Goal: Task Accomplishment & Management: Manage account settings

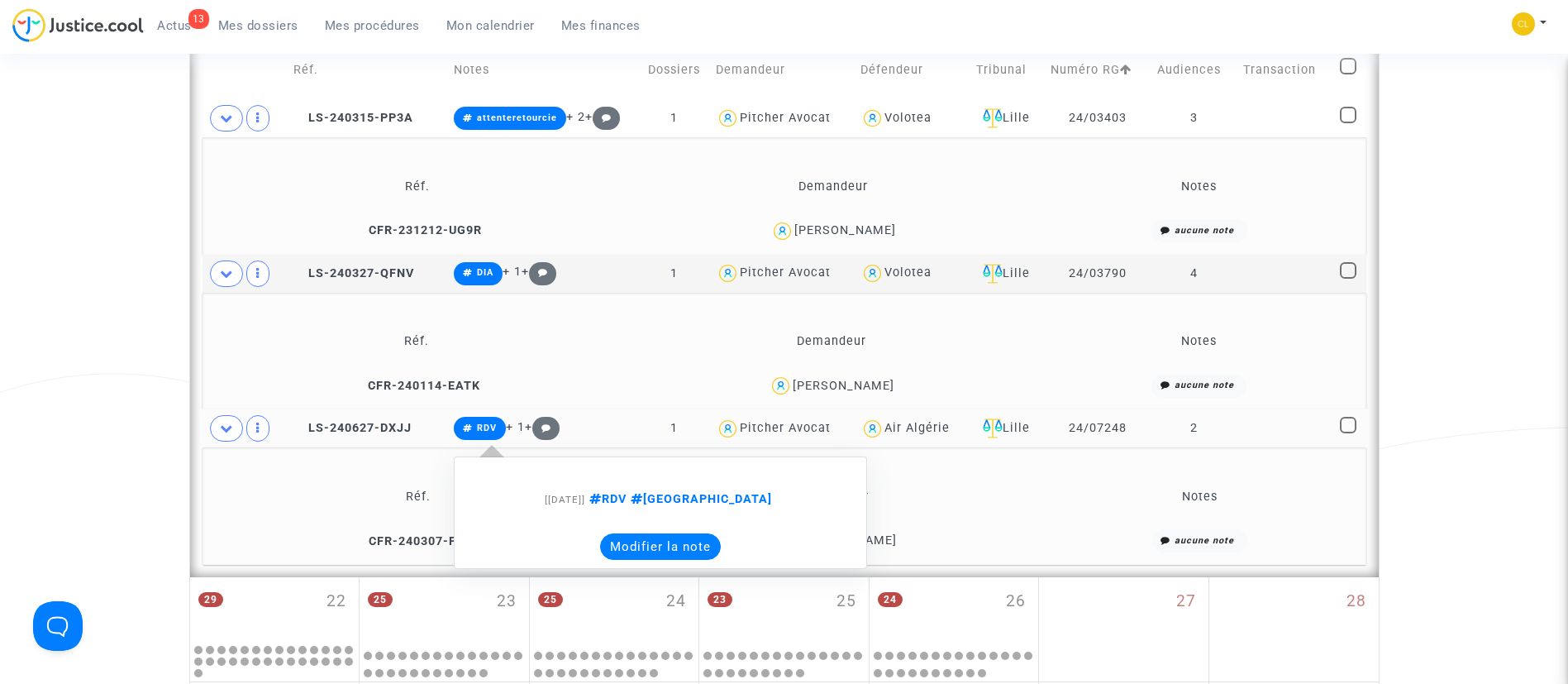
scroll to position [1017, 0]
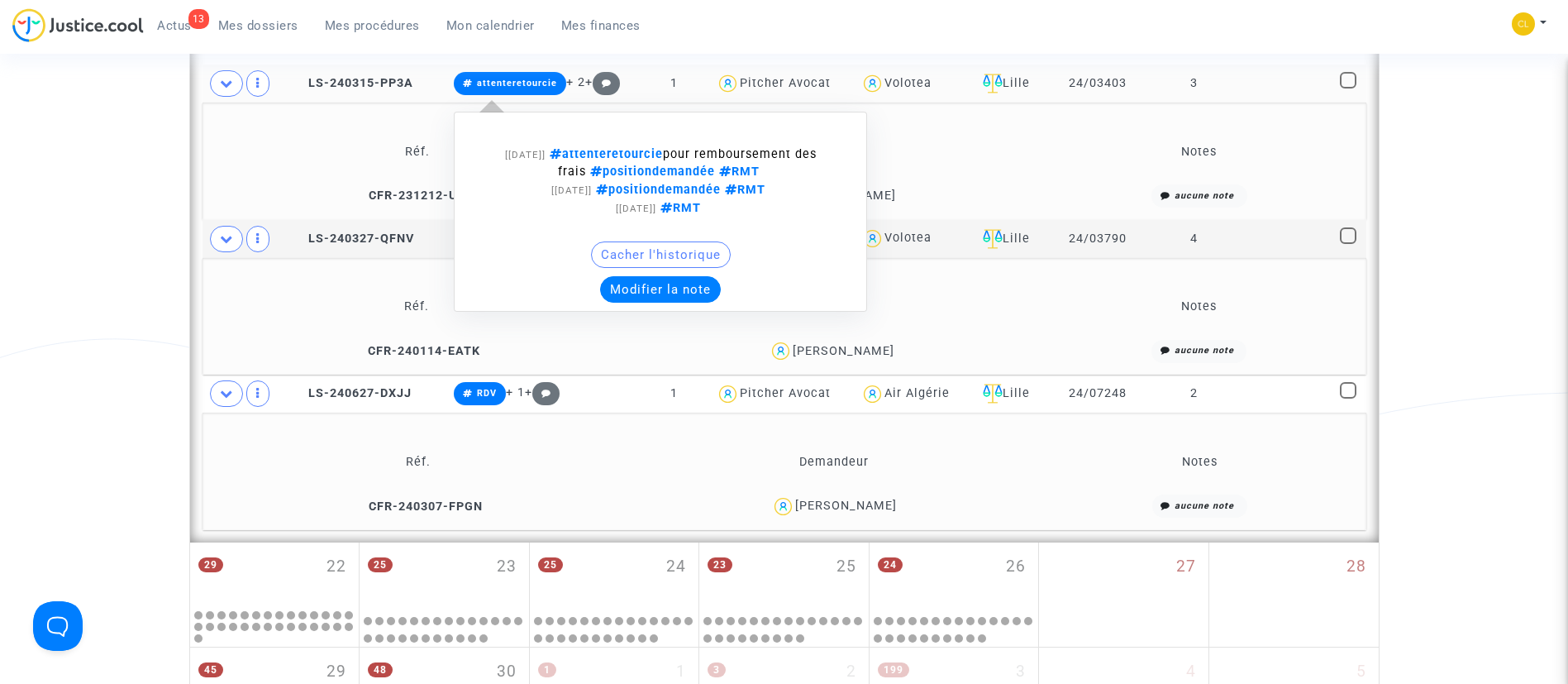
drag, startPoint x: 629, startPoint y: 282, endPoint x: 638, endPoint y: 274, distance: 12.0
click at [629, 282] on button "Modifier la note" at bounding box center [661, 289] width 121 height 26
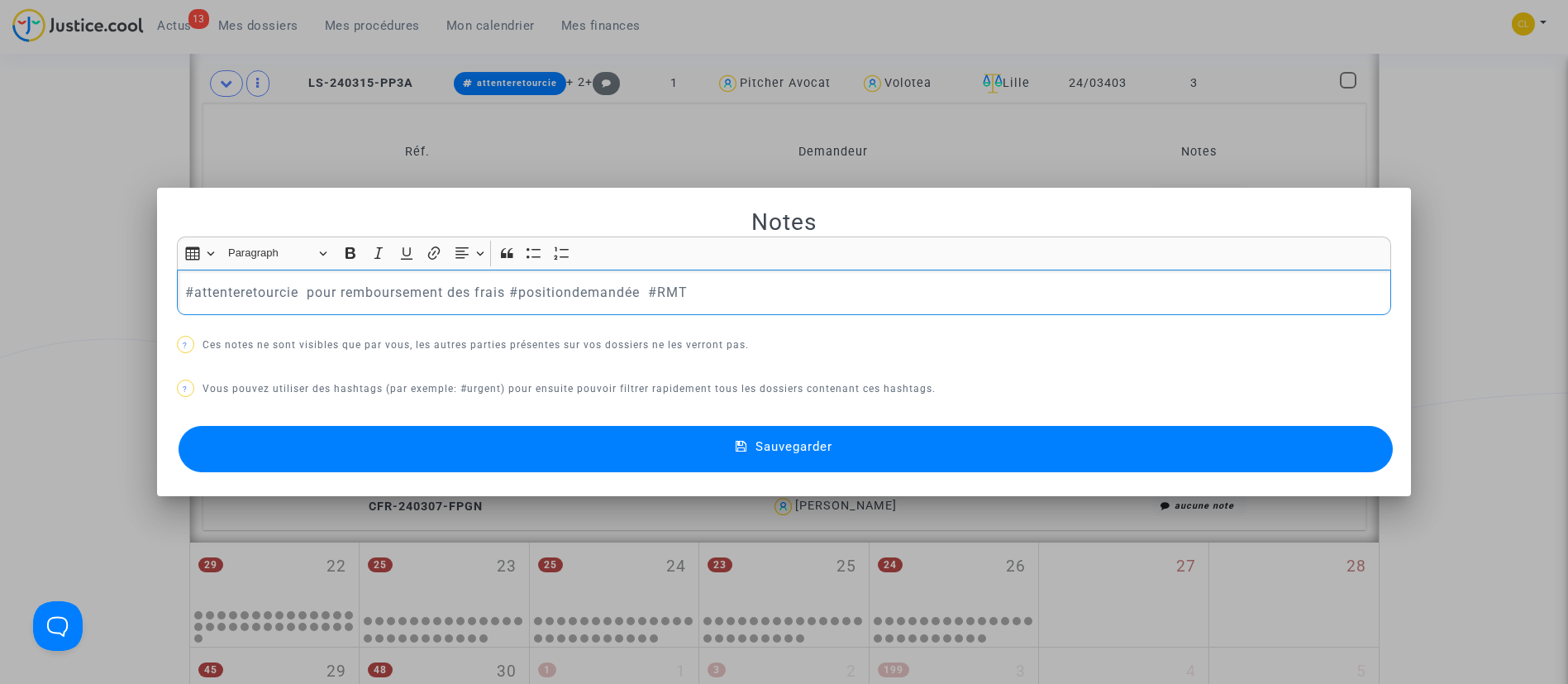
click at [808, 114] on div at bounding box center [784, 342] width 1568 height 684
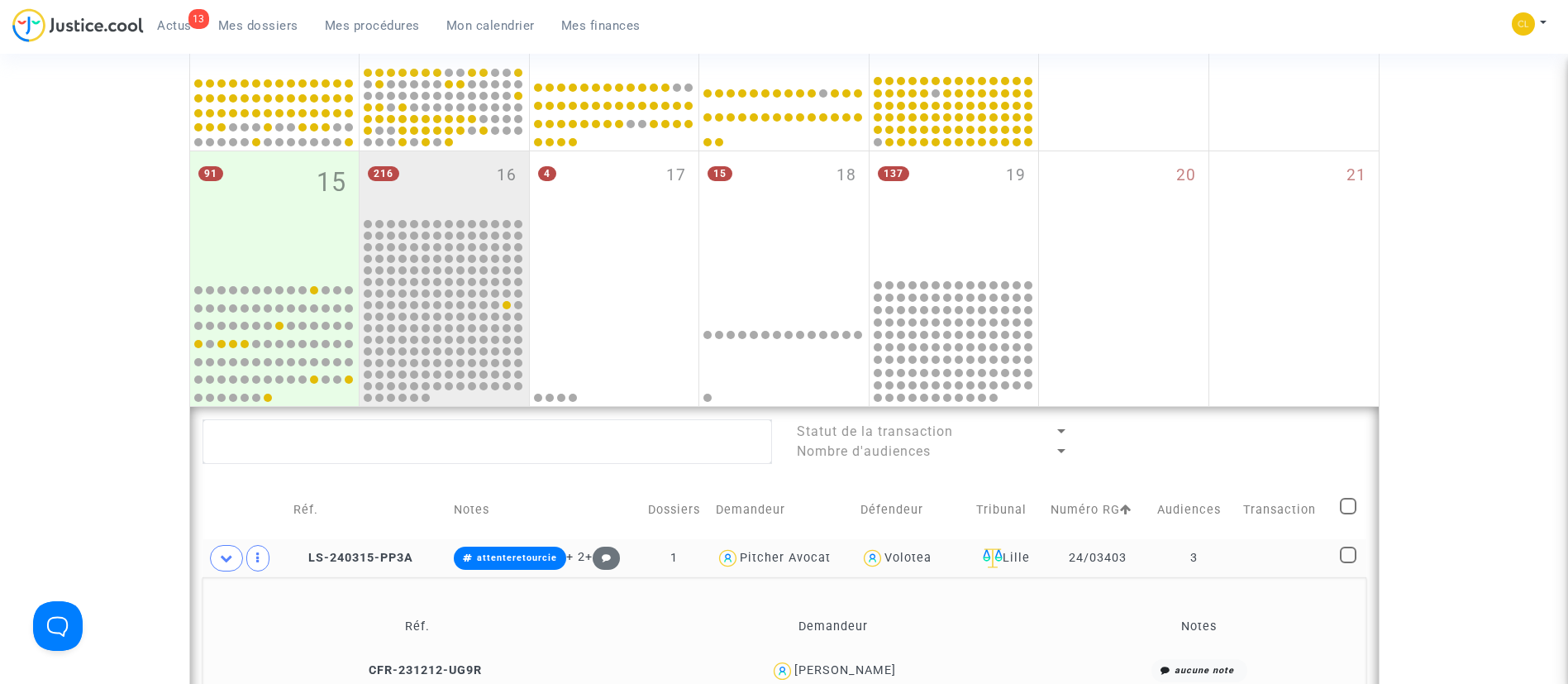
scroll to position [769, 0]
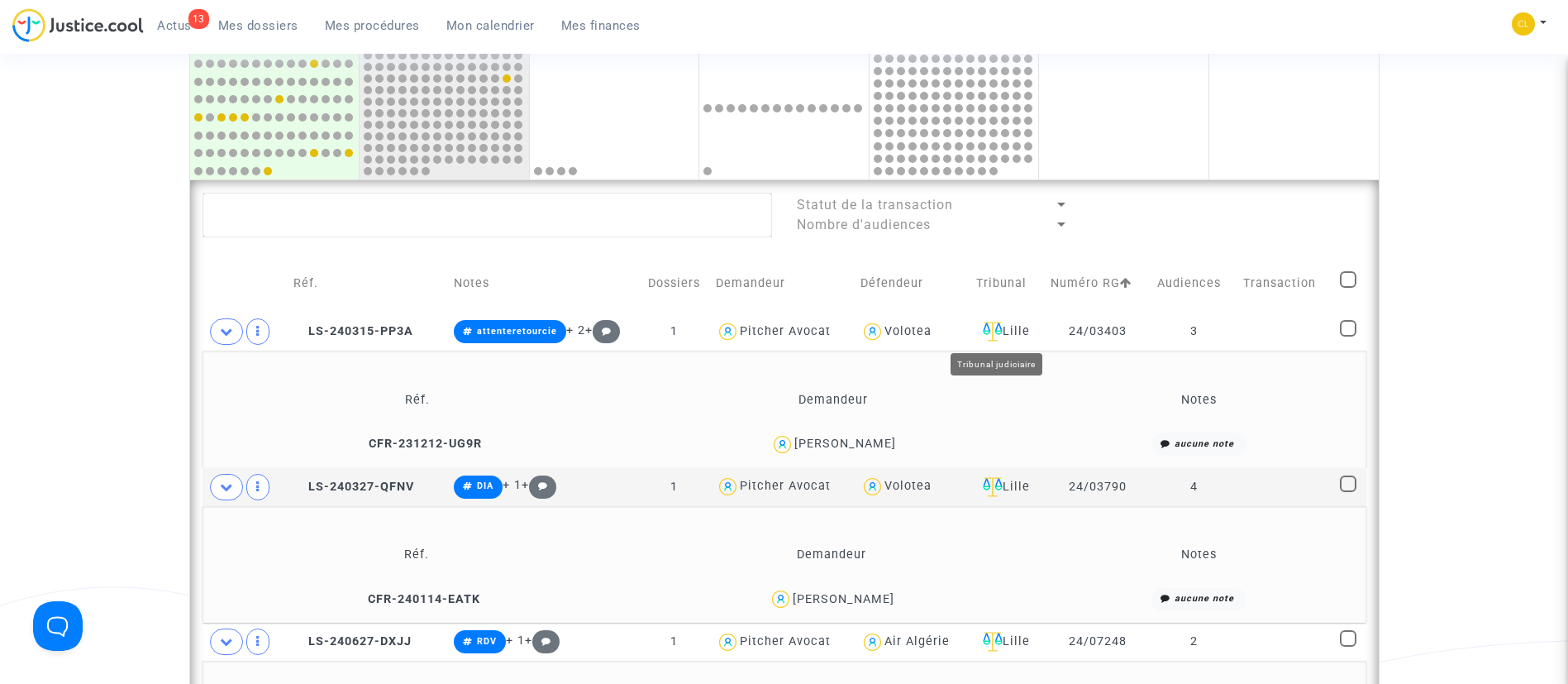
drag, startPoint x: 1022, startPoint y: 330, endPoint x: 1029, endPoint y: 388, distance: 58.4
click at [1023, 326] on div "Lille" at bounding box center [1007, 331] width 62 height 20
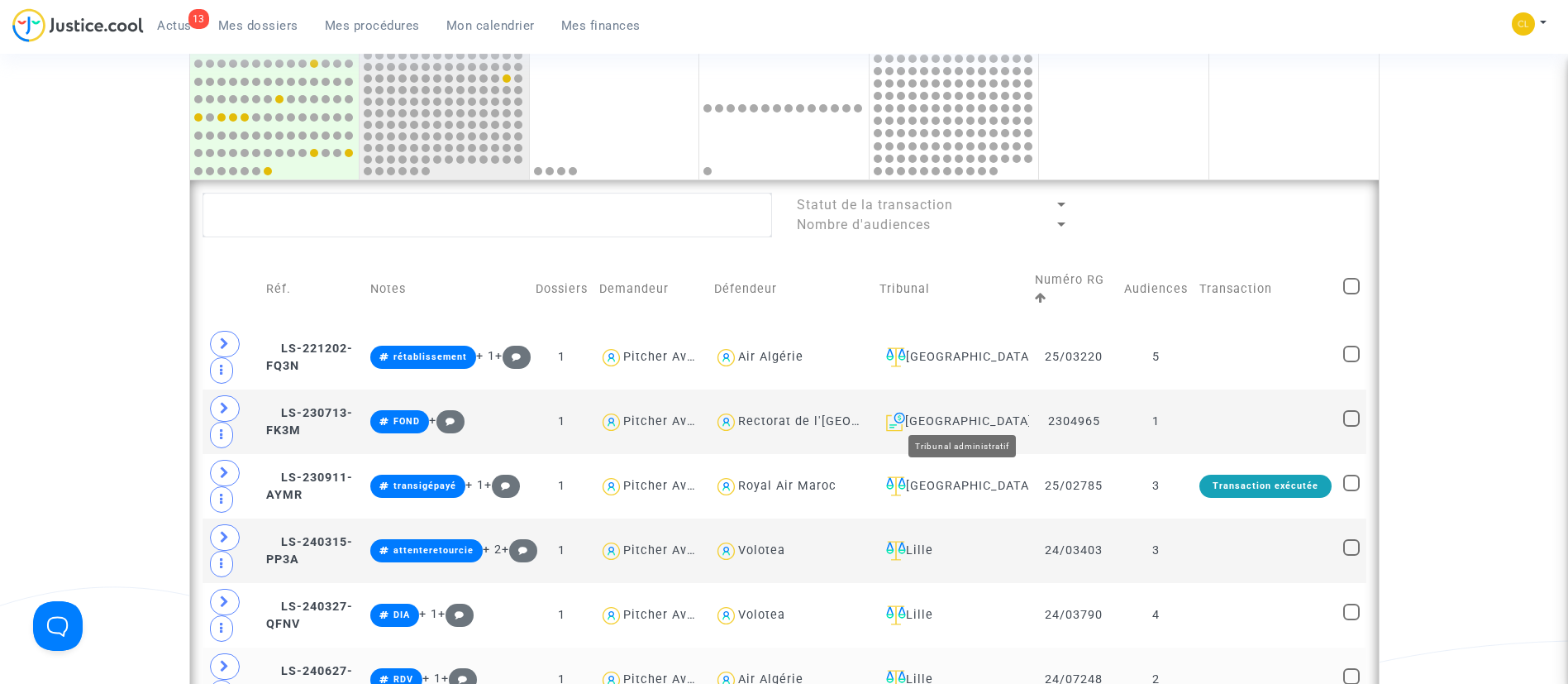
scroll to position [1265, 0]
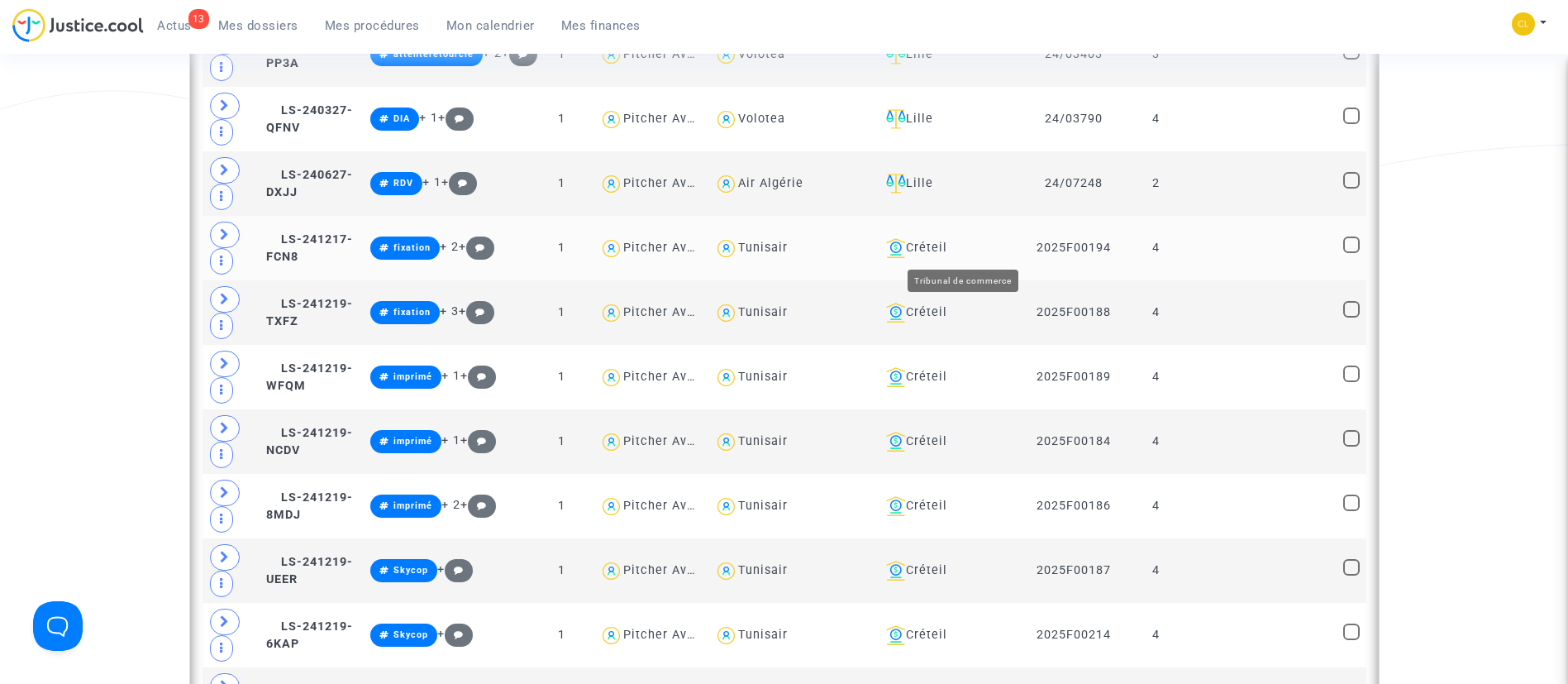
click at [964, 239] on div "Créteil" at bounding box center [951, 248] width 143 height 20
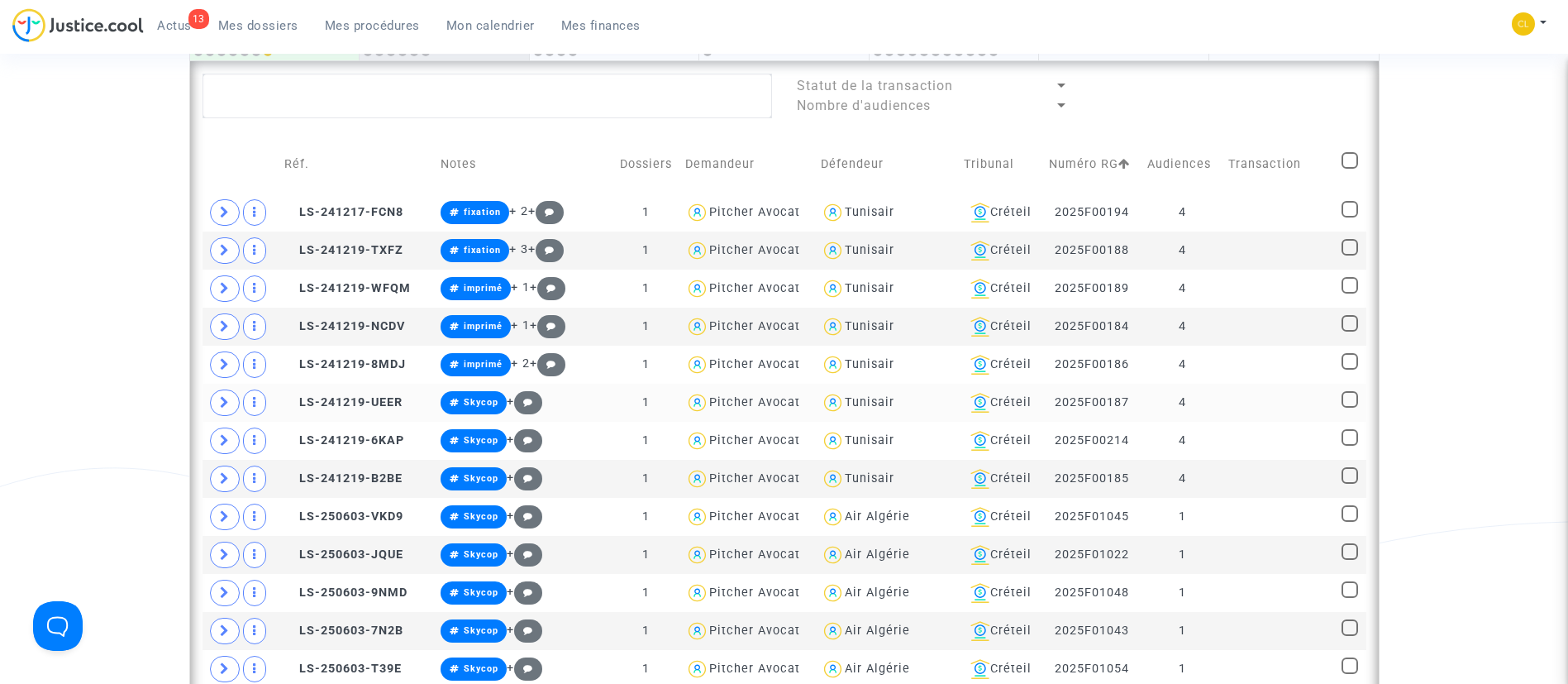
scroll to position [893, 0]
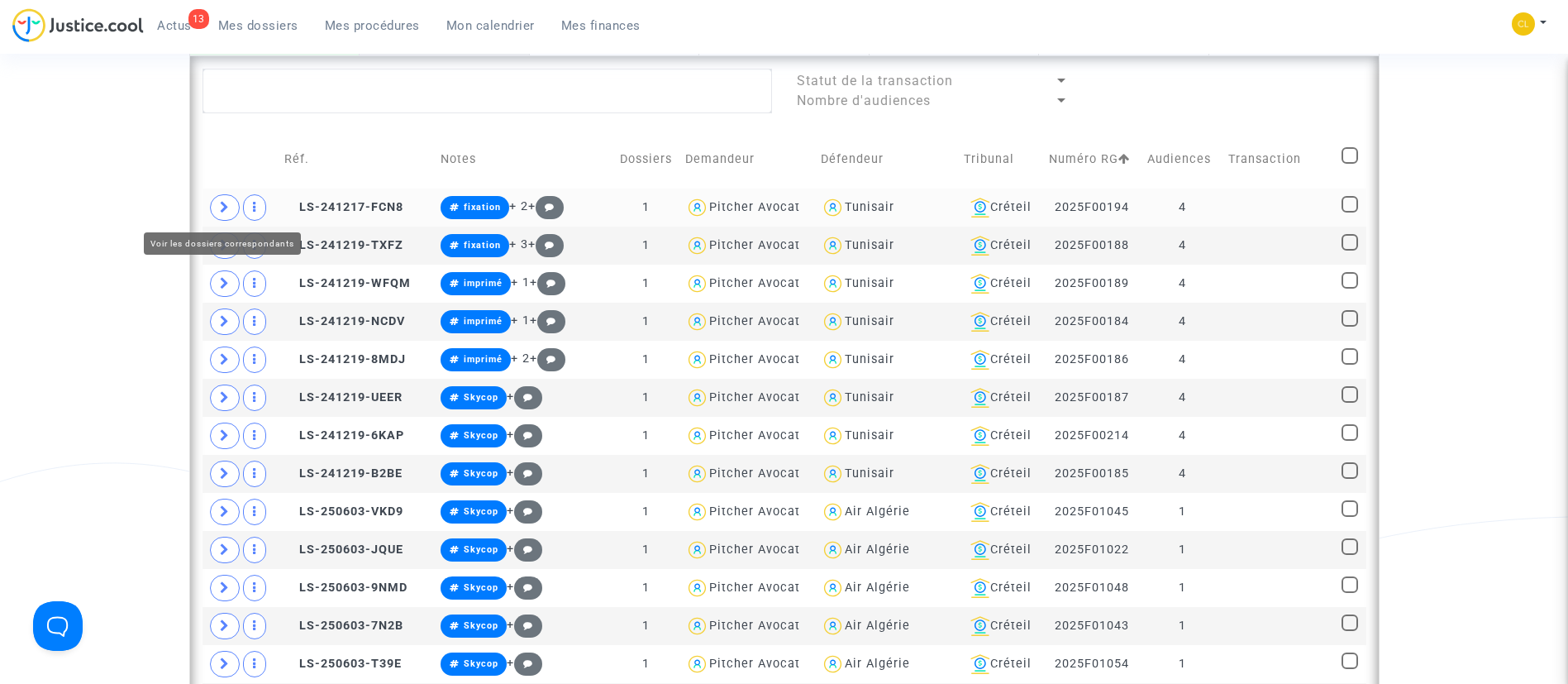
click at [220, 204] on icon at bounding box center [225, 207] width 10 height 12
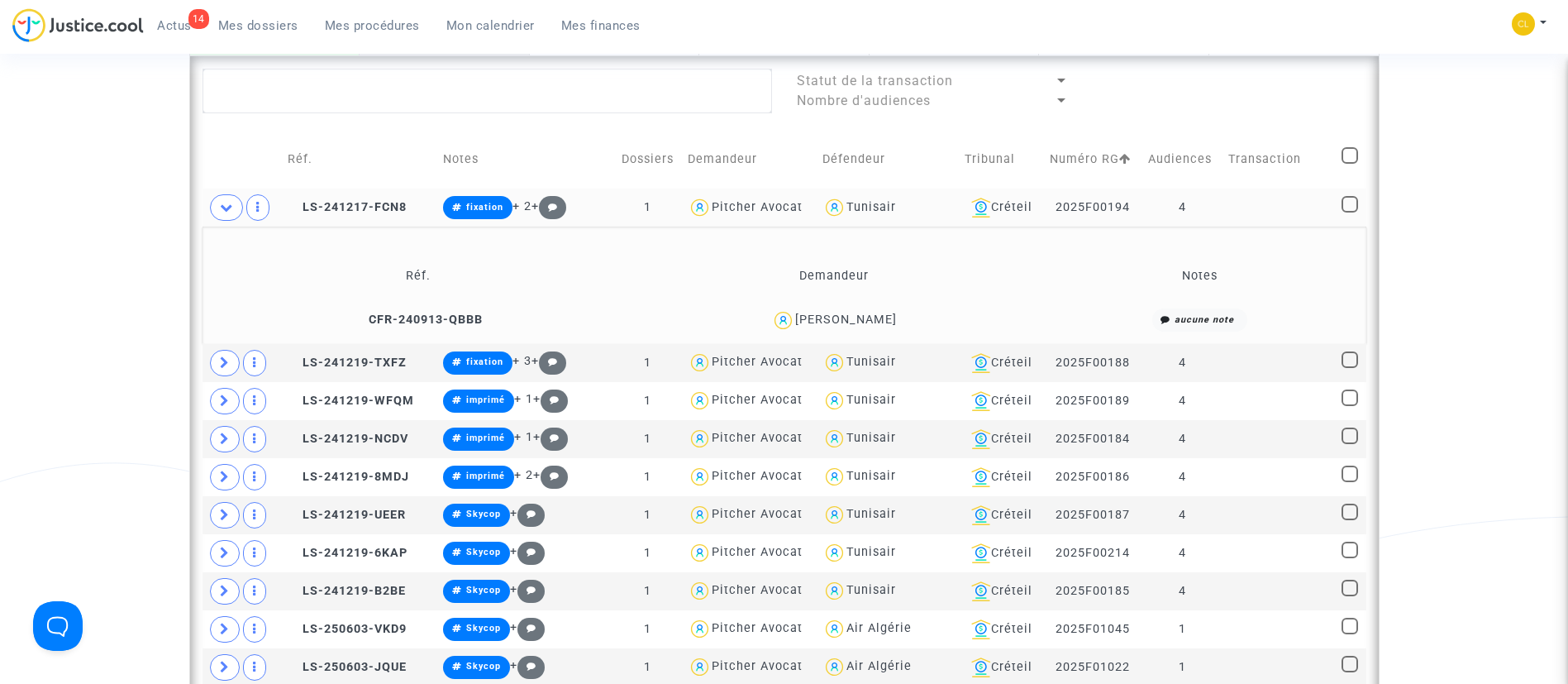
click at [209, 205] on td at bounding box center [241, 207] width 79 height 38
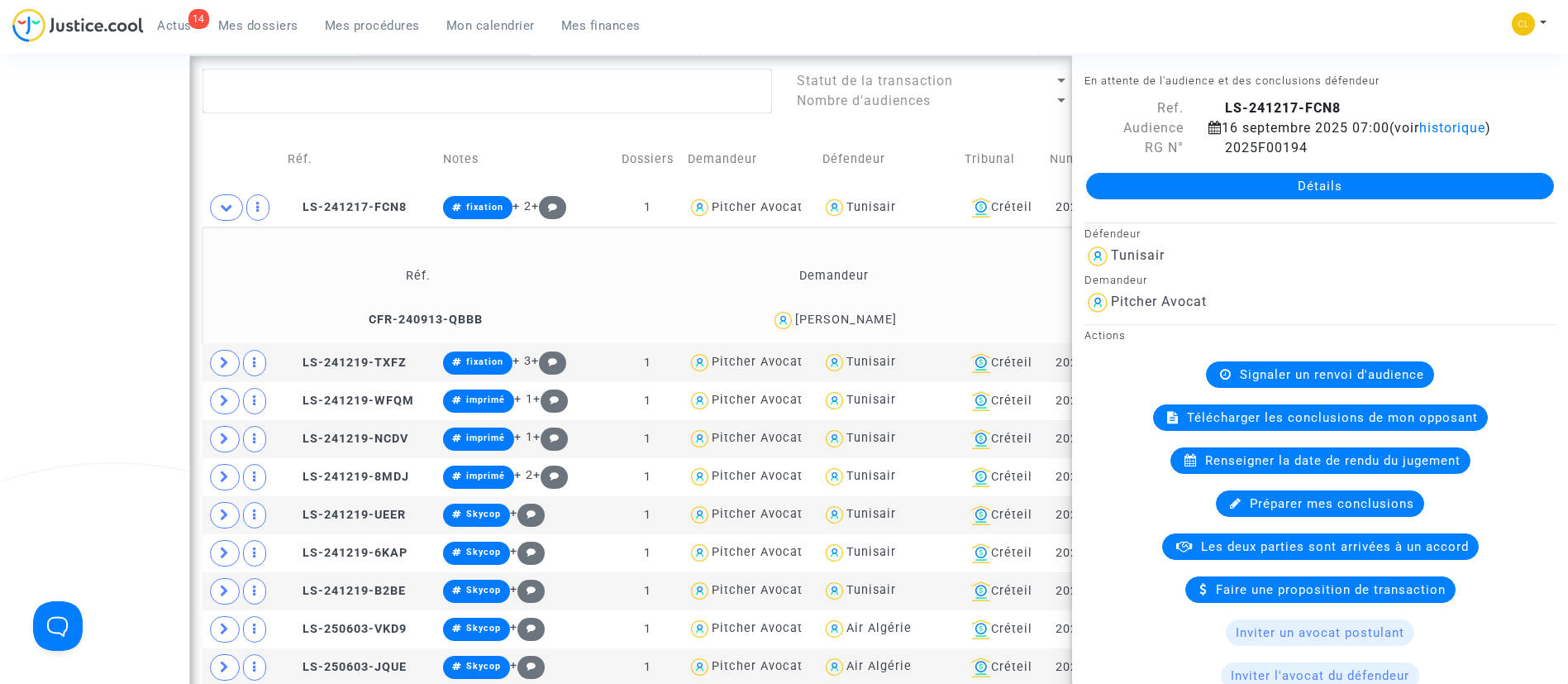
click at [917, 261] on td "Demandeur" at bounding box center [834, 276] width 411 height 54
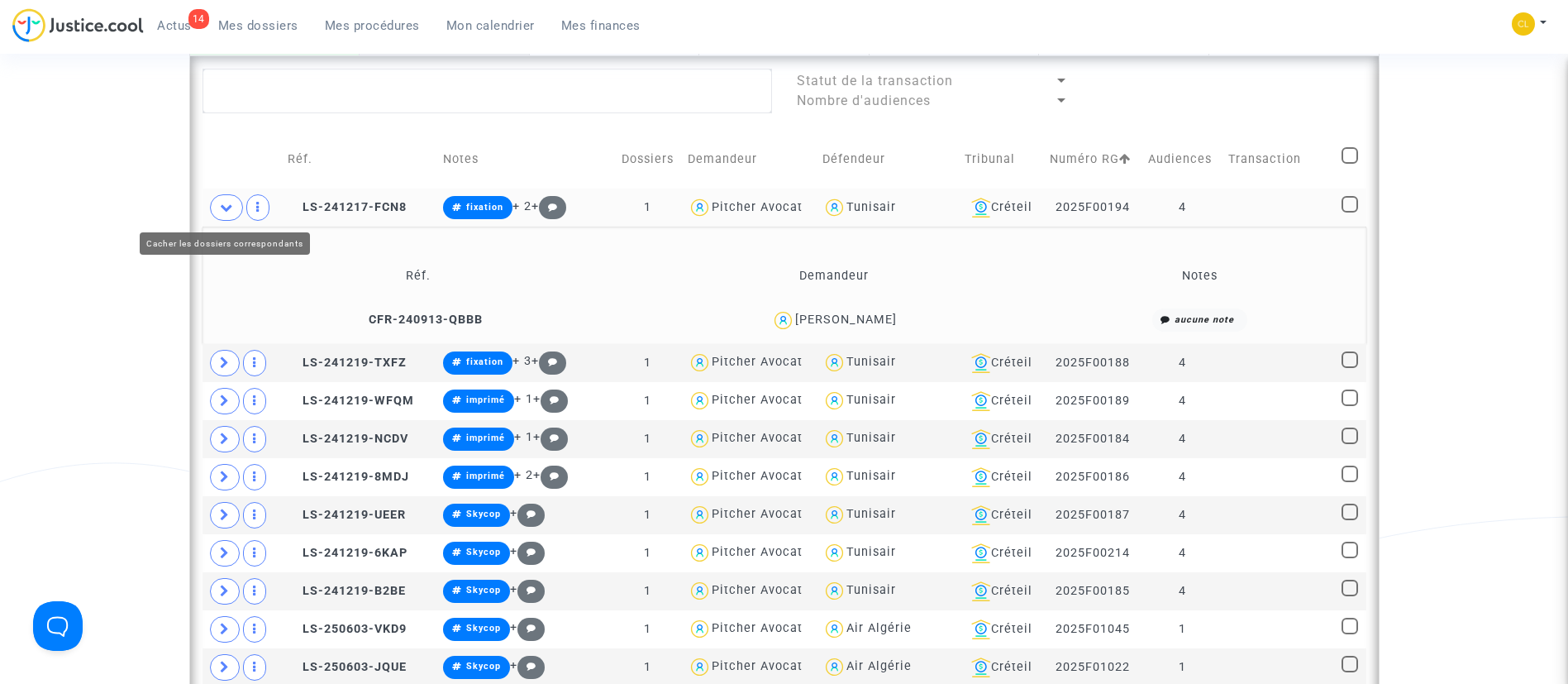
click at [228, 201] on icon at bounding box center [226, 207] width 13 height 12
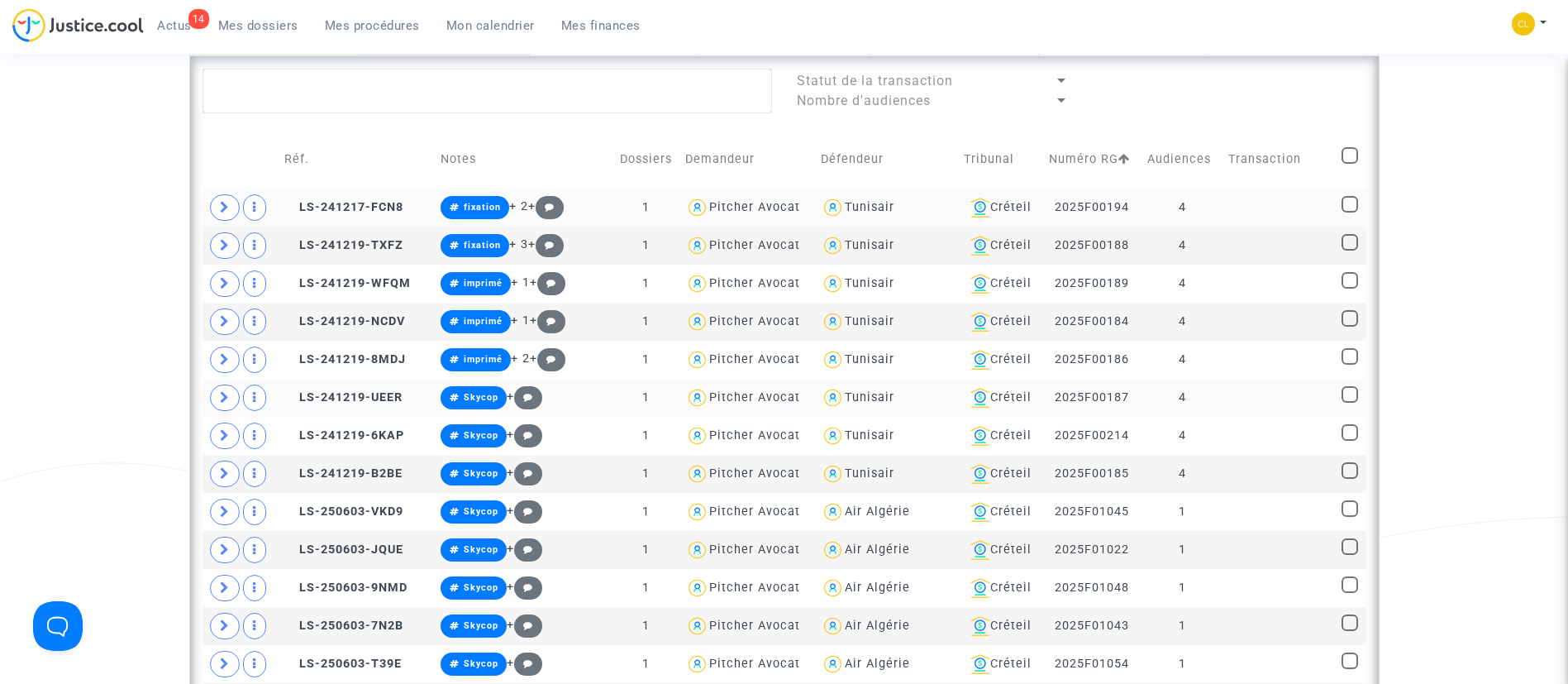
click at [1237, 406] on td at bounding box center [1279, 397] width 114 height 38
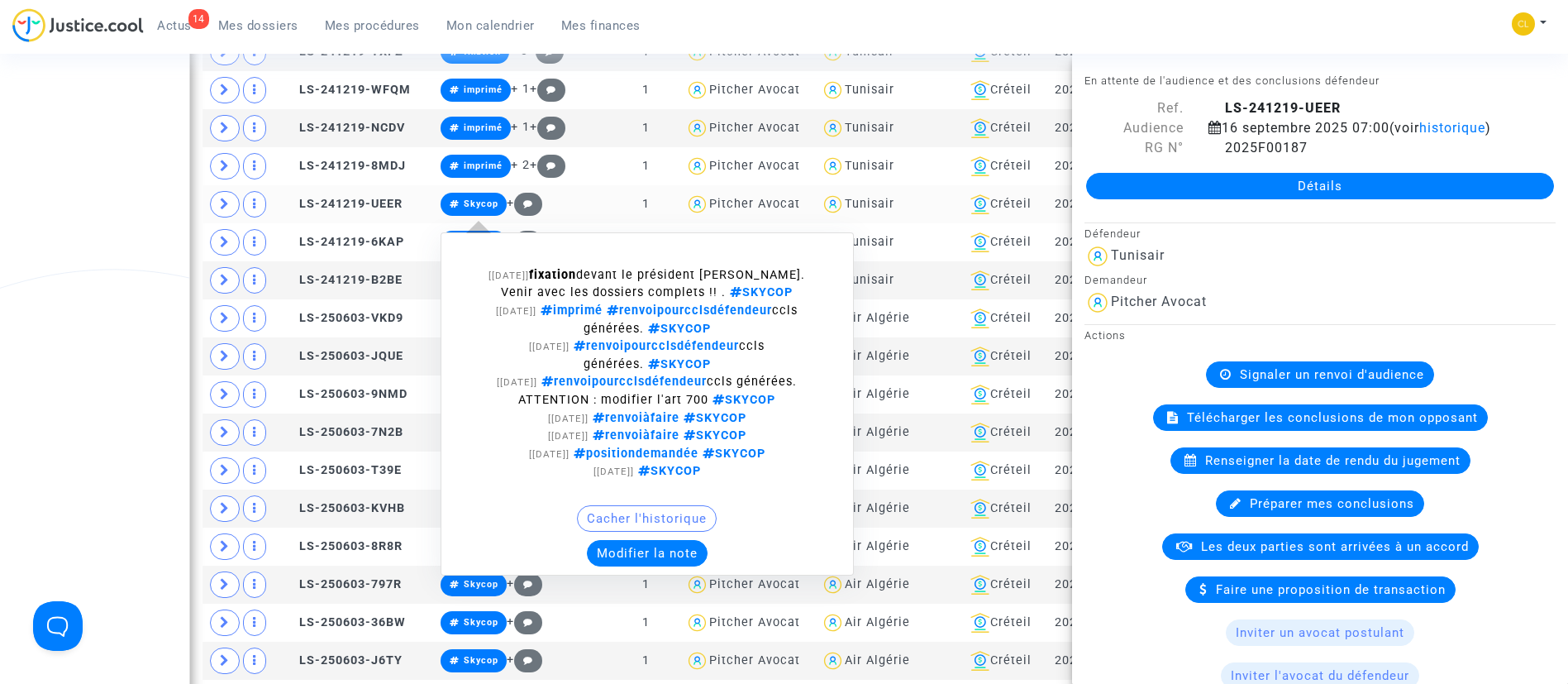
scroll to position [1141, 0]
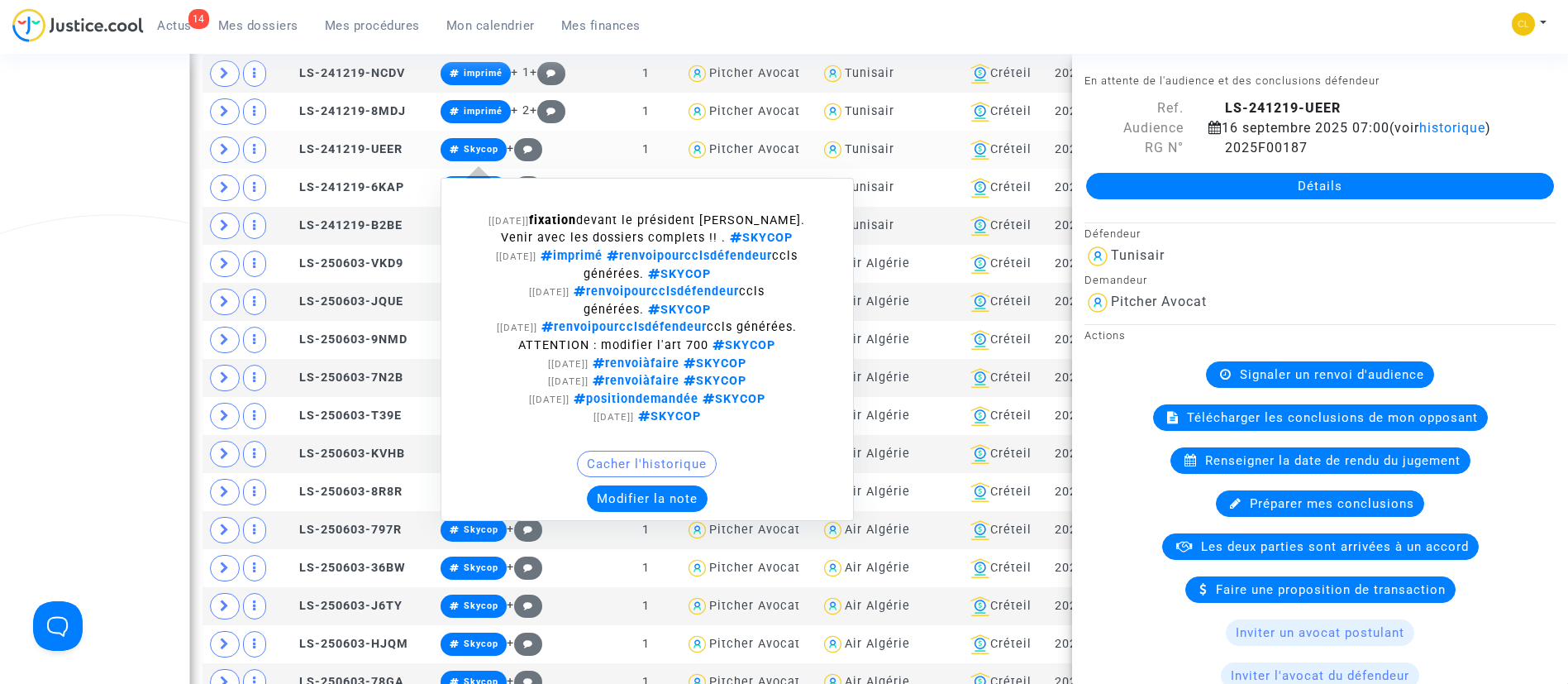
click at [643, 499] on button "Modifier la note" at bounding box center [648, 499] width 121 height 26
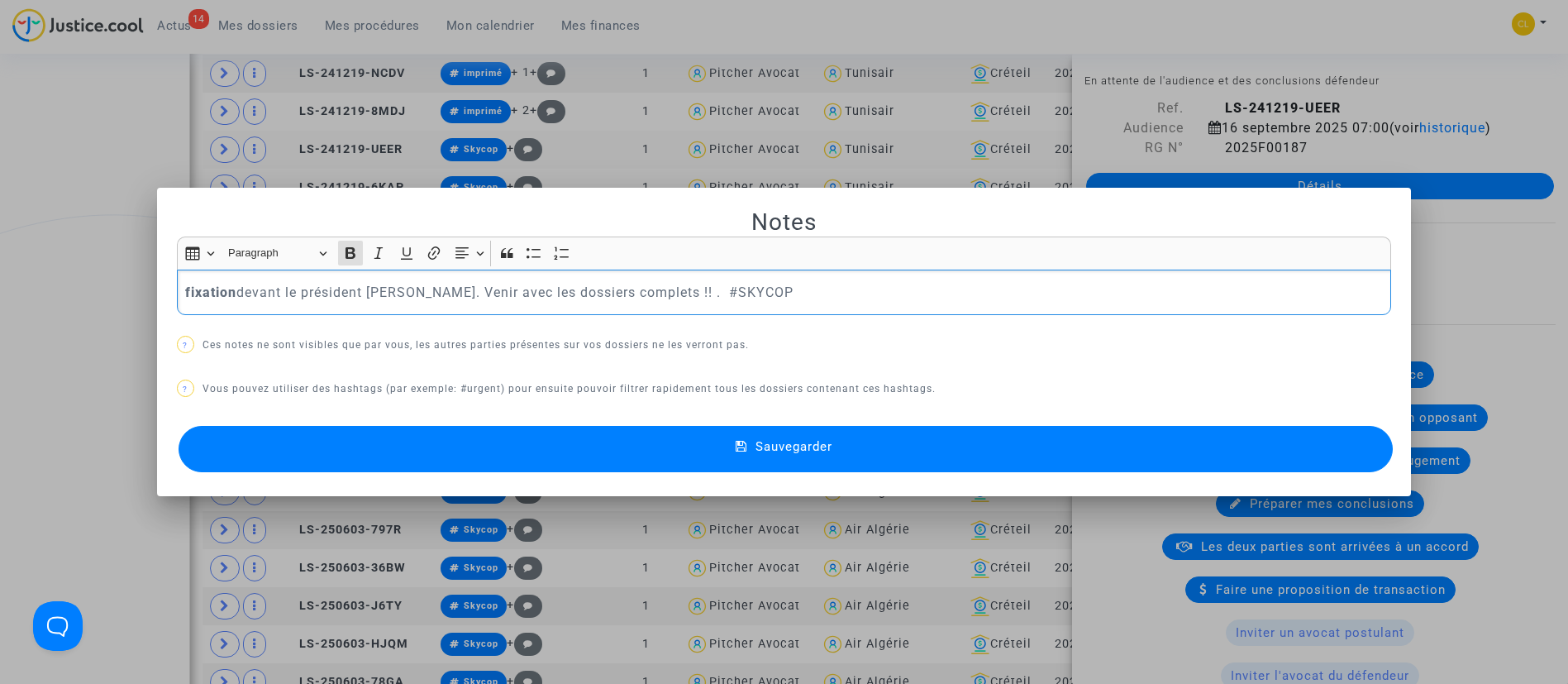
scroll to position [0, 0]
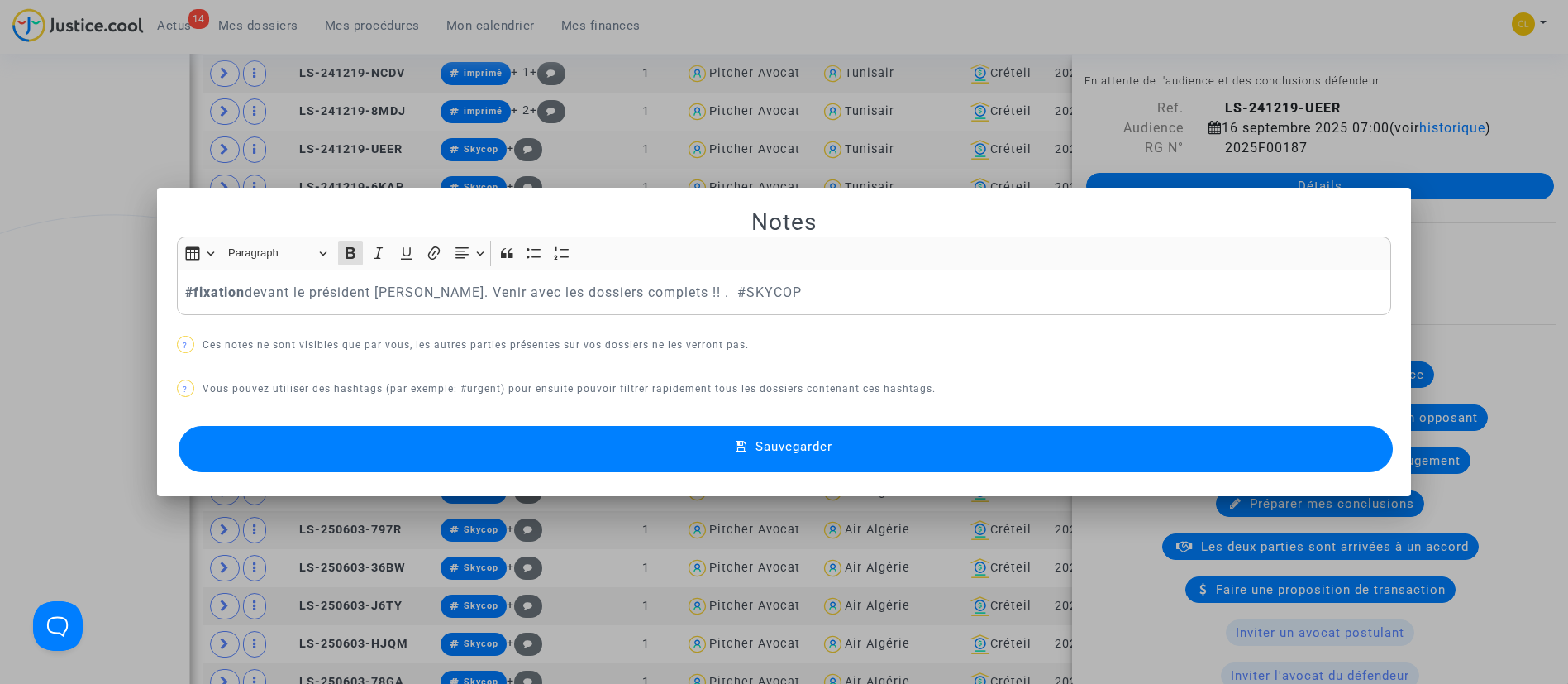
click at [861, 453] on button "Sauvegarder" at bounding box center [786, 449] width 1215 height 47
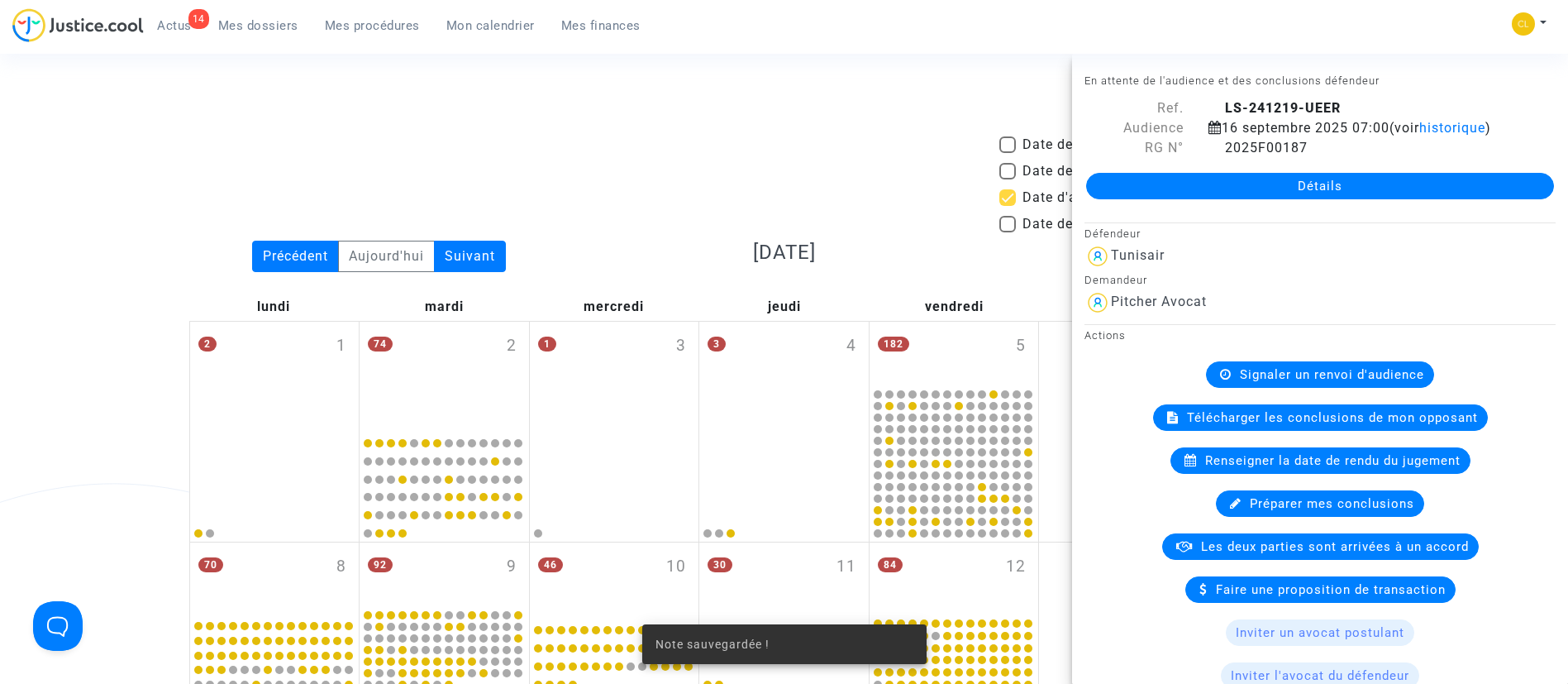
scroll to position [1141, 0]
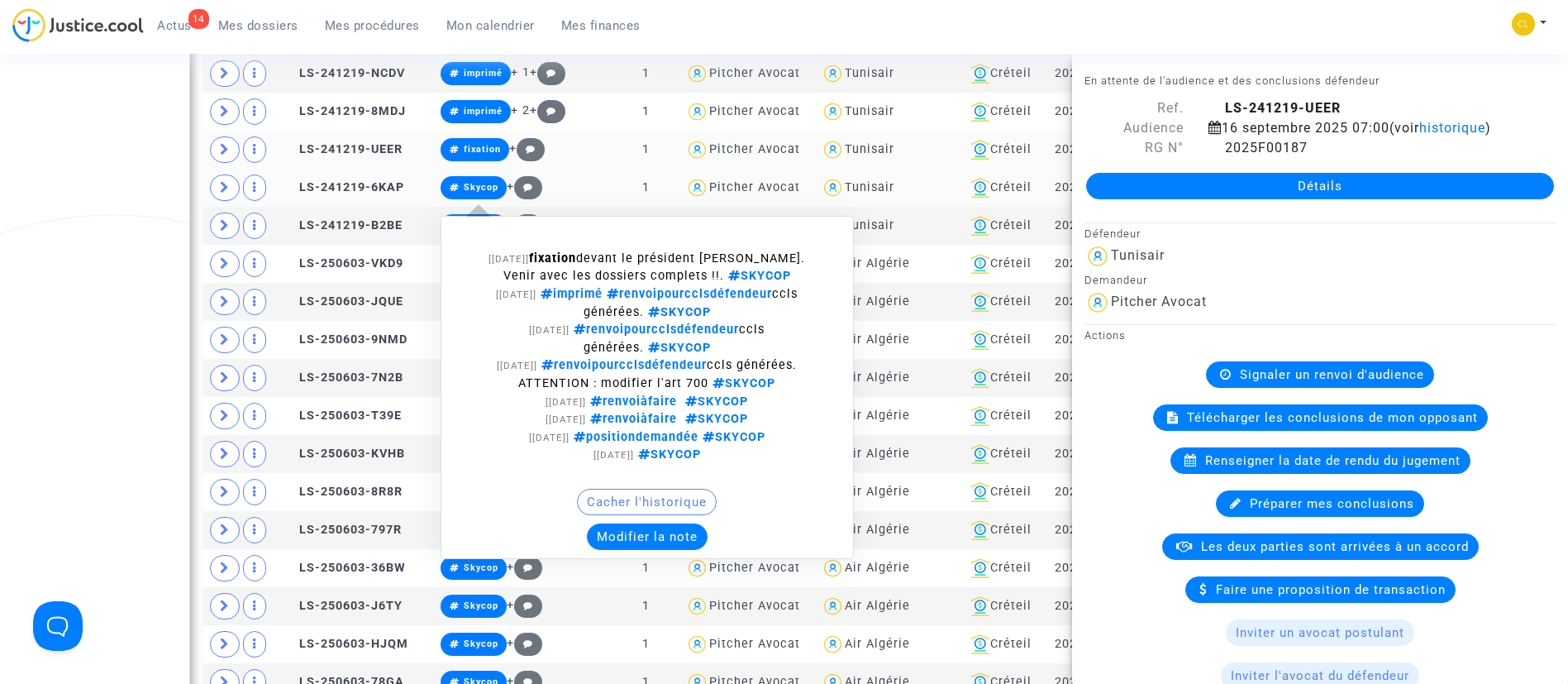
click at [628, 543] on button "Modifier la note" at bounding box center [648, 537] width 121 height 26
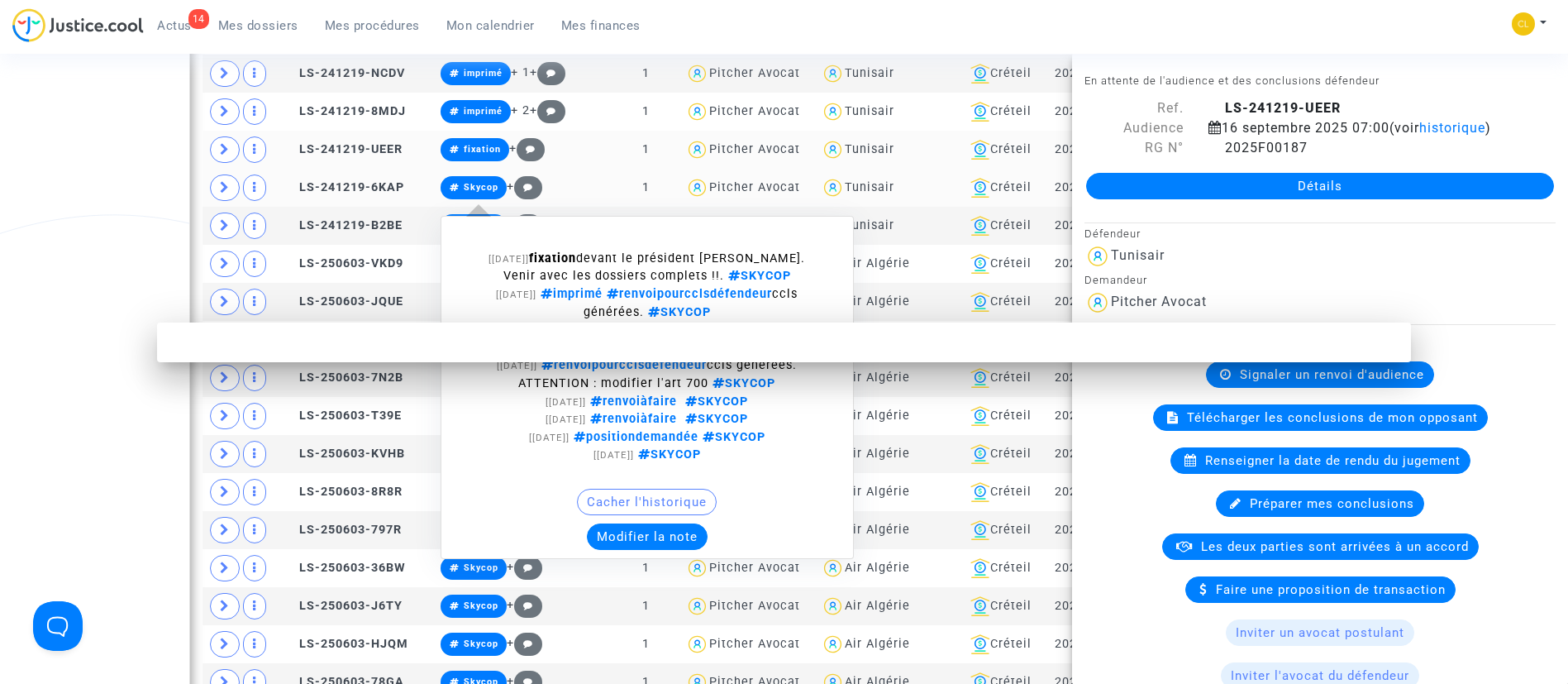
scroll to position [0, 0]
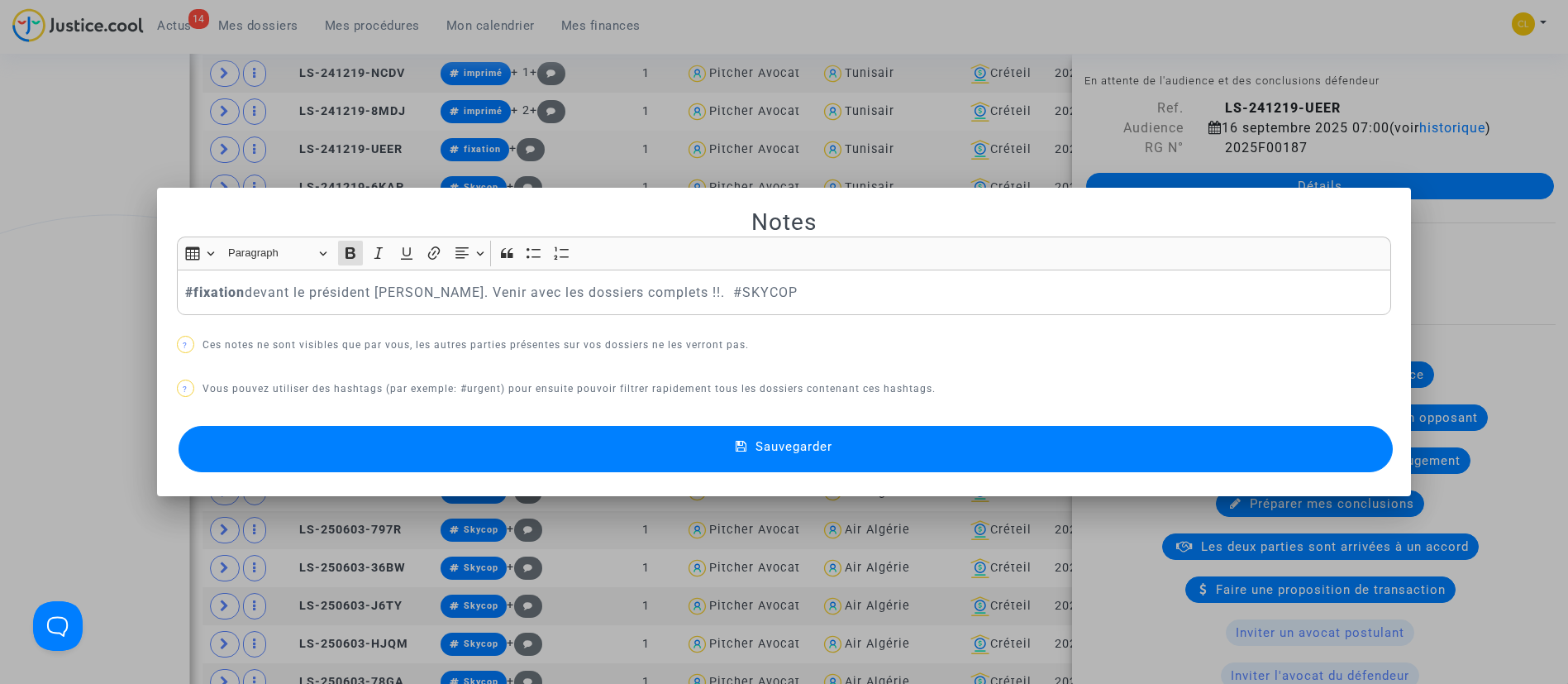
click at [776, 461] on button "Sauvegarder" at bounding box center [786, 449] width 1215 height 47
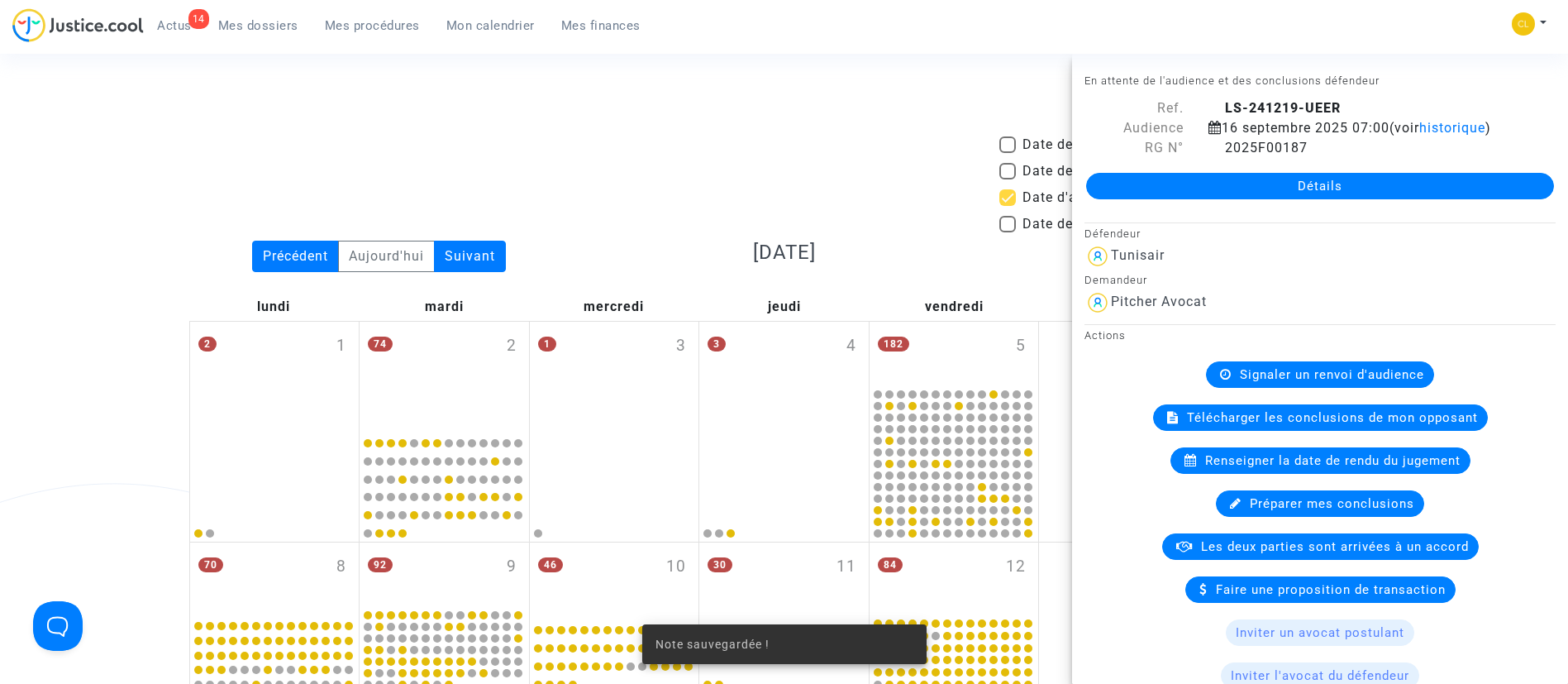
scroll to position [1141, 0]
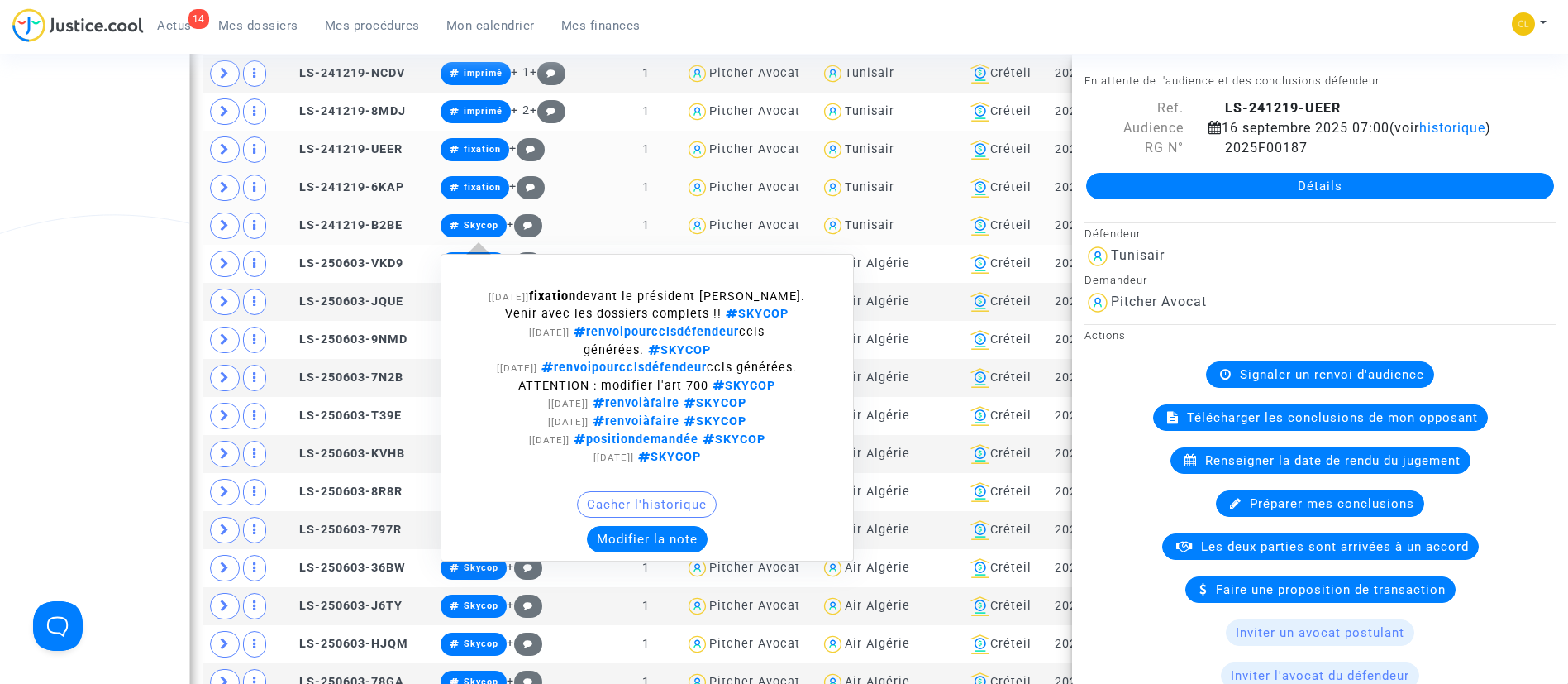
click at [666, 531] on button "Modifier la note" at bounding box center [648, 539] width 121 height 26
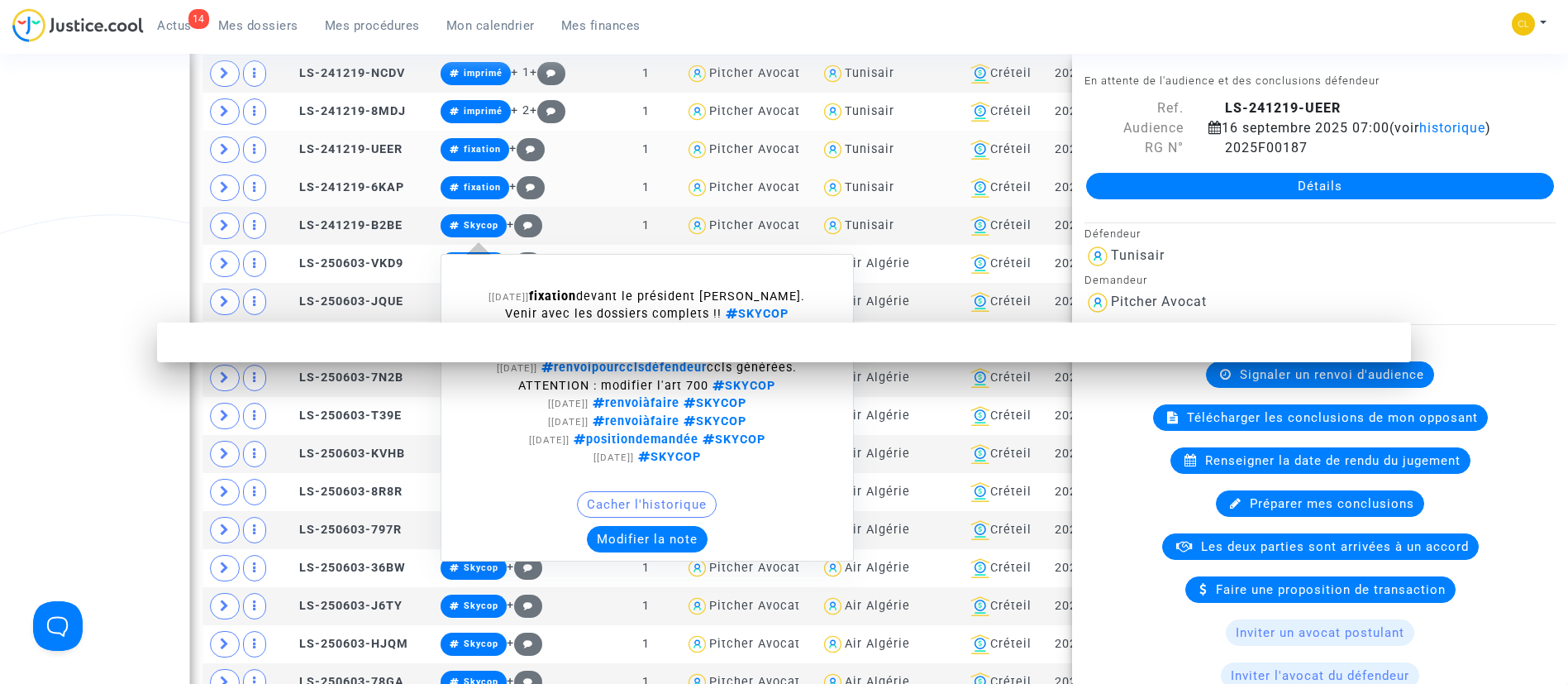
scroll to position [0, 0]
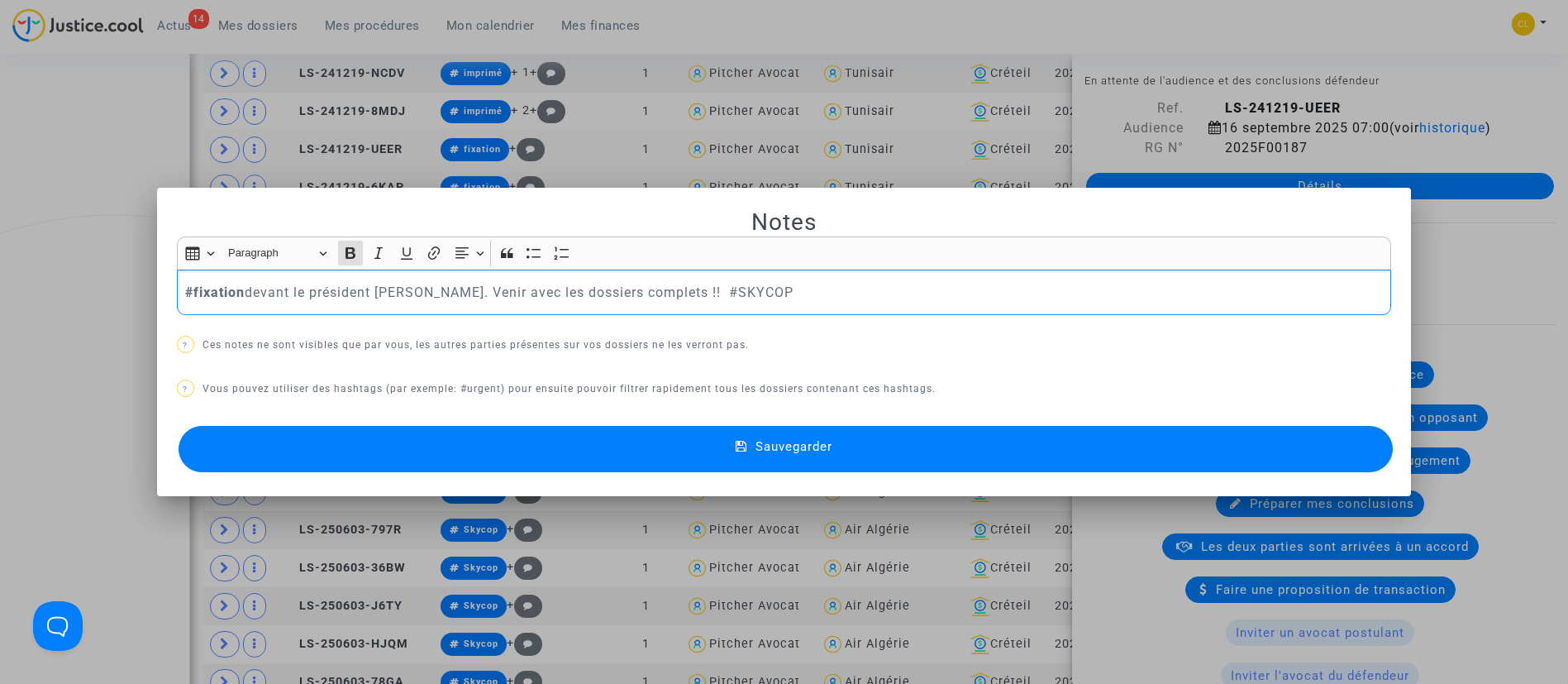
click at [900, 451] on button "Sauvegarder" at bounding box center [786, 449] width 1215 height 47
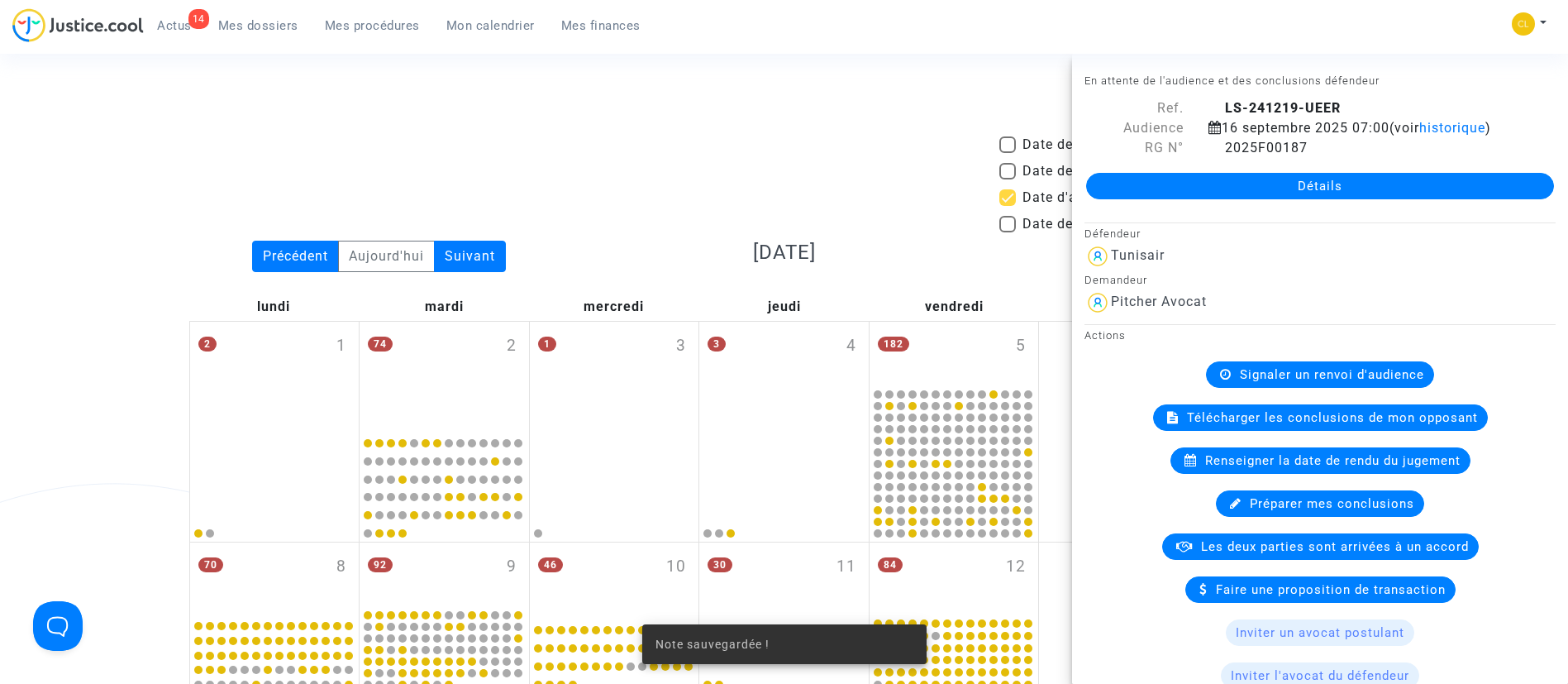
scroll to position [1141, 0]
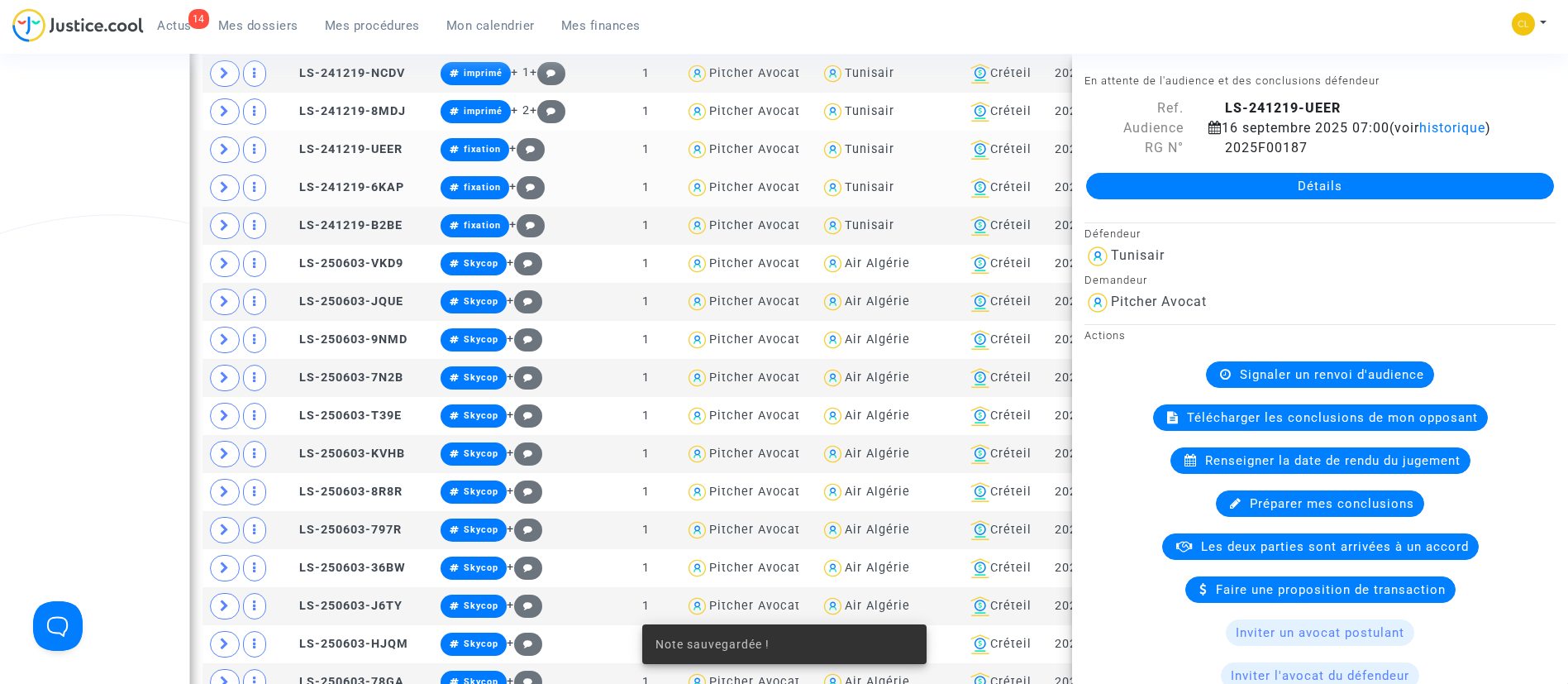
click at [1223, 45] on div "14 Actus Mes dossiers Mes procédures Mon calendrier Mes finances Mon profil Cha…" at bounding box center [784, 31] width 1568 height 46
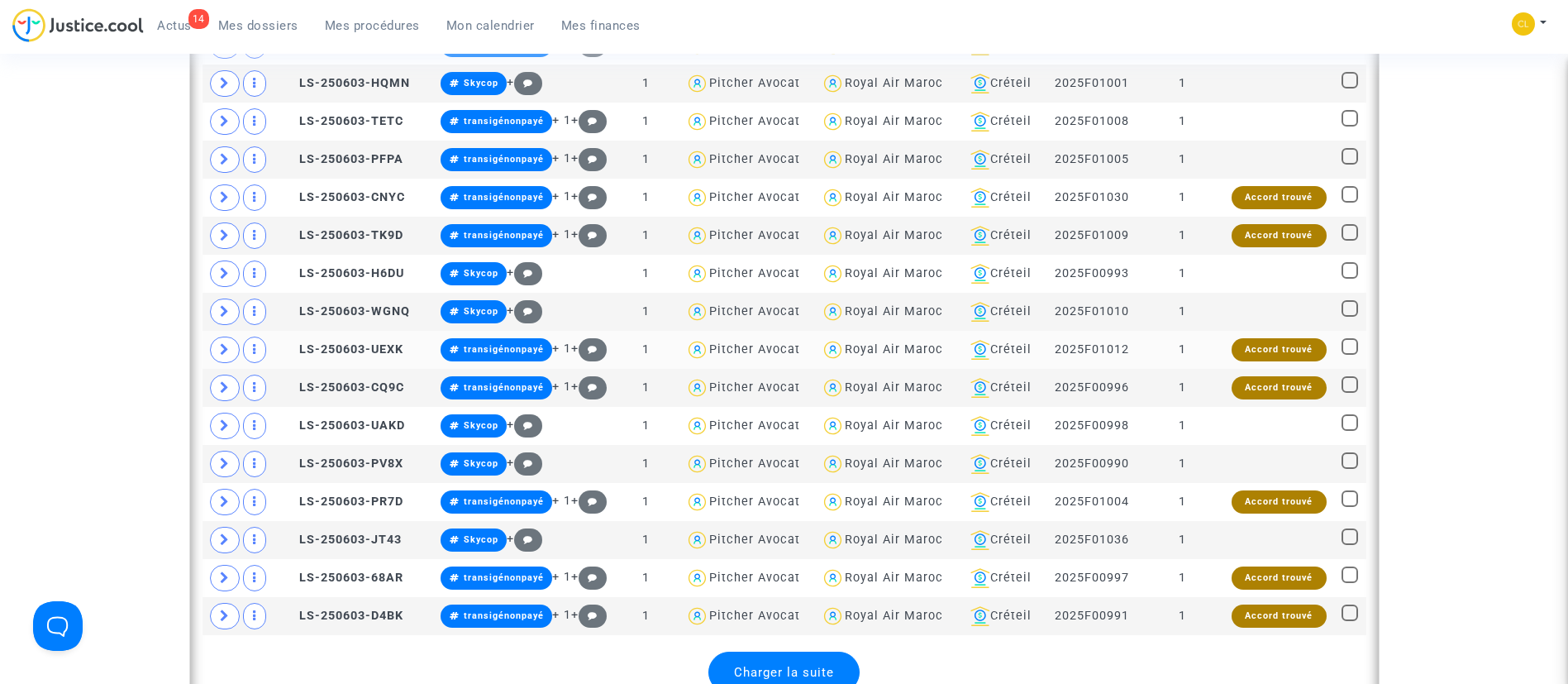
scroll to position [2381, 0]
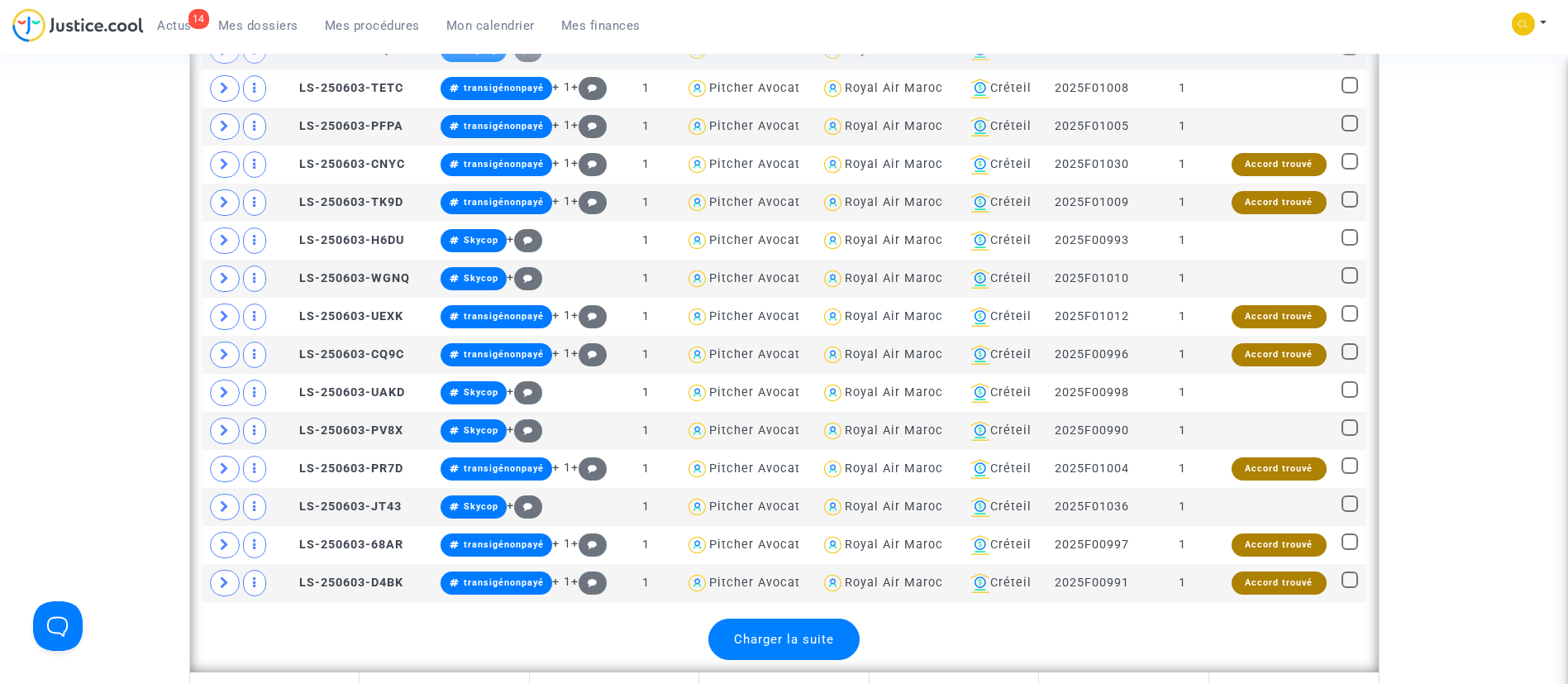
click at [815, 628] on div "Charger la suite" at bounding box center [784, 639] width 151 height 41
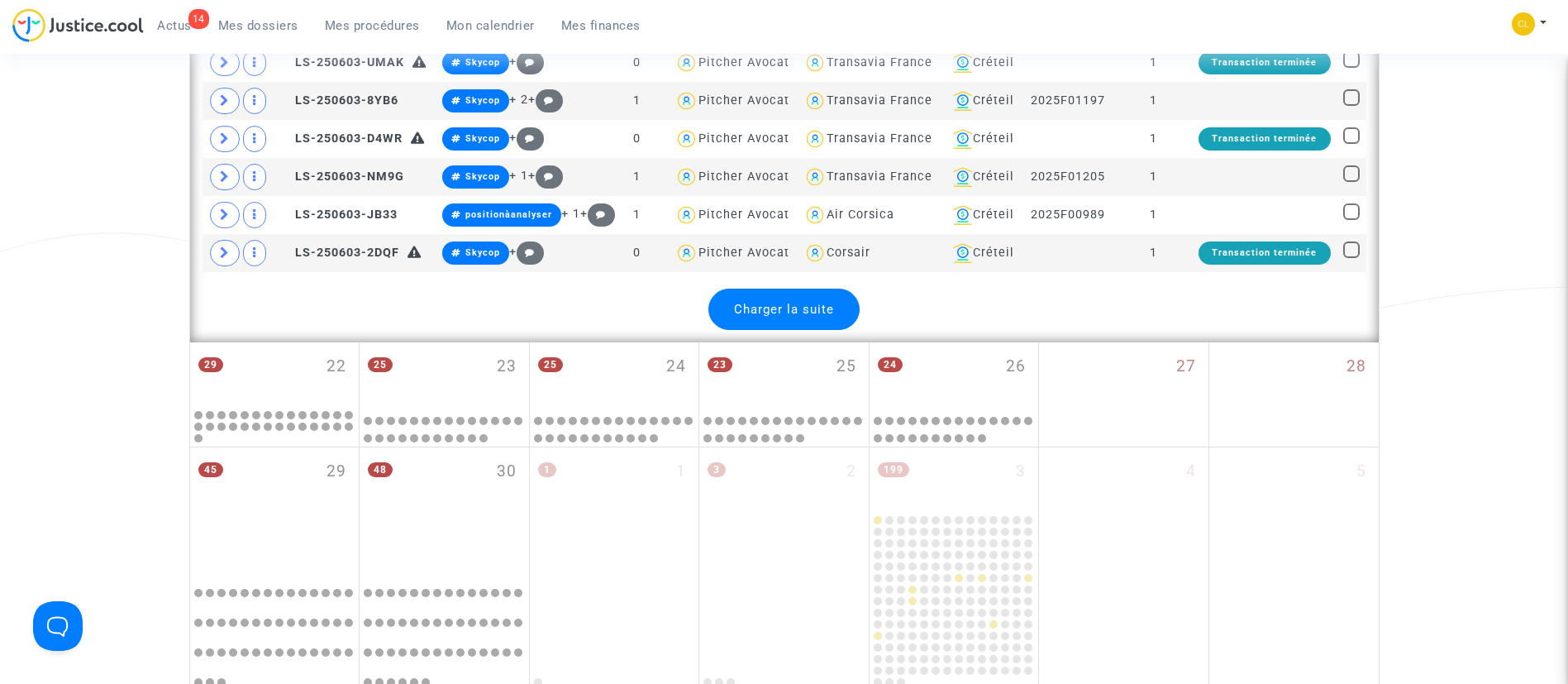
scroll to position [4614, 0]
click at [798, 305] on span "Charger la suite" at bounding box center [784, 308] width 100 height 15
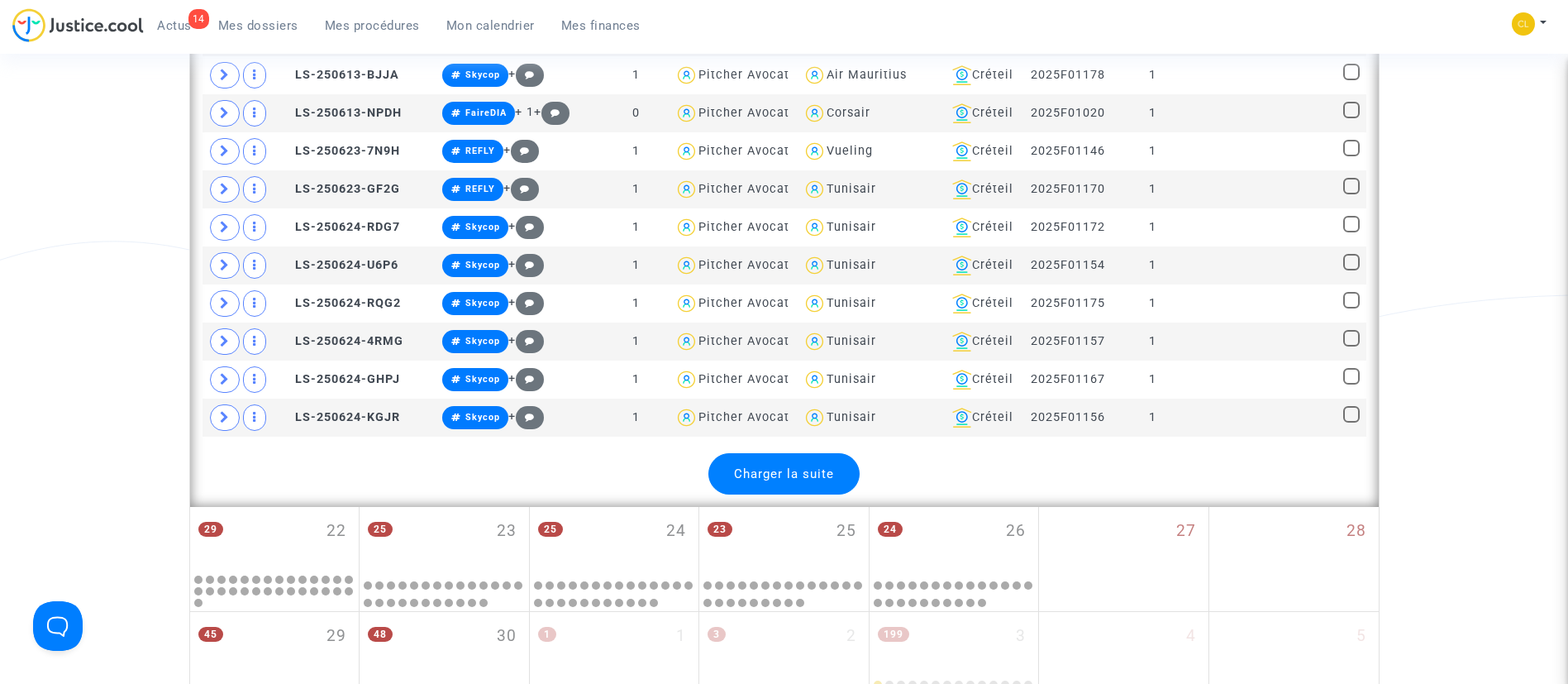
scroll to position [6598, 0]
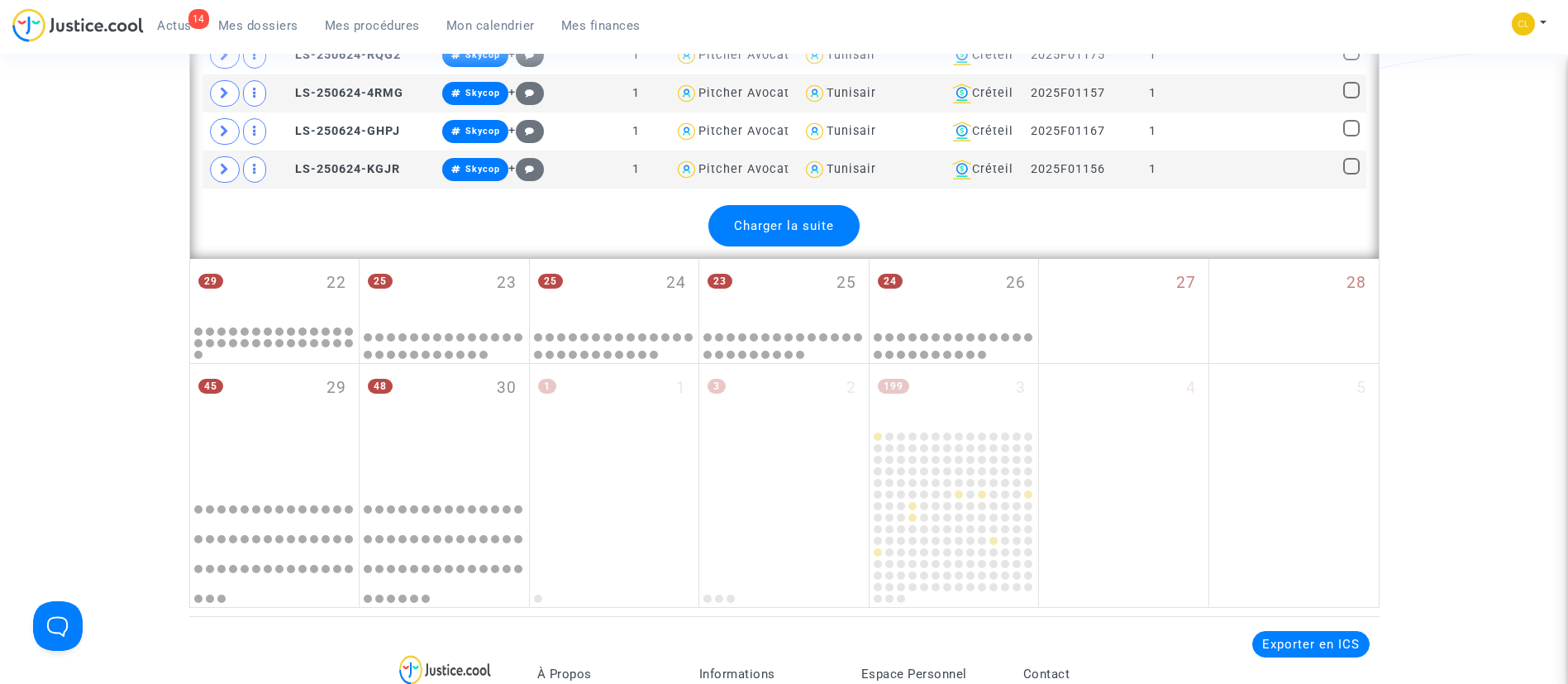
click at [788, 229] on span "Charger la suite" at bounding box center [784, 226] width 100 height 15
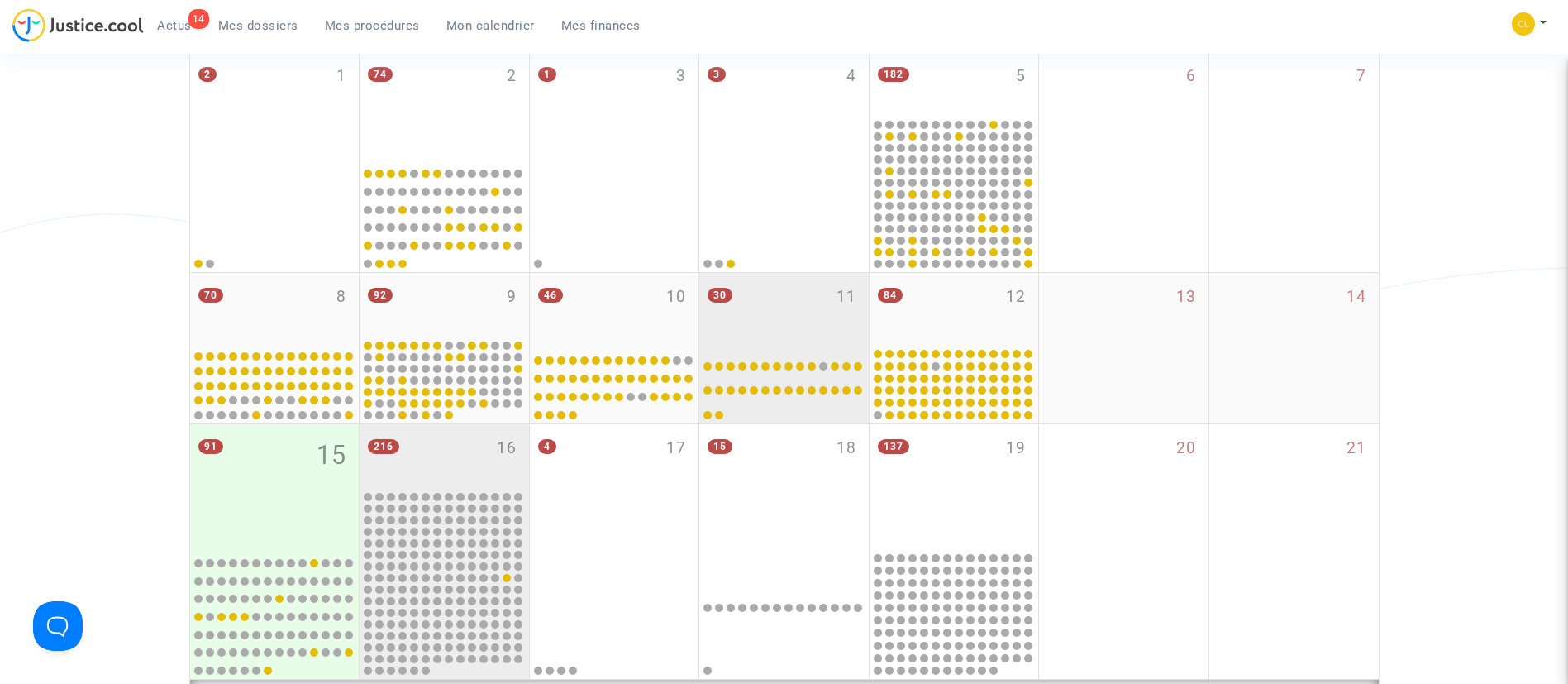
scroll to position [869, 0]
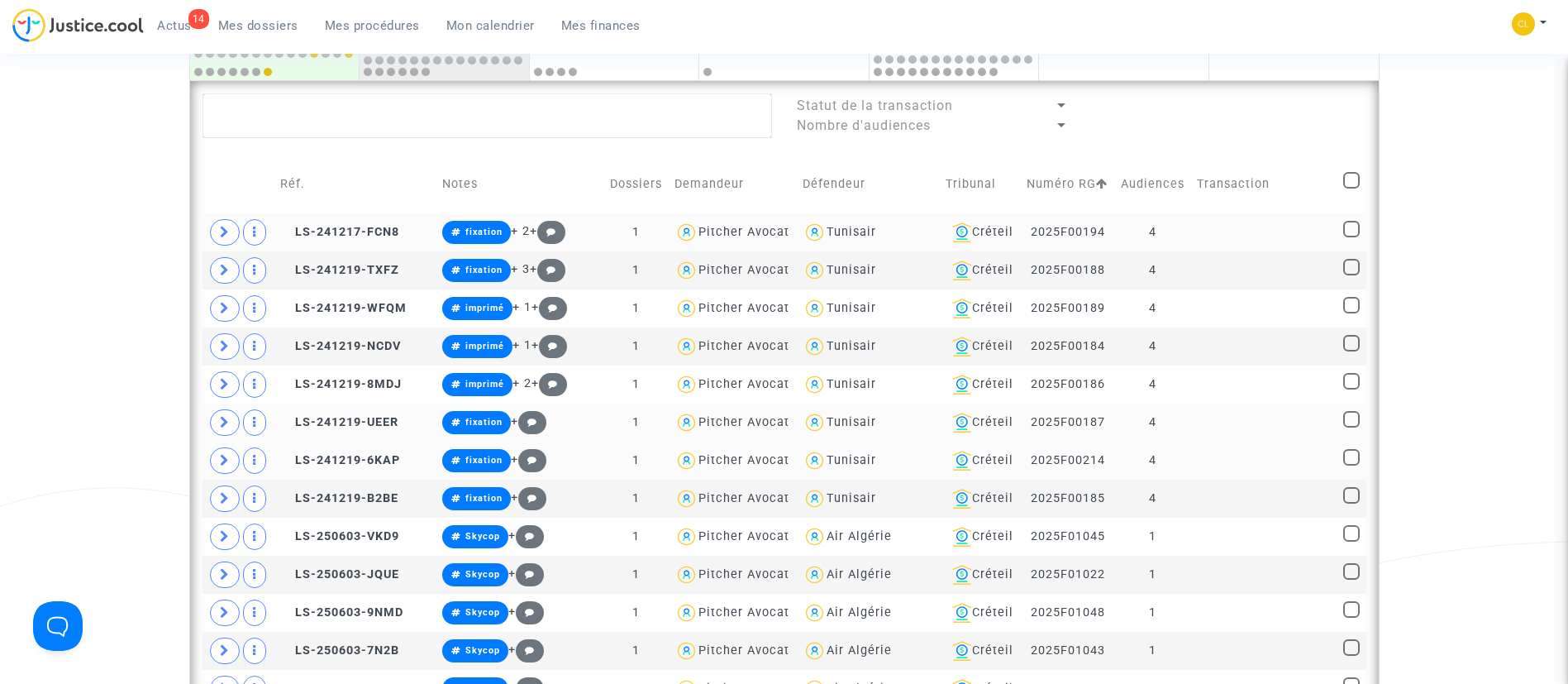
click at [1353, 176] on span at bounding box center [1352, 181] width 17 height 17
click at [1352, 188] on input "checkbox" at bounding box center [1351, 188] width 1 height 1
checkbox input "true"
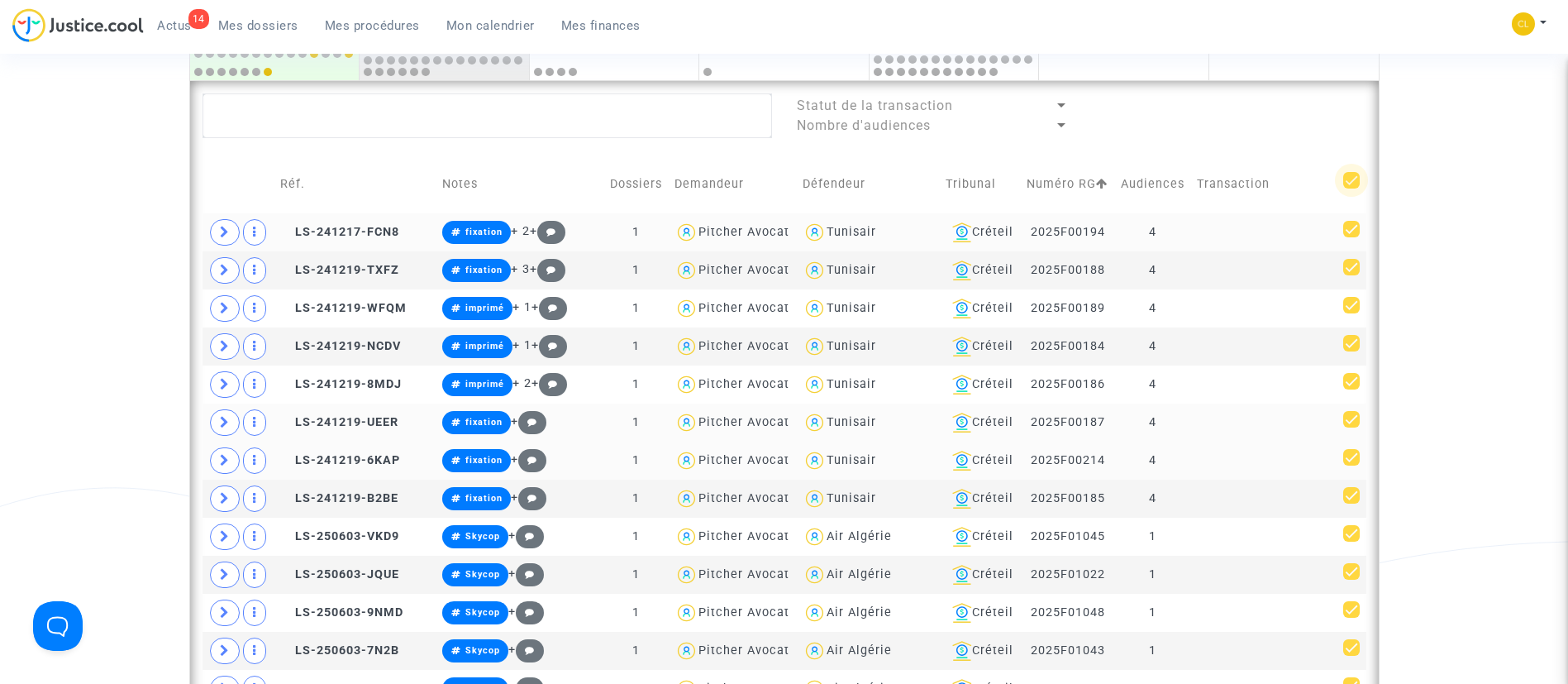
checkbox input "true"
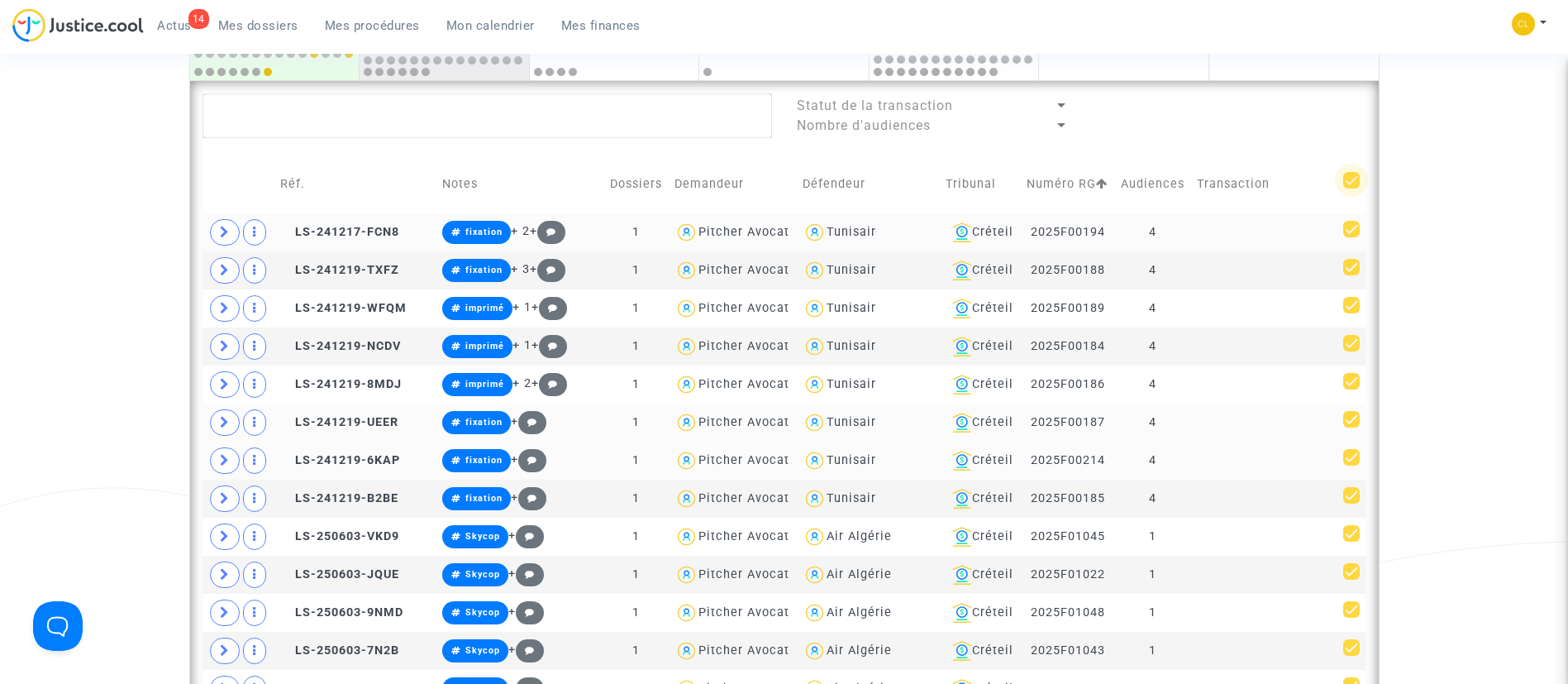
checkbox input "true"
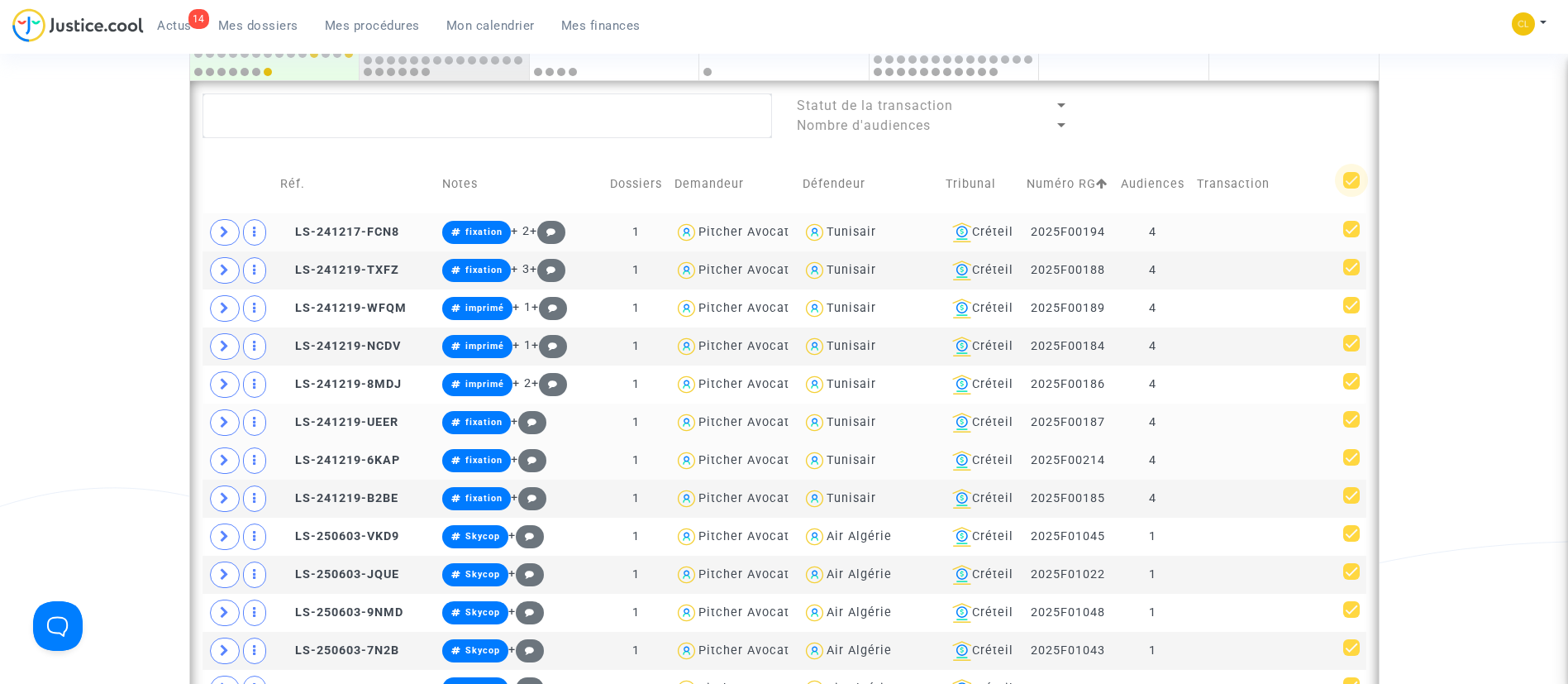
checkbox input "true"
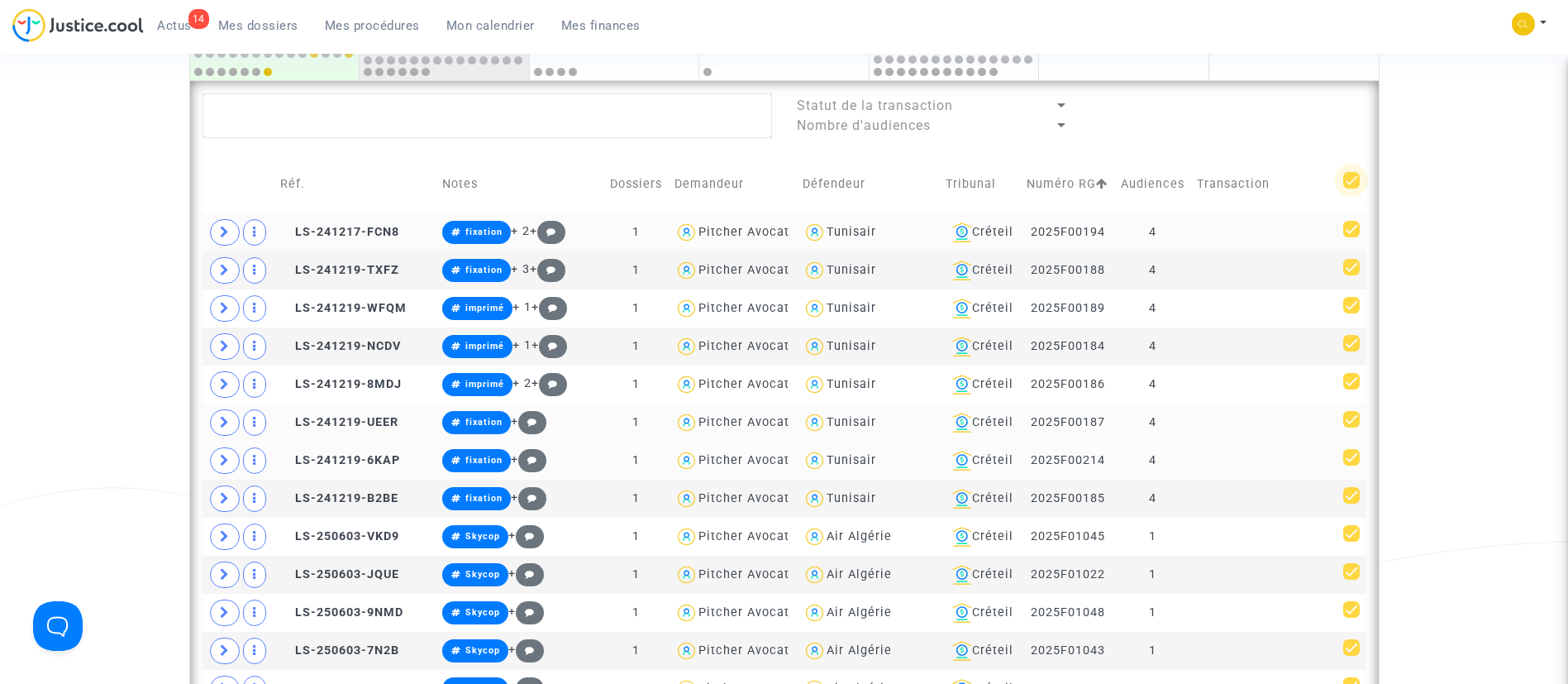
checkbox input "true"
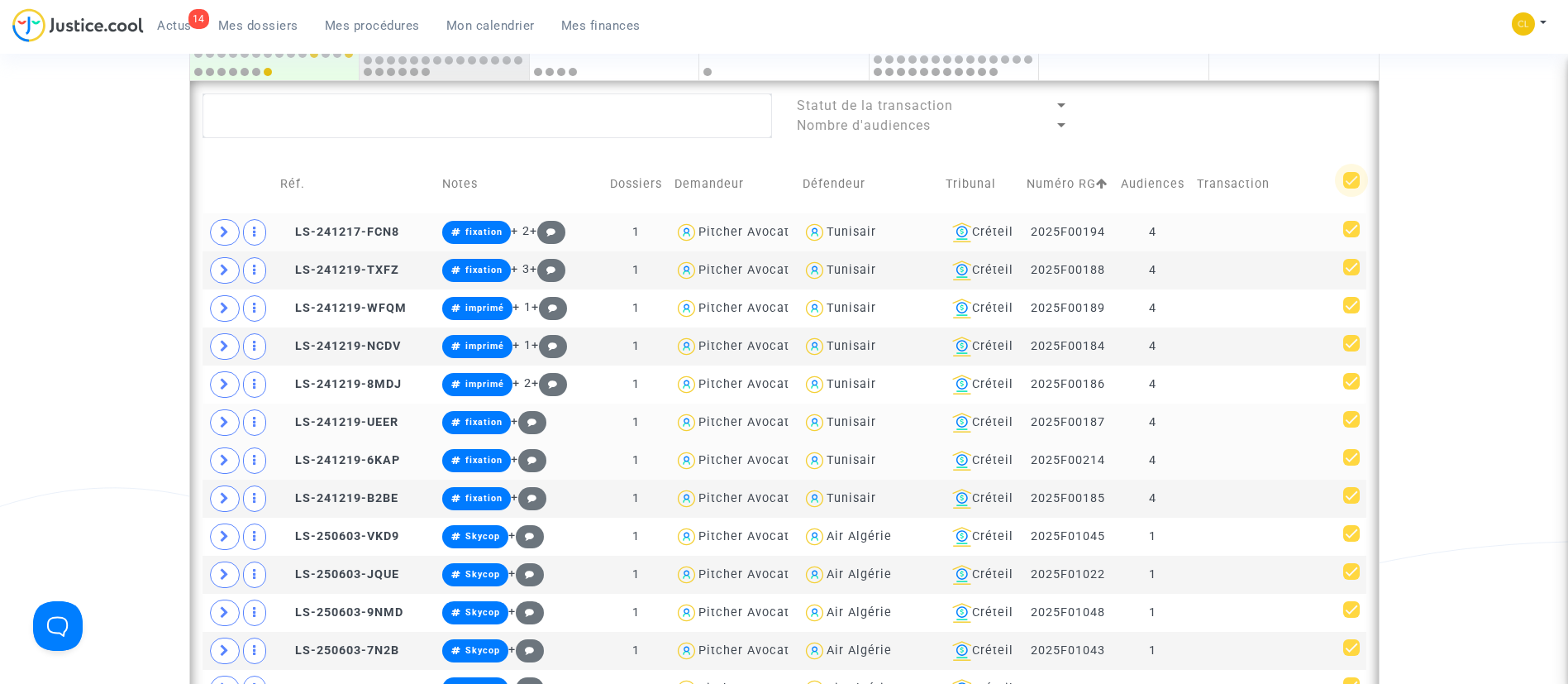
checkbox input "true"
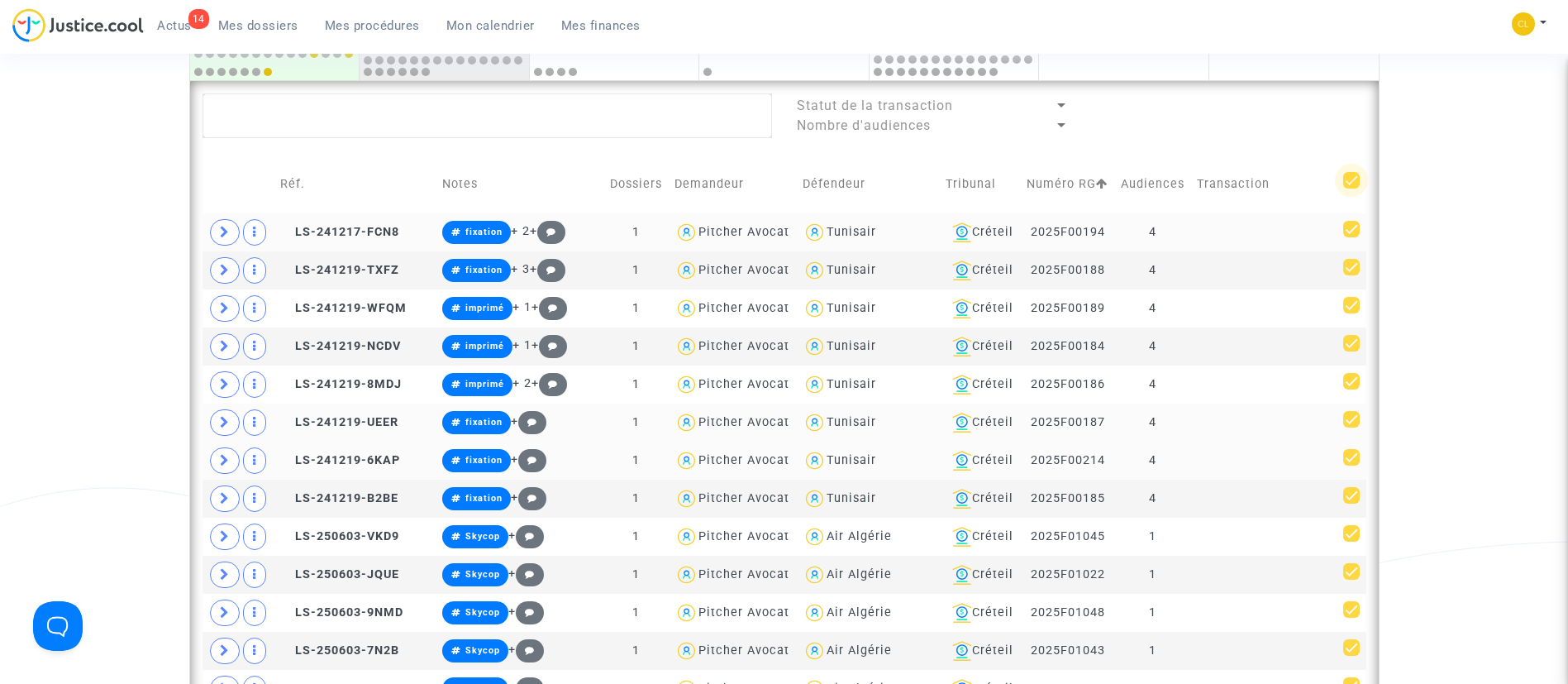
checkbox input "true"
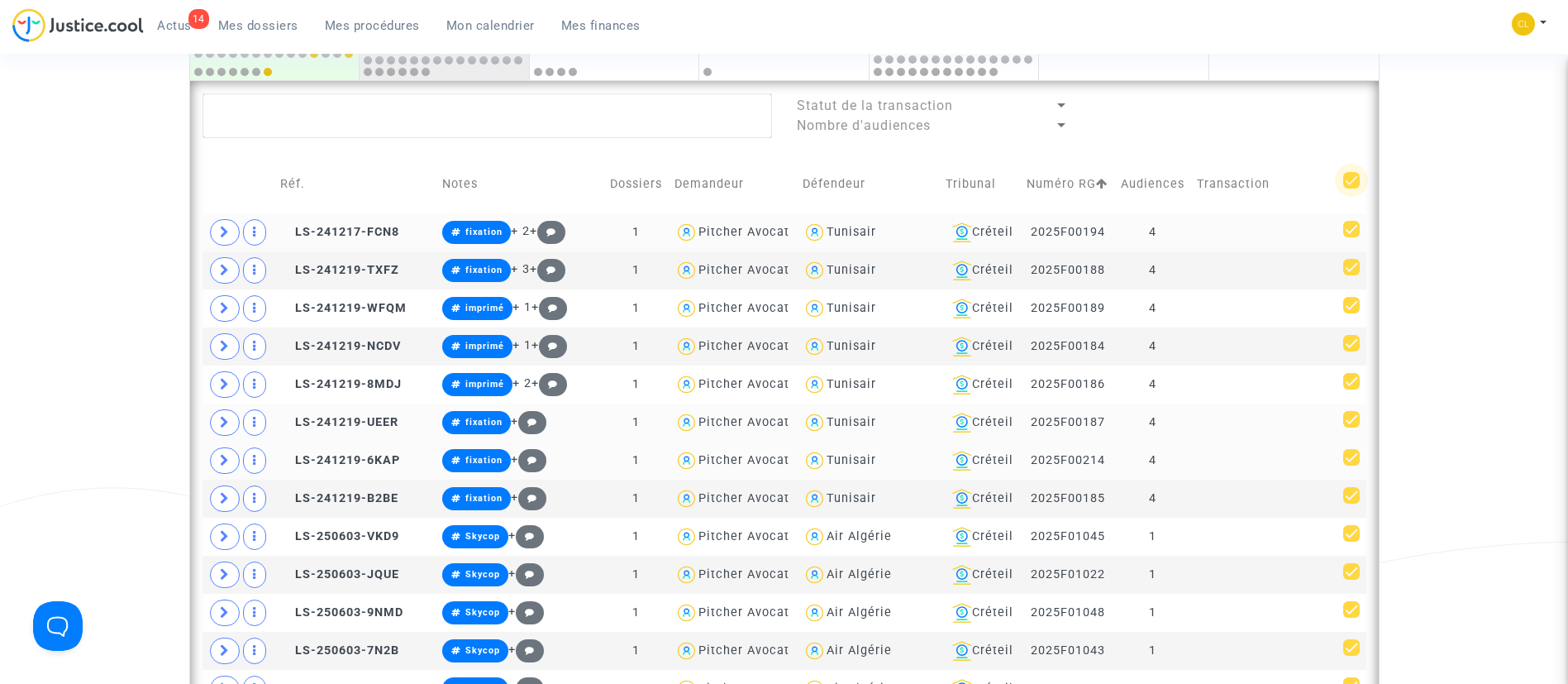
checkbox input "true"
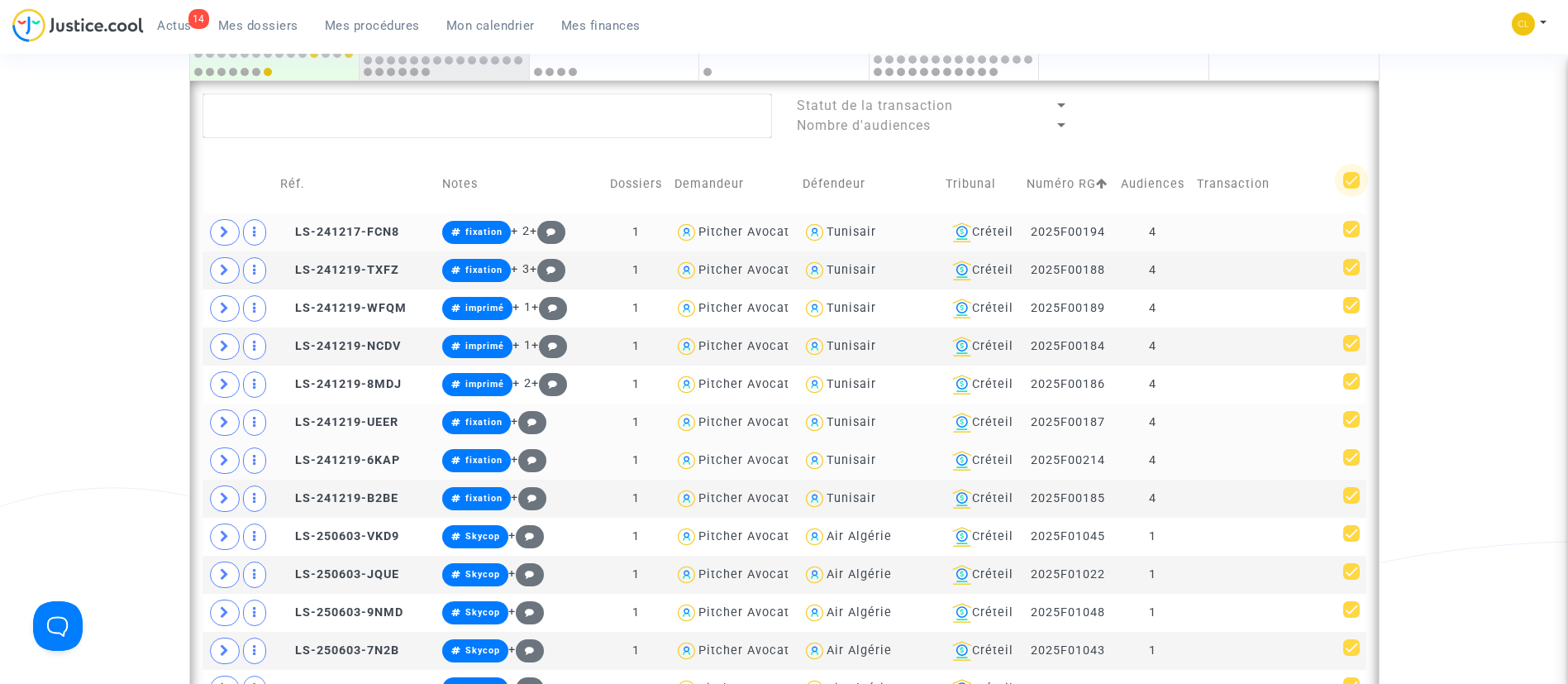
checkbox input "true"
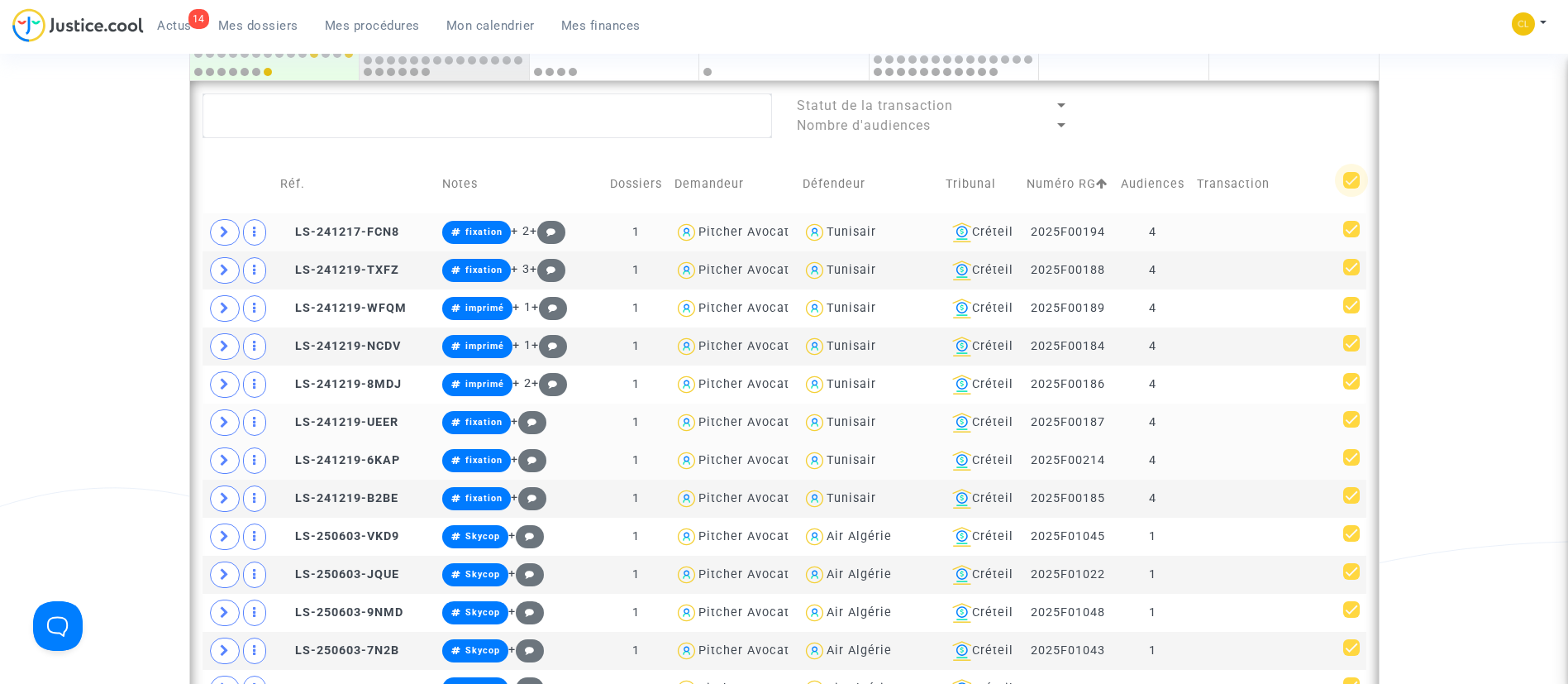
checkbox input "true"
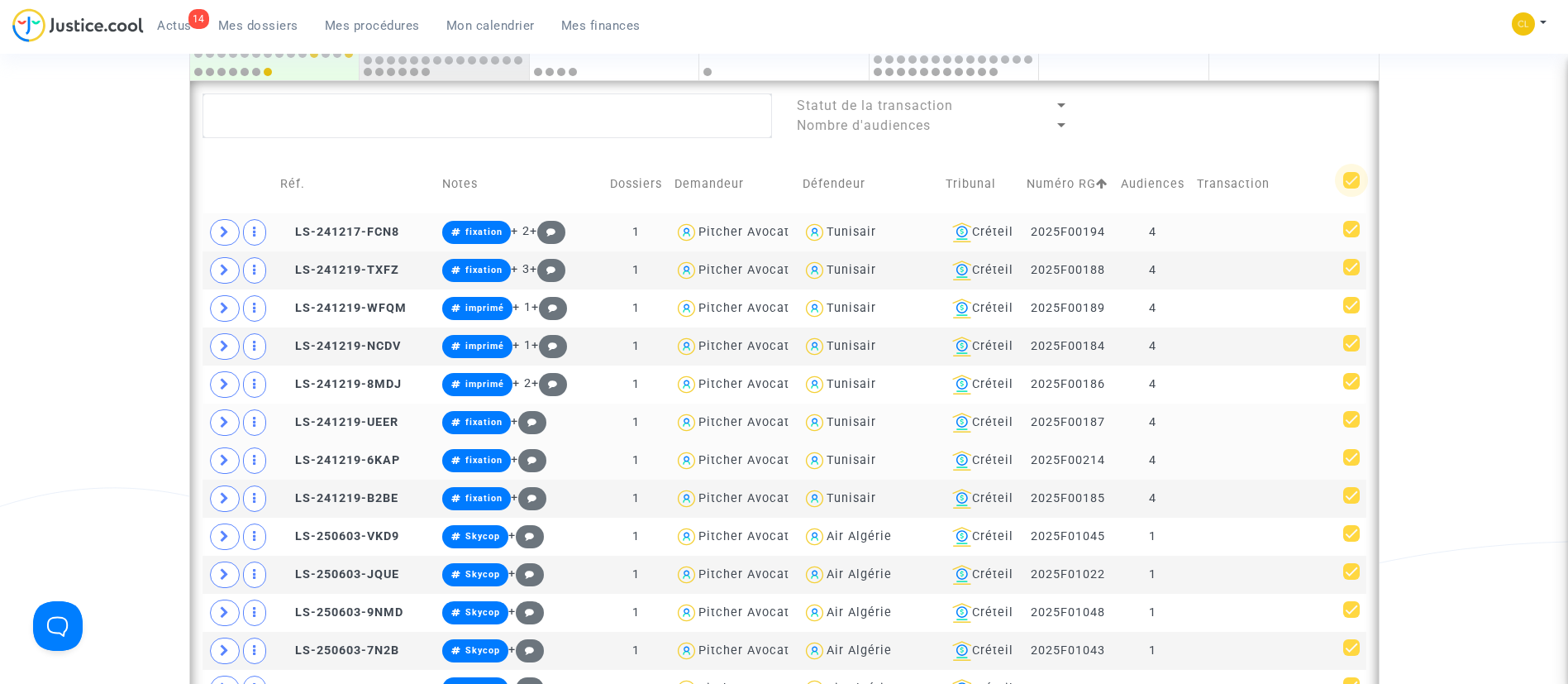
checkbox input "true"
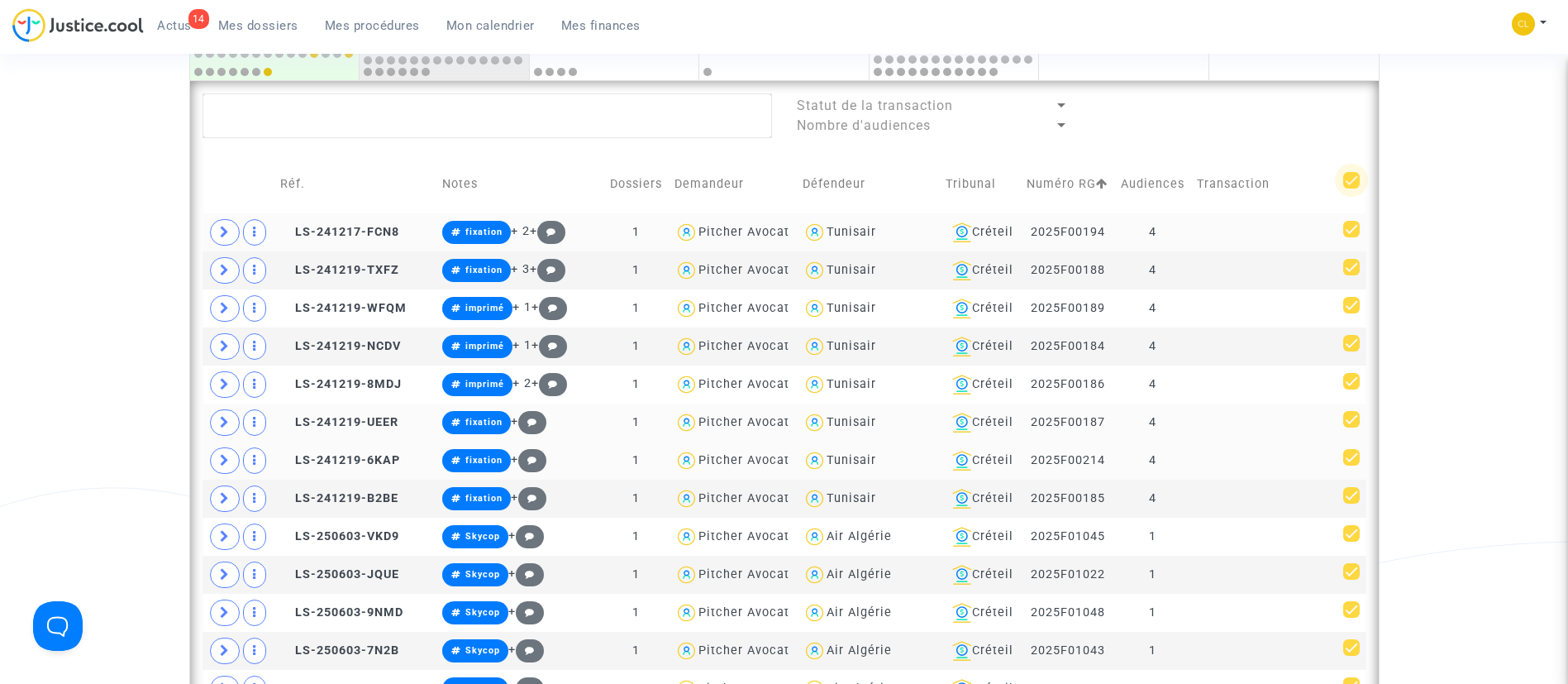
checkbox input "true"
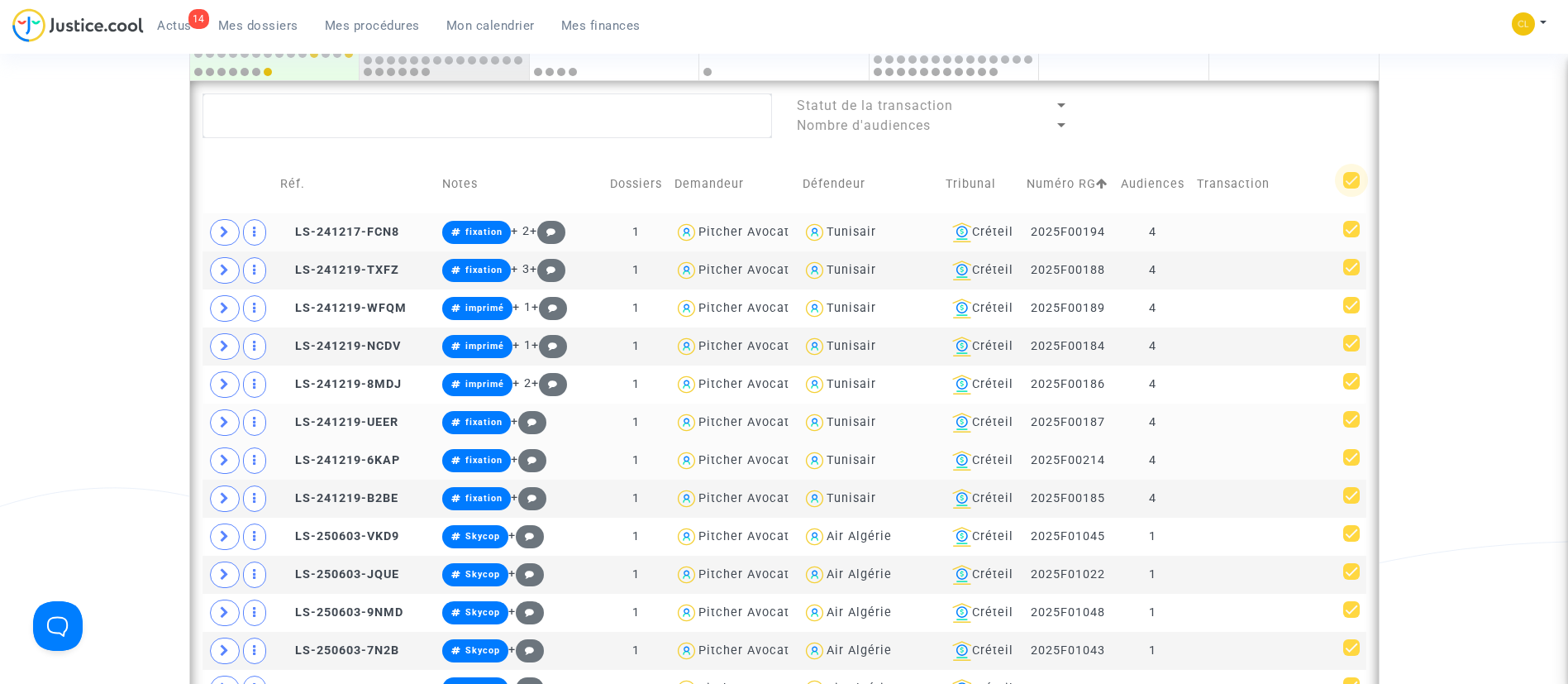
checkbox input "true"
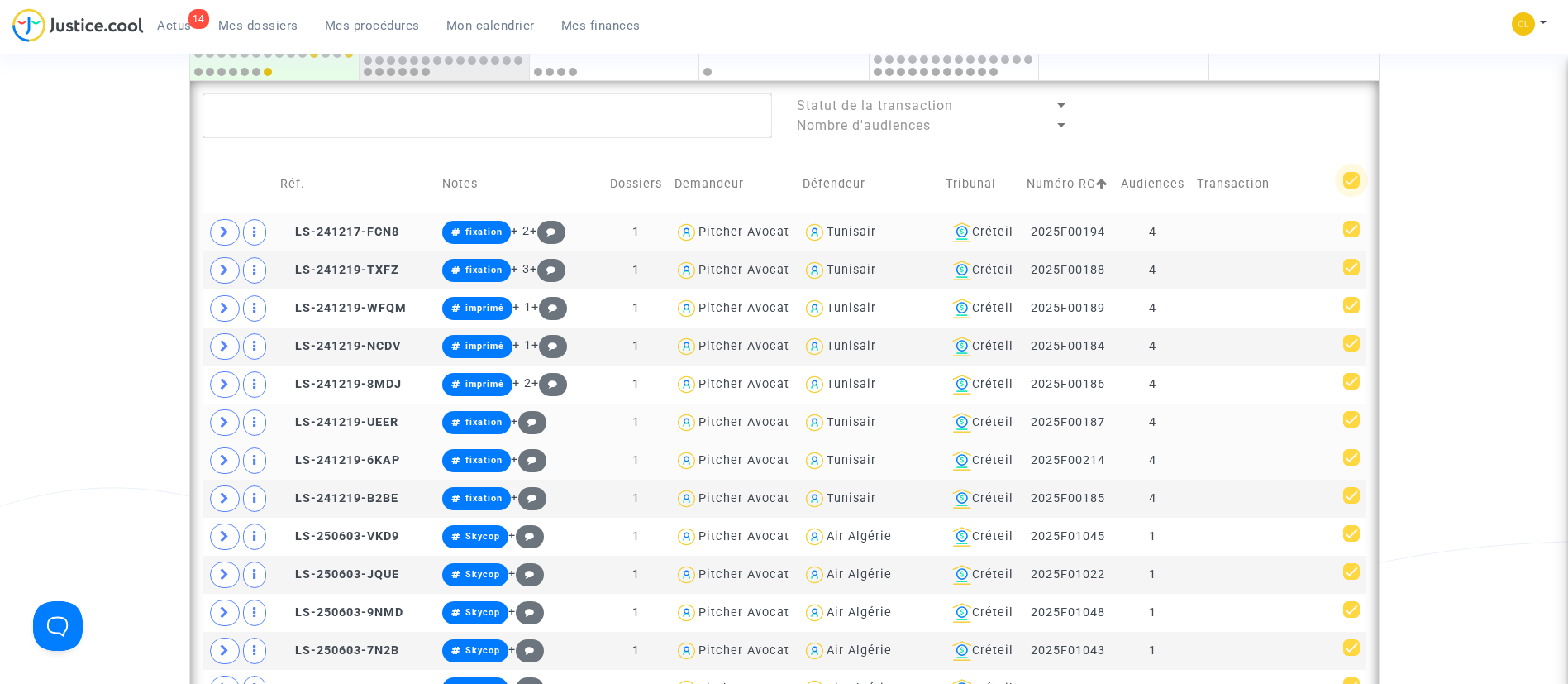
checkbox input "true"
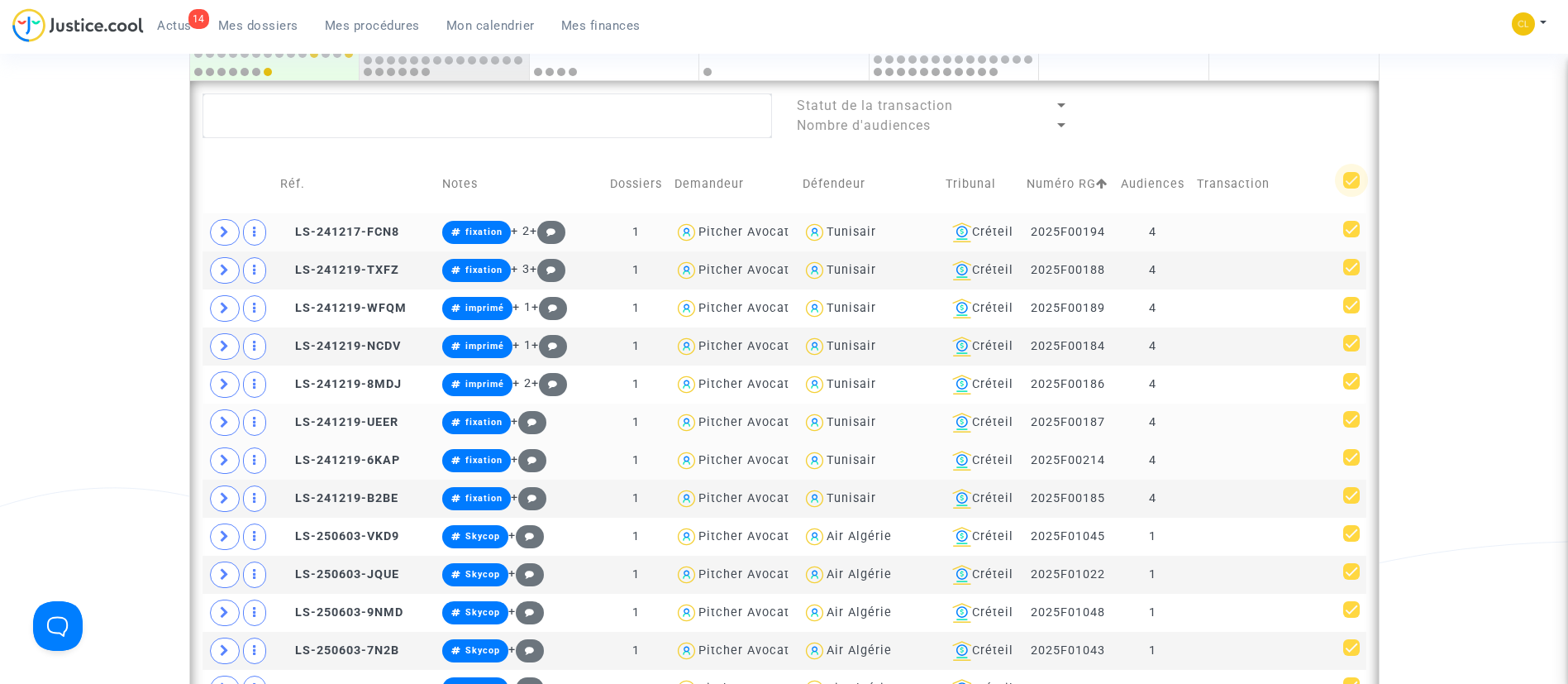
checkbox input "true"
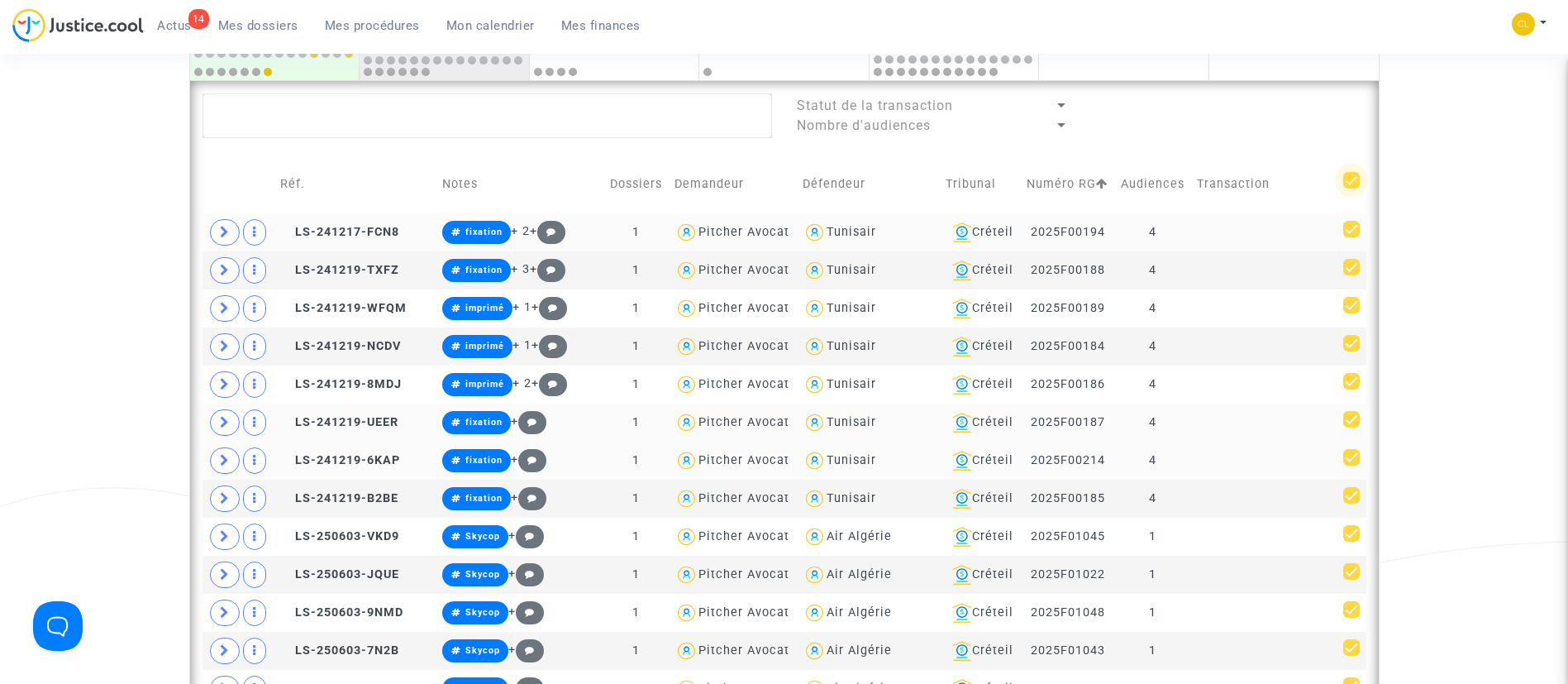
checkbox input "true"
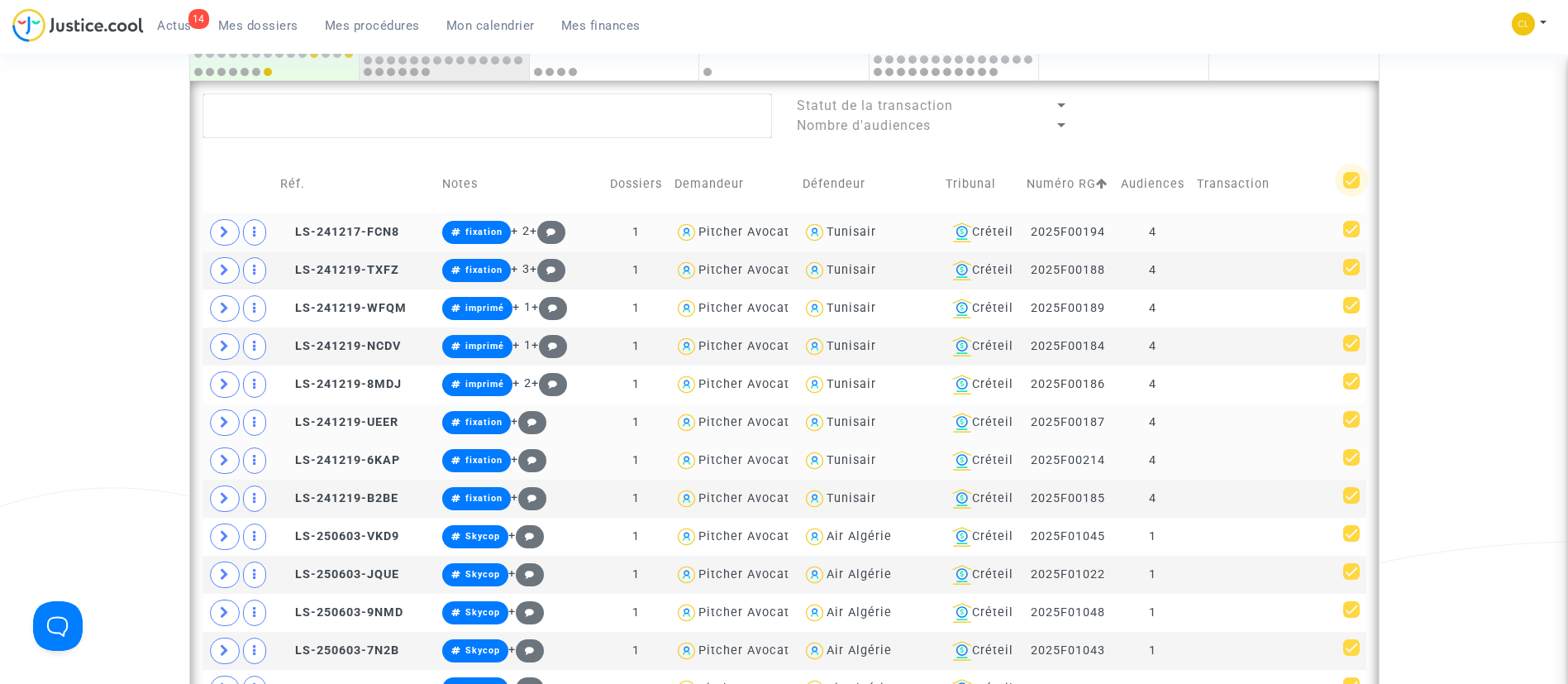
checkbox input "true"
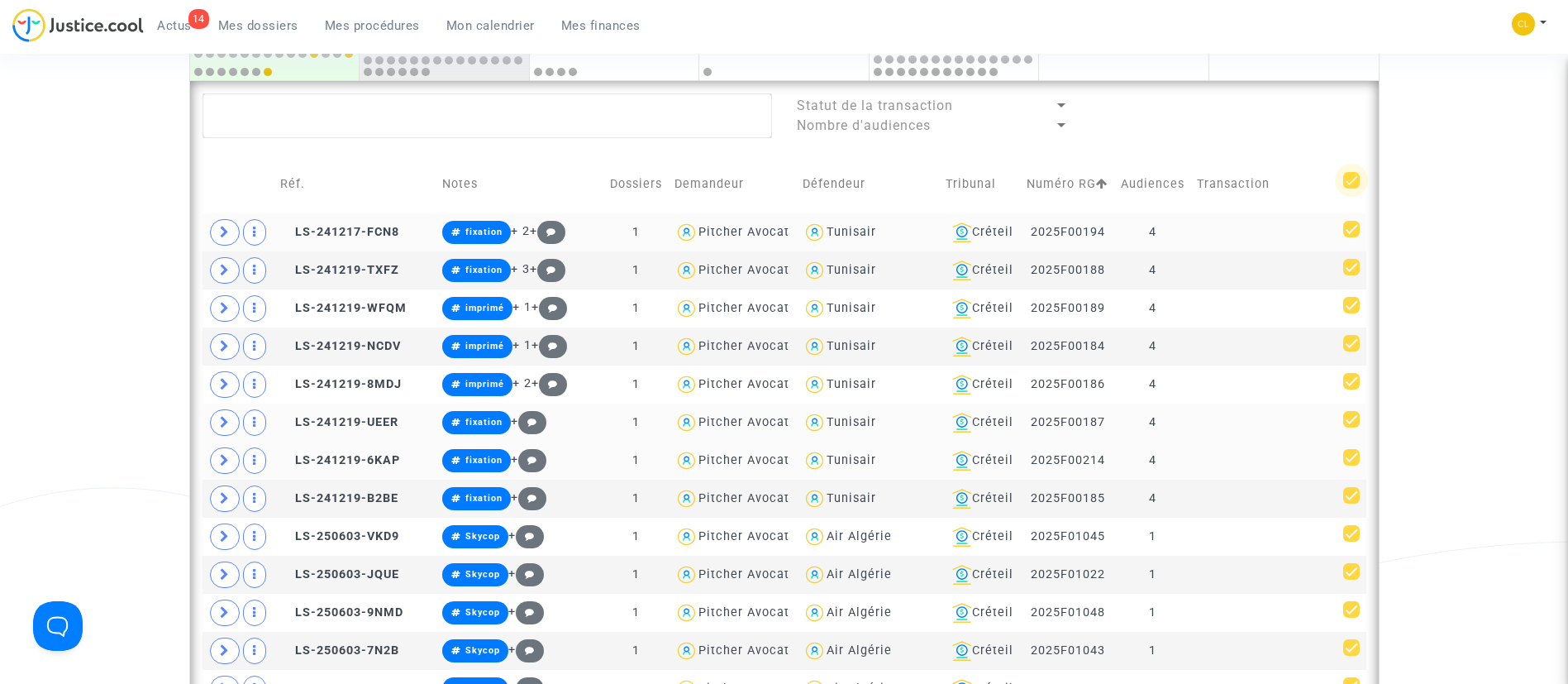
checkbox input "true"
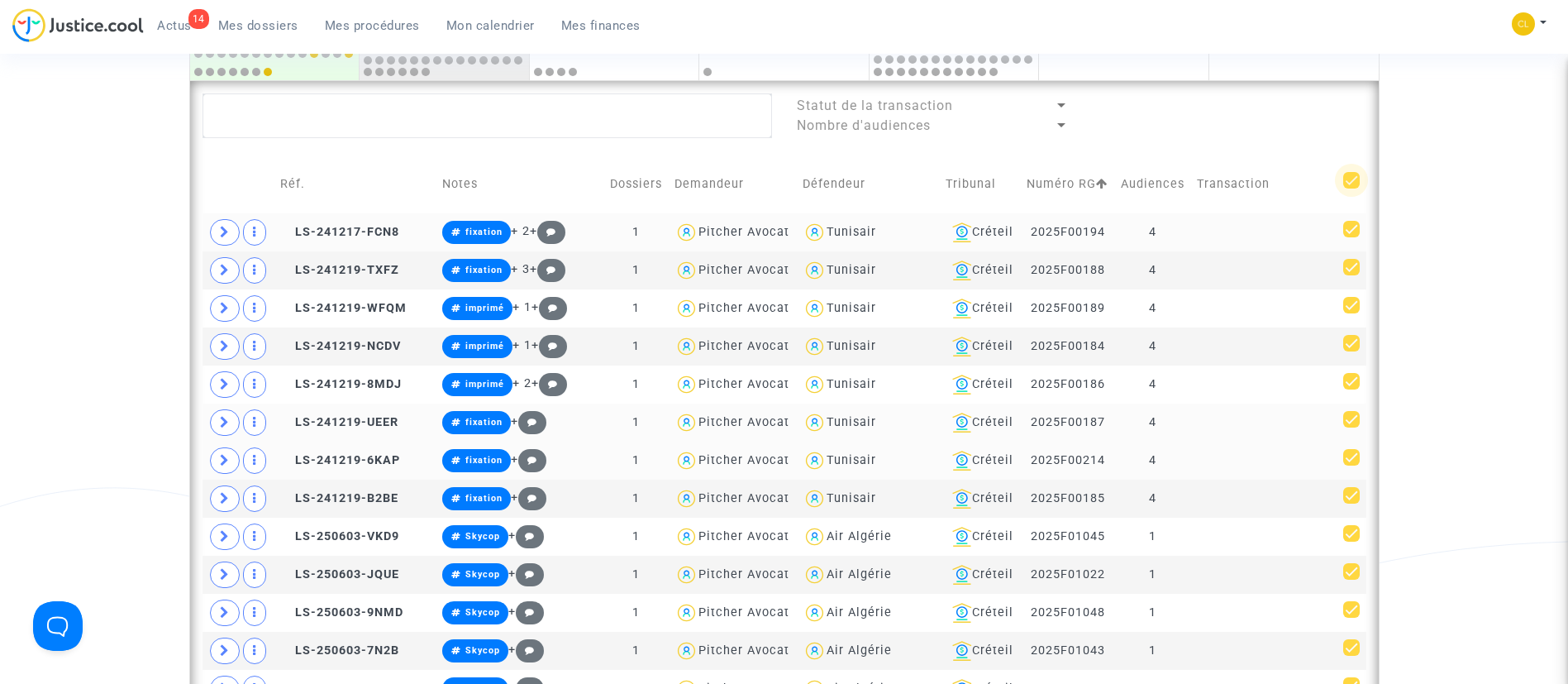
checkbox input "true"
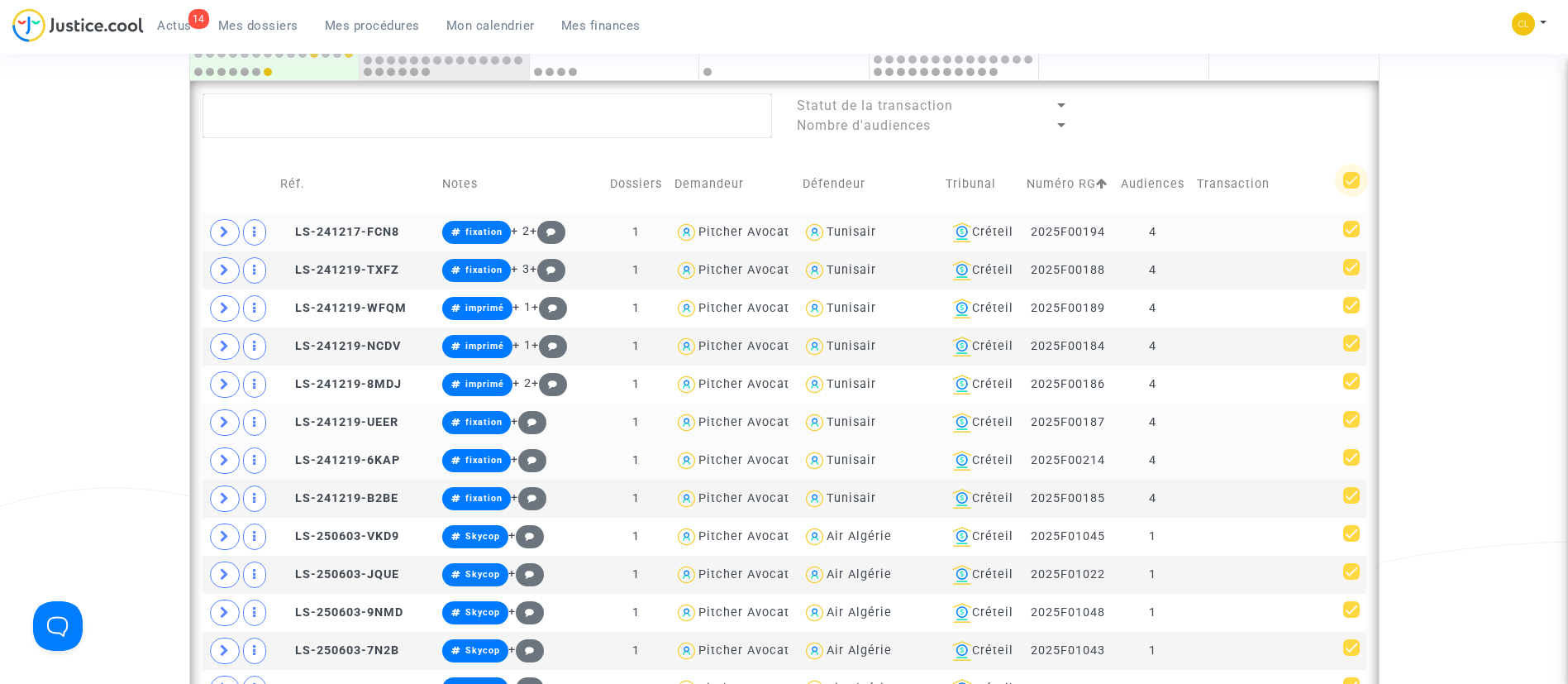
checkbox input "true"
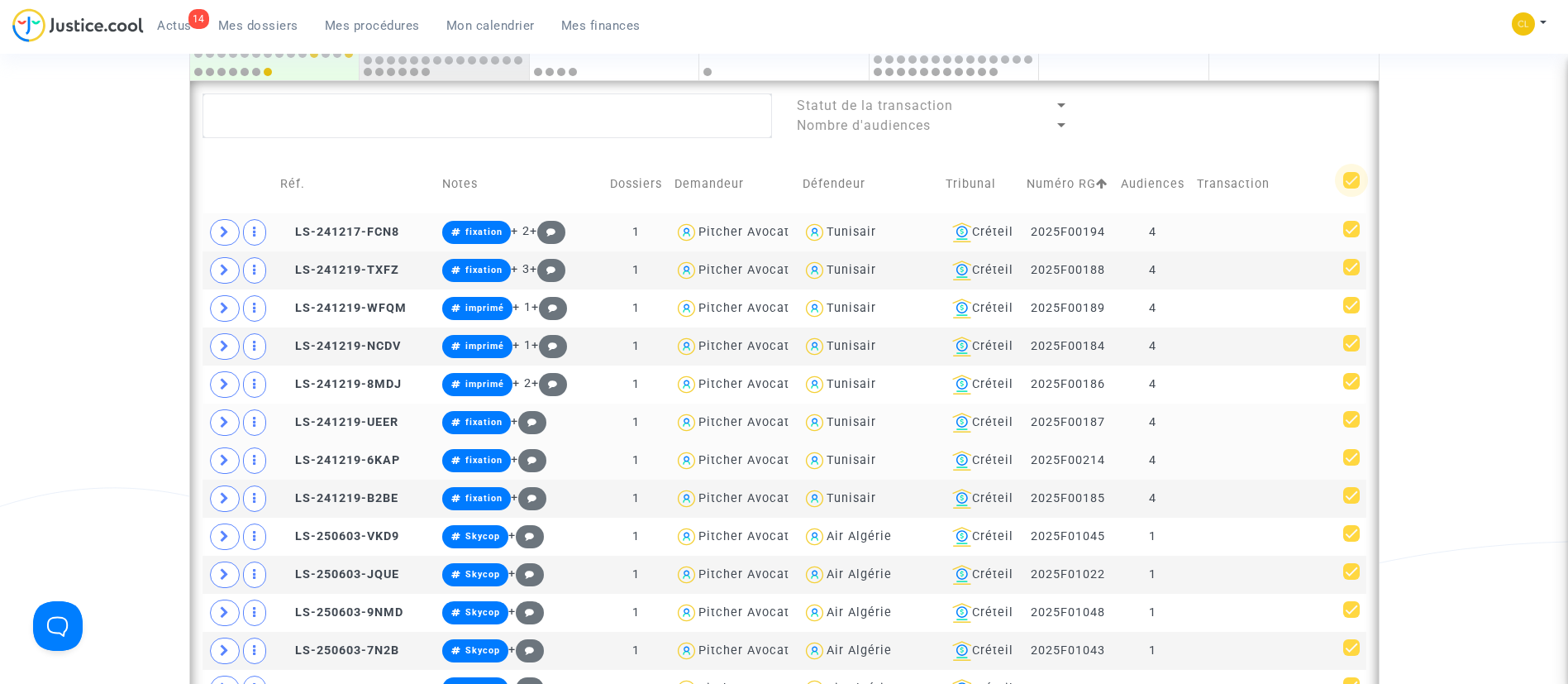
checkbox input "true"
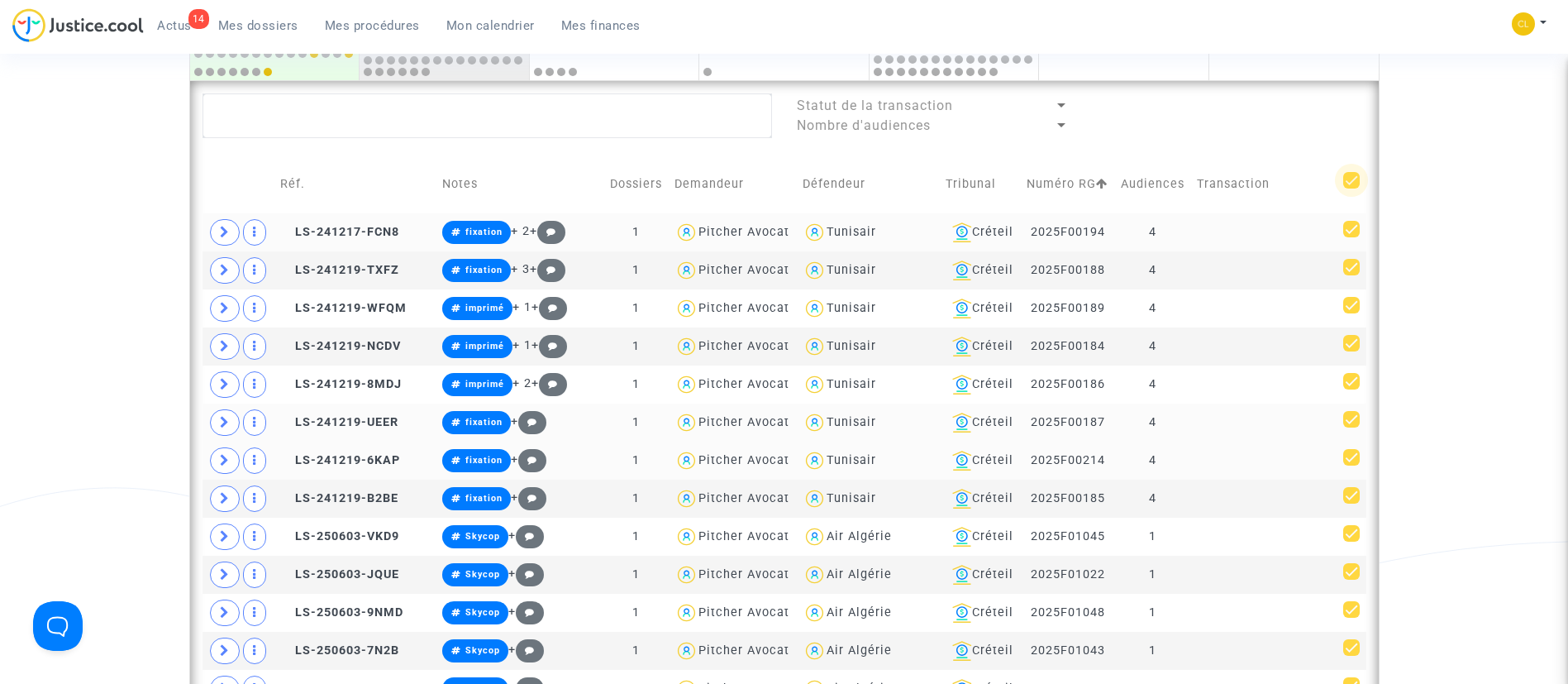
checkbox input "true"
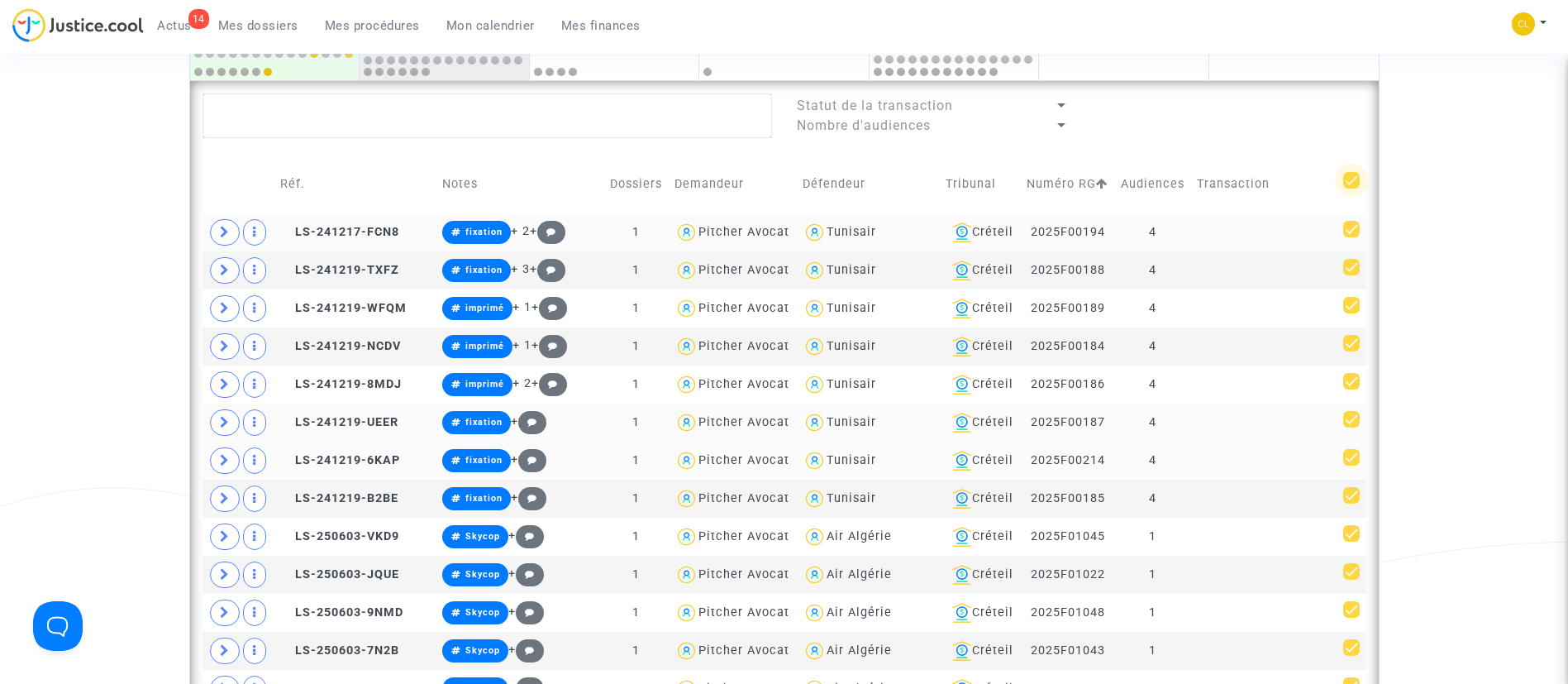
checkbox input "true"
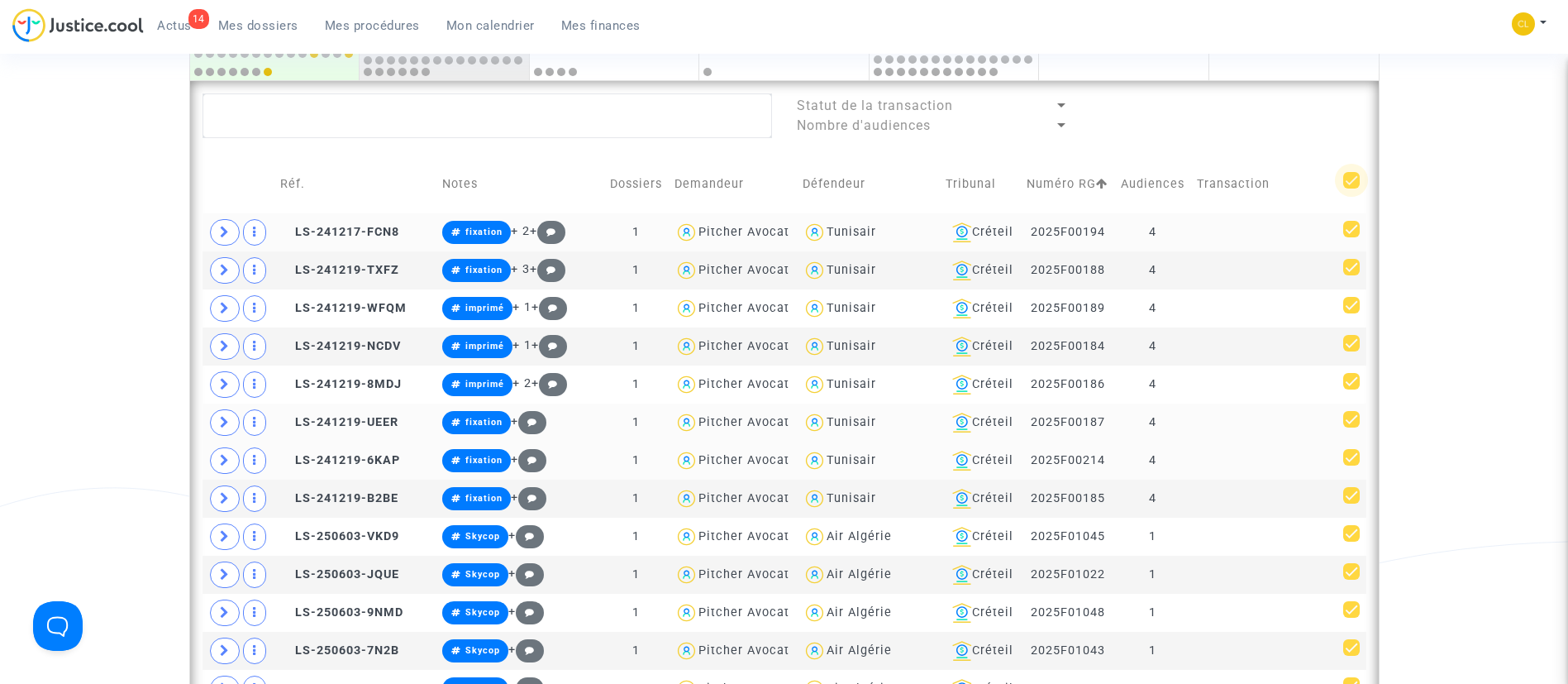
checkbox input "true"
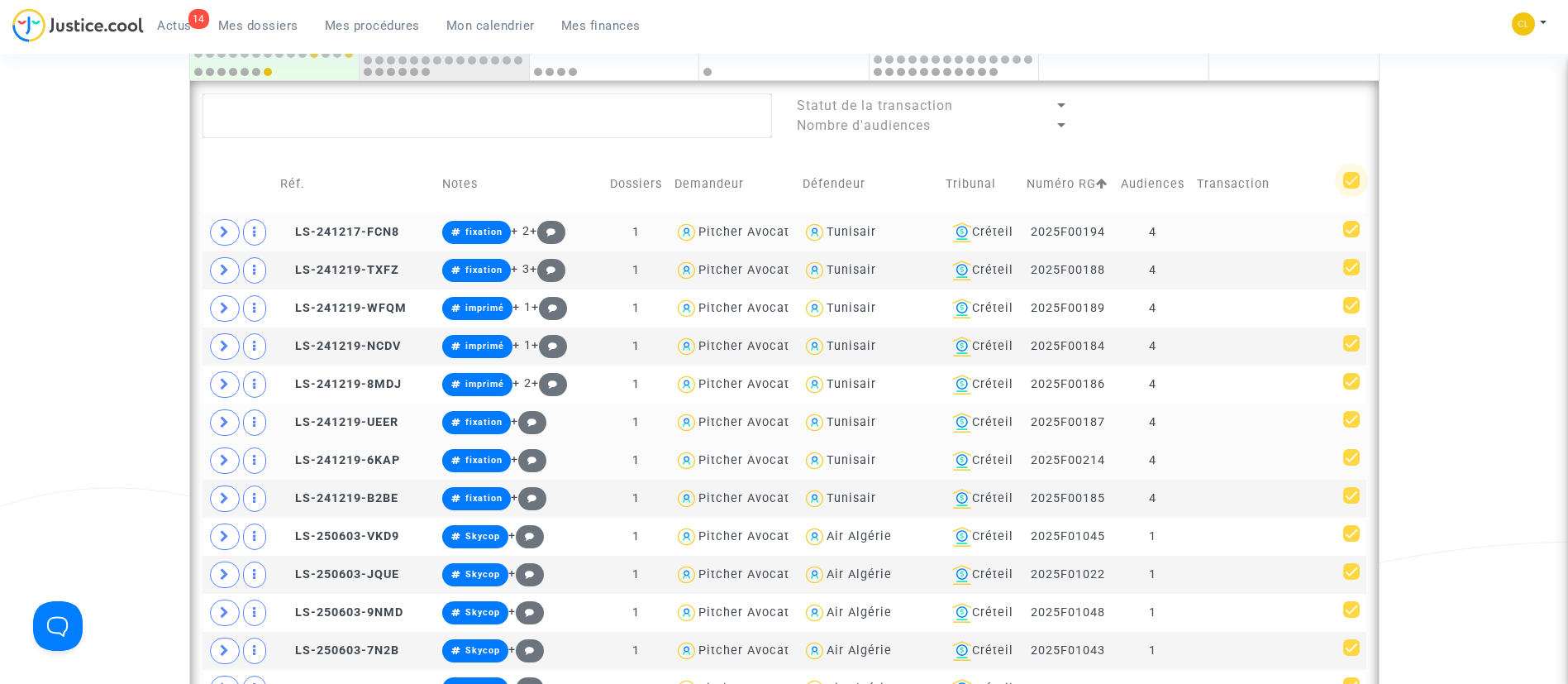
checkbox input "true"
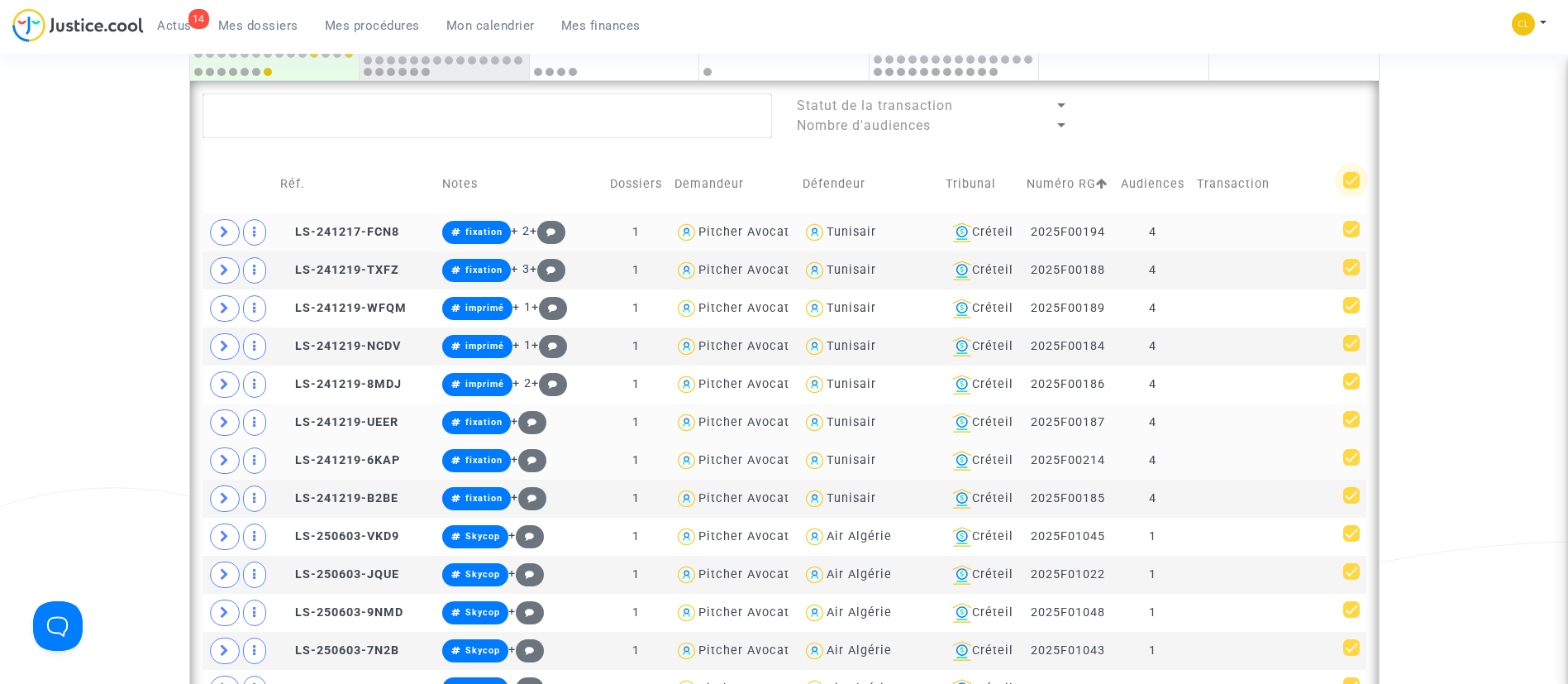
checkbox input "true"
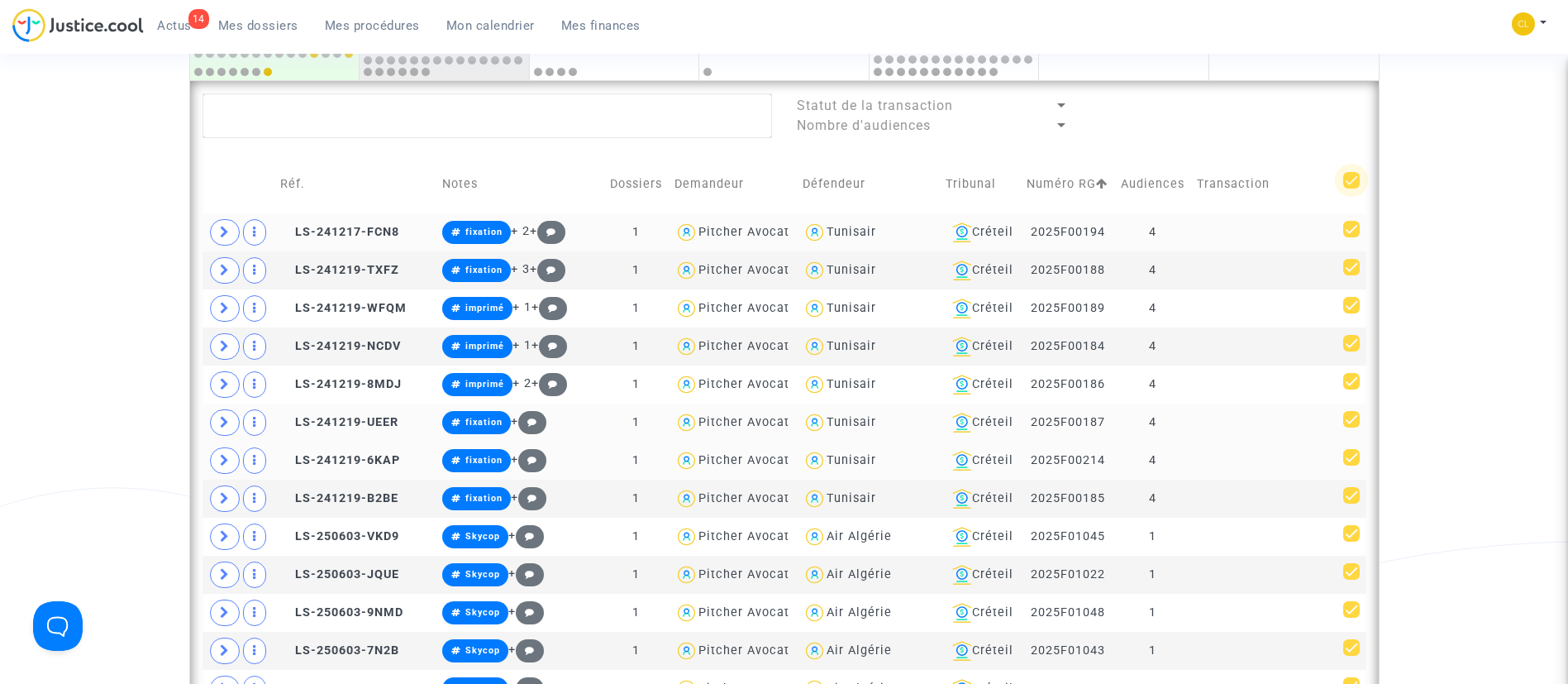
checkbox input "true"
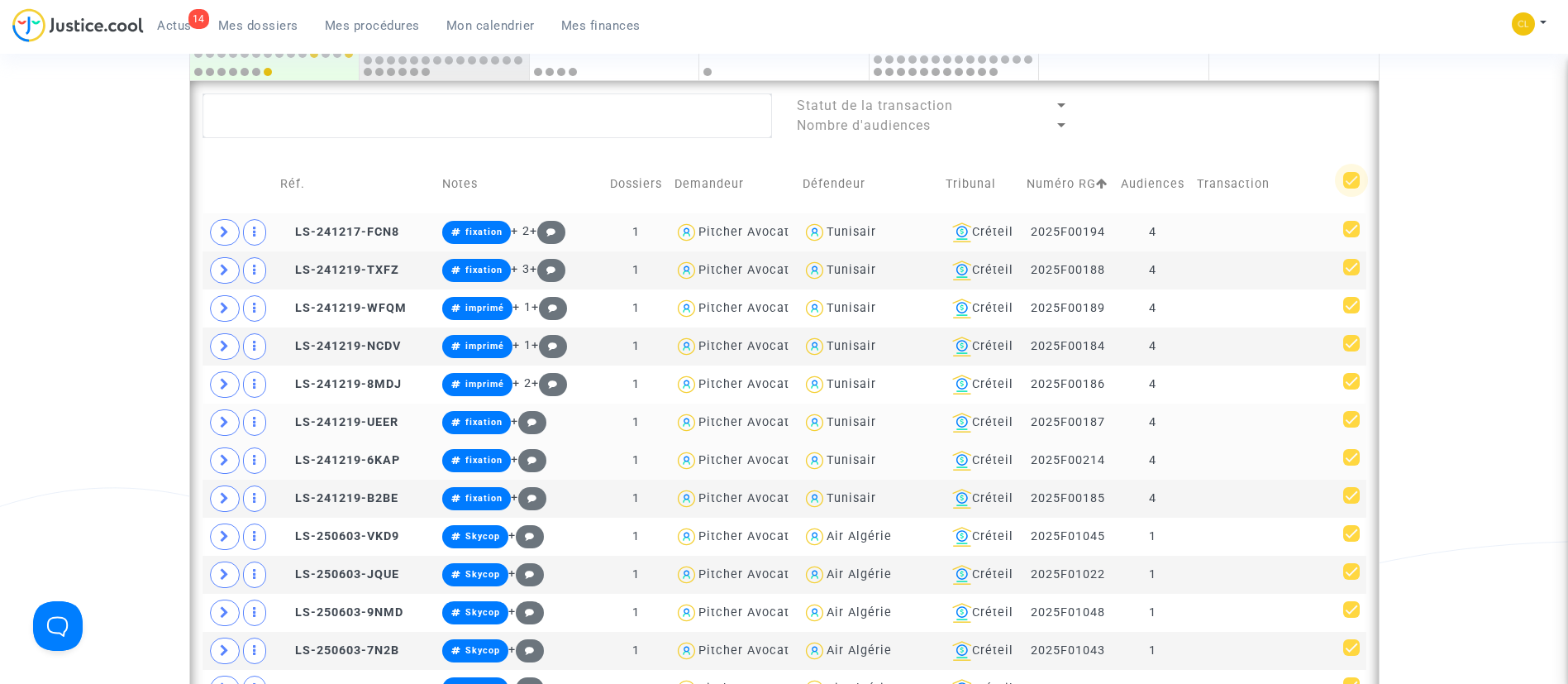
checkbox input "true"
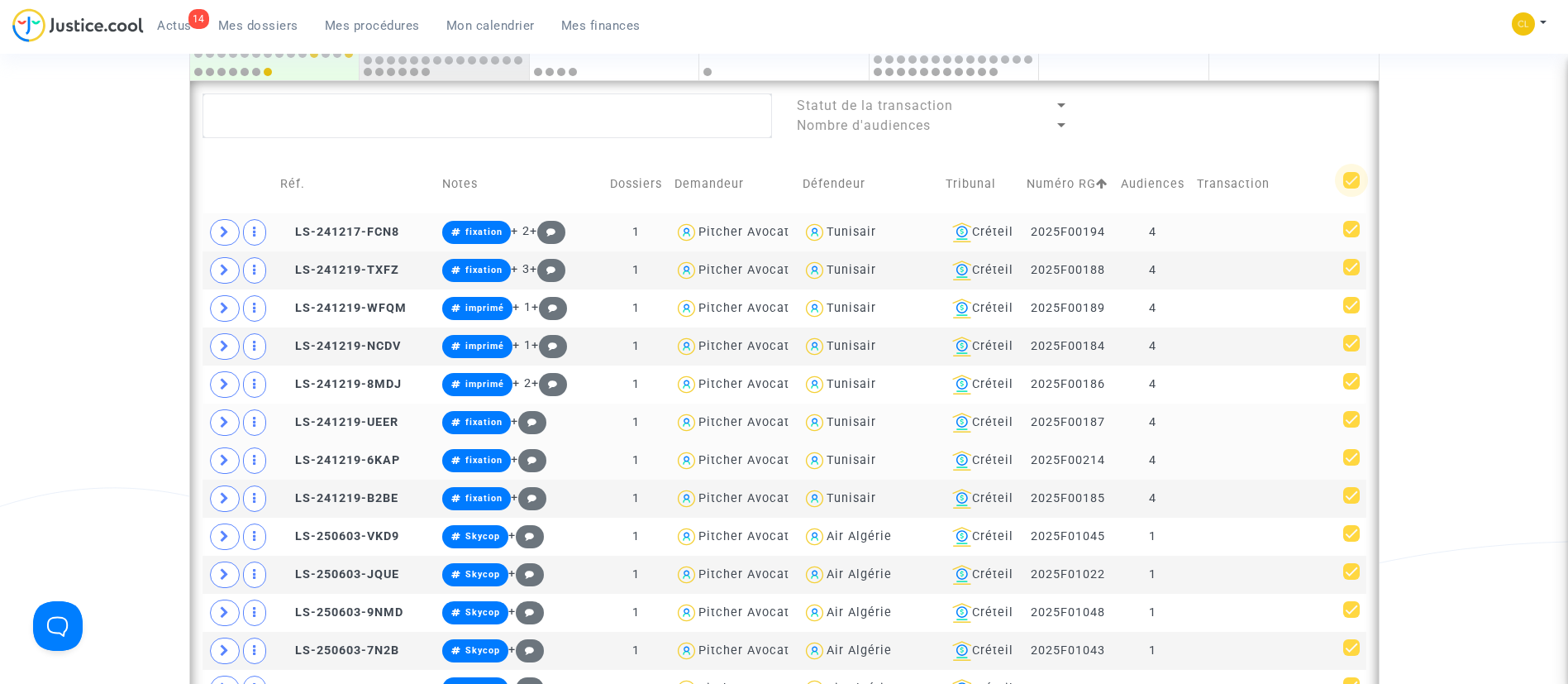
checkbox input "true"
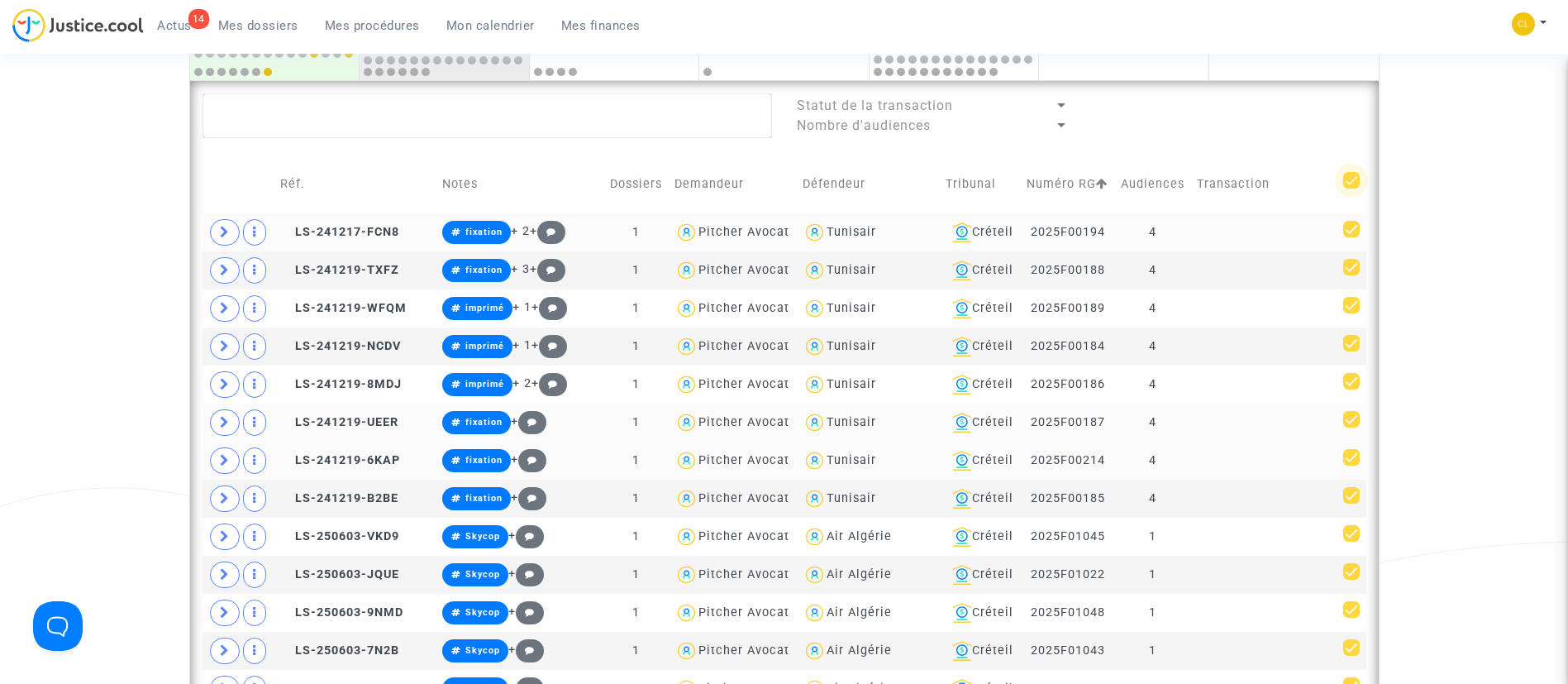
checkbox input "true"
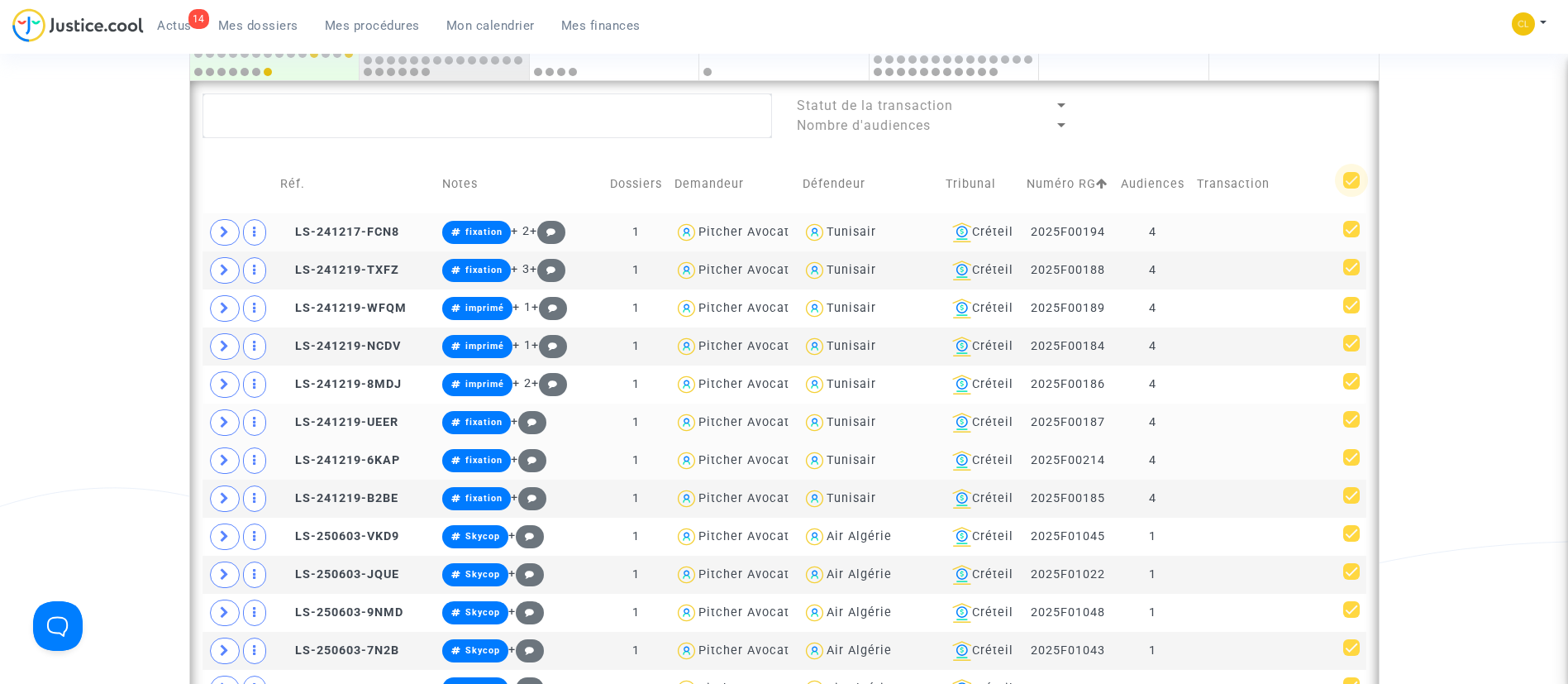
checkbox input "true"
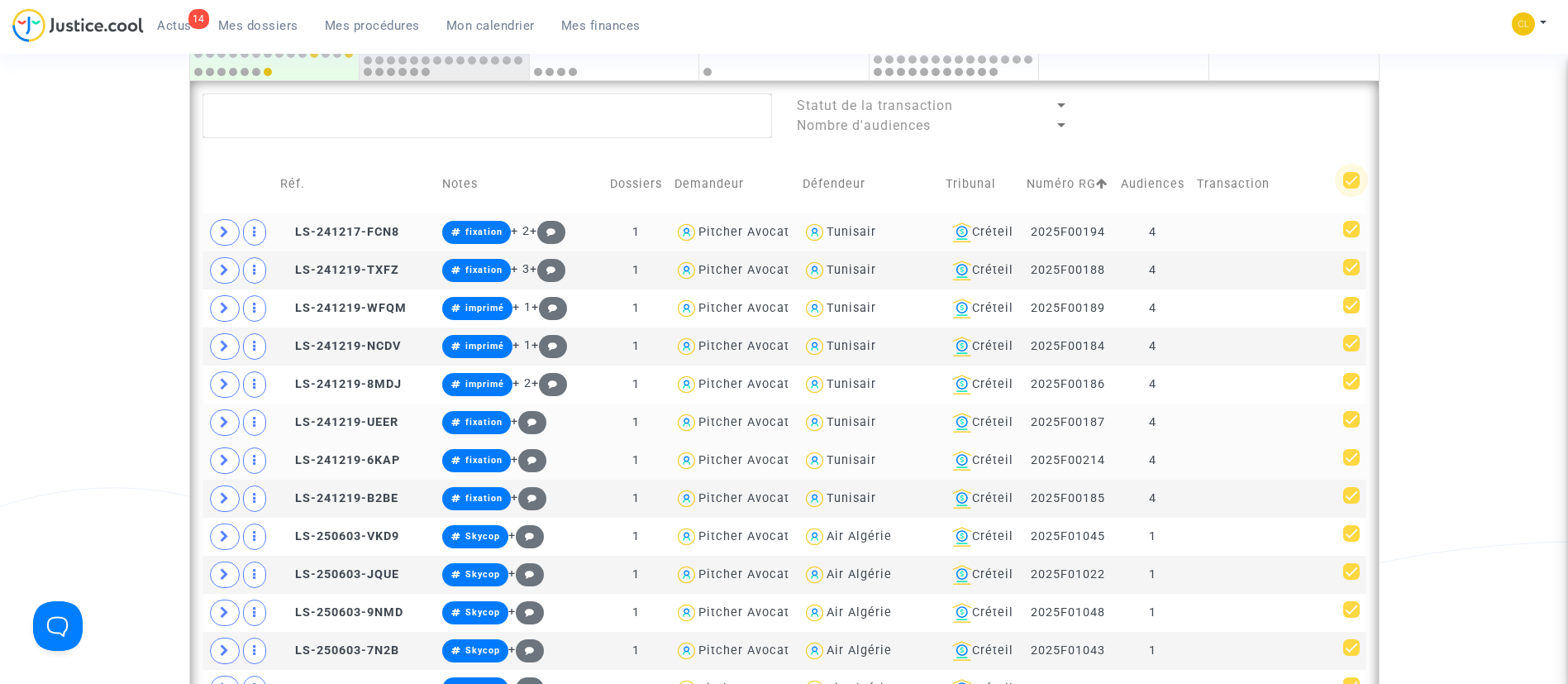
checkbox input "true"
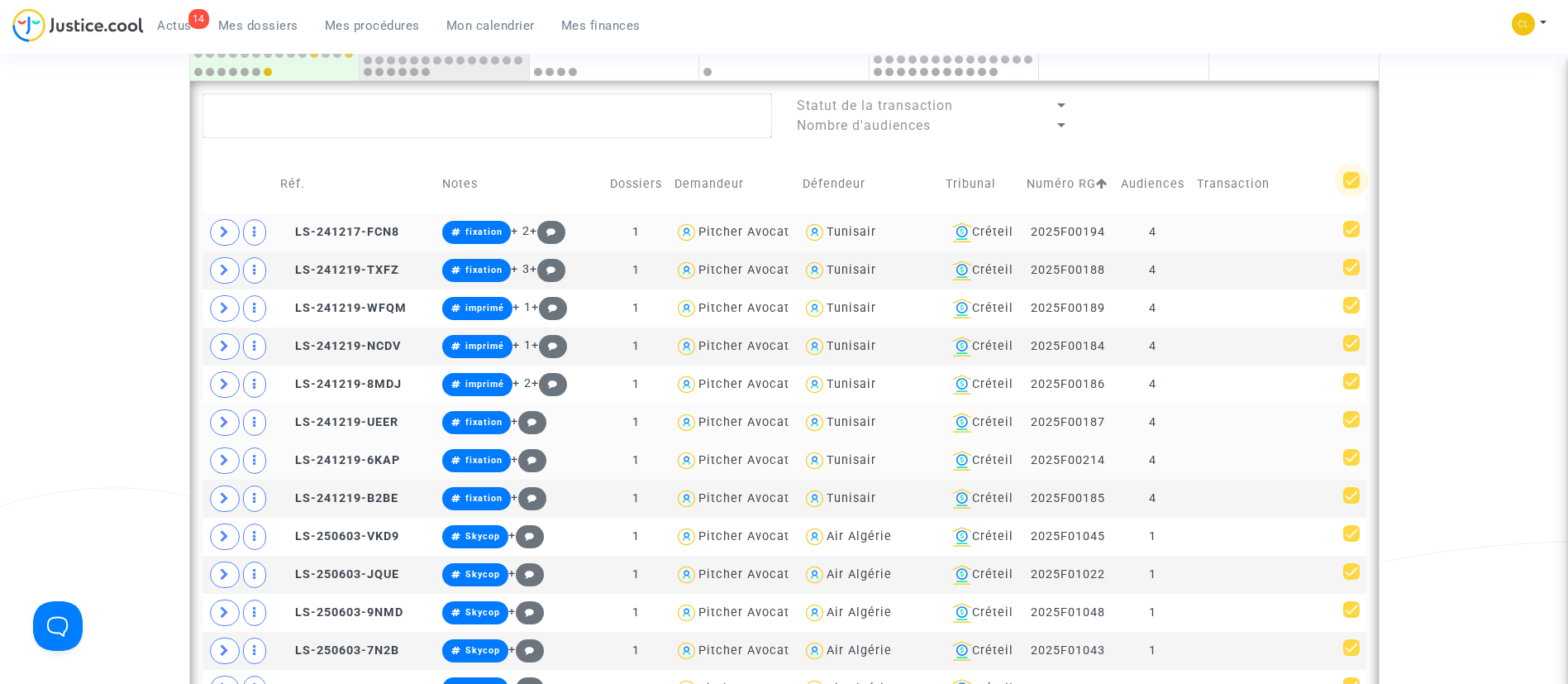
checkbox input "true"
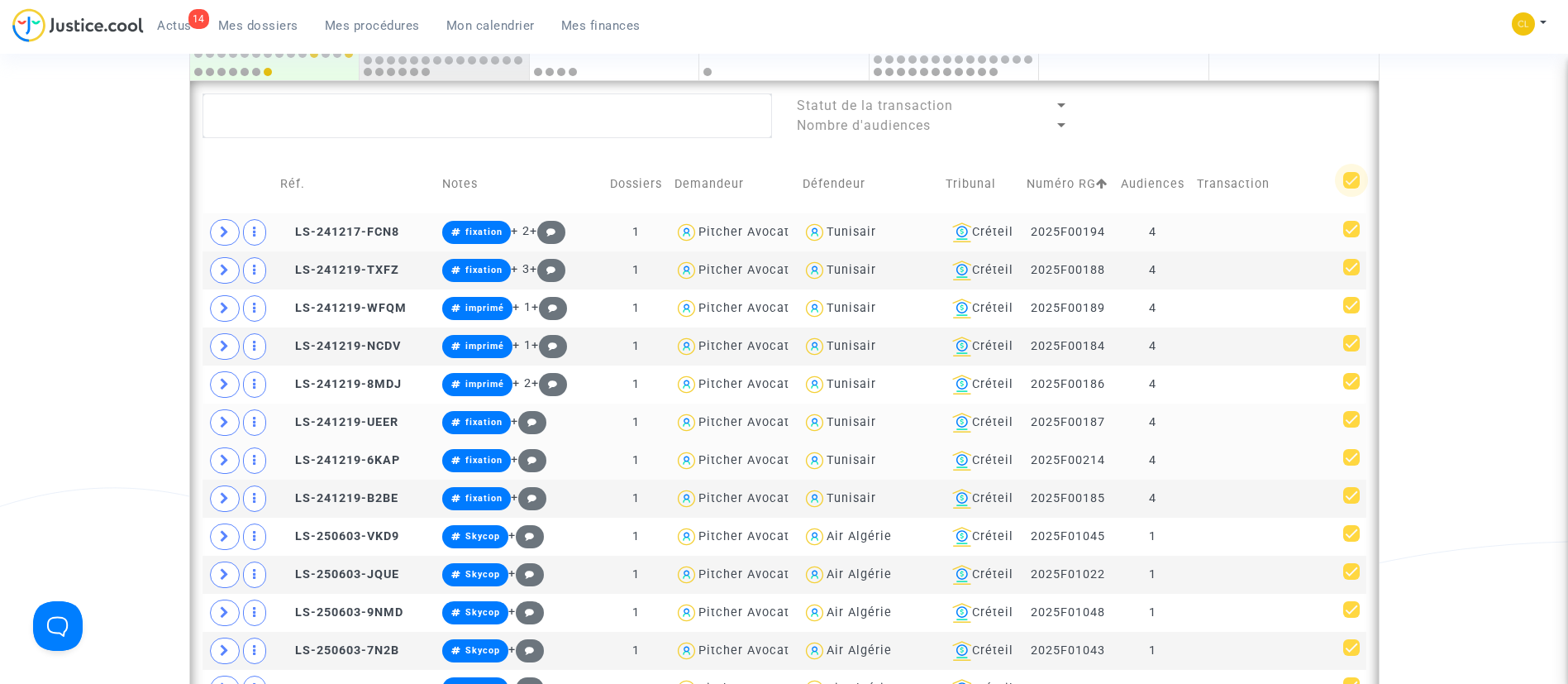
checkbox input "true"
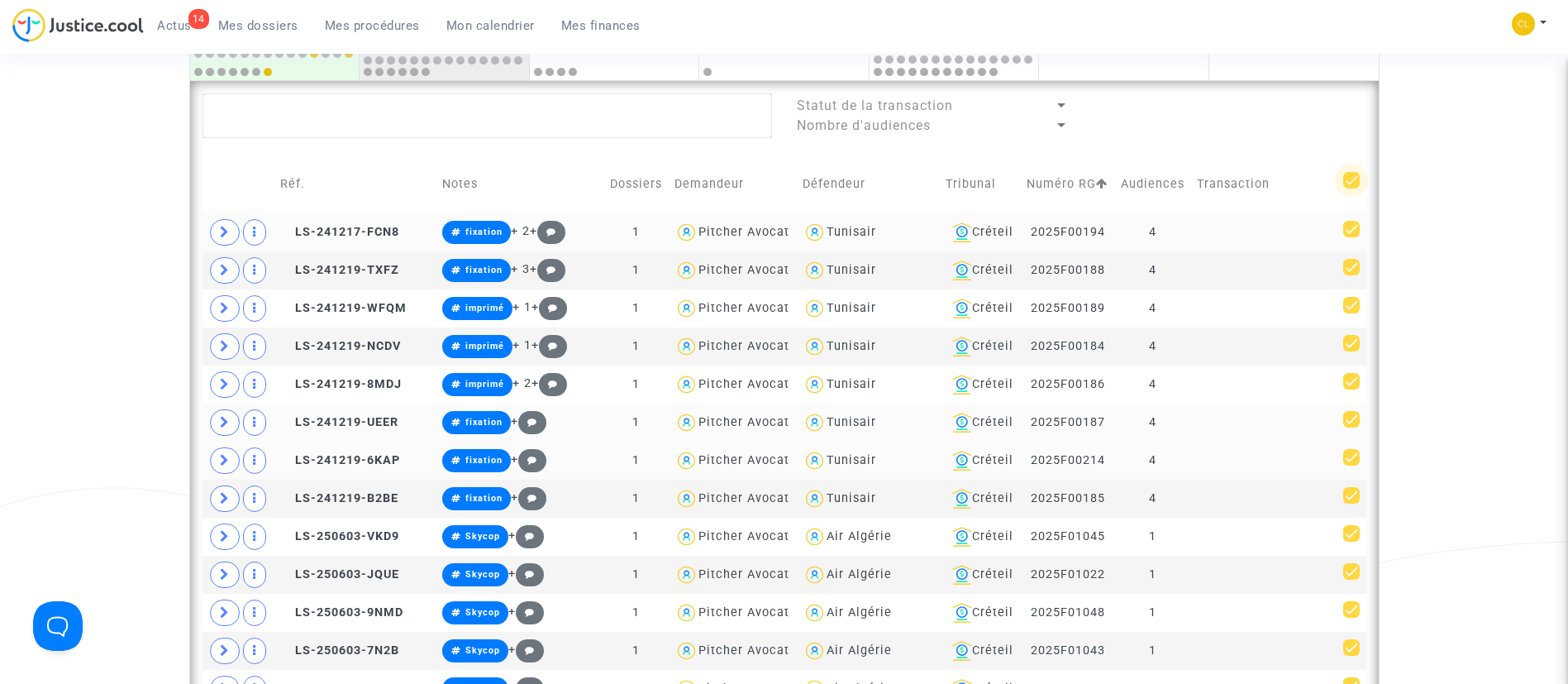
checkbox input "true"
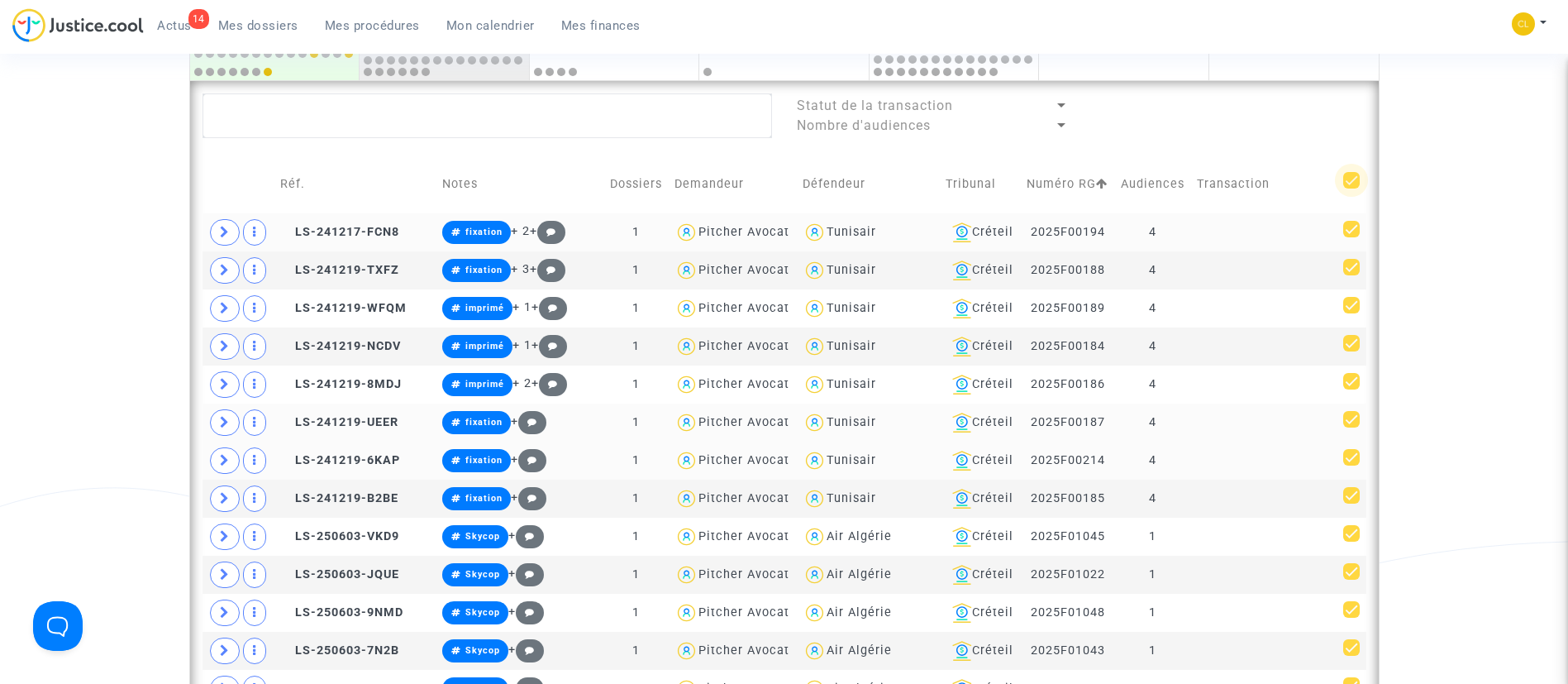
checkbox input "true"
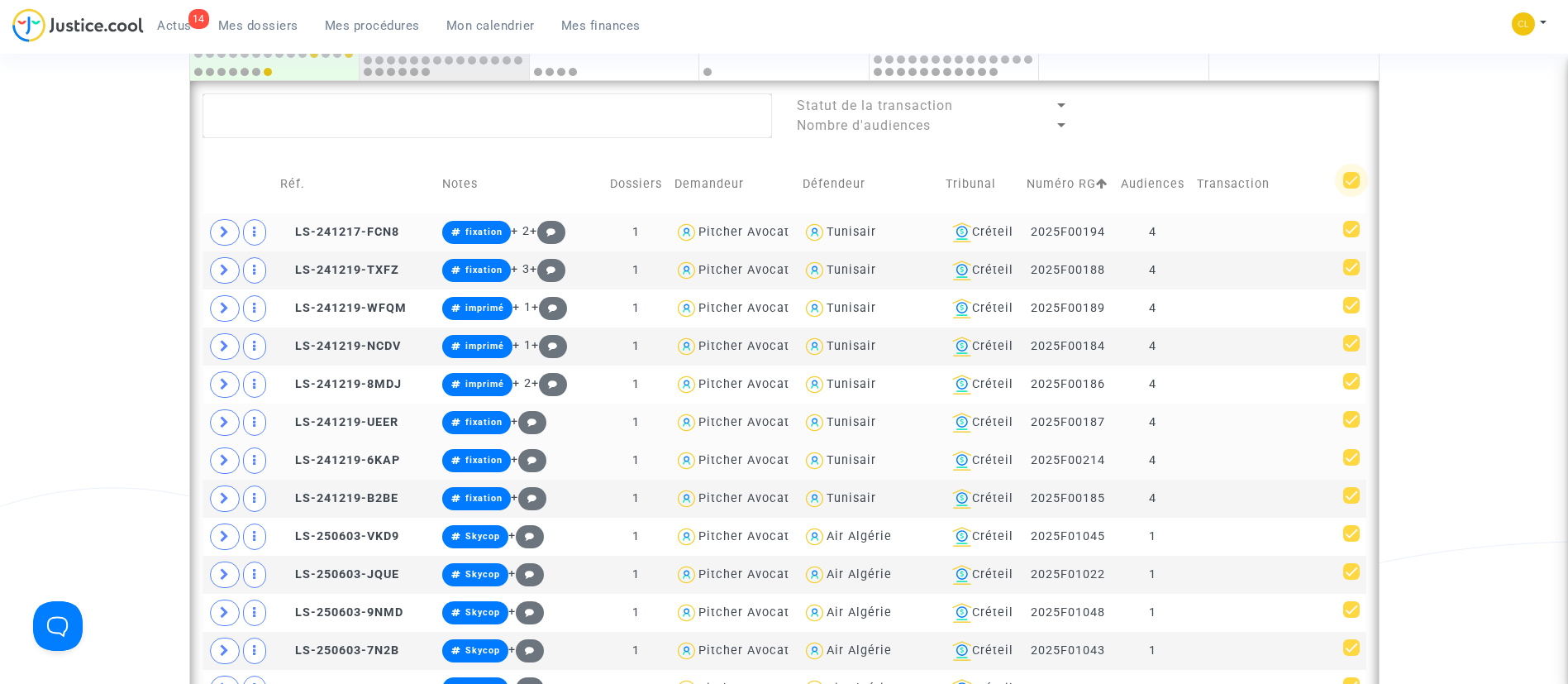
checkbox input "true"
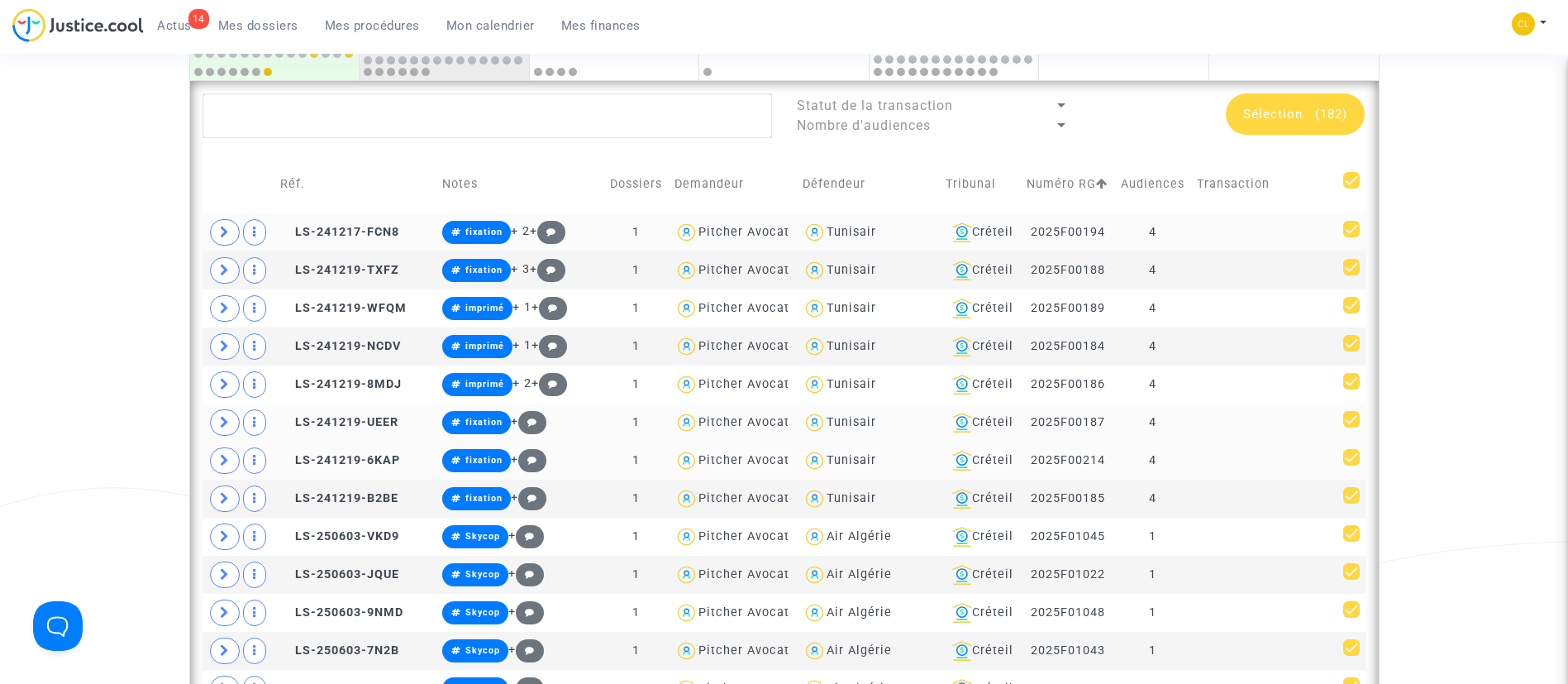
click at [1309, 107] on span "Sélection (182)" at bounding box center [1295, 114] width 104 height 15
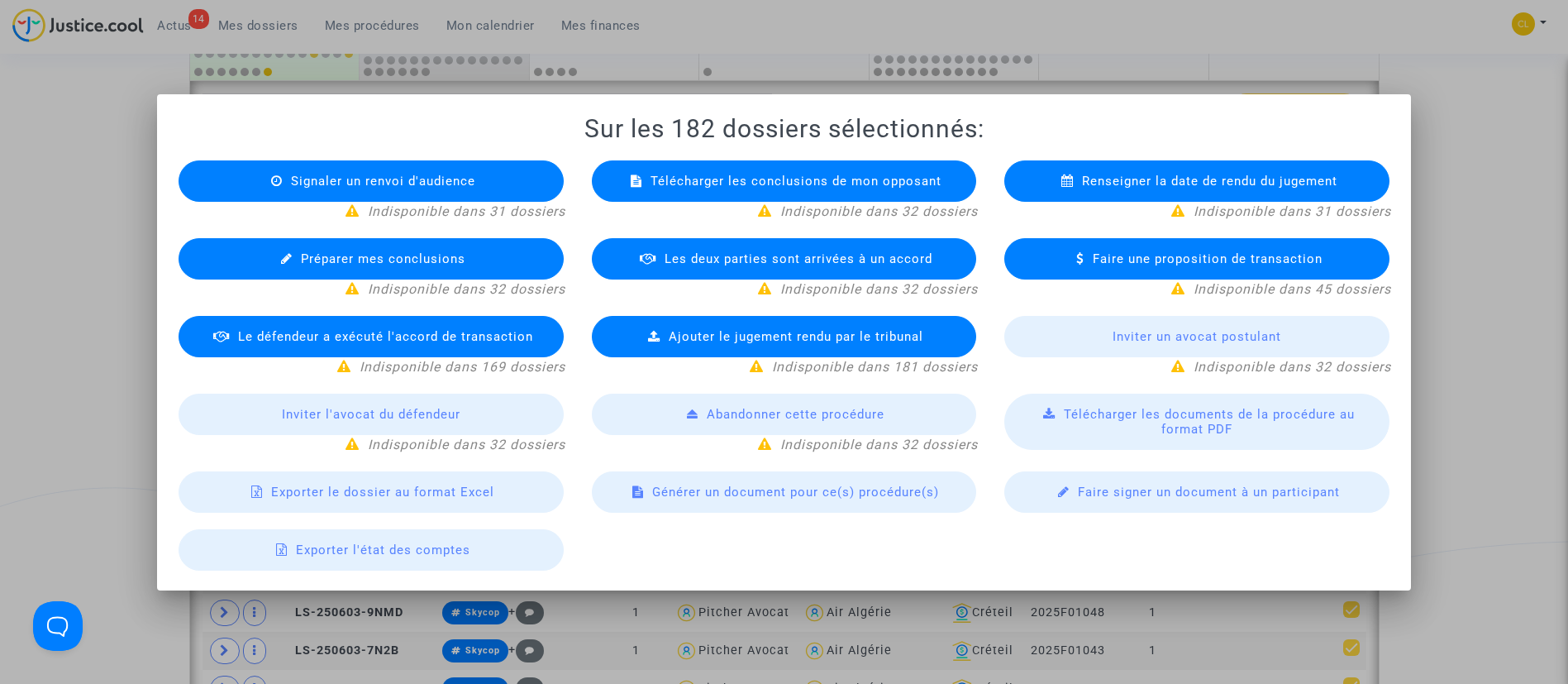
click at [369, 502] on div "Exporter le dossier au format Excel" at bounding box center [371, 492] width 385 height 41
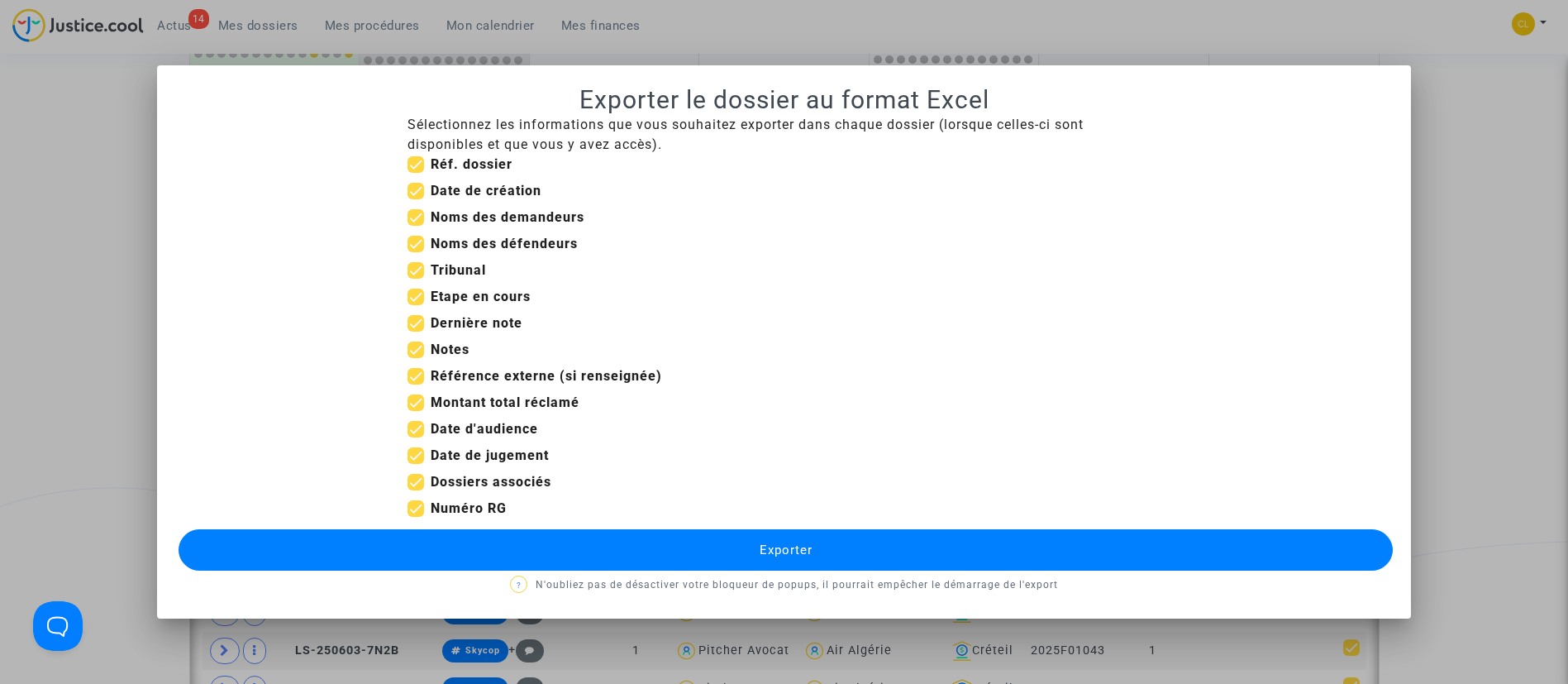
click at [470, 162] on b "Réf. dossier" at bounding box center [471, 164] width 82 height 16
click at [416, 172] on input "Réf. dossier" at bounding box center [415, 172] width 1 height 1
checkbox input "false"
click at [466, 185] on b "Date de création" at bounding box center [485, 190] width 111 height 16
click at [416, 199] on input "Date de création" at bounding box center [415, 199] width 1 height 1
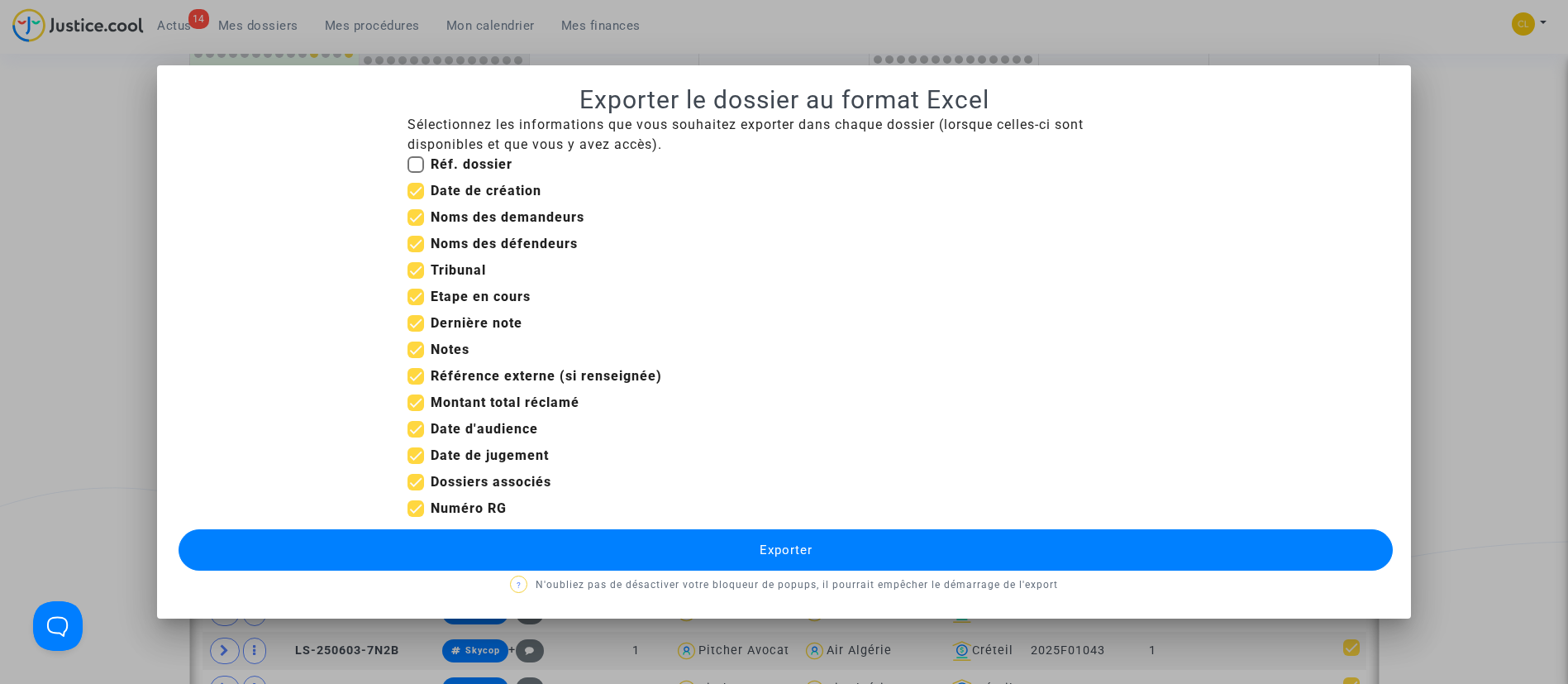
checkbox input "false"
click at [442, 265] on b "Tribunal" at bounding box center [457, 269] width 55 height 16
click at [416, 279] on input "Tribunal" at bounding box center [415, 279] width 1 height 1
checkbox input "false"
click at [475, 296] on b "Etape en cours" at bounding box center [480, 296] width 100 height 16
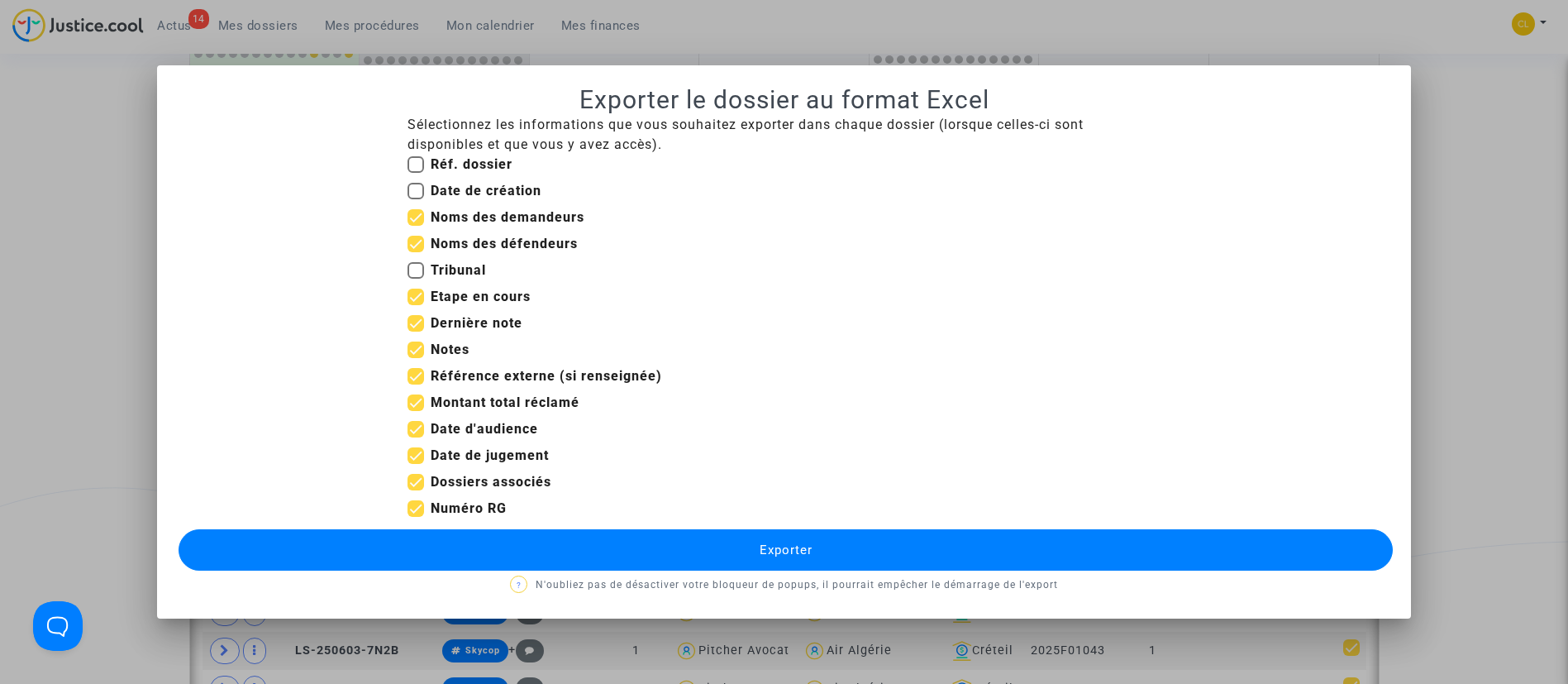
click at [416, 305] on input "Etape en cours" at bounding box center [415, 305] width 1 height 1
checkbox input "false"
click at [455, 354] on b "Notes" at bounding box center [450, 349] width 39 height 16
click at [416, 358] on input "Notes" at bounding box center [415, 358] width 1 height 1
checkbox input "false"
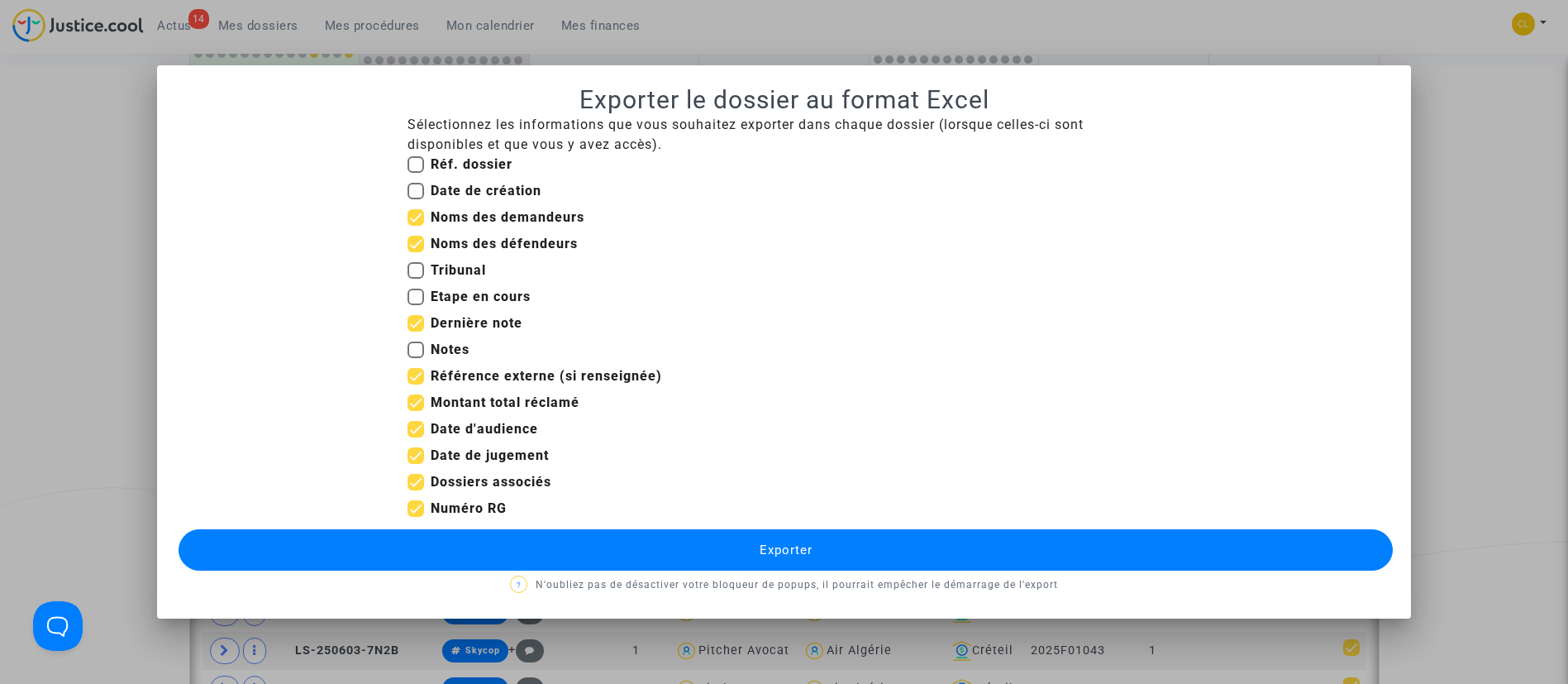
click at [469, 374] on b "Référence externe (si renseignée)" at bounding box center [546, 376] width 231 height 16
click at [416, 385] on input "Référence externe (si renseignée)" at bounding box center [415, 385] width 1 height 1
checkbox input "false"
click at [467, 404] on b "Montant total réclamé" at bounding box center [505, 402] width 149 height 16
click at [416, 411] on input "Montant total réclamé" at bounding box center [415, 411] width 1 height 1
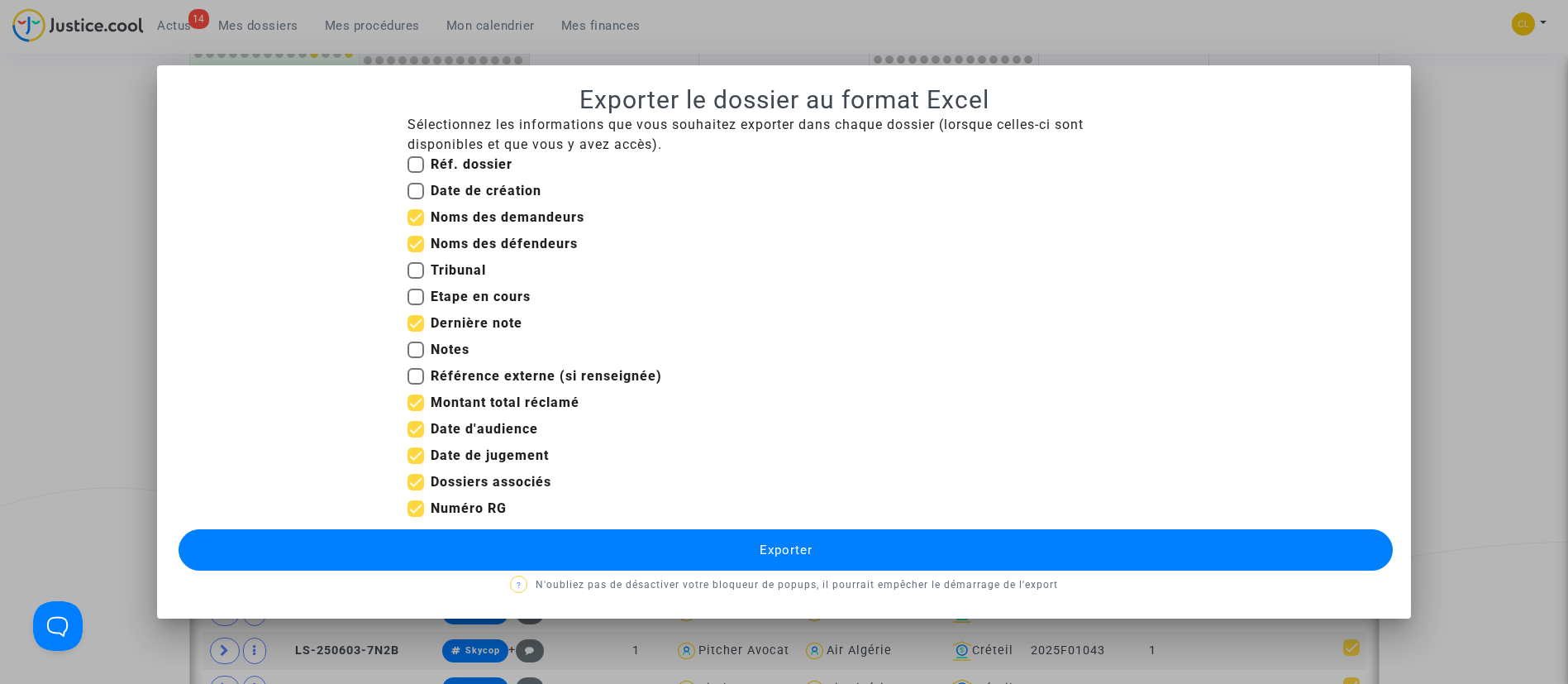
checkbox input "false"
click at [797, 556] on span "Exporter" at bounding box center [785, 550] width 53 height 15
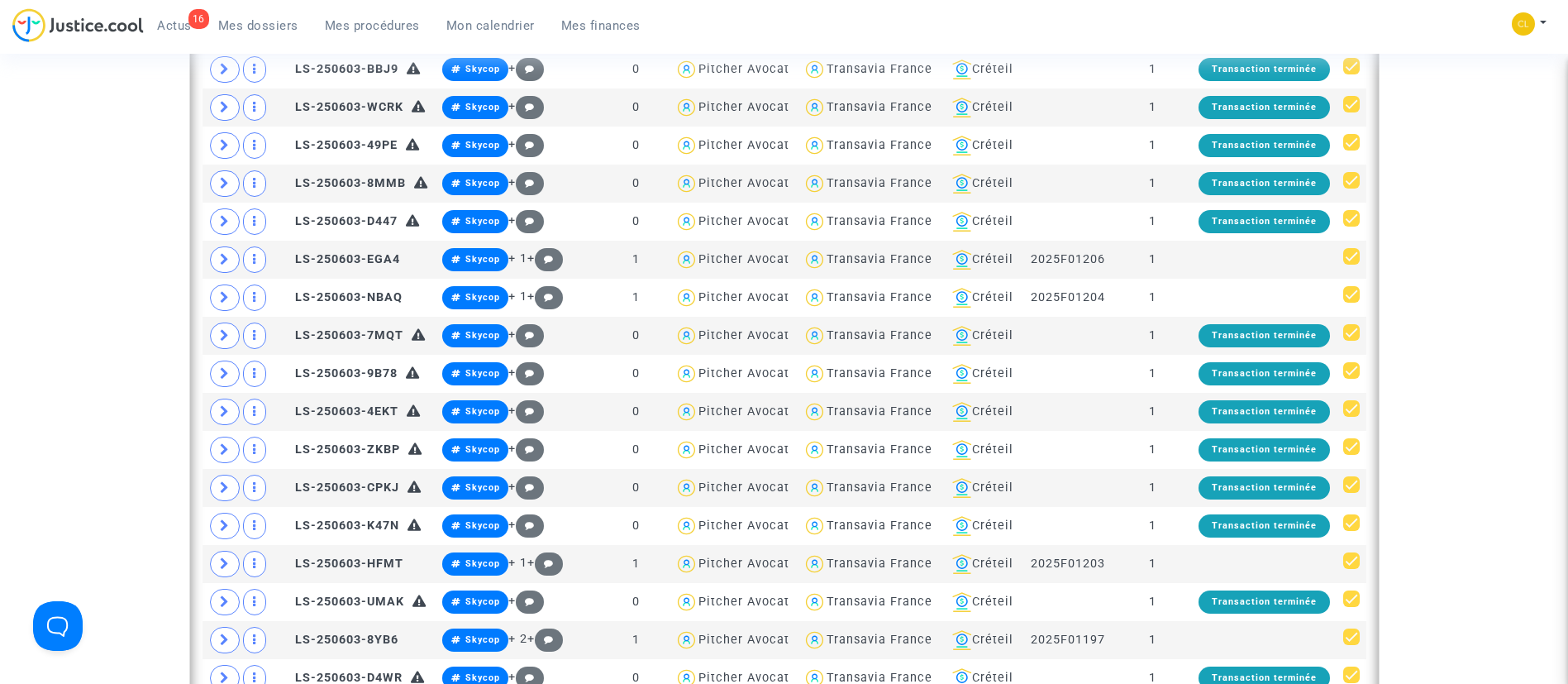
scroll to position [4093, 0]
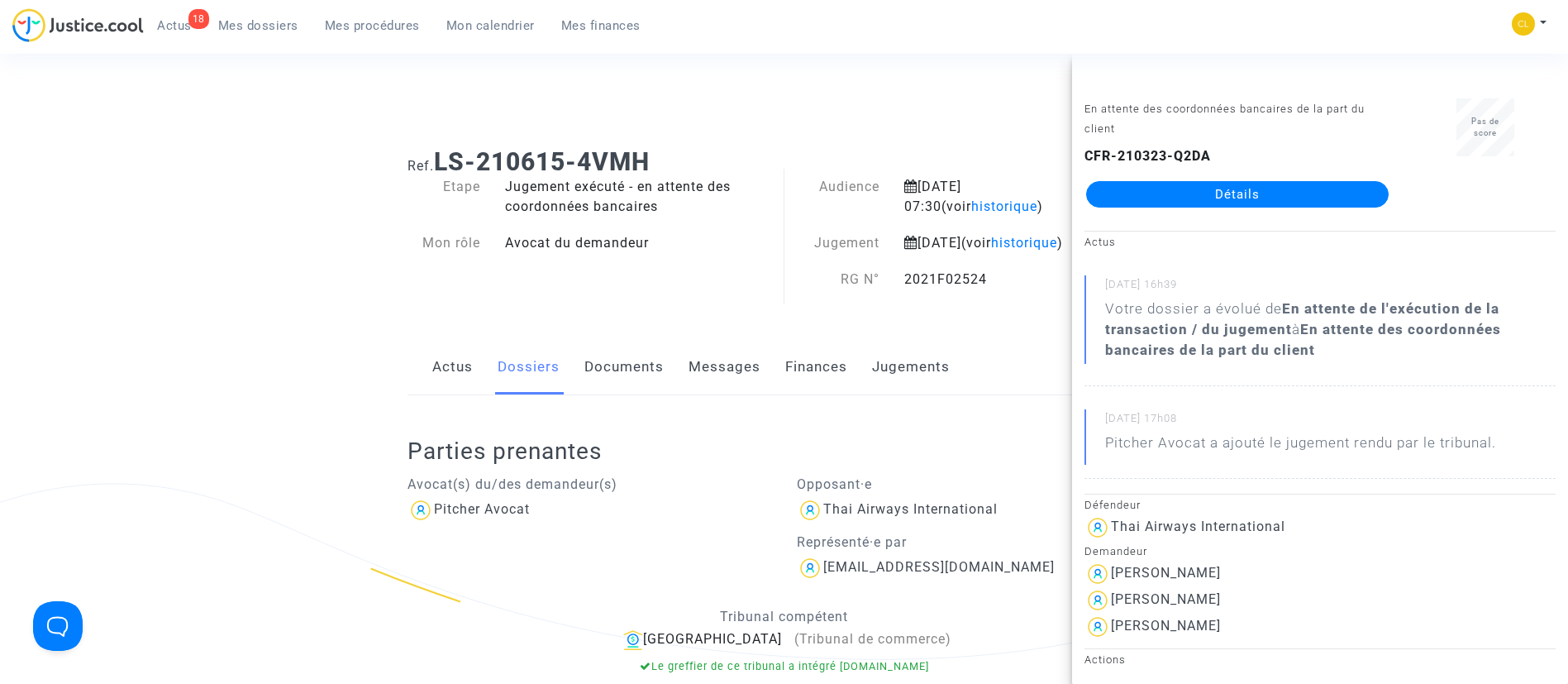
click at [383, 27] on span "Mes procédures" at bounding box center [373, 26] width 95 height 15
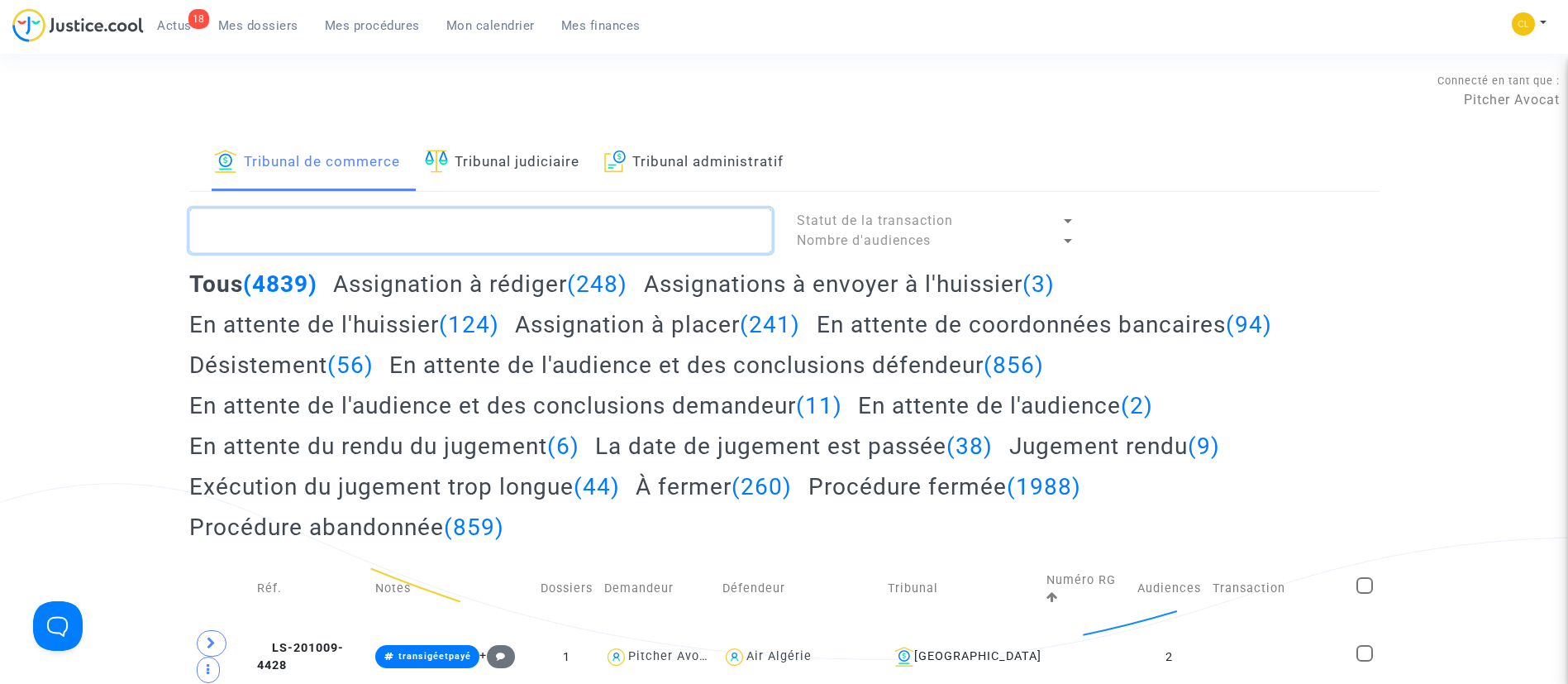
click at [553, 220] on textarea at bounding box center [481, 231] width 583 height 45
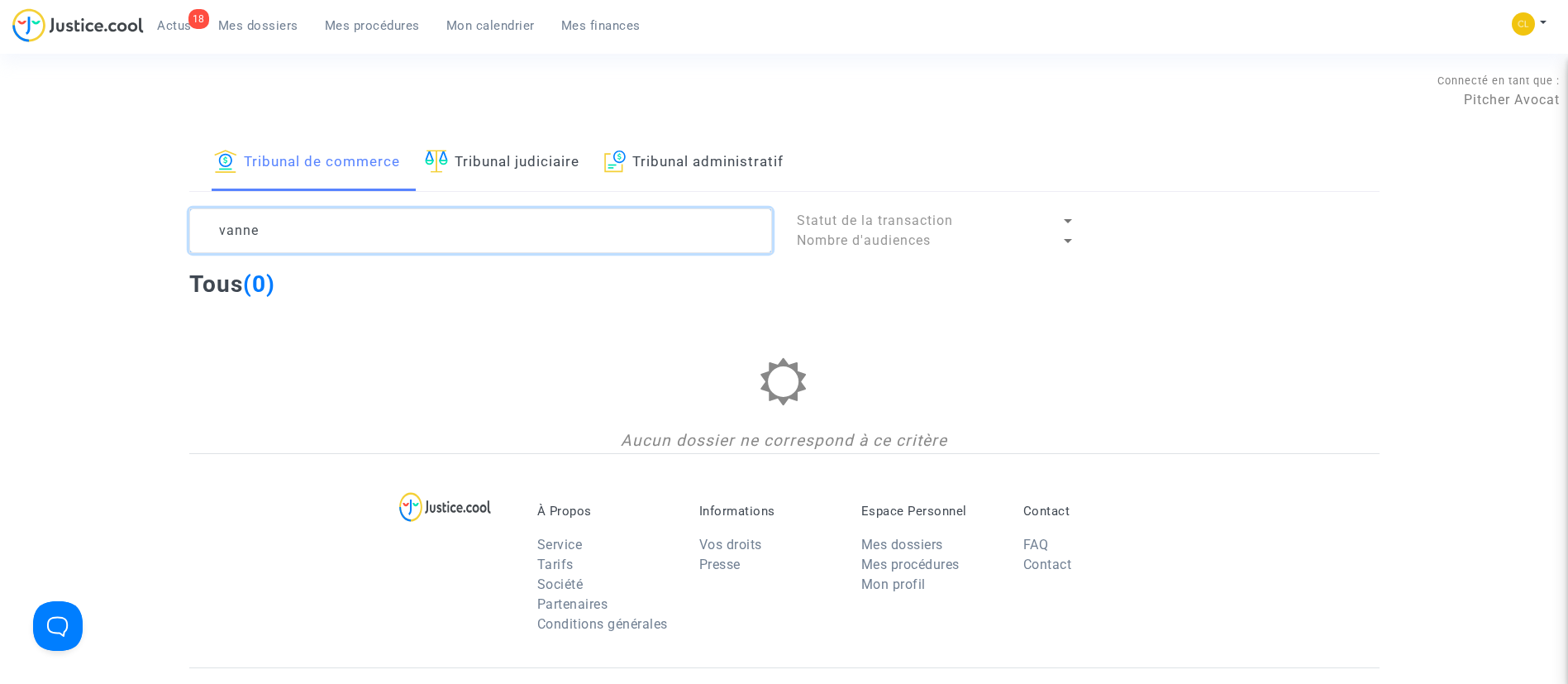
type textarea "vanne"
click at [533, 164] on link "Tribunal judiciaire" at bounding box center [502, 163] width 155 height 56
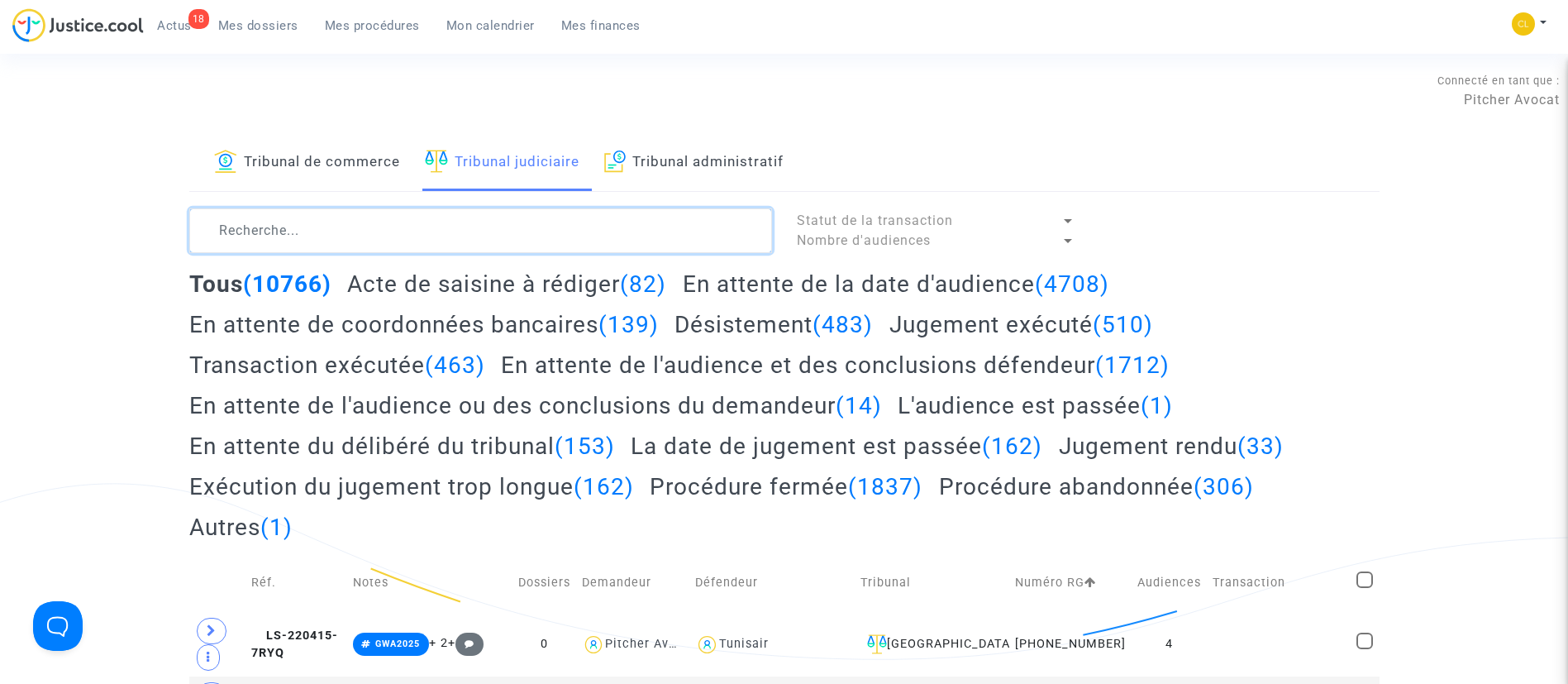
click at [514, 229] on textarea at bounding box center [481, 231] width 583 height 45
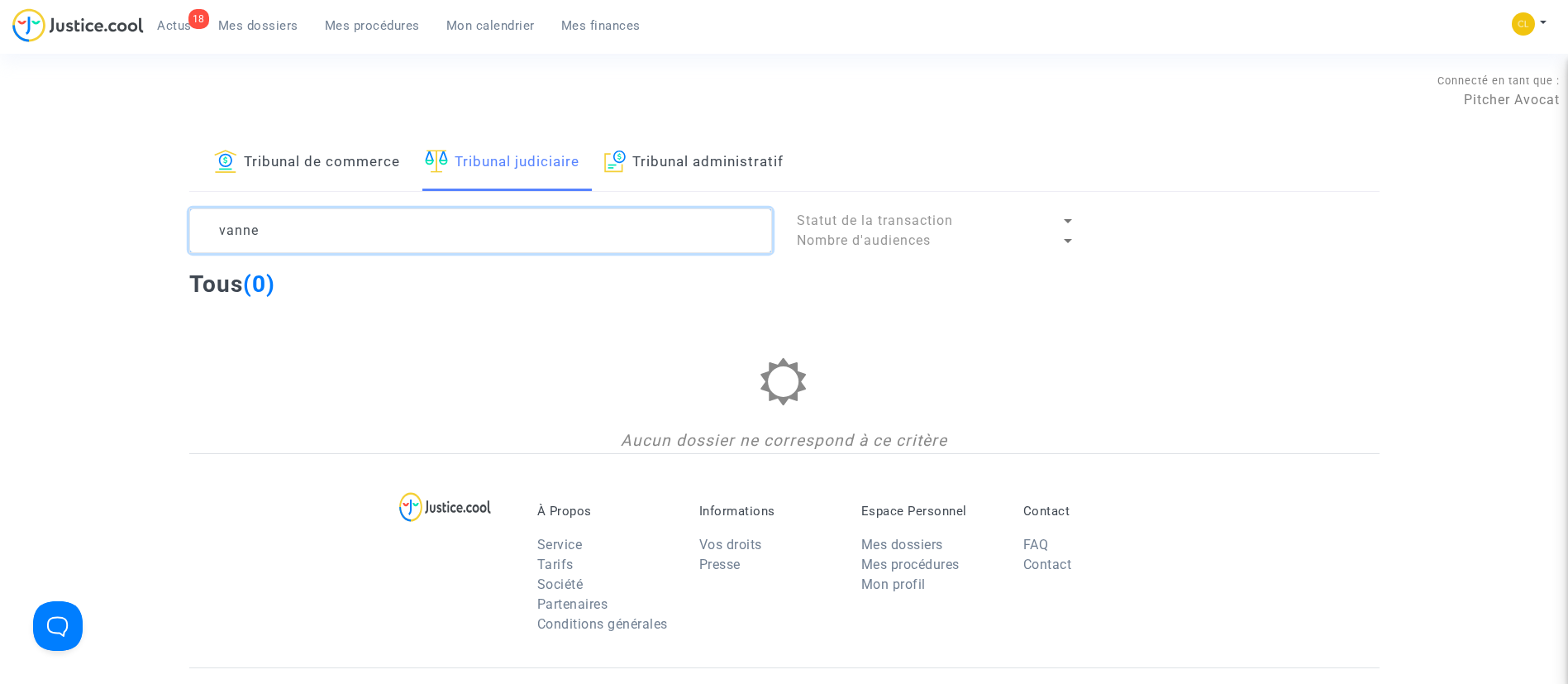
type textarea "vanne"
click at [275, 24] on span "Mes dossiers" at bounding box center [258, 26] width 80 height 15
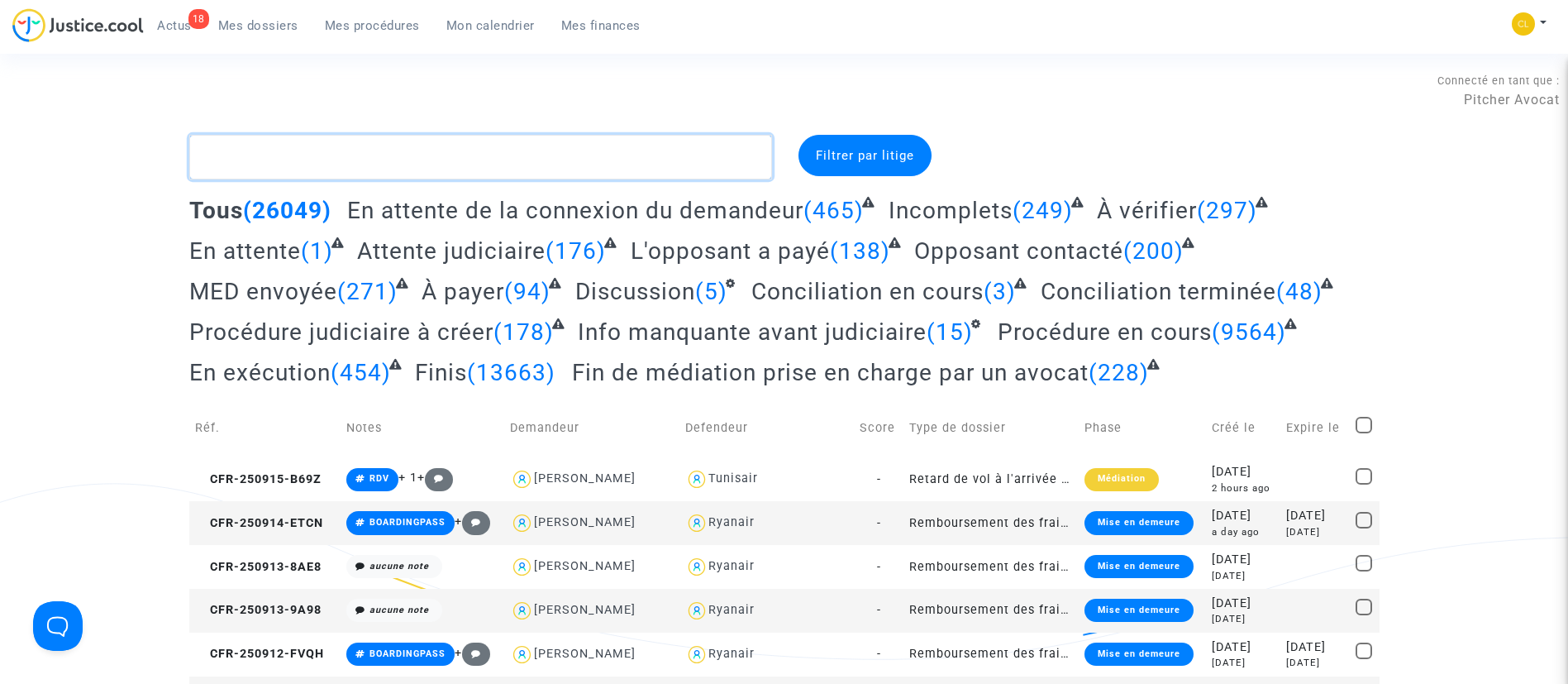
click at [367, 157] on textarea at bounding box center [481, 157] width 583 height 45
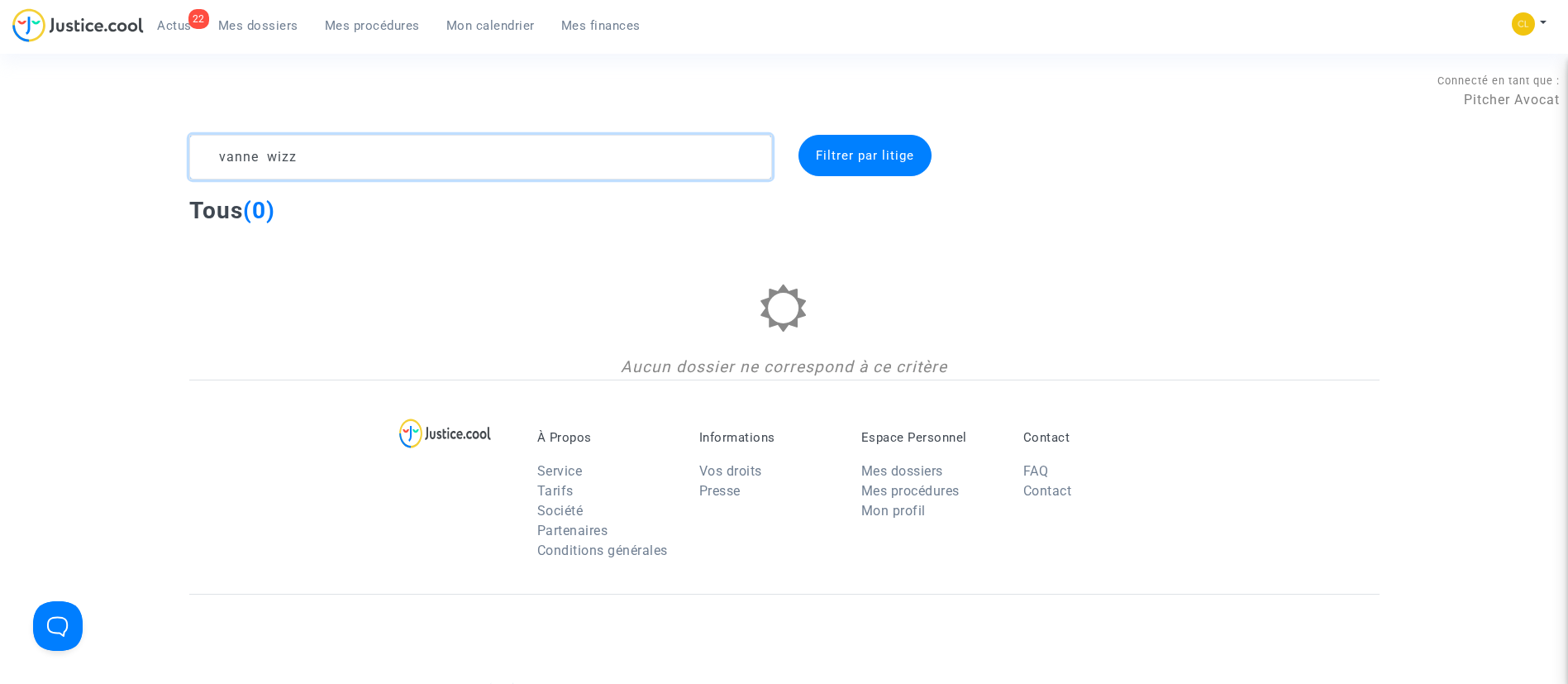
drag, startPoint x: 472, startPoint y: 136, endPoint x: 30, endPoint y: 125, distance: 442.1
click at [30, 125] on section "Connecté en tant que : Pitcher Avocat vanne wizz Filtrer par litige Tous (0) Au…" at bounding box center [784, 497] width 1568 height 993
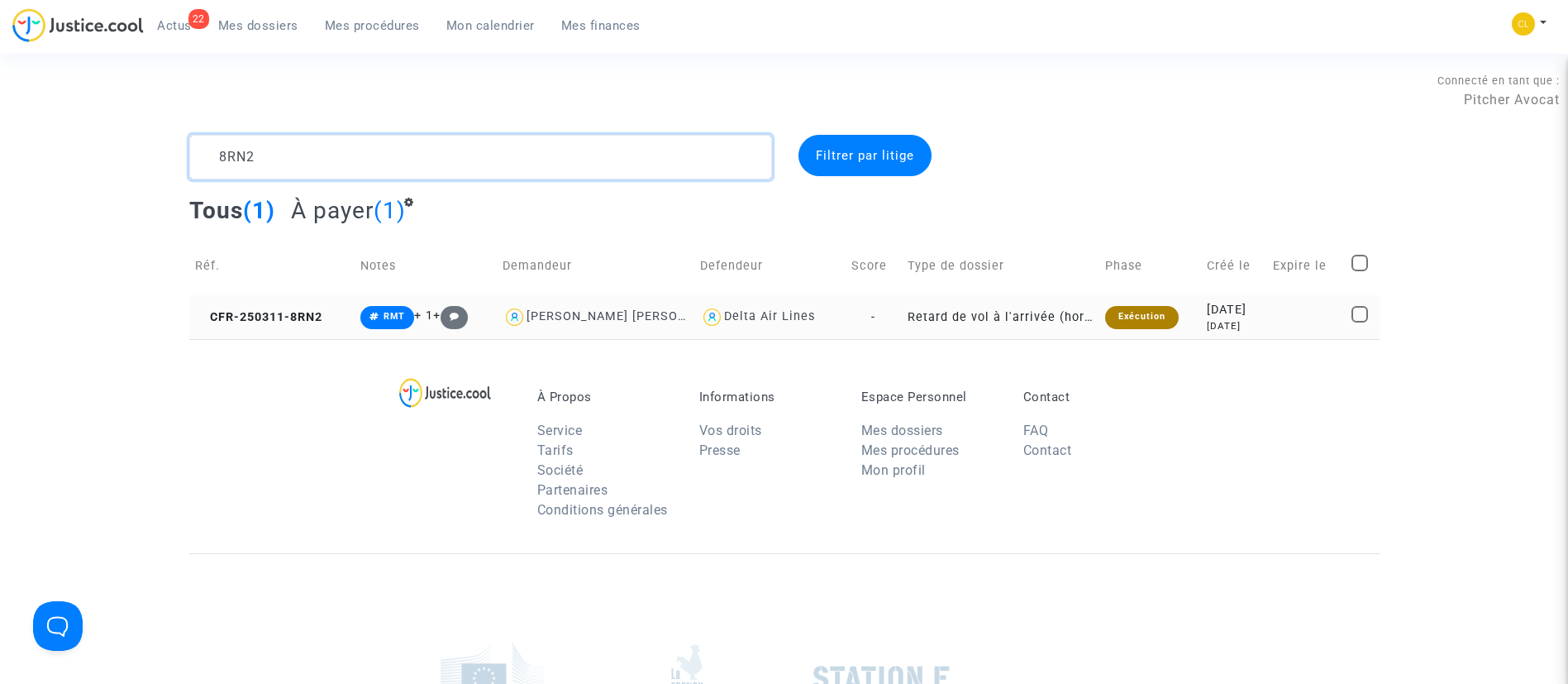
type textarea "8RN2"
drag, startPoint x: 1247, startPoint y: 319, endPoint x: 1248, endPoint y: 284, distance: 35.0
click at [1247, 319] on div "[DATE]" at bounding box center [1234, 325] width 55 height 14
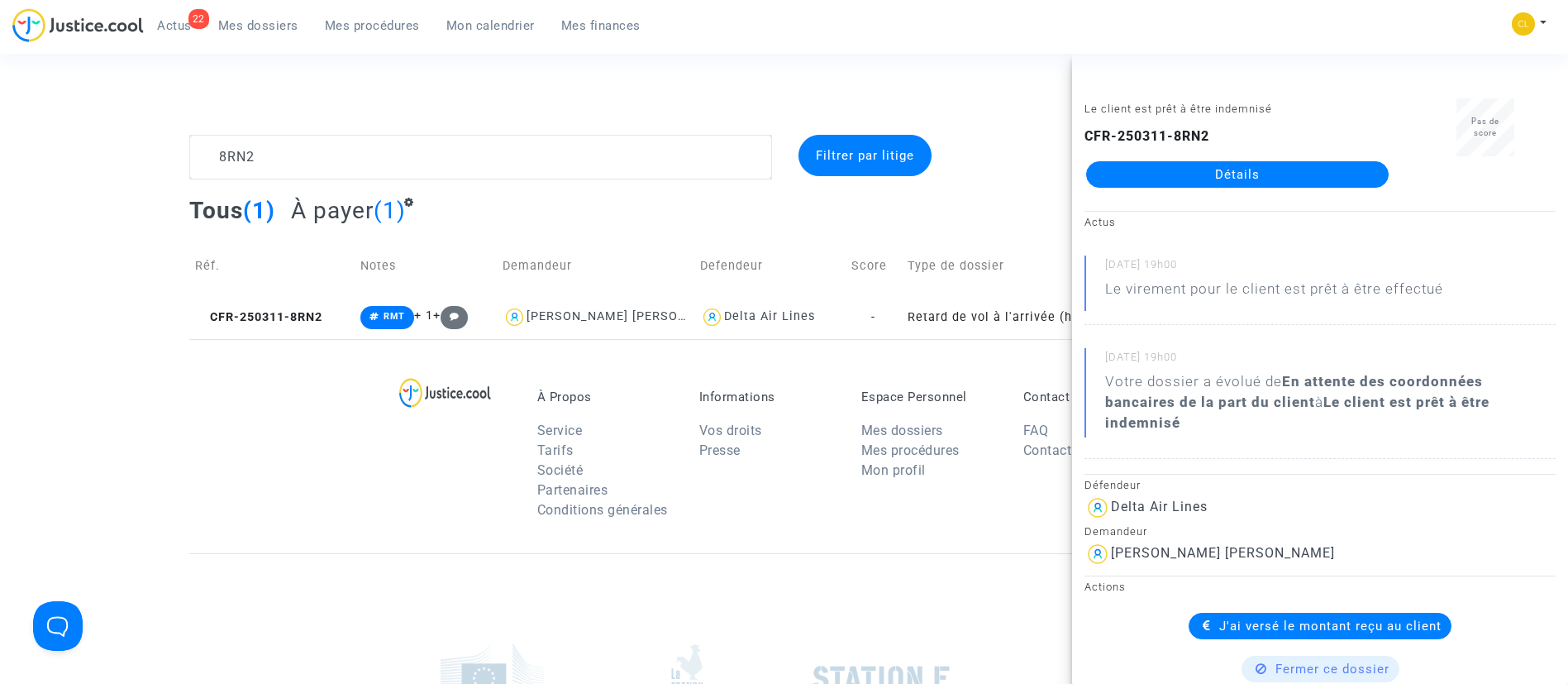
click at [1229, 175] on link "Détails" at bounding box center [1237, 174] width 303 height 26
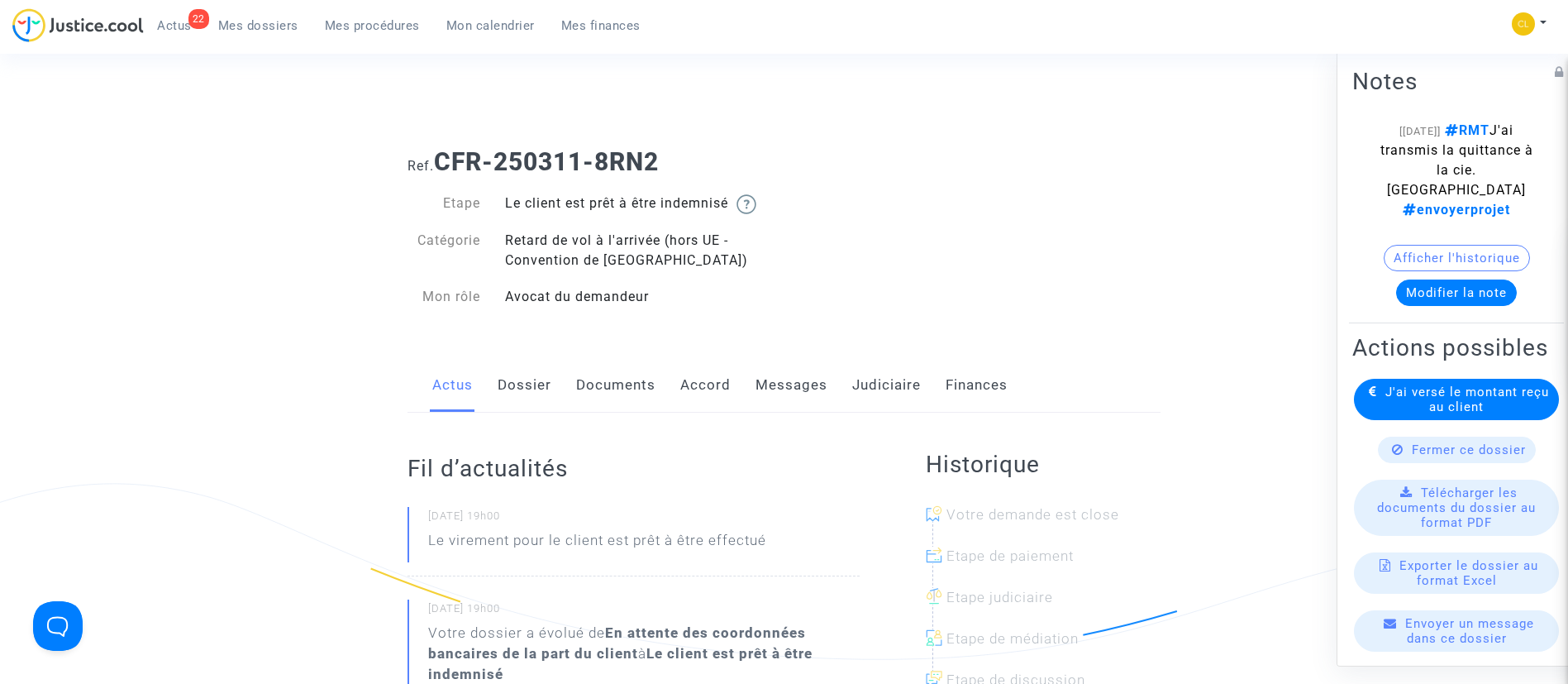
click at [891, 377] on link "Judiciaire" at bounding box center [887, 385] width 69 height 55
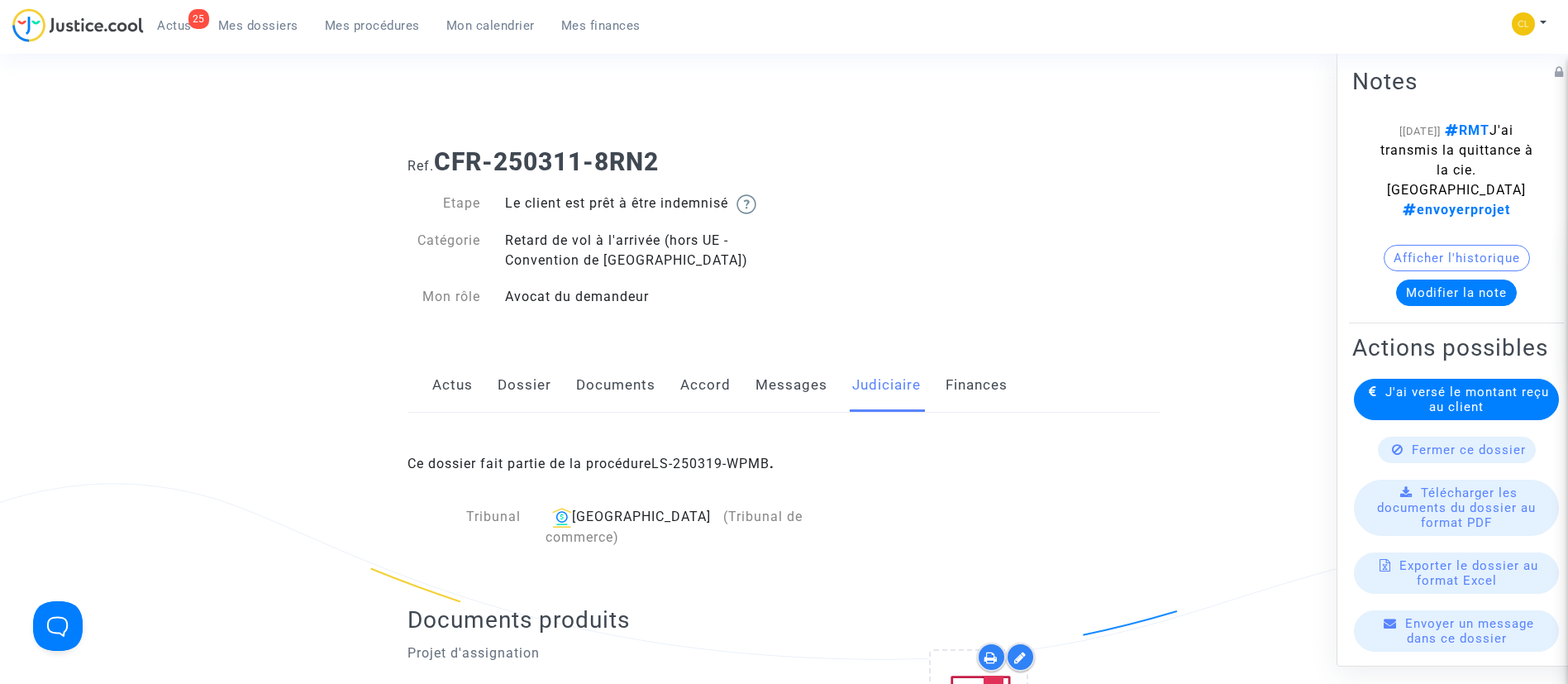
drag, startPoint x: 485, startPoint y: 24, endPoint x: 500, endPoint y: 23, distance: 15.0
click at [486, 24] on span "Mon calendrier" at bounding box center [490, 26] width 89 height 15
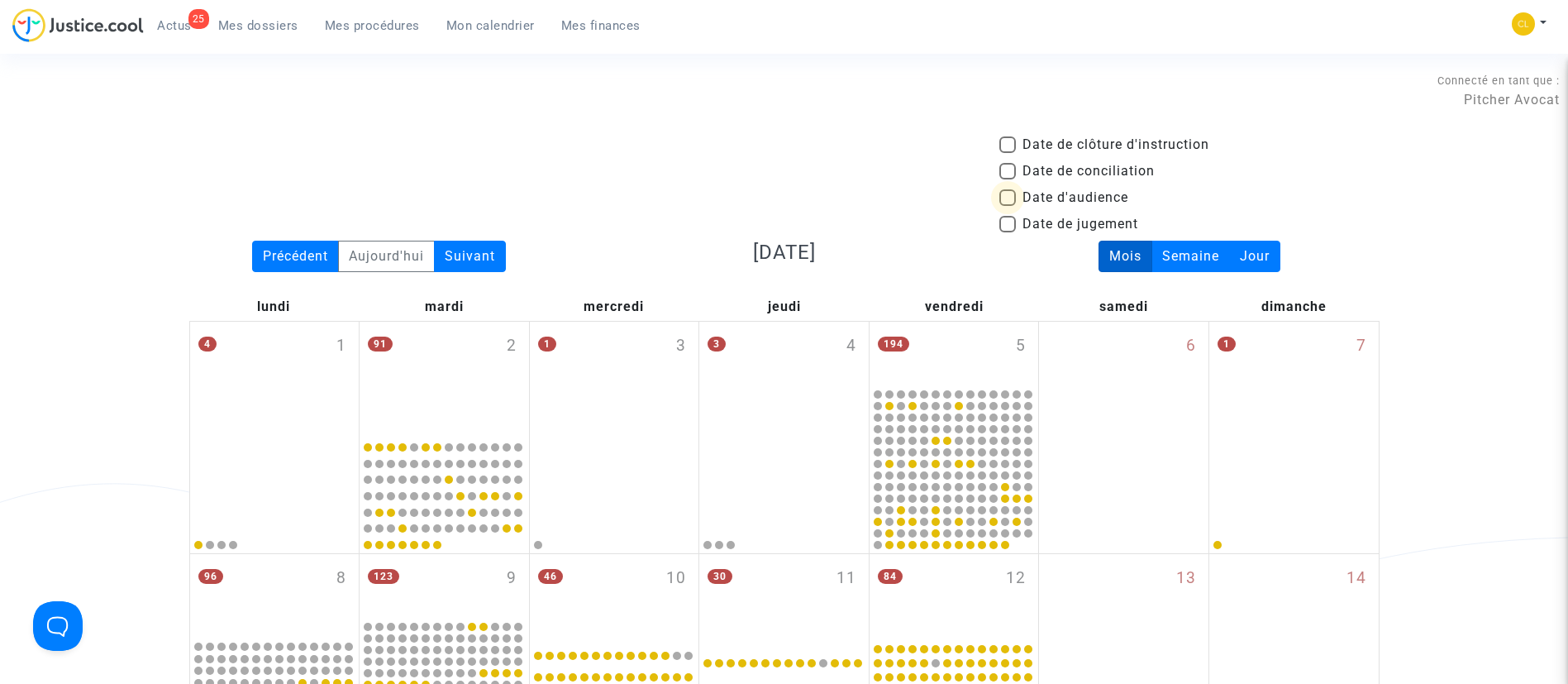
click at [1106, 198] on span "Date d'audience" at bounding box center [1076, 197] width 106 height 20
click at [1008, 206] on input "Date d'audience" at bounding box center [1007, 206] width 1 height 1
checkbox input "true"
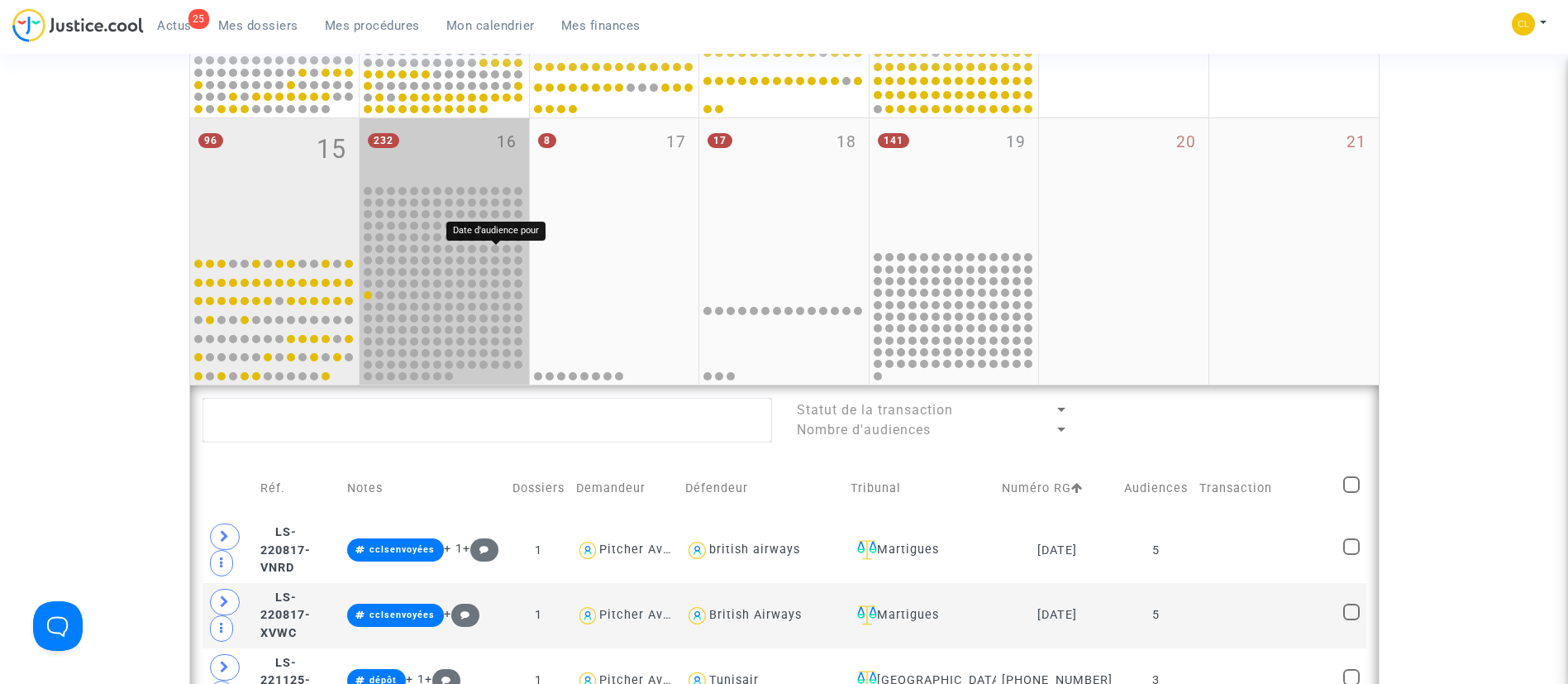
scroll to position [620, 0]
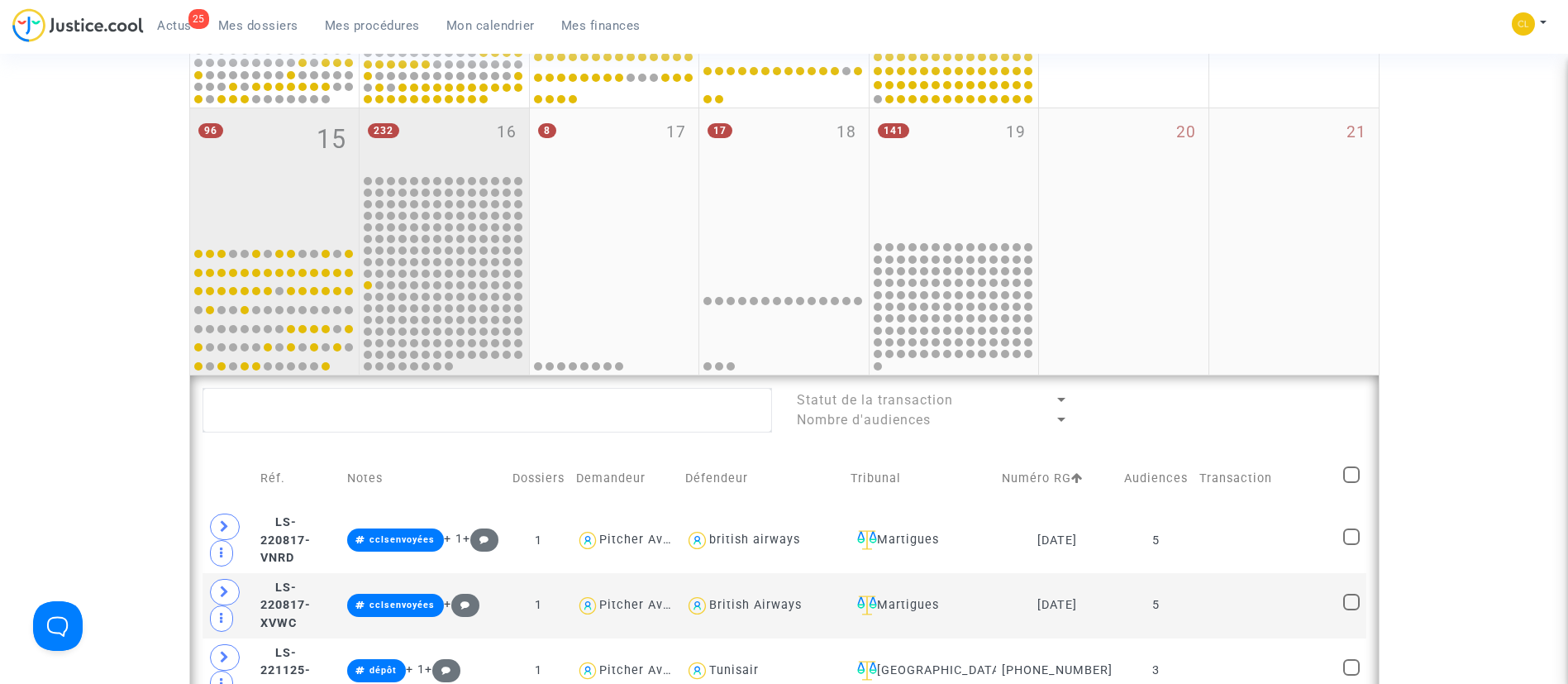
click at [484, 143] on div "232 16" at bounding box center [444, 140] width 170 height 64
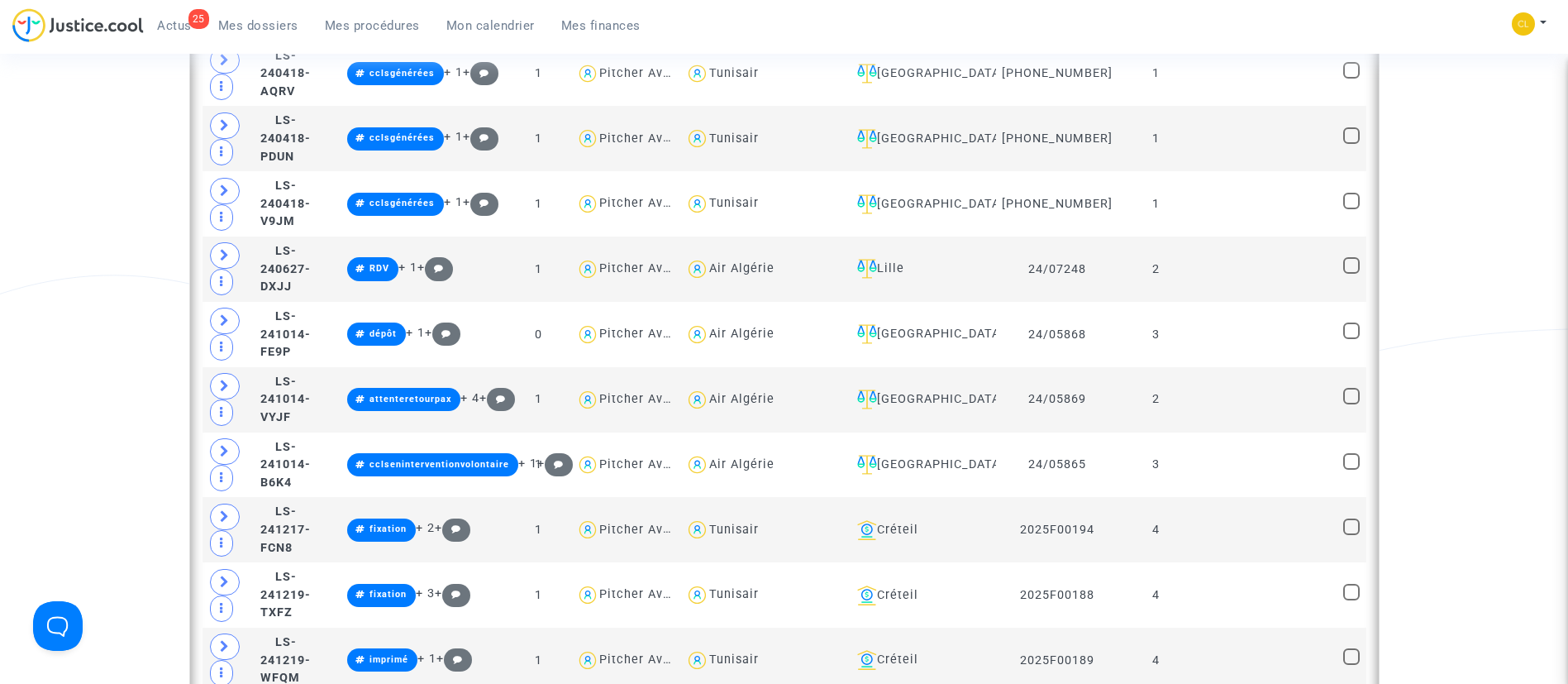
scroll to position [1984, 0]
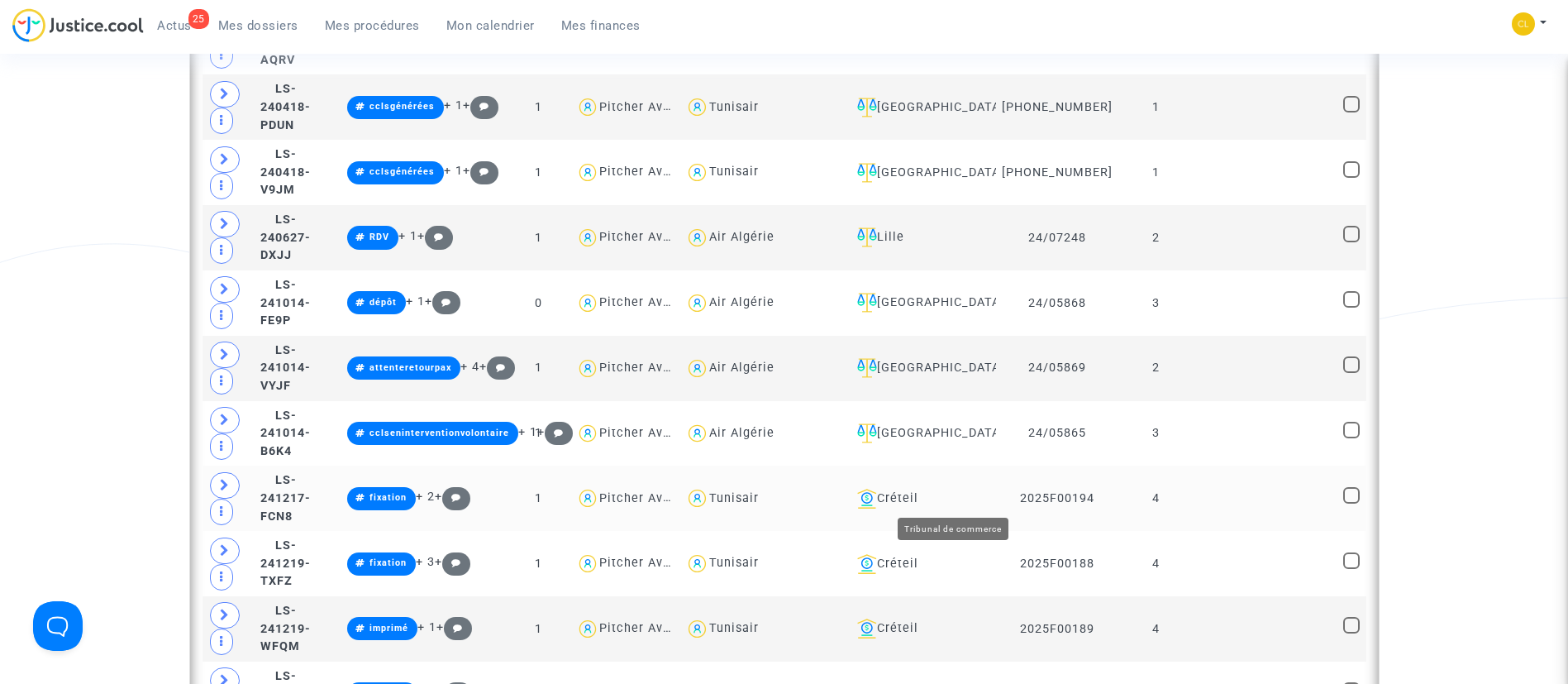
click at [948, 495] on div "Créteil" at bounding box center [920, 498] width 140 height 20
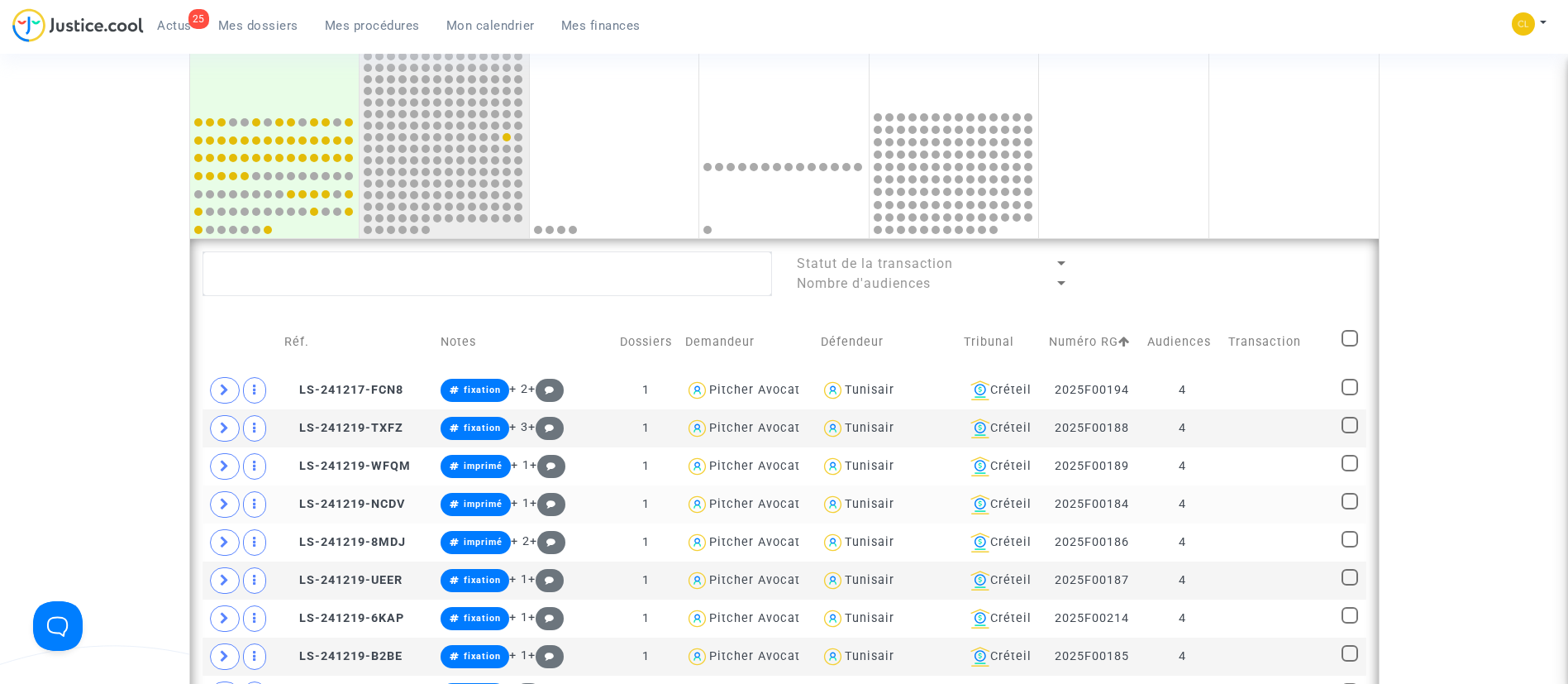
scroll to position [869, 0]
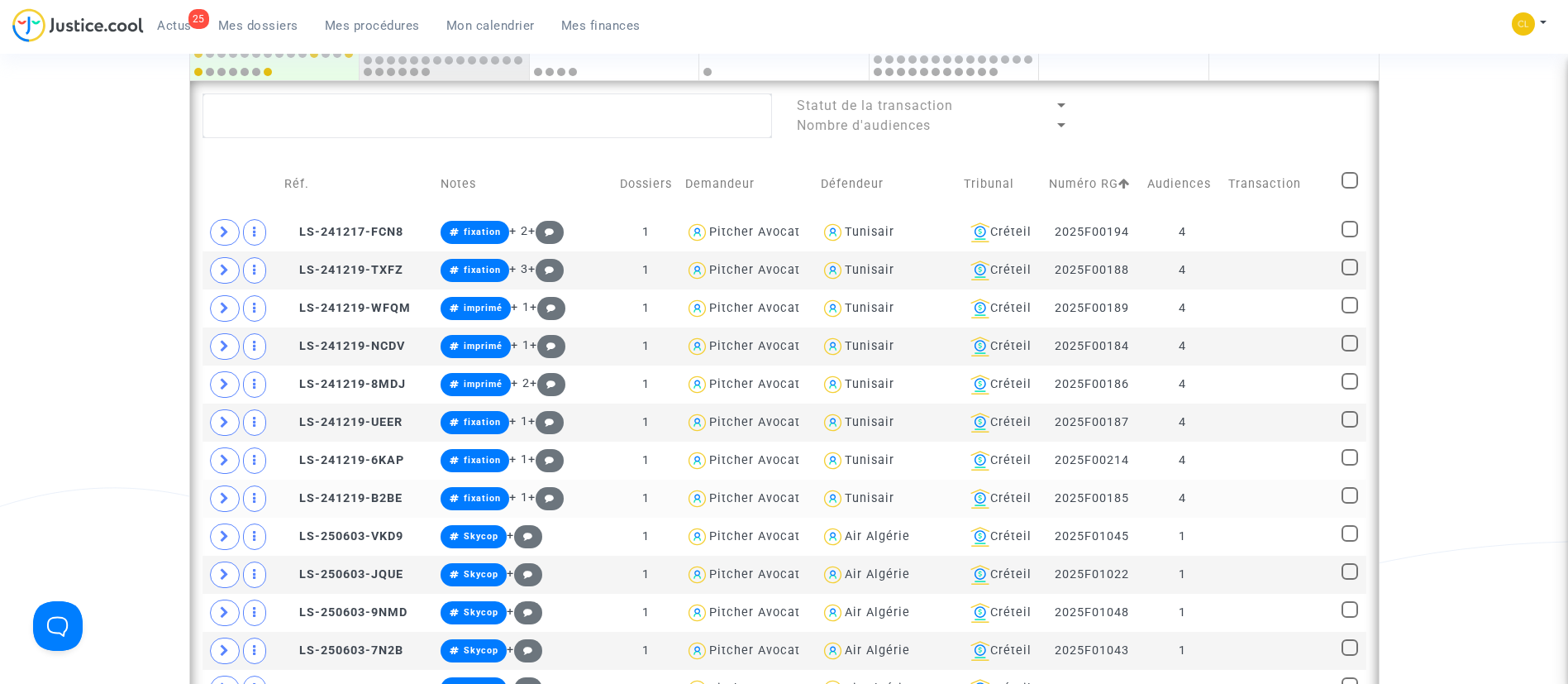
click at [1283, 499] on td at bounding box center [1279, 499] width 114 height 38
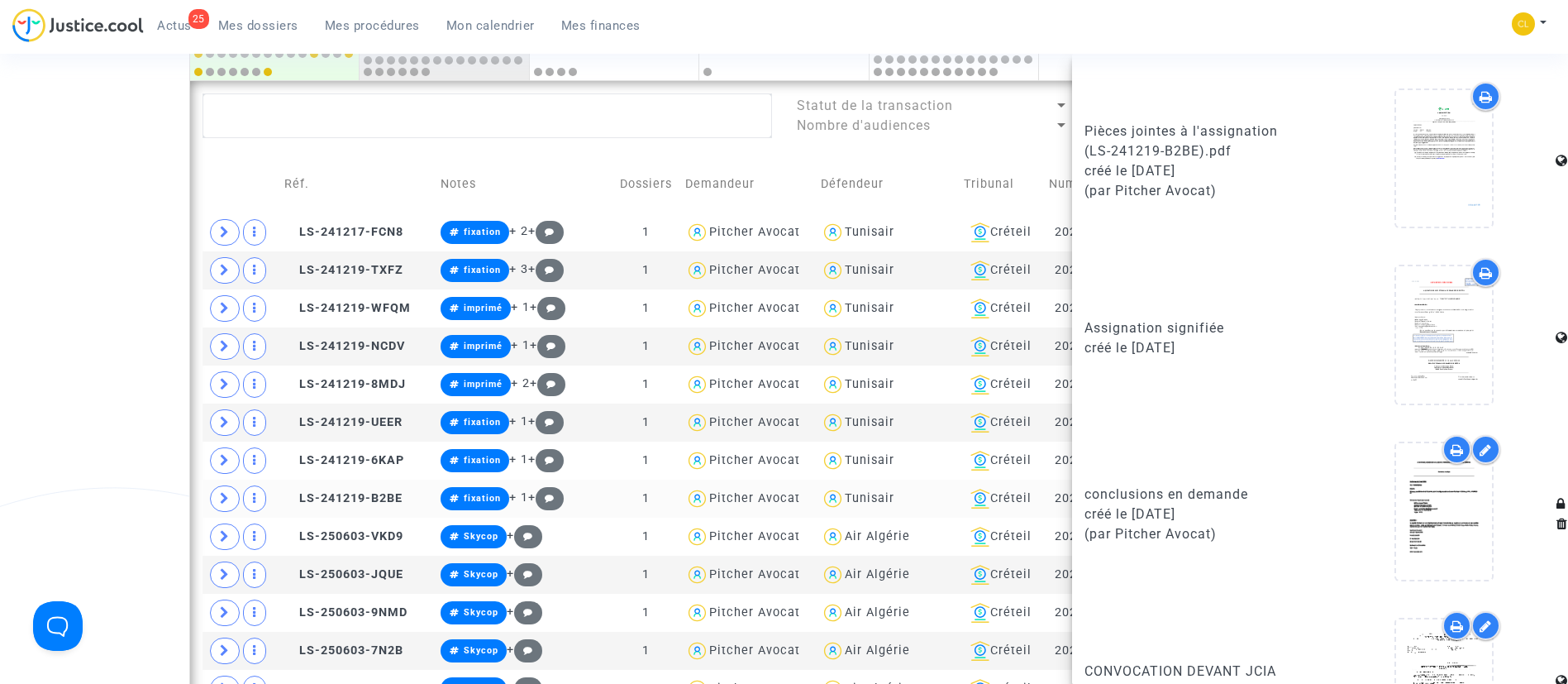
scroll to position [943, 0]
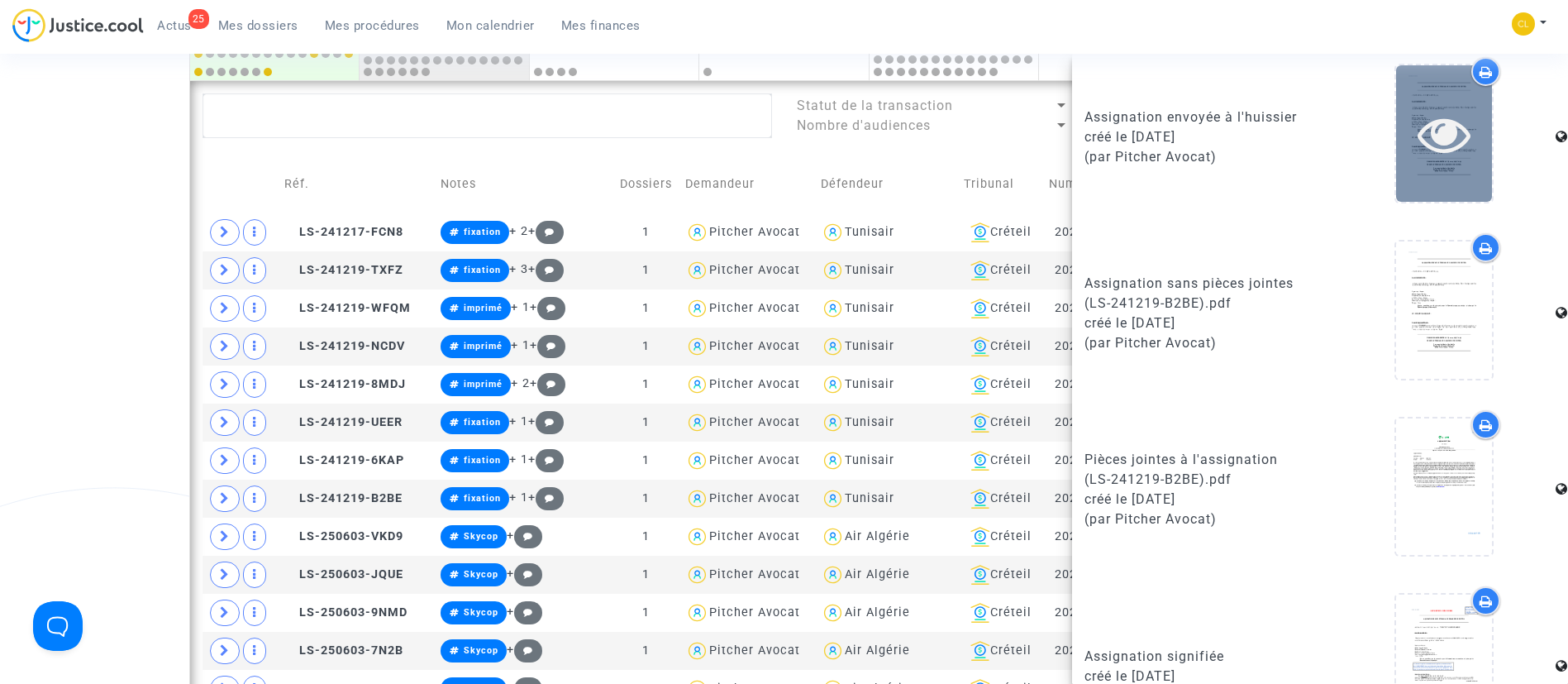
click at [1421, 160] on icon at bounding box center [1445, 133] width 54 height 53
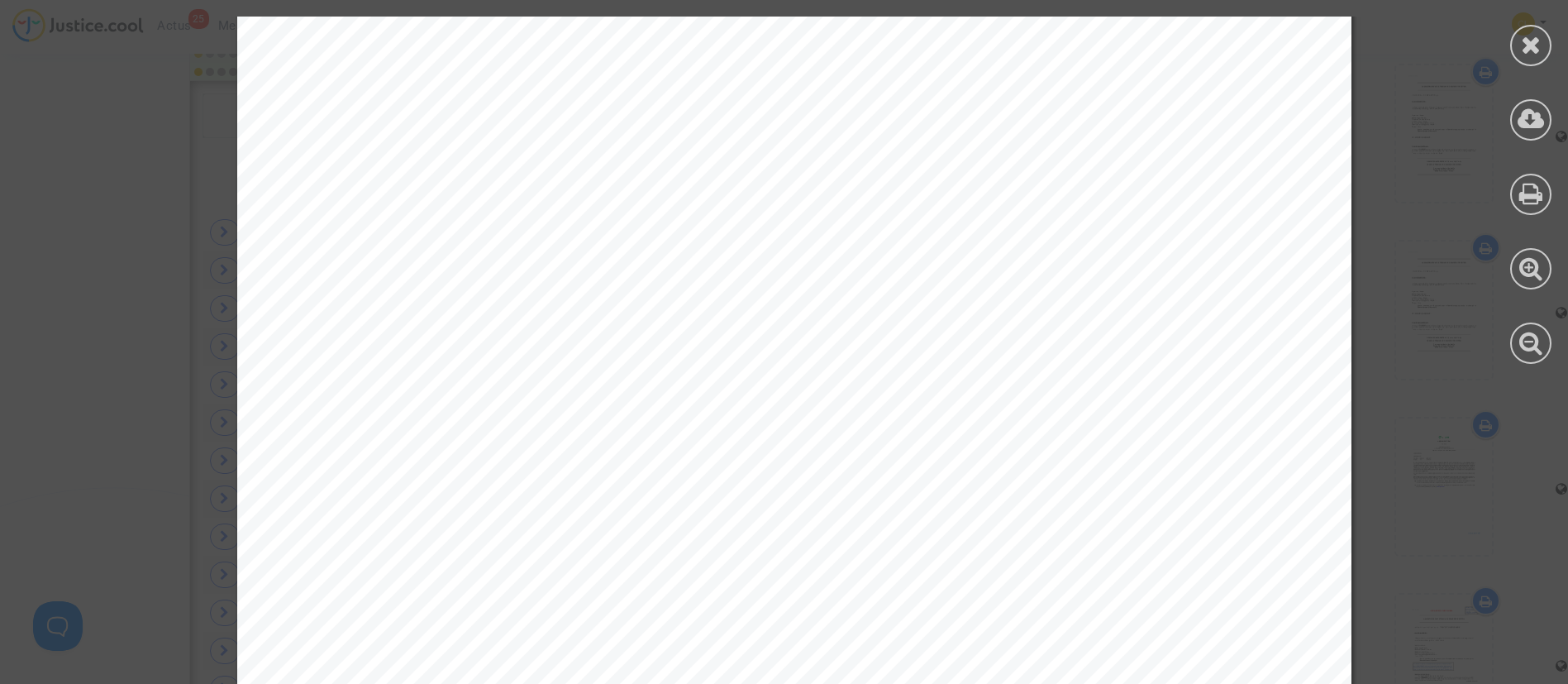
scroll to position [12774, 0]
click at [1523, 36] on icon at bounding box center [1532, 45] width 20 height 25
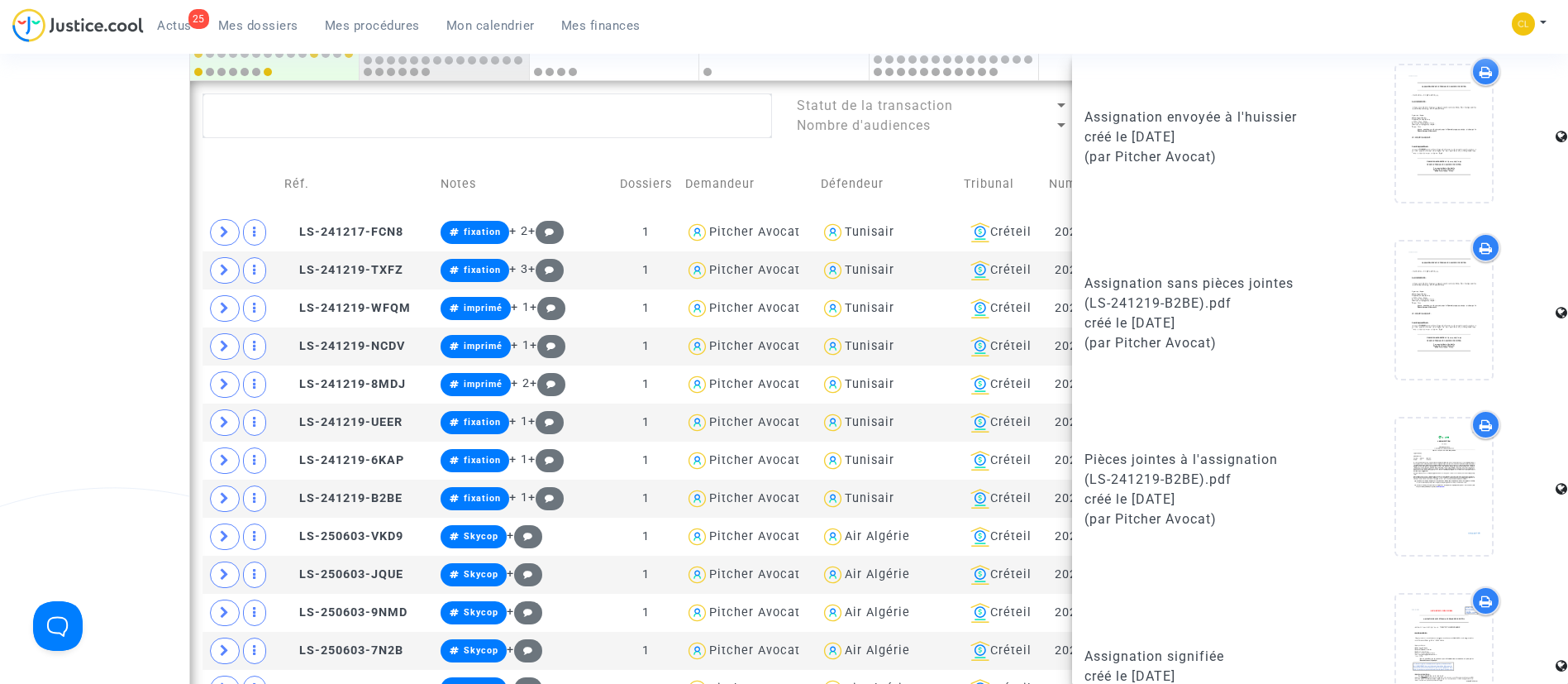
click at [930, 165] on td "Défendeur" at bounding box center [886, 184] width 143 height 59
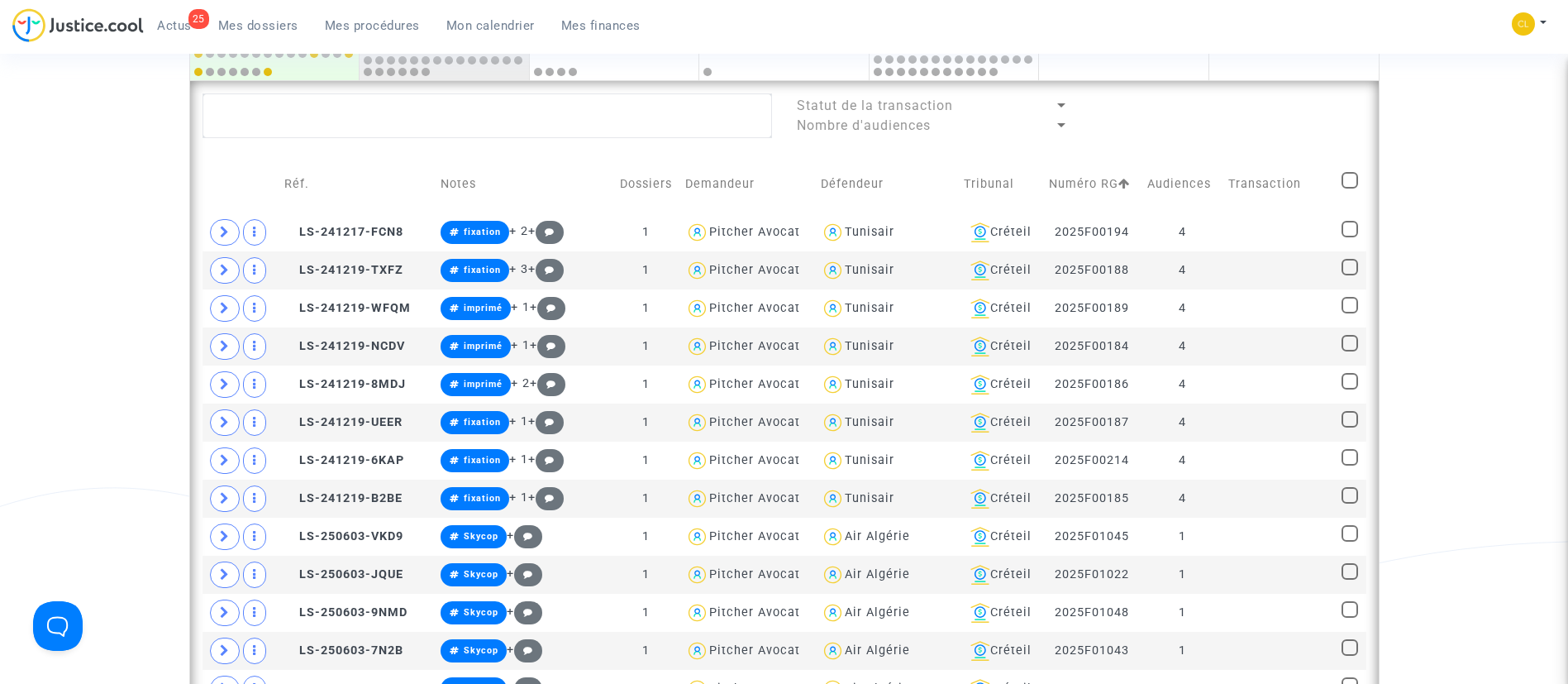
scroll to position [0, 0]
click at [275, 19] on span "Mes dossiers" at bounding box center [258, 26] width 80 height 15
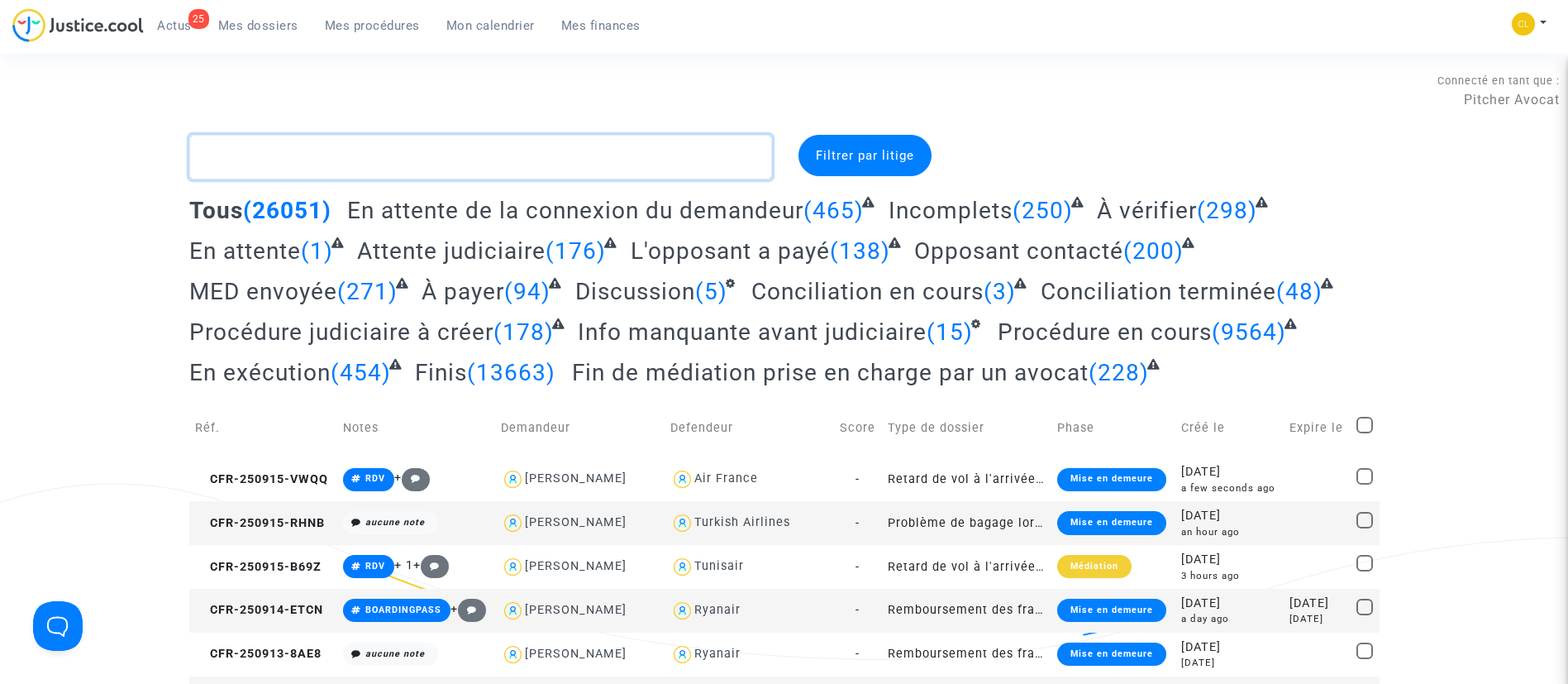
click at [528, 158] on textarea at bounding box center [481, 157] width 583 height 45
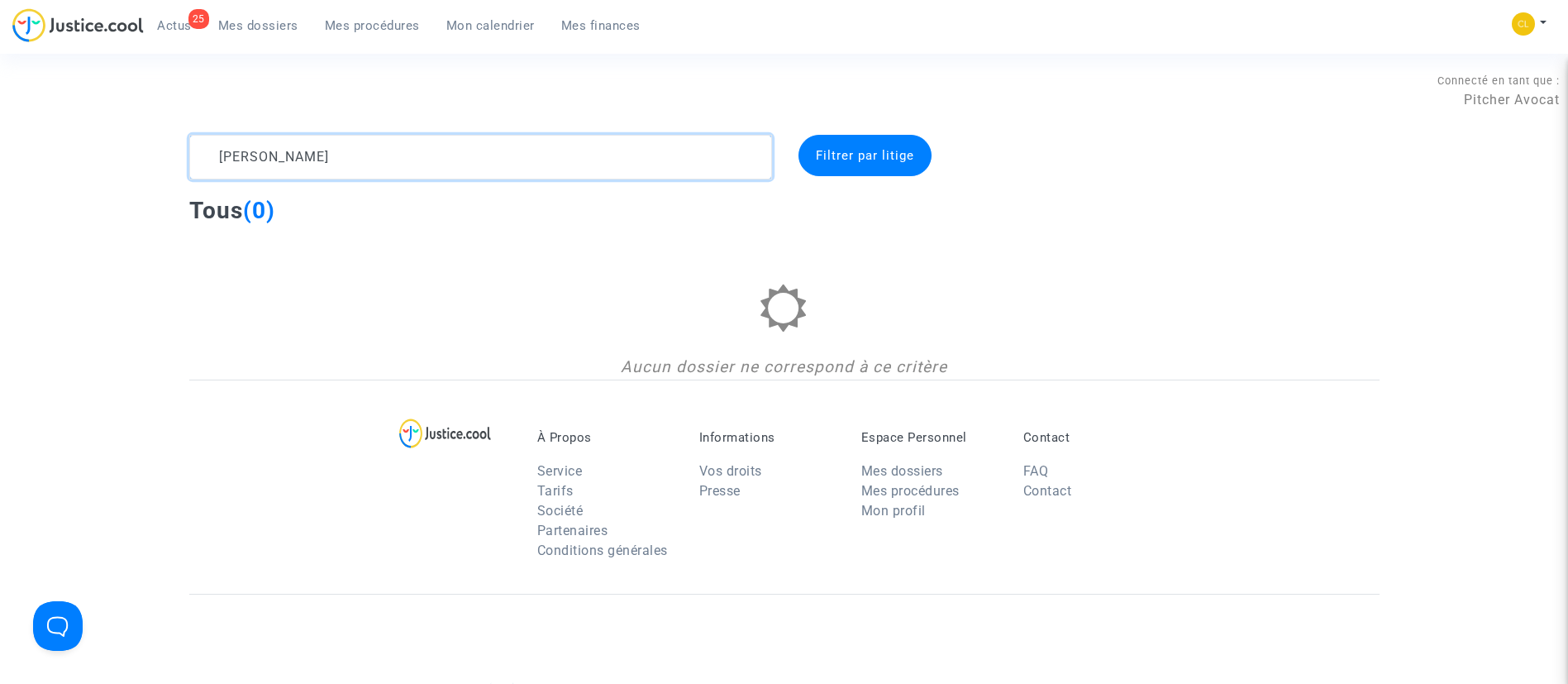
drag, startPoint x: 379, startPoint y: 157, endPoint x: 176, endPoint y: 156, distance: 203.0
click at [198, 155] on textarea at bounding box center [481, 157] width 583 height 45
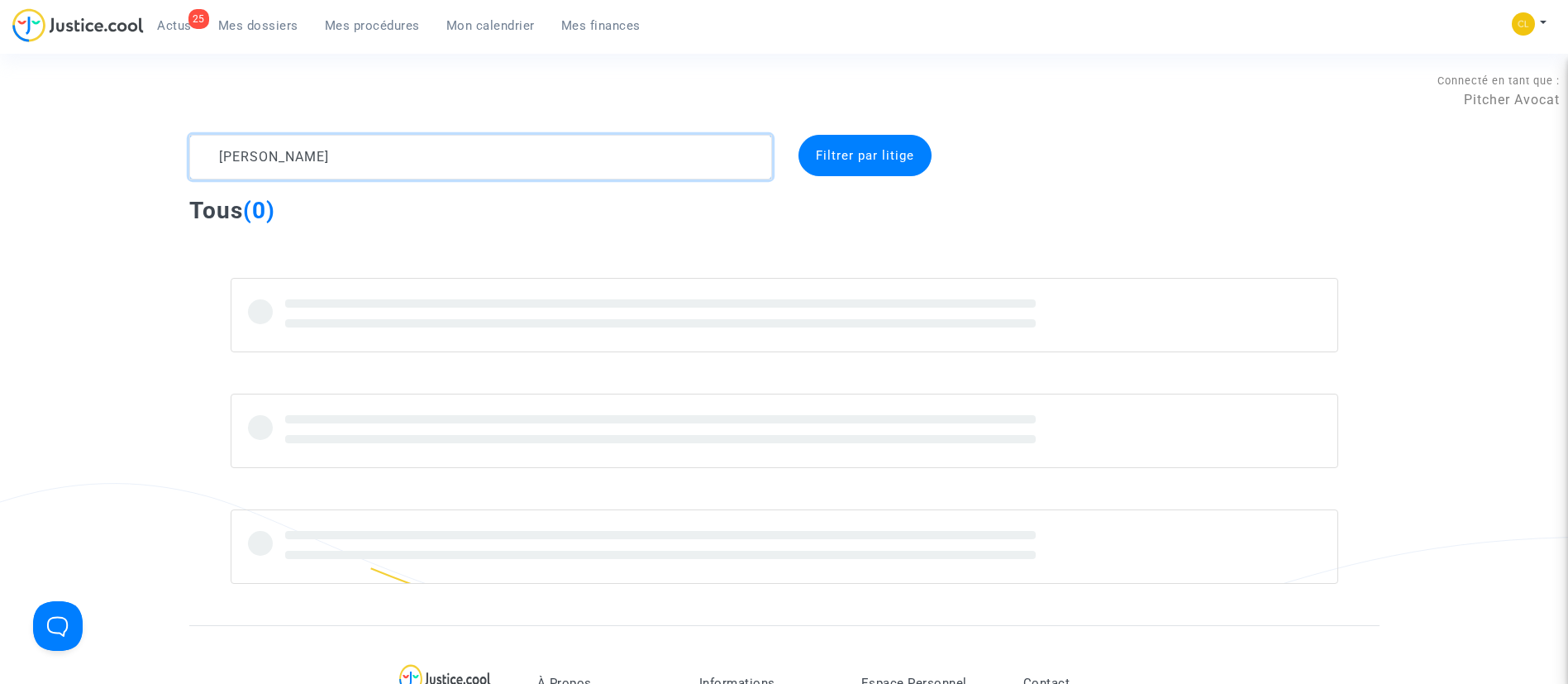
type textarea "alexandre antoine"
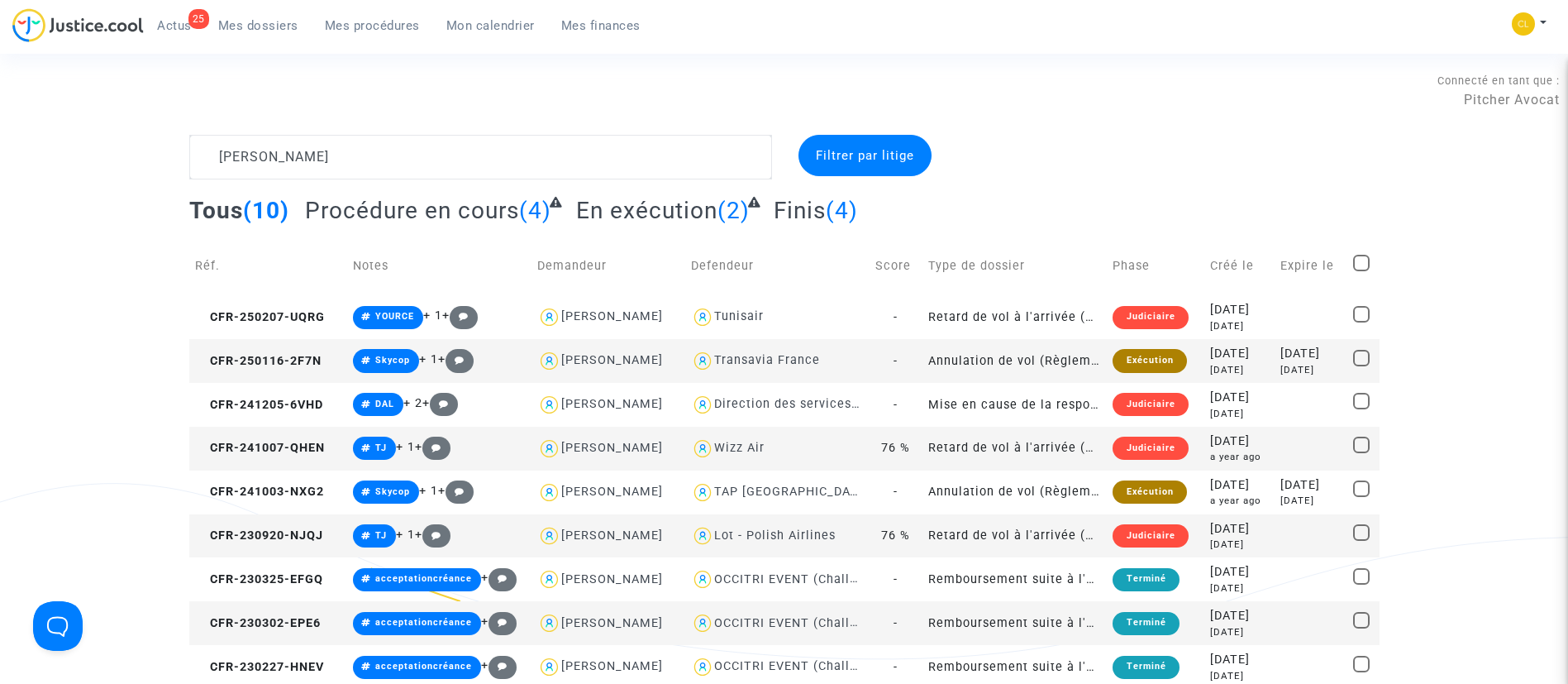
click at [1230, 442] on div "2024-10-07" at bounding box center [1239, 442] width 59 height 19
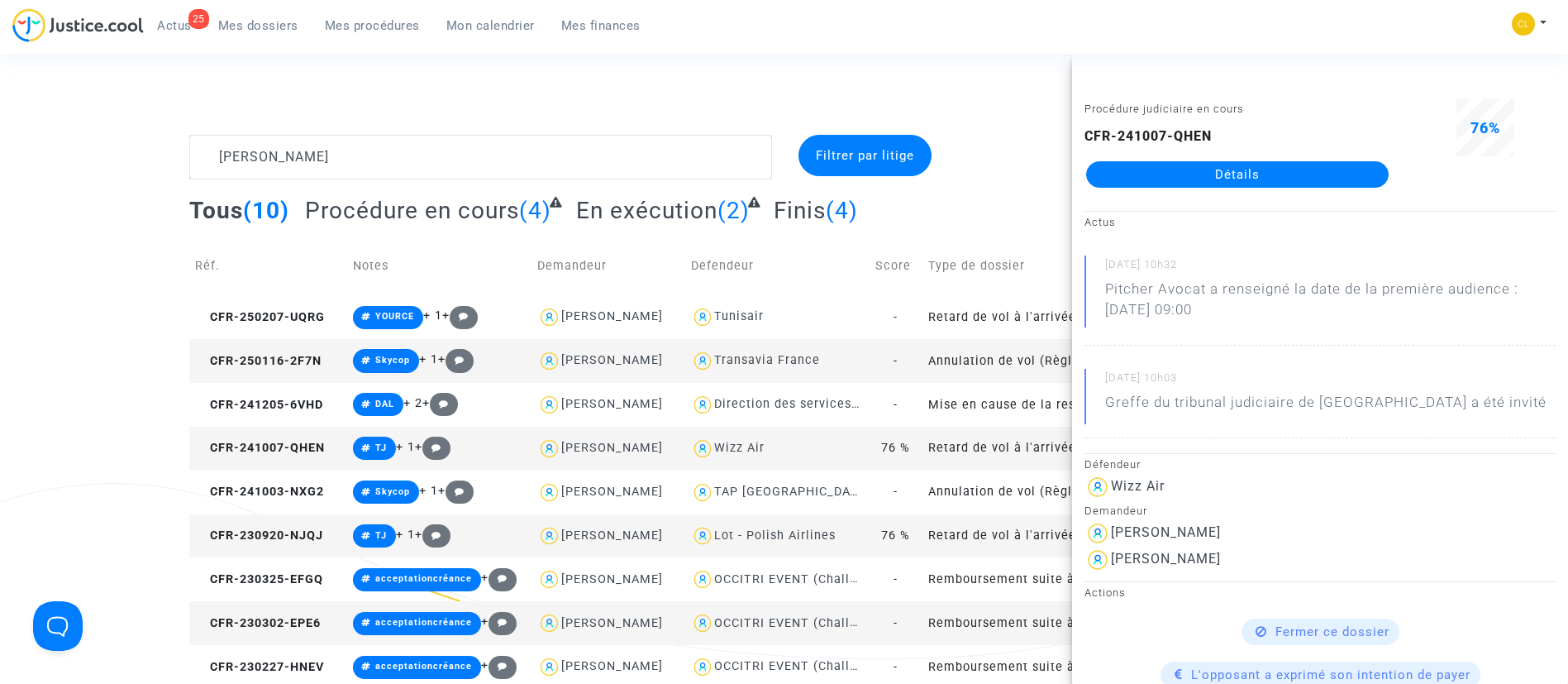
drag, startPoint x: 1203, startPoint y: 176, endPoint x: 1215, endPoint y: 165, distance: 16.3
click at [1204, 175] on link "Détails" at bounding box center [1237, 174] width 303 height 26
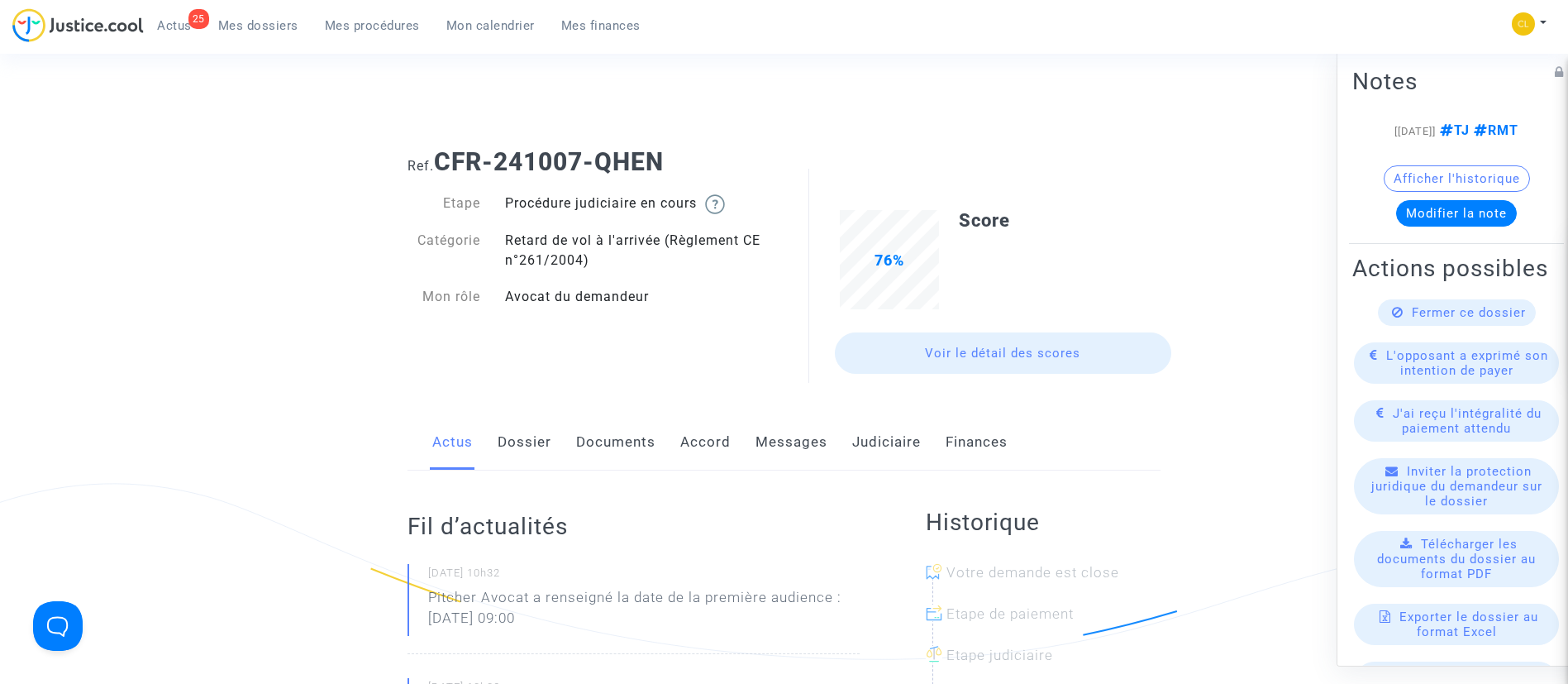
drag, startPoint x: 692, startPoint y: 155, endPoint x: 443, endPoint y: 156, distance: 249.0
click at [443, 156] on h1 "Ref. CFR-241007-QHEN" at bounding box center [784, 162] width 753 height 30
copy b "CFR-241007-QHEN"
click at [544, 435] on link "Dossier" at bounding box center [525, 442] width 54 height 55
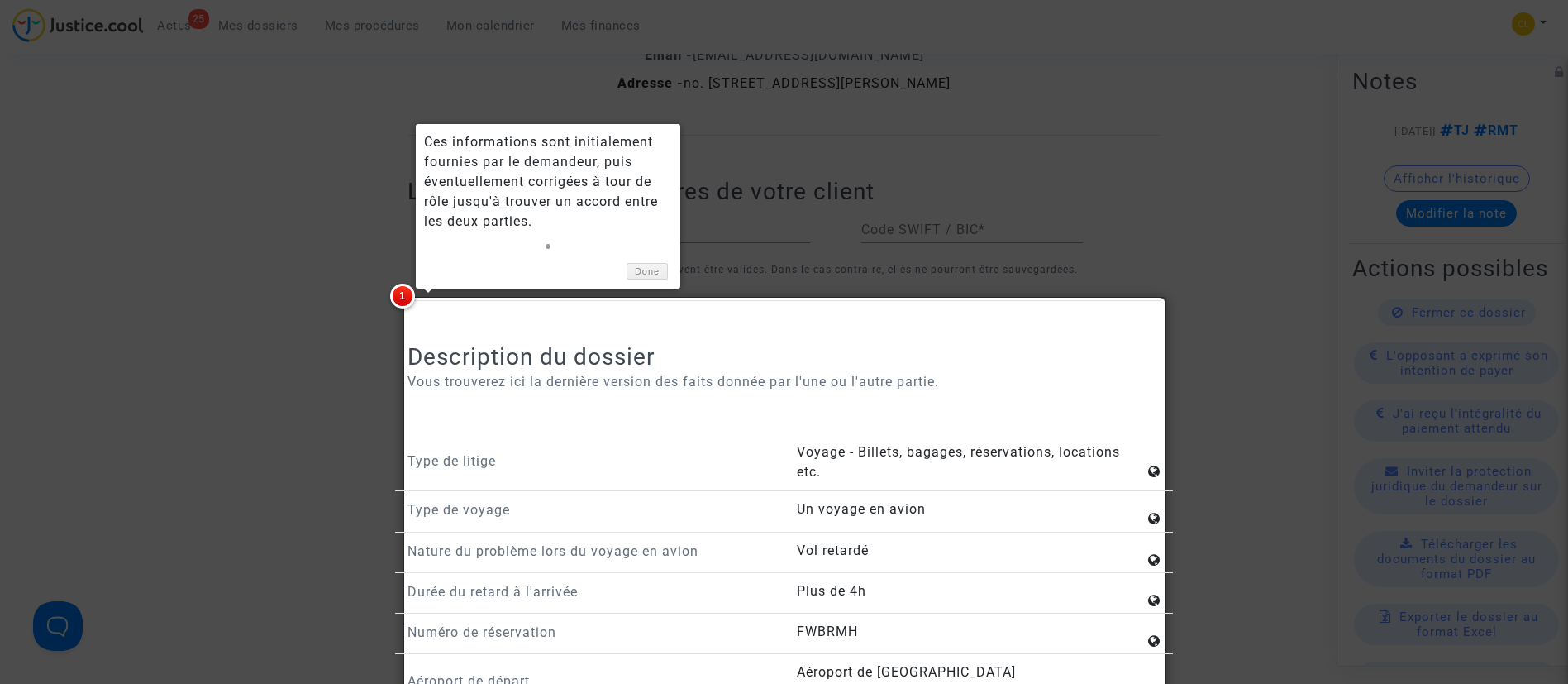
scroll to position [1364, 0]
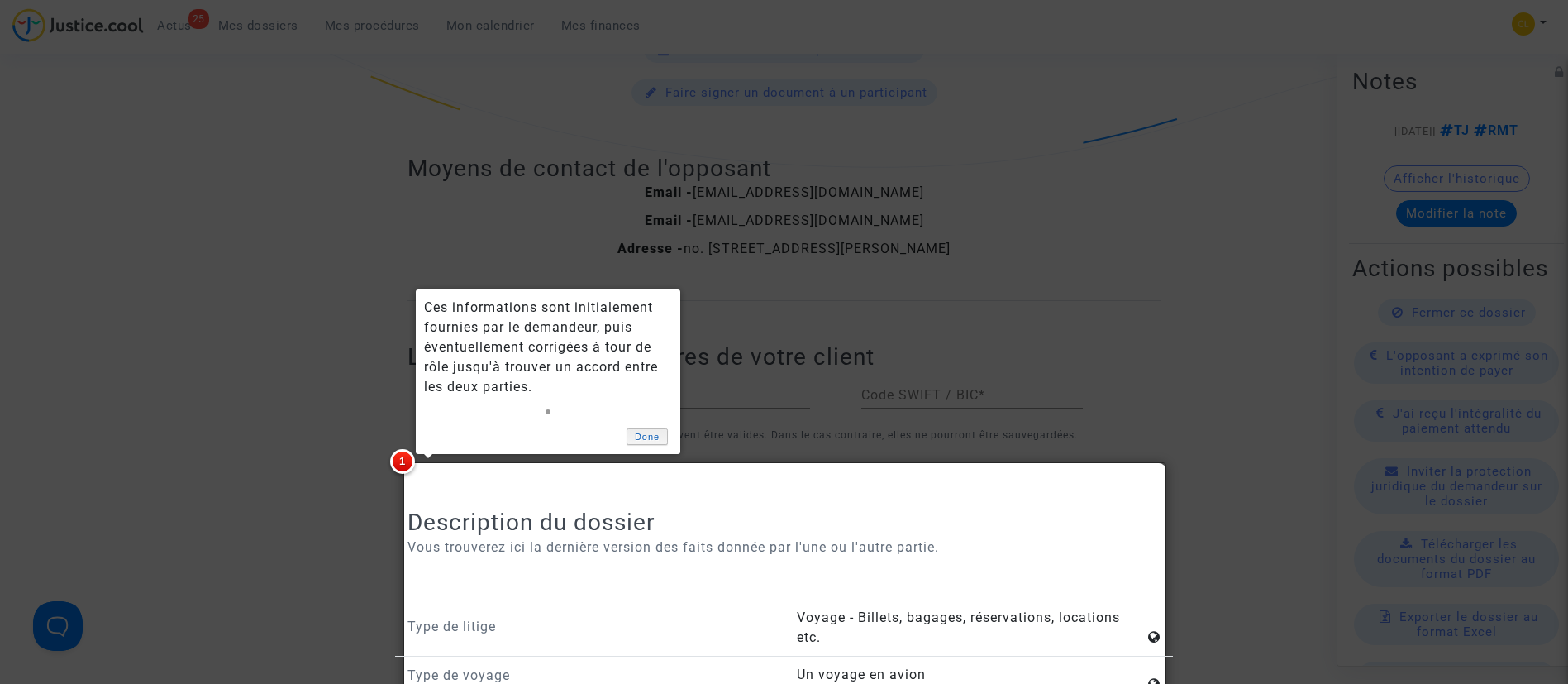
click at [645, 442] on link "Done" at bounding box center [648, 437] width 41 height 18
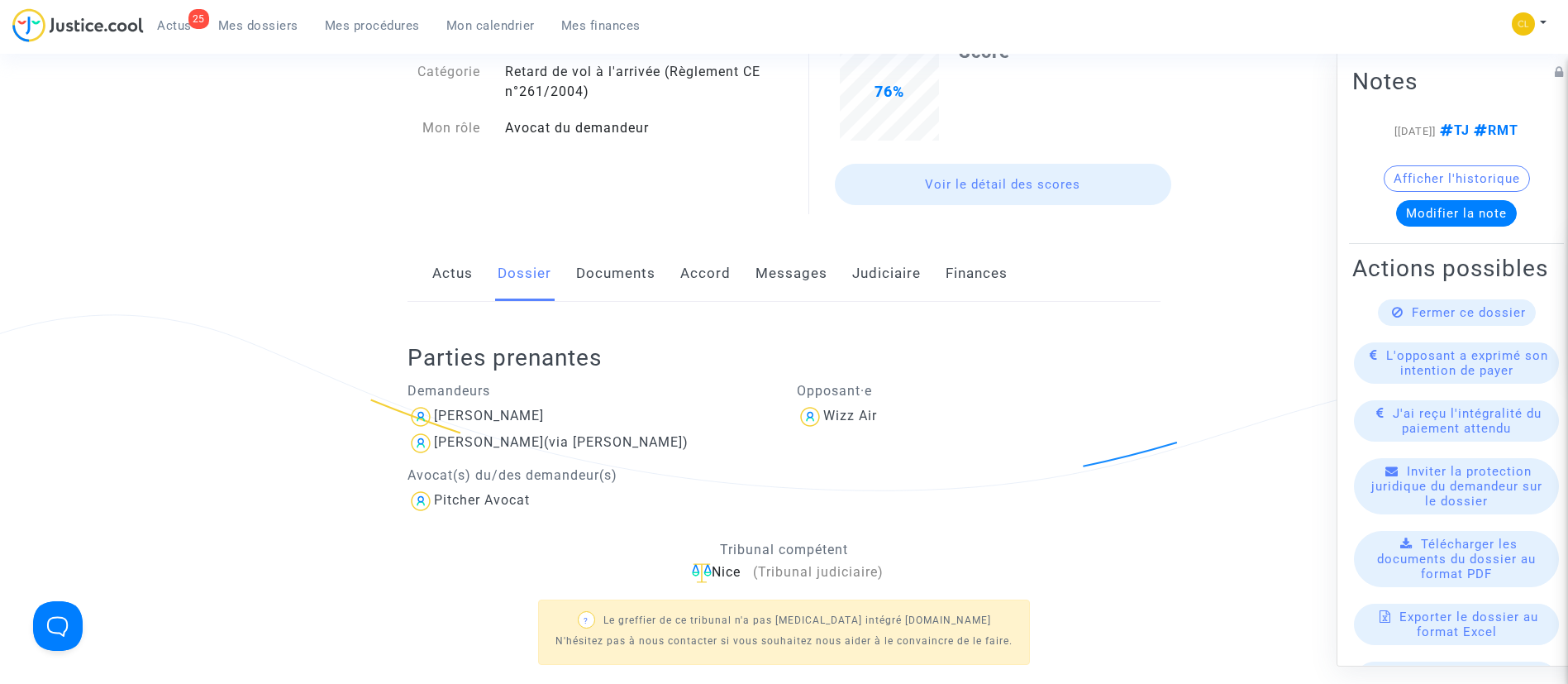
scroll to position [0, 0]
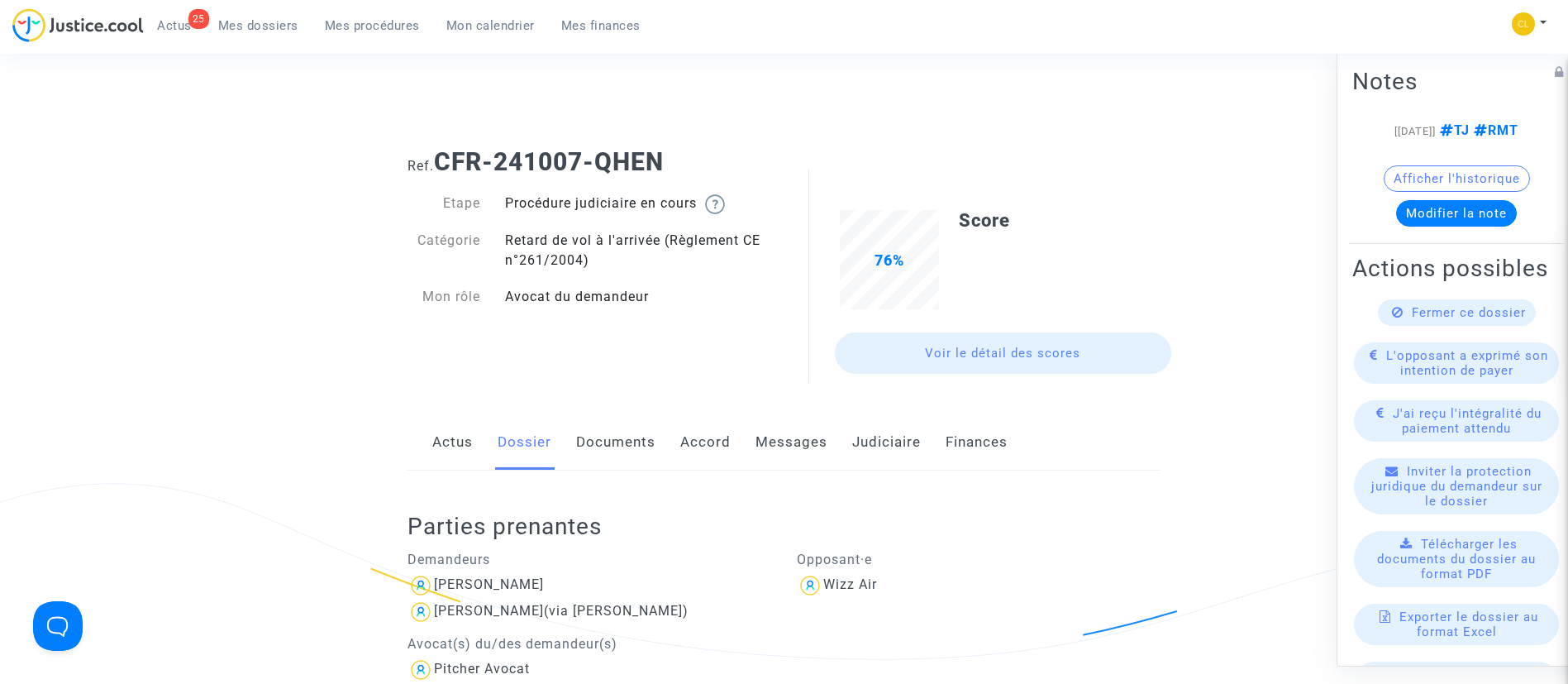
drag, startPoint x: 642, startPoint y: 449, endPoint x: 641, endPoint y: 441, distance: 8.1
click at [642, 449] on link "Documents" at bounding box center [615, 442] width 79 height 55
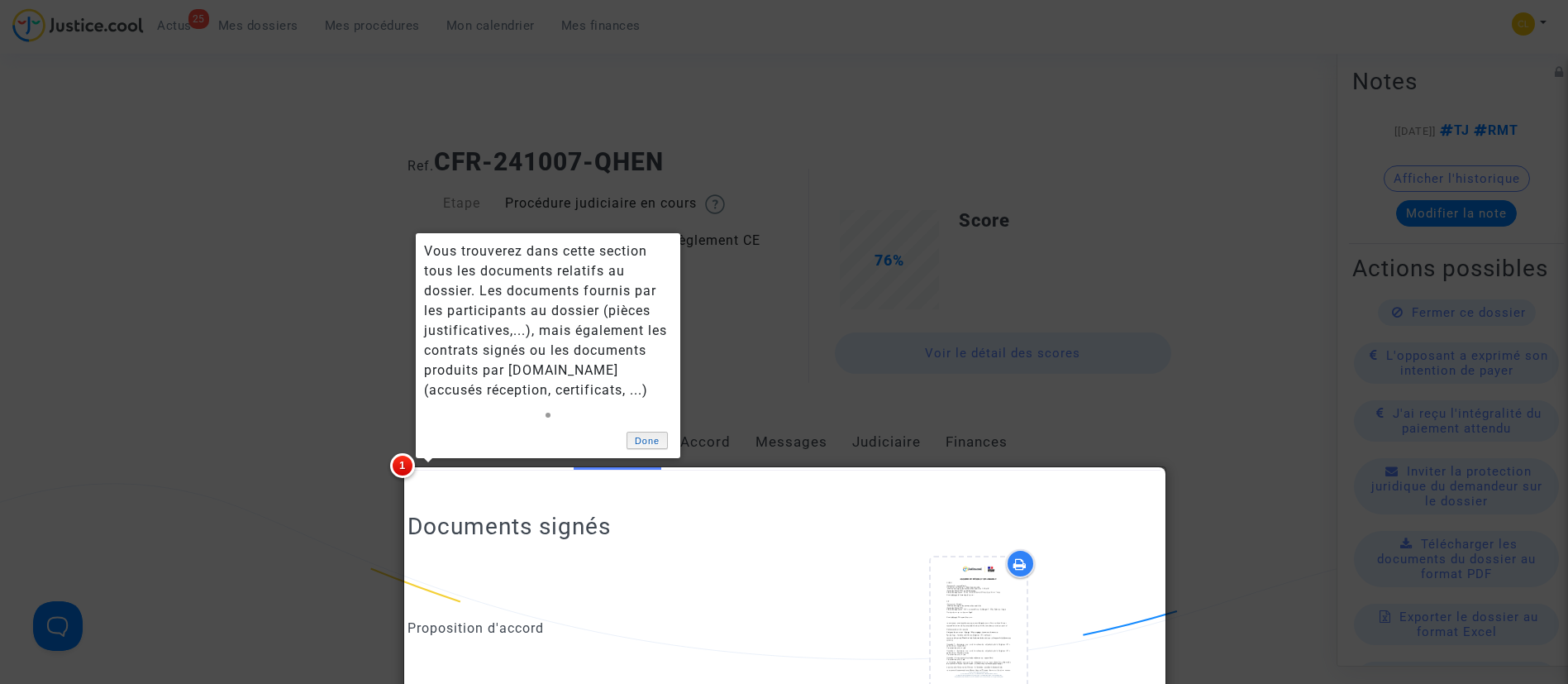
click at [647, 436] on link "Done" at bounding box center [648, 440] width 41 height 18
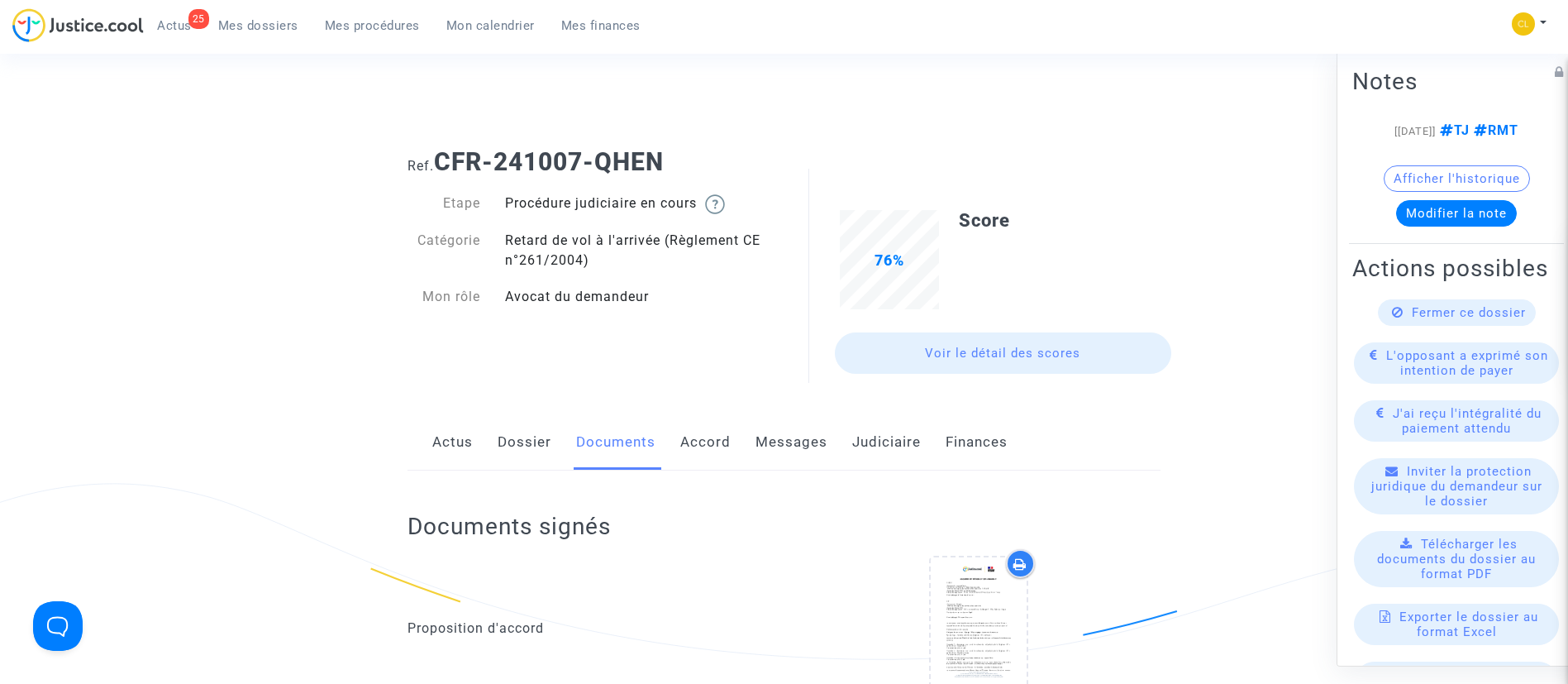
click at [877, 444] on link "Judiciaire" at bounding box center [887, 442] width 69 height 55
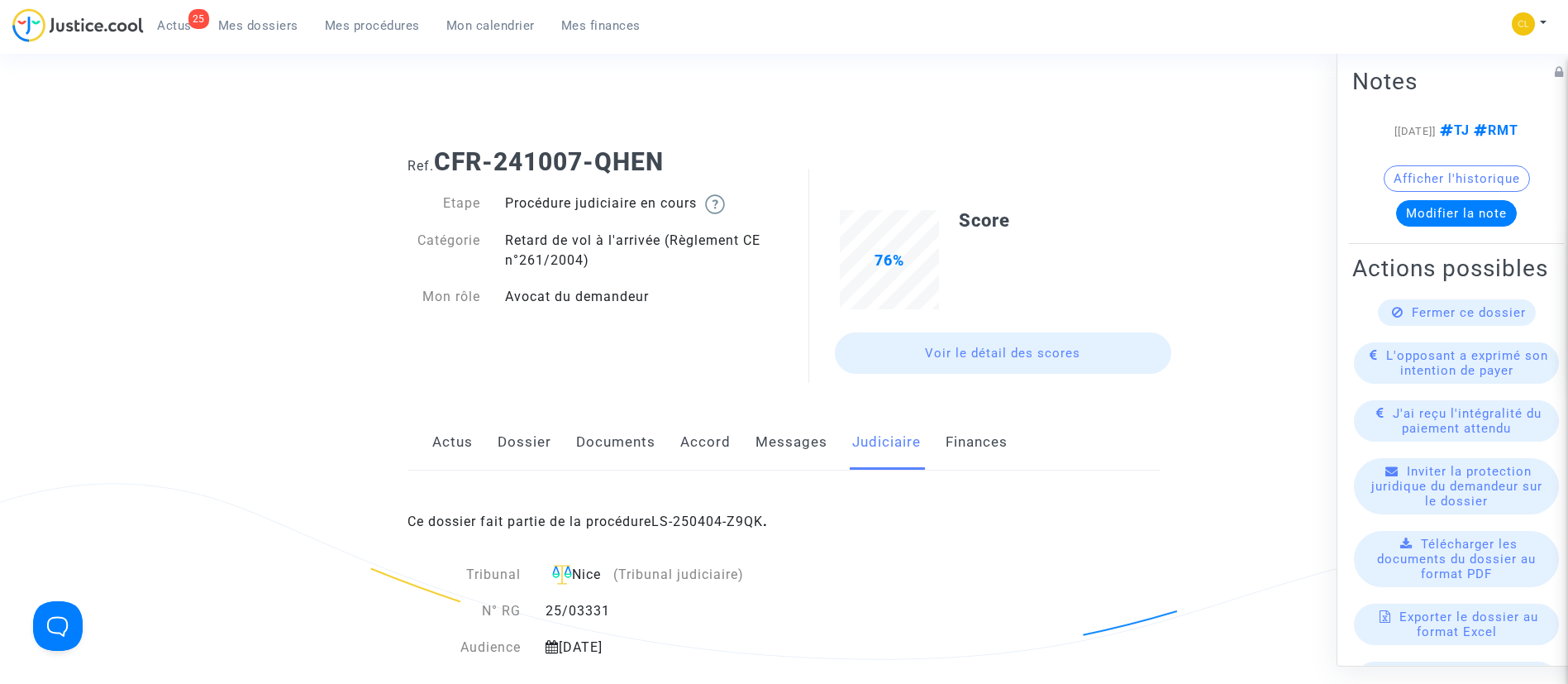
click at [708, 535] on div "Ce dossier fait partie de la procédure LS-250404-Z9QK ." at bounding box center [784, 509] width 753 height 77
click at [708, 517] on link "LS-250404-Z9QK" at bounding box center [707, 521] width 112 height 16
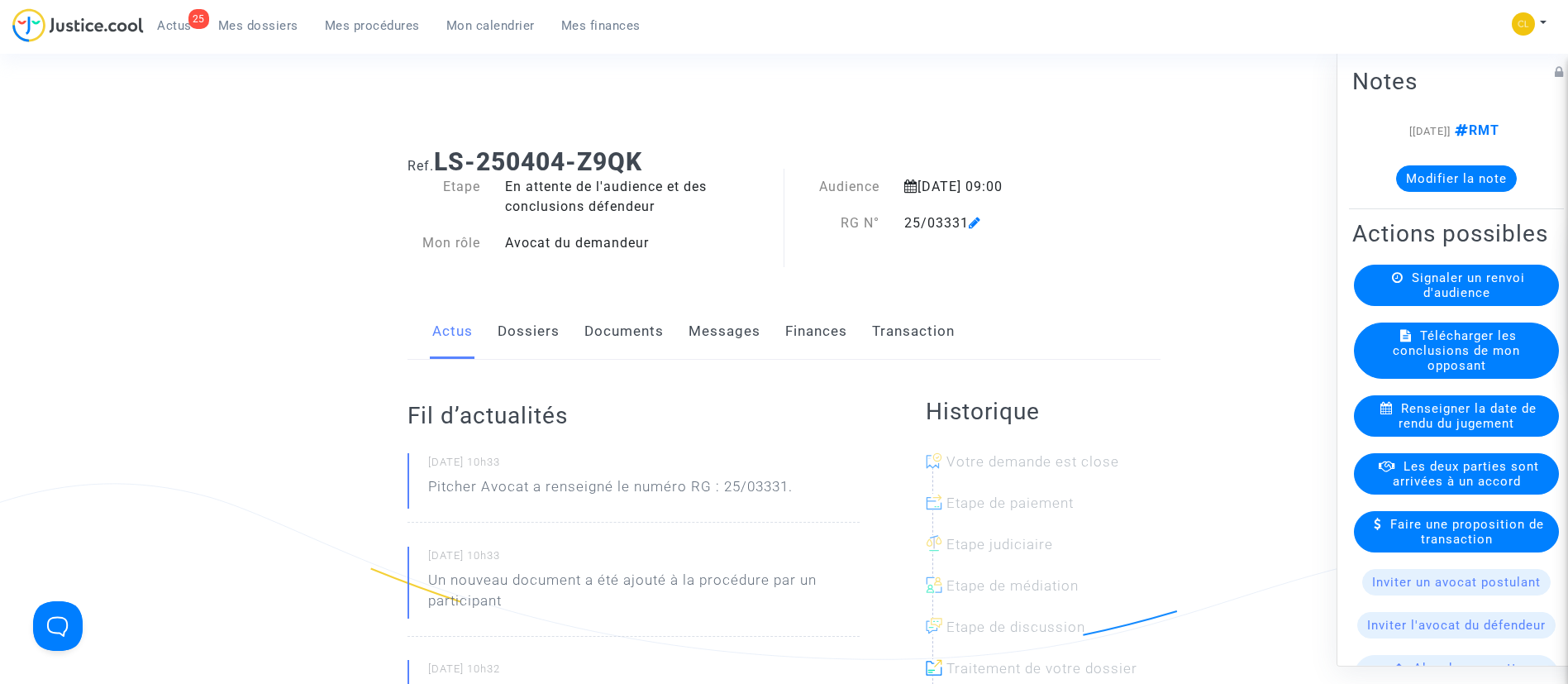
click at [803, 341] on link "Finances" at bounding box center [816, 332] width 62 height 55
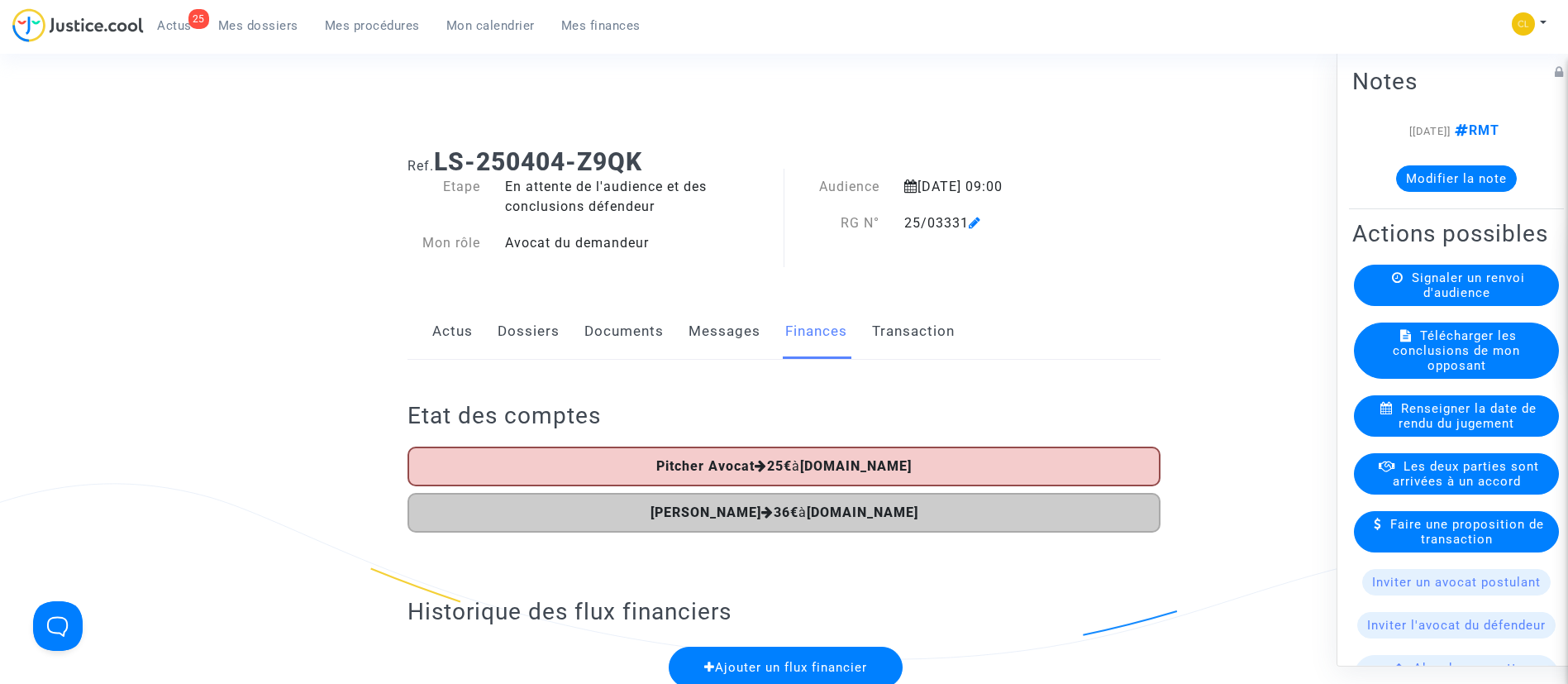
click at [929, 339] on link "Transaction" at bounding box center [913, 332] width 83 height 55
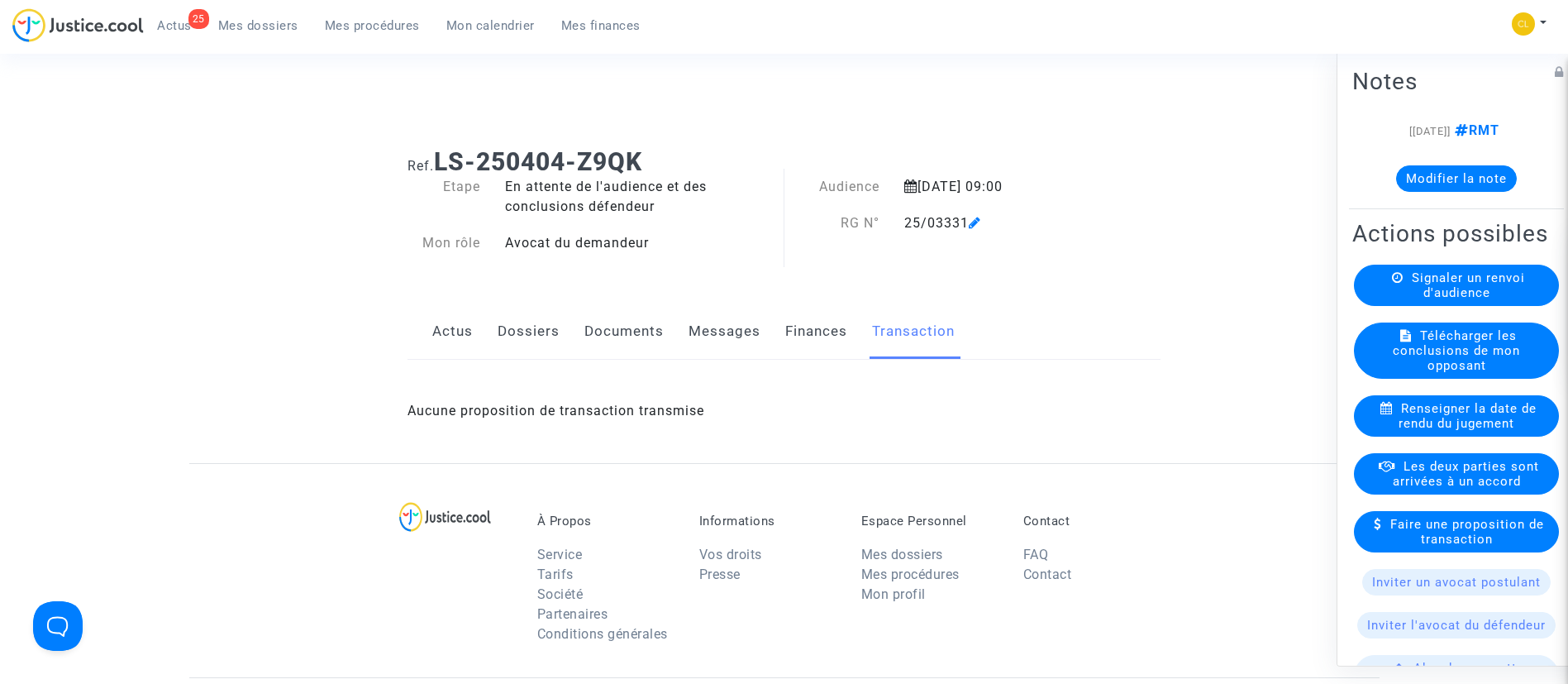
click at [534, 335] on link "Dossiers" at bounding box center [528, 332] width 62 height 55
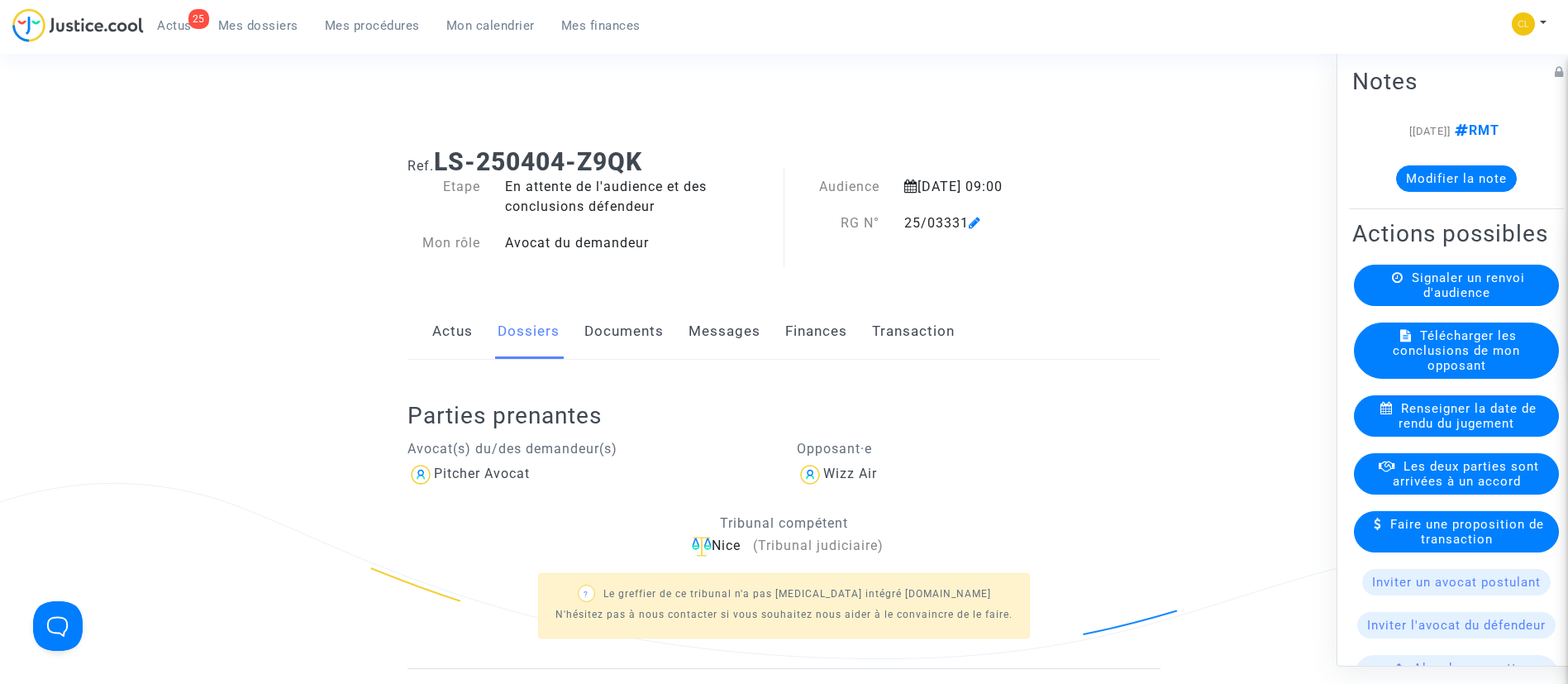
scroll to position [248, 0]
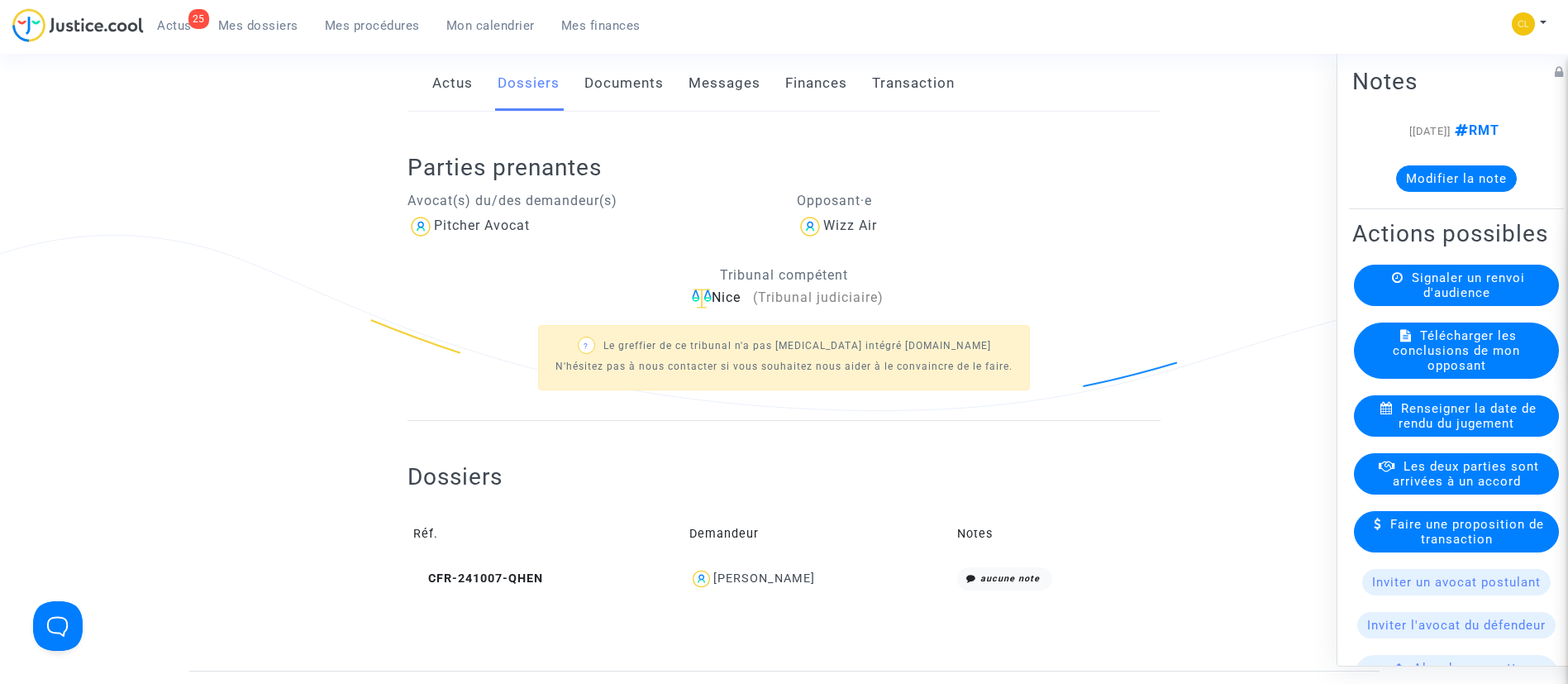
click at [755, 578] on div "Jessica Vanné" at bounding box center [764, 578] width 102 height 14
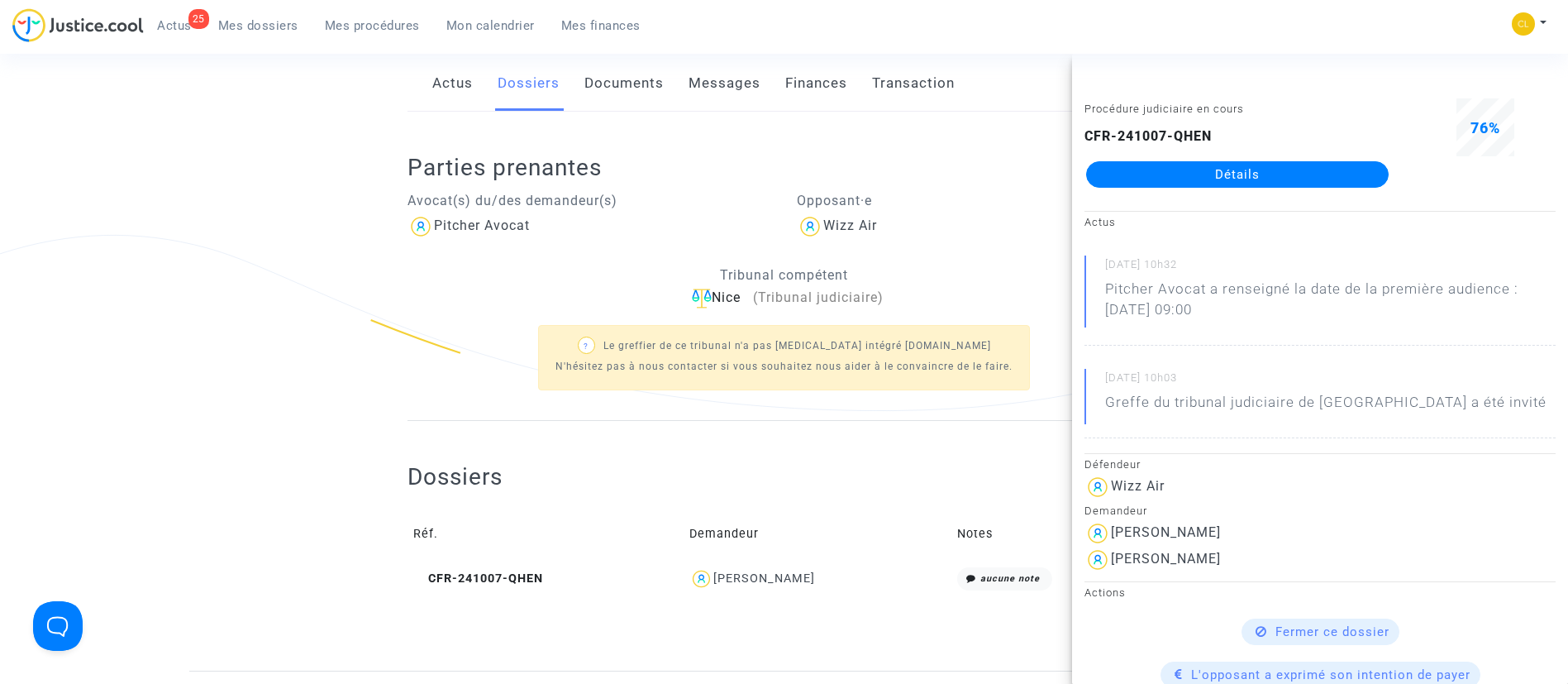
click at [1363, 167] on link "Détails" at bounding box center [1237, 174] width 303 height 26
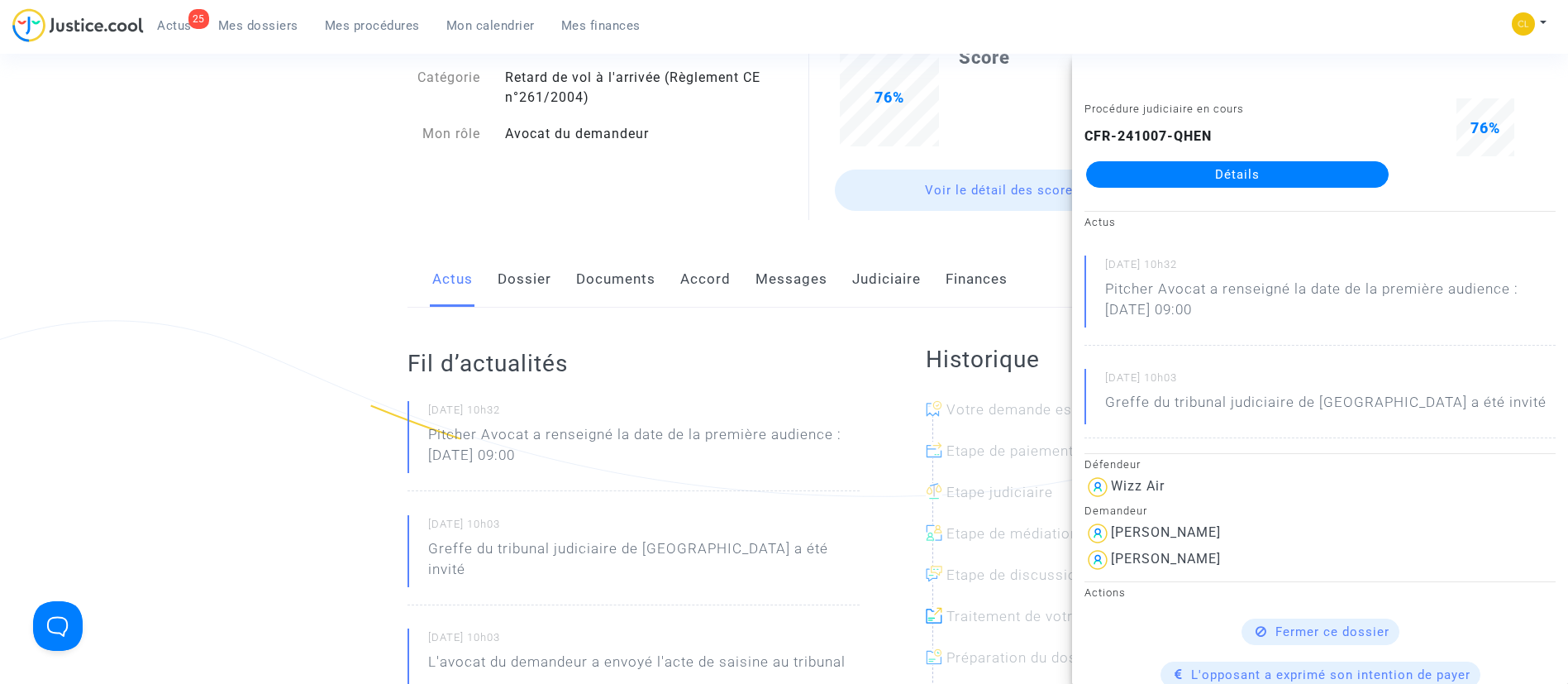
scroll to position [124, 0]
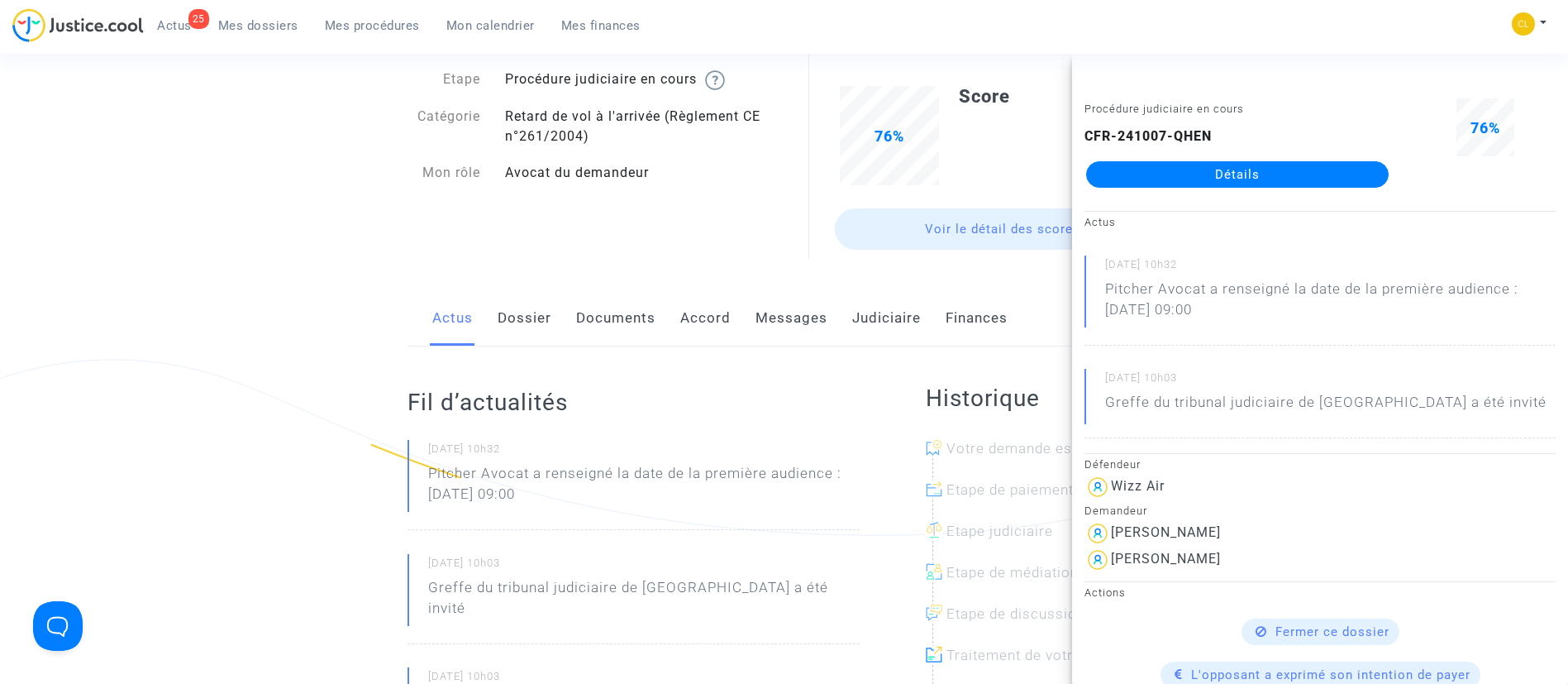
click at [620, 321] on link "Documents" at bounding box center [615, 318] width 79 height 55
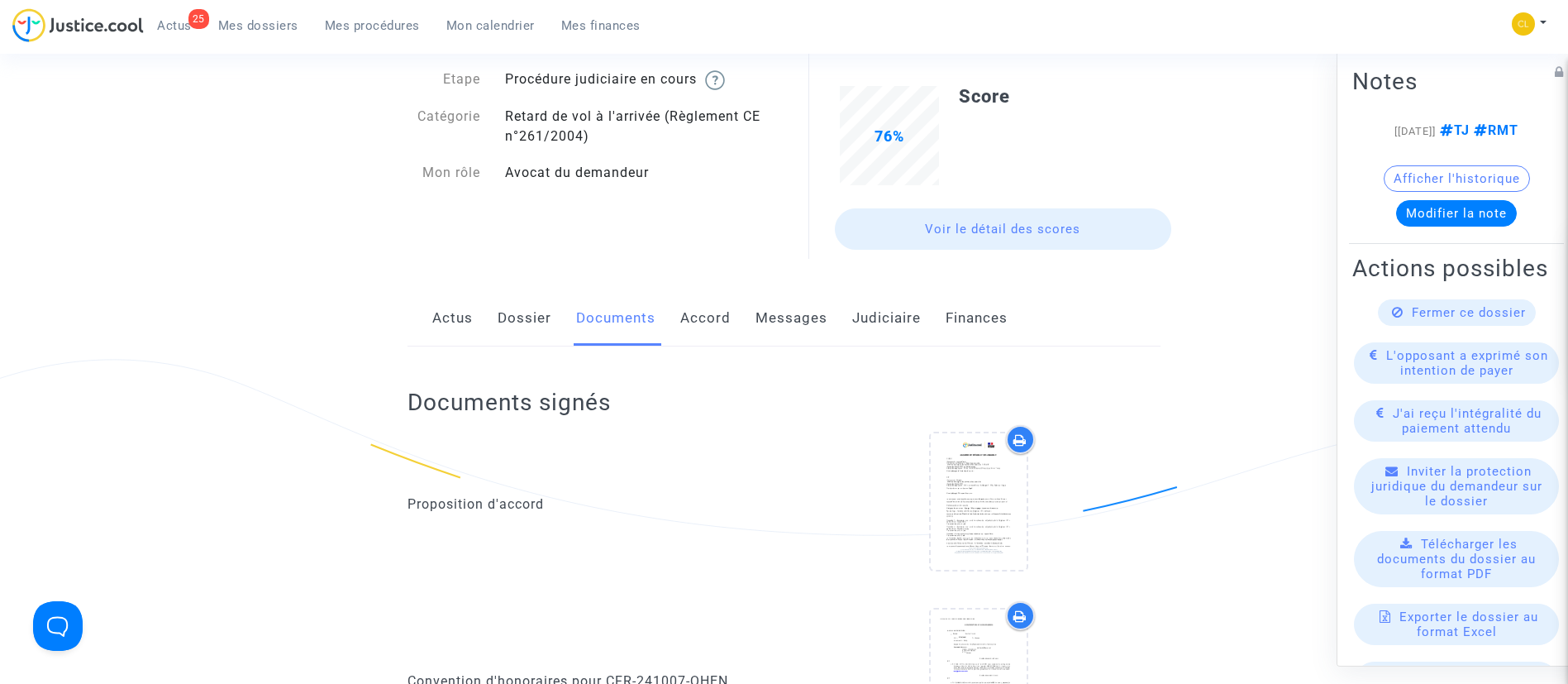
click at [713, 326] on link "Accord" at bounding box center [705, 318] width 50 height 55
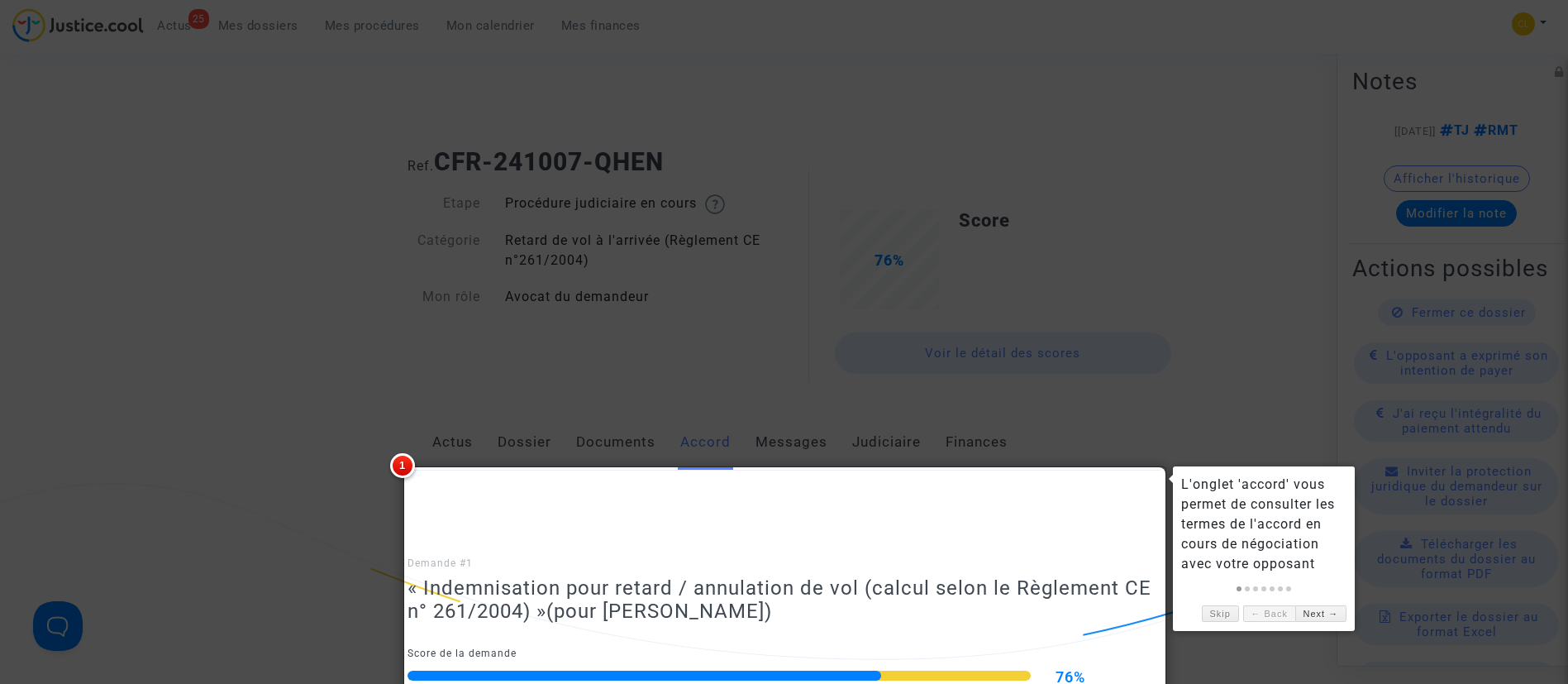
click at [580, 340] on div at bounding box center [784, 342] width 1568 height 684
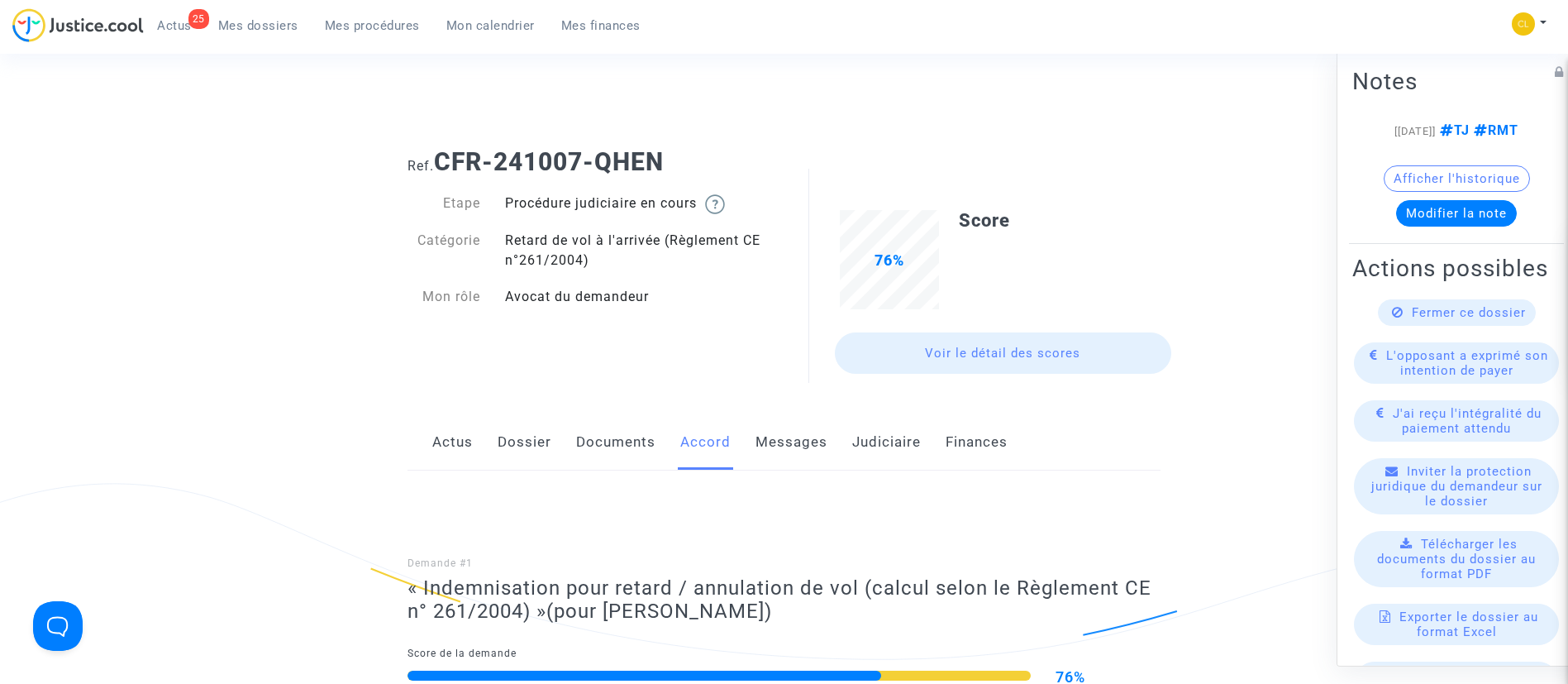
click at [886, 438] on link "Judiciaire" at bounding box center [887, 442] width 69 height 55
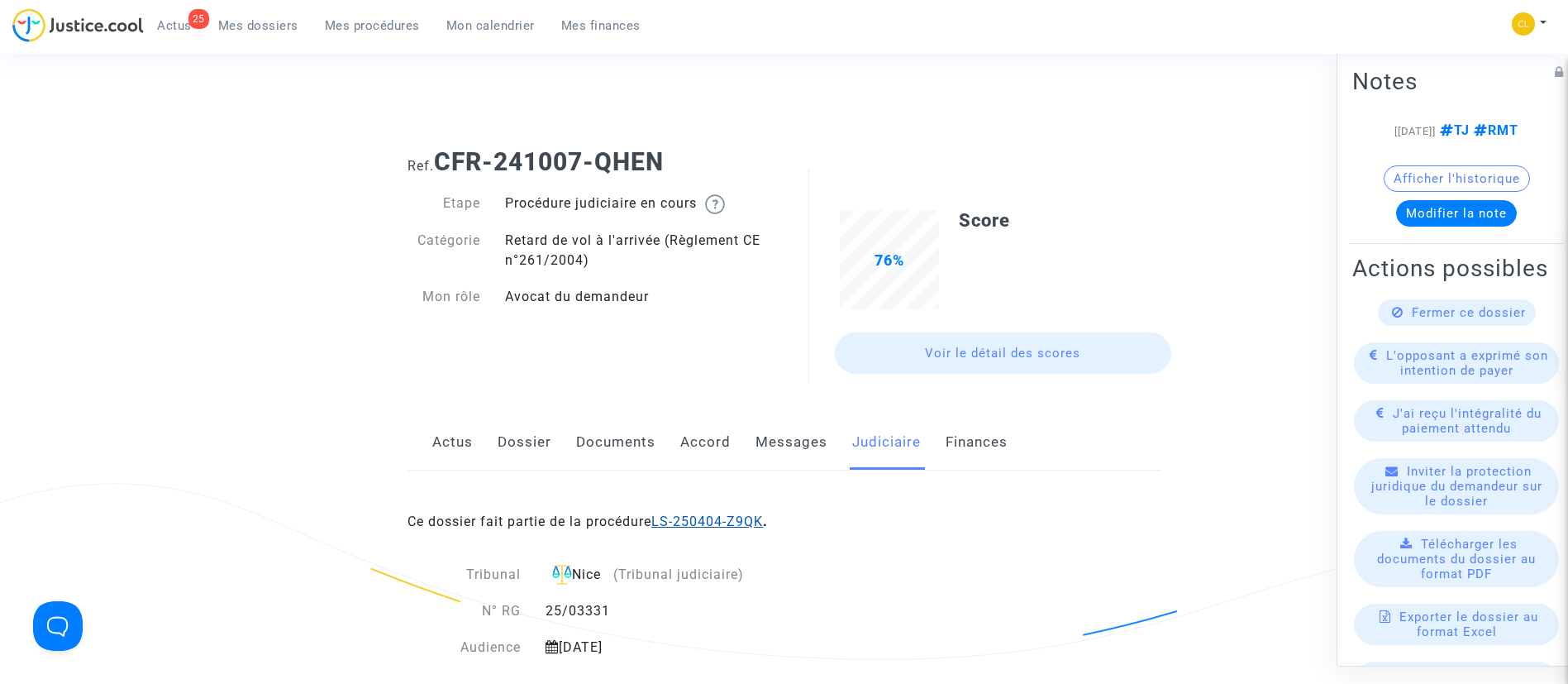
click at [712, 521] on link "LS-250404-Z9QK" at bounding box center [707, 521] width 112 height 16
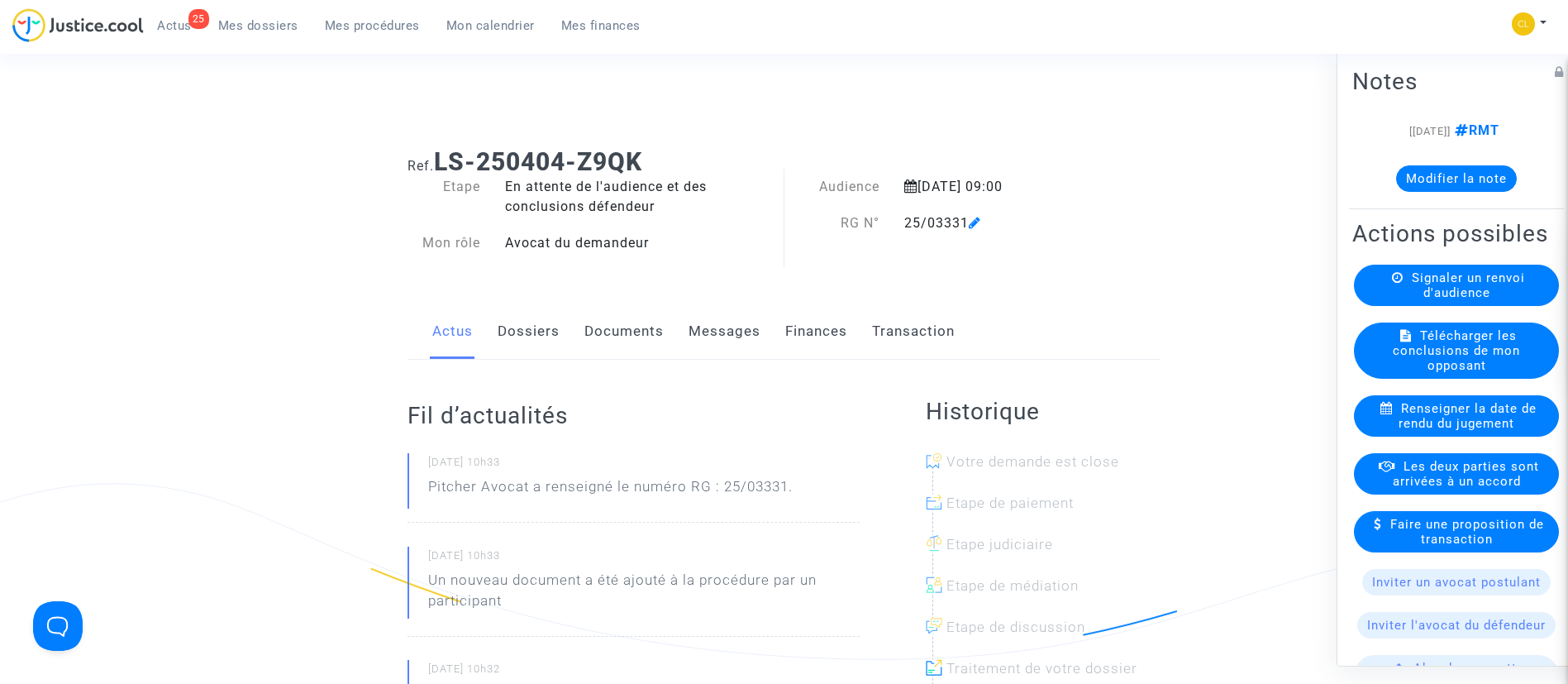
click at [803, 328] on link "Finances" at bounding box center [816, 332] width 62 height 55
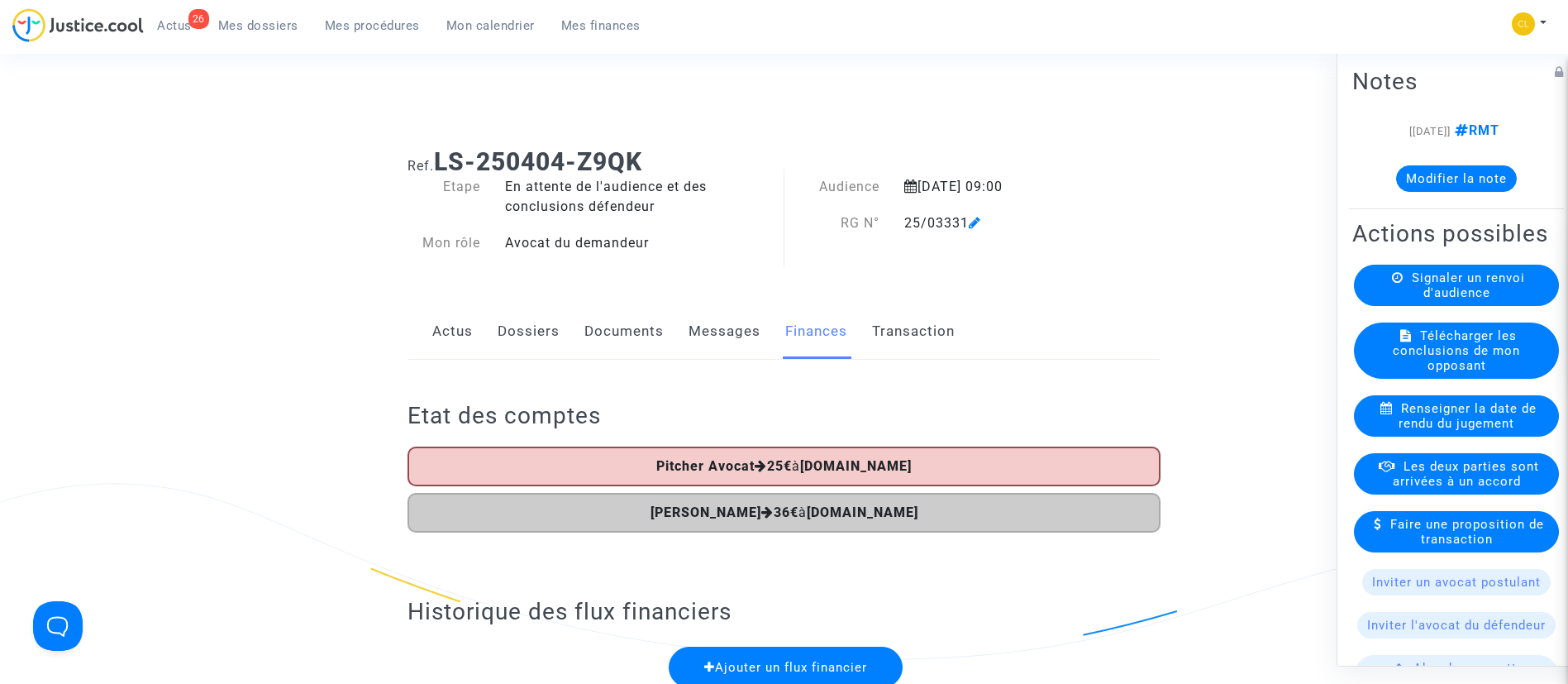
click at [1493, 177] on button "Modifier la note" at bounding box center [1457, 178] width 121 height 26
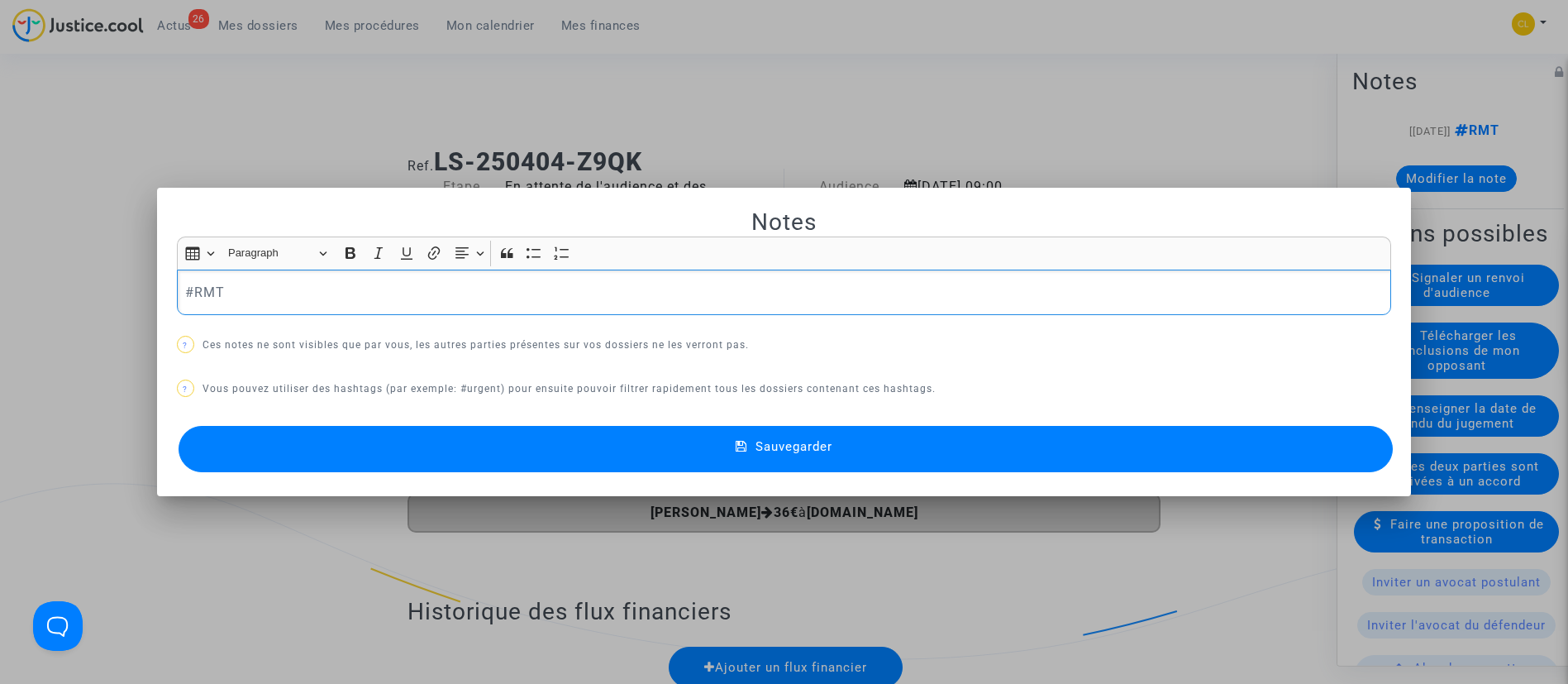
click at [953, 103] on div at bounding box center [784, 342] width 1568 height 684
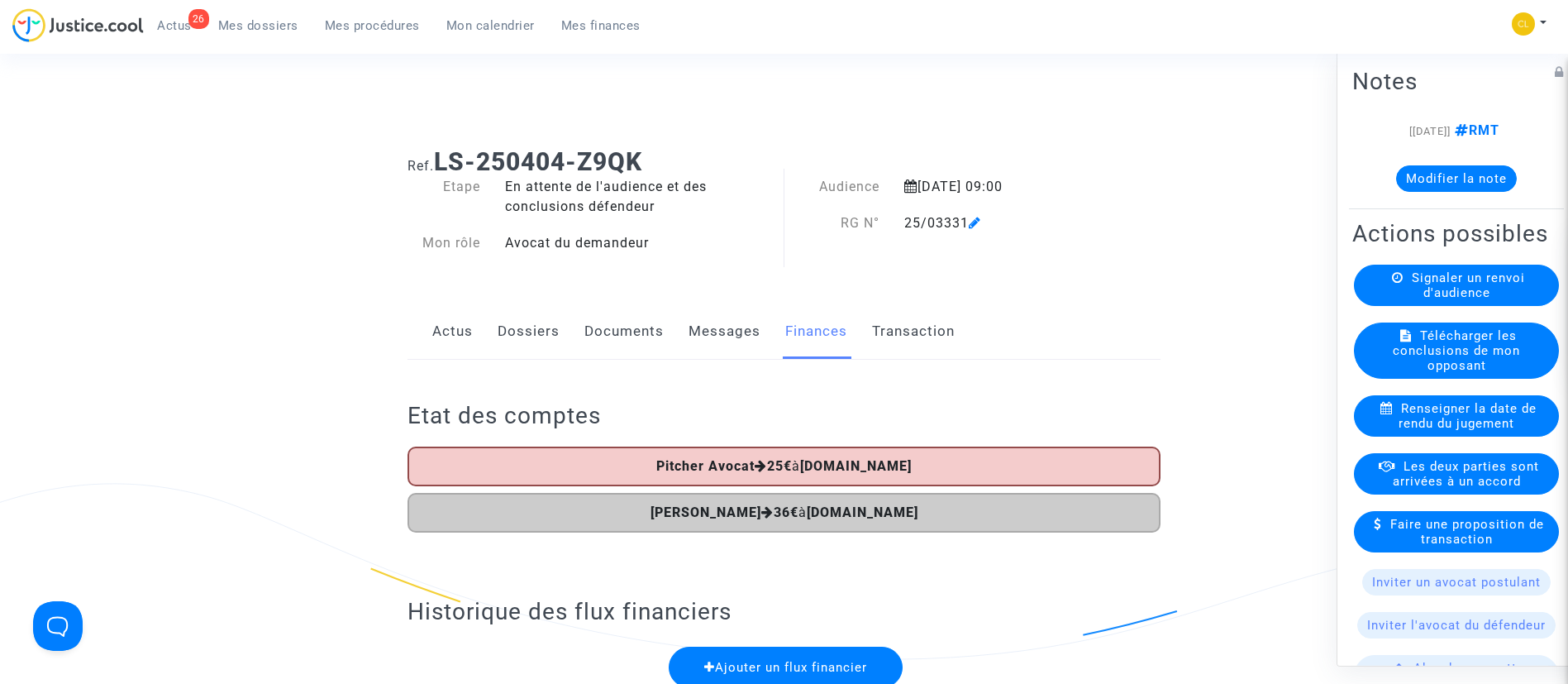
click at [1456, 169] on button "Modifier la note" at bounding box center [1457, 178] width 121 height 26
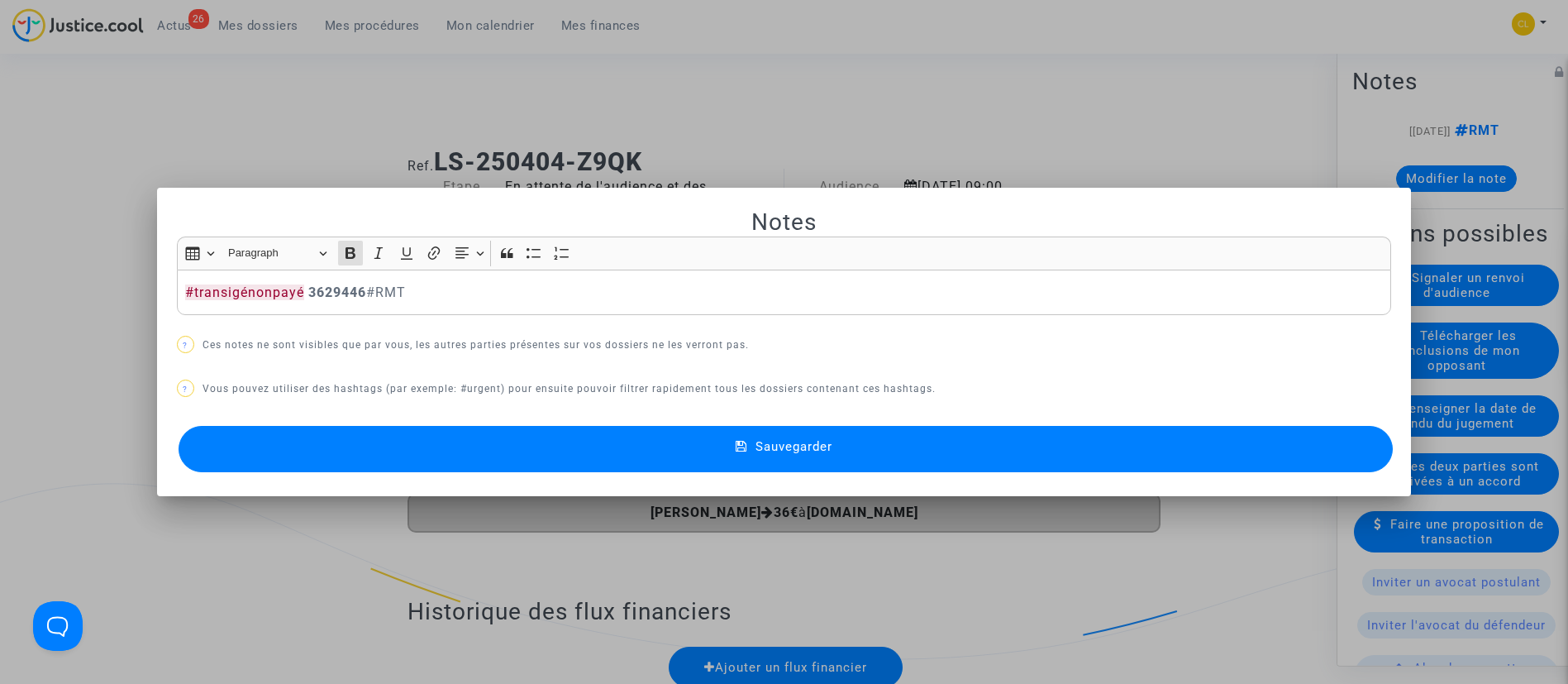
click at [1166, 446] on button "Sauvegarder" at bounding box center [786, 449] width 1215 height 47
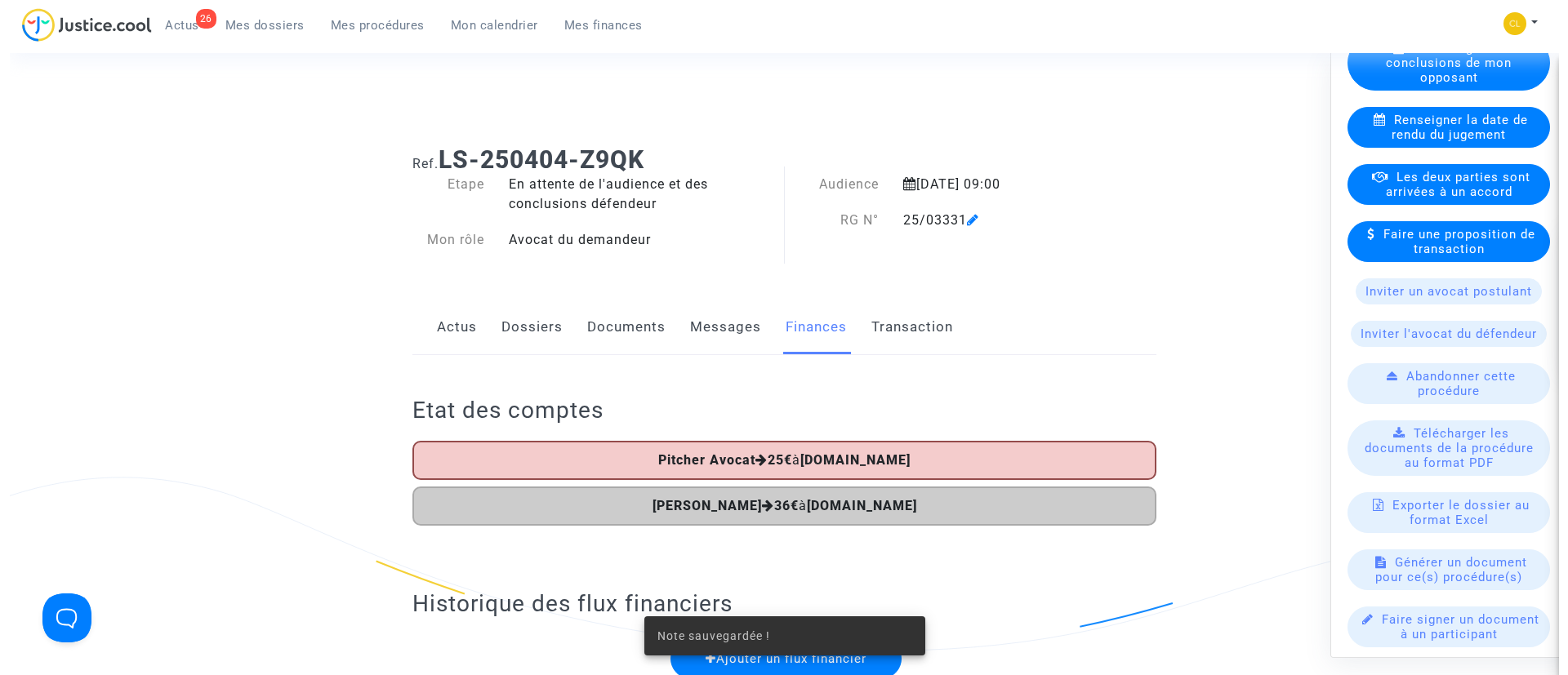
scroll to position [367, 0]
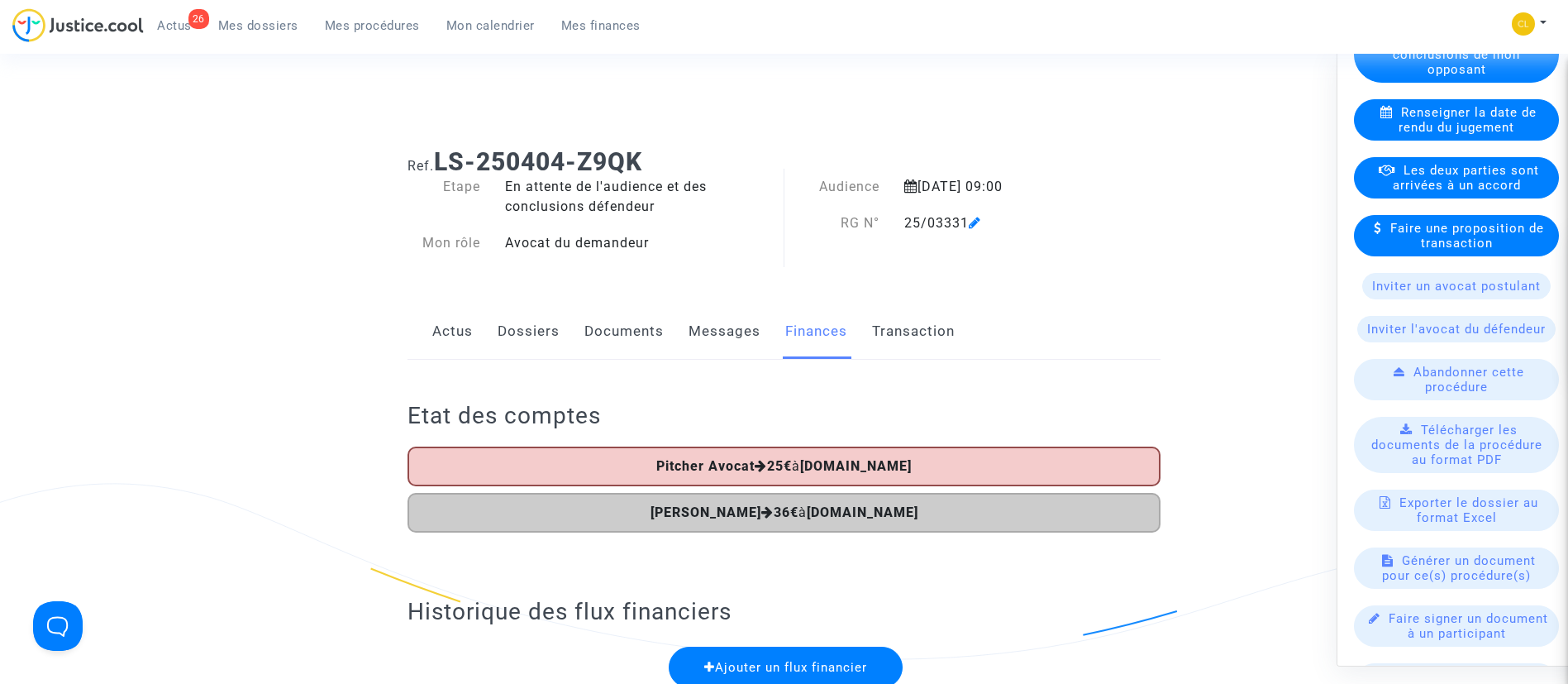
click at [1419, 192] on span "Les deux parties sont arrivées à un accord" at bounding box center [1466, 177] width 146 height 30
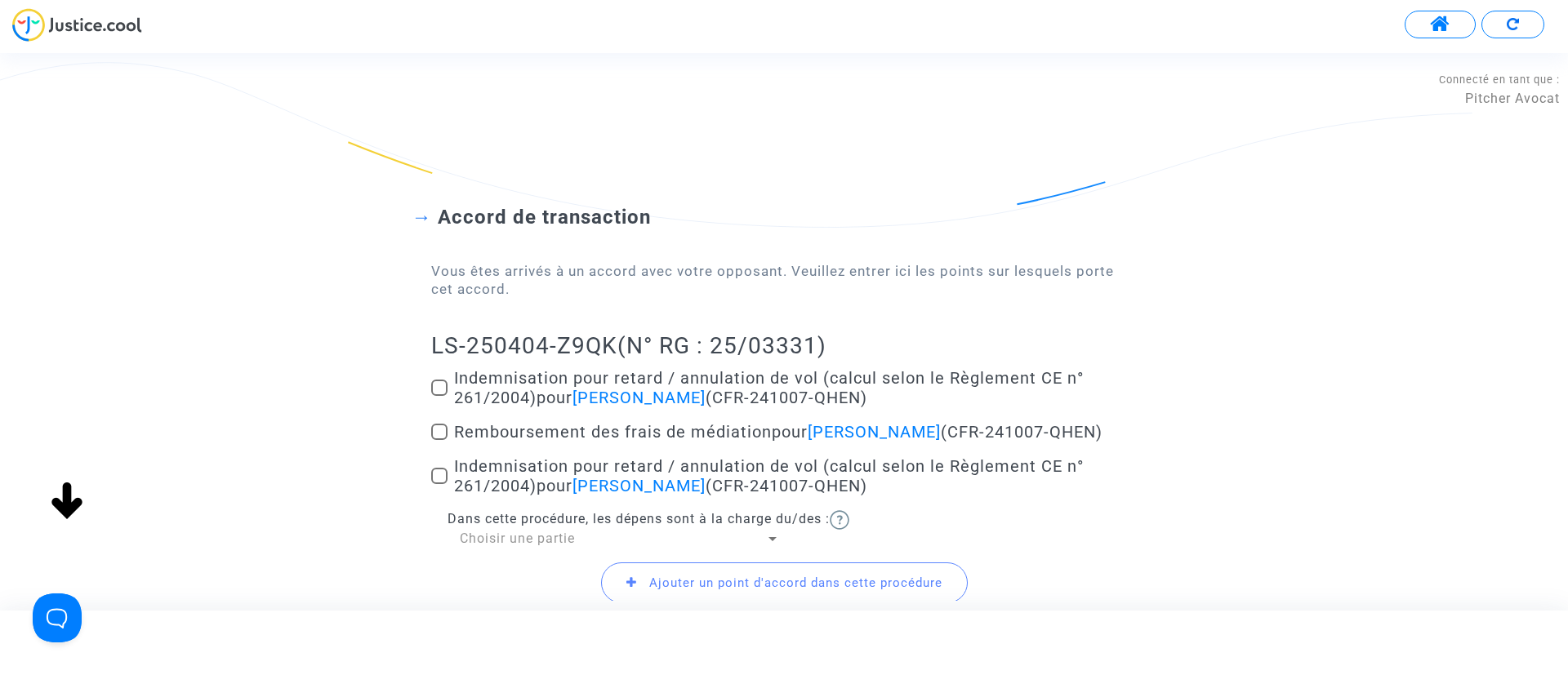
click at [523, 383] on span "Indemnisation pour retard / annulation de vol (calcul selon le Règlement CE n° …" at bounding box center [768, 387] width 629 height 40
click at [439, 395] on input "Indemnisation pour retard / annulation de vol (calcul selon le Règlement CE n° …" at bounding box center [438, 395] width 1 height 1
checkbox input "true"
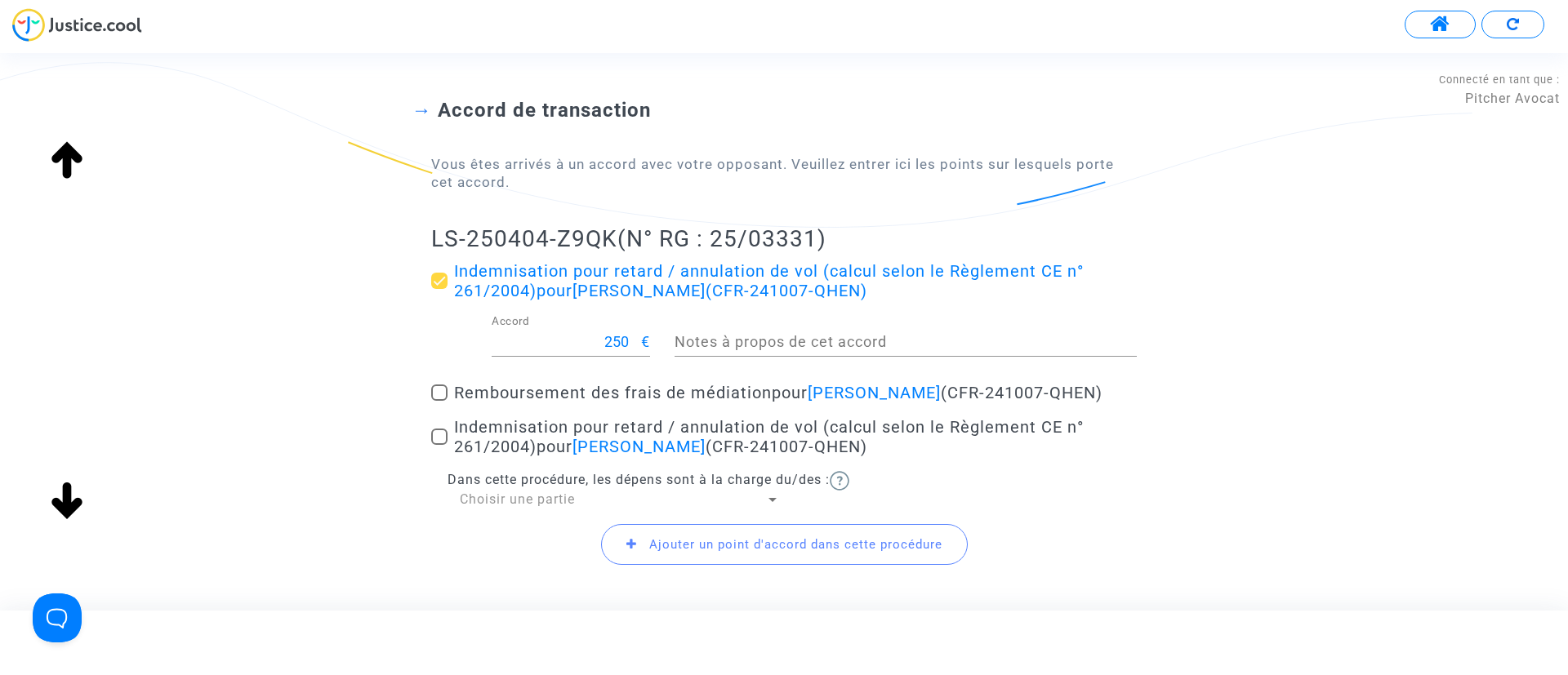
scroll to position [200, 0]
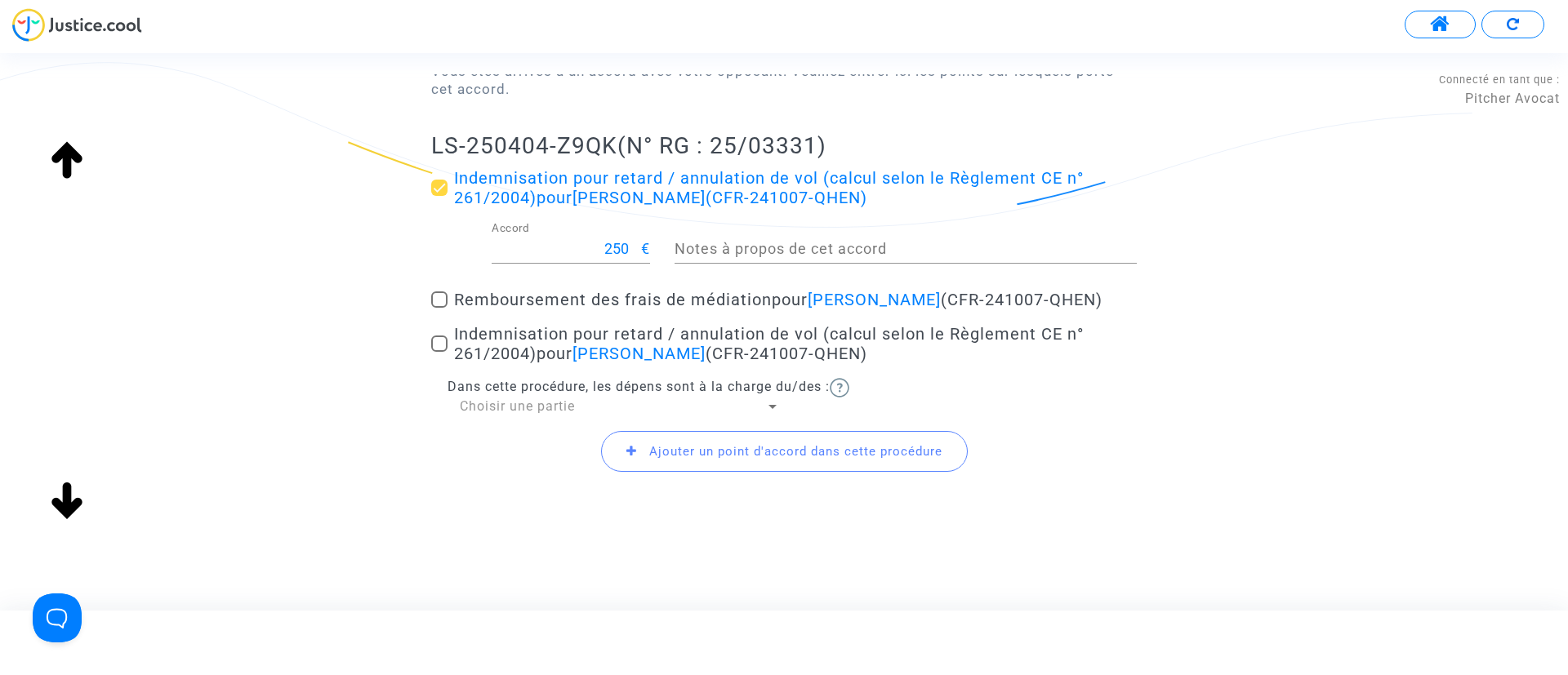
click at [514, 342] on span "Indemnisation pour retard / annulation de vol (calcul selon le Règlement CE n° …" at bounding box center [768, 343] width 629 height 40
click at [439, 351] on input "Indemnisation pour retard / annulation de vol (calcul selon le Règlement CE n° …" at bounding box center [438, 351] width 1 height 1
checkbox input "true"
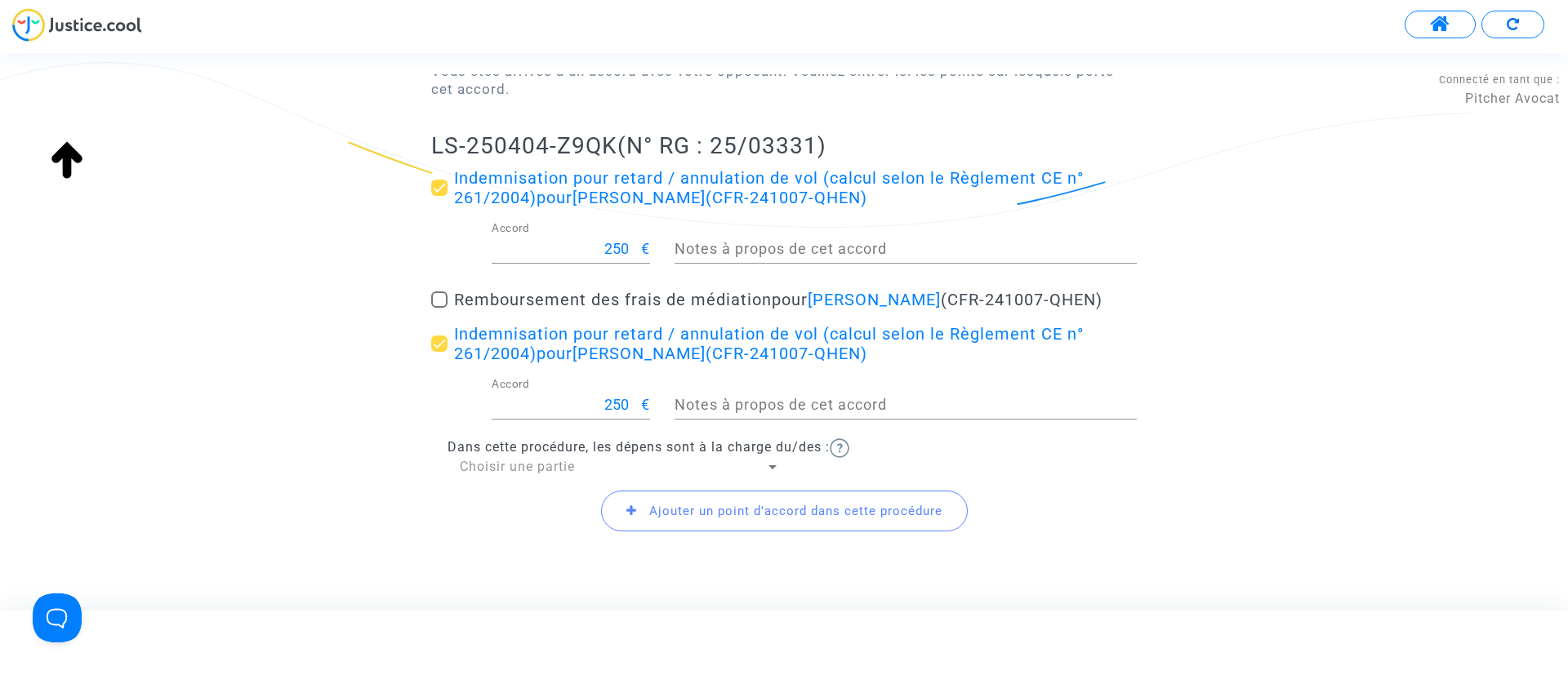
click at [725, 297] on span "Remboursement des frais de médiation pour Jessica Vanné (CFR-241007-QHEN)" at bounding box center [778, 299] width 648 height 19
click at [439, 308] on input "Remboursement des frais de médiation pour Jessica Vanné (CFR-241007-QHEN)" at bounding box center [438, 308] width 1 height 1
checkbox input "true"
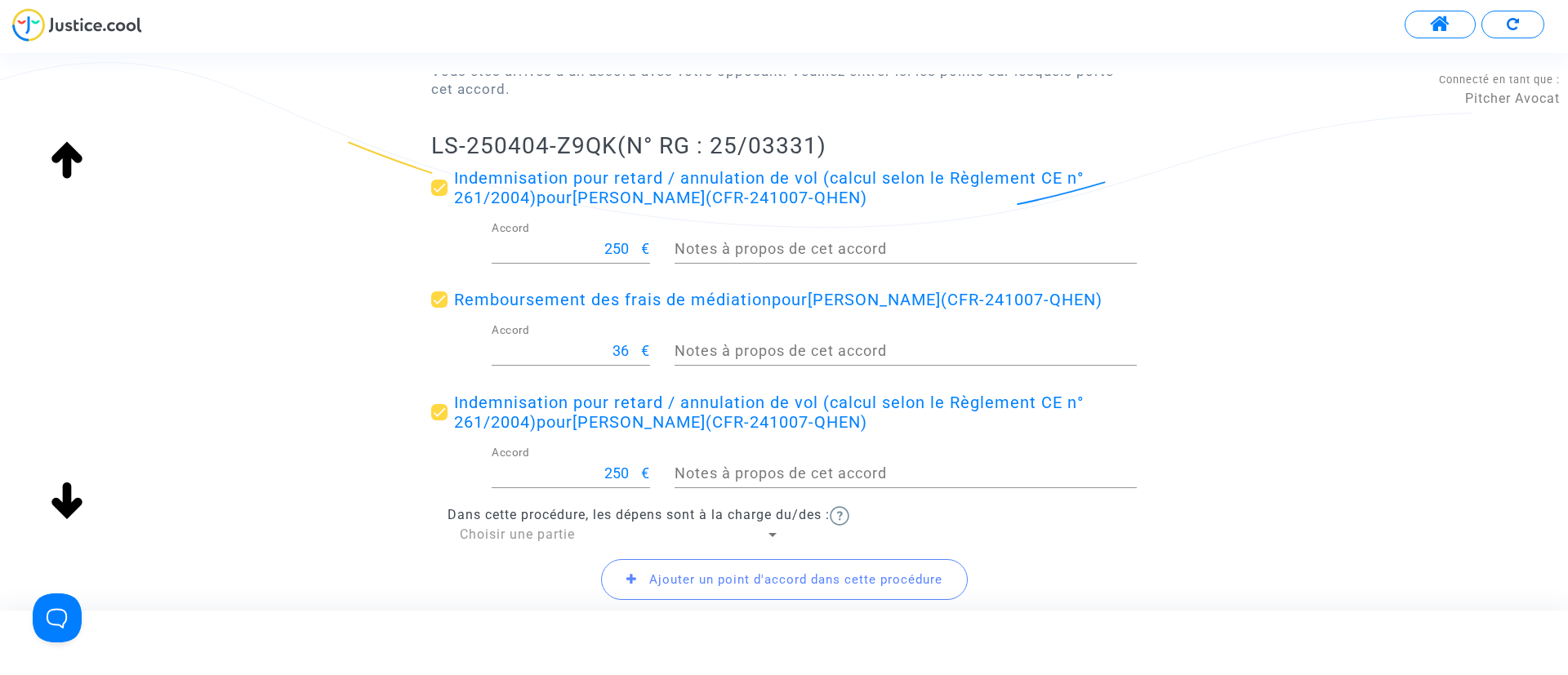
click at [511, 535] on span "Choisir une partie" at bounding box center [517, 533] width 115 height 16
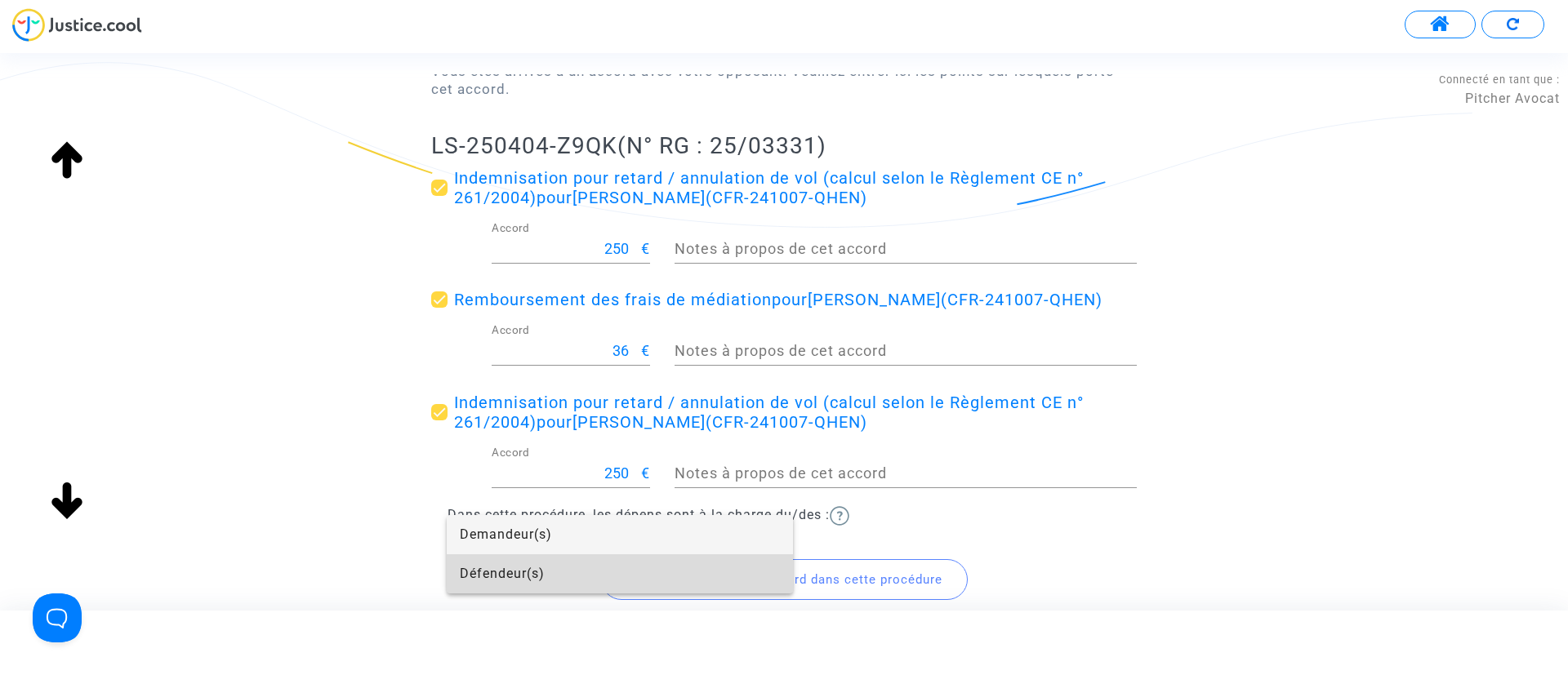
click at [529, 569] on span "Défendeur(s)" at bounding box center [620, 573] width 320 height 40
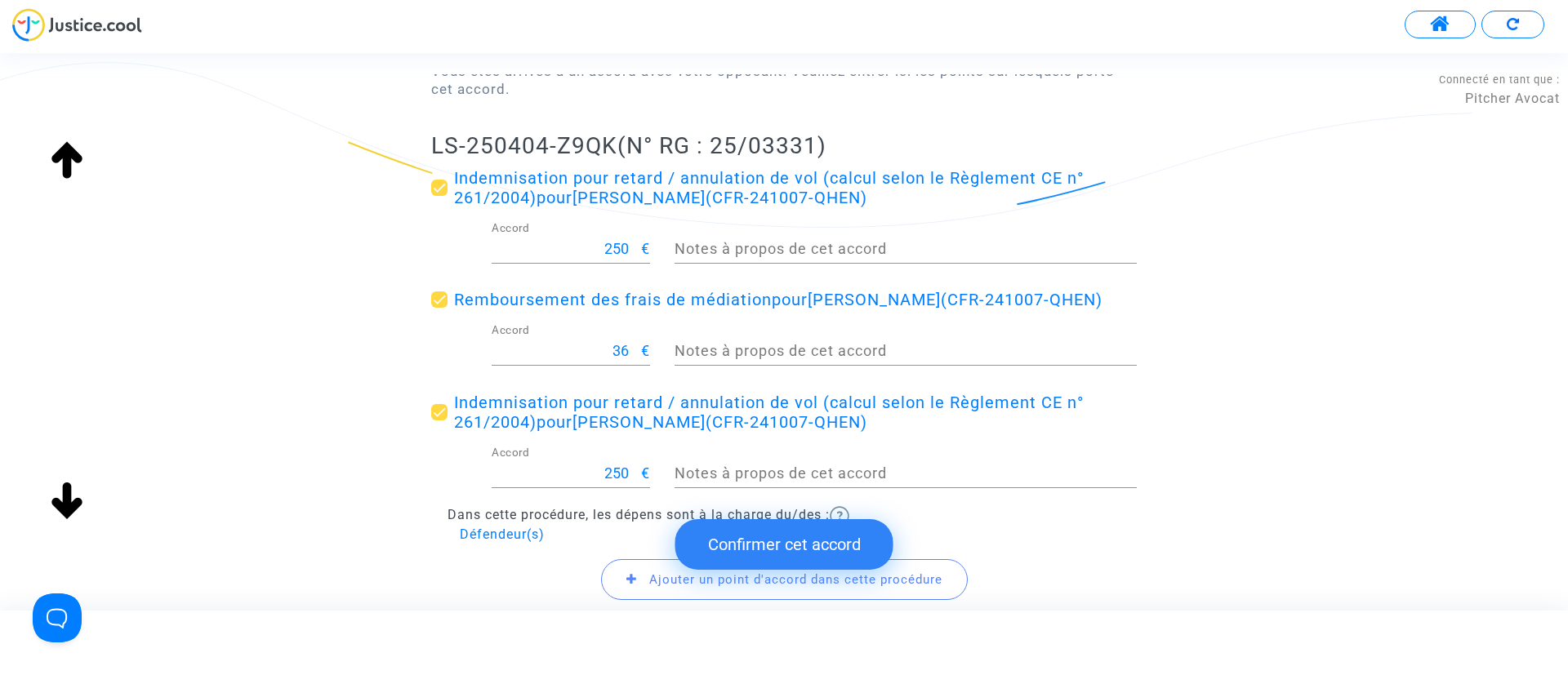
click at [664, 573] on span "Ajouter un point d'accord dans cette procédure" at bounding box center [795, 579] width 294 height 15
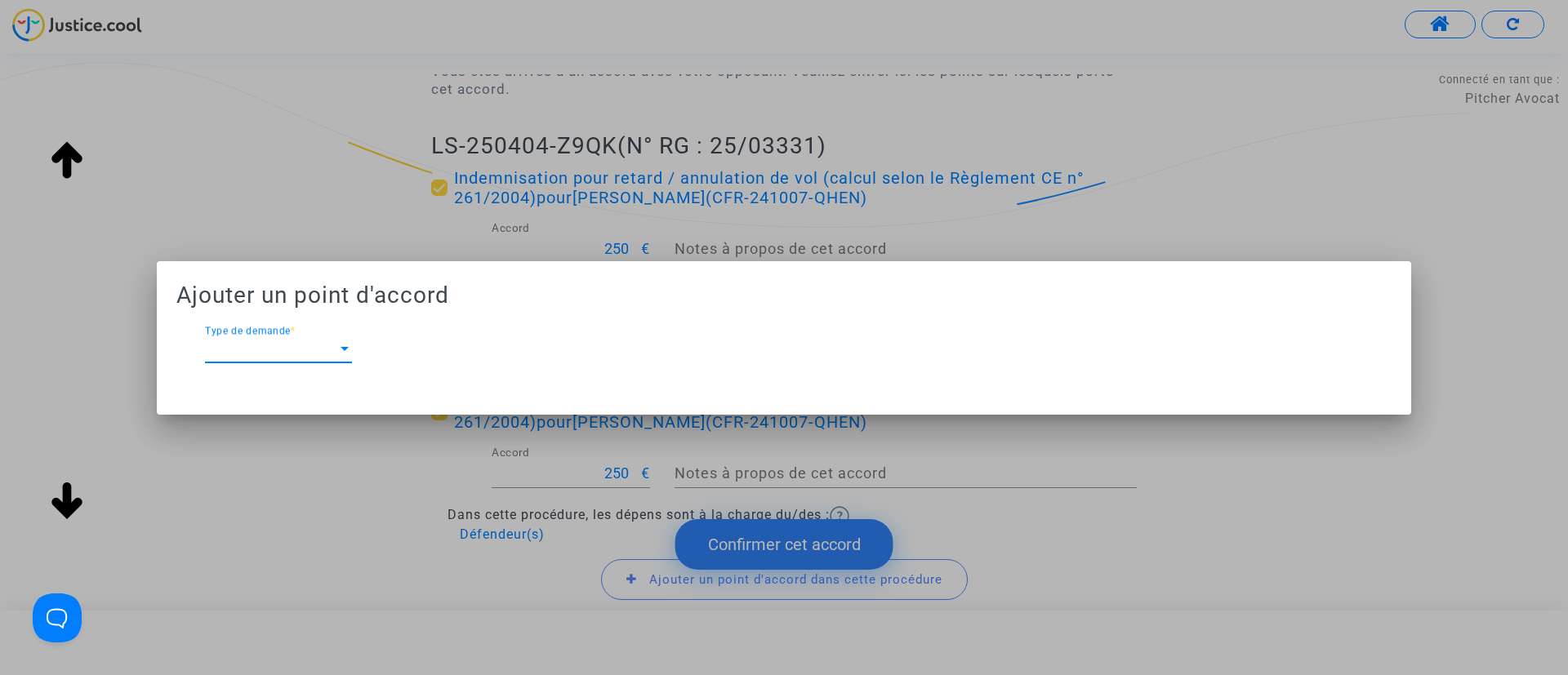
click at [329, 353] on span "Type de demande" at bounding box center [271, 349] width 133 height 15
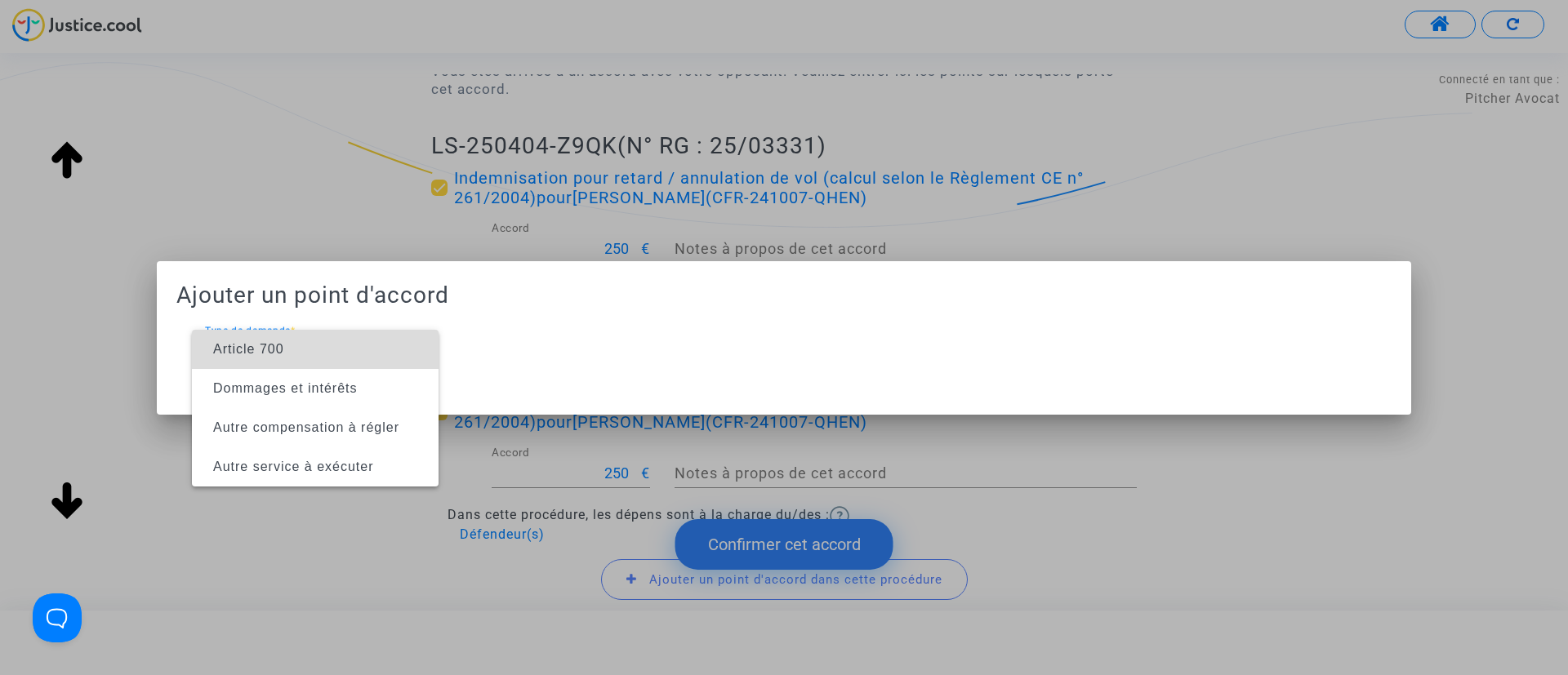
click at [331, 363] on span "Article 700" at bounding box center [316, 349] width 221 height 40
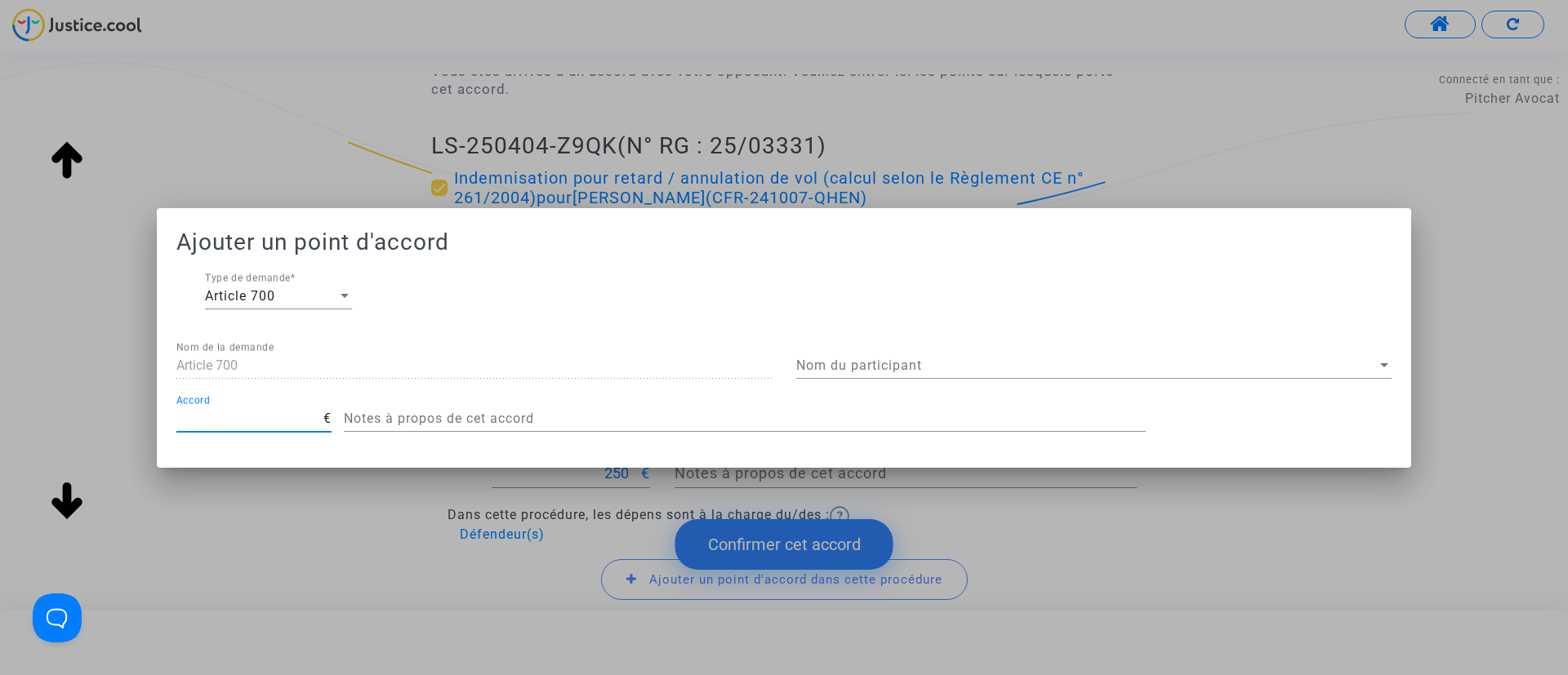
click at [251, 417] on input "Accord" at bounding box center [250, 418] width 147 height 15
type input "200"
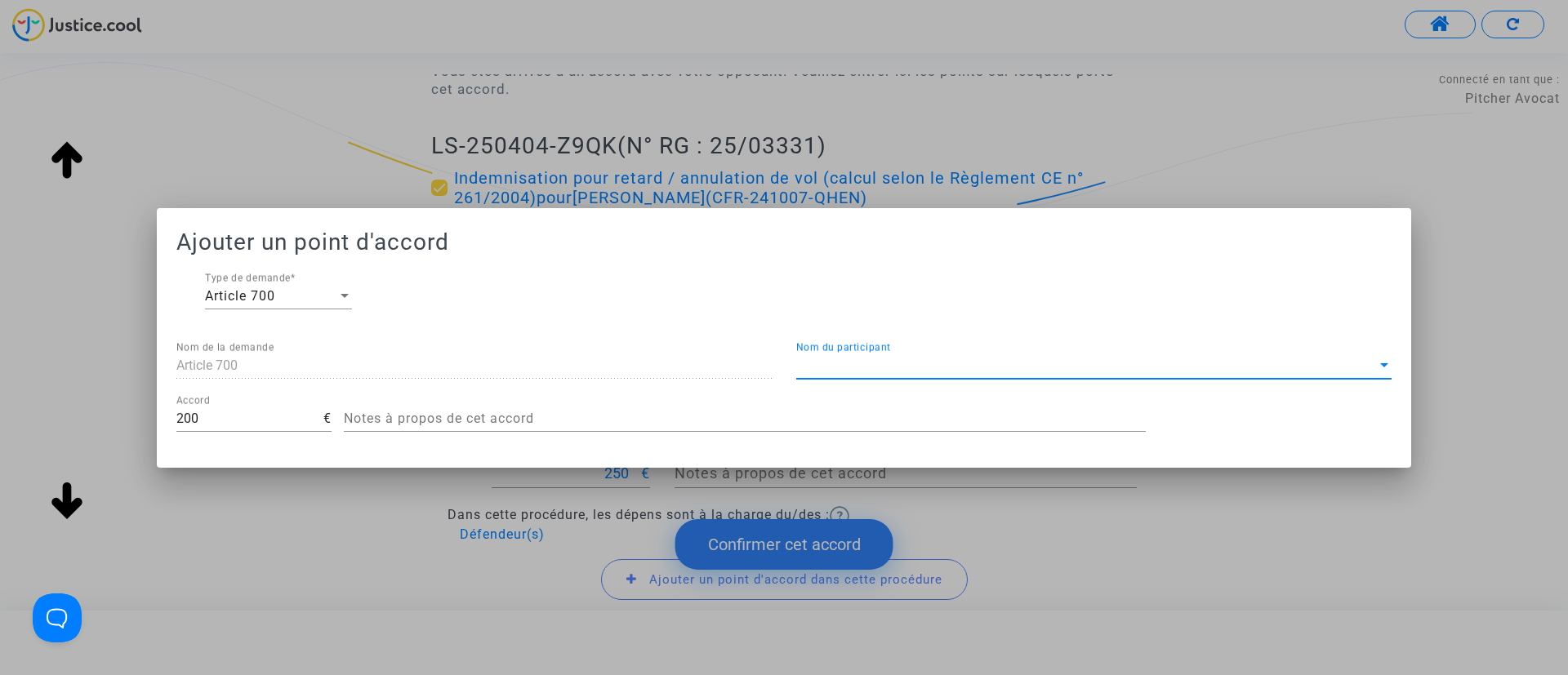
click at [981, 372] on div "Nom du participant Nom du participant" at bounding box center [1093, 360] width 595 height 37
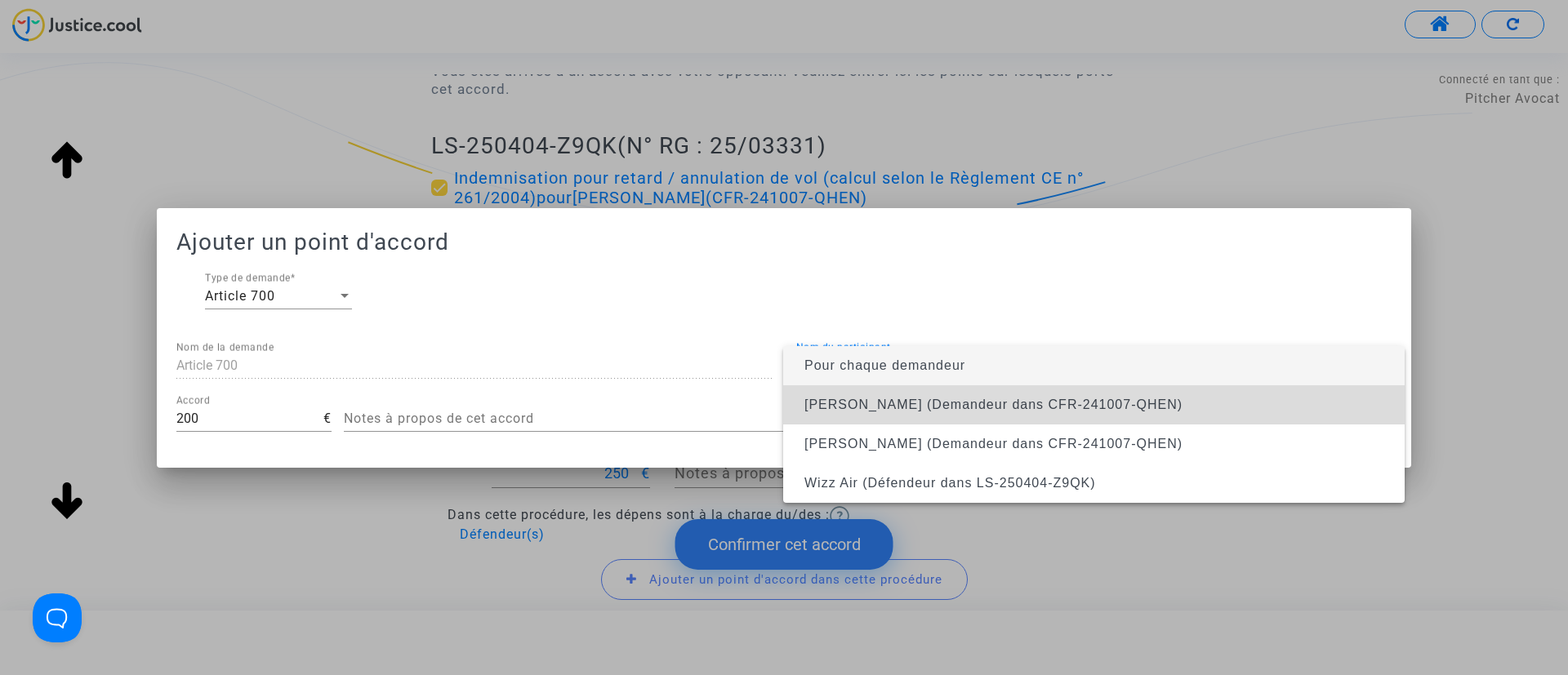
click at [955, 407] on span "Jessica Vanné (Demandeur dans CFR-241007-QHEN)" at bounding box center [993, 404] width 378 height 14
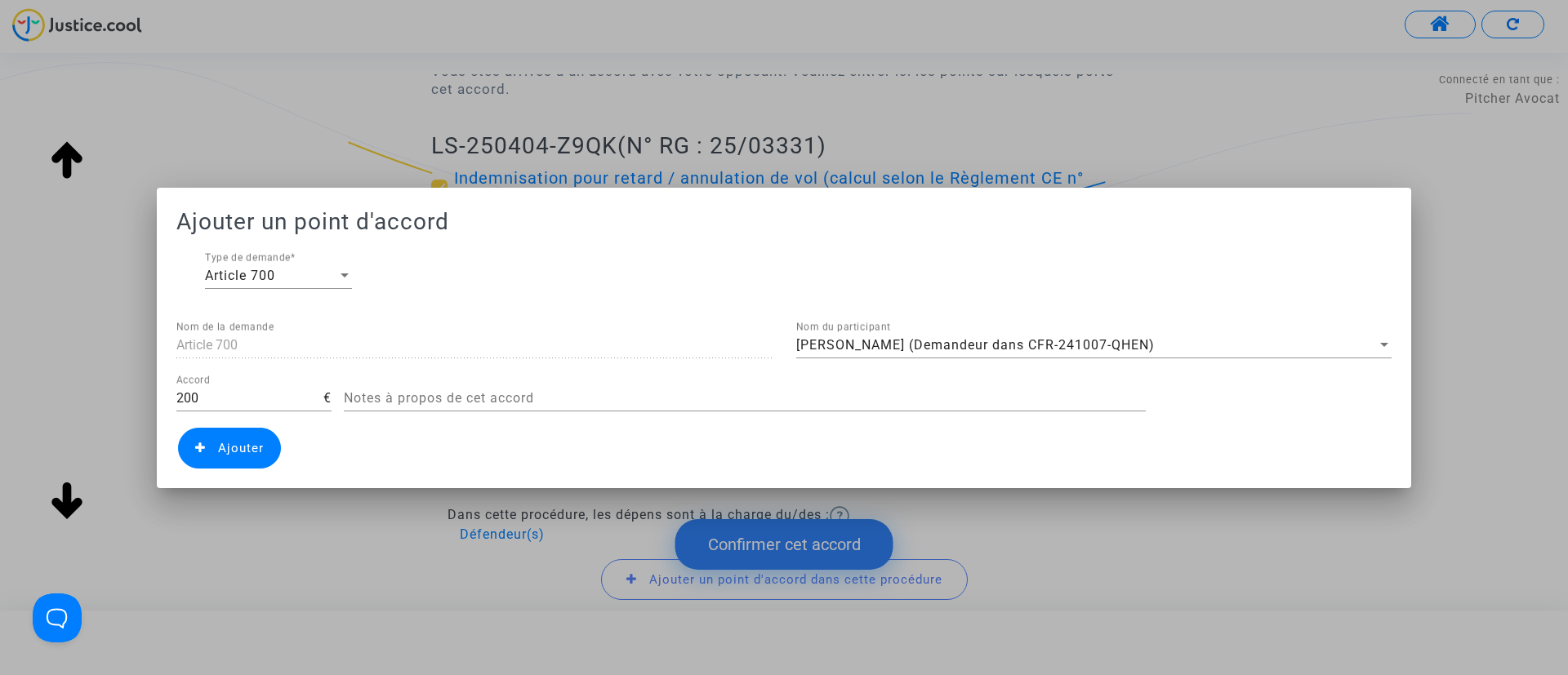
click at [206, 443] on span "Ajouter" at bounding box center [229, 448] width 103 height 40
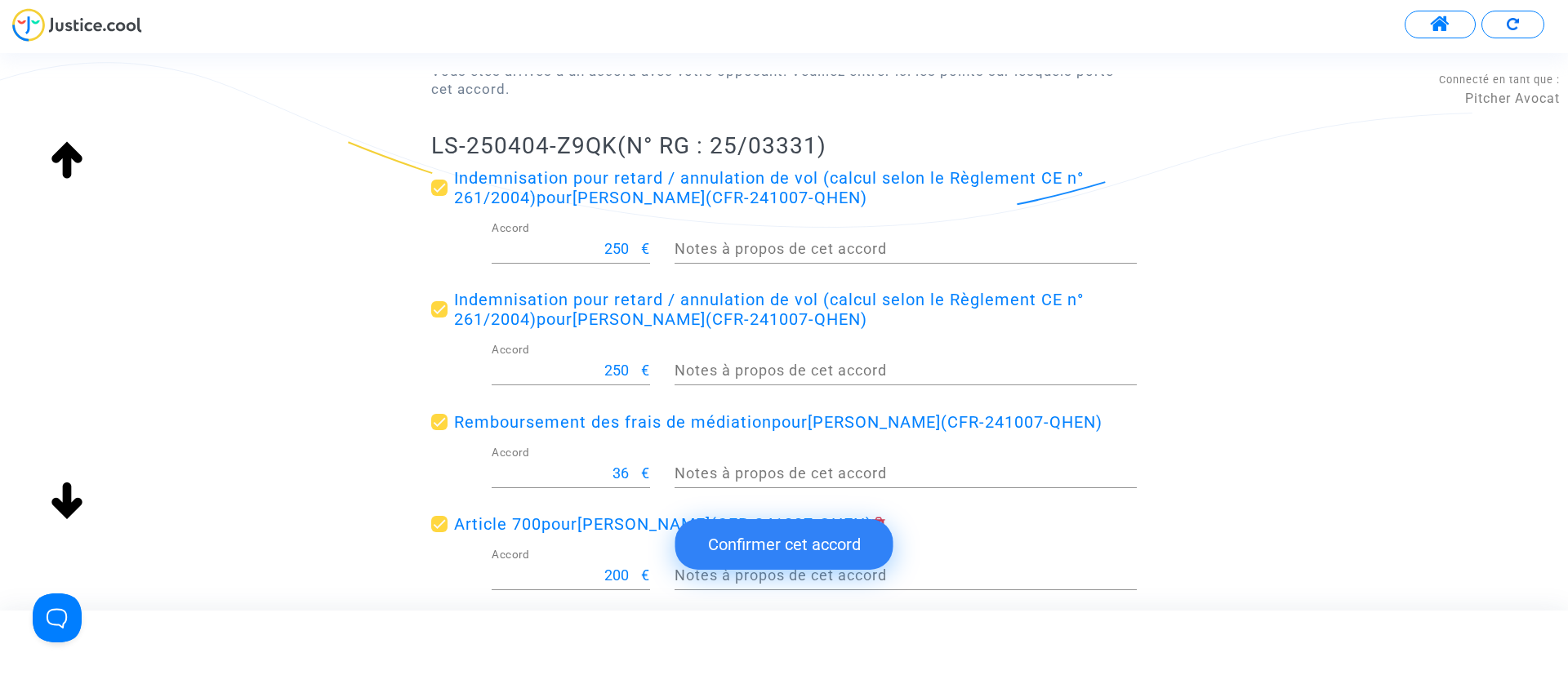
click at [779, 533] on button "Confirmer cet accord" at bounding box center [784, 543] width 218 height 51
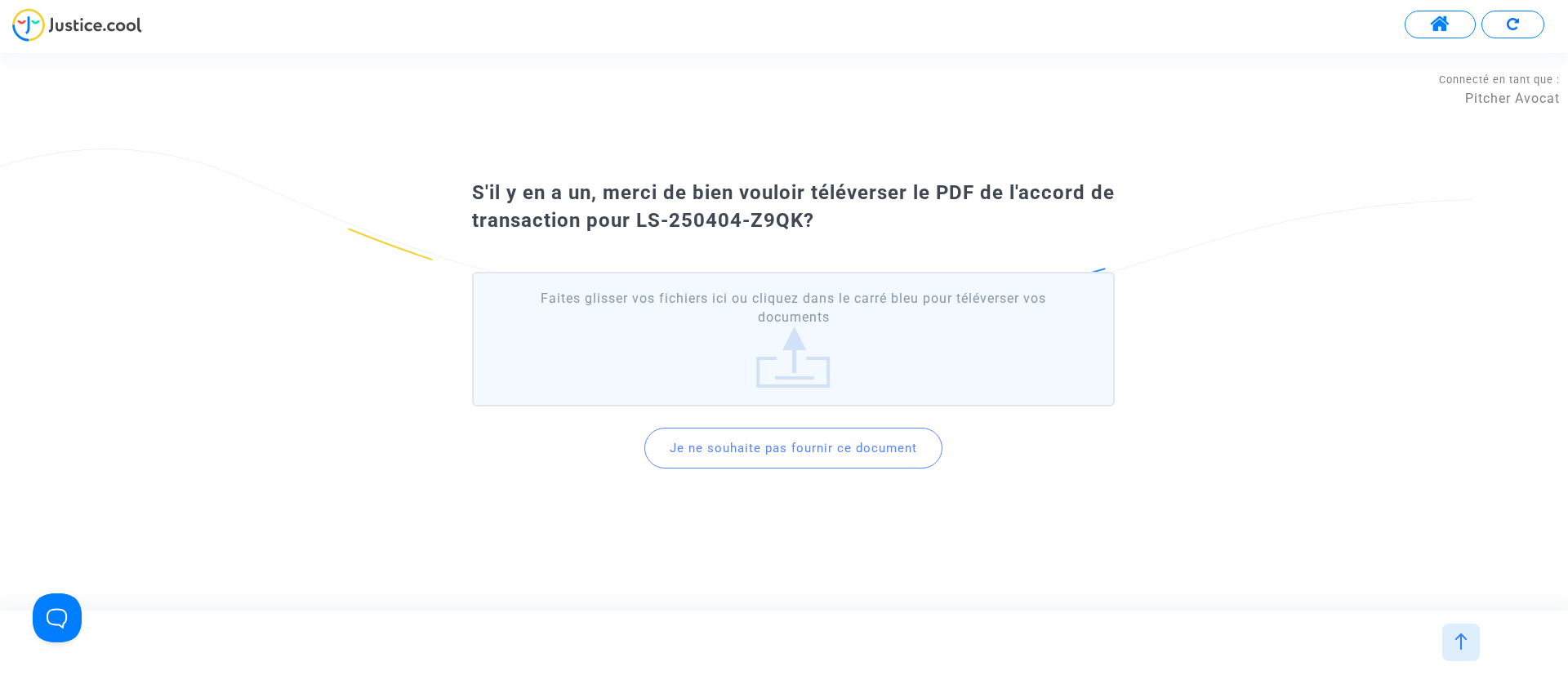
click at [795, 454] on button "Je ne souhaite pas fournir ce document" at bounding box center [793, 448] width 298 height 40
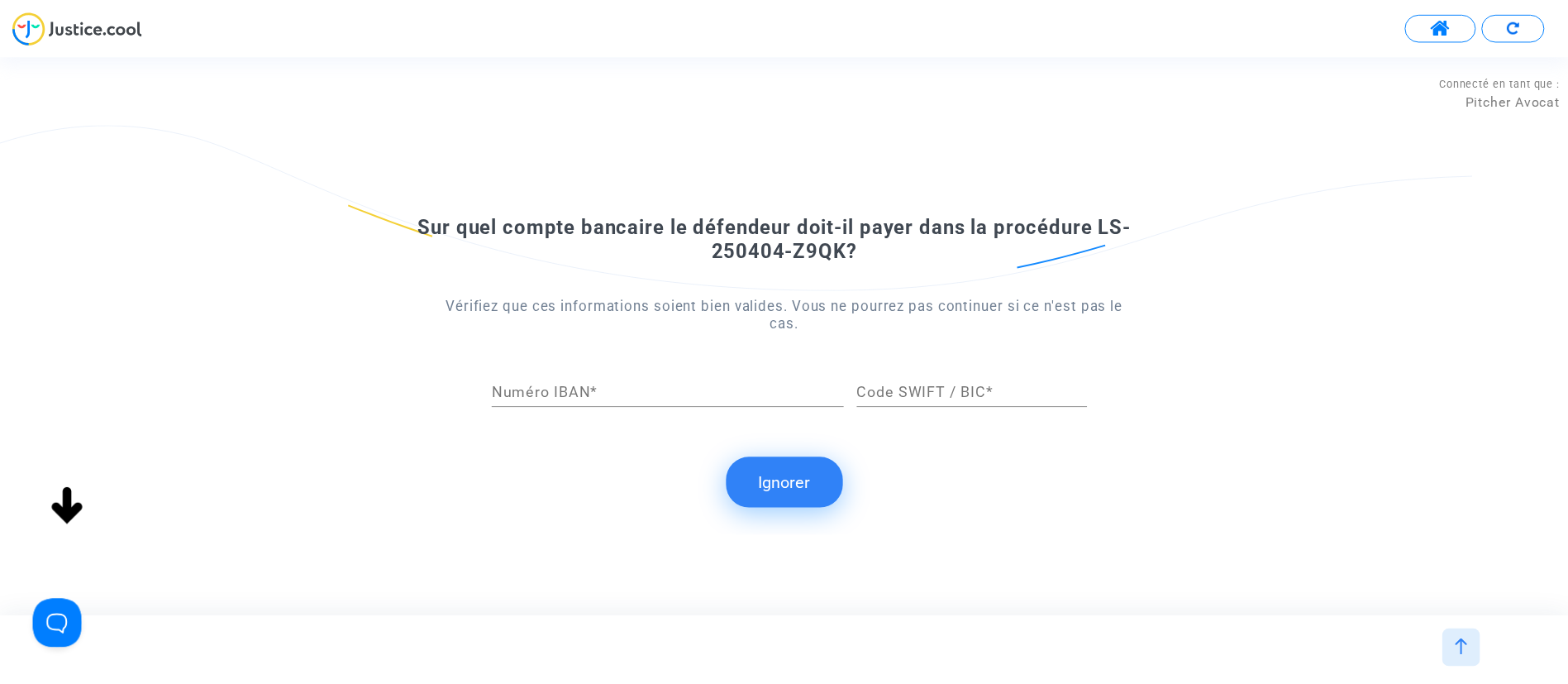
scroll to position [0, 0]
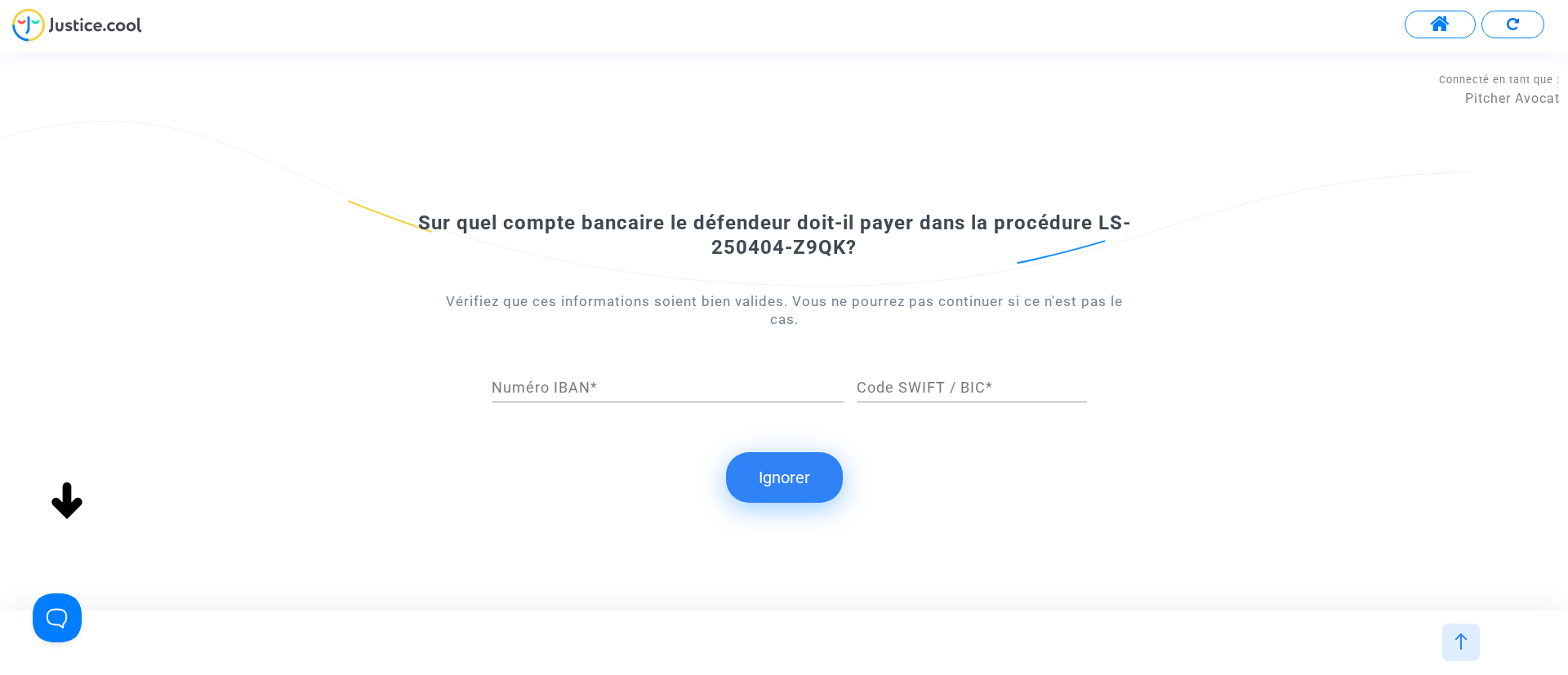
click at [823, 460] on button "Ignorer" at bounding box center [784, 477] width 117 height 51
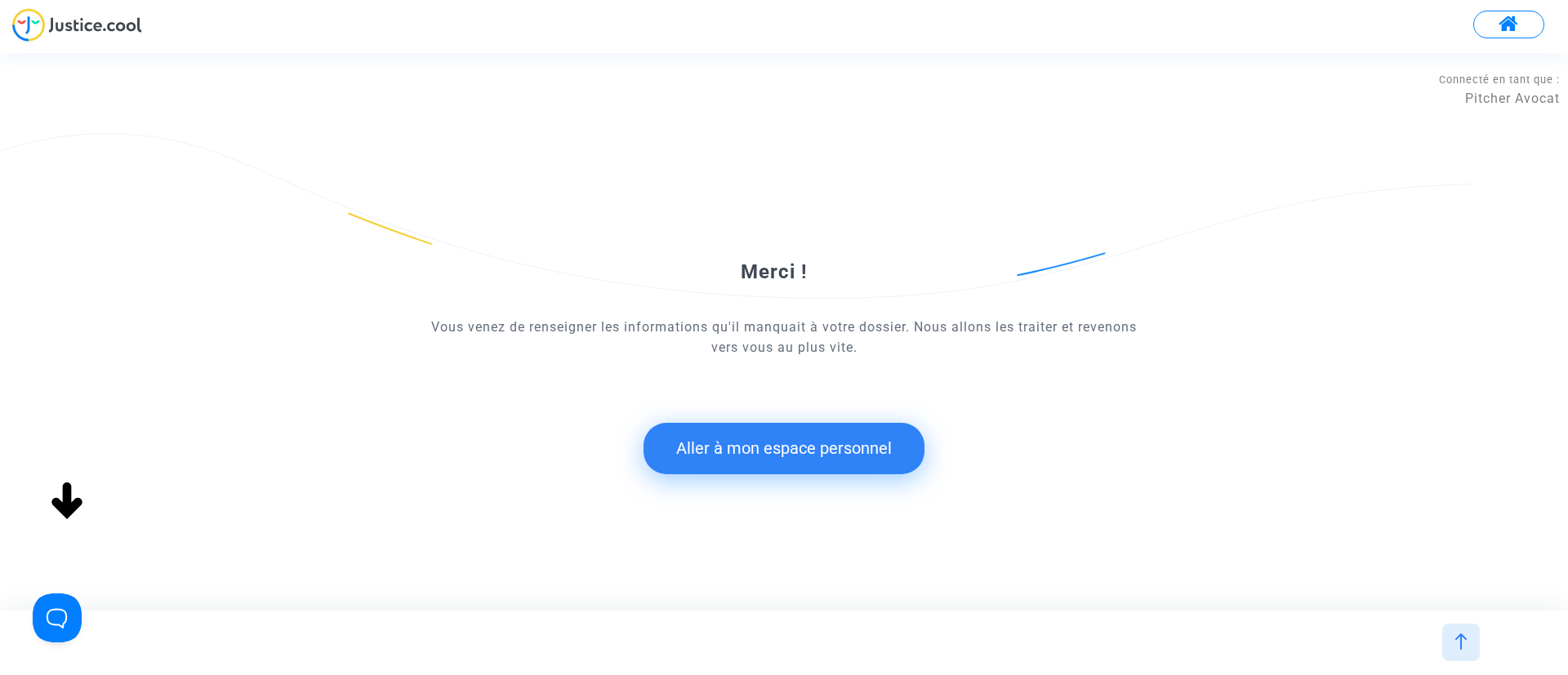
click at [775, 437] on button "Aller à mon espace personnel" at bounding box center [783, 448] width 281 height 51
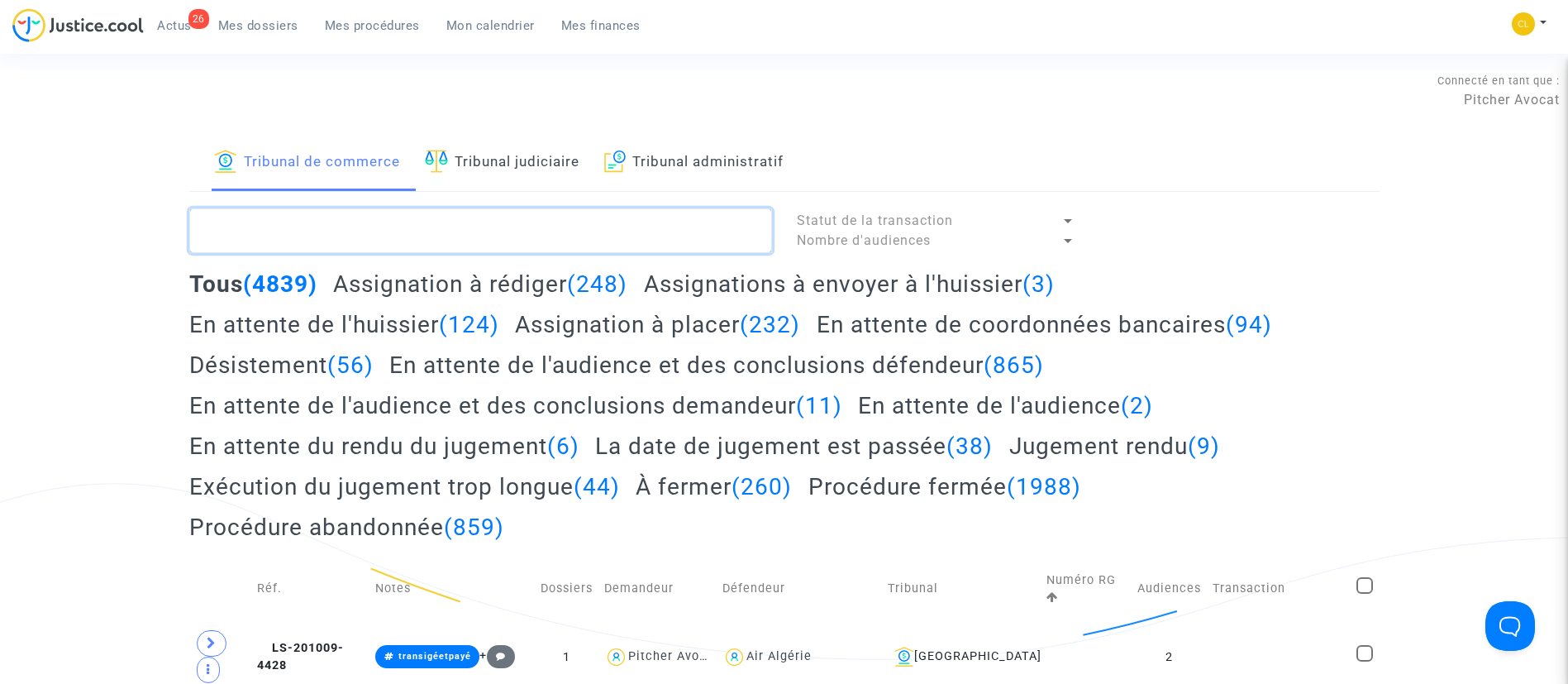
click at [381, 216] on textarea at bounding box center [481, 231] width 583 height 45
click at [272, 29] on span "Mes dossiers" at bounding box center [258, 26] width 80 height 15
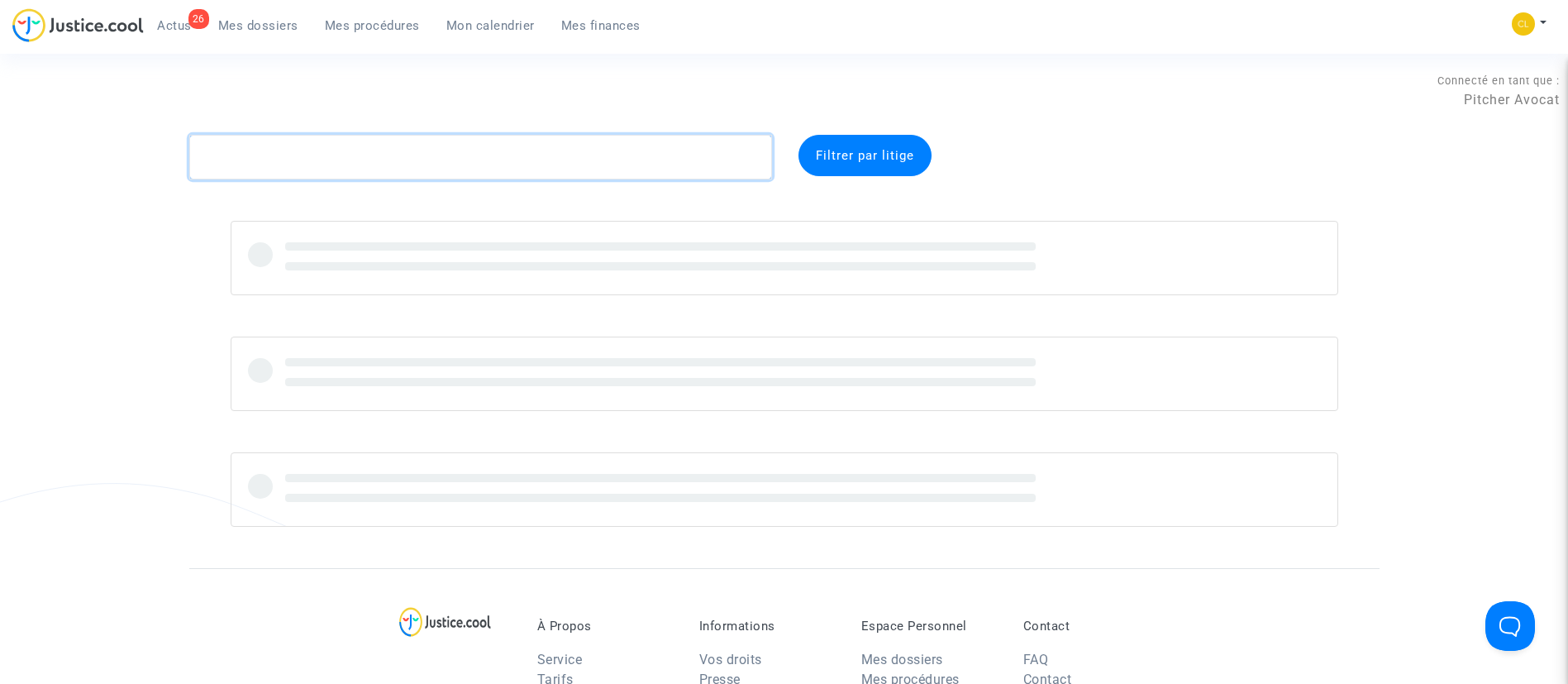
click at [392, 156] on textarea at bounding box center [481, 157] width 583 height 45
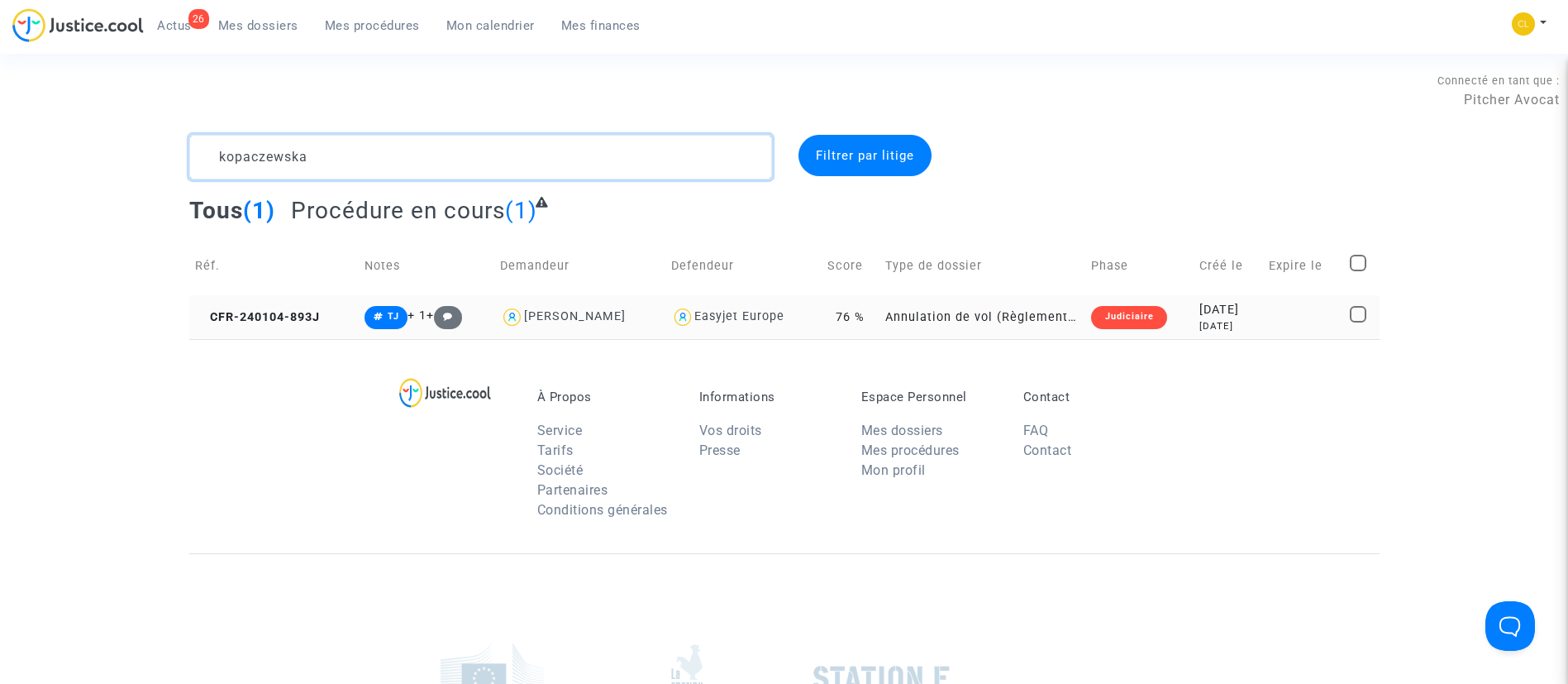
type textarea "kopaczewska"
click at [1257, 308] on div "2024-01-04" at bounding box center [1227, 310] width 57 height 19
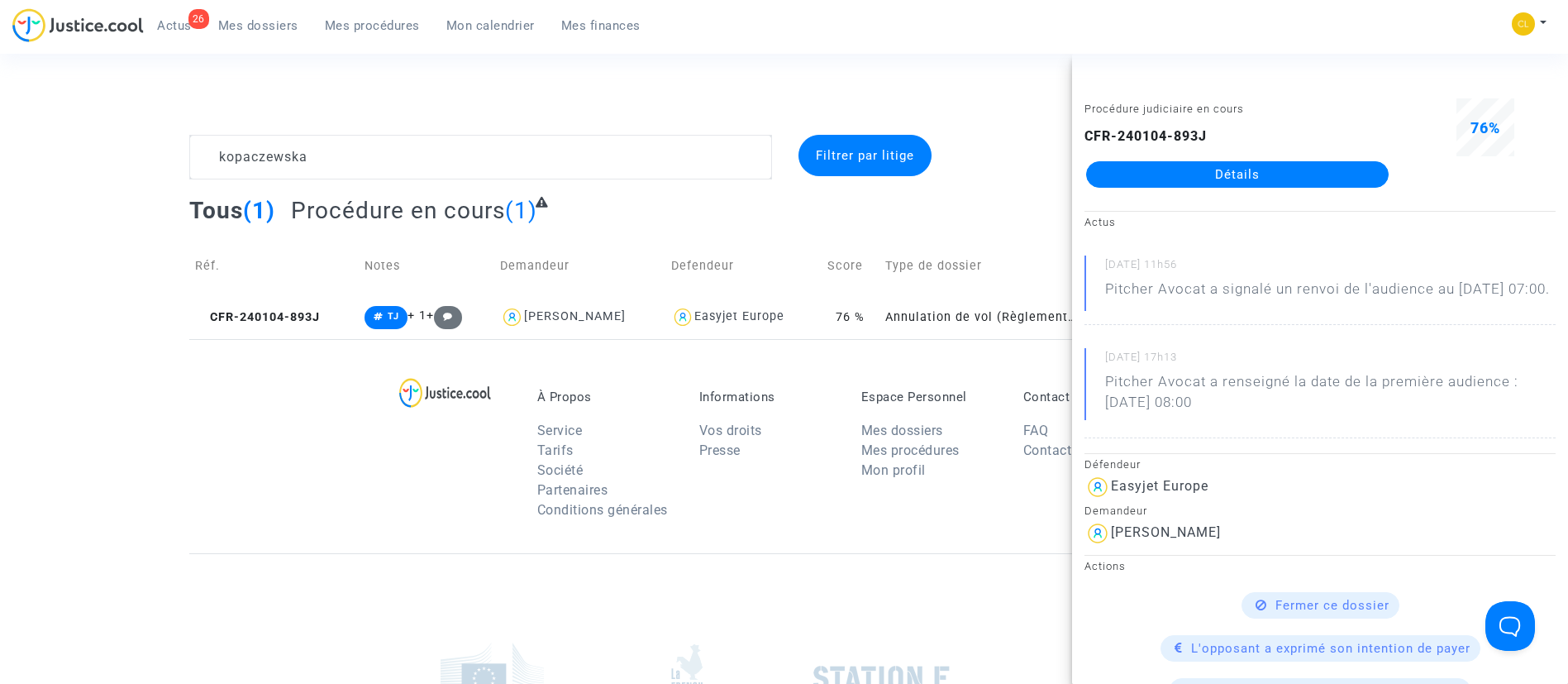
click at [1208, 177] on link "Détails" at bounding box center [1237, 174] width 303 height 26
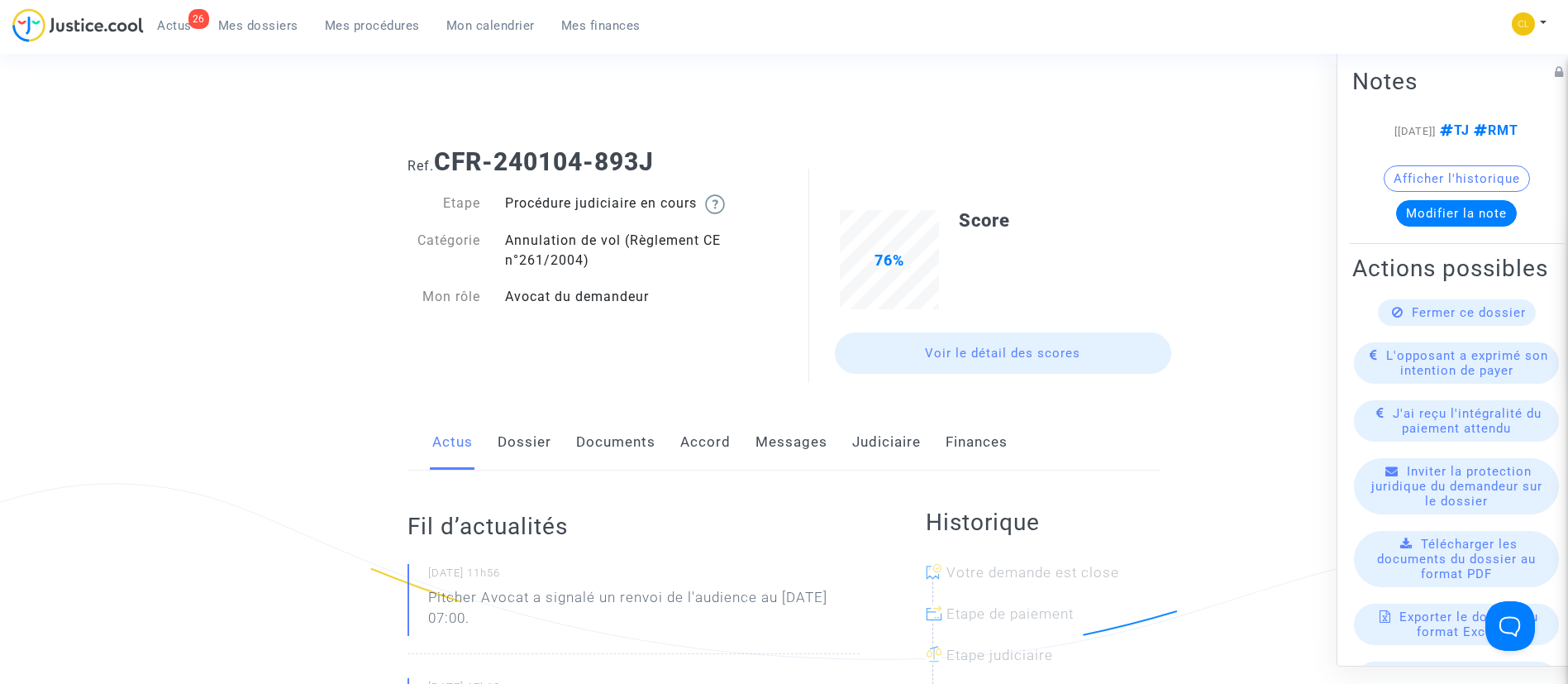
click at [636, 444] on link "Documents" at bounding box center [615, 442] width 79 height 55
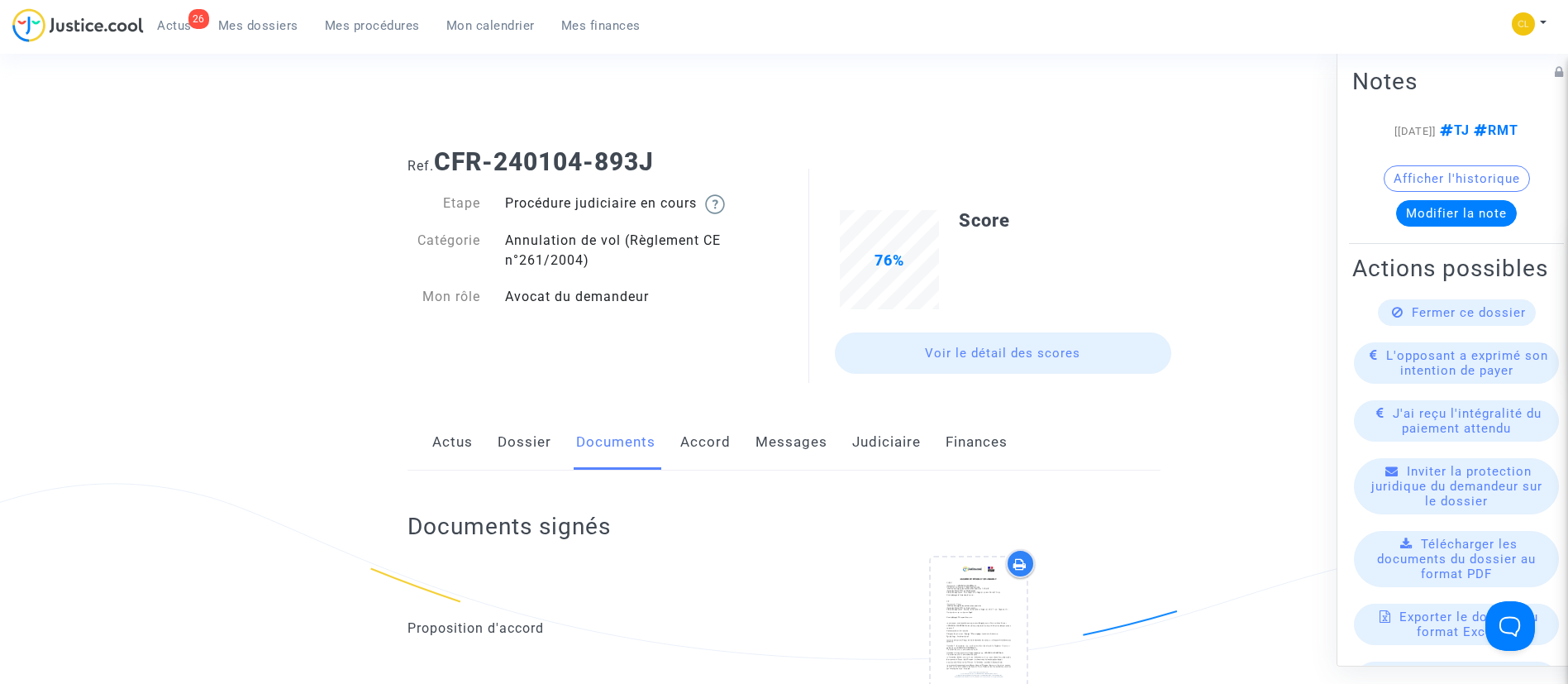
drag, startPoint x: 529, startPoint y: 447, endPoint x: 499, endPoint y: 441, distance: 30.6
click at [529, 447] on link "Dossier" at bounding box center [525, 442] width 54 height 55
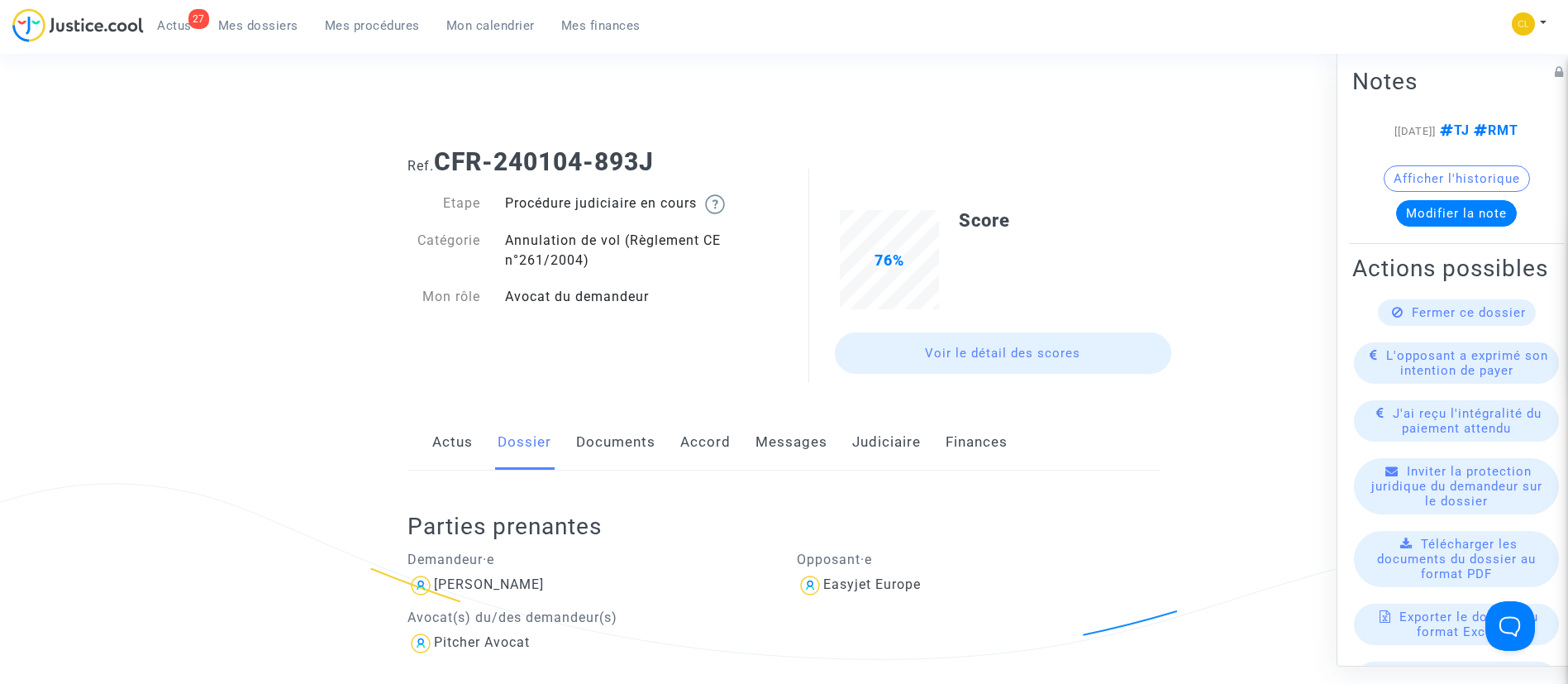
click at [276, 33] on span "Mes dossiers" at bounding box center [258, 26] width 80 height 15
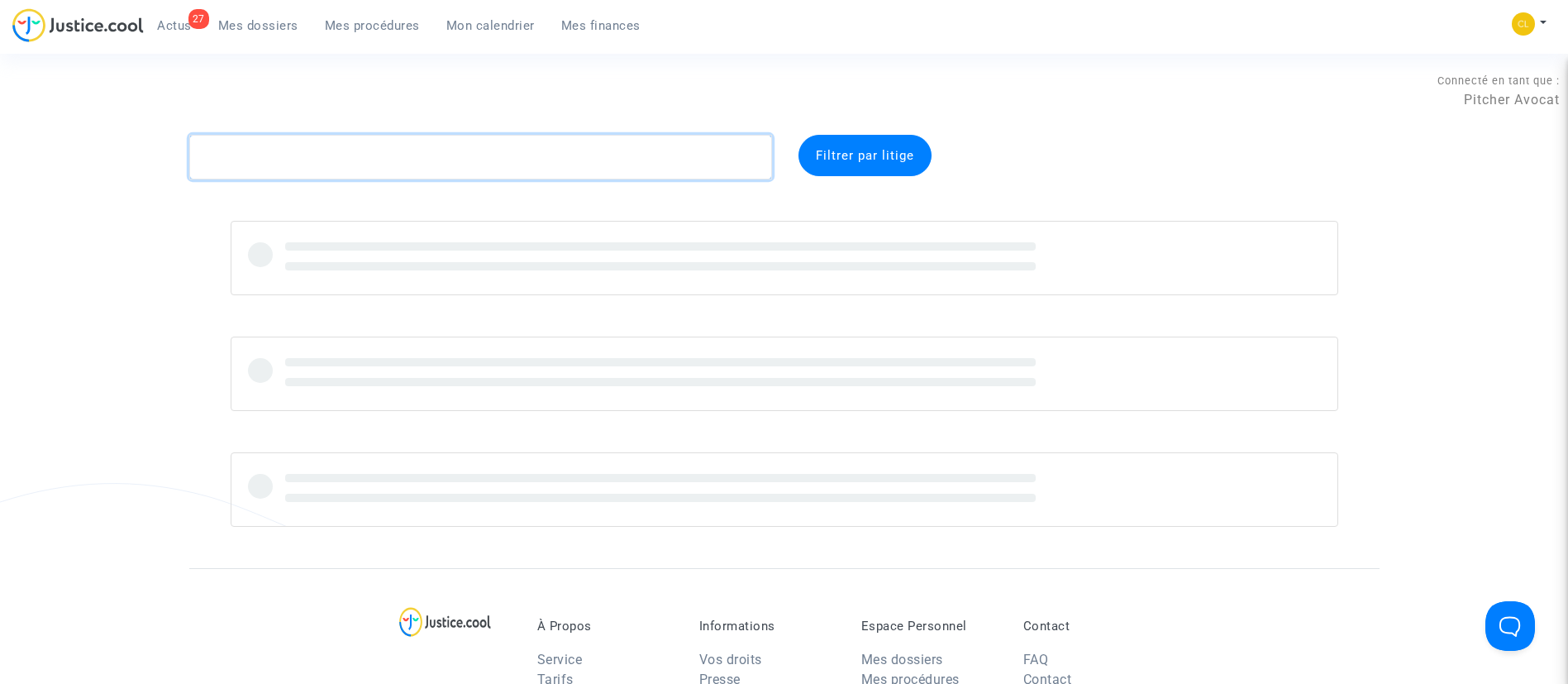
click at [447, 178] on textarea at bounding box center [481, 157] width 583 height 45
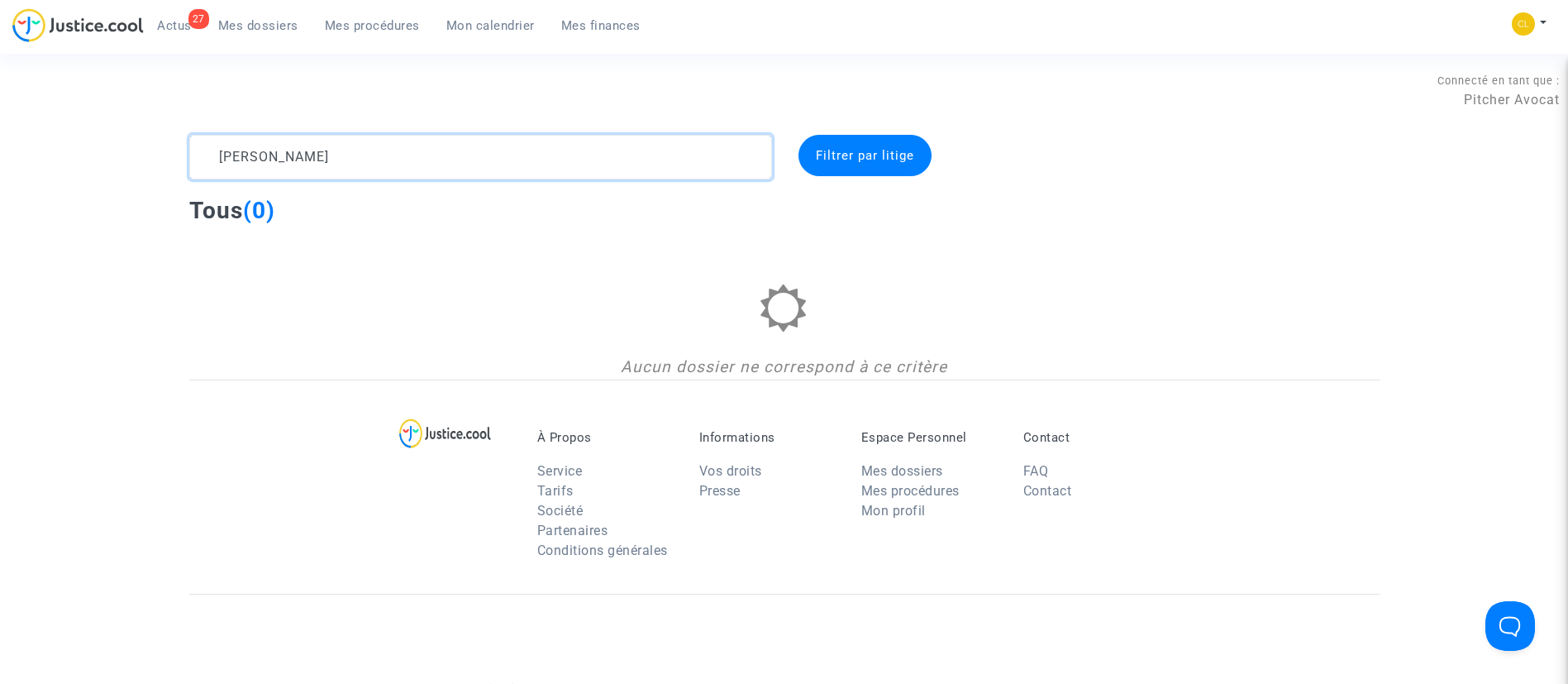
drag, startPoint x: 455, startPoint y: 164, endPoint x: 177, endPoint y: 122, distance: 281.2
click at [178, 133] on section "Connecté en tant que : Pitcher Avocat jialu chen Filtrer par litige Tous (0) Au…" at bounding box center [784, 497] width 1568 height 993
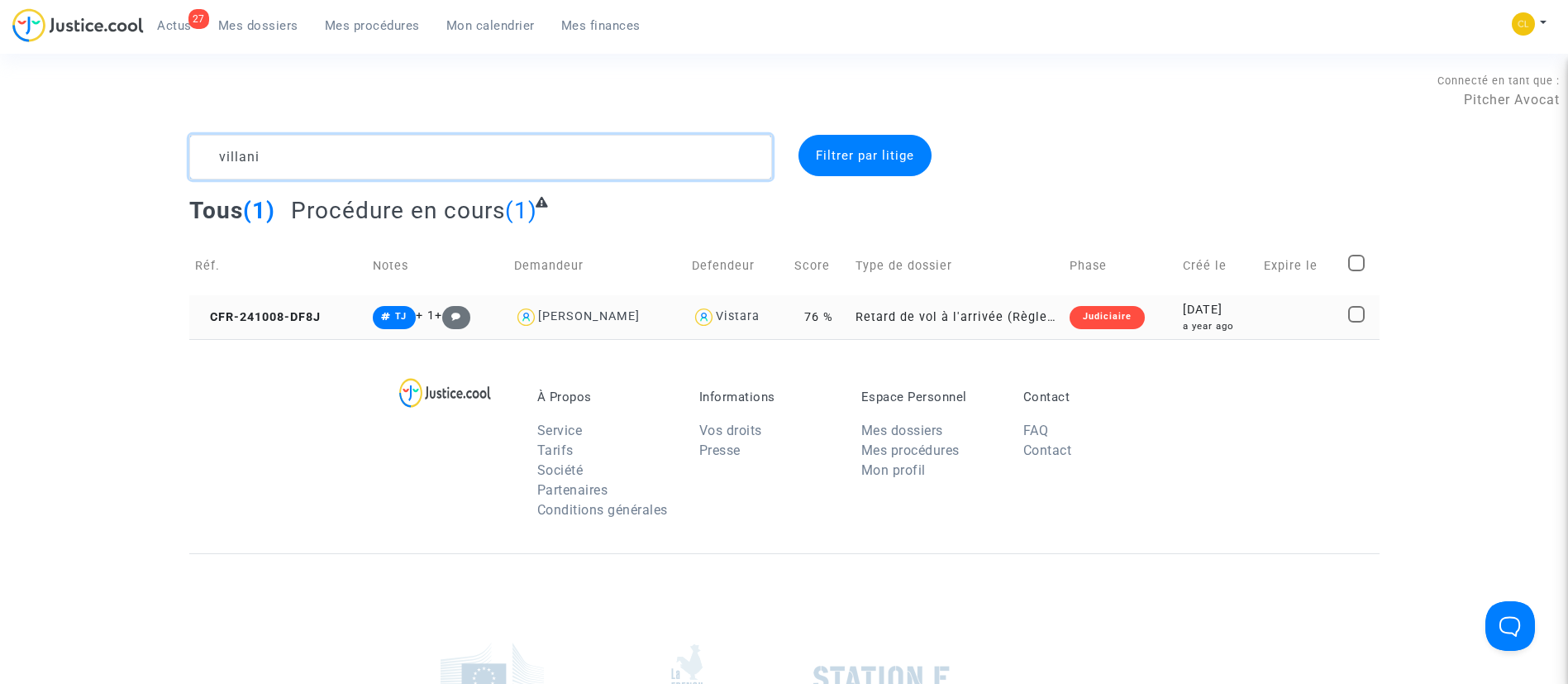
type textarea "villani"
click at [1249, 319] on div "a year ago" at bounding box center [1218, 325] width 70 height 14
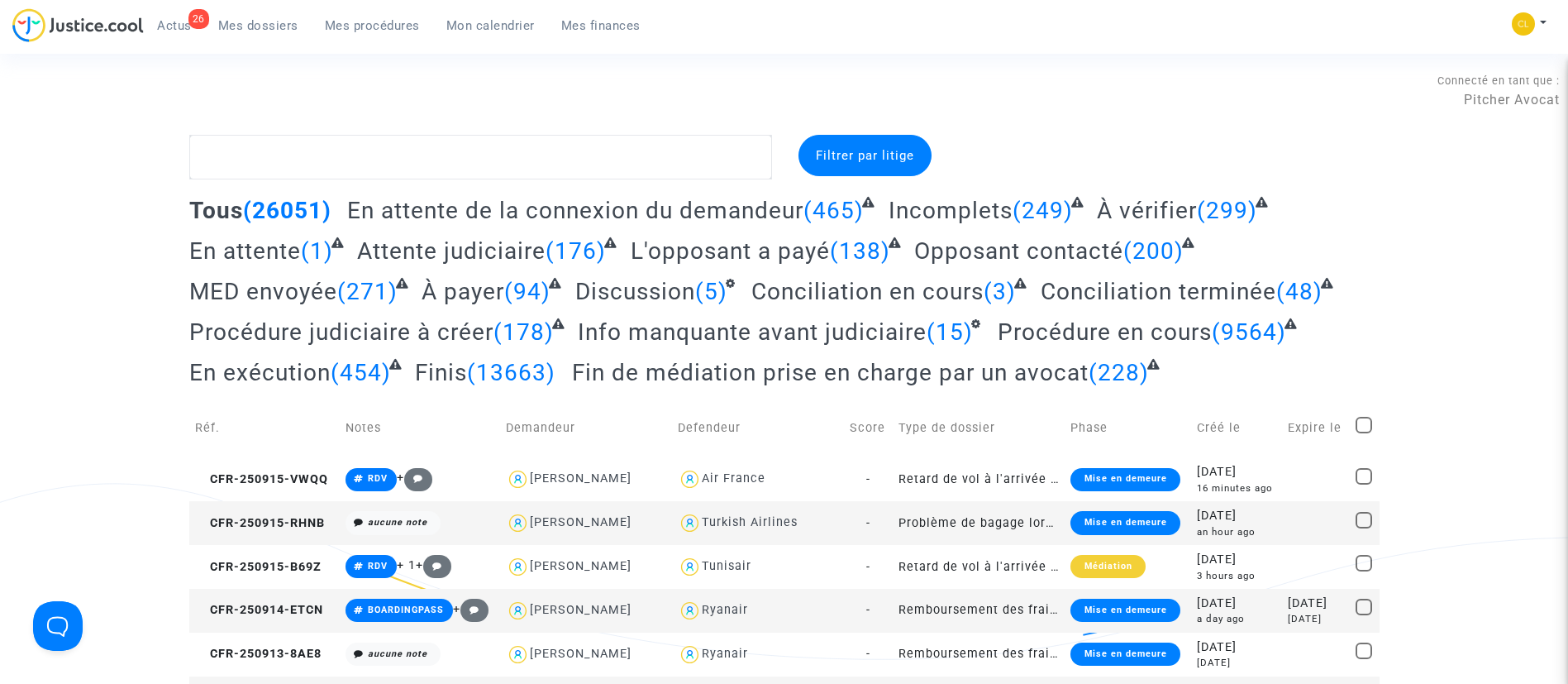
click at [521, 17] on link "Mon calendrier" at bounding box center [490, 25] width 115 height 25
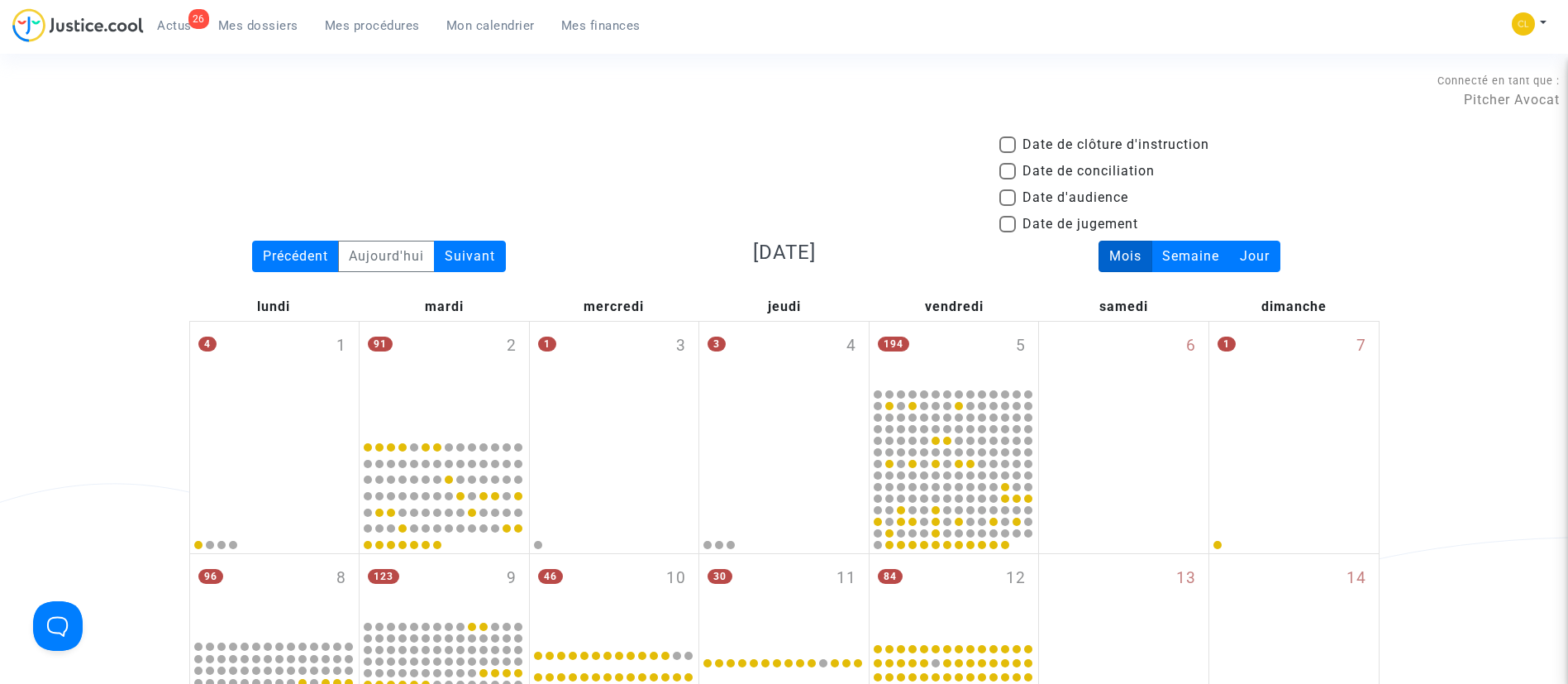
click at [1098, 201] on span "Date d'audience" at bounding box center [1076, 197] width 106 height 20
click at [1008, 206] on input "Date d'audience" at bounding box center [1007, 206] width 1 height 1
checkbox input "true"
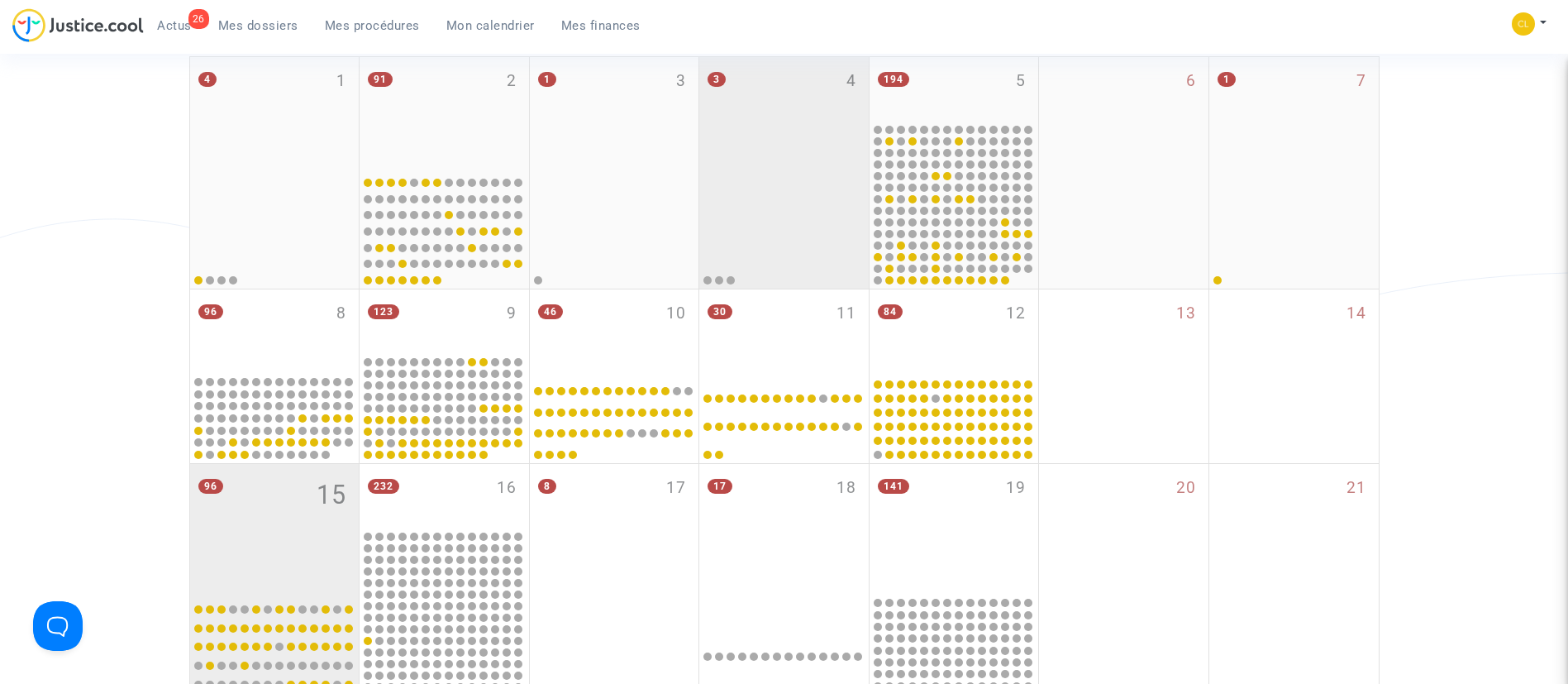
scroll to position [496, 0]
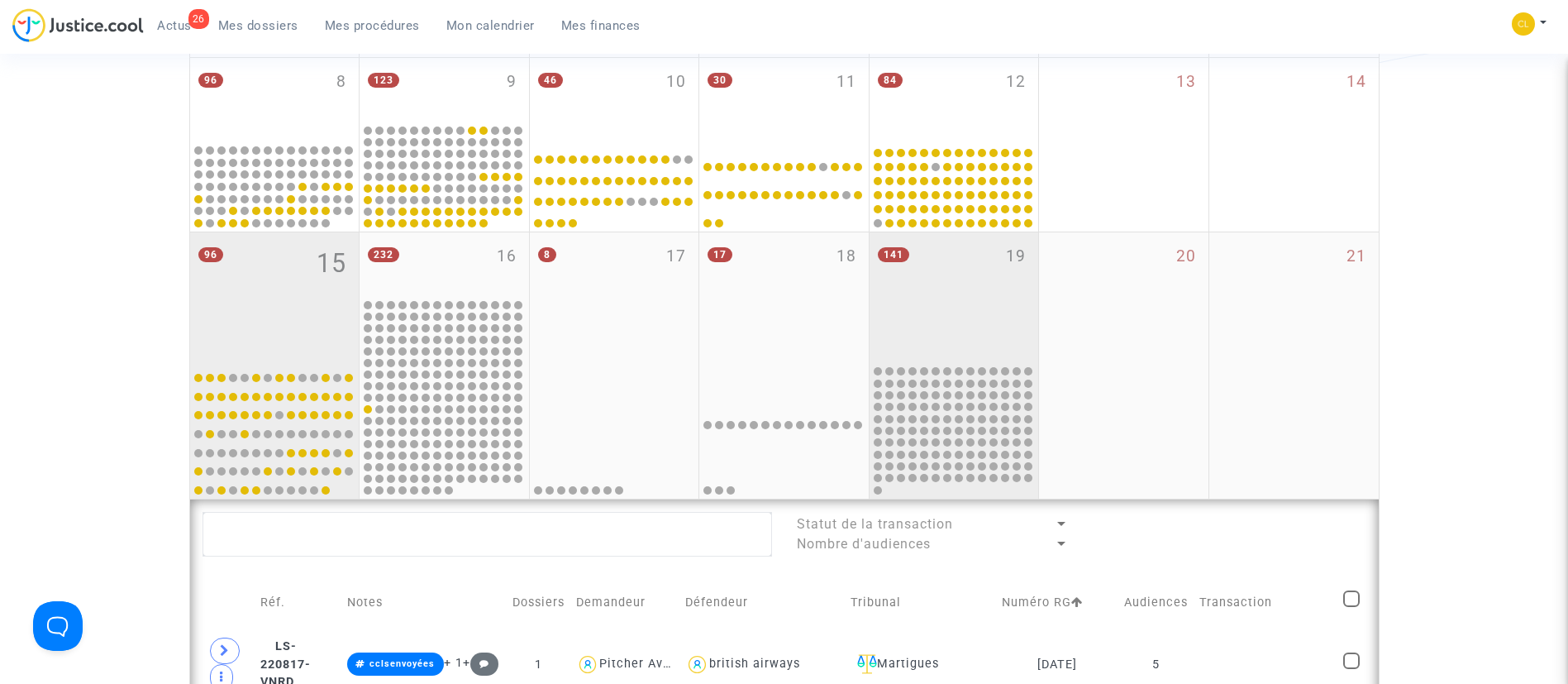
click at [969, 315] on div "141 19" at bounding box center [954, 297] width 170 height 130
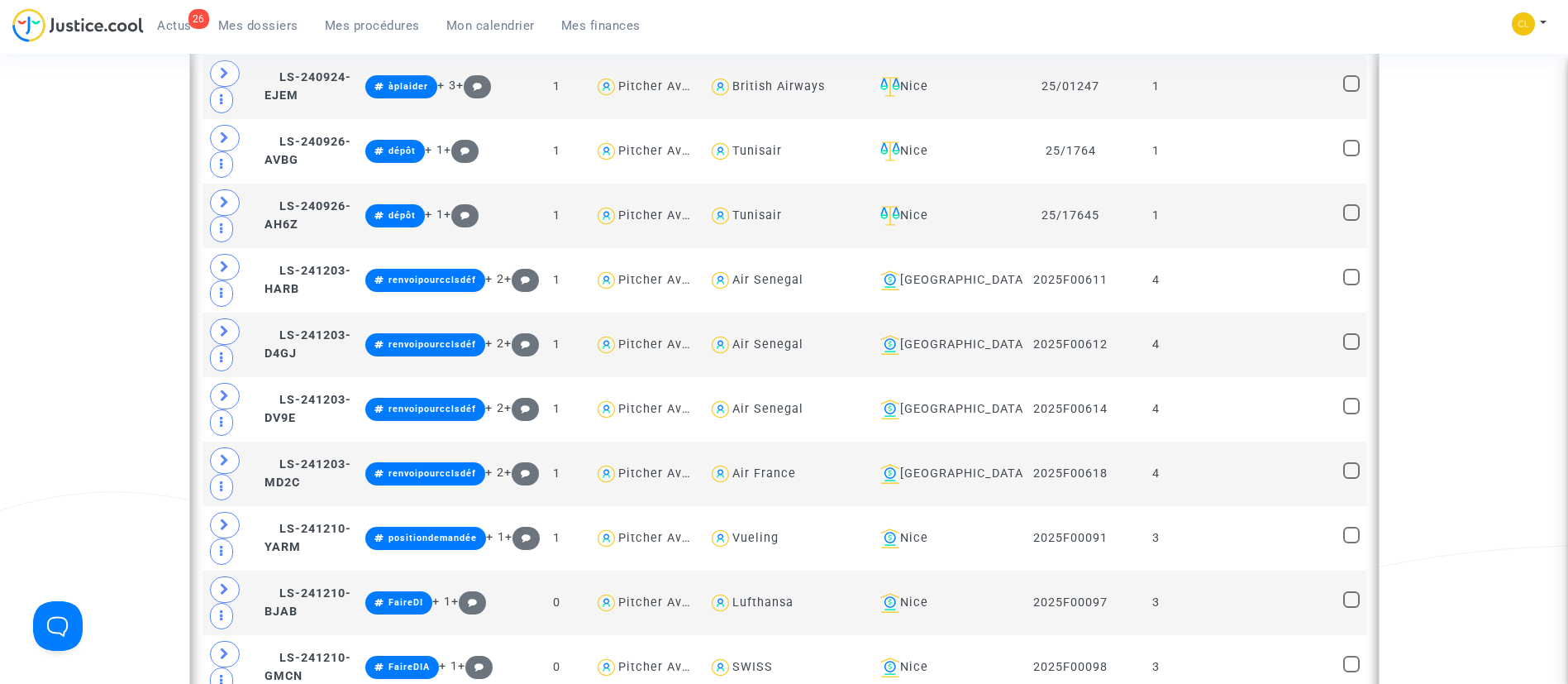
scroll to position [1240, 0]
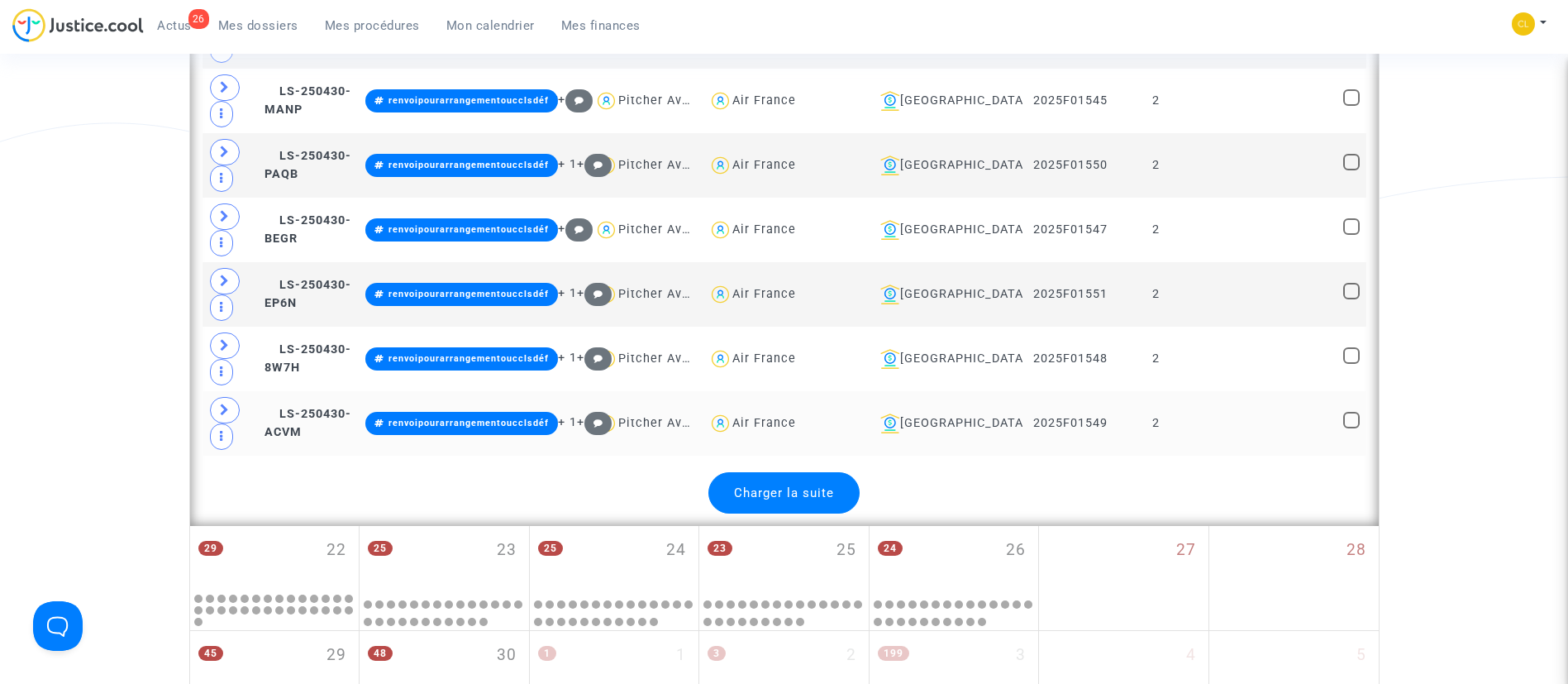
scroll to position [3845, 0]
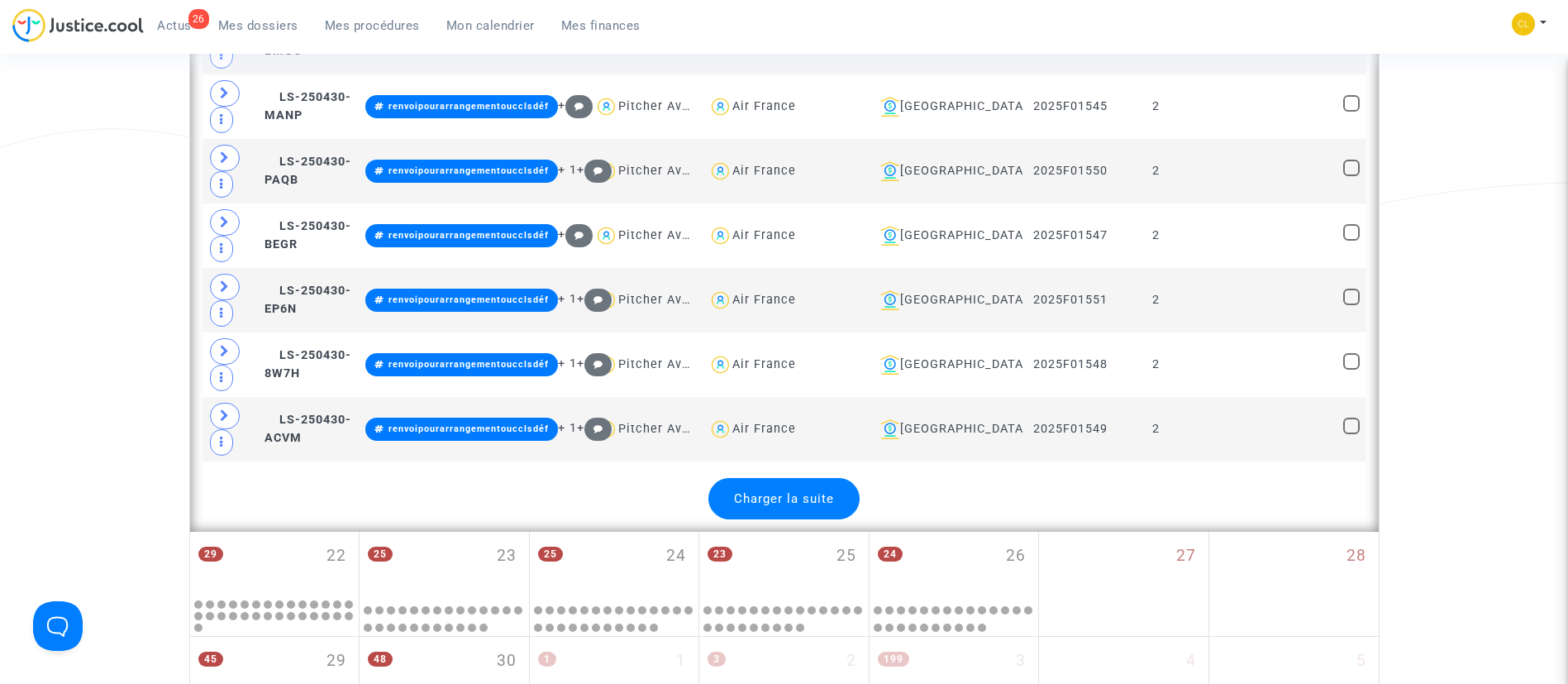
click at [757, 504] on span "Charger la suite" at bounding box center [784, 499] width 100 height 15
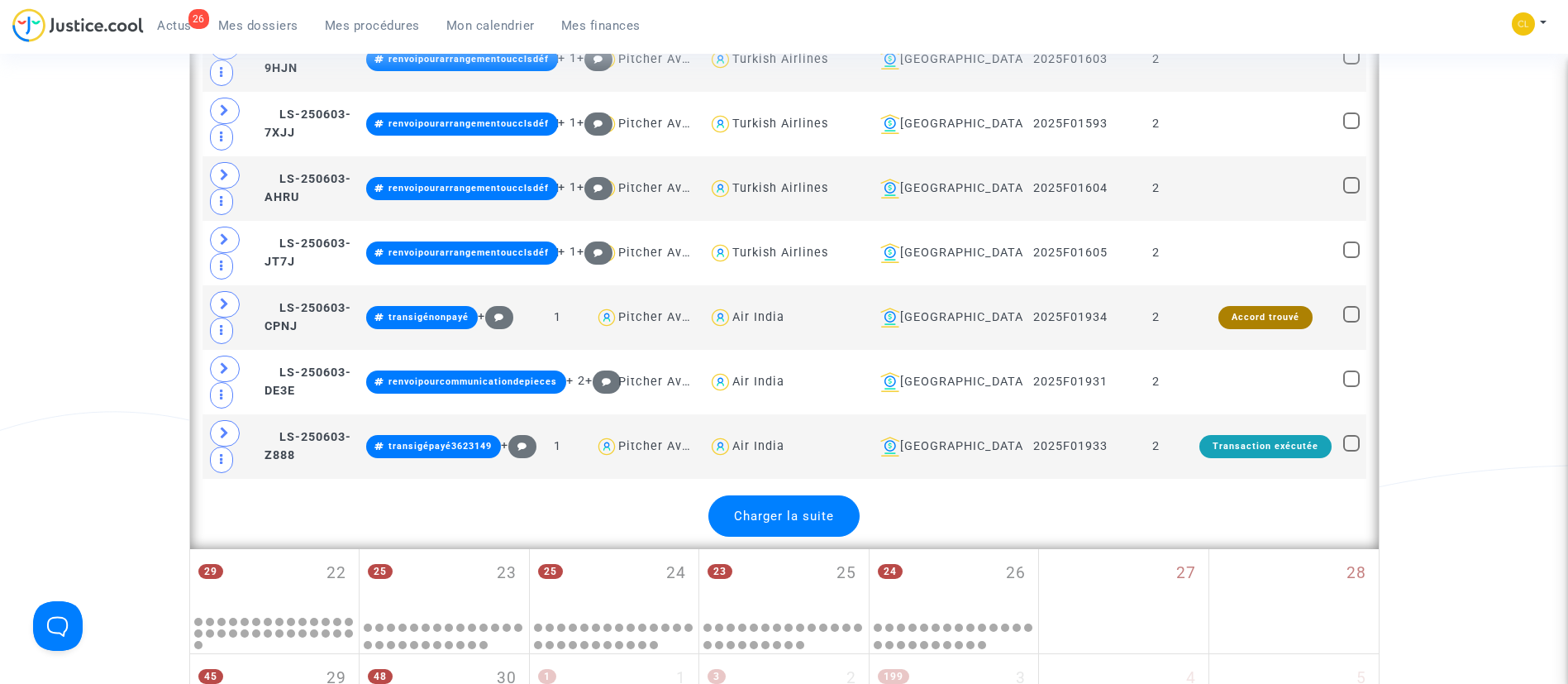
scroll to position [7069, 0]
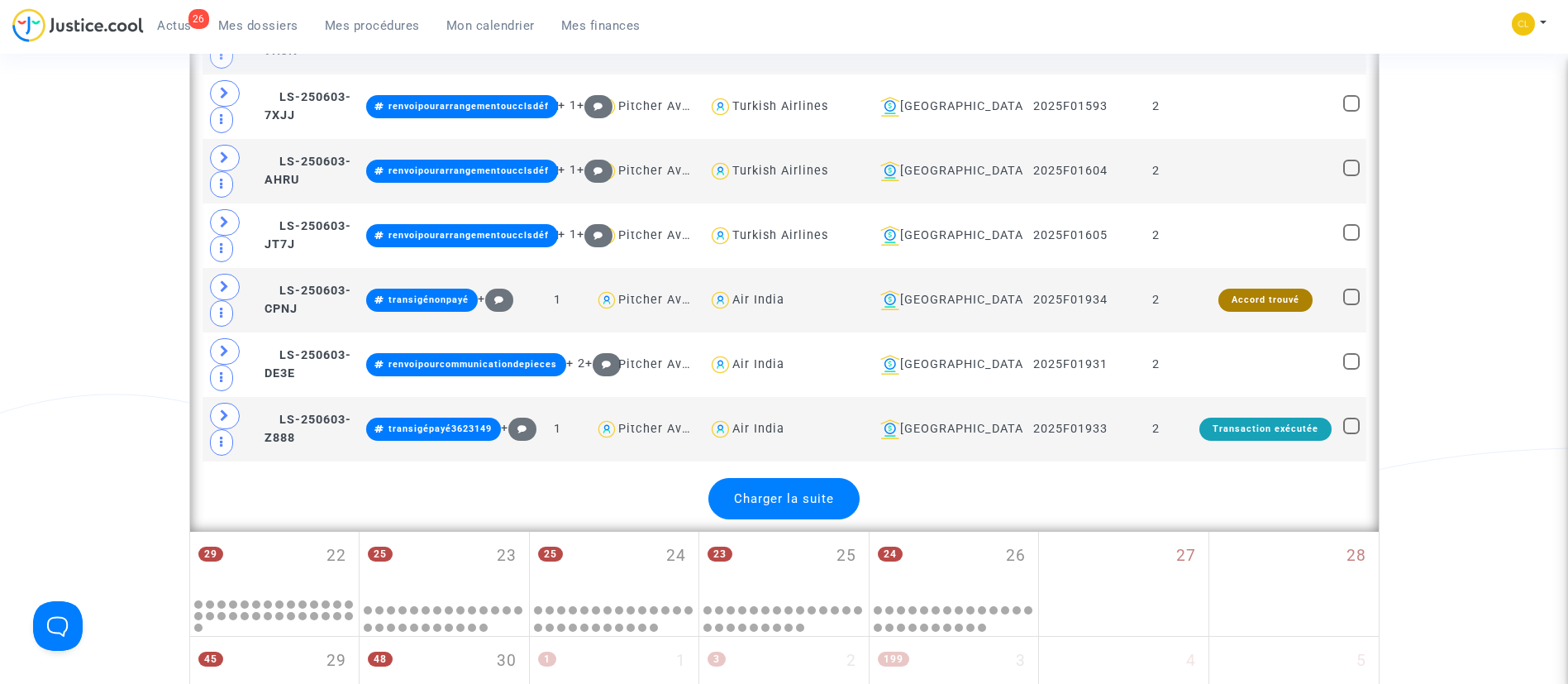
click at [770, 506] on div "Charger la suite" at bounding box center [784, 499] width 151 height 41
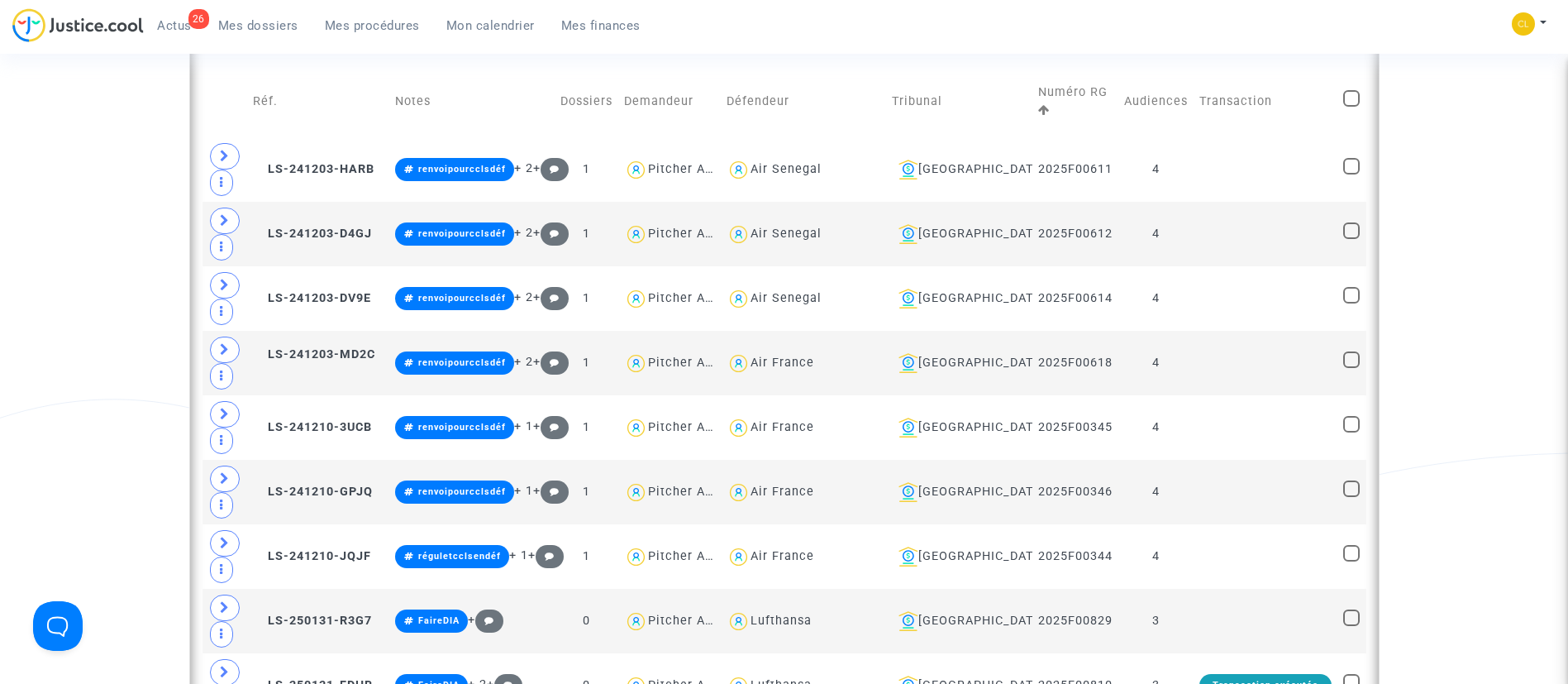
scroll to position [745, 0]
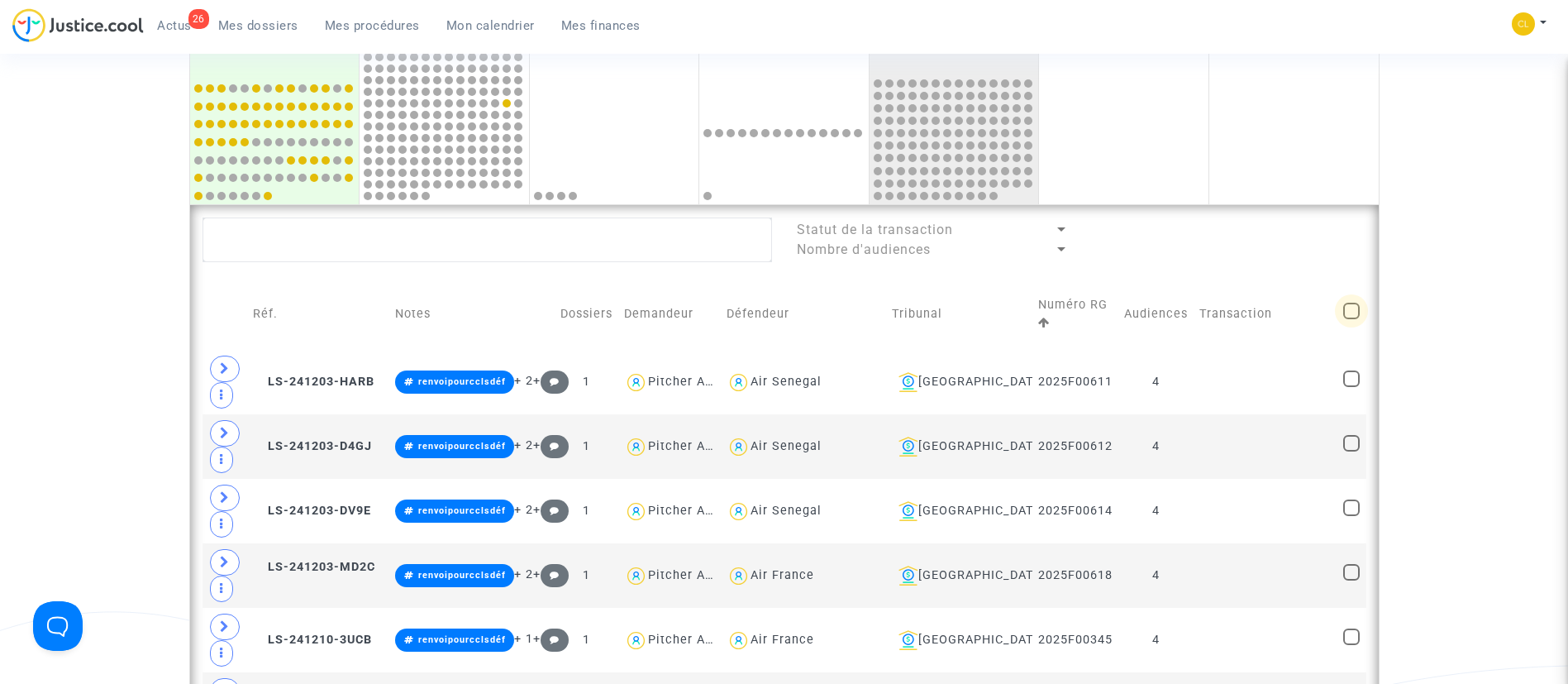
click at [1347, 309] on span at bounding box center [1352, 311] width 17 height 17
click at [1351, 319] on input "checkbox" at bounding box center [1351, 319] width 1 height 1
checkbox input "true"
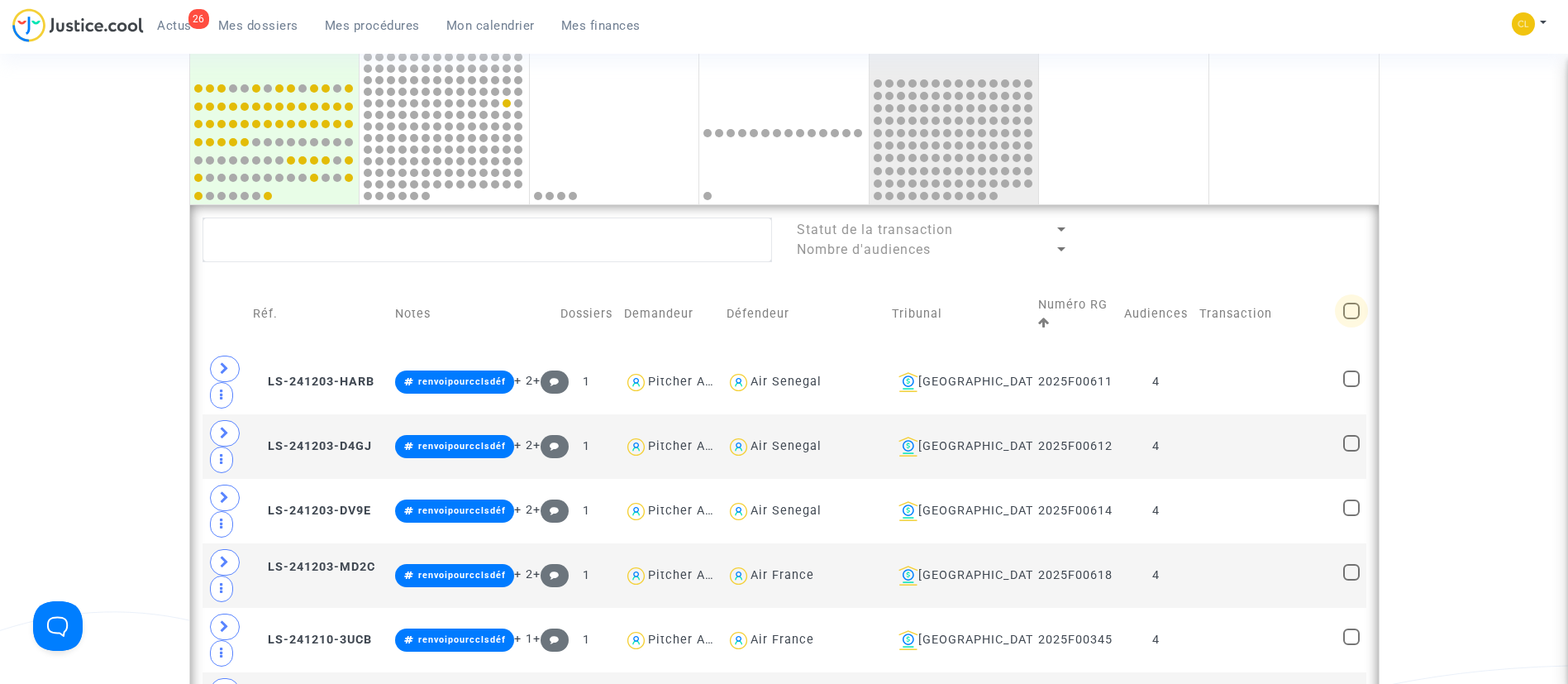
checkbox input "true"
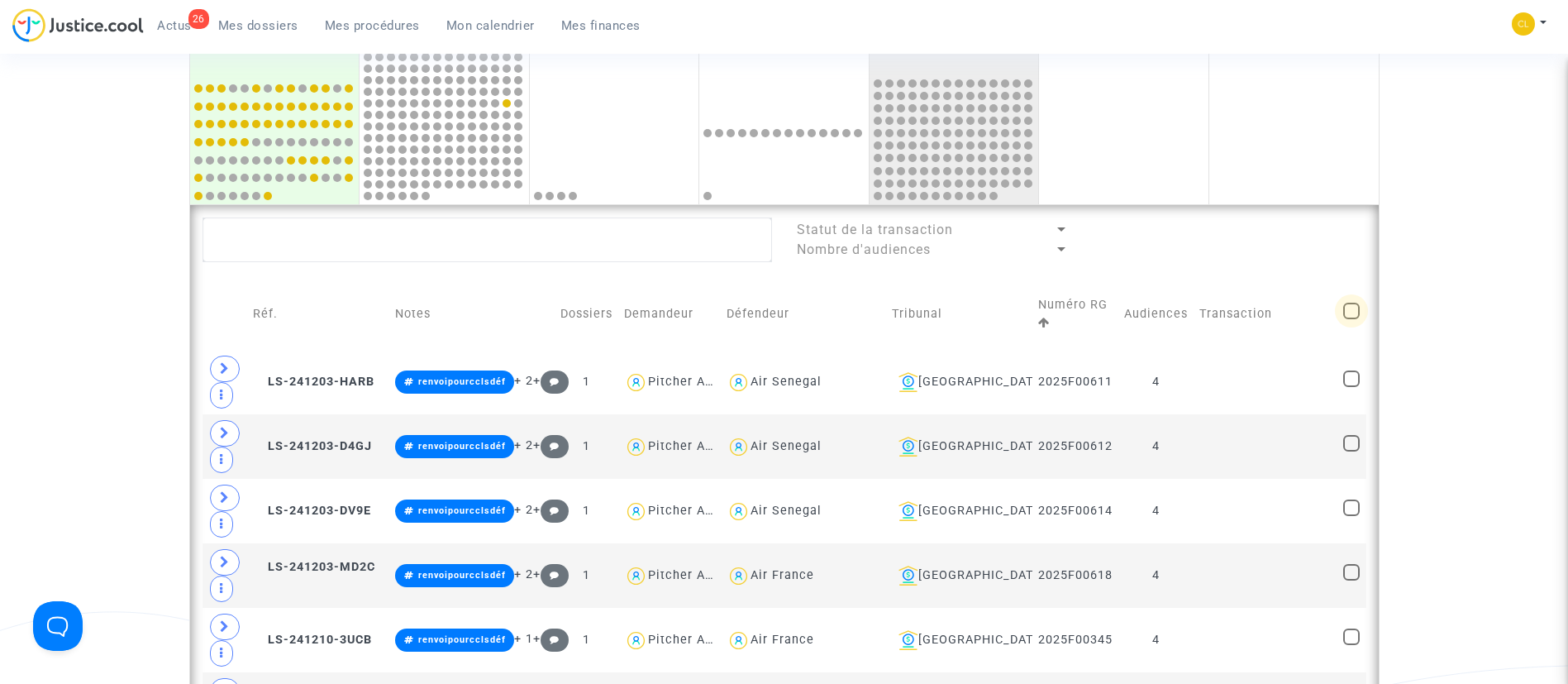
checkbox input "true"
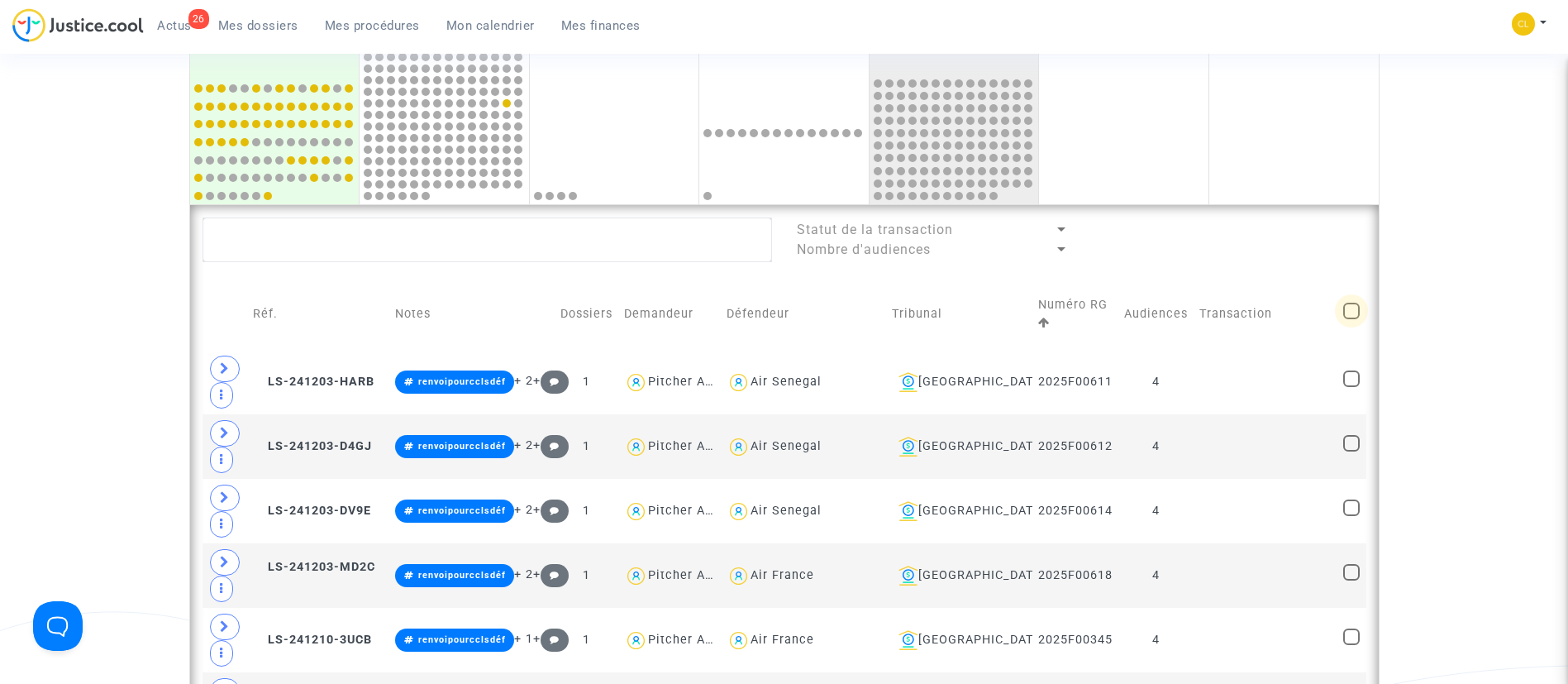
checkbox input "true"
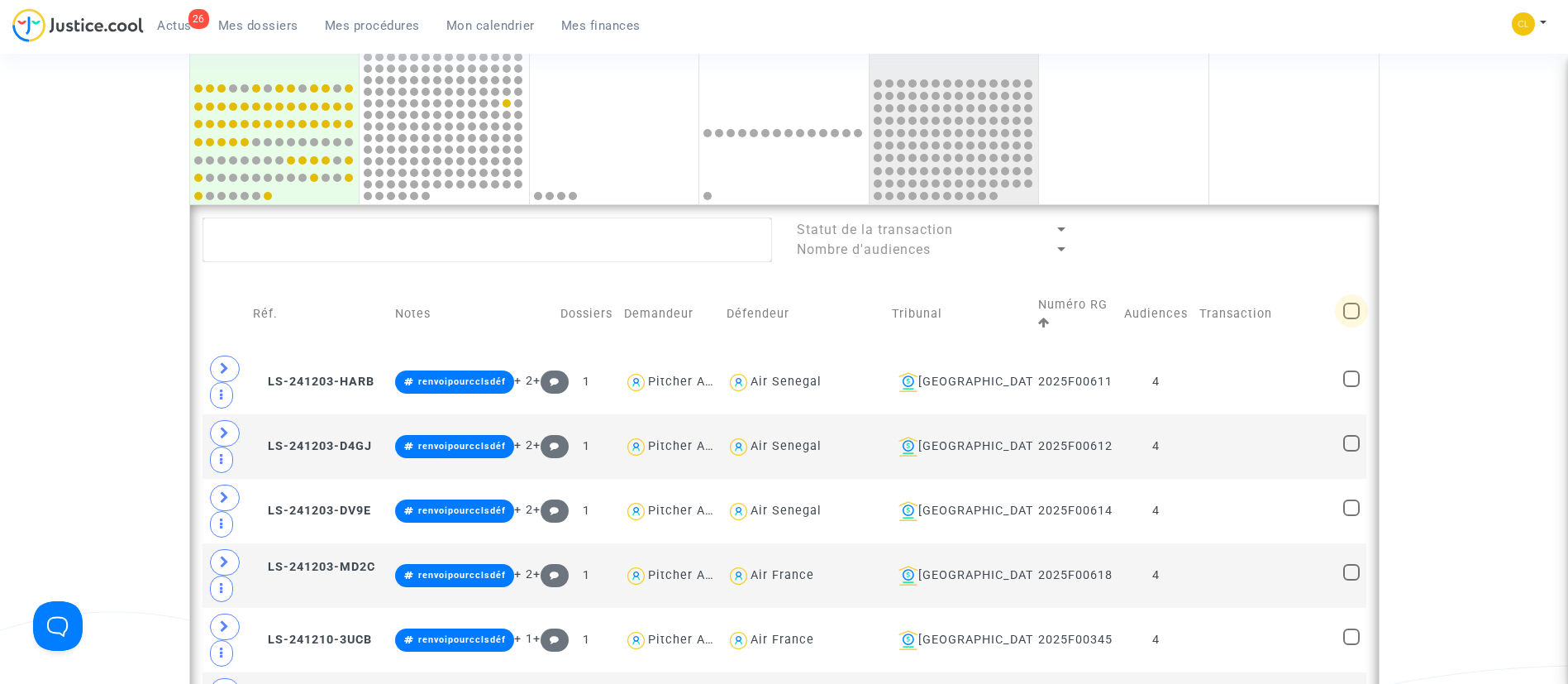
checkbox input "true"
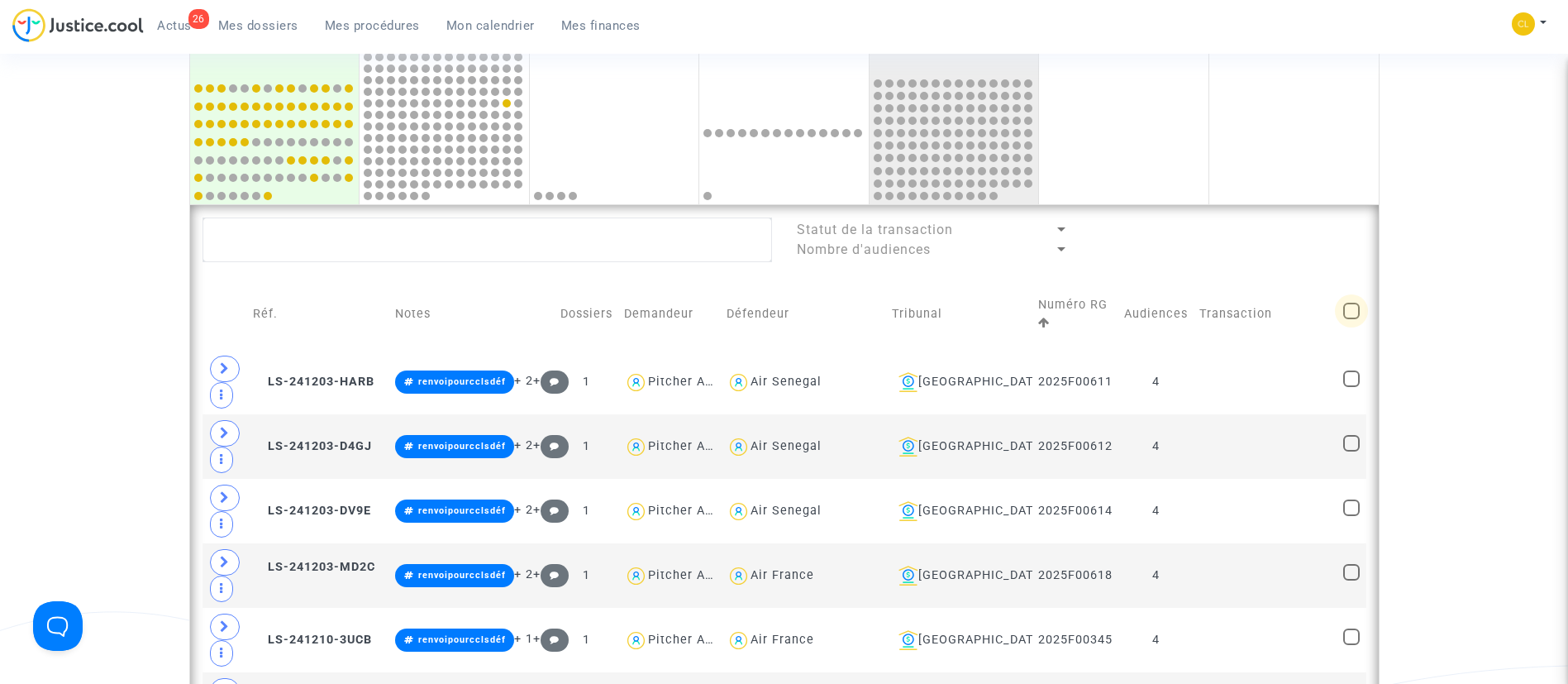
checkbox input "true"
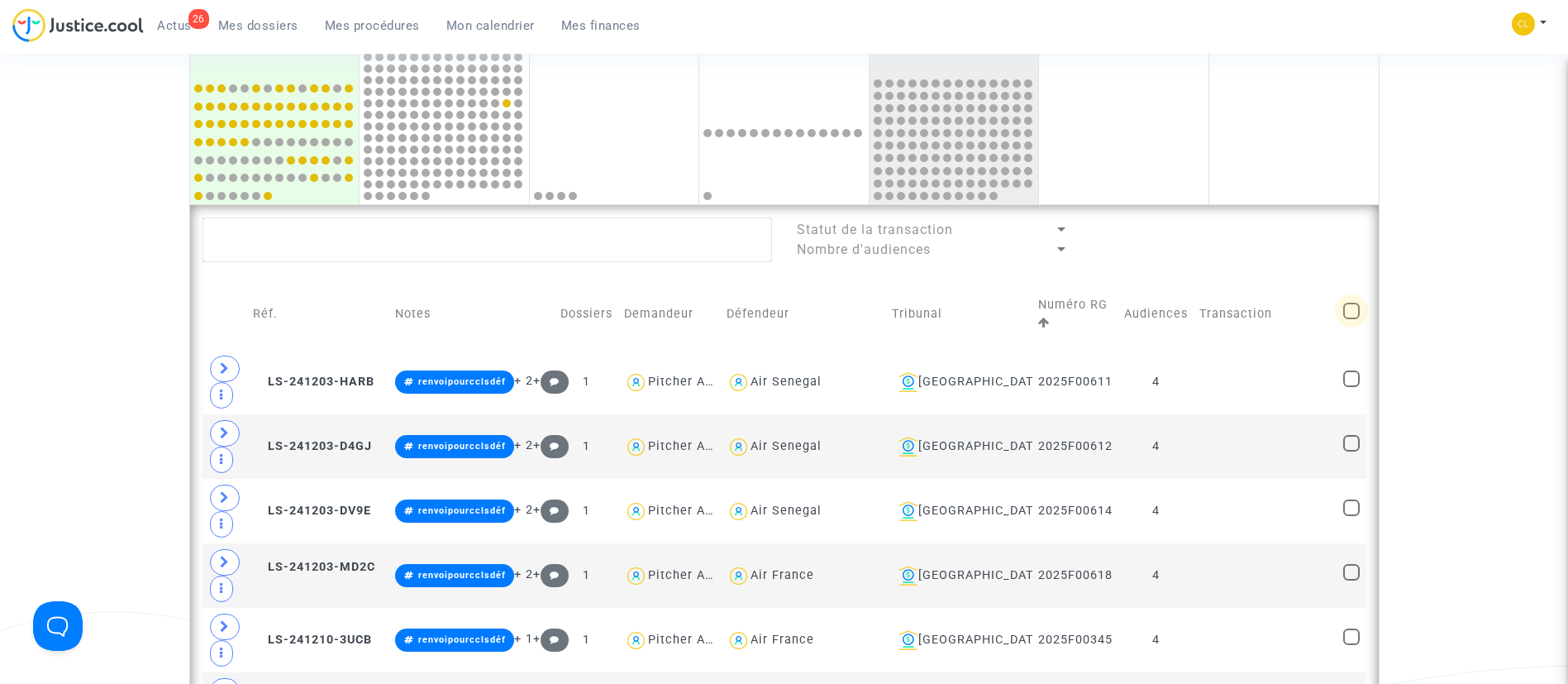
checkbox input "true"
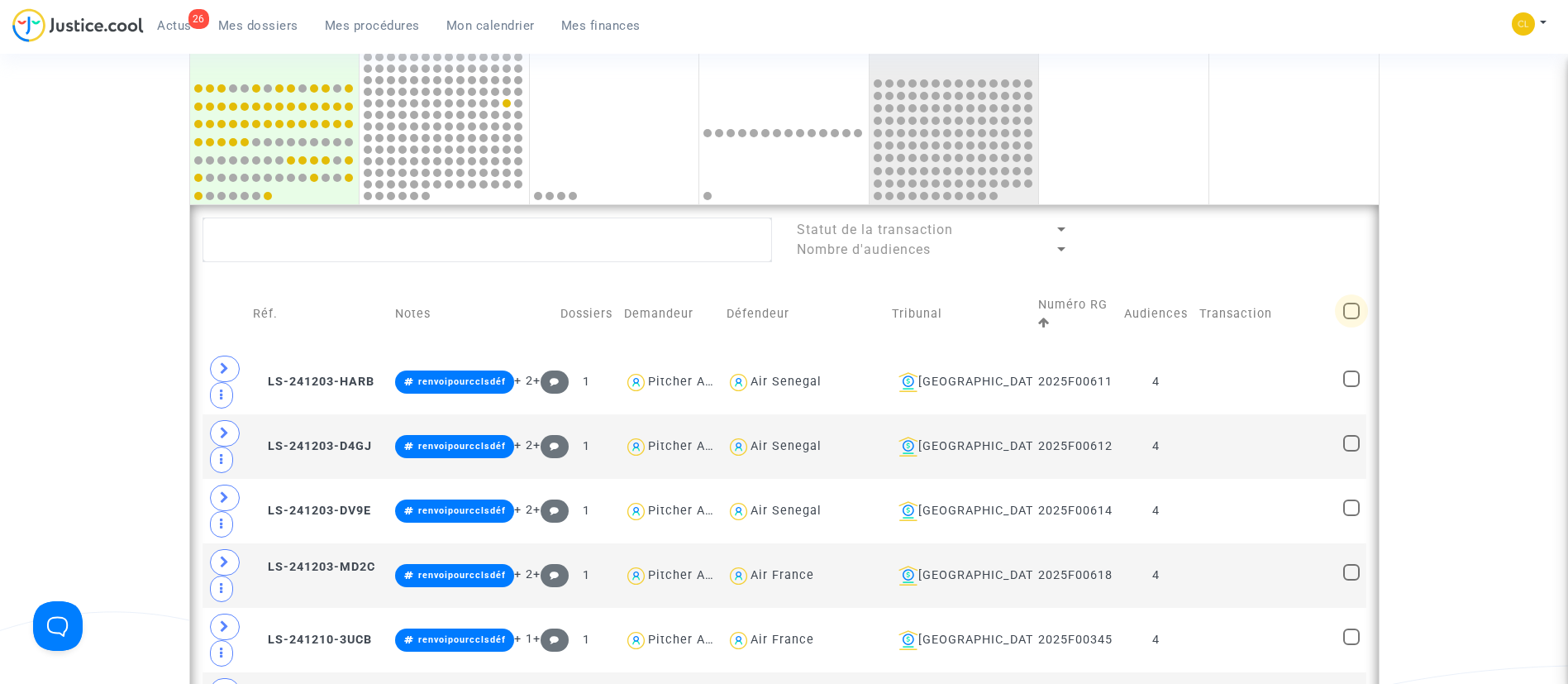
checkbox input "true"
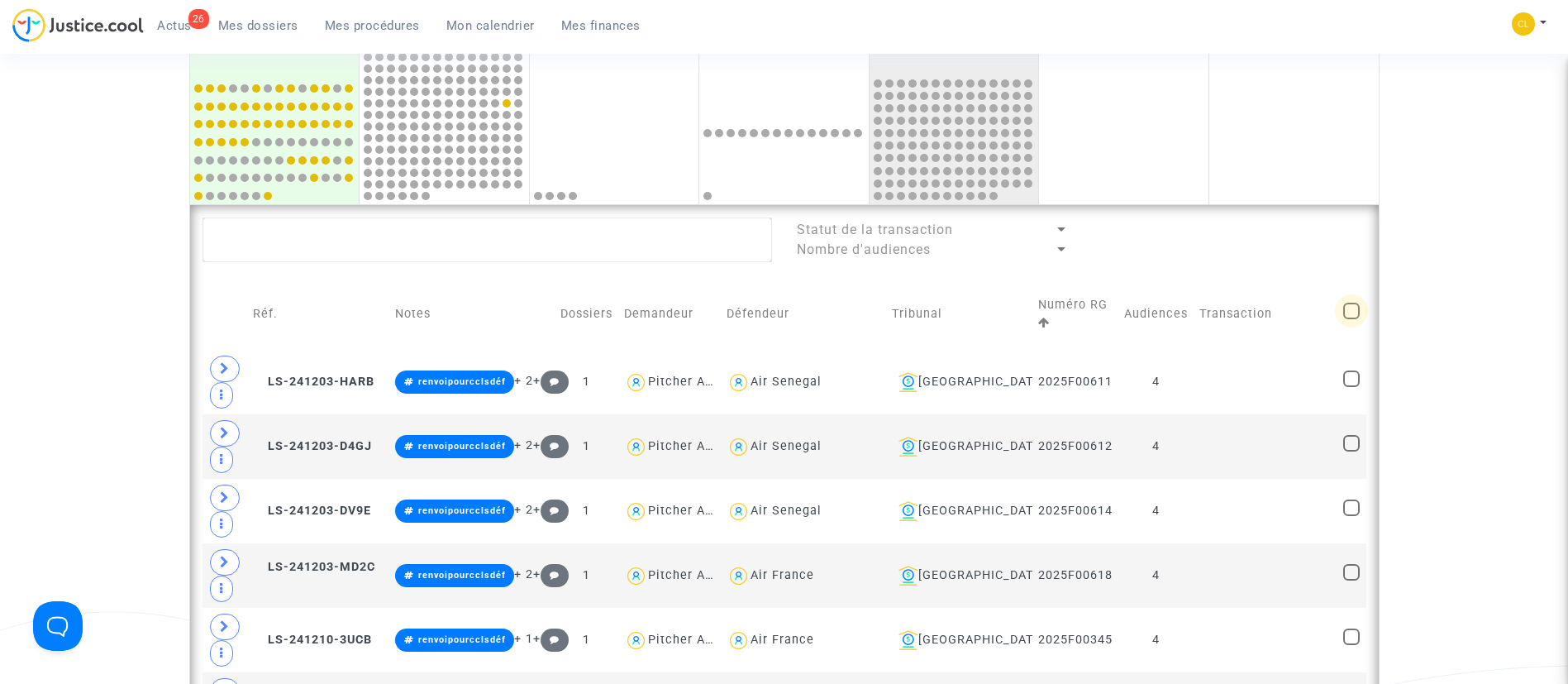
checkbox input "true"
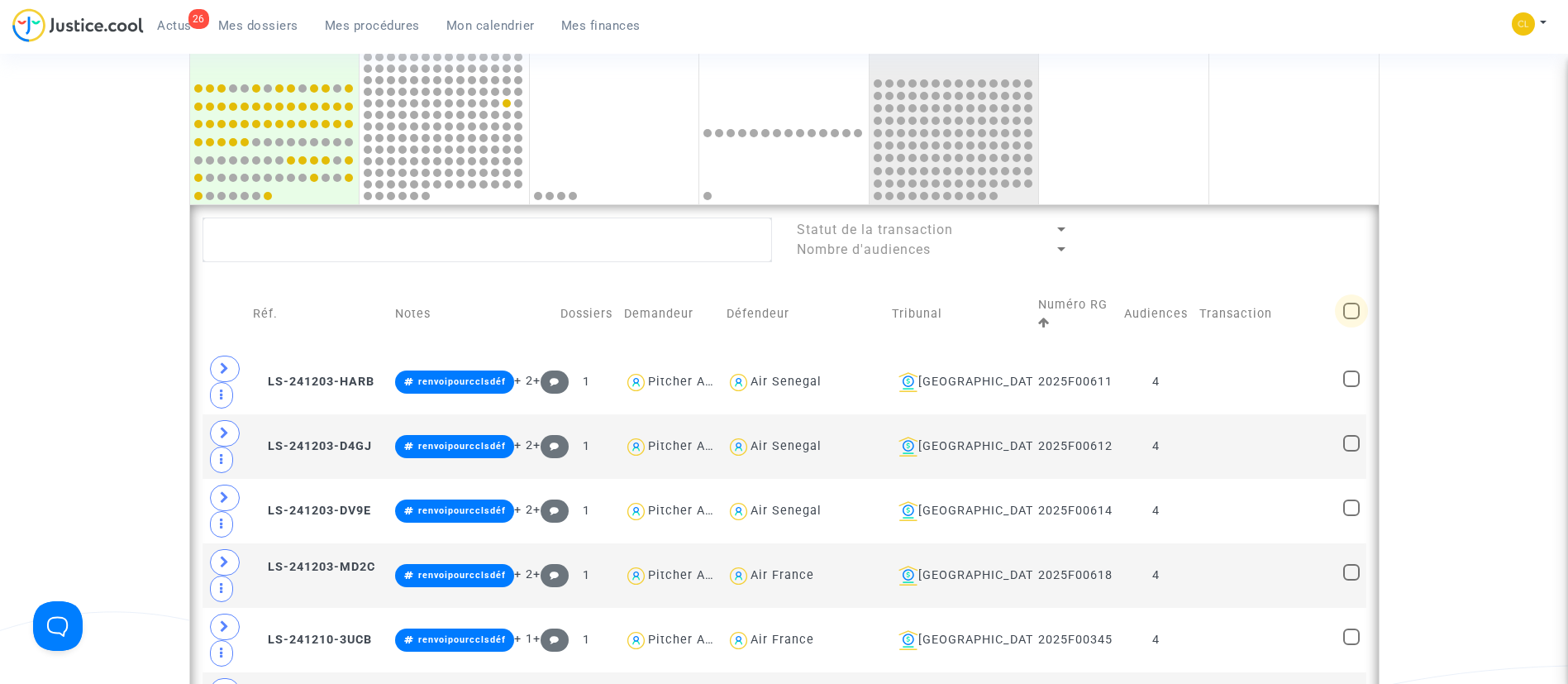
checkbox input "true"
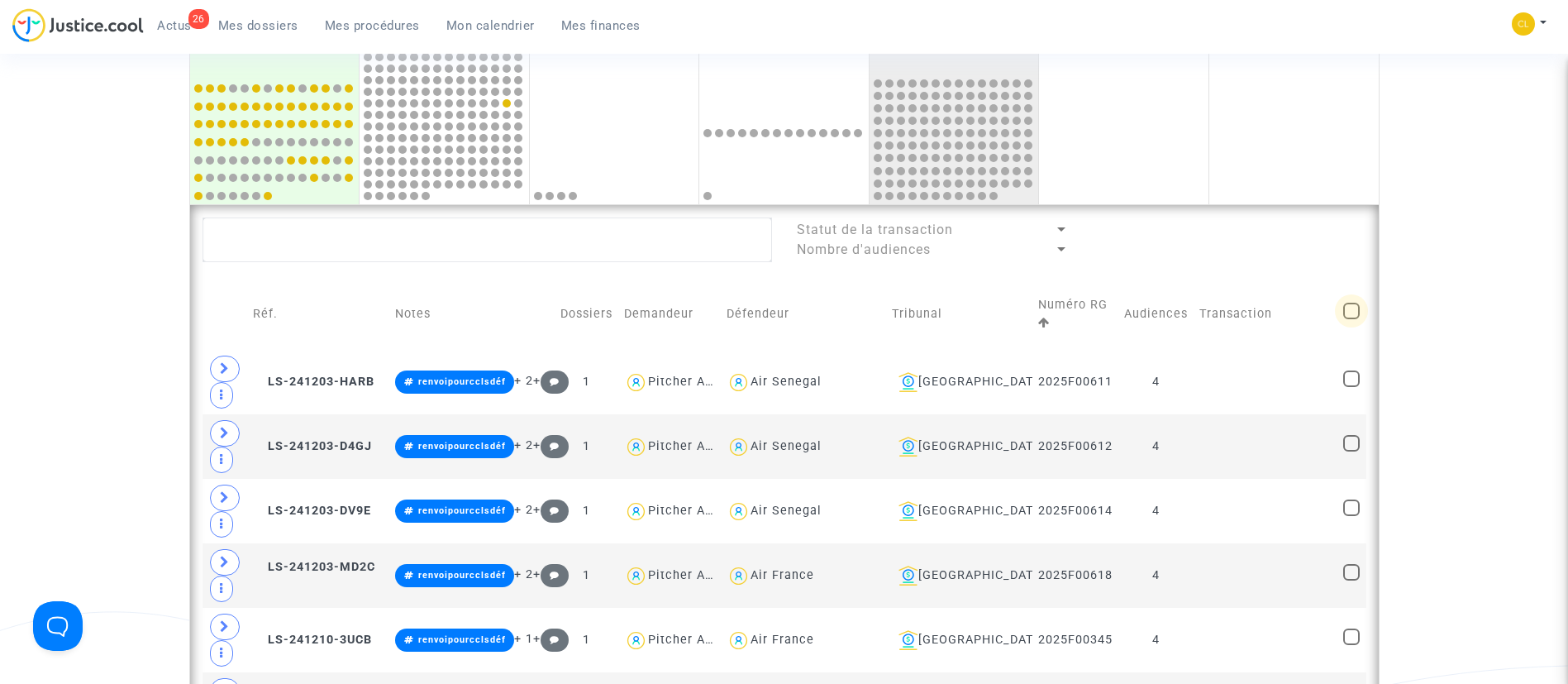
checkbox input "true"
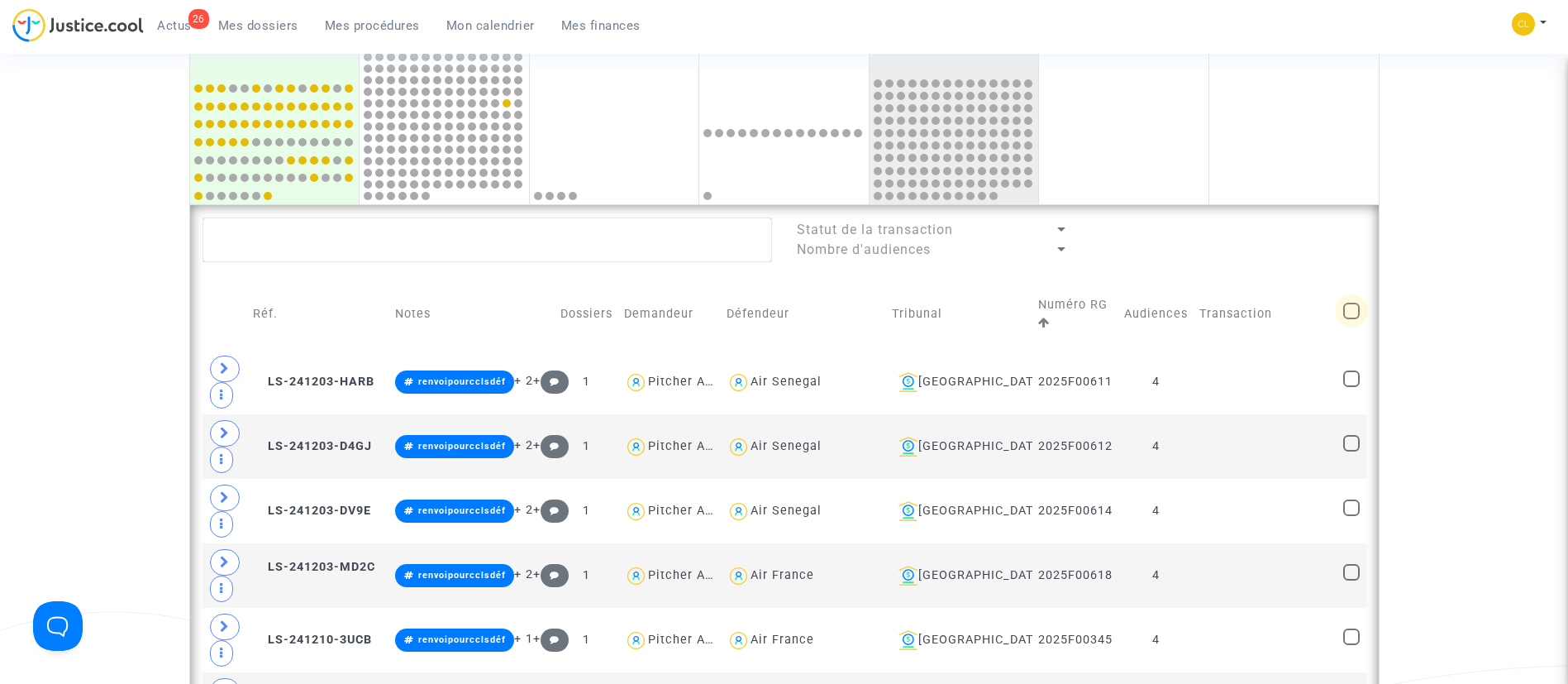
checkbox input "true"
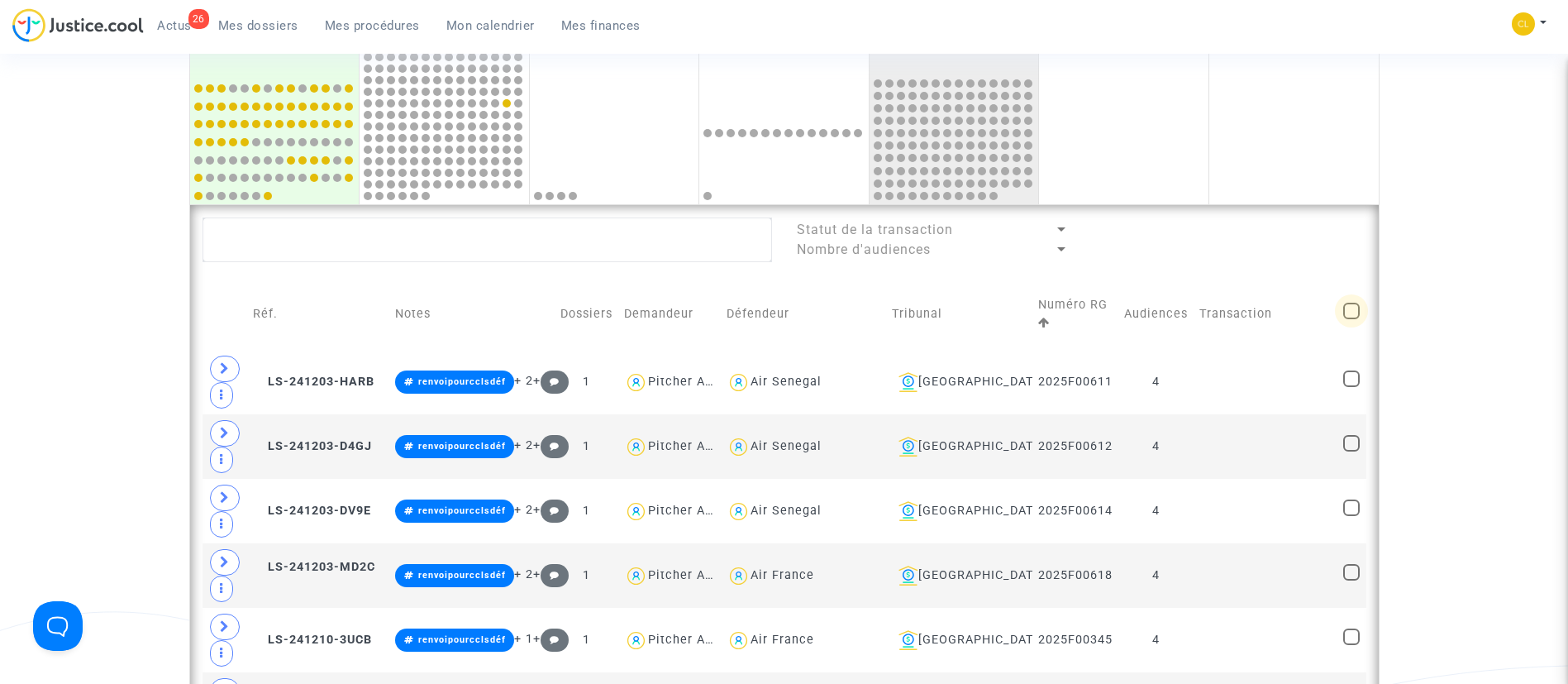
checkbox input "true"
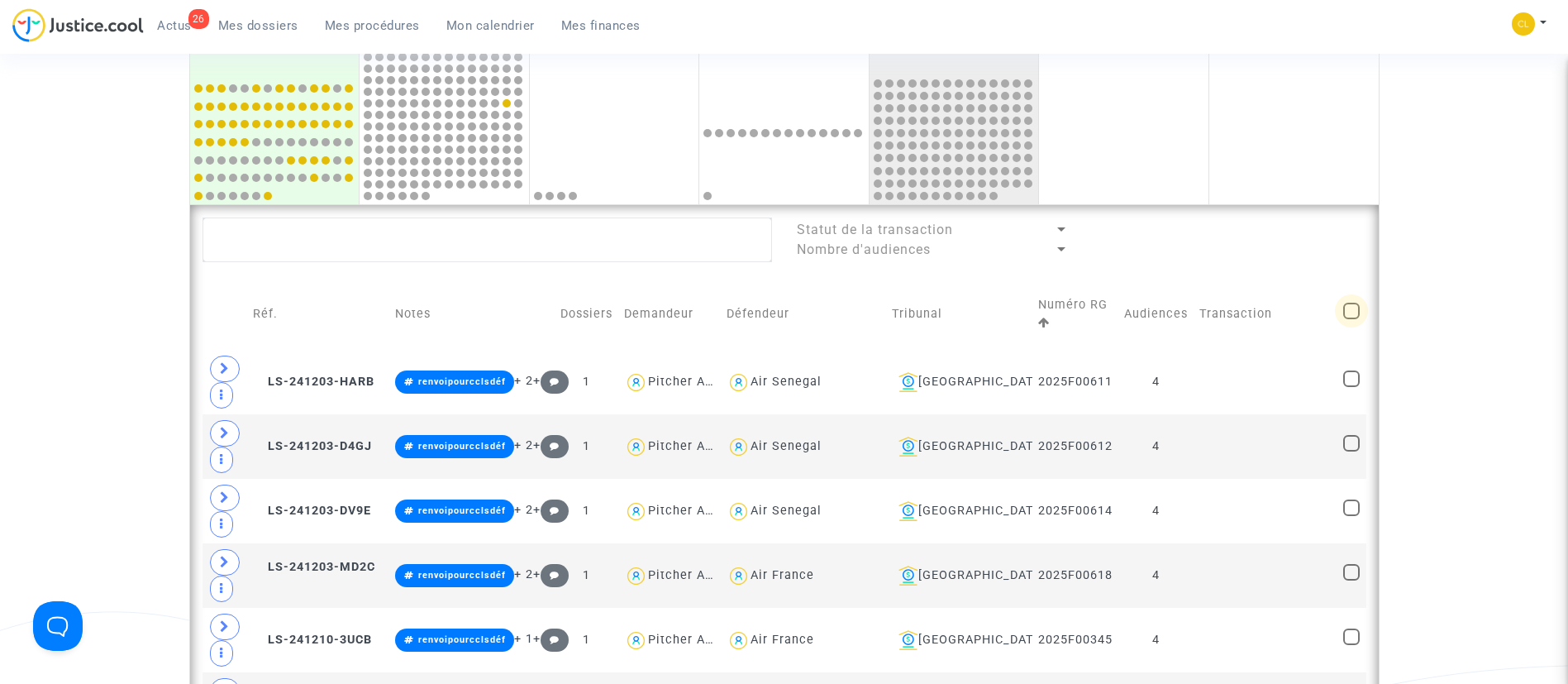
checkbox input "true"
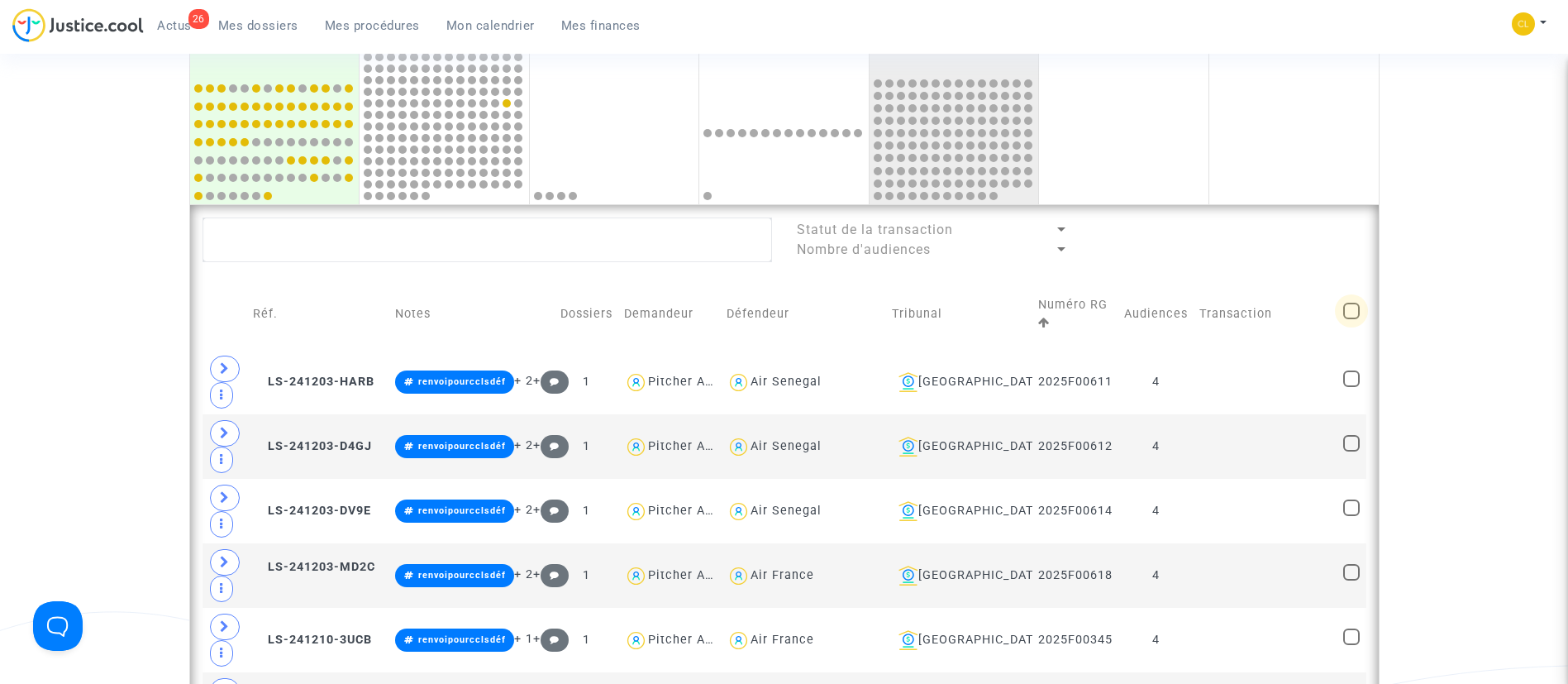
checkbox input "true"
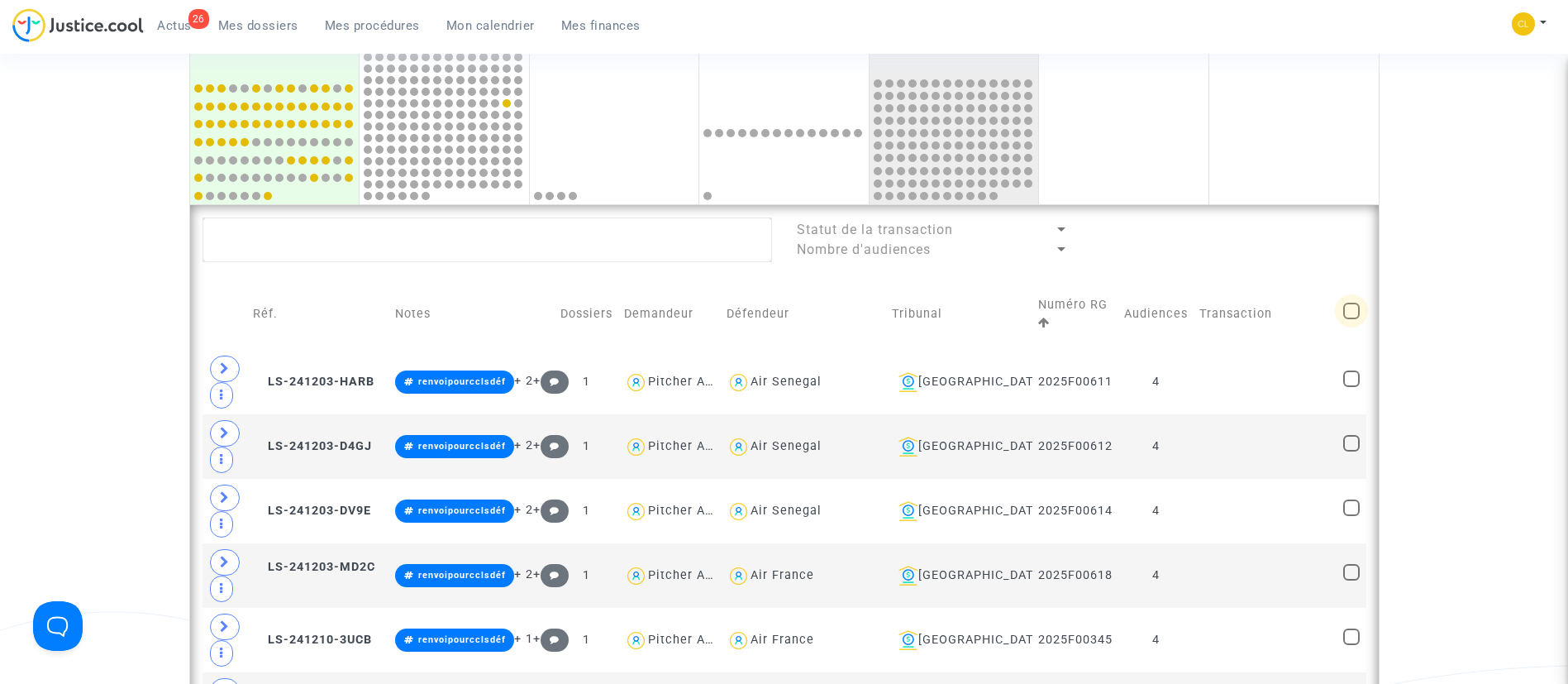
checkbox input "true"
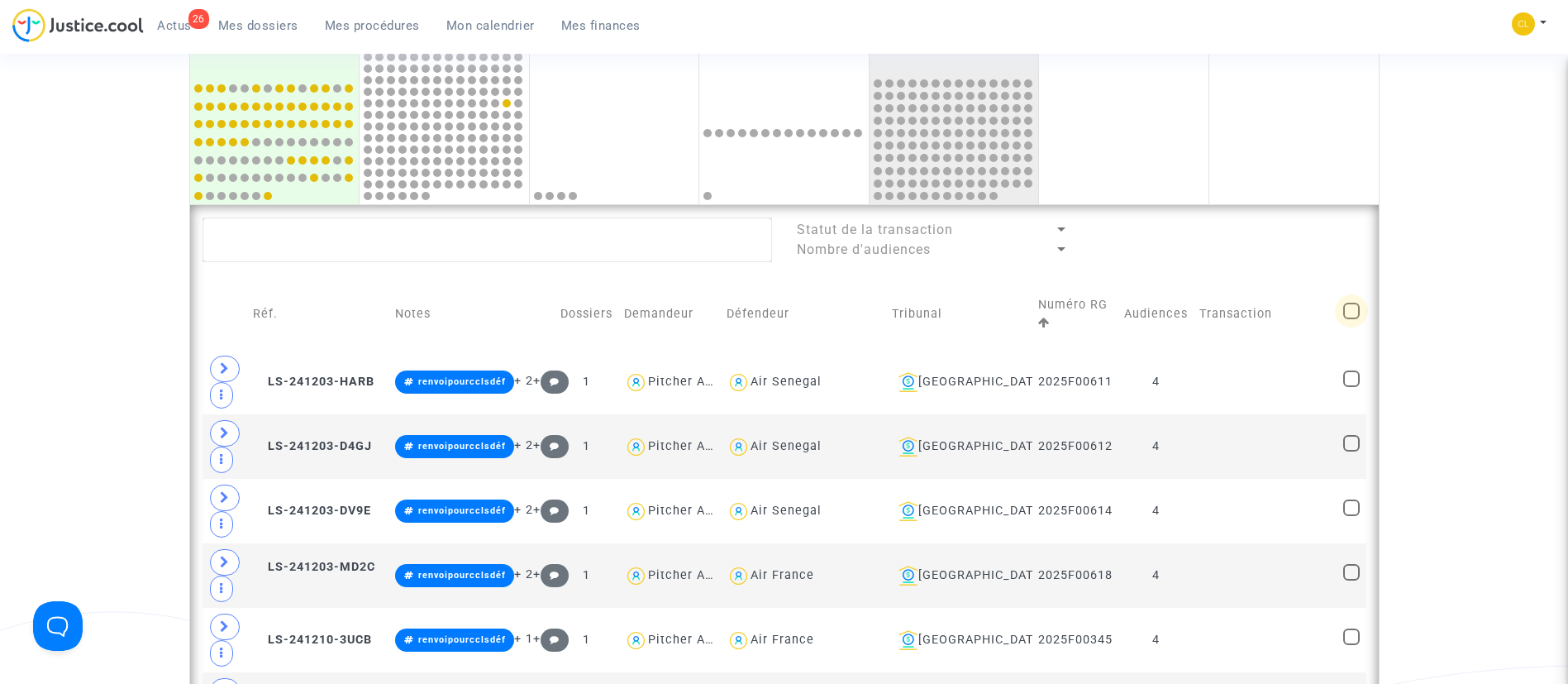
checkbox input "true"
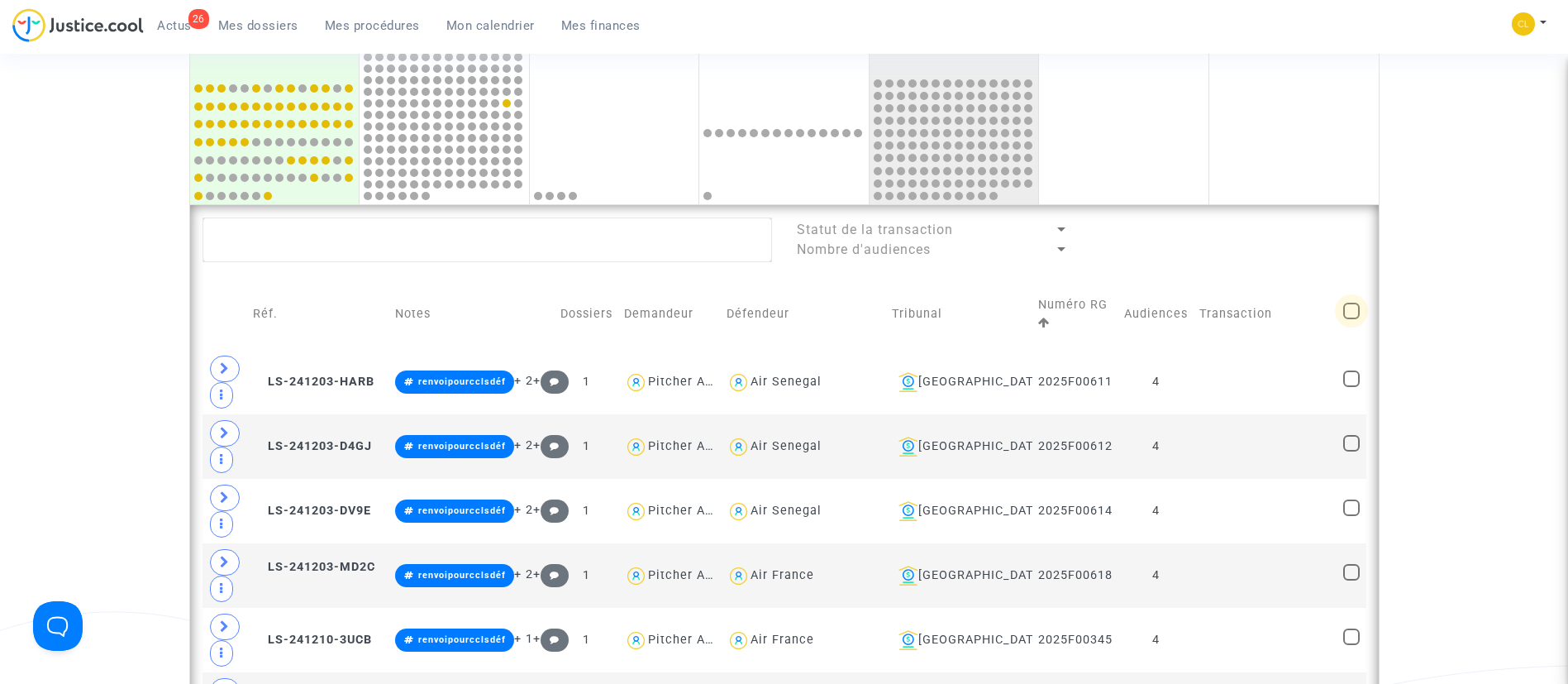
checkbox input "true"
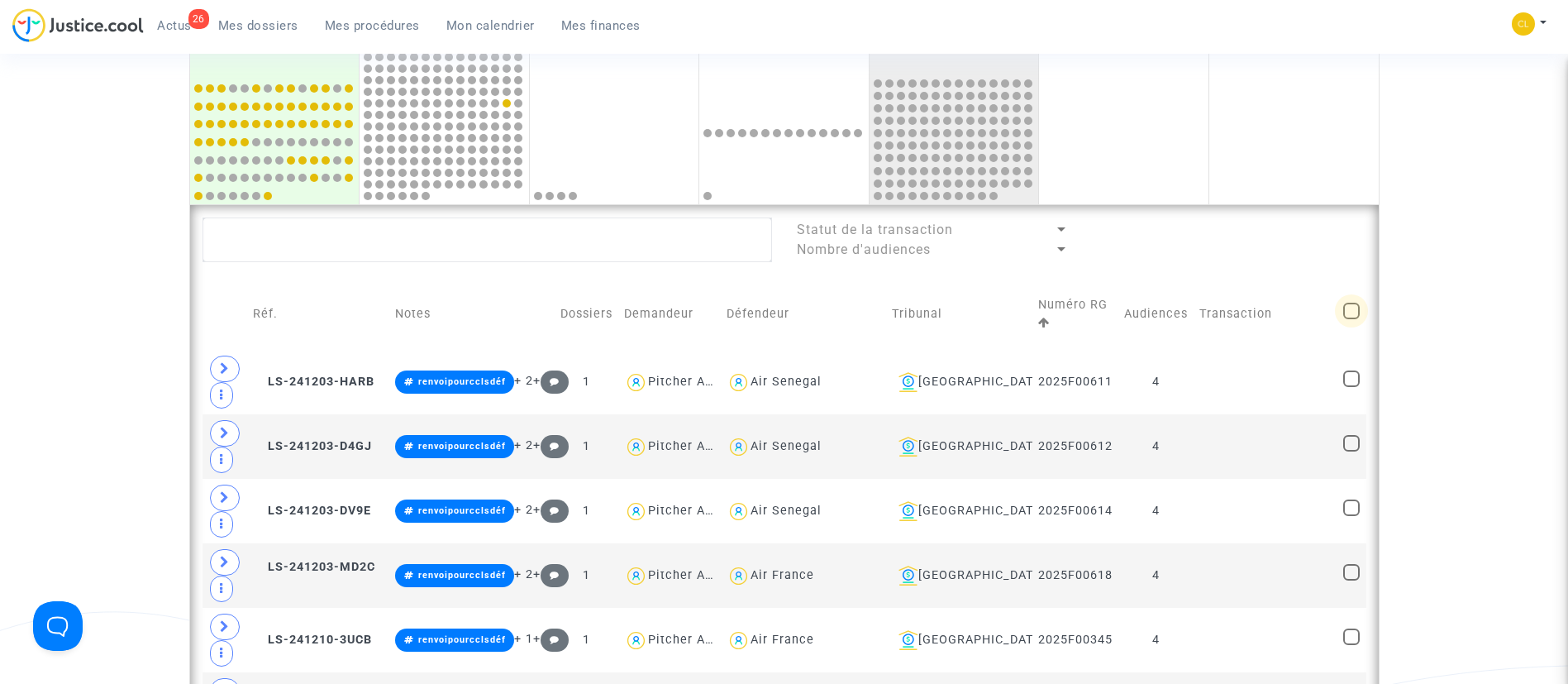
checkbox input "true"
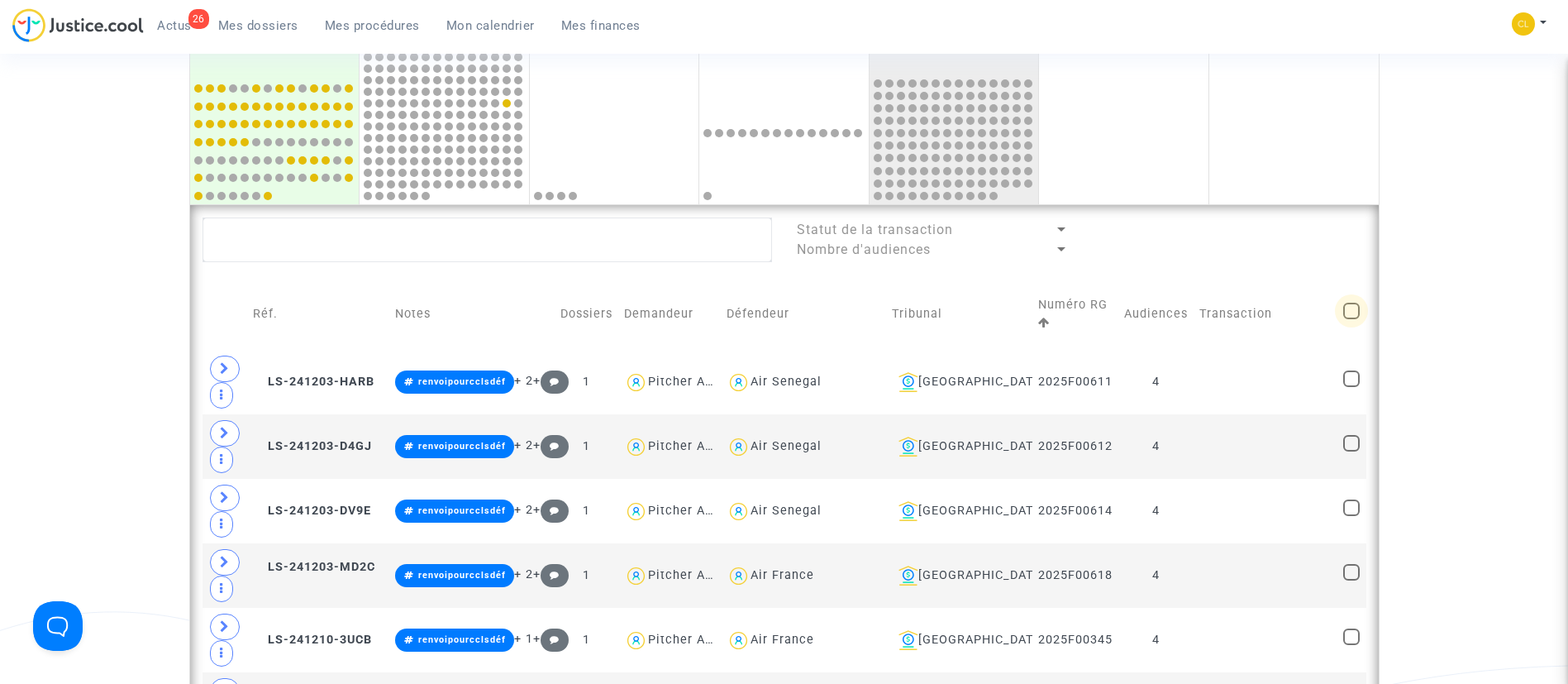
checkbox input "true"
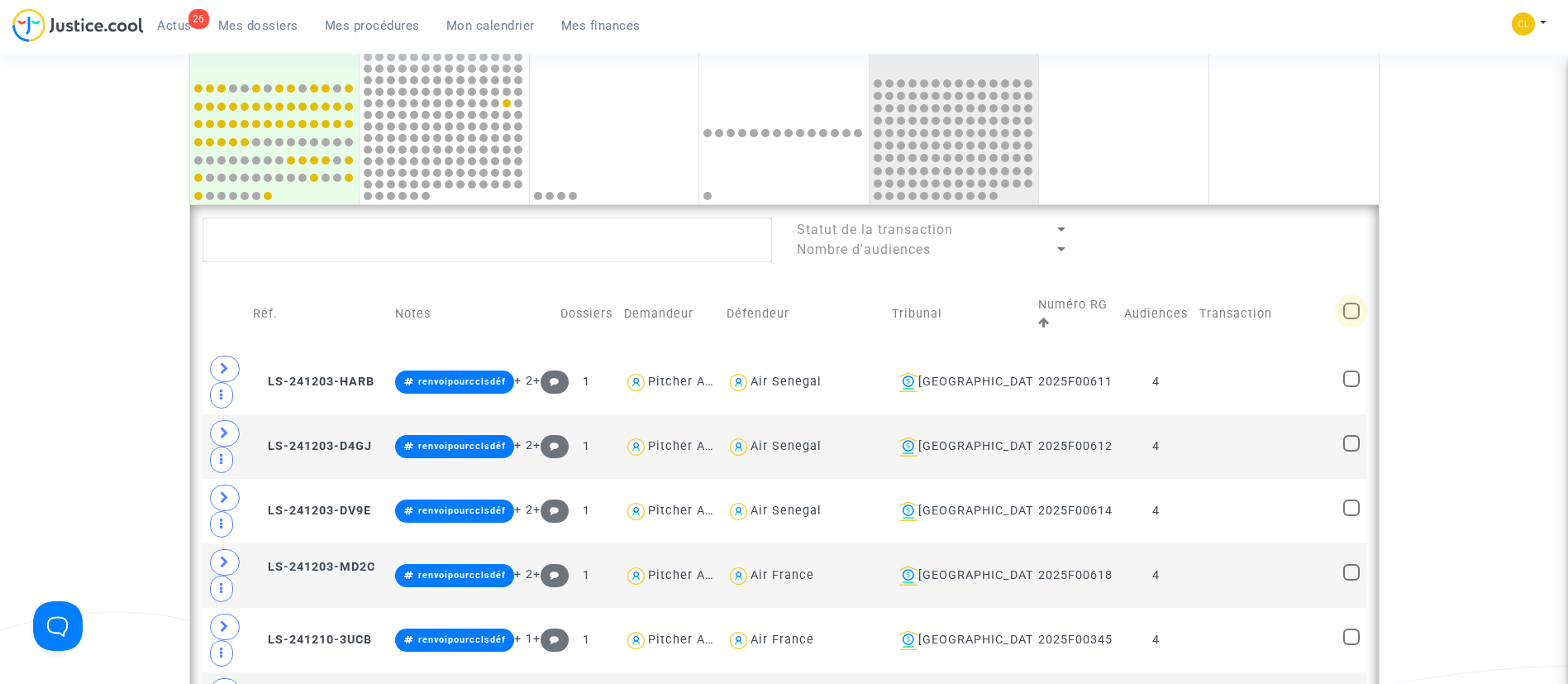
checkbox input "true"
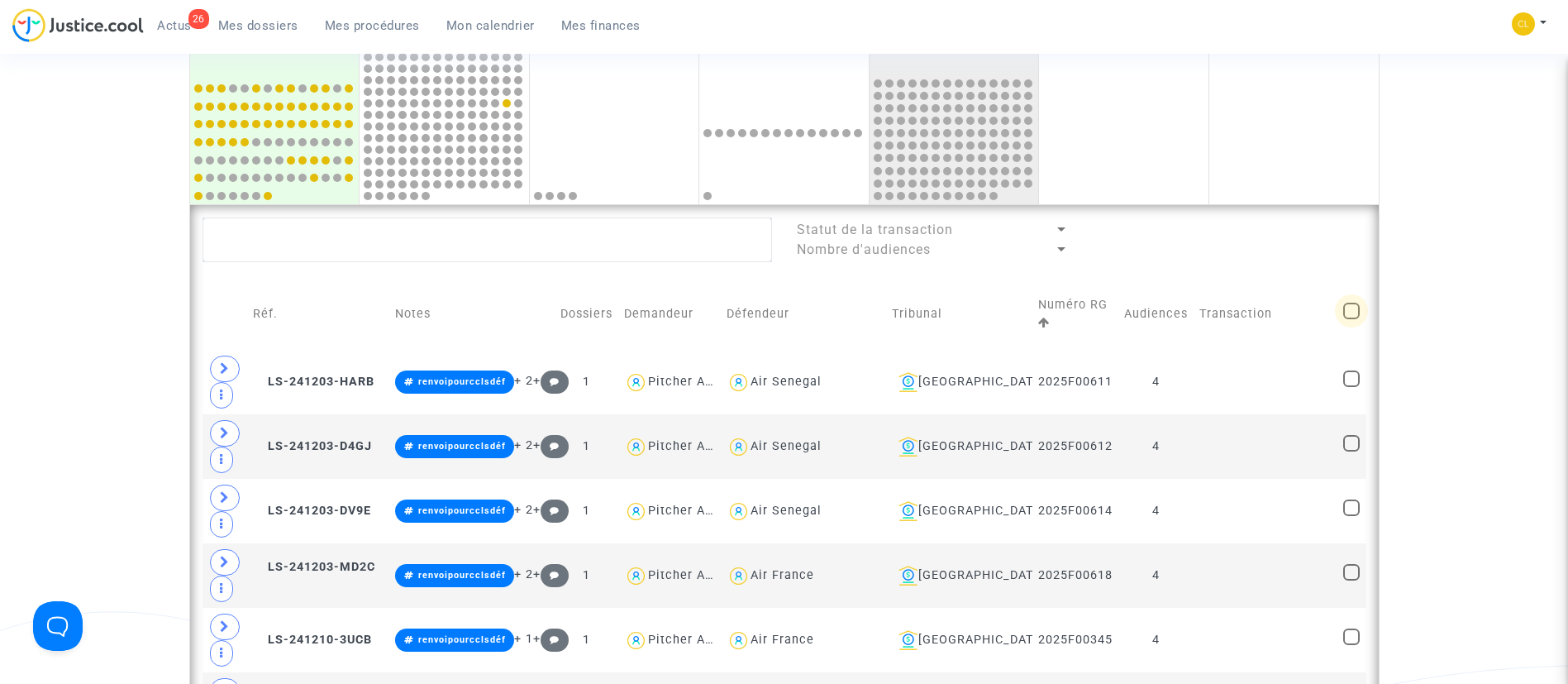
checkbox input "true"
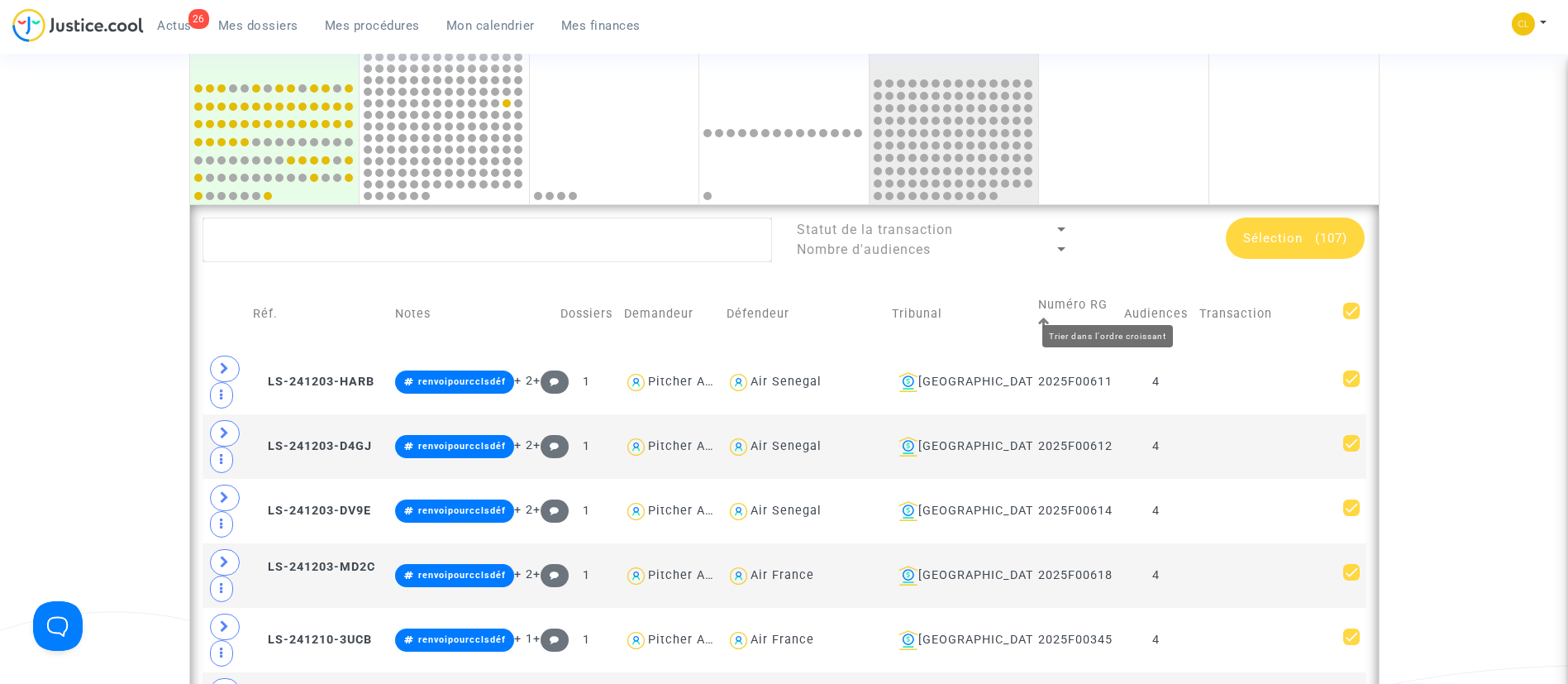
click at [1108, 300] on td "Numéro RG" at bounding box center [1075, 314] width 86 height 71
click at [1050, 317] on icon at bounding box center [1043, 322] width 11 height 11
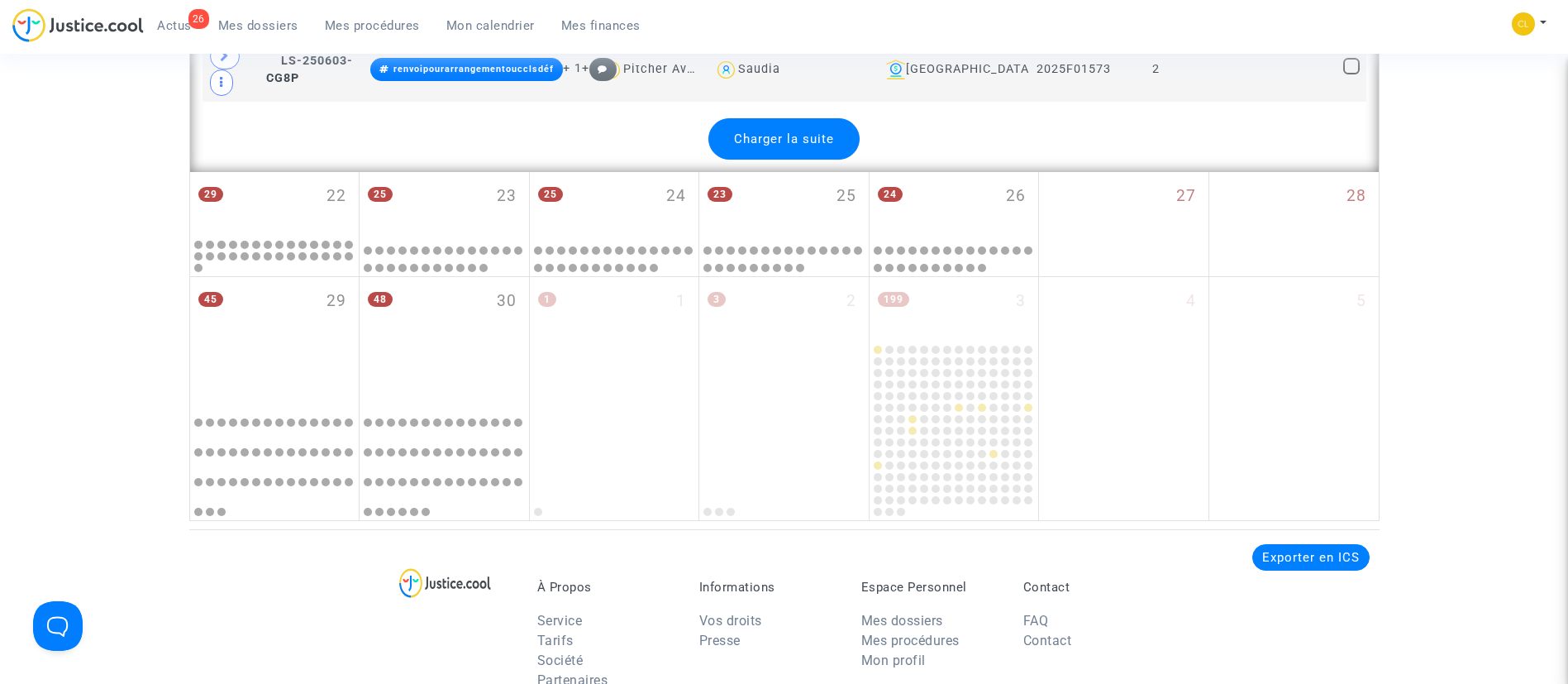
scroll to position [4093, 0]
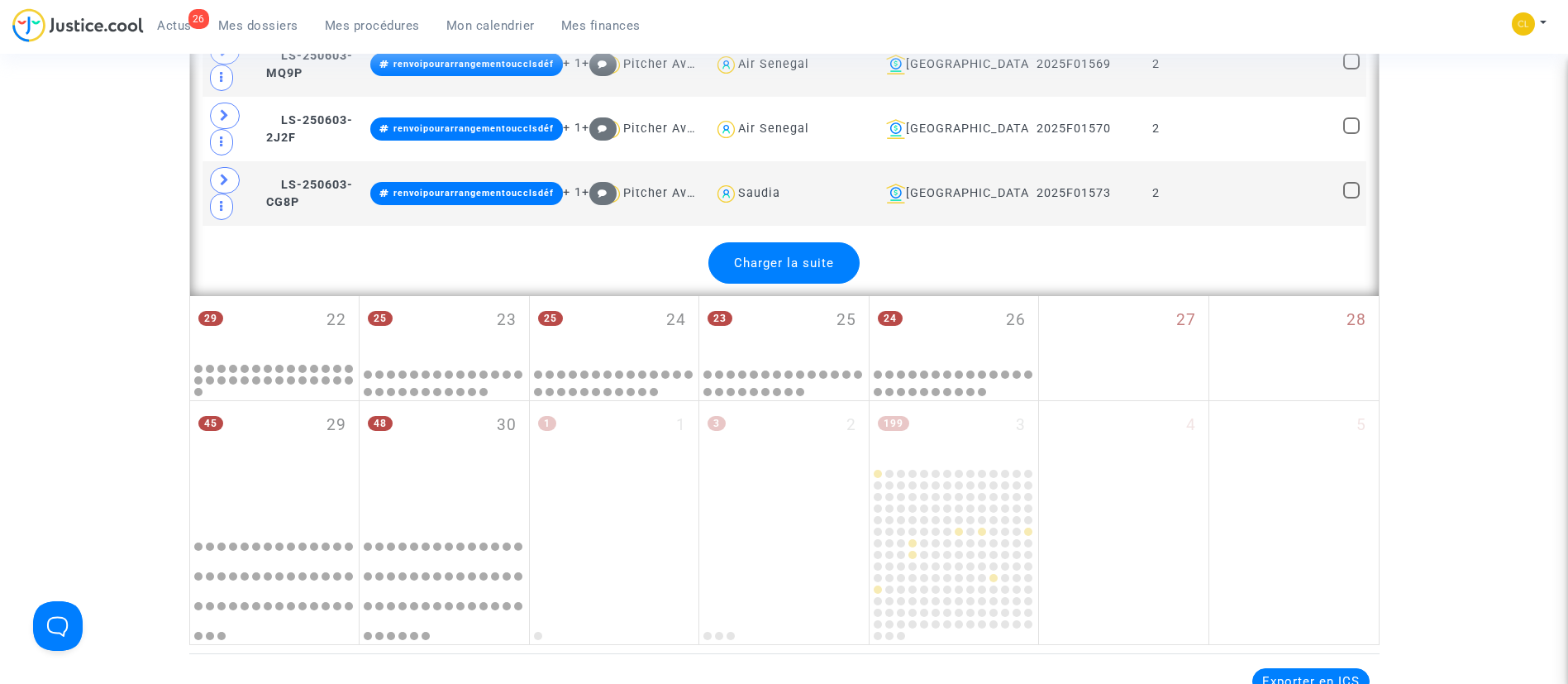
click at [825, 260] on span "Charger la suite" at bounding box center [784, 263] width 100 height 15
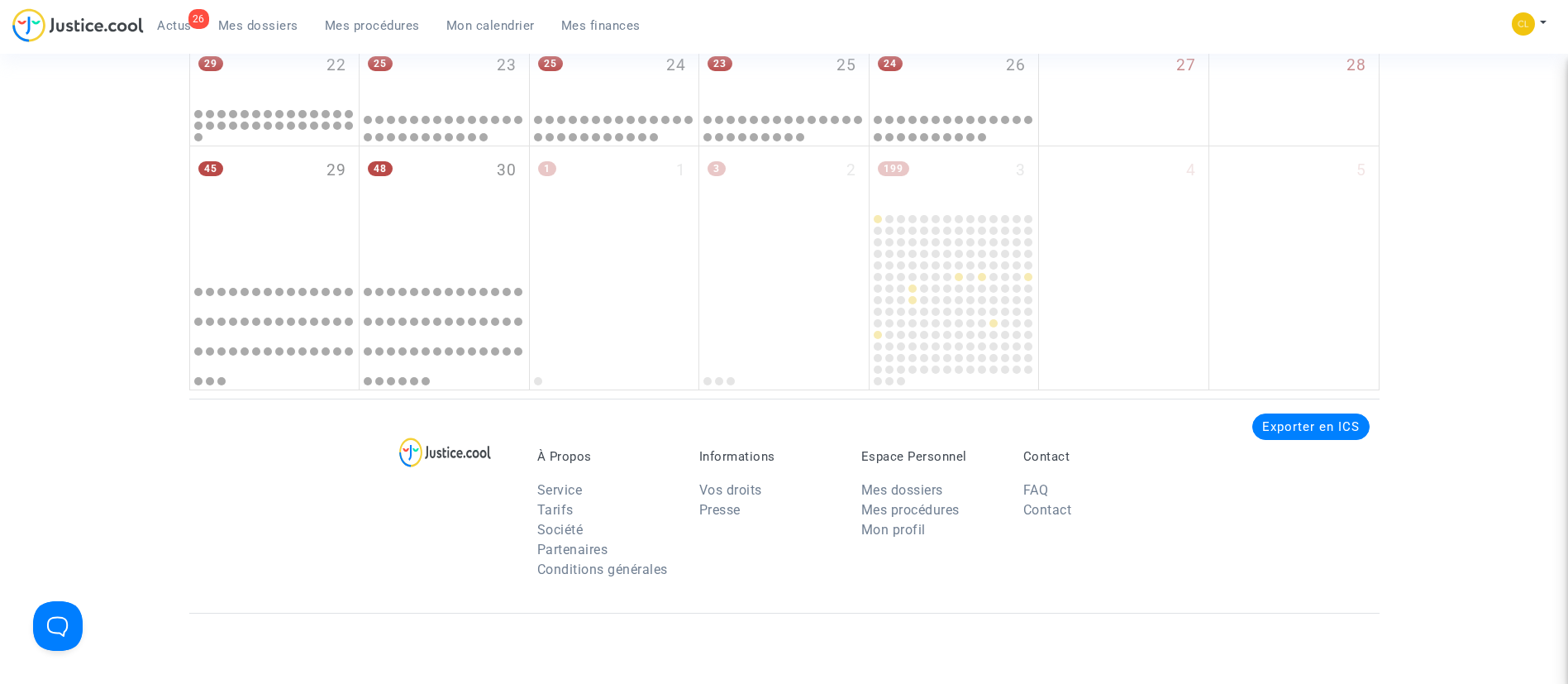
scroll to position [7317, 0]
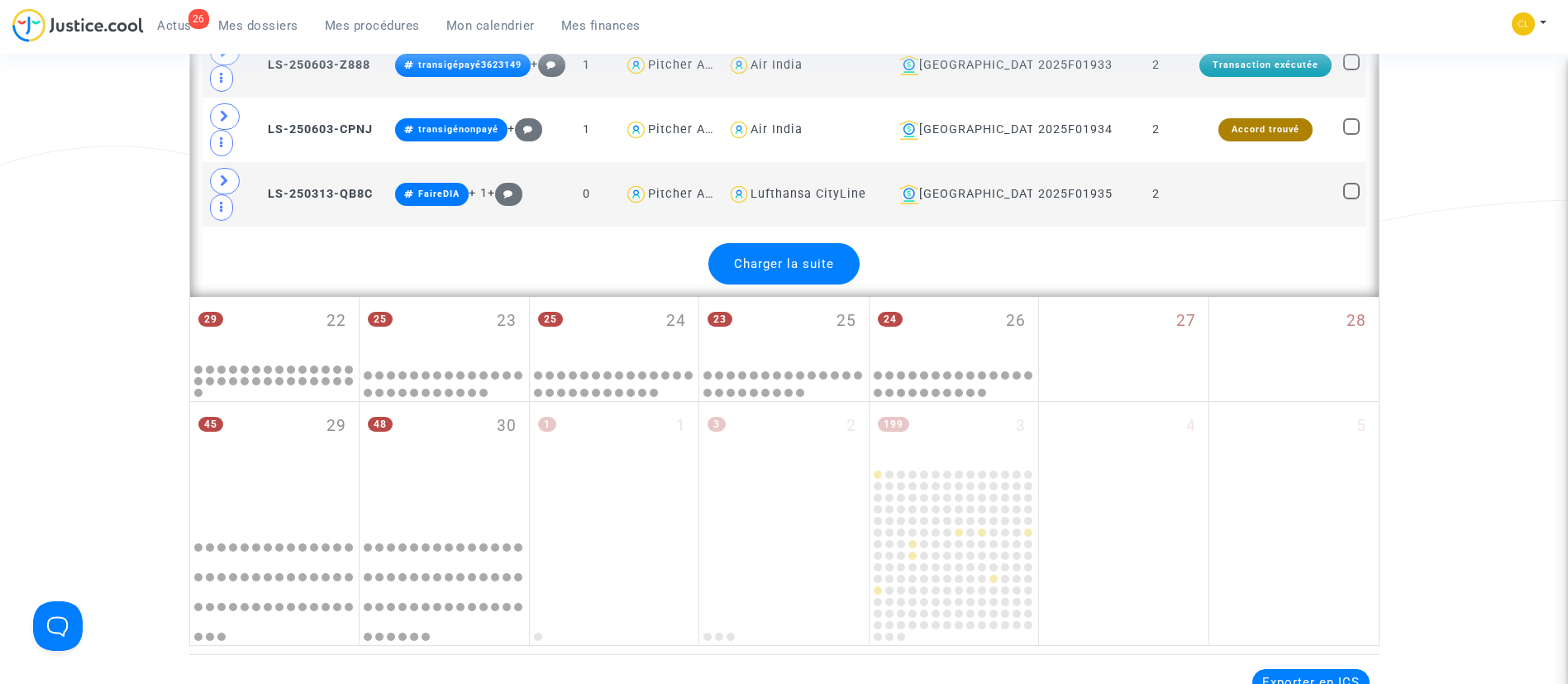
click at [771, 258] on span "Charger la suite" at bounding box center [784, 264] width 100 height 15
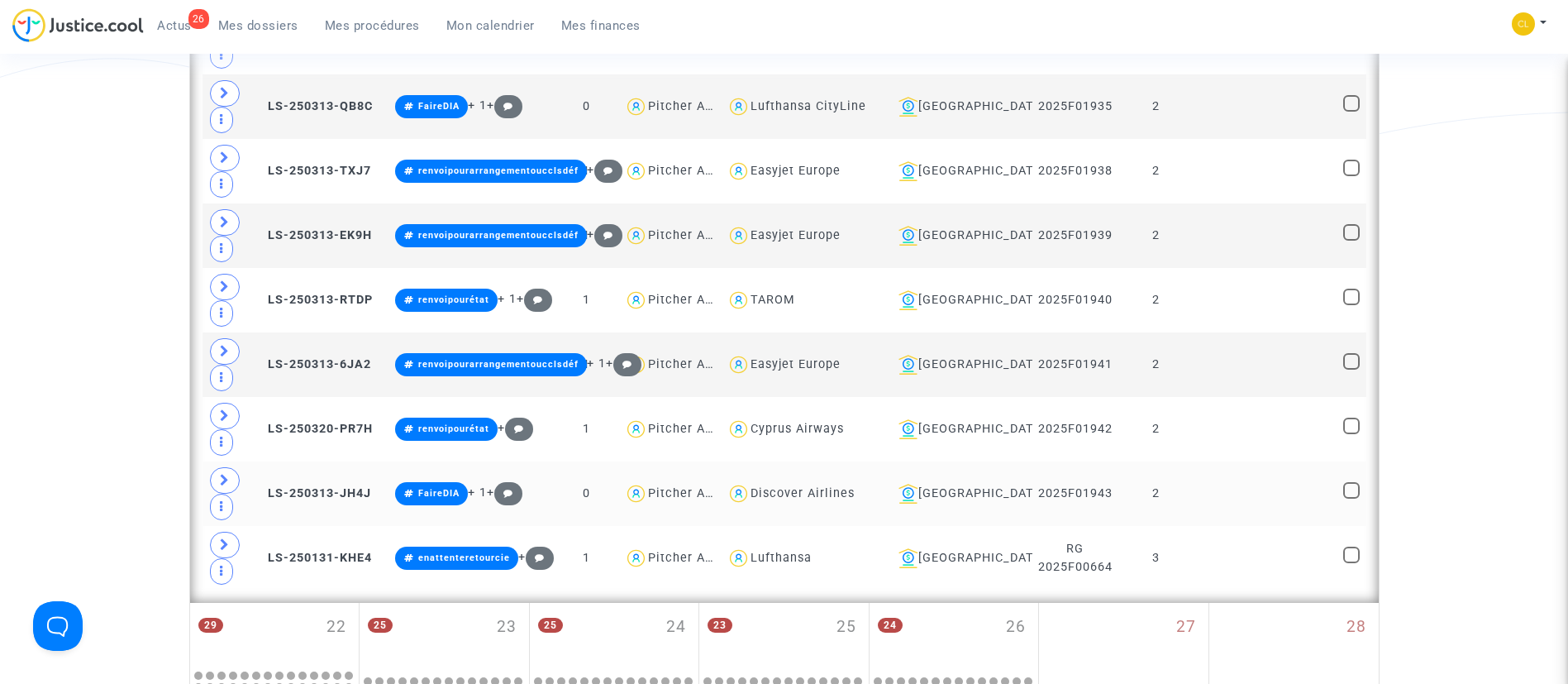
scroll to position [7441, 0]
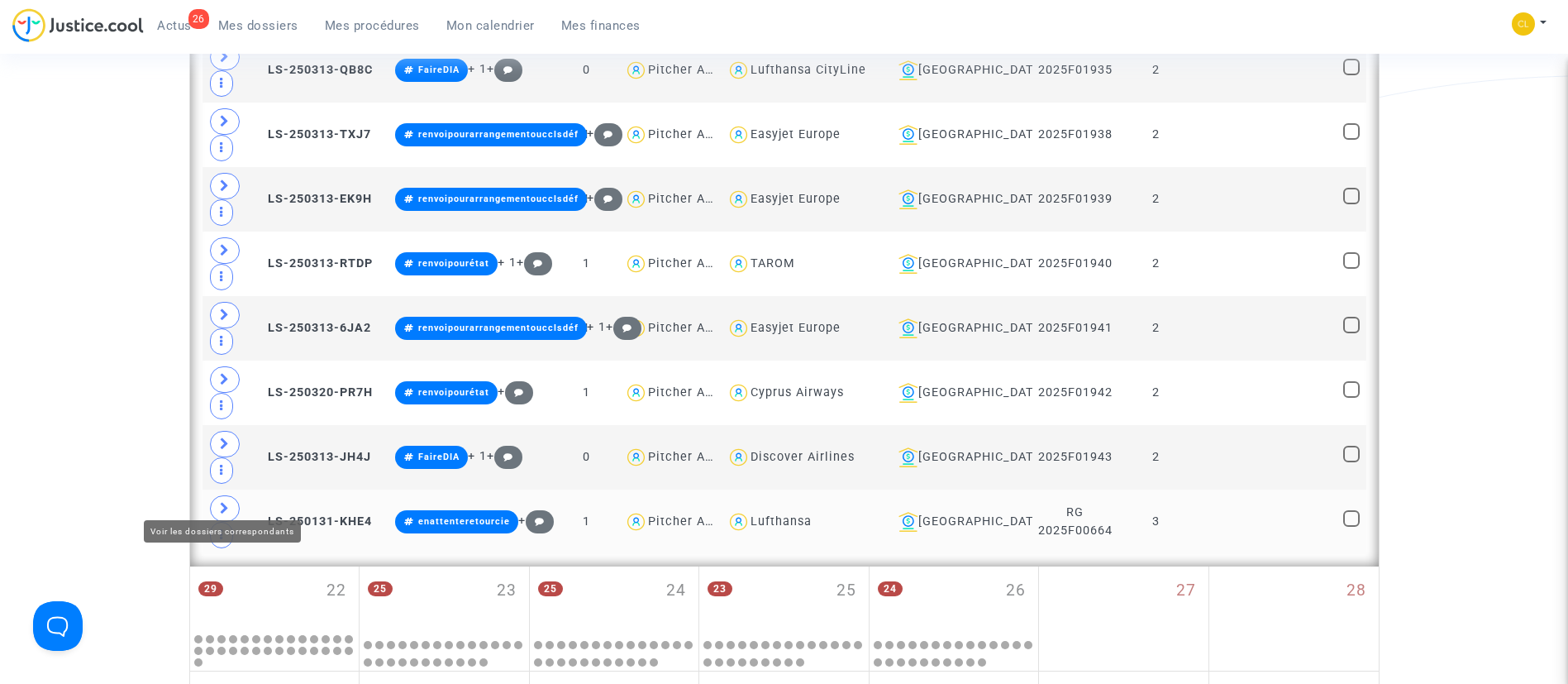
click at [223, 502] on icon at bounding box center [225, 508] width 10 height 12
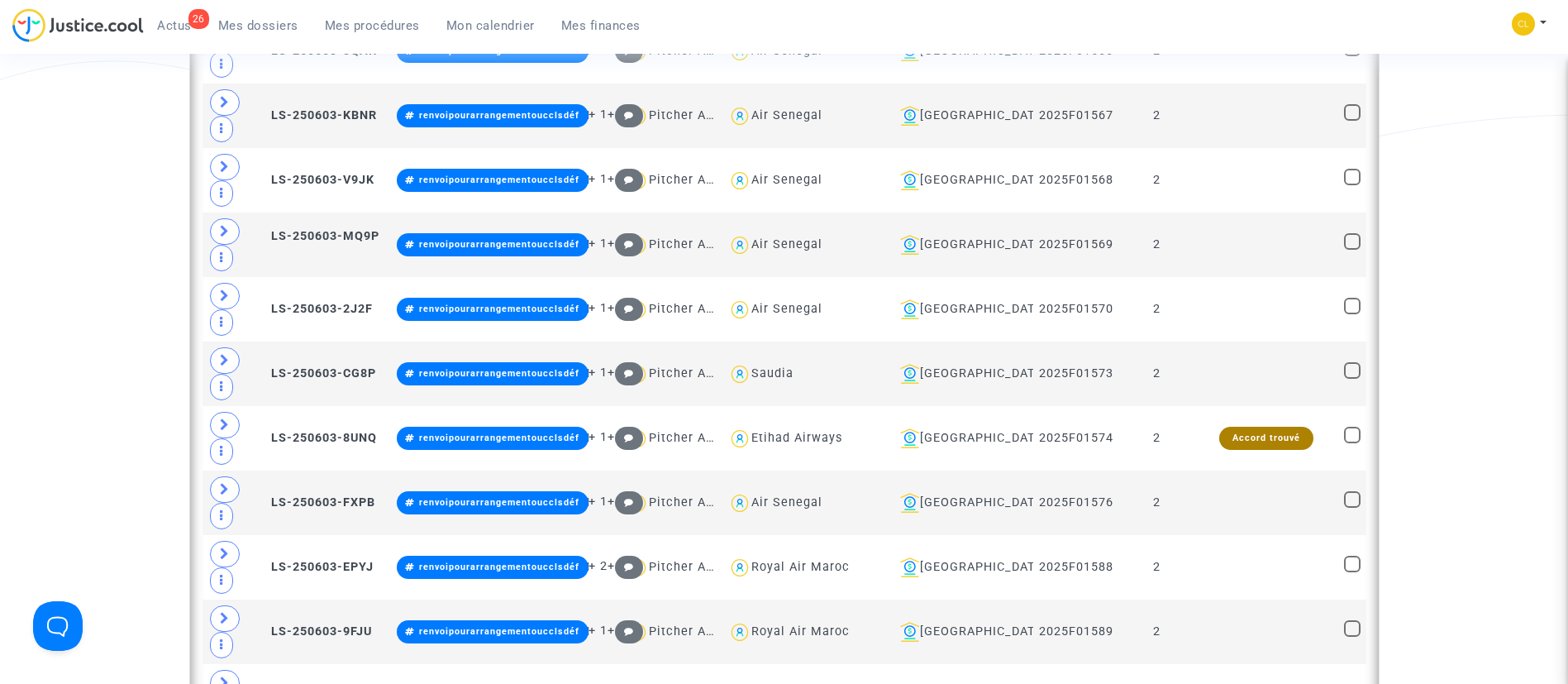
scroll to position [3473, 0]
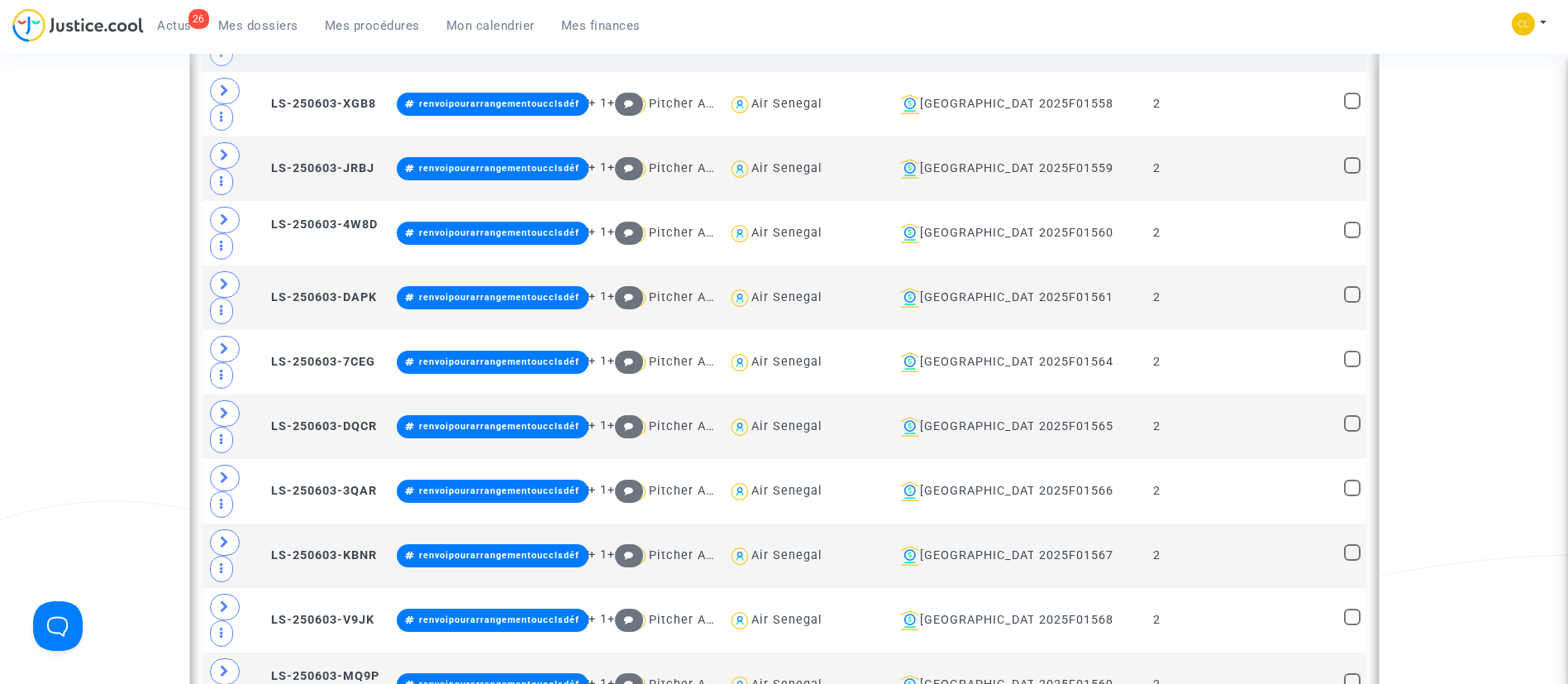
click at [378, 21] on span "Mes procédures" at bounding box center [373, 26] width 95 height 15
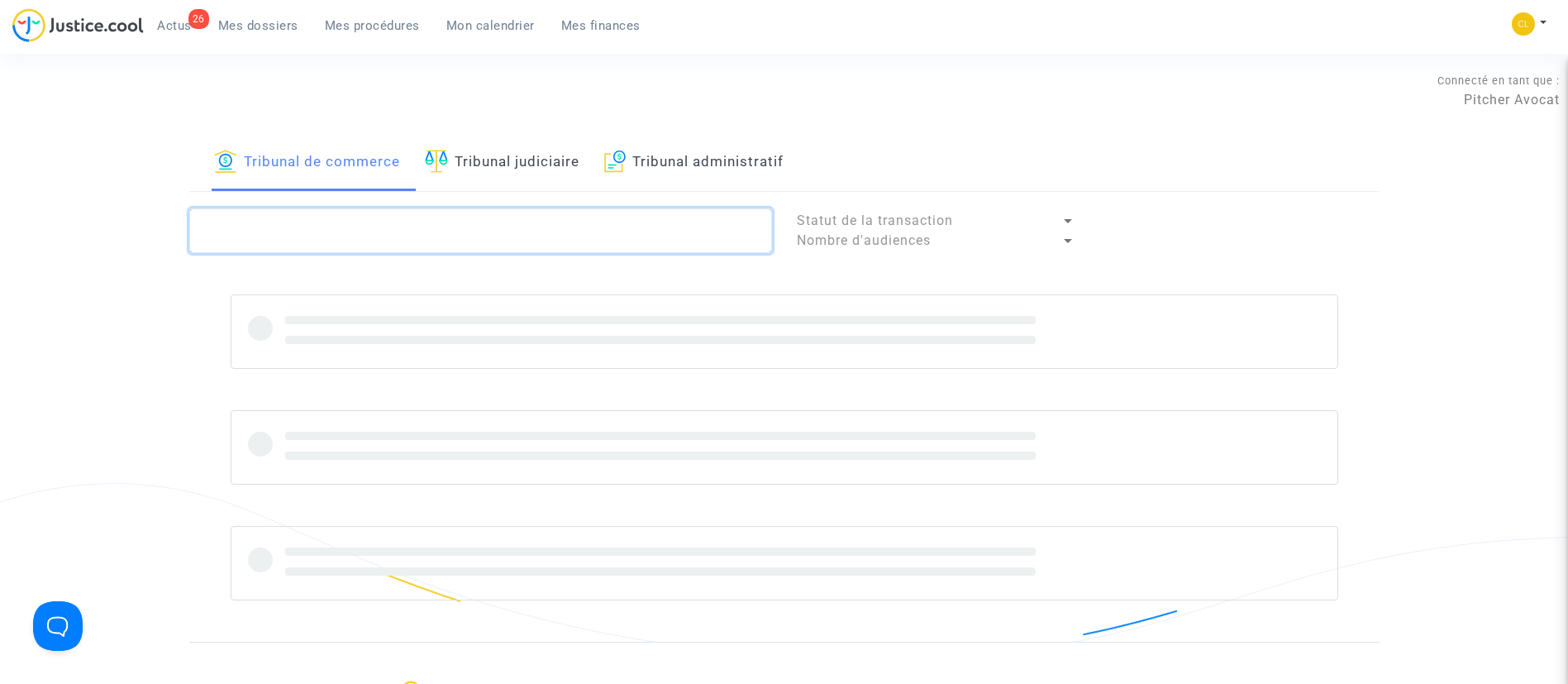
click at [398, 212] on textarea at bounding box center [481, 231] width 583 height 45
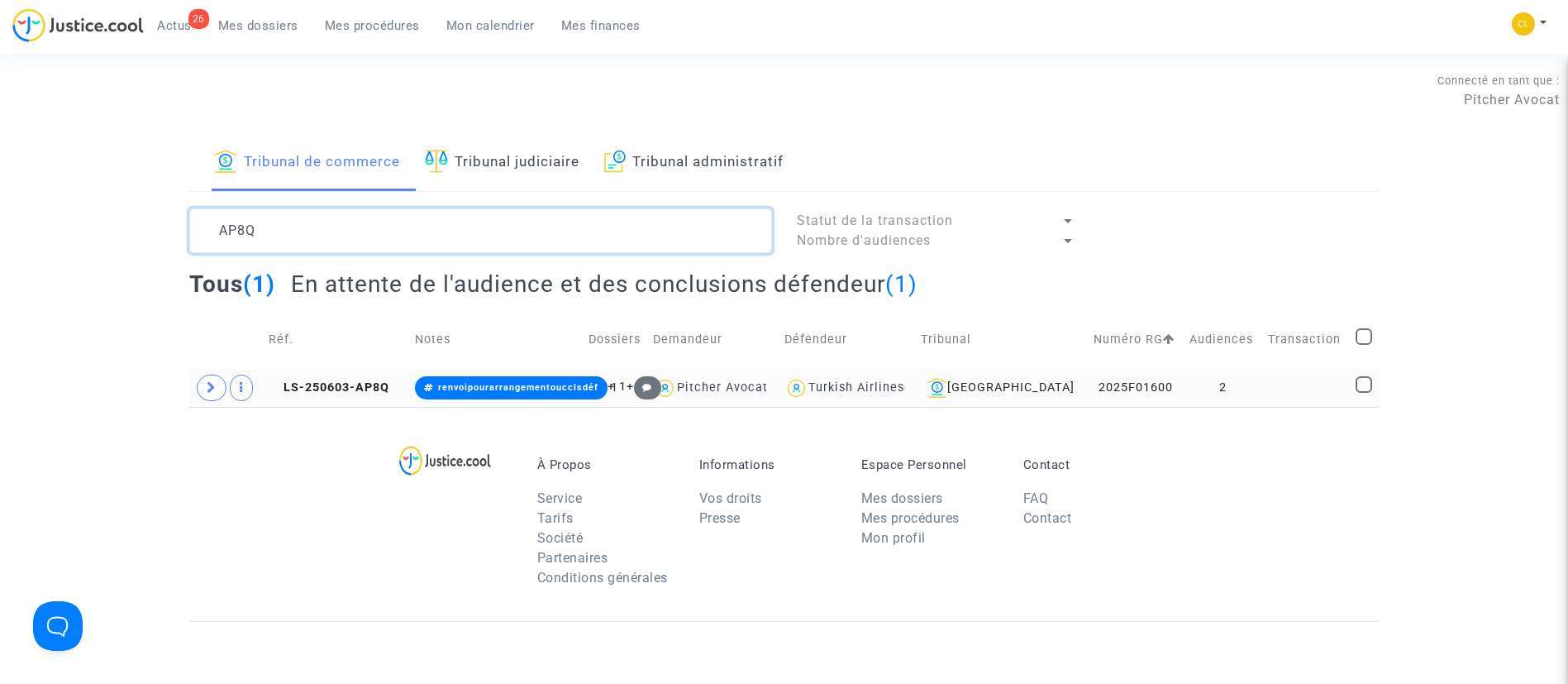
type textarea "AP8Q"
click at [1267, 379] on td at bounding box center [1306, 388] width 88 height 38
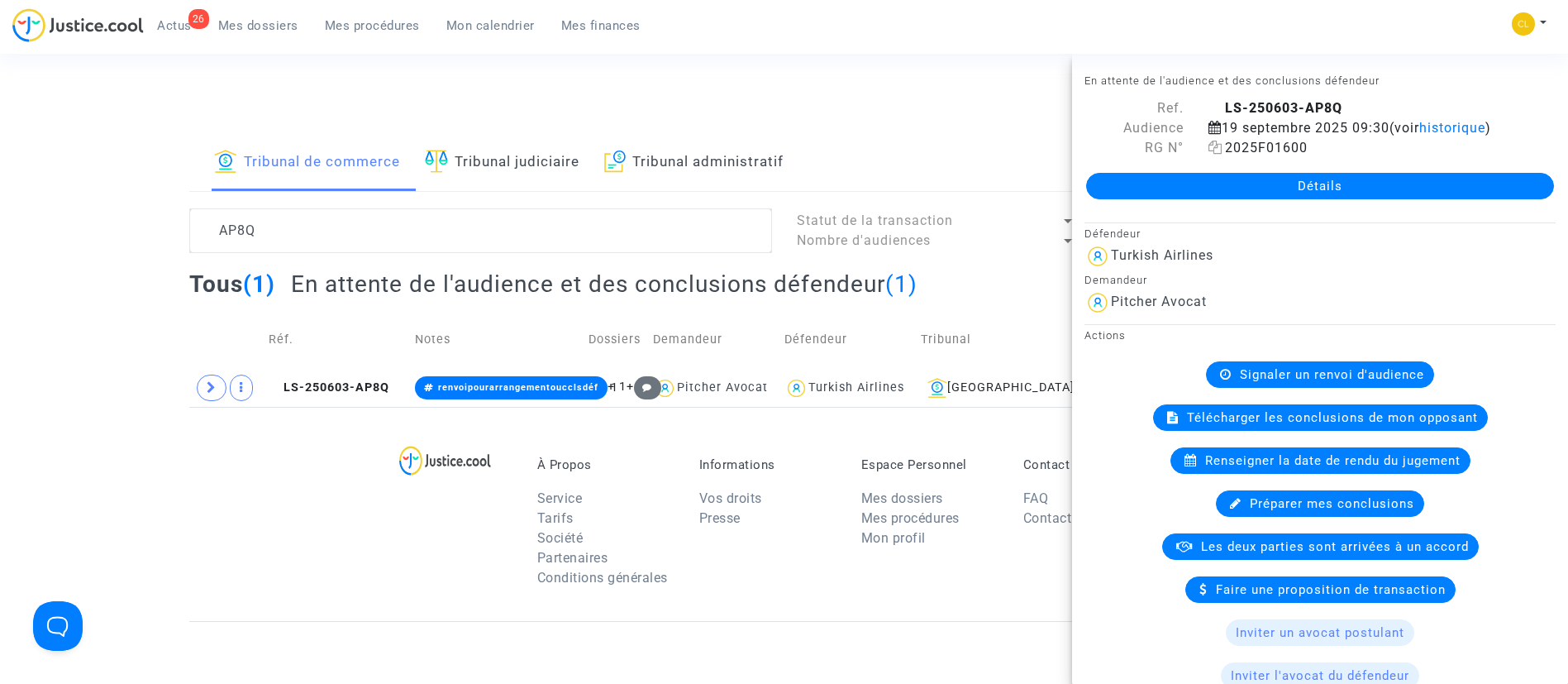
click at [1214, 154] on icon at bounding box center [1215, 147] width 14 height 13
click at [1371, 199] on link "Détails" at bounding box center [1320, 185] width 468 height 26
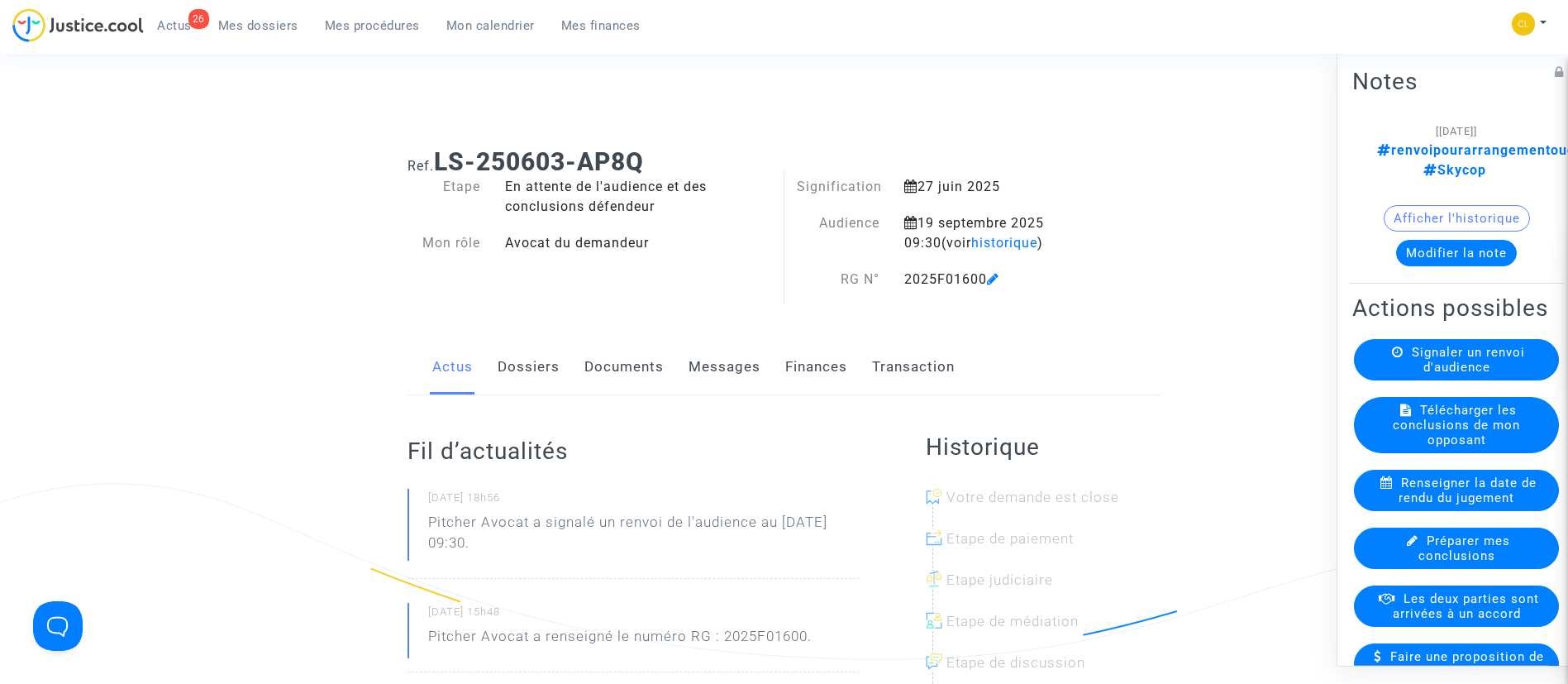
click at [989, 280] on div "2025F01600" at bounding box center [1000, 279] width 216 height 20
click at [998, 280] on icon at bounding box center [992, 279] width 12 height 13
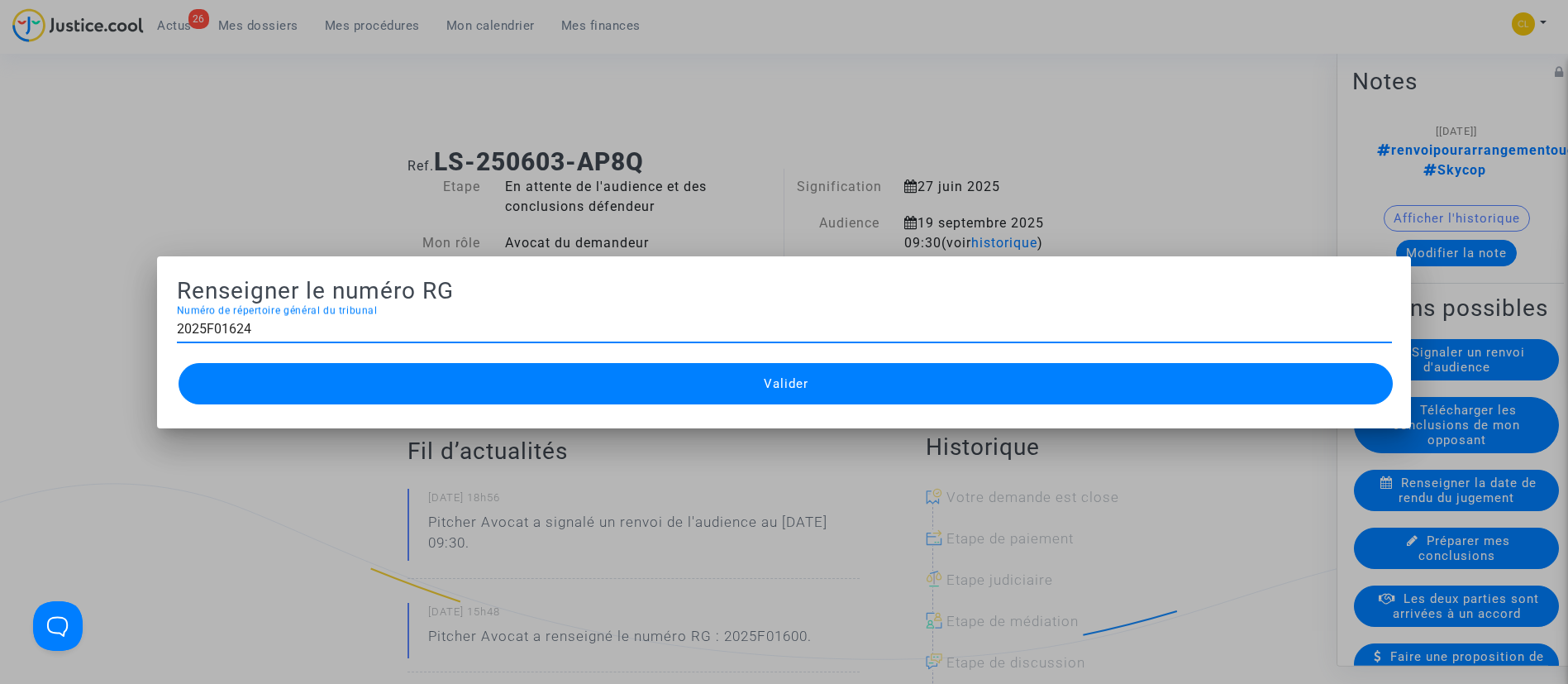
type input "2025F01624"
click at [790, 404] on div "Valider" at bounding box center [784, 383] width 1215 height 49
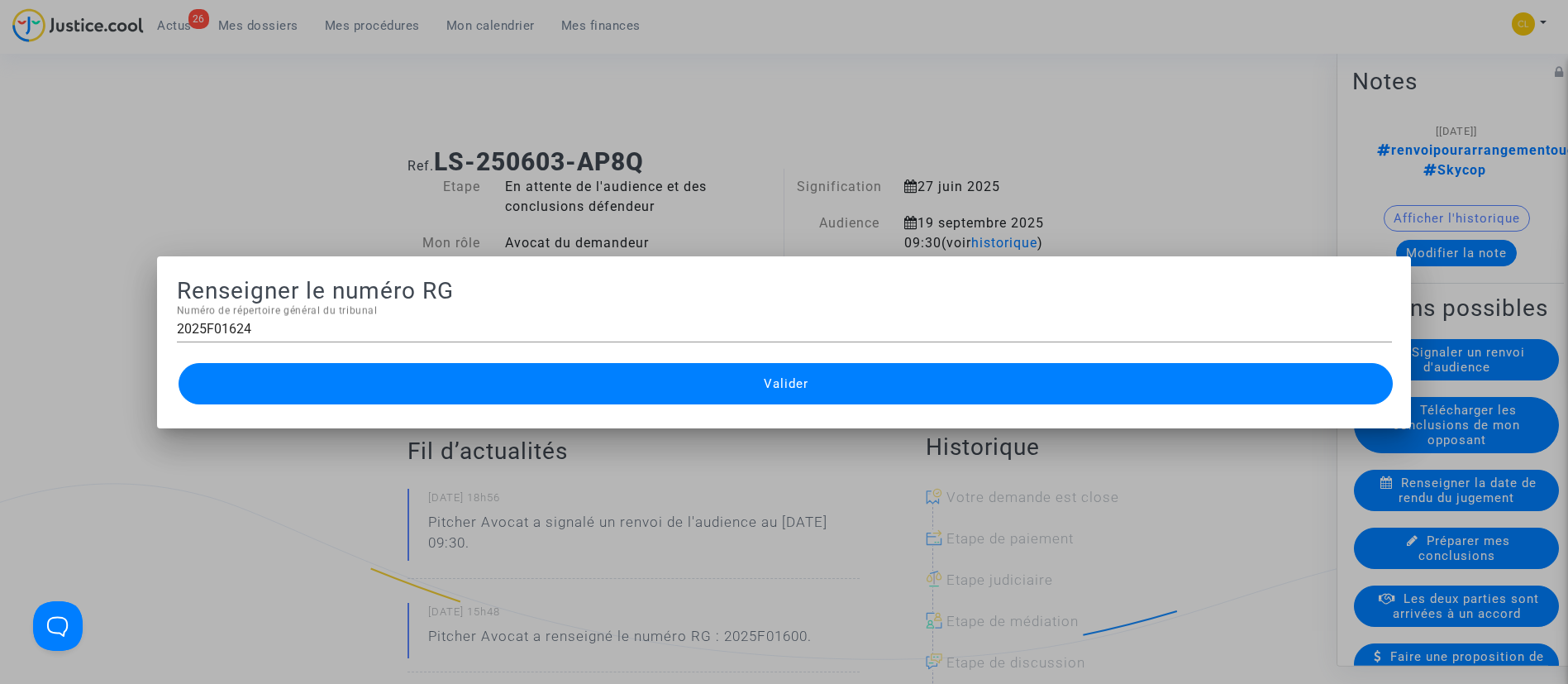
click at [382, 148] on div at bounding box center [784, 342] width 1568 height 684
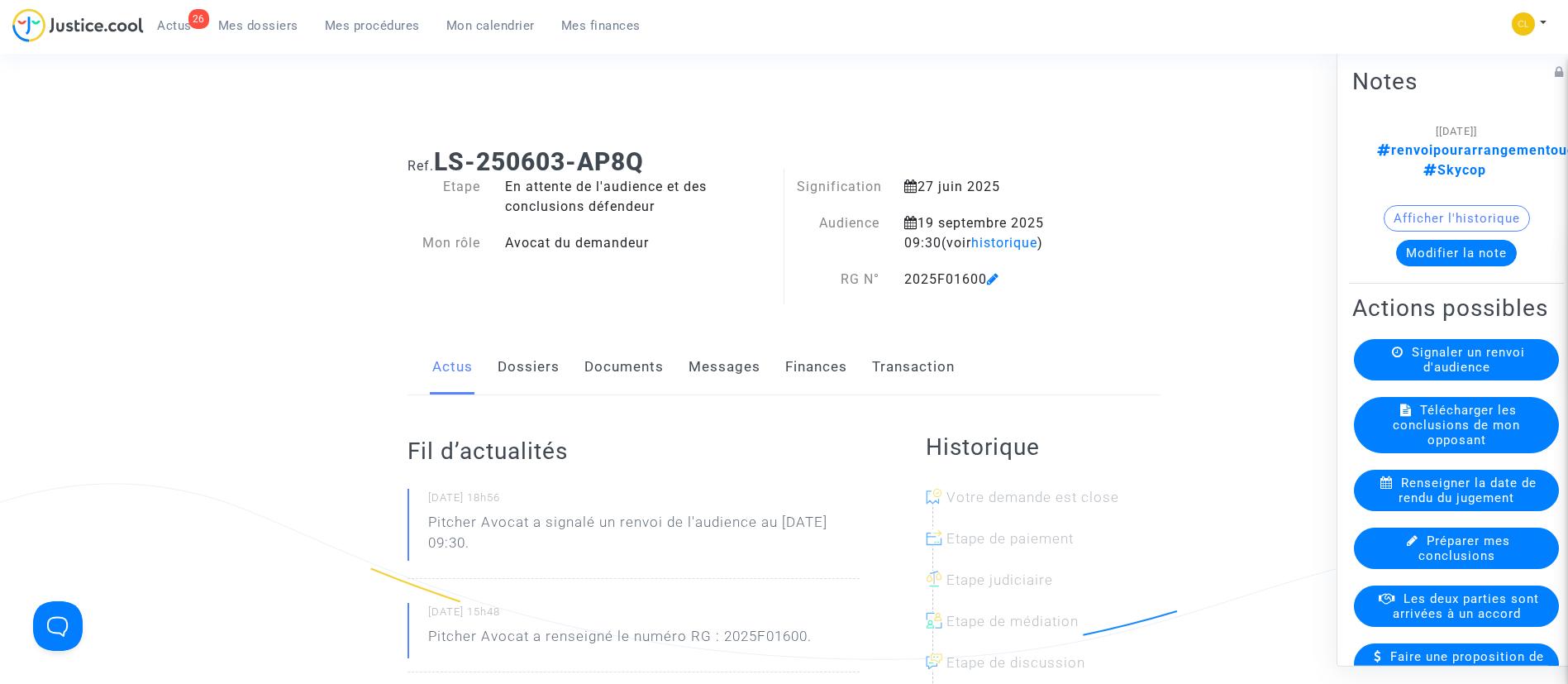
click at [991, 277] on icon at bounding box center [992, 279] width 12 height 13
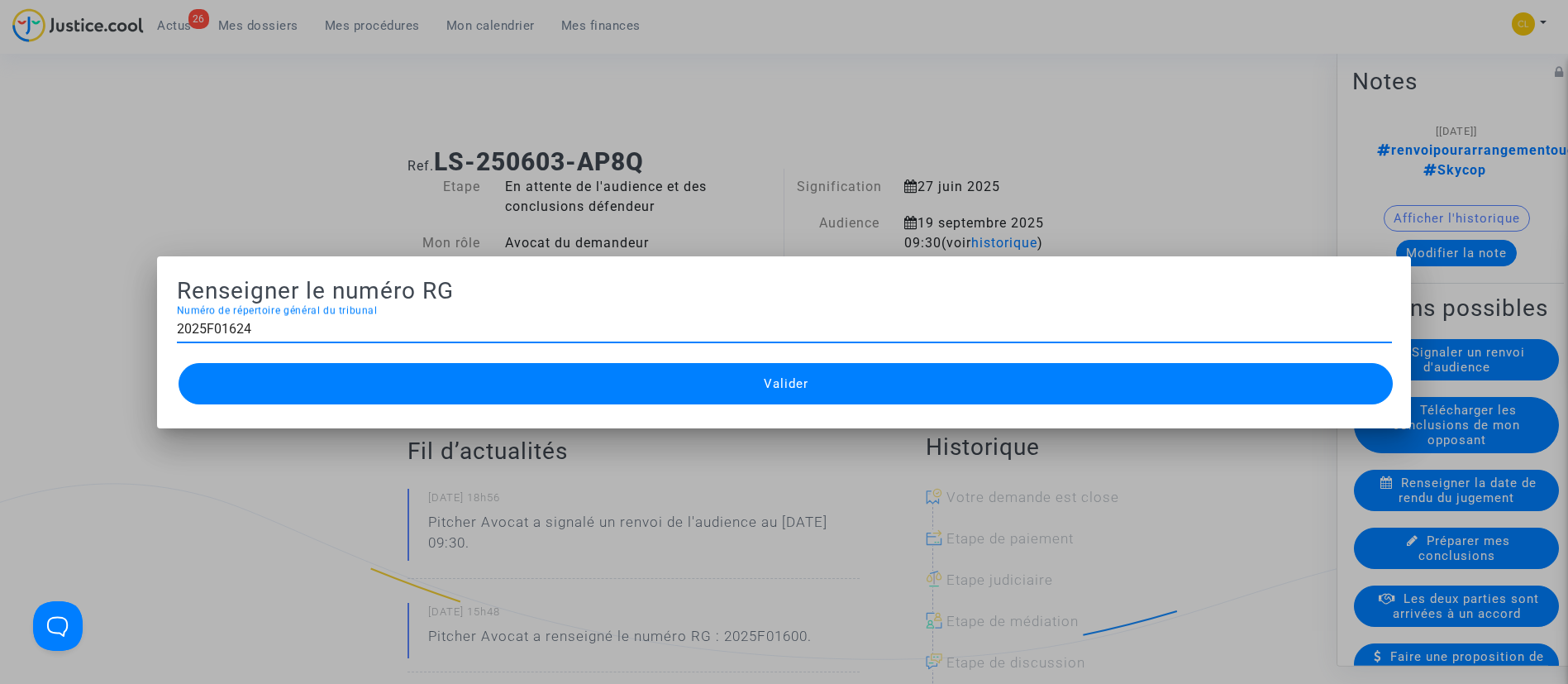
type input "2025F01624"
click at [879, 379] on button "Valider" at bounding box center [786, 384] width 1215 height 41
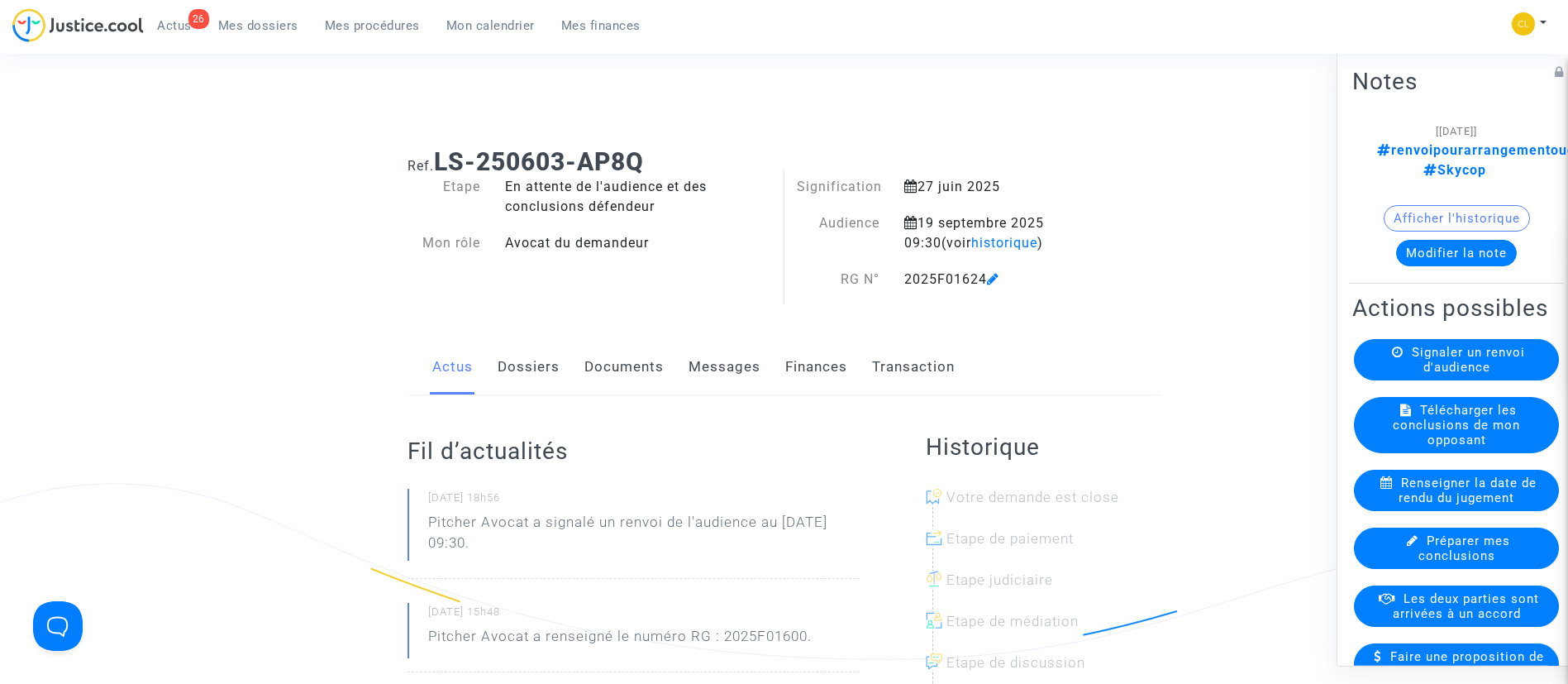
drag, startPoint x: 348, startPoint y: 19, endPoint x: 372, endPoint y: 79, distance: 64.6
click at [348, 19] on span "Mes procédures" at bounding box center [373, 26] width 95 height 15
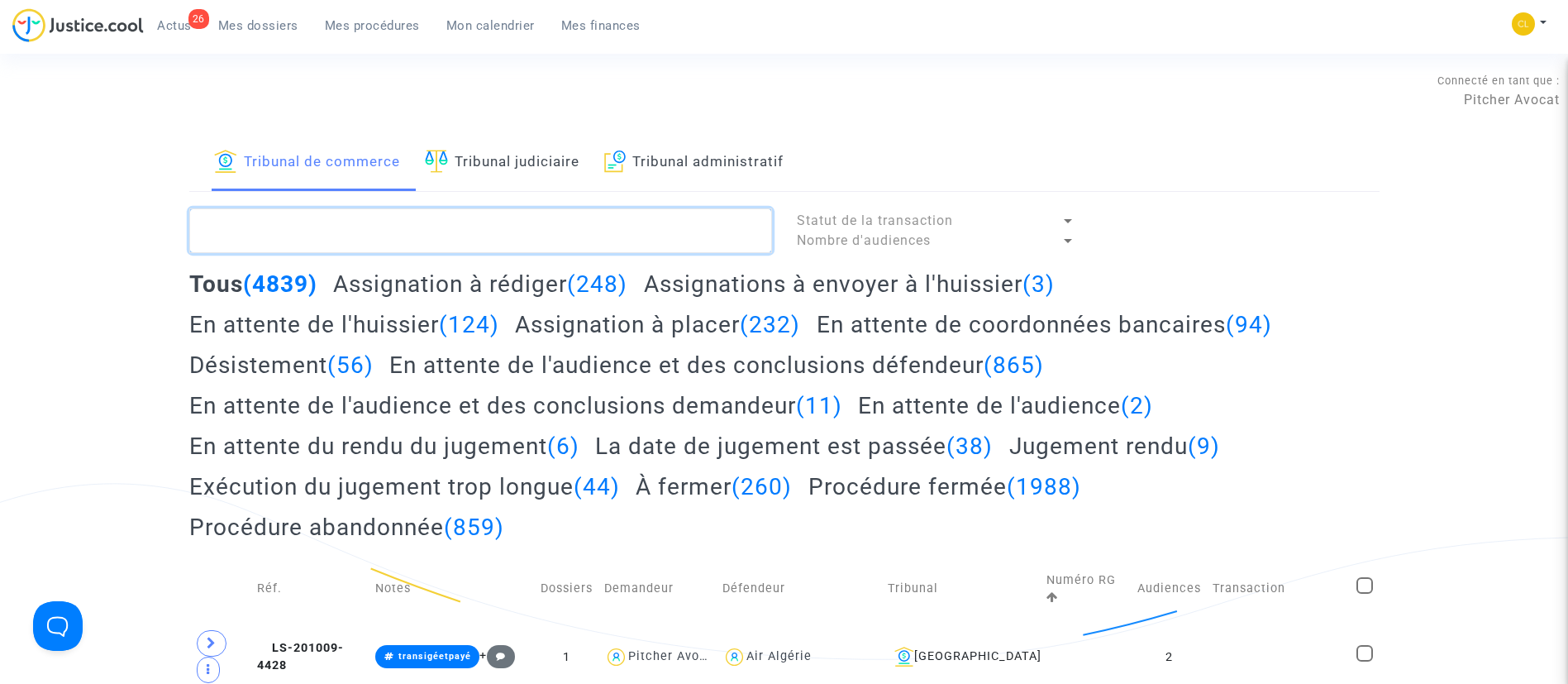
click at [369, 248] on textarea at bounding box center [481, 231] width 583 height 45
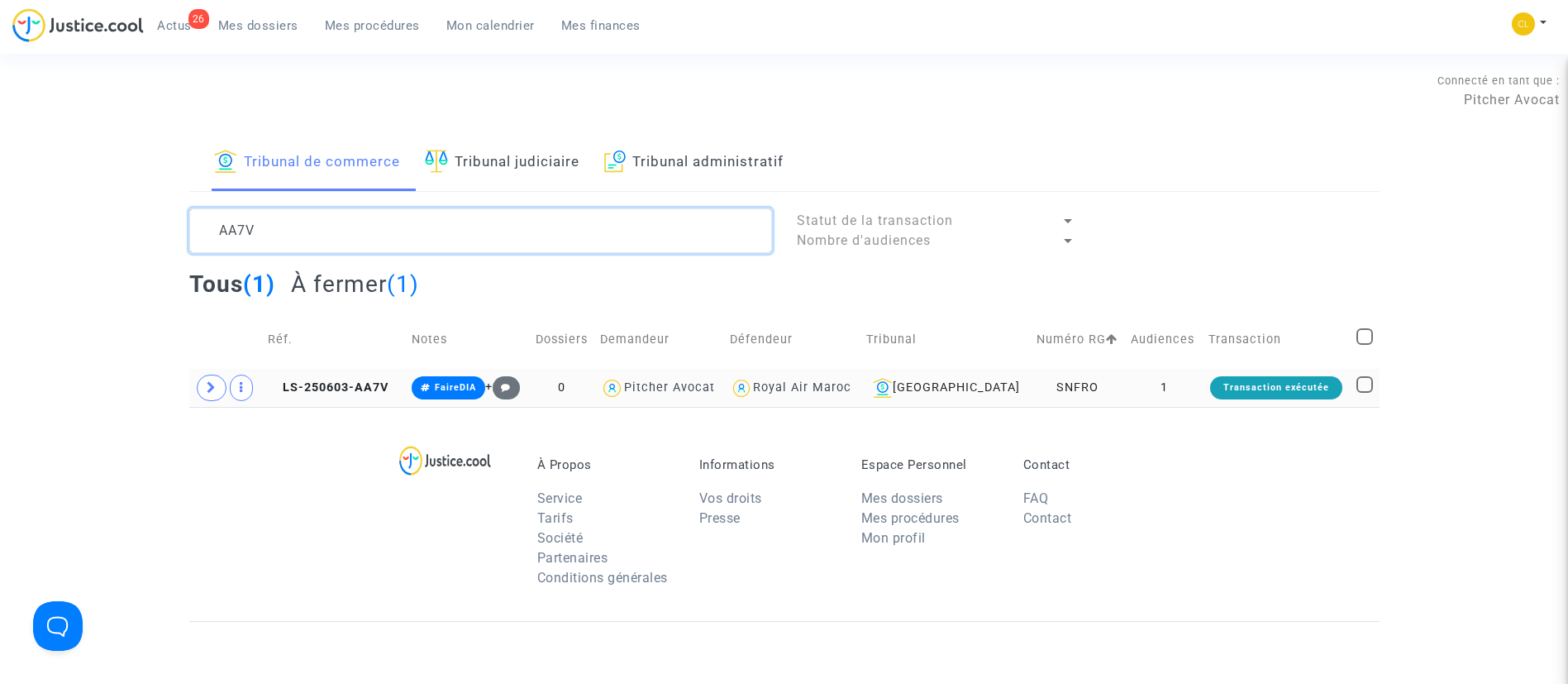
type textarea "AA7V"
click at [1125, 396] on td "1" at bounding box center [1164, 388] width 77 height 38
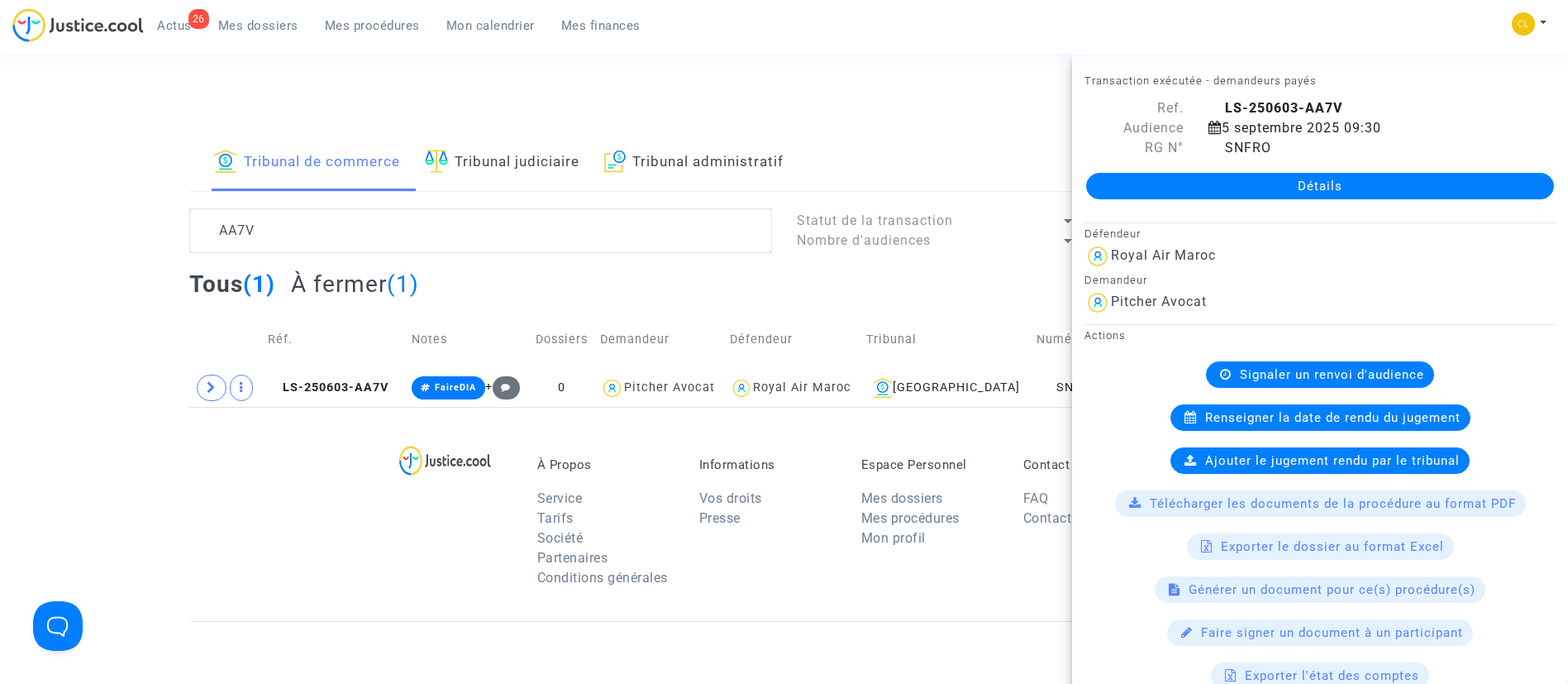
click at [1248, 181] on link "Détails" at bounding box center [1320, 185] width 468 height 26
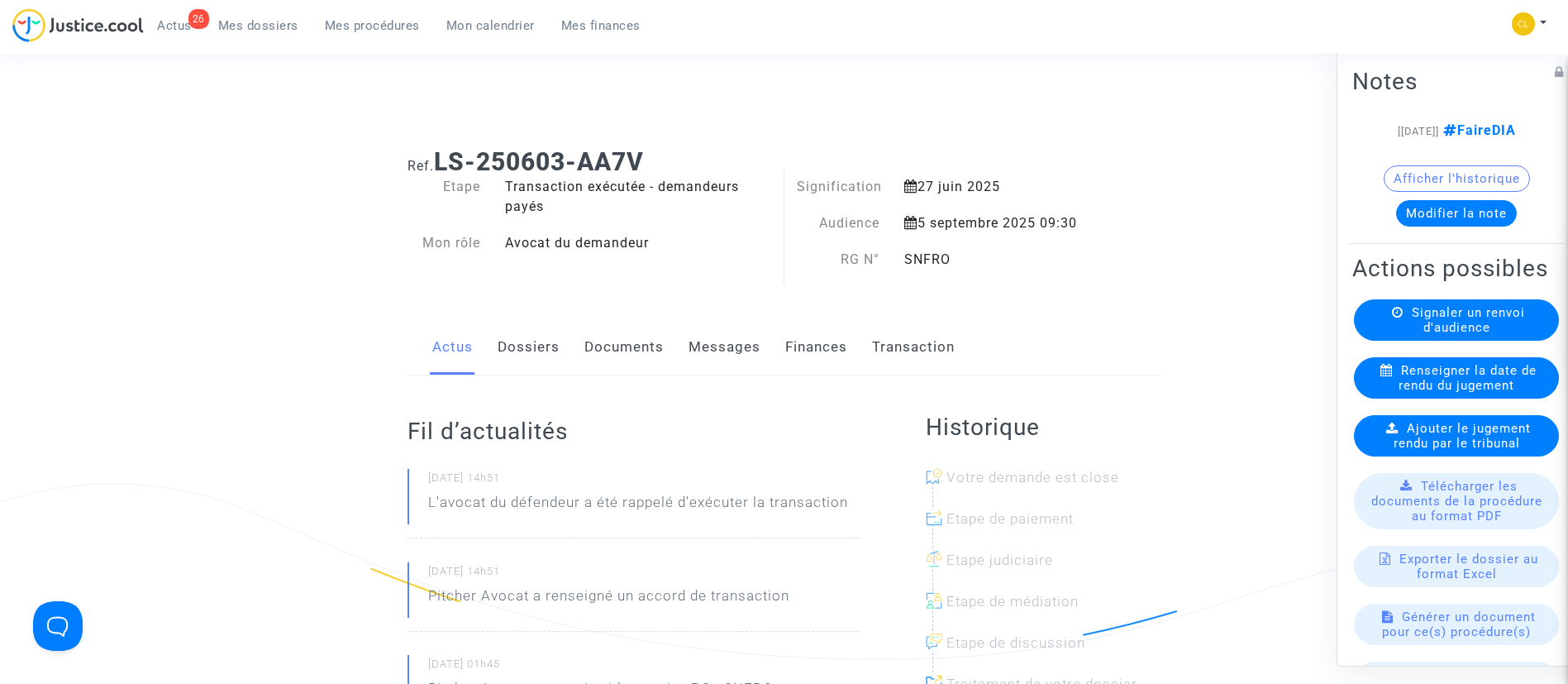
click at [1486, 340] on div "Signaler un renvoi d'audience" at bounding box center [1456, 319] width 205 height 41
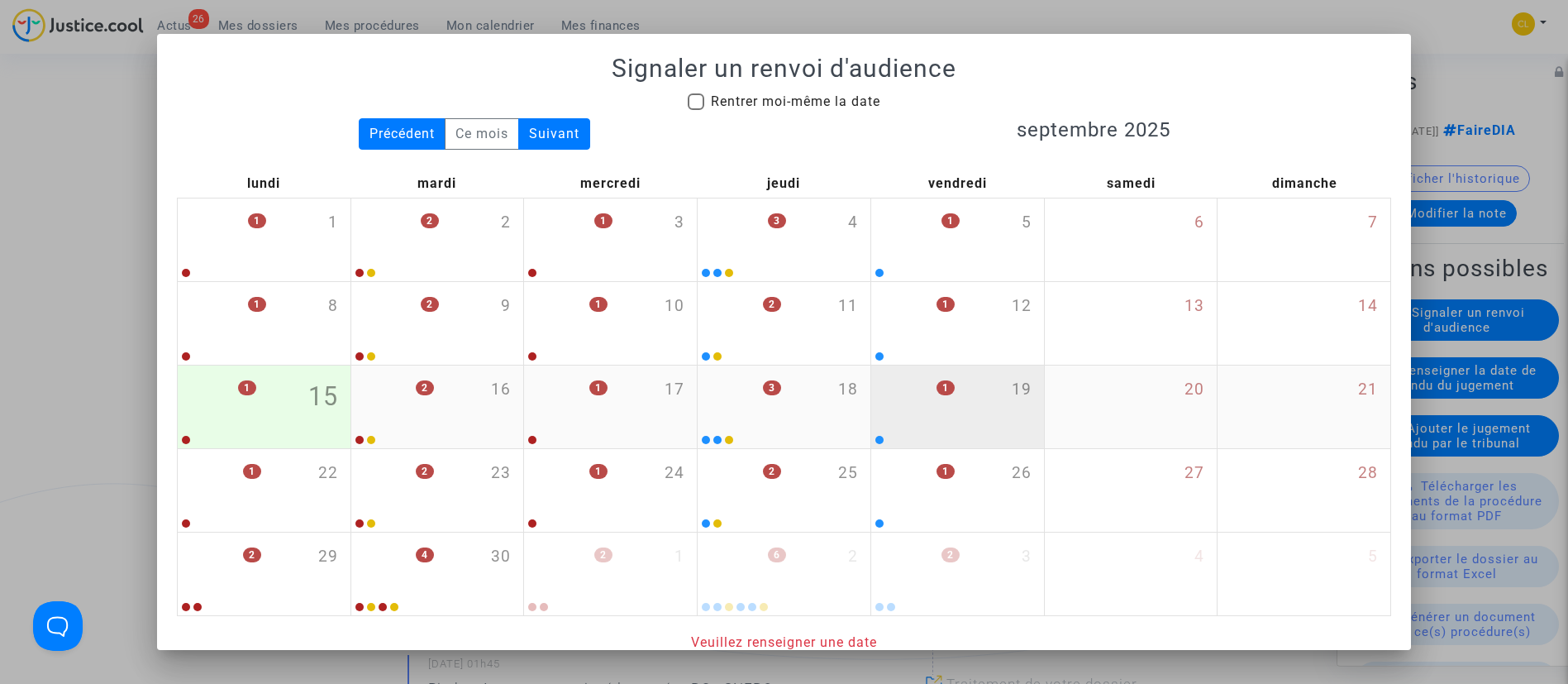
click at [964, 407] on div "1 19" at bounding box center [957, 397] width 172 height 64
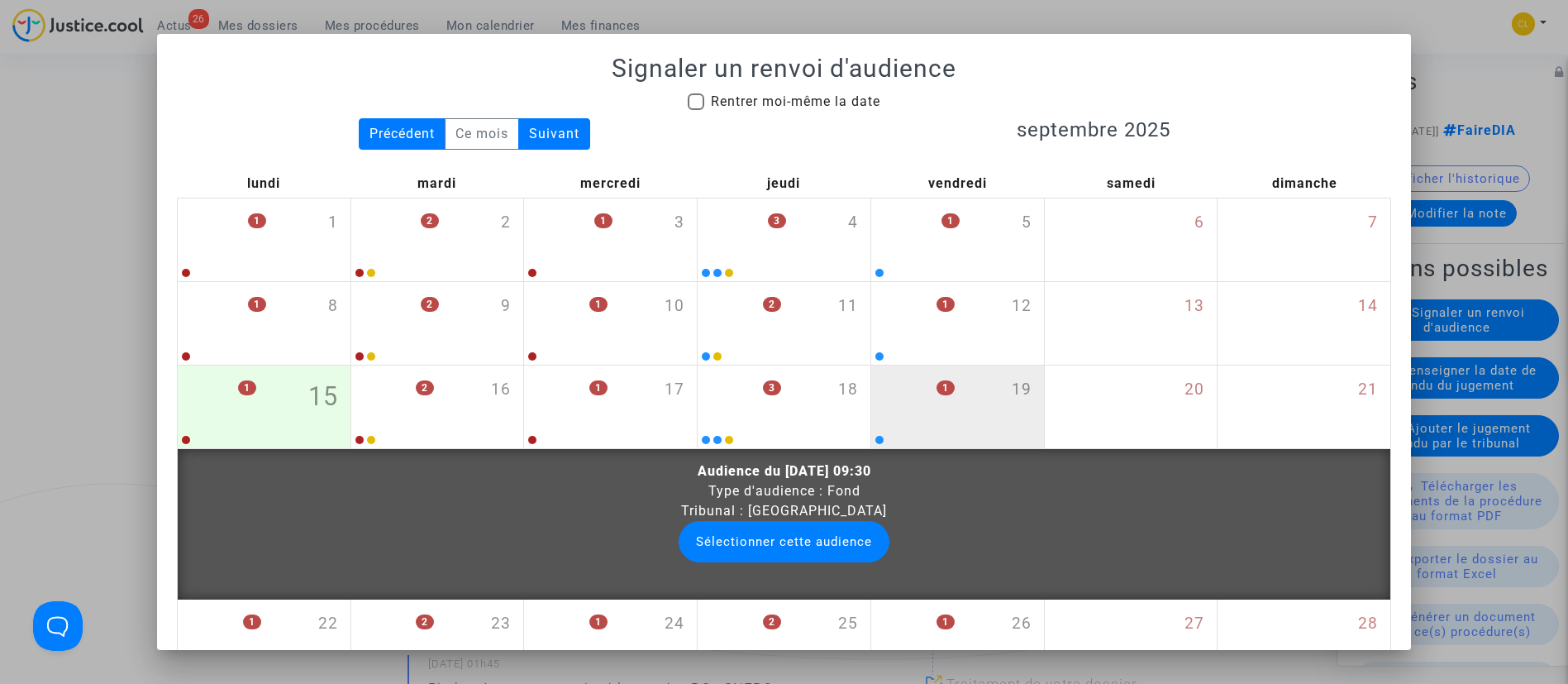
click at [829, 554] on button "Sélectionner cette audience" at bounding box center [784, 541] width 211 height 41
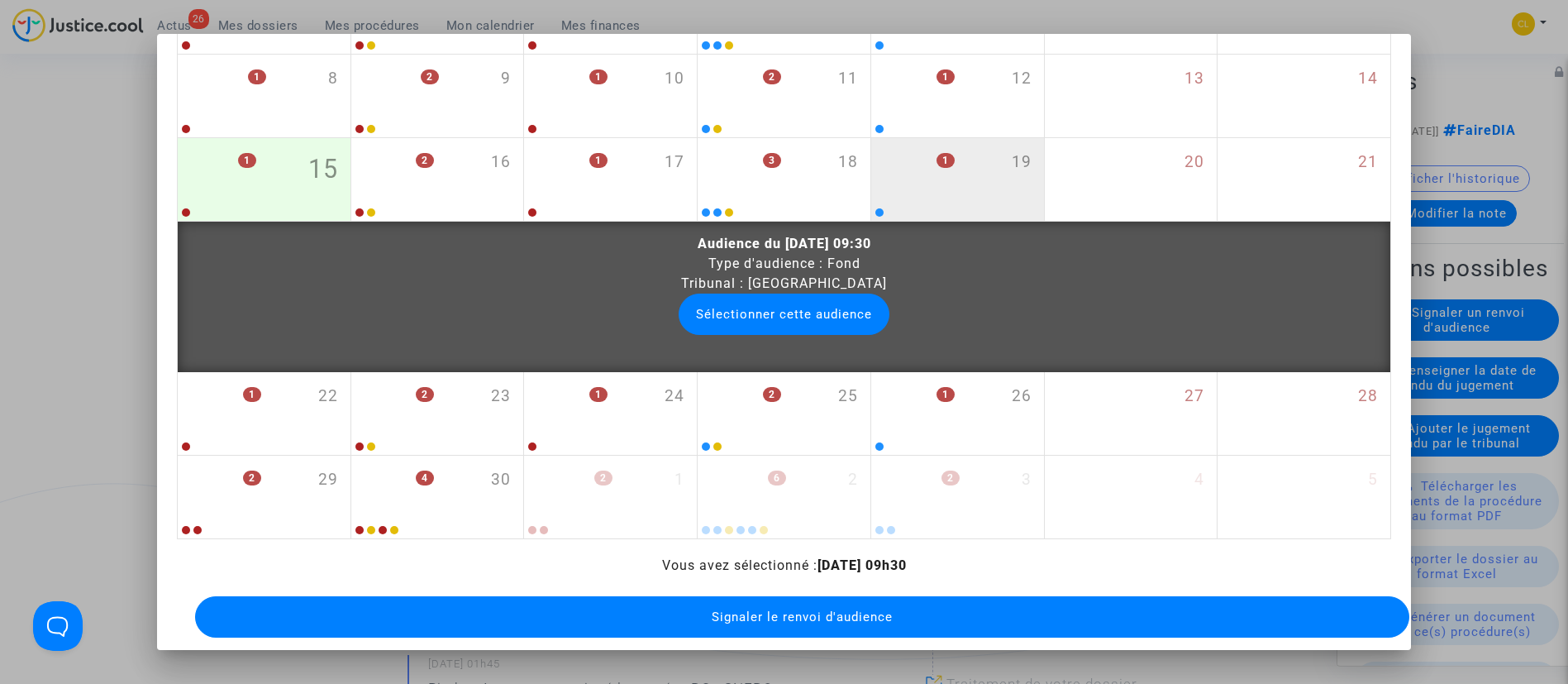
scroll to position [248, 0]
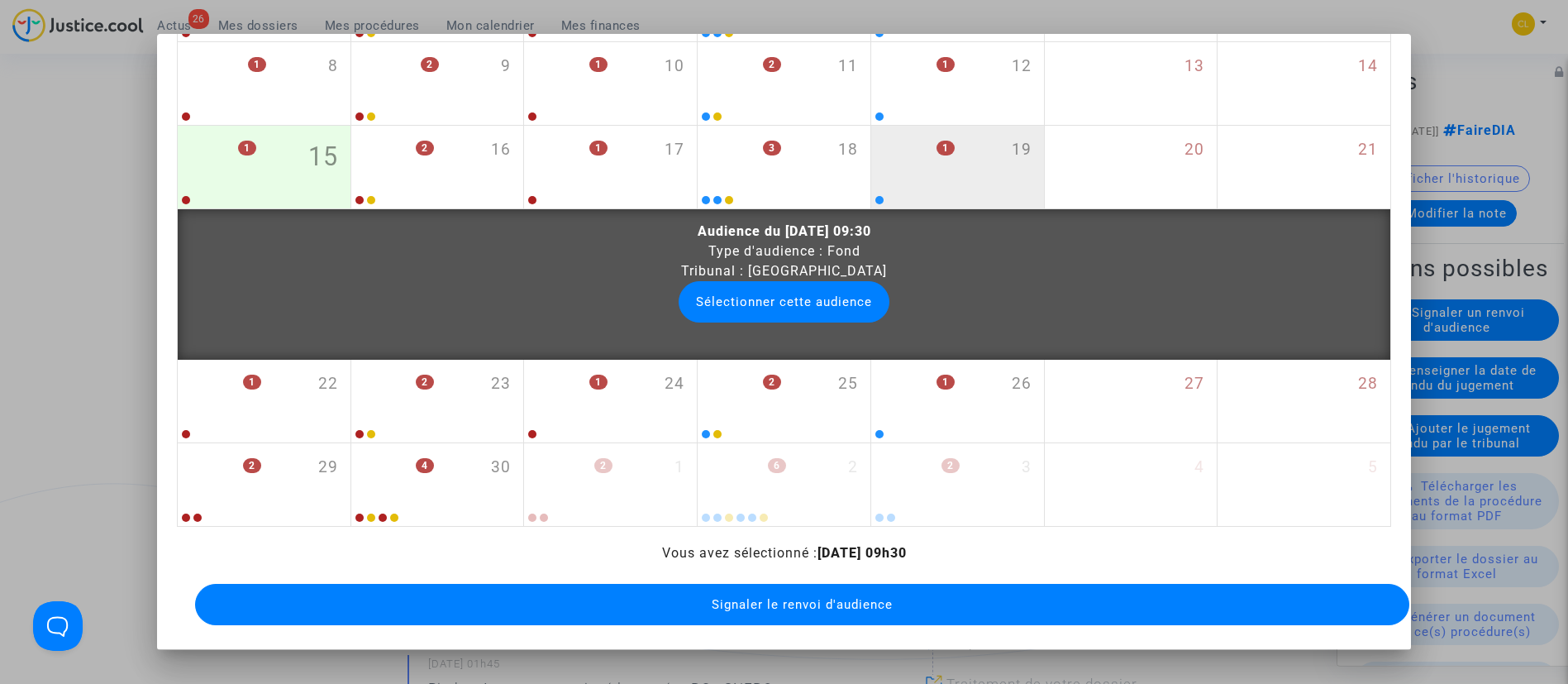
click at [947, 583] on button "Signaler le renvoi d'audience" at bounding box center [802, 604] width 1215 height 41
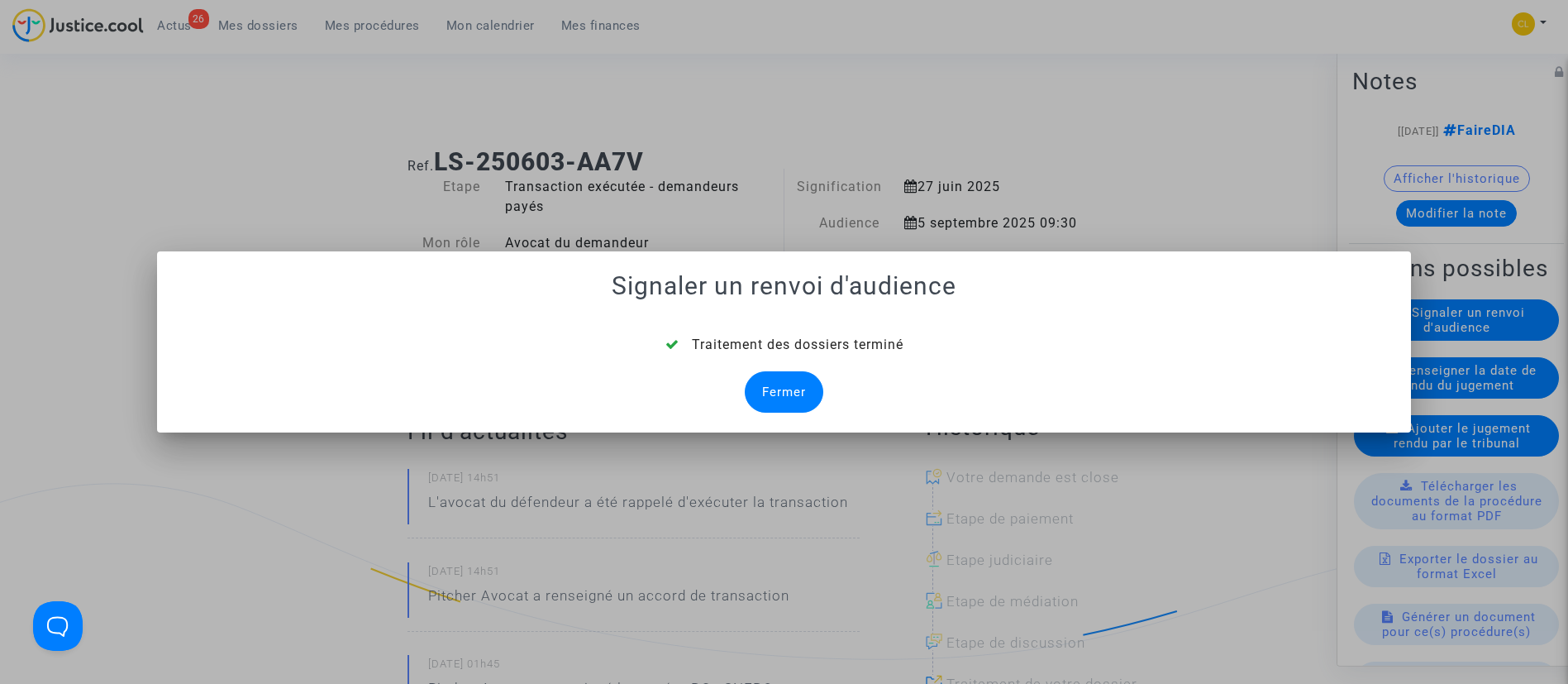
drag, startPoint x: 769, startPoint y: 382, endPoint x: 772, endPoint y: 363, distance: 19.2
click at [772, 382] on div "Fermer" at bounding box center [784, 391] width 78 height 41
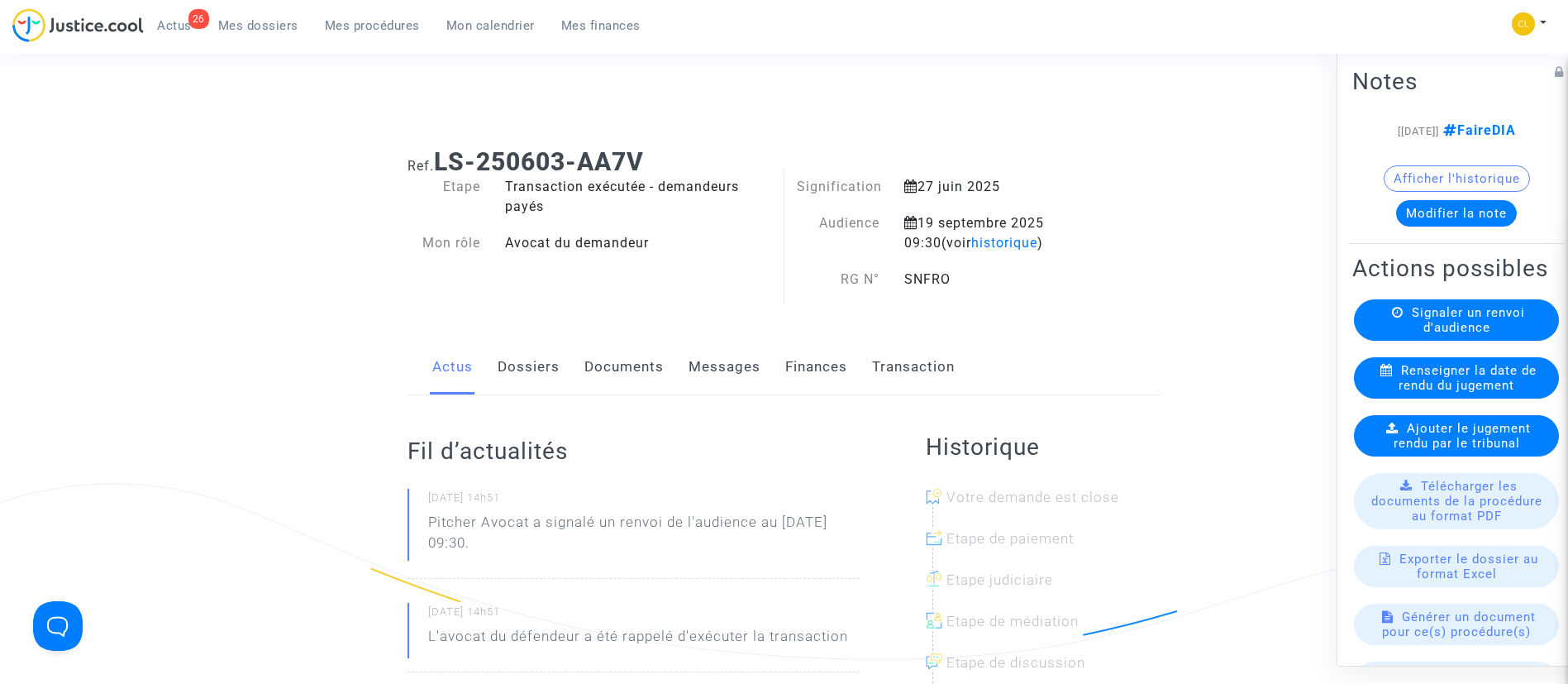
drag, startPoint x: 961, startPoint y: 275, endPoint x: 972, endPoint y: 274, distance: 11.0
click at [961, 275] on div "SNFRO" at bounding box center [1000, 279] width 216 height 20
click at [1475, 226] on button "Modifier la note" at bounding box center [1457, 212] width 121 height 26
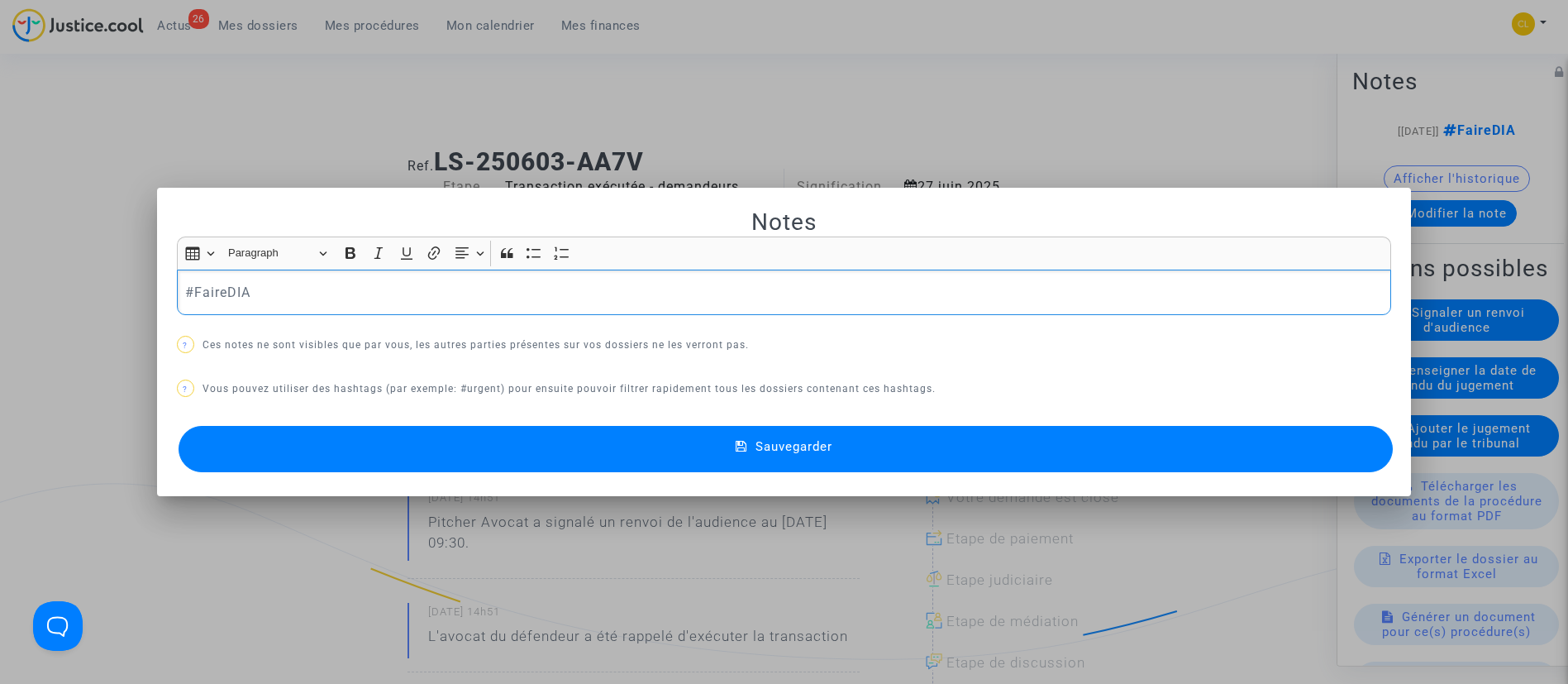
click at [538, 302] on p "#FaireDIA" at bounding box center [784, 293] width 1197 height 21
click at [851, 453] on button "Sauvegarder" at bounding box center [786, 449] width 1215 height 47
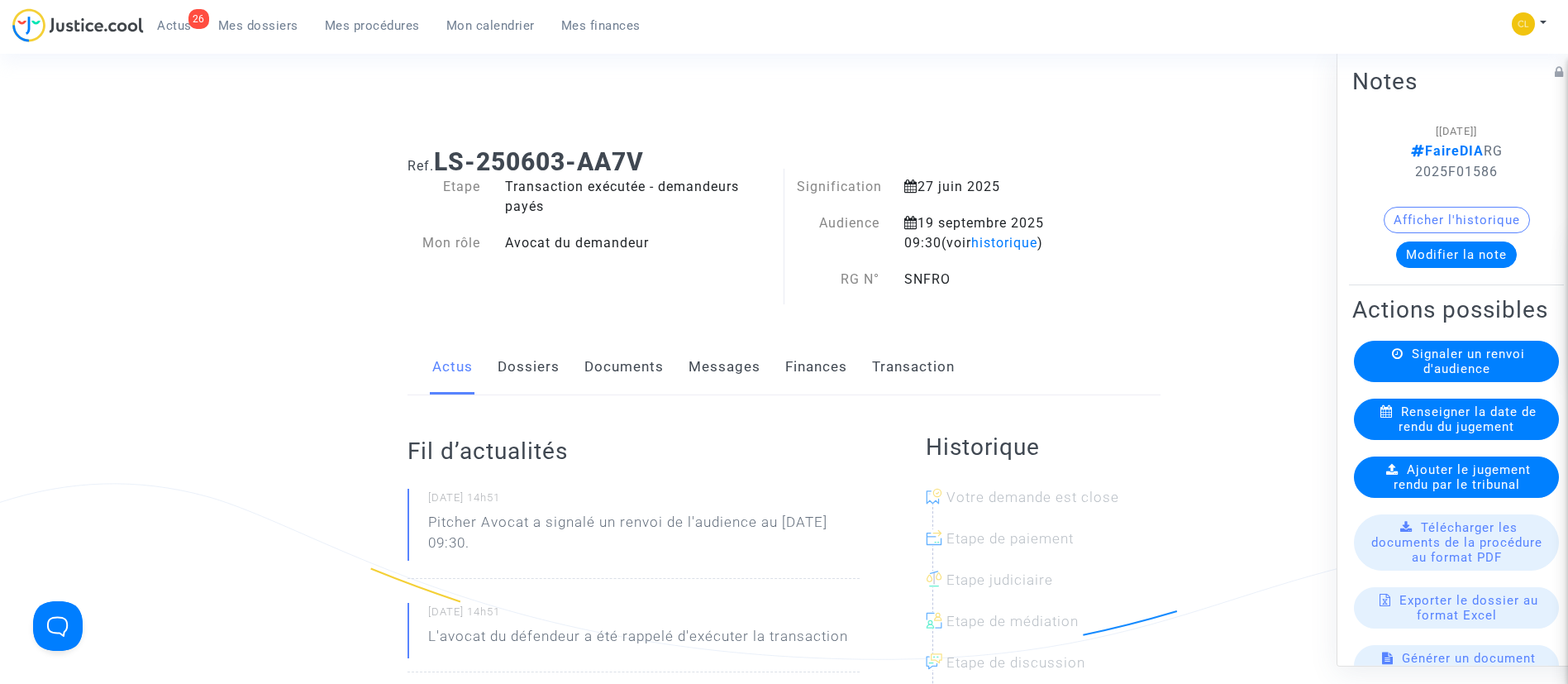
drag, startPoint x: 348, startPoint y: 34, endPoint x: 334, endPoint y: 30, distance: 14.6
click at [348, 34] on link "Mes procédures" at bounding box center [373, 25] width 121 height 25
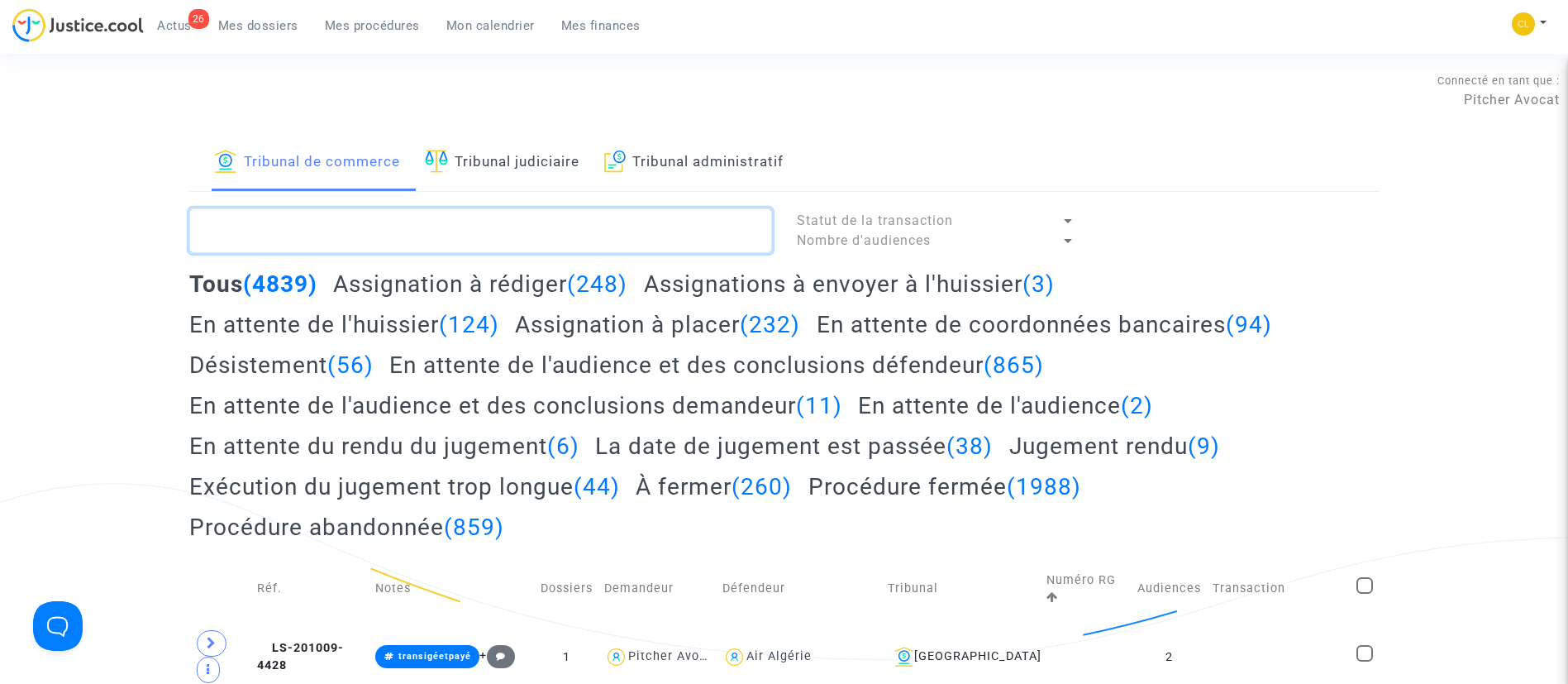
click at [395, 237] on textarea at bounding box center [481, 231] width 583 height 45
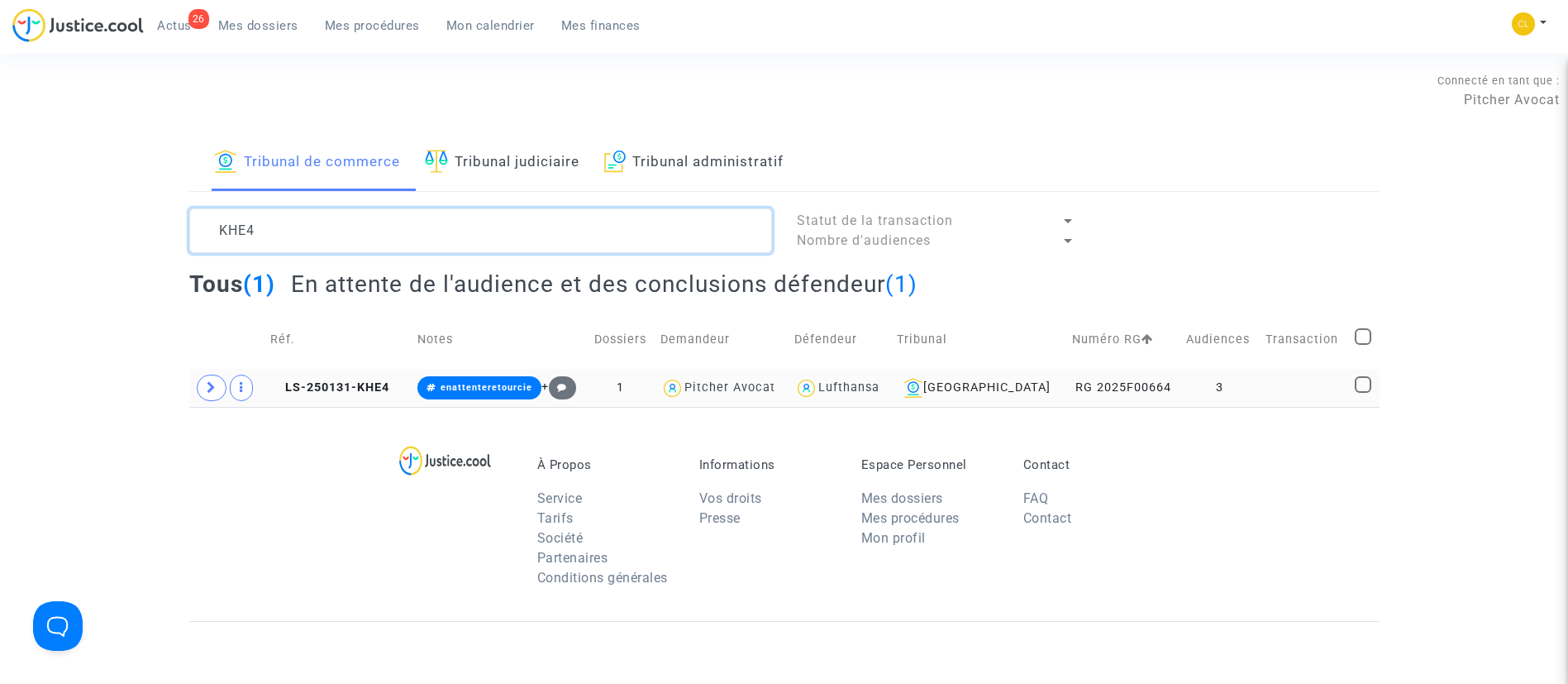
type textarea "KHE4"
click at [1214, 394] on td "3" at bounding box center [1220, 388] width 80 height 38
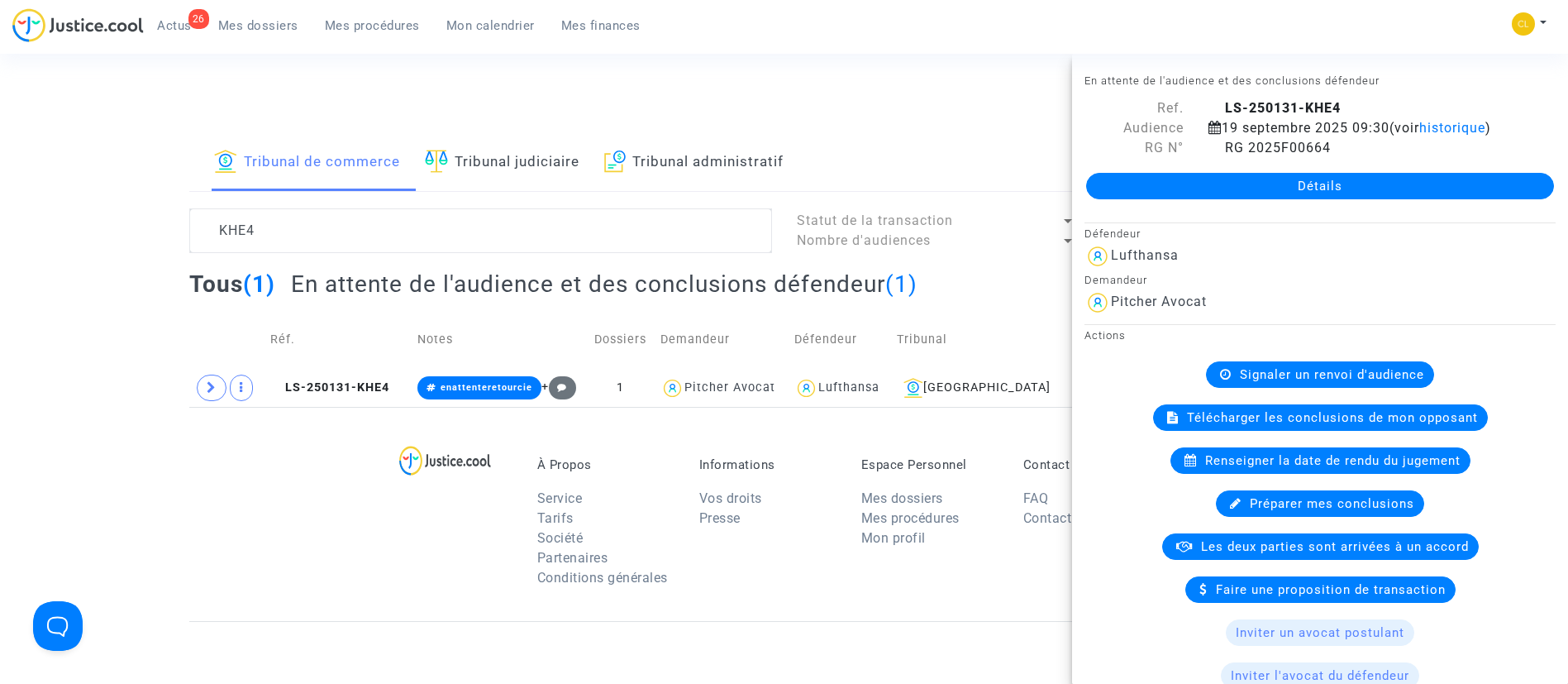
drag, startPoint x: 1326, startPoint y: 198, endPoint x: 1322, endPoint y: 183, distance: 15.5
click at [1326, 198] on link "Détails" at bounding box center [1320, 185] width 468 height 26
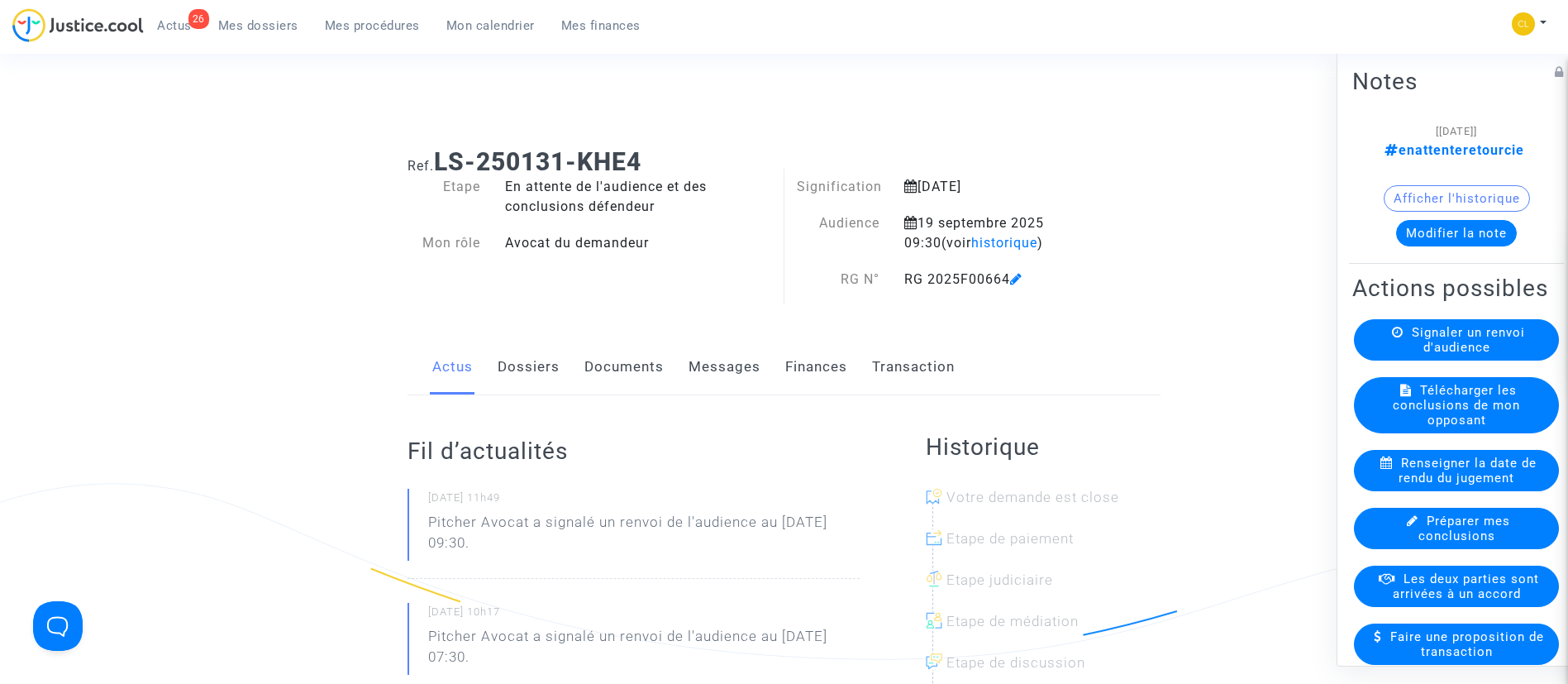
click at [1023, 273] on icon at bounding box center [1016, 279] width 12 height 13
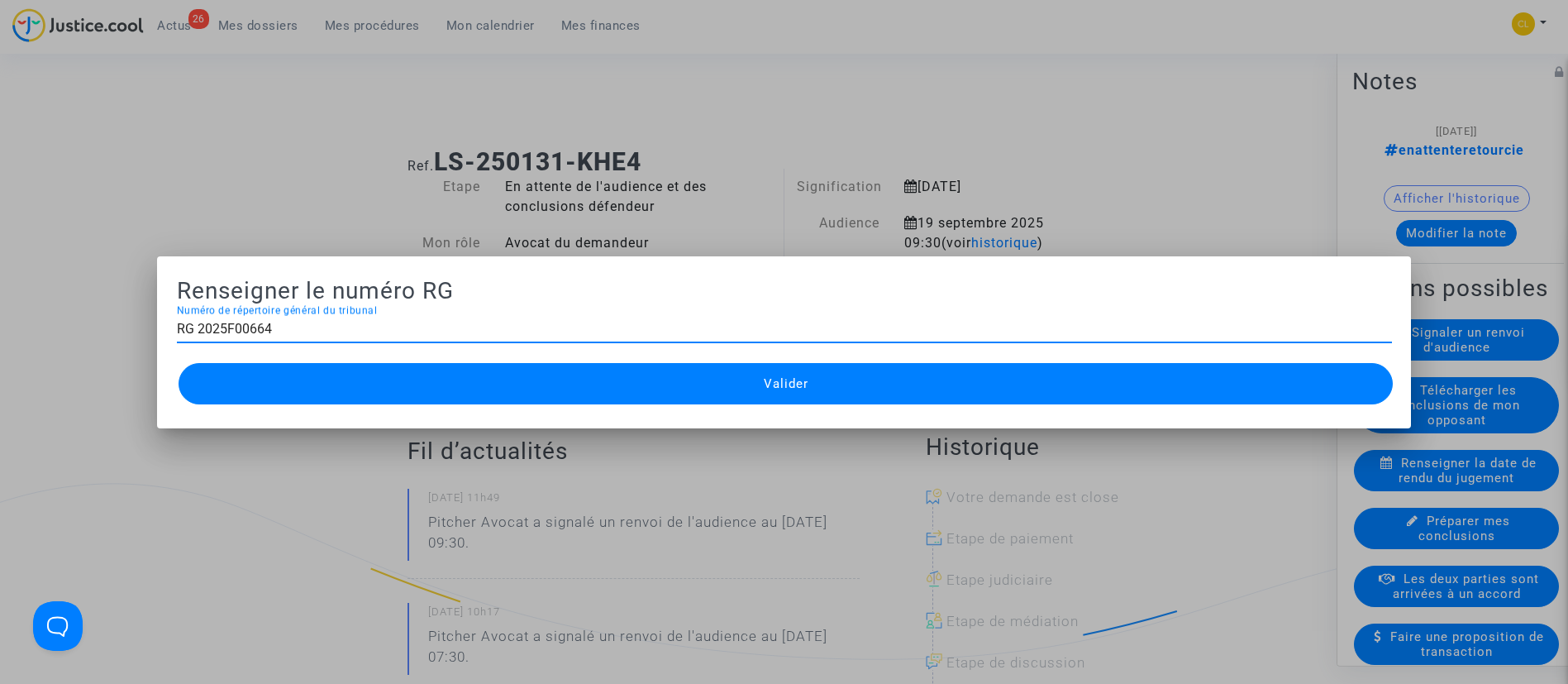
click at [198, 325] on input "RG 2025F00664" at bounding box center [784, 329] width 1215 height 15
type input "2025F00664"
click at [1011, 390] on button "Valider" at bounding box center [786, 384] width 1215 height 41
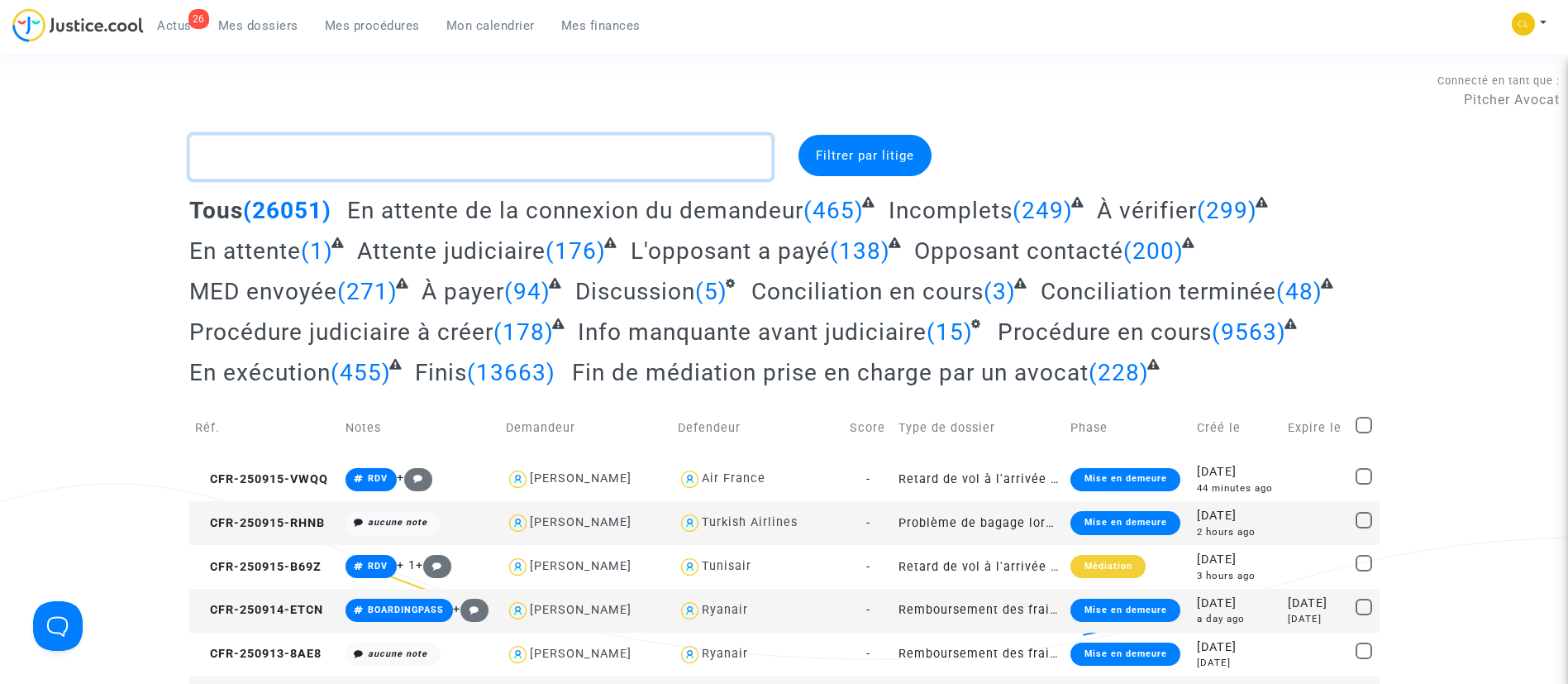
click at [533, 158] on textarea at bounding box center [481, 157] width 583 height 45
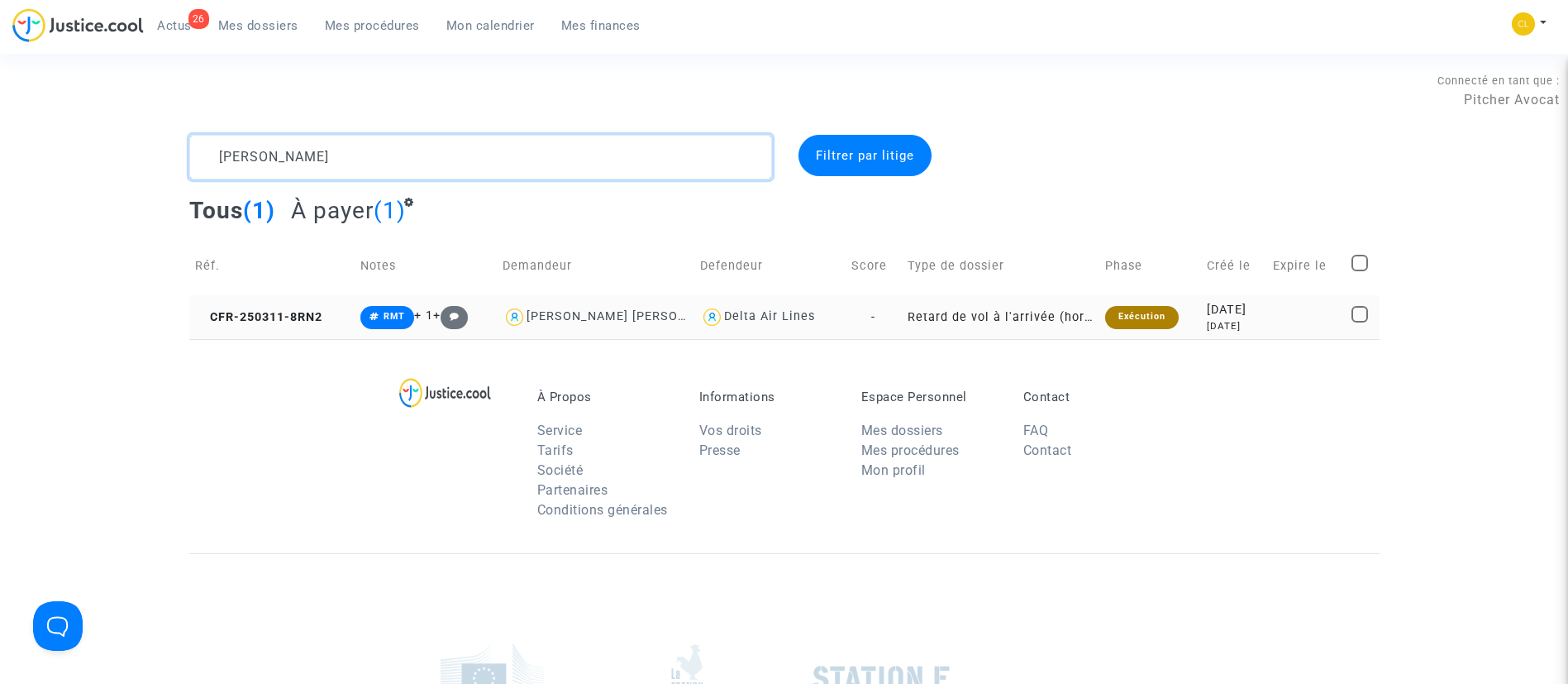
type textarea "[PERSON_NAME]"
click at [1278, 314] on td at bounding box center [1305, 317] width 77 height 44
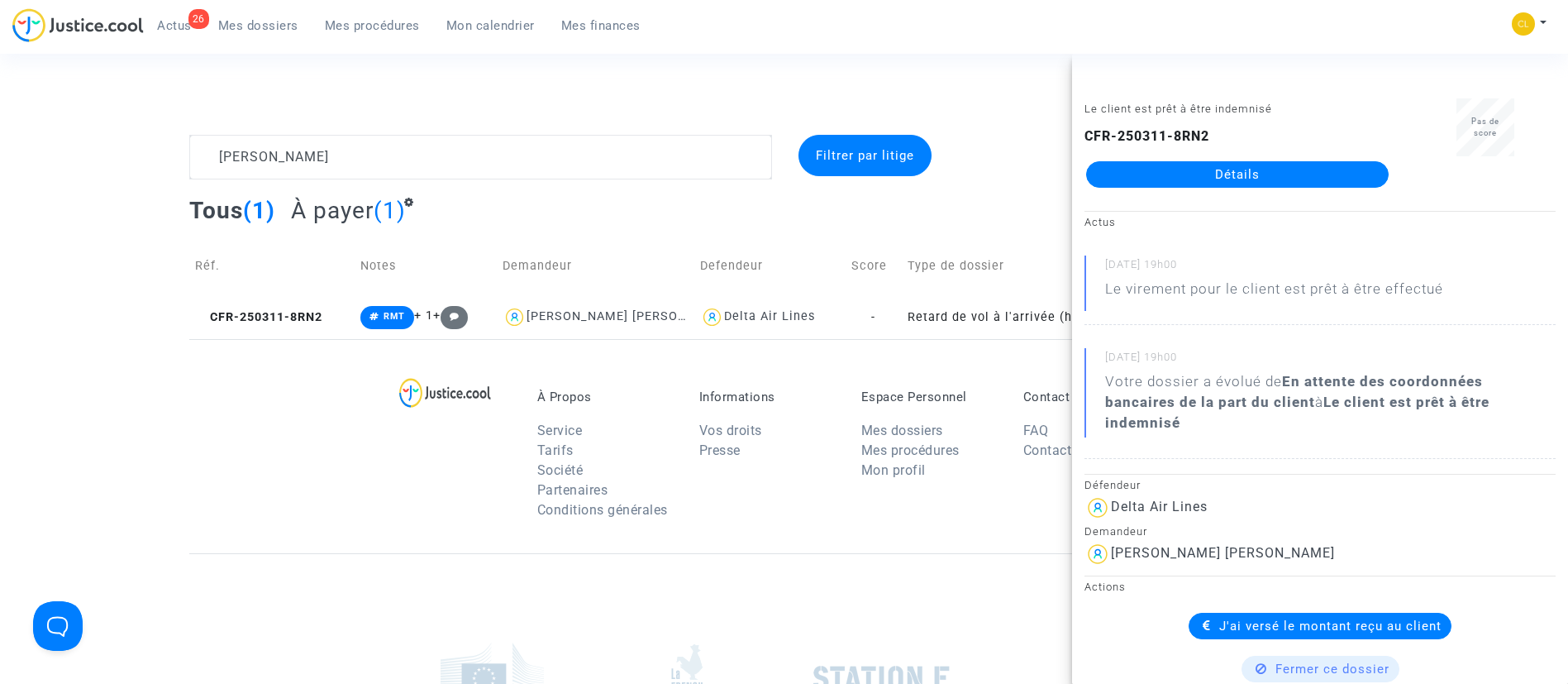
click at [1214, 185] on link "Détails" at bounding box center [1237, 174] width 303 height 26
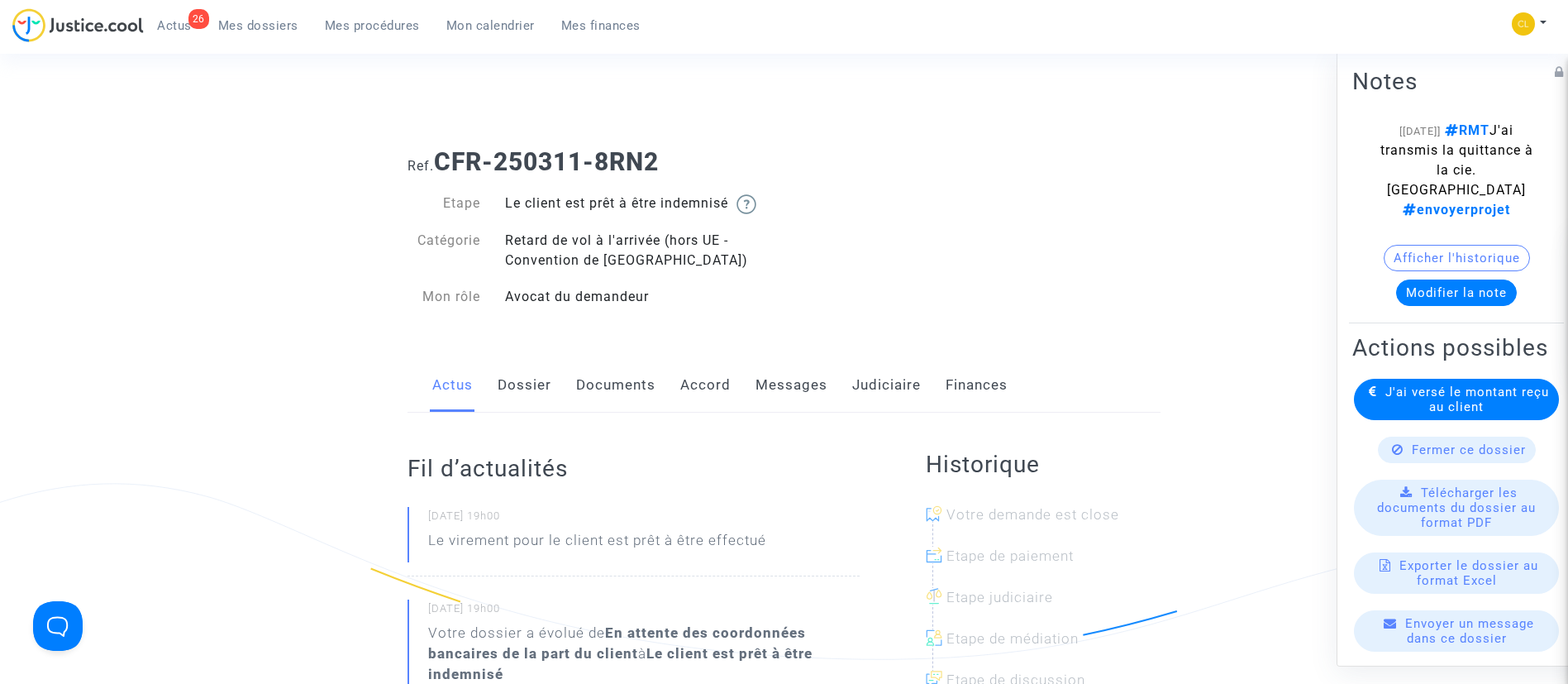
click at [722, 391] on link "Accord" at bounding box center [705, 385] width 50 height 55
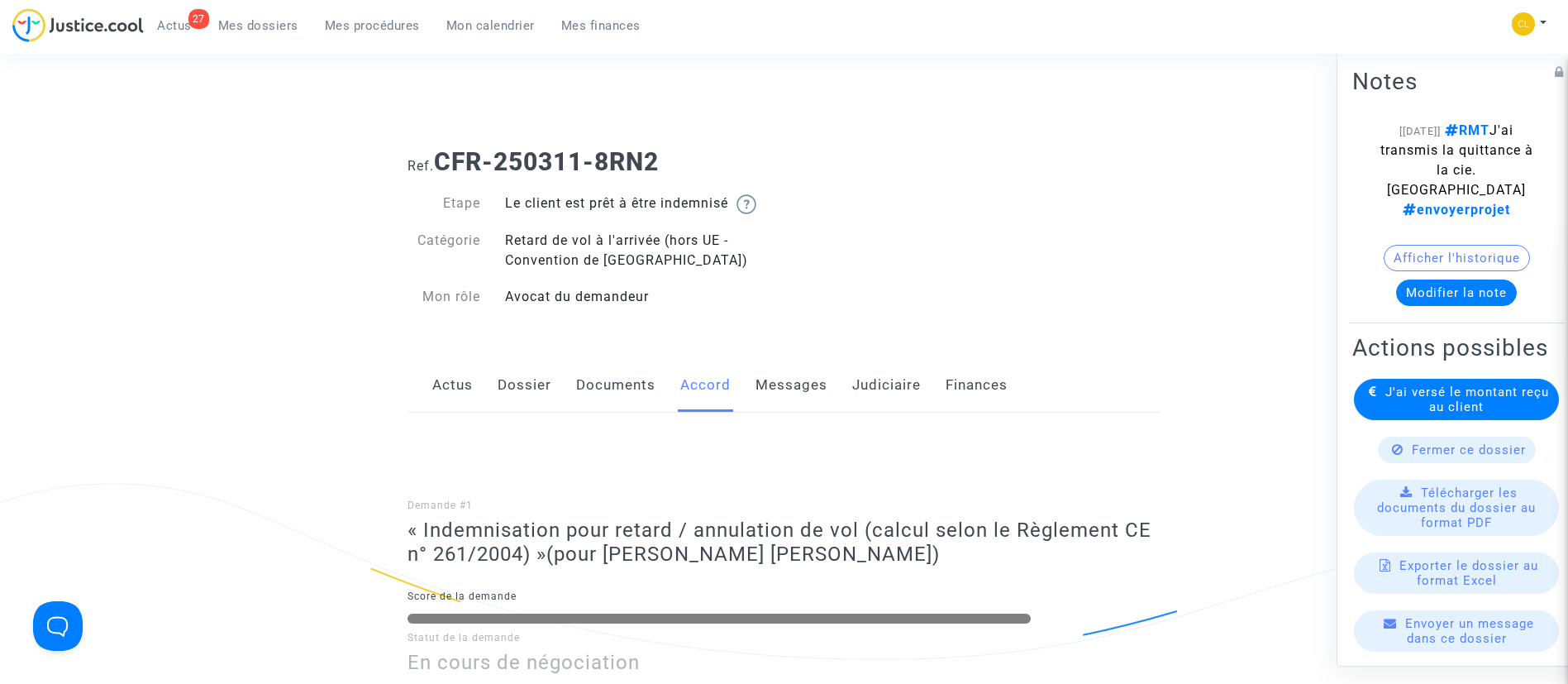
click at [478, 31] on span "Mon calendrier" at bounding box center [490, 26] width 89 height 15
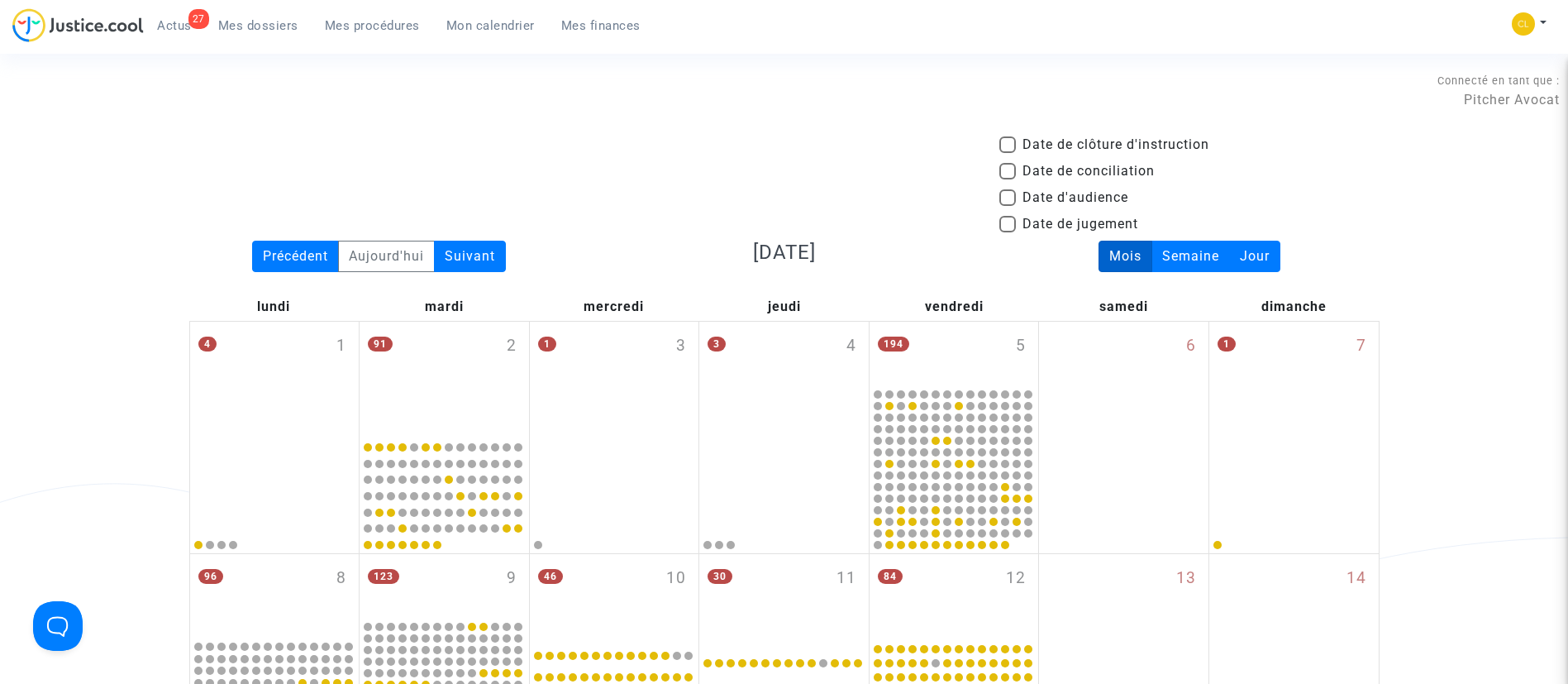
click at [1038, 195] on span "Date d'audience" at bounding box center [1076, 197] width 106 height 20
click at [1008, 206] on input "Date d'audience" at bounding box center [1007, 206] width 1 height 1
checkbox input "true"
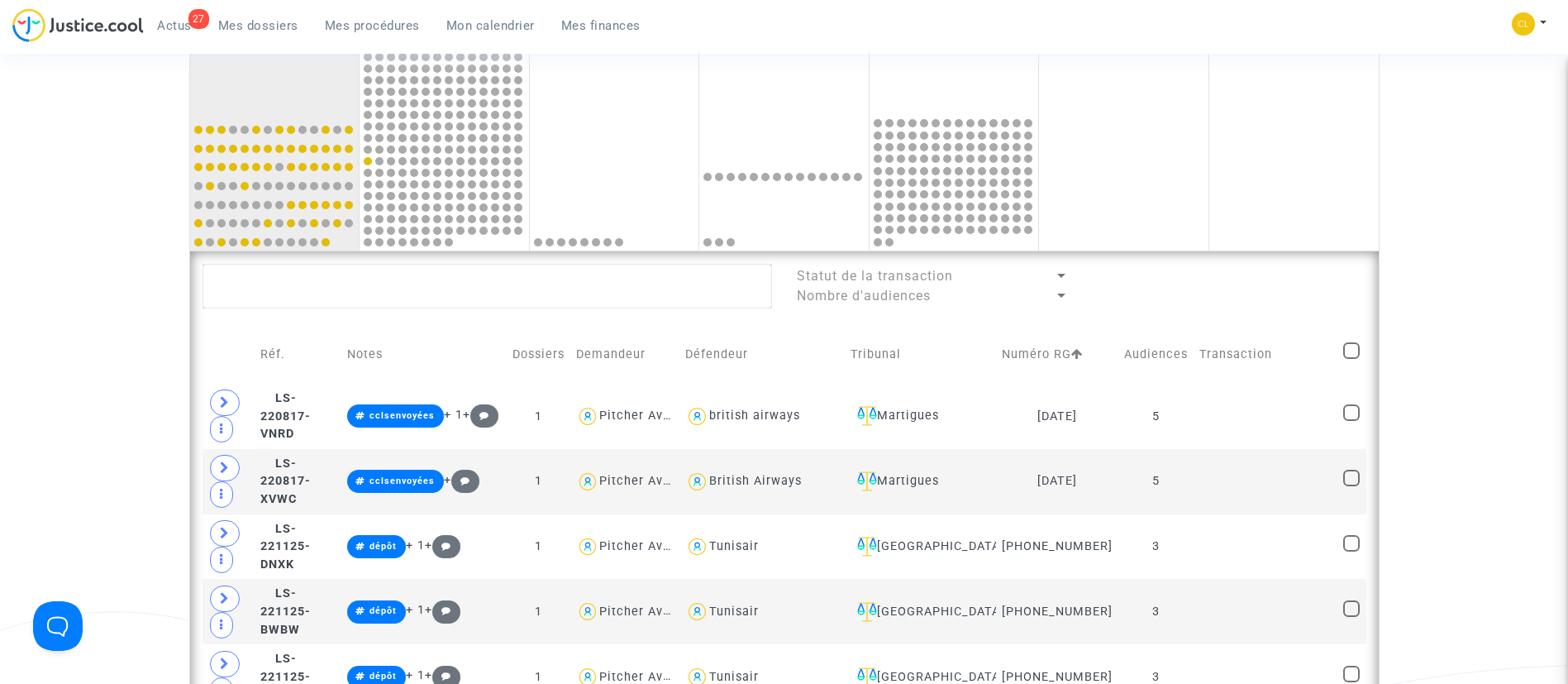
scroll to position [372, 0]
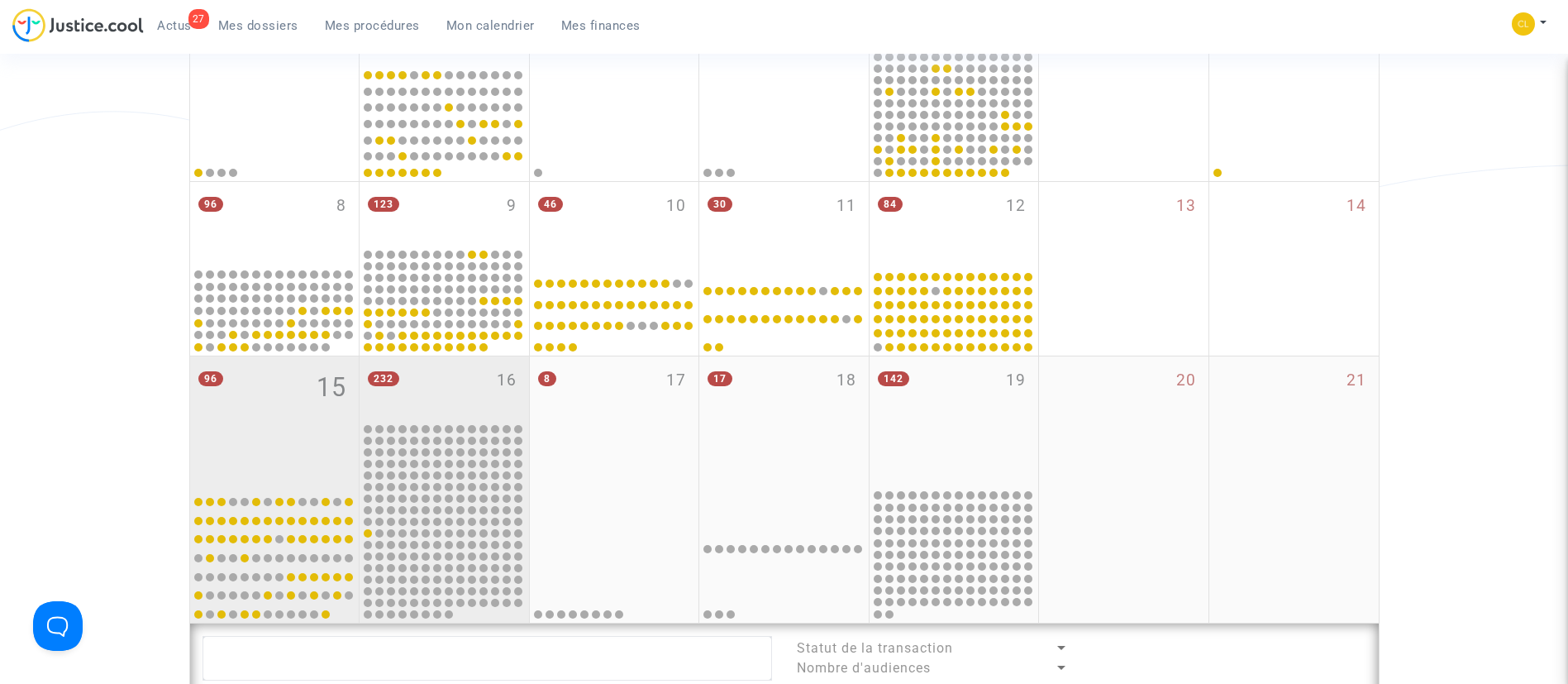
drag, startPoint x: 450, startPoint y: 382, endPoint x: 419, endPoint y: 364, distance: 35.8
click at [428, 378] on div "232 16" at bounding box center [444, 388] width 170 height 64
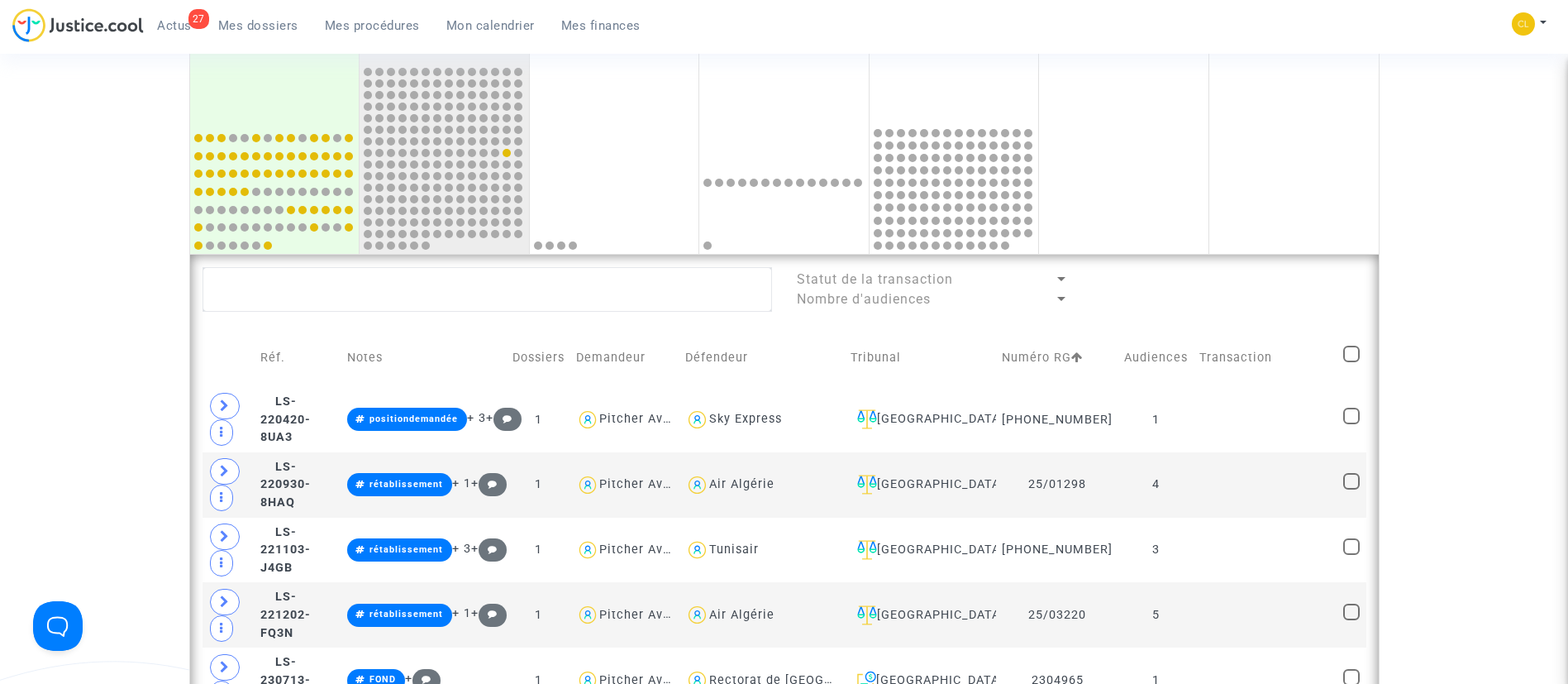
scroll to position [745, 0]
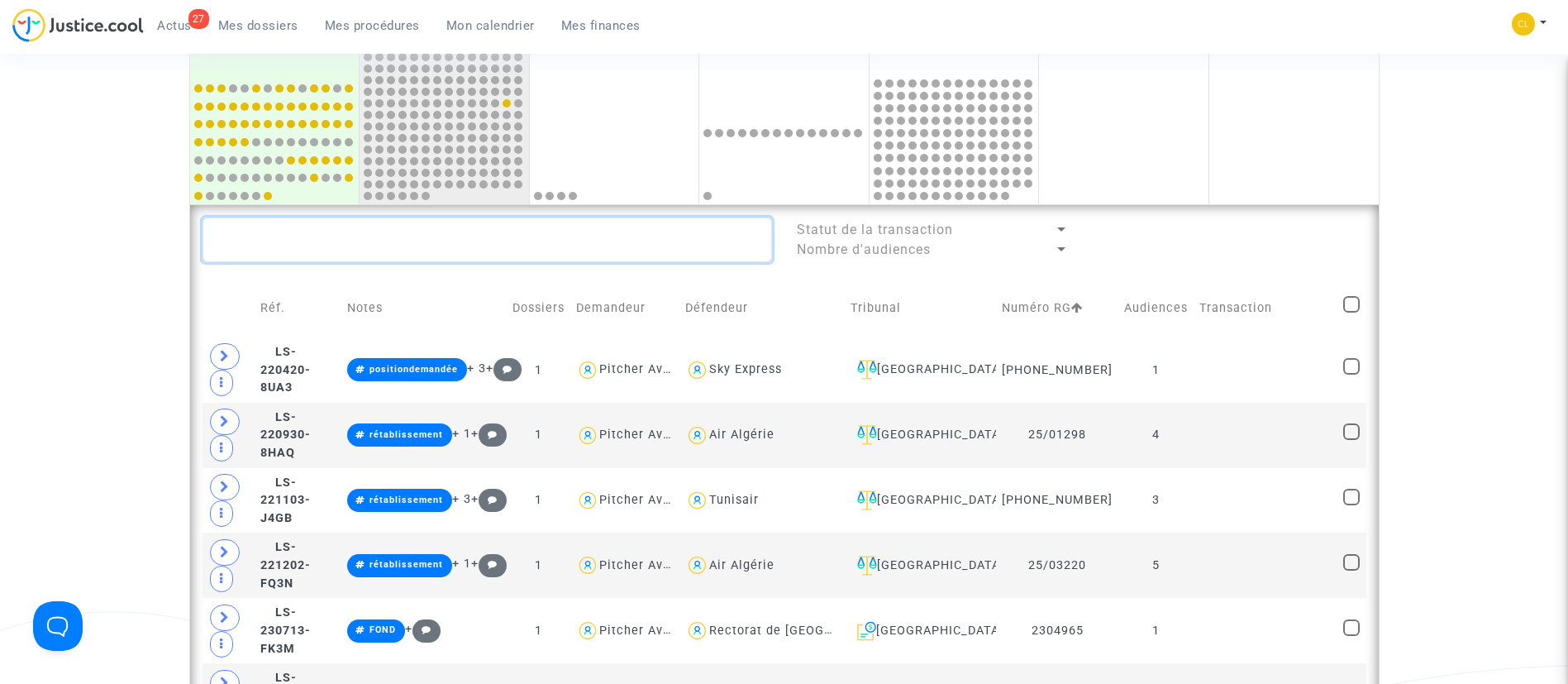
click at [638, 249] on textarea at bounding box center [486, 239] width 569 height 45
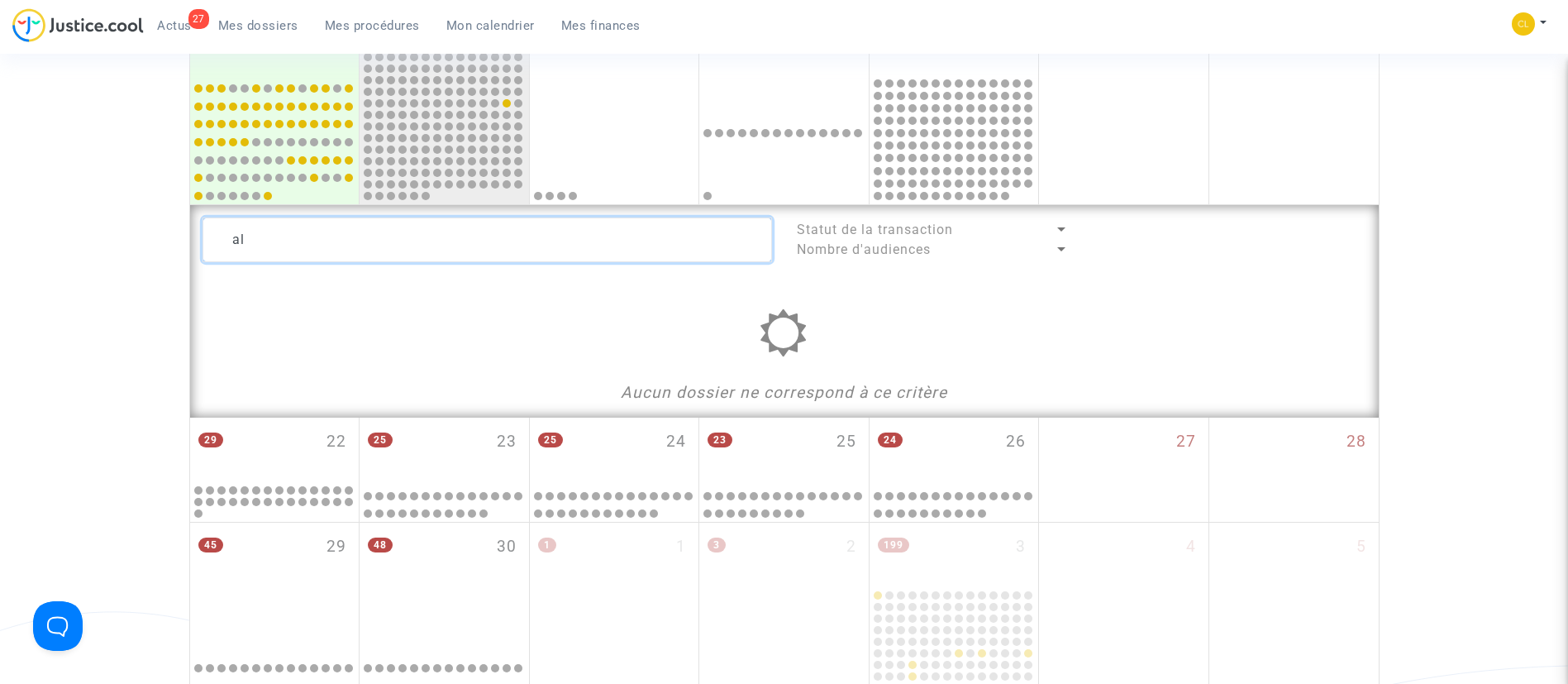
type textarea "a"
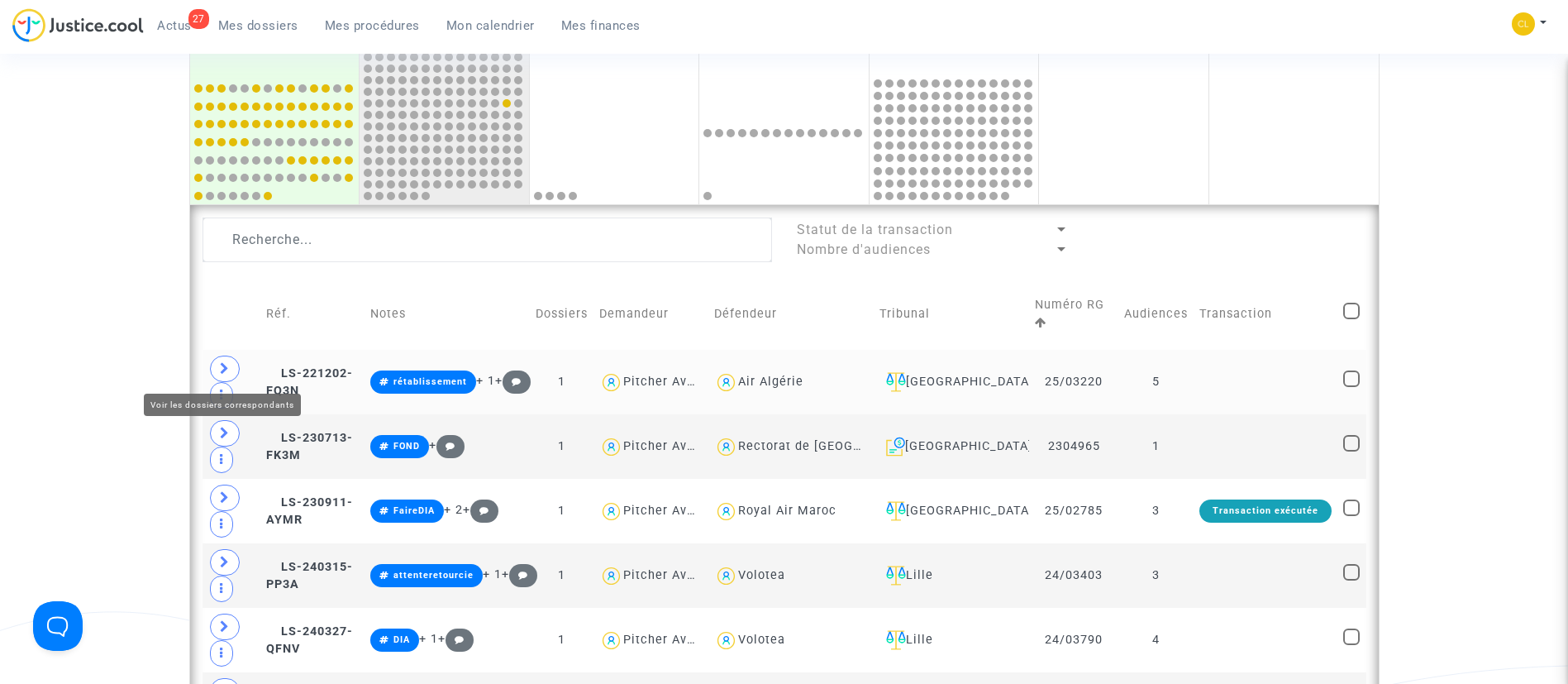
click at [215, 372] on span at bounding box center [225, 369] width 30 height 26
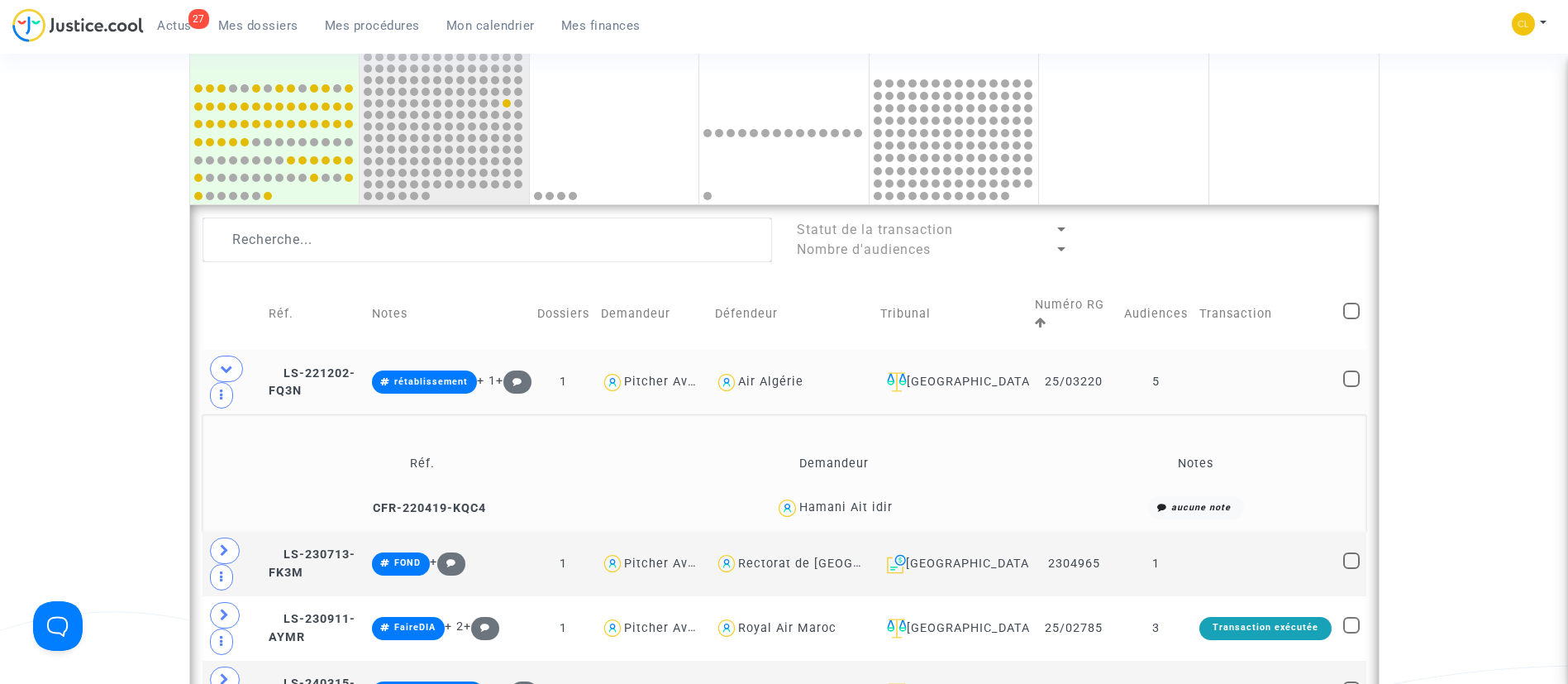
click at [855, 511] on div "Hamani Ait idir" at bounding box center [846, 507] width 93 height 14
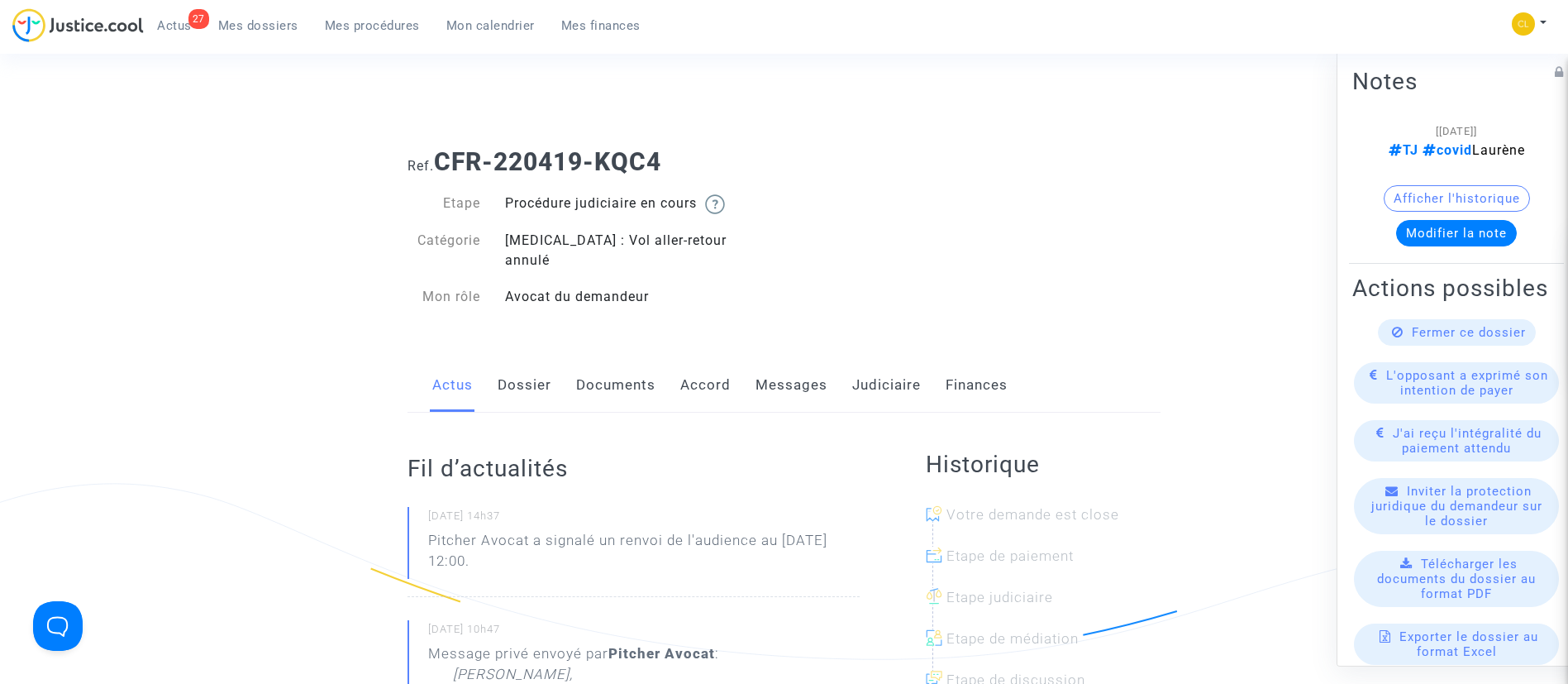
click at [610, 385] on link "Documents" at bounding box center [615, 385] width 79 height 55
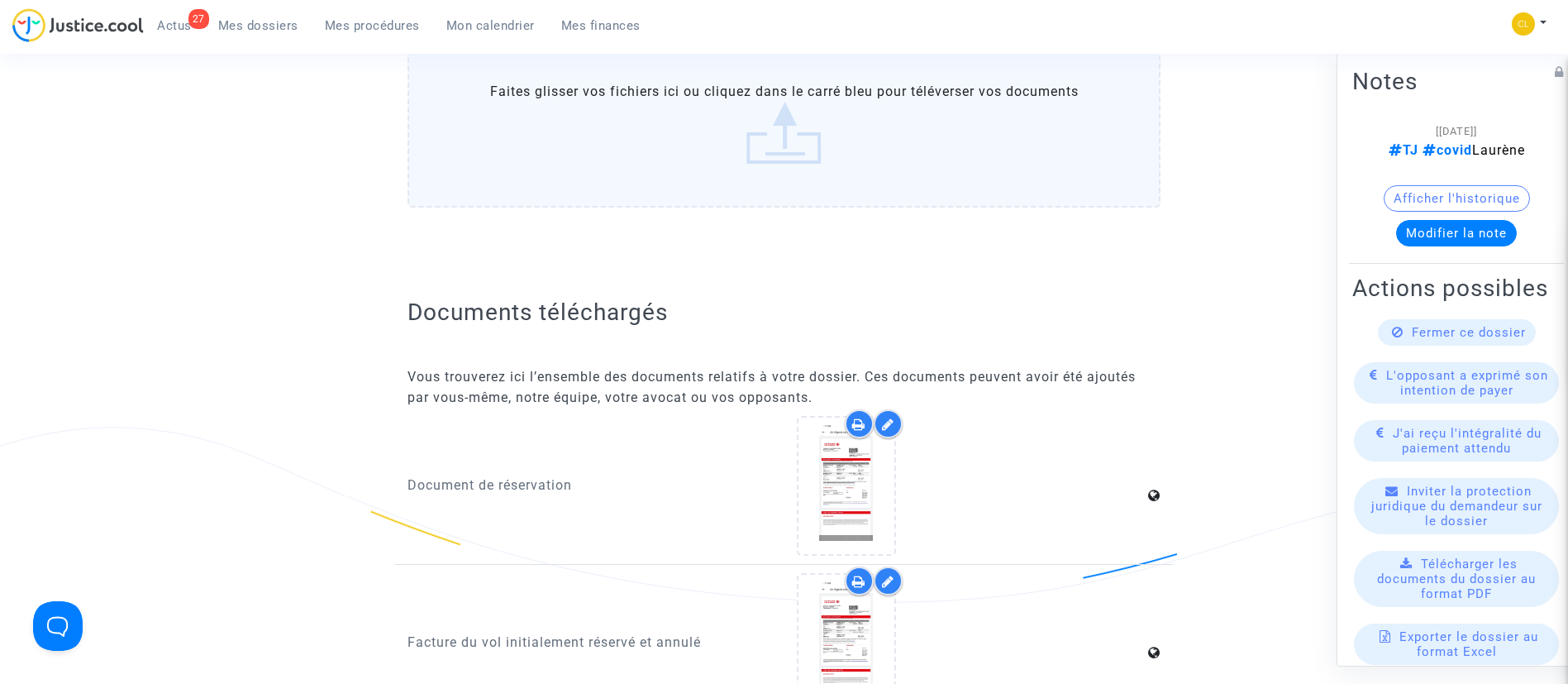
scroll to position [2852, 0]
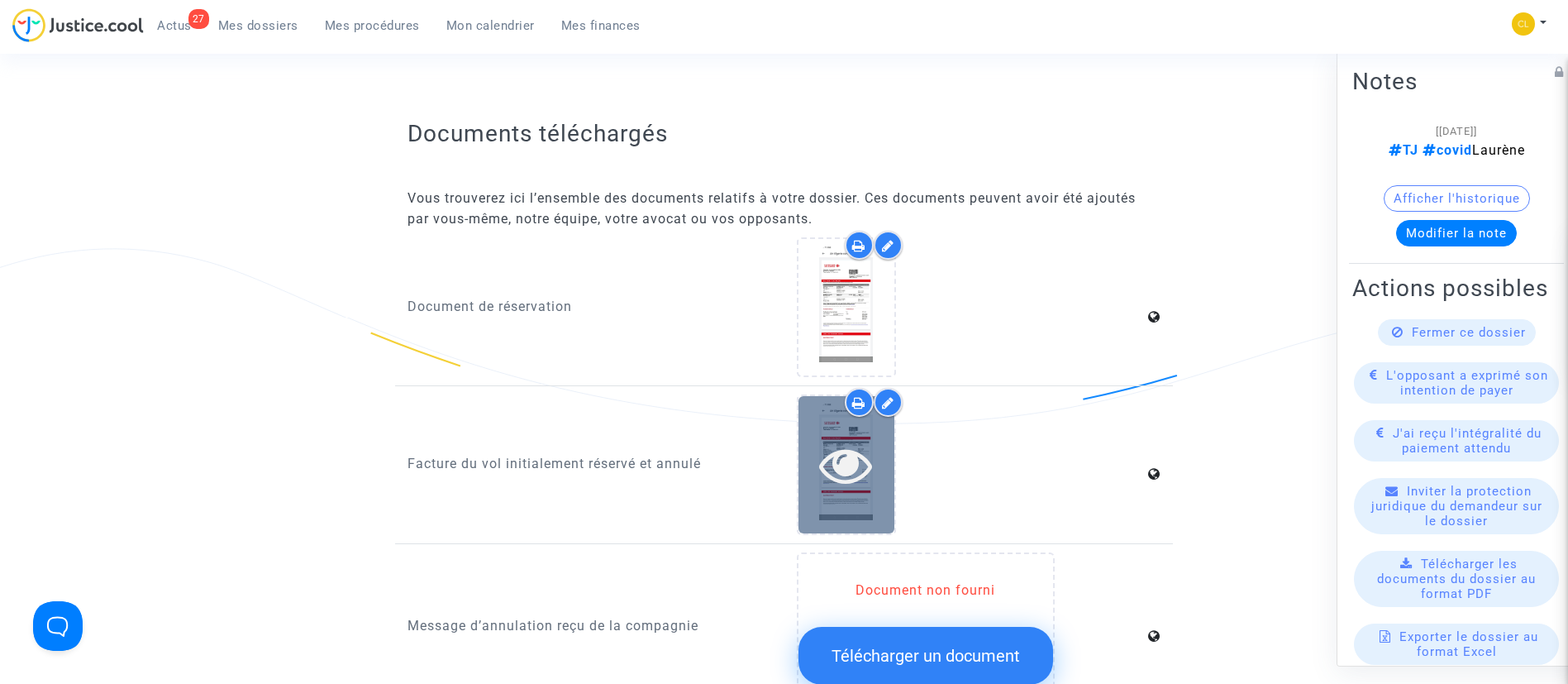
click at [825, 472] on div at bounding box center [846, 464] width 96 height 136
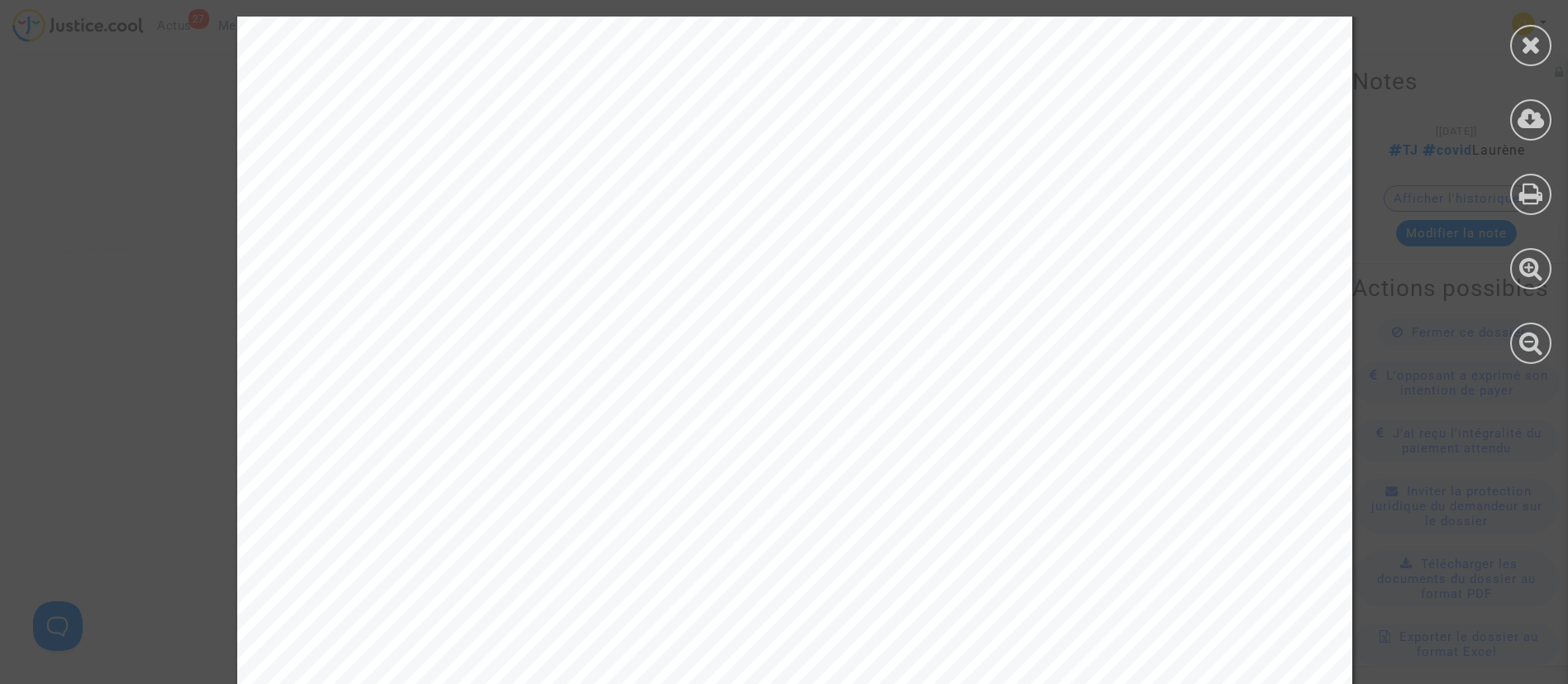
scroll to position [248, 0]
click at [1529, 48] on icon at bounding box center [1532, 45] width 20 height 25
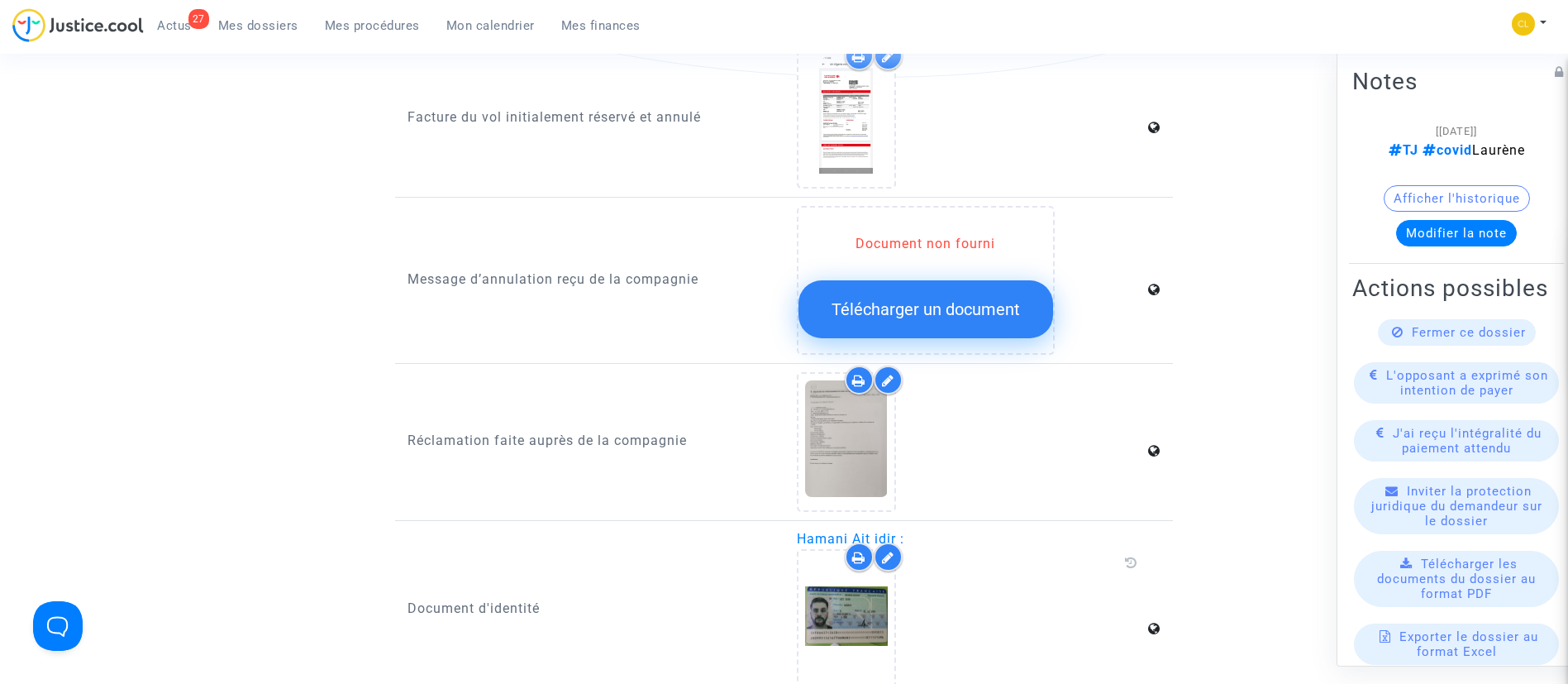
scroll to position [3224, 0]
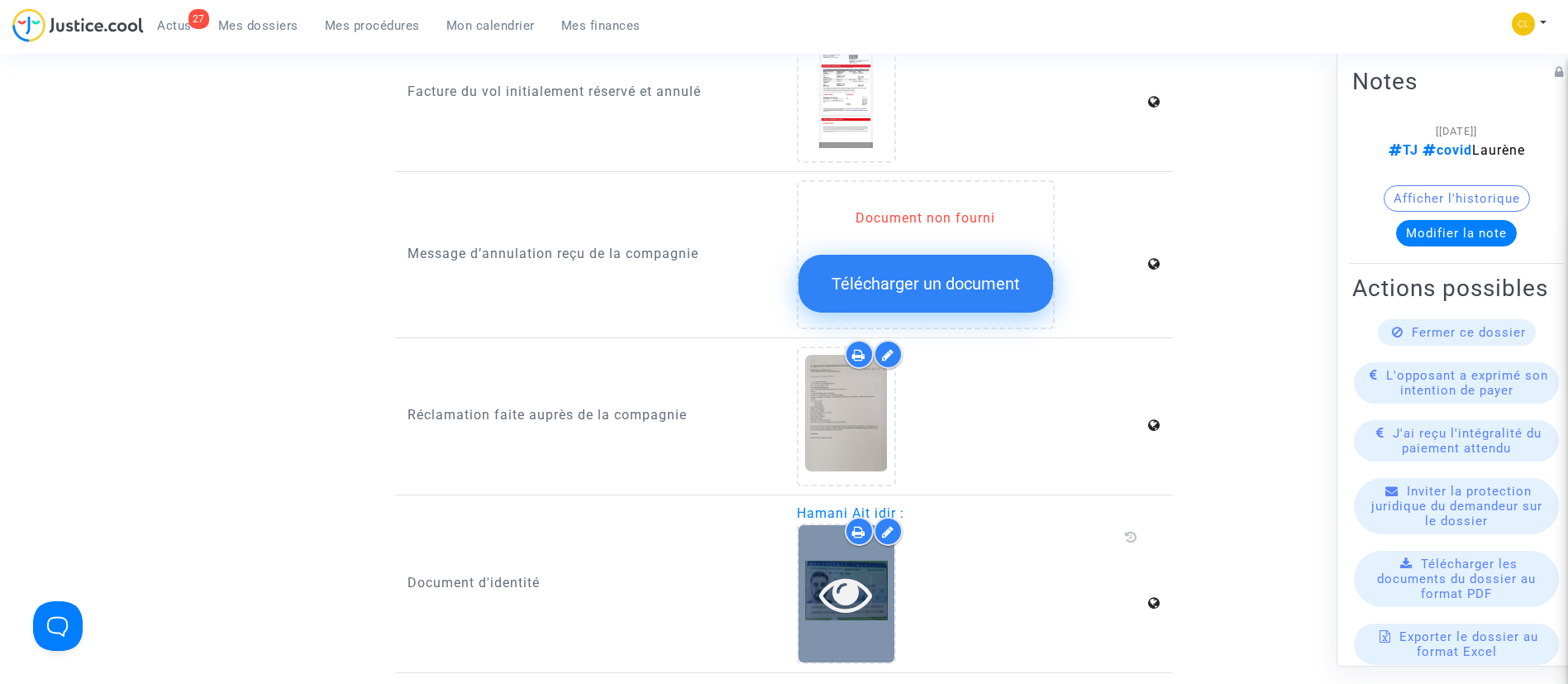
click at [811, 579] on div at bounding box center [846, 594] width 96 height 53
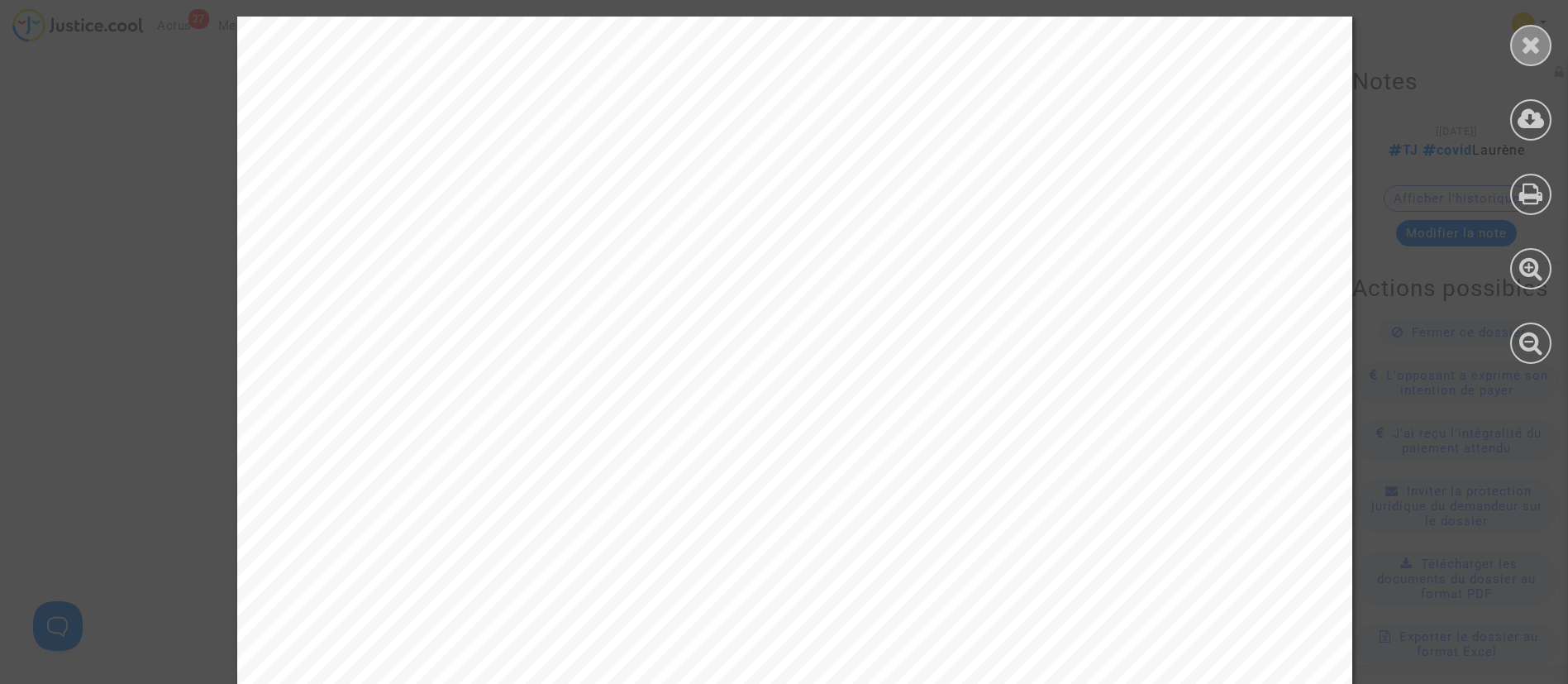
click at [1514, 48] on div at bounding box center [1531, 46] width 41 height 41
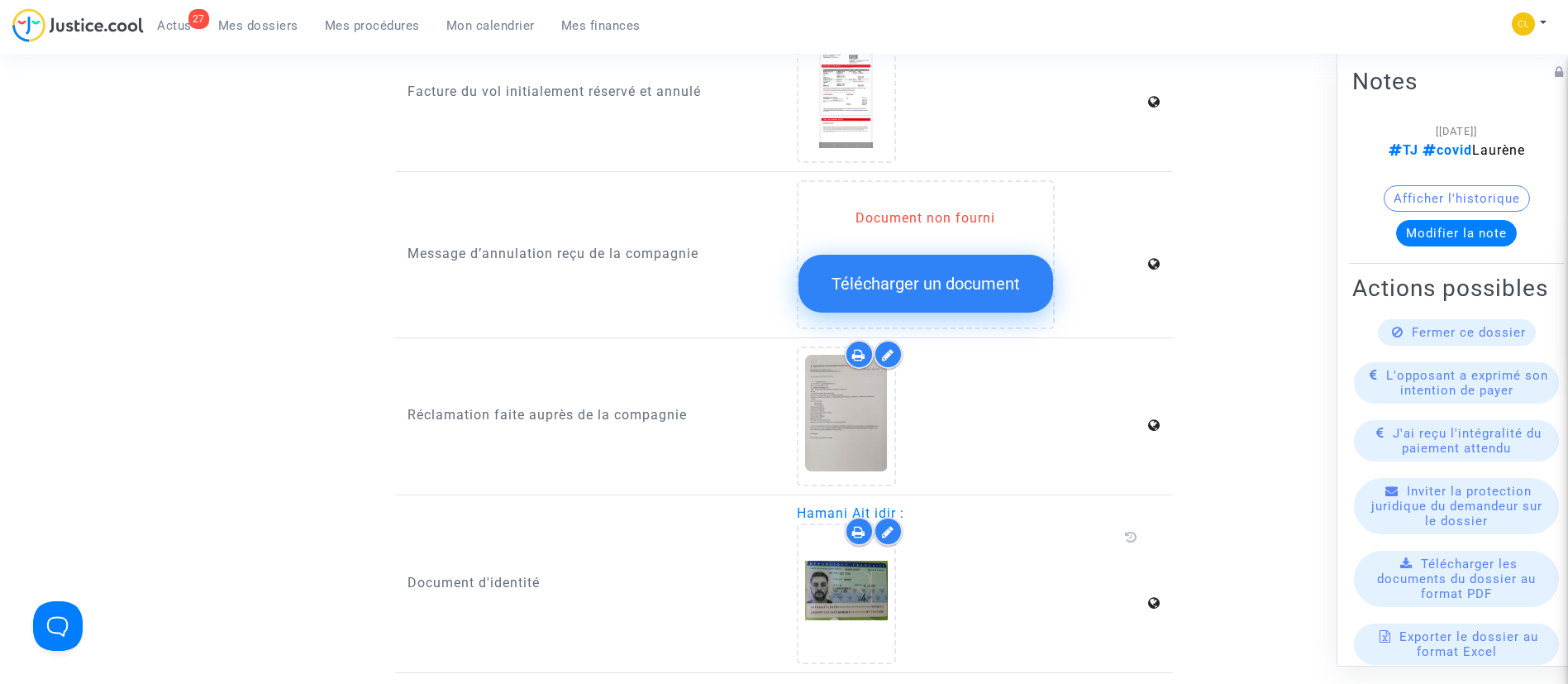
scroll to position [2852, 0]
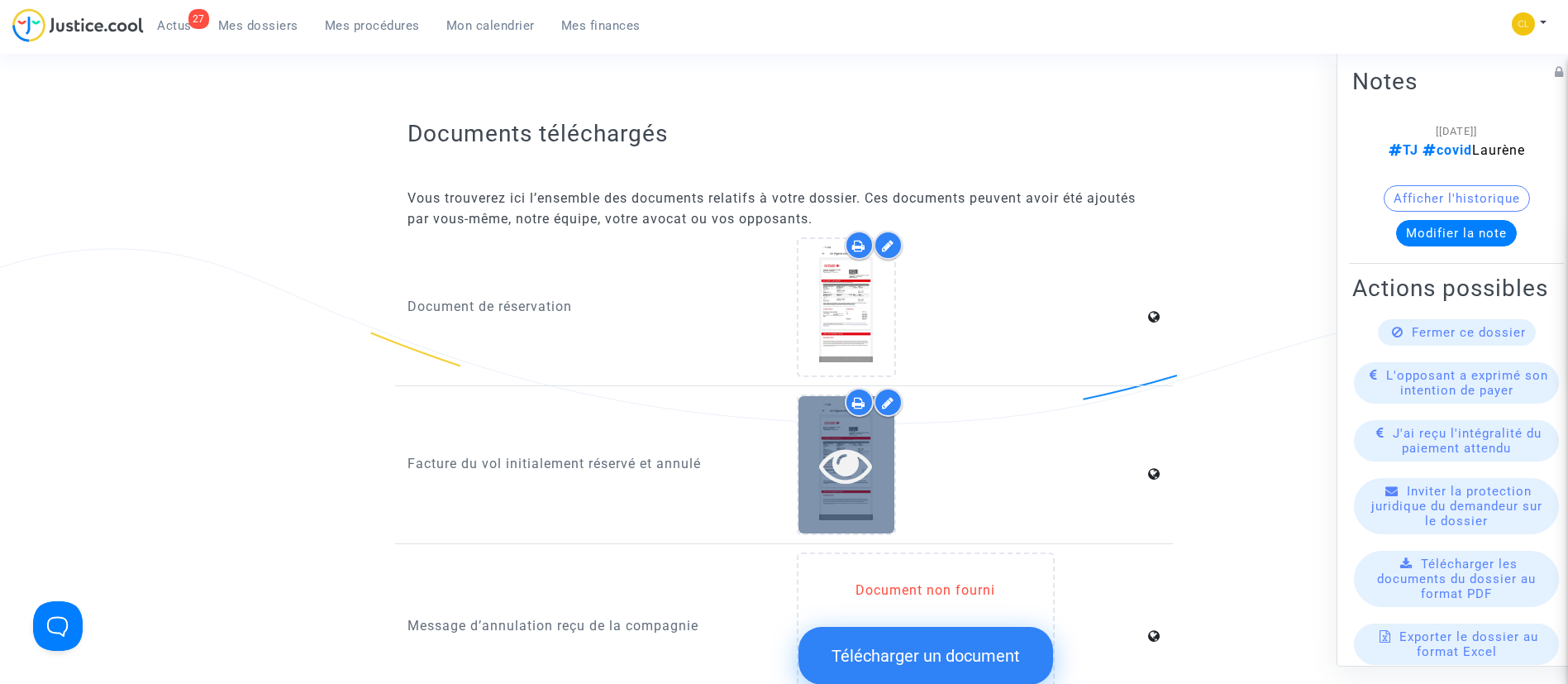
click at [830, 438] on icon at bounding box center [846, 464] width 54 height 53
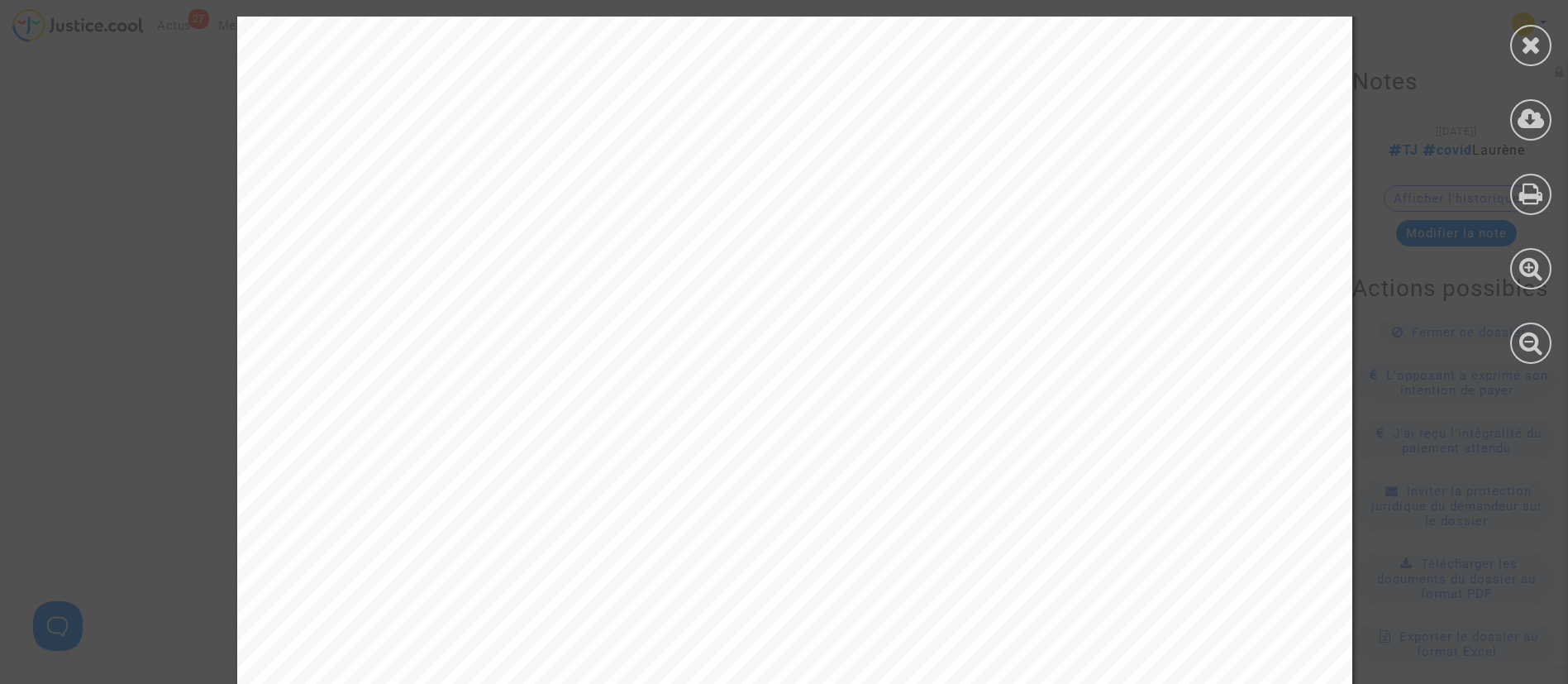
scroll to position [4951, 0]
click at [1517, 40] on div at bounding box center [1531, 46] width 41 height 41
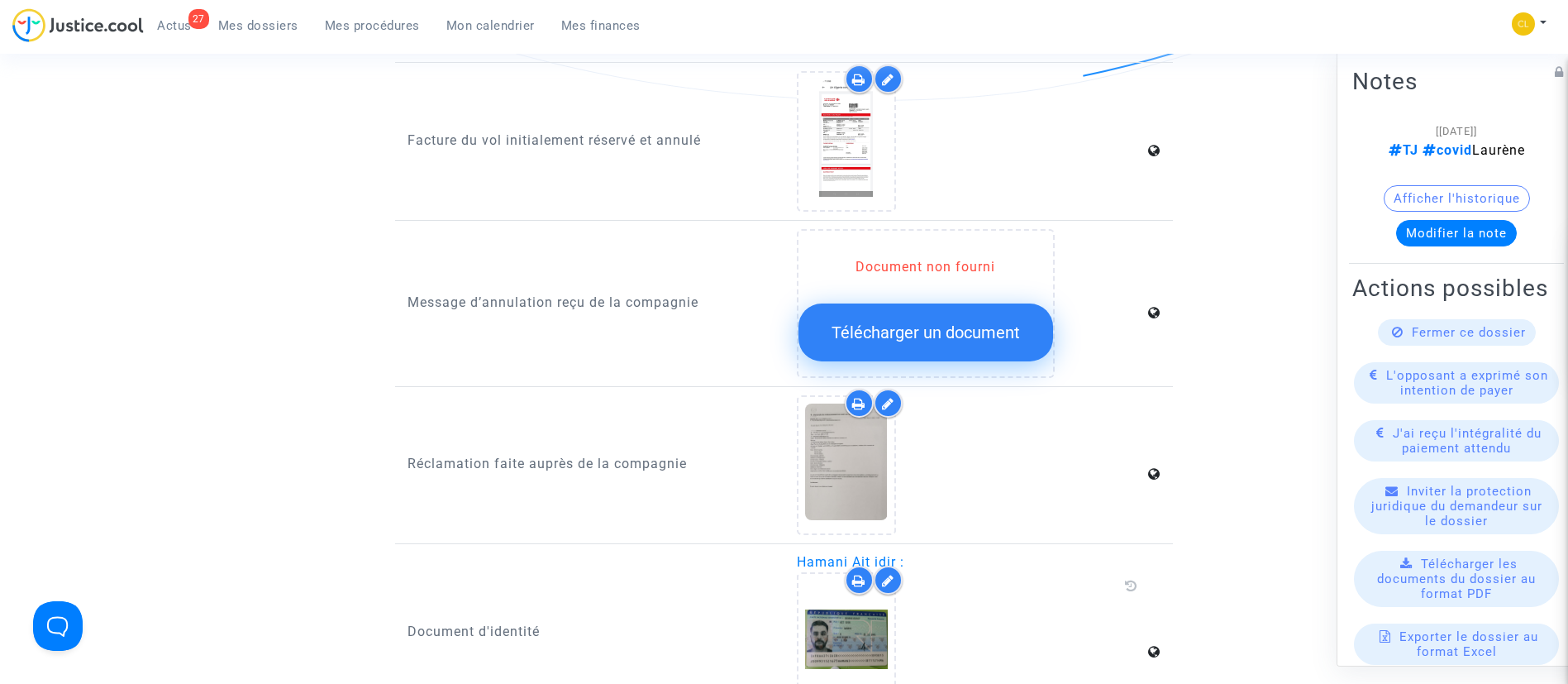
scroll to position [3348, 0]
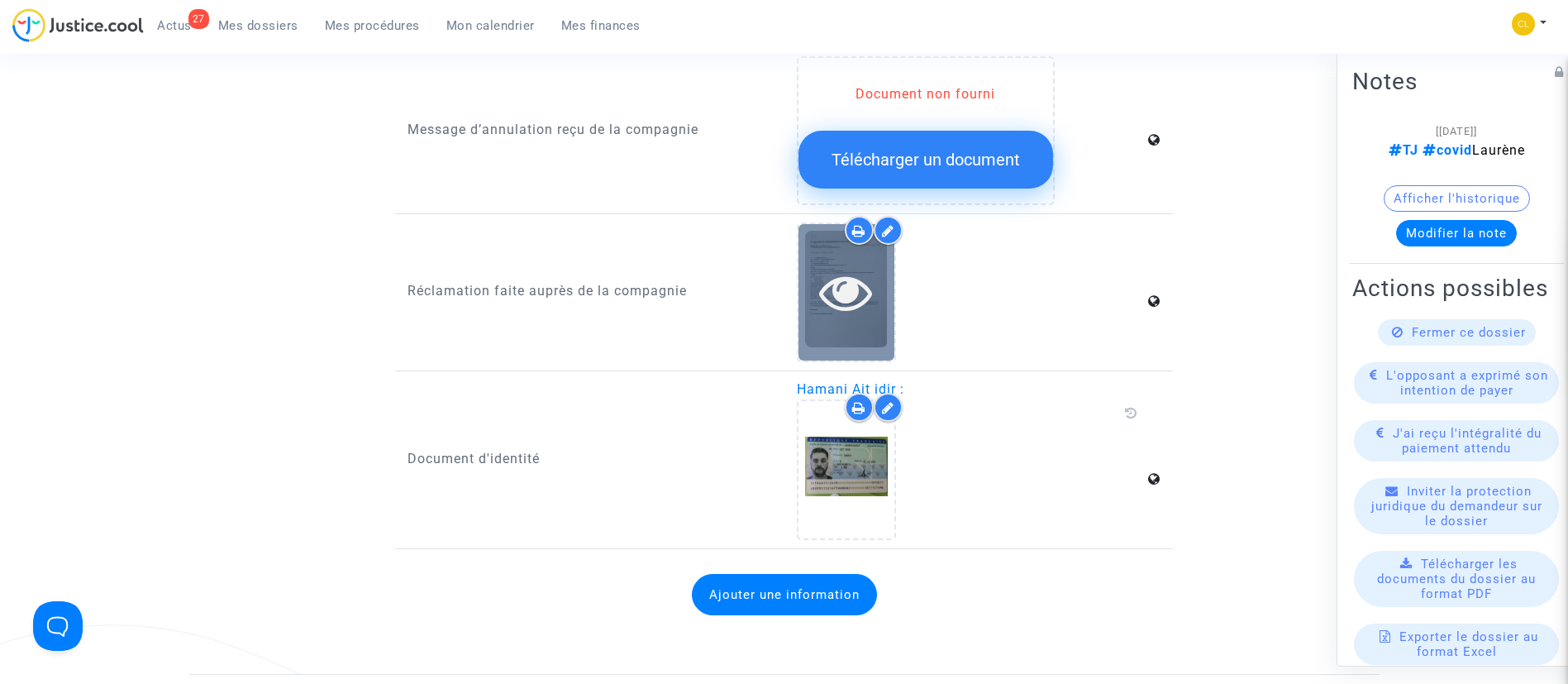
click at [825, 282] on icon at bounding box center [846, 292] width 54 height 53
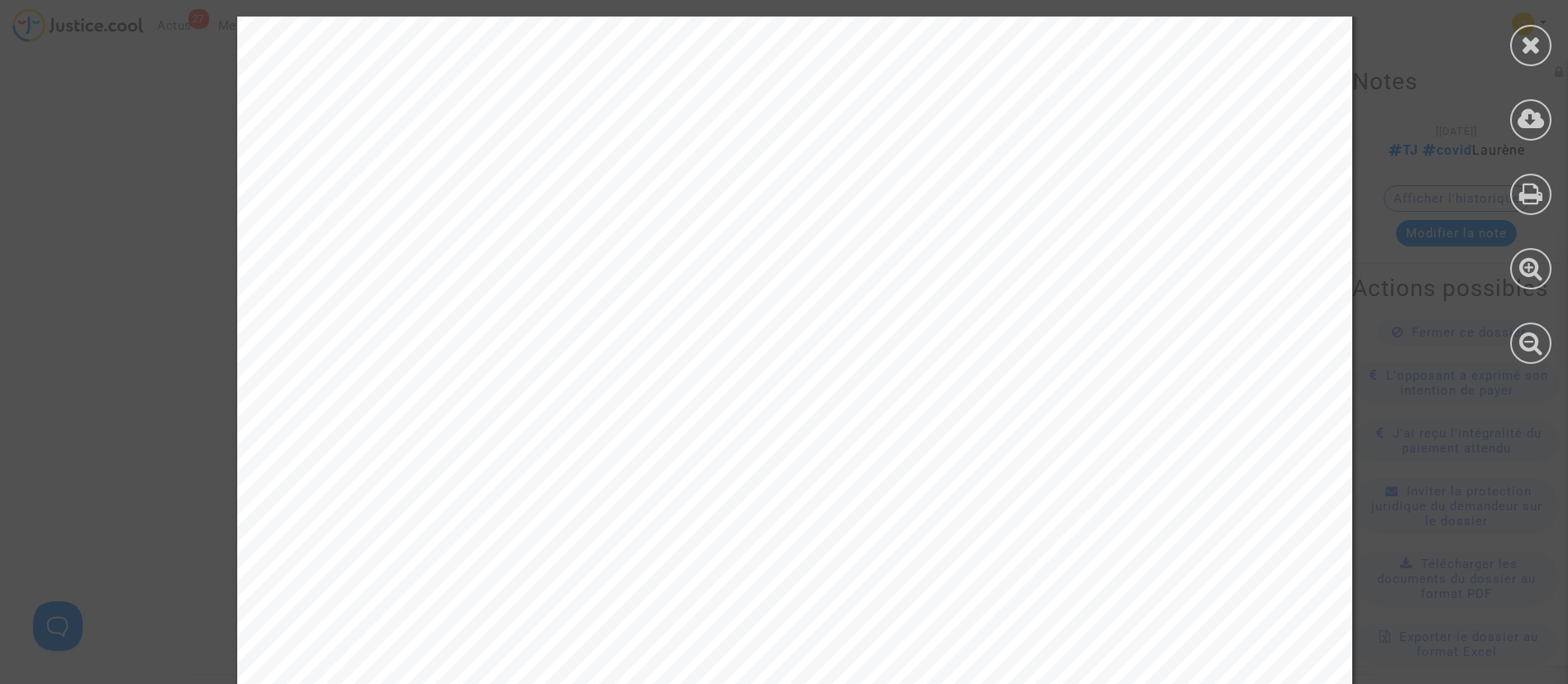
scroll to position [0, 0]
click at [1527, 47] on icon at bounding box center [1532, 45] width 20 height 25
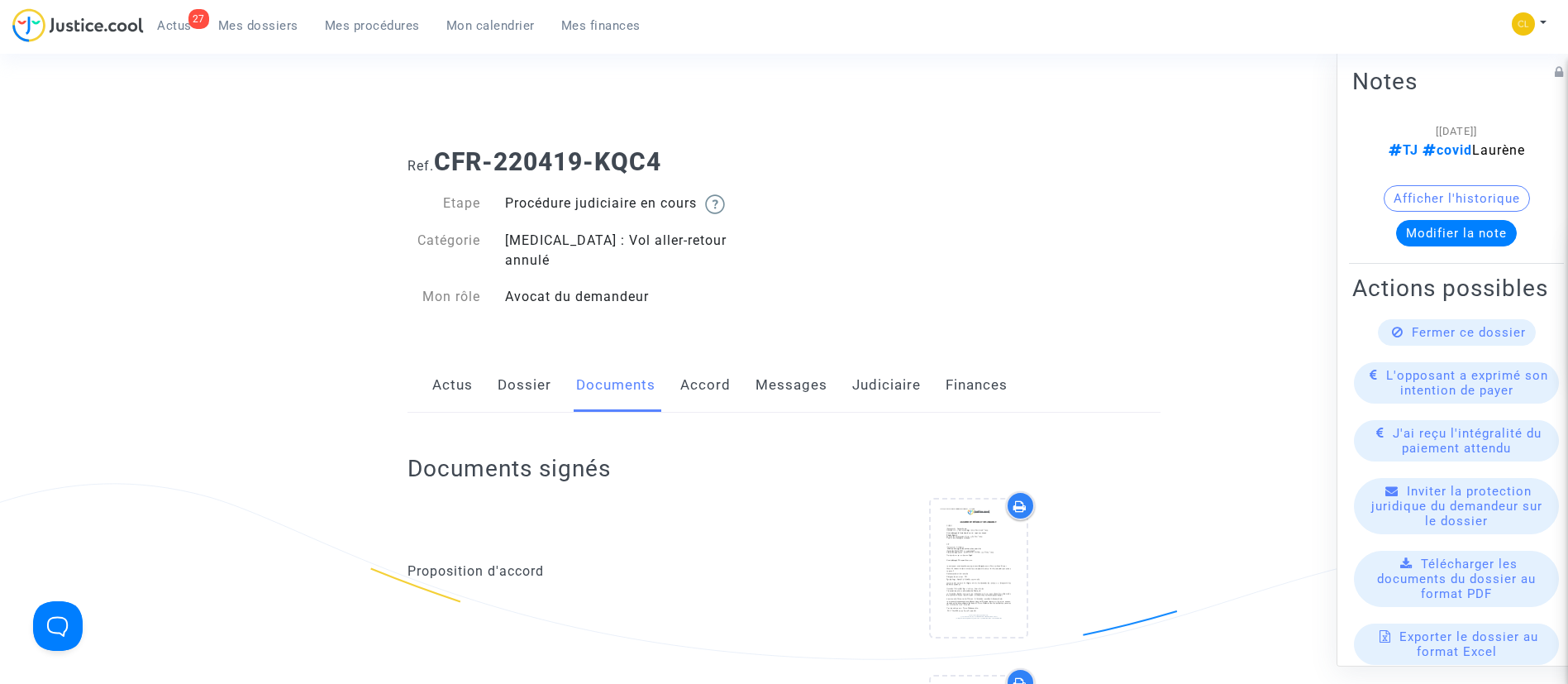
click at [791, 358] on link "Messages" at bounding box center [791, 385] width 72 height 55
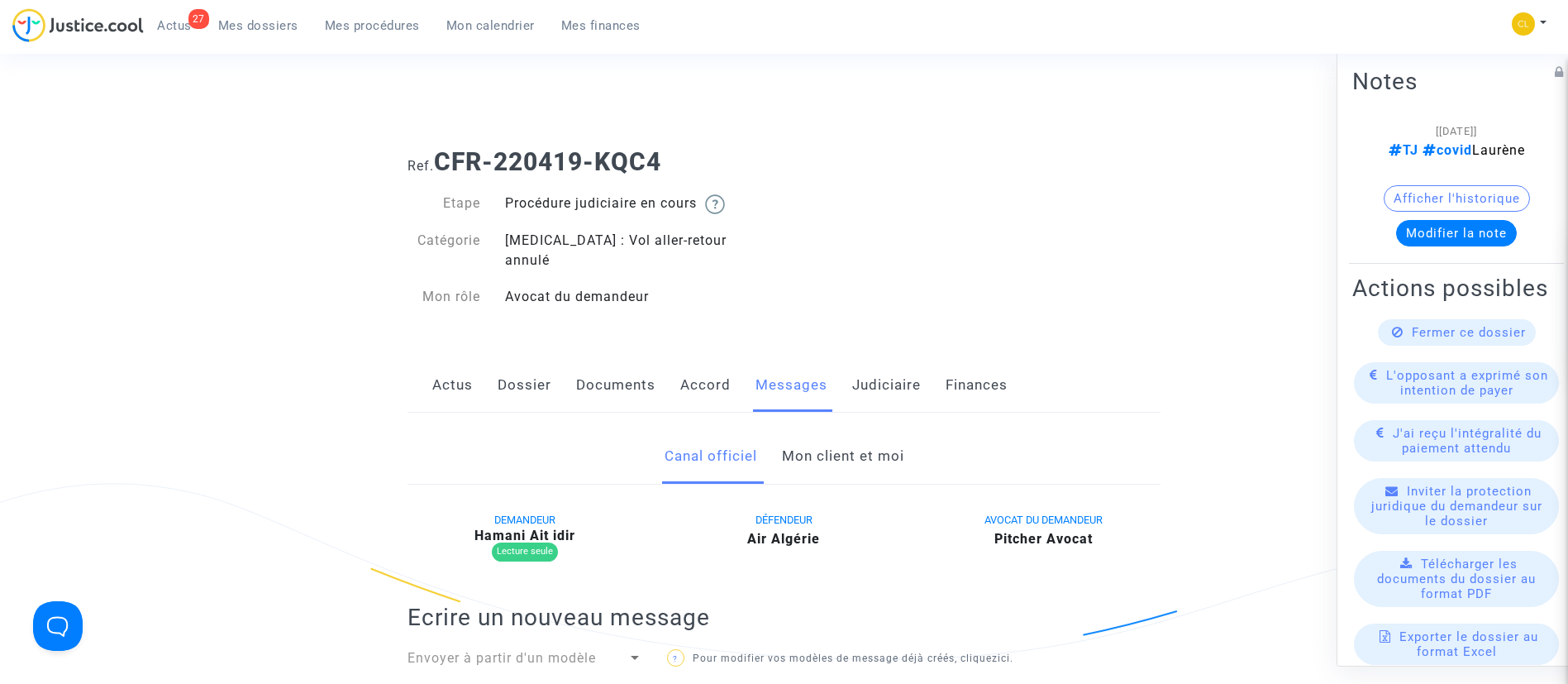
click at [843, 443] on link "Mon client et moi" at bounding box center [842, 456] width 122 height 55
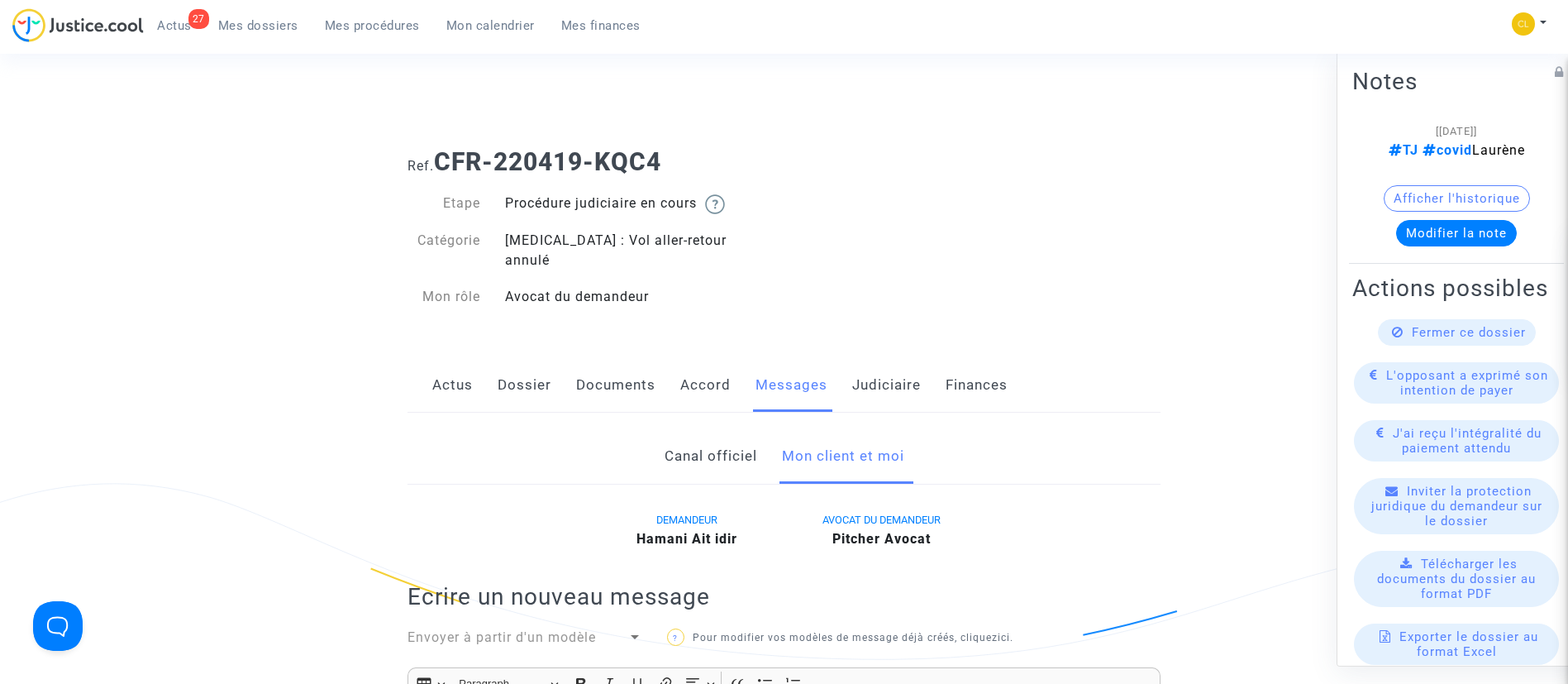
click at [511, 358] on link "Dossier" at bounding box center [525, 385] width 54 height 55
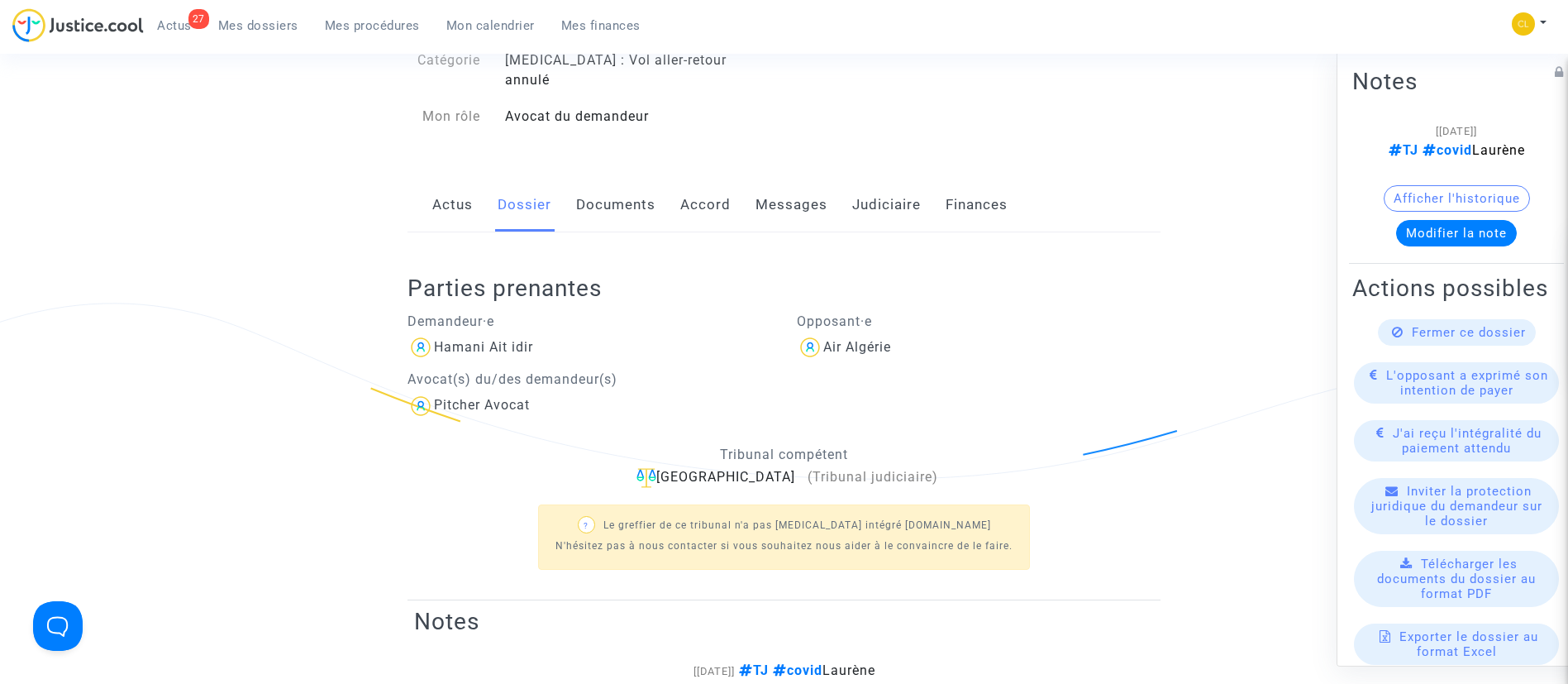
scroll to position [124, 0]
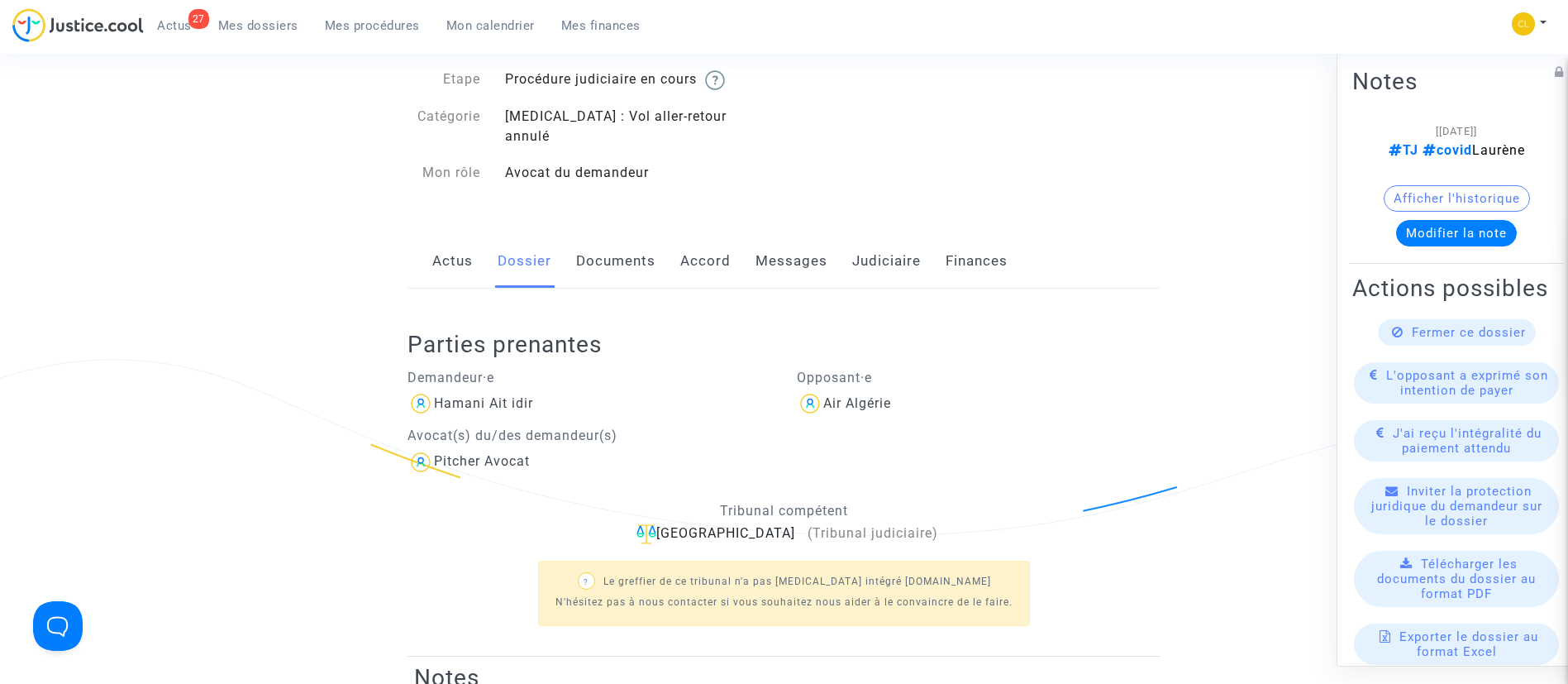
click at [624, 243] on link "Documents" at bounding box center [615, 261] width 79 height 55
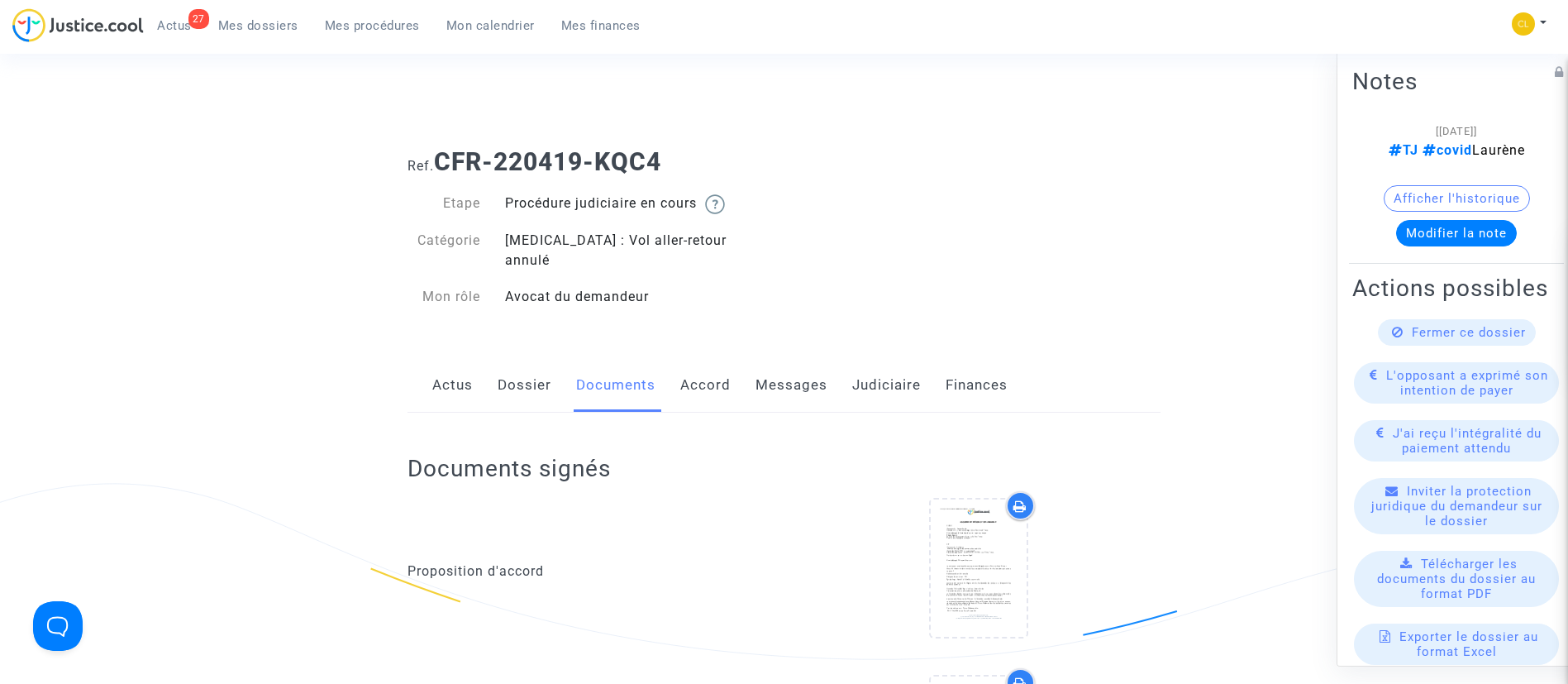
click at [852, 363] on link "Judiciaire" at bounding box center [887, 385] width 69 height 55
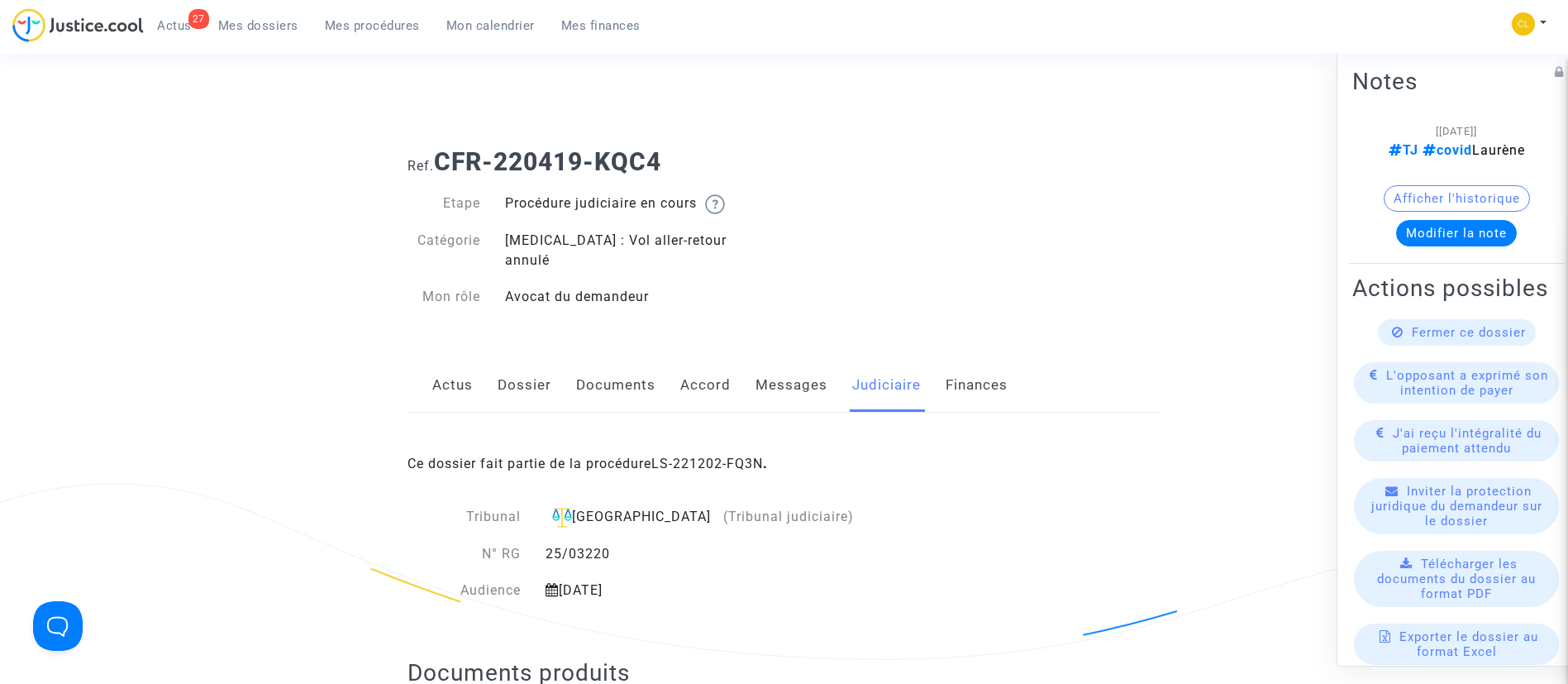
click at [600, 363] on link "Documents" at bounding box center [615, 385] width 79 height 55
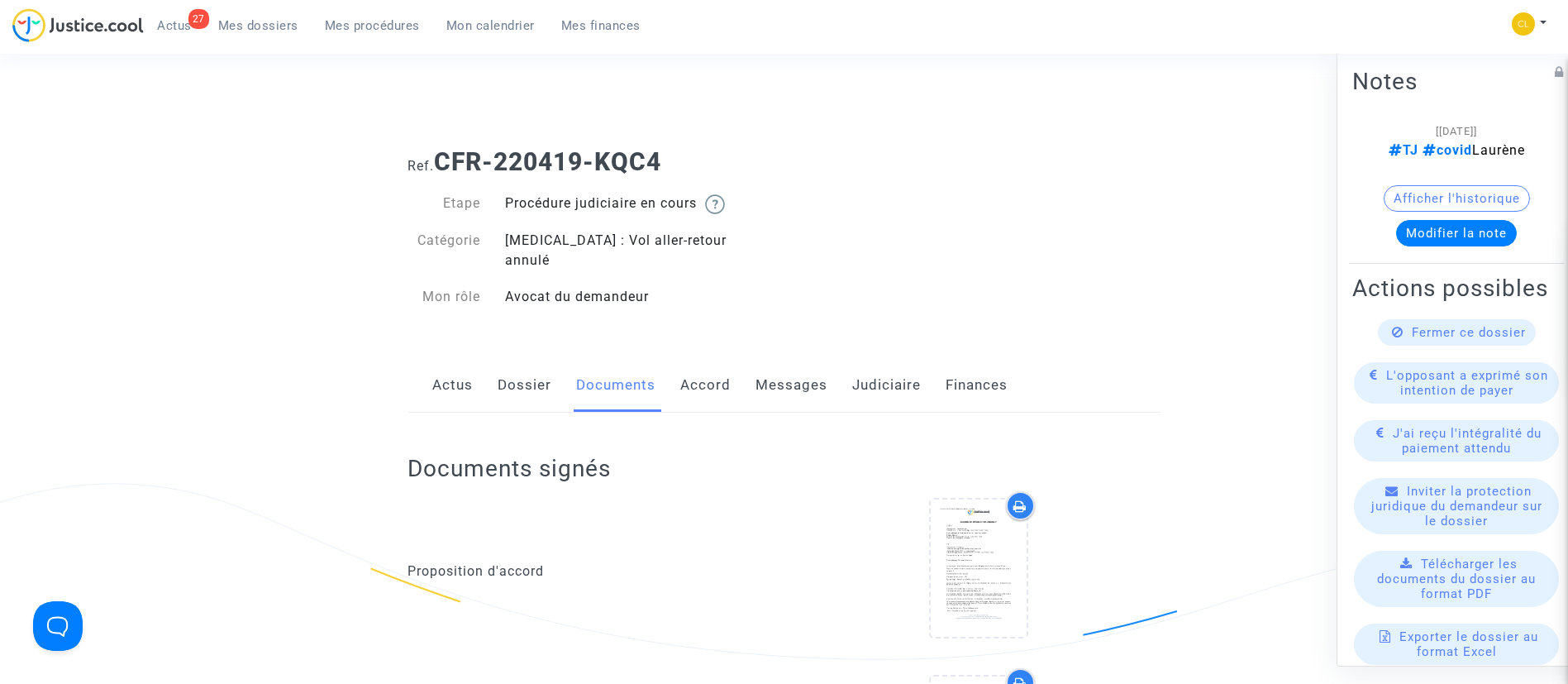
click at [1411, 339] on span "Fermer ce dossier" at bounding box center [1468, 332] width 114 height 15
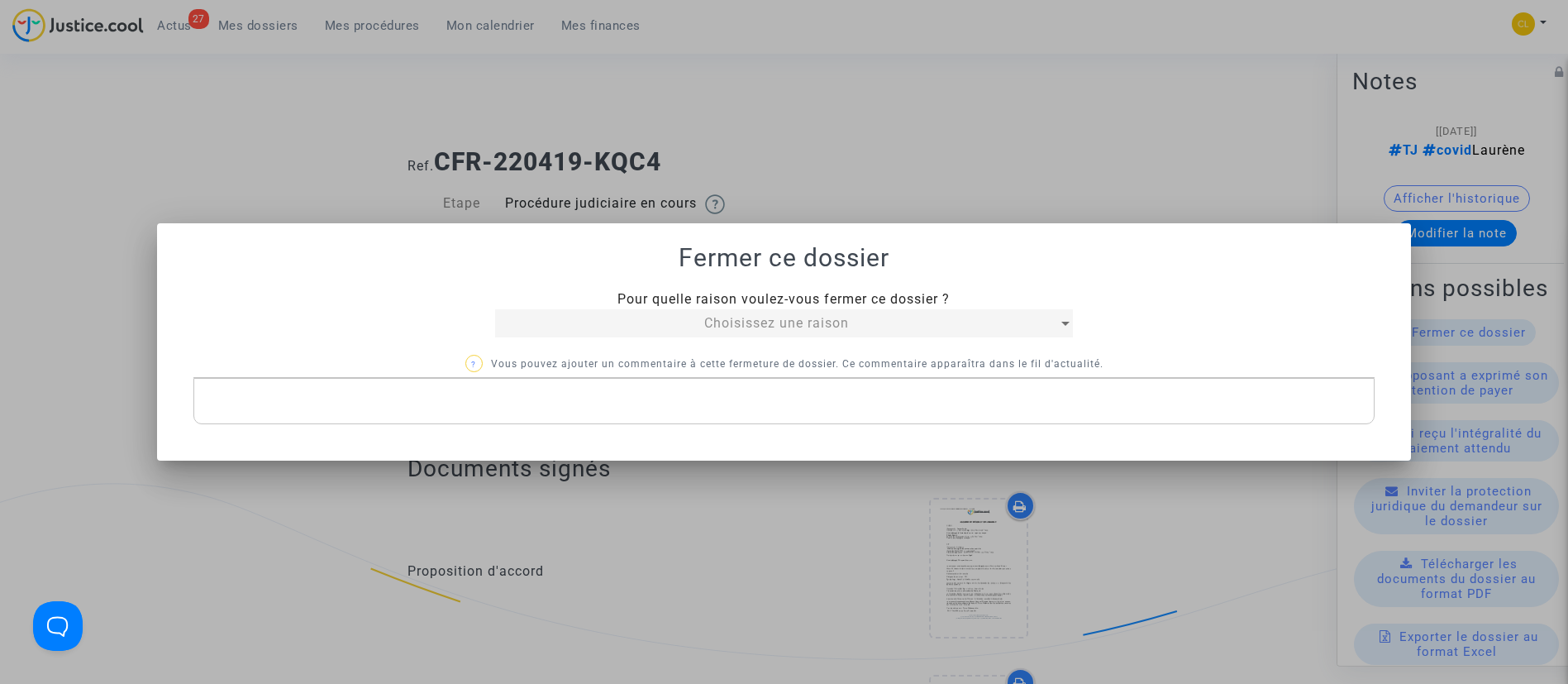
click at [1008, 157] on div at bounding box center [784, 342] width 1568 height 684
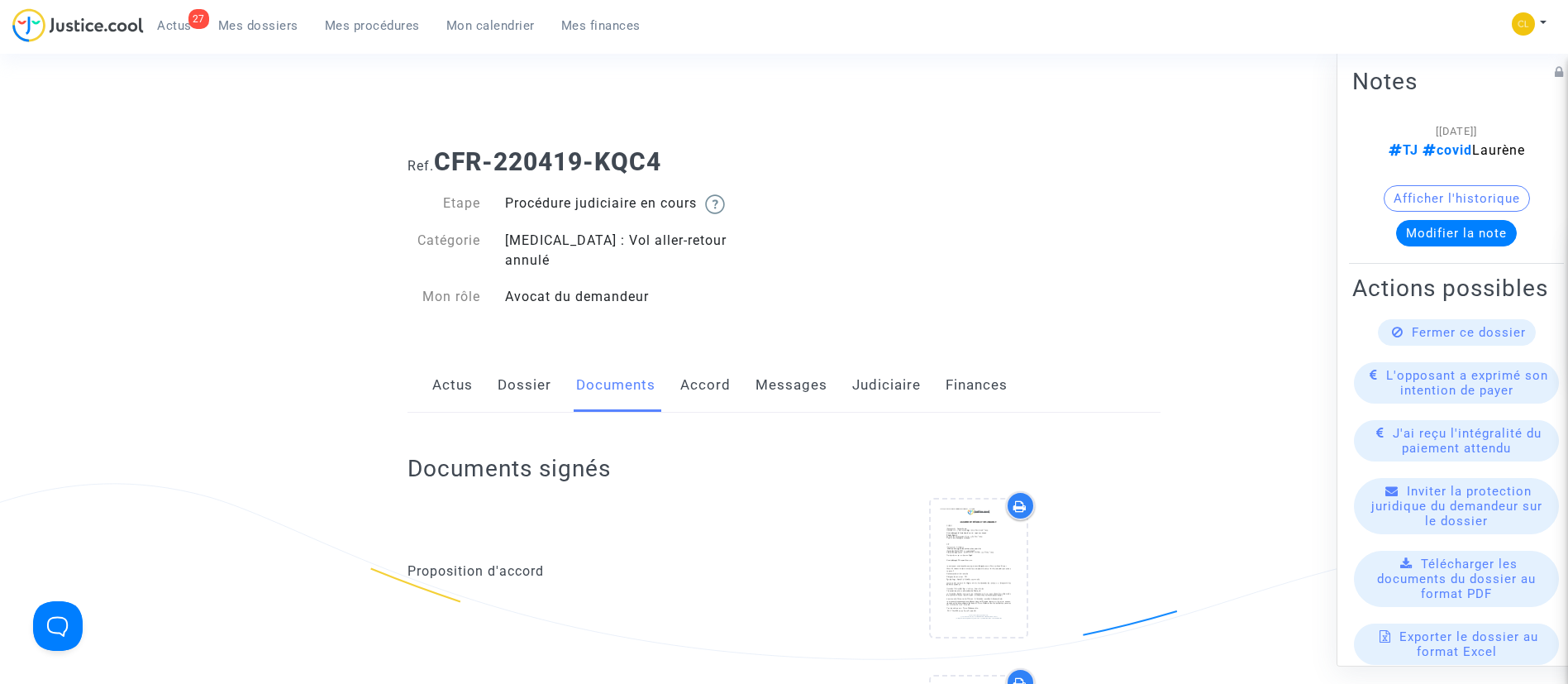
click at [530, 362] on link "Dossier" at bounding box center [525, 385] width 54 height 55
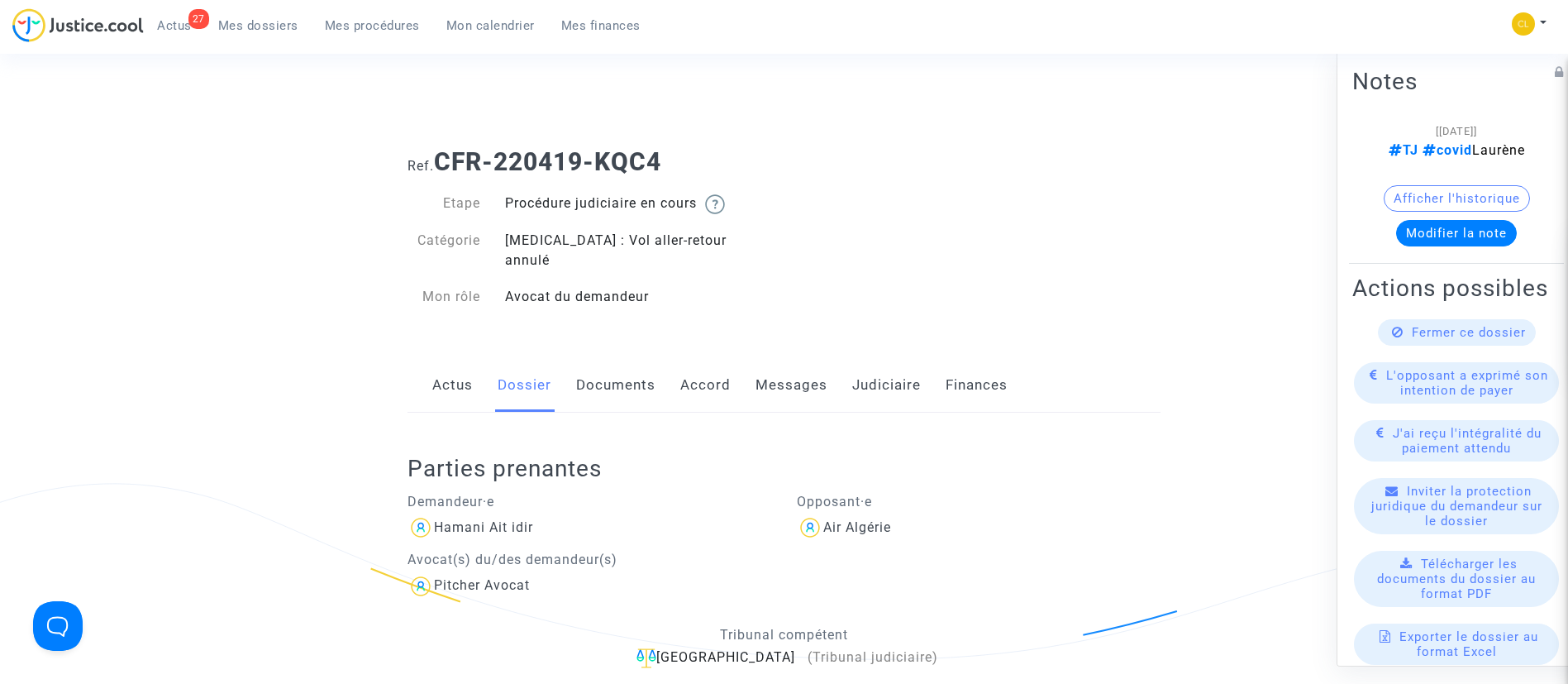
drag, startPoint x: 283, startPoint y: 31, endPoint x: 329, endPoint y: 144, distance: 122.0
click at [283, 31] on span "Mes dossiers" at bounding box center [258, 26] width 80 height 15
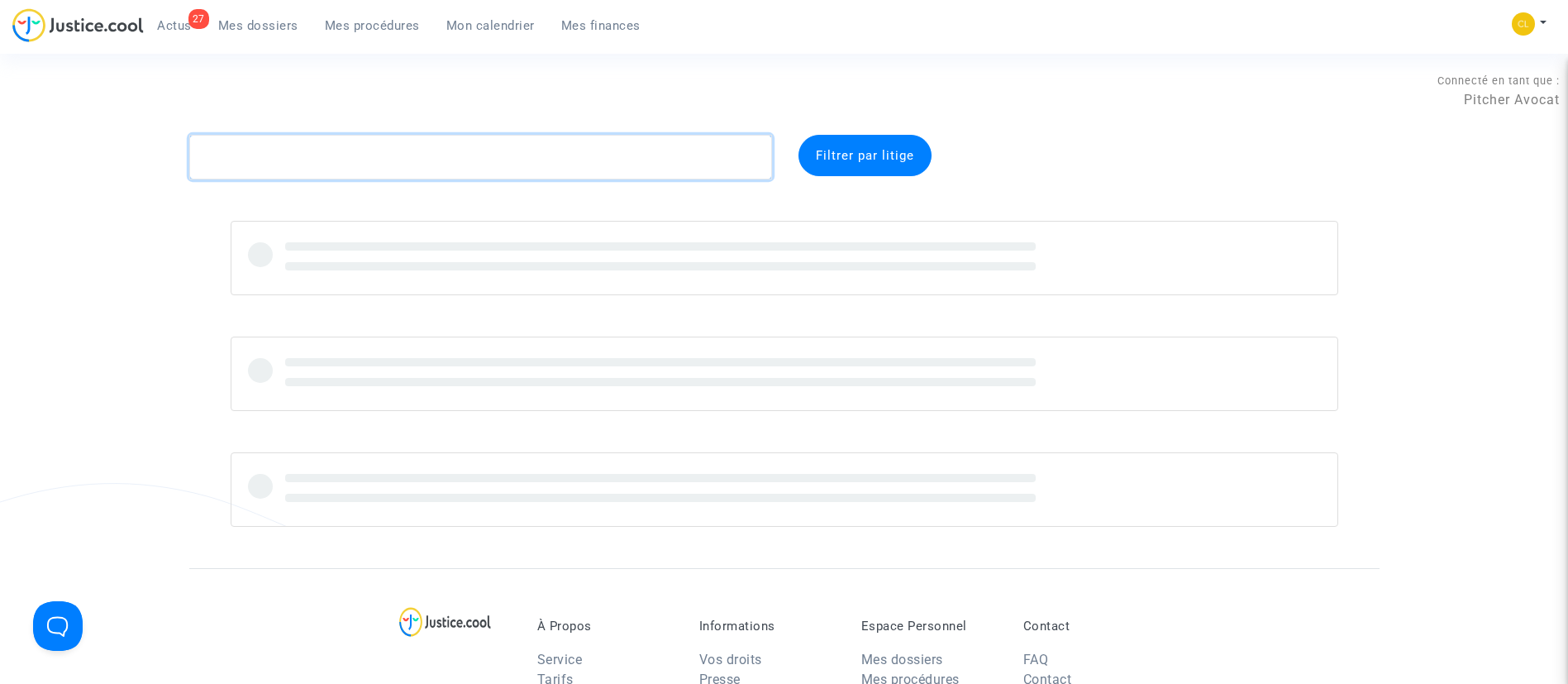
click at [359, 150] on textarea at bounding box center [481, 157] width 583 height 45
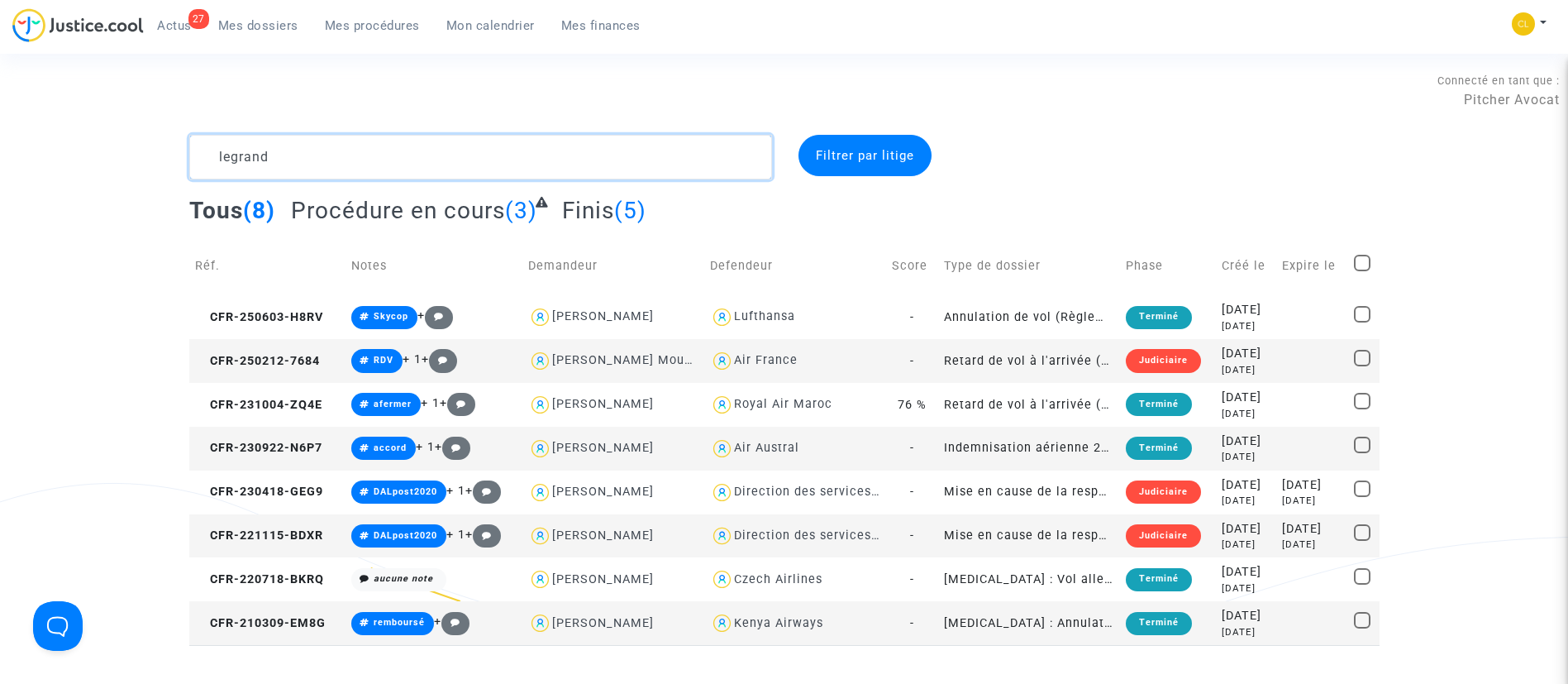
type textarea "legrand"
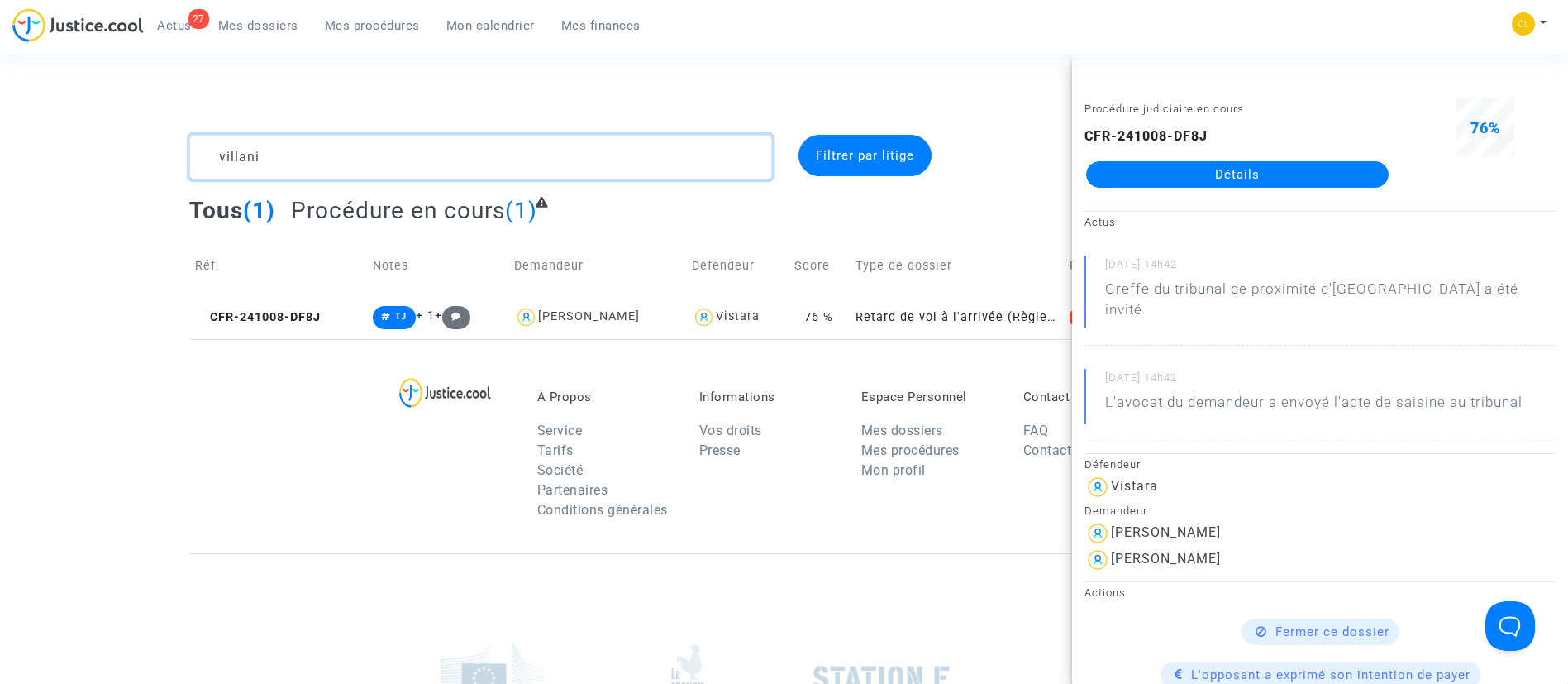
drag, startPoint x: 128, startPoint y: 136, endPoint x: 70, endPoint y: 136, distance: 58.0
click at [70, 136] on div "villani Filtrer par litige Tous (1) Procédure en cours (1) Réf. Notes Demandeur…" at bounding box center [784, 237] width 1568 height 204
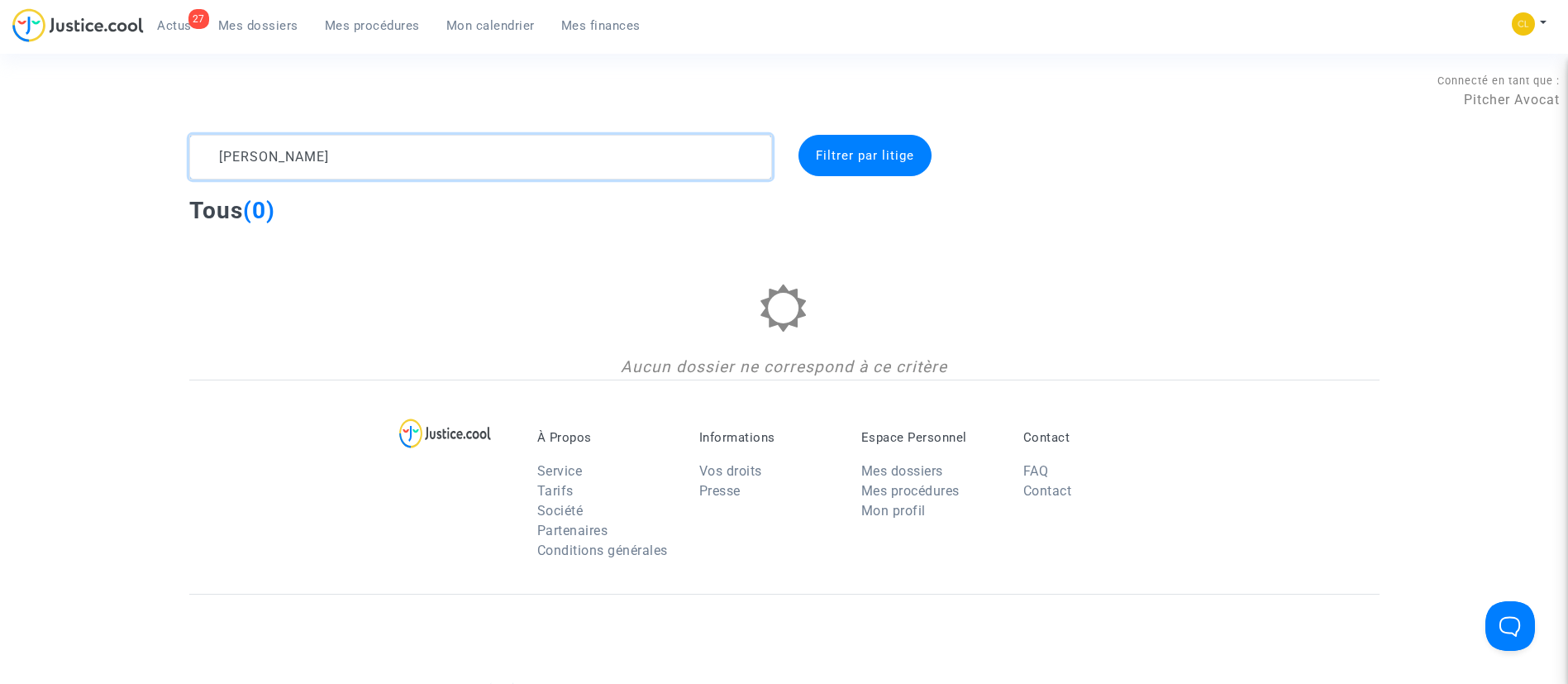
drag, startPoint x: 370, startPoint y: 170, endPoint x: 136, endPoint y: 164, distance: 234.1
click at [136, 164] on div "[PERSON_NAME] Filtrer par litige Tous (0) Aucun dossier ne correspond à ce crit…" at bounding box center [784, 257] width 1568 height 245
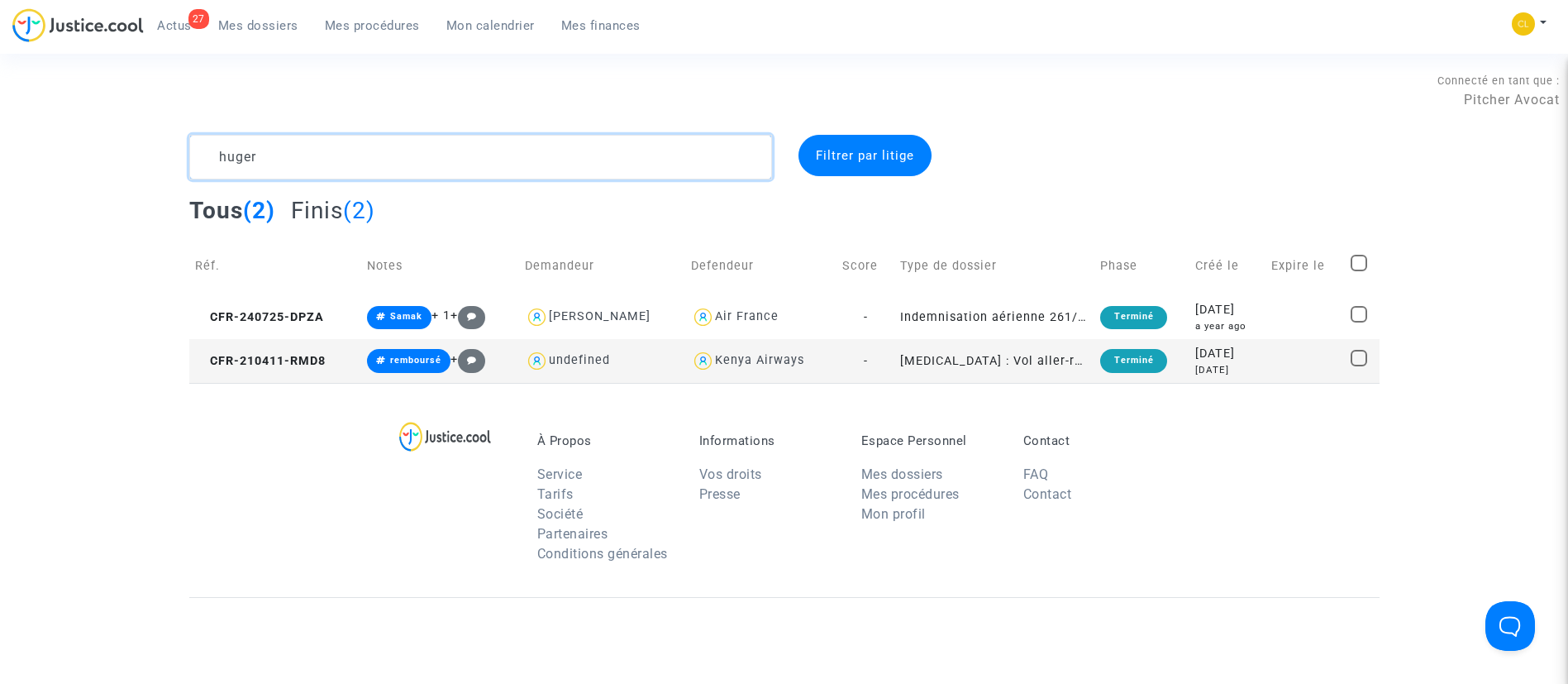
type textarea "huger"
click at [517, 19] on span "Mon calendrier" at bounding box center [490, 26] width 89 height 15
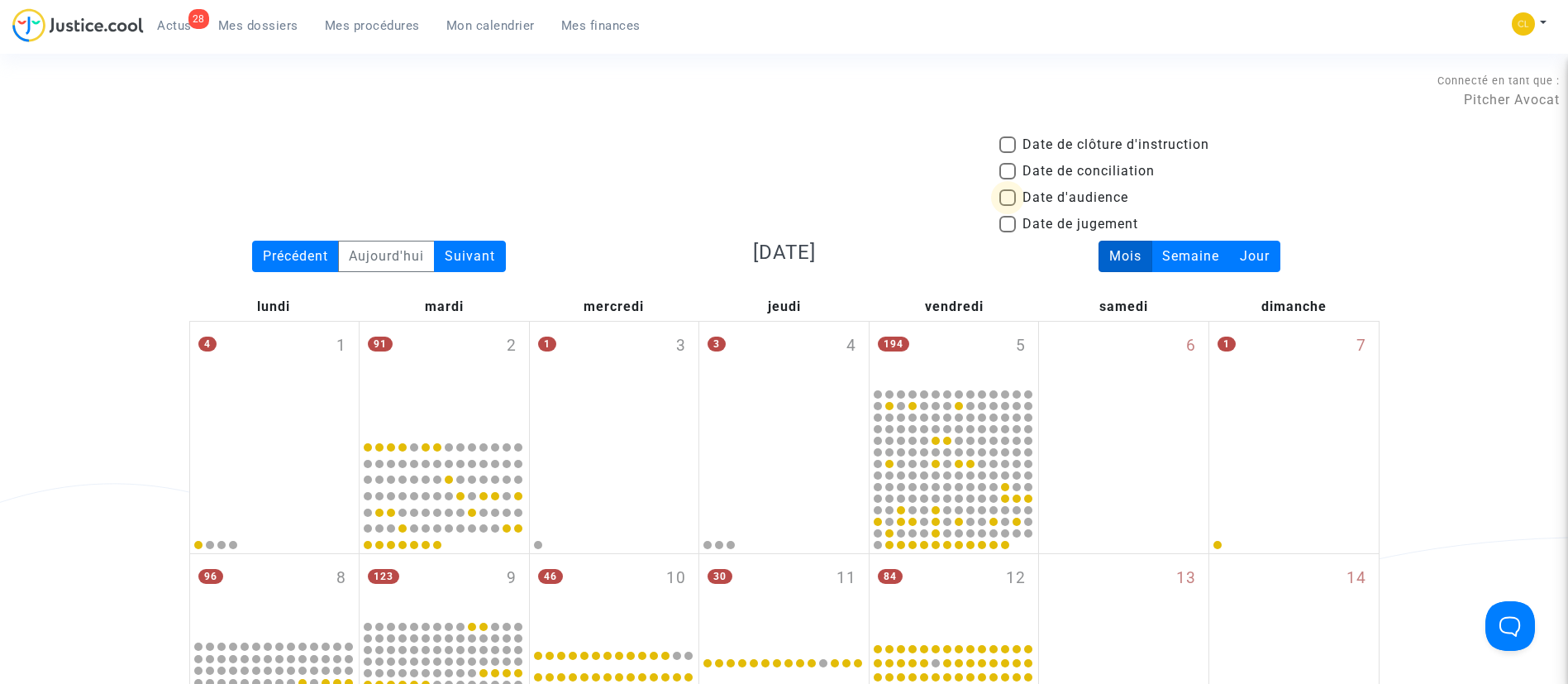
click at [1051, 201] on span "Date d'audience" at bounding box center [1076, 197] width 106 height 20
click at [1008, 206] on input "Date d'audience" at bounding box center [1007, 206] width 1 height 1
checkbox input "true"
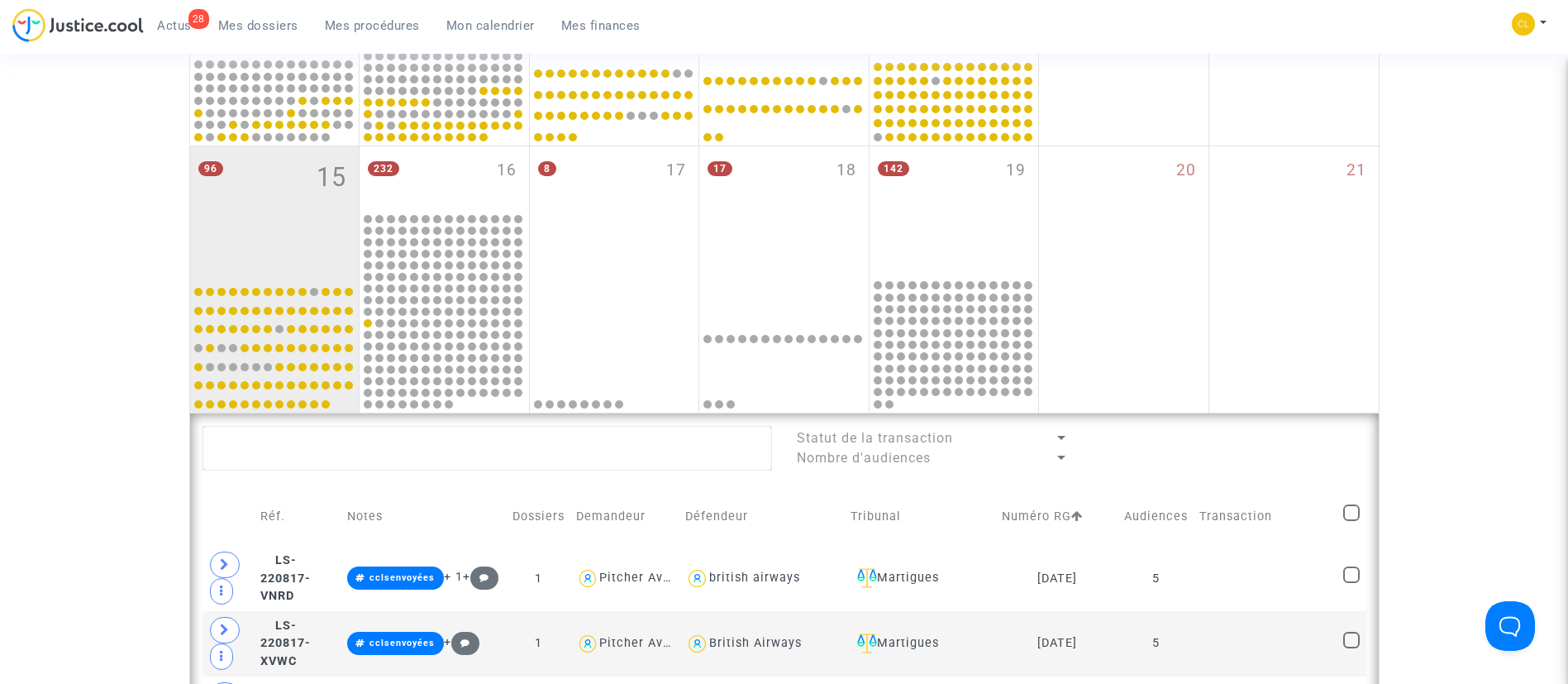
scroll to position [1116, 0]
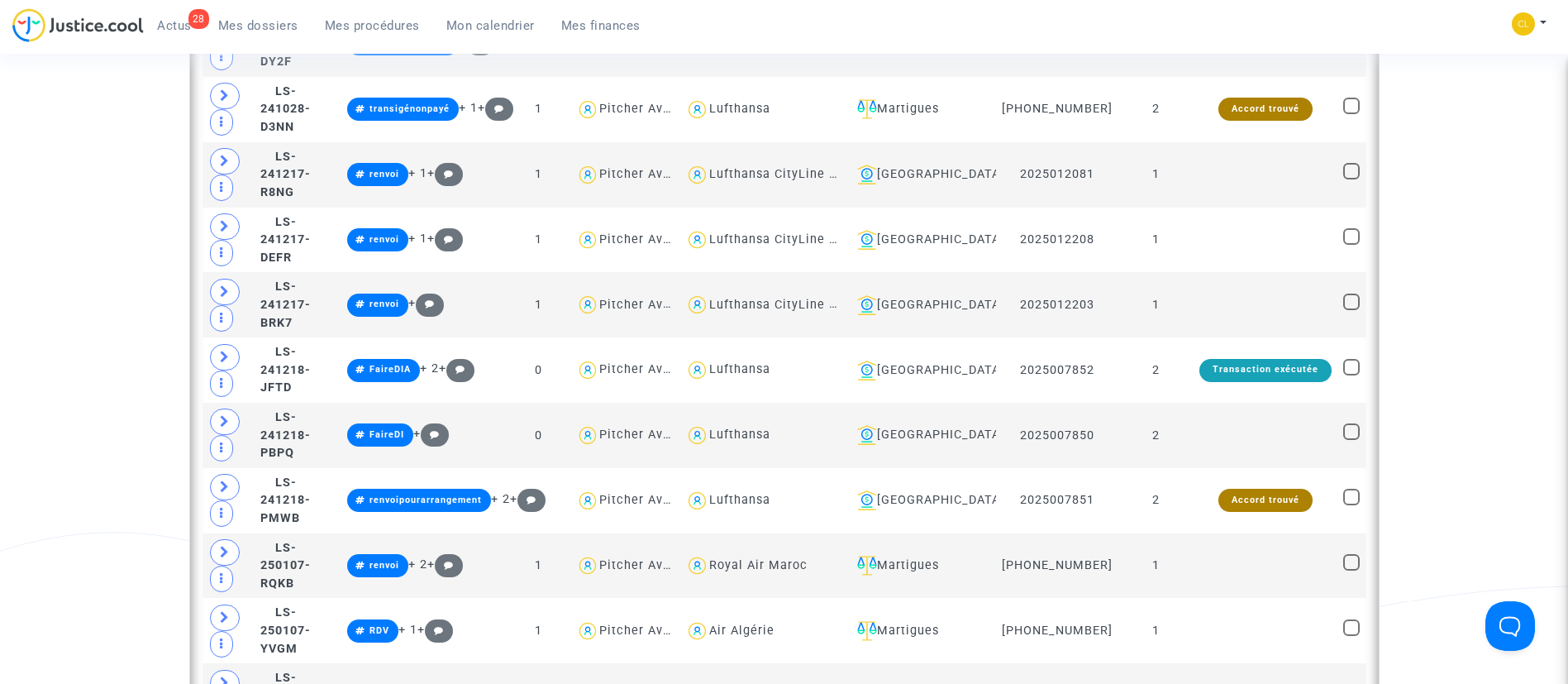
scroll to position [2605, 0]
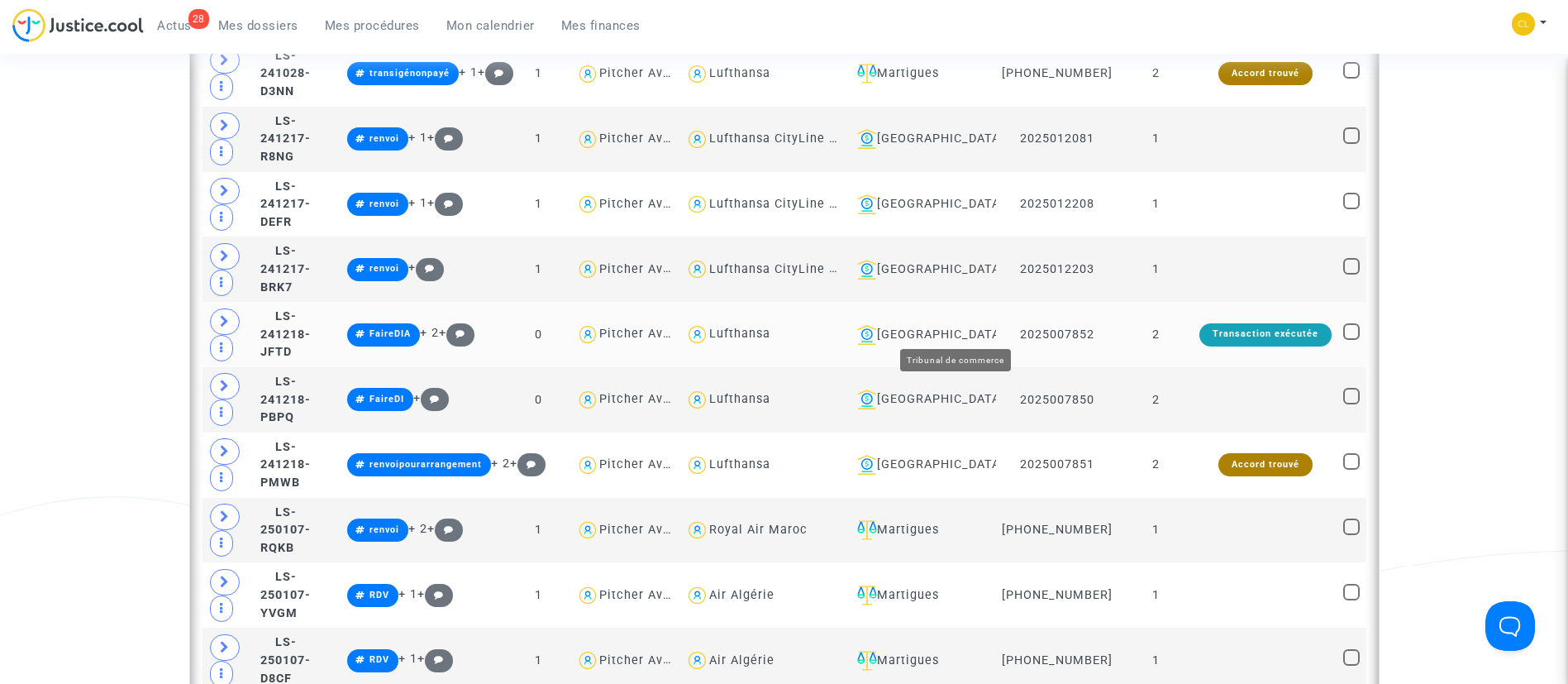
click at [969, 332] on div "[GEOGRAPHIC_DATA]" at bounding box center [920, 335] width 140 height 20
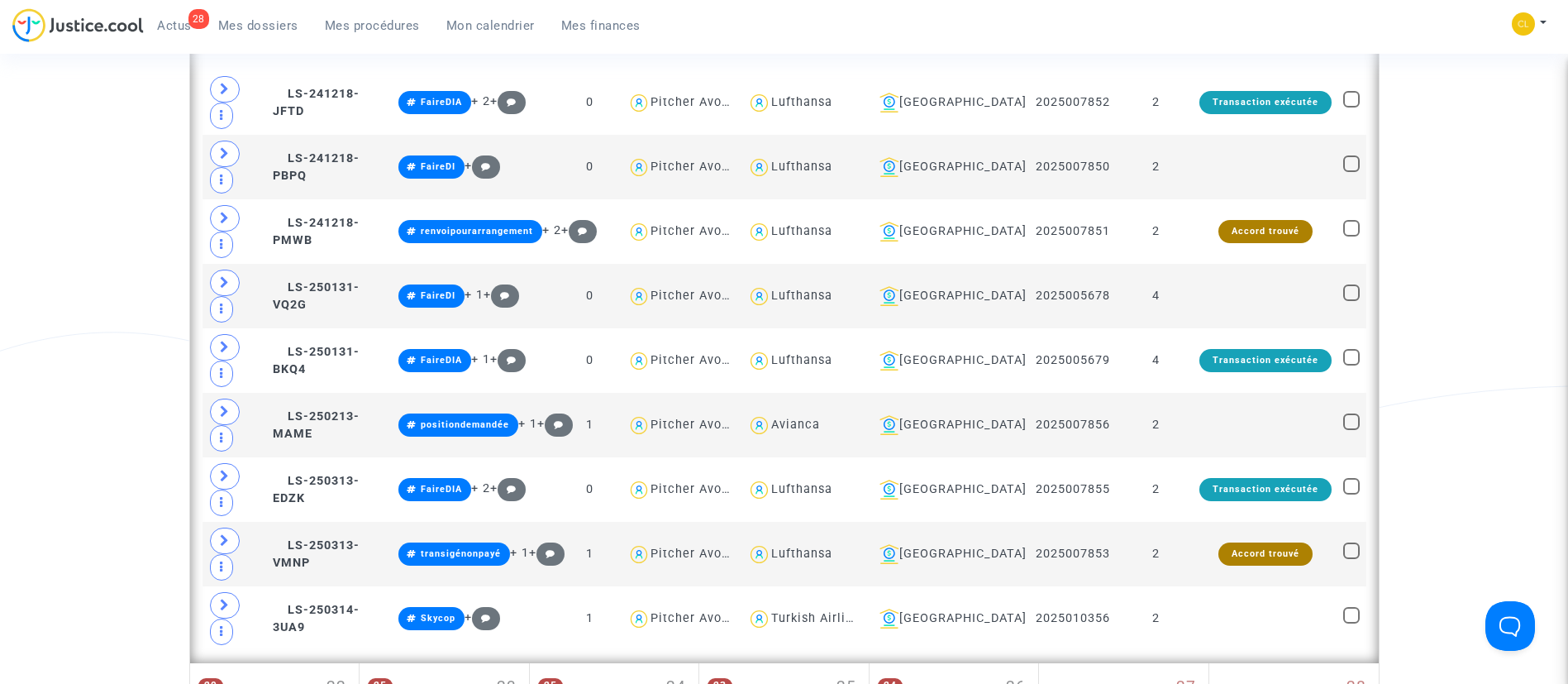
scroll to position [979, 0]
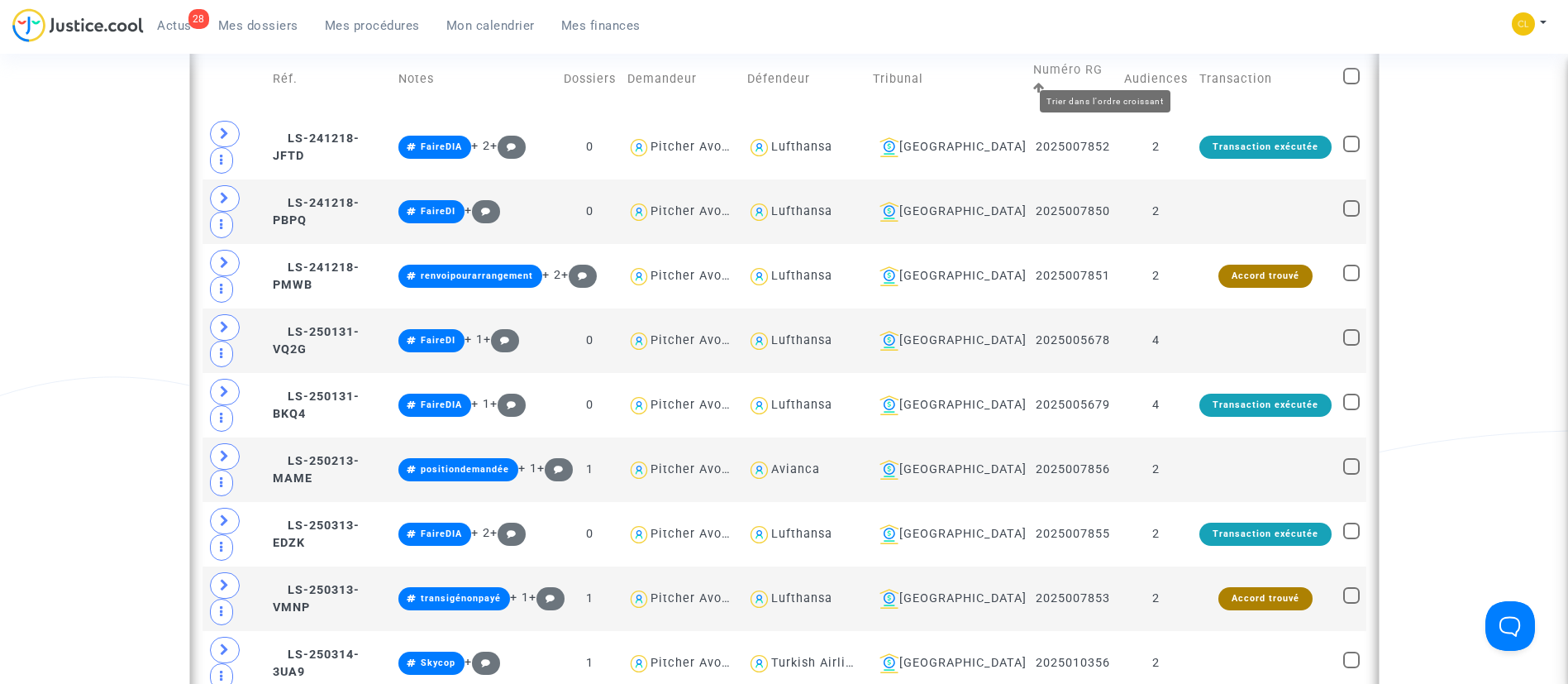
click at [1045, 82] on icon at bounding box center [1039, 88] width 11 height 11
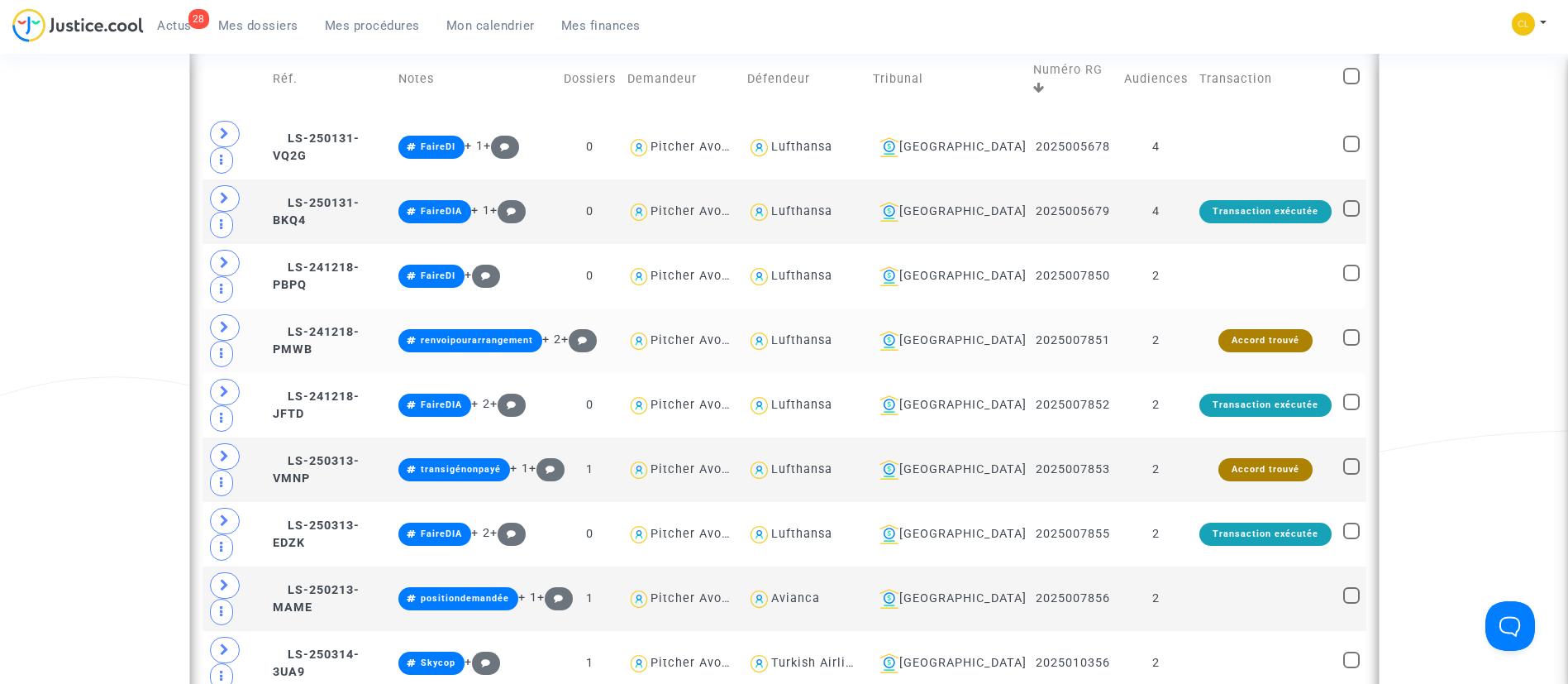
click at [1349, 329] on span at bounding box center [1352, 337] width 17 height 17
click at [1351, 346] on input "checkbox" at bounding box center [1351, 346] width 1 height 1
checkbox input "true"
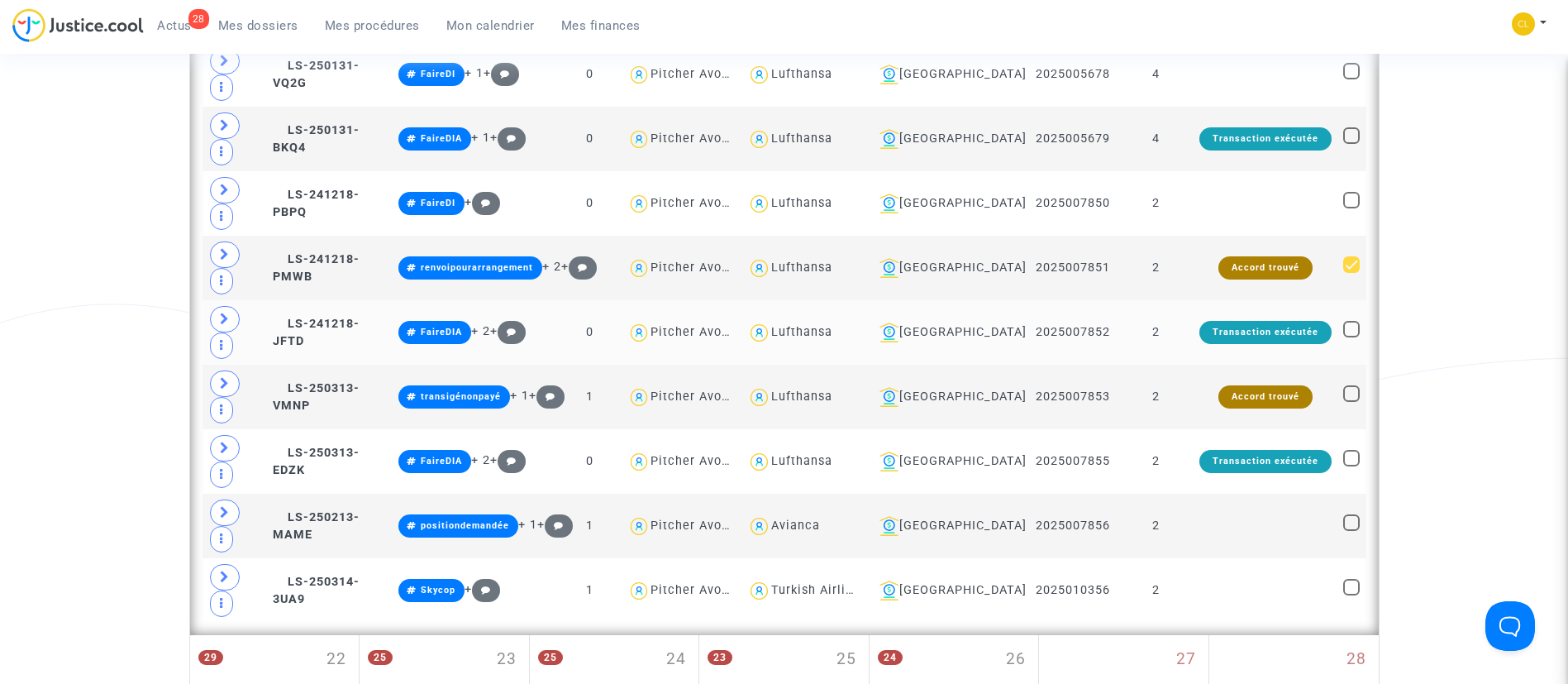
scroll to position [1103, 0]
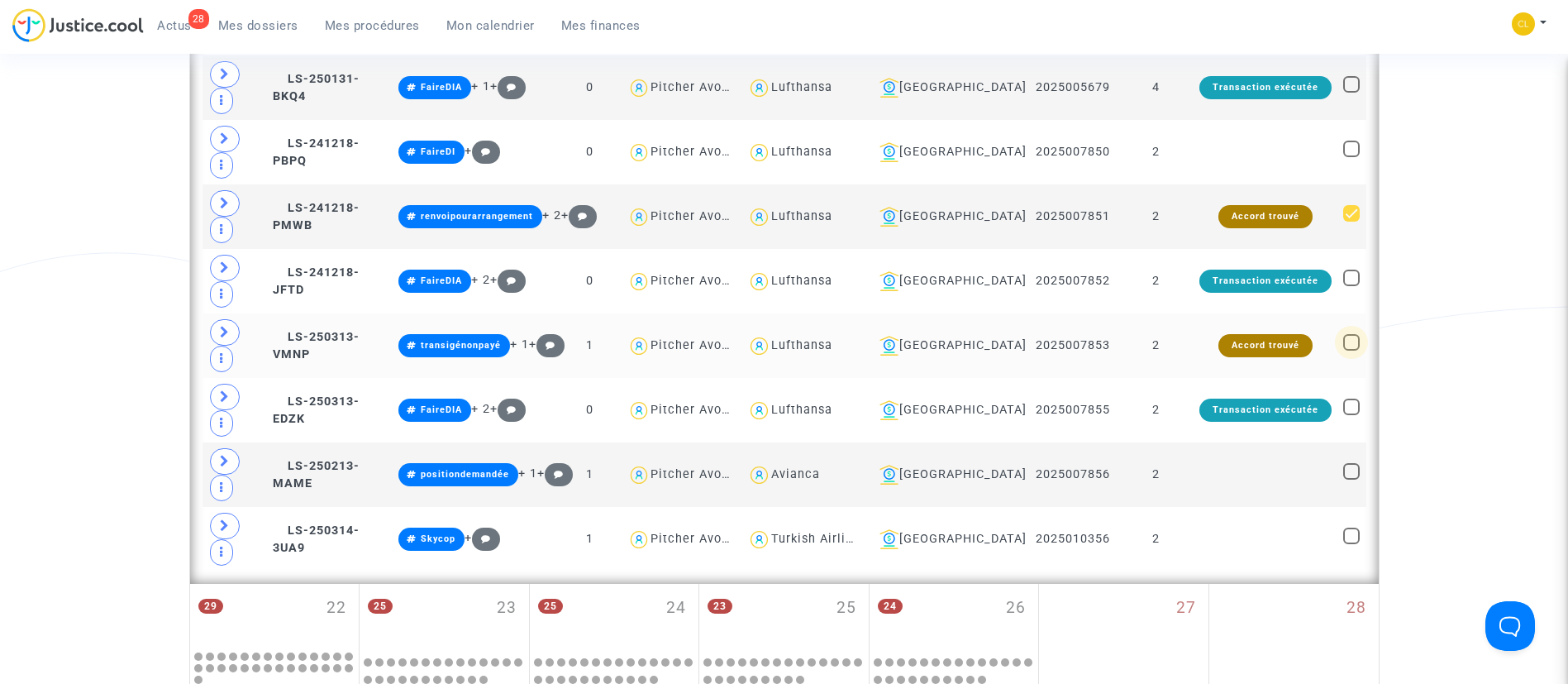
click at [1357, 334] on span at bounding box center [1352, 342] width 17 height 17
click at [1352, 350] on input "checkbox" at bounding box center [1351, 350] width 1 height 1
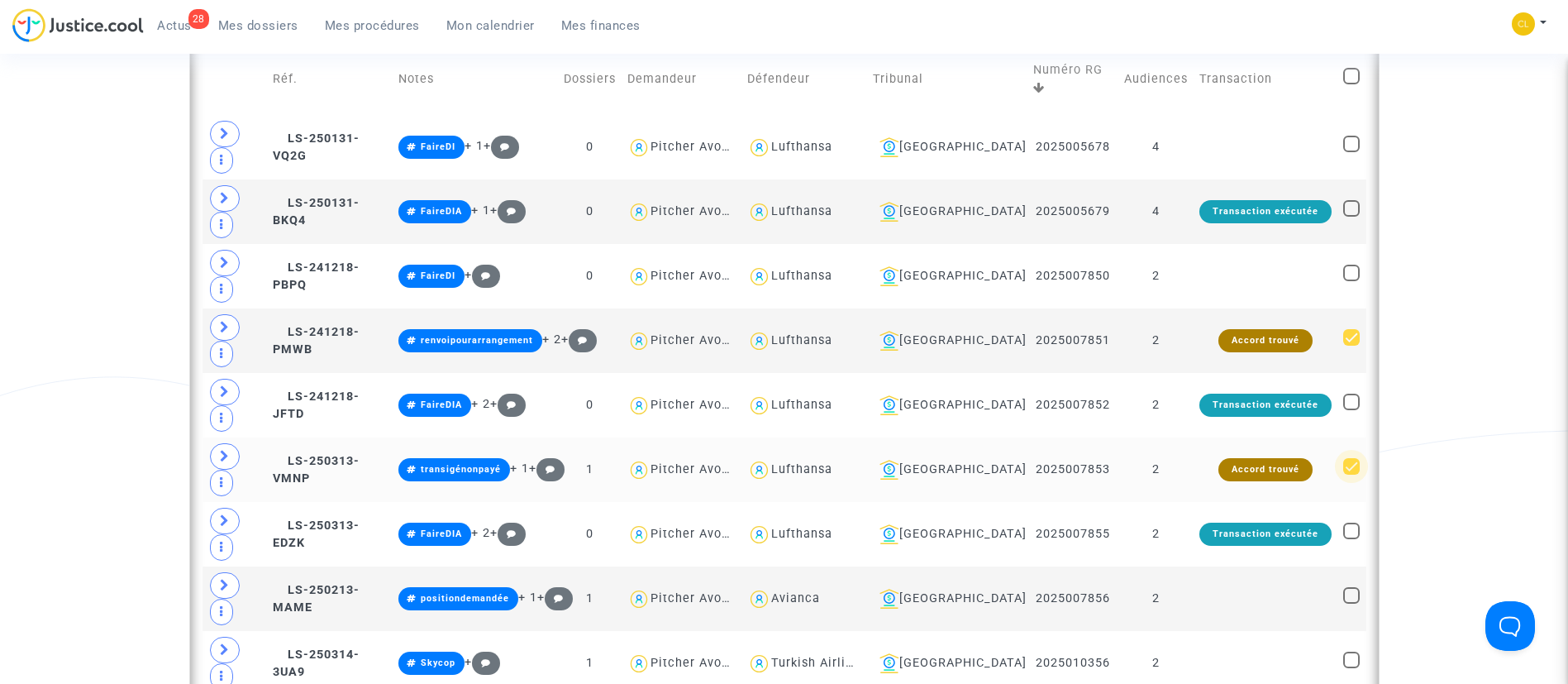
click at [1354, 458] on span at bounding box center [1352, 467] width 17 height 17
click at [1352, 474] on input "checkbox" at bounding box center [1351, 474] width 1 height 1
checkbox input "false"
click at [1352, 329] on span at bounding box center [1352, 337] width 17 height 17
click at [1352, 346] on input "checkbox" at bounding box center [1351, 346] width 1 height 1
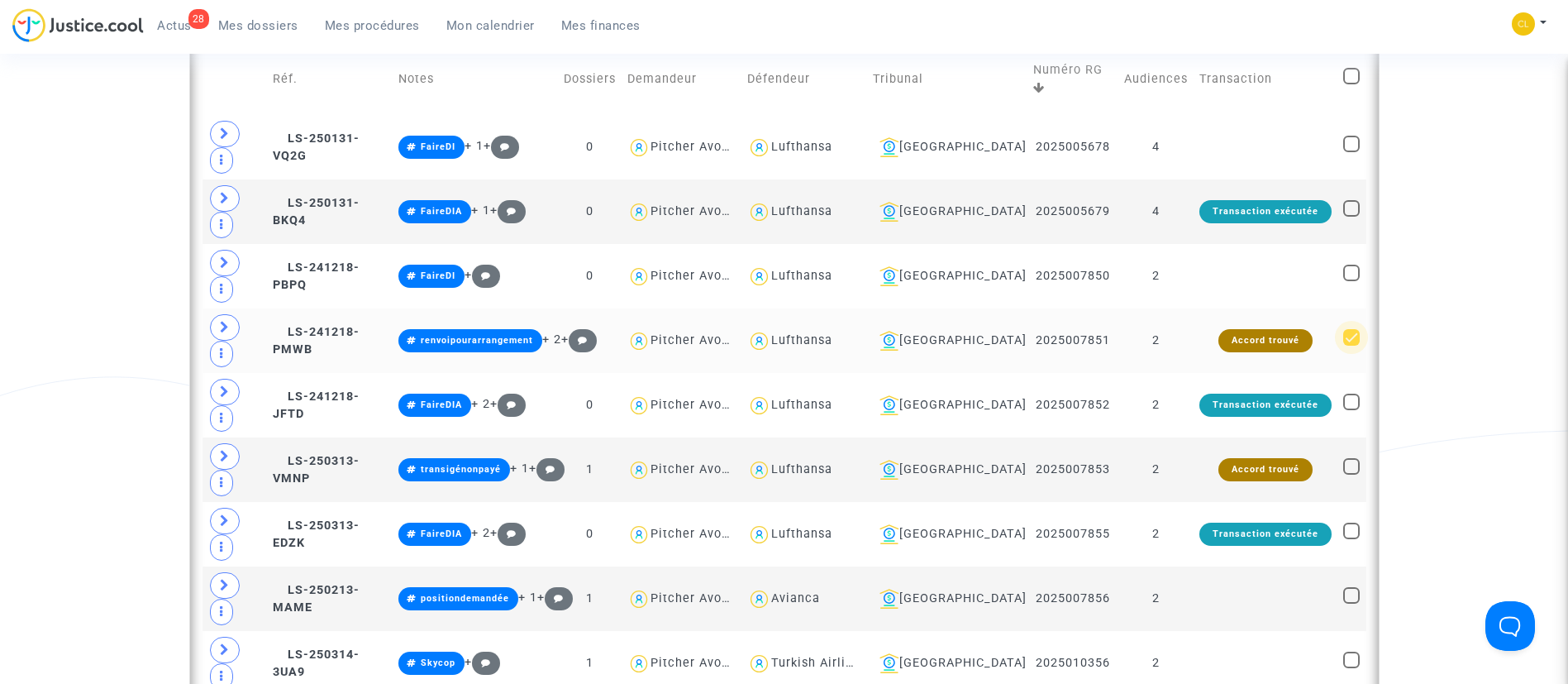
checkbox input "false"
click at [1349, 651] on span at bounding box center [1352, 660] width 17 height 17
click at [1351, 668] on input "checkbox" at bounding box center [1351, 668] width 1 height 1
checkbox input "true"
click at [1360, 587] on span at bounding box center [1352, 595] width 17 height 17
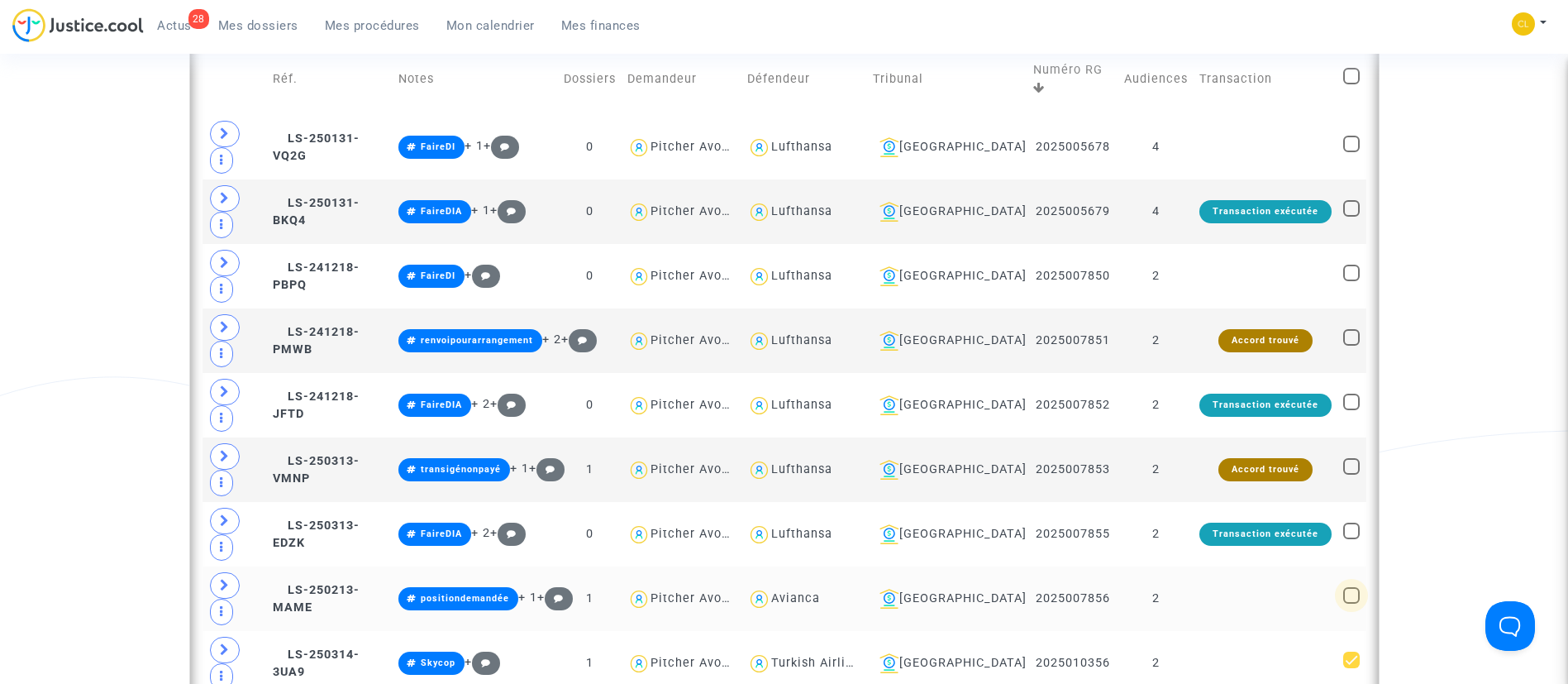
click at [1352, 604] on input "checkbox" at bounding box center [1351, 604] width 1 height 1
checkbox input "true"
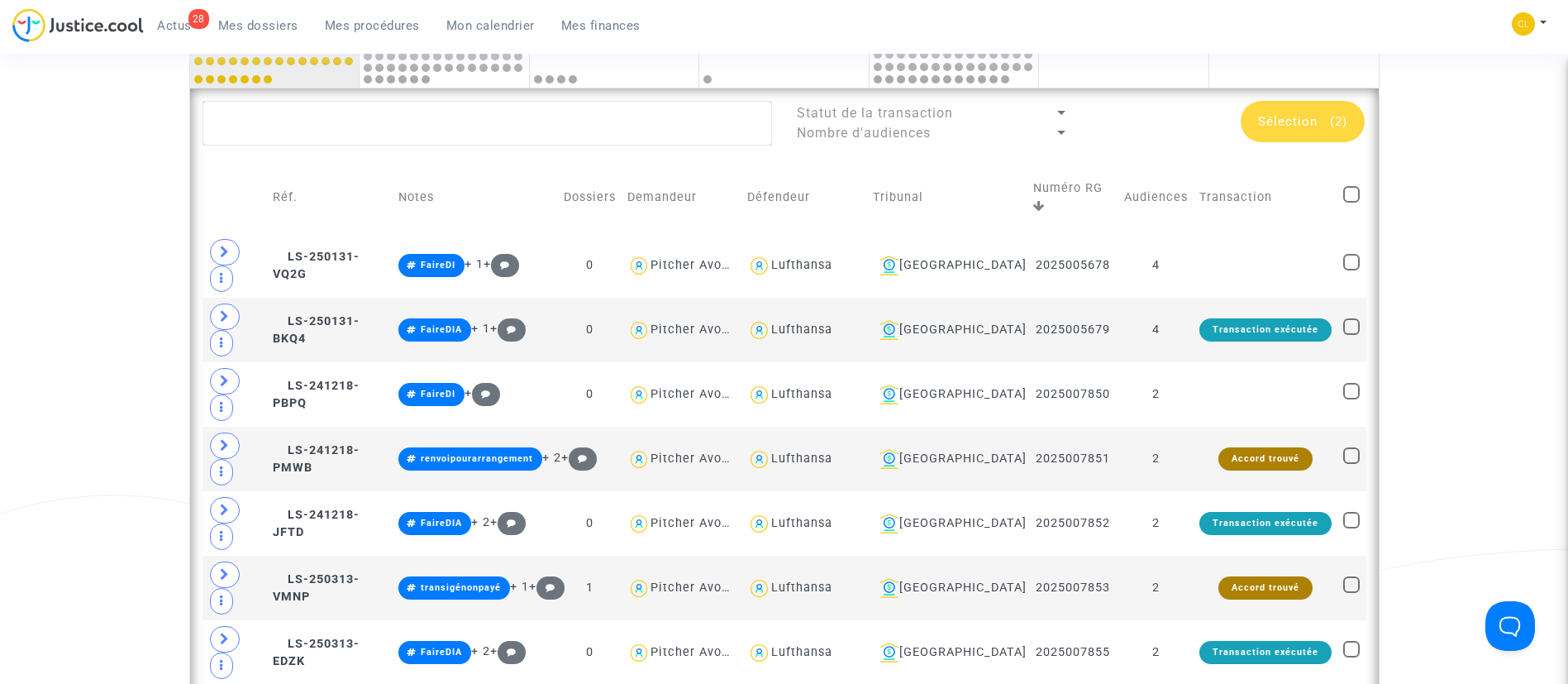
scroll to position [731, 0]
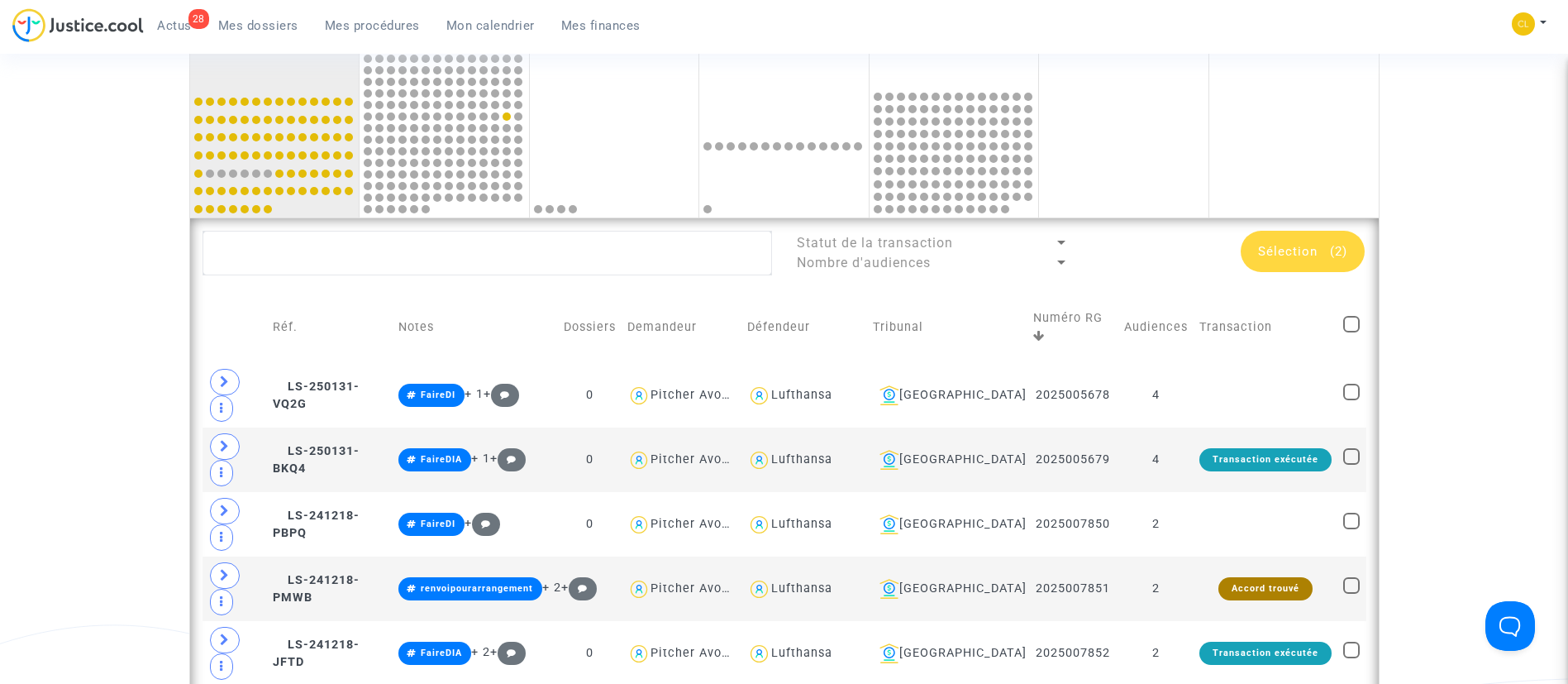
click at [1285, 240] on div "Sélection (2)" at bounding box center [1302, 252] width 124 height 41
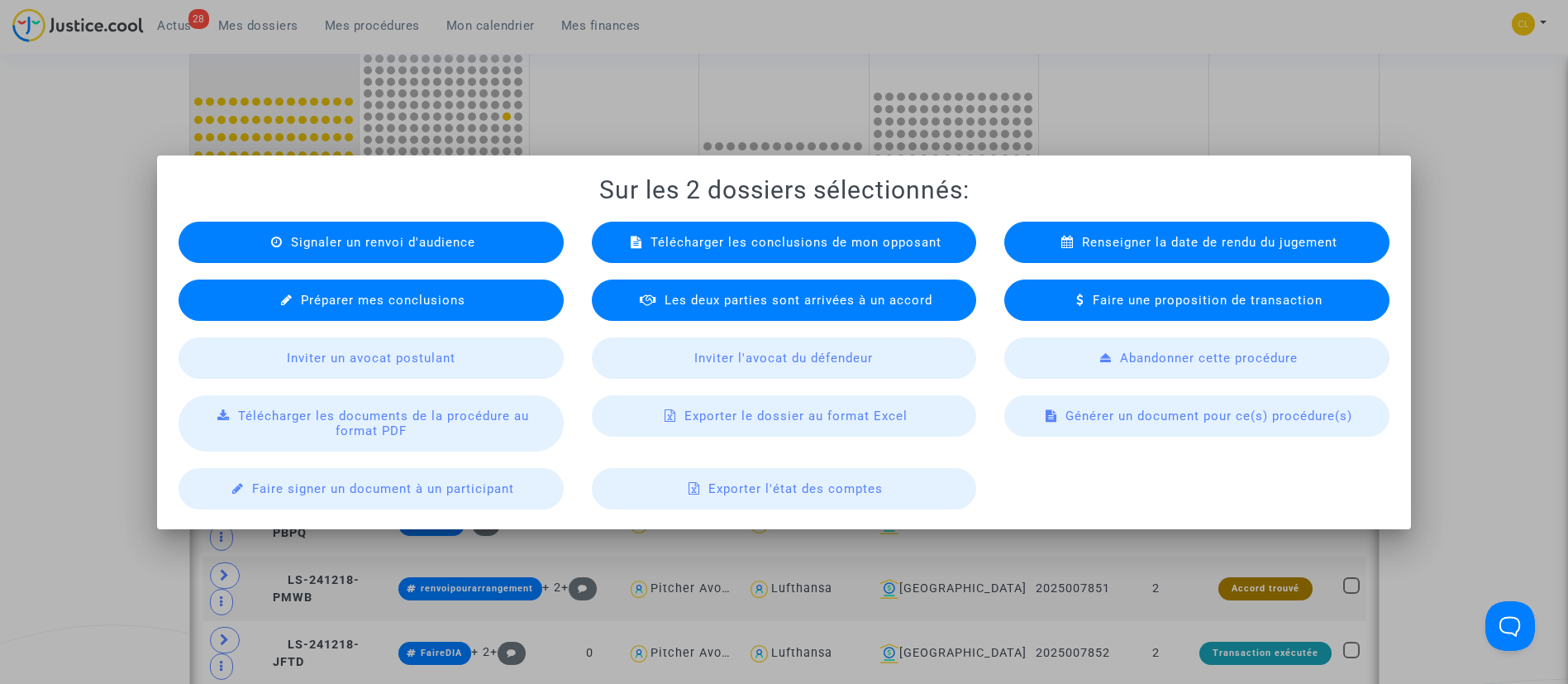
click at [417, 242] on span "Signaler un renvoi d'audience" at bounding box center [383, 242] width 184 height 15
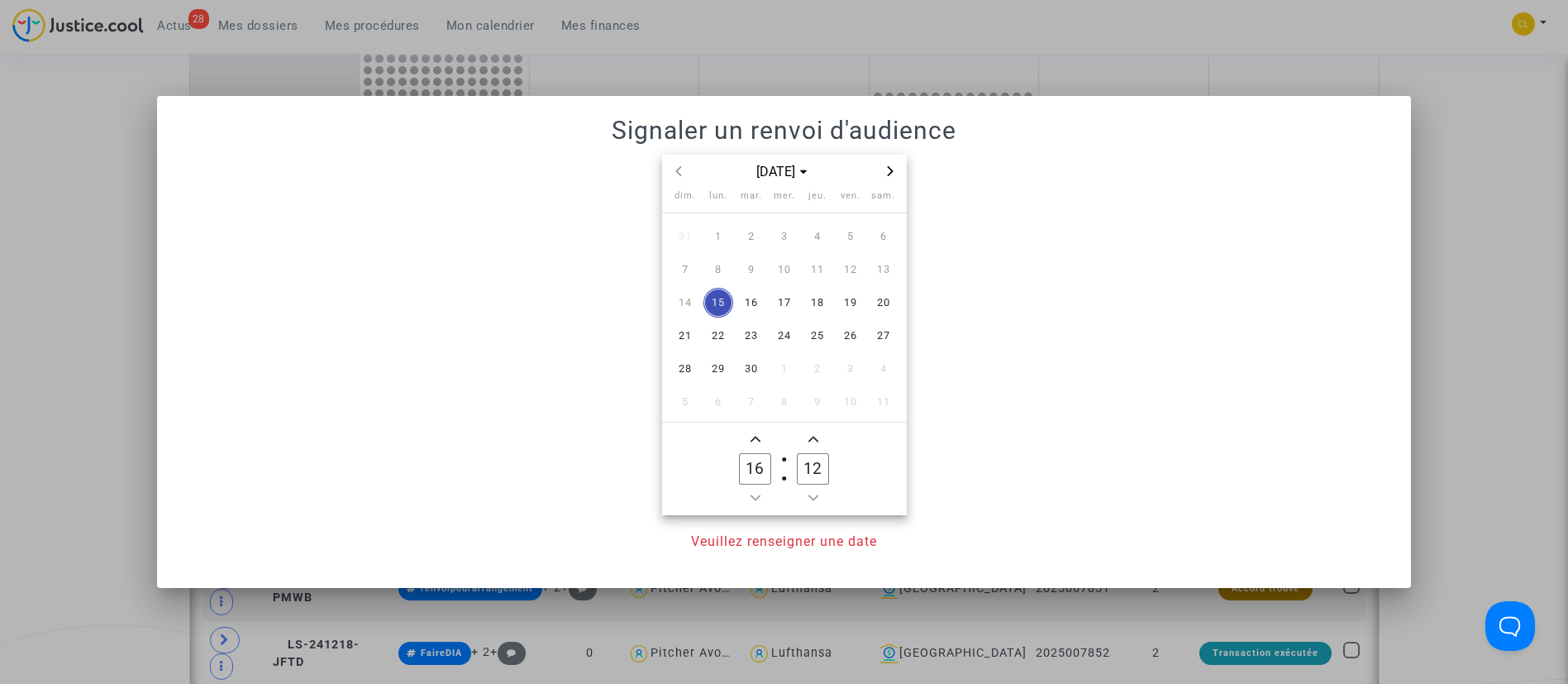
click at [884, 164] on span "Next month" at bounding box center [890, 171] width 20 height 20
click at [708, 267] on span "6" at bounding box center [718, 269] width 30 height 30
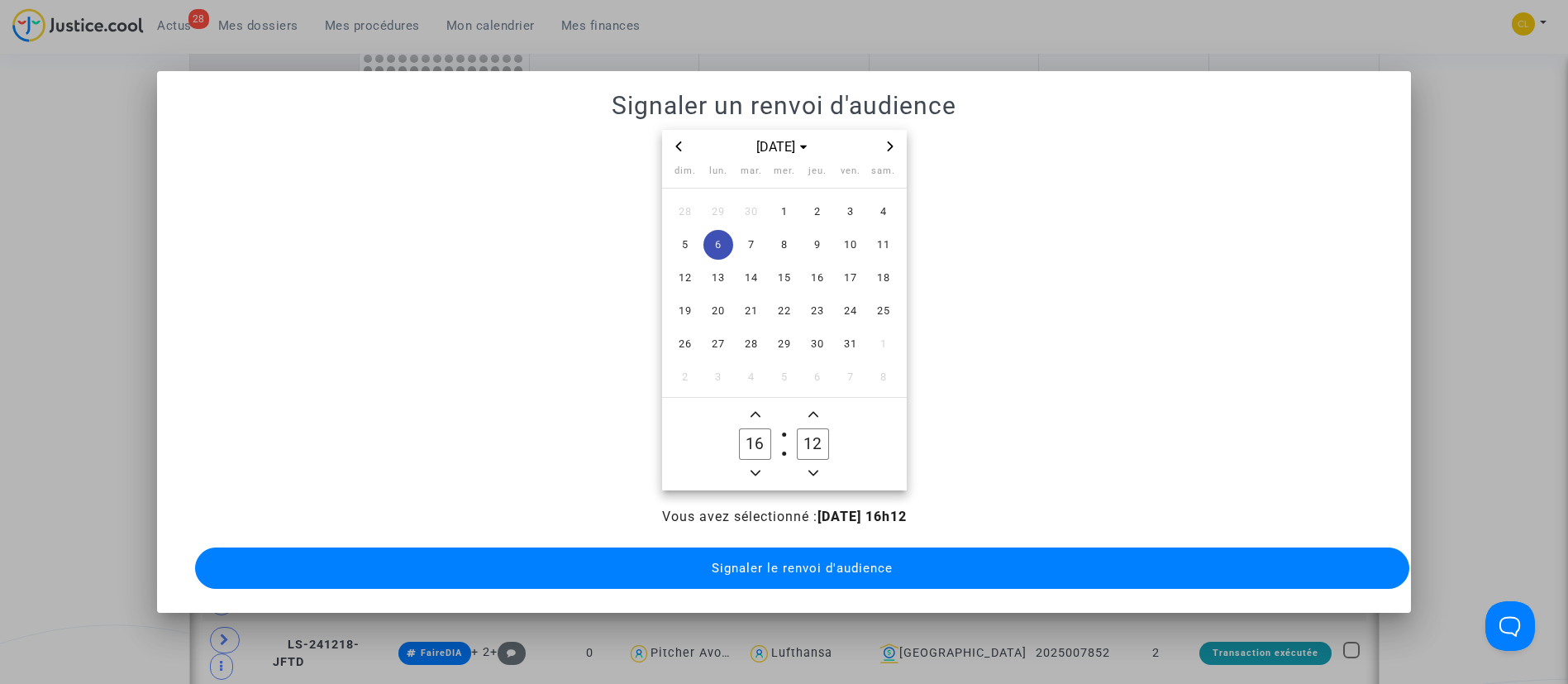
click at [752, 470] on span "Minus a hour" at bounding box center [755, 472] width 20 height 20
type input "13"
click at [821, 430] on input "12" at bounding box center [812, 445] width 32 height 32
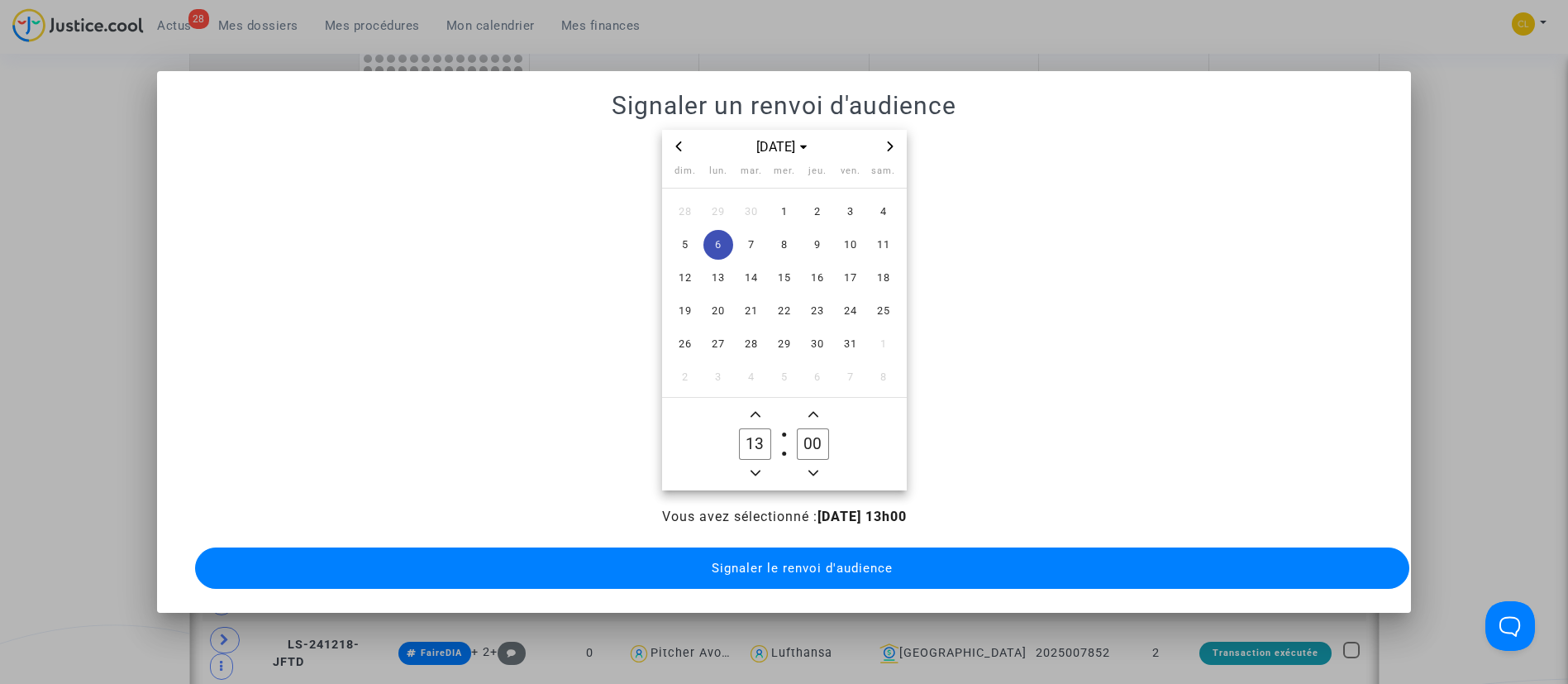
type input "00"
click at [934, 557] on button "Signaler le renvoi d'audience" at bounding box center [802, 568] width 1215 height 41
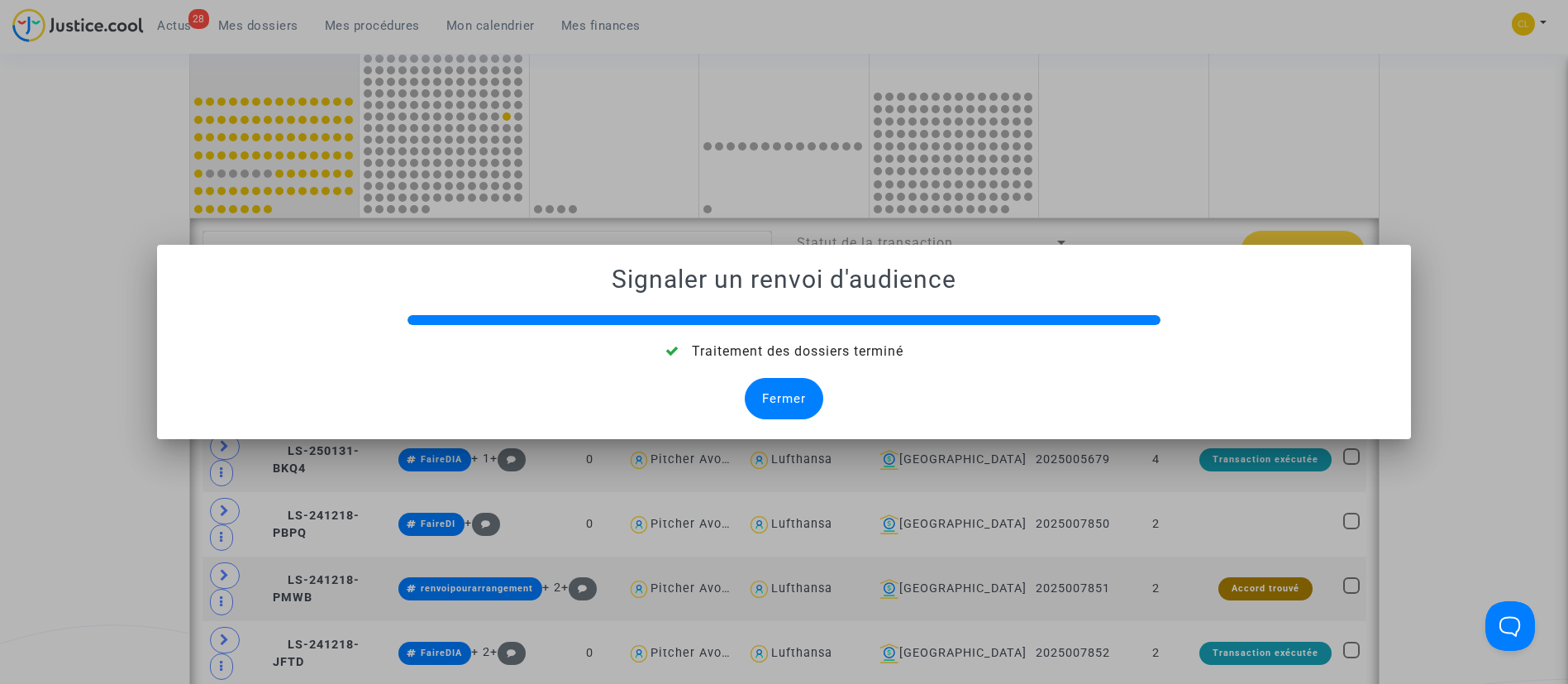
click at [770, 392] on div "Fermer" at bounding box center [784, 398] width 78 height 41
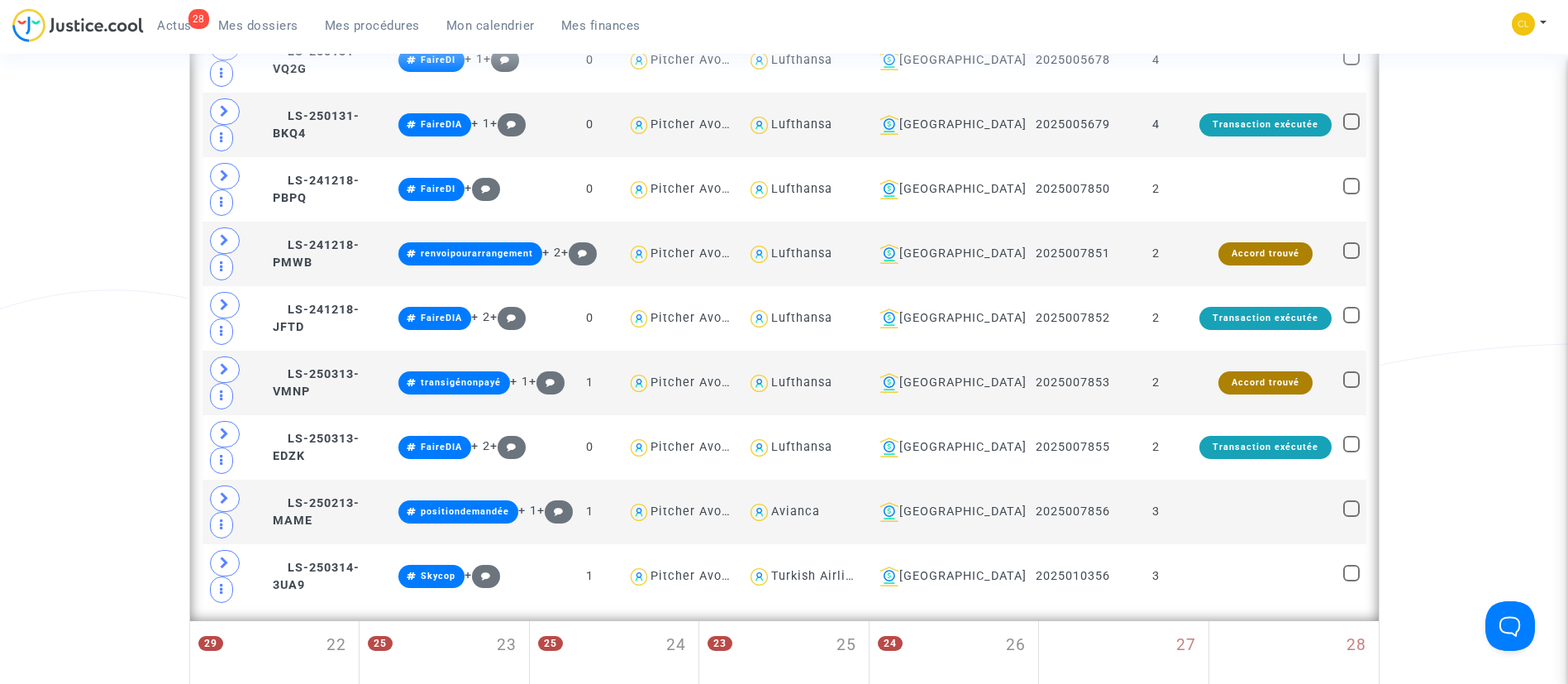
scroll to position [1227, 0]
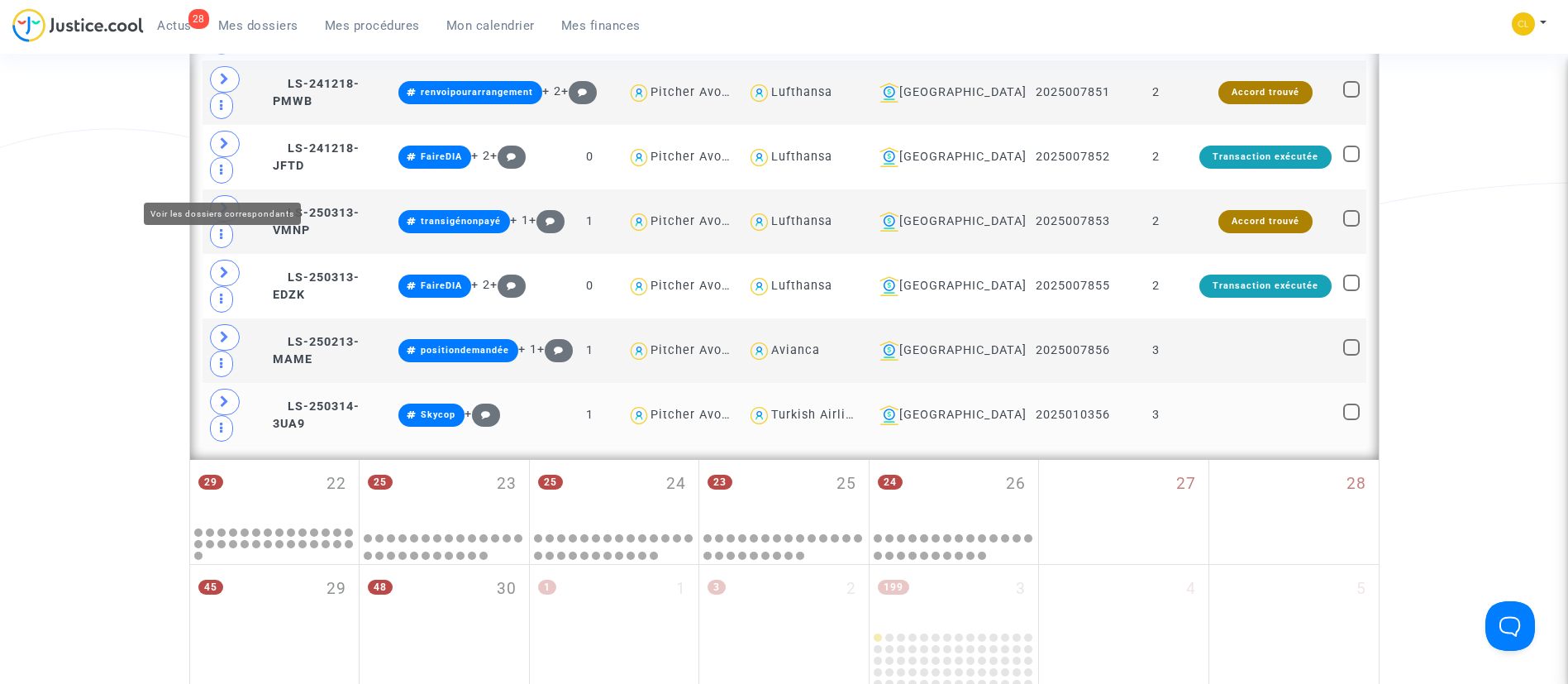
click at [227, 395] on icon at bounding box center [225, 401] width 10 height 12
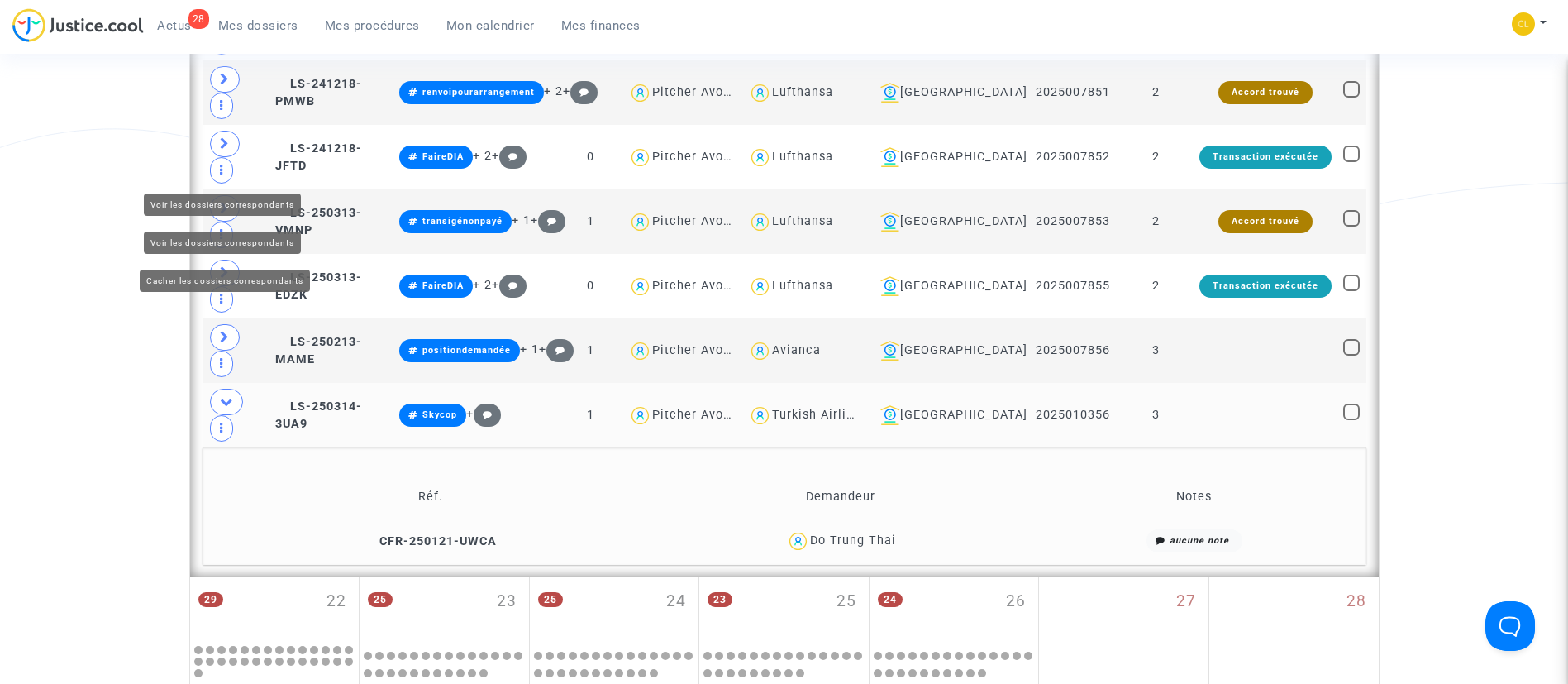
scroll to position [1103, 0]
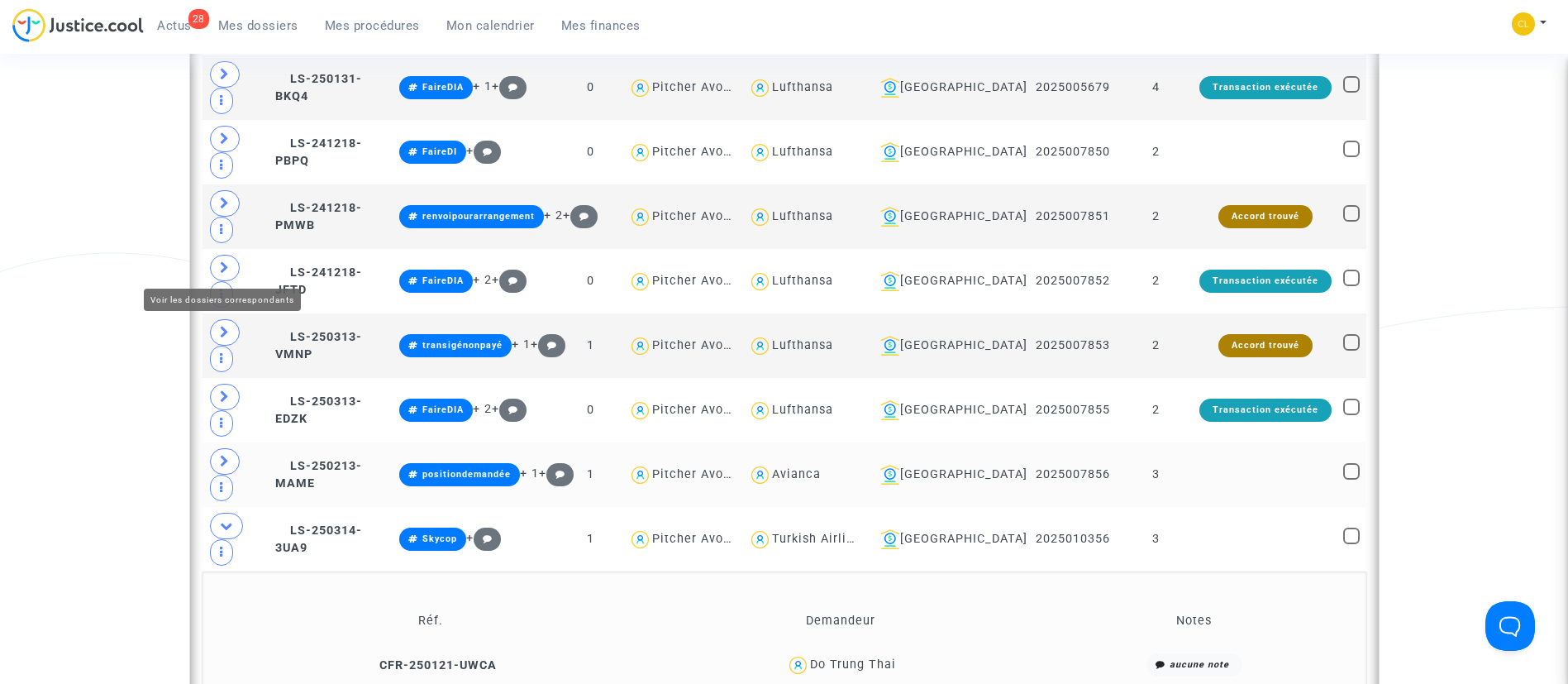
click at [225, 448] on span at bounding box center [225, 461] width 30 height 26
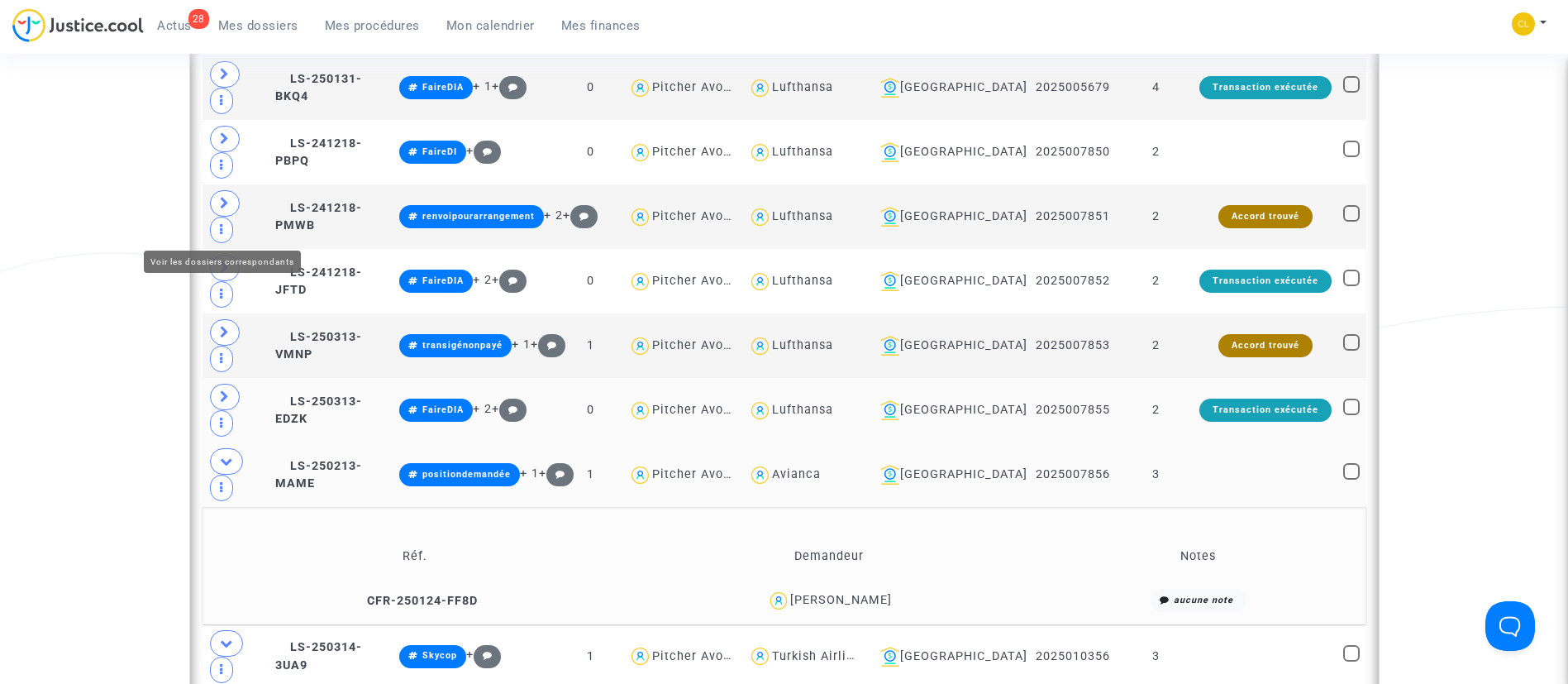
click at [223, 390] on icon at bounding box center [225, 396] width 10 height 12
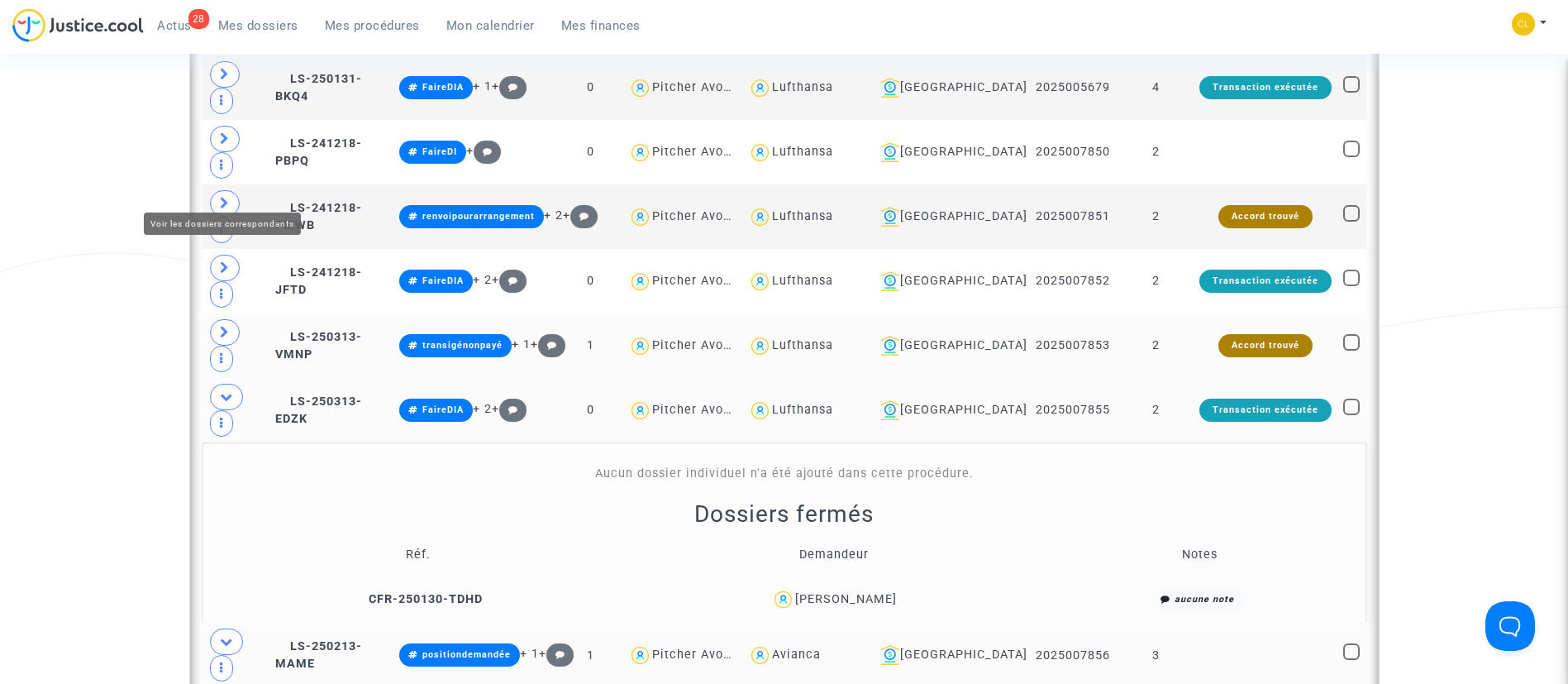
click at [225, 326] on icon at bounding box center [225, 332] width 10 height 12
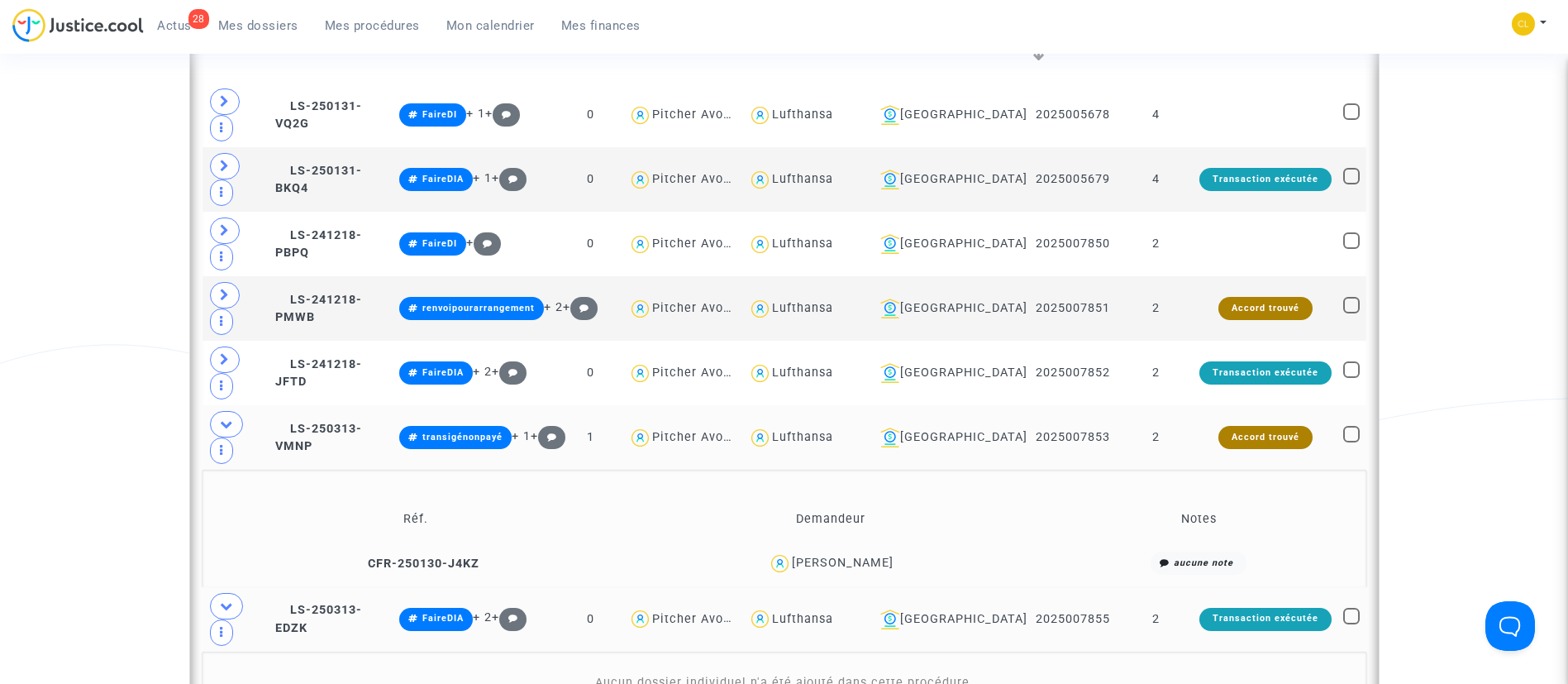
scroll to position [979, 0]
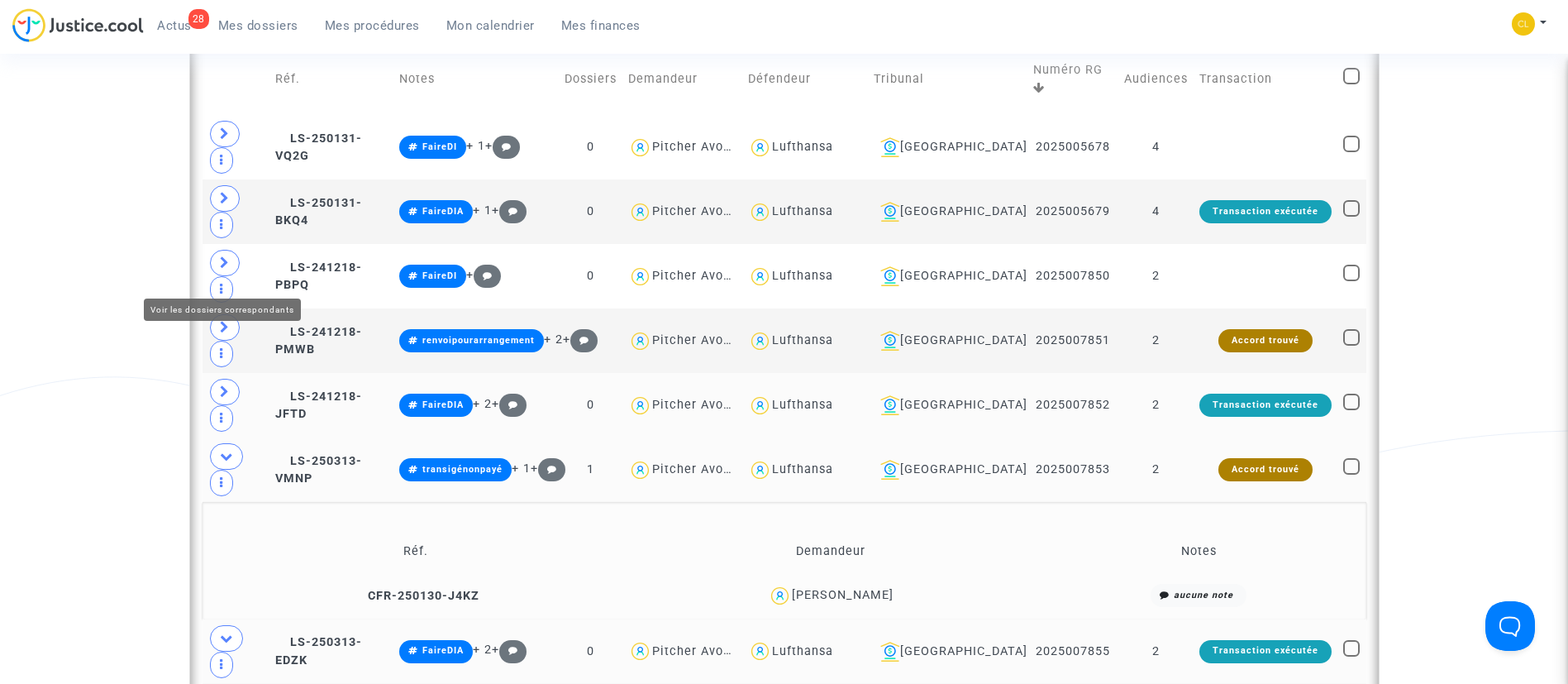
click at [222, 385] on icon at bounding box center [225, 390] width 10 height 12
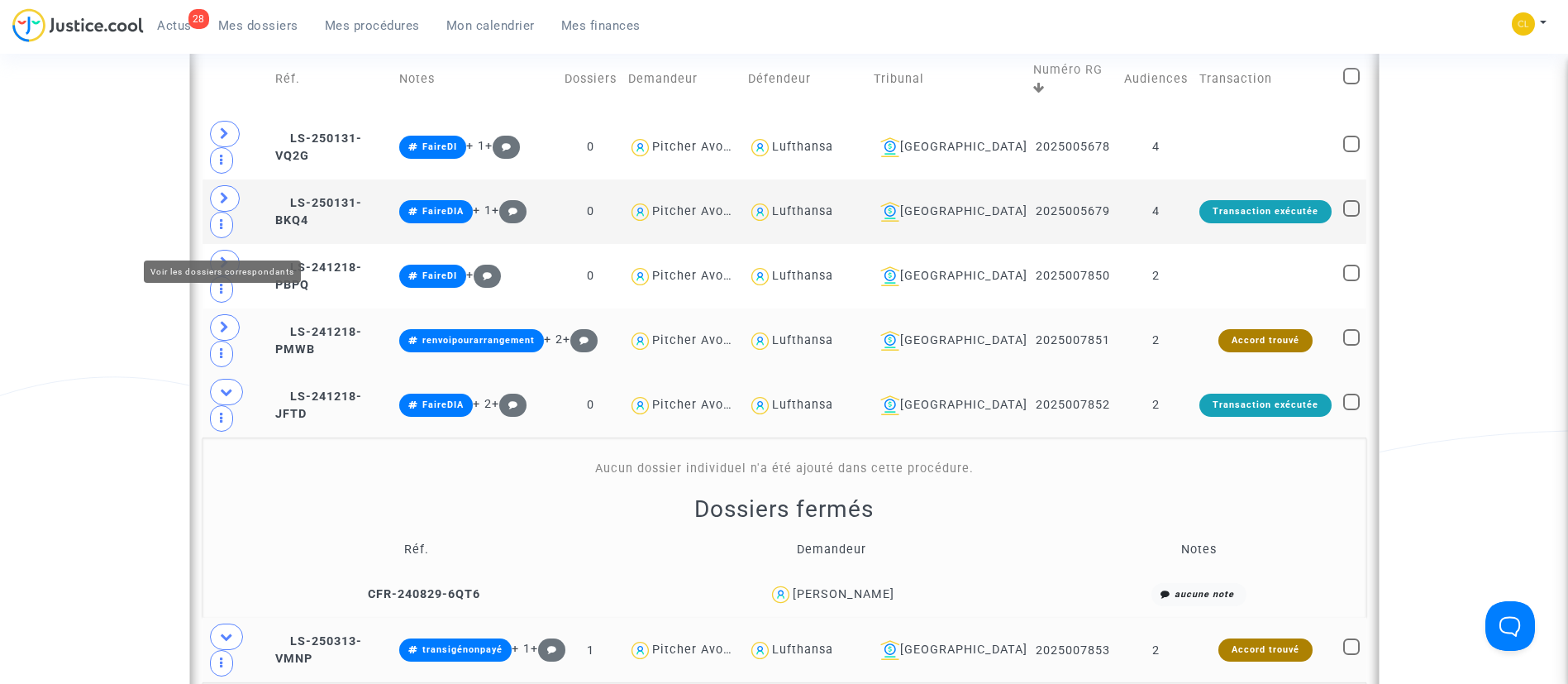
click at [223, 314] on span at bounding box center [225, 327] width 30 height 26
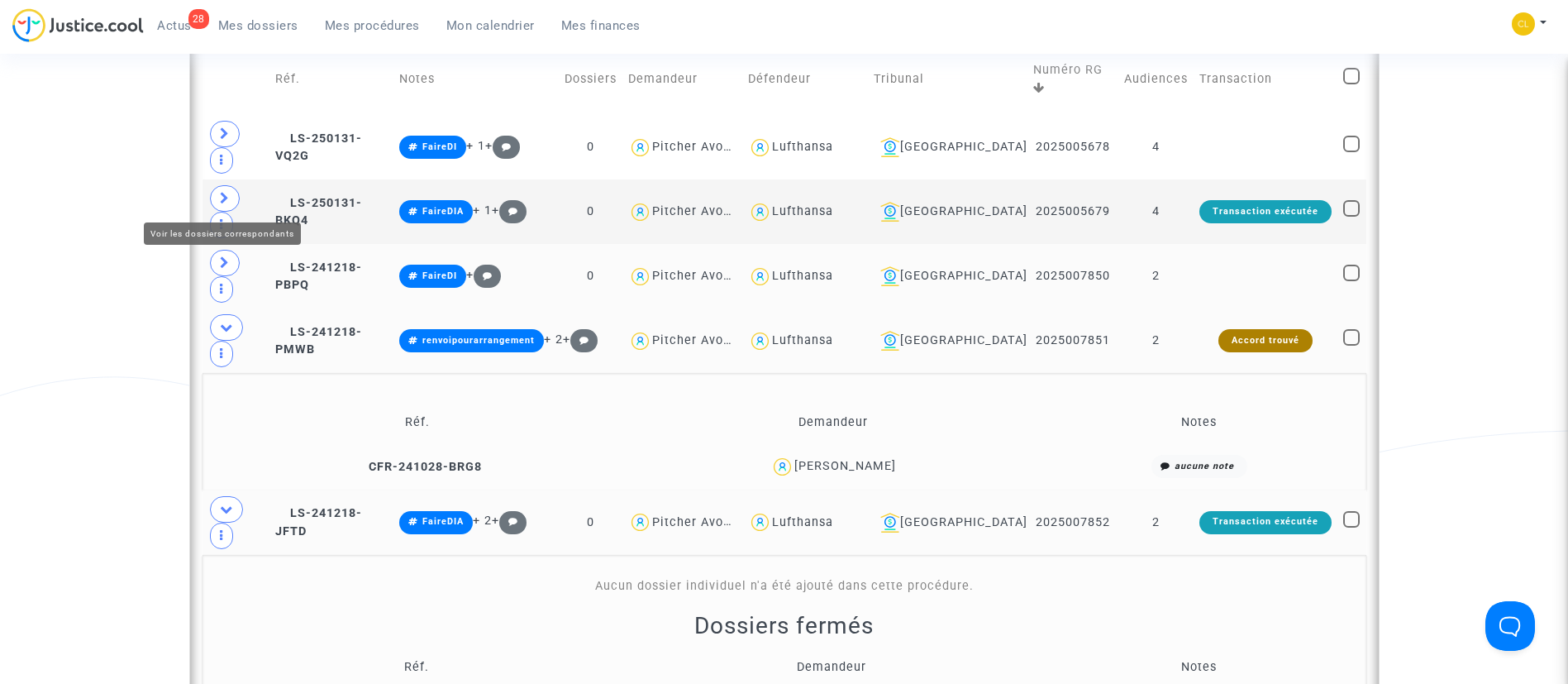
click at [229, 256] on icon at bounding box center [225, 262] width 10 height 12
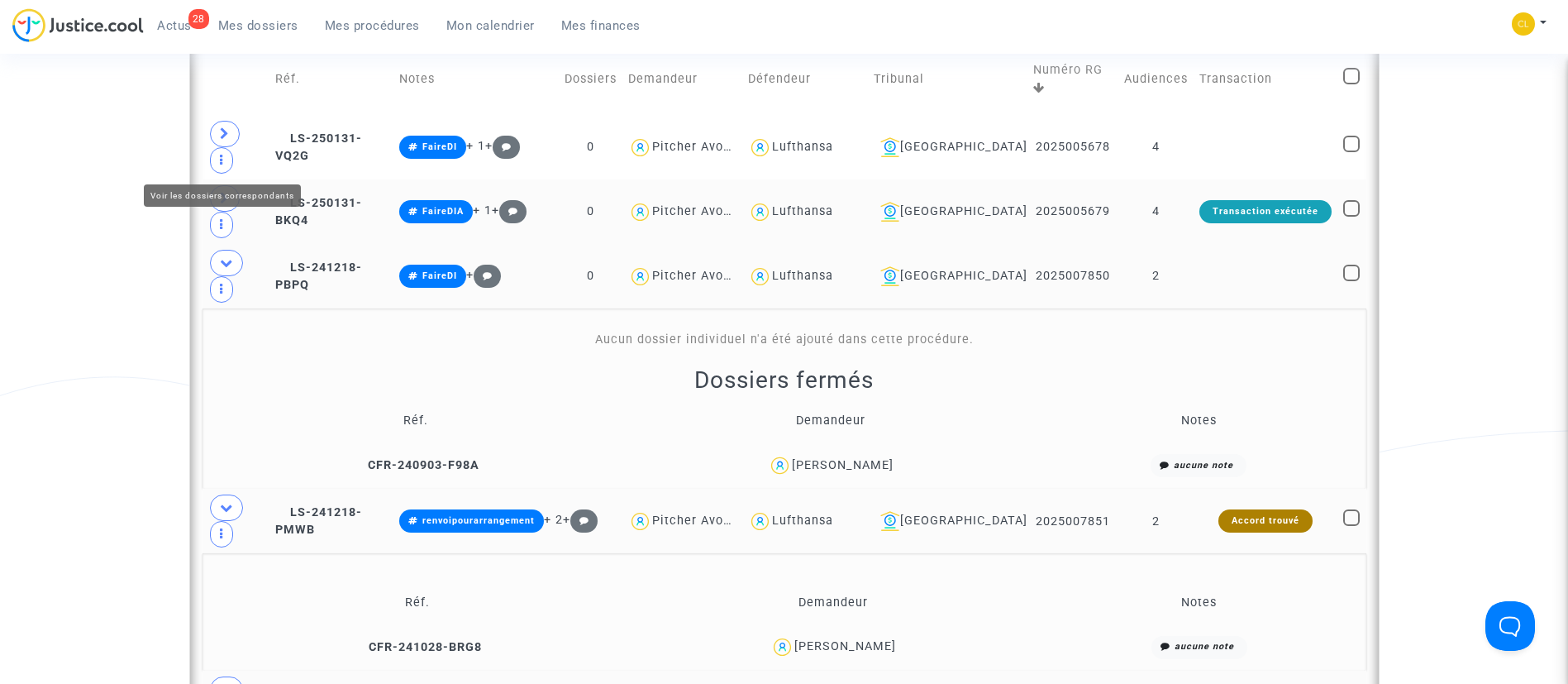
click at [216, 185] on span at bounding box center [225, 198] width 30 height 26
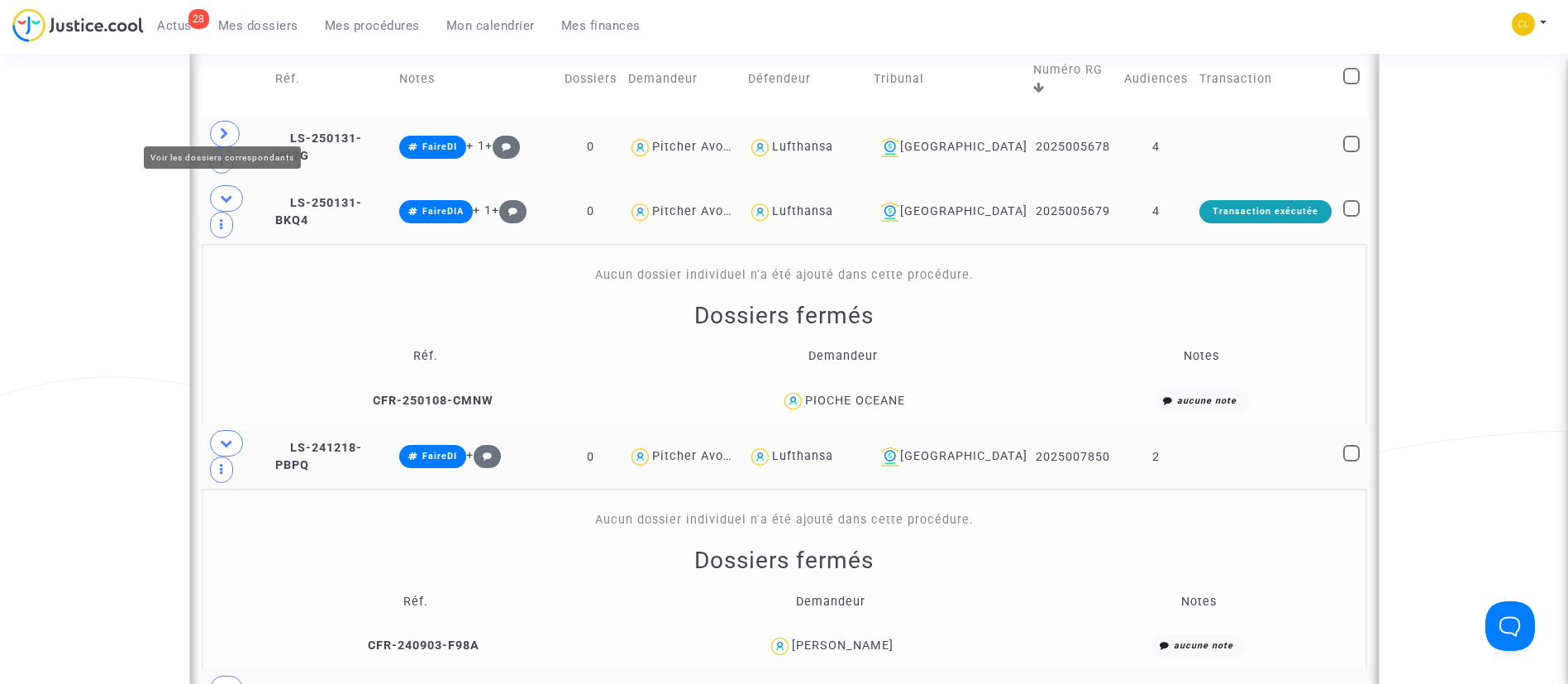
click at [221, 128] on icon at bounding box center [225, 133] width 10 height 12
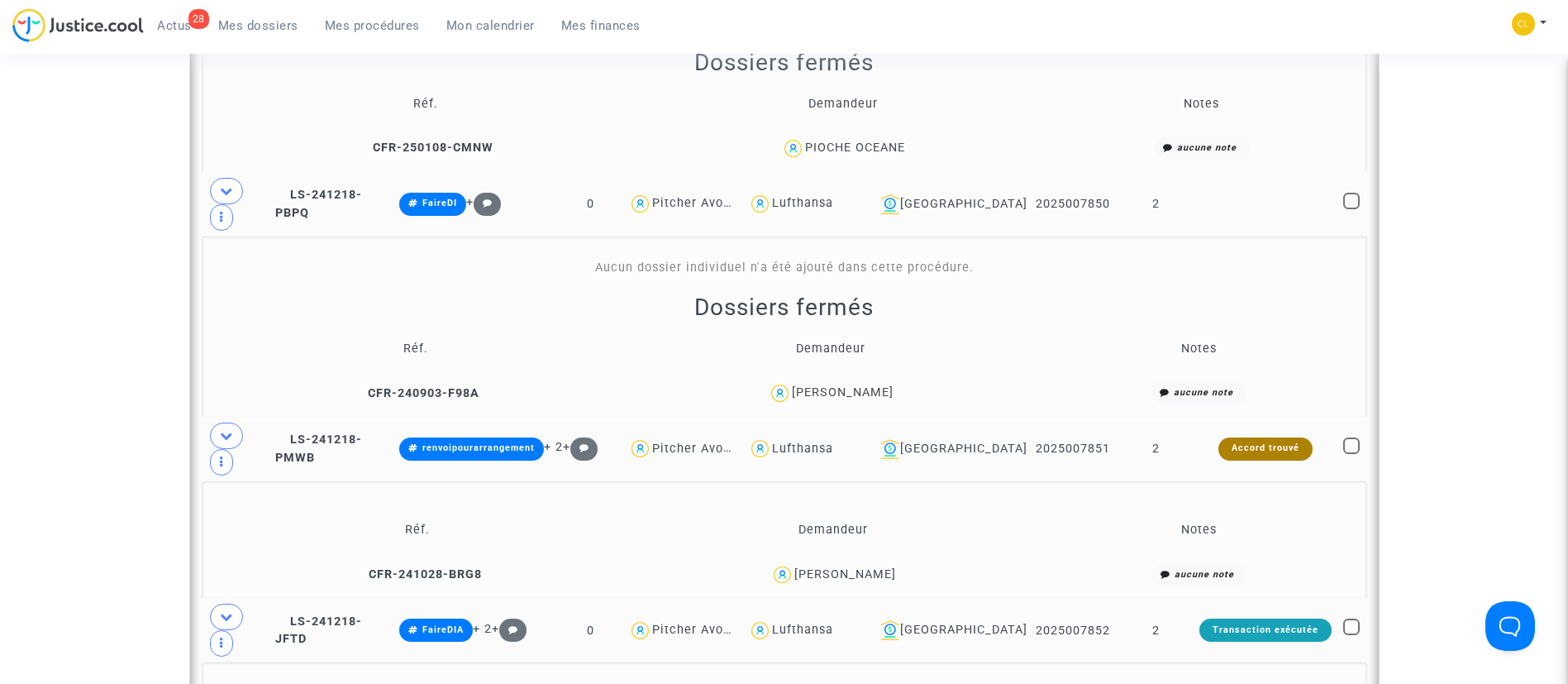
scroll to position [1475, 0]
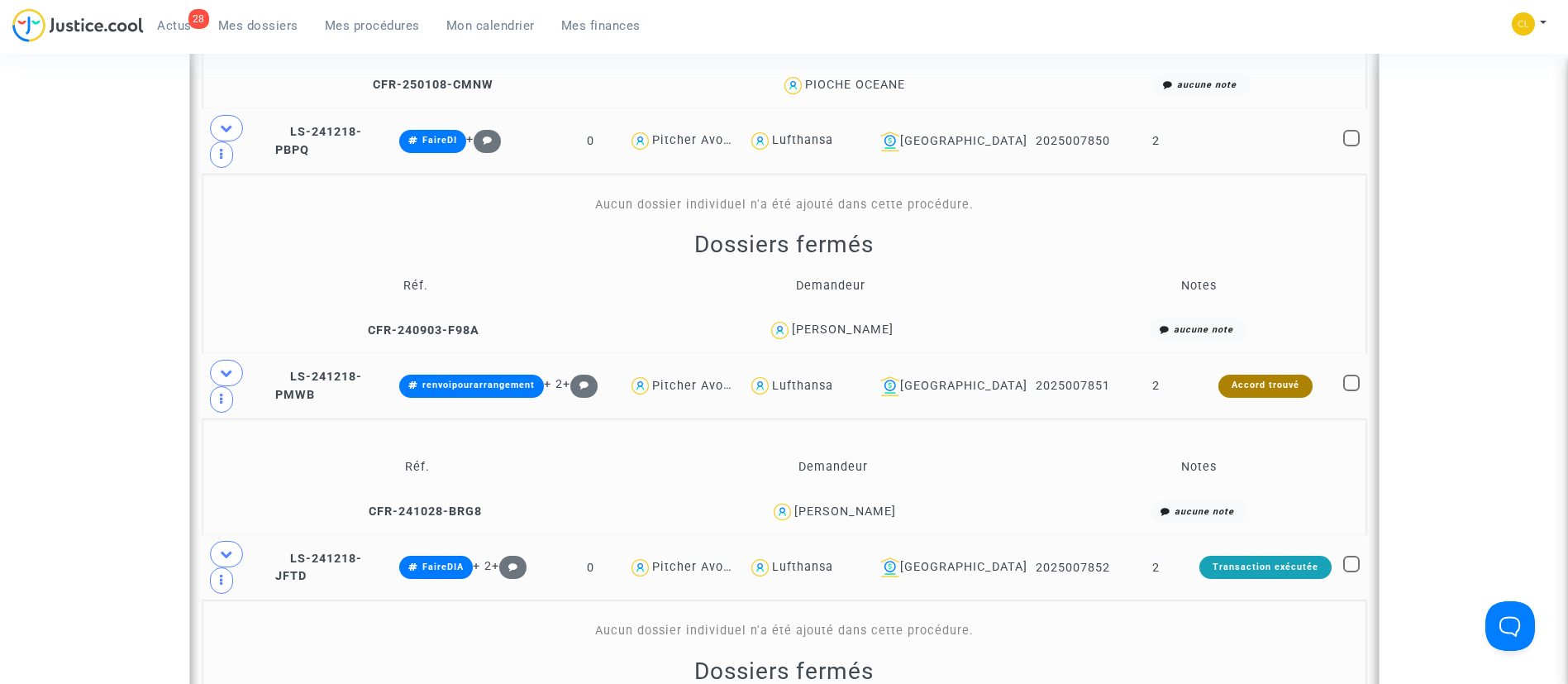
click at [1352, 375] on span at bounding box center [1352, 383] width 17 height 17
click at [1352, 391] on input "checkbox" at bounding box center [1351, 391] width 1 height 1
checkbox input "true"
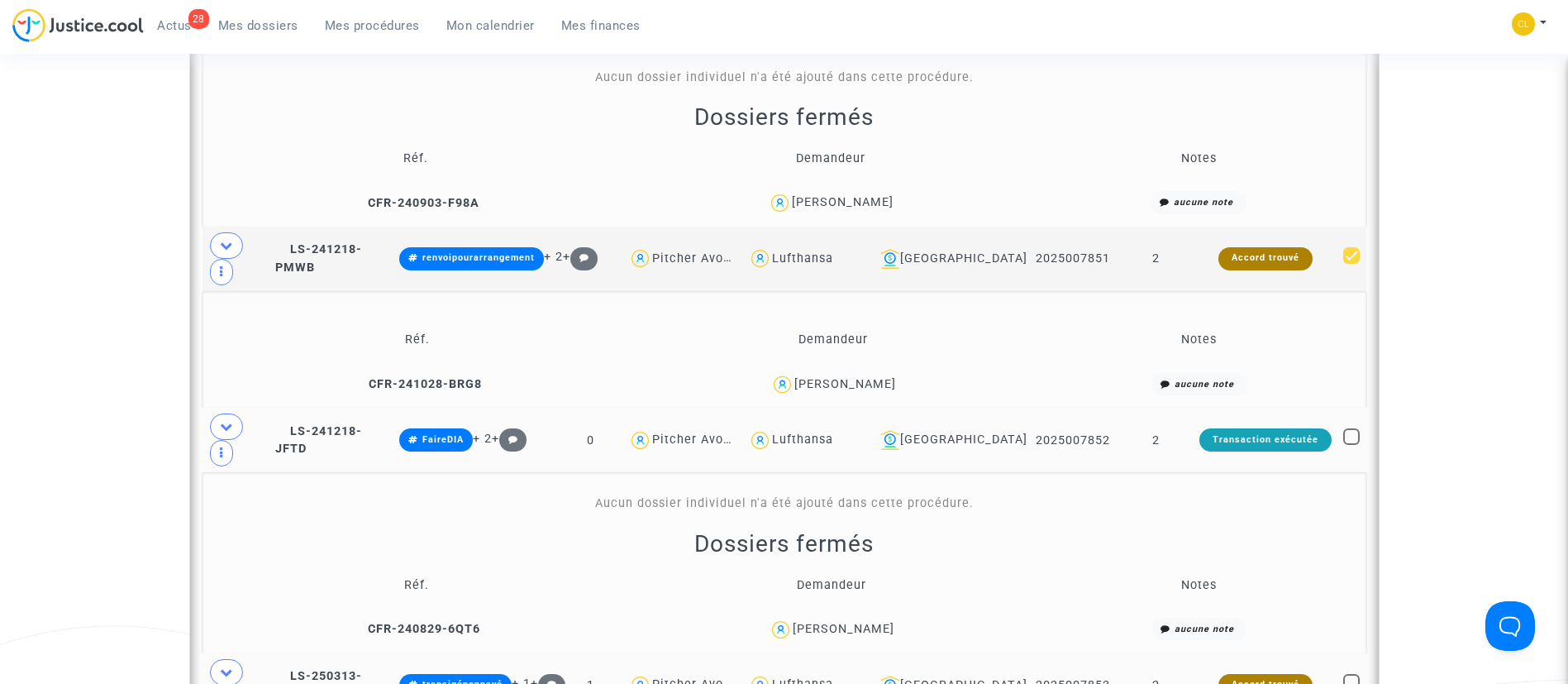
scroll to position [1723, 0]
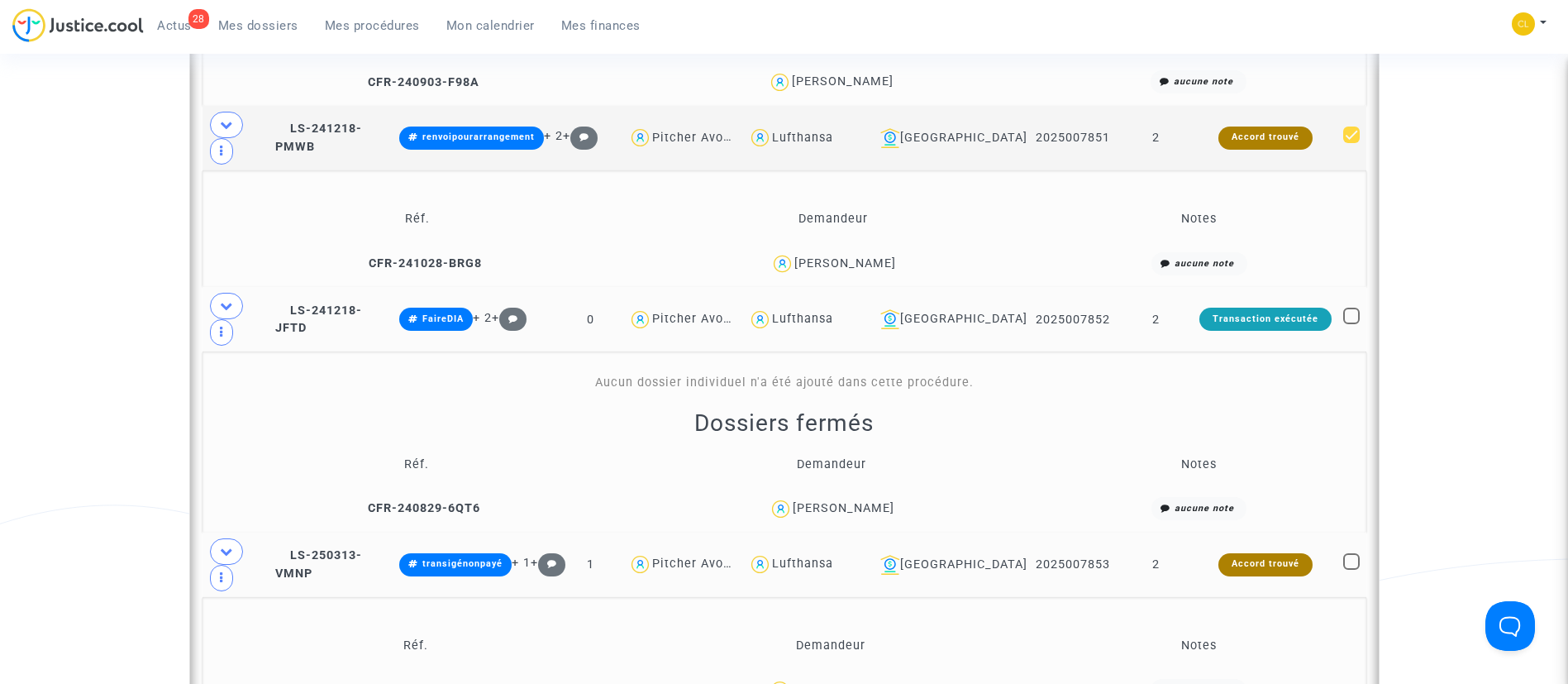
click at [1356, 554] on span at bounding box center [1352, 562] width 17 height 17
click at [1352, 569] on input "checkbox" at bounding box center [1351, 569] width 1 height 1
checkbox input "true"
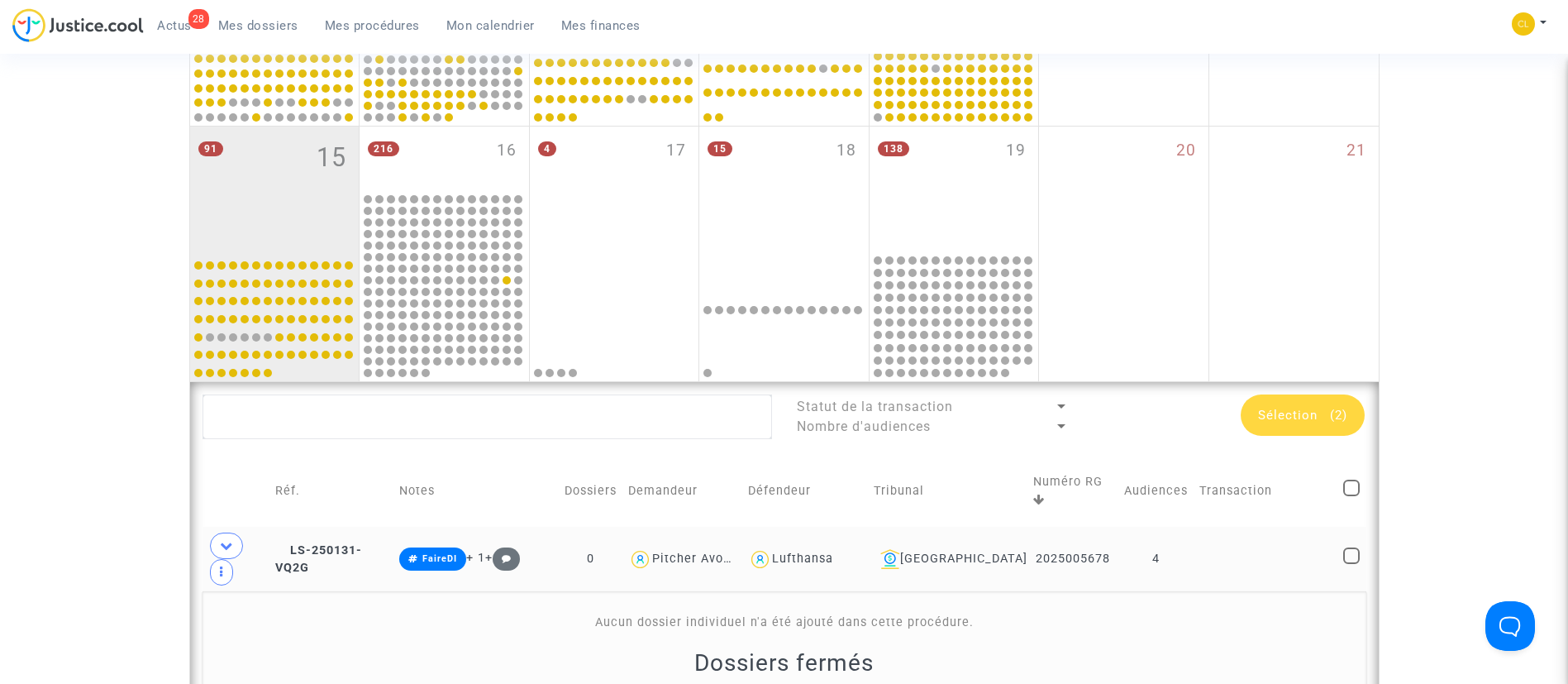
scroll to position [483, 0]
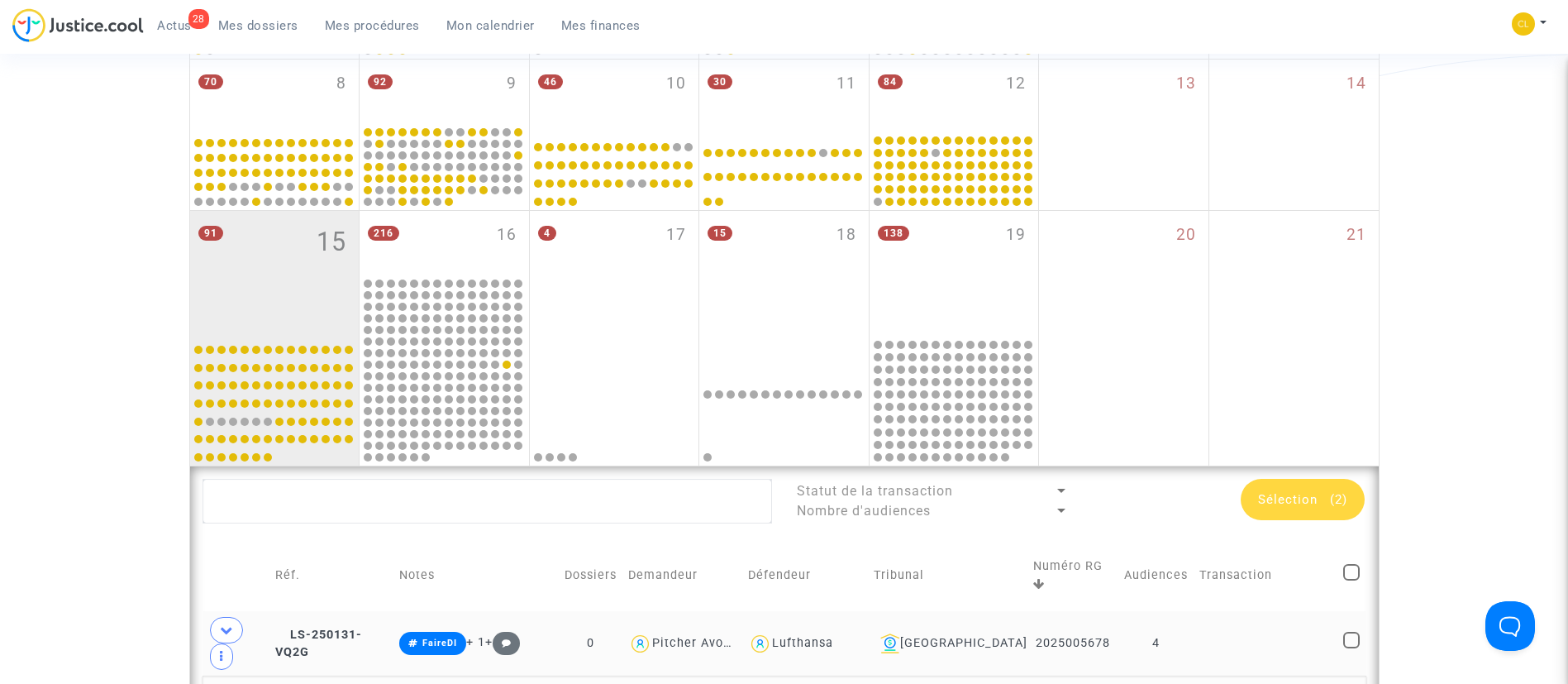
click at [1284, 490] on div "Sélection (2)" at bounding box center [1302, 499] width 124 height 41
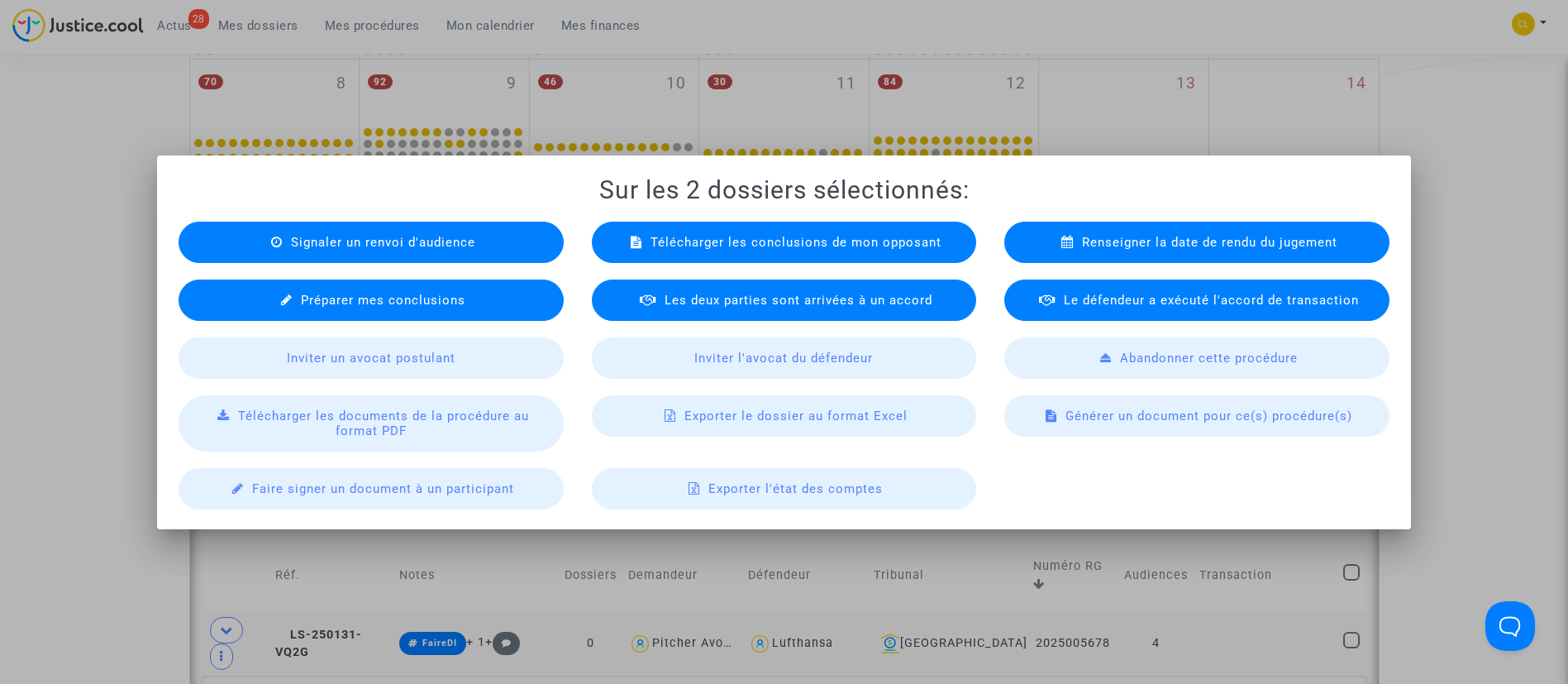
click at [411, 232] on div "Signaler un renvoi d'audience" at bounding box center [371, 242] width 385 height 41
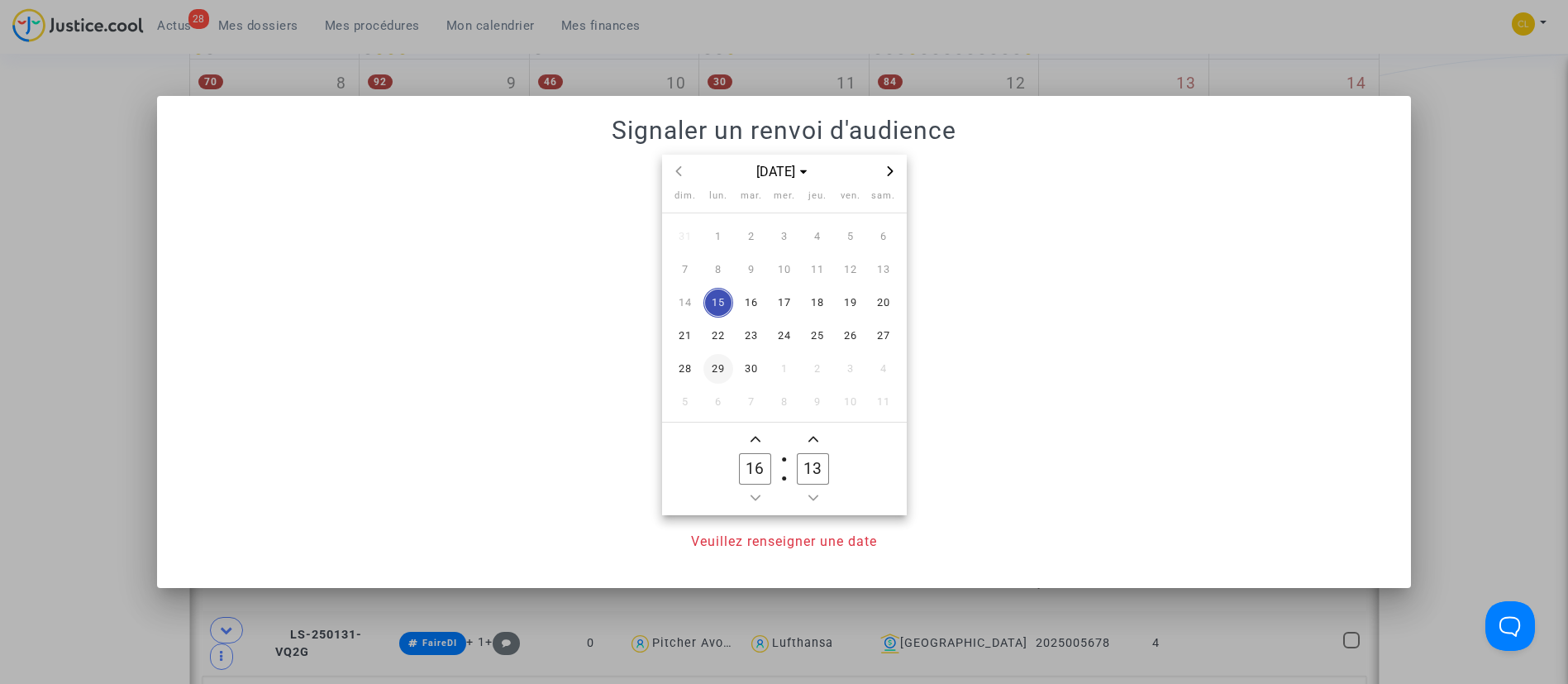
click at [723, 369] on span "29" at bounding box center [718, 369] width 30 height 30
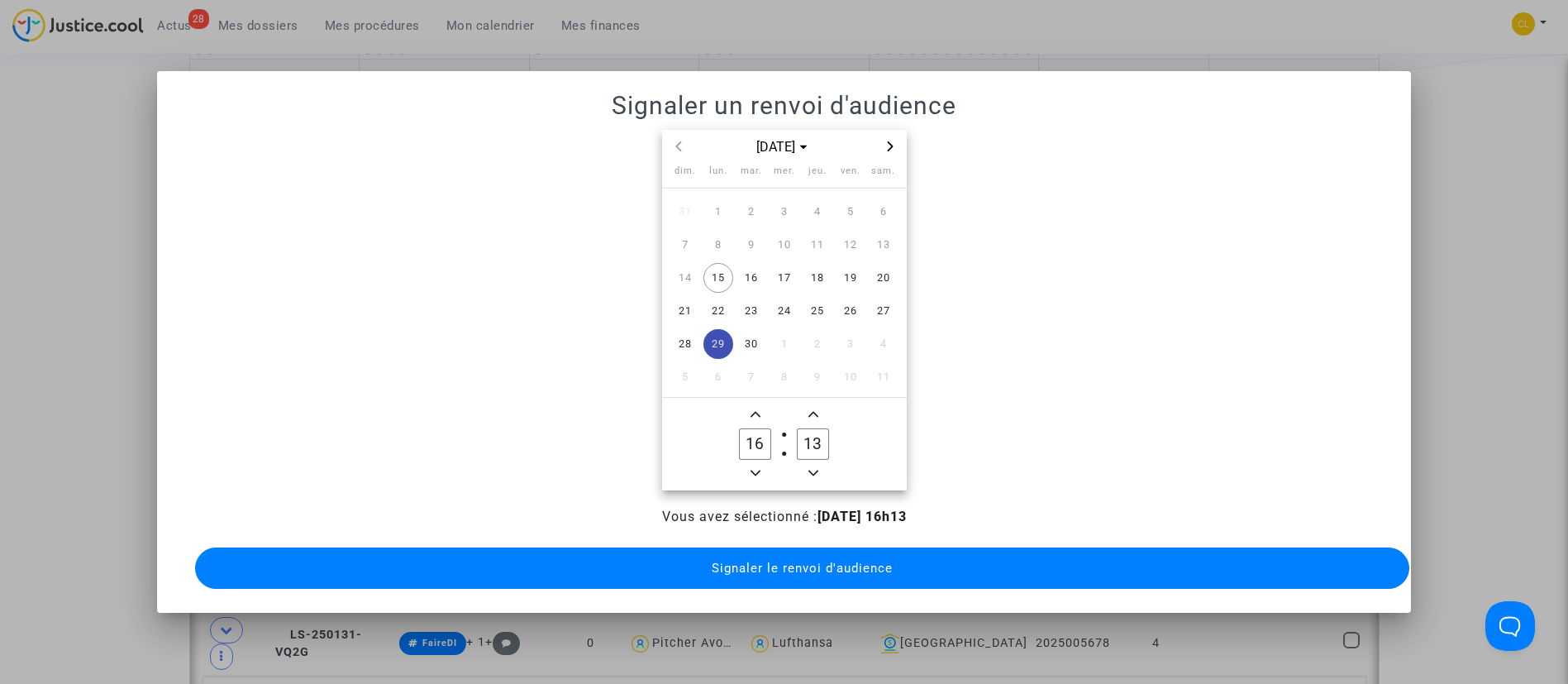
click at [759, 468] on icon "Minus a hour" at bounding box center [756, 472] width 10 height 10
click at [757, 411] on span "Add a hour" at bounding box center [755, 414] width 20 height 20
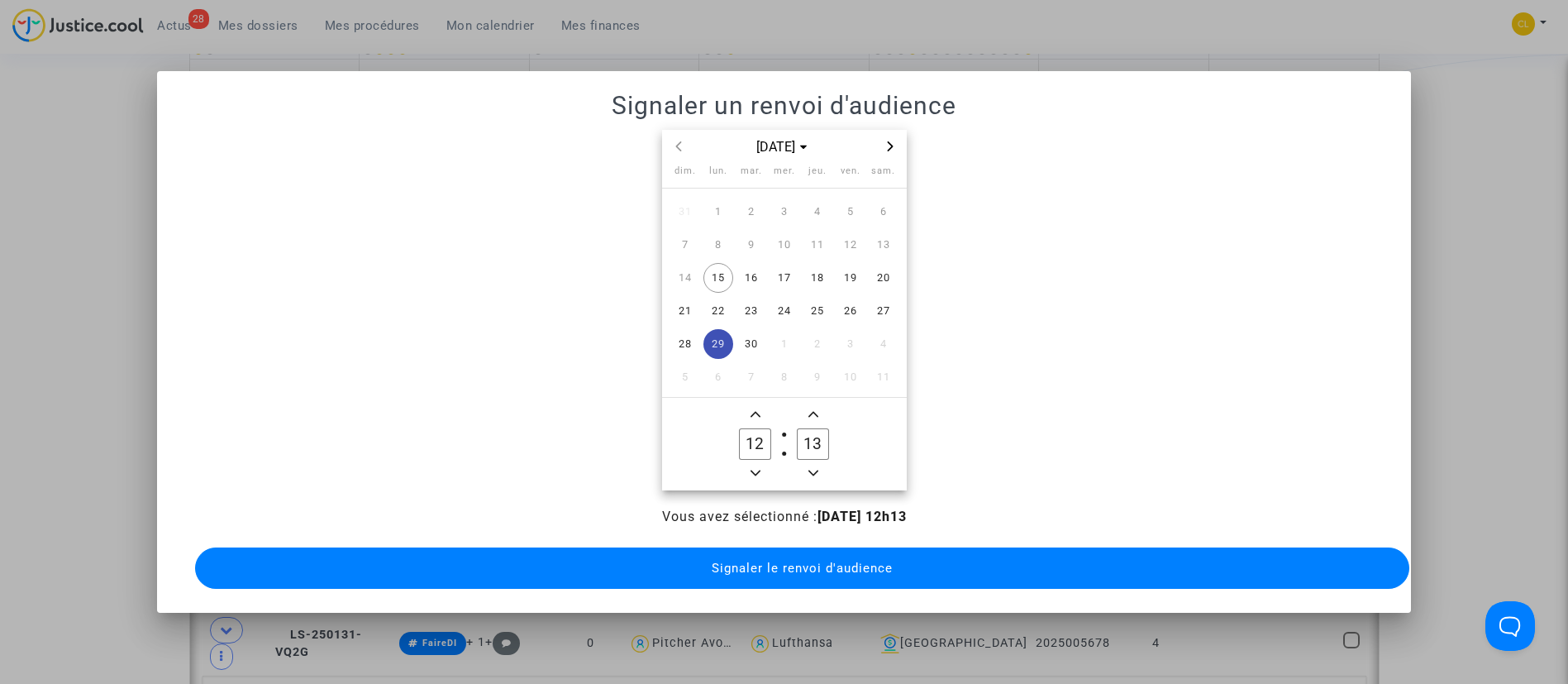
type input "13"
click at [829, 429] on label "13 Minute" at bounding box center [813, 444] width 58 height 33
click at [828, 429] on input "13" at bounding box center [812, 445] width 32 height 32
type input "00"
click at [975, 561] on button "Signaler le renvoi d'audience" at bounding box center [802, 568] width 1215 height 41
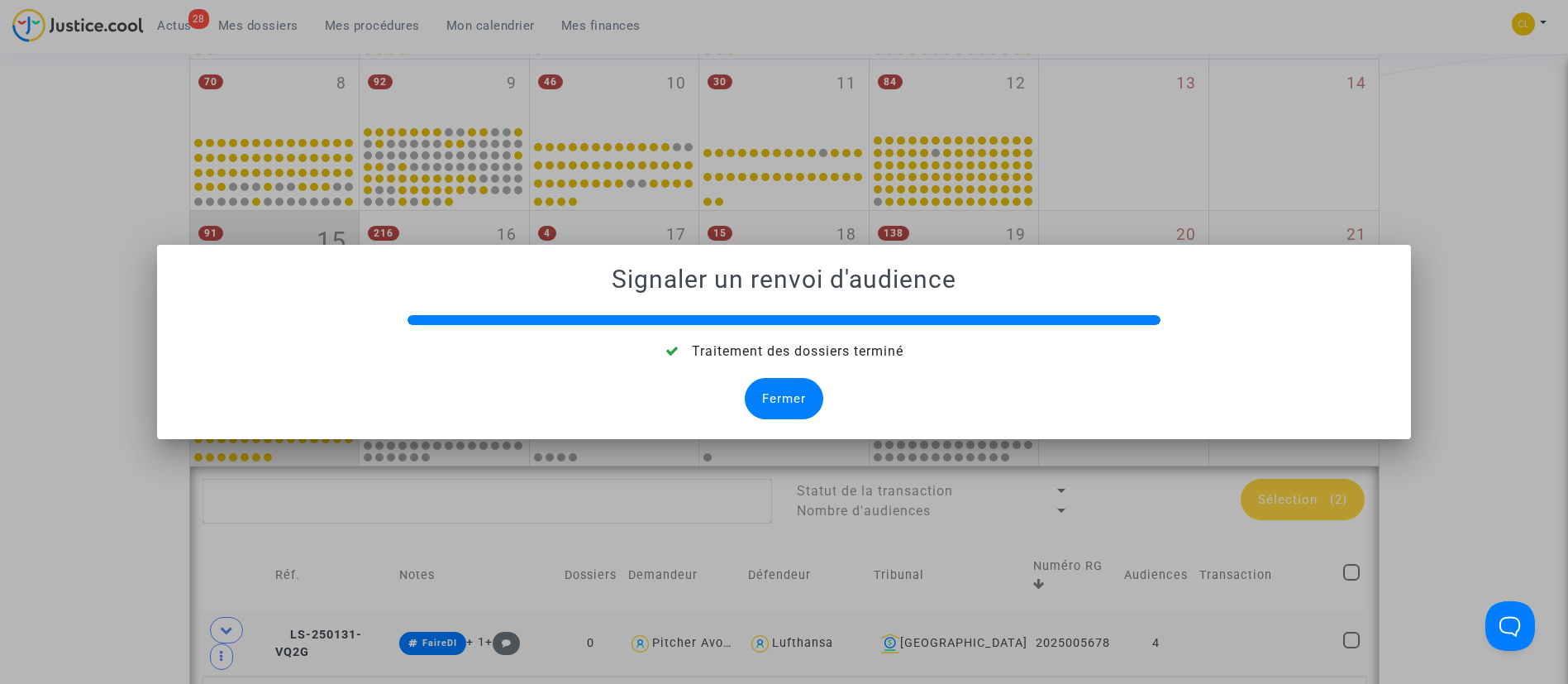
click at [781, 384] on div "Fermer" at bounding box center [784, 398] width 78 height 41
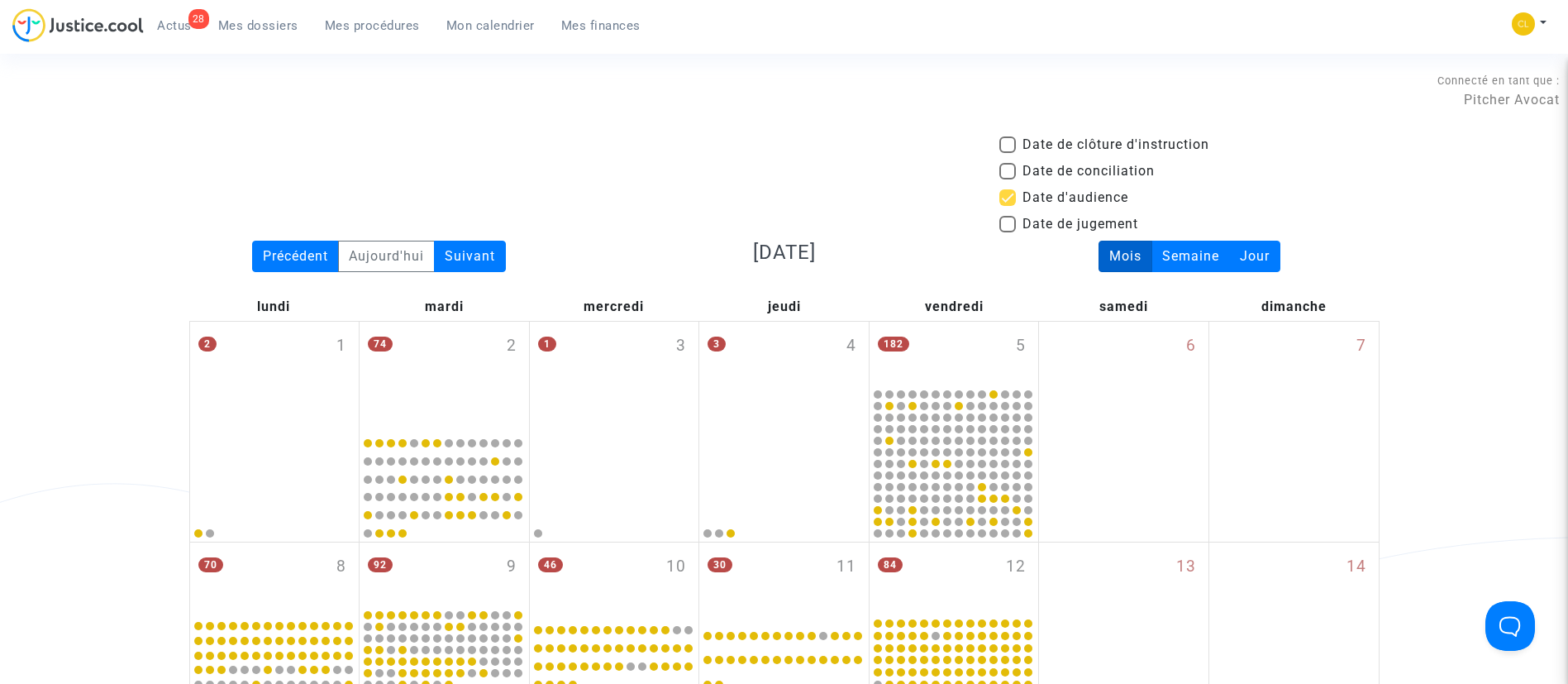
scroll to position [483, 0]
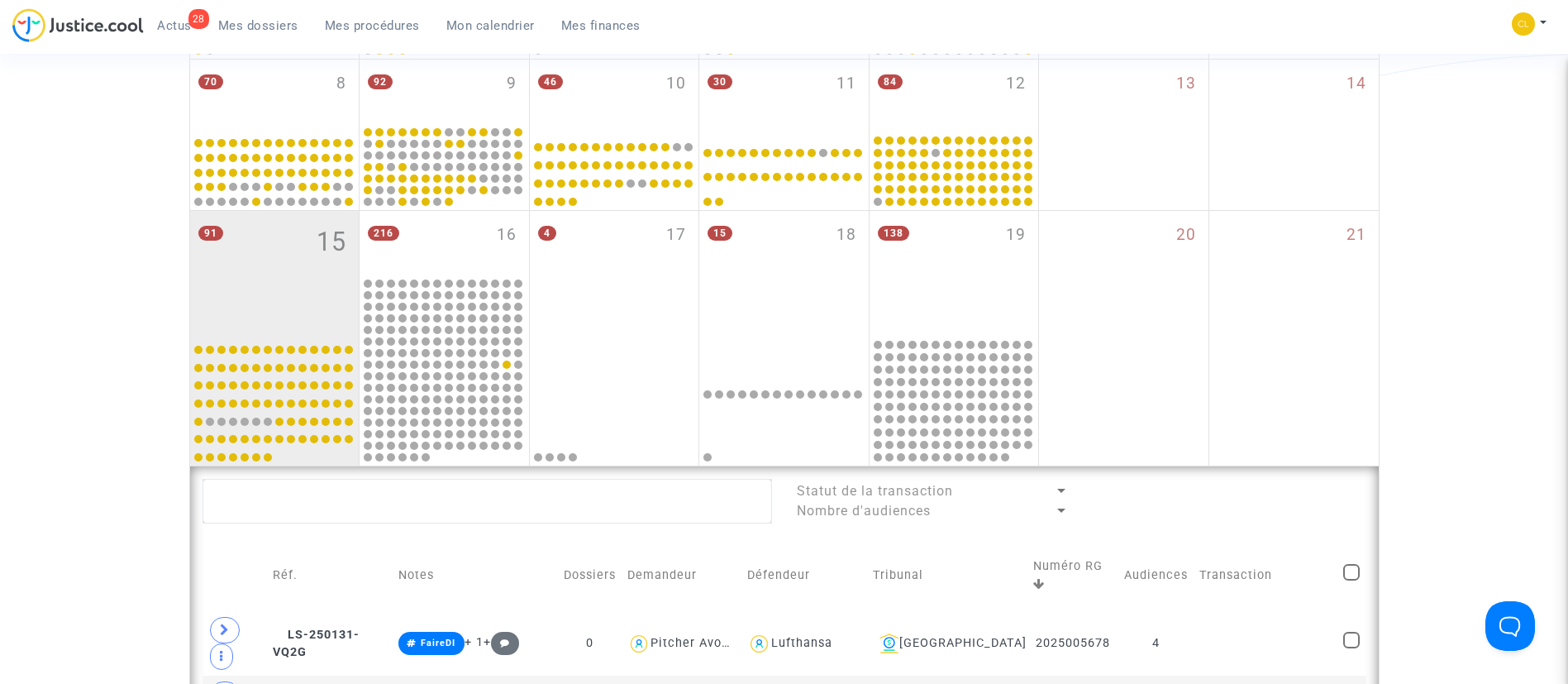
click at [395, 15] on link "Mes procédures" at bounding box center [373, 25] width 121 height 25
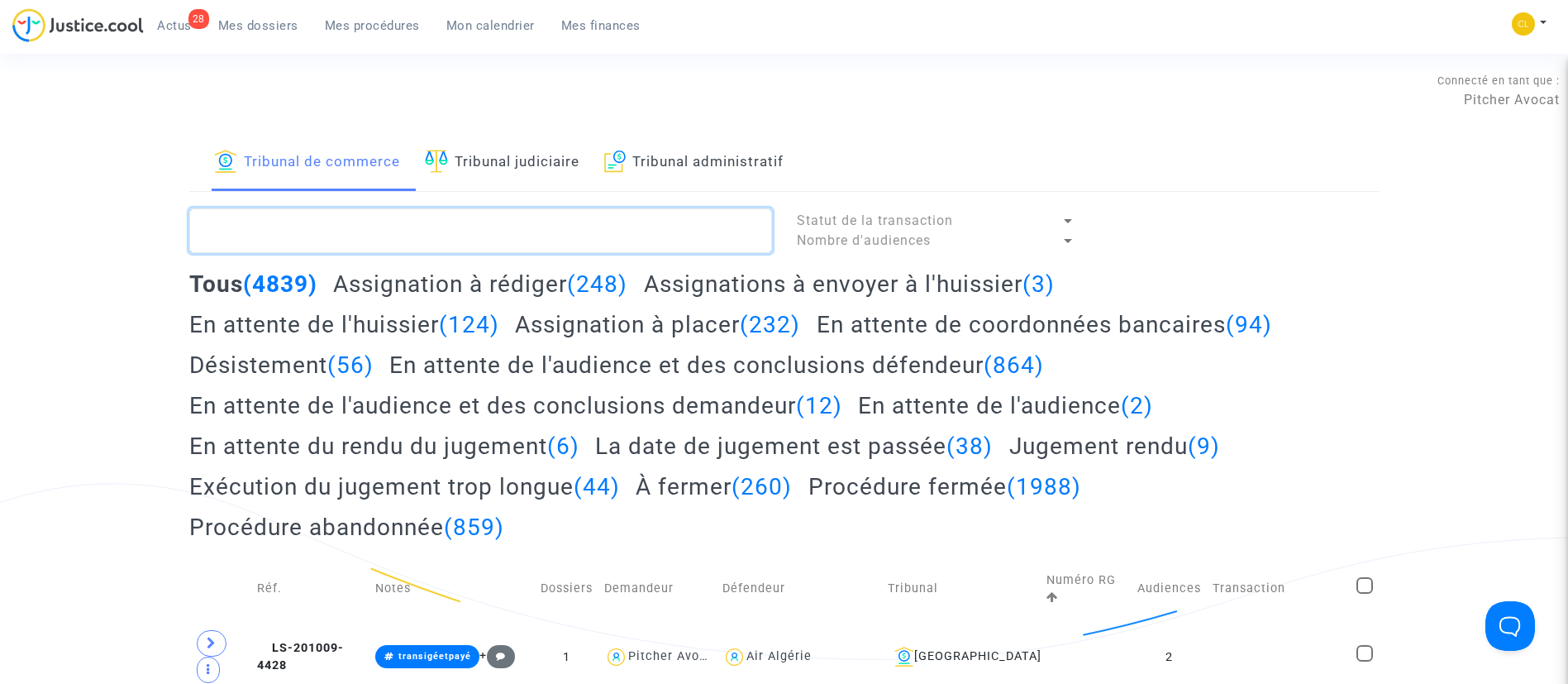
click at [413, 224] on textarea at bounding box center [481, 231] width 583 height 45
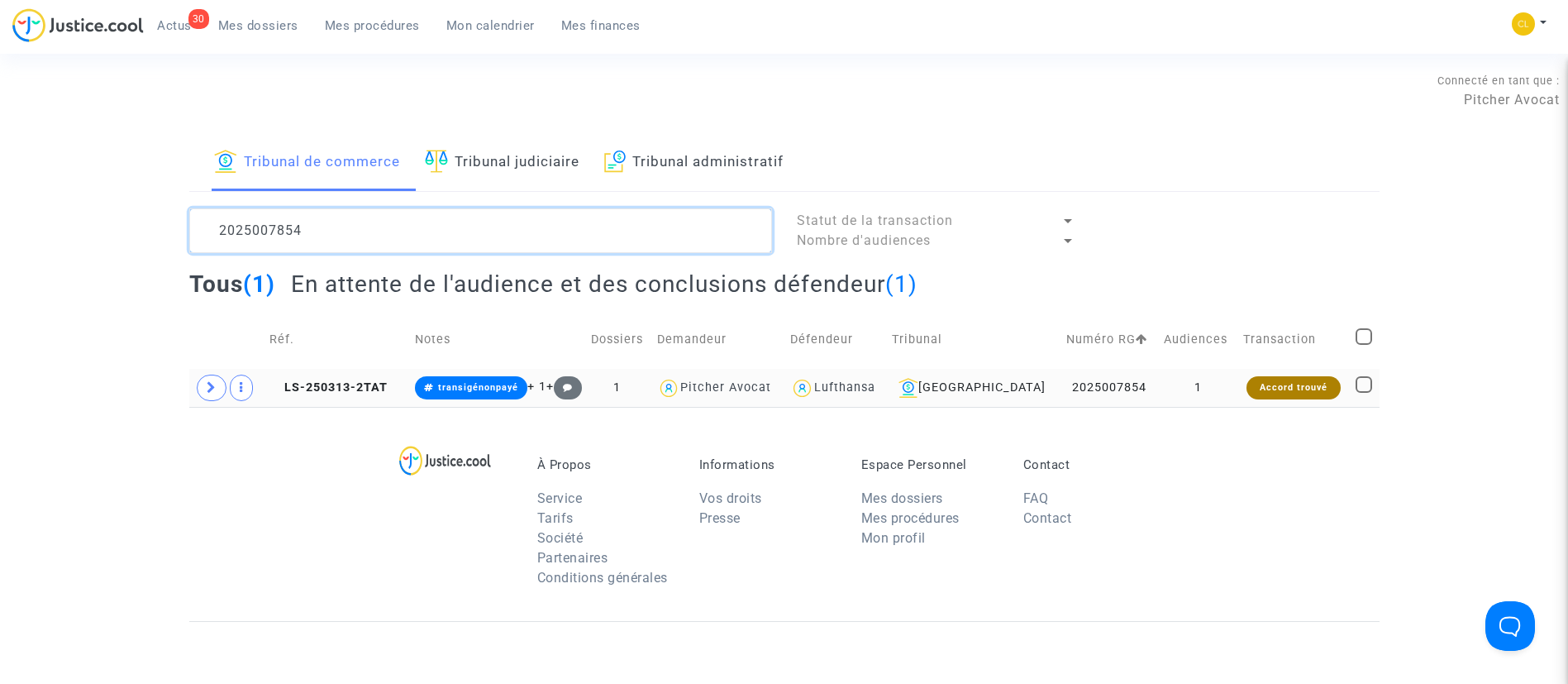
type textarea "2025007854"
click at [1169, 389] on td "1" at bounding box center [1197, 388] width 79 height 38
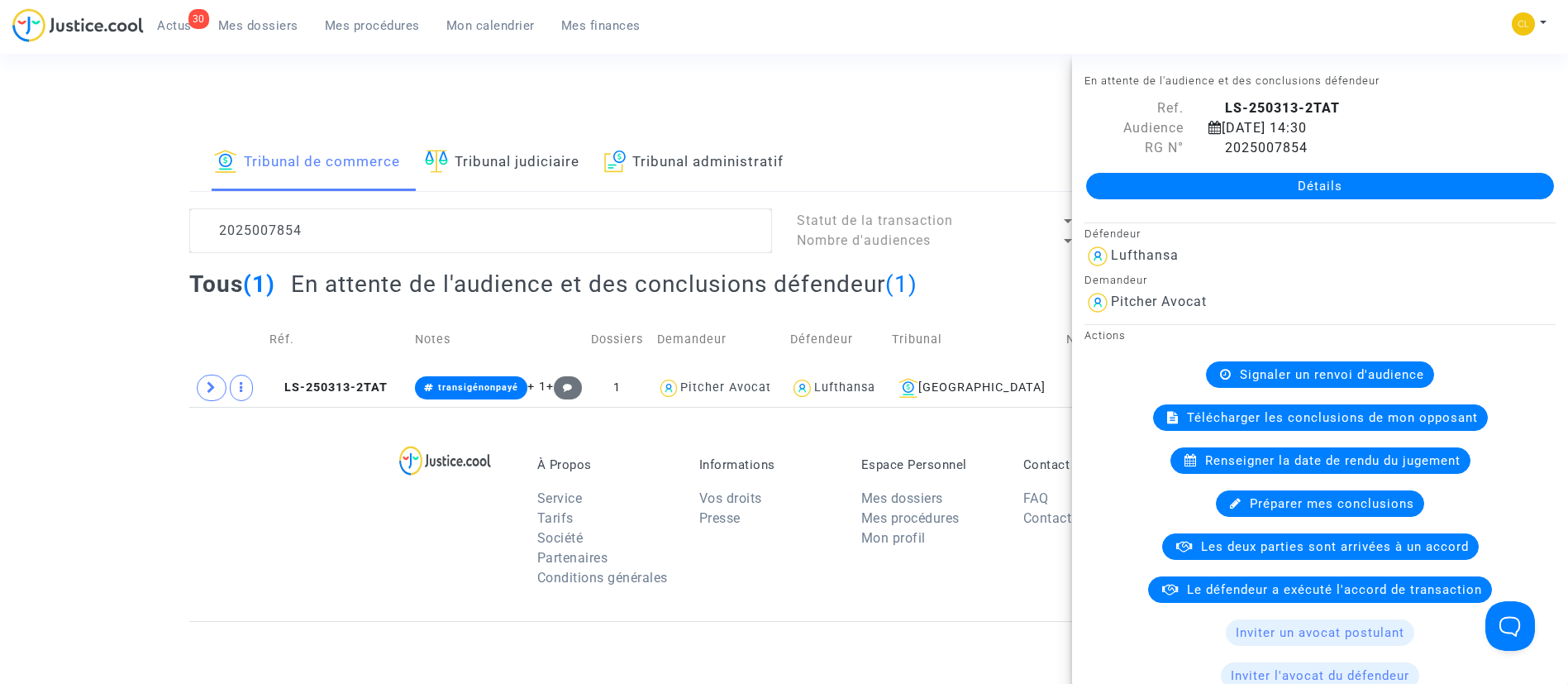
click at [1410, 385] on div "Signaler un renvoi d'audience" at bounding box center [1320, 375] width 228 height 26
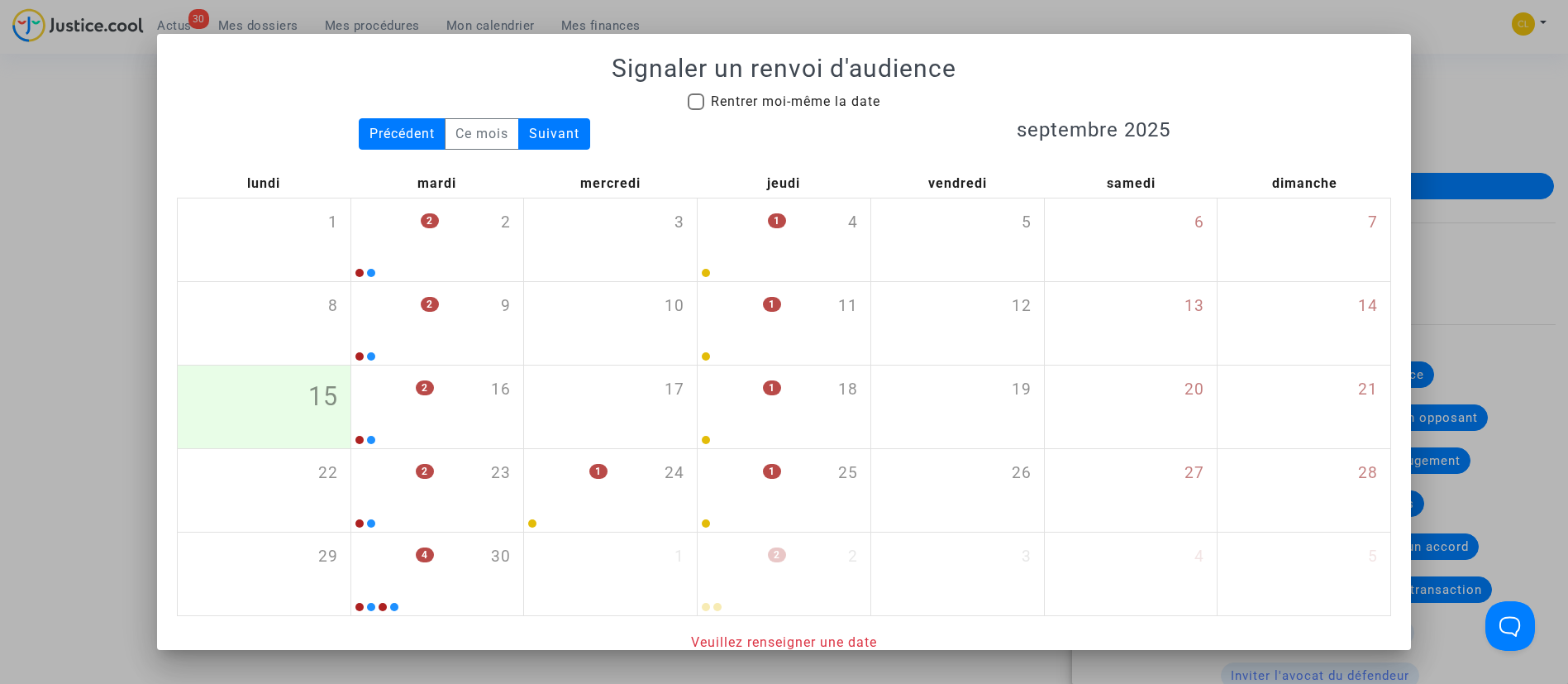
drag, startPoint x: 722, startPoint y: 102, endPoint x: 739, endPoint y: 95, distance: 18.4
click at [719, 99] on span "Rentrer moi-même la date" at bounding box center [796, 101] width 170 height 16
click at [696, 110] on input "Rentrer moi-même la date" at bounding box center [695, 110] width 1 height 1
checkbox input "true"
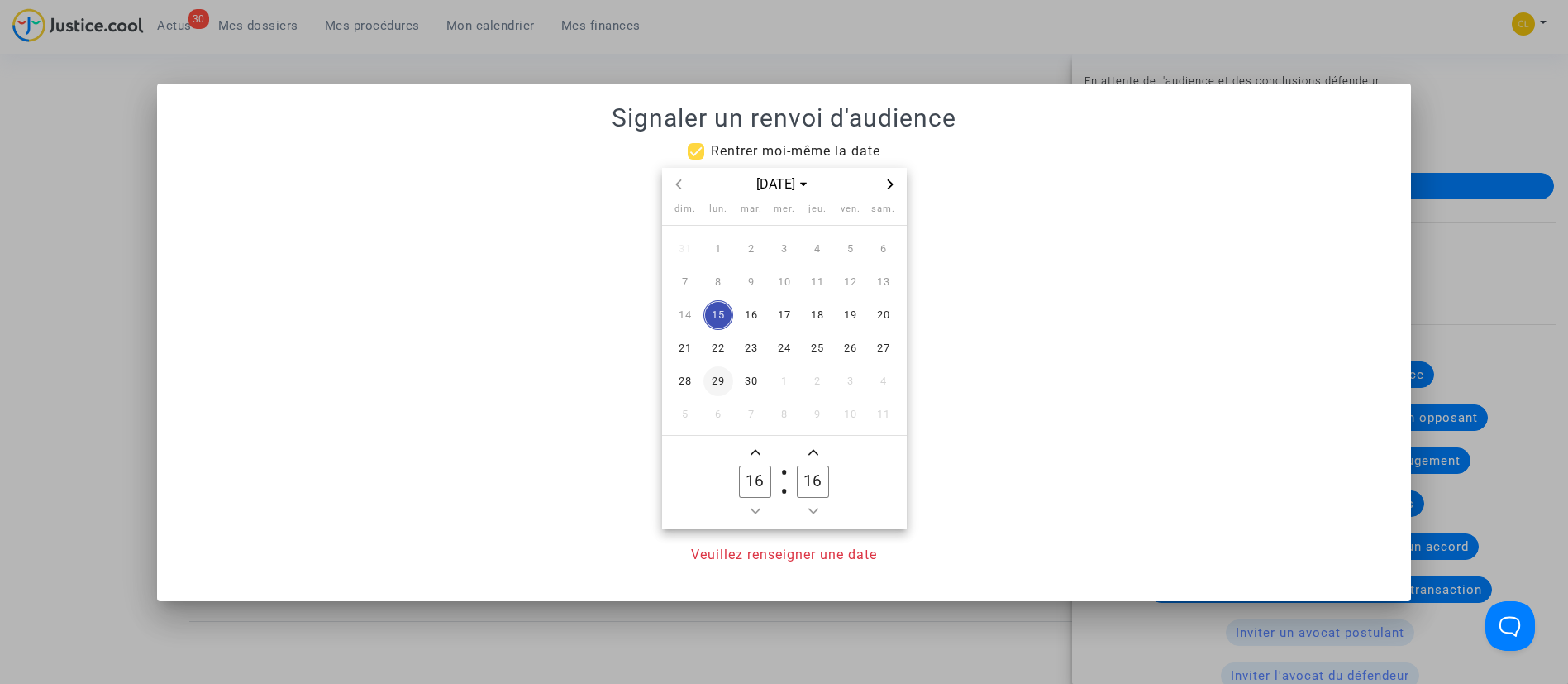
click at [723, 378] on span "29" at bounding box center [718, 381] width 30 height 30
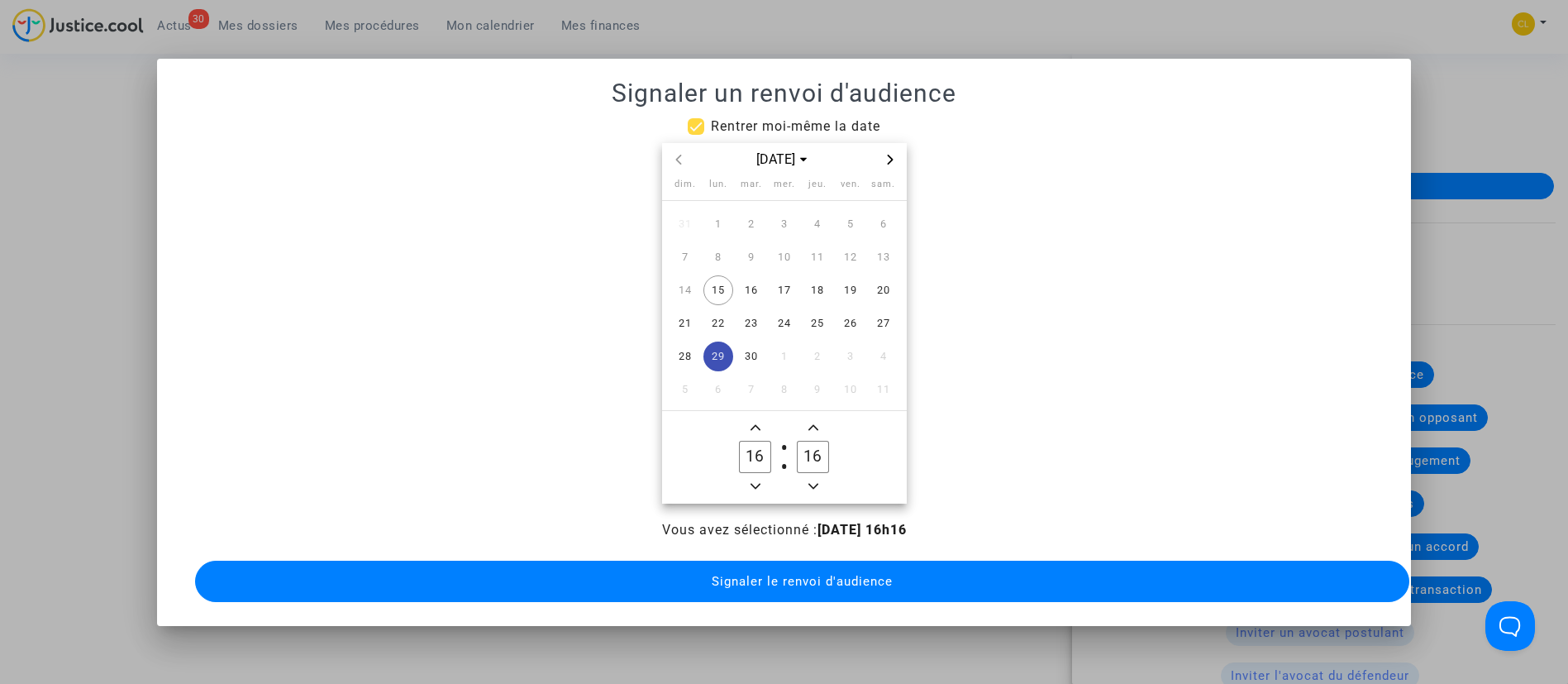
click at [752, 481] on icon "Minus a hour" at bounding box center [756, 486] width 10 height 10
type input "14"
drag, startPoint x: 823, startPoint y: 444, endPoint x: 833, endPoint y: 443, distance: 10.0
click at [833, 443] on label "16 Minute" at bounding box center [813, 457] width 58 height 33
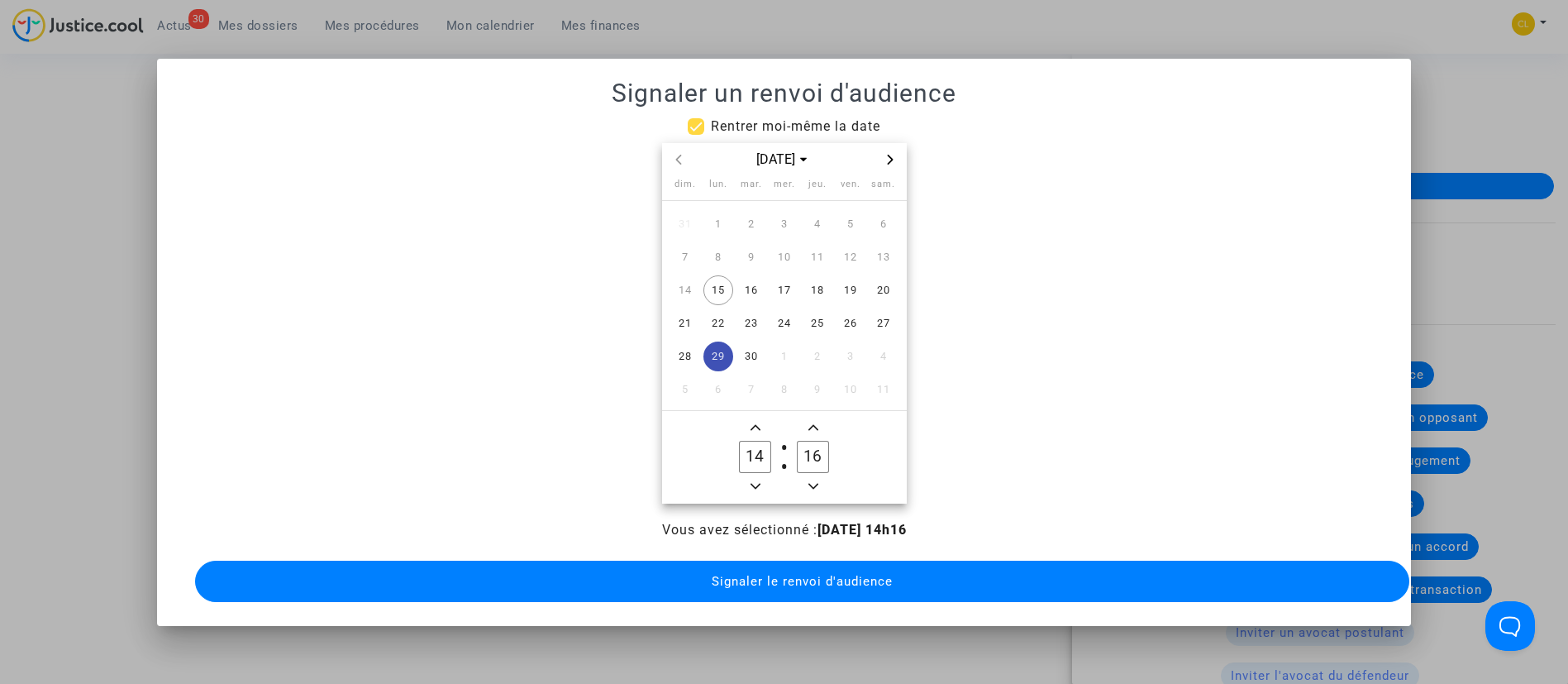
click at [828, 443] on input "16" at bounding box center [812, 457] width 32 height 32
type input "00"
click at [787, 574] on span "Signaler le renvoi d'audience" at bounding box center [802, 581] width 181 height 15
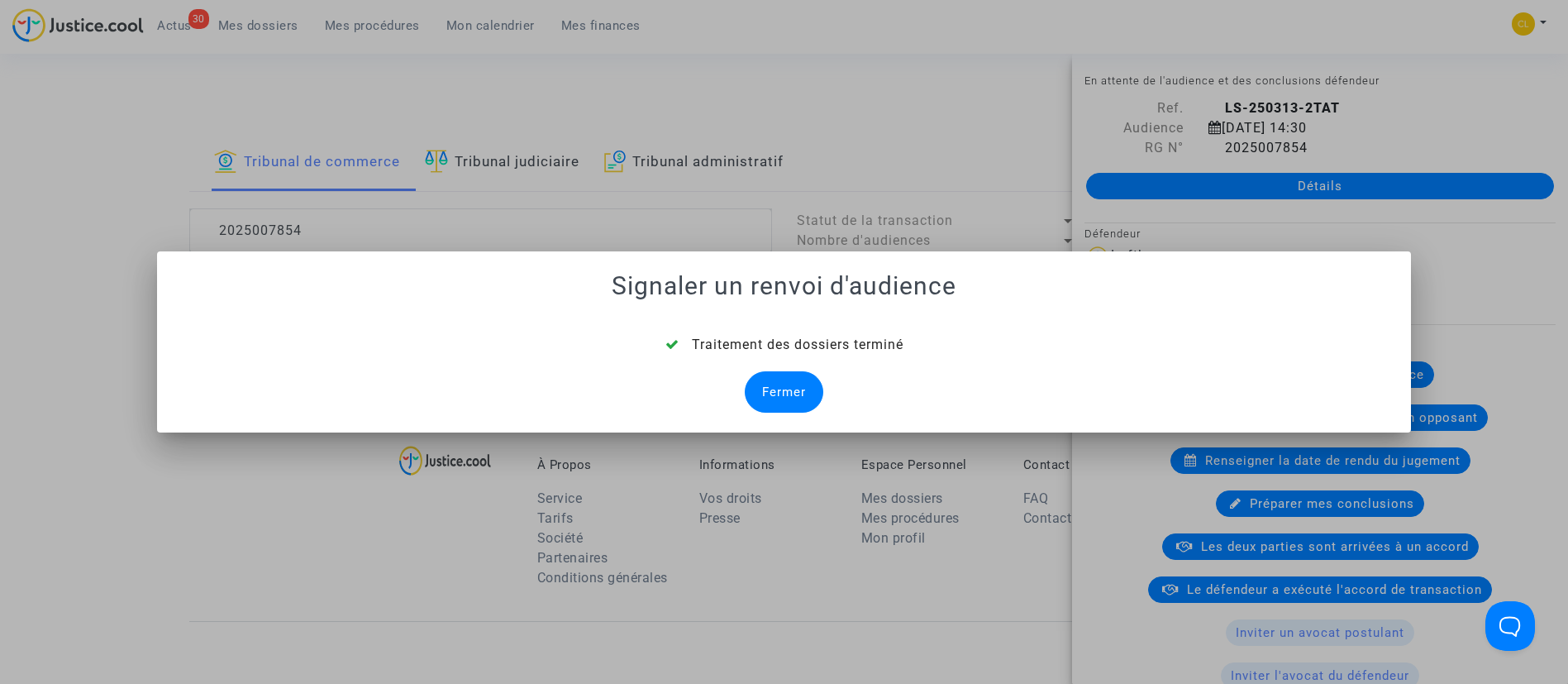
click at [778, 385] on div "Fermer" at bounding box center [784, 391] width 78 height 41
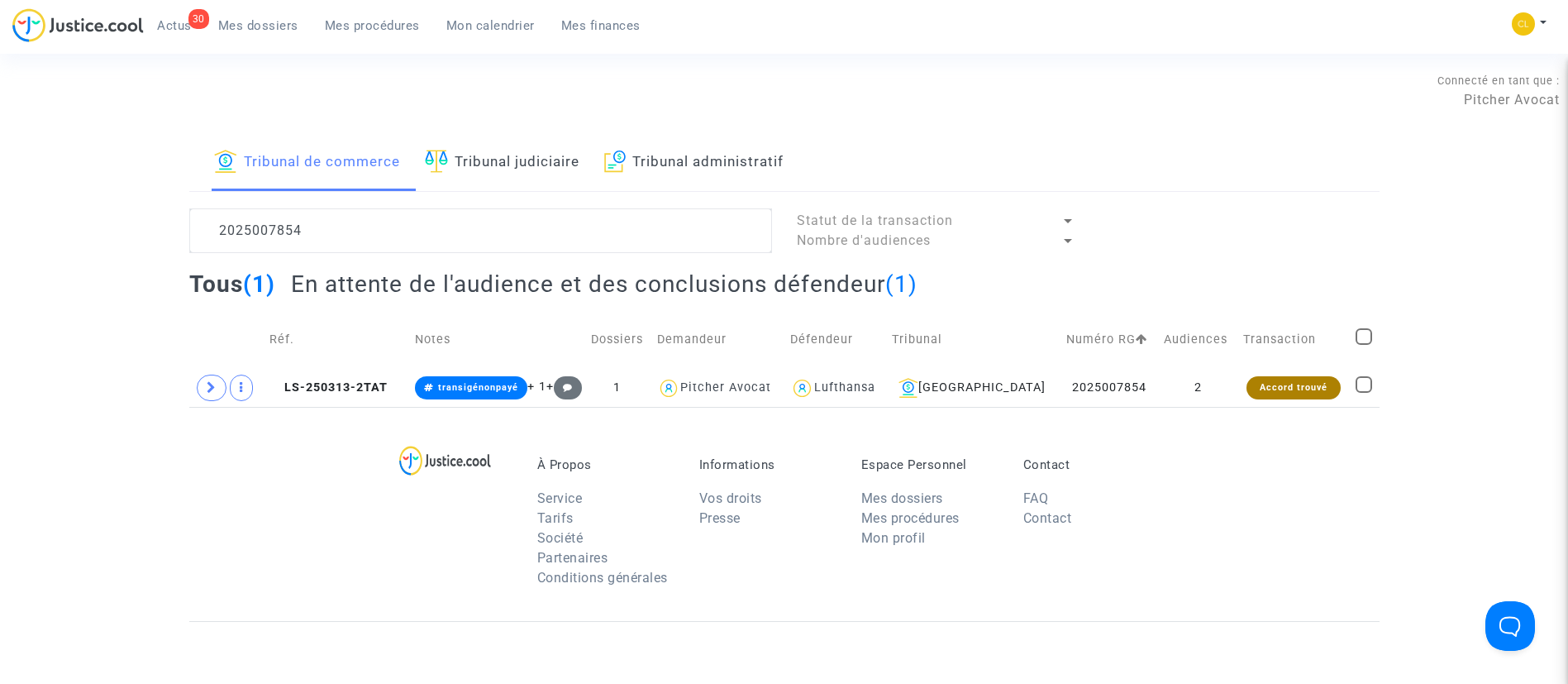
click at [249, 25] on span "Mes dossiers" at bounding box center [258, 26] width 80 height 15
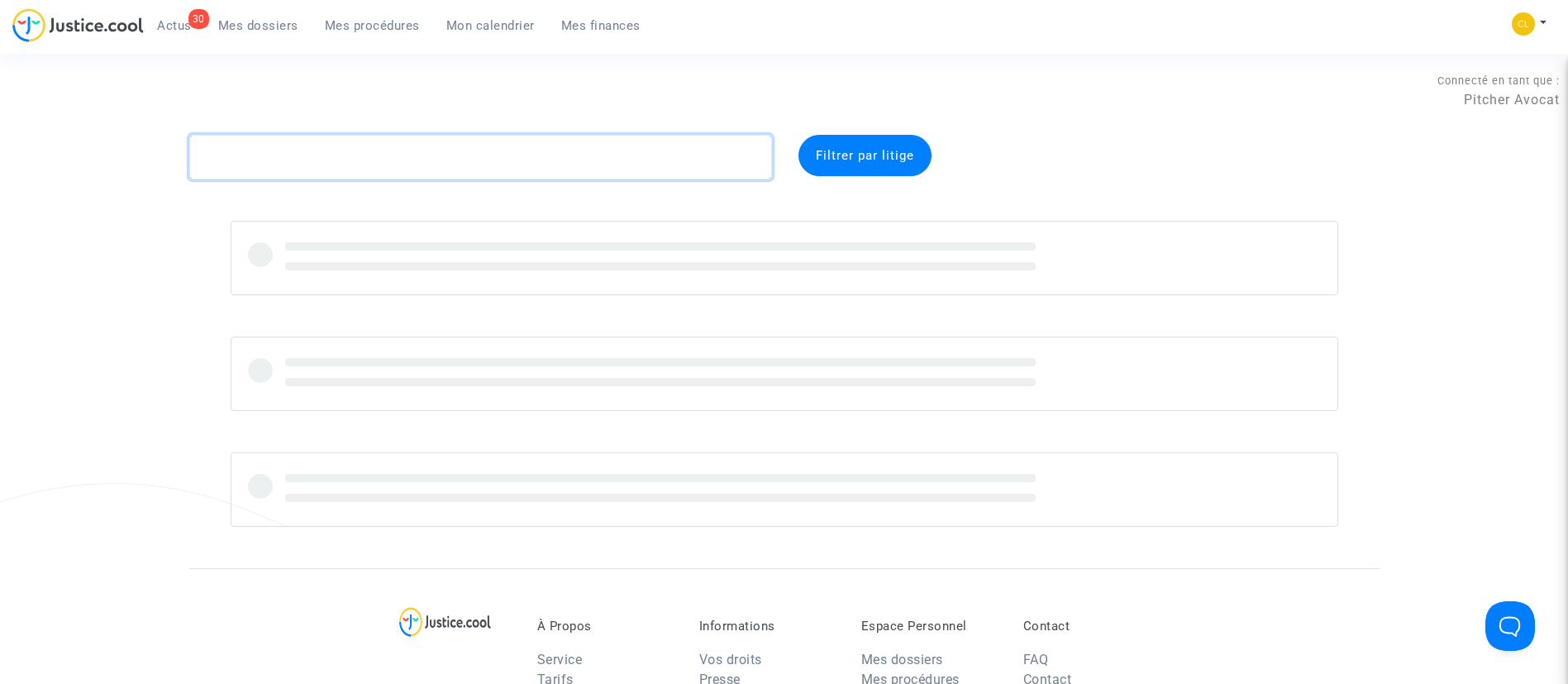
click at [400, 148] on textarea at bounding box center [481, 157] width 583 height 45
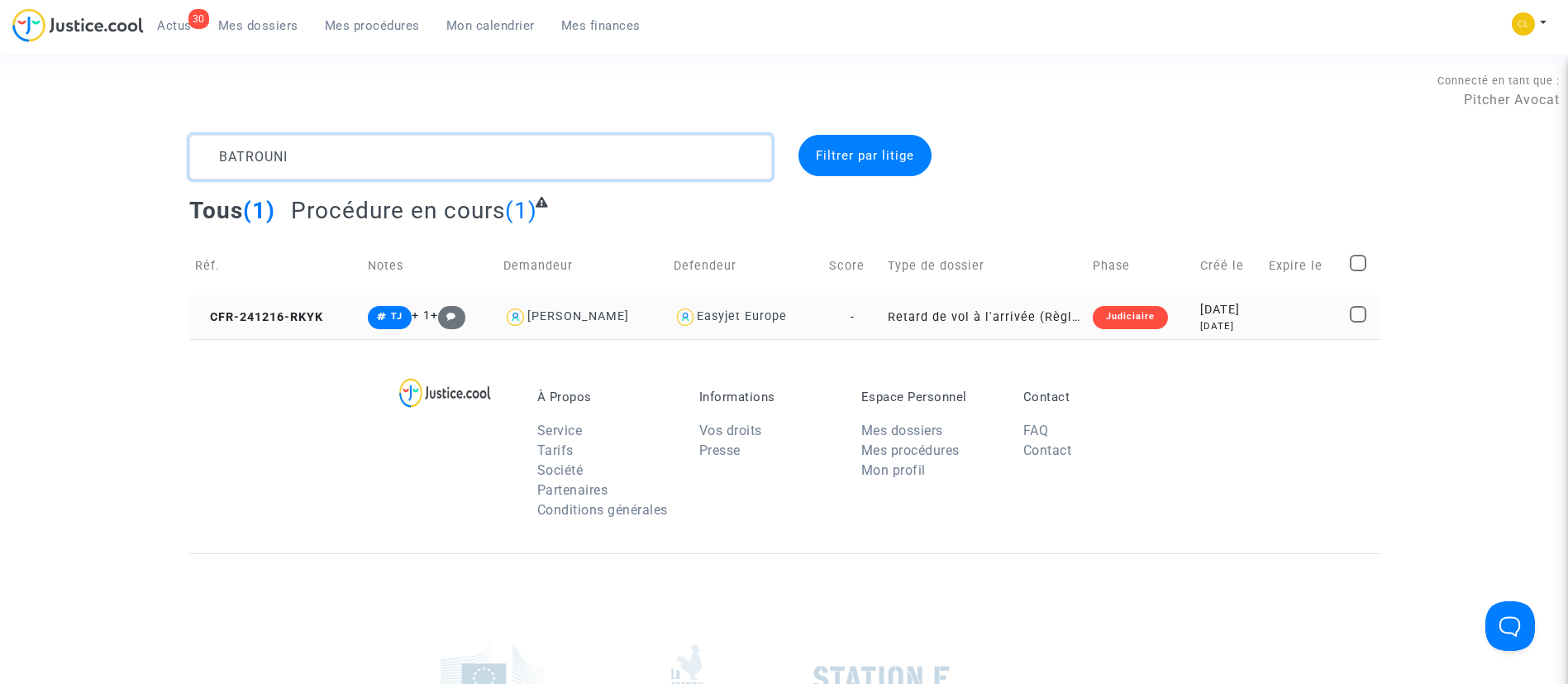
type textarea "BATROUNI"
click at [1258, 324] on div "9 months ago" at bounding box center [1228, 325] width 57 height 14
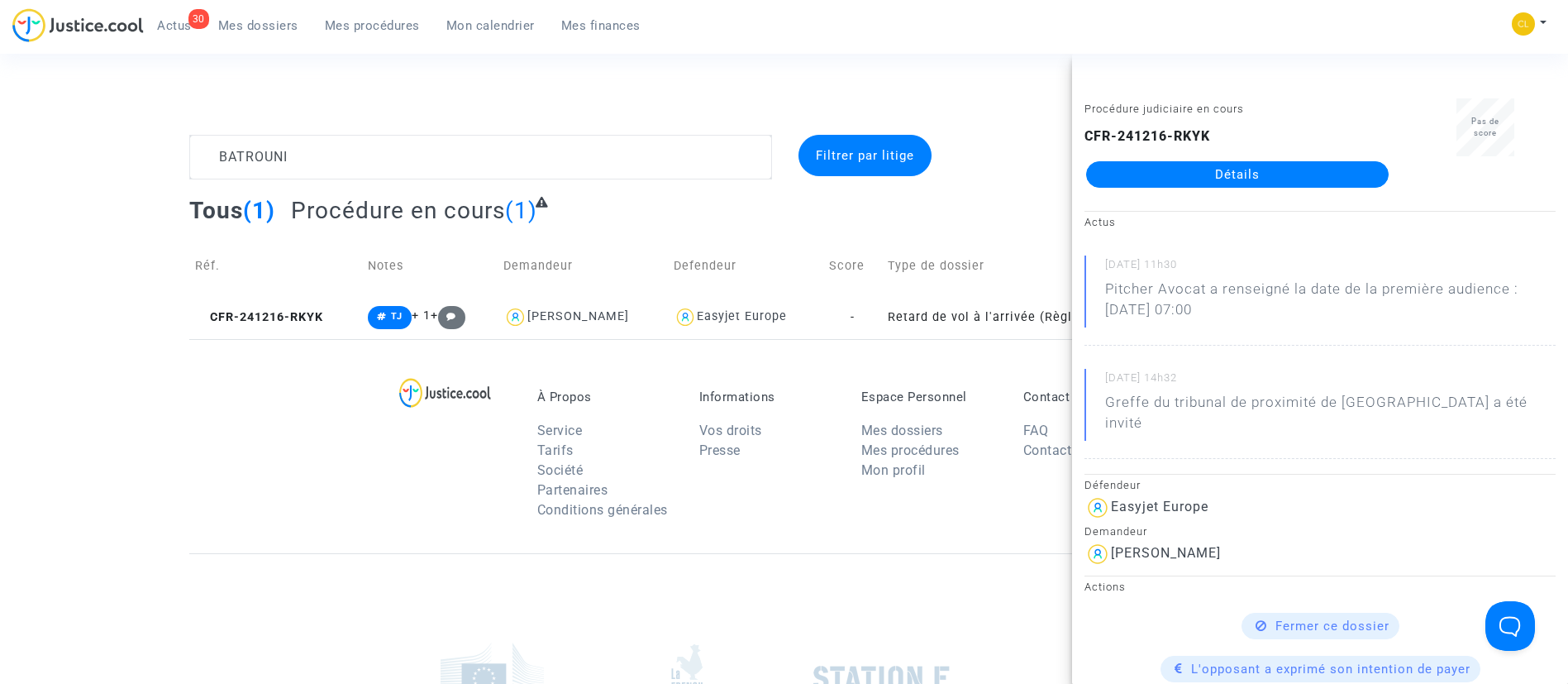
click at [1190, 168] on link "Détails" at bounding box center [1237, 174] width 303 height 26
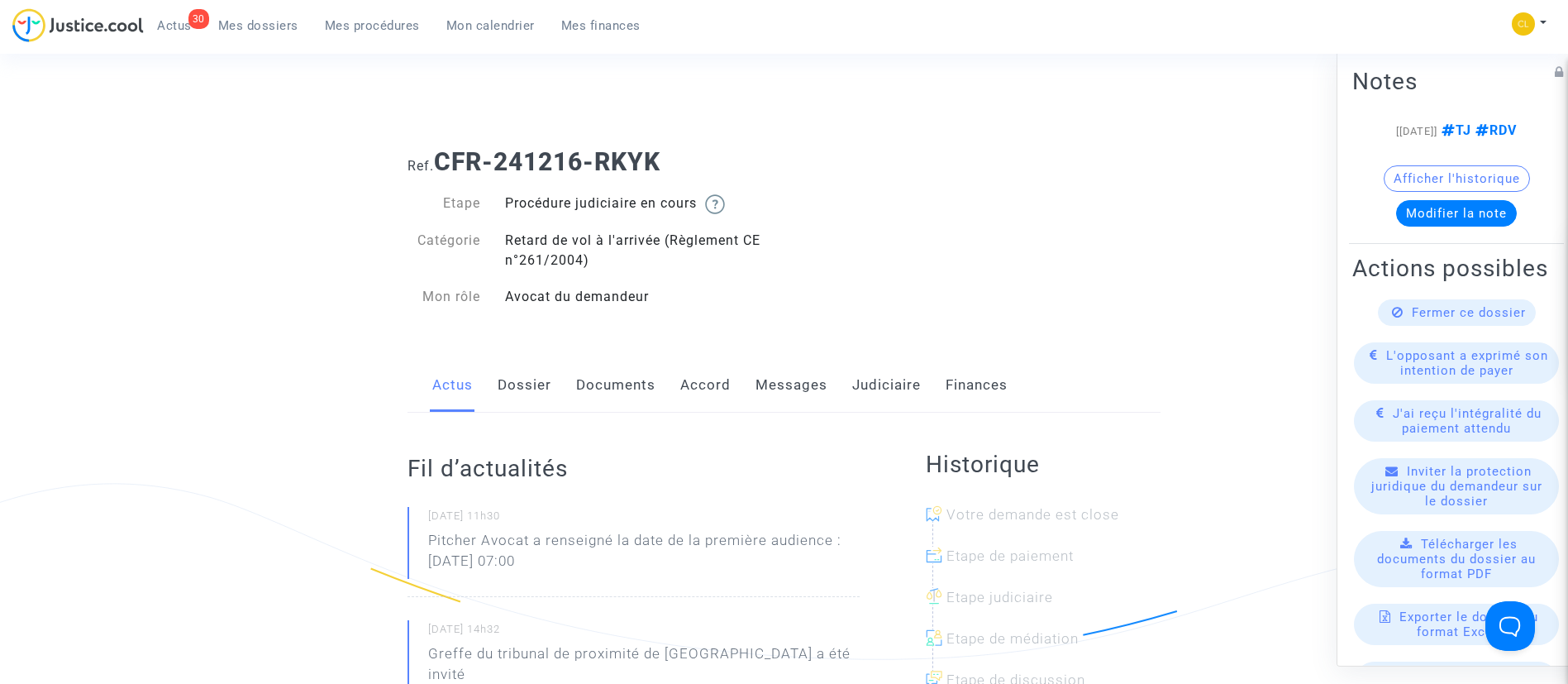
click at [704, 384] on link "Accord" at bounding box center [705, 385] width 50 height 55
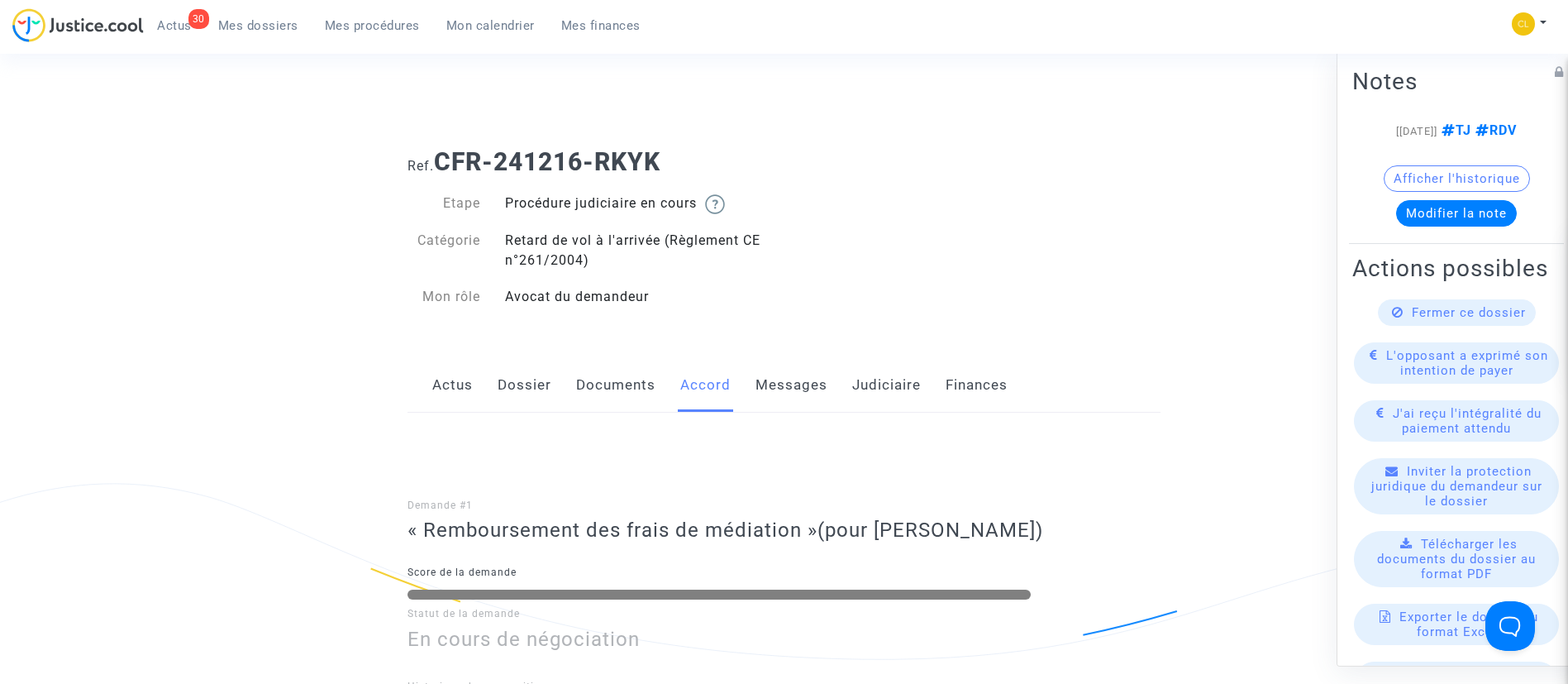
click at [881, 385] on link "Judiciaire" at bounding box center [887, 385] width 69 height 55
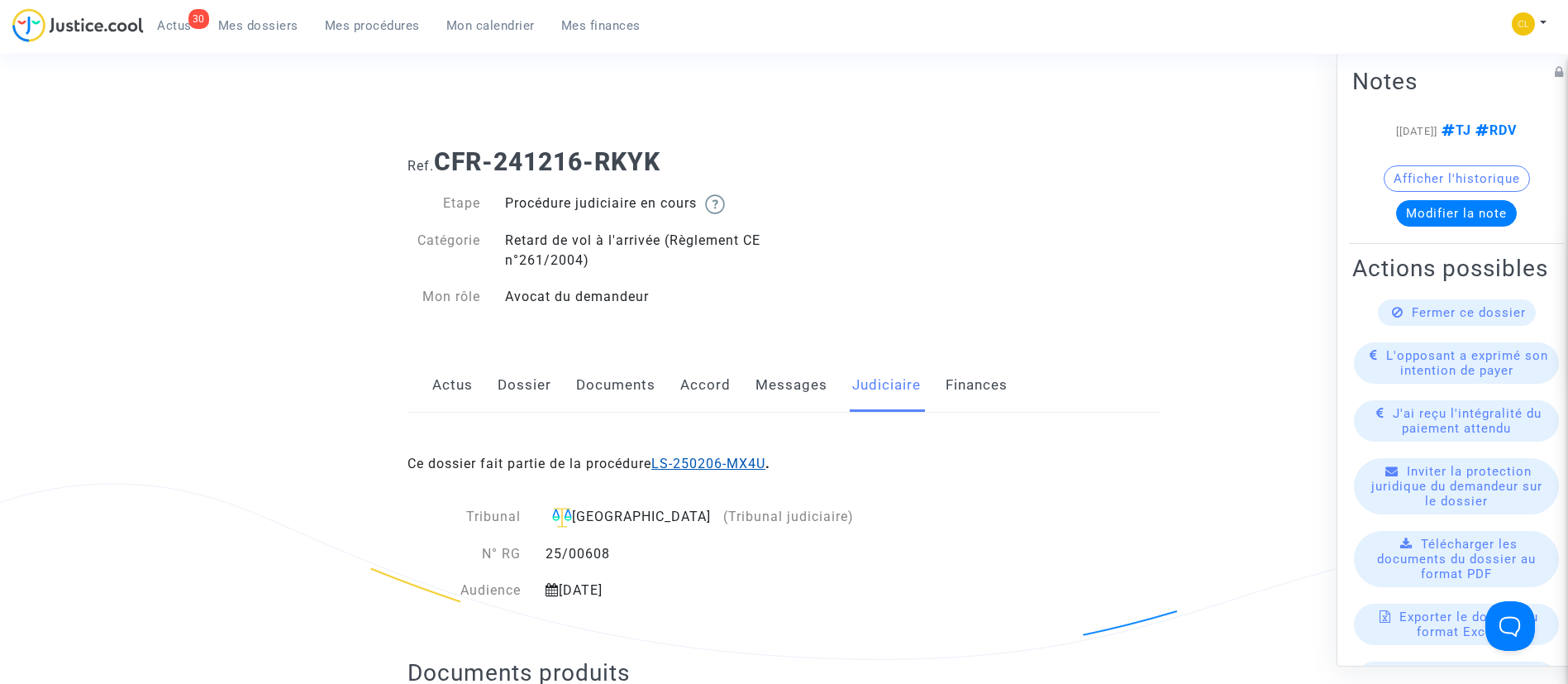
click at [757, 459] on link "LS-250206-MX4U" at bounding box center [708, 463] width 114 height 16
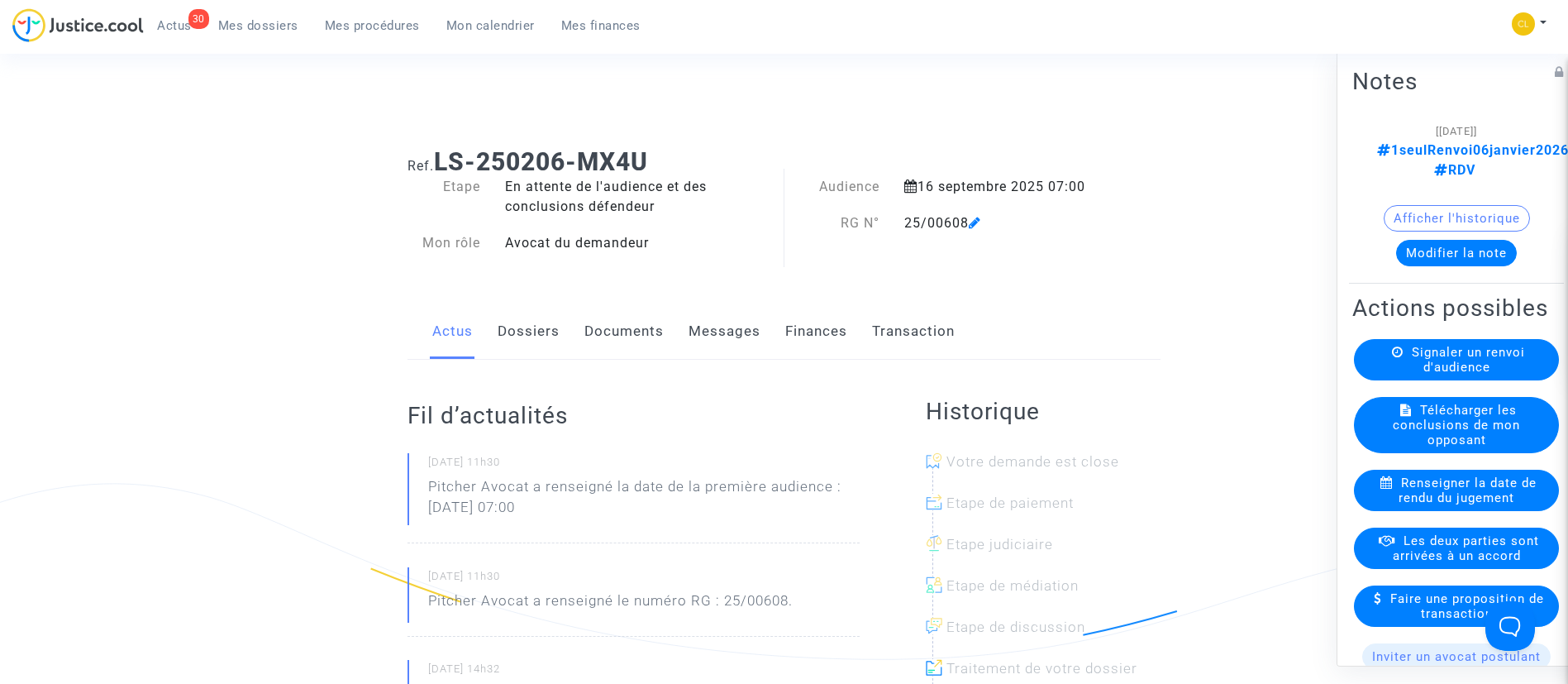
click at [532, 331] on link "Dossiers" at bounding box center [528, 332] width 62 height 55
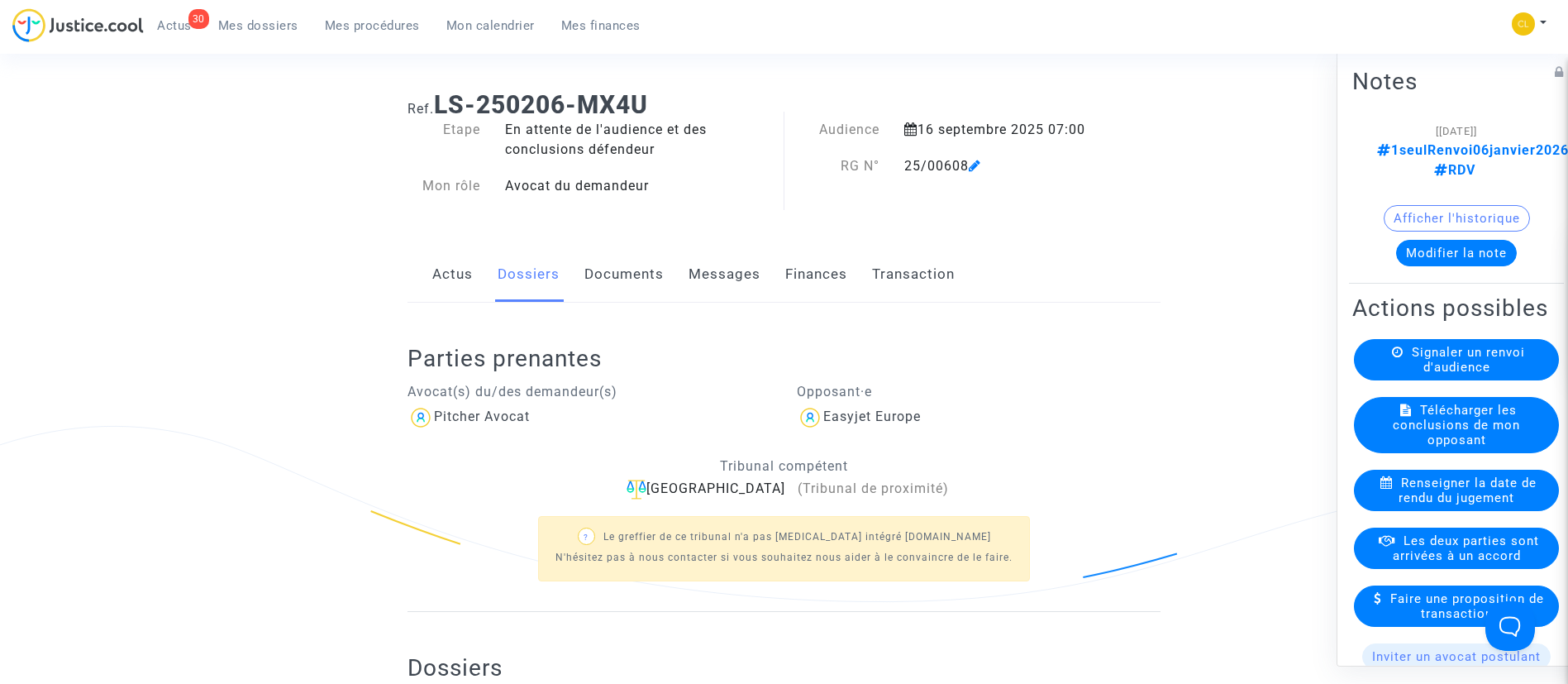
scroll to position [620, 0]
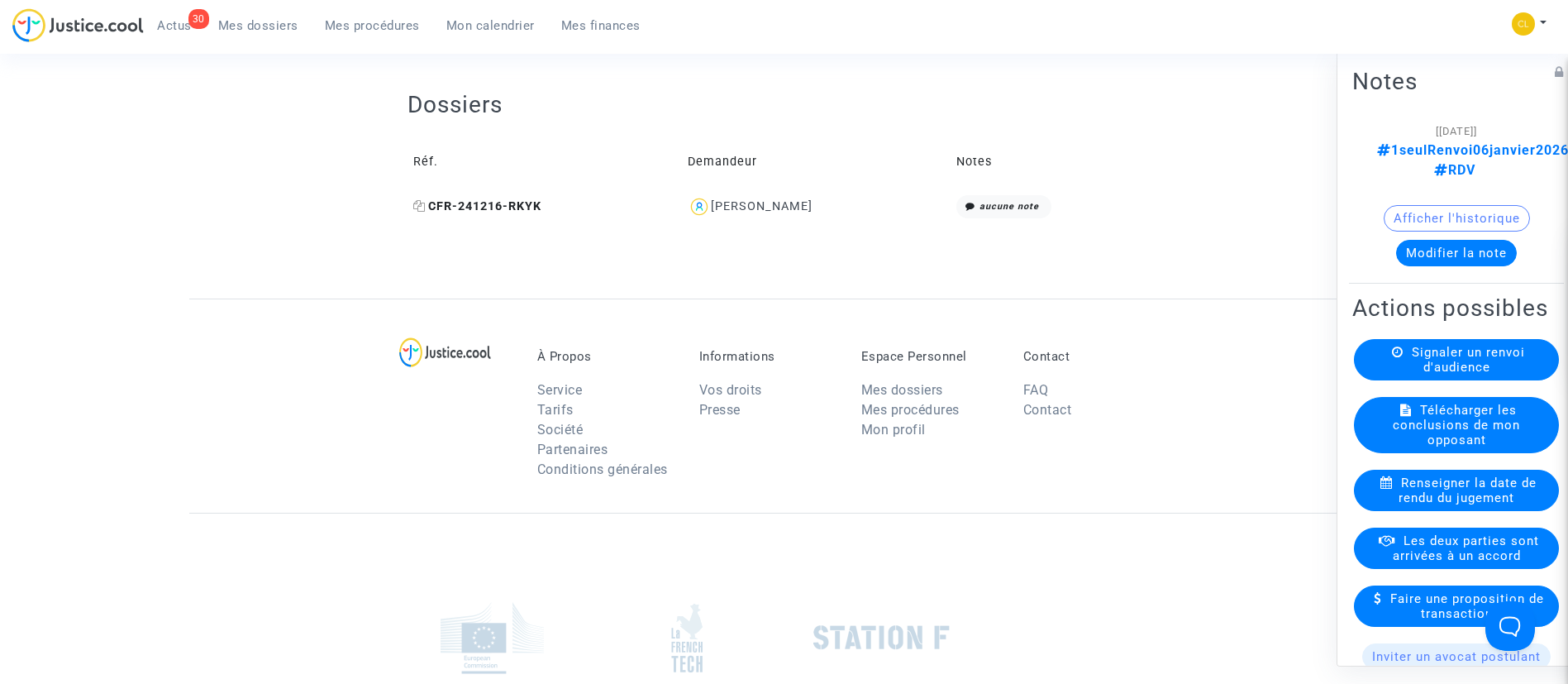
click at [423, 209] on icon at bounding box center [419, 206] width 12 height 11
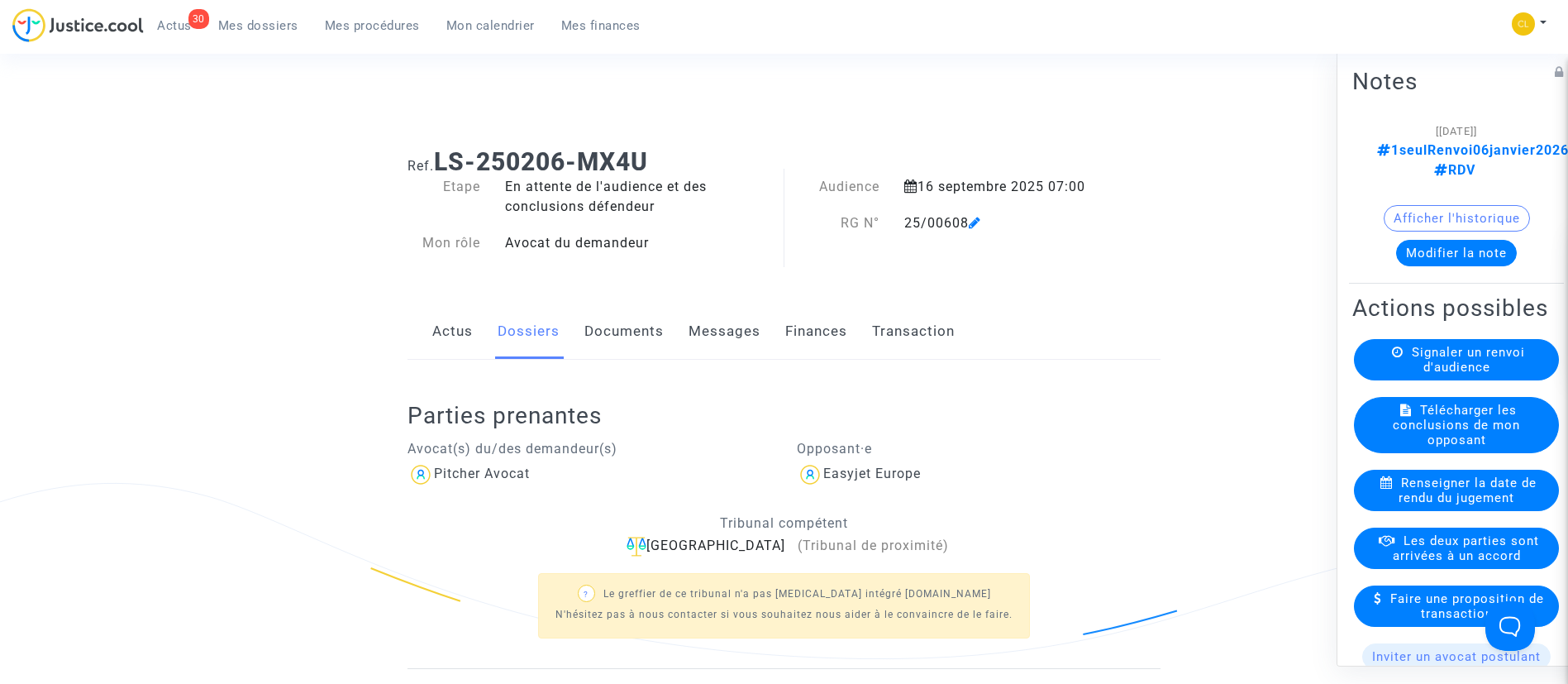
scroll to position [248, 0]
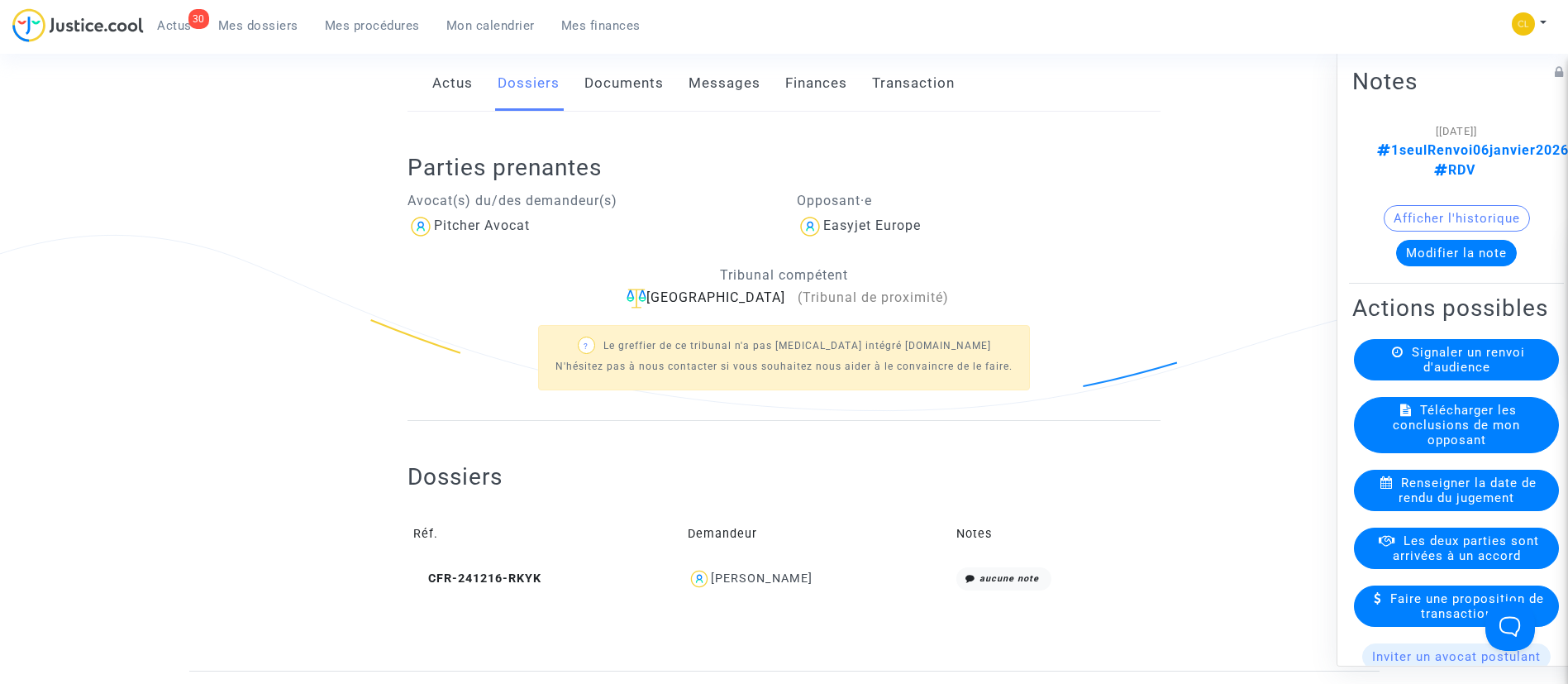
click at [759, 568] on span "Abdelouahib Batrouni" at bounding box center [761, 530] width 102 height 109
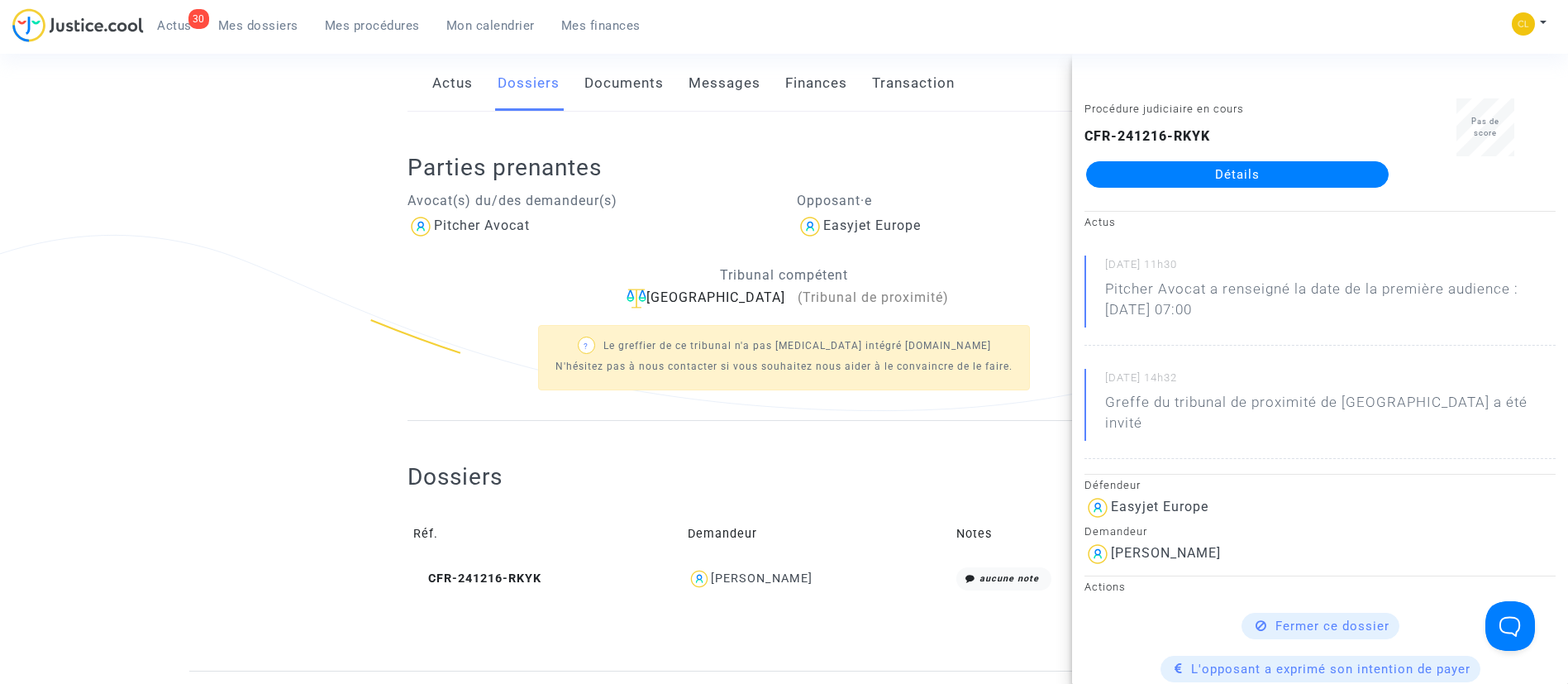
drag, startPoint x: 885, startPoint y: 466, endPoint x: 1381, endPoint y: 206, distance: 560.0
click at [885, 462] on div "Dossiers Réf. Demandeur Notes CFR-241216-RKYK Abdelouahib Batrouni aucune note" at bounding box center [784, 529] width 753 height 135
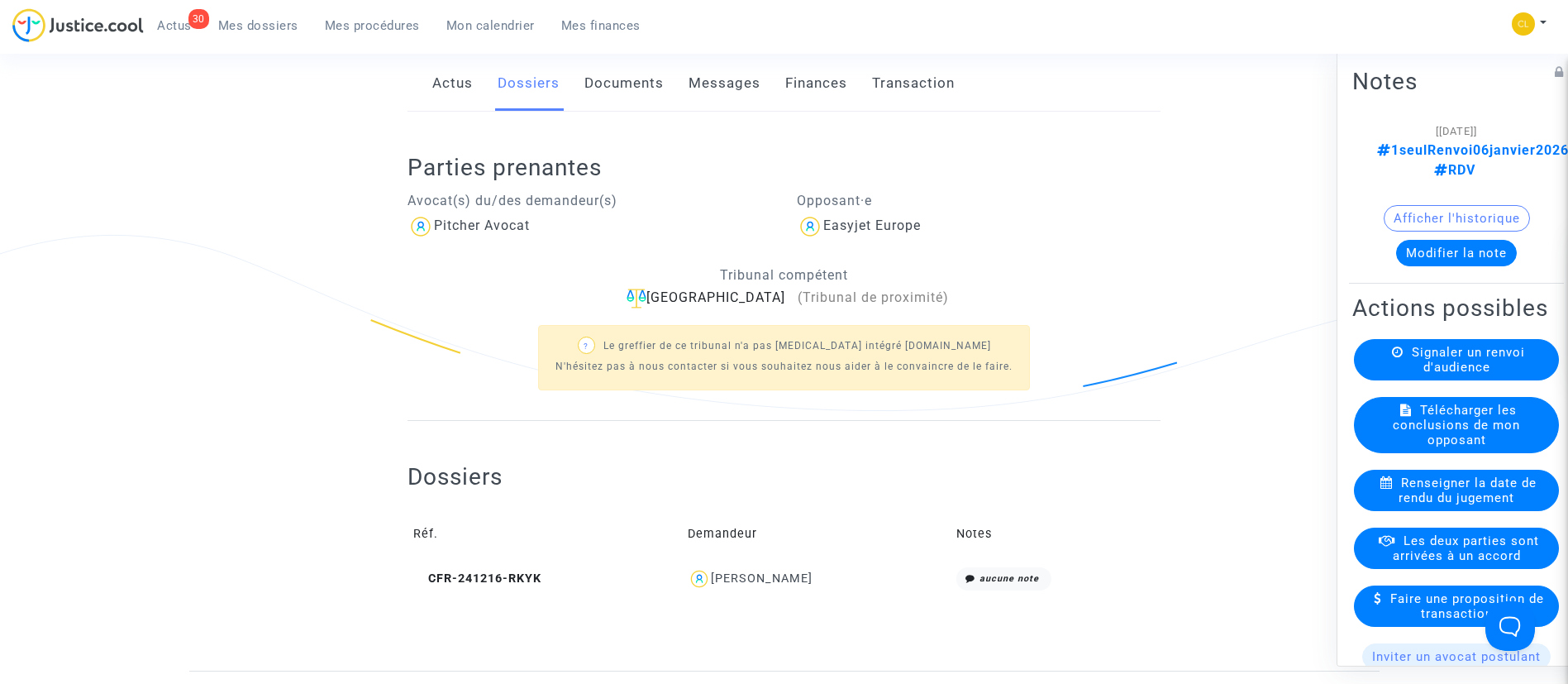
click at [1455, 239] on button "Modifier la note" at bounding box center [1457, 252] width 121 height 26
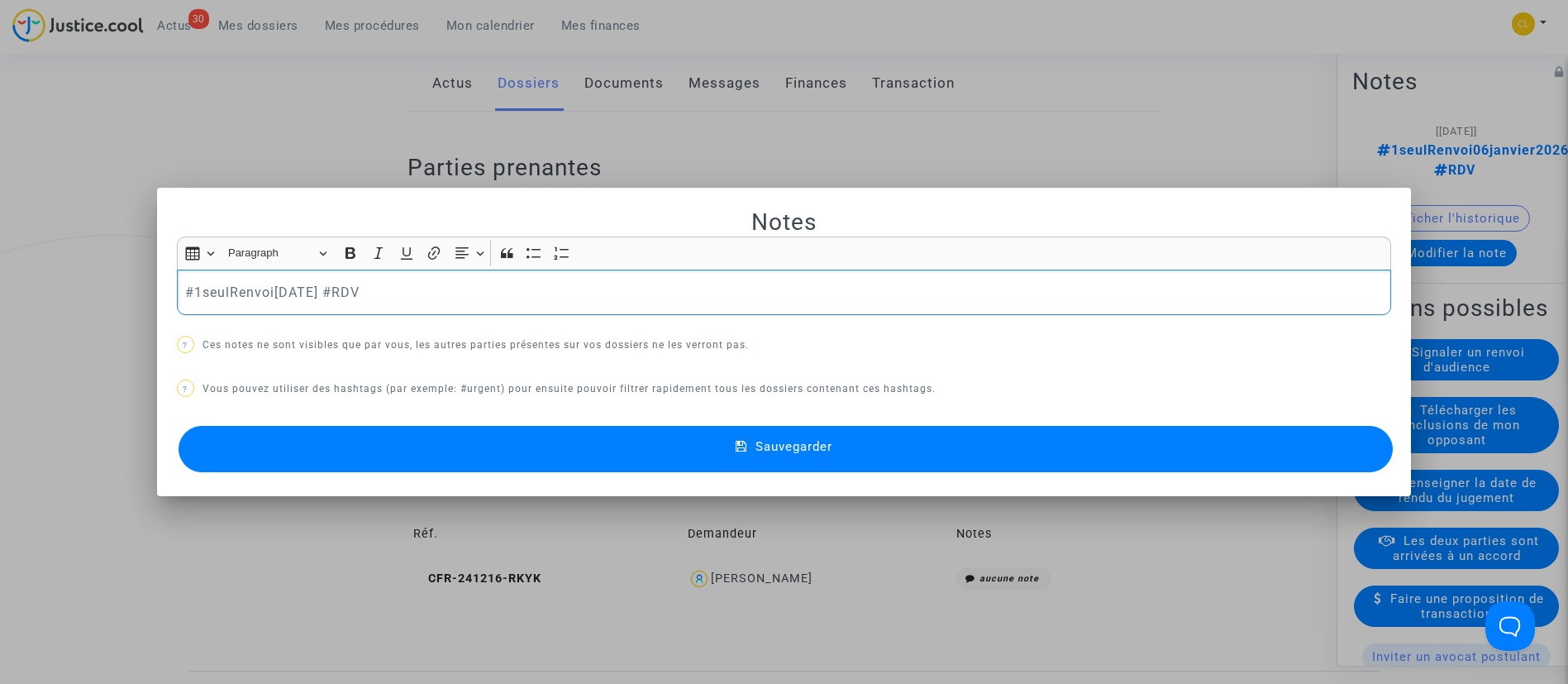
scroll to position [0, 0]
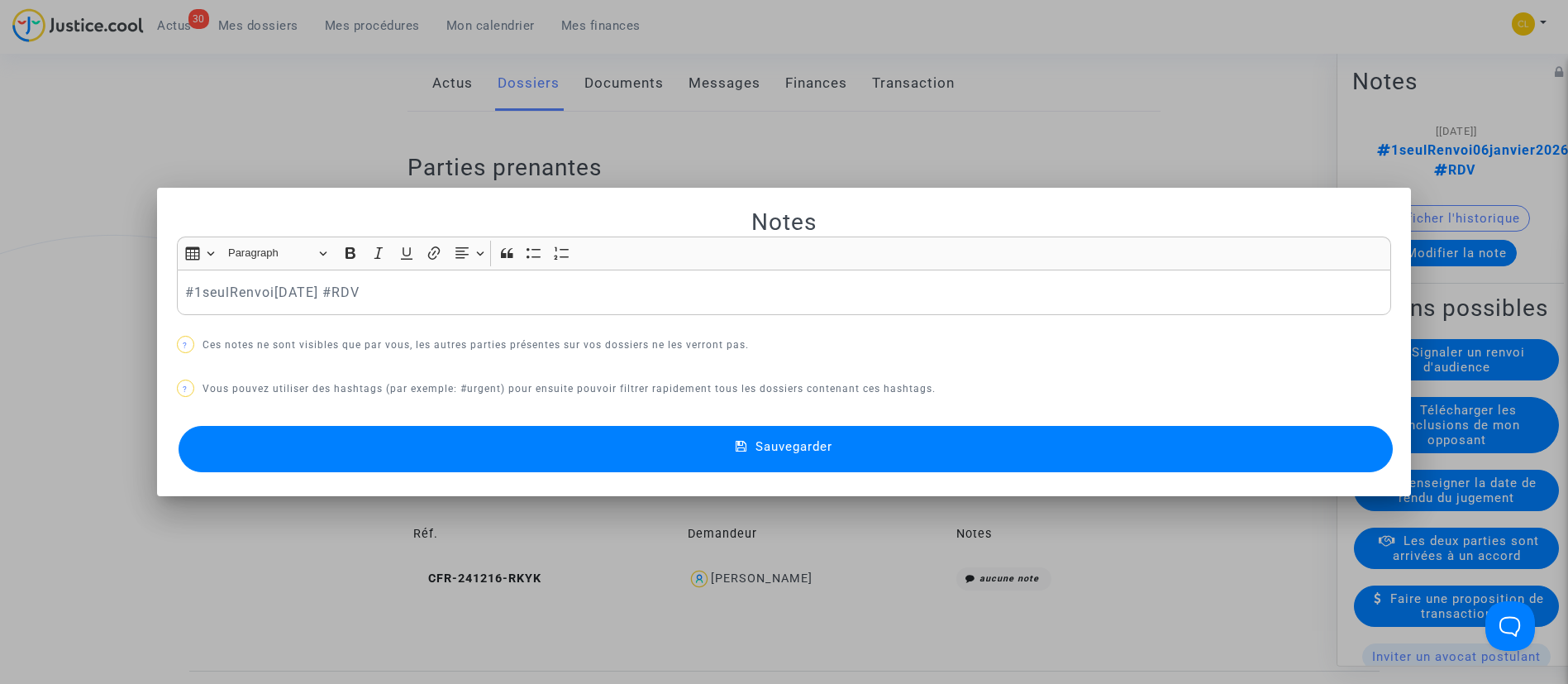
click at [360, 149] on div at bounding box center [784, 342] width 1568 height 684
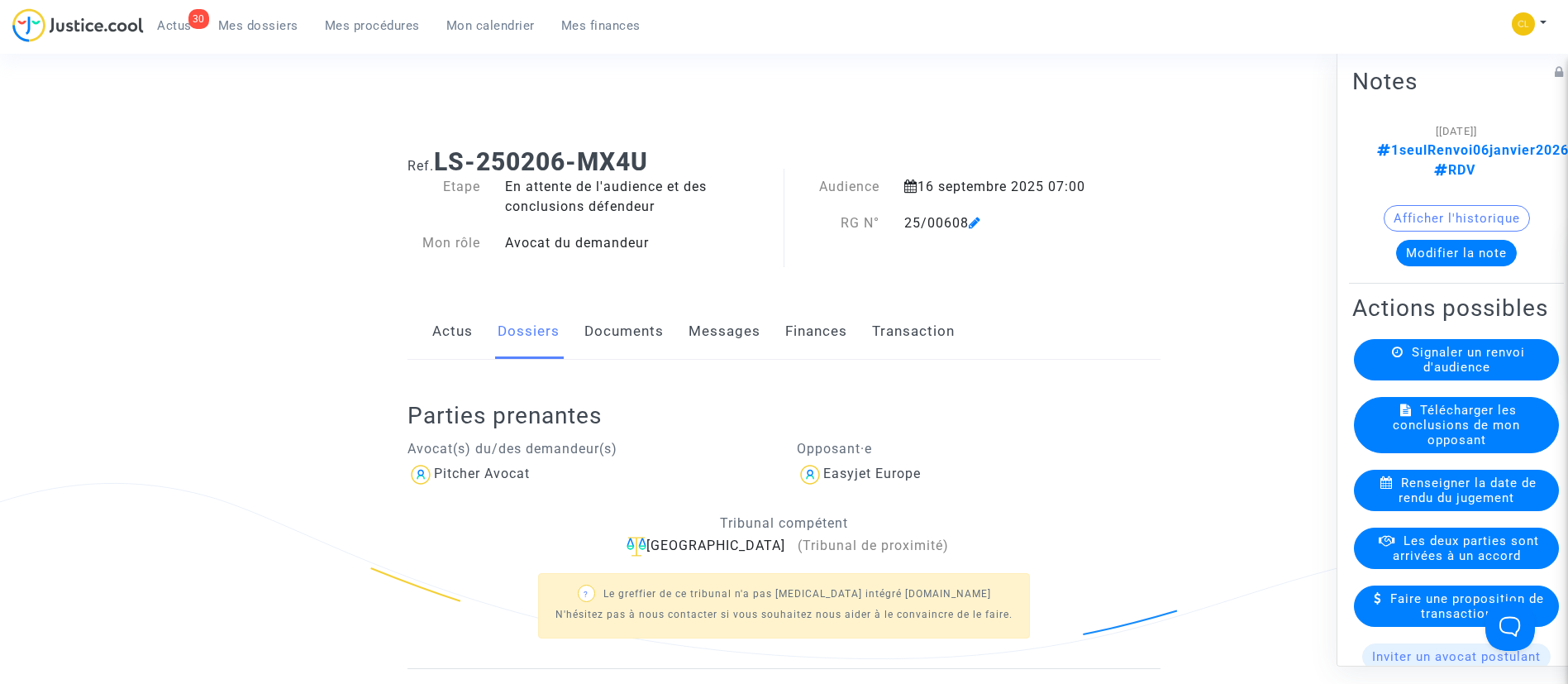
scroll to position [248, 0]
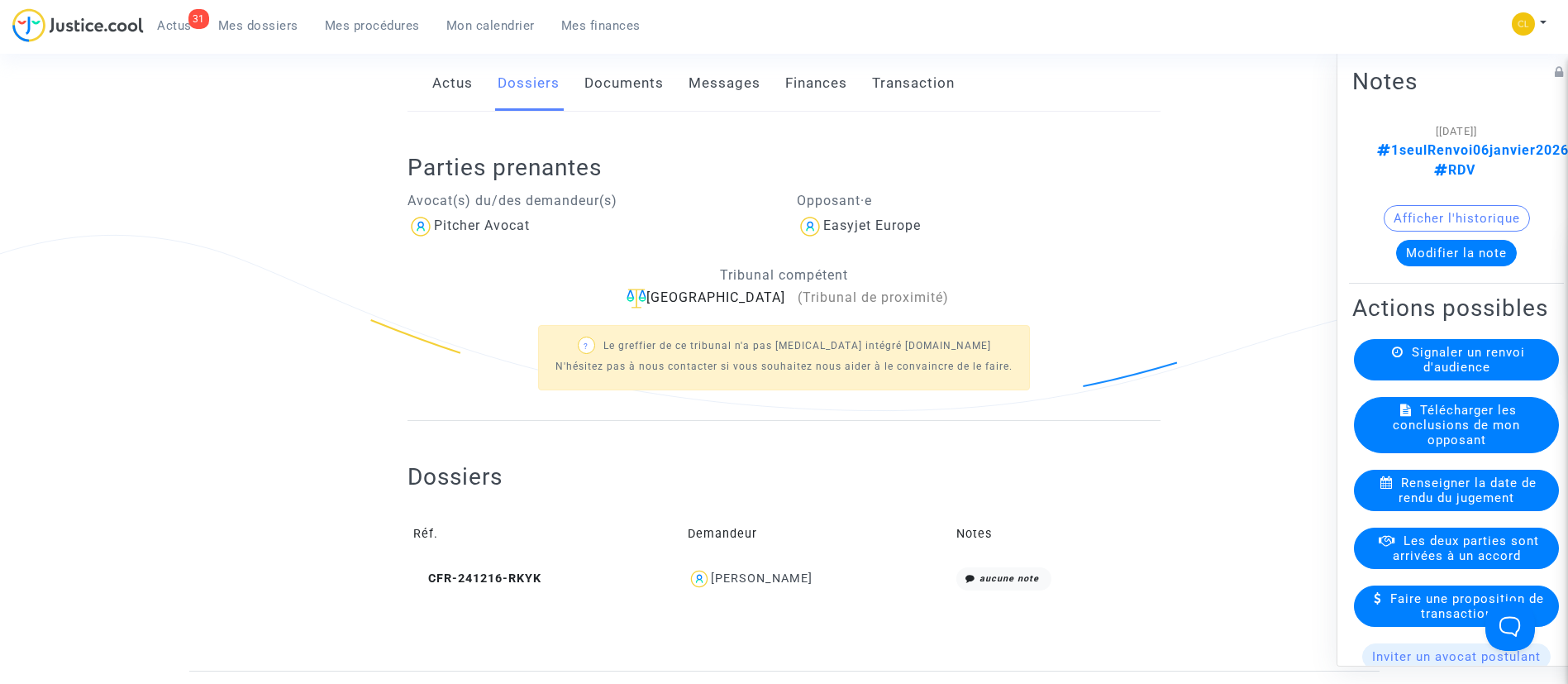
click at [287, 33] on span "Mes dossiers" at bounding box center [258, 26] width 80 height 15
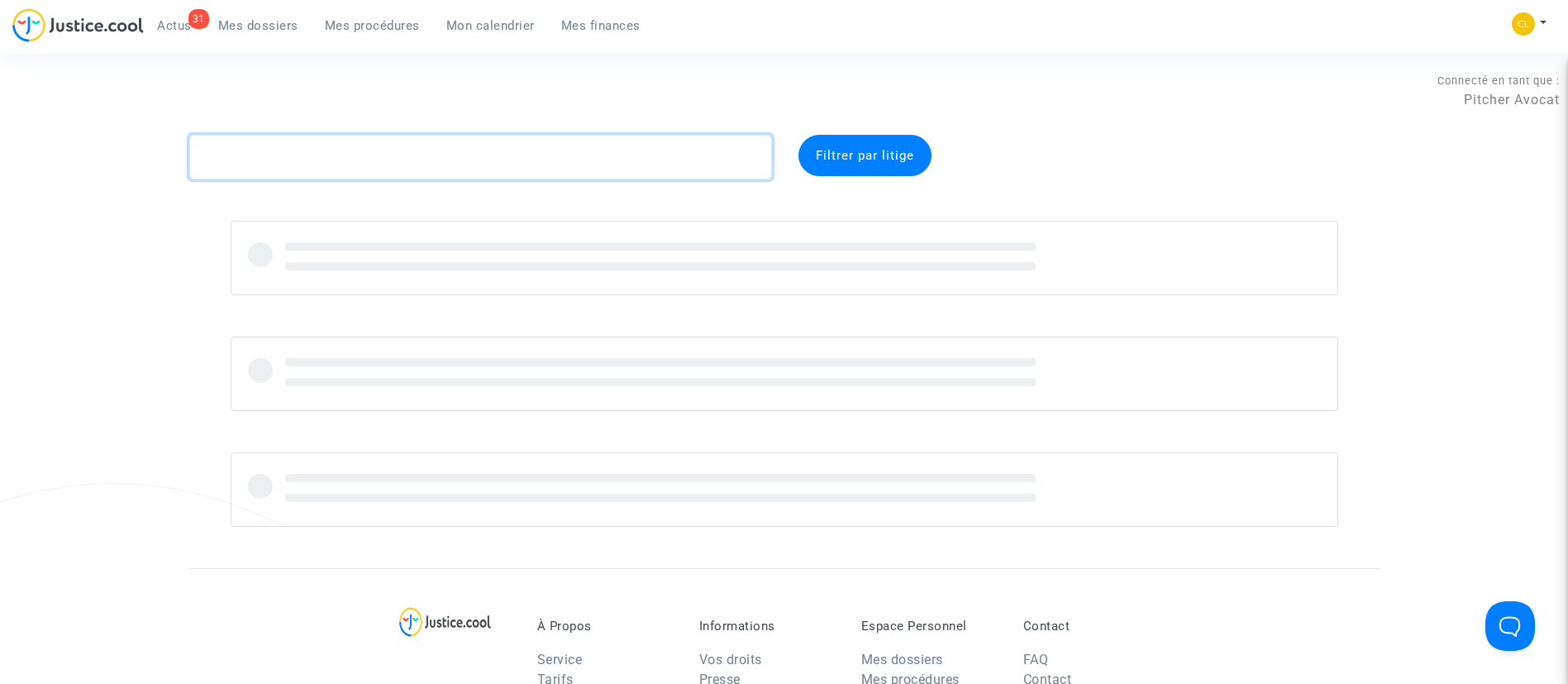
click at [343, 170] on textarea at bounding box center [481, 157] width 583 height 45
paste textarea "DECOBECQ"
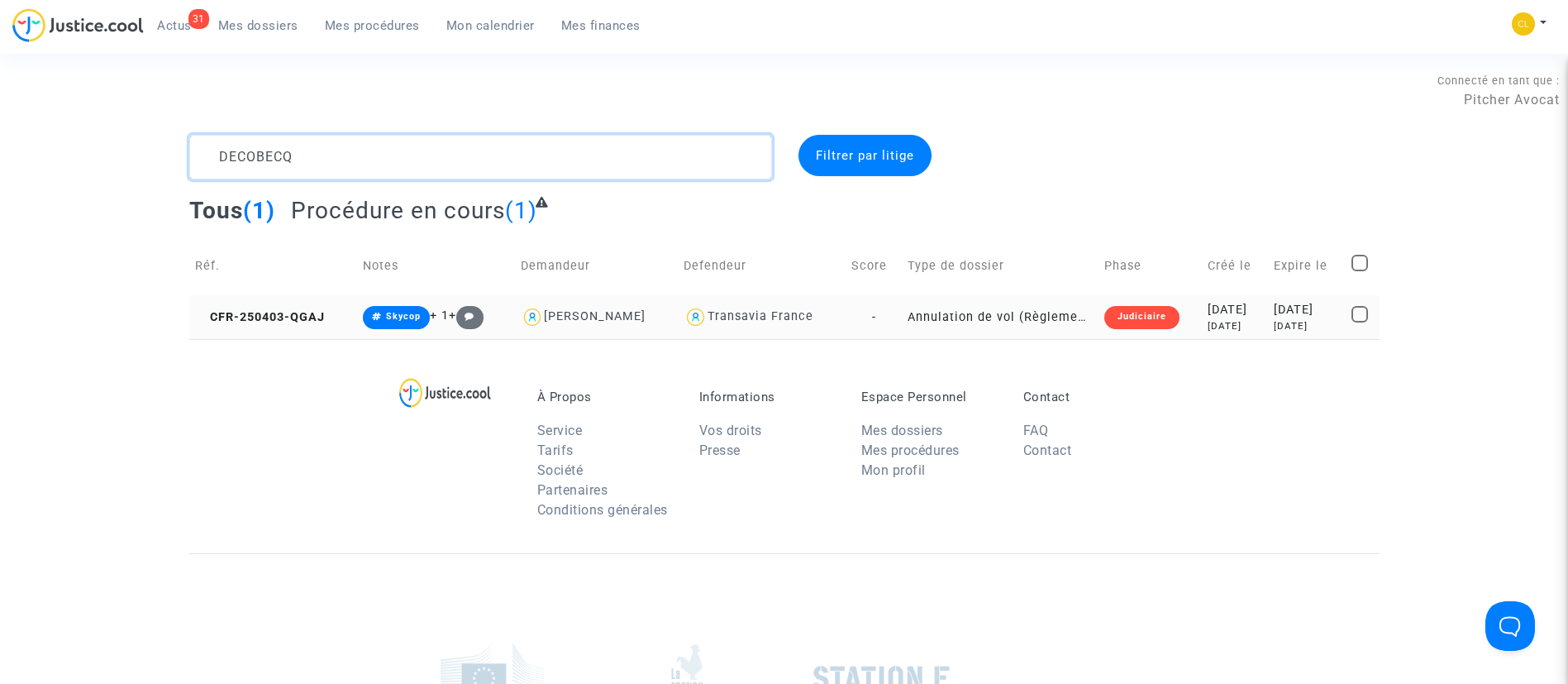
type textarea "DECOBECQ"
click at [1213, 321] on div "5 months ago" at bounding box center [1234, 325] width 55 height 14
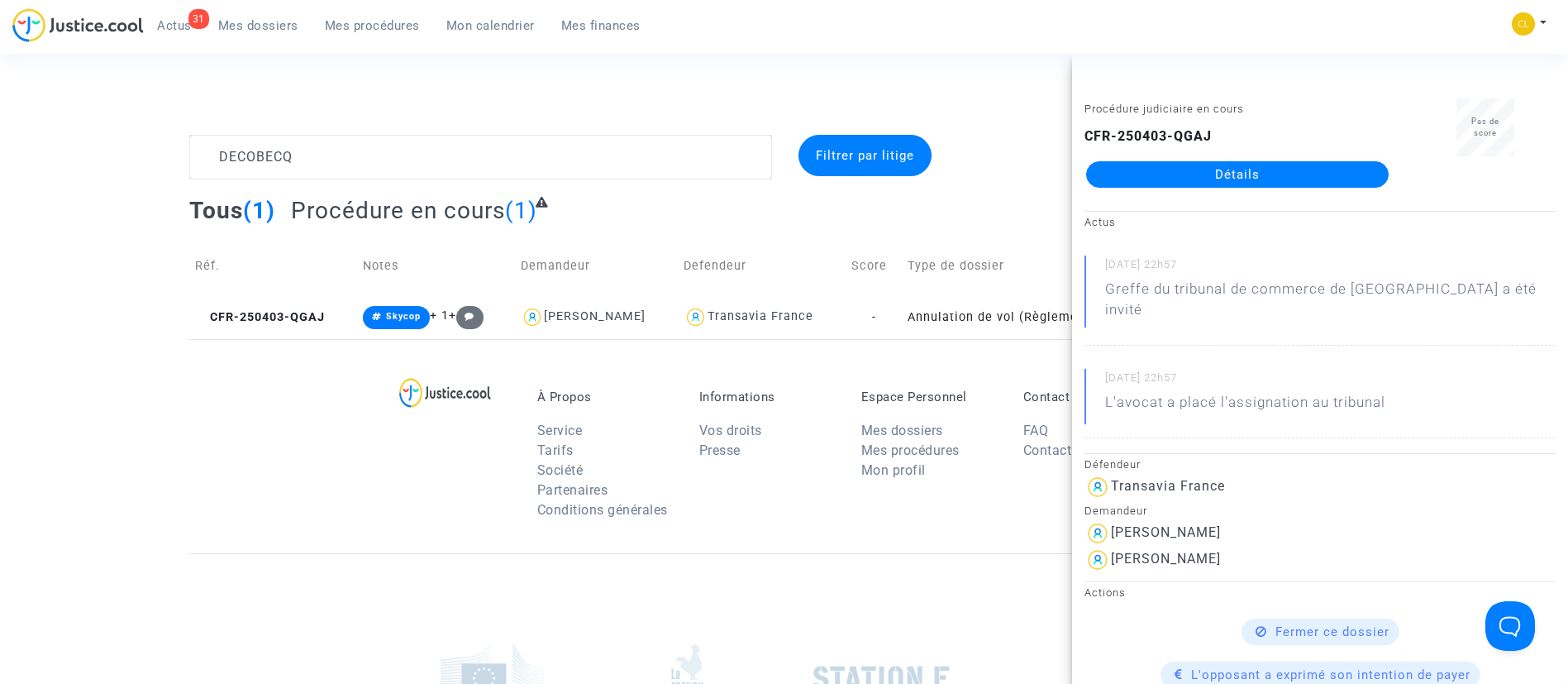
click at [1224, 184] on link "Détails" at bounding box center [1237, 174] width 303 height 26
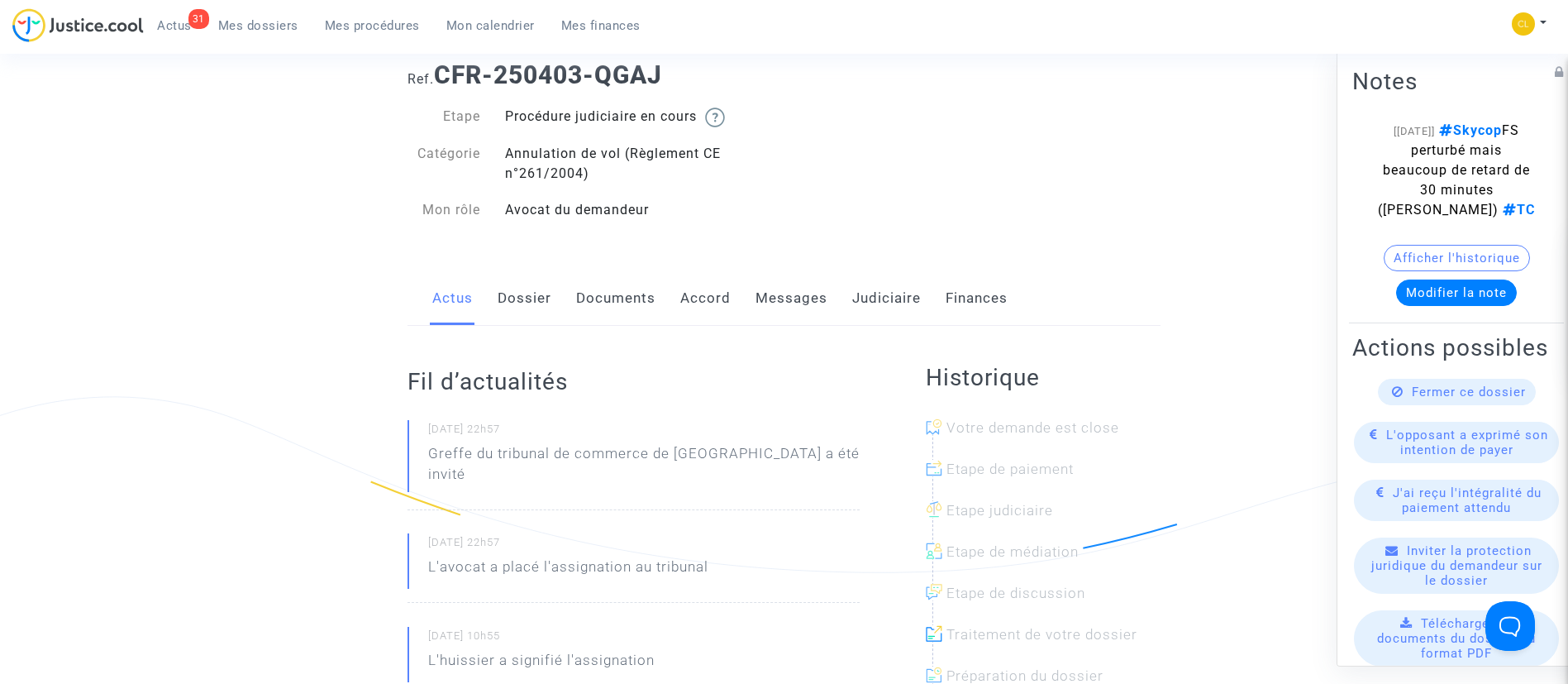
scroll to position [124, 0]
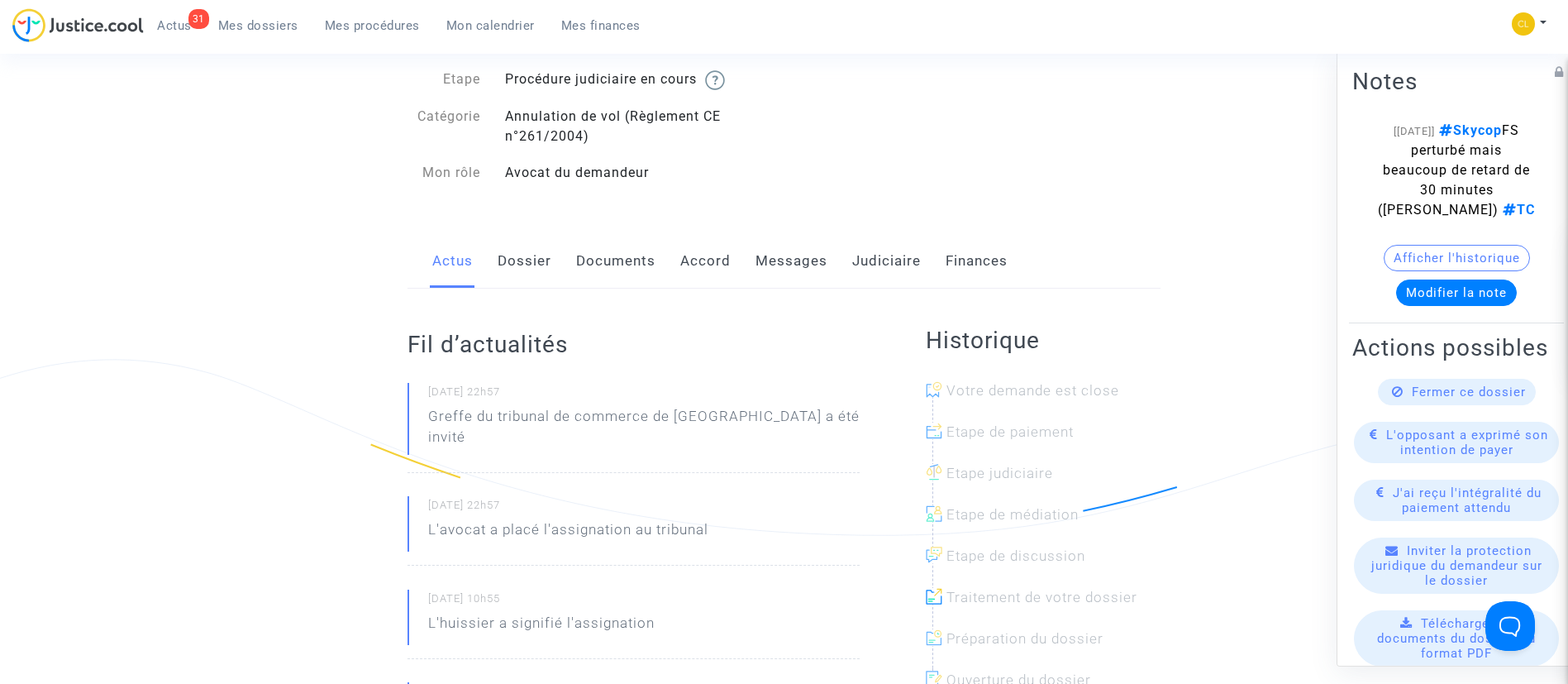
click at [636, 258] on link "Documents" at bounding box center [615, 261] width 79 height 55
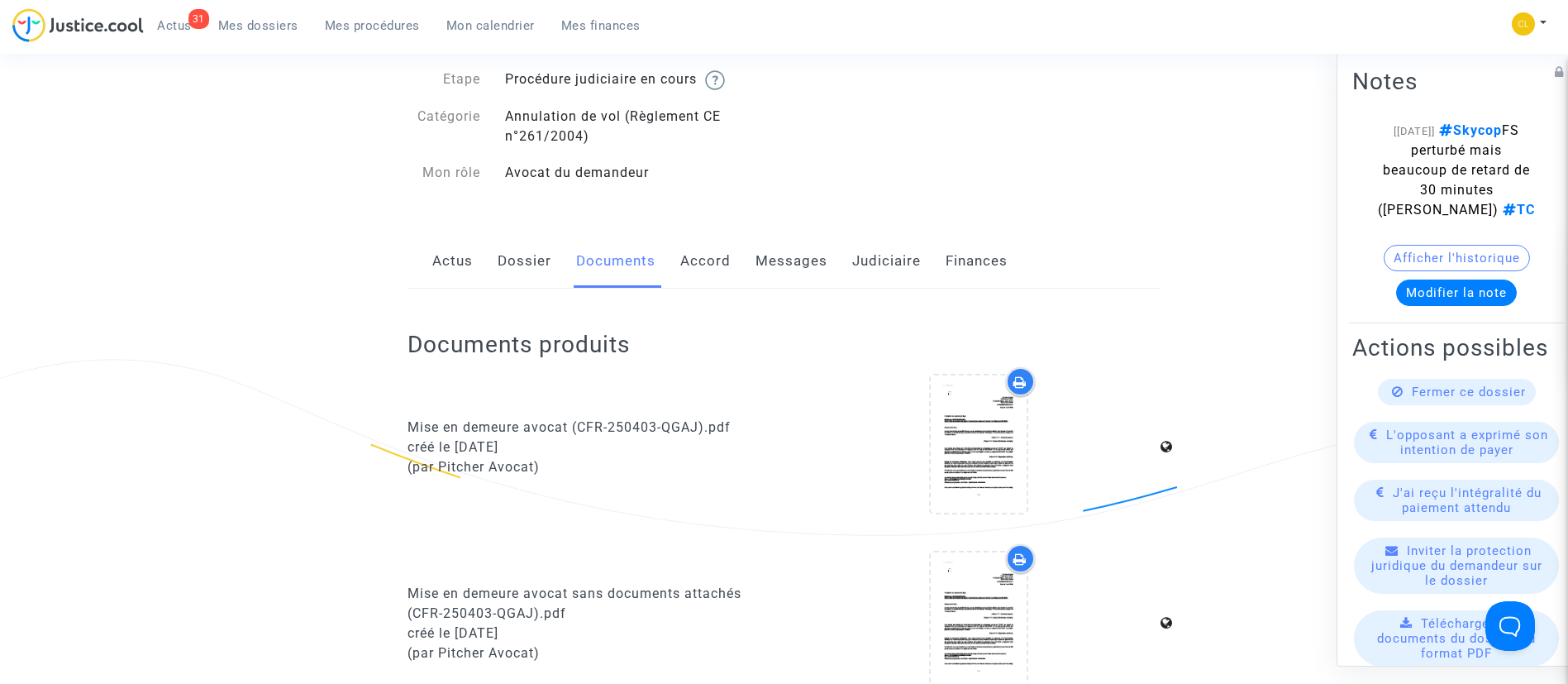
click at [458, 250] on link "Actus" at bounding box center [452, 261] width 40 height 55
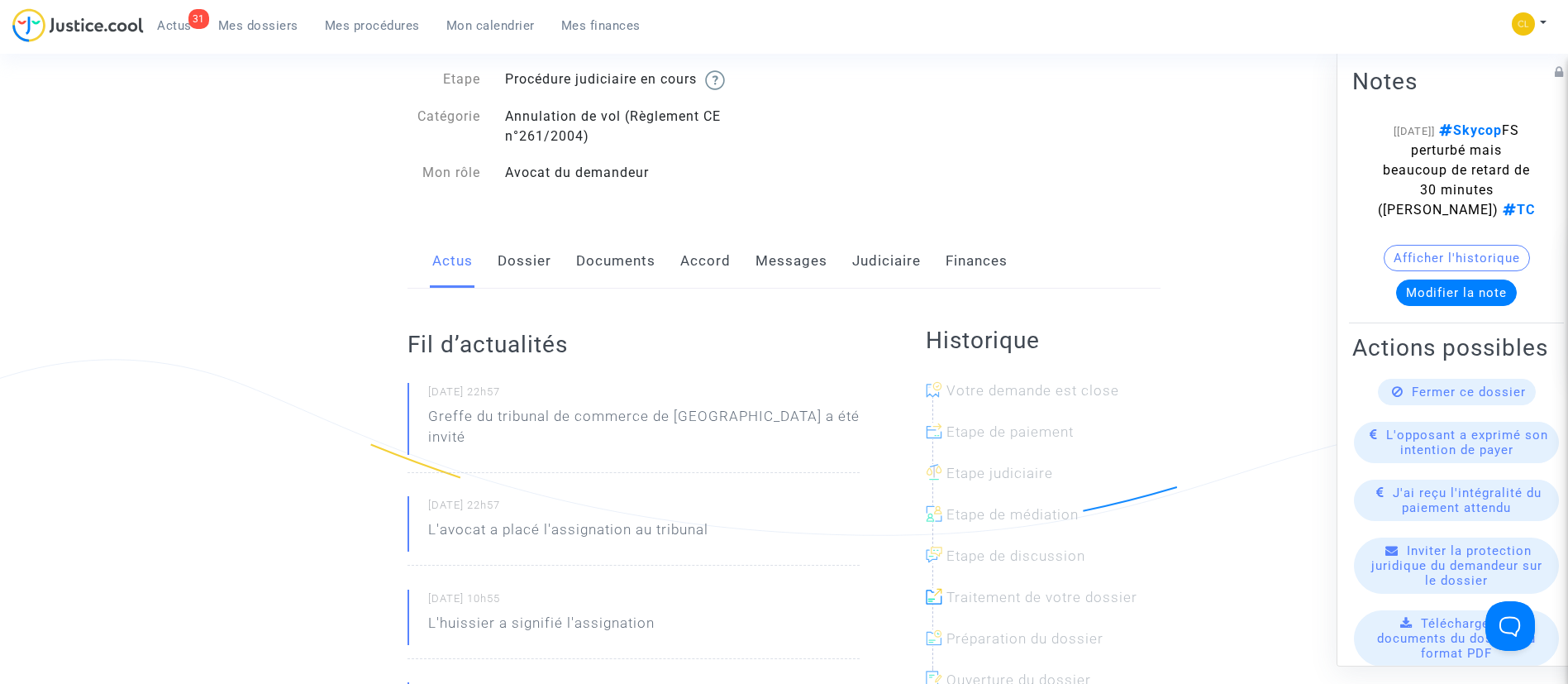
click at [494, 20] on span "Mon calendrier" at bounding box center [490, 26] width 89 height 15
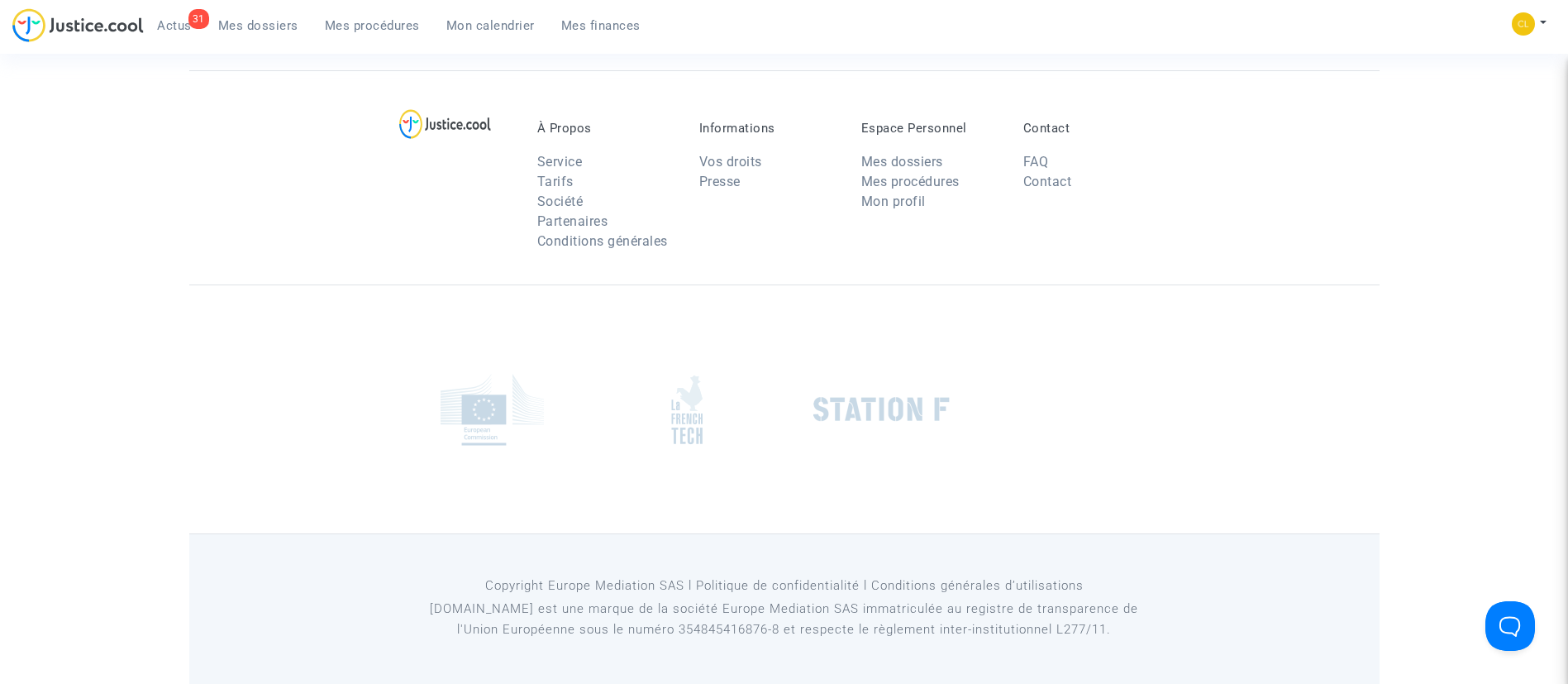
scroll to position [124, 0]
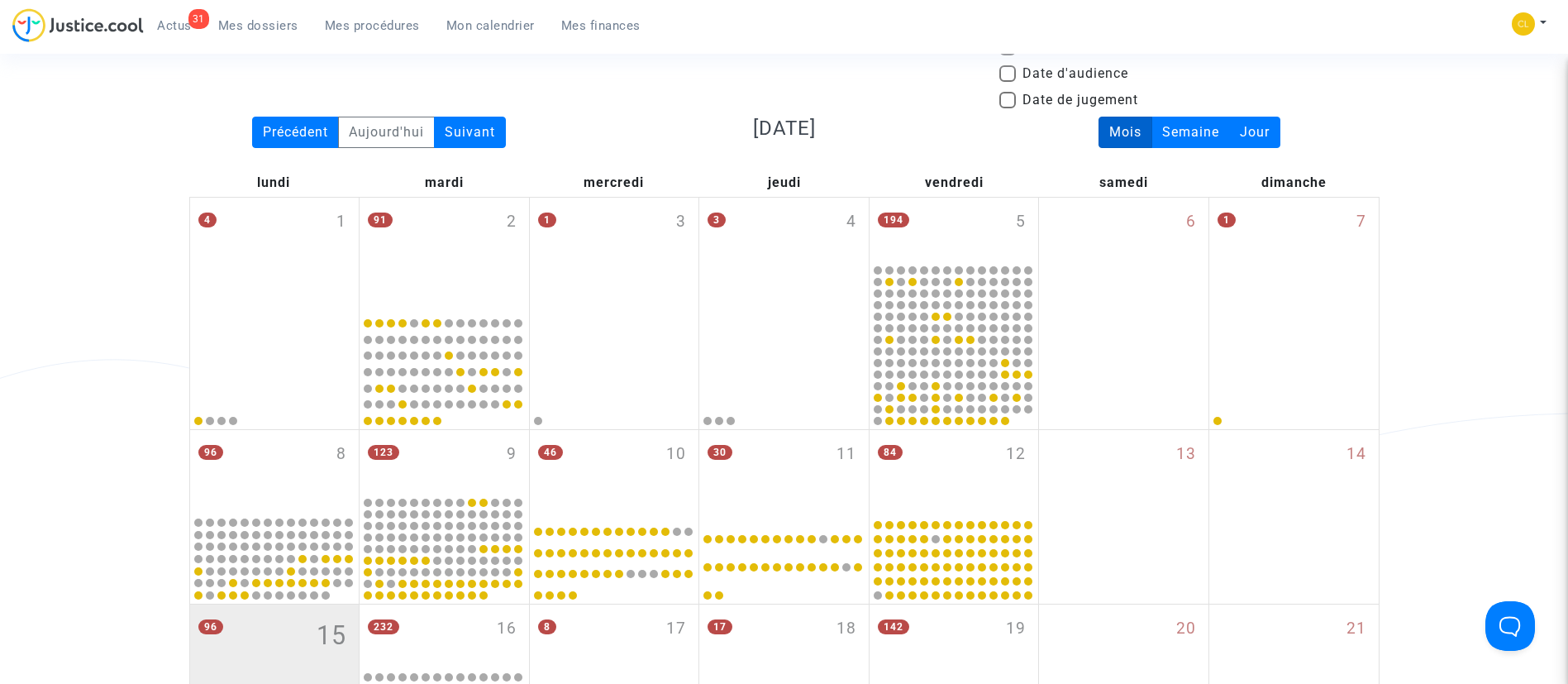
click at [1043, 72] on span "Date d'audience" at bounding box center [1076, 73] width 106 height 20
click at [1008, 82] on input "Date d'audience" at bounding box center [1007, 82] width 1 height 1
checkbox input "true"
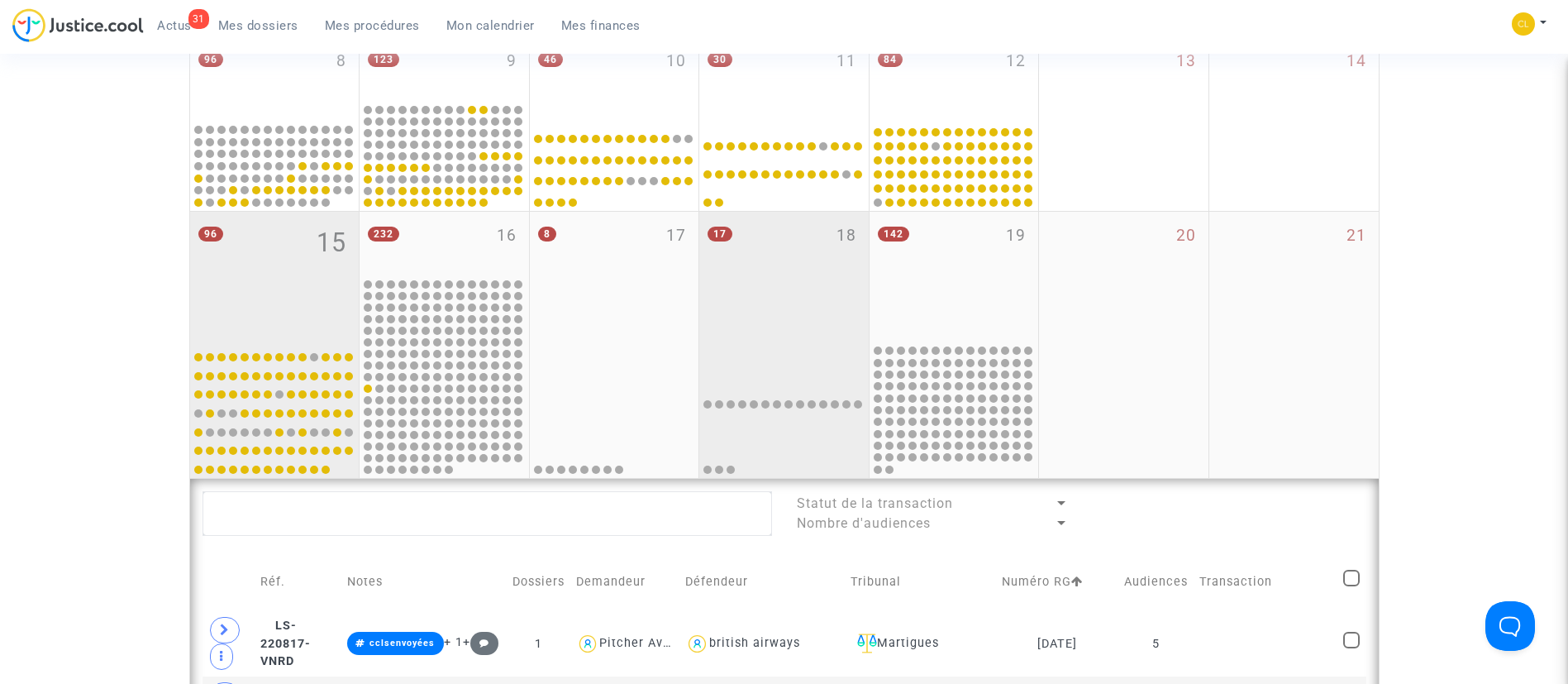
scroll to position [620, 0]
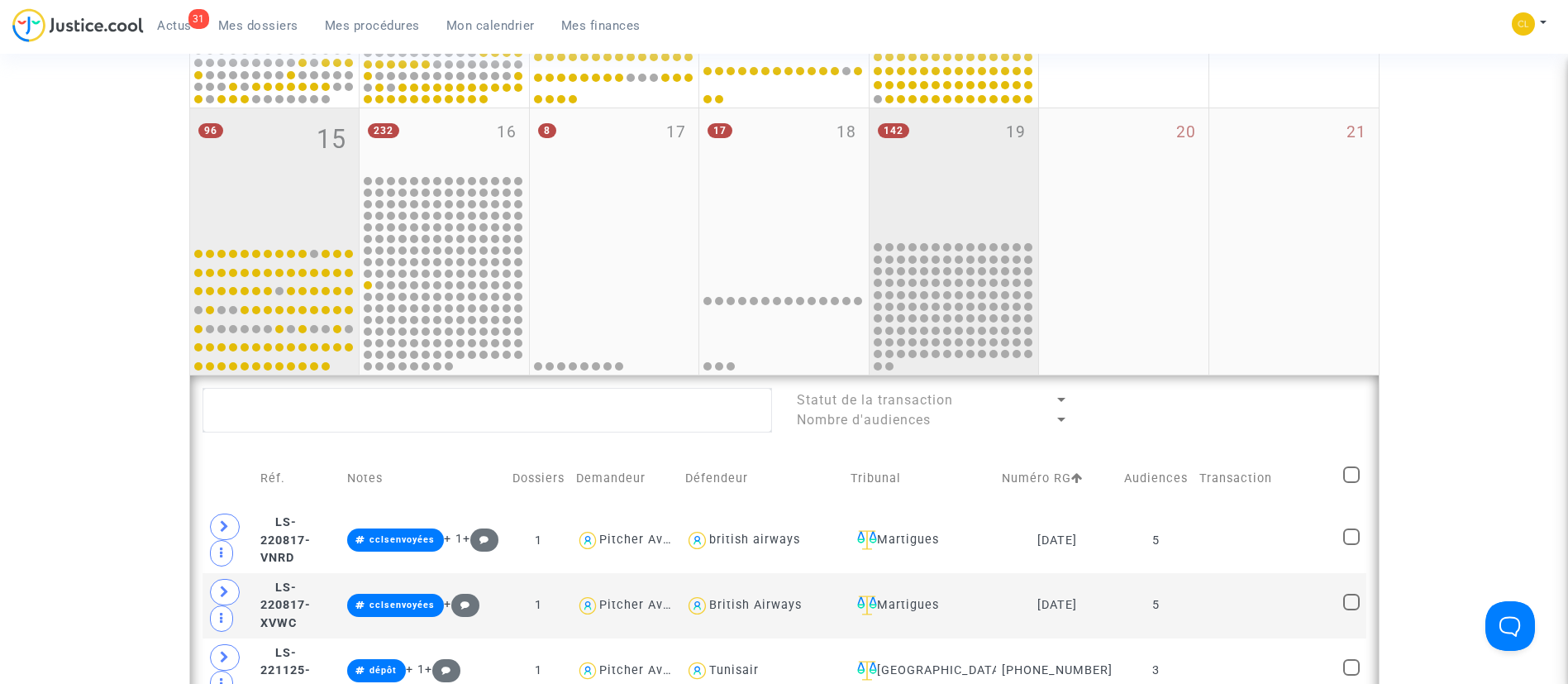
click at [932, 169] on div "142 19" at bounding box center [954, 173] width 170 height 130
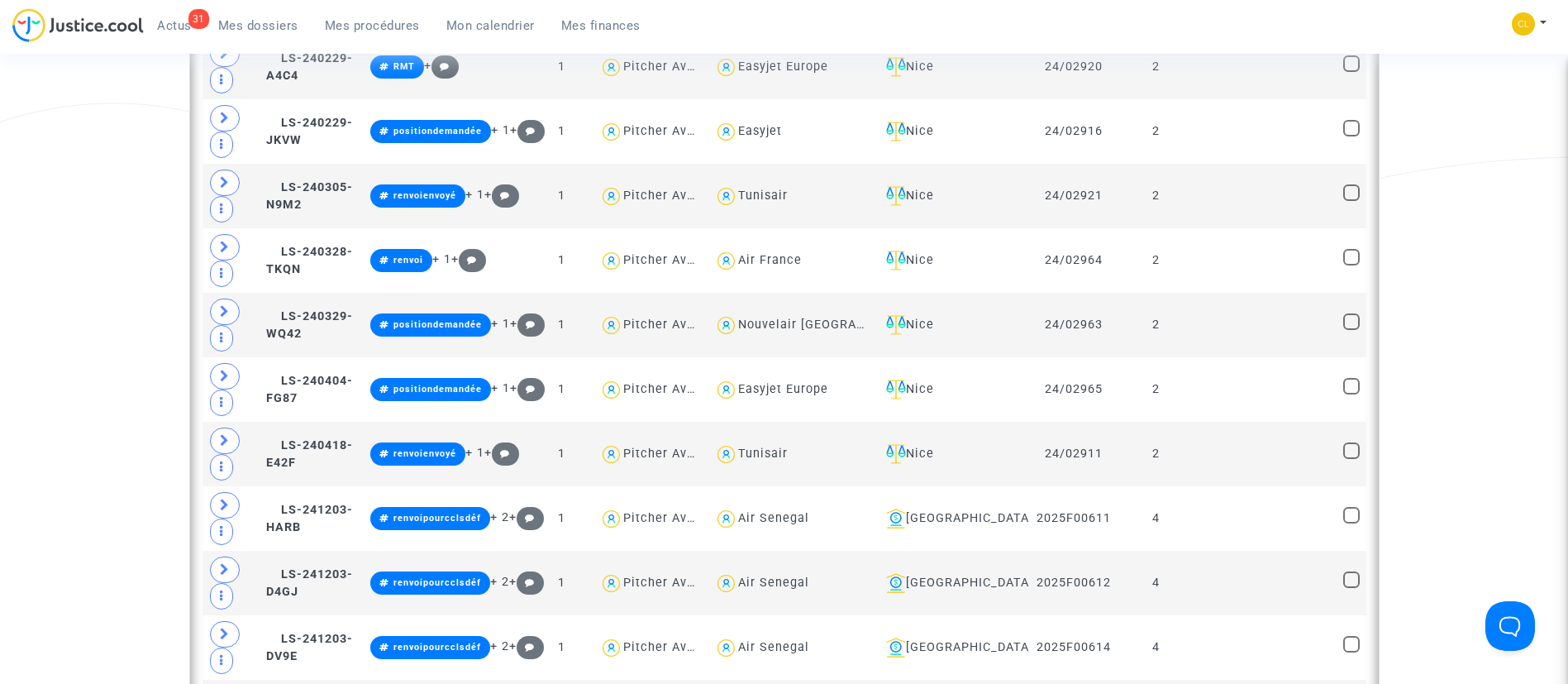
scroll to position [1240, 0]
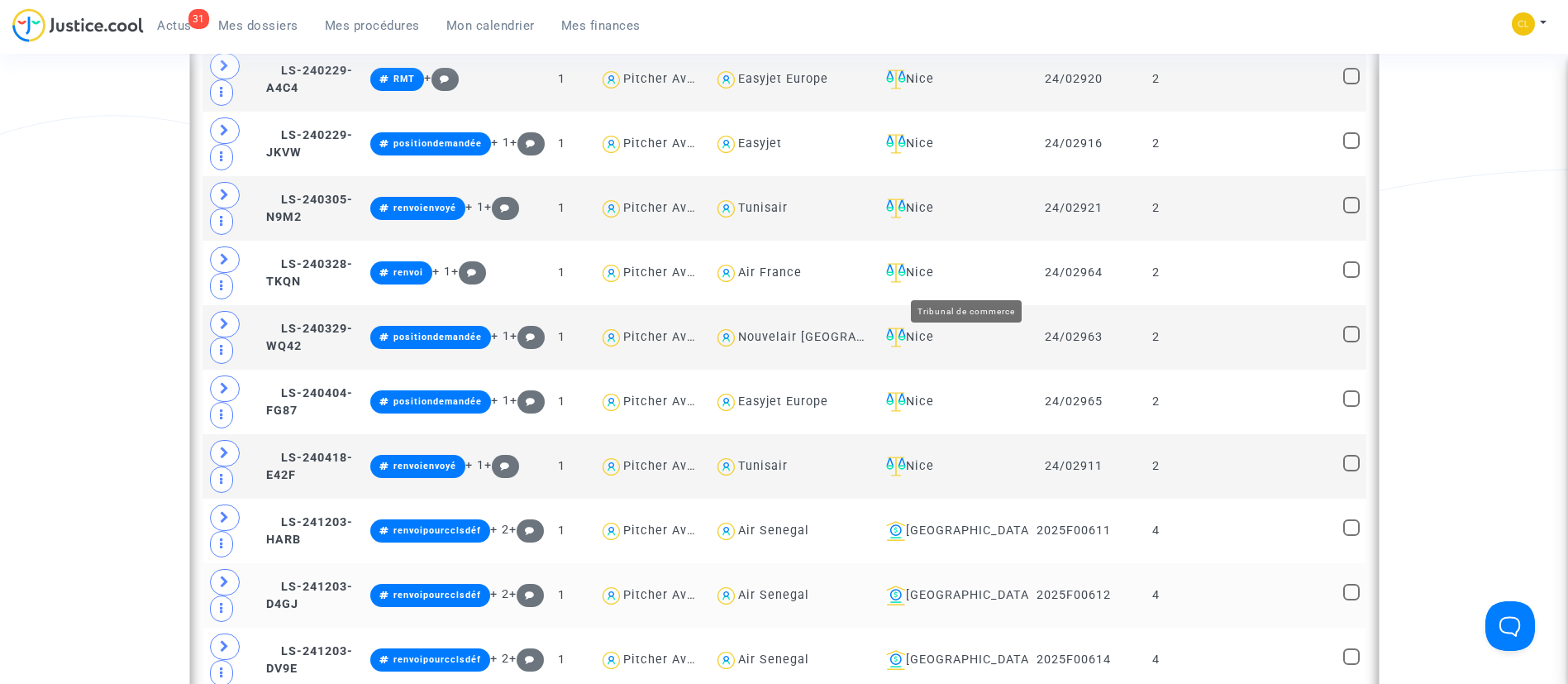
click at [1004, 585] on div "Bobigny" at bounding box center [951, 595] width 143 height 20
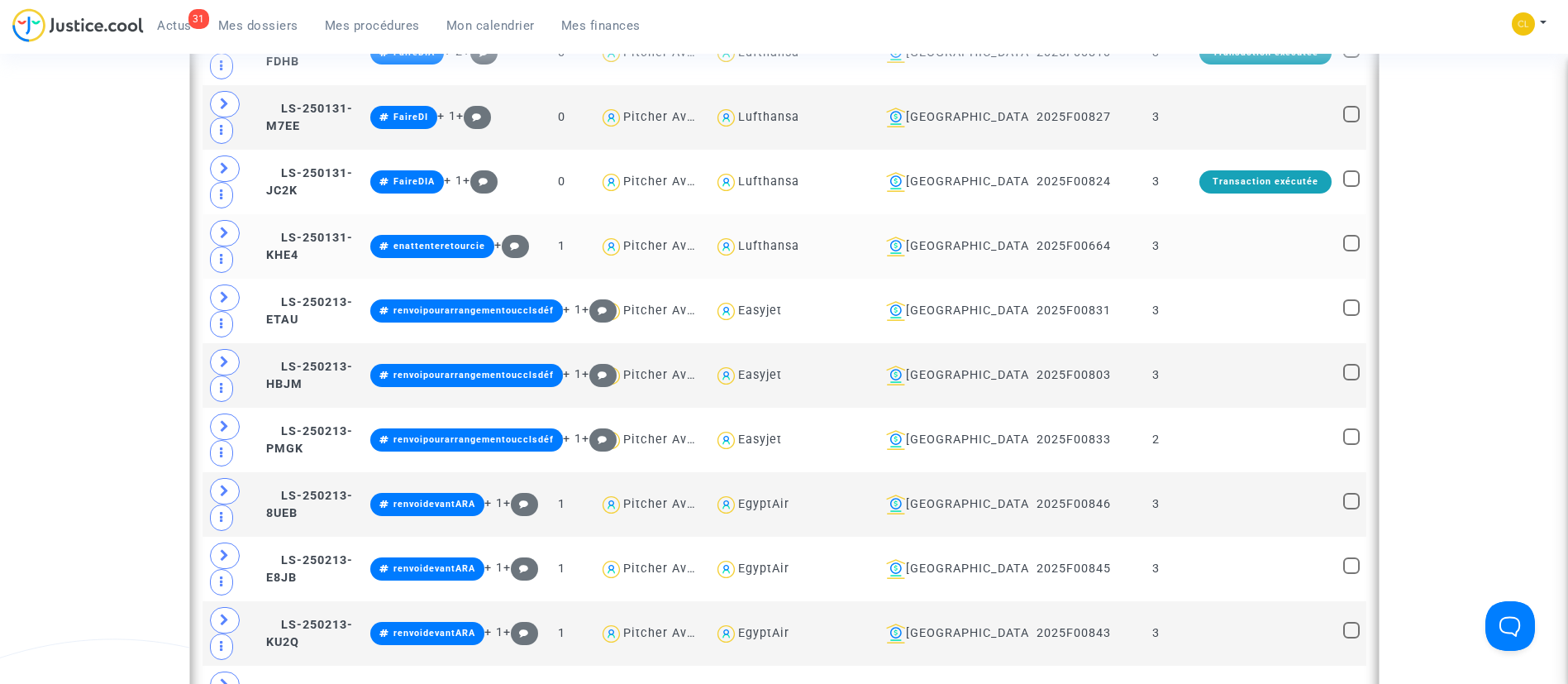
scroll to position [1860, 0]
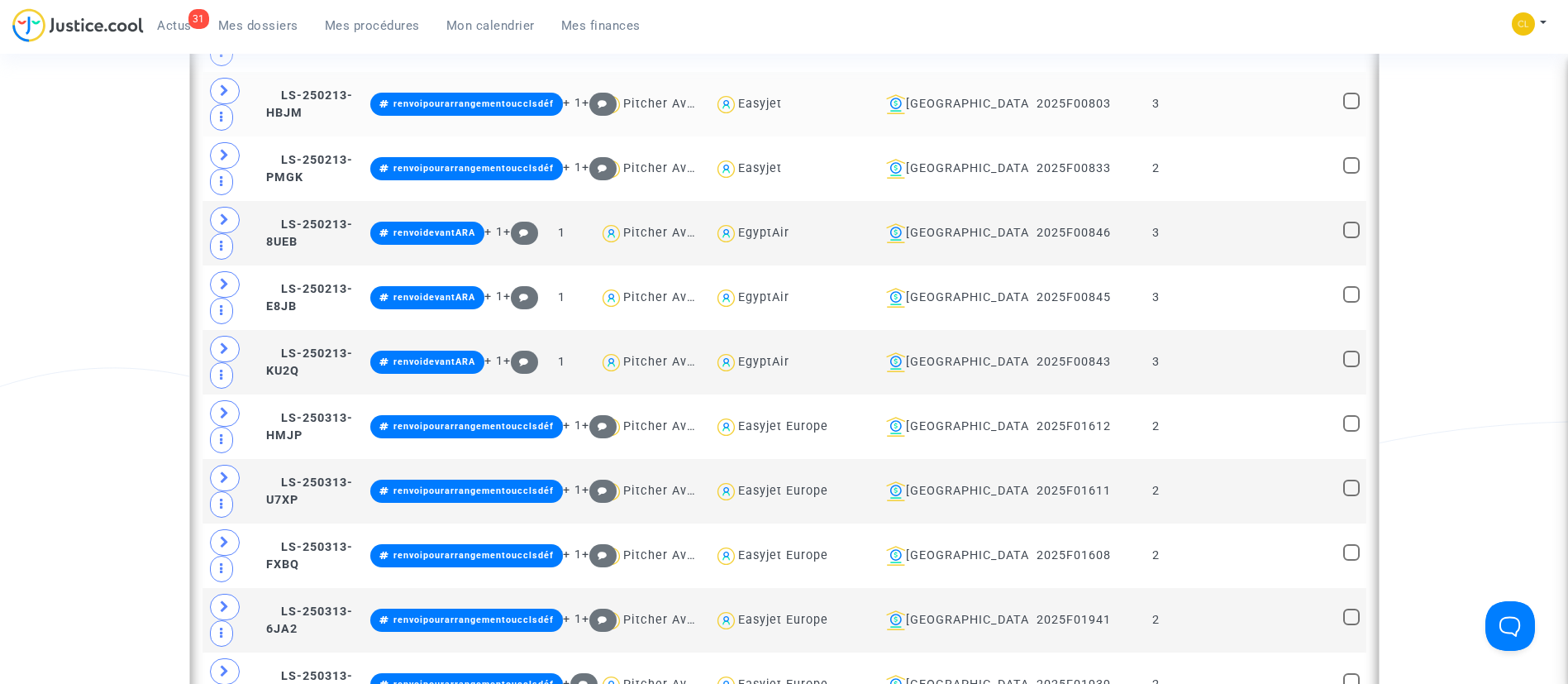
click at [839, 100] on div "Easyjet" at bounding box center [791, 104] width 154 height 24
type textarea "@Easyjet"
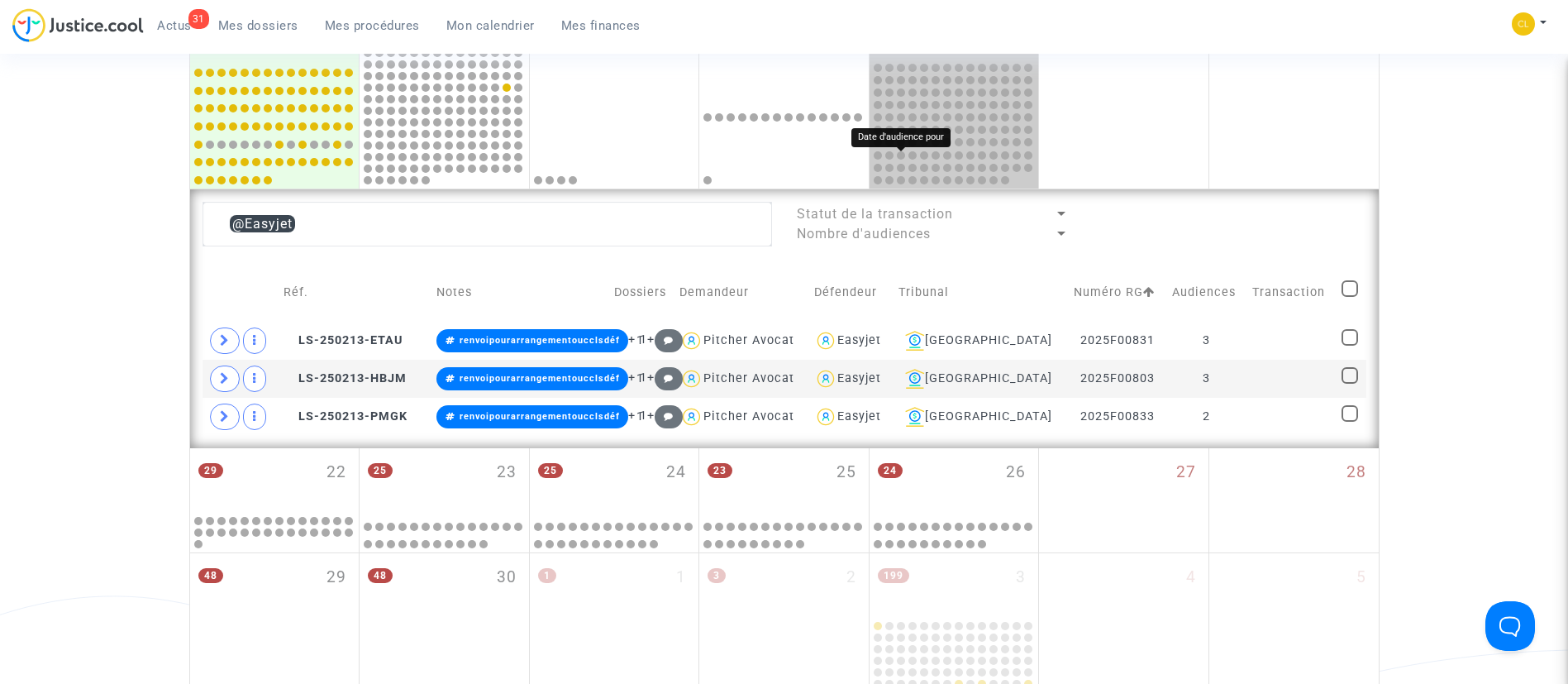
scroll to position [751, 0]
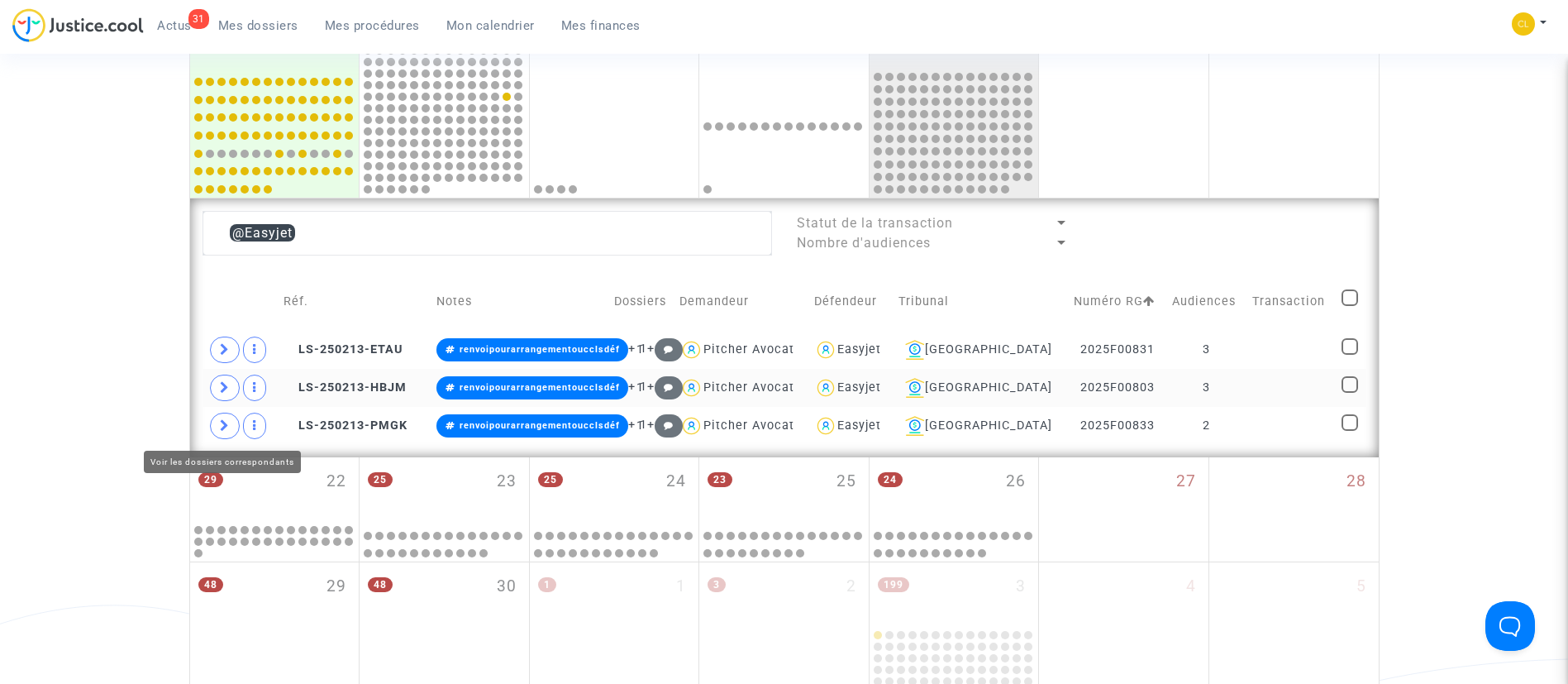
drag, startPoint x: 224, startPoint y: 428, endPoint x: 216, endPoint y: 377, distance: 51.6
click at [220, 405] on table "Réf. Notes Dossiers Demandeur Défendeur Tribunal Numéro RG Audiences Transactio…" at bounding box center [784, 358] width 1164 height 172
click at [214, 386] on span at bounding box center [225, 388] width 30 height 26
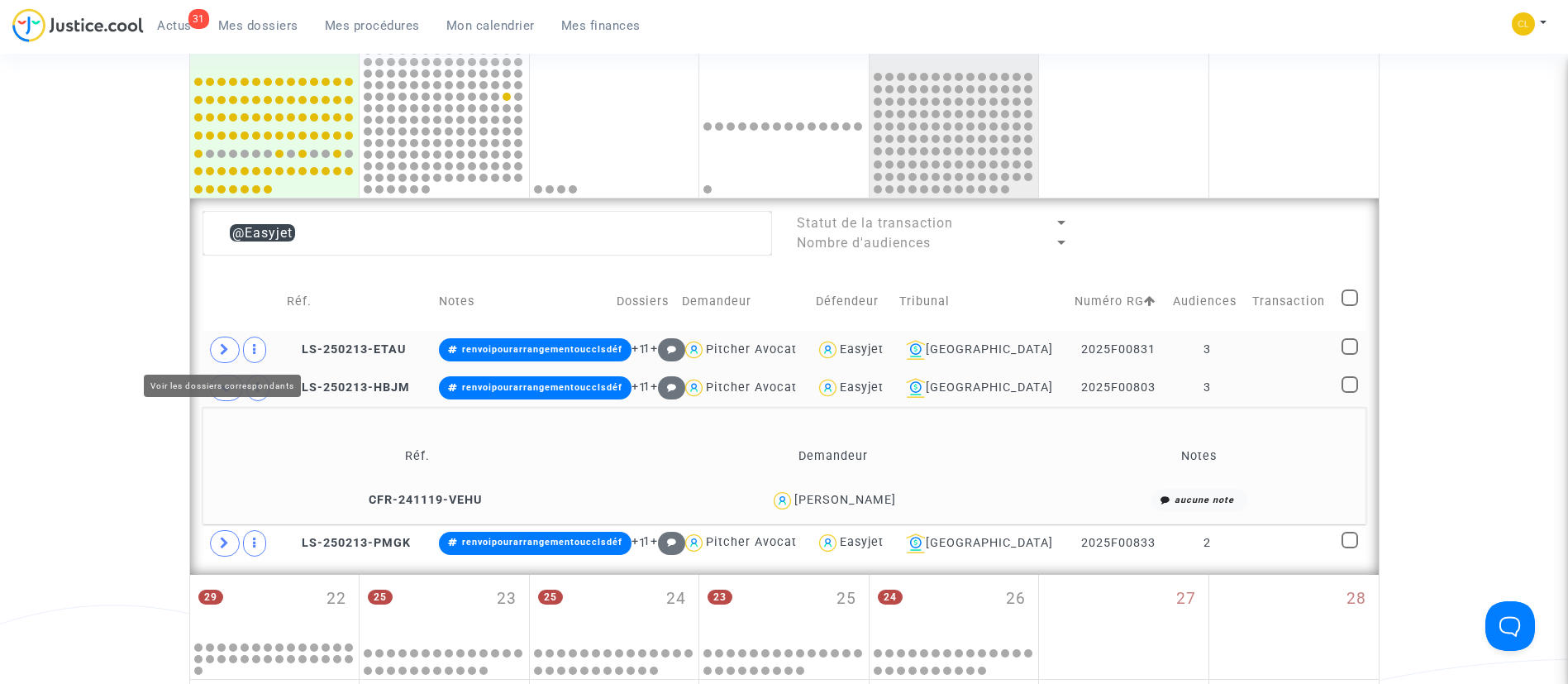
click at [224, 356] on span at bounding box center [225, 349] width 30 height 26
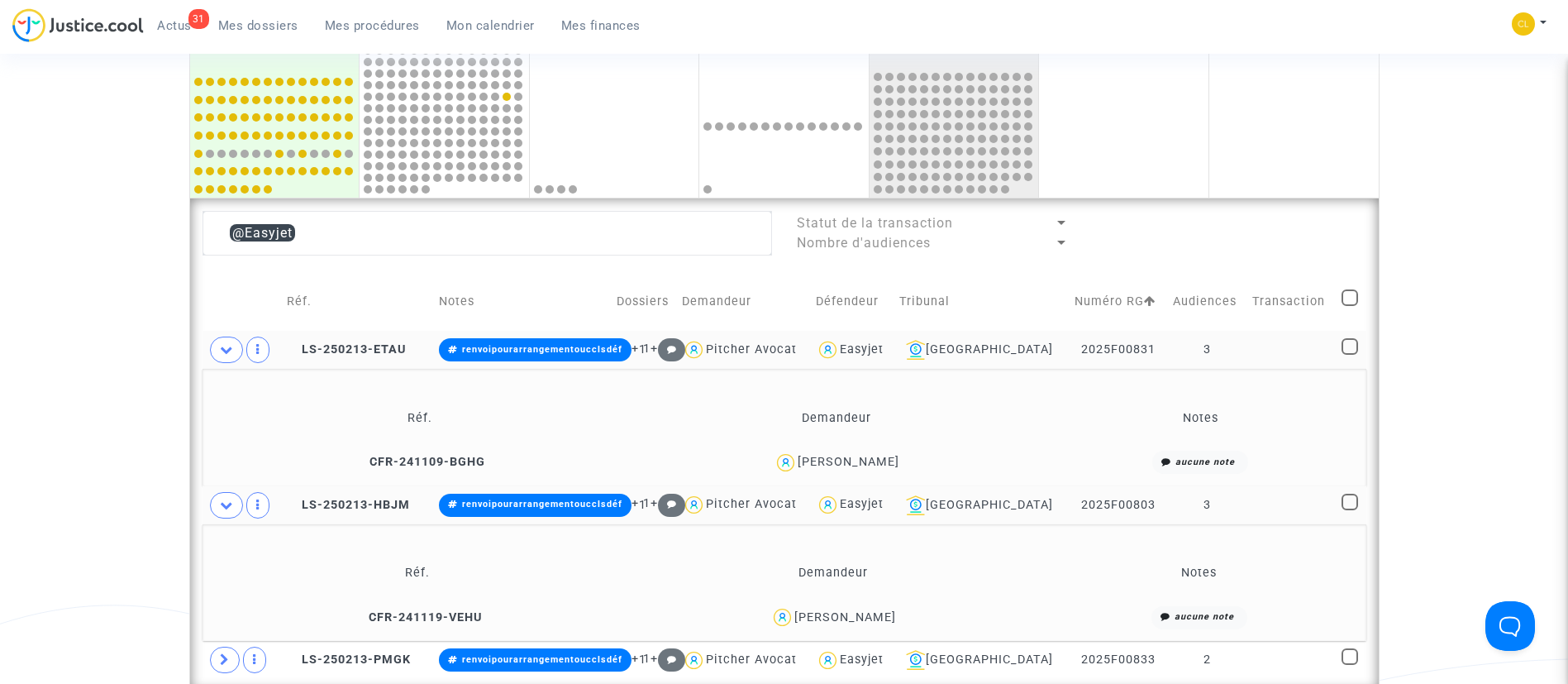
scroll to position [999, 0]
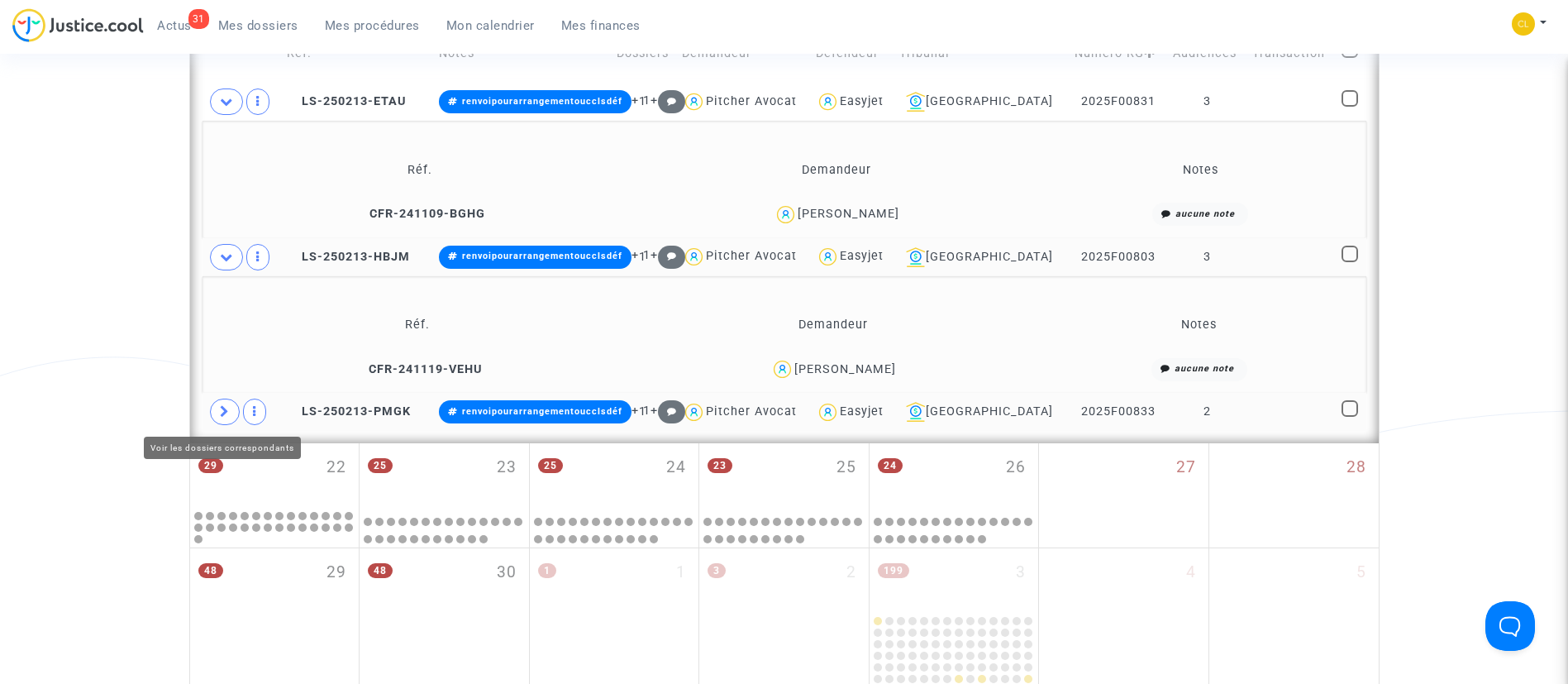
click at [231, 404] on span at bounding box center [225, 412] width 30 height 26
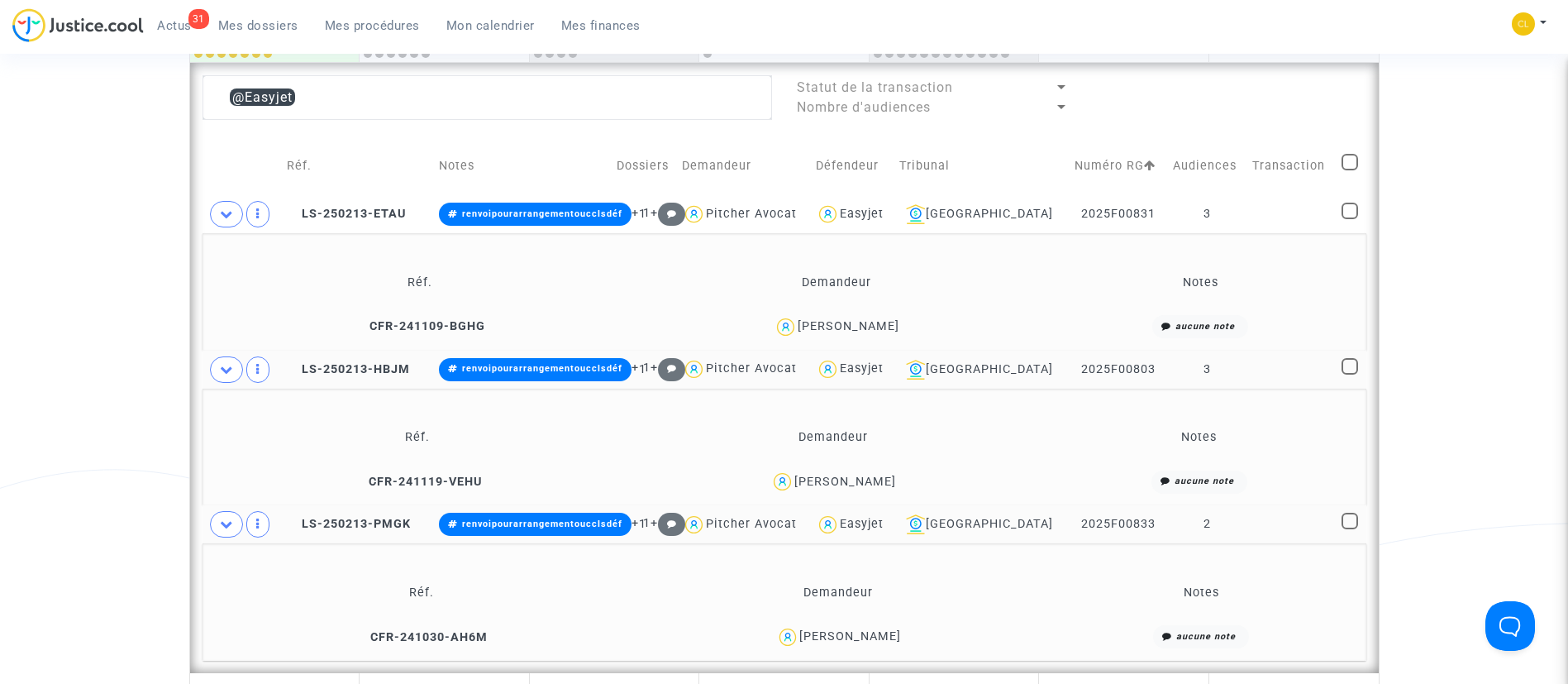
scroll to position [751, 0]
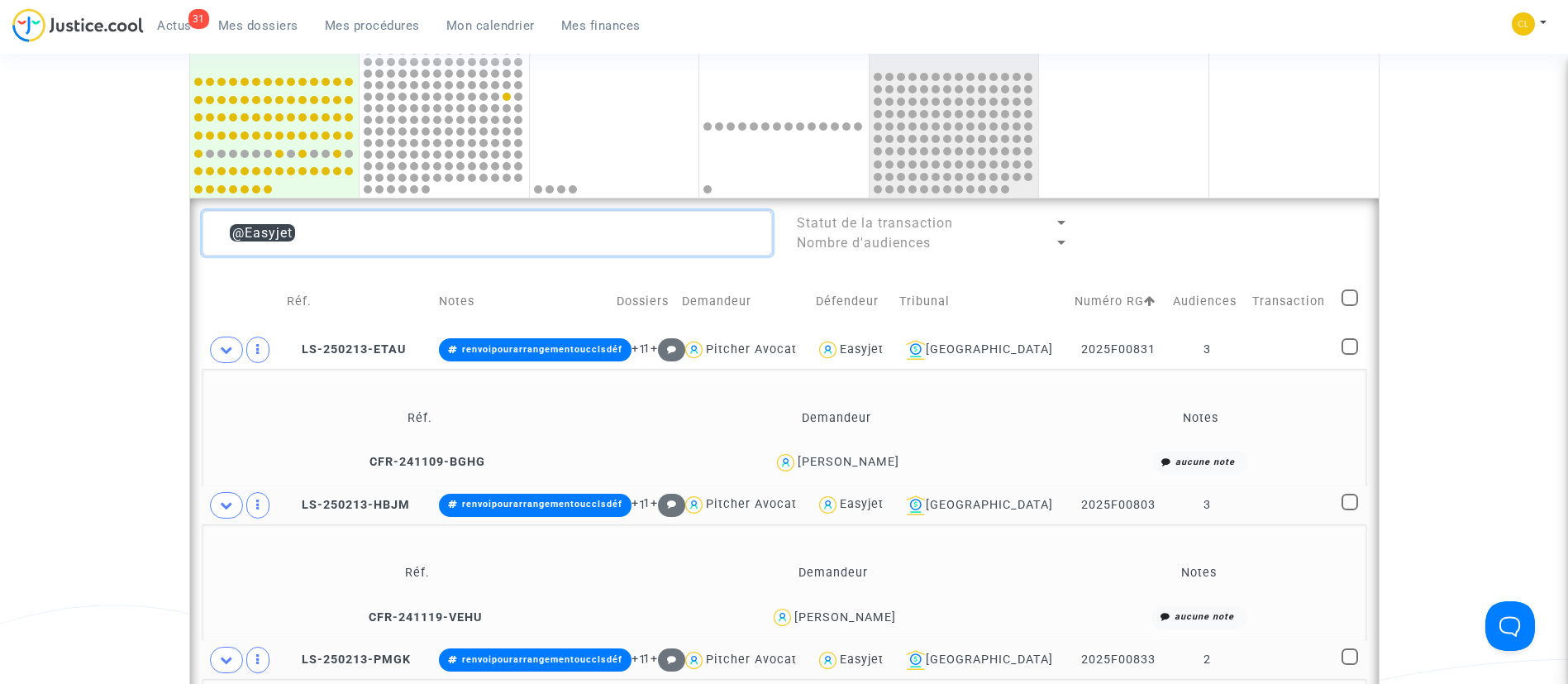
drag, startPoint x: 355, startPoint y: 227, endPoint x: 142, endPoint y: 236, distance: 213.2
click at [142, 236] on div "Date de clôture d'instruction Date de conciliation Date d'audience Date de juge…" at bounding box center [784, 270] width 1568 height 1773
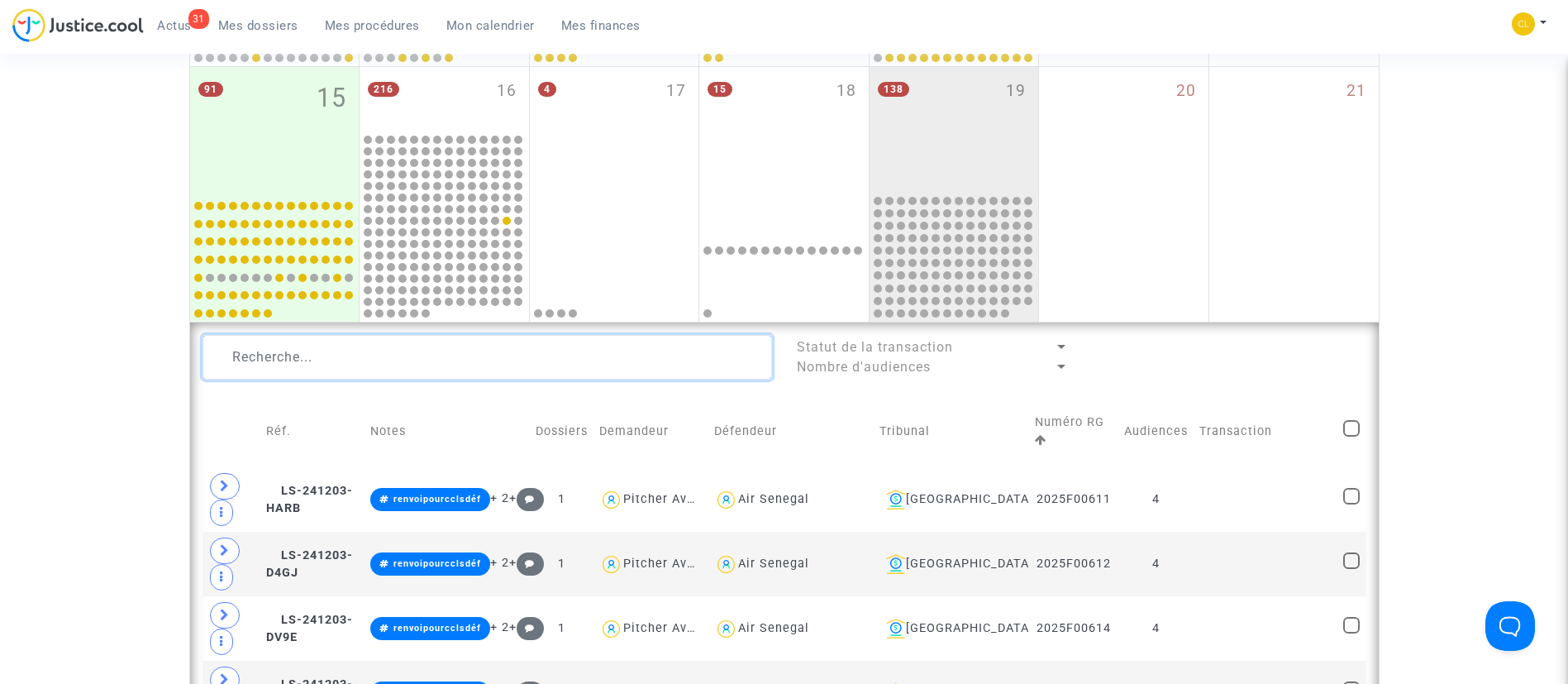
scroll to position [751, 0]
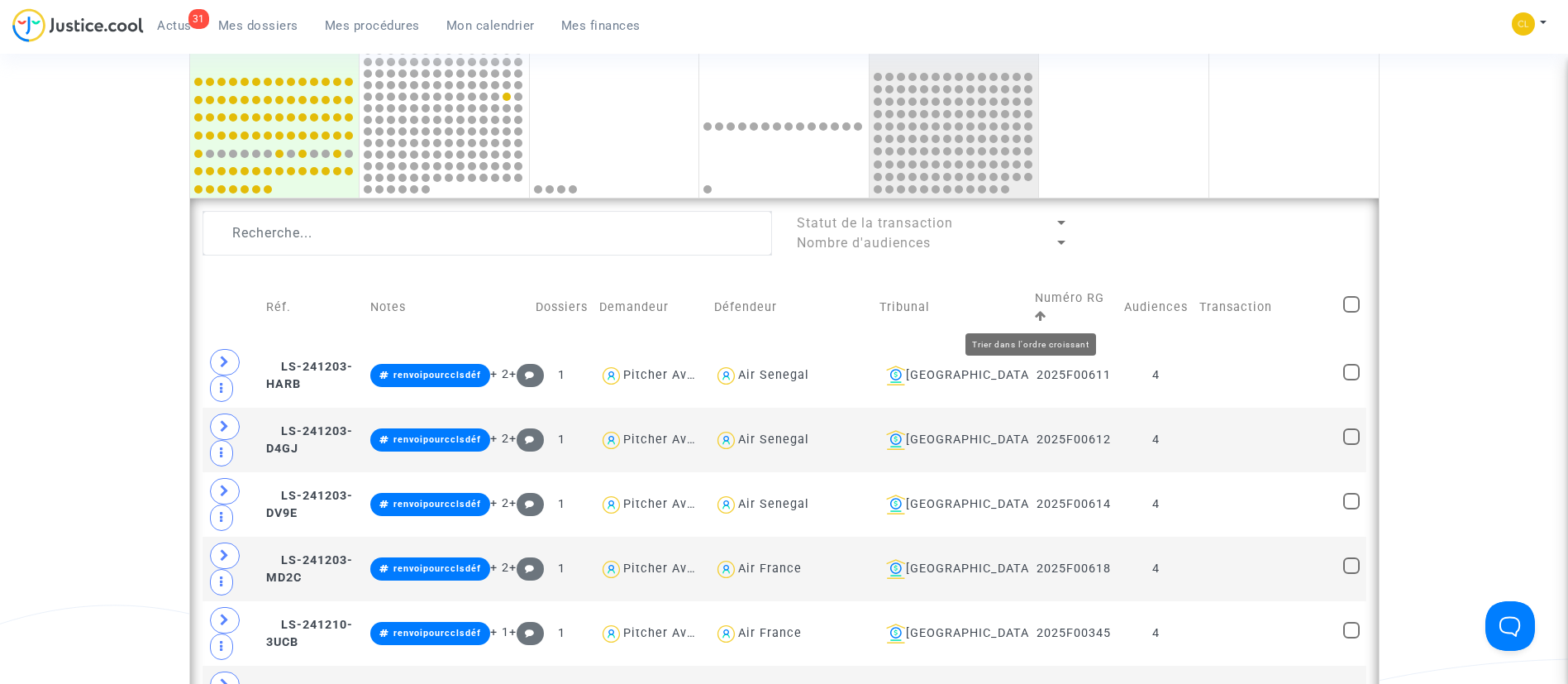
click at [1035, 310] on icon at bounding box center [1041, 316] width 11 height 11
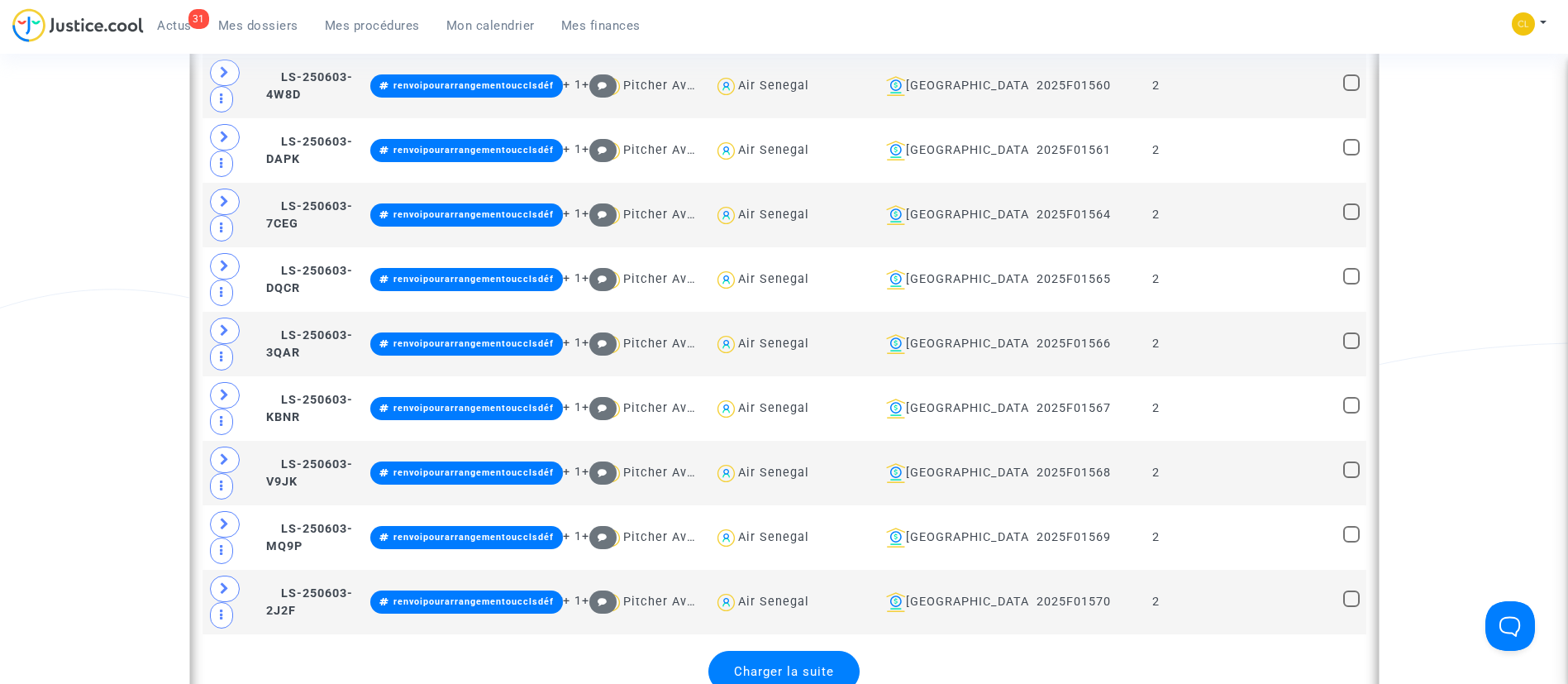
scroll to position [3851, 0]
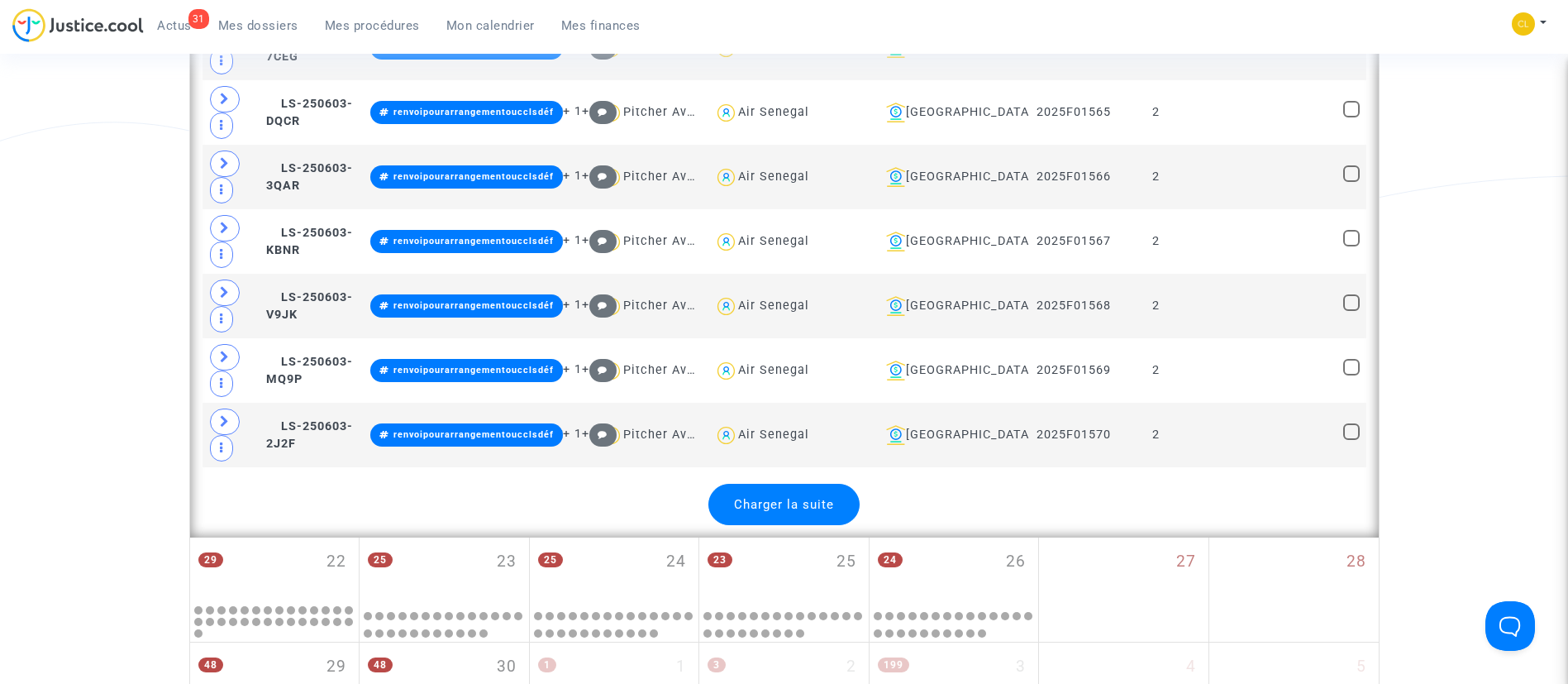
click at [813, 500] on span "Charger la suite" at bounding box center [784, 504] width 100 height 15
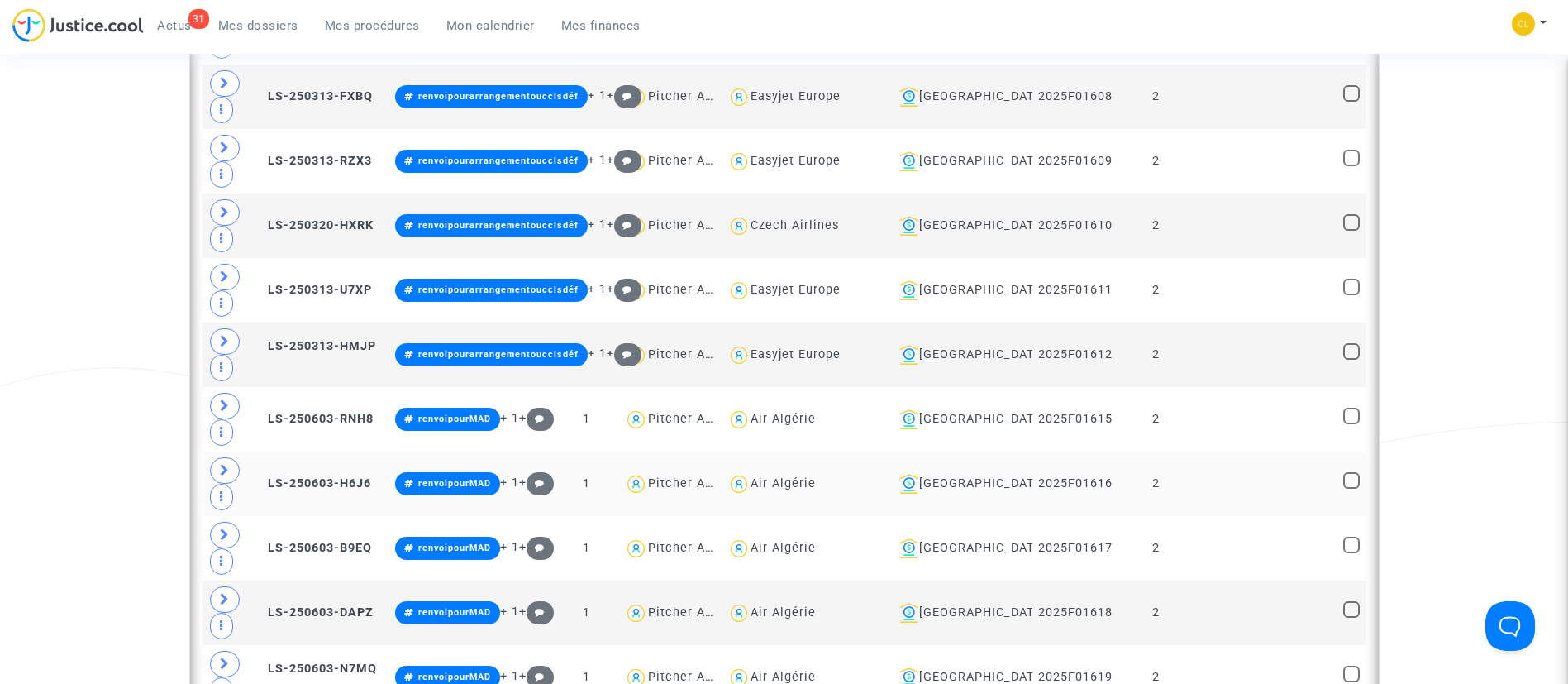
scroll to position [5340, 0]
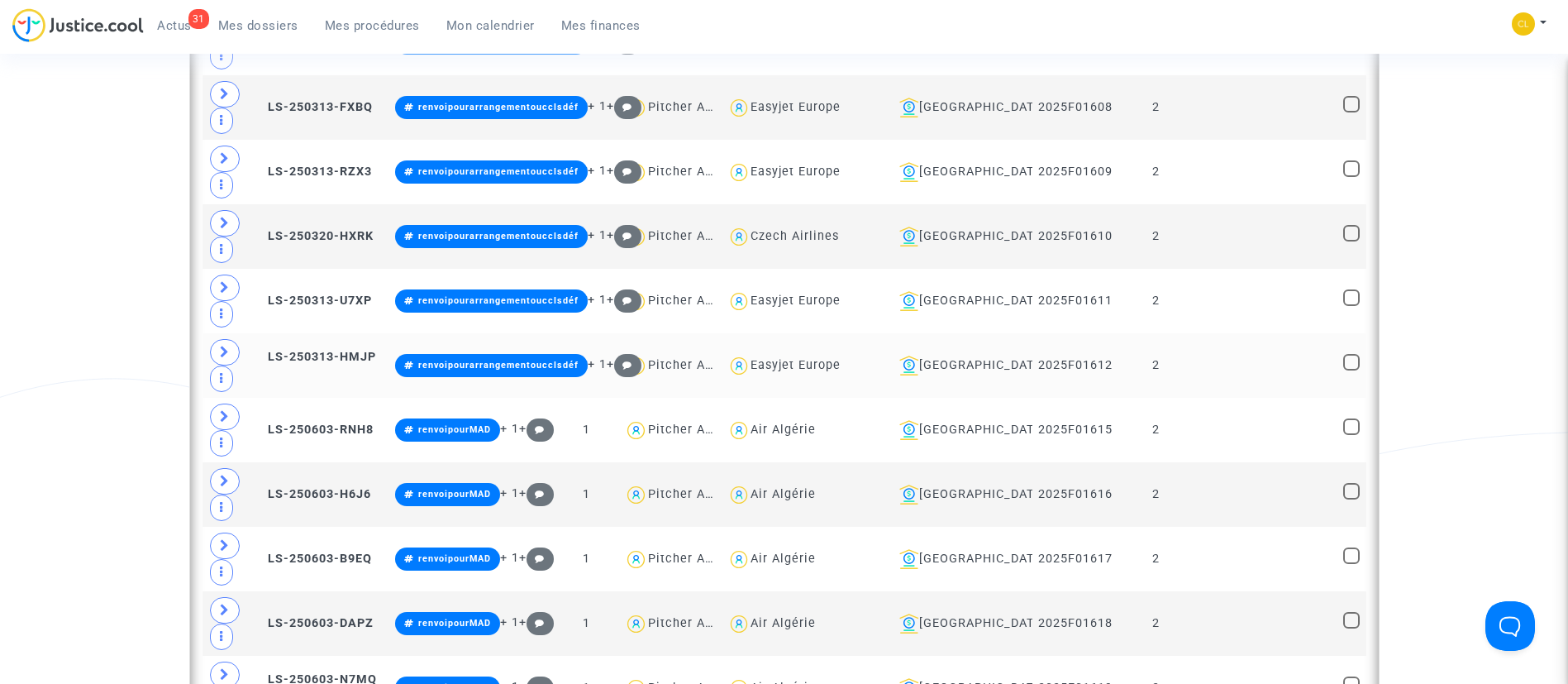
click at [1349, 369] on span at bounding box center [1352, 363] width 17 height 17
click at [1351, 370] on input "checkbox" at bounding box center [1351, 370] width 1 height 1
checkbox input "true"
click at [1358, 108] on span at bounding box center [1352, 104] width 17 height 17
click at [1352, 113] on input "checkbox" at bounding box center [1351, 113] width 1 height 1
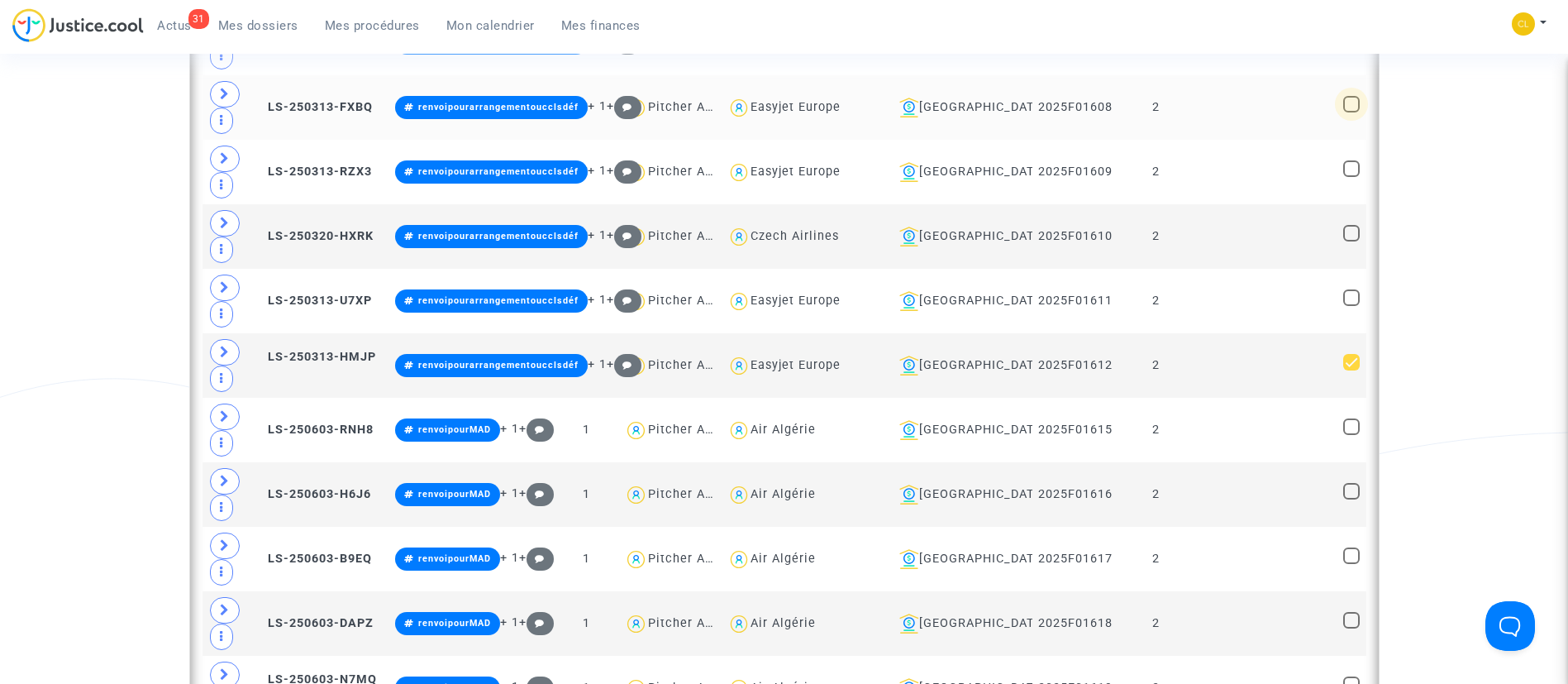
checkbox input "true"
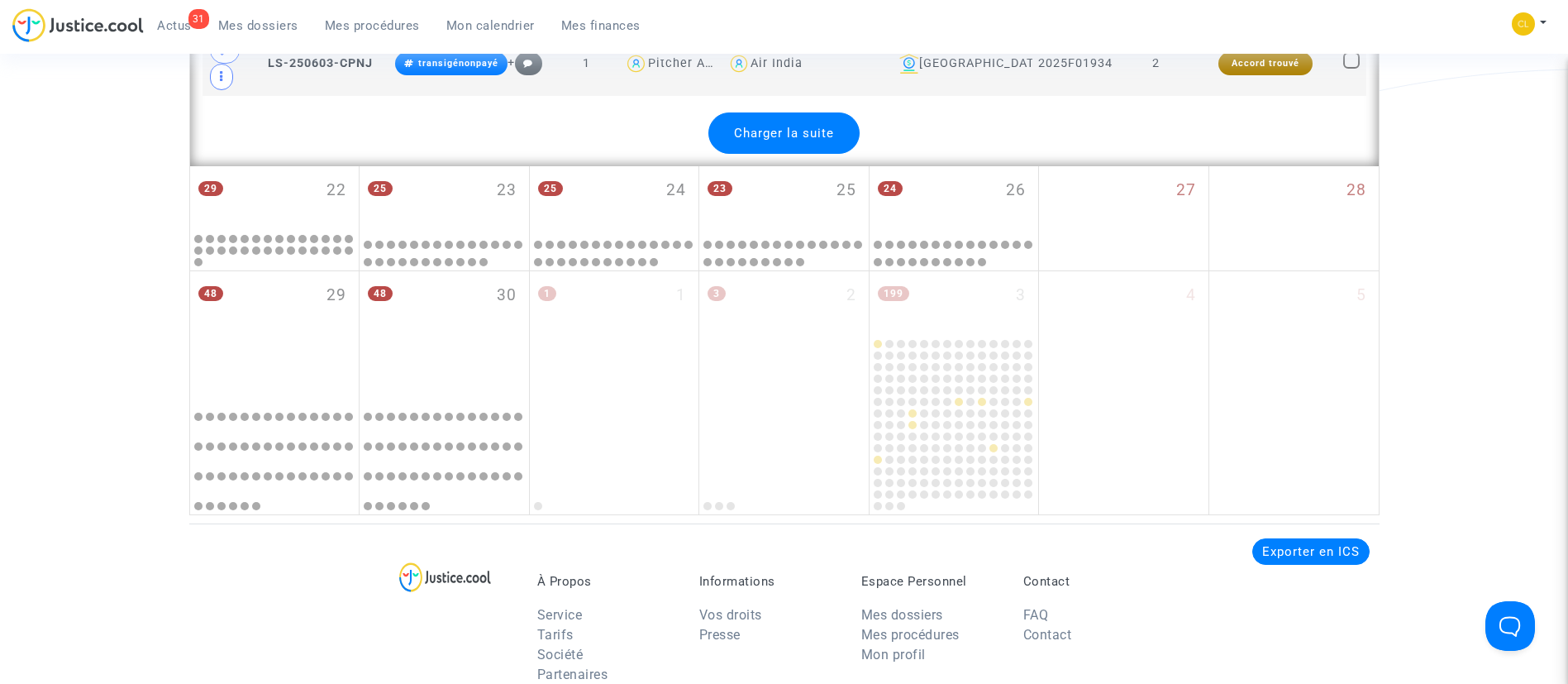
scroll to position [7076, 0]
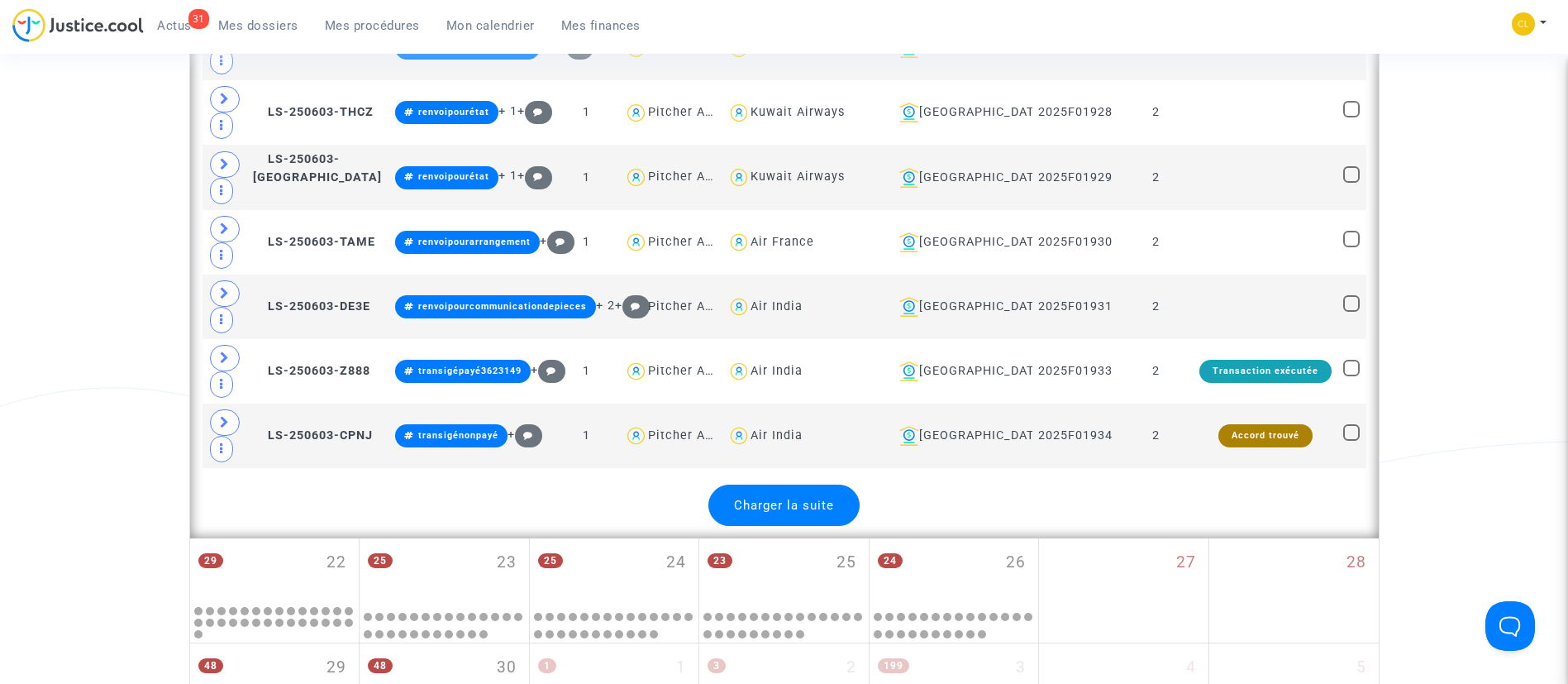
drag, startPoint x: 773, startPoint y: 510, endPoint x: 810, endPoint y: 489, distance: 42.5
click at [773, 511] on span "Charger la suite" at bounding box center [784, 505] width 100 height 15
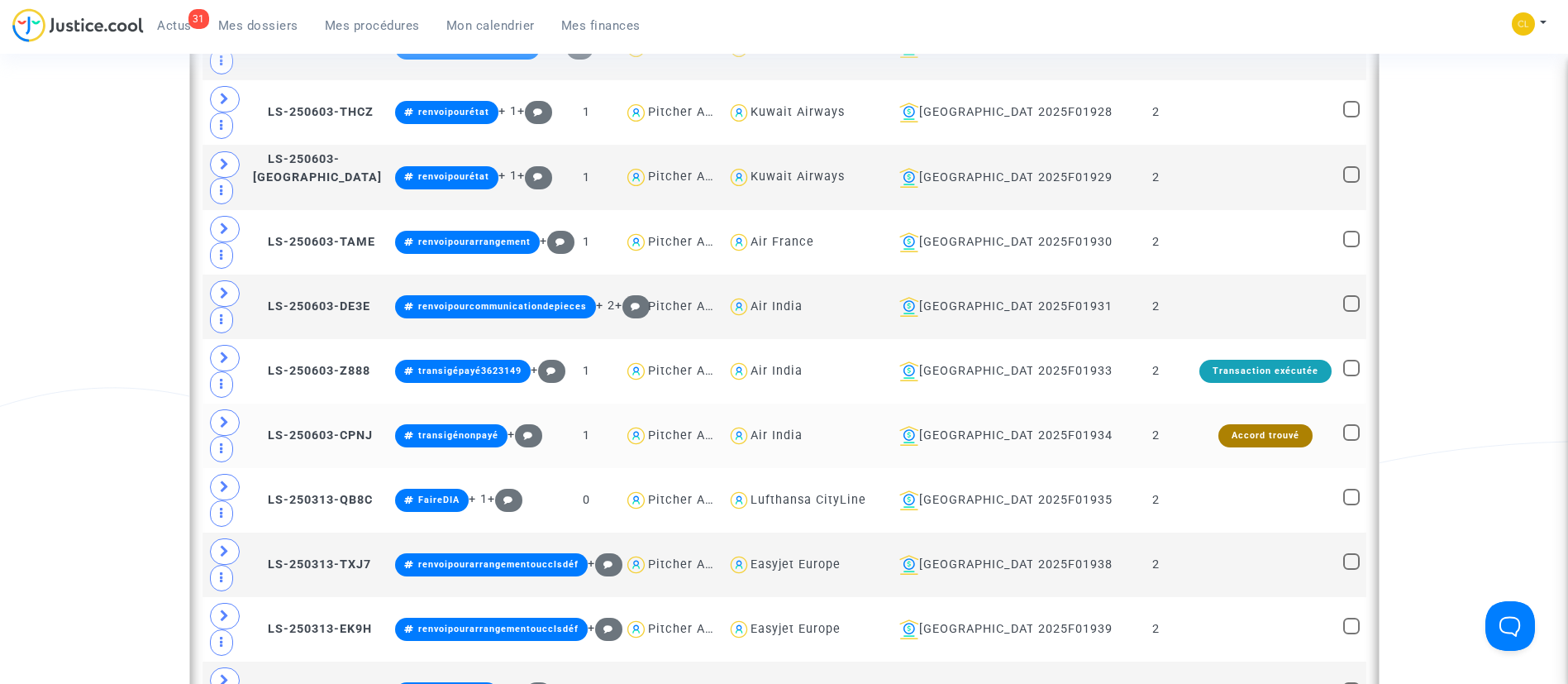
scroll to position [7324, 0]
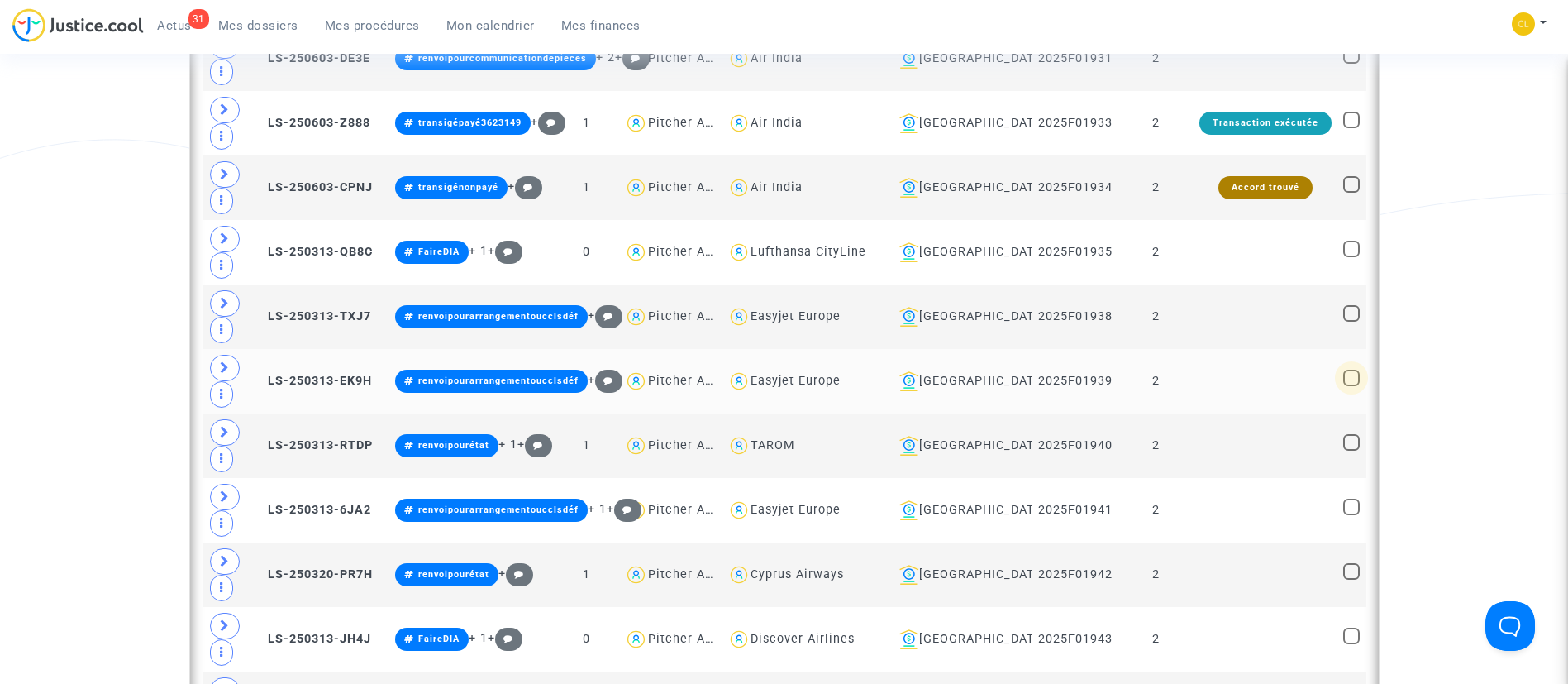
click at [1347, 377] on span at bounding box center [1352, 378] width 17 height 17
click at [1351, 386] on input "checkbox" at bounding box center [1351, 386] width 1 height 1
checkbox input "true"
click at [1350, 506] on span at bounding box center [1352, 507] width 17 height 17
click at [1351, 515] on input "checkbox" at bounding box center [1351, 515] width 1 height 1
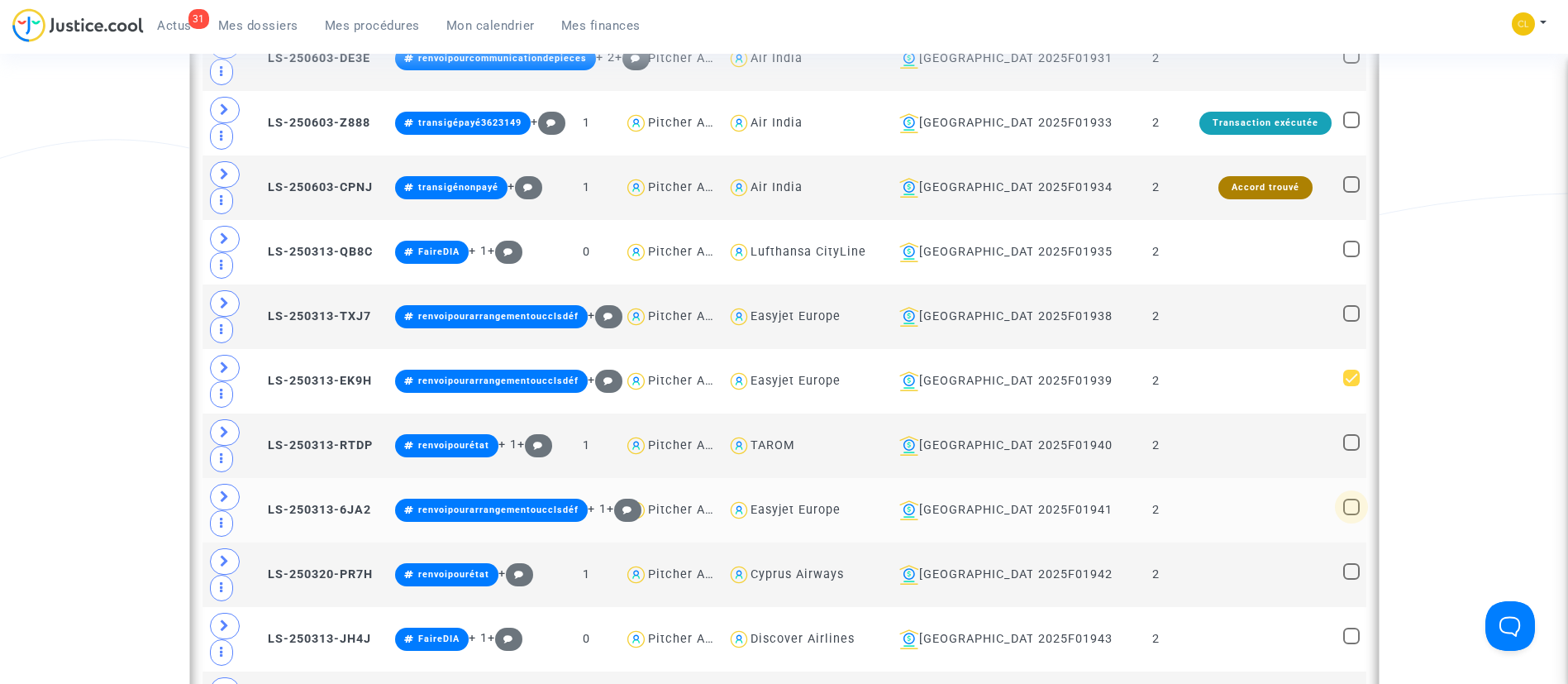
checkbox input "true"
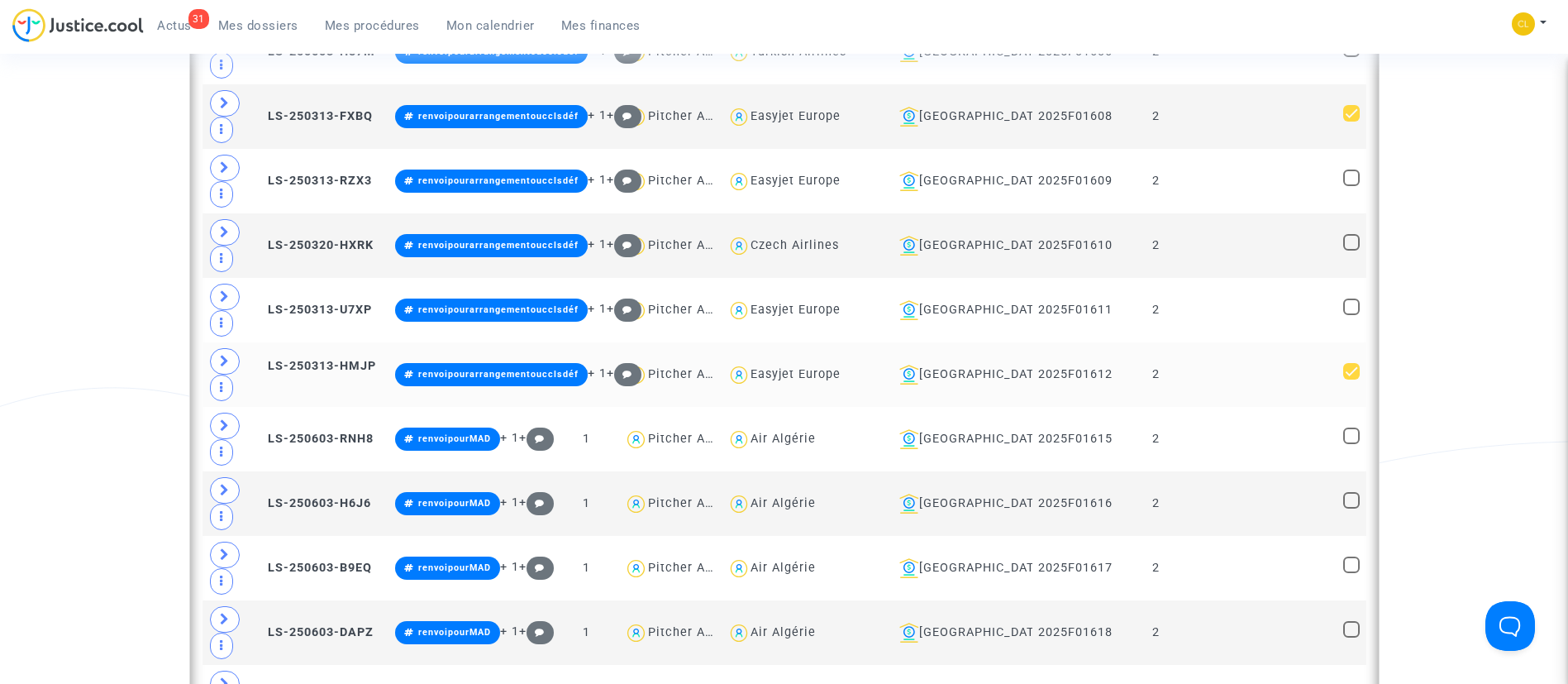
scroll to position [5464, 0]
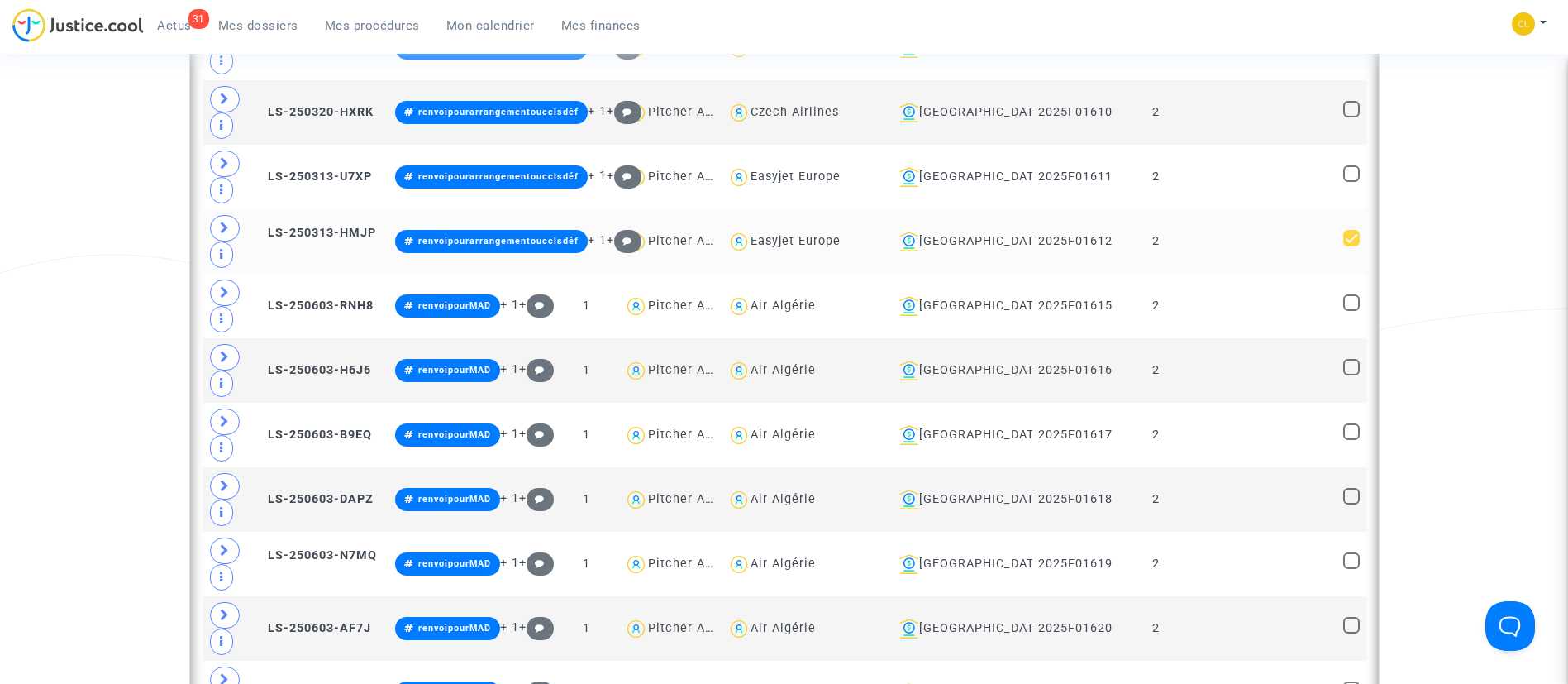
click at [1343, 239] on span at bounding box center [1352, 239] width 17 height 17
click at [1351, 246] on input "checkbox" at bounding box center [1351, 246] width 1 height 1
click at [1343, 239] on span at bounding box center [1352, 239] width 17 height 17
click at [1351, 246] on input "checkbox" at bounding box center [1351, 246] width 1 height 1
checkbox input "true"
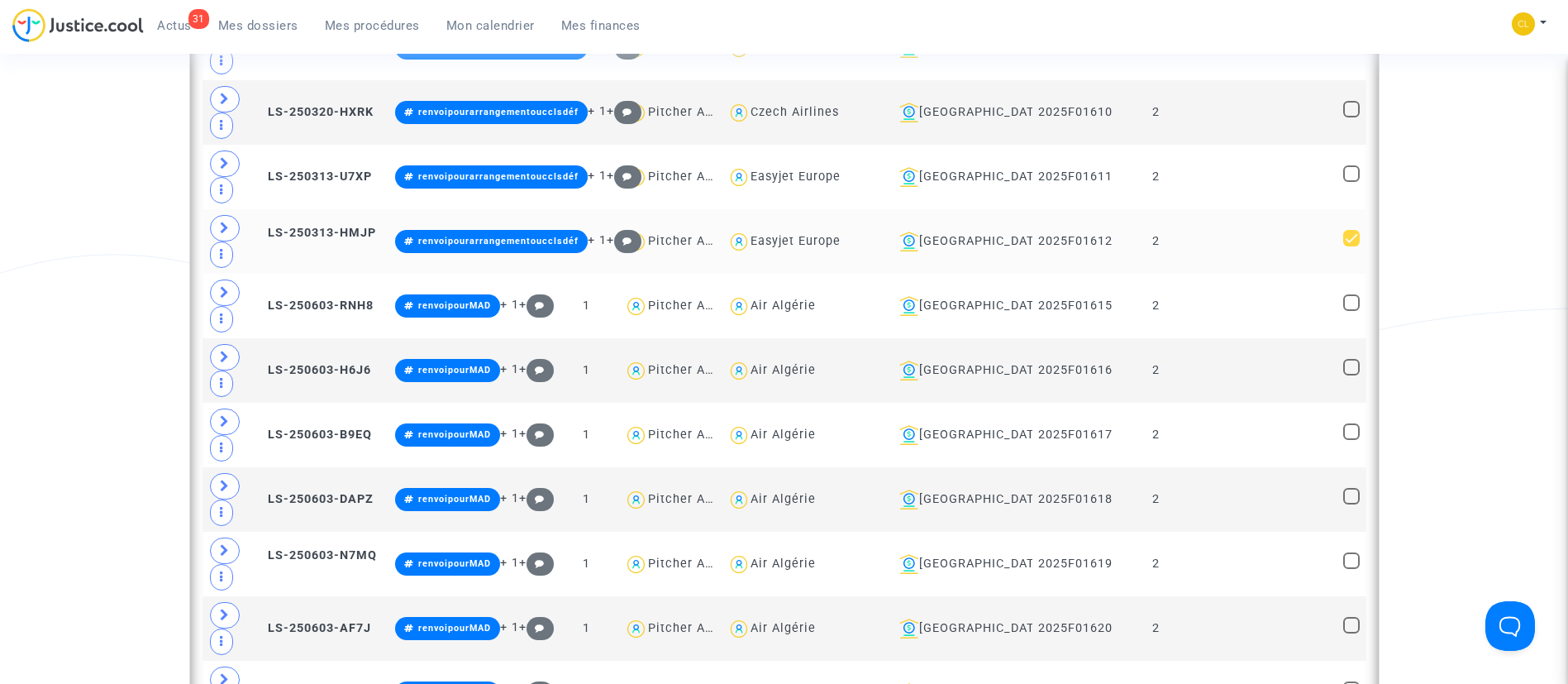
scroll to position [5092, 0]
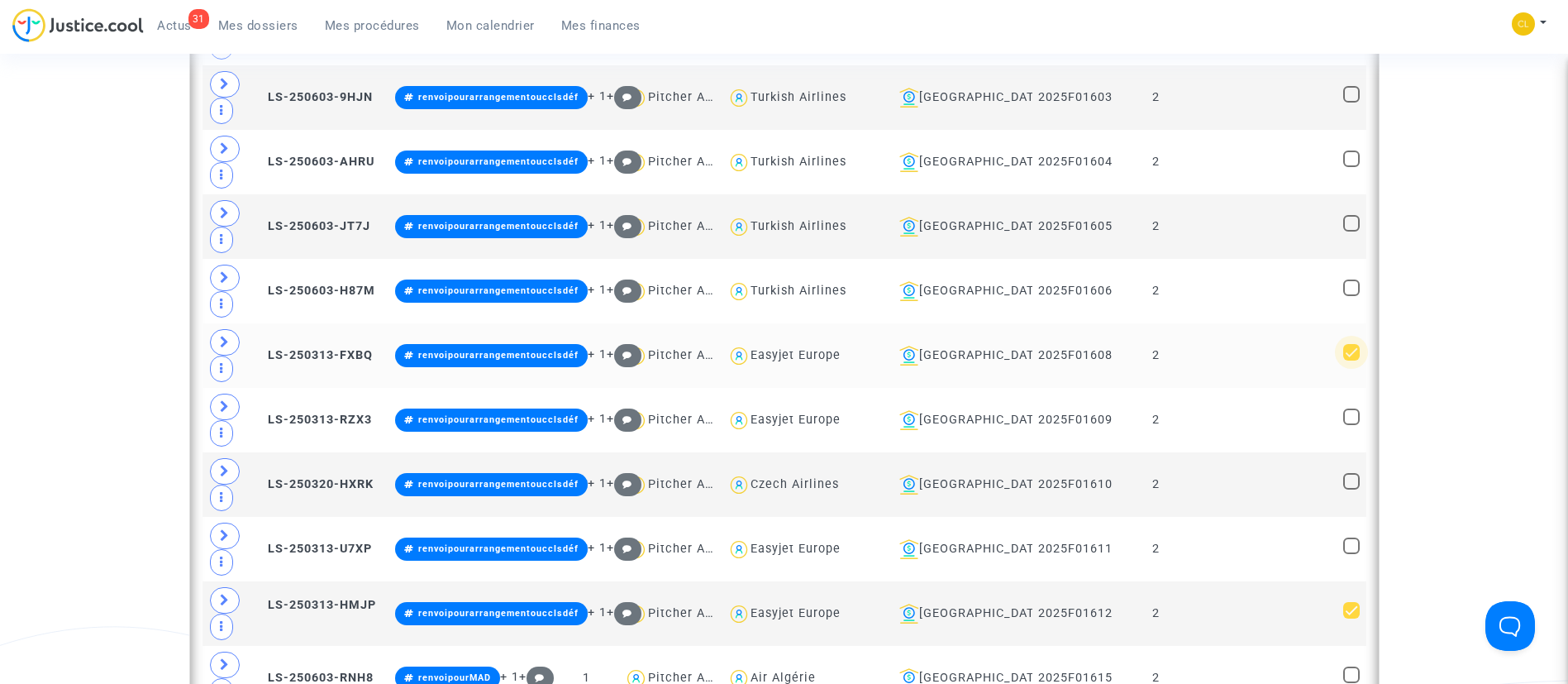
click at [1343, 353] on span at bounding box center [1352, 352] width 17 height 17
click at [1351, 361] on input "checkbox" at bounding box center [1351, 361] width 1 height 1
click at [1343, 353] on span at bounding box center [1352, 352] width 17 height 17
click at [1351, 361] on input "checkbox" at bounding box center [1351, 361] width 1 height 1
checkbox input "true"
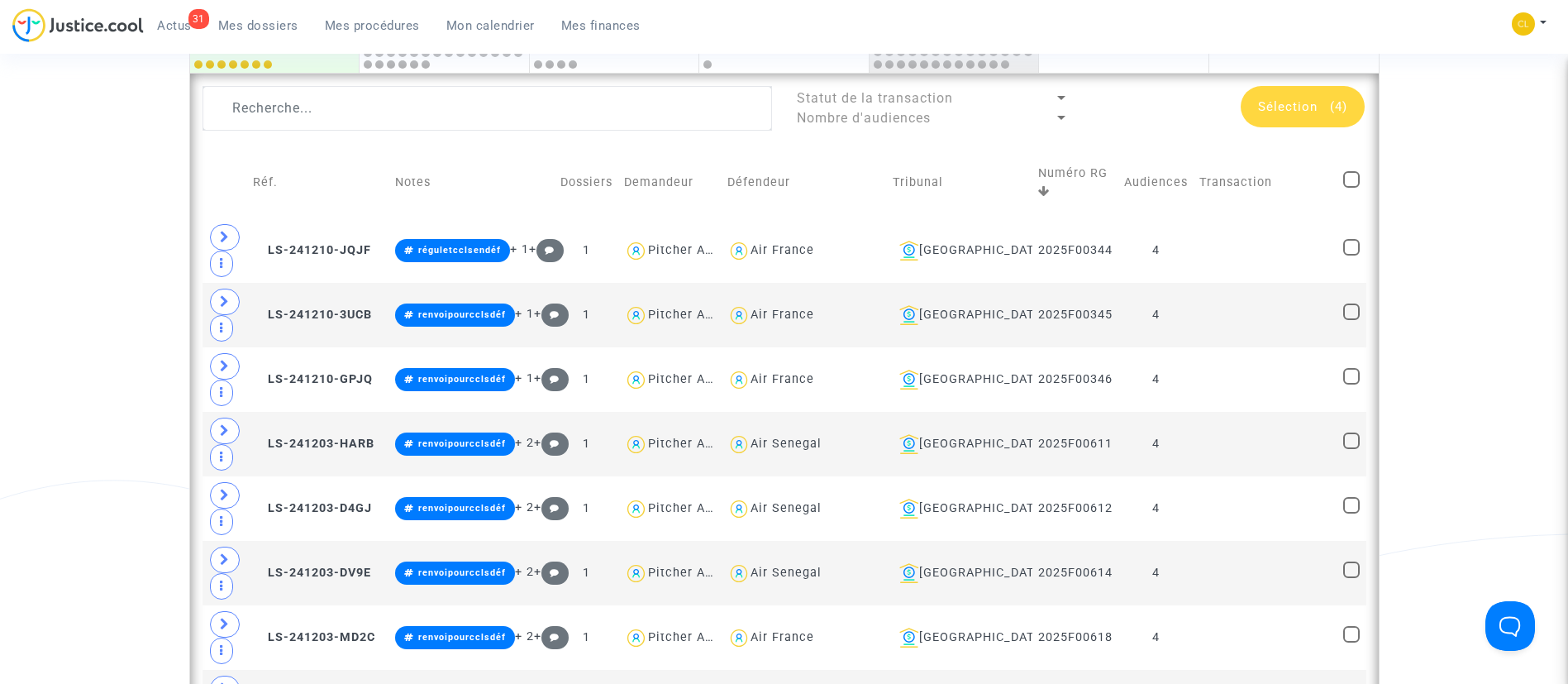
scroll to position [875, 0]
click at [1320, 100] on span "Sélection (4)" at bounding box center [1302, 107] width 89 height 15
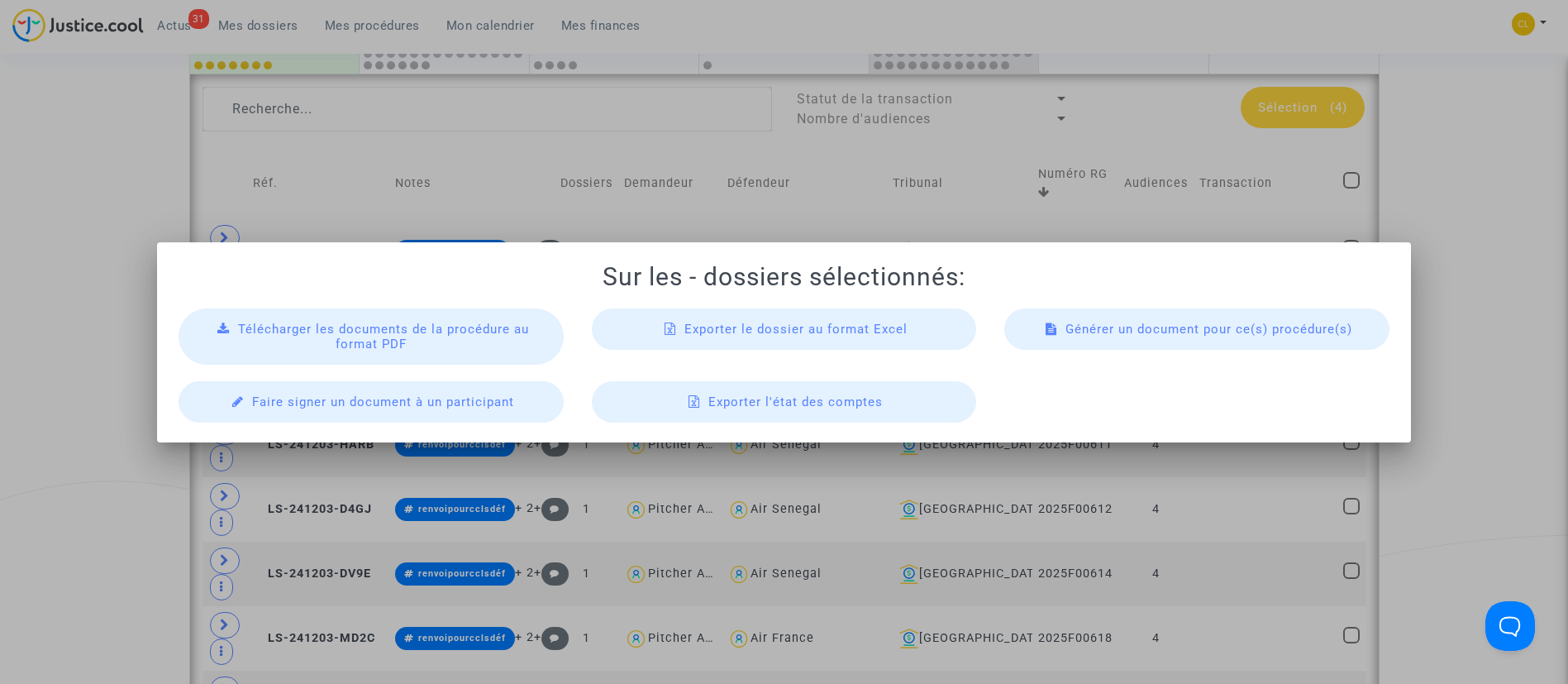
scroll to position [0, 0]
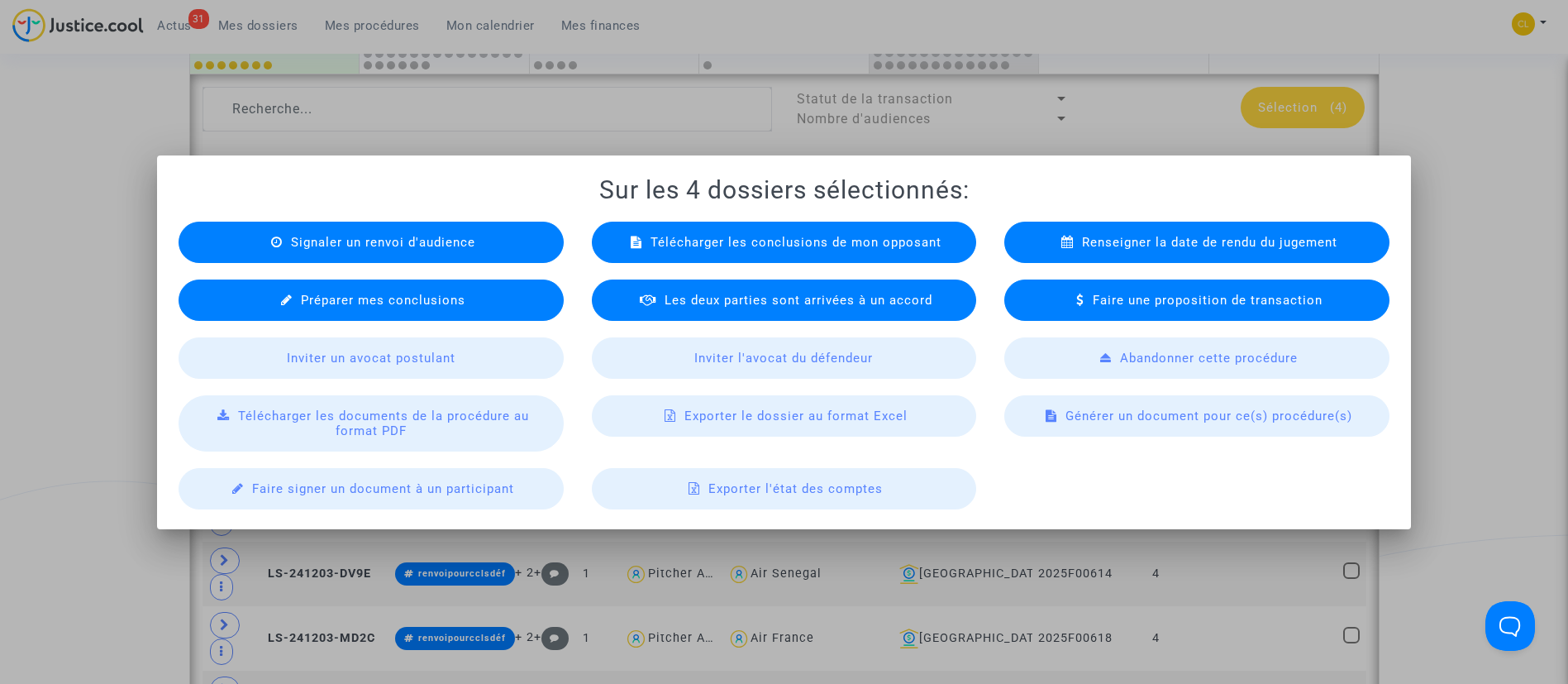
drag, startPoint x: 457, startPoint y: 421, endPoint x: 446, endPoint y: 417, distance: 11.7
click at [446, 417] on span "Télécharger les documents de la procédure au format PDF" at bounding box center [384, 423] width 291 height 30
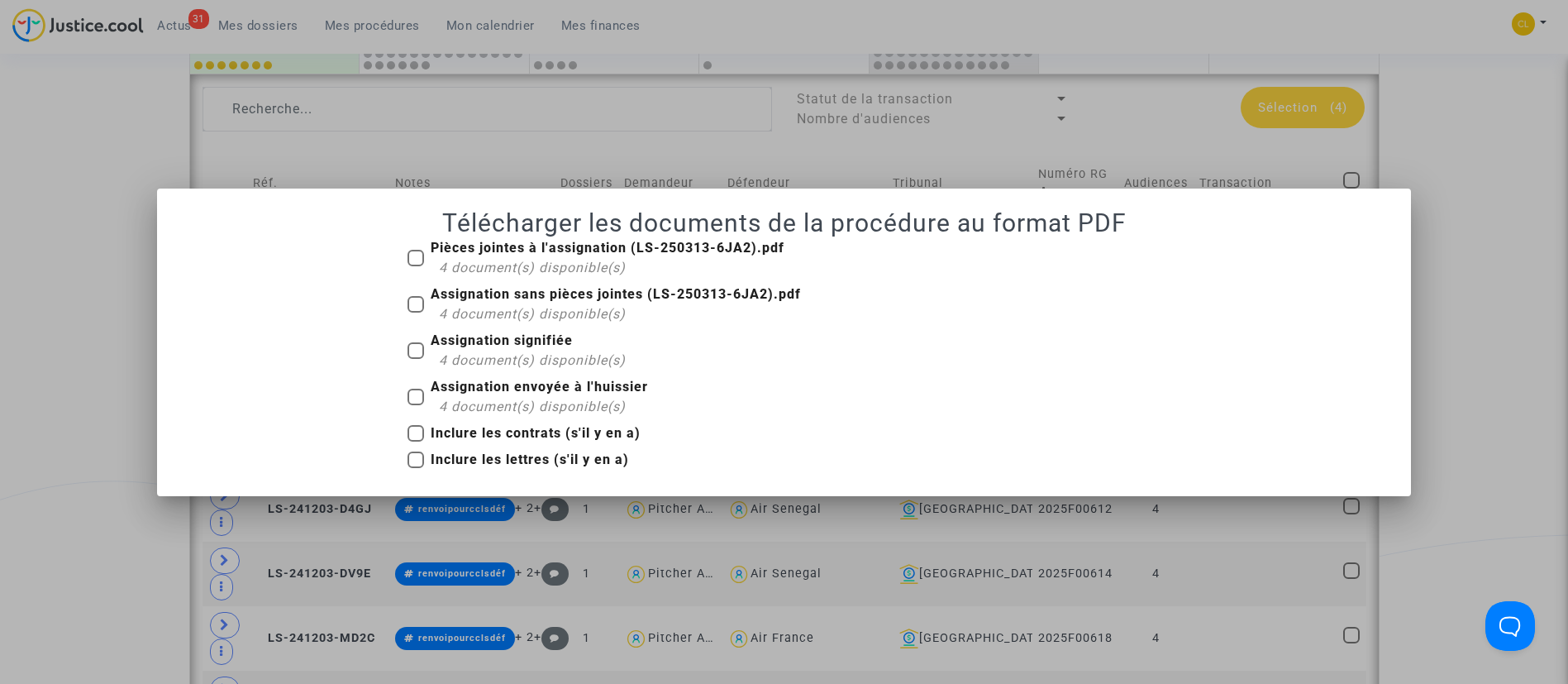
click at [457, 342] on b "Assignation signifiée" at bounding box center [501, 340] width 143 height 16
click at [416, 359] on input "Assignation signifiée 4 document(s) disponible(s)" at bounding box center [415, 359] width 1 height 1
checkbox input "true"
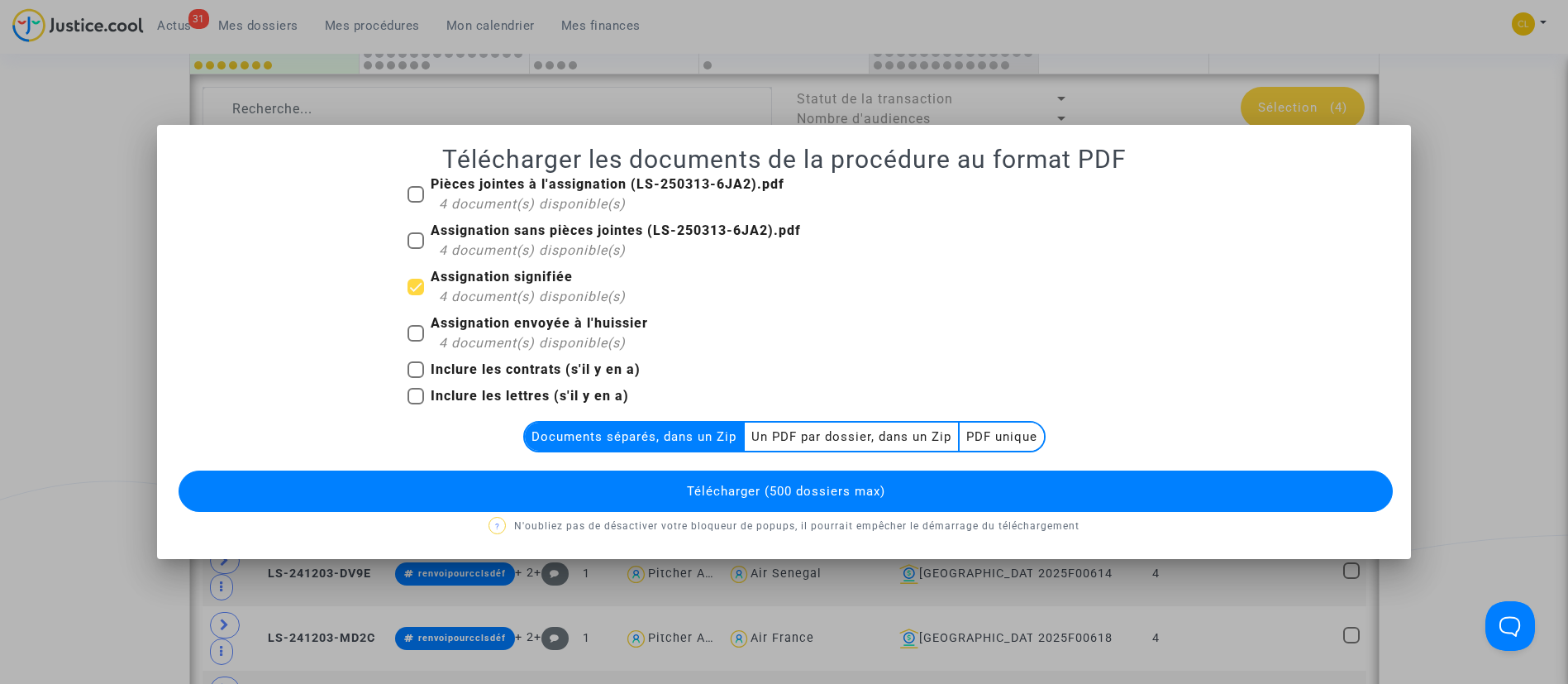
click at [510, 182] on b "Pièces jointes à l'assignation (LS-250313-6JA2).pdf" at bounding box center [607, 184] width 354 height 16
click at [416, 202] on input "Pièces jointes à l'assignation (LS-250313-6JA2).pdf 4 document(s) disponible(s)" at bounding box center [415, 202] width 1 height 1
checkbox input "true"
click at [862, 434] on multi-toggle-item "Un PDF par dossier, dans un Zip" at bounding box center [852, 436] width 215 height 28
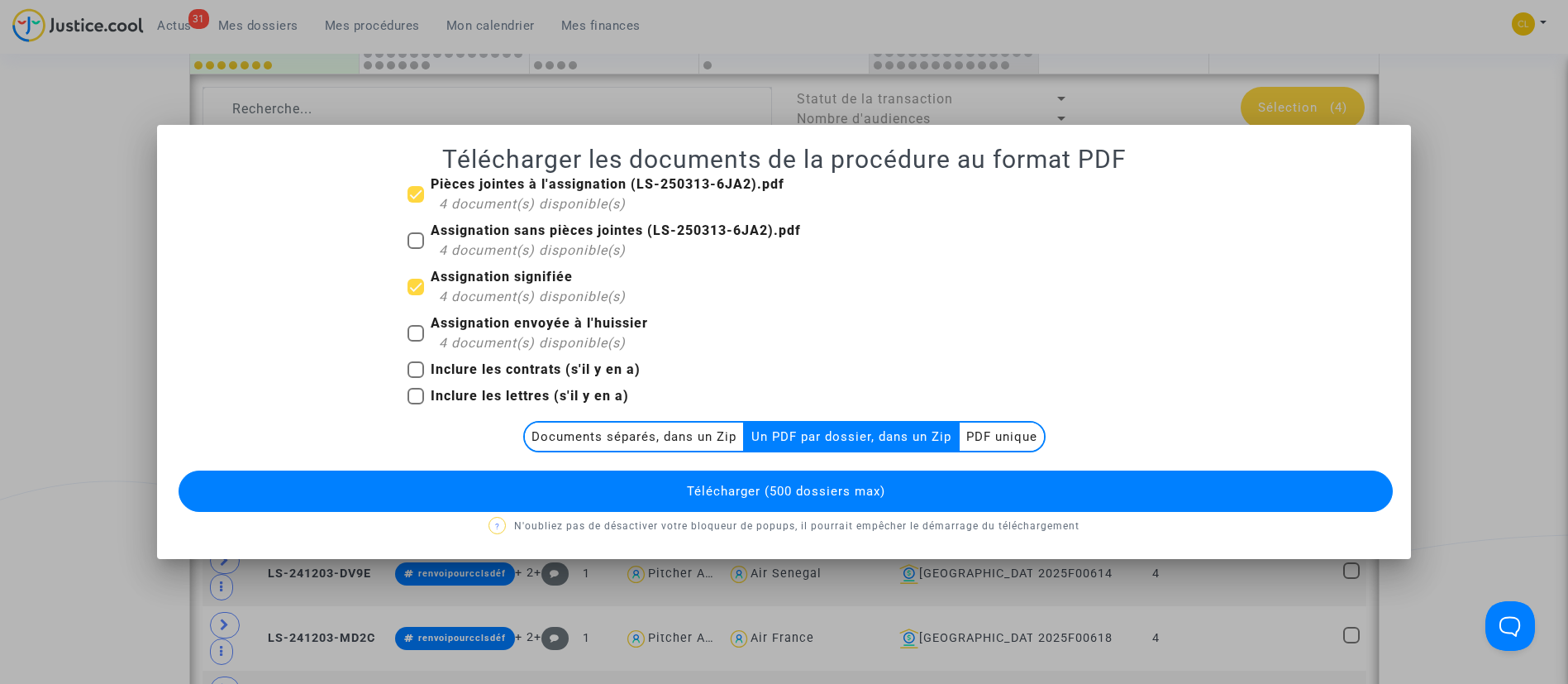
click at [862, 502] on button "Télécharger (500 dossiers max)" at bounding box center [786, 491] width 1215 height 41
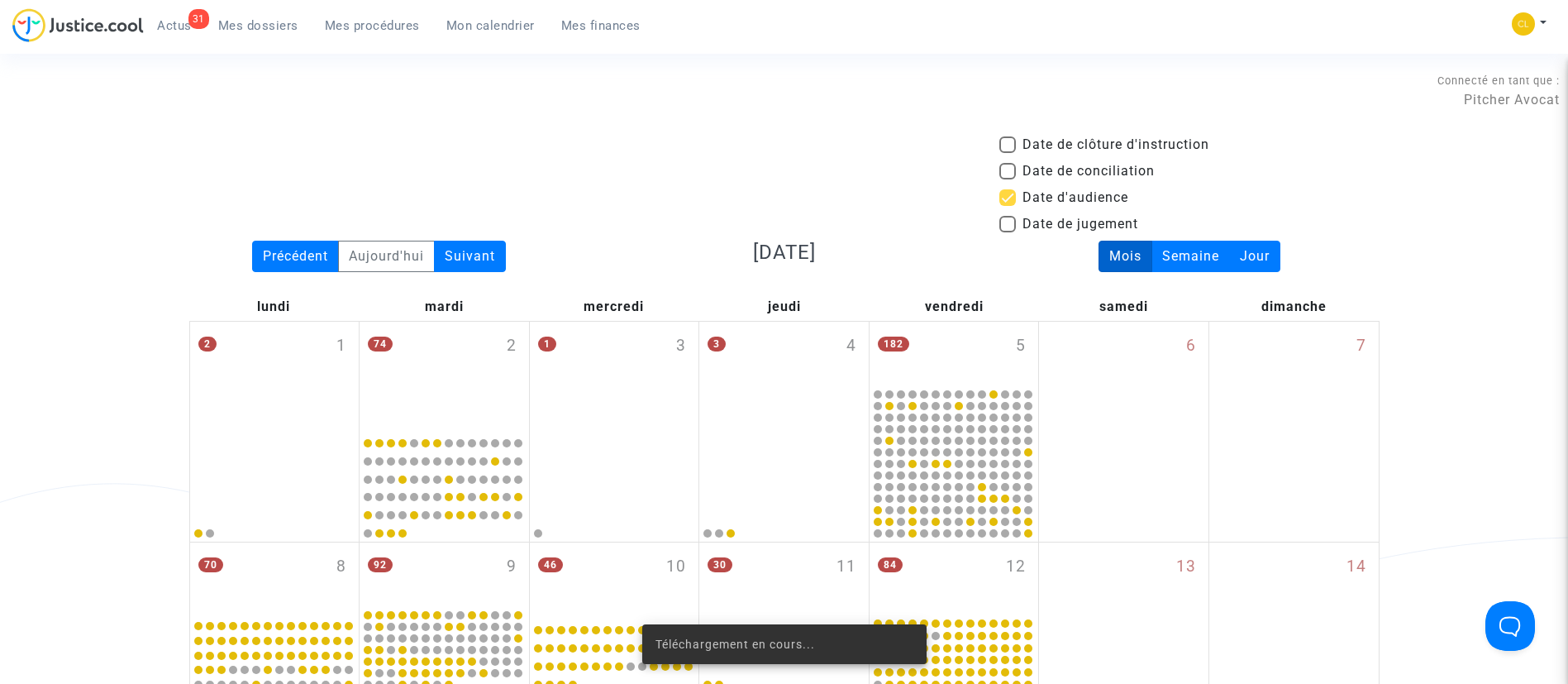
scroll to position [875, 0]
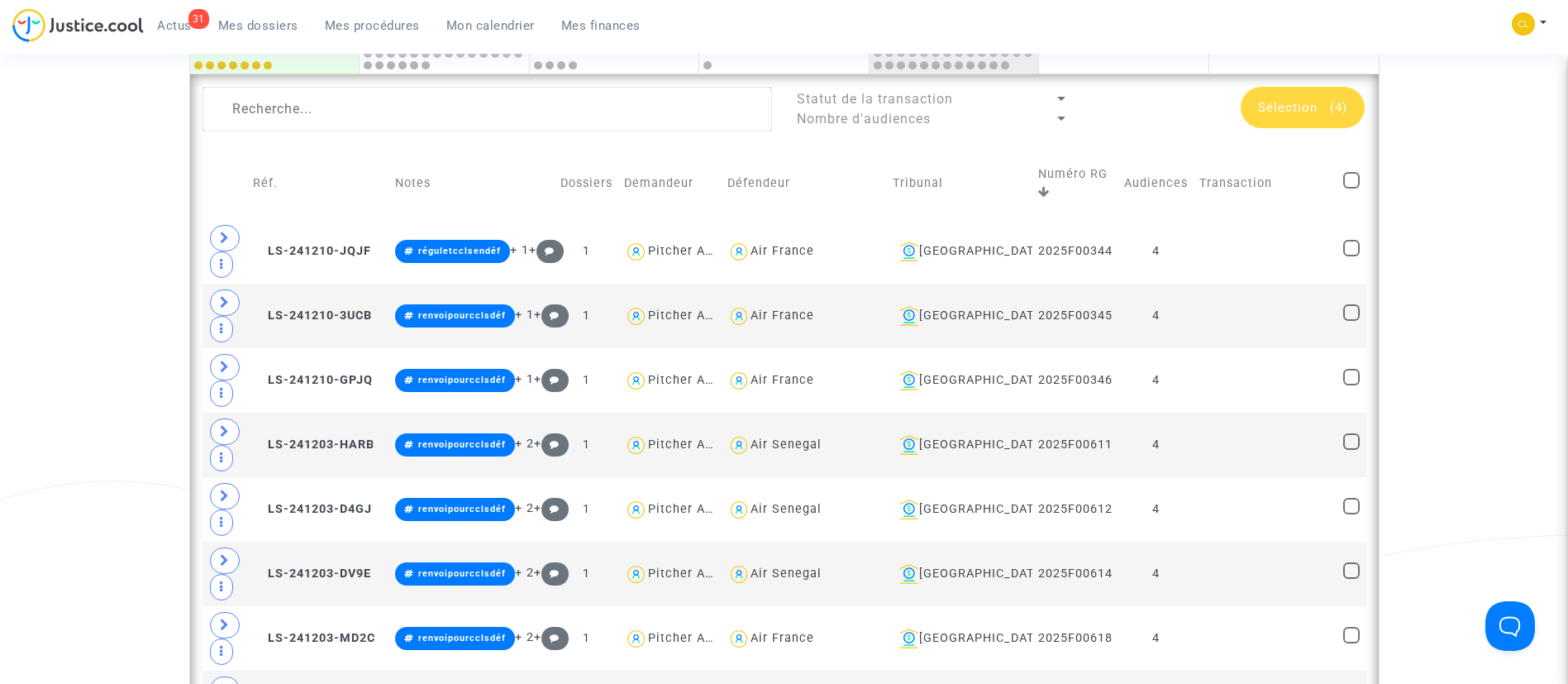
click at [266, 19] on span "Mes dossiers" at bounding box center [258, 26] width 80 height 15
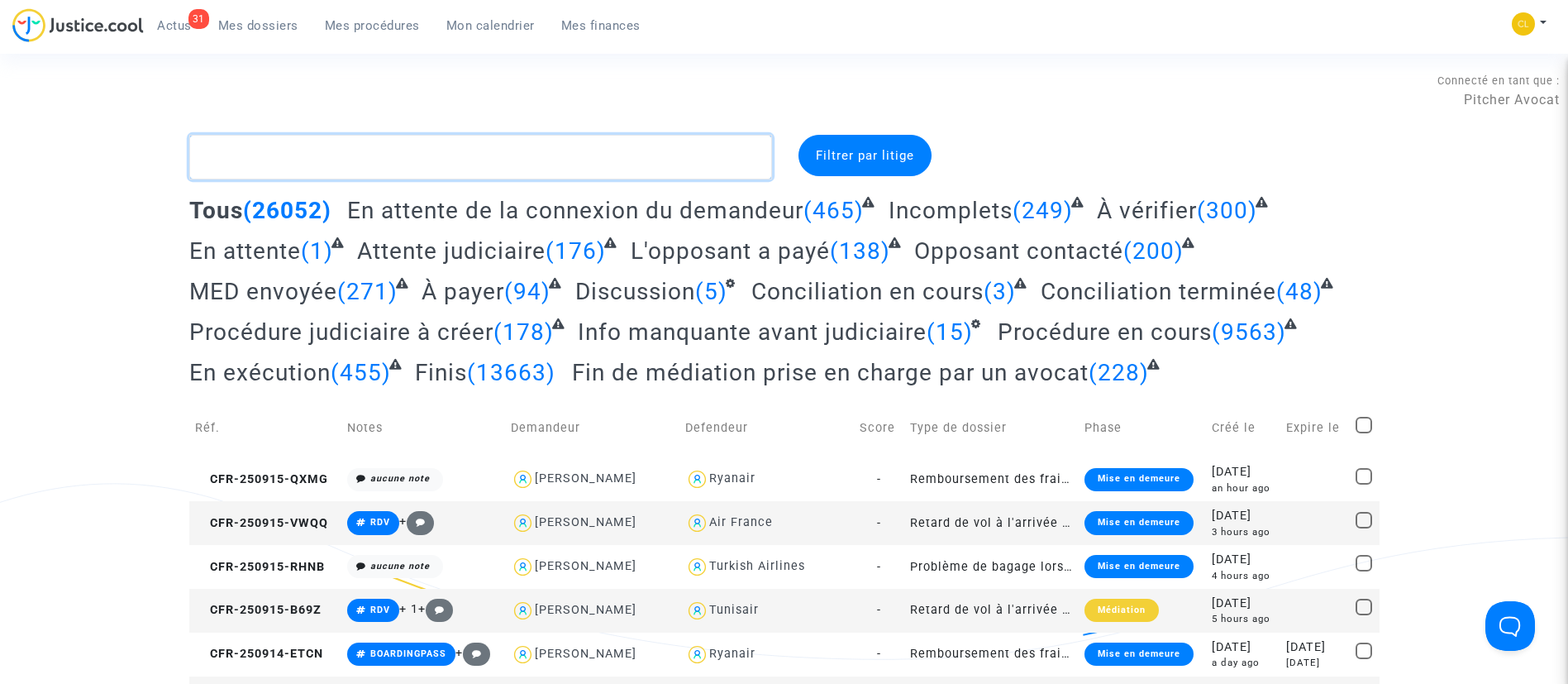
click at [288, 156] on textarea at bounding box center [481, 157] width 583 height 45
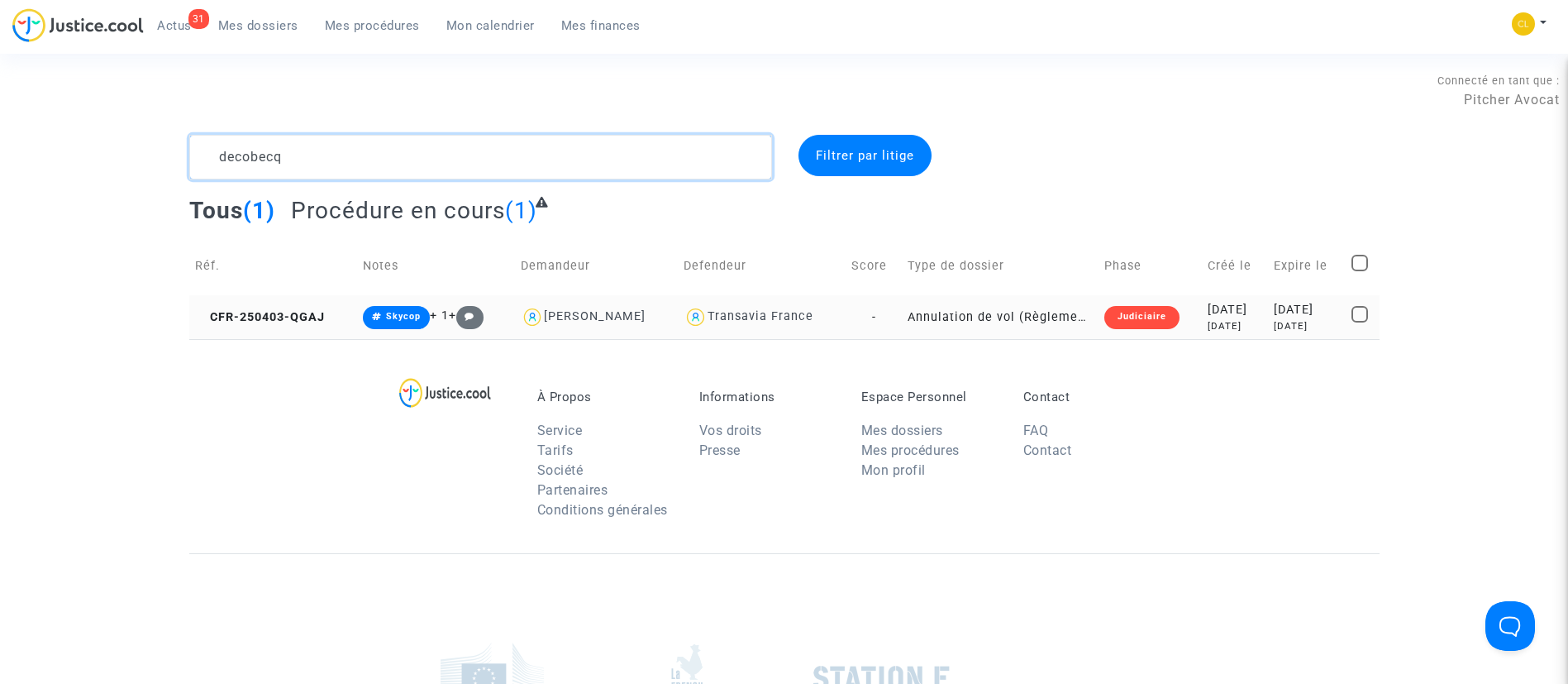
type textarea "decobecq"
click at [1240, 305] on div "2025-04-03" at bounding box center [1234, 310] width 55 height 19
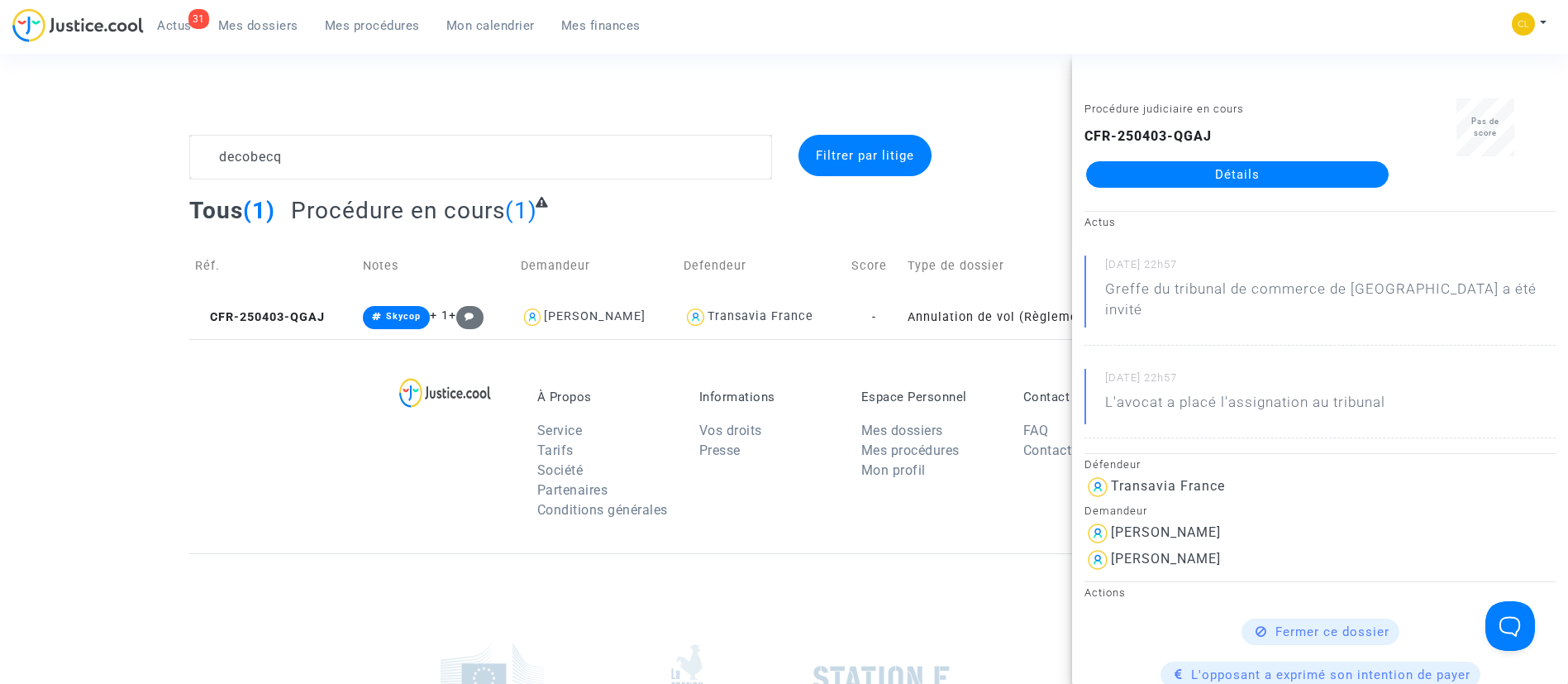
click at [1228, 187] on link "Détails" at bounding box center [1237, 174] width 303 height 26
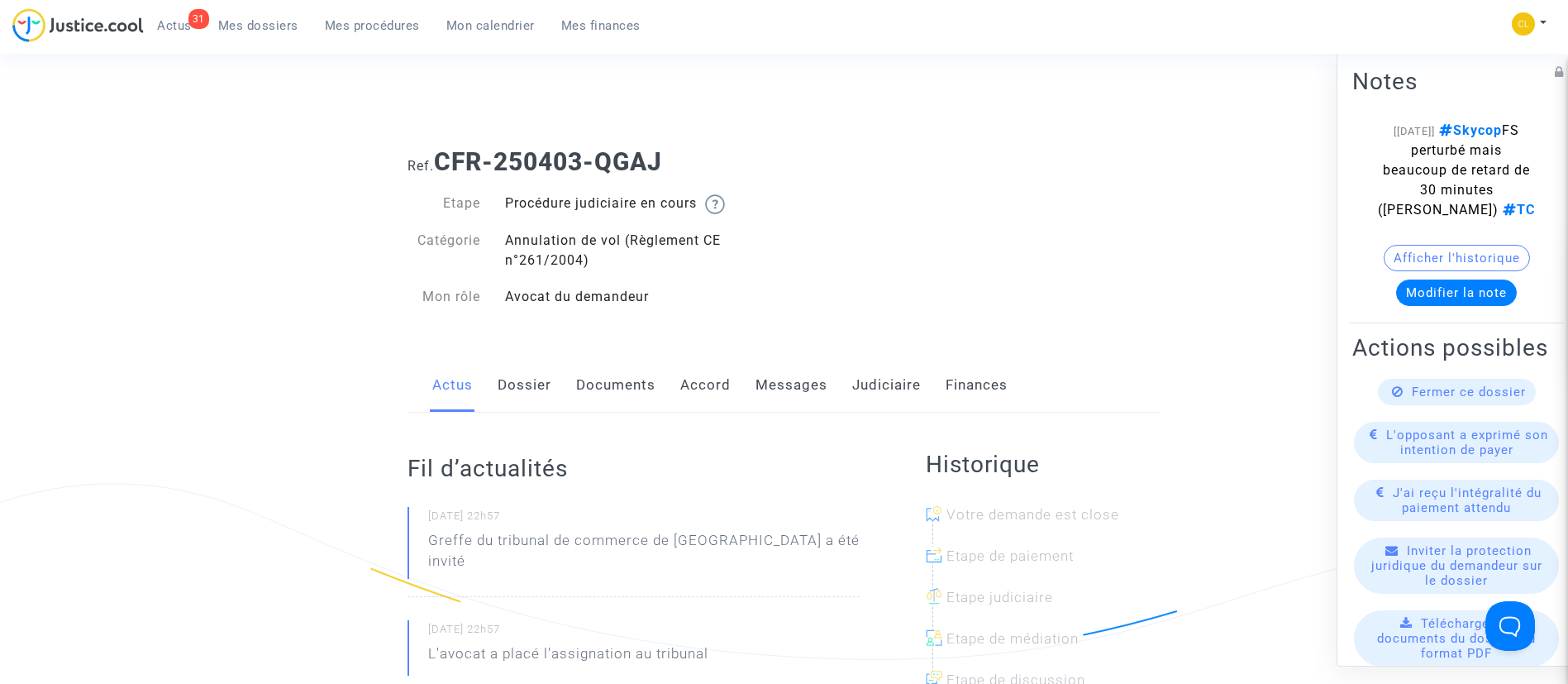
click at [514, 387] on link "Dossier" at bounding box center [525, 385] width 54 height 55
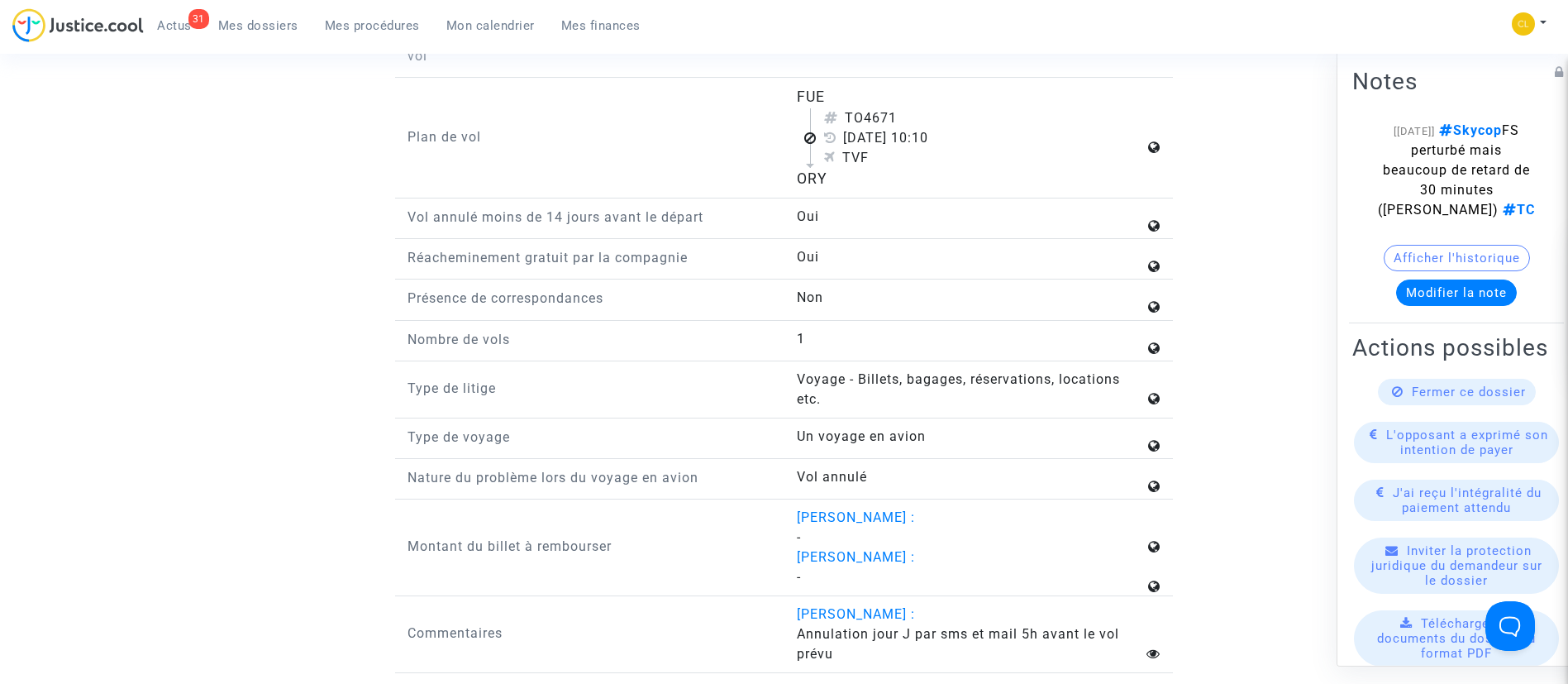
scroll to position [2233, 0]
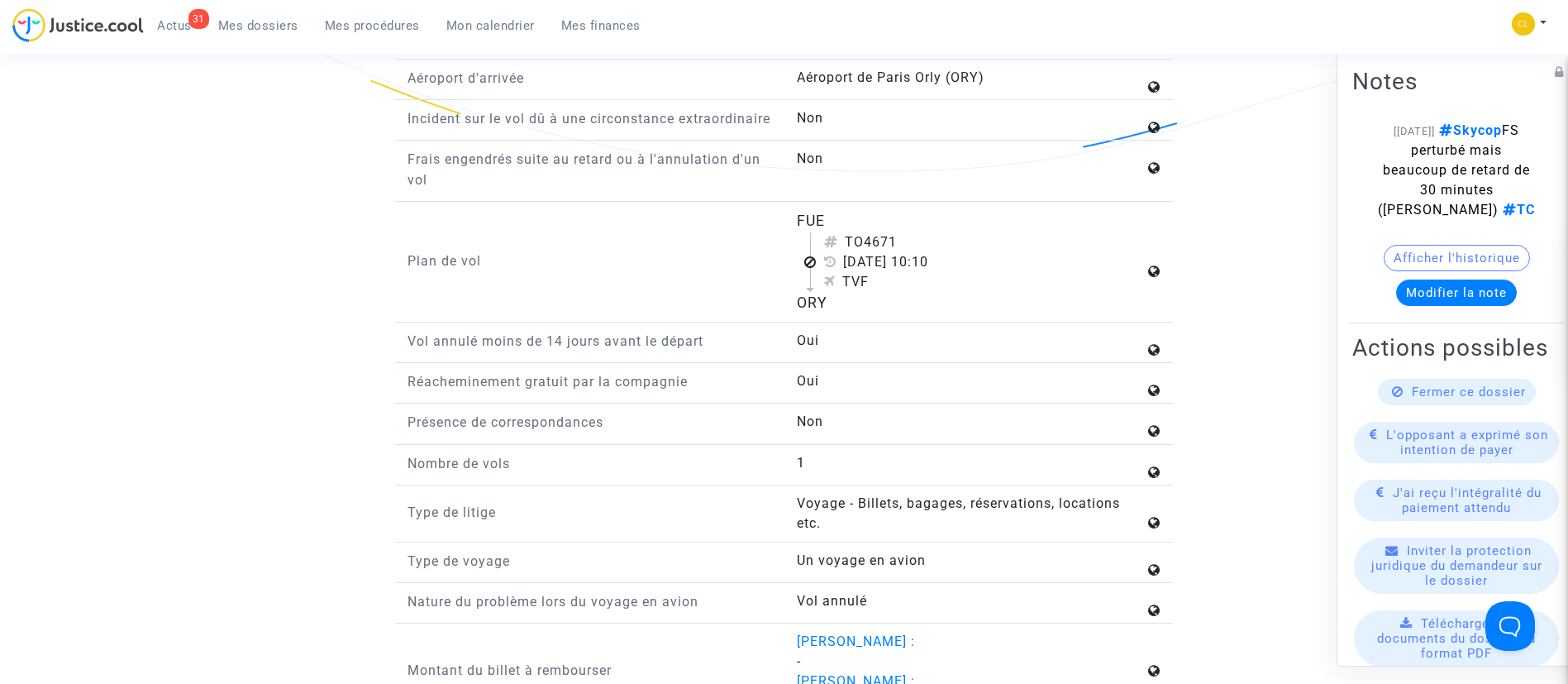
click at [262, 13] on link "Mes dossiers" at bounding box center [258, 25] width 106 height 25
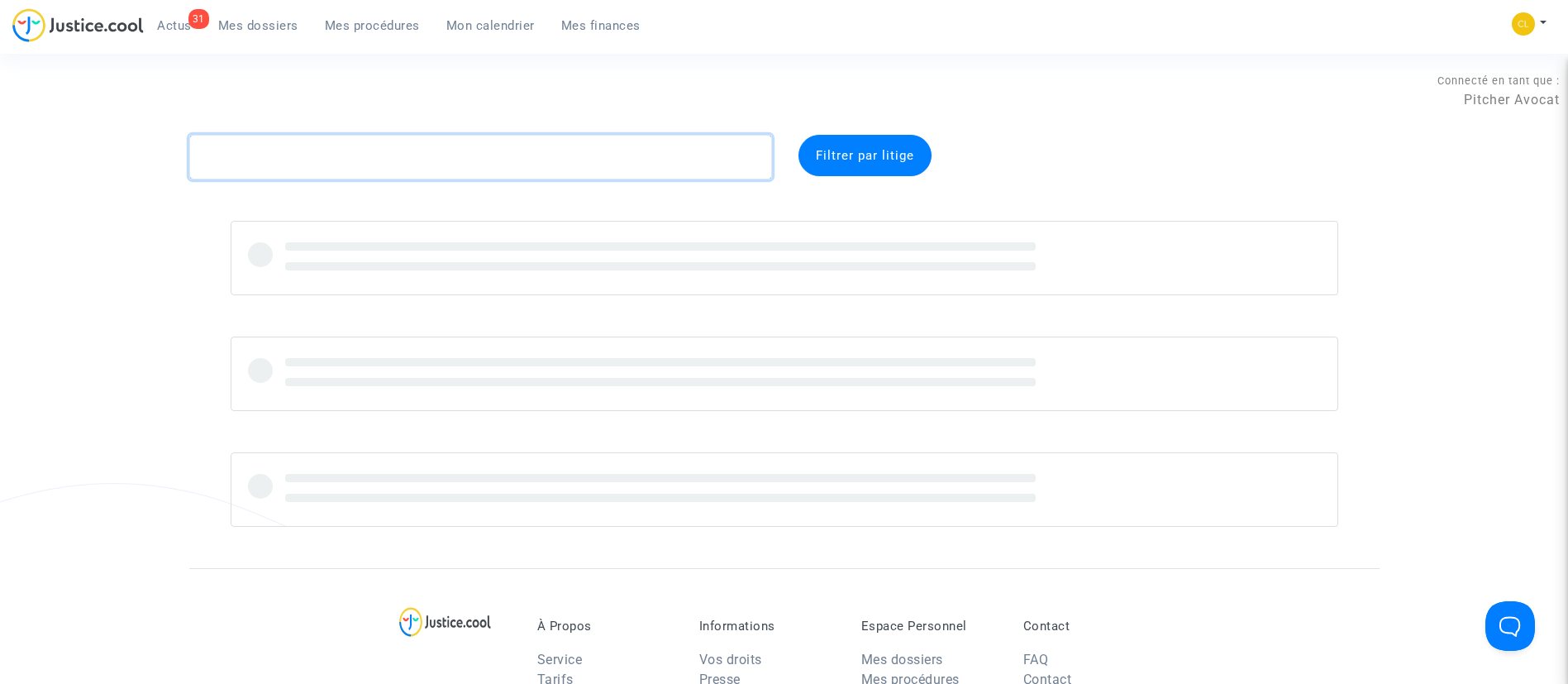
click at [482, 145] on textarea at bounding box center [481, 157] width 583 height 45
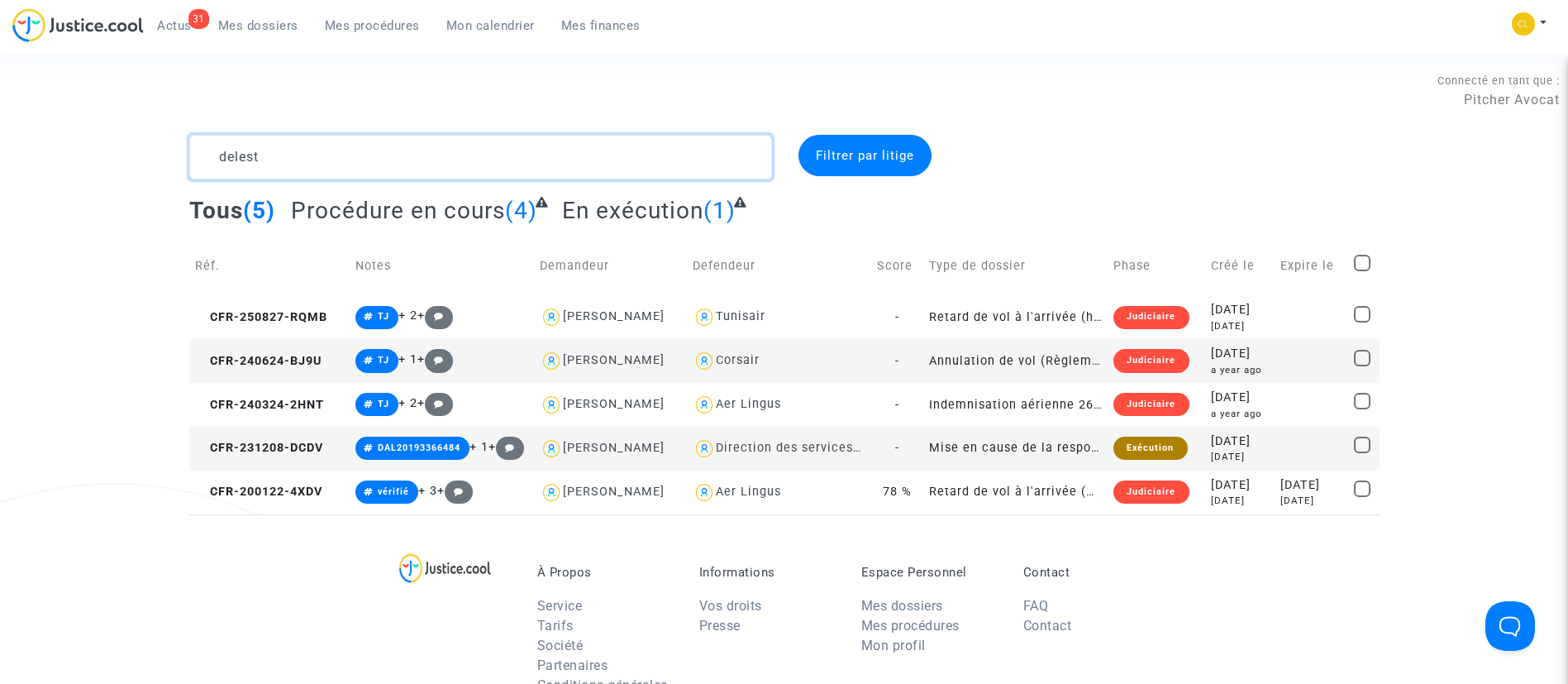
click at [568, 147] on textarea at bounding box center [481, 157] width 583 height 45
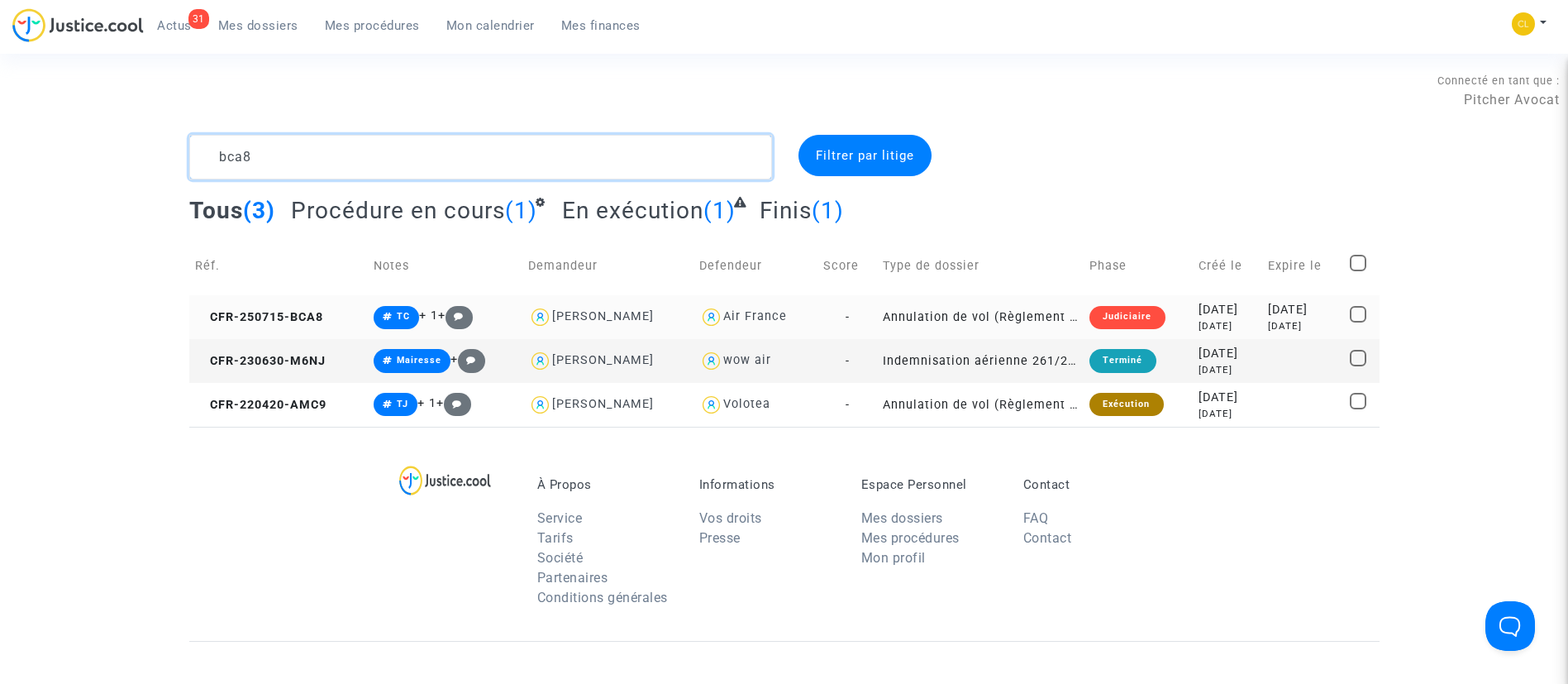
type textarea "bca8"
click at [1271, 297] on td "2025-07-31 2 months ago" at bounding box center [1303, 317] width 82 height 44
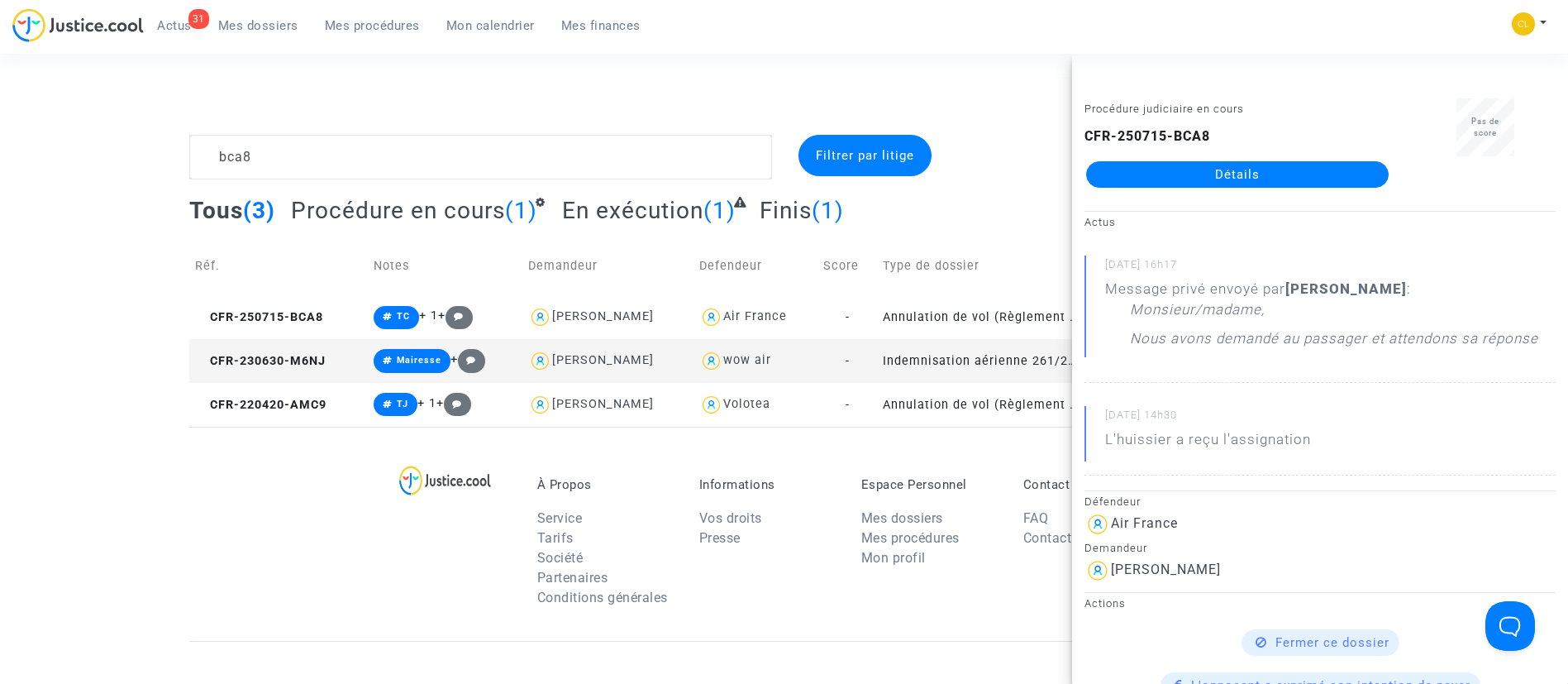
click at [1337, 163] on link "Détails" at bounding box center [1237, 174] width 303 height 26
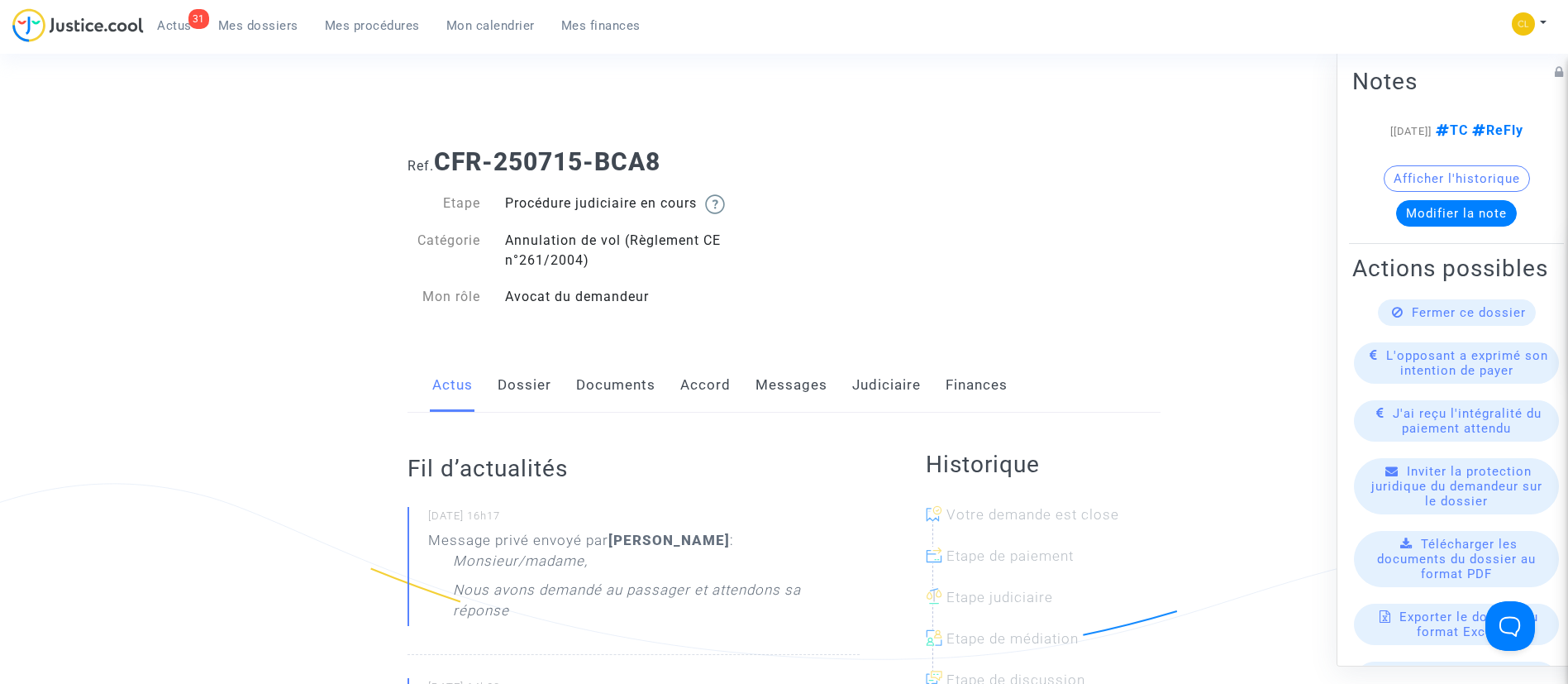
click at [548, 392] on link "Dossier" at bounding box center [525, 385] width 54 height 55
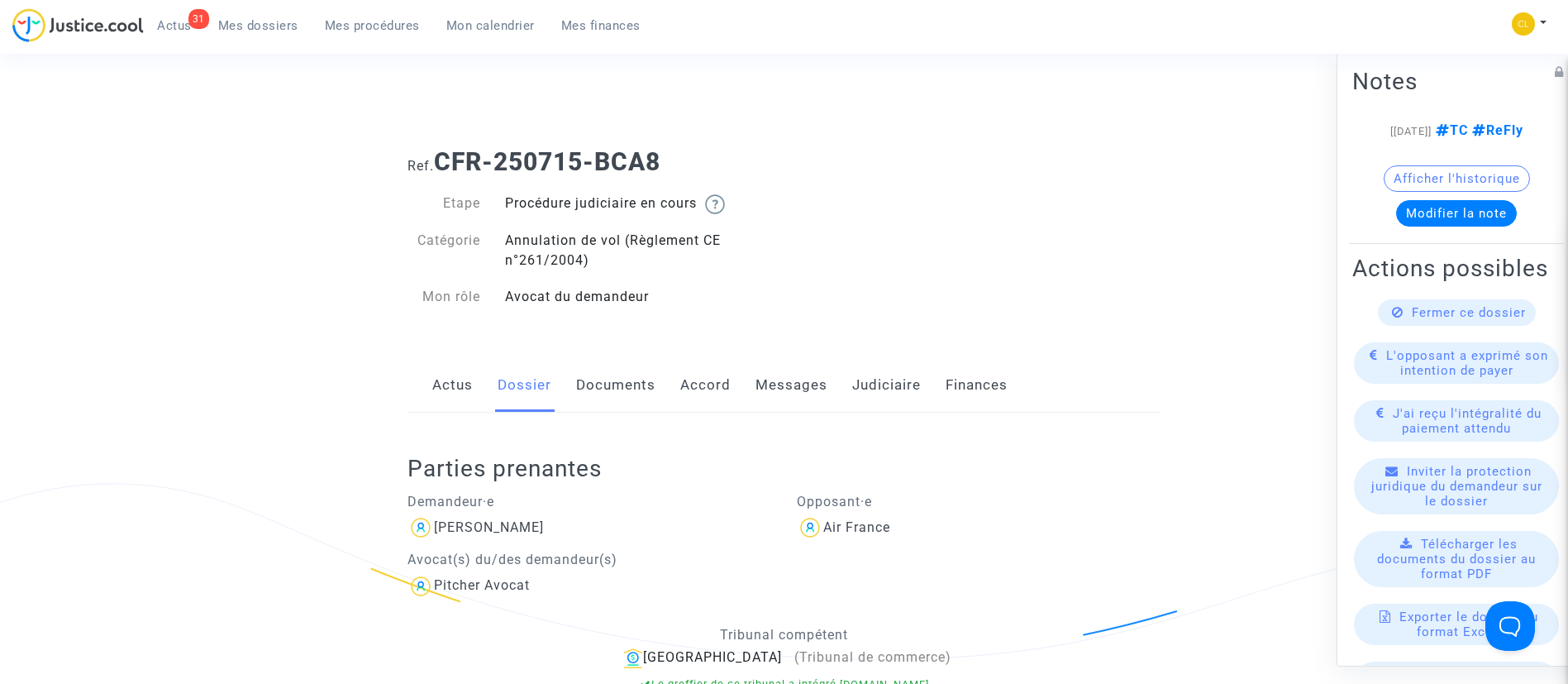
click at [774, 382] on link "Messages" at bounding box center [791, 385] width 72 height 55
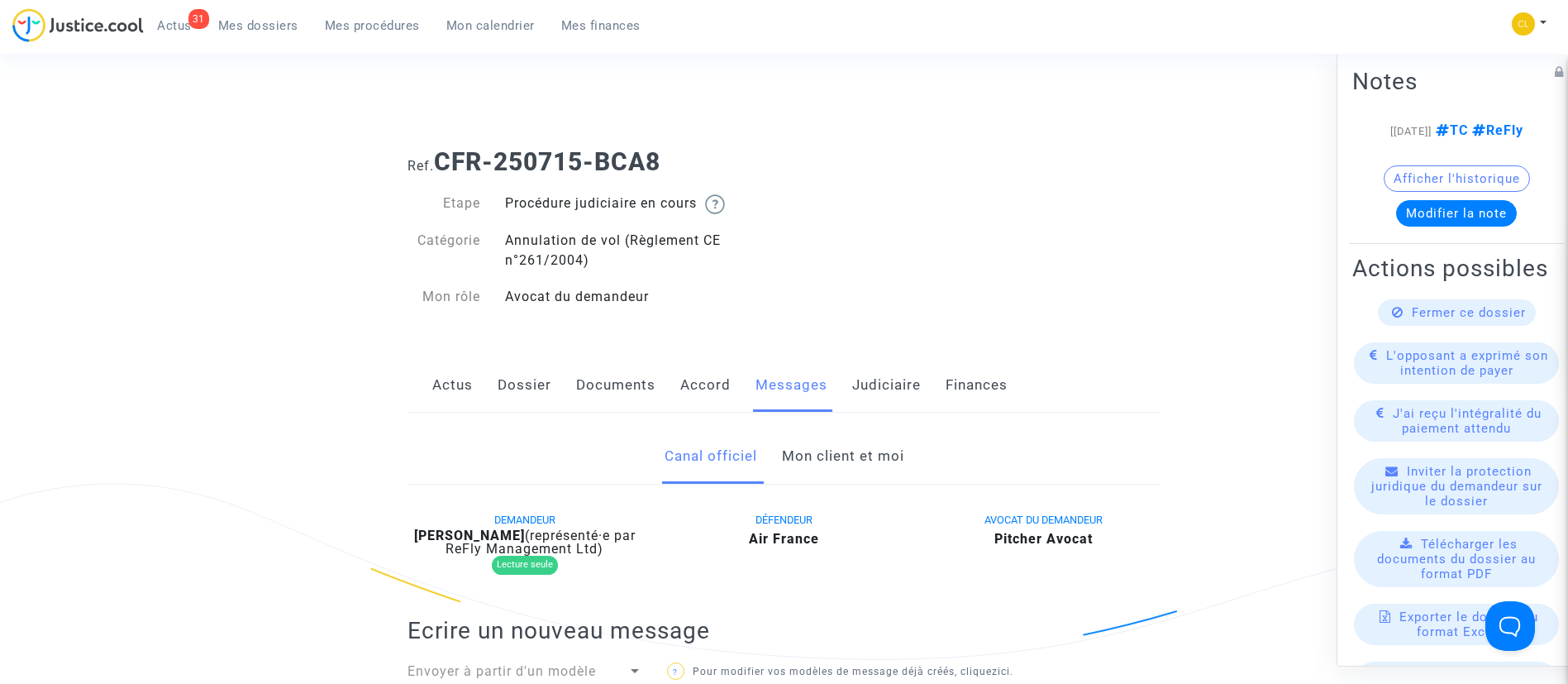
click at [798, 449] on link "Mon client et moi" at bounding box center [842, 456] width 122 height 55
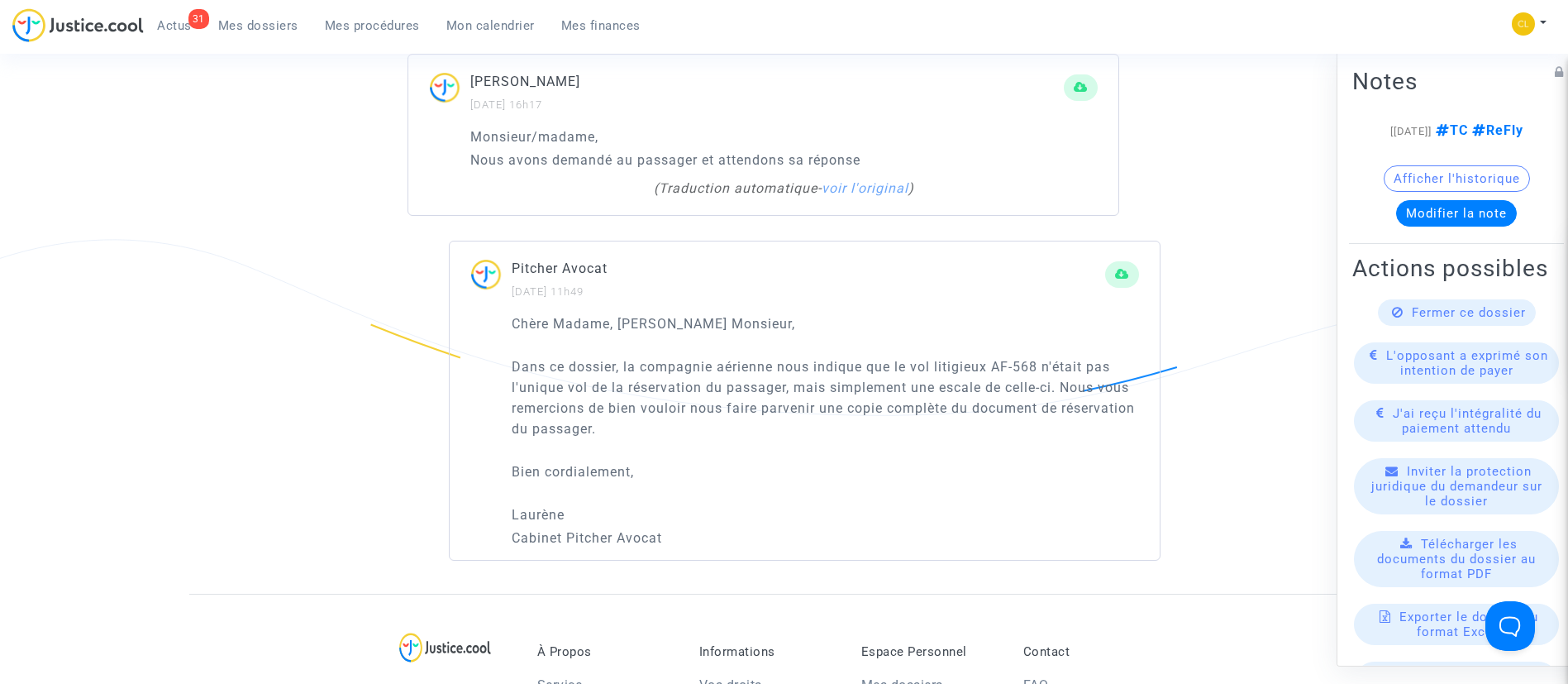
scroll to position [992, 0]
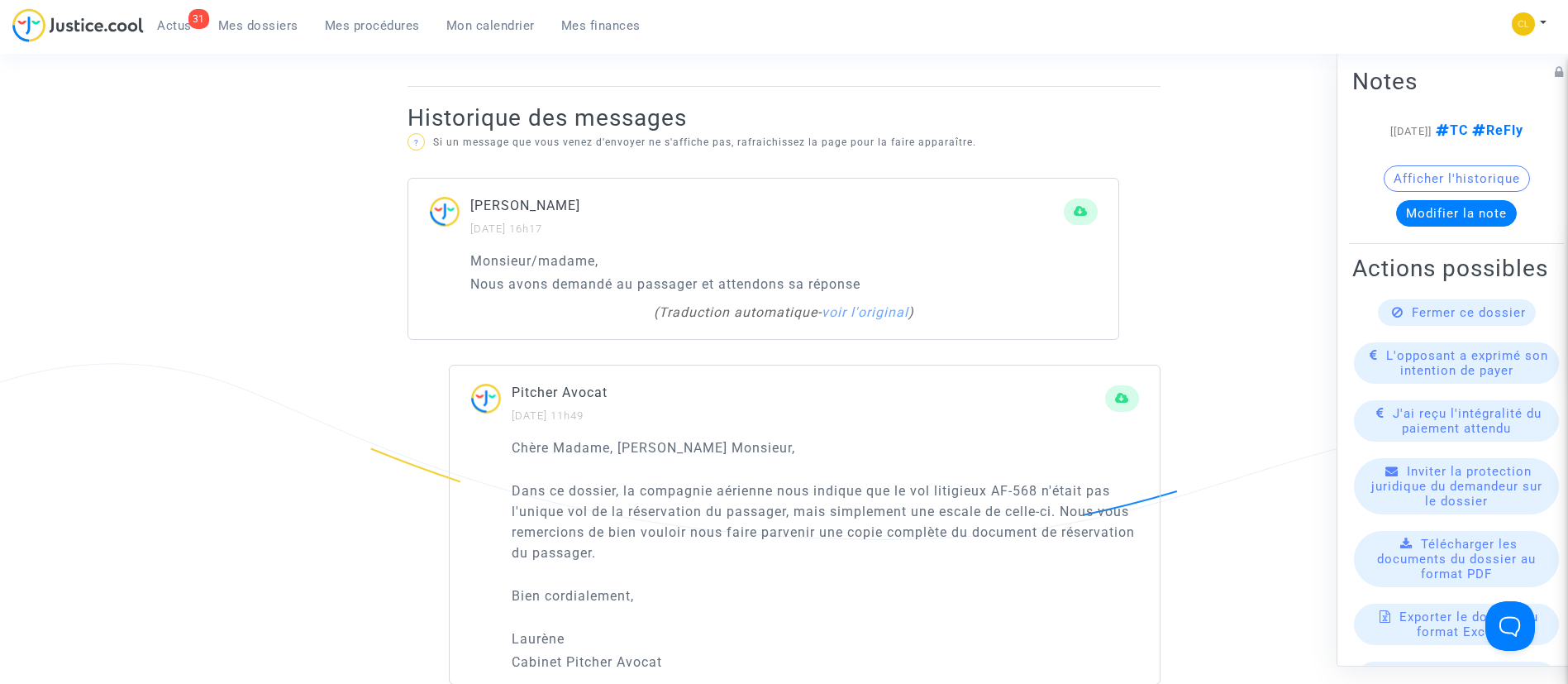
click at [266, 22] on span "Mes dossiers" at bounding box center [258, 26] width 80 height 15
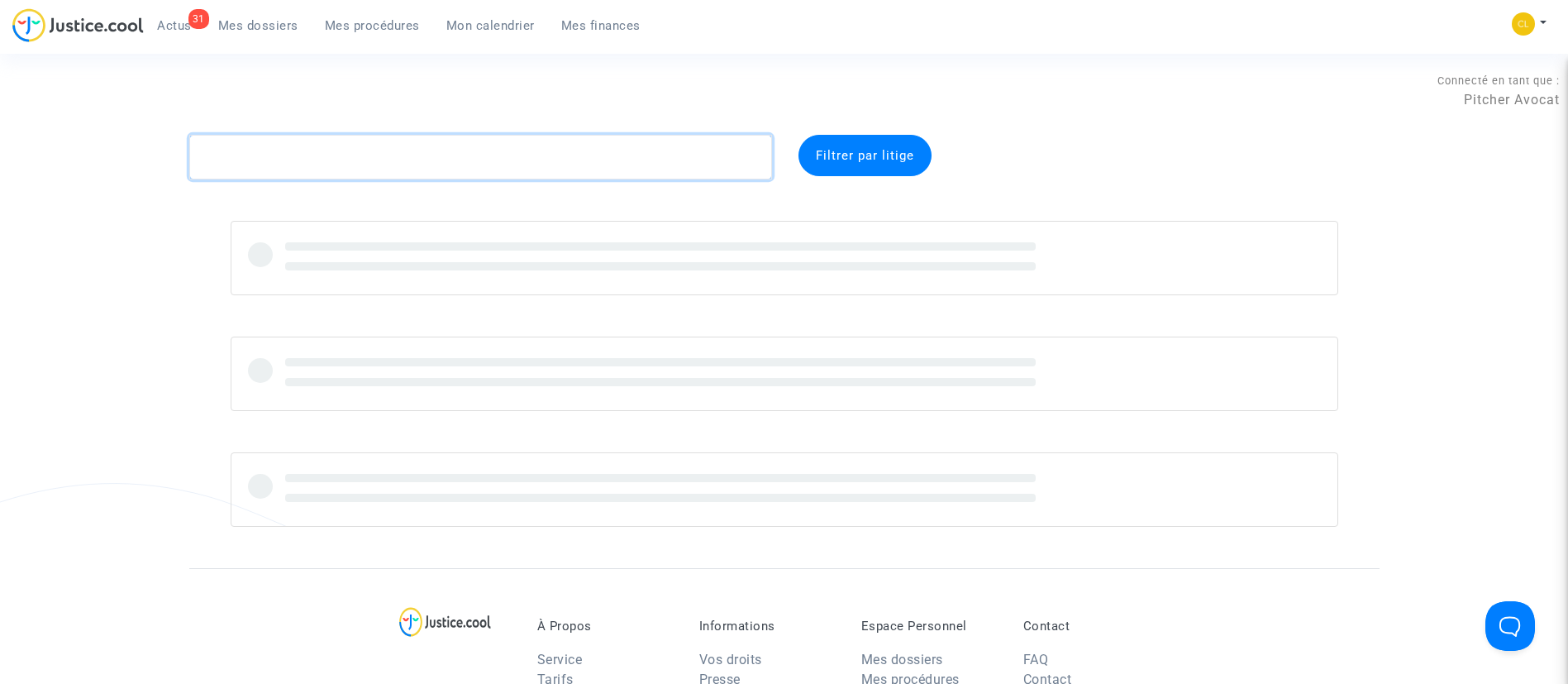
click at [561, 150] on textarea at bounding box center [481, 157] width 583 height 45
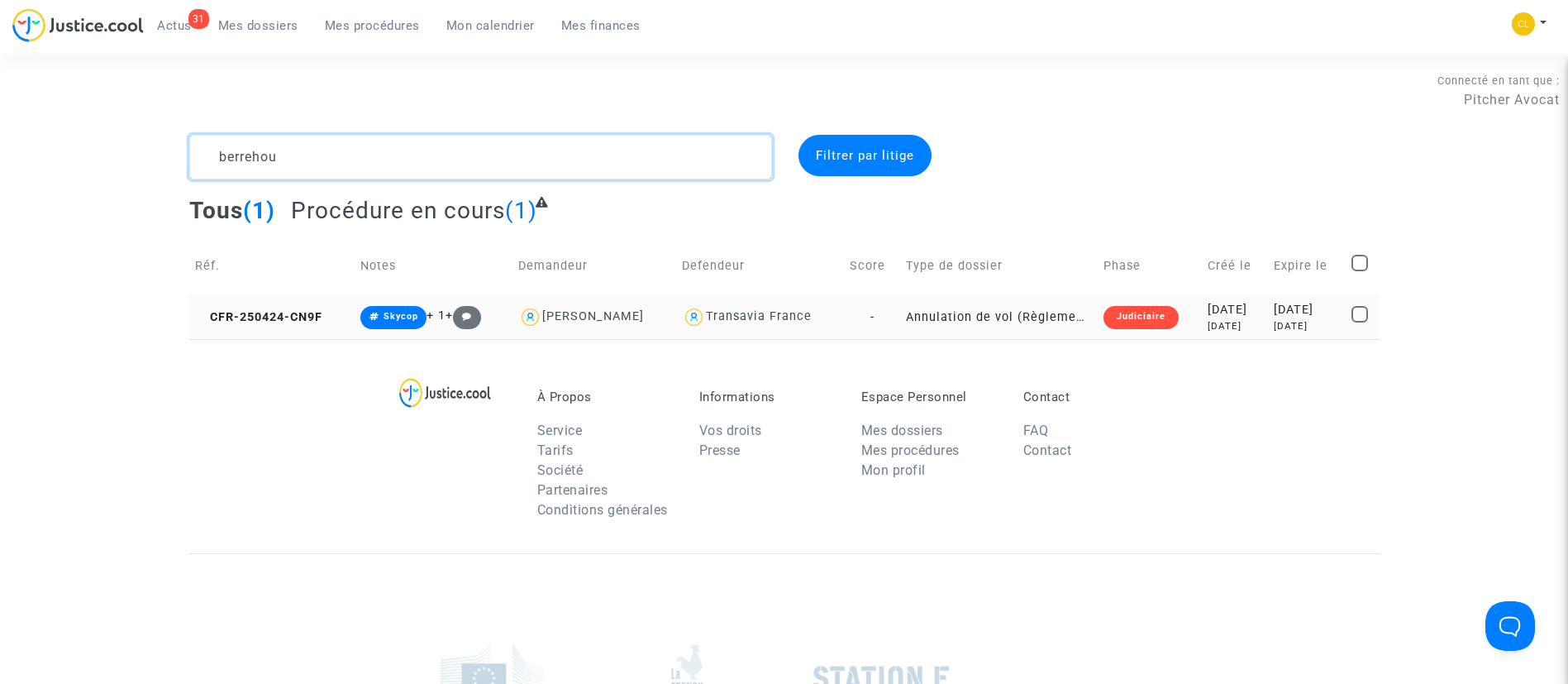
type textarea "berrehou"
click at [1333, 328] on div "4 months ago" at bounding box center [1306, 325] width 66 height 14
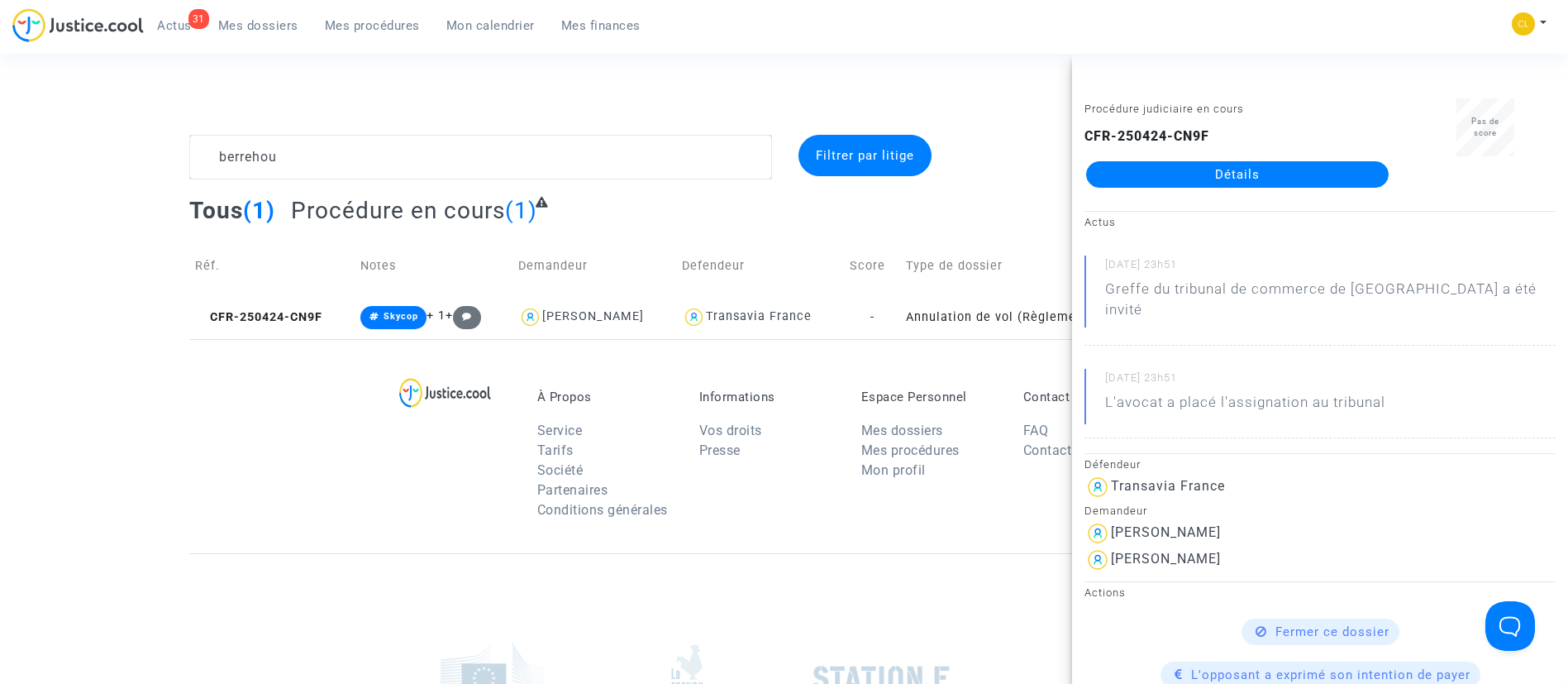
click at [1261, 165] on link "Détails" at bounding box center [1237, 174] width 303 height 26
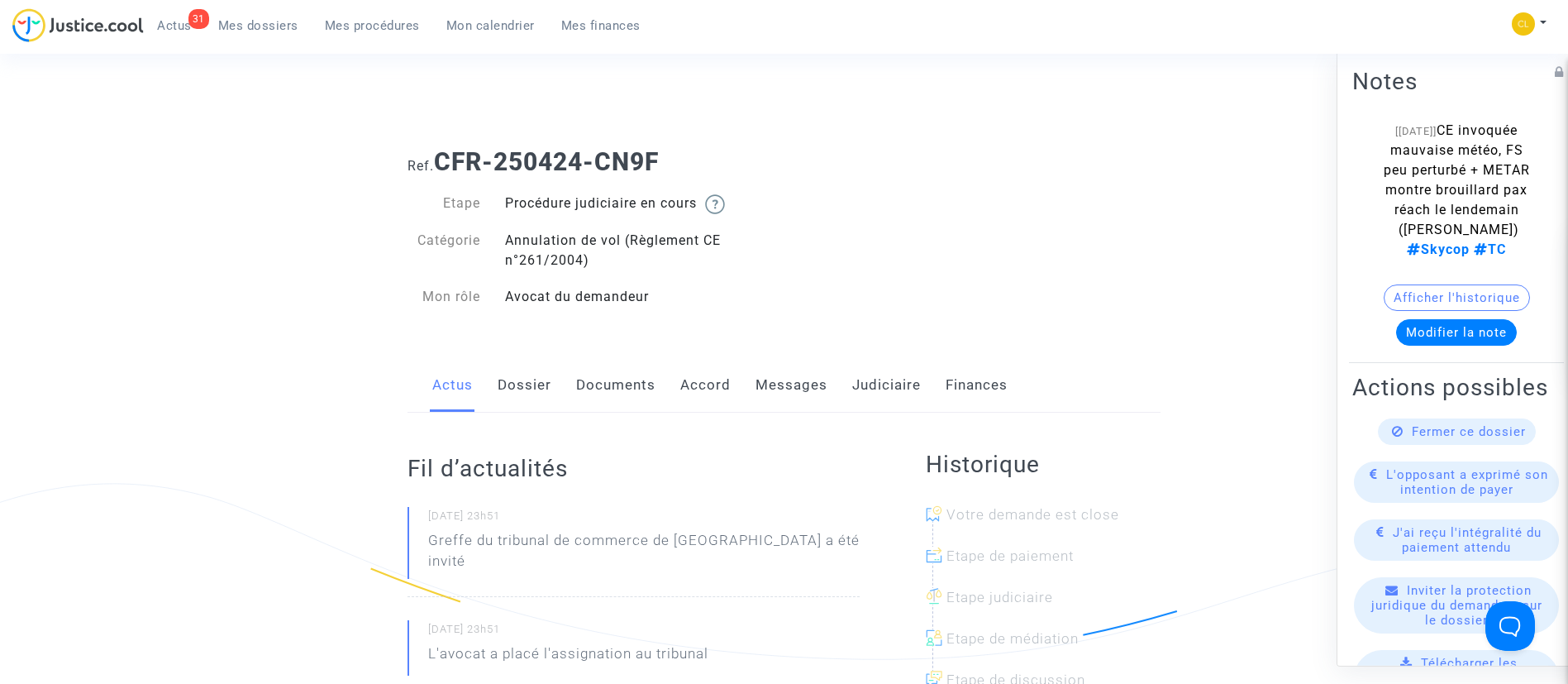
click at [519, 388] on link "Dossier" at bounding box center [525, 385] width 54 height 55
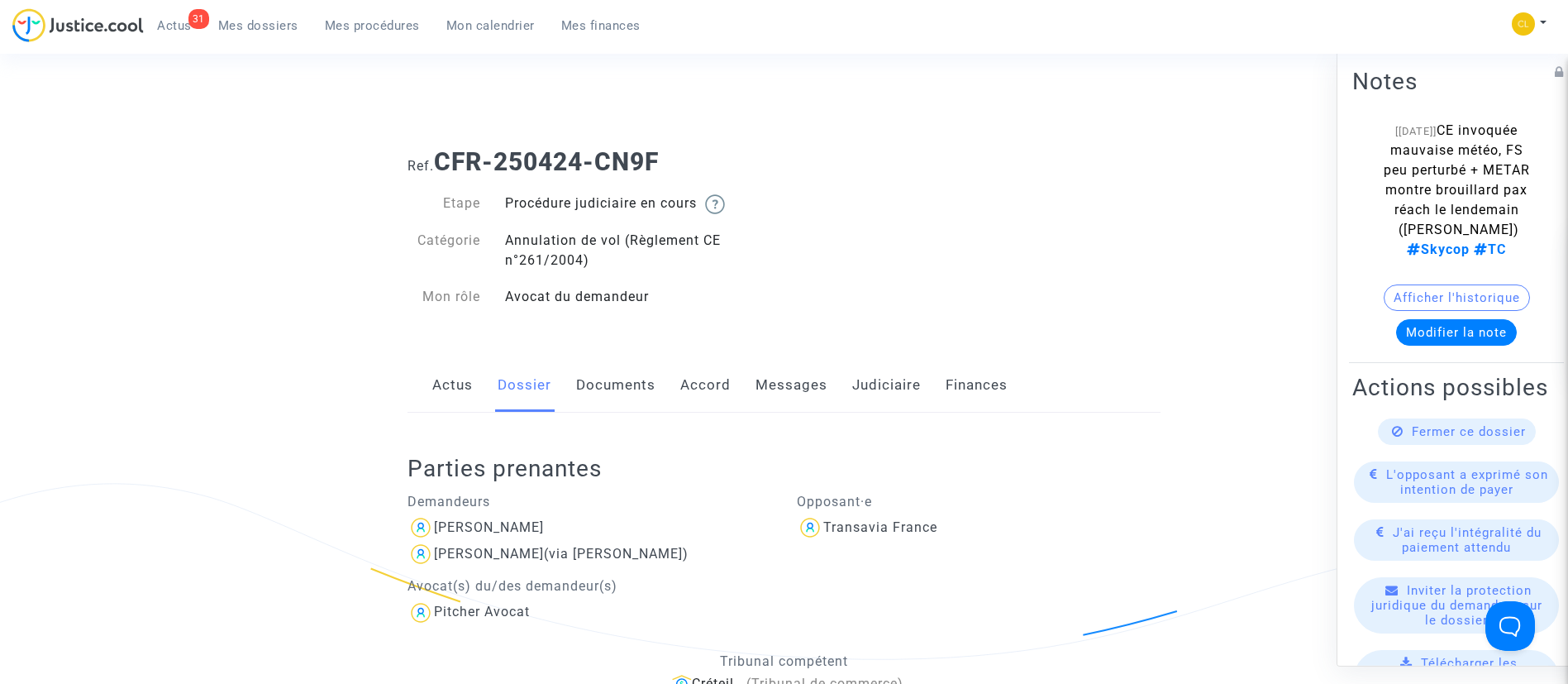
click at [768, 388] on link "Messages" at bounding box center [791, 385] width 72 height 55
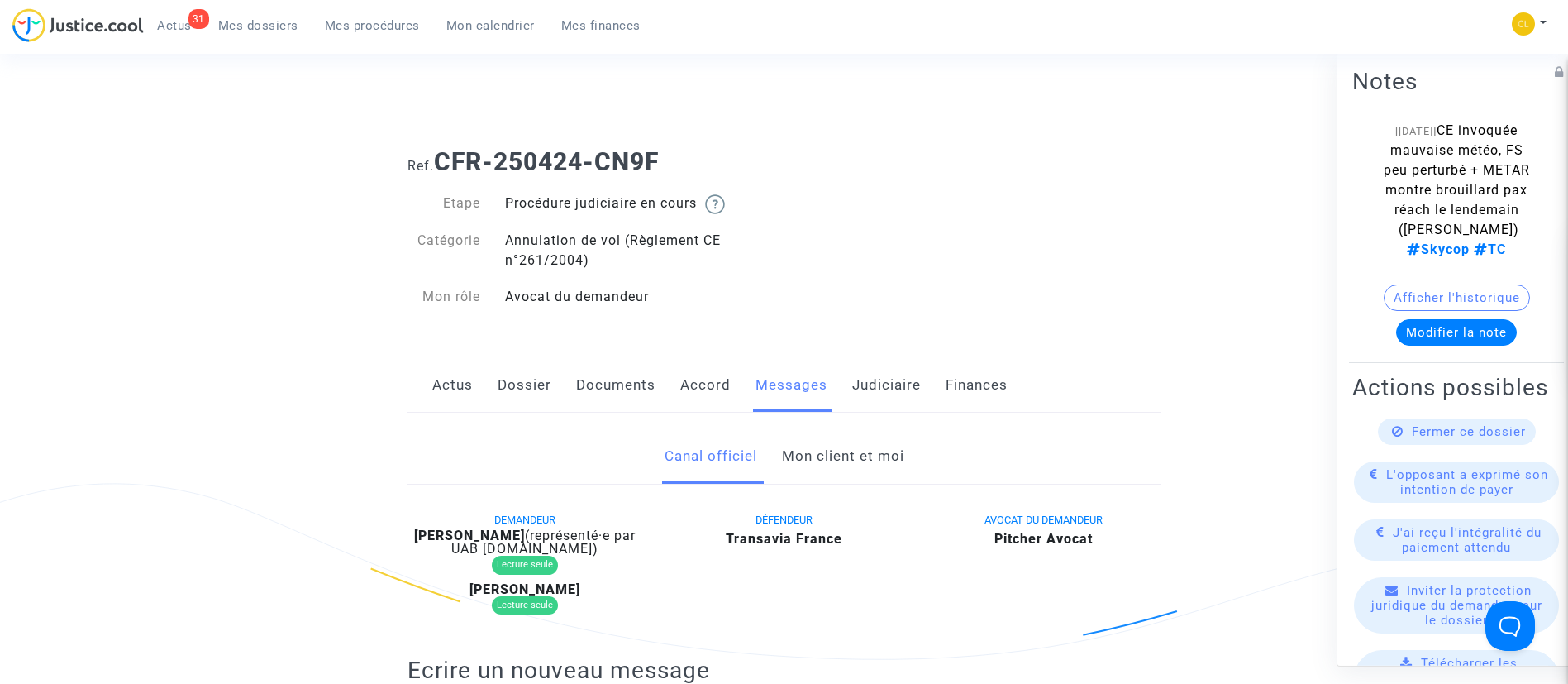
click at [276, 33] on span "Mes dossiers" at bounding box center [258, 26] width 80 height 15
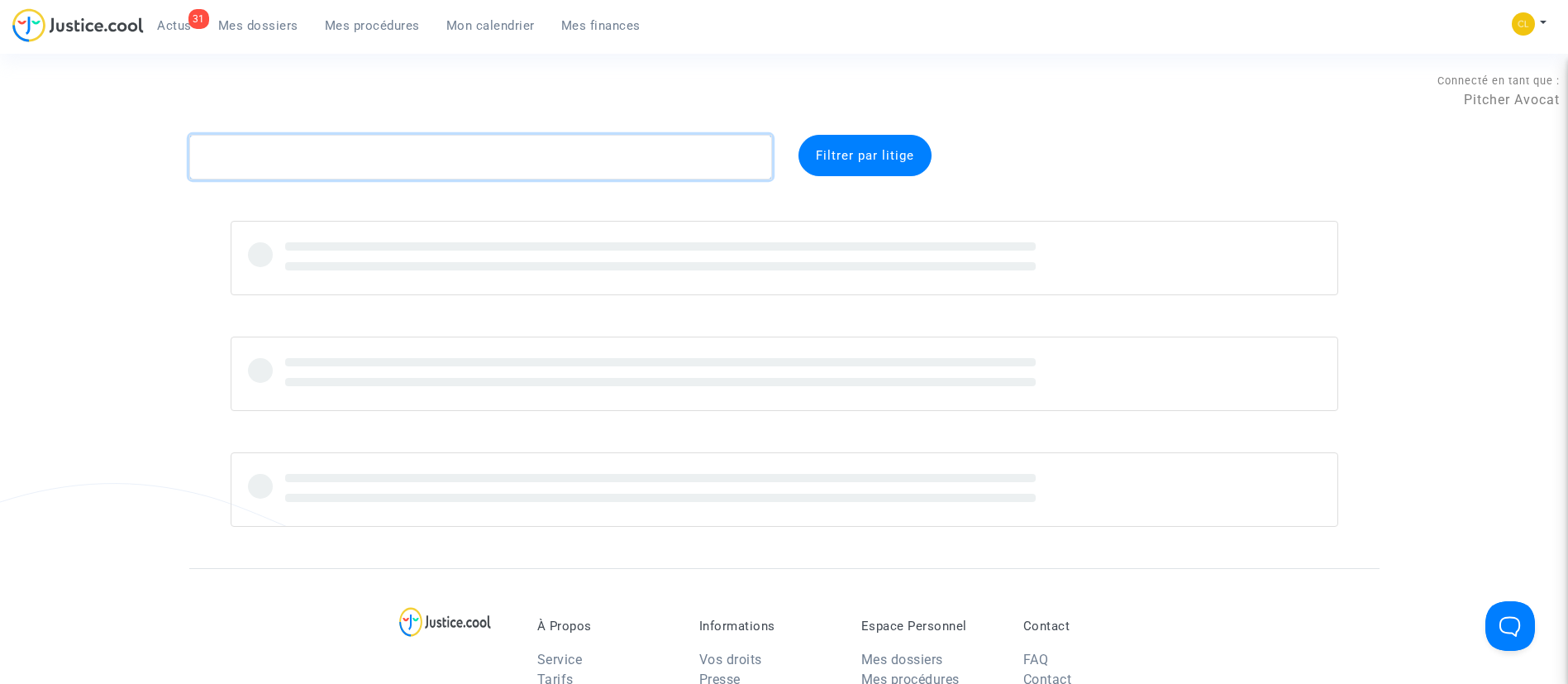
click at [370, 150] on textarea at bounding box center [481, 157] width 583 height 45
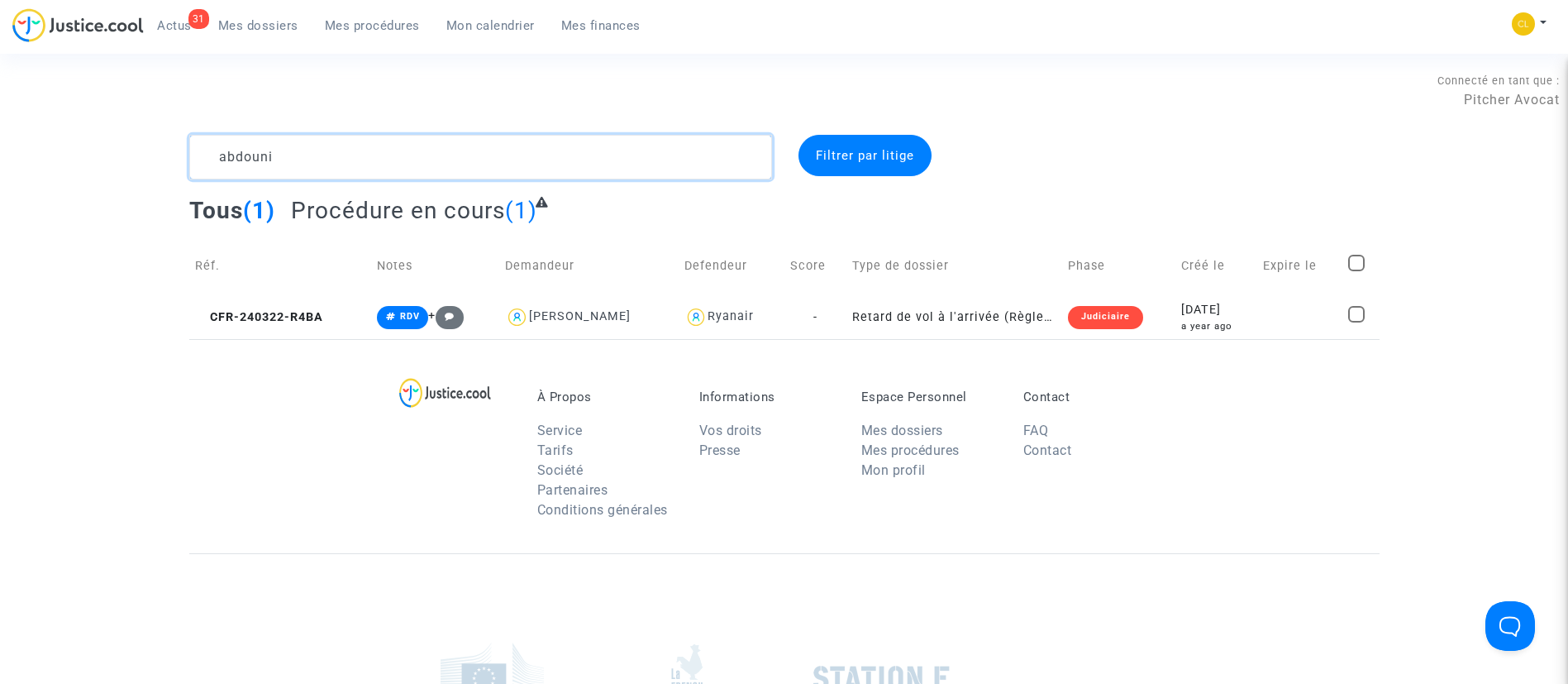
click at [422, 166] on textarea at bounding box center [481, 157] width 583 height 45
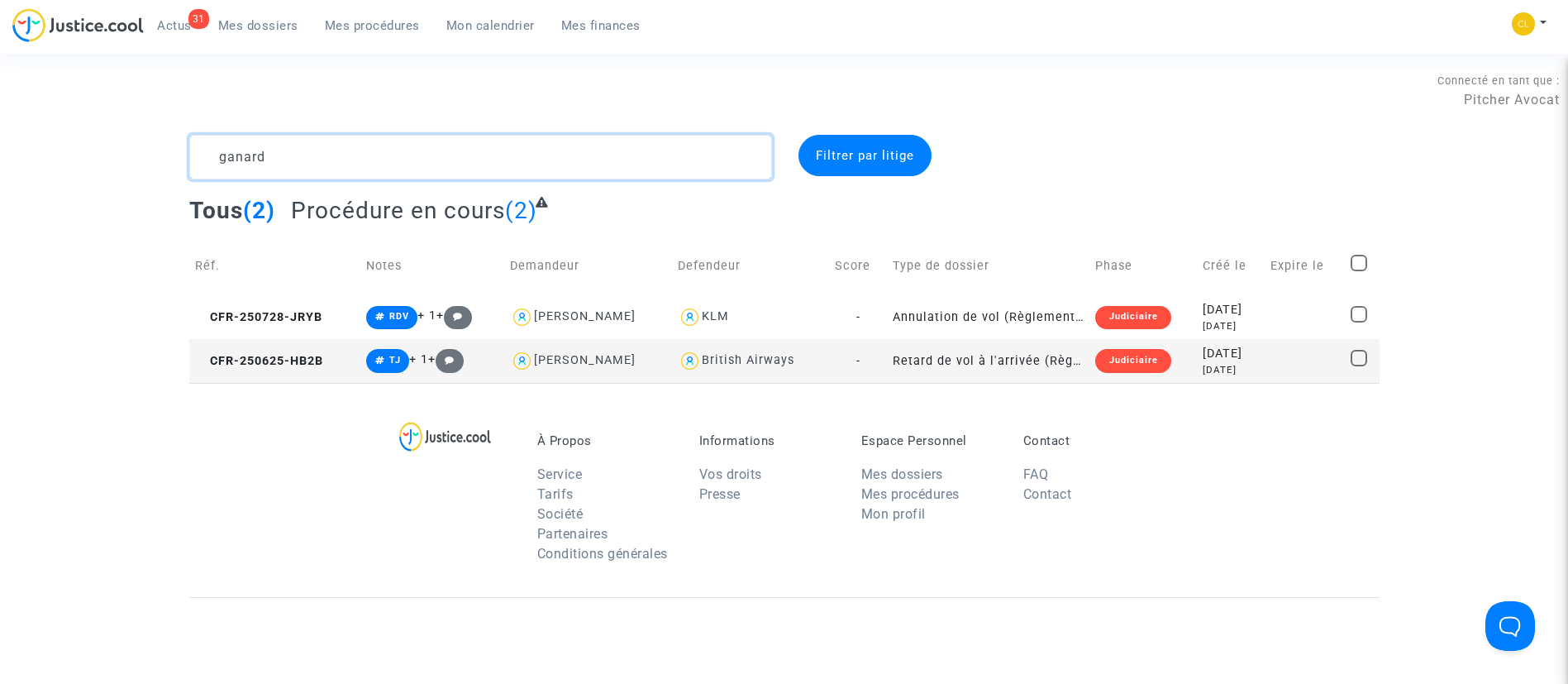
type textarea "ganard"
click at [1239, 354] on div "2025-06-25" at bounding box center [1231, 354] width 56 height 19
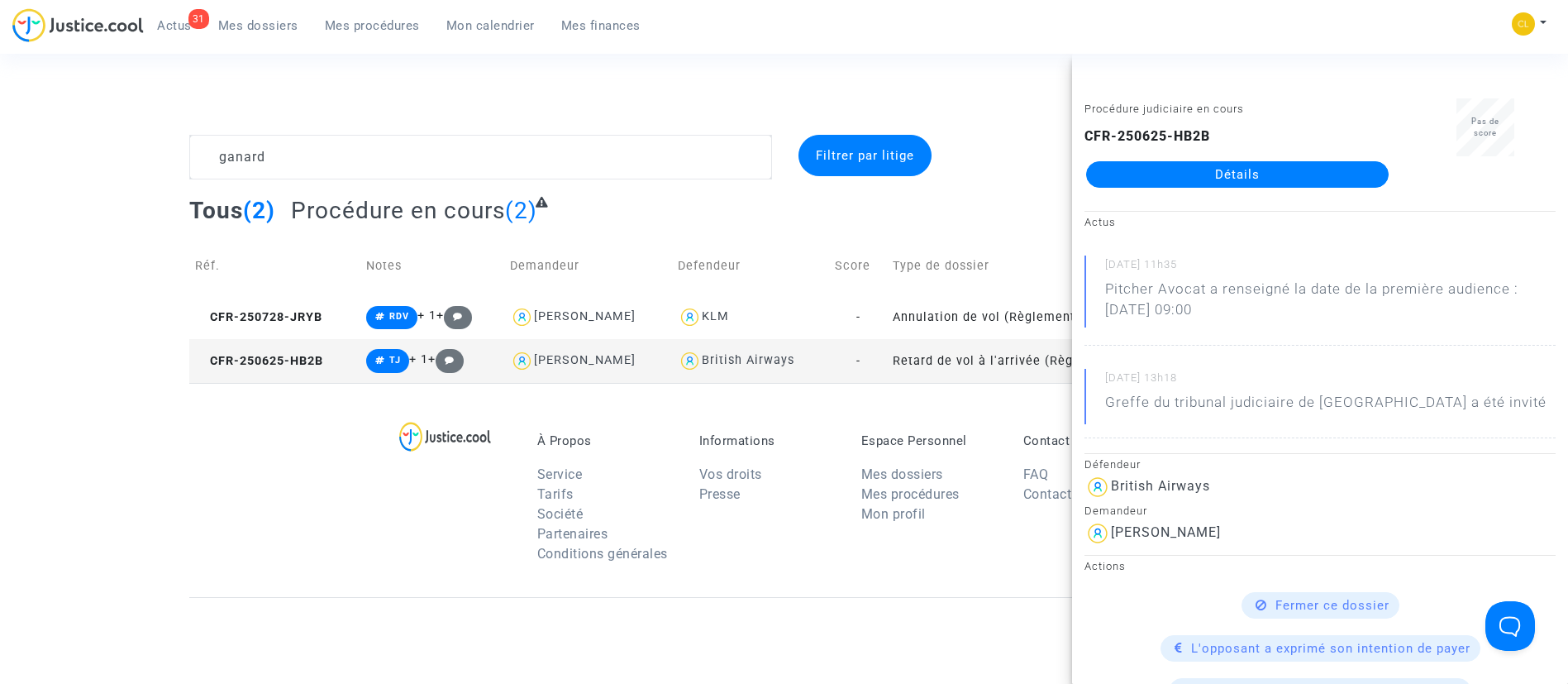
click at [1194, 181] on link "Détails" at bounding box center [1237, 174] width 303 height 26
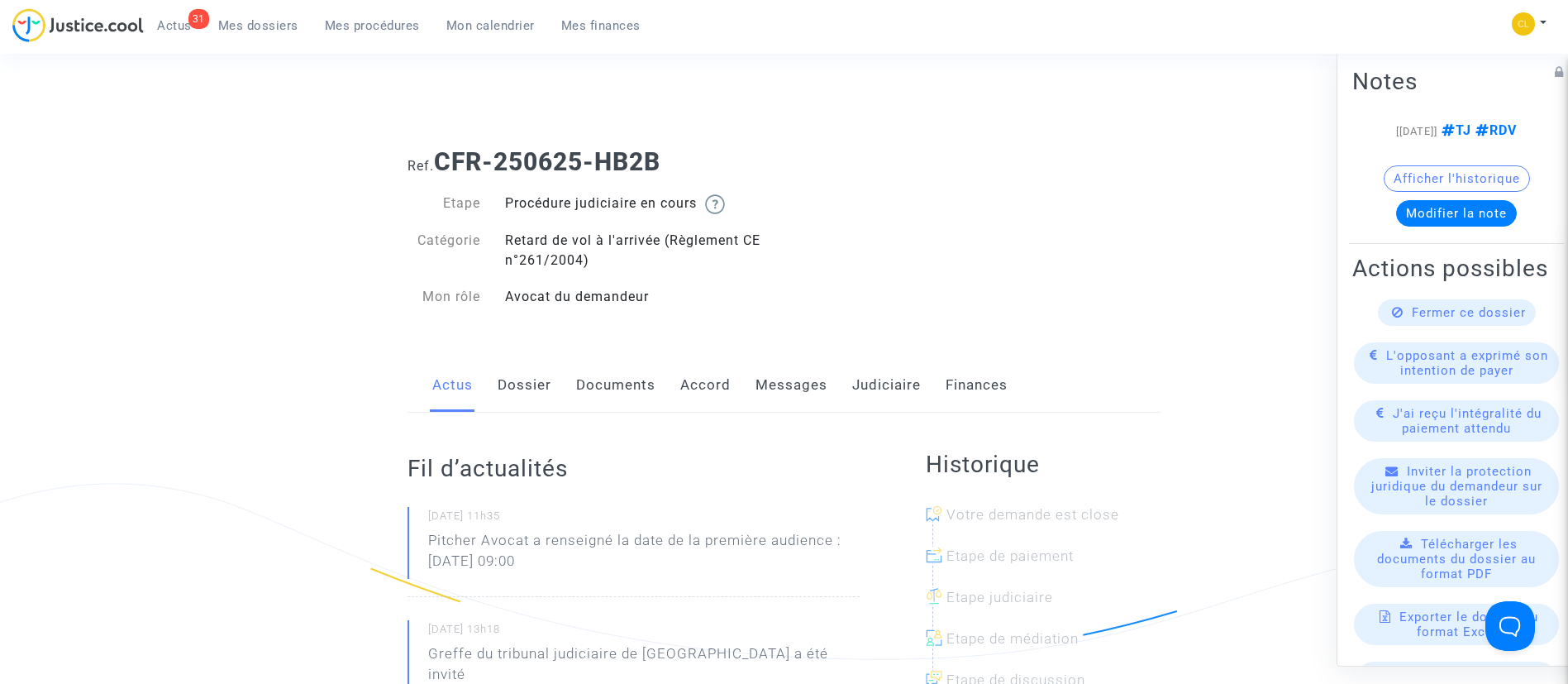
click at [592, 383] on link "Documents" at bounding box center [615, 385] width 79 height 55
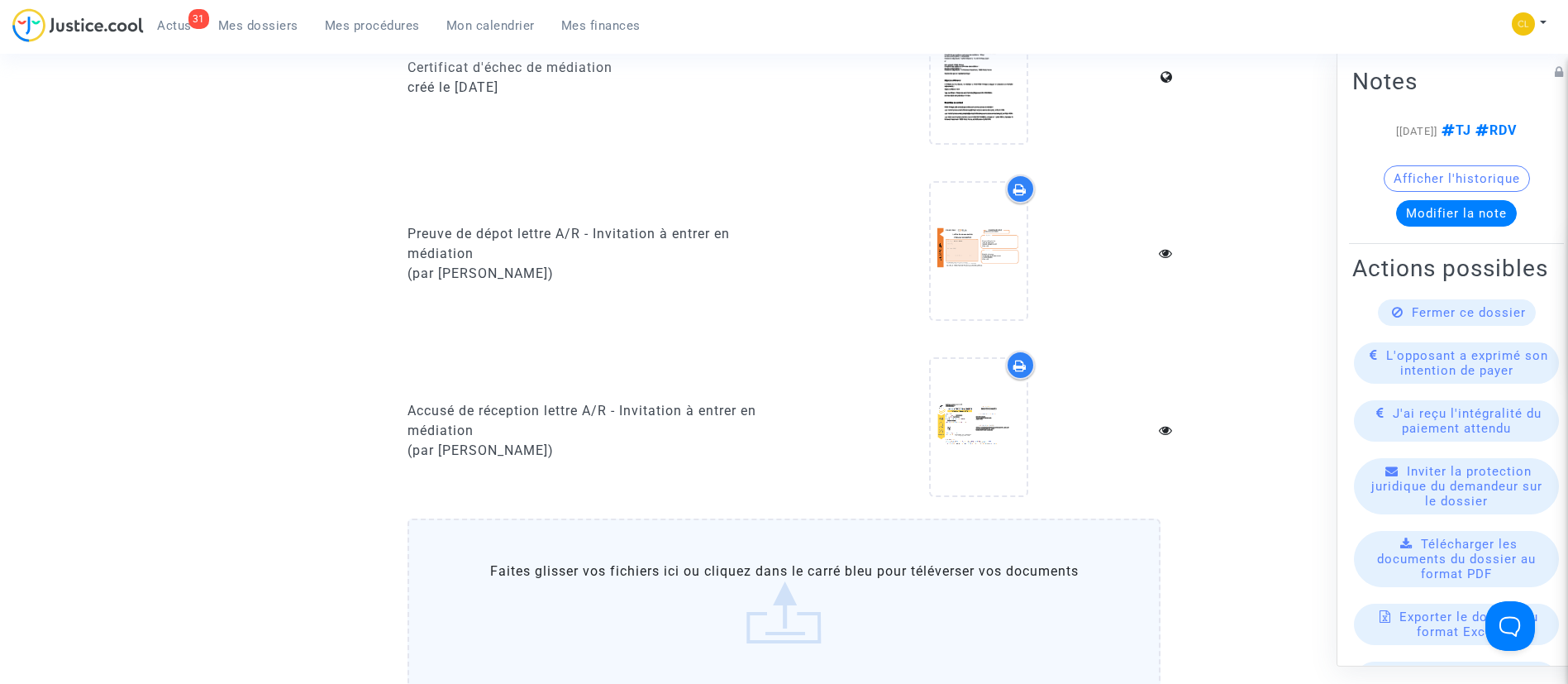
scroll to position [745, 0]
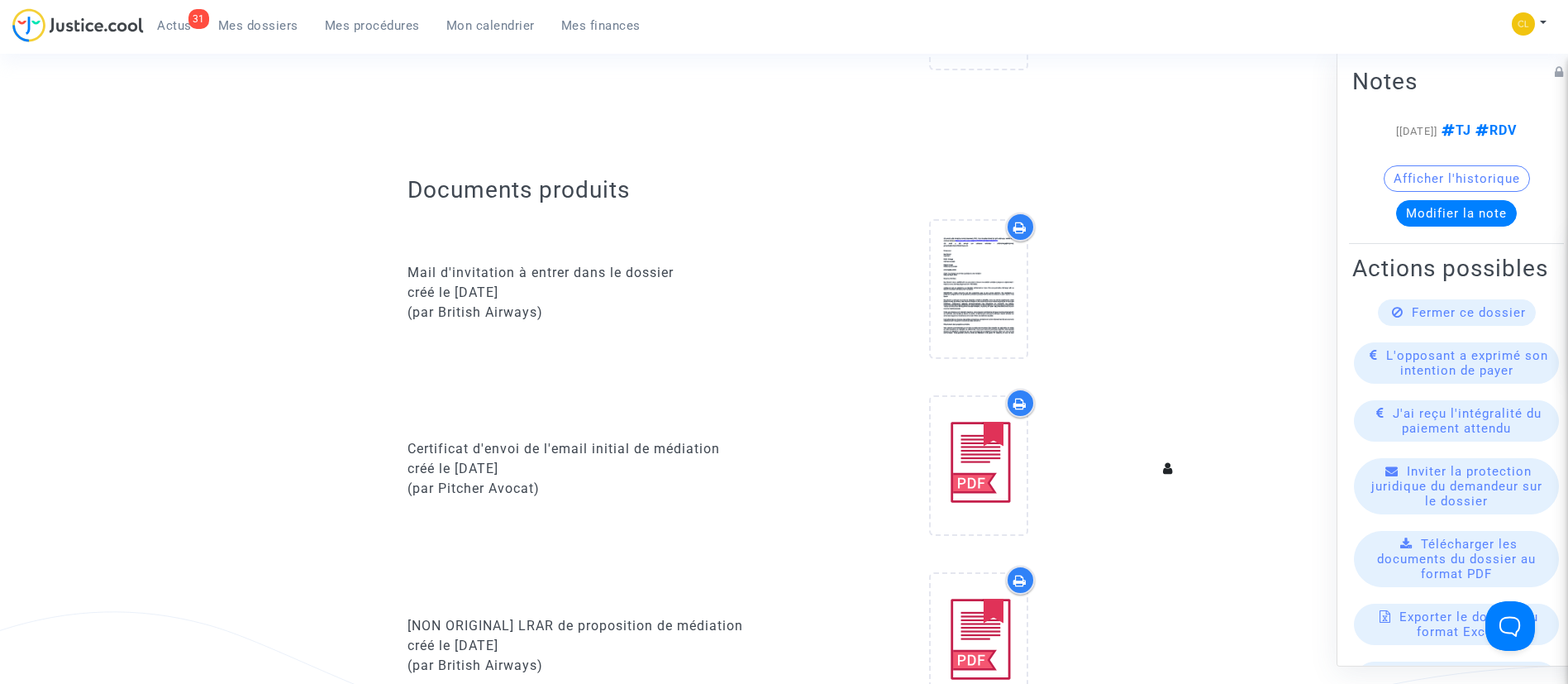
click at [280, 32] on span "Mes dossiers" at bounding box center [258, 26] width 80 height 15
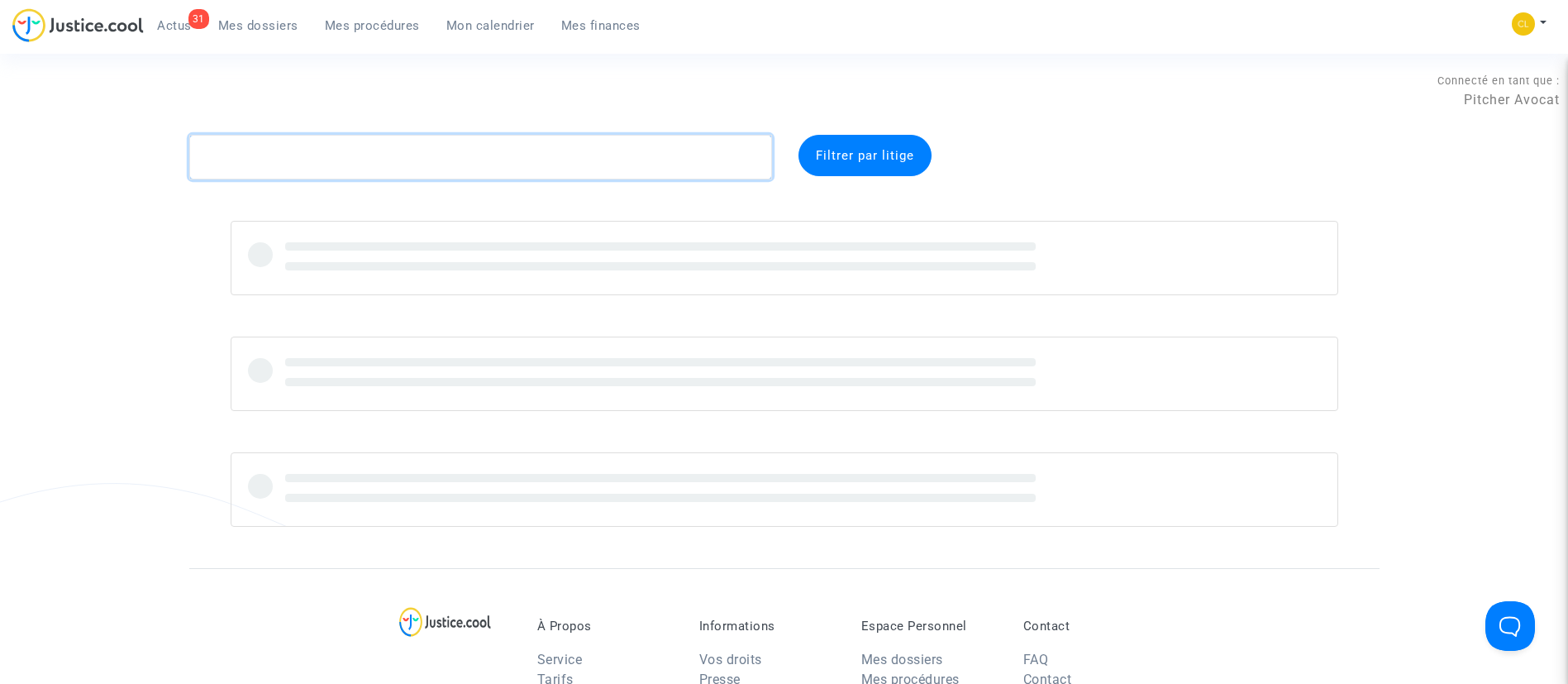
click at [435, 162] on textarea at bounding box center [481, 157] width 583 height 45
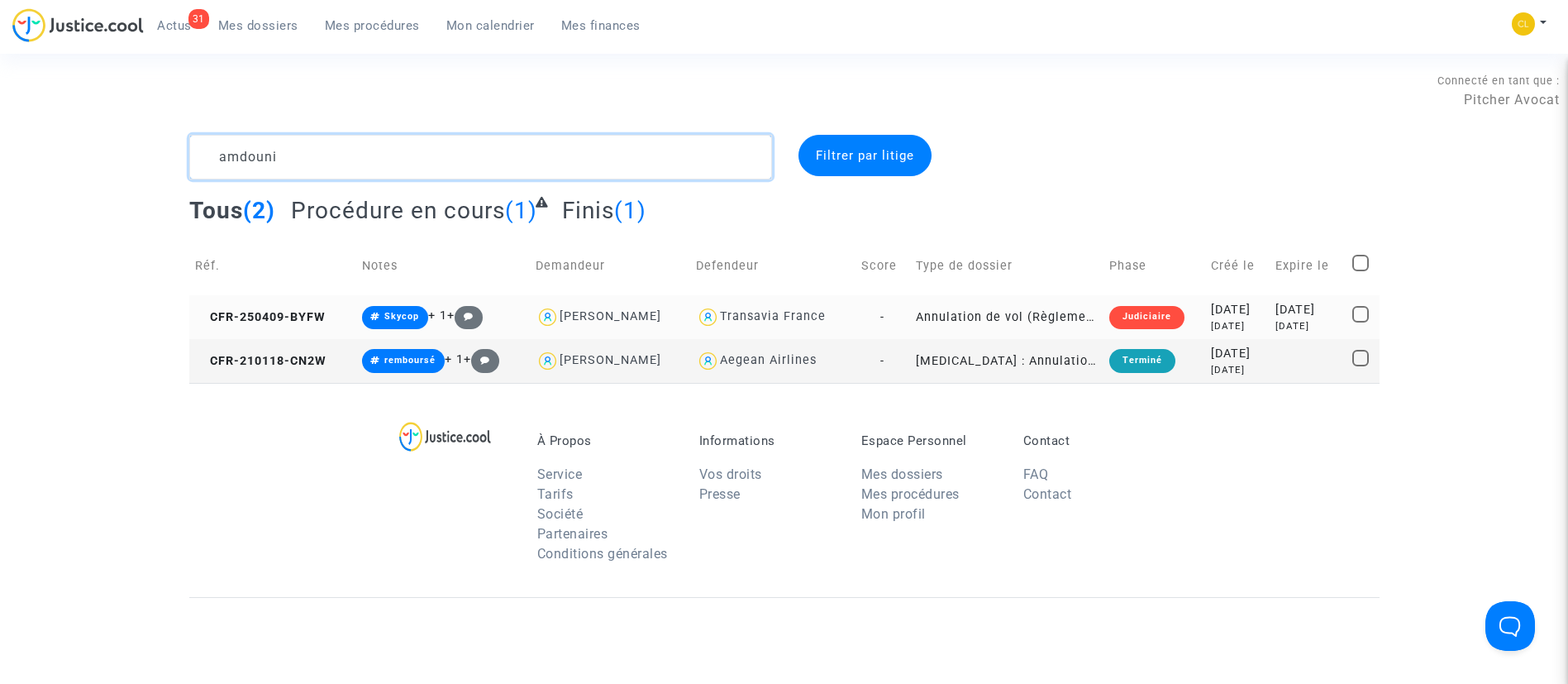
type textarea "amdouni"
click at [1275, 312] on div "2025-04-29" at bounding box center [1307, 310] width 64 height 19
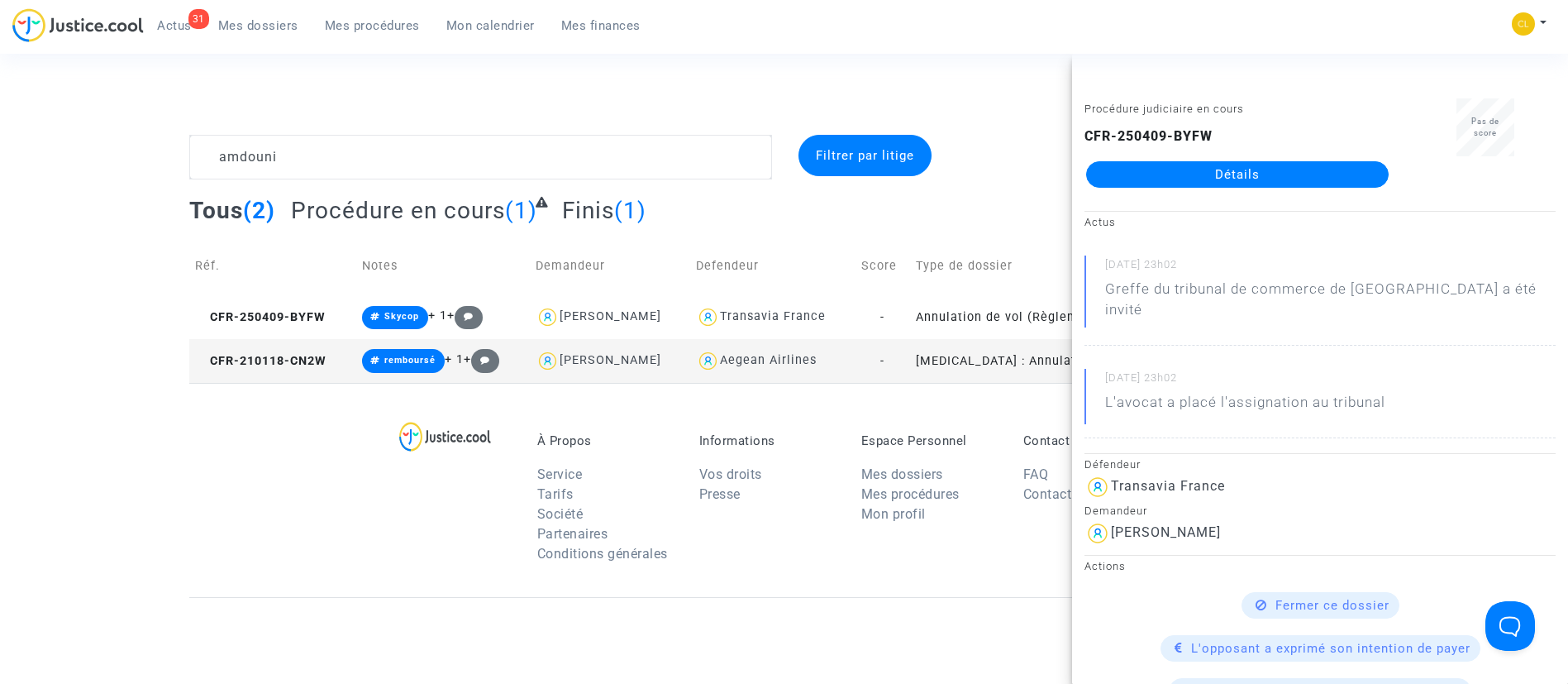
click at [1192, 175] on link "Détails" at bounding box center [1237, 174] width 303 height 26
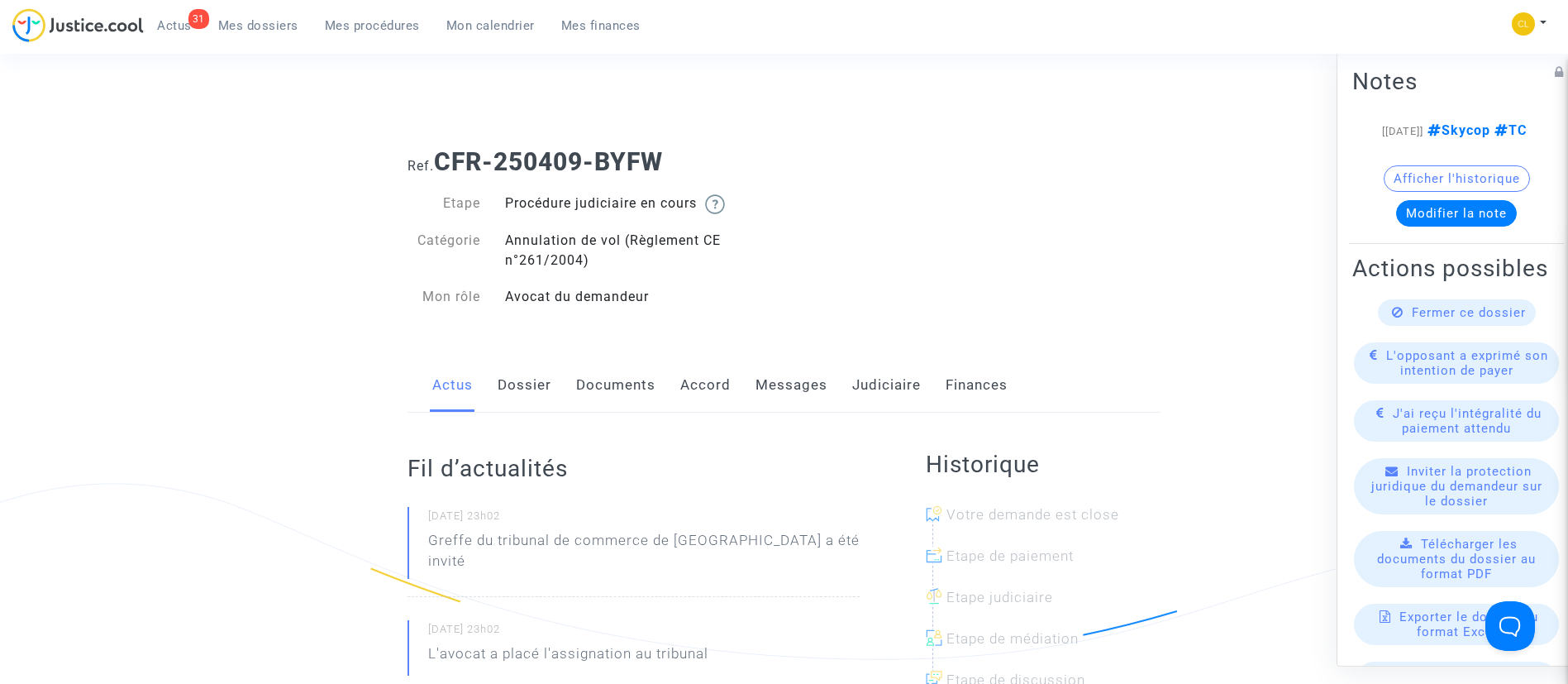
click at [807, 390] on link "Messages" at bounding box center [791, 385] width 72 height 55
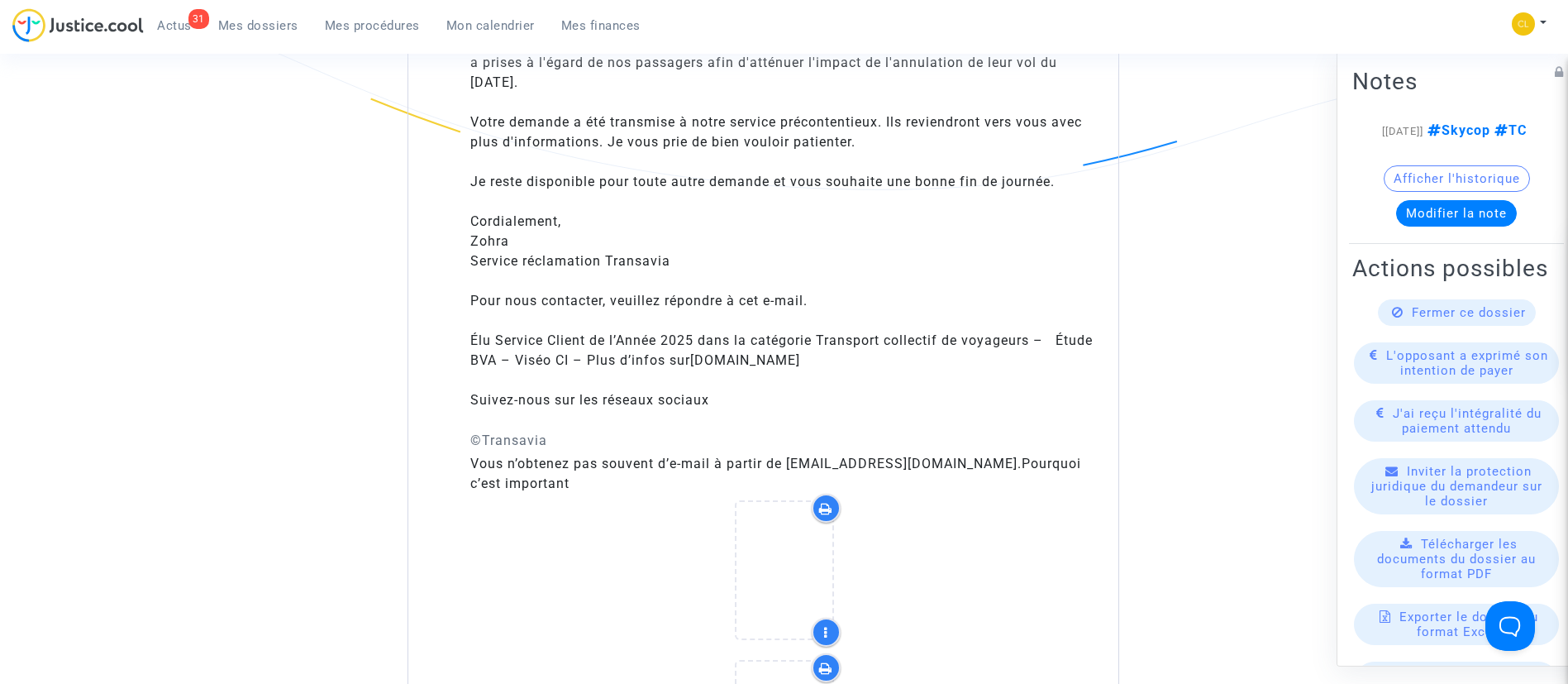
scroll to position [1364, 0]
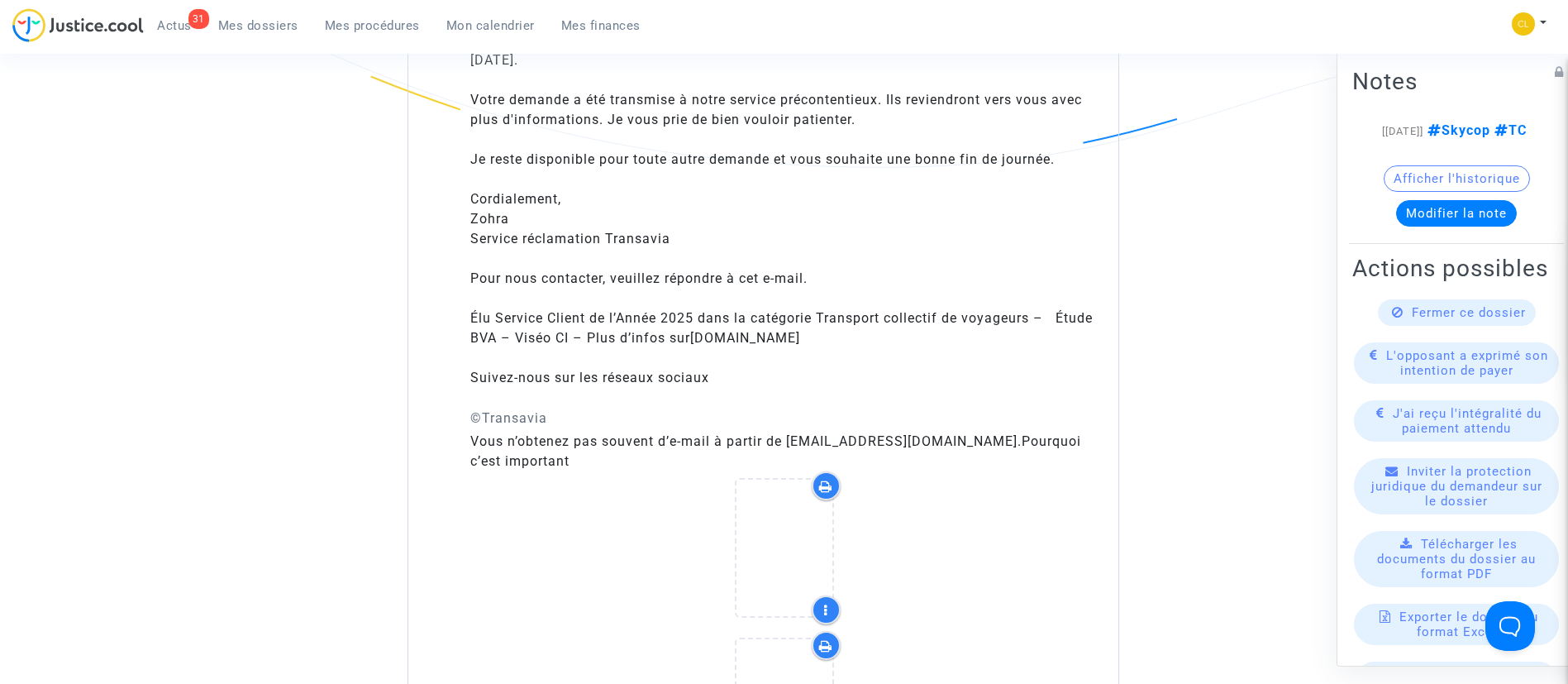
click at [1465, 383] on available-action-list "Fermer ce dossier L'opposant a exprimé son intention de payer J'ai reçu l'intég…" at bounding box center [1457, 557] width 209 height 519
drag, startPoint x: 1465, startPoint y: 375, endPoint x: 1465, endPoint y: 363, distance: 12.0
click at [1465, 373] on available-action-list "Fermer ce dossier L'opposant a exprimé son intention de payer J'ai reçu l'intég…" at bounding box center [1457, 557] width 209 height 519
click at [1465, 319] on span "Fermer ce dossier" at bounding box center [1468, 312] width 114 height 15
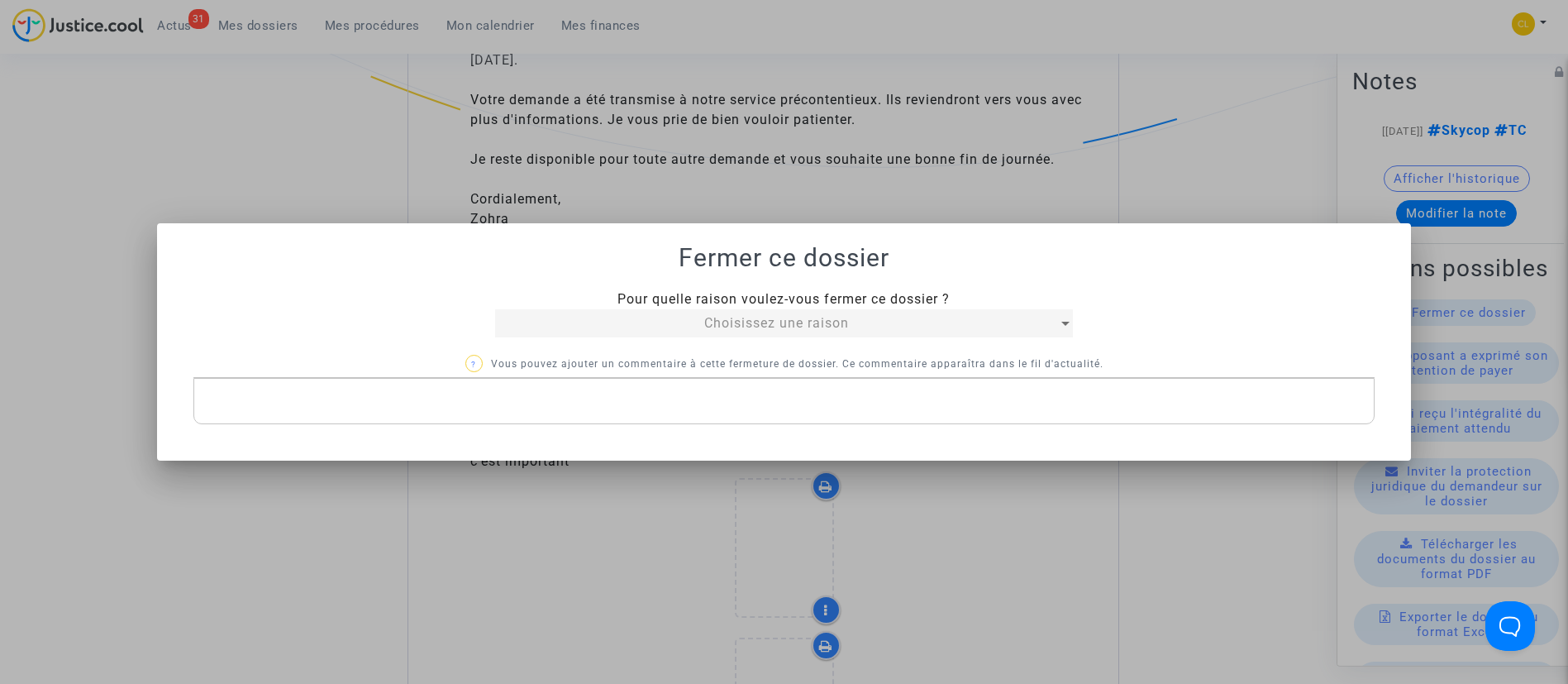
click at [652, 313] on div "Choisissez une raison" at bounding box center [776, 322] width 564 height 20
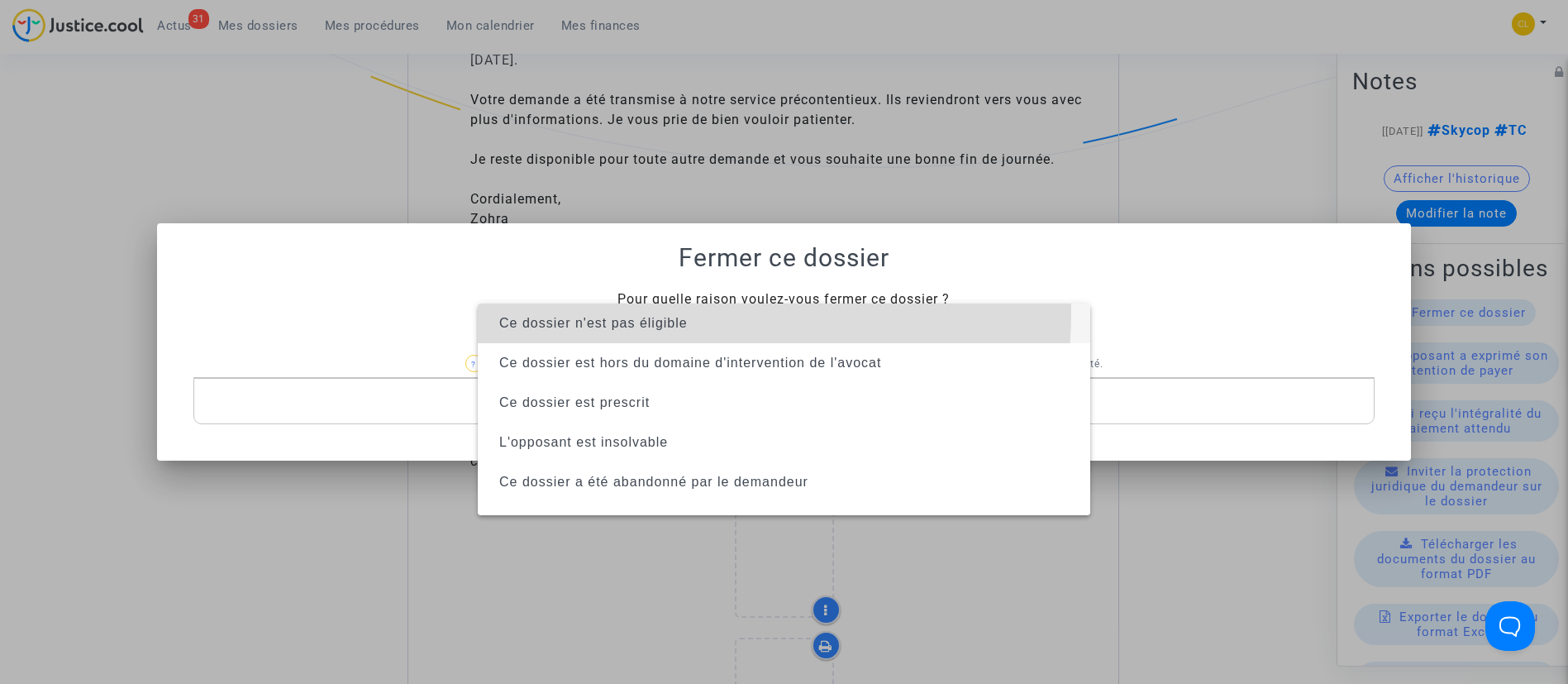
click at [652, 312] on span "Ce dossier n'est pas éligible" at bounding box center [784, 323] width 586 height 40
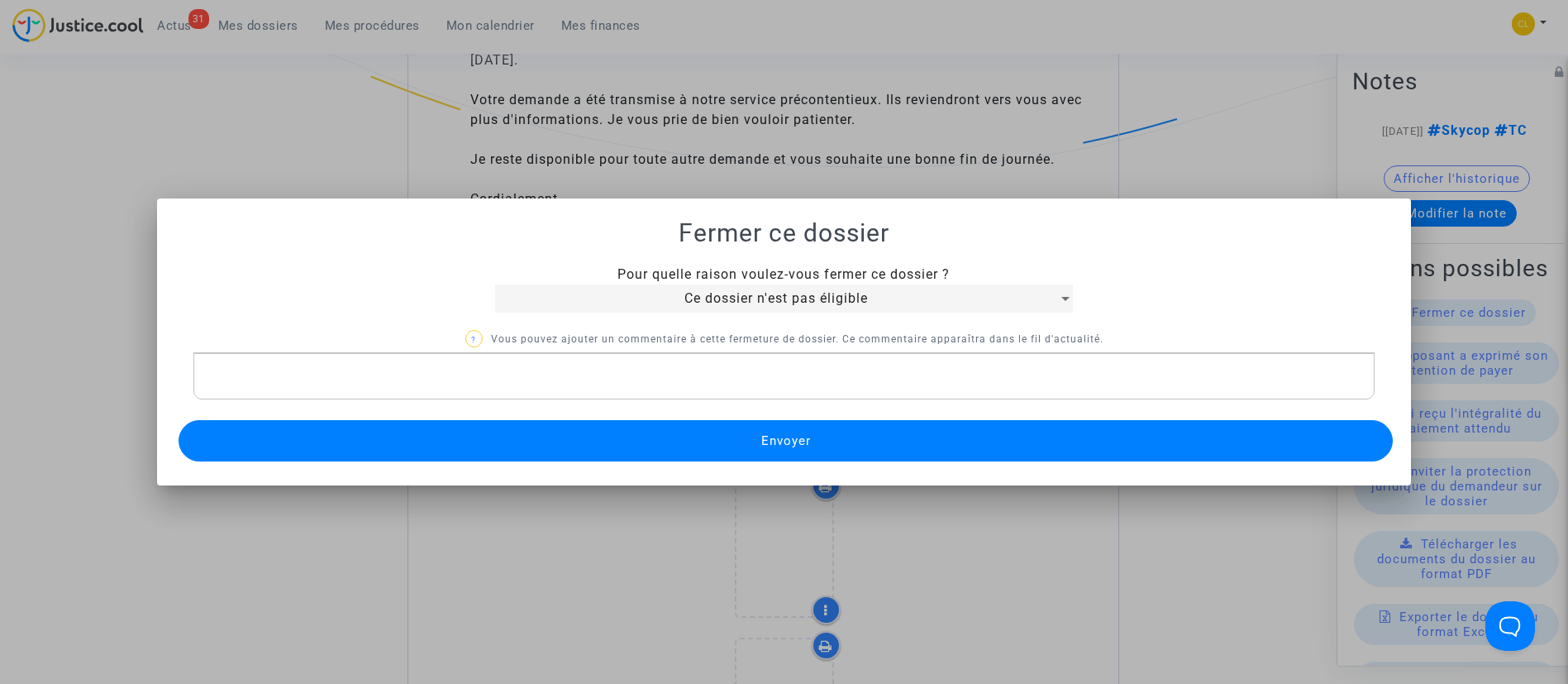
click at [741, 438] on button "Envoyer" at bounding box center [786, 441] width 1215 height 41
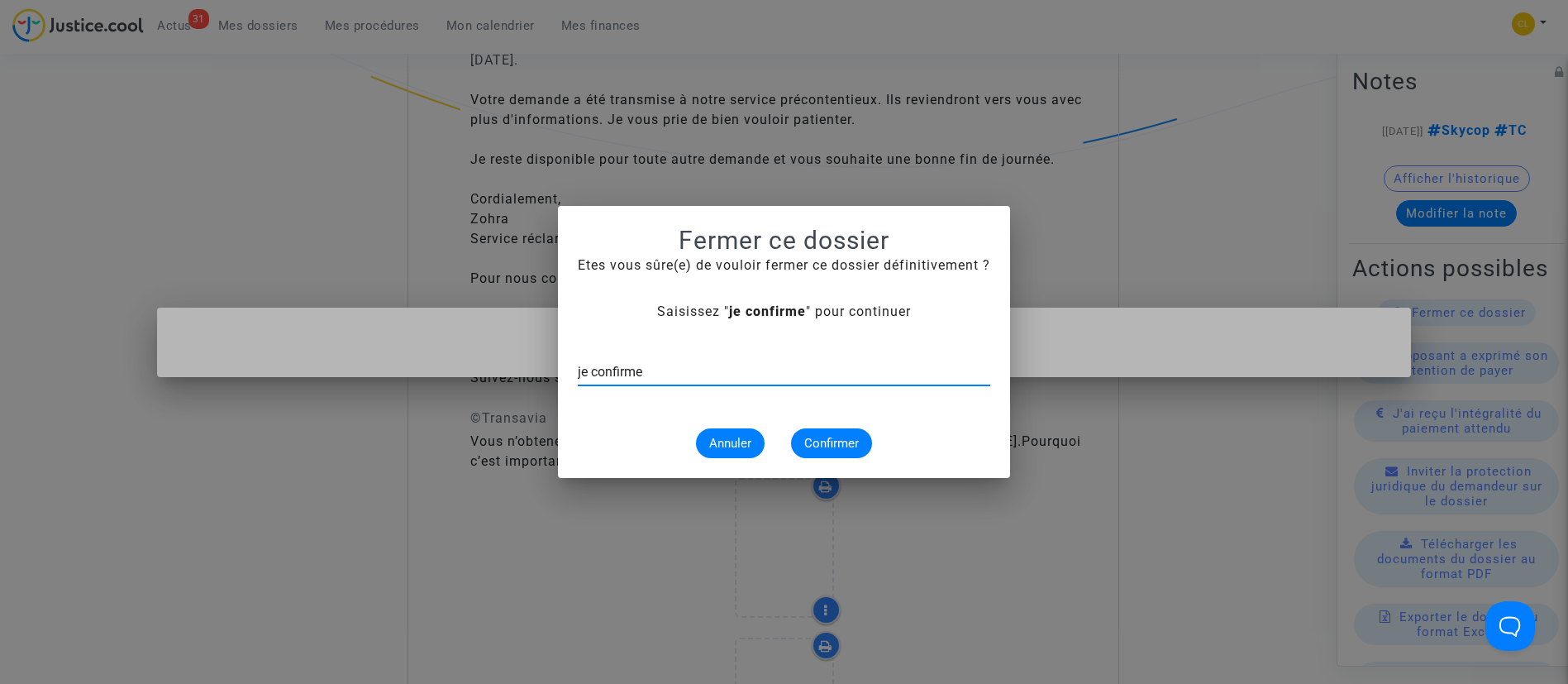
type input "je confirme"
click at [826, 434] on button "Confirmer" at bounding box center [831, 444] width 81 height 30
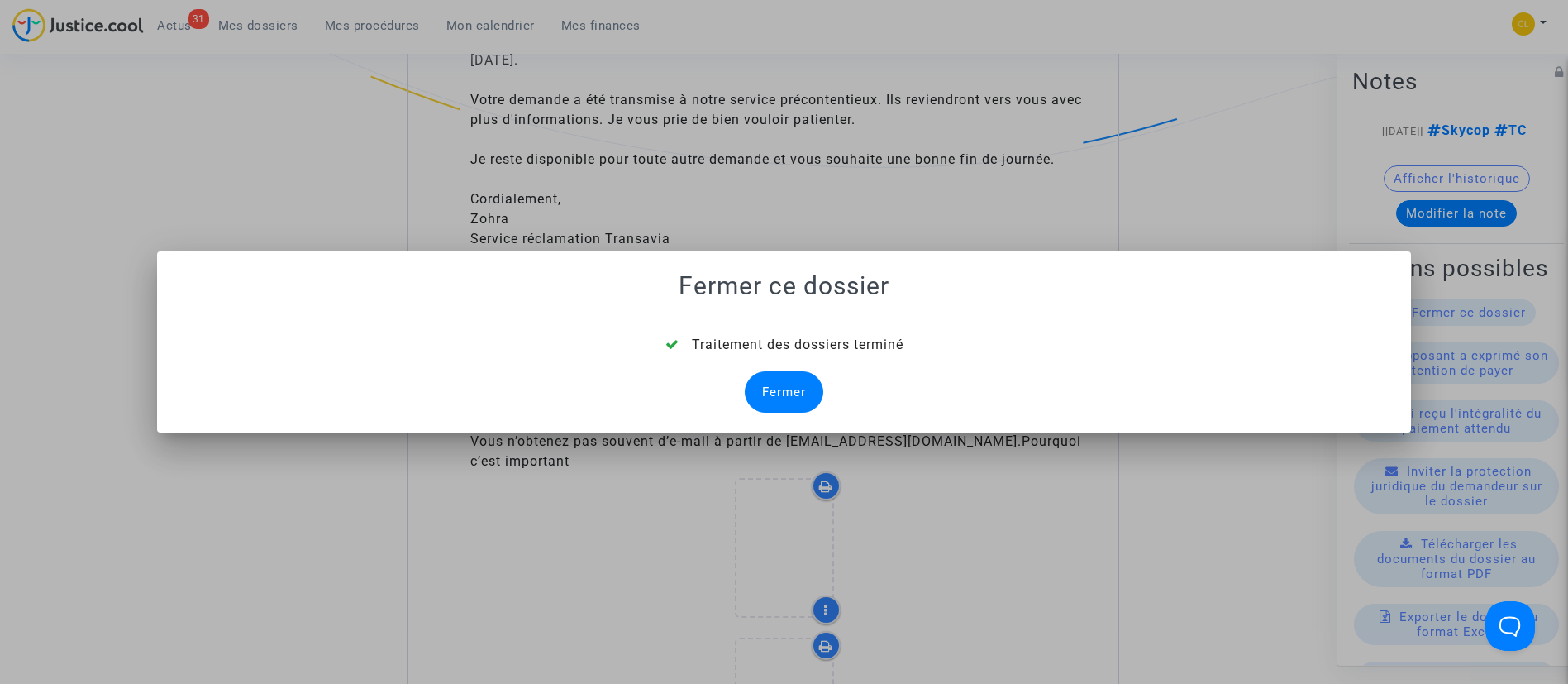
click at [799, 390] on div "Fermer" at bounding box center [784, 391] width 78 height 41
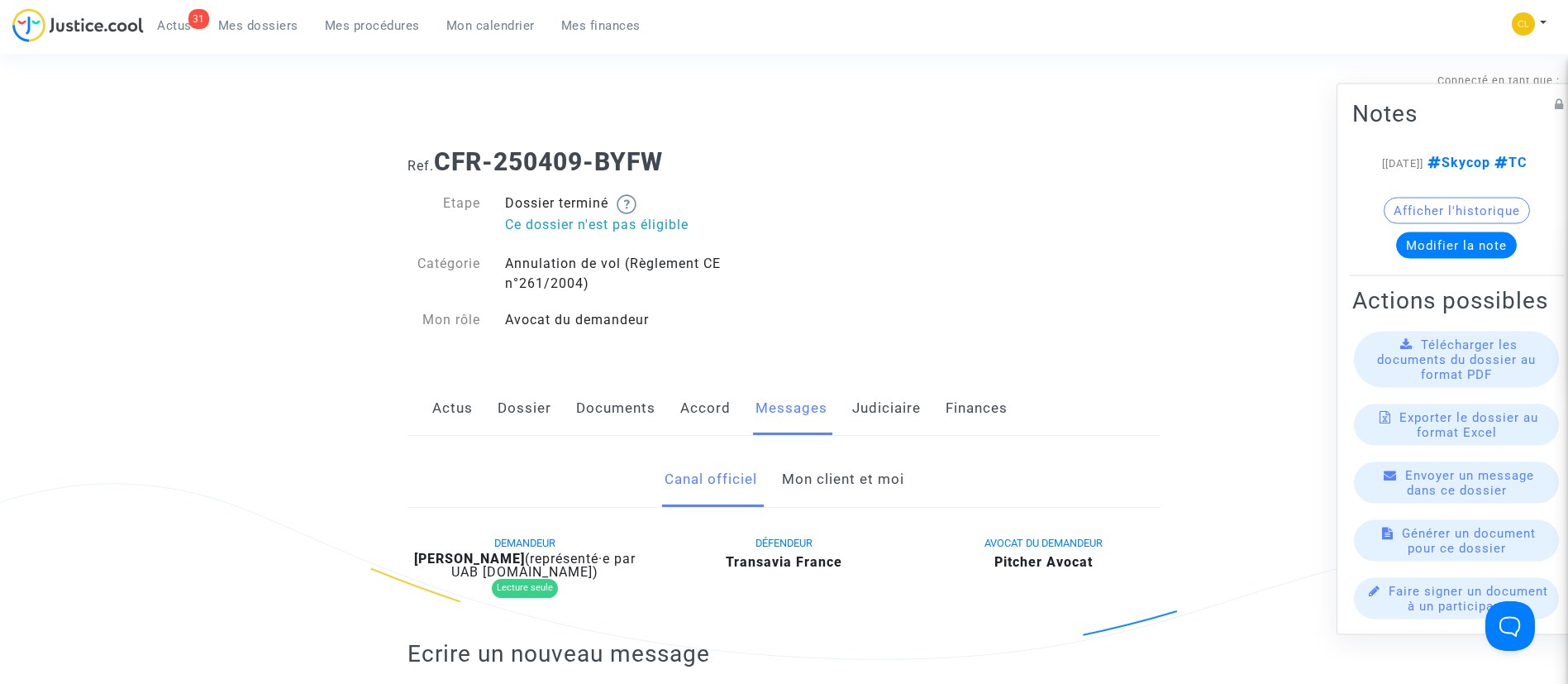
click at [887, 403] on link "Judiciaire" at bounding box center [887, 408] width 69 height 55
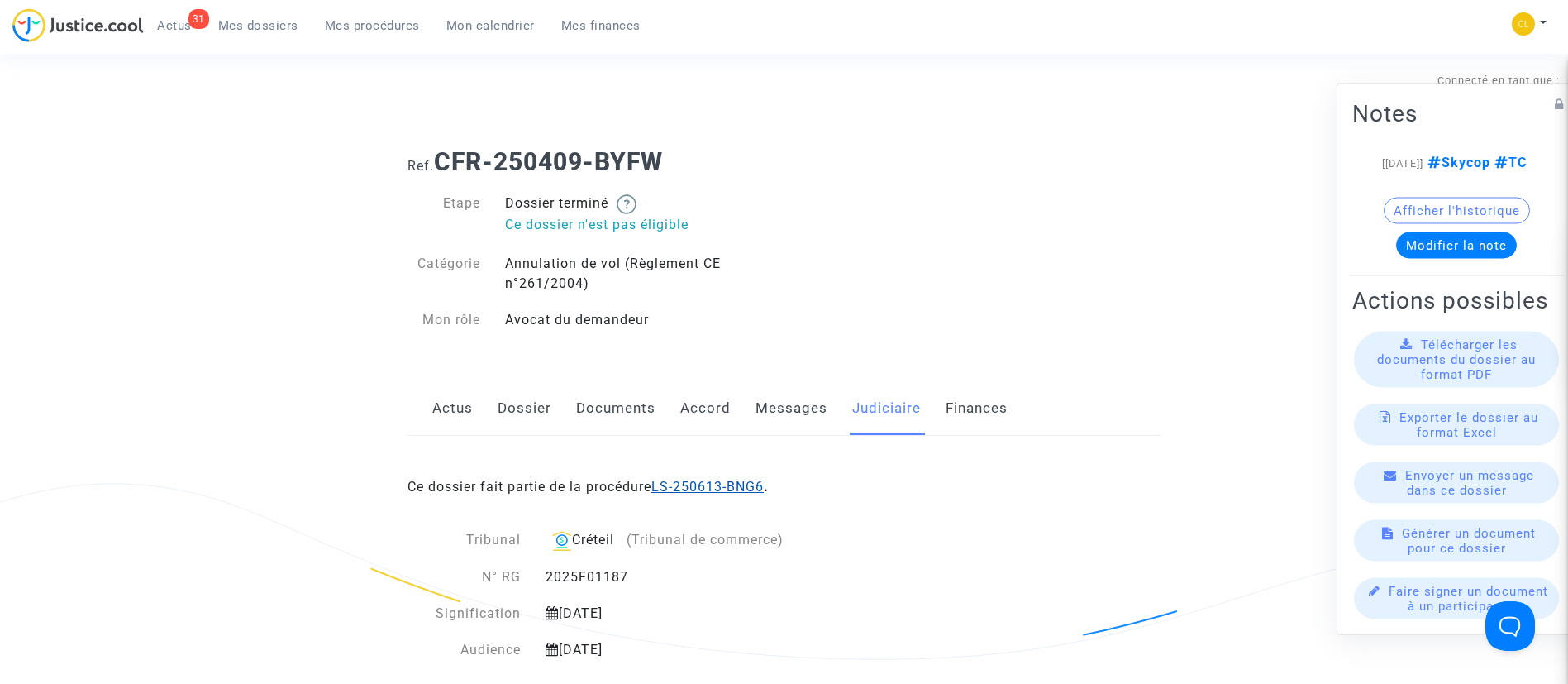
click at [722, 486] on link "LS-250613-BNG6" at bounding box center [707, 486] width 113 height 16
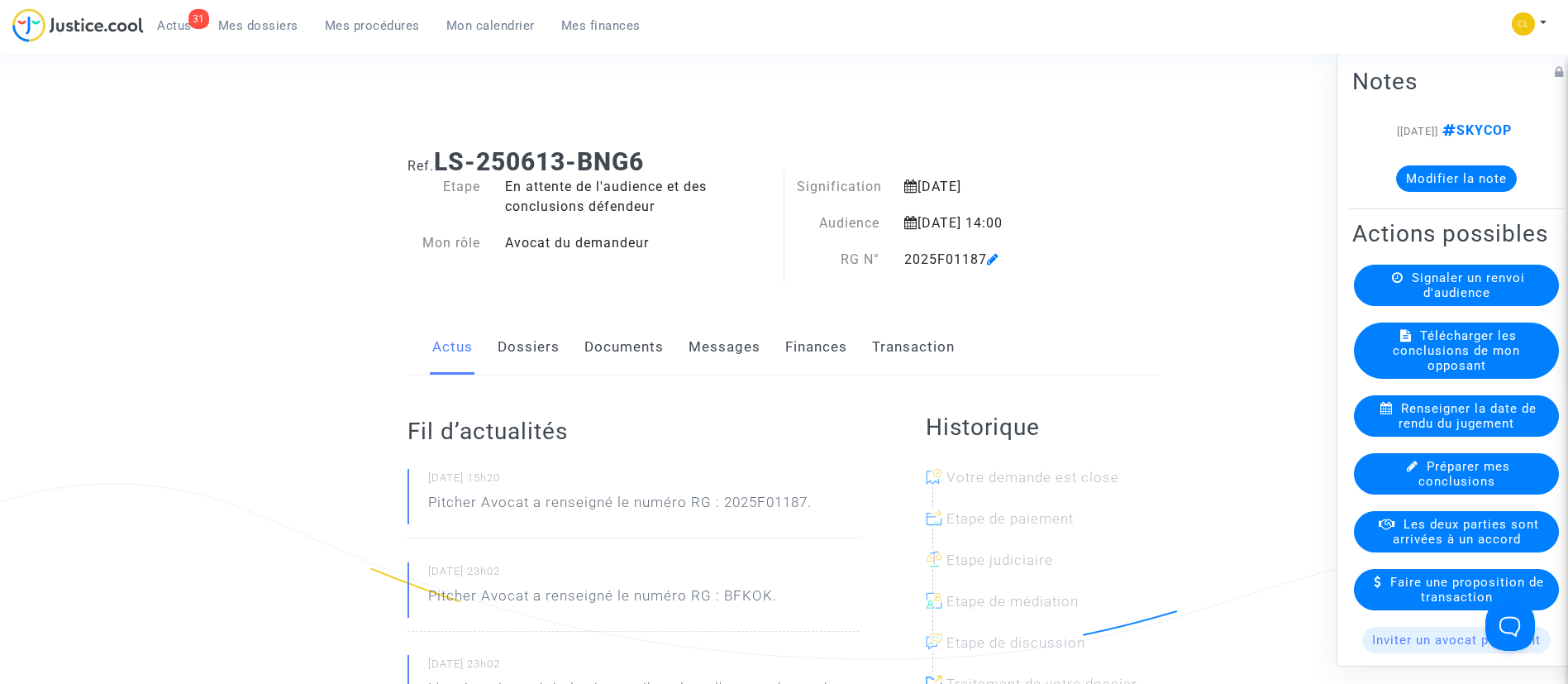
click at [1415, 191] on button "Modifier la note" at bounding box center [1457, 178] width 121 height 26
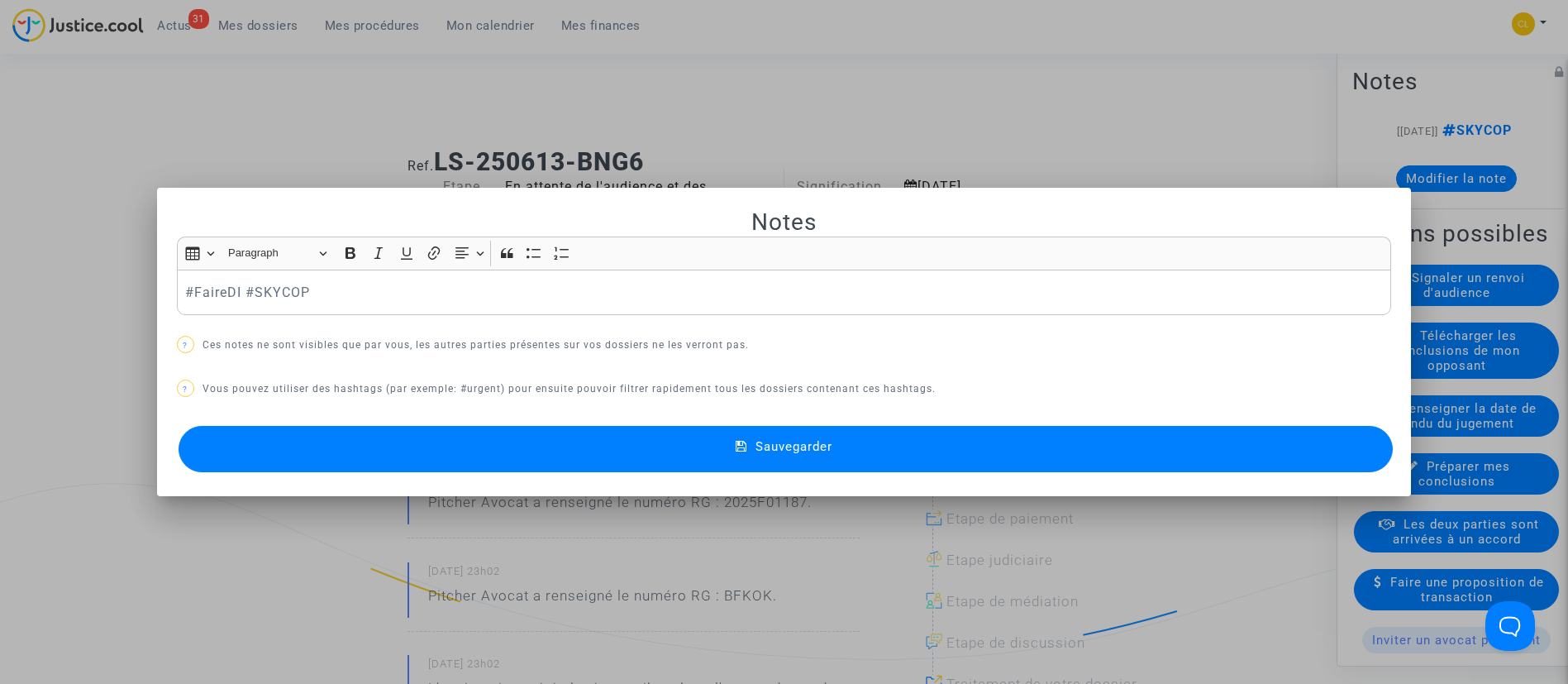
click at [770, 458] on button "Sauvegarder" at bounding box center [786, 449] width 1215 height 47
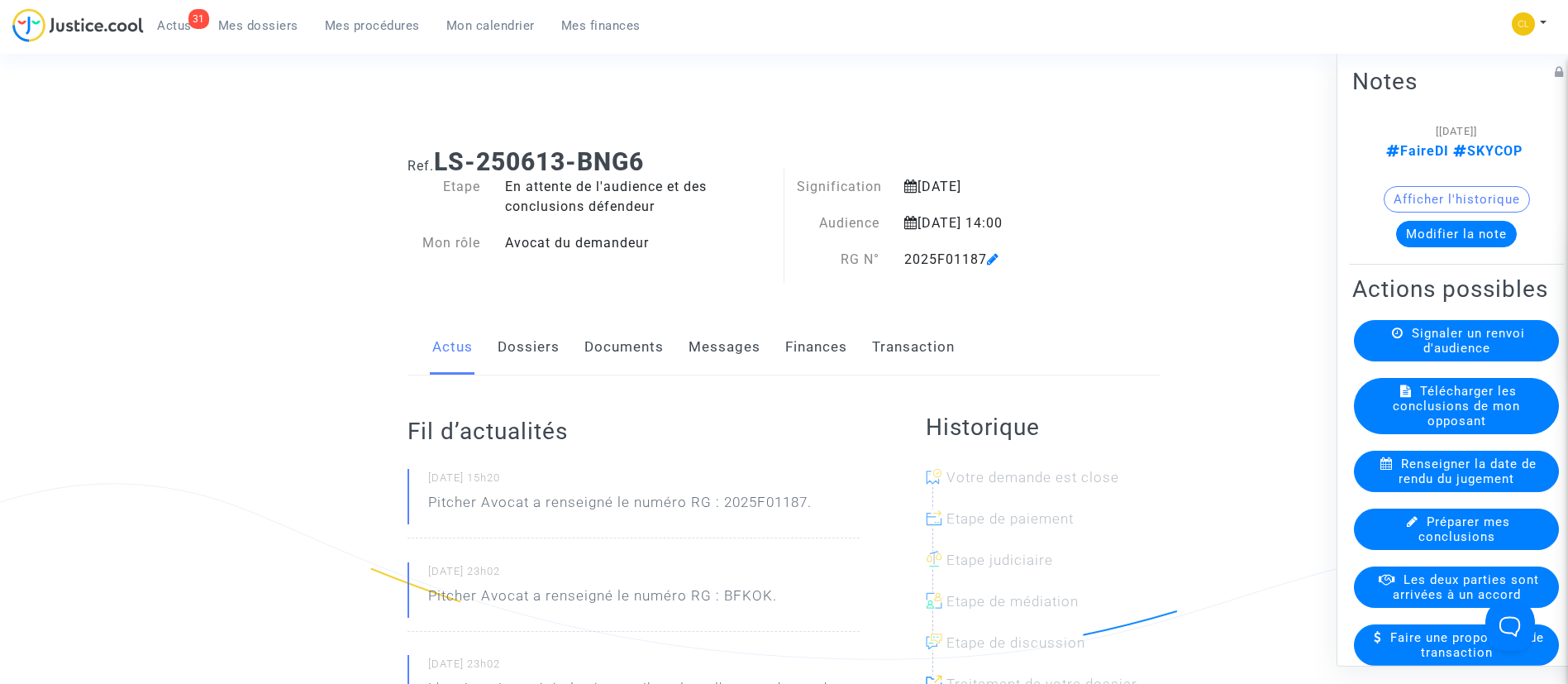
drag, startPoint x: 266, startPoint y: 17, endPoint x: 272, endPoint y: 34, distance: 18.0
click at [266, 17] on link "Mes dossiers" at bounding box center [258, 25] width 106 height 25
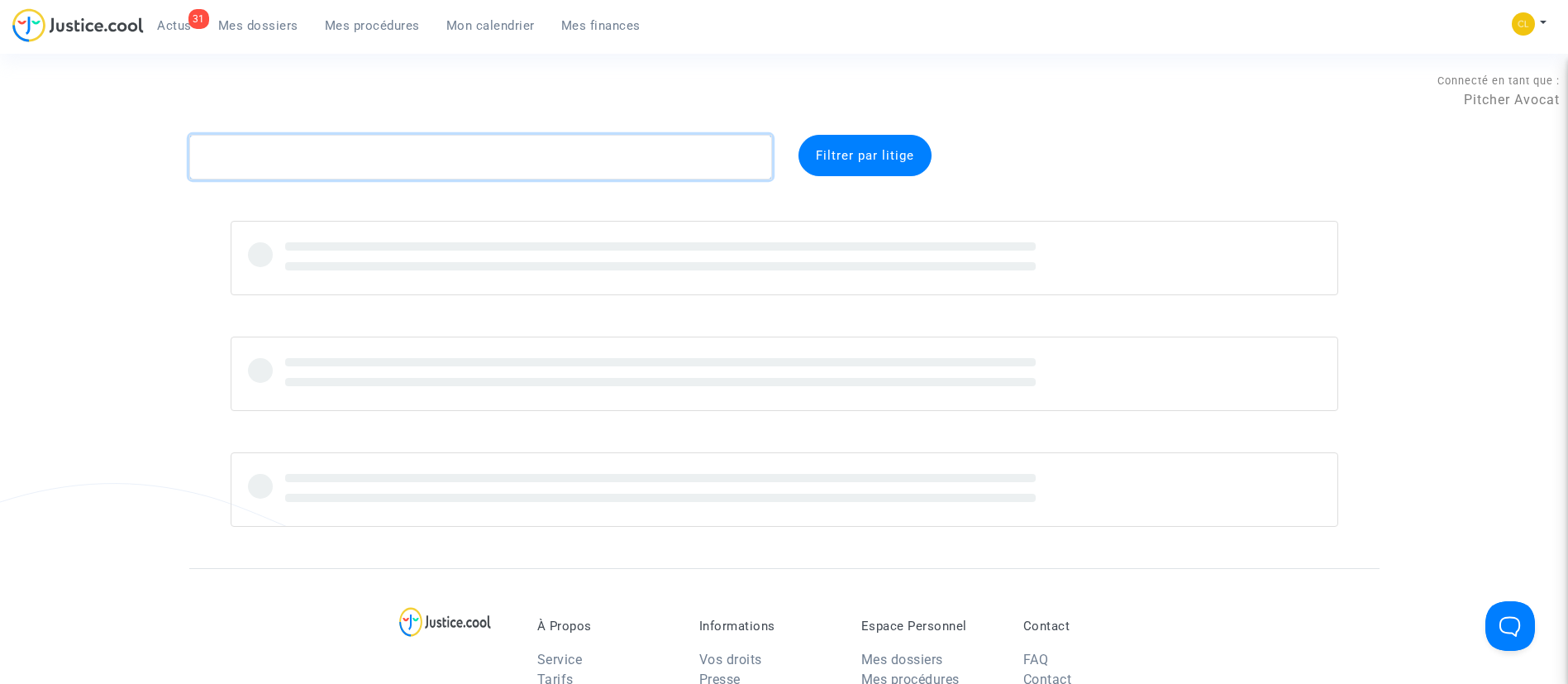
drag, startPoint x: 308, startPoint y: 169, endPoint x: 322, endPoint y: 169, distance: 14.0
click at [322, 169] on textarea at bounding box center [481, 157] width 583 height 45
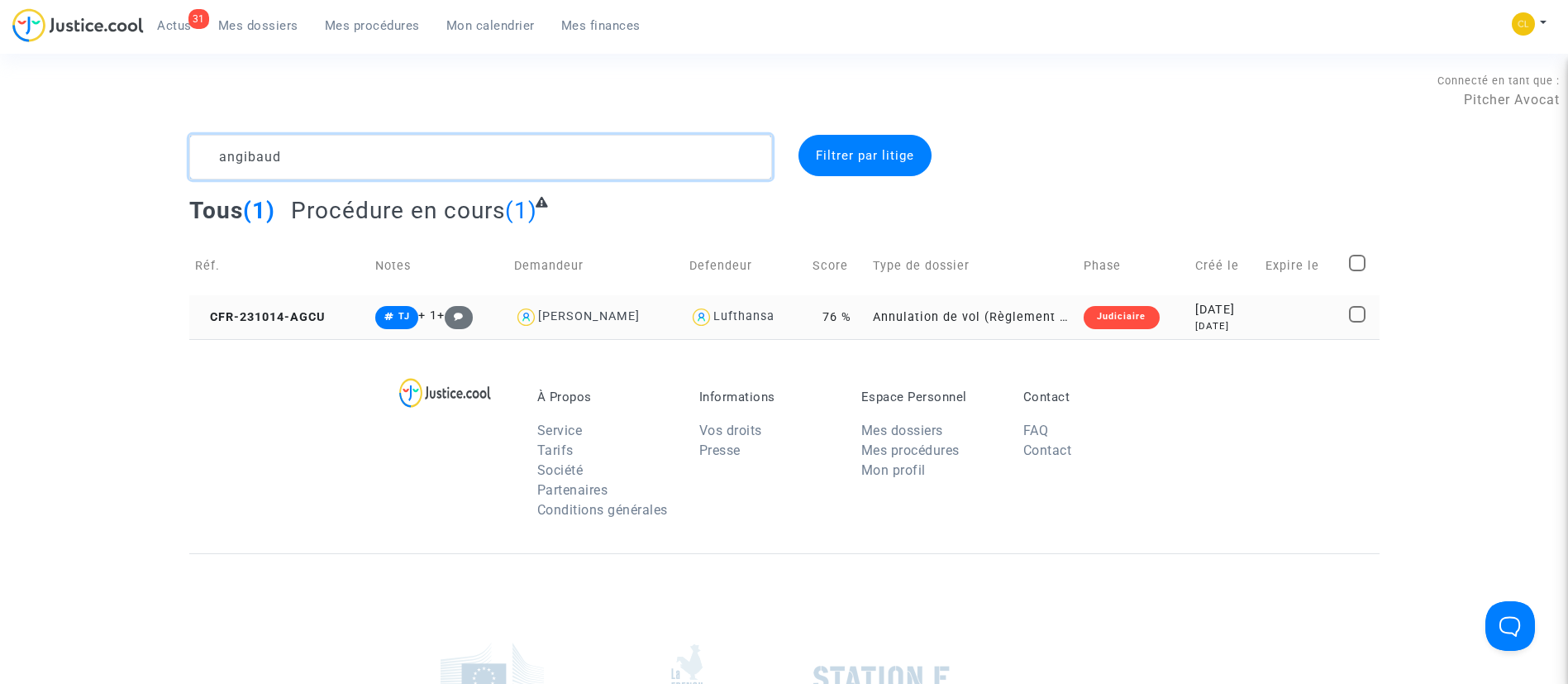
type textarea "angibaud"
click at [1205, 334] on td "2023-10-14 2 years ago" at bounding box center [1225, 317] width 71 height 44
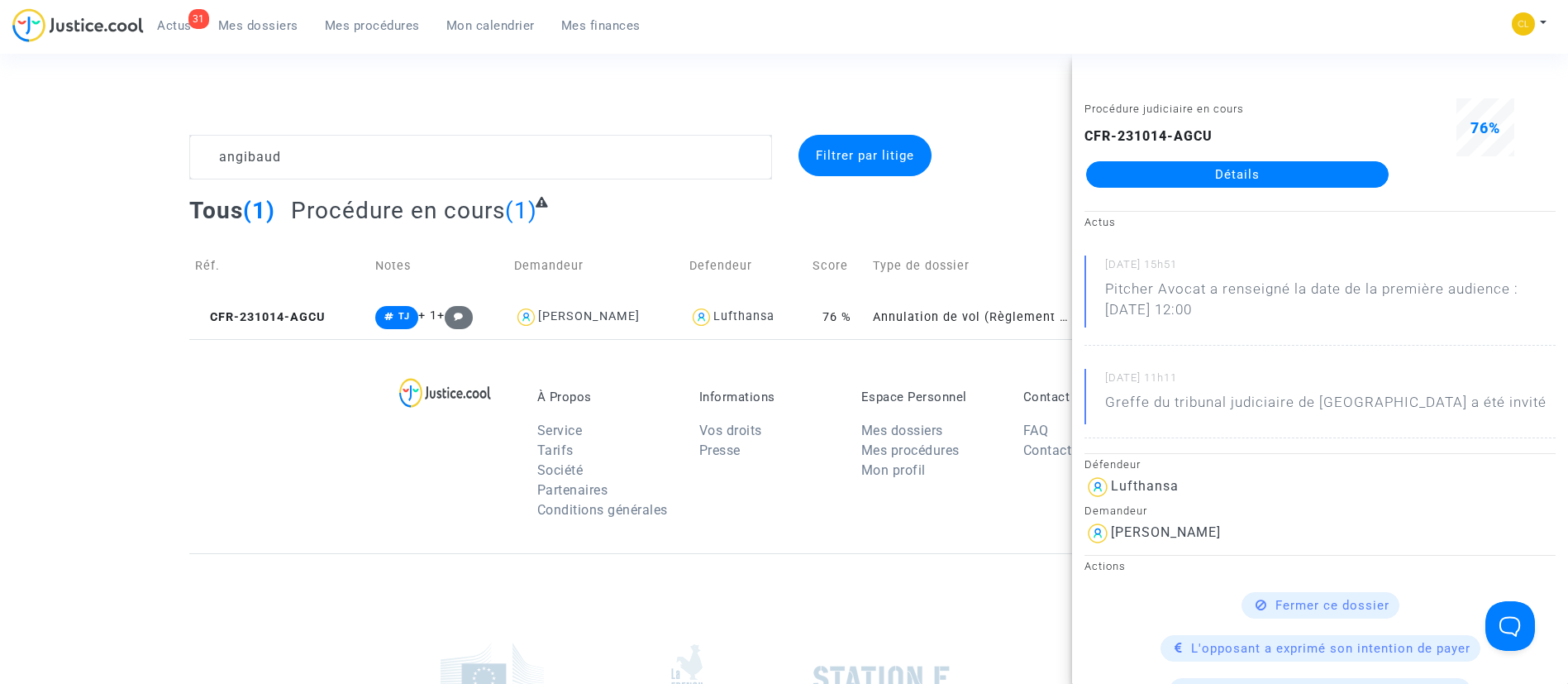
click at [1165, 184] on link "Détails" at bounding box center [1237, 174] width 303 height 26
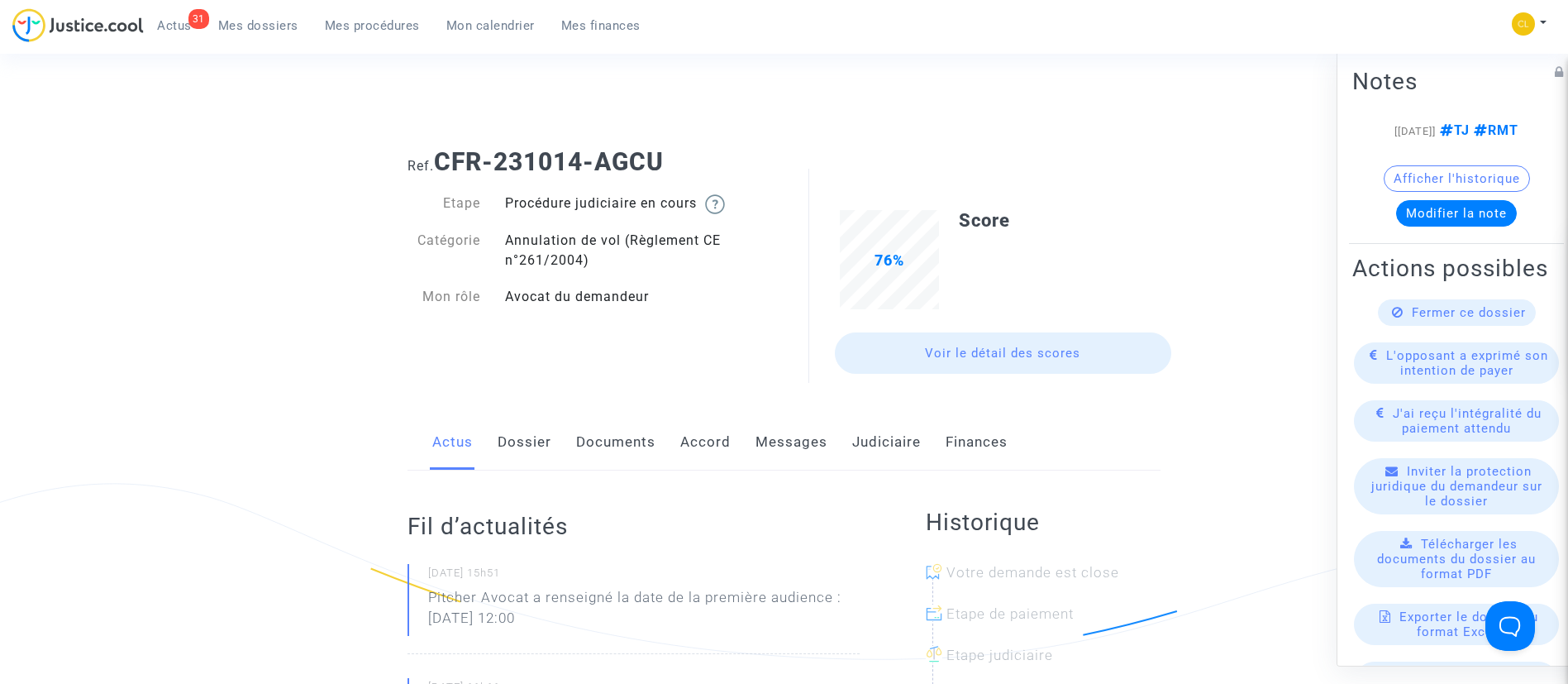
click at [866, 445] on link "Judiciaire" at bounding box center [887, 442] width 69 height 55
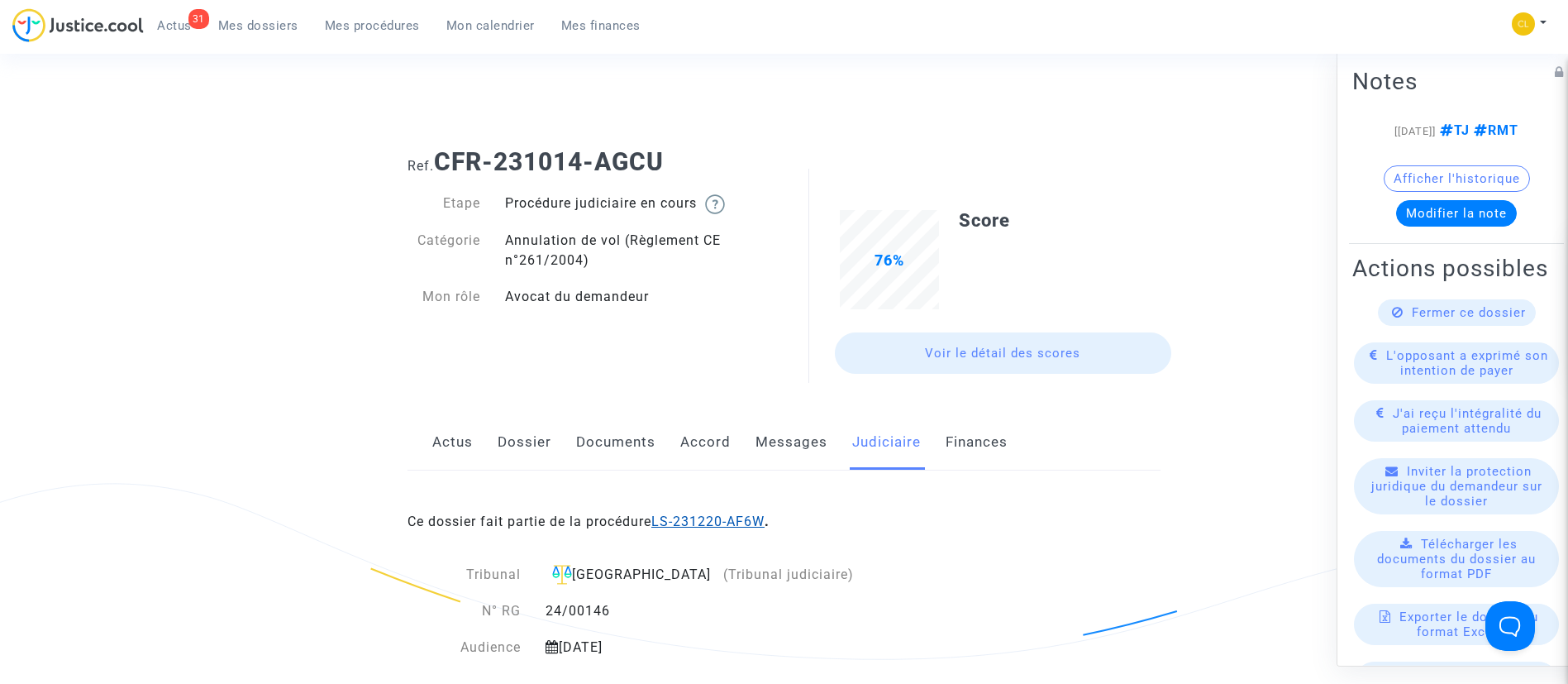
click at [734, 520] on link "LS-231220-AF6W" at bounding box center [708, 521] width 114 height 16
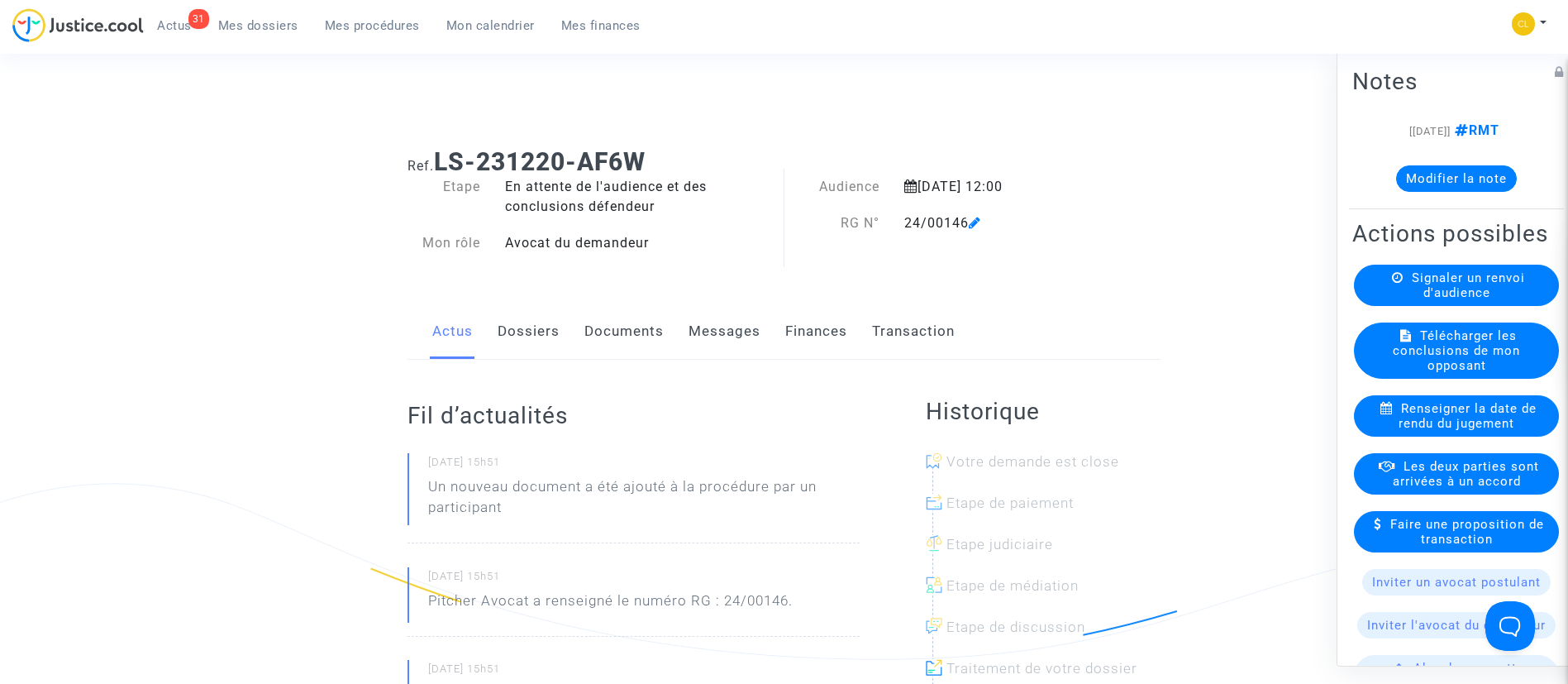
click at [827, 323] on link "Finances" at bounding box center [816, 332] width 62 height 55
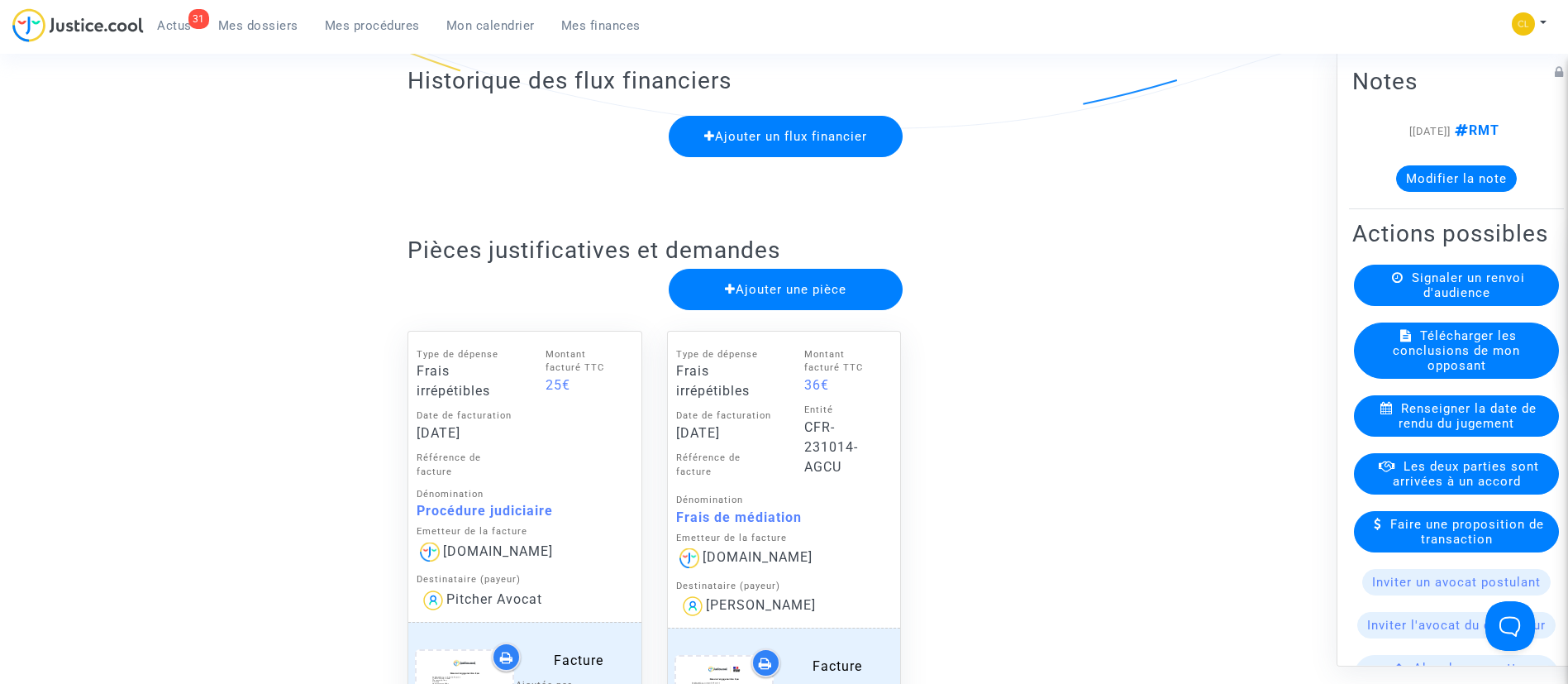
scroll to position [124, 0]
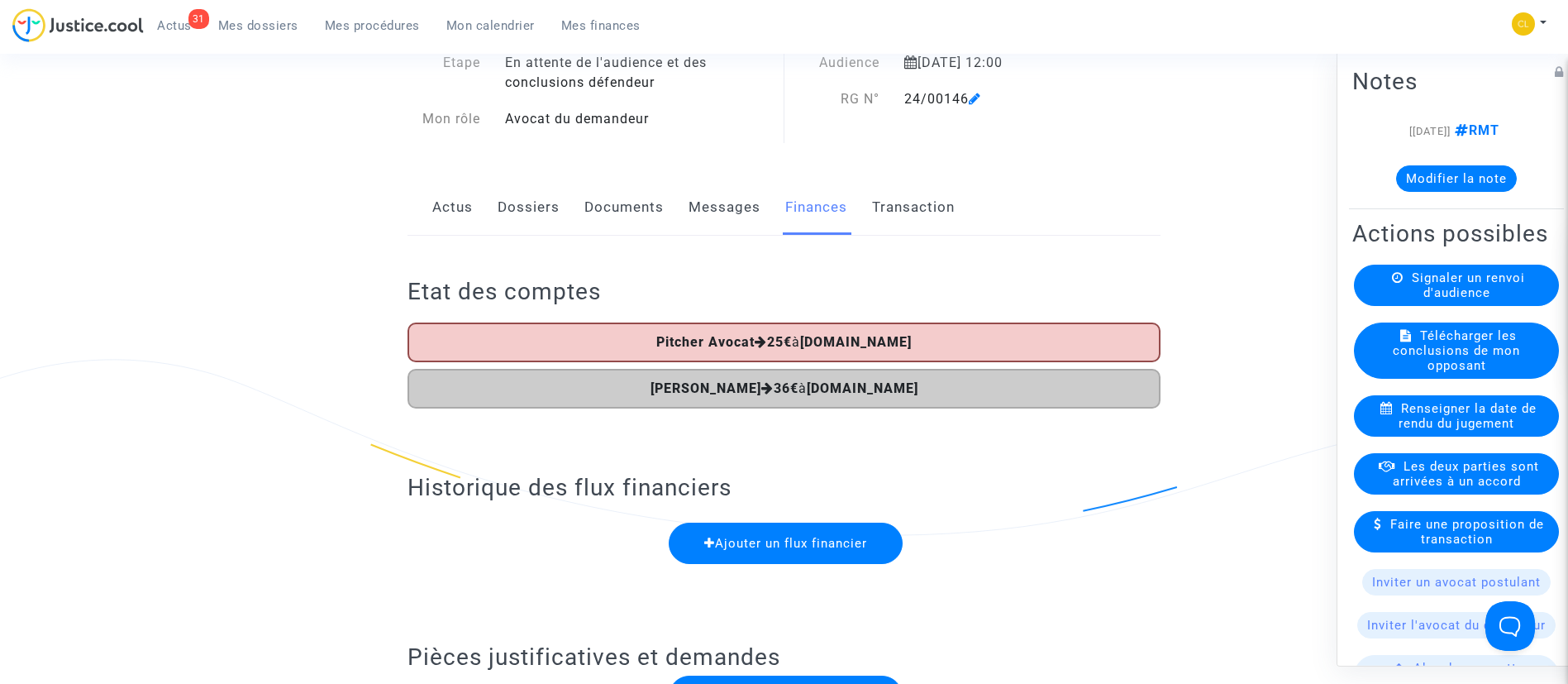
click at [550, 215] on link "Dossiers" at bounding box center [528, 207] width 62 height 55
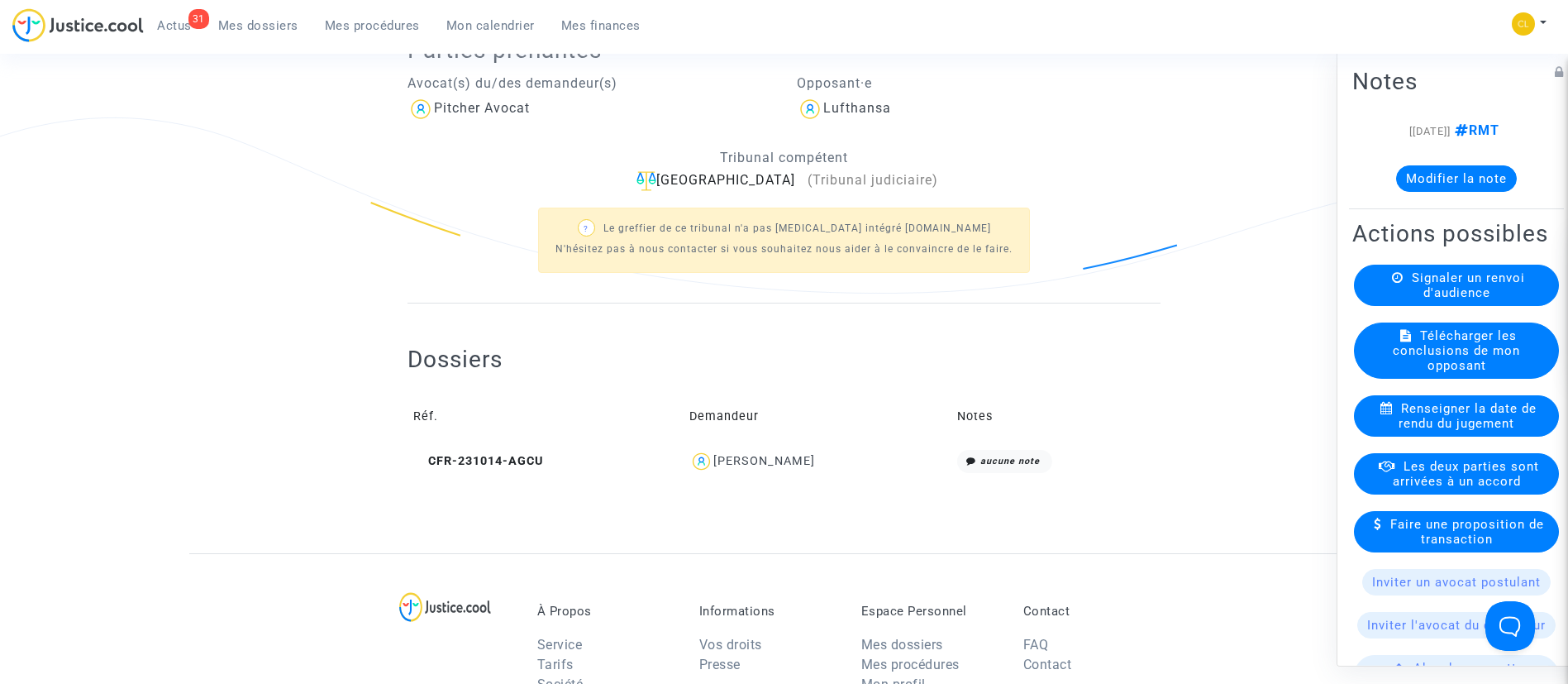
scroll to position [372, 0]
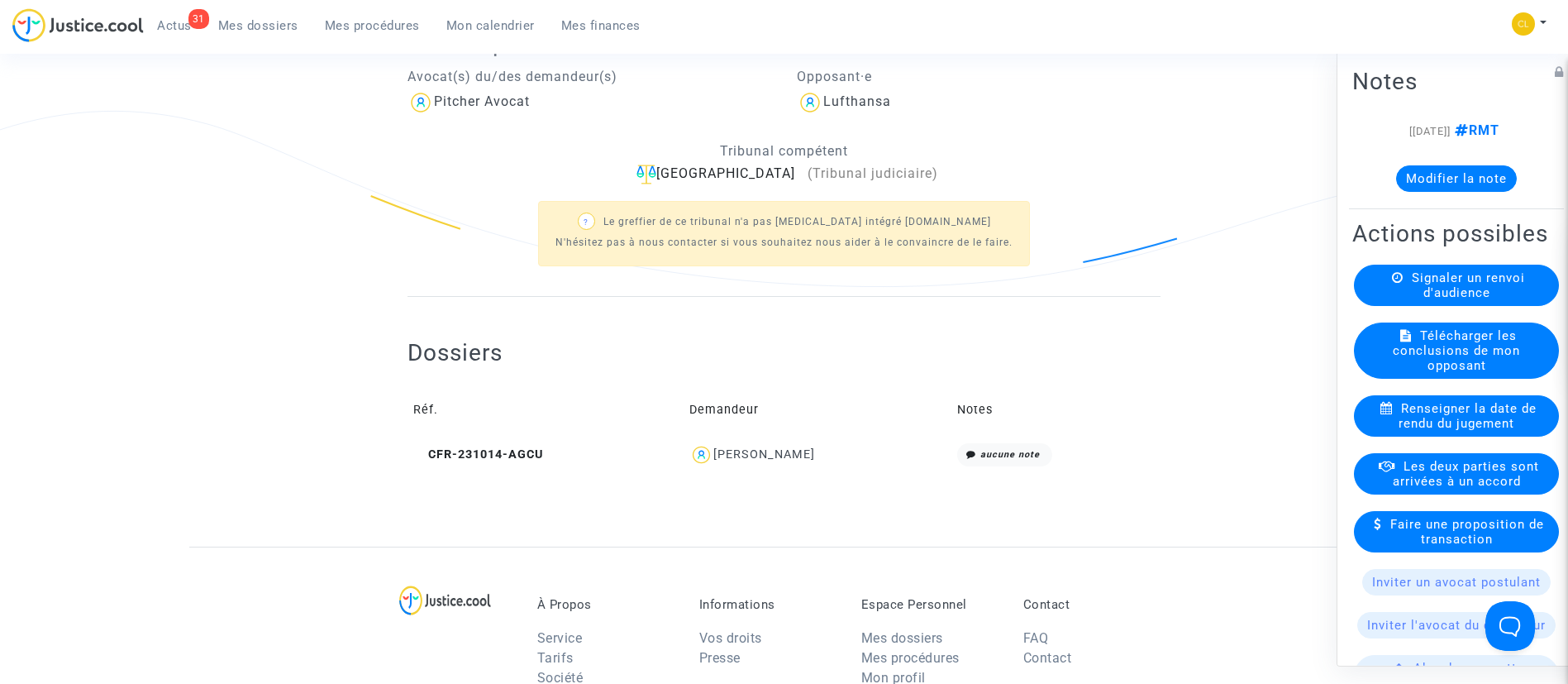
click at [774, 447] on div "Grégoire ANGIBAUD" at bounding box center [764, 454] width 102 height 14
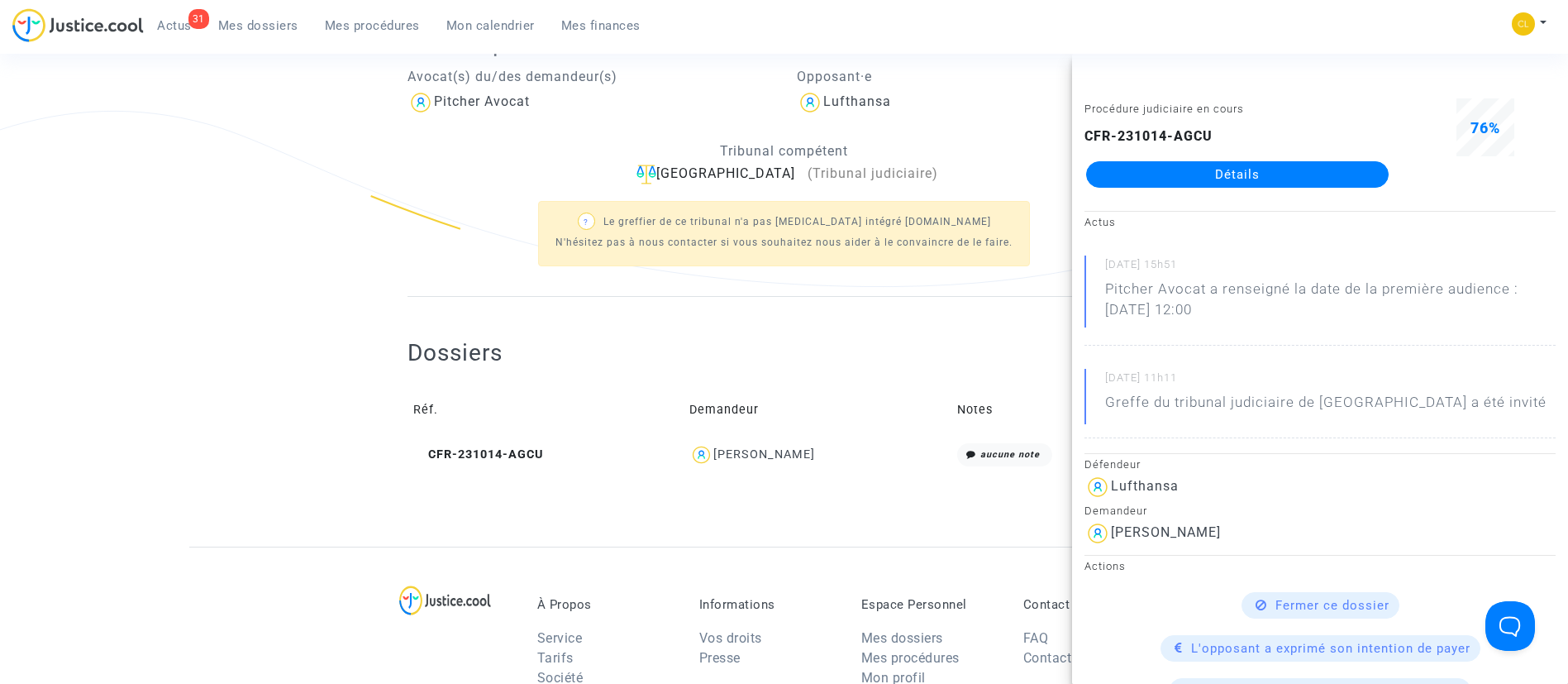
click at [1241, 179] on link "Détails" at bounding box center [1237, 174] width 303 height 26
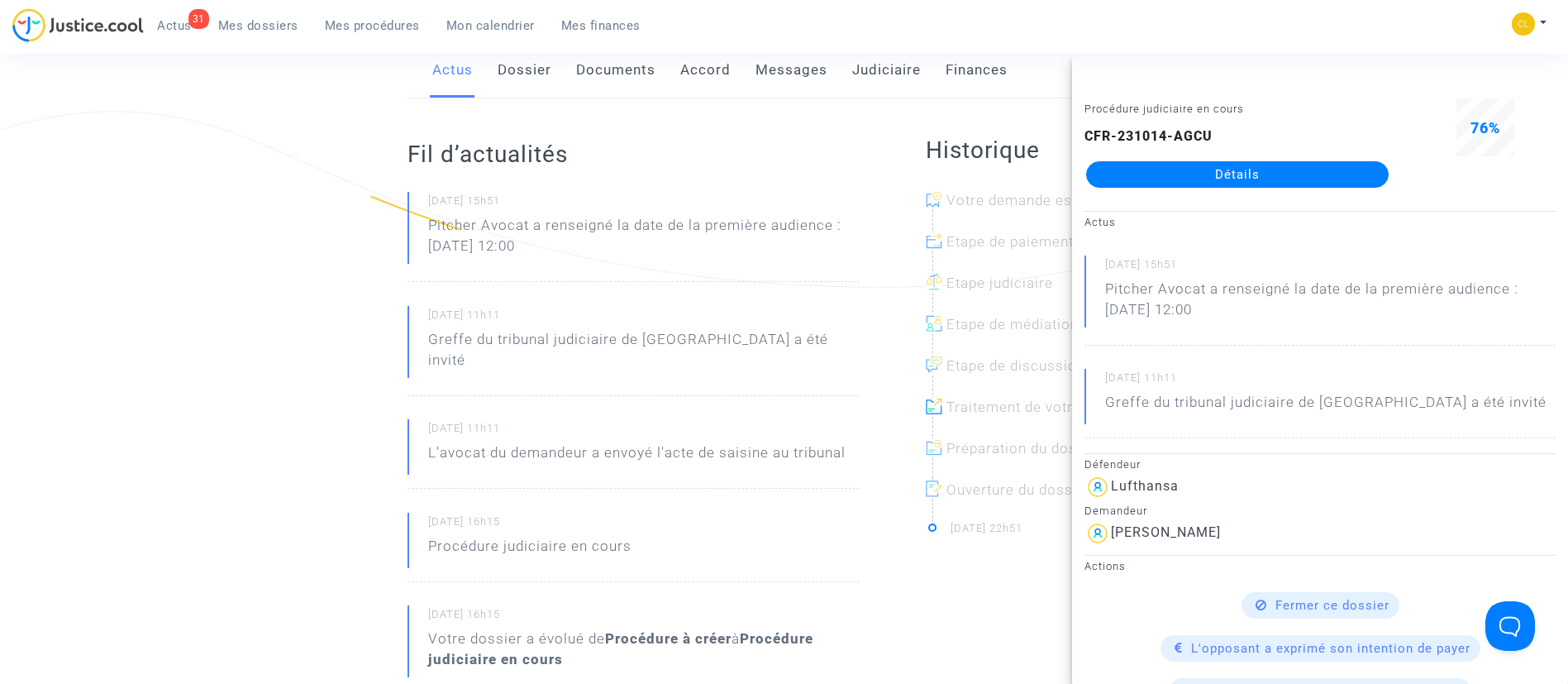
click at [691, 68] on link "Accord" at bounding box center [705, 70] width 50 height 55
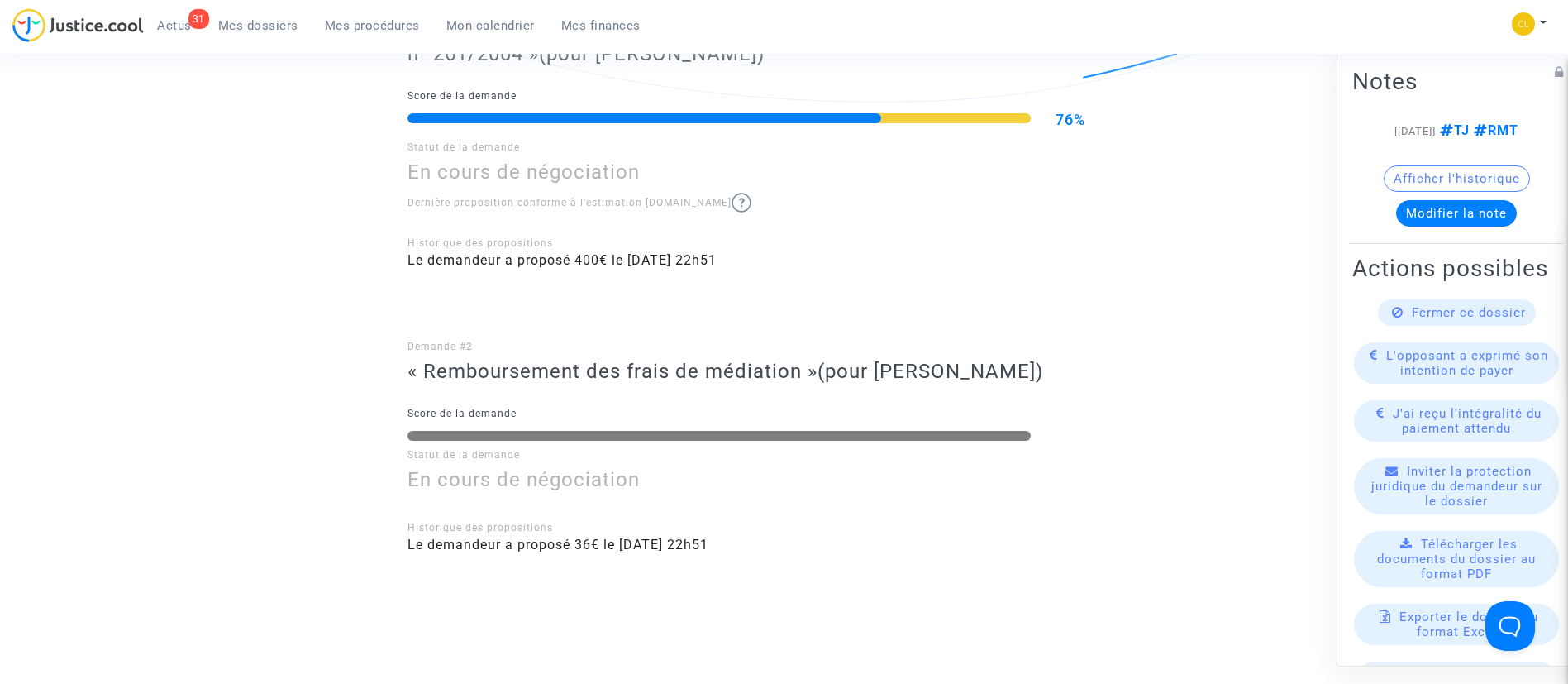
scroll to position [620, 0]
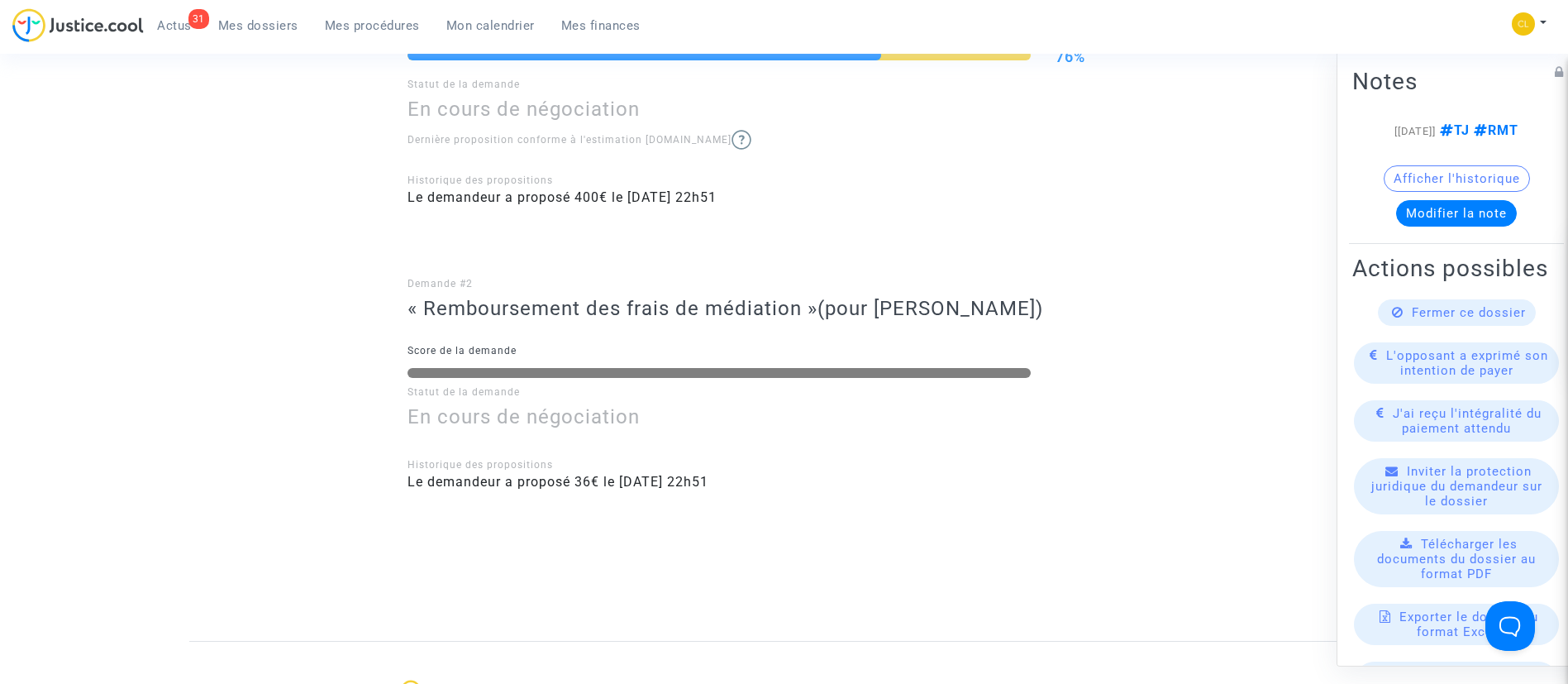
click at [246, 25] on span "Mes dossiers" at bounding box center [258, 26] width 80 height 15
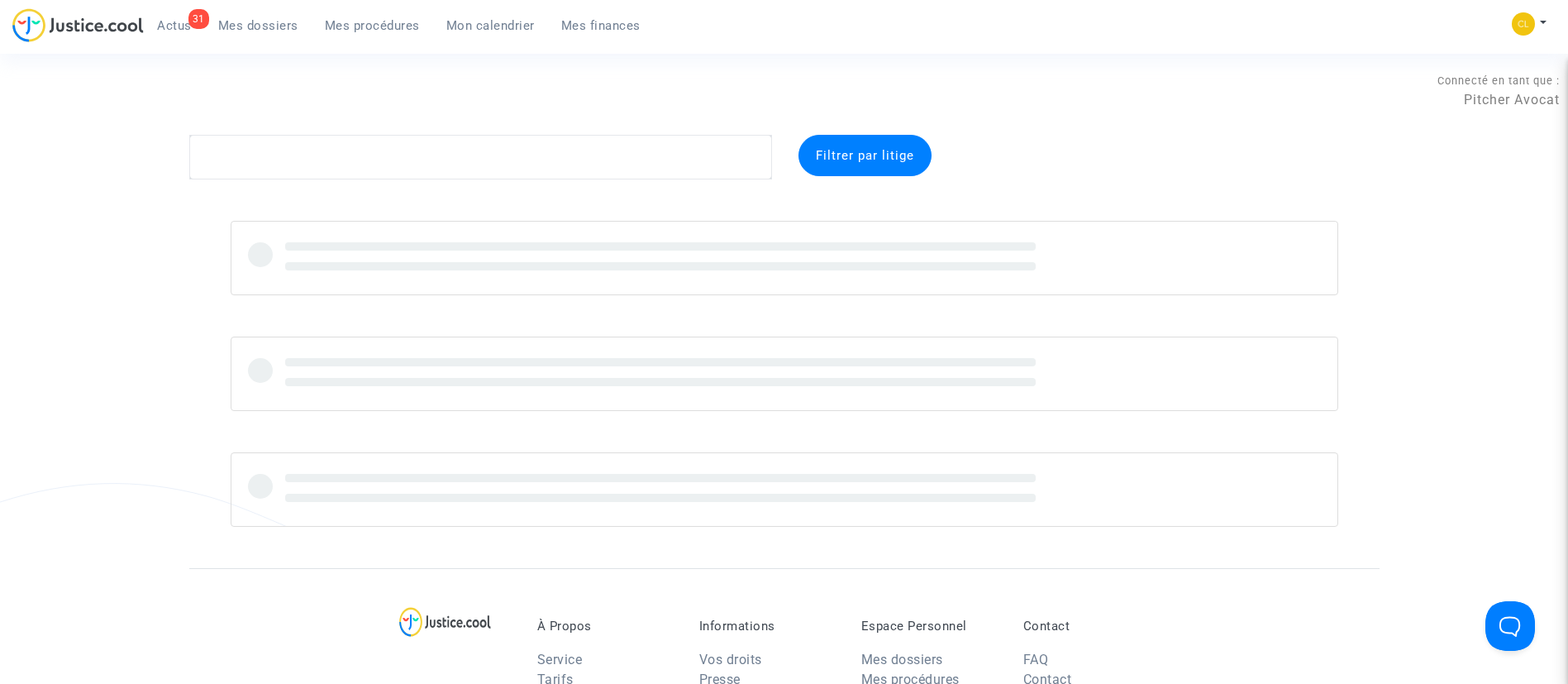
click at [485, 128] on div "Connecté en tant que : Pitcher Avocat" at bounding box center [780, 115] width 1560 height 40
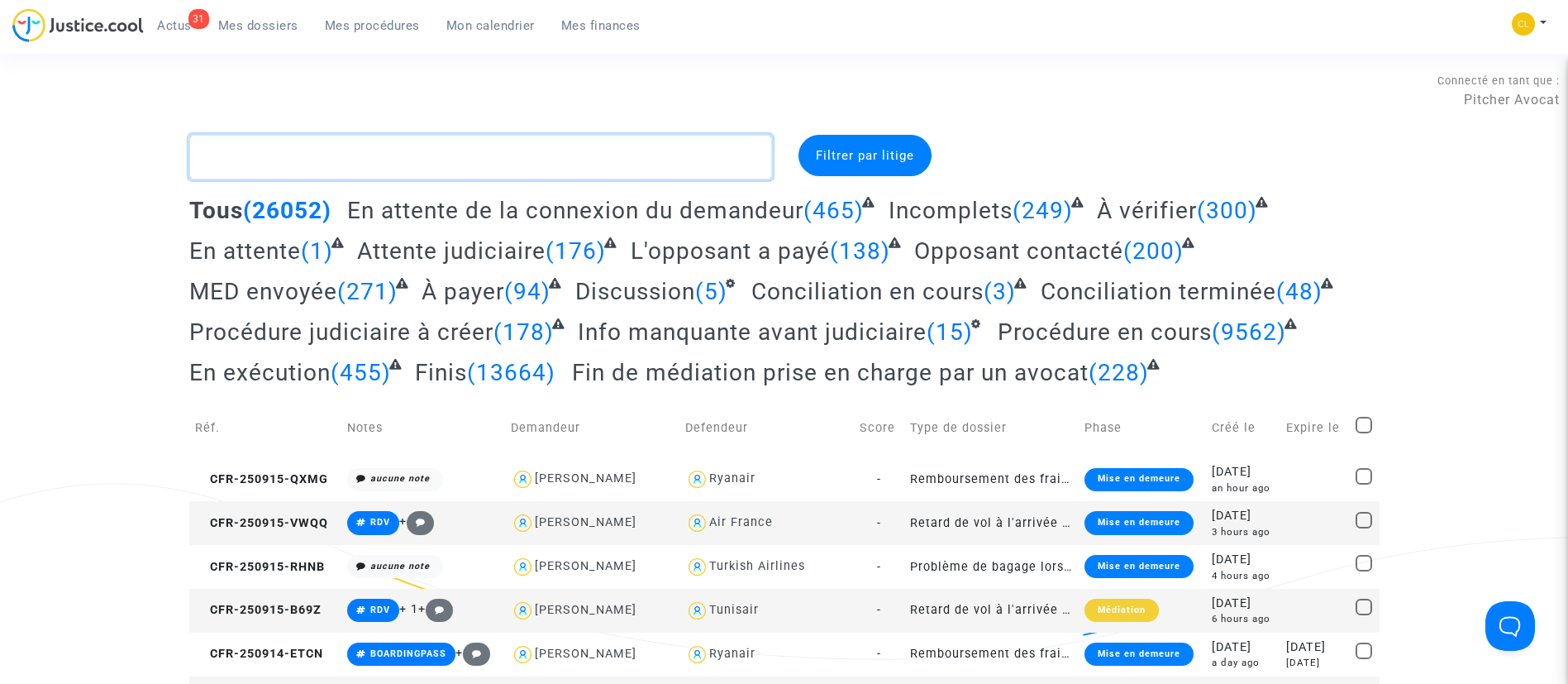
click at [491, 139] on textarea at bounding box center [481, 157] width 583 height 45
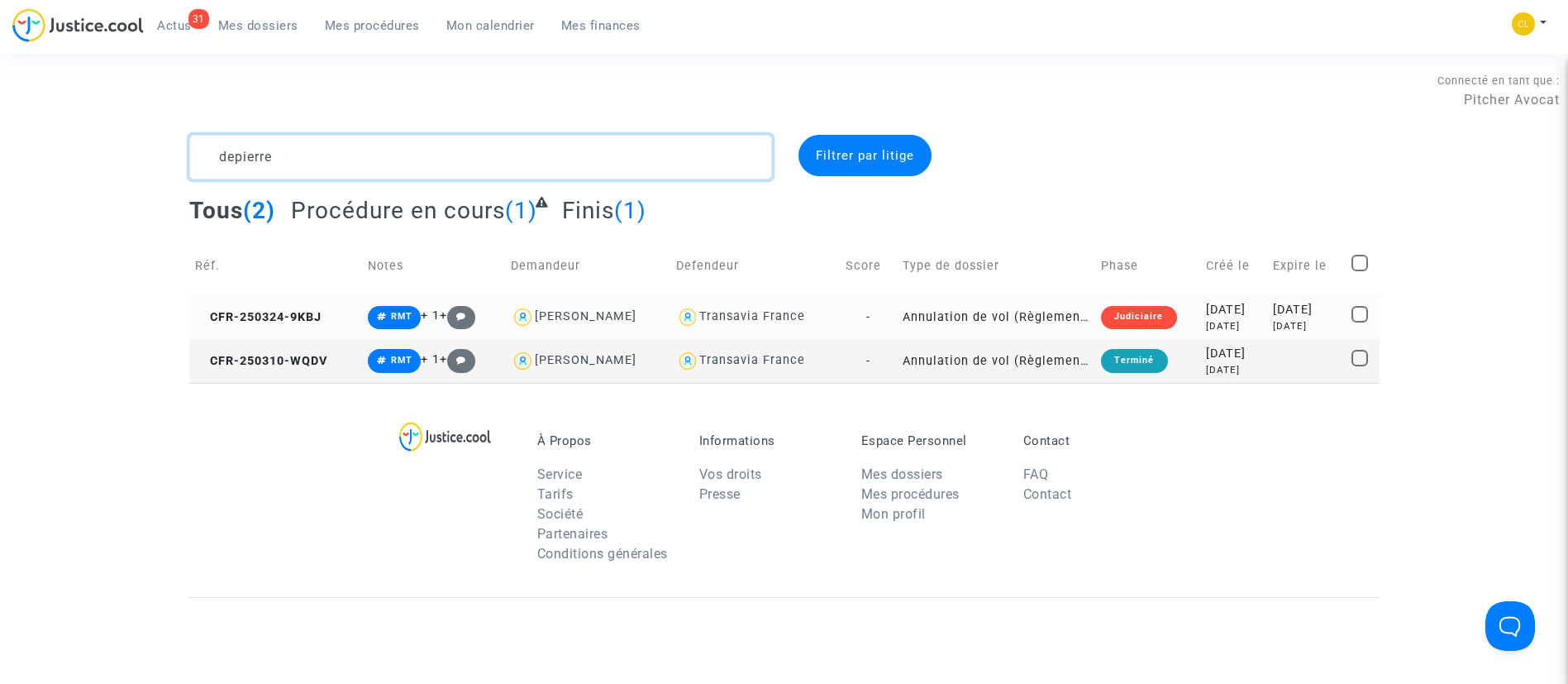
type textarea "depierre"
click at [1207, 307] on div "2025-03-24" at bounding box center [1234, 310] width 55 height 19
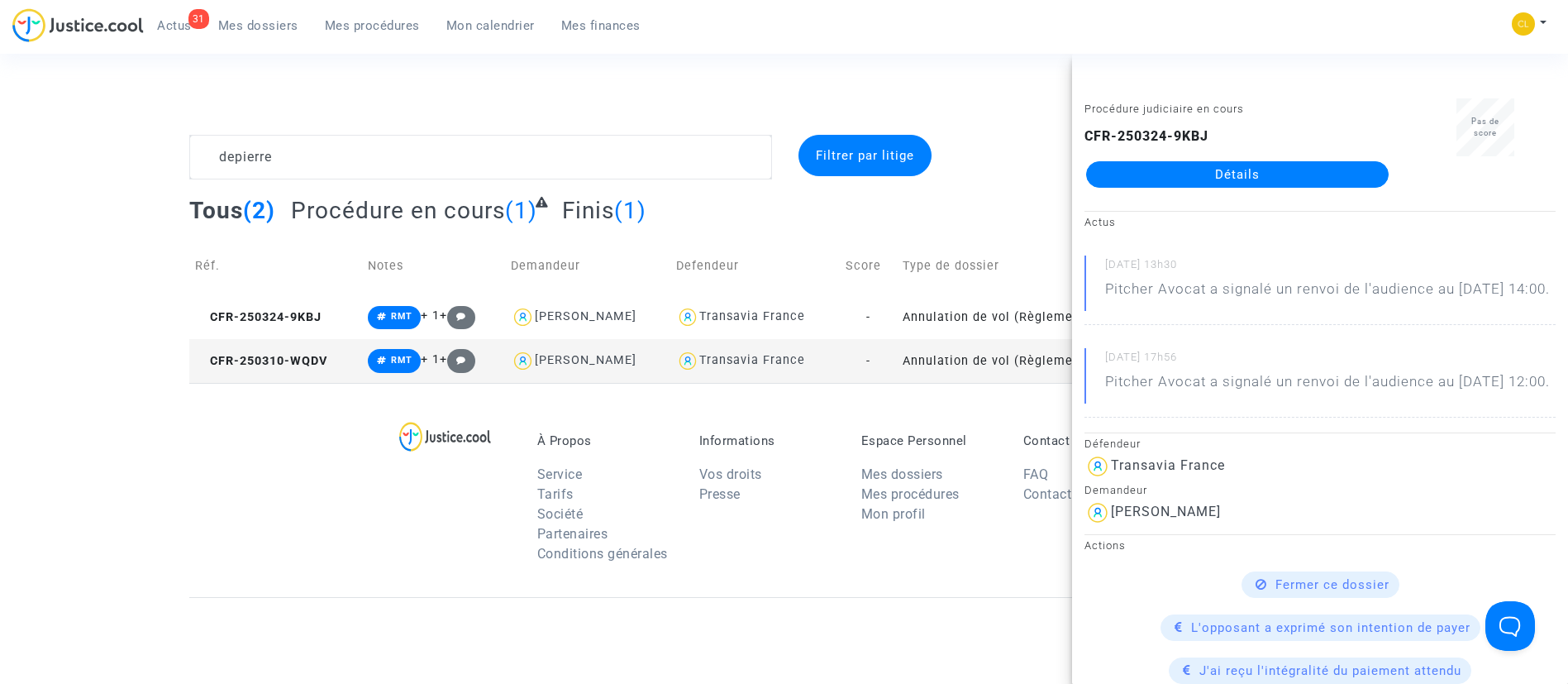
click at [1220, 159] on div "CFR-250324-9KBJ Détails" at bounding box center [1237, 157] width 306 height 62
click at [1218, 172] on link "Détails" at bounding box center [1237, 174] width 303 height 26
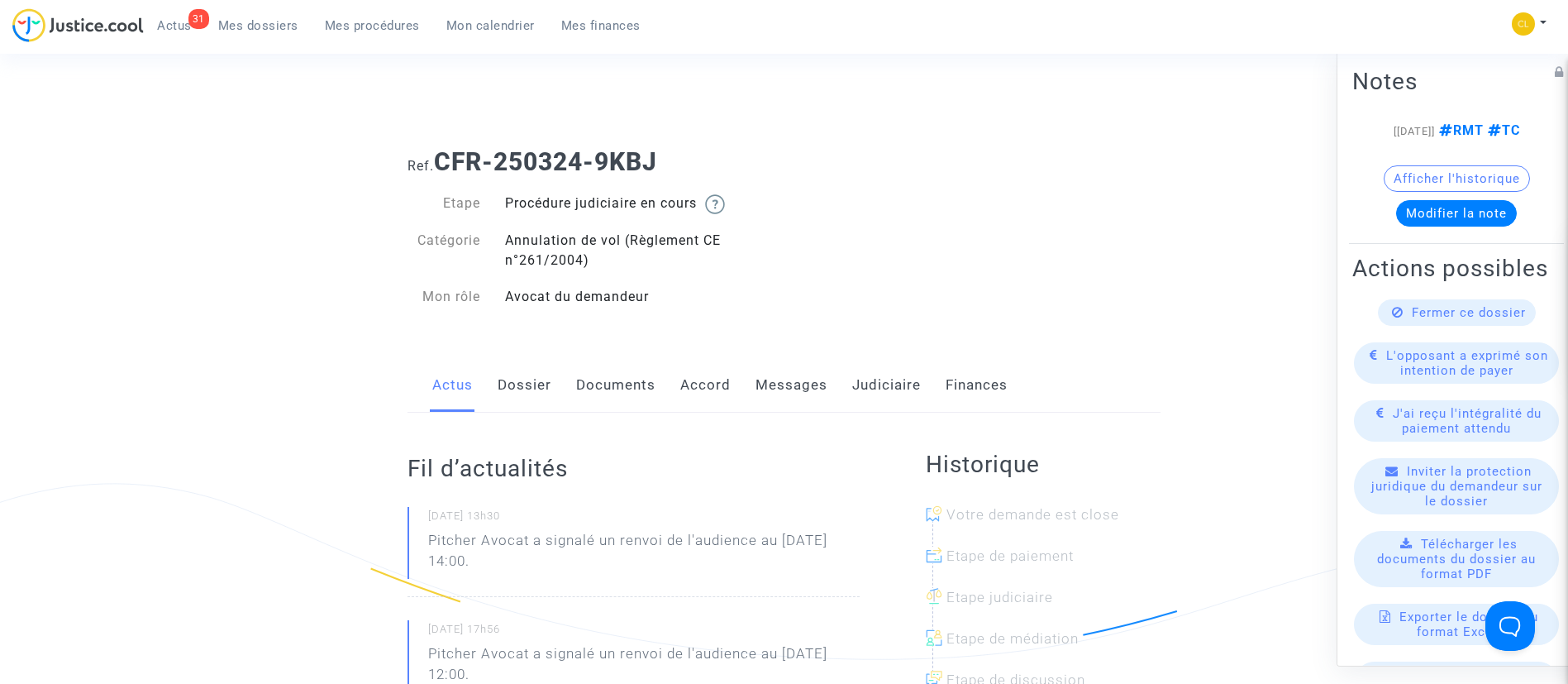
click at [791, 387] on link "Messages" at bounding box center [791, 385] width 72 height 55
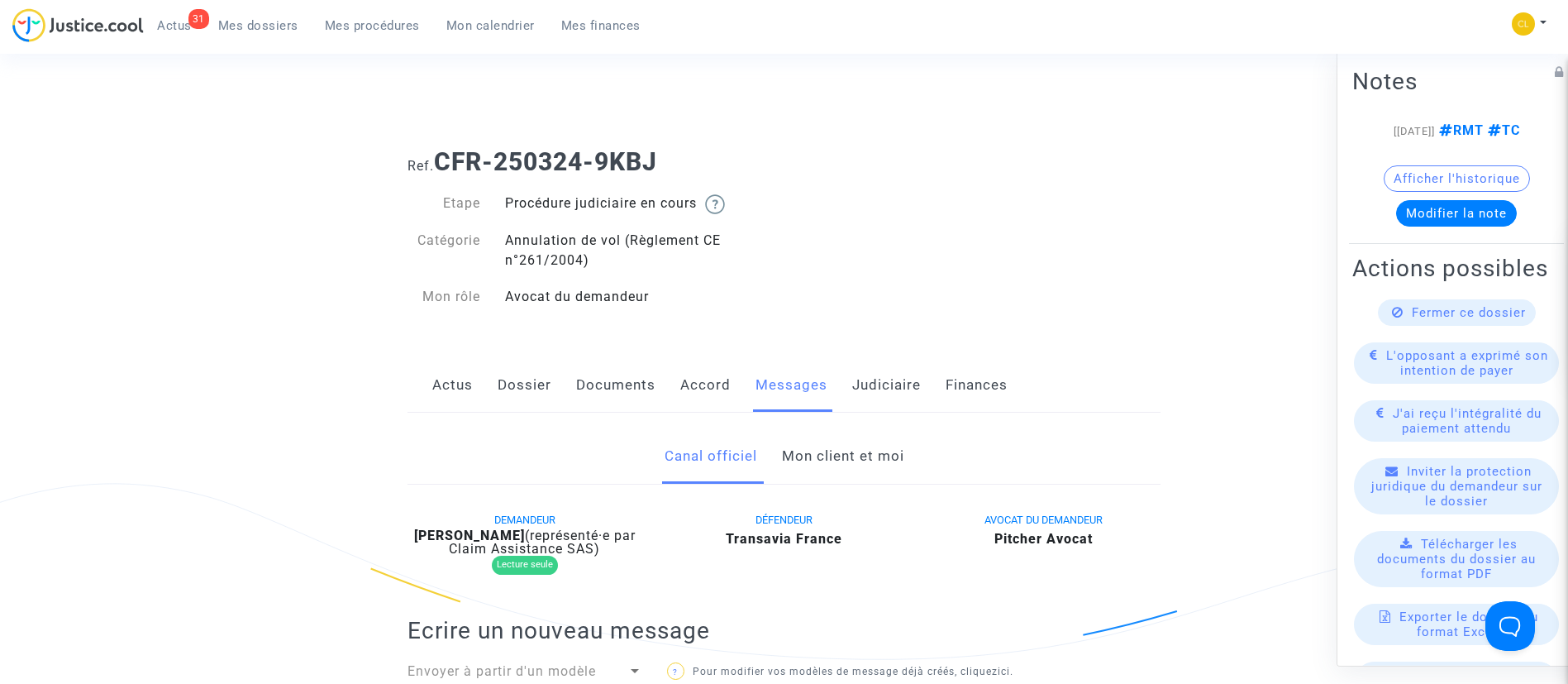
click at [847, 456] on link "Mon client et moi" at bounding box center [842, 456] width 122 height 55
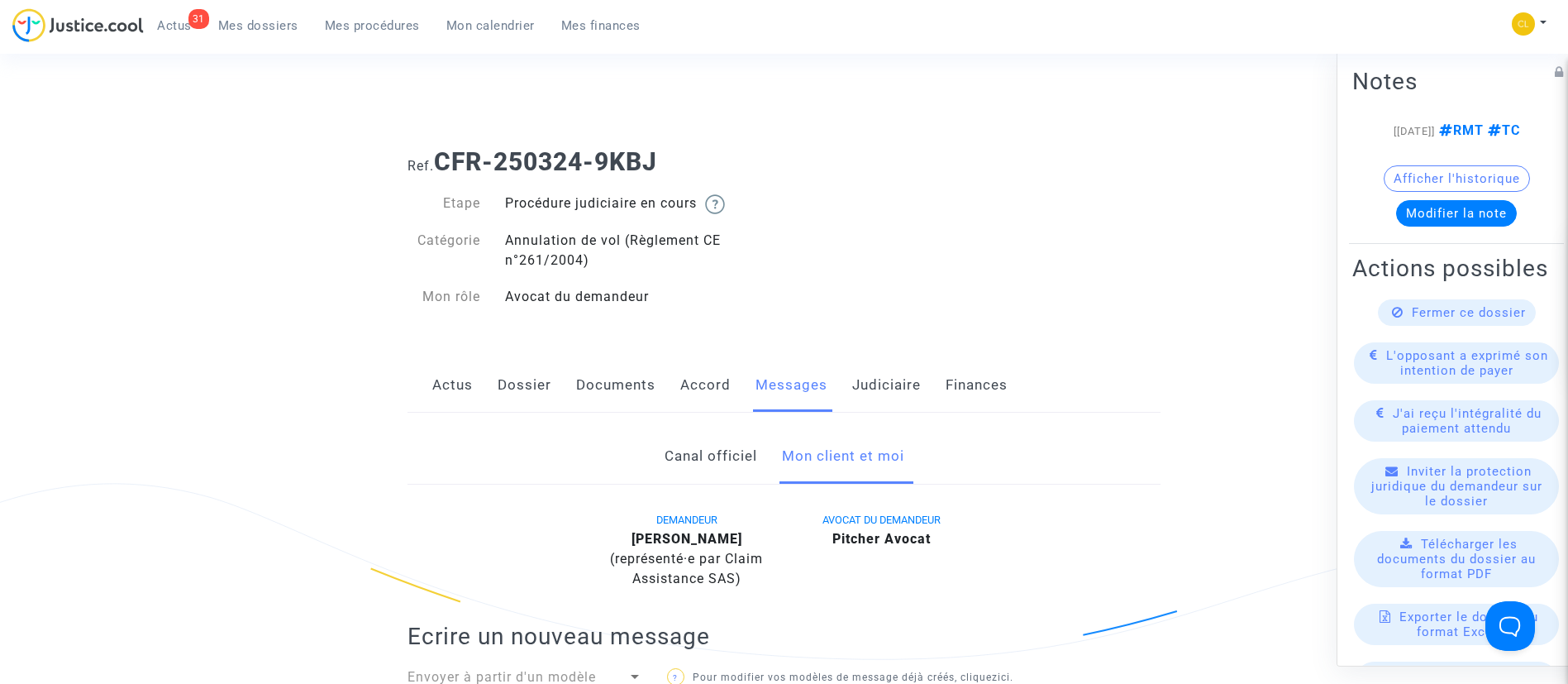
click at [256, 36] on link "Mes dossiers" at bounding box center [258, 25] width 106 height 25
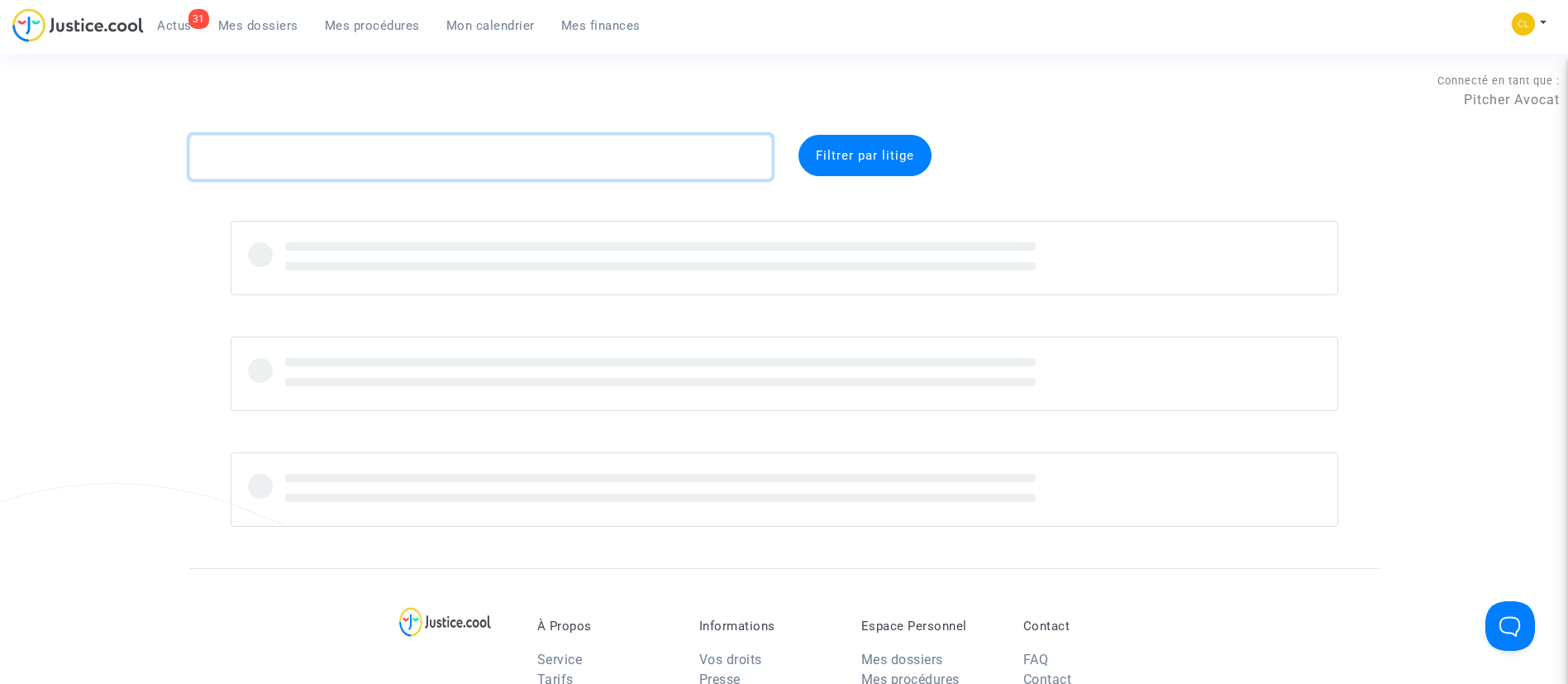
click at [415, 157] on textarea at bounding box center [481, 157] width 583 height 45
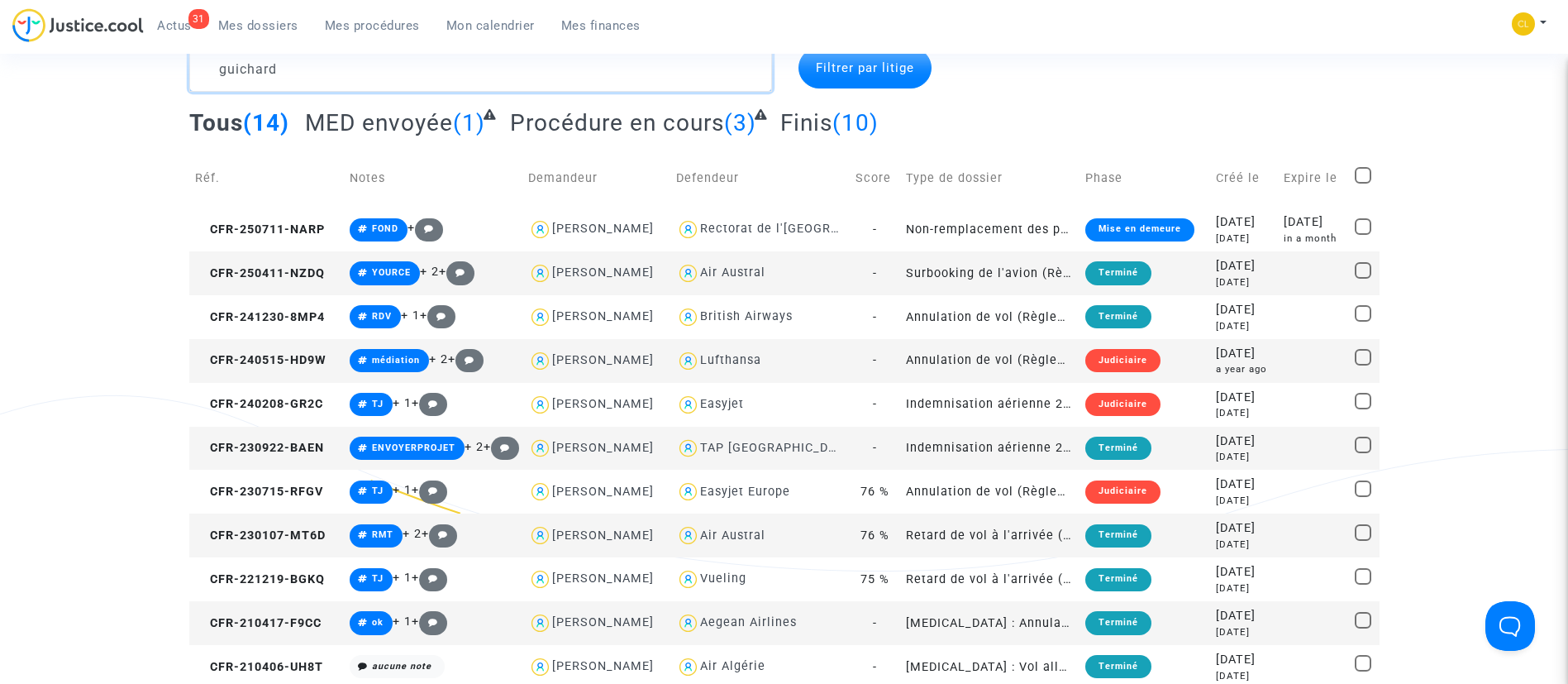
scroll to position [124, 0]
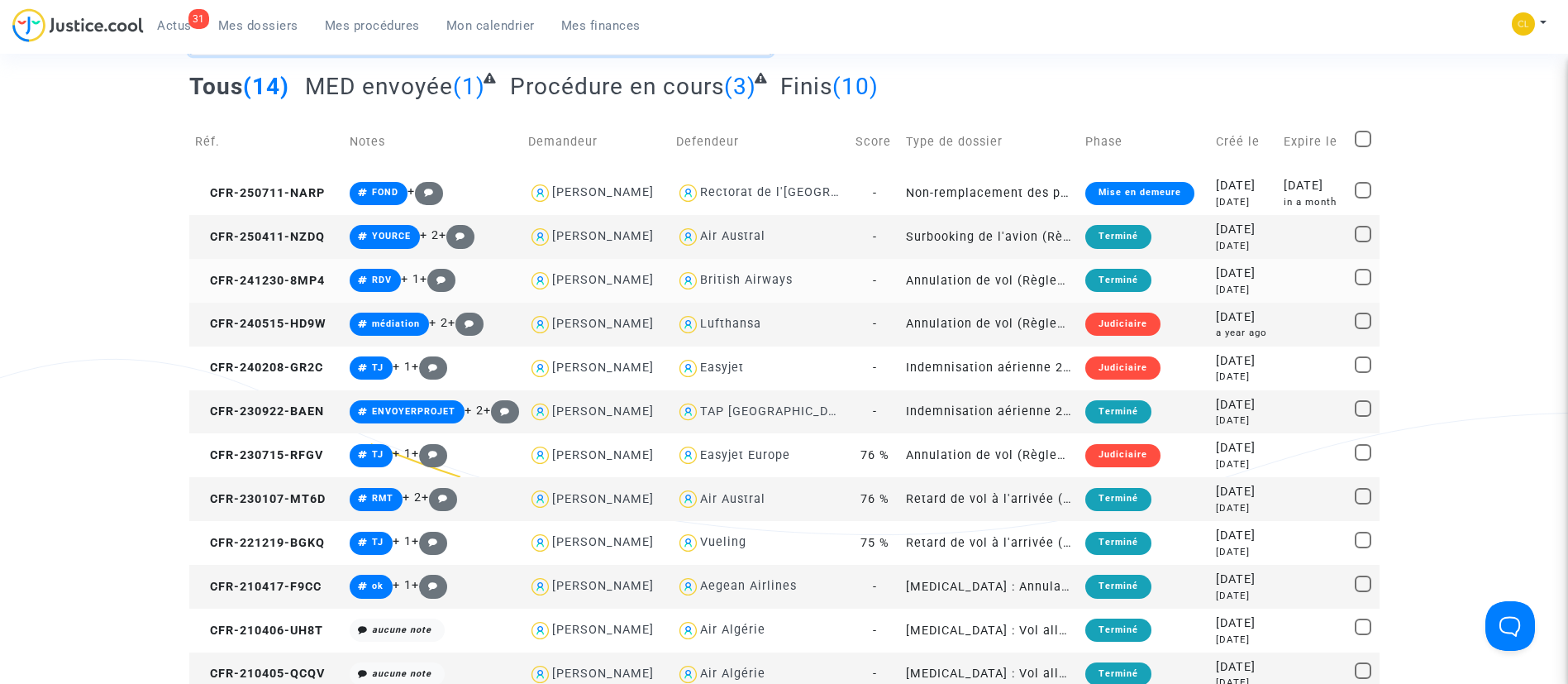
type textarea "guichard"
click at [1216, 275] on div "2024-12-30" at bounding box center [1244, 274] width 56 height 19
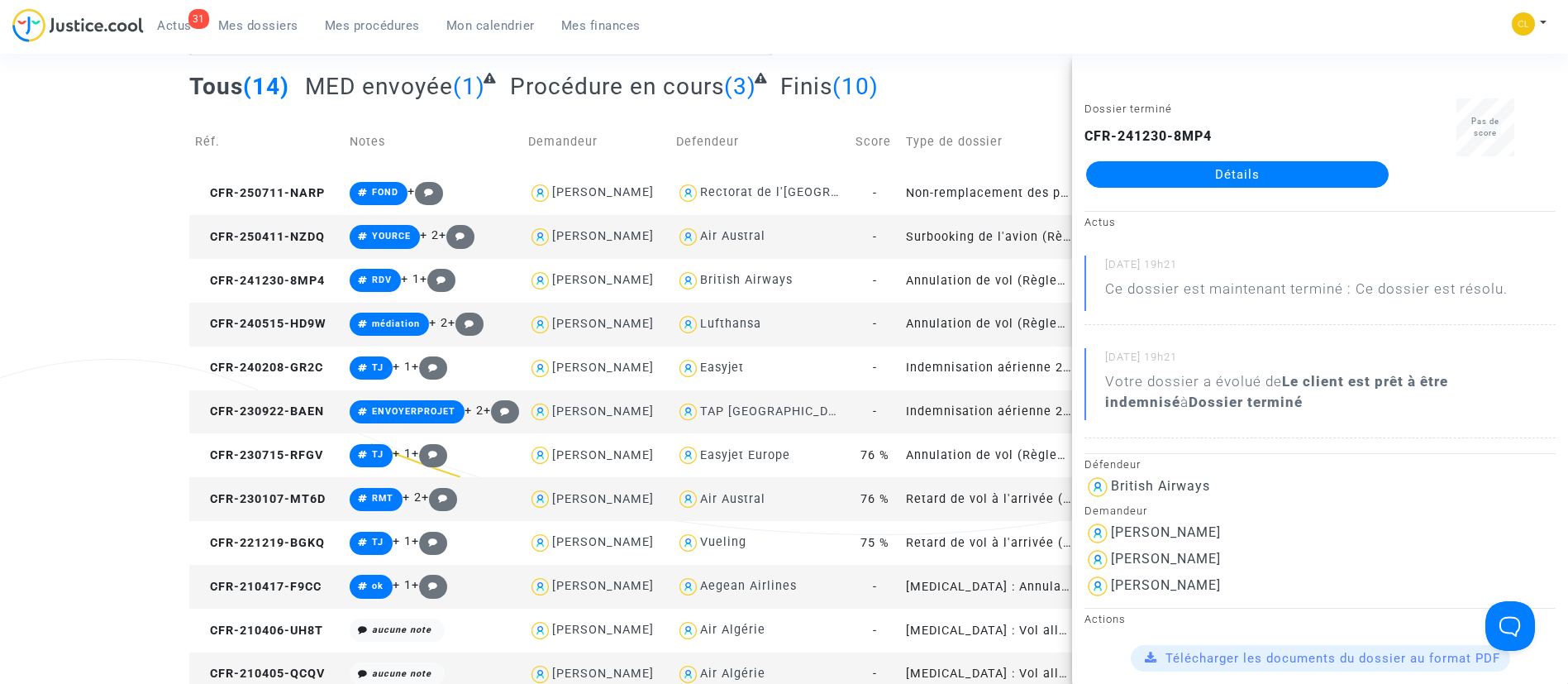
click at [1246, 171] on link "Détails" at bounding box center [1237, 174] width 303 height 26
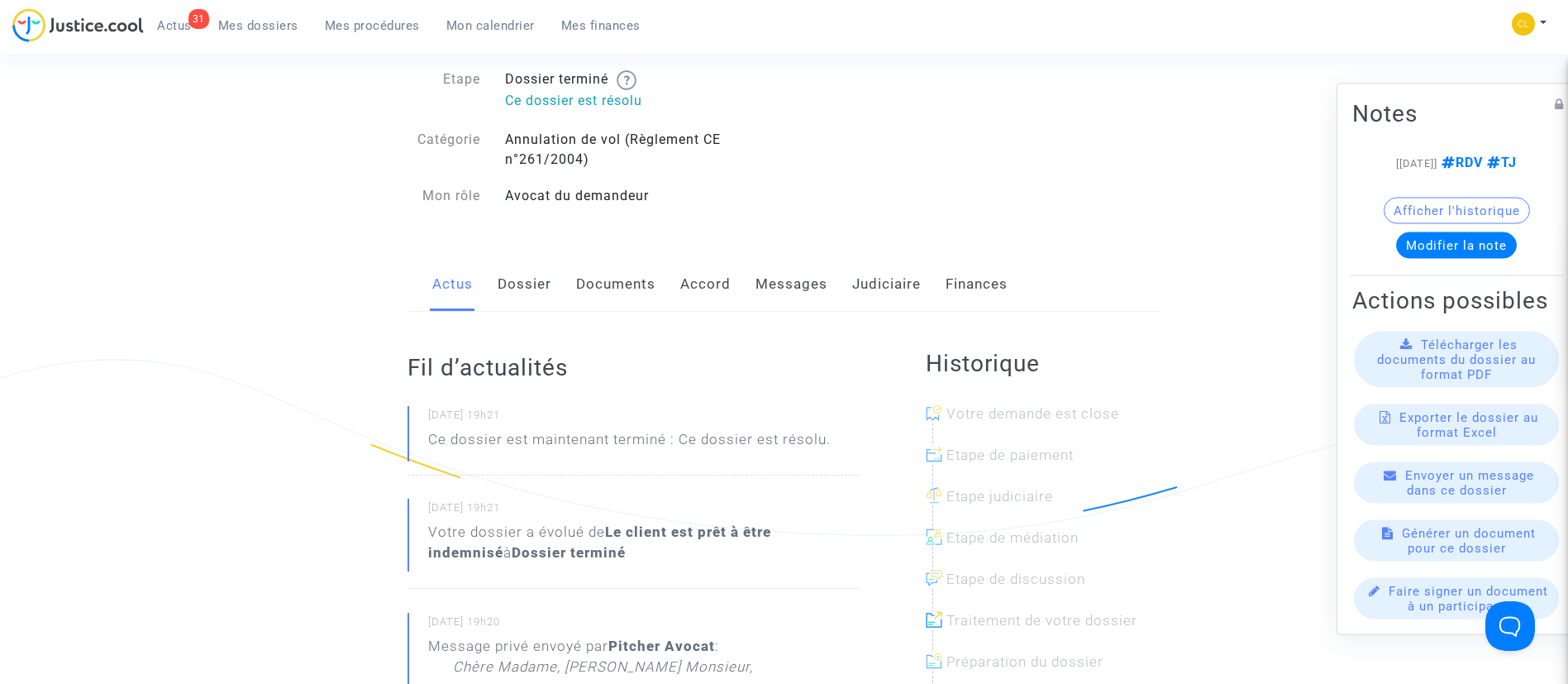
click at [869, 286] on link "Judiciaire" at bounding box center [887, 284] width 69 height 55
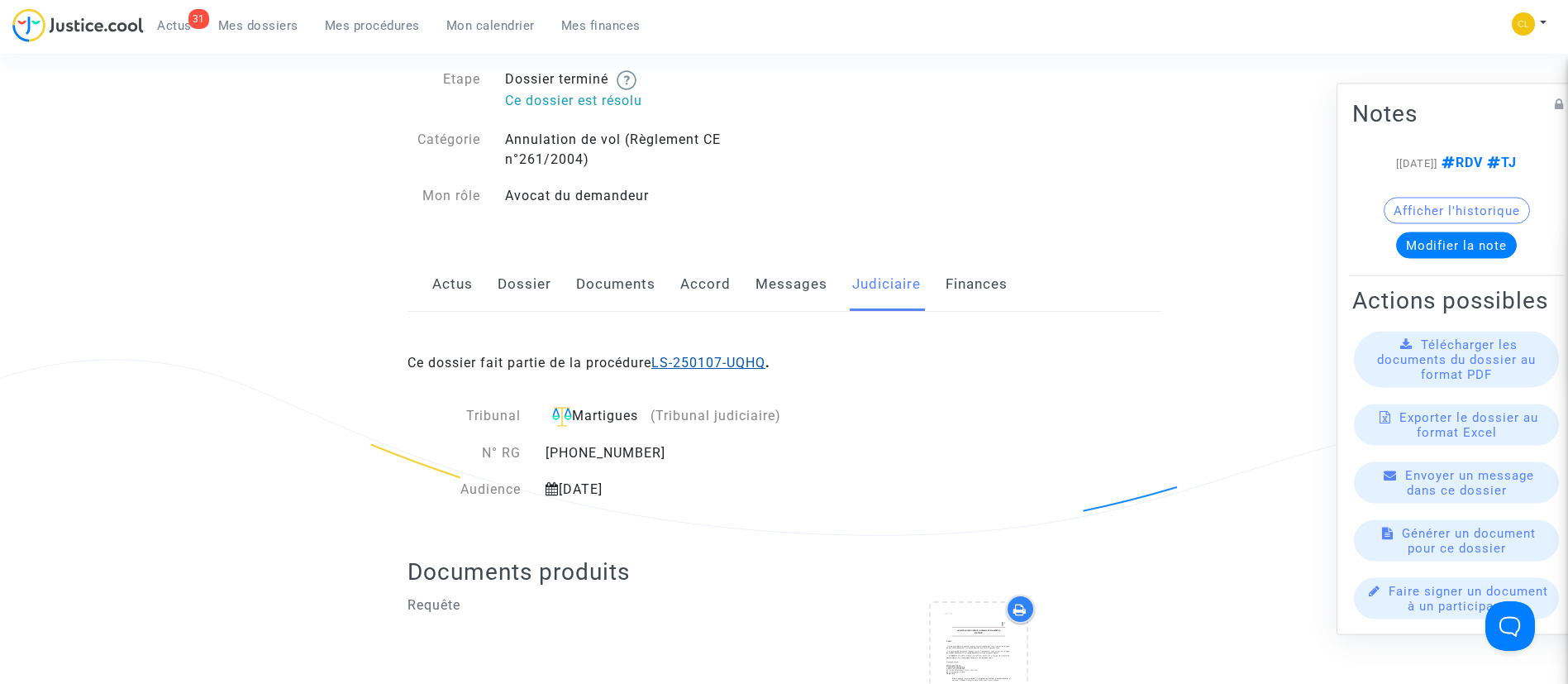
click at [753, 359] on link "LS-250107-UQHQ" at bounding box center [708, 363] width 114 height 16
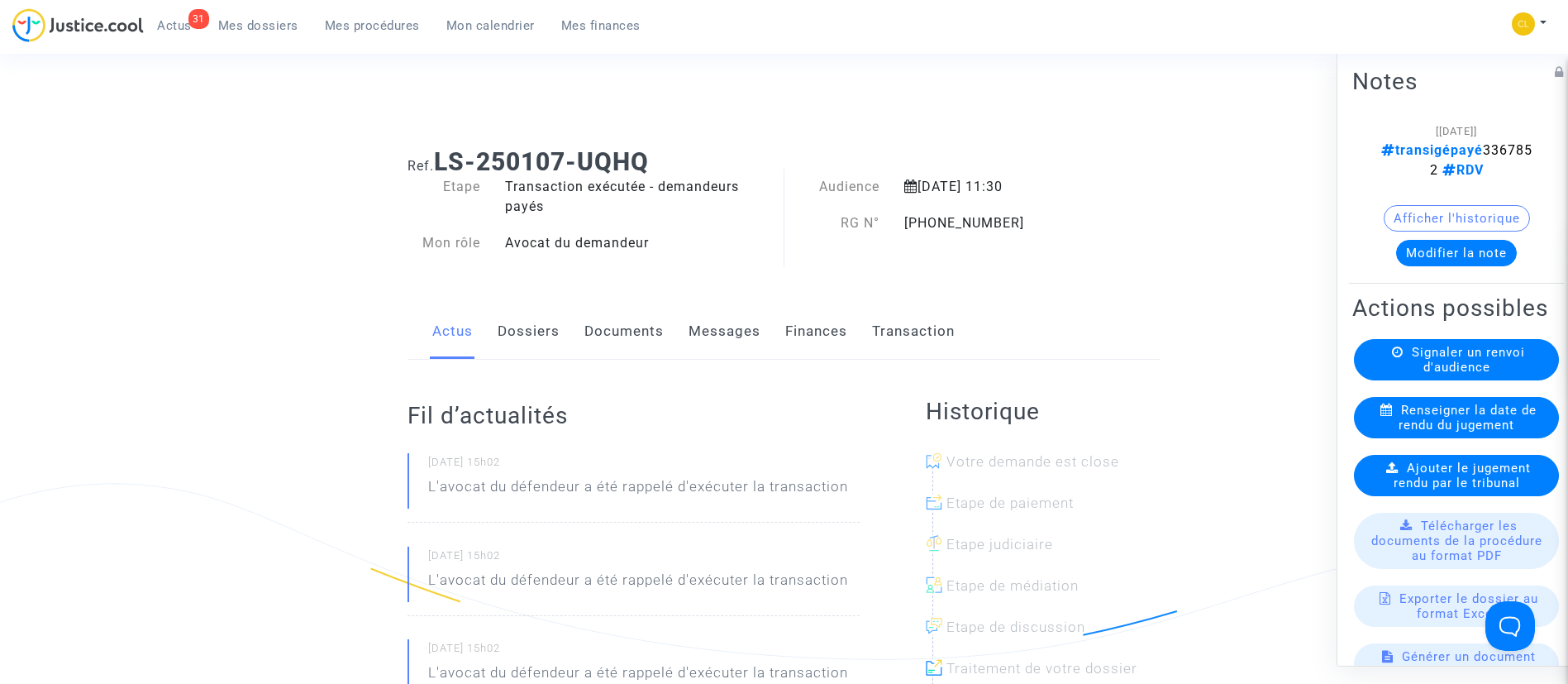
drag, startPoint x: 265, startPoint y: 20, endPoint x: 298, endPoint y: 50, distance: 44.6
click at [265, 20] on span "Mes dossiers" at bounding box center [258, 26] width 80 height 15
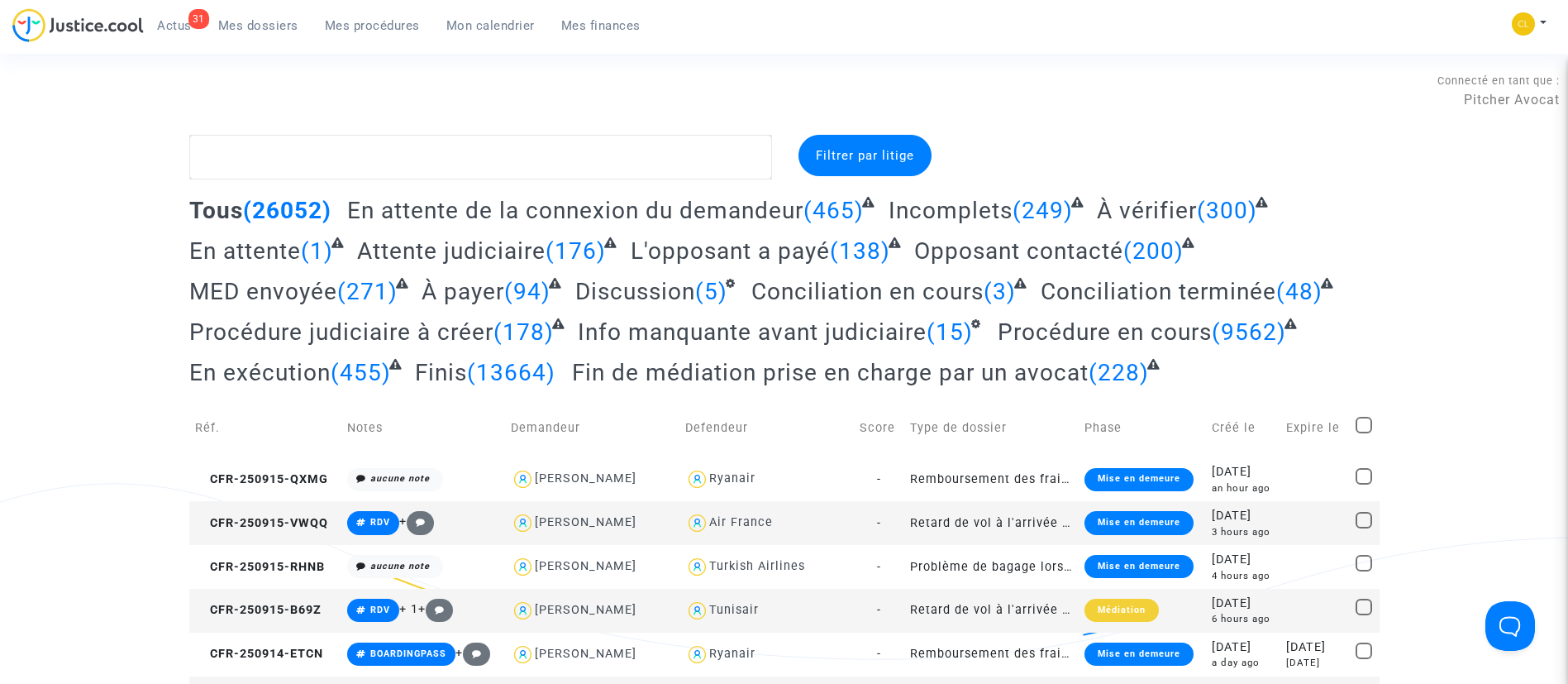
click at [402, 21] on span "Mes procédures" at bounding box center [373, 26] width 95 height 15
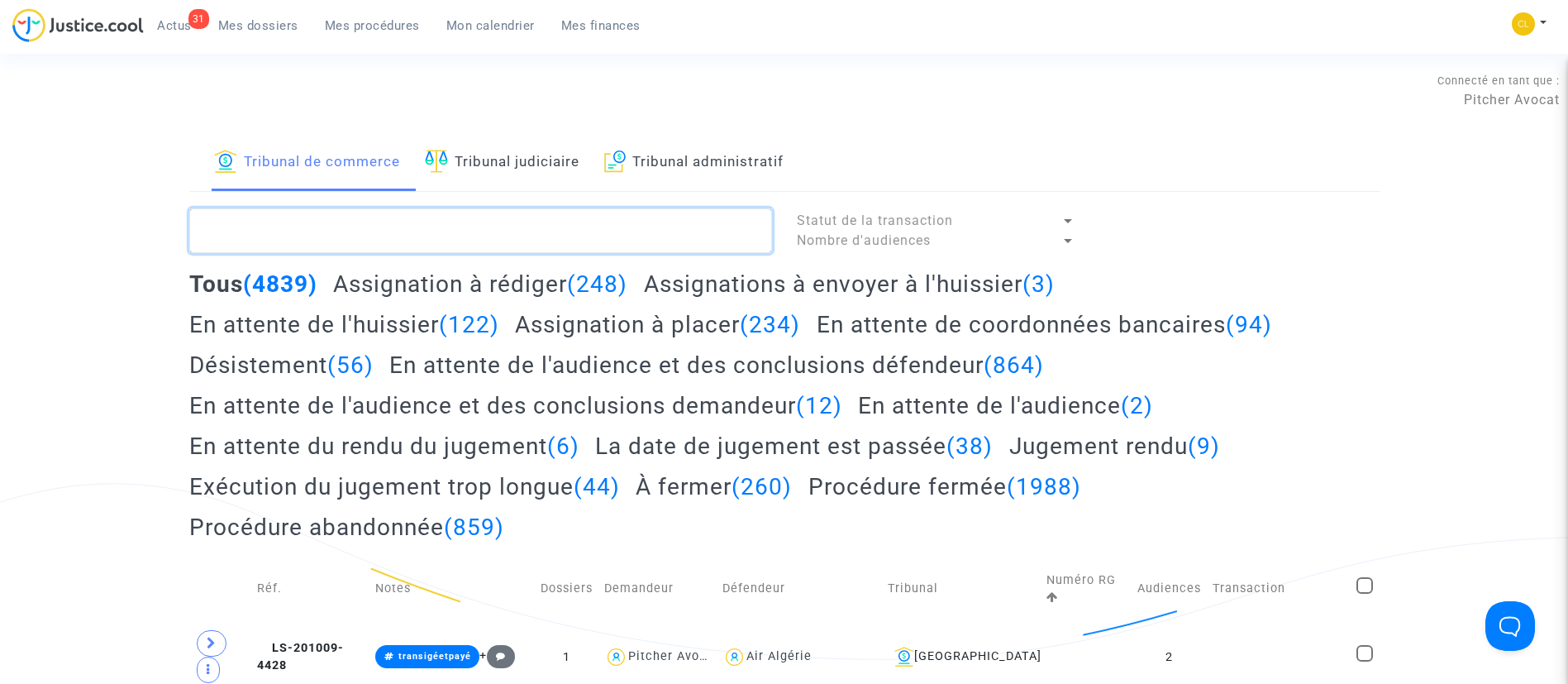
click at [438, 209] on textarea at bounding box center [481, 231] width 583 height 45
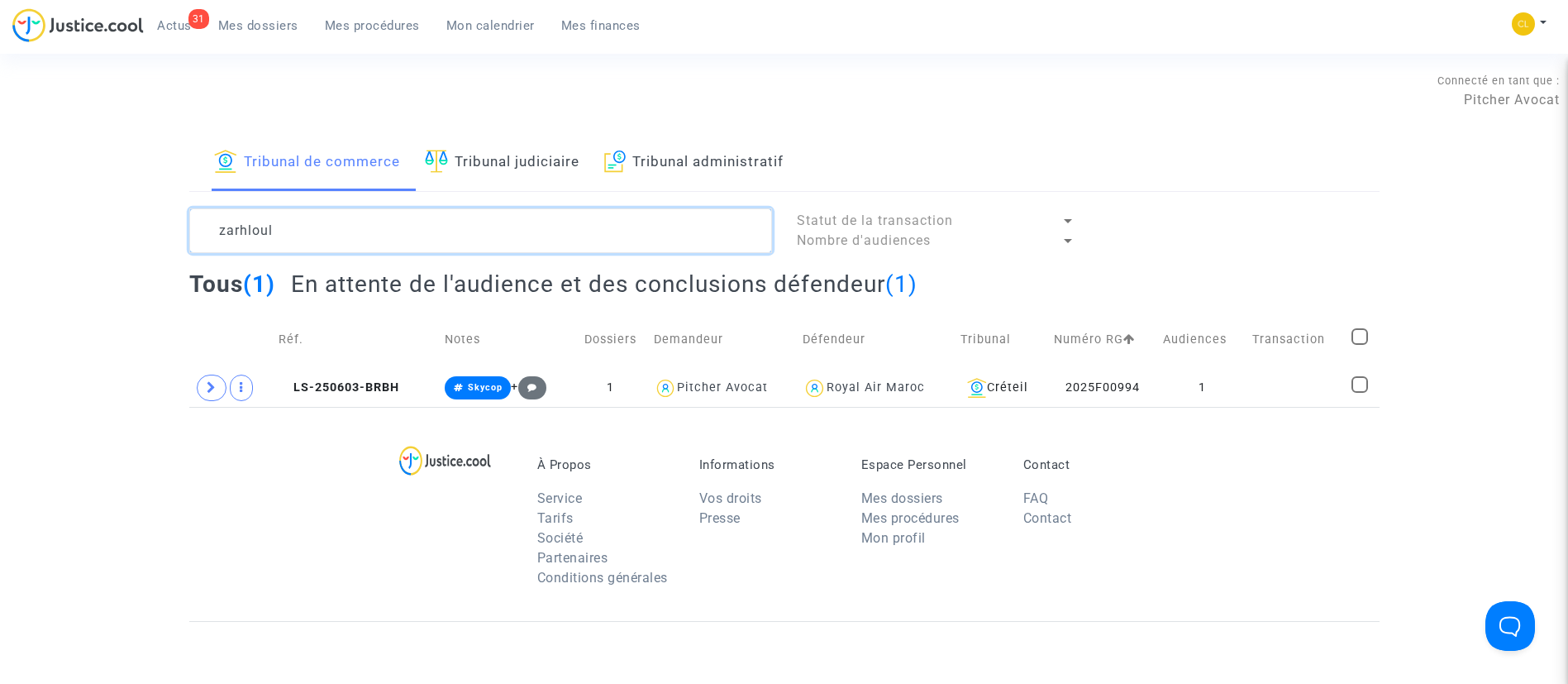
type textarea "zarhloul"
drag, startPoint x: 209, startPoint y: 390, endPoint x: 202, endPoint y: 356, distance: 34.7
click at [203, 390] on span at bounding box center [211, 388] width 30 height 26
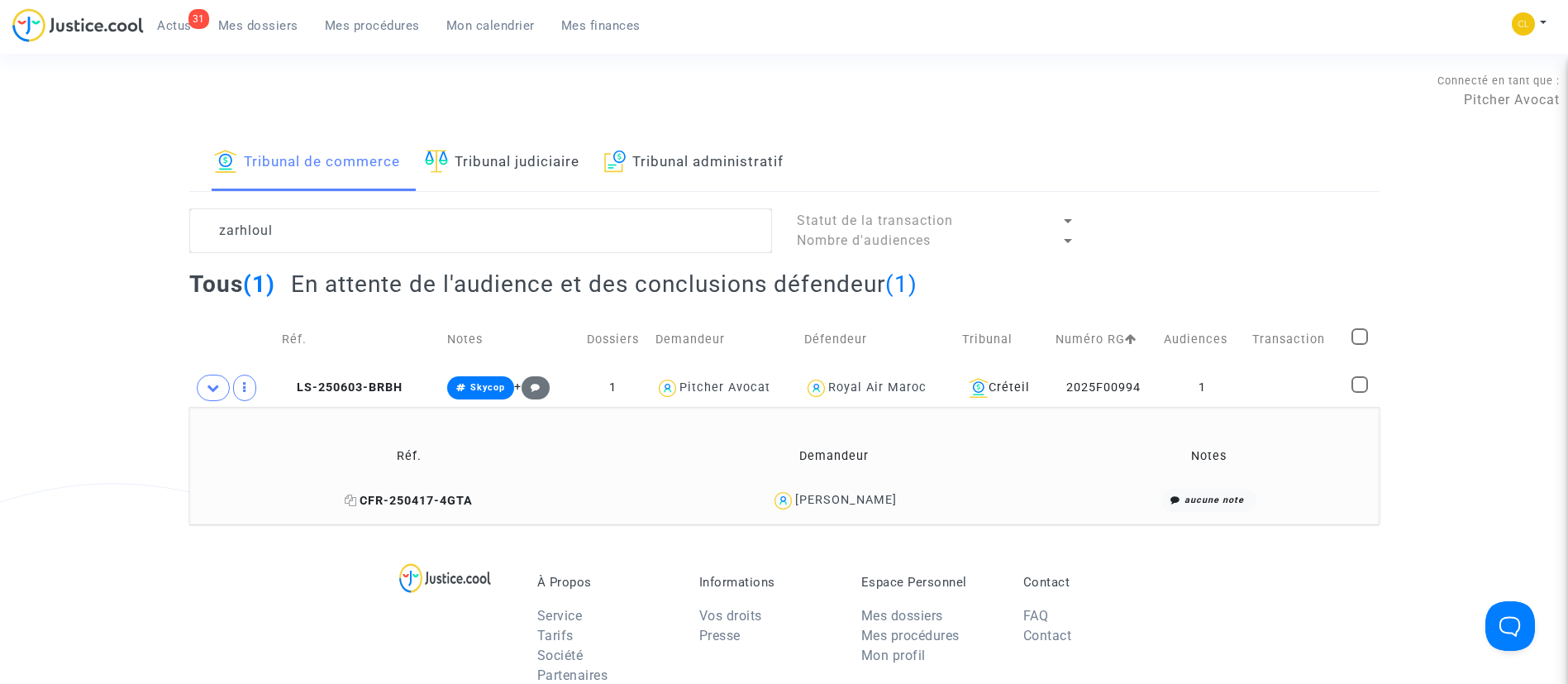
click at [359, 502] on span "CFR-250417-4GTA" at bounding box center [409, 500] width 129 height 14
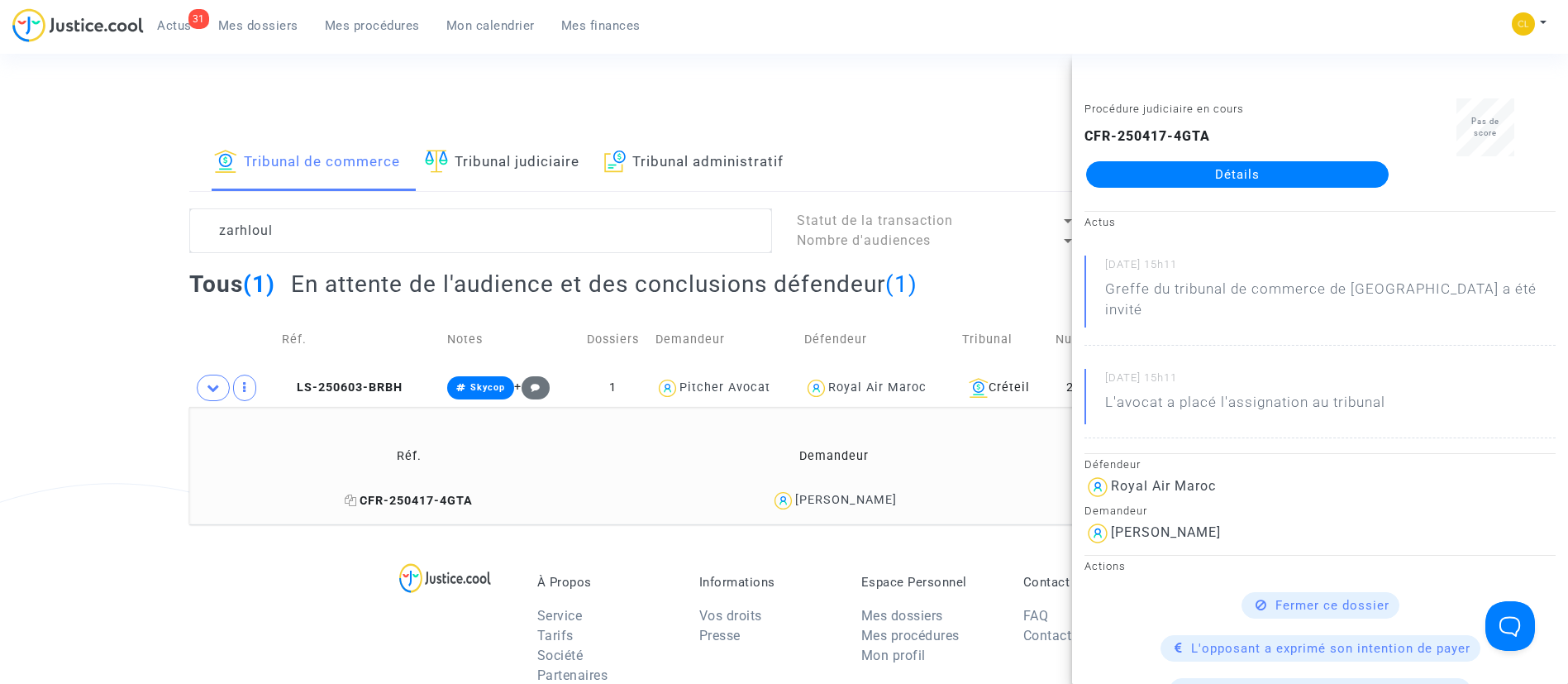
click at [354, 500] on icon at bounding box center [350, 500] width 12 height 11
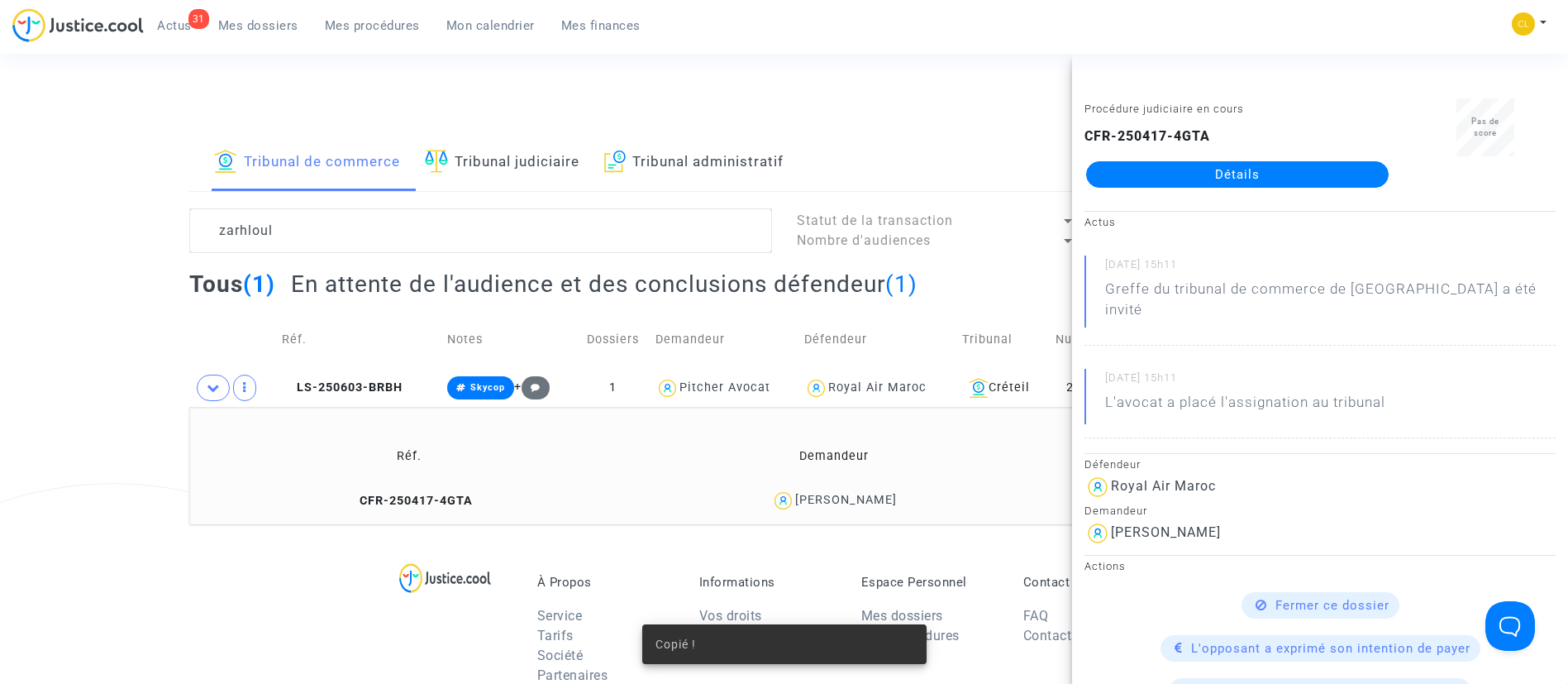
click at [1348, 176] on link "Détails" at bounding box center [1237, 174] width 303 height 26
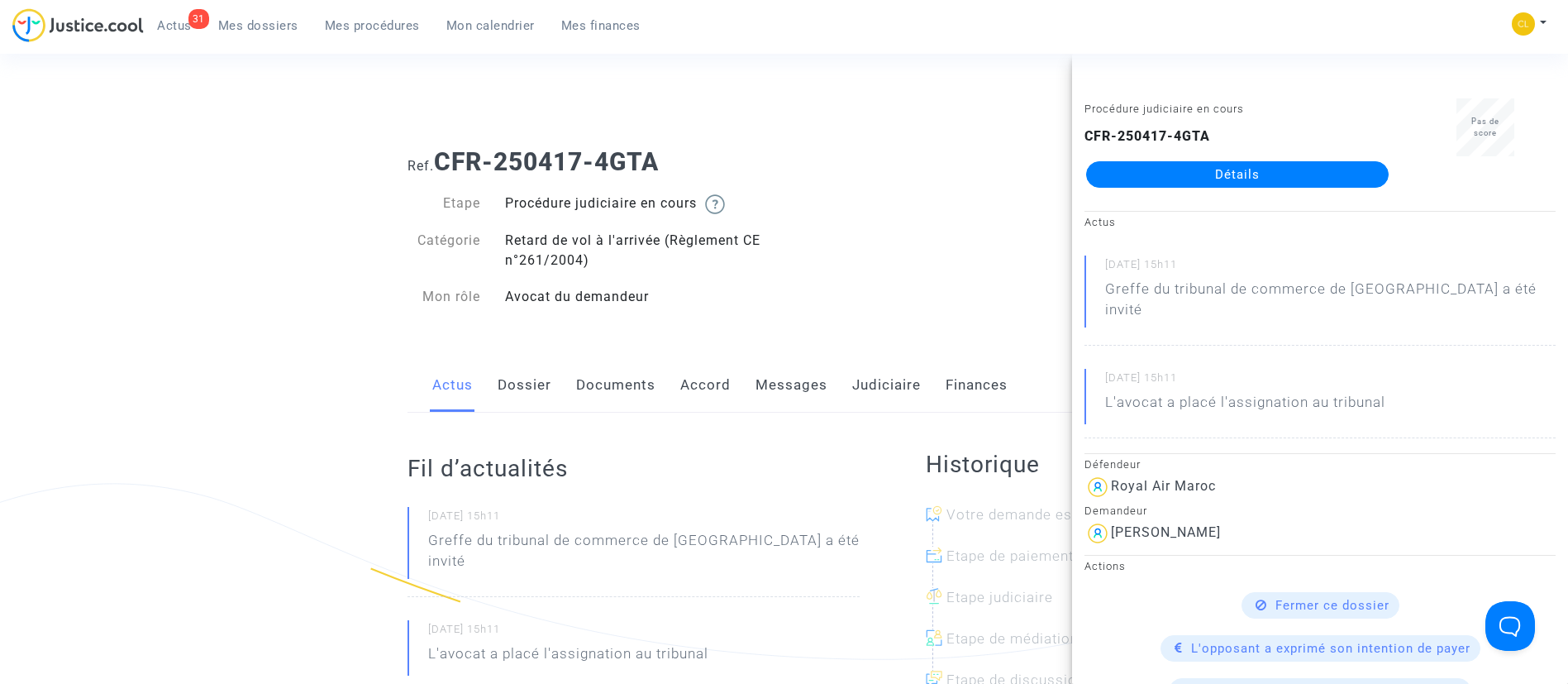
click at [710, 378] on link "Accord" at bounding box center [705, 385] width 50 height 55
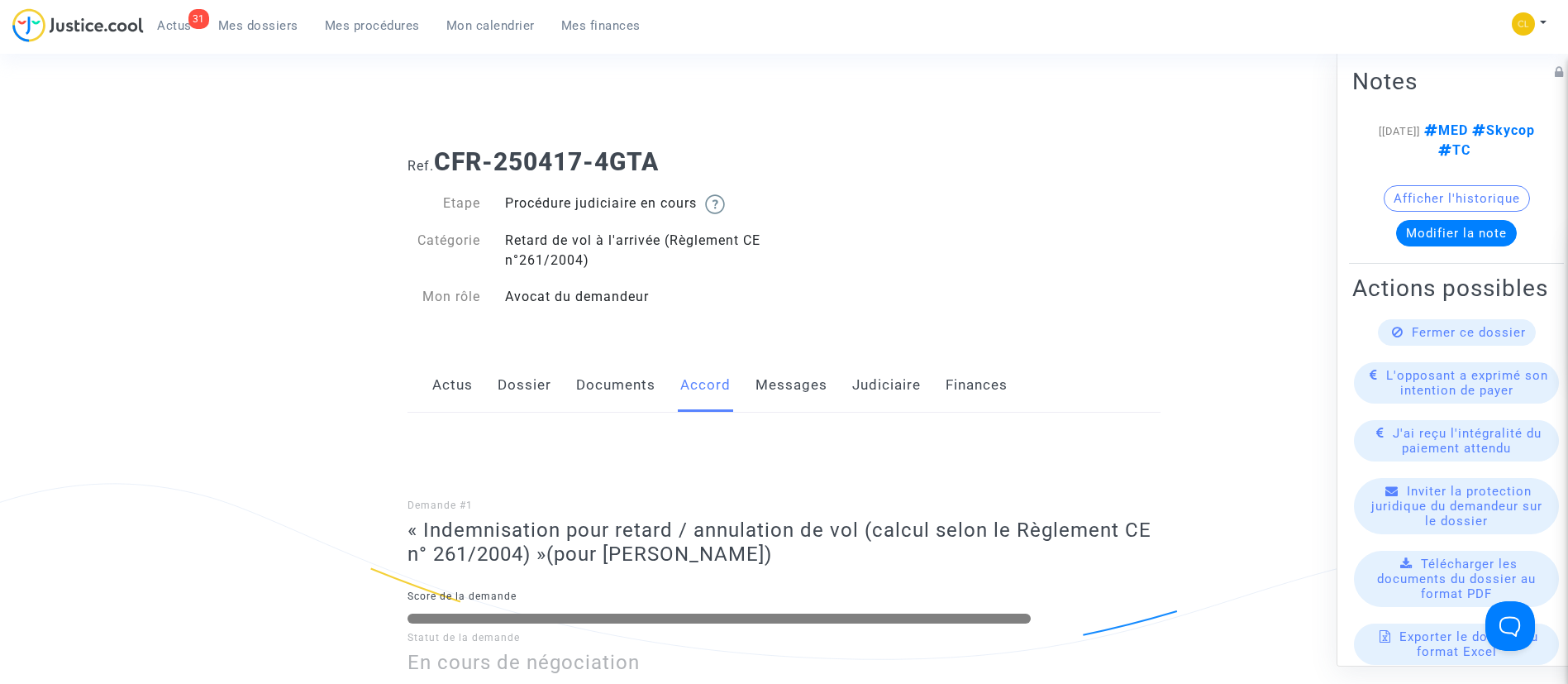
click at [862, 397] on link "Judiciaire" at bounding box center [887, 385] width 69 height 55
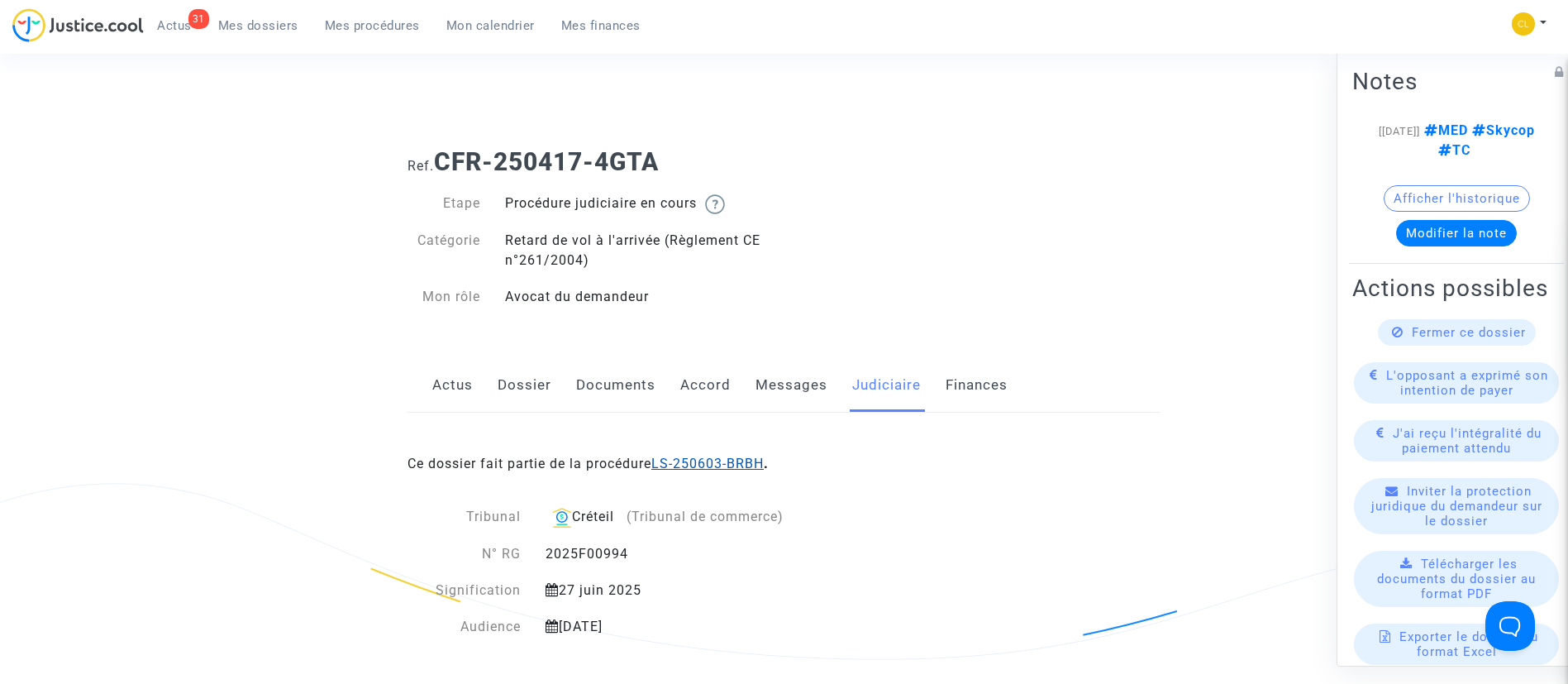
click at [753, 456] on link "LS-250603-BRBH" at bounding box center [707, 463] width 113 height 16
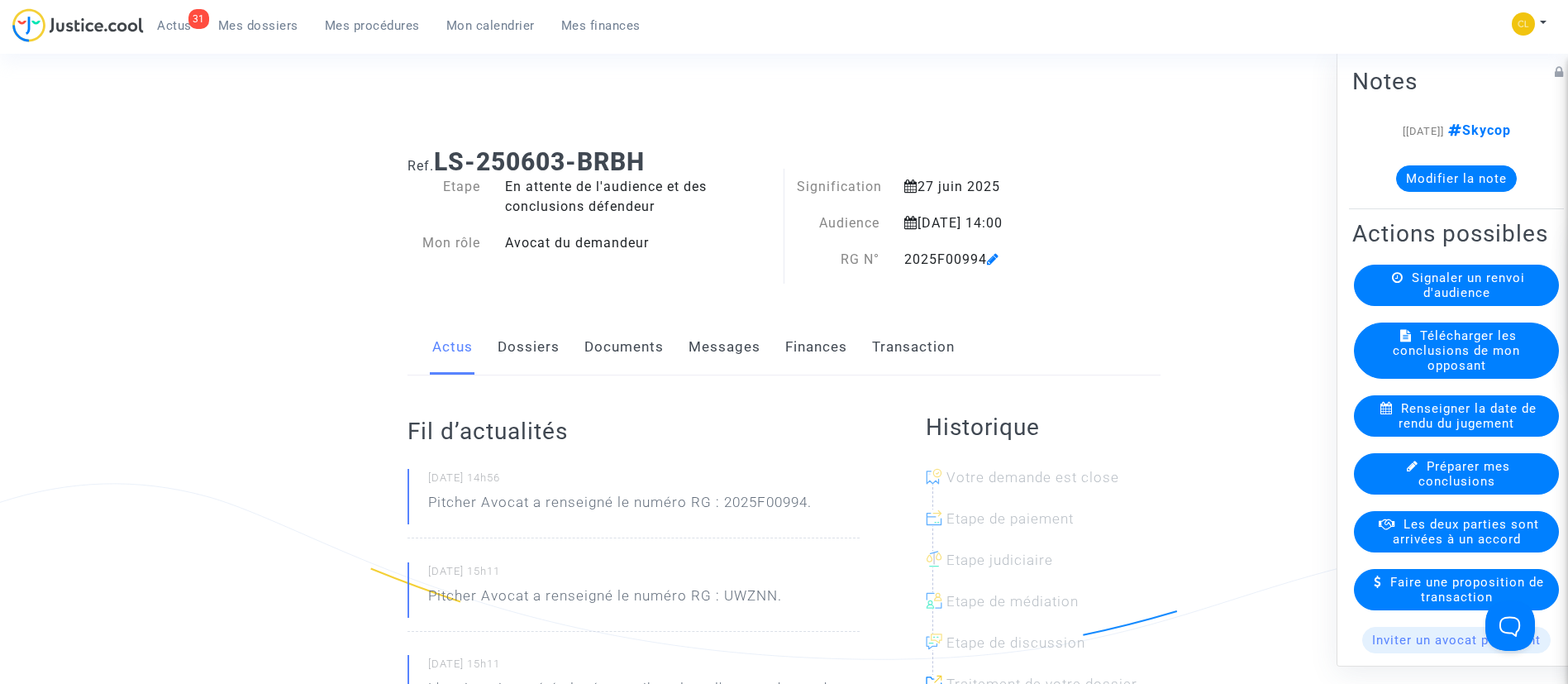
click at [883, 347] on link "Transaction" at bounding box center [913, 347] width 83 height 55
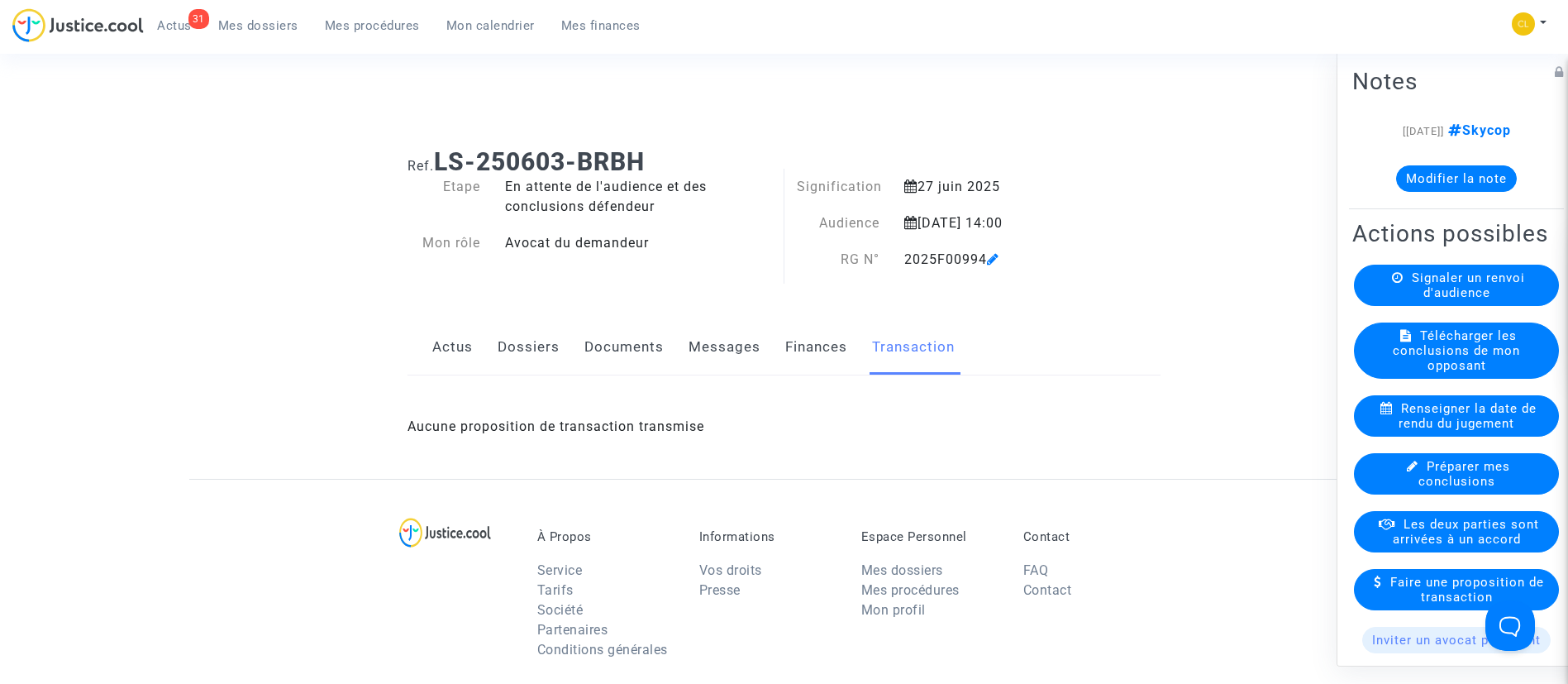
click at [801, 358] on link "Finances" at bounding box center [816, 347] width 62 height 55
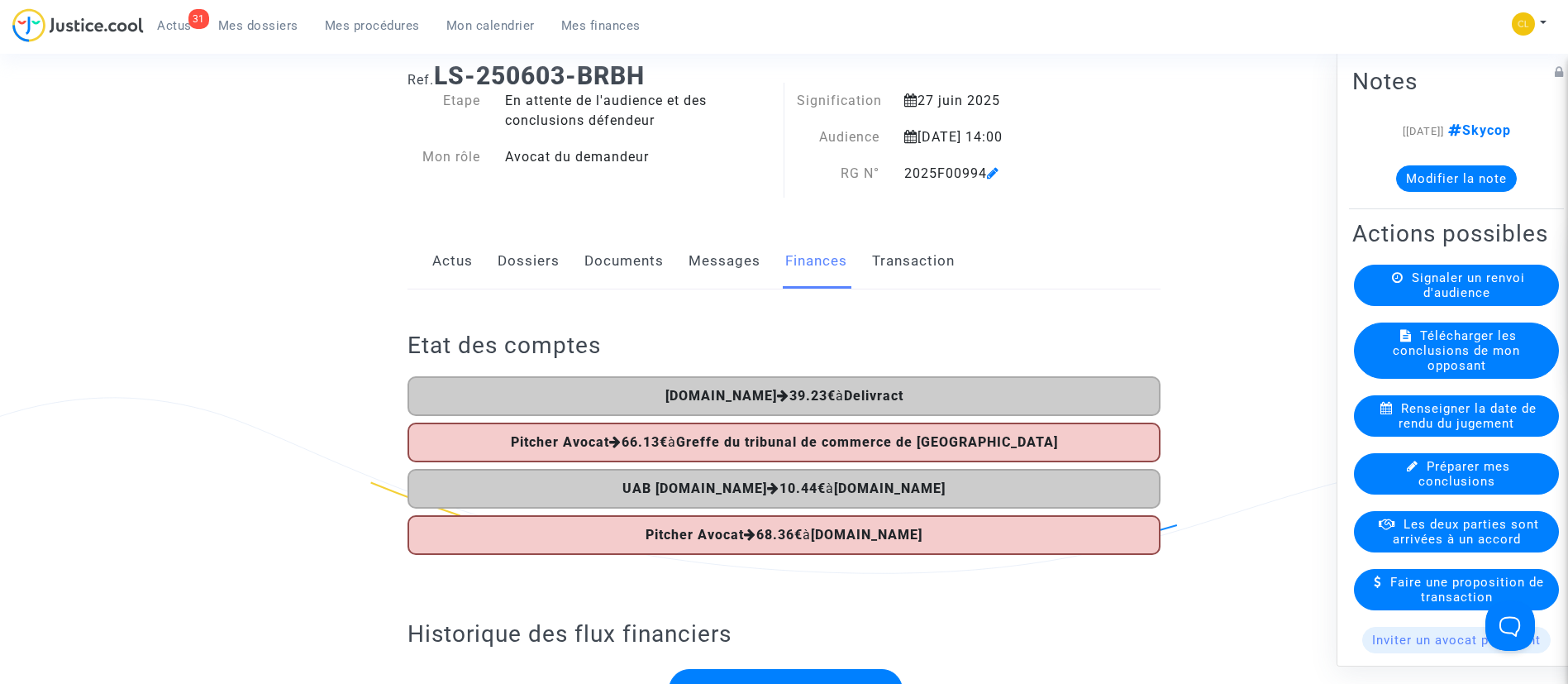
scroll to position [124, 0]
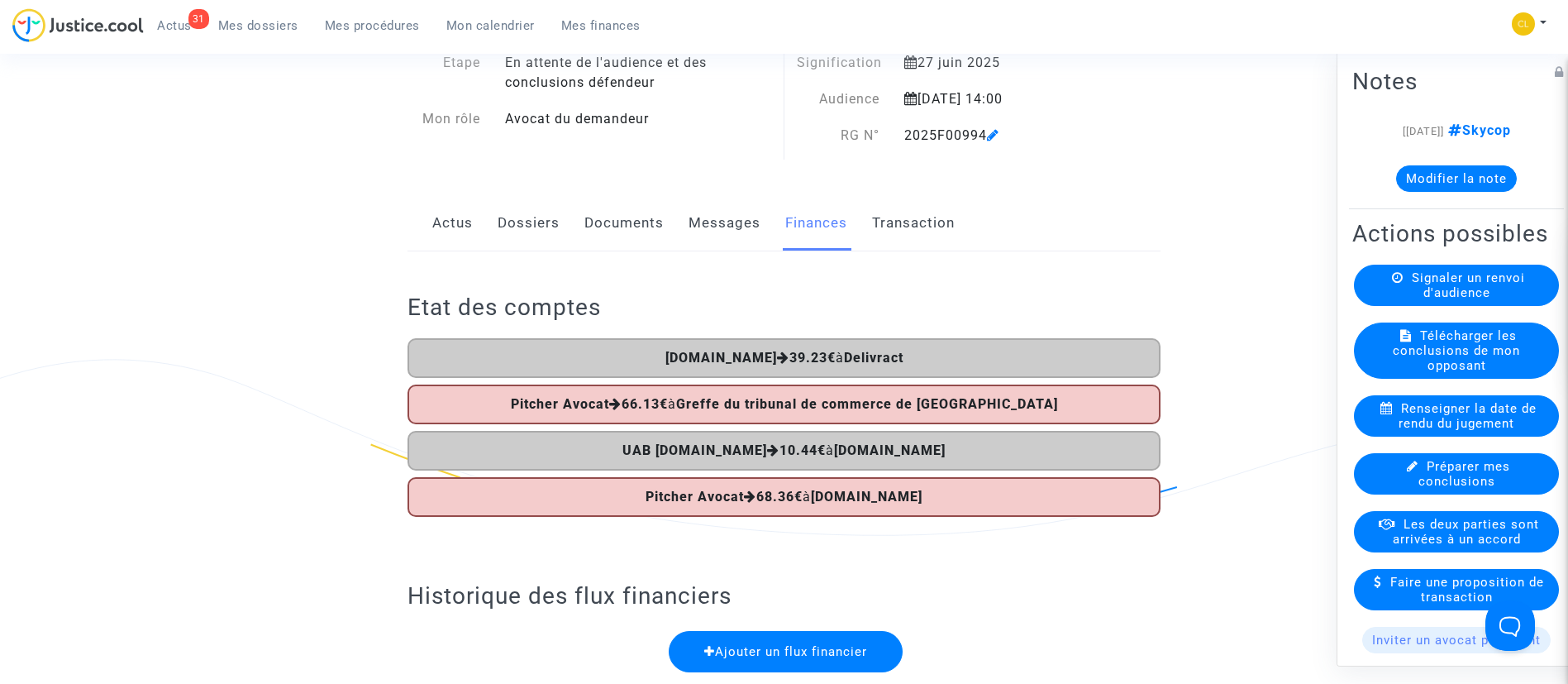
click at [1425, 187] on button "Modifier la note" at bounding box center [1457, 178] width 121 height 26
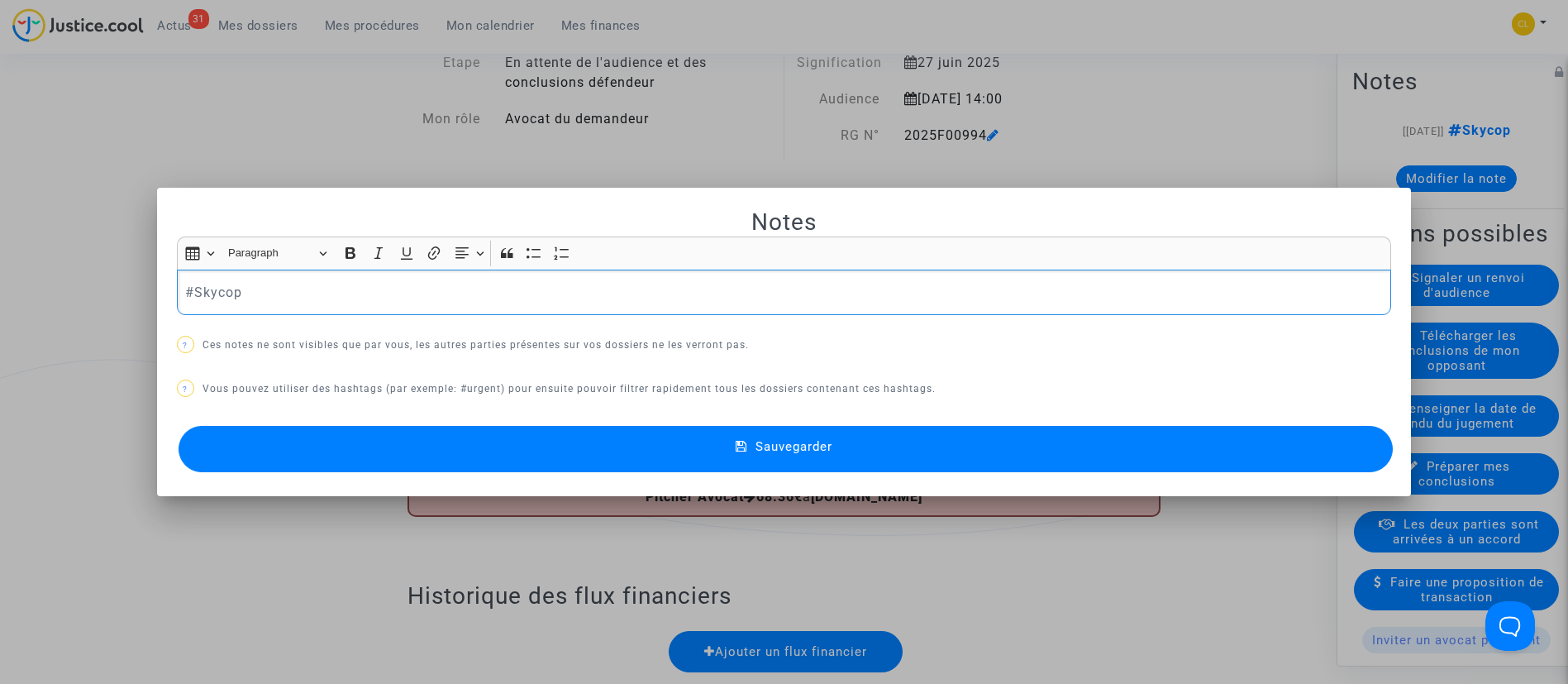
click at [185, 292] on p "#Skycop" at bounding box center [784, 293] width 1197 height 21
click at [1016, 446] on button "Sauvegarder" at bounding box center [786, 449] width 1215 height 47
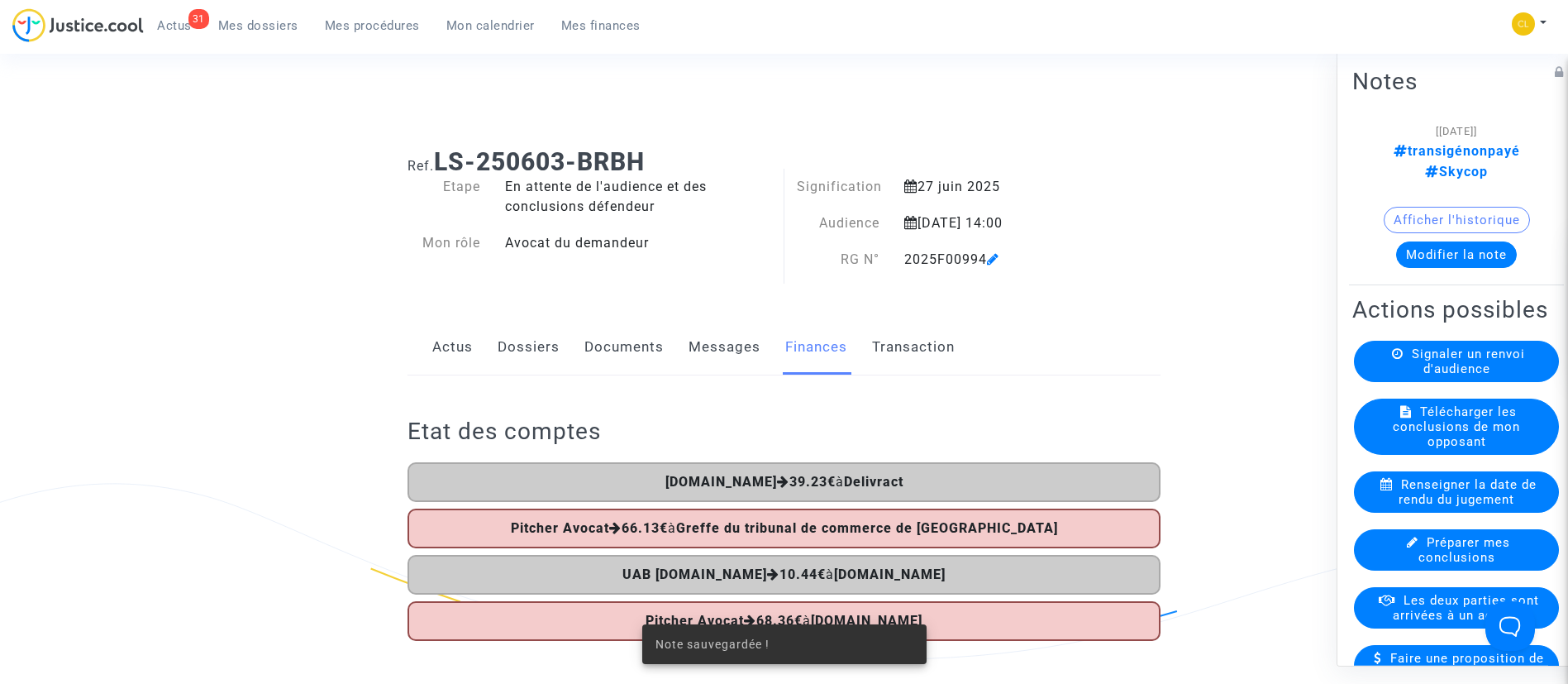
scroll to position [124, 0]
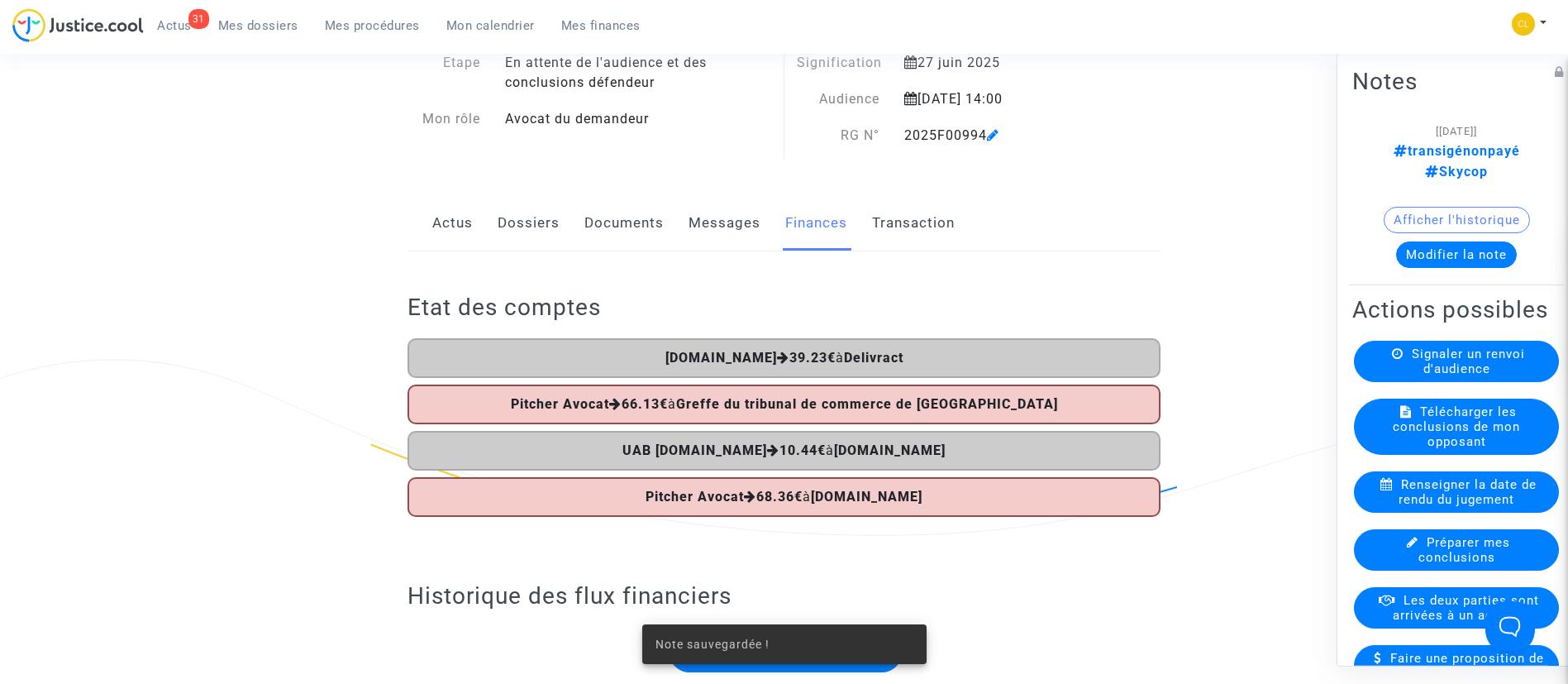
drag, startPoint x: 1438, startPoint y: 612, endPoint x: 1454, endPoint y: 608, distance: 16.5
click at [1453, 608] on span "Les deux parties sont arrivées à un accord" at bounding box center [1466, 607] width 146 height 30
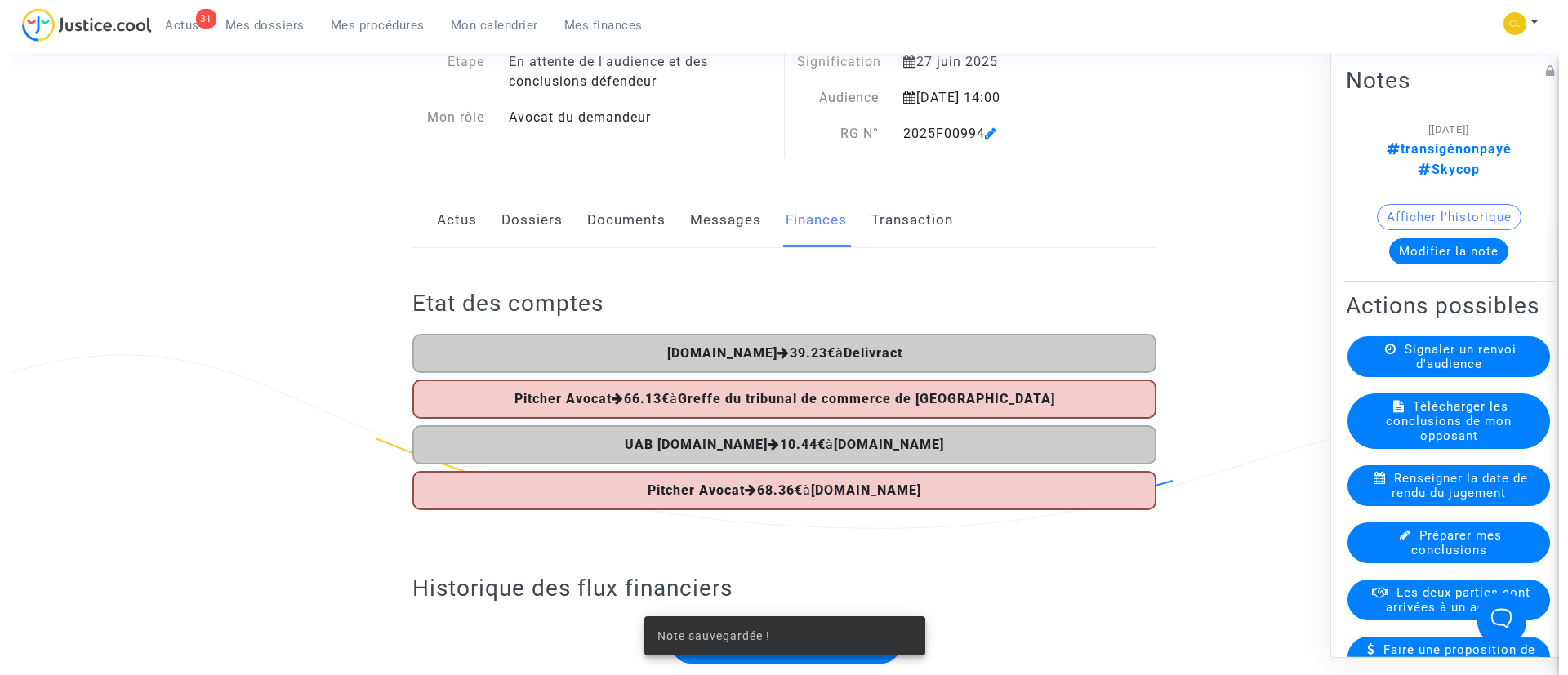
scroll to position [0, 0]
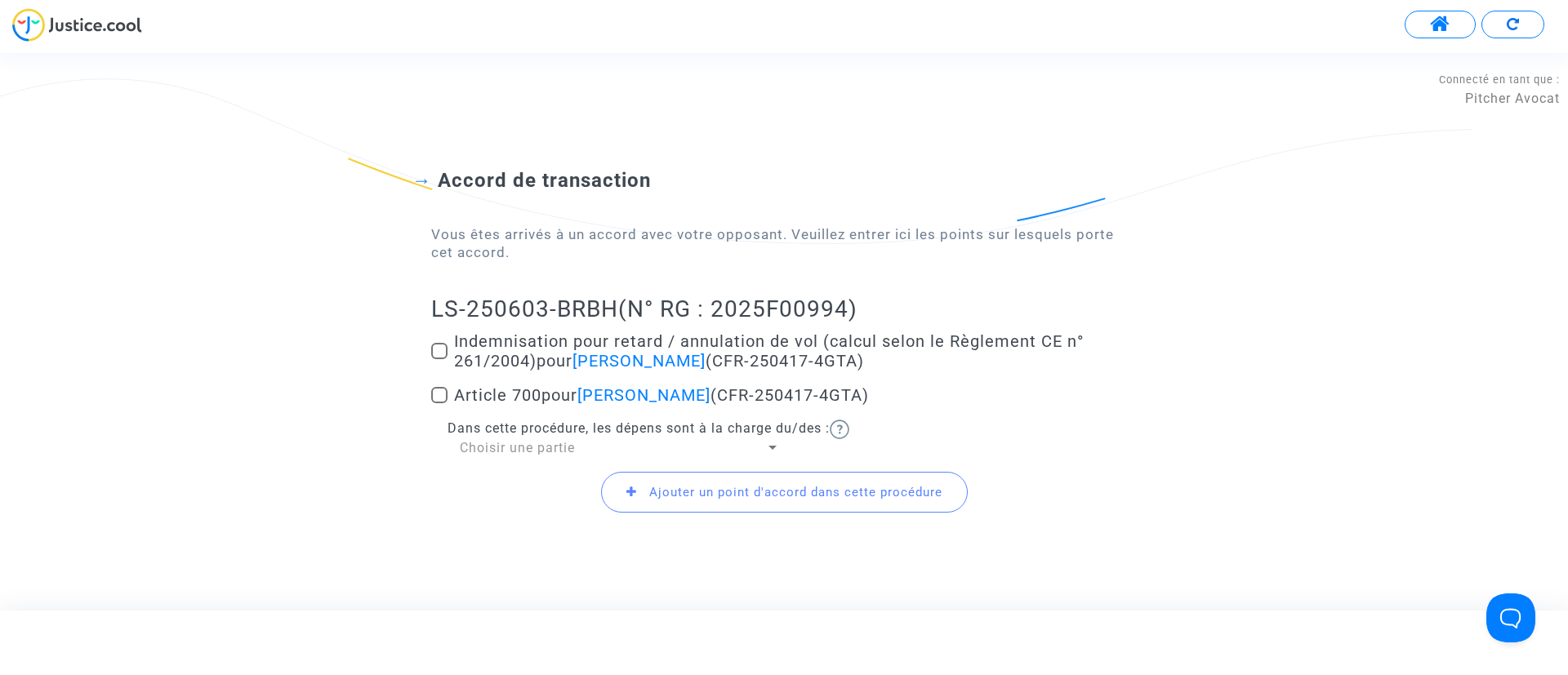
click at [513, 355] on span "Indemnisation pour retard / annulation de vol (calcul selon le Règlement CE n° …" at bounding box center [768, 350] width 629 height 40
click at [439, 359] on input "Indemnisation pour retard / annulation de vol (calcul selon le Règlement CE n° …" at bounding box center [438, 359] width 1 height 1
checkbox input "true"
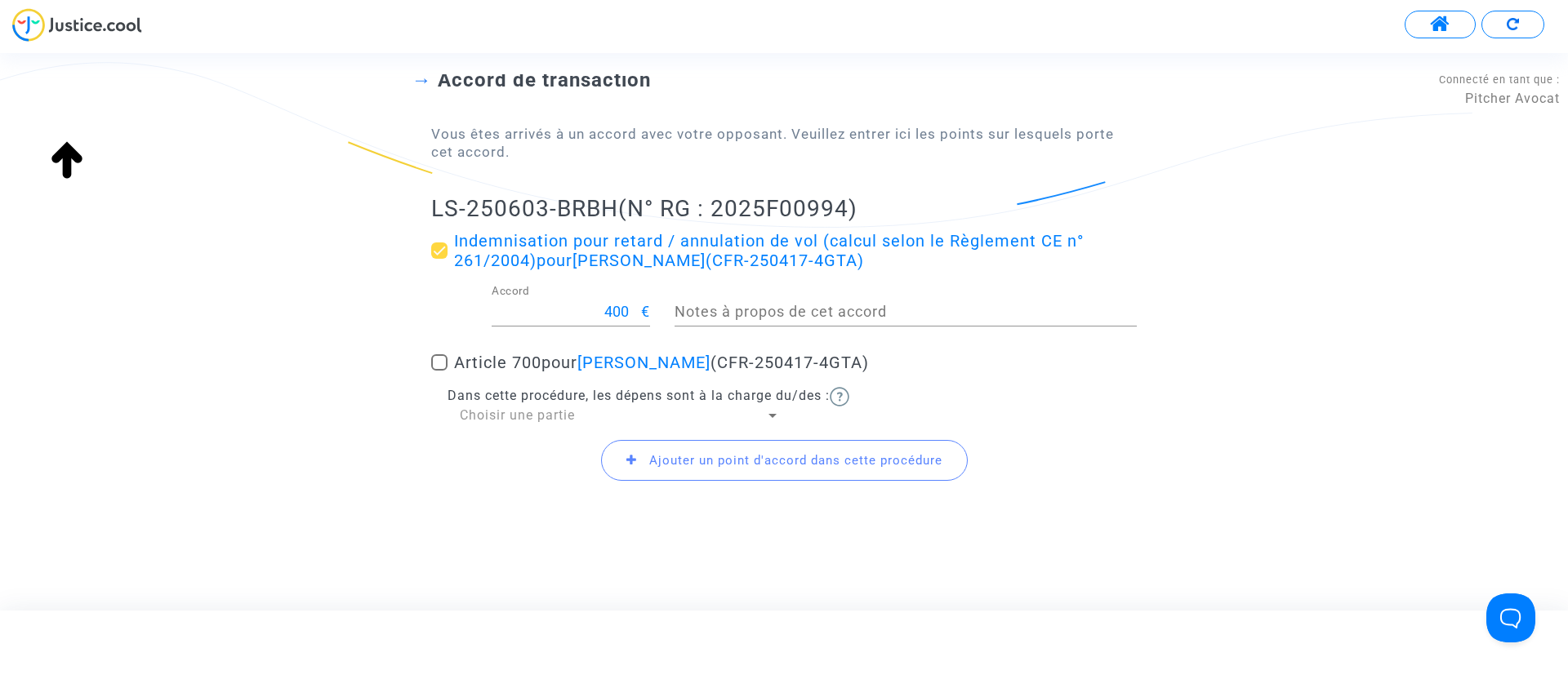
scroll to position [146, 0]
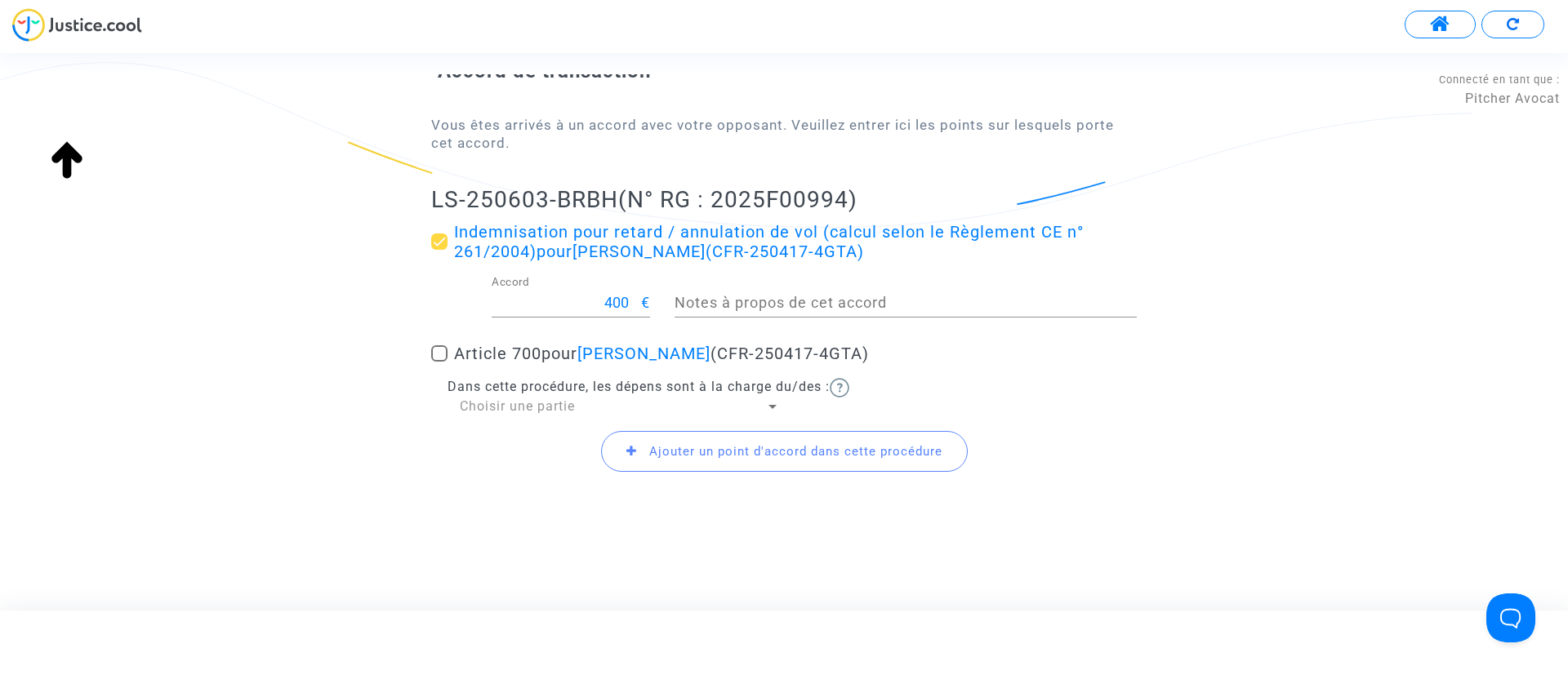
click at [513, 349] on span "Article 700 pour Saad ZARHLOUL (CFR-250417-4GTA)" at bounding box center [661, 353] width 415 height 19
click at [439, 361] on input "Article 700 pour Saad ZARHLOUL (CFR-250417-4GTA)" at bounding box center [438, 361] width 1 height 1
checkbox input "true"
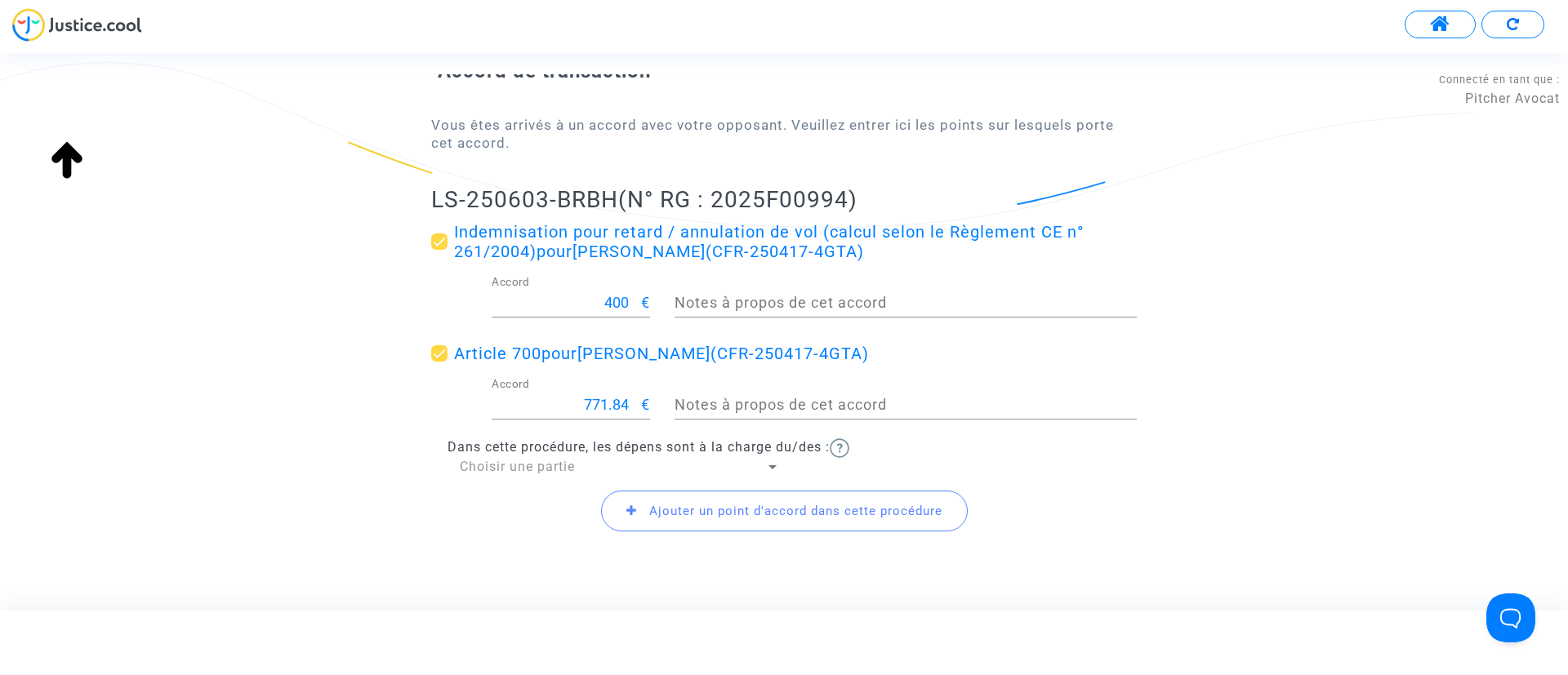
click at [558, 414] on div "771.84 Accord" at bounding box center [566, 398] width 149 height 41
click at [563, 416] on div "771.84 Accord" at bounding box center [566, 398] width 149 height 41
click at [559, 406] on input "771.84" at bounding box center [566, 405] width 149 height 17
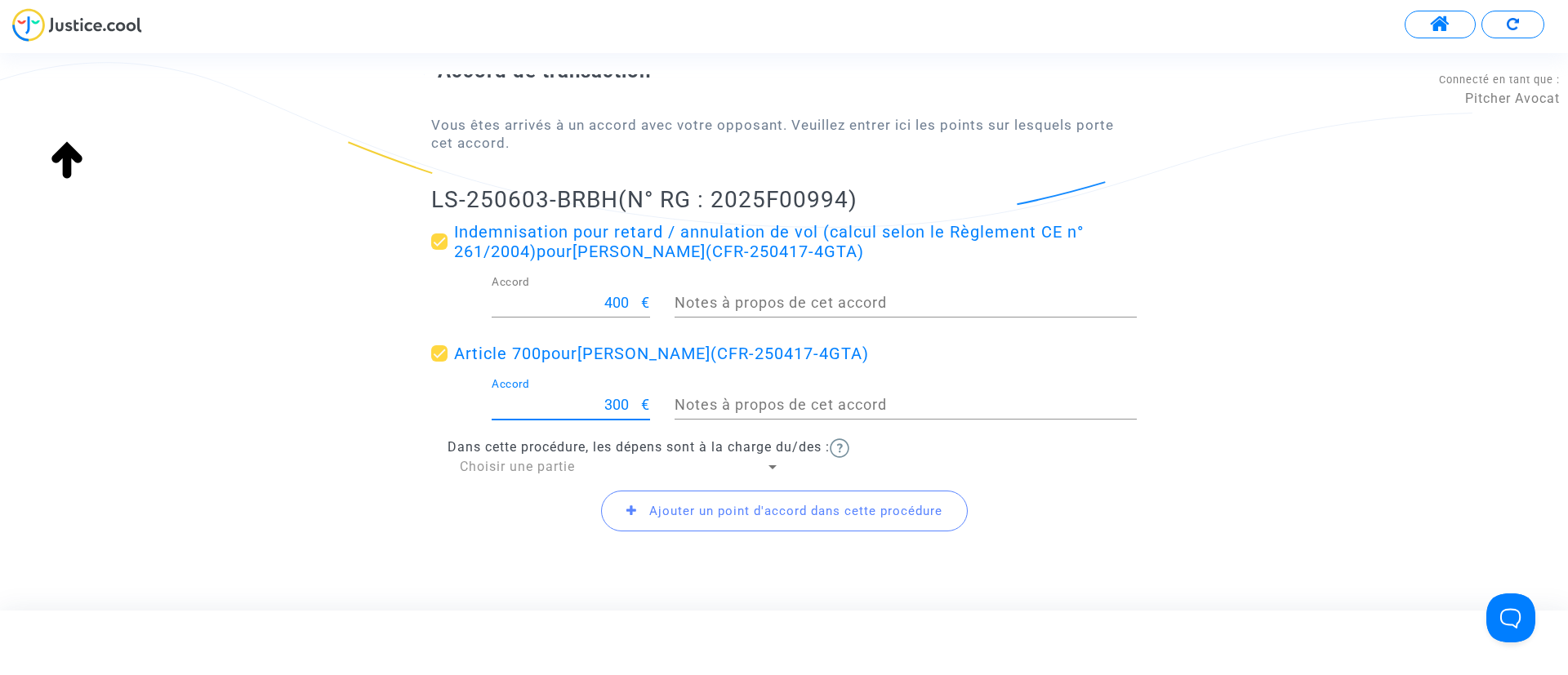
type input "300"
click at [544, 473] on span "Choisir une partie" at bounding box center [517, 466] width 115 height 16
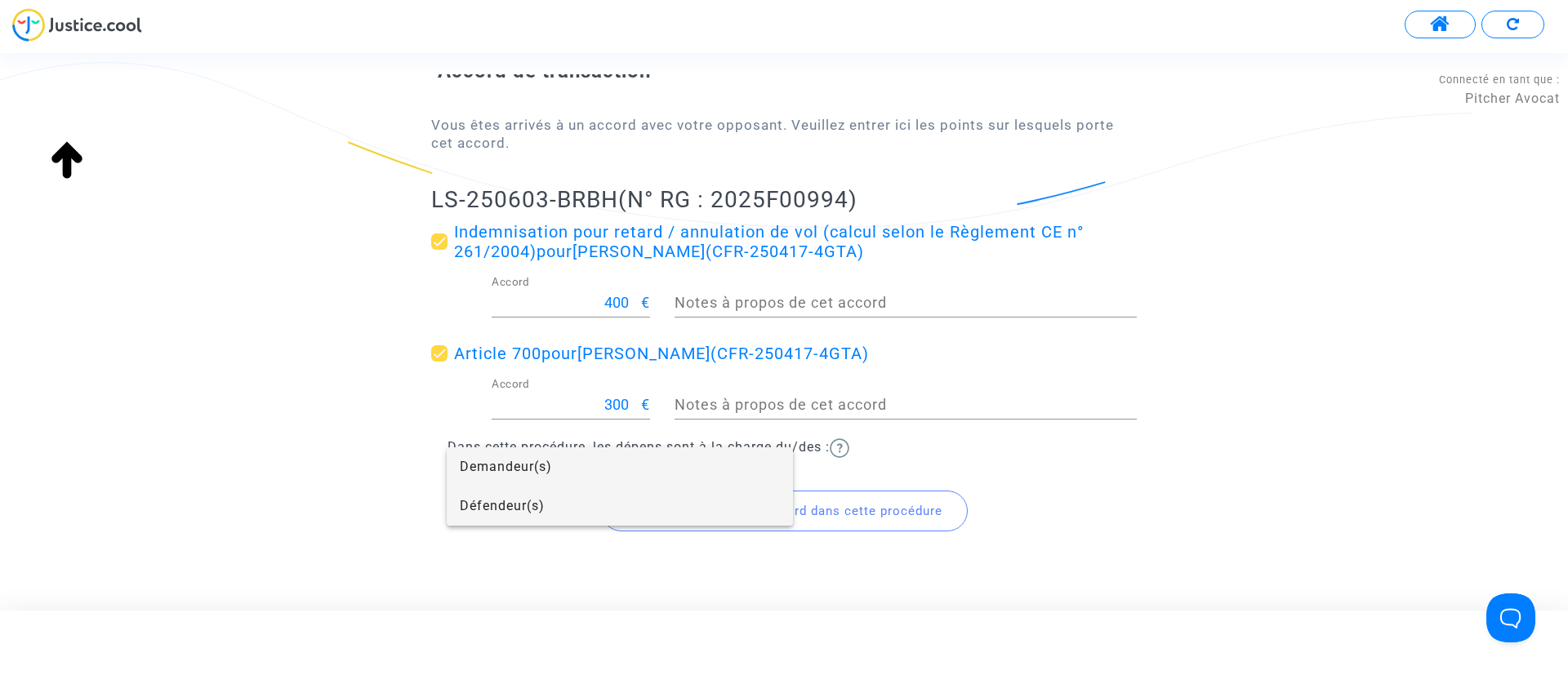
click at [548, 510] on span "Défendeur(s)" at bounding box center [620, 506] width 320 height 40
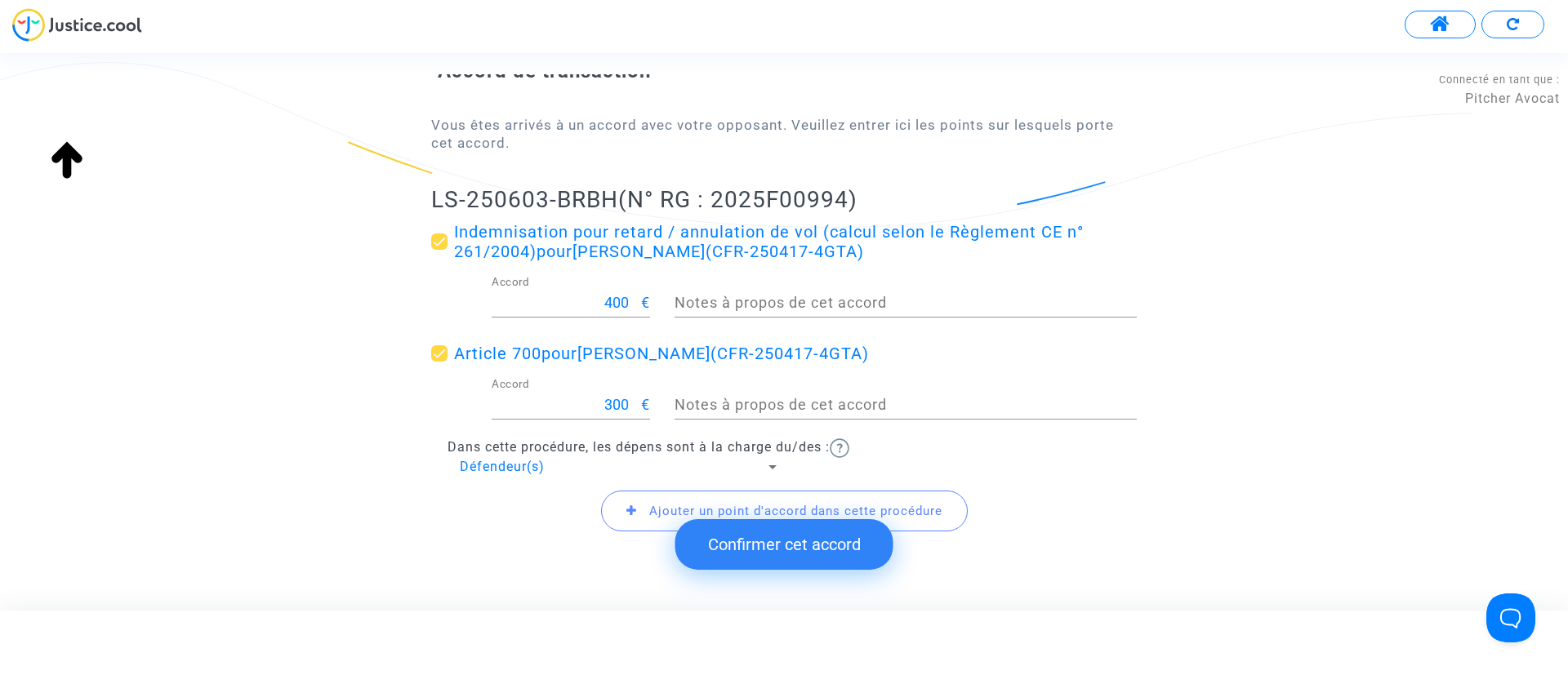
click at [781, 556] on button "Confirmer cet accord" at bounding box center [784, 543] width 218 height 51
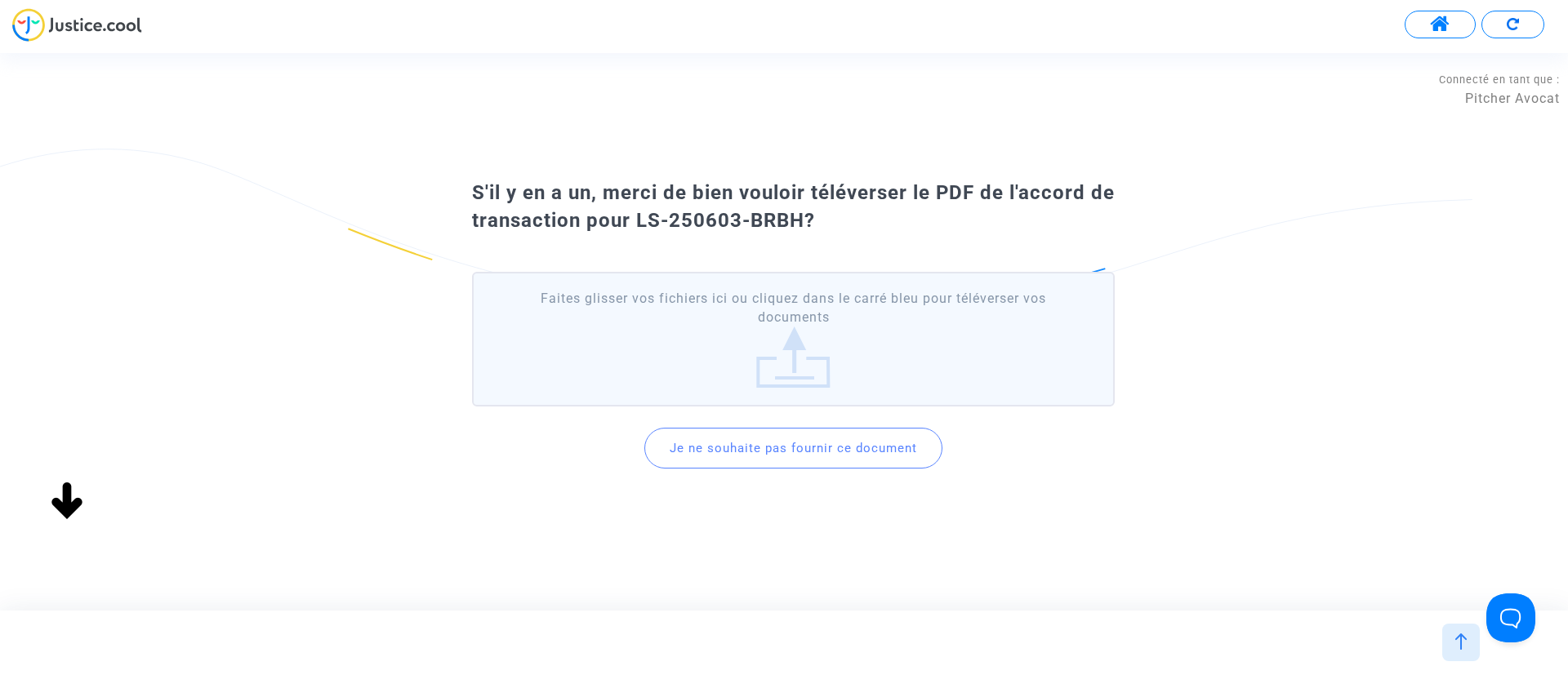
click at [790, 452] on button "Je ne souhaite pas fournir ce document" at bounding box center [793, 448] width 298 height 40
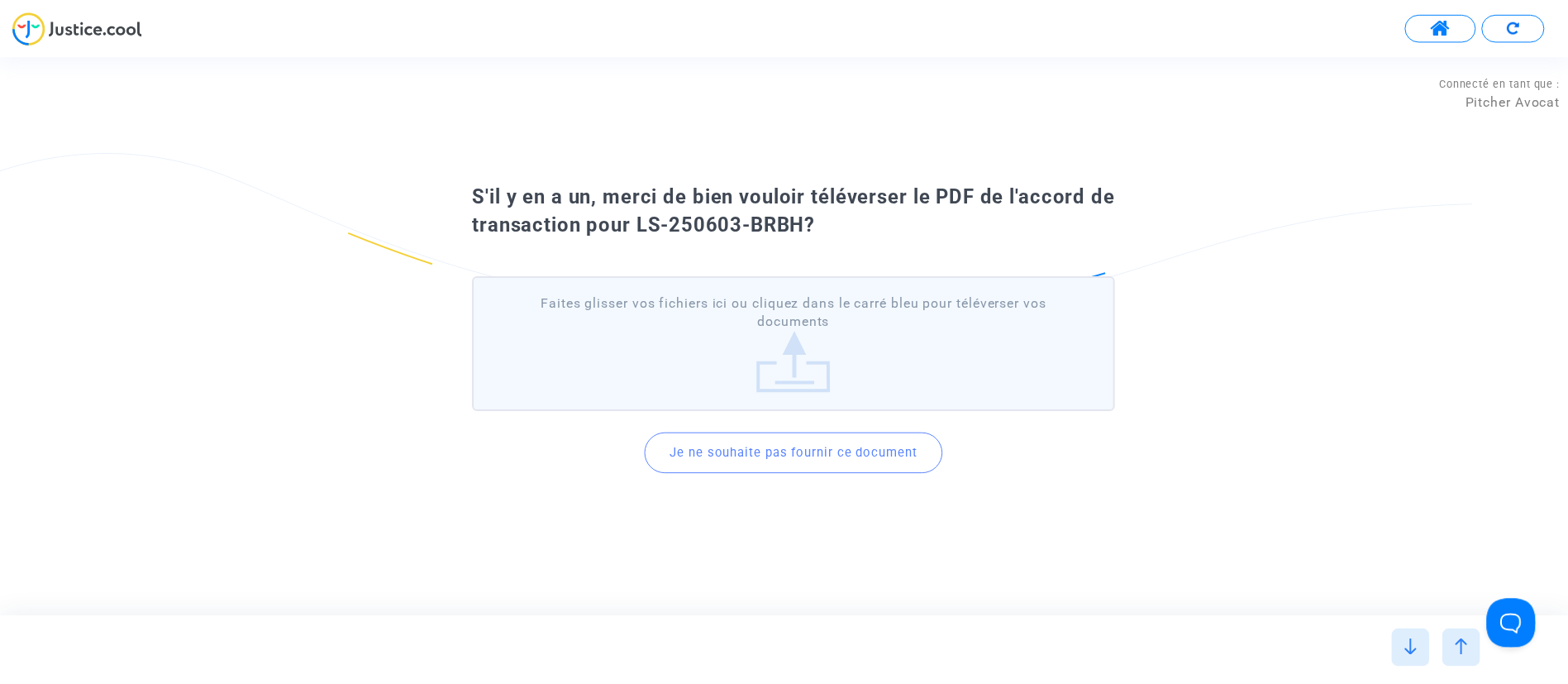
scroll to position [0, 0]
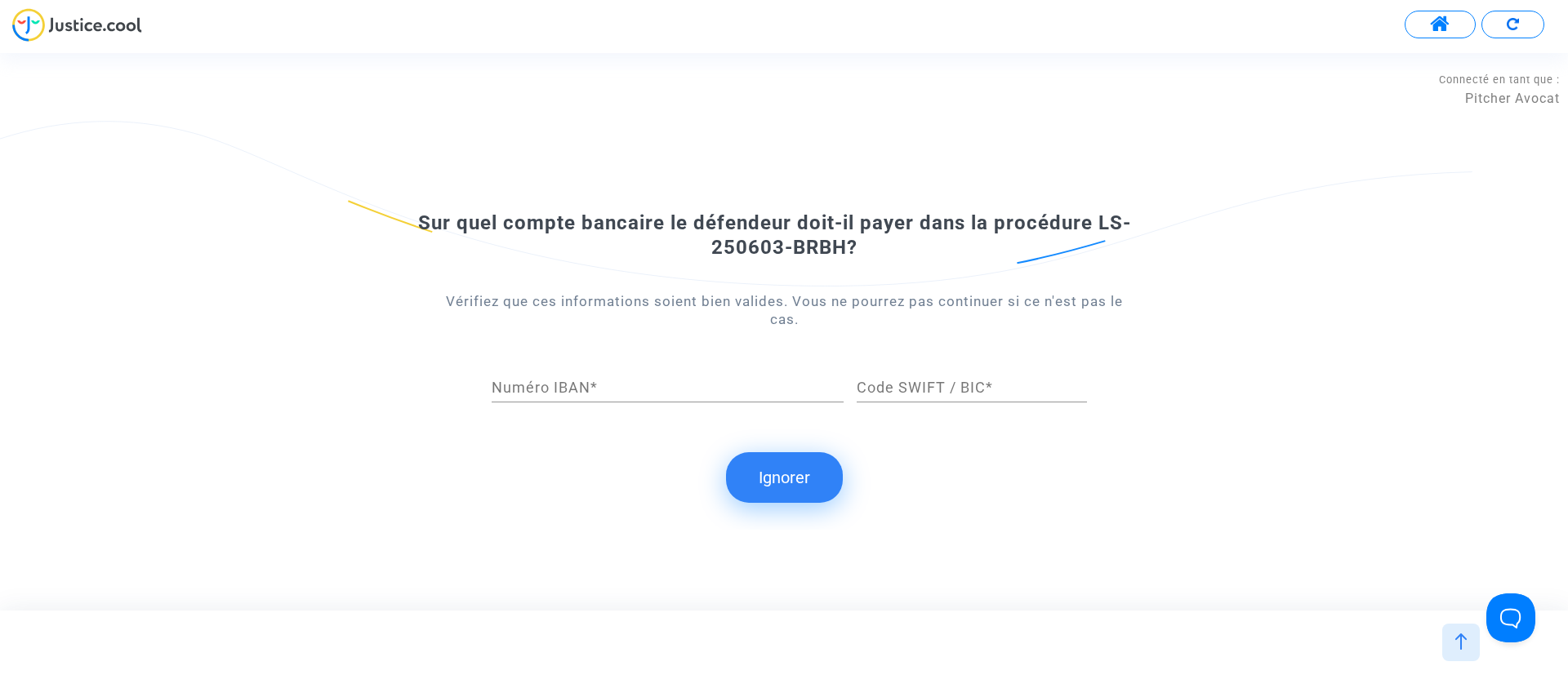
click at [808, 469] on button "Ignorer" at bounding box center [784, 477] width 117 height 51
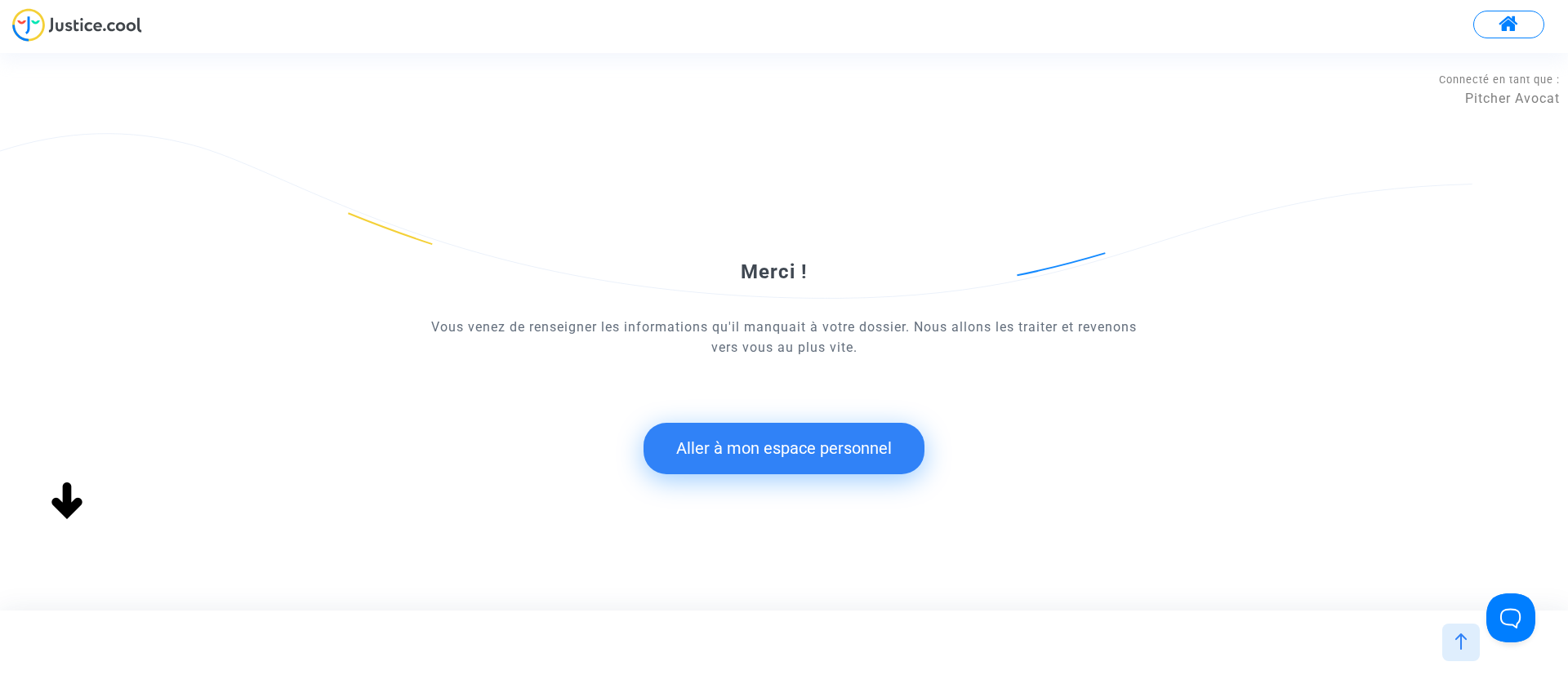
click at [717, 452] on button "Aller à mon espace personnel" at bounding box center [783, 448] width 281 height 51
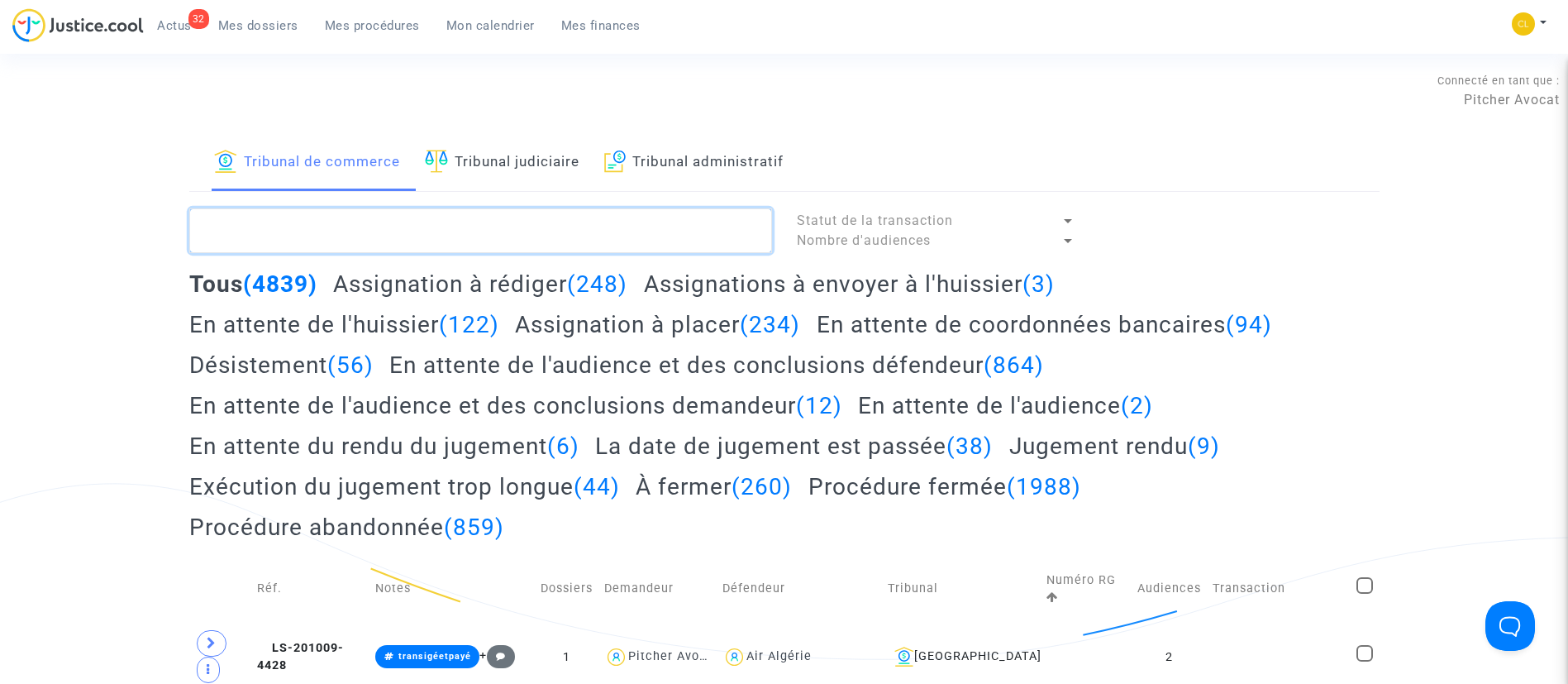
click at [640, 221] on textarea at bounding box center [481, 231] width 583 height 45
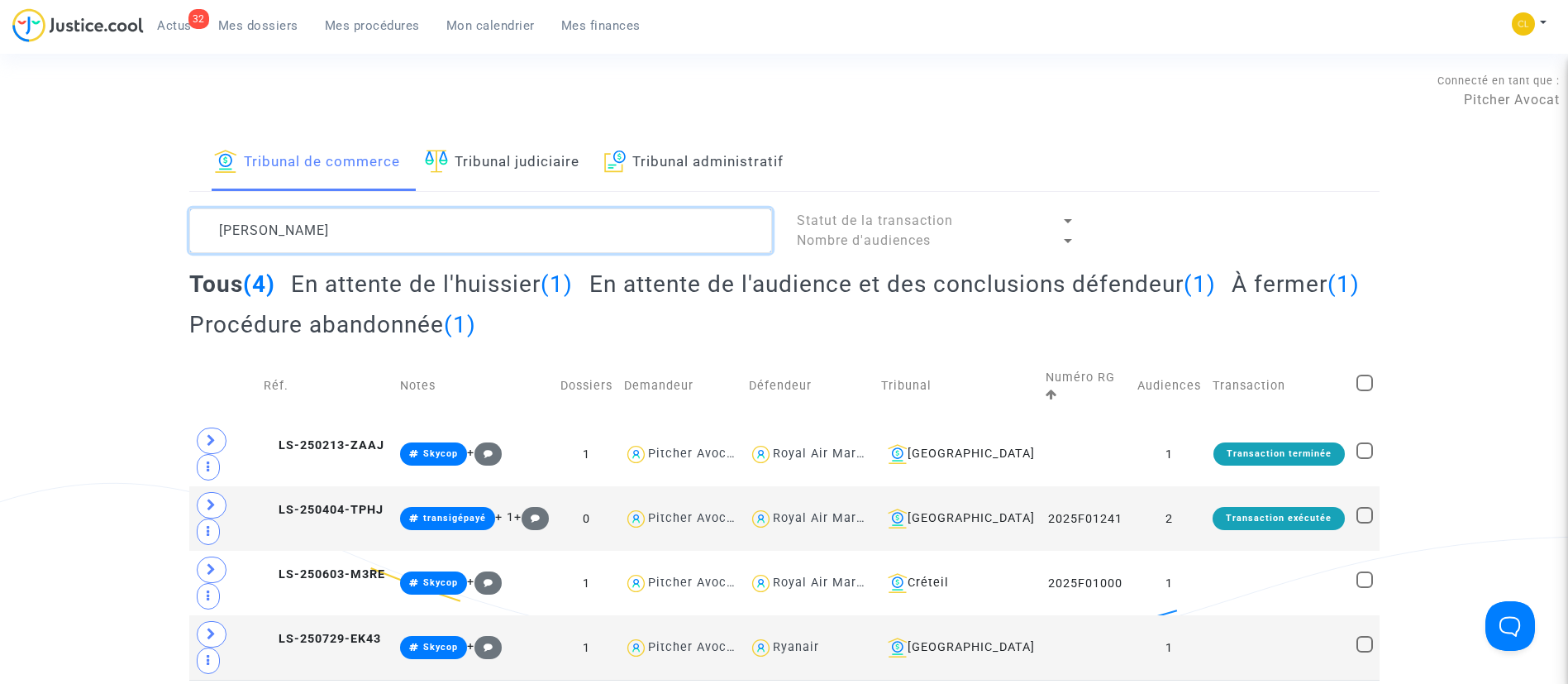
type textarea "idrissi"
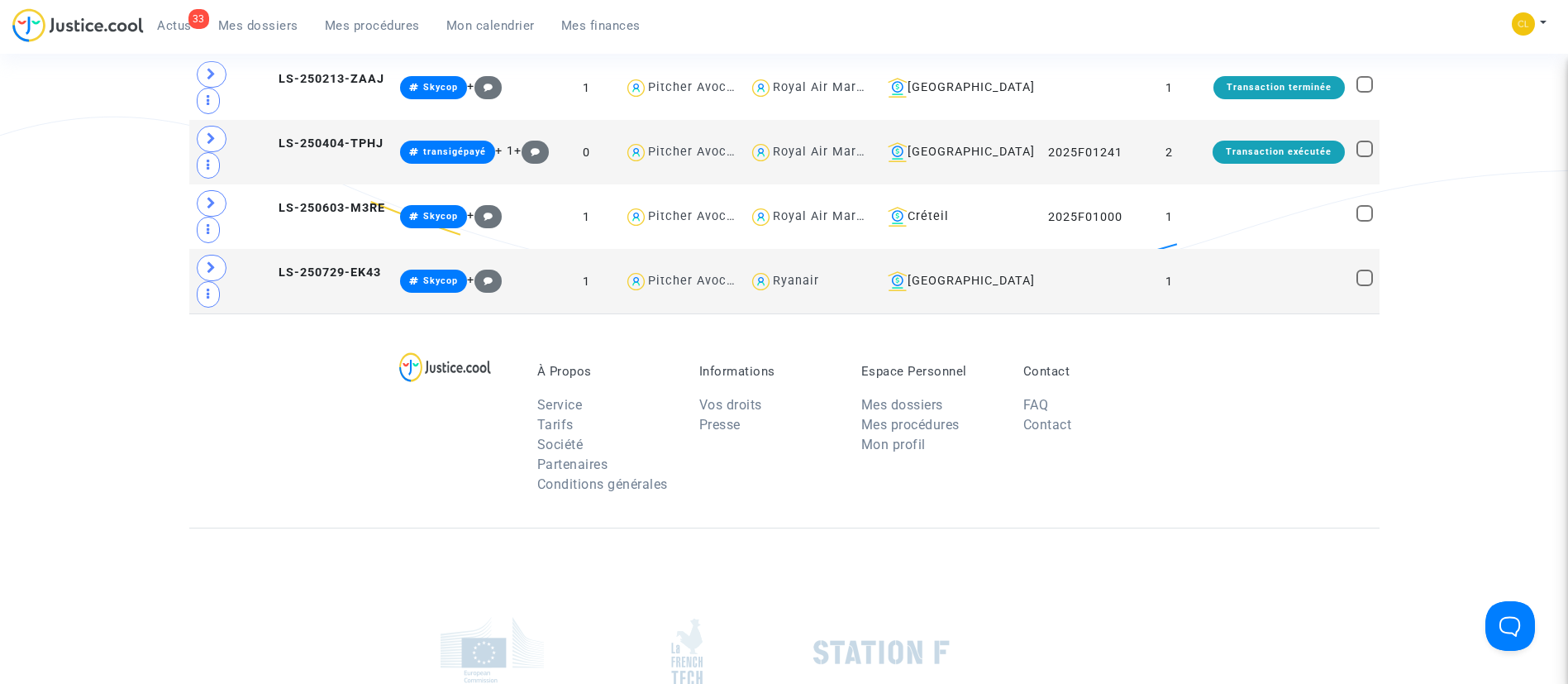
scroll to position [372, 0]
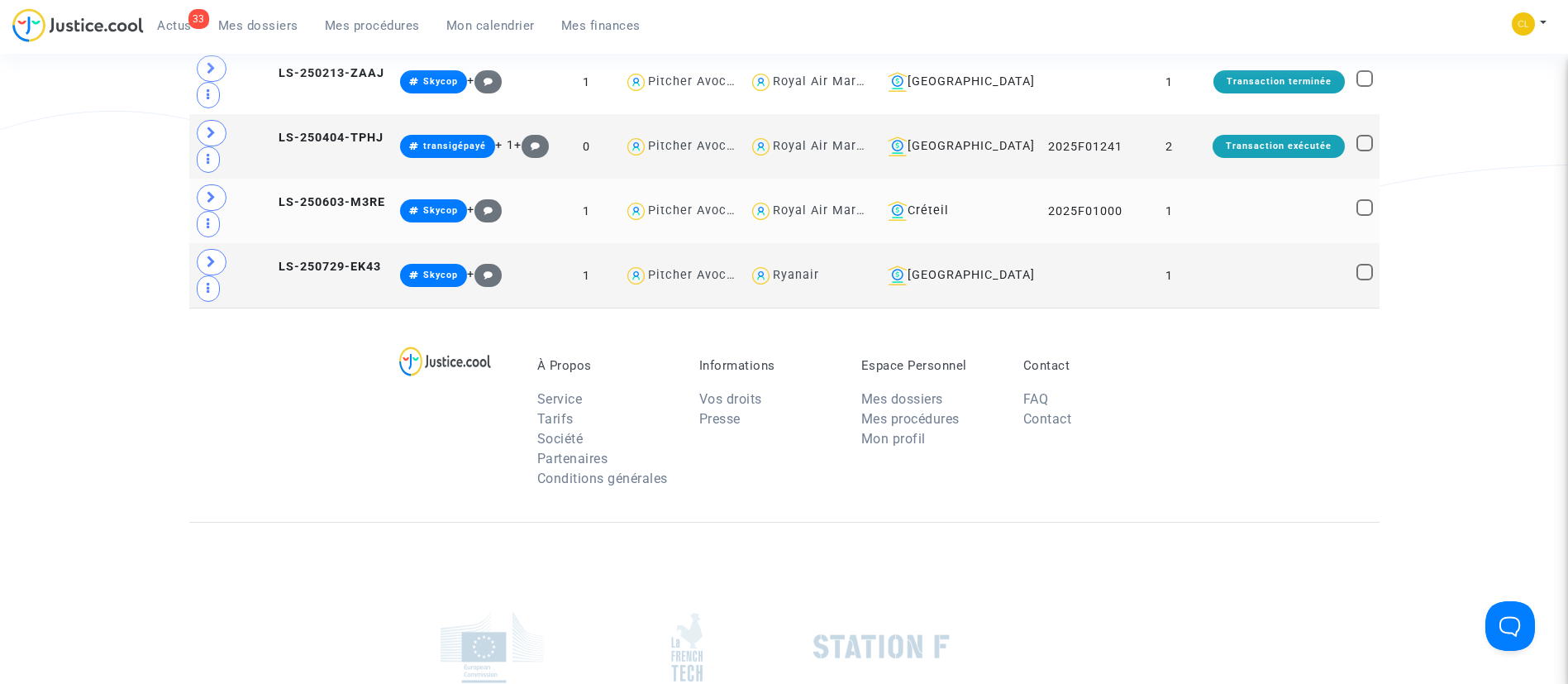
click at [1248, 179] on td at bounding box center [1278, 211] width 143 height 64
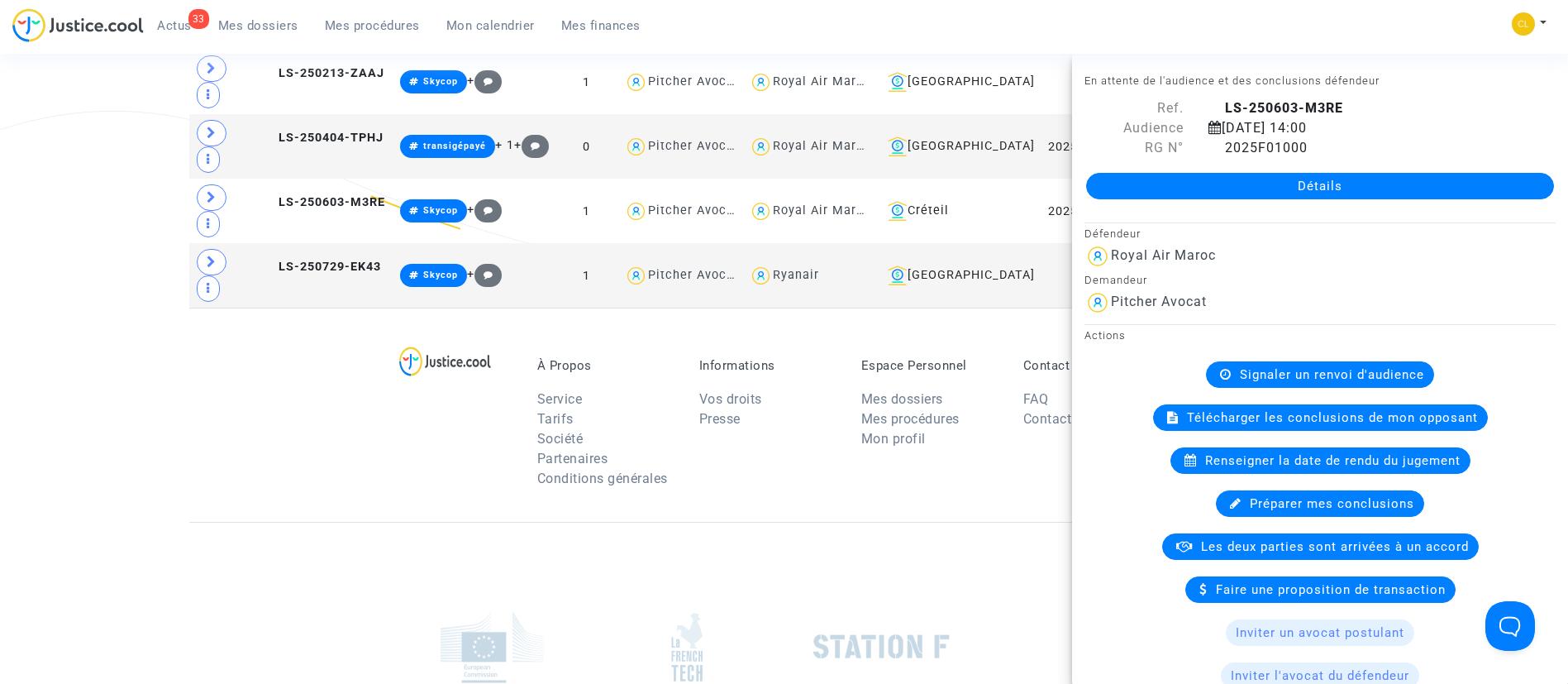
click at [1225, 186] on link "Détails" at bounding box center [1320, 185] width 468 height 26
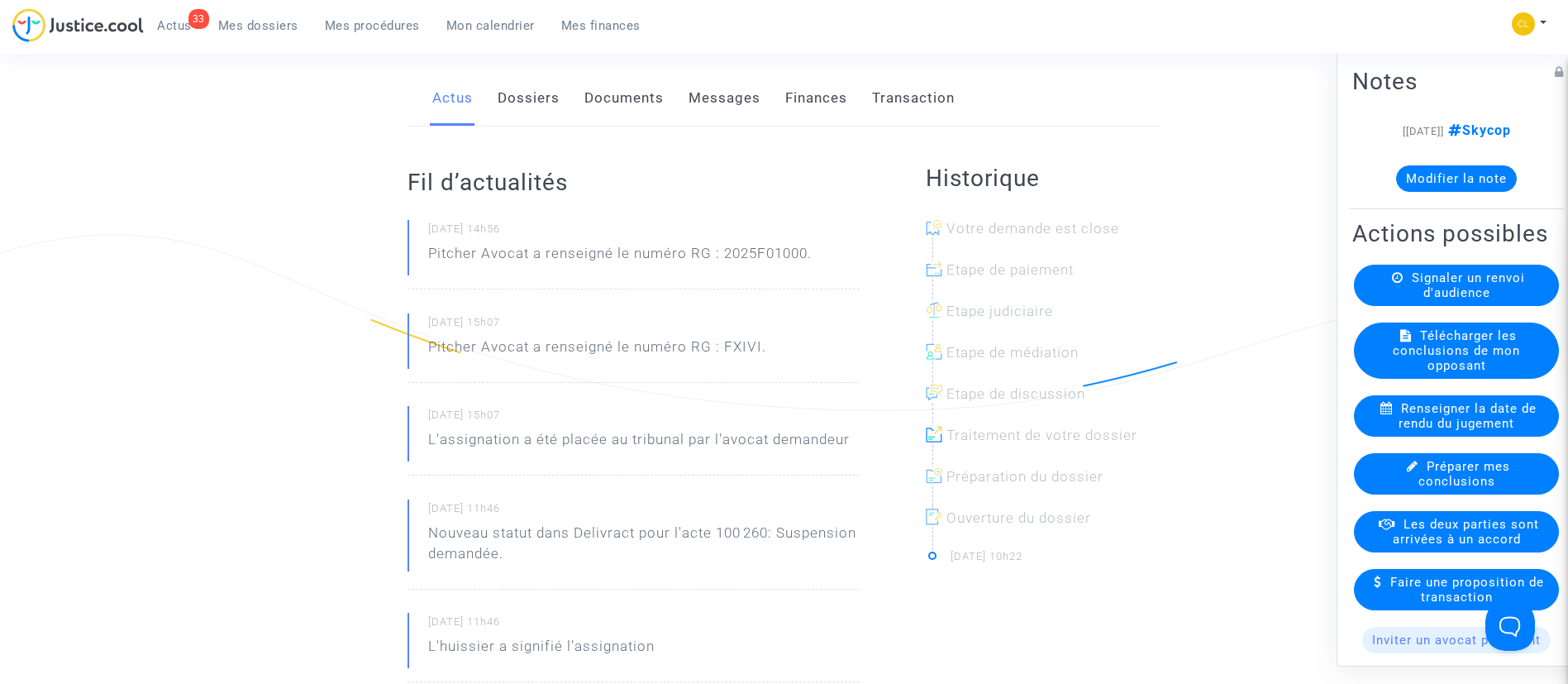
scroll to position [248, 0]
click at [817, 89] on link "Finances" at bounding box center [816, 99] width 62 height 55
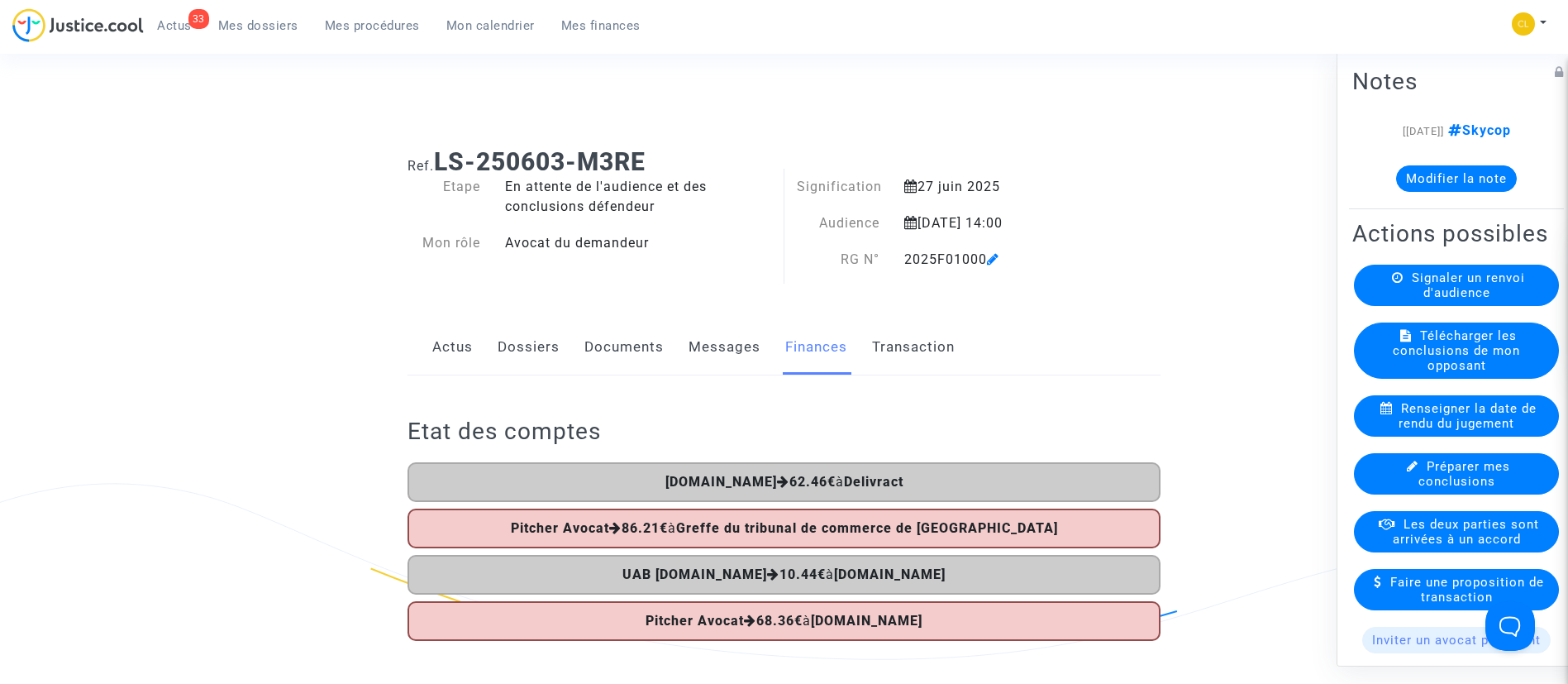
scroll to position [248, 0]
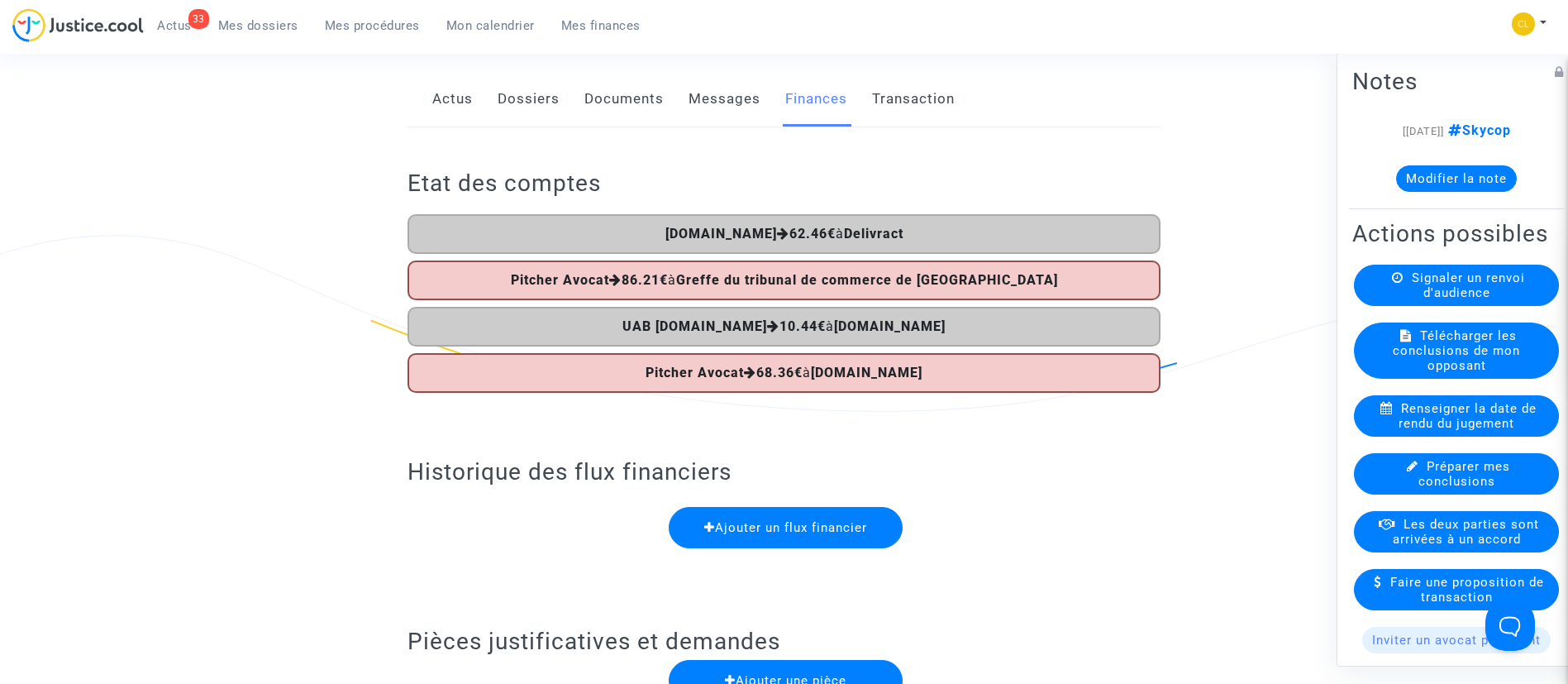
click at [504, 98] on link "Dossiers" at bounding box center [528, 99] width 62 height 55
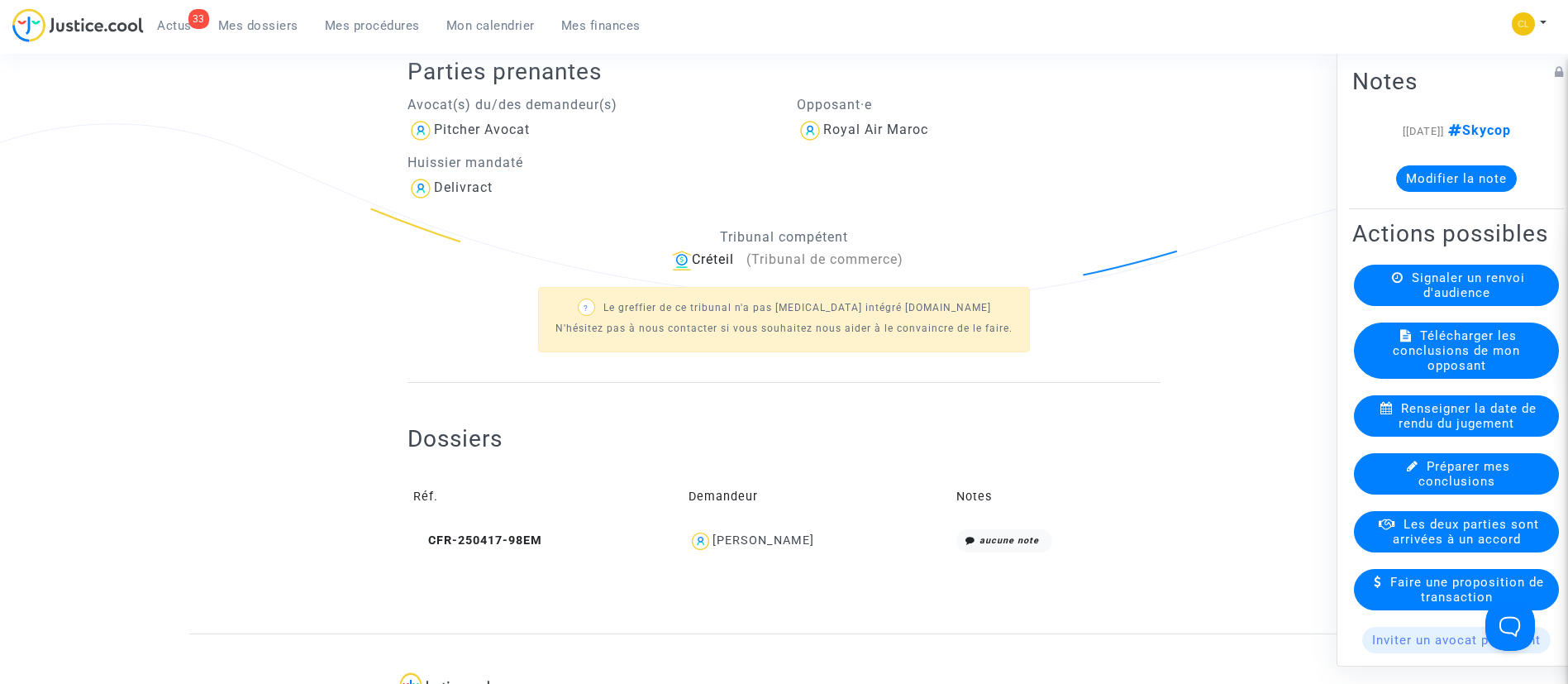
scroll to position [620, 0]
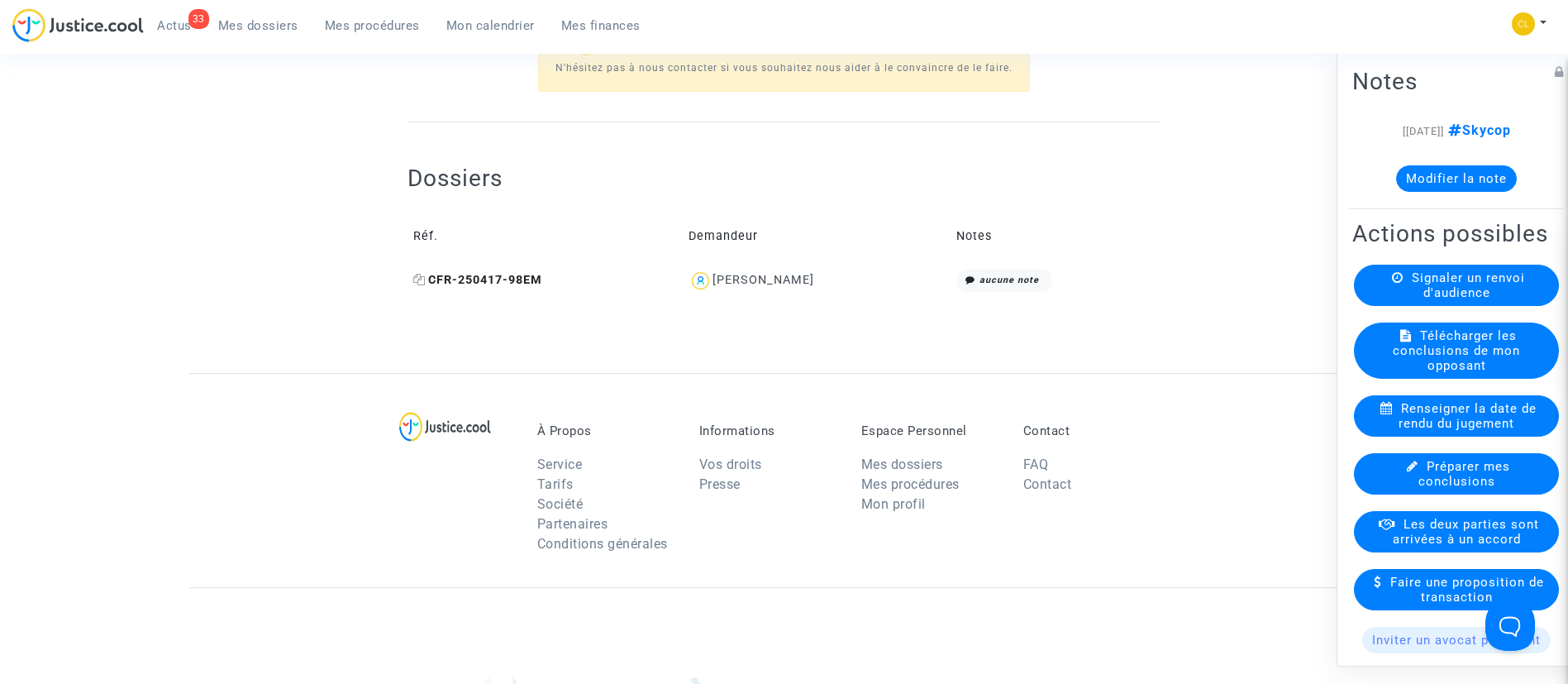
click at [417, 280] on icon at bounding box center [419, 280] width 12 height 11
click at [422, 275] on icon at bounding box center [419, 280] width 12 height 11
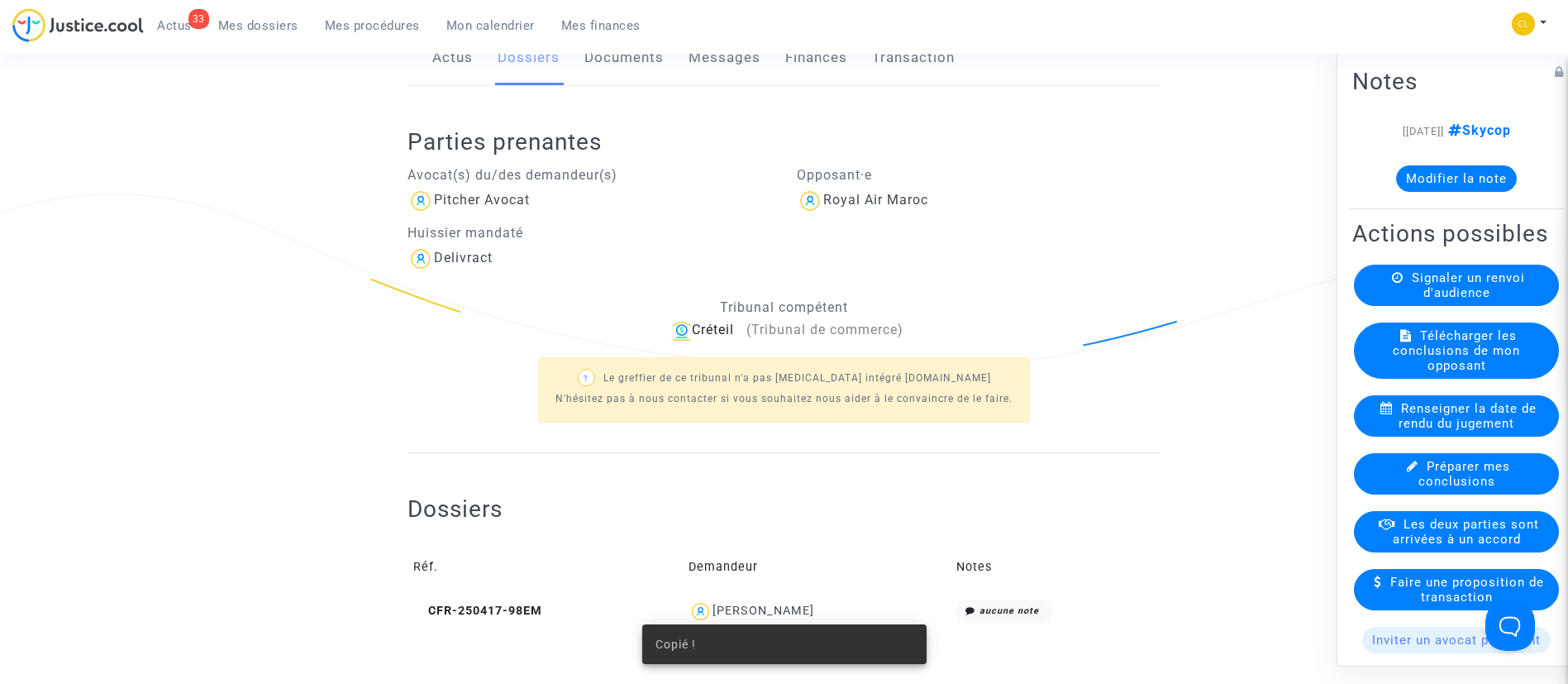
scroll to position [0, 0]
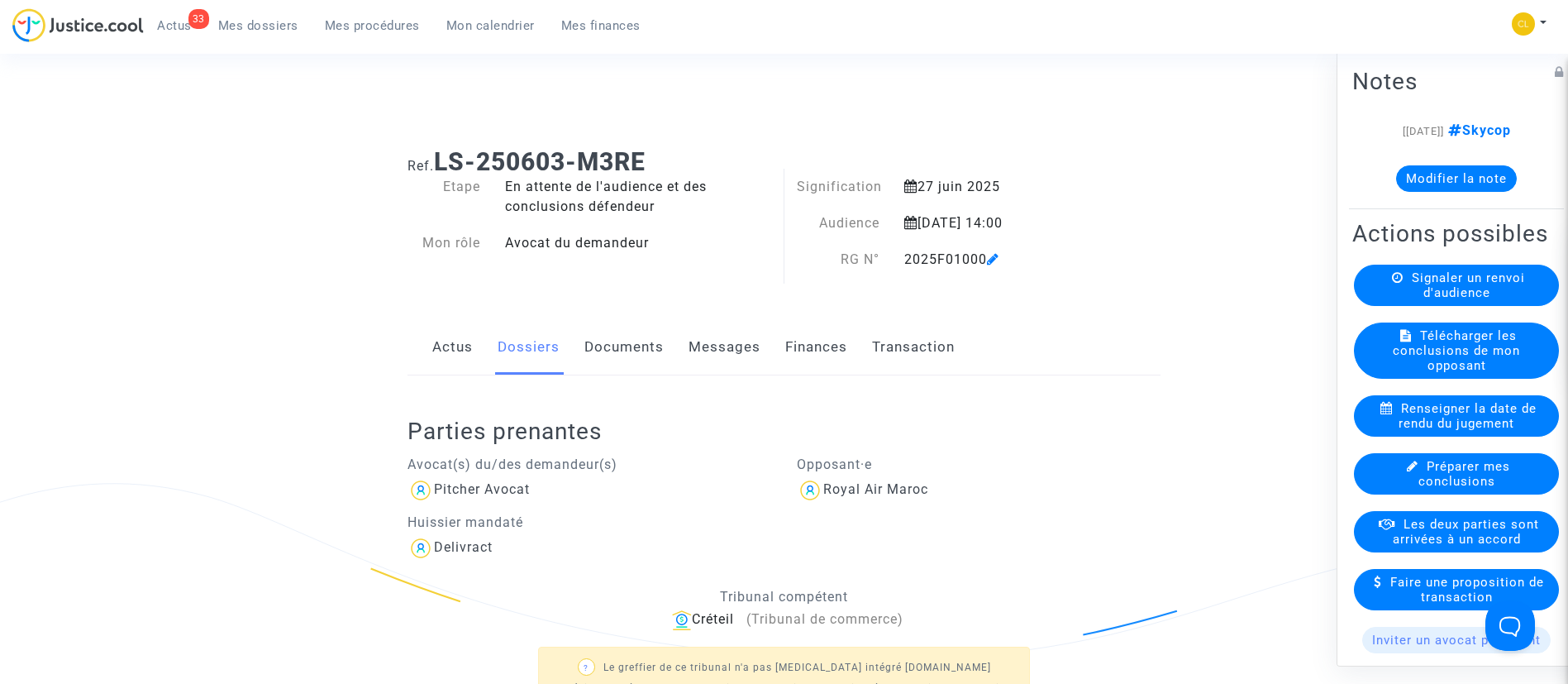
click at [1420, 173] on button "Modifier la note" at bounding box center [1457, 178] width 121 height 26
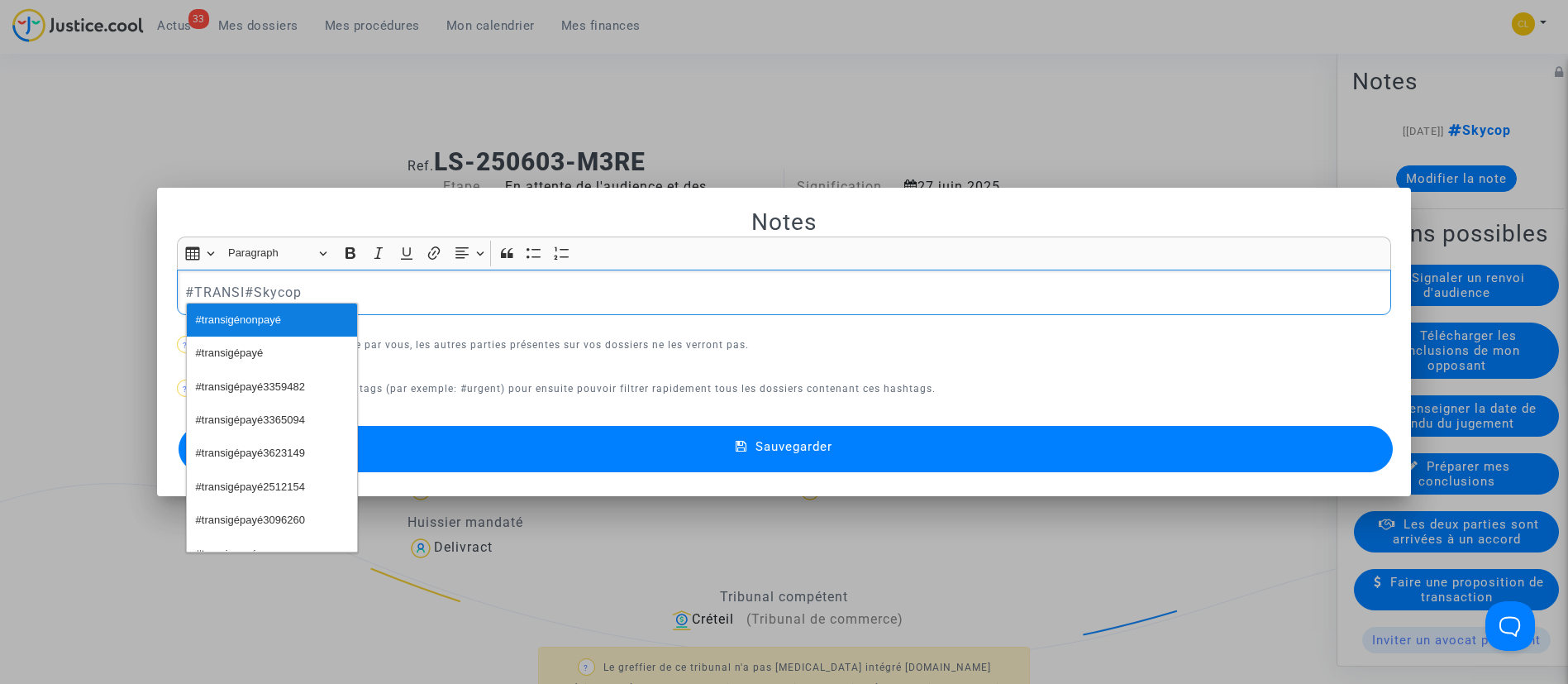
click at [297, 312] on button "#transigénonpayé" at bounding box center [272, 320] width 170 height 33
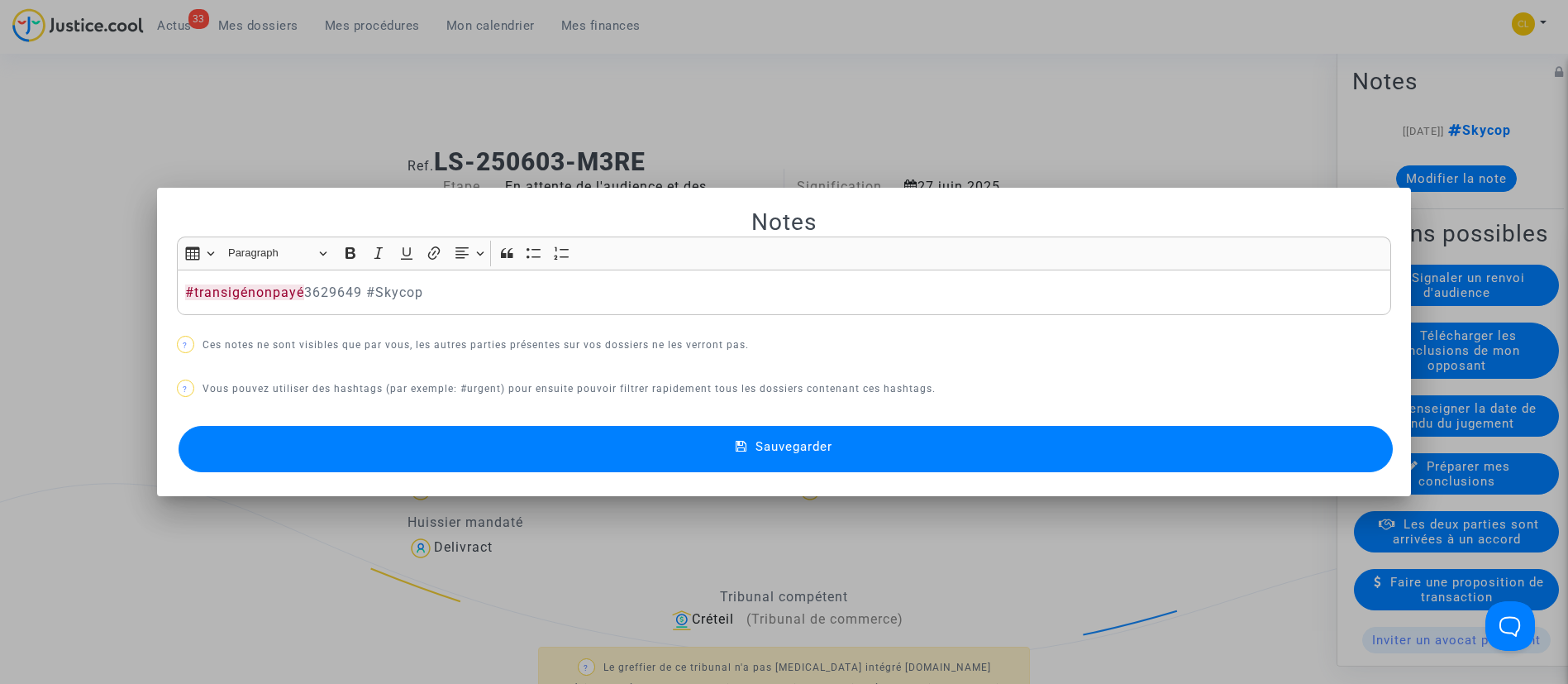
click at [979, 458] on button "Sauvegarder" at bounding box center [786, 449] width 1215 height 47
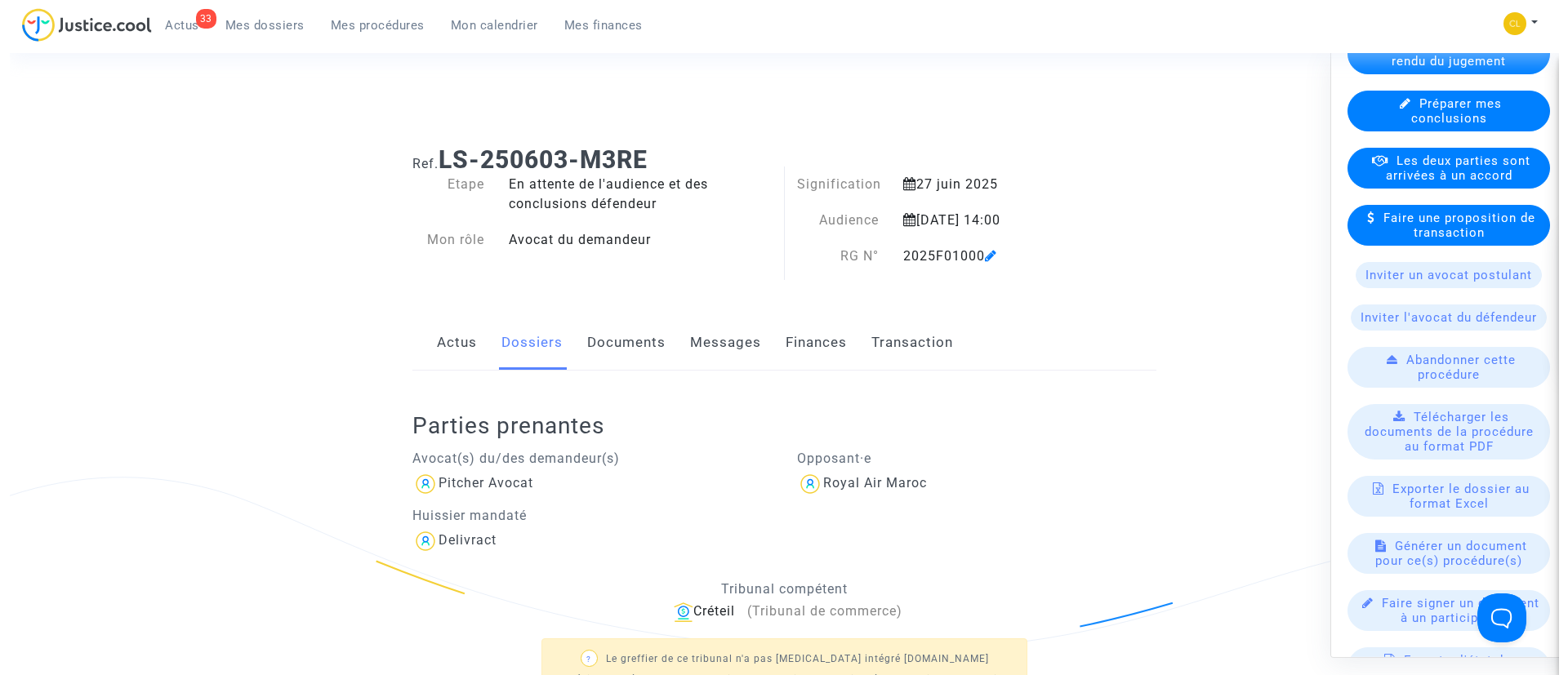
scroll to position [489, 0]
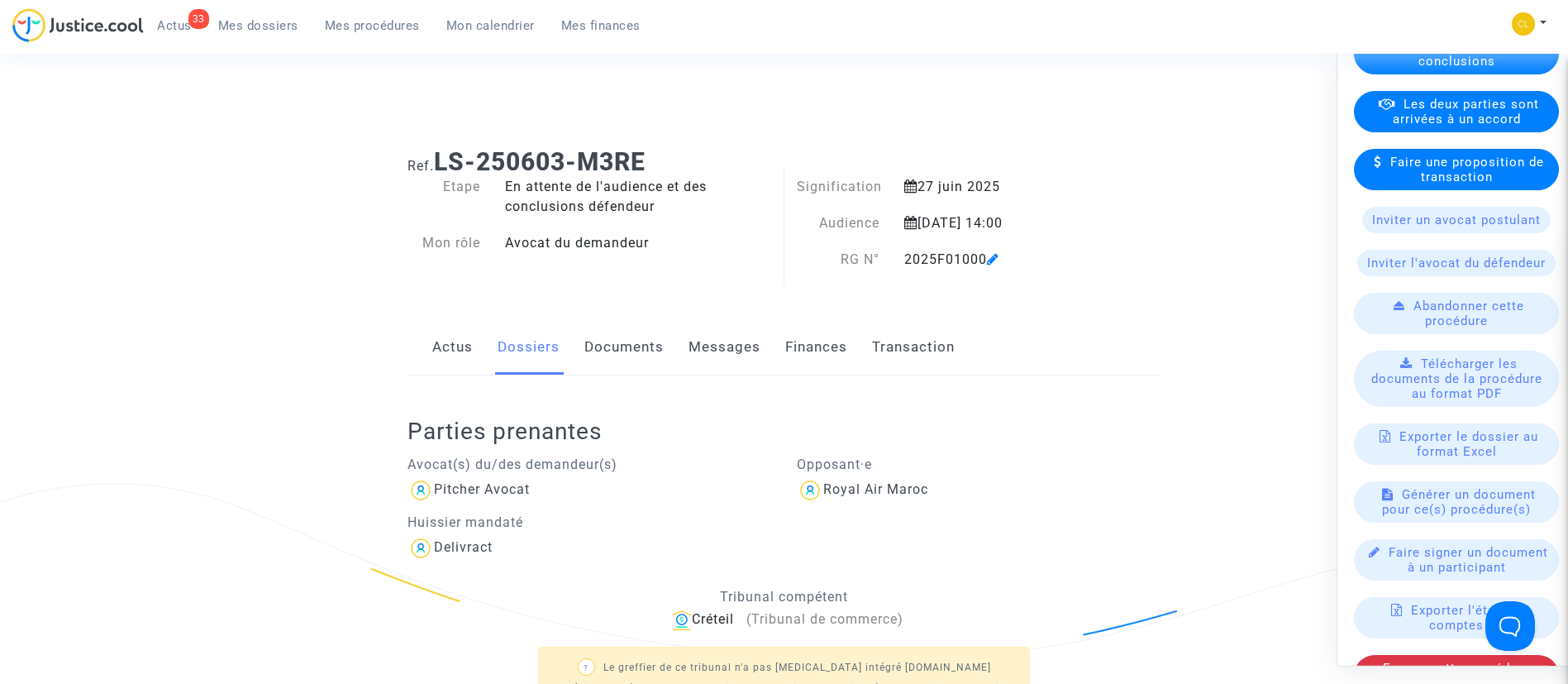
drag, startPoint x: 1452, startPoint y: 124, endPoint x: 1446, endPoint y: 148, distance: 24.7
click at [1452, 125] on span "Les deux parties sont arrivées à un accord" at bounding box center [1466, 111] width 146 height 30
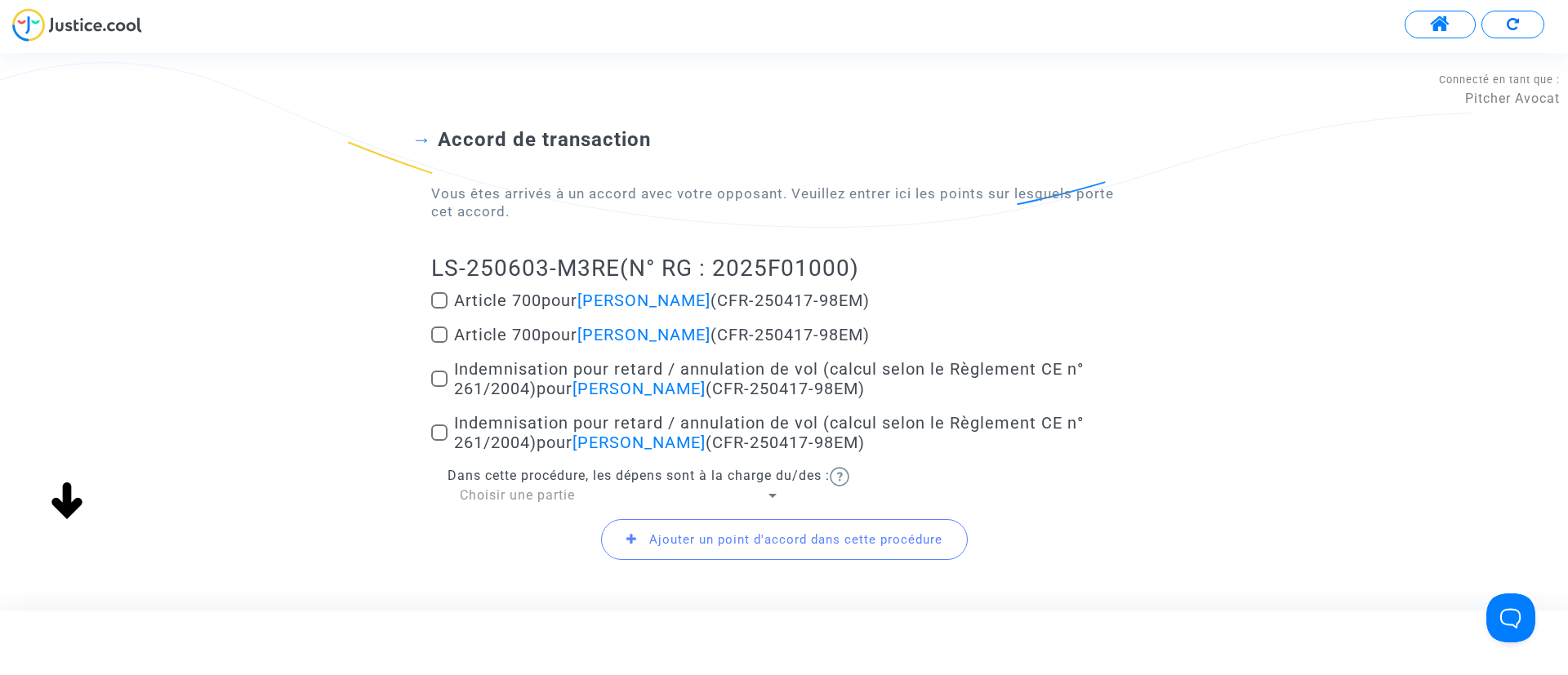
scroll to position [166, 0]
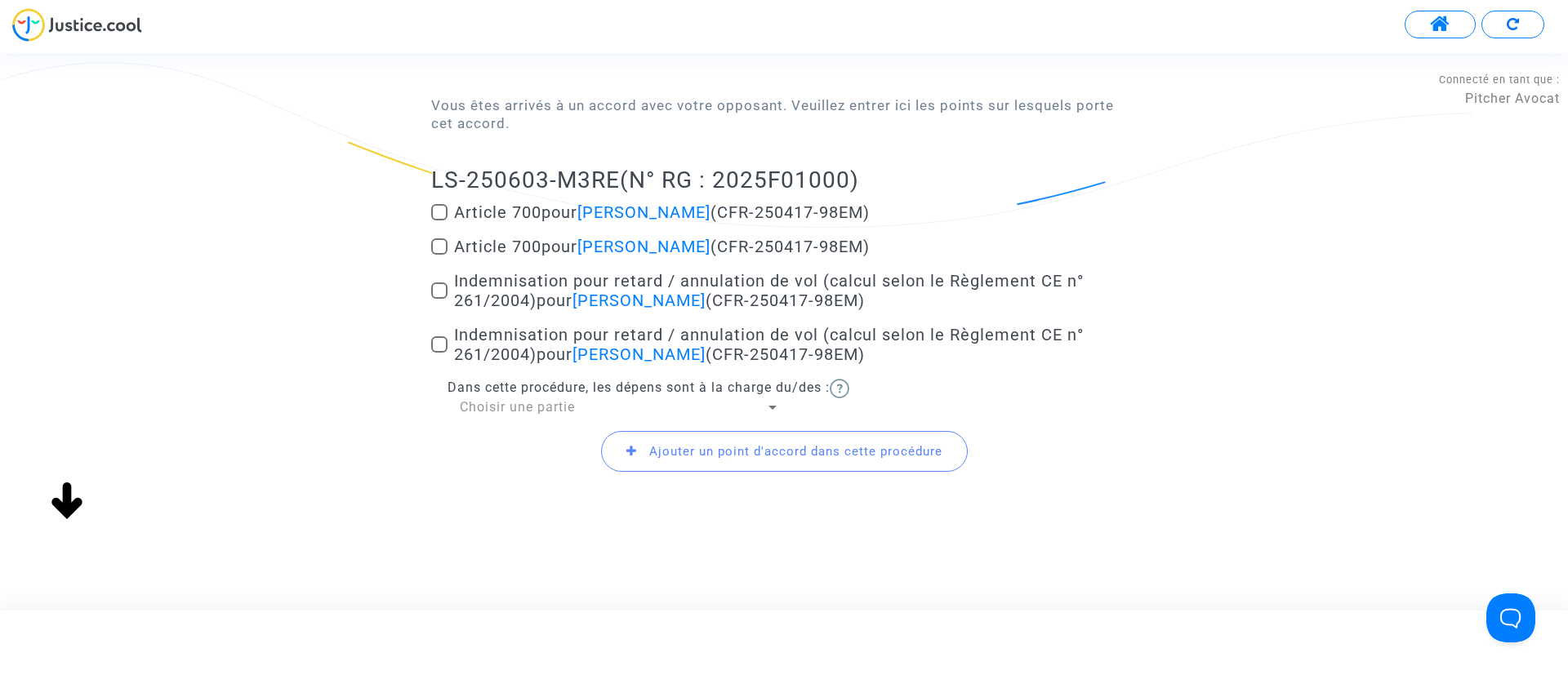
drag, startPoint x: 525, startPoint y: 275, endPoint x: 532, endPoint y: 280, distance: 8.6
click at [526, 276] on span "Indemnisation pour retard / annulation de vol (calcul selon le Règlement CE n° …" at bounding box center [768, 291] width 629 height 40
click at [439, 299] on input "Indemnisation pour retard / annulation de vol (calcul selon le Règlement CE n° …" at bounding box center [438, 299] width 1 height 1
checkbox input "true"
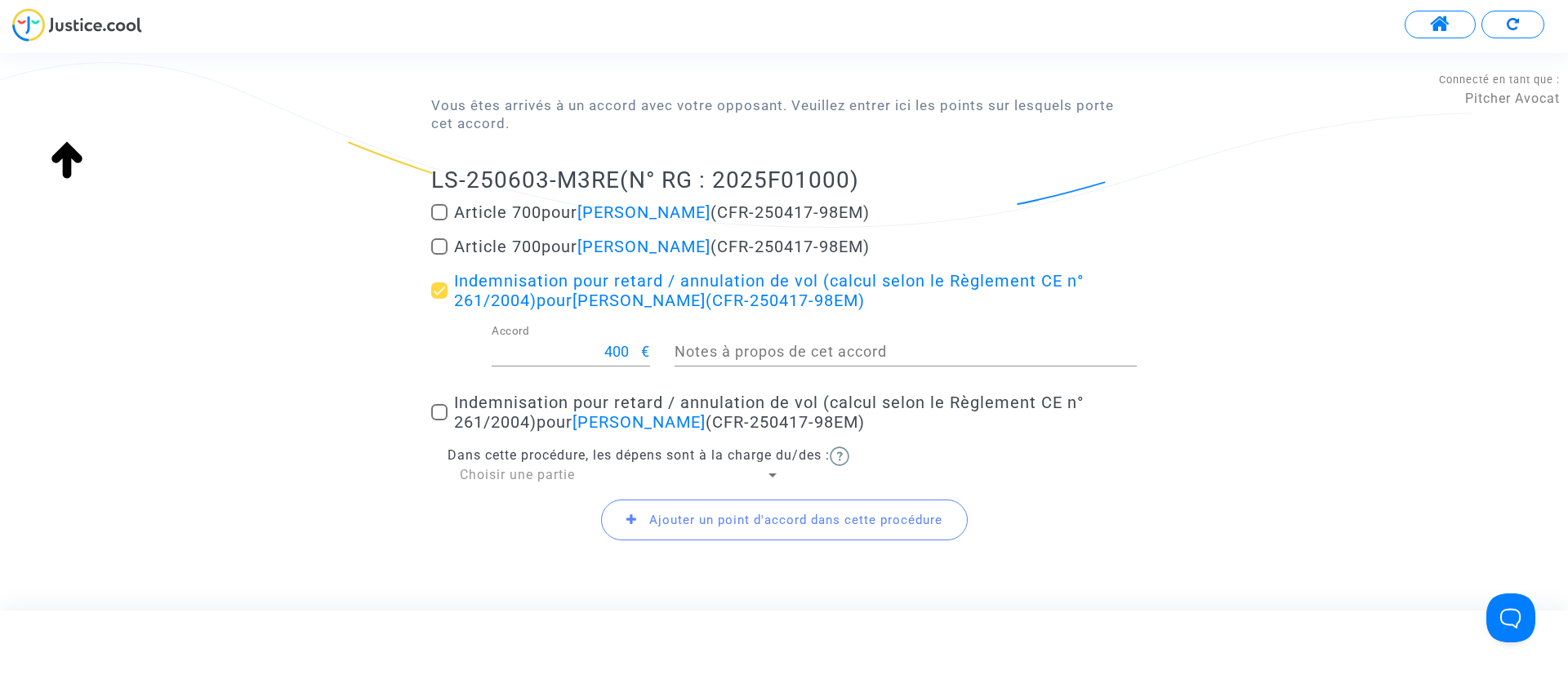
click at [543, 412] on span "pour Salah Hidour" at bounding box center [621, 421] width 169 height 19
click at [439, 420] on input "Indemnisation pour retard / annulation de vol (calcul selon le Règlement CE n° …" at bounding box center [438, 420] width 1 height 1
checkbox input "true"
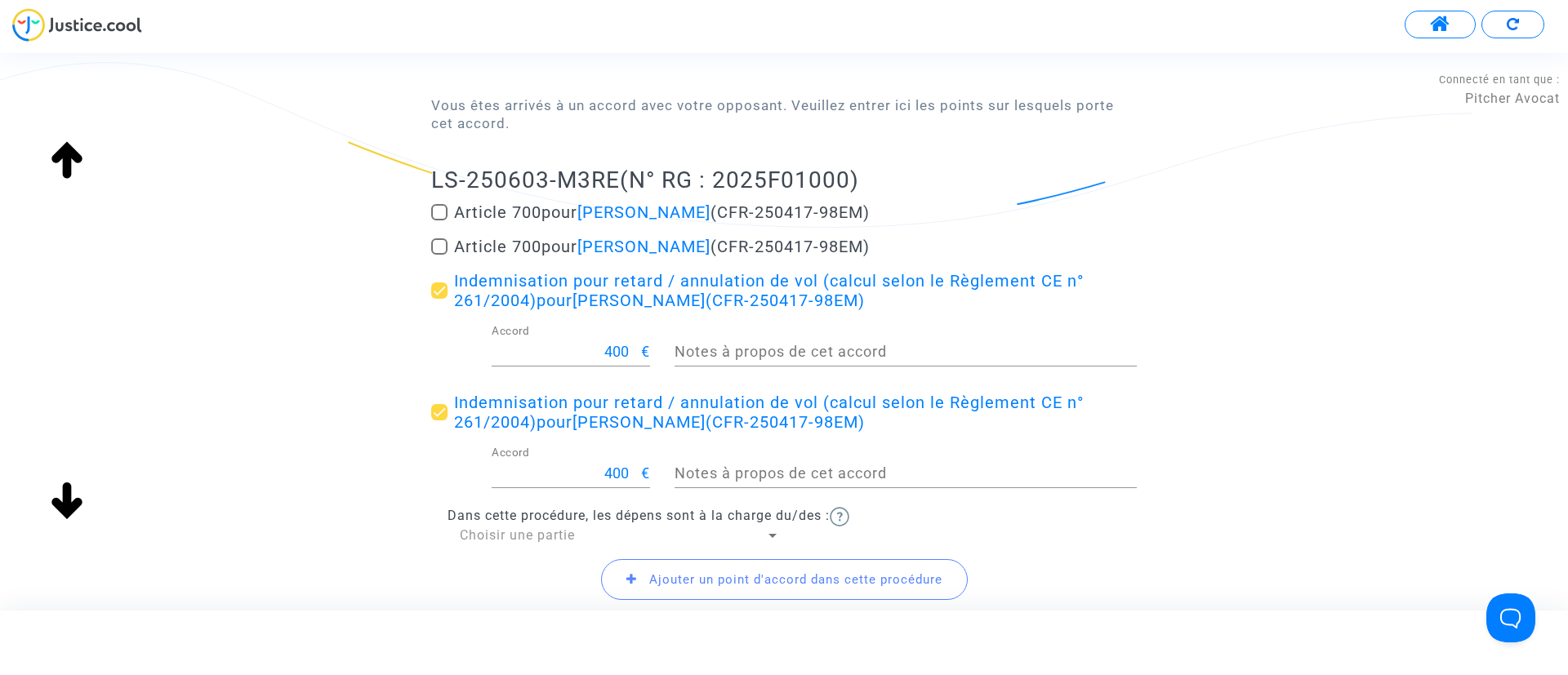
click at [509, 258] on mat-checkbox "Article 700 pour Salah Hidour (CFR-250417-98EM)" at bounding box center [783, 249] width 706 height 26
click at [508, 243] on span "Article 700 pour Salah Hidour (CFR-250417-98EM)" at bounding box center [662, 246] width 416 height 19
click at [439, 255] on input "Article 700 pour Salah Hidour (CFR-250417-98EM)" at bounding box center [438, 255] width 1 height 1
checkbox input "true"
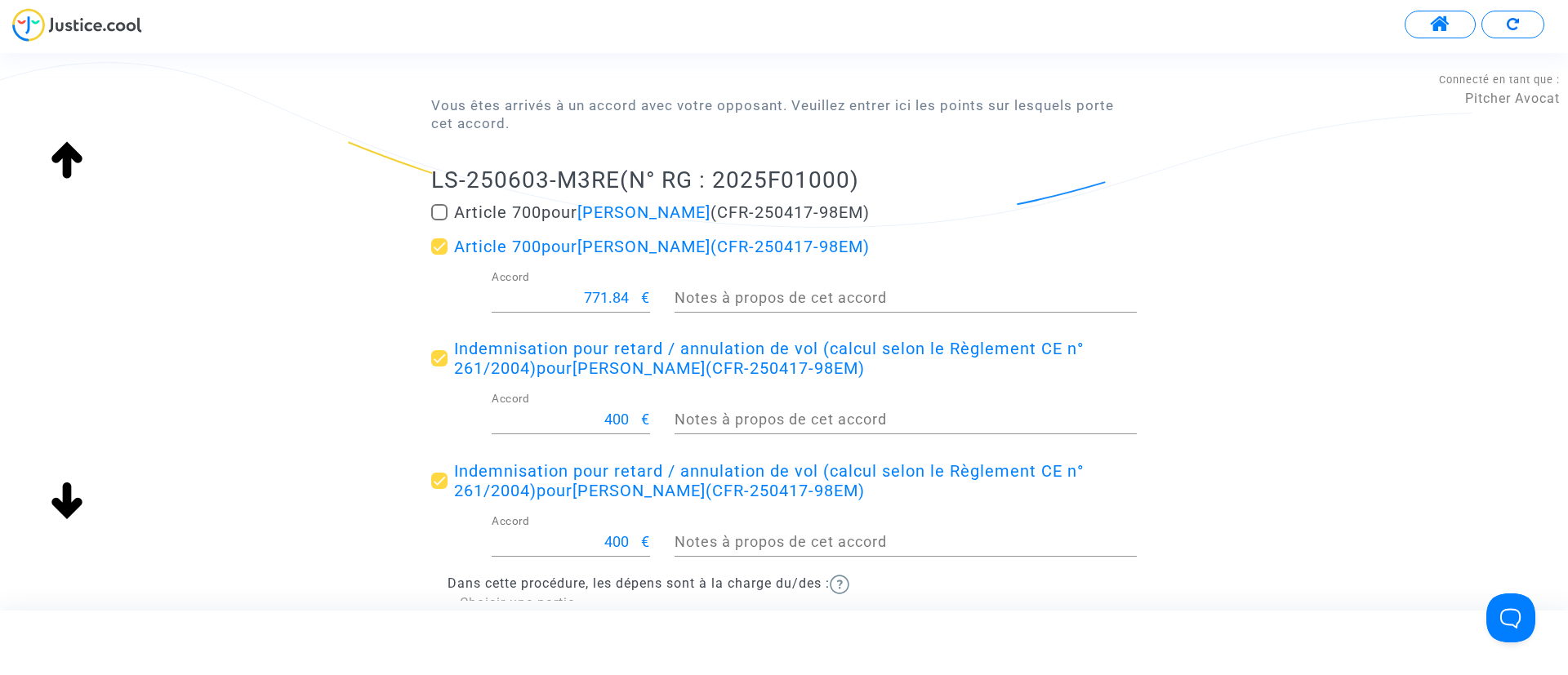
scroll to position [0, 0]
drag, startPoint x: 570, startPoint y: 295, endPoint x: 713, endPoint y: 280, distance: 143.8
click at [713, 280] on div "771.84 Accord € Notes à propos de cet accord" at bounding box center [783, 302] width 730 height 61
type input "300"
click at [1321, 290] on div "Accord de transaction Vous êtes arrivés à un accord avec votre opposant. Veuill…" at bounding box center [784, 345] width 1568 height 742
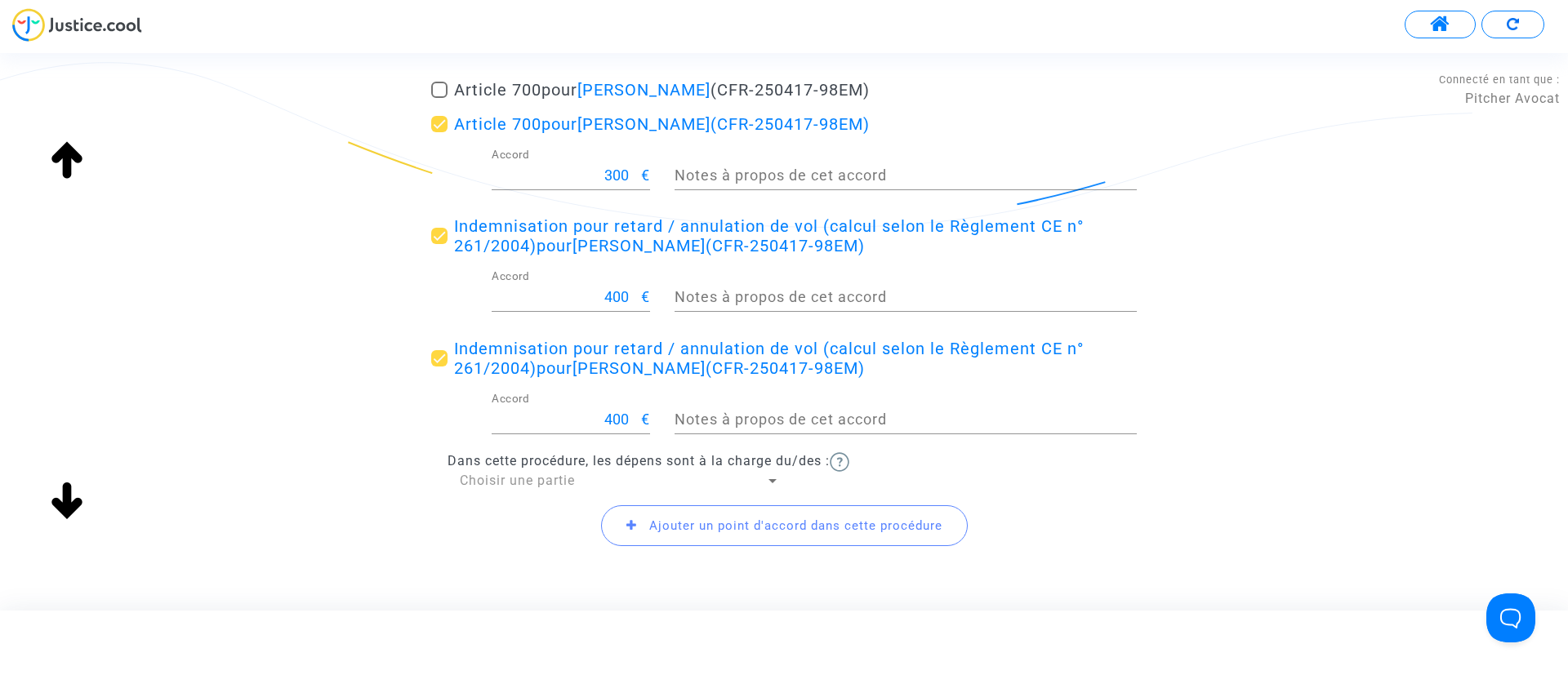
scroll to position [362, 0]
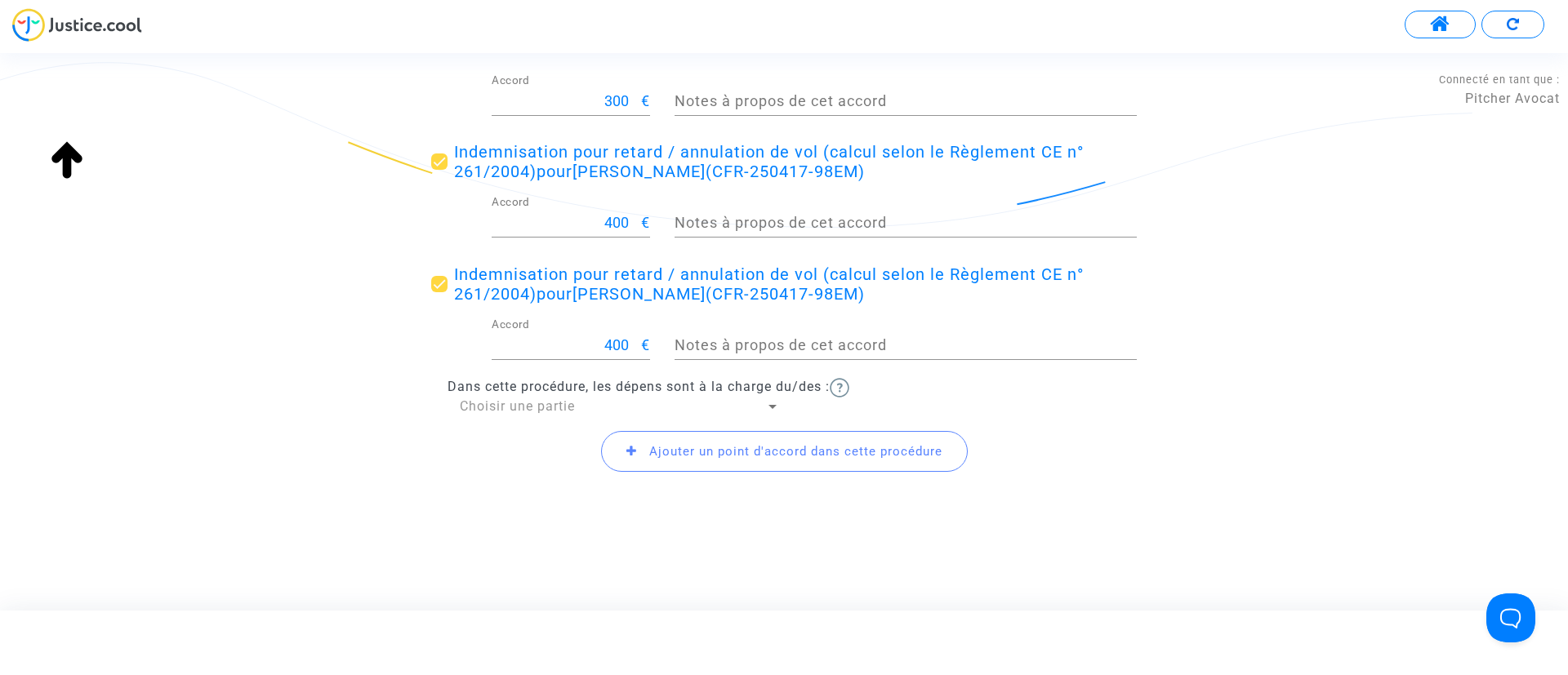
click at [532, 401] on span "Choisir une partie" at bounding box center [517, 406] width 115 height 16
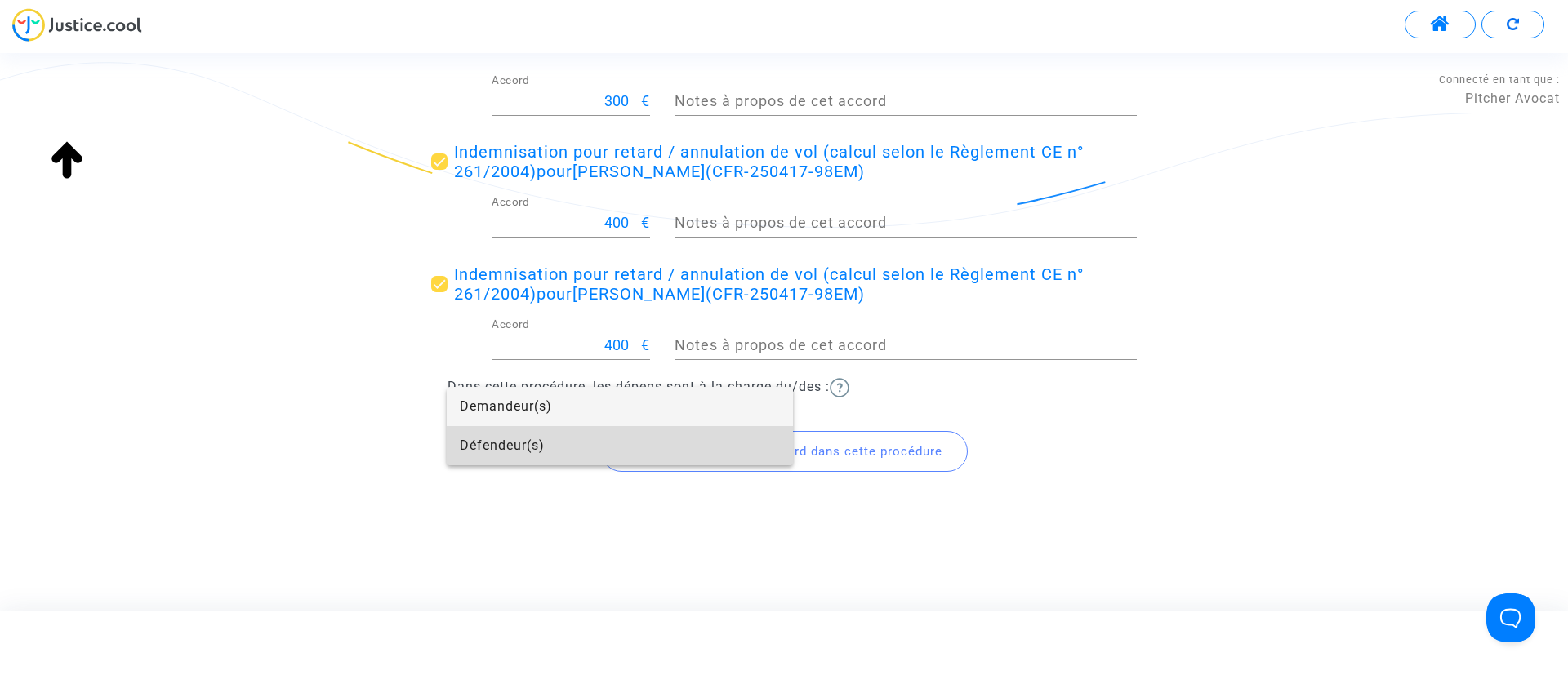
click at [531, 436] on span "Défendeur(s)" at bounding box center [620, 445] width 320 height 40
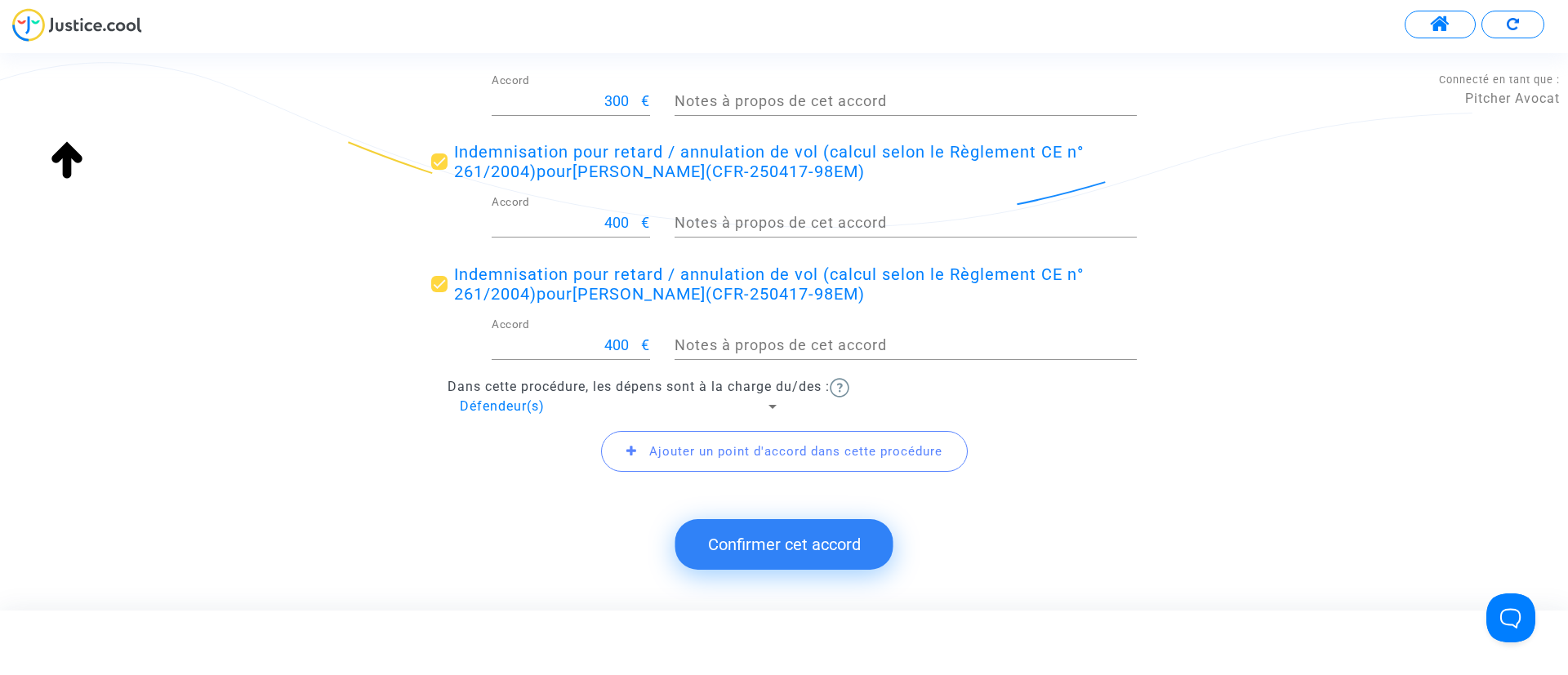
click at [829, 546] on button "Confirmer cet accord" at bounding box center [784, 543] width 218 height 51
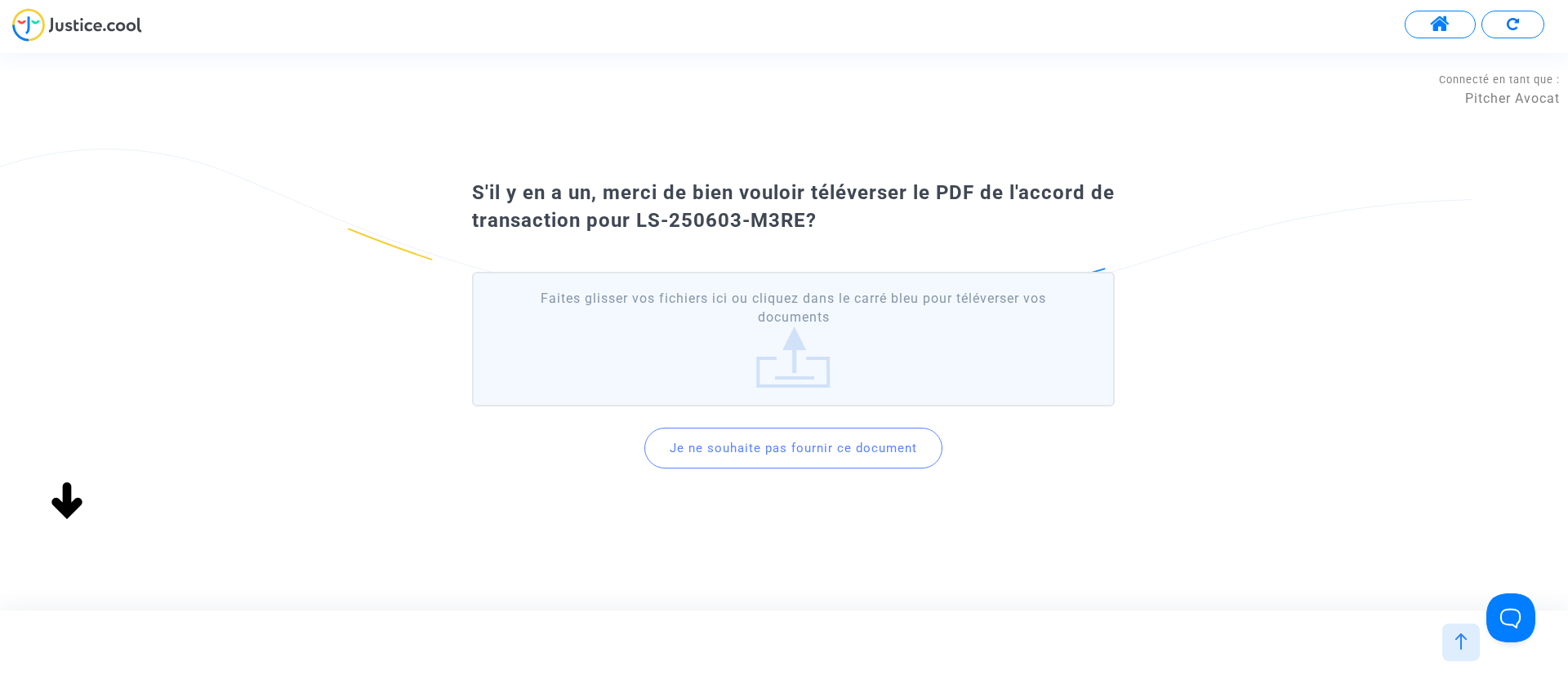
click at [793, 438] on button "Je ne souhaite pas fournir ce document" at bounding box center [793, 448] width 298 height 40
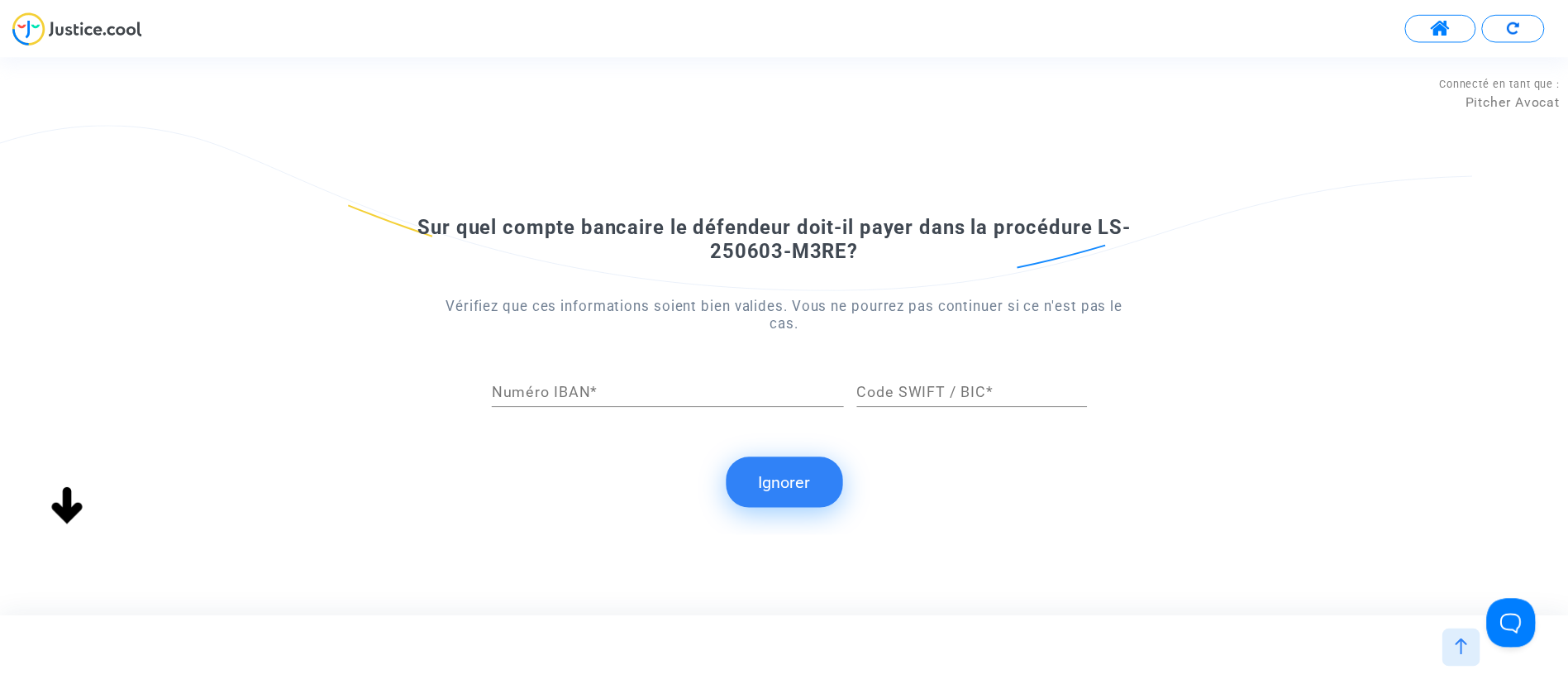
scroll to position [0, 0]
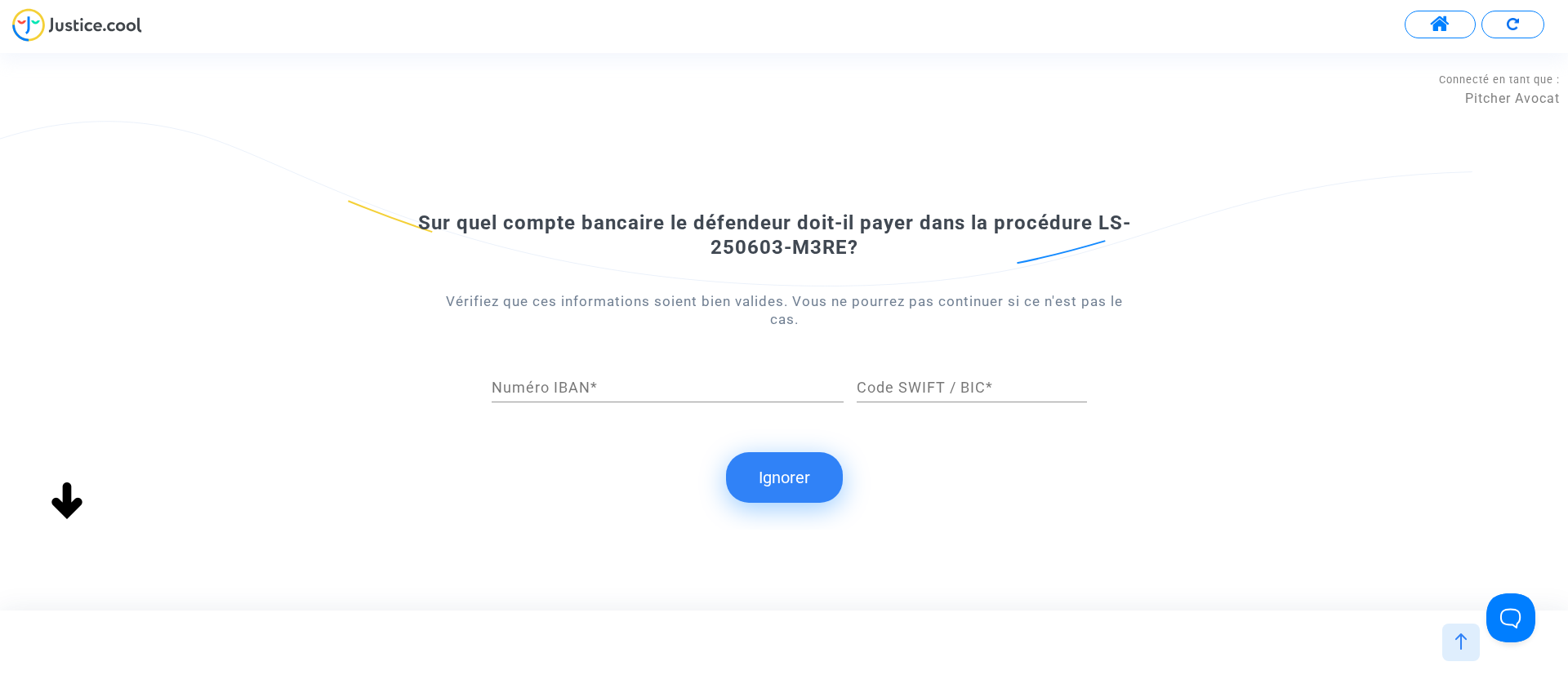
drag, startPoint x: 779, startPoint y: 468, endPoint x: 793, endPoint y: 454, distance: 19.8
click at [785, 467] on button "Ignorer" at bounding box center [784, 477] width 117 height 51
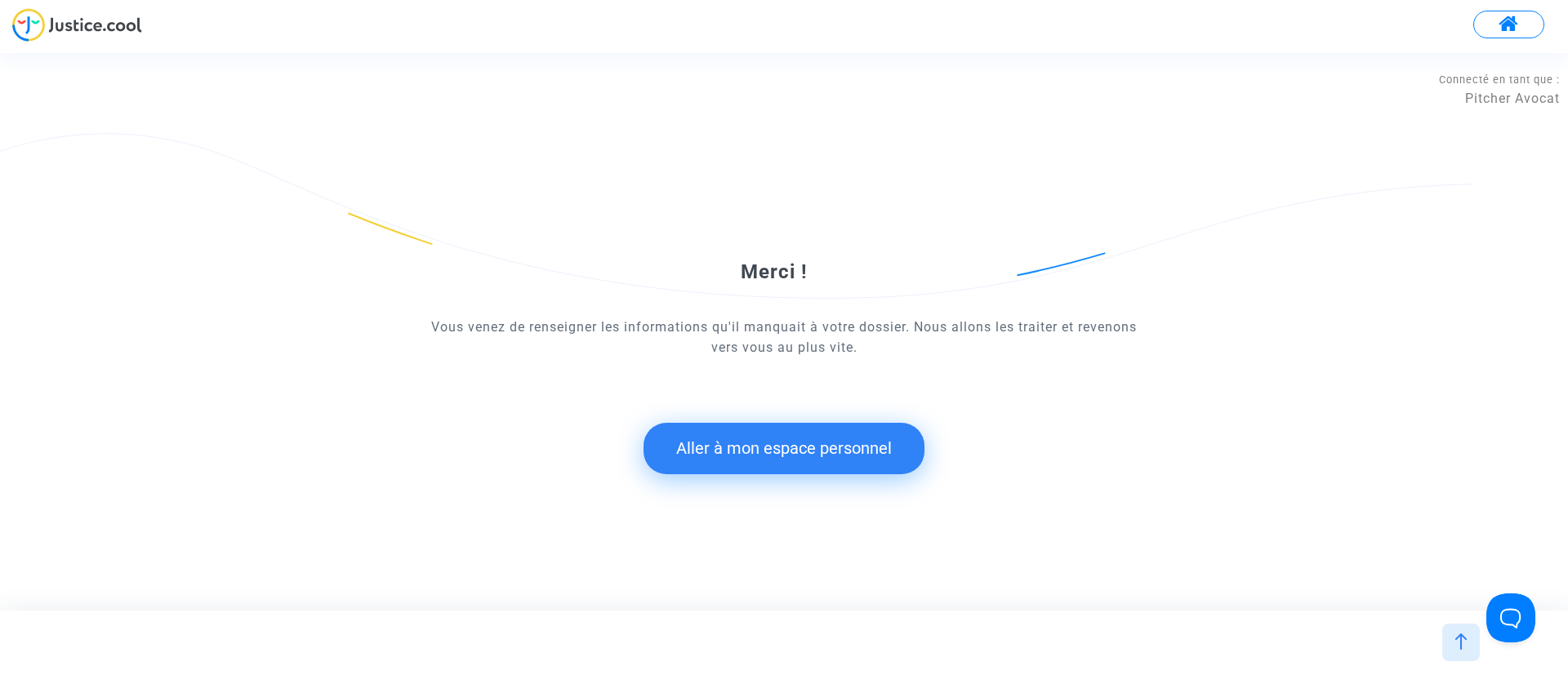
click at [799, 463] on button "Aller à mon espace personnel" at bounding box center [783, 448] width 281 height 51
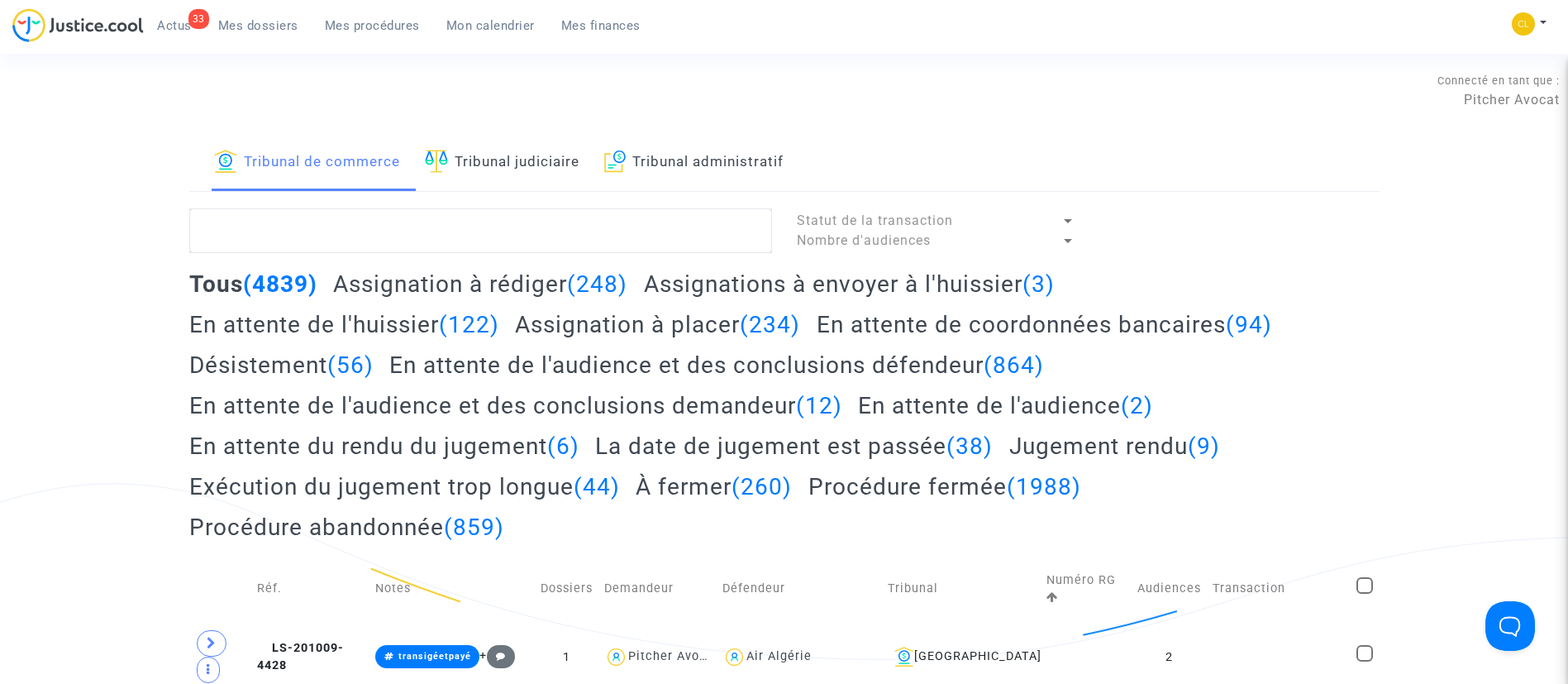
click at [471, 39] on div "33 Actus Mes dossiers Mes procédures Mon calendrier Mes finances" at bounding box center [333, 31] width 642 height 46
click at [476, 40] on div "33 Actus Mes dossiers Mes procédures Mon calendrier Mes finances" at bounding box center [333, 31] width 642 height 46
click at [480, 26] on span "Mon calendrier" at bounding box center [490, 26] width 89 height 15
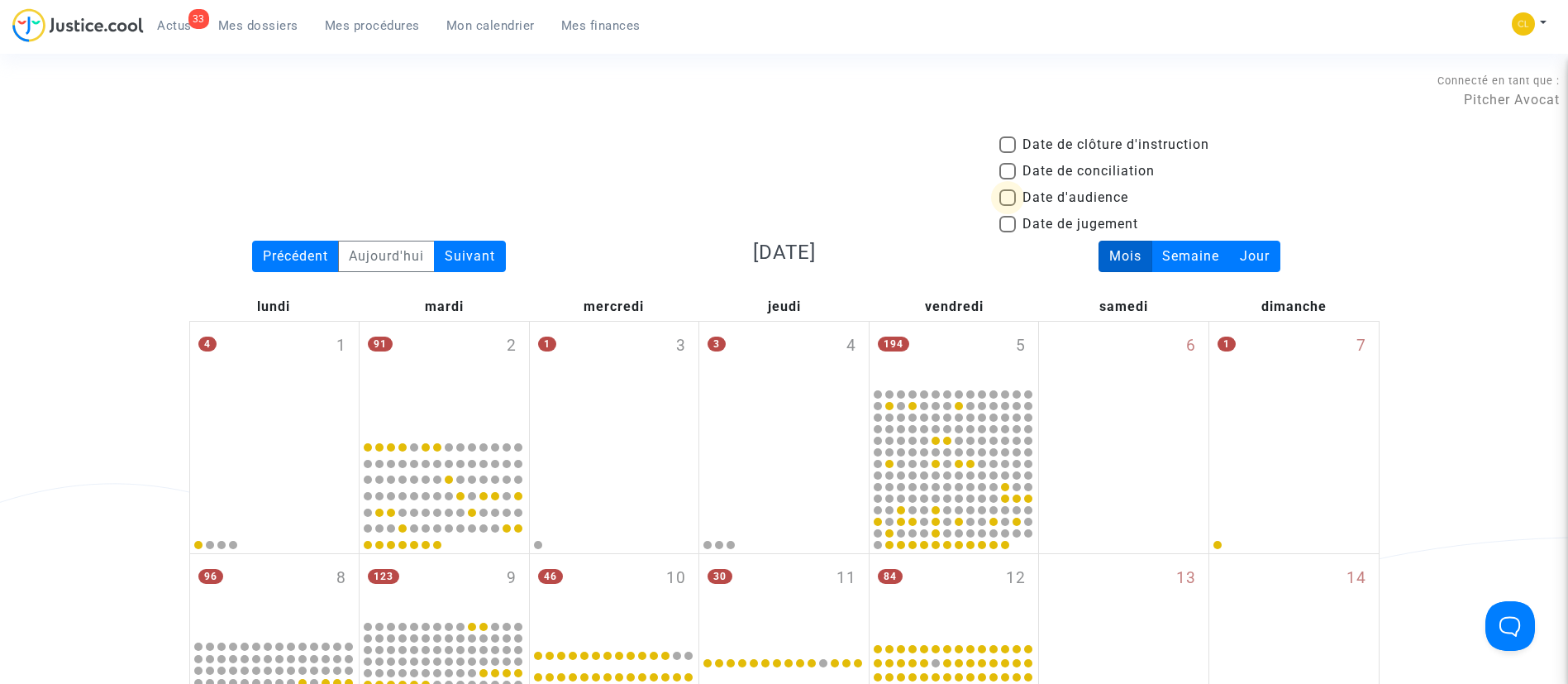
click at [1058, 191] on span "Date d'audience" at bounding box center [1076, 197] width 106 height 20
click at [1008, 206] on input "Date d'audience" at bounding box center [1007, 206] width 1 height 1
checkbox input "true"
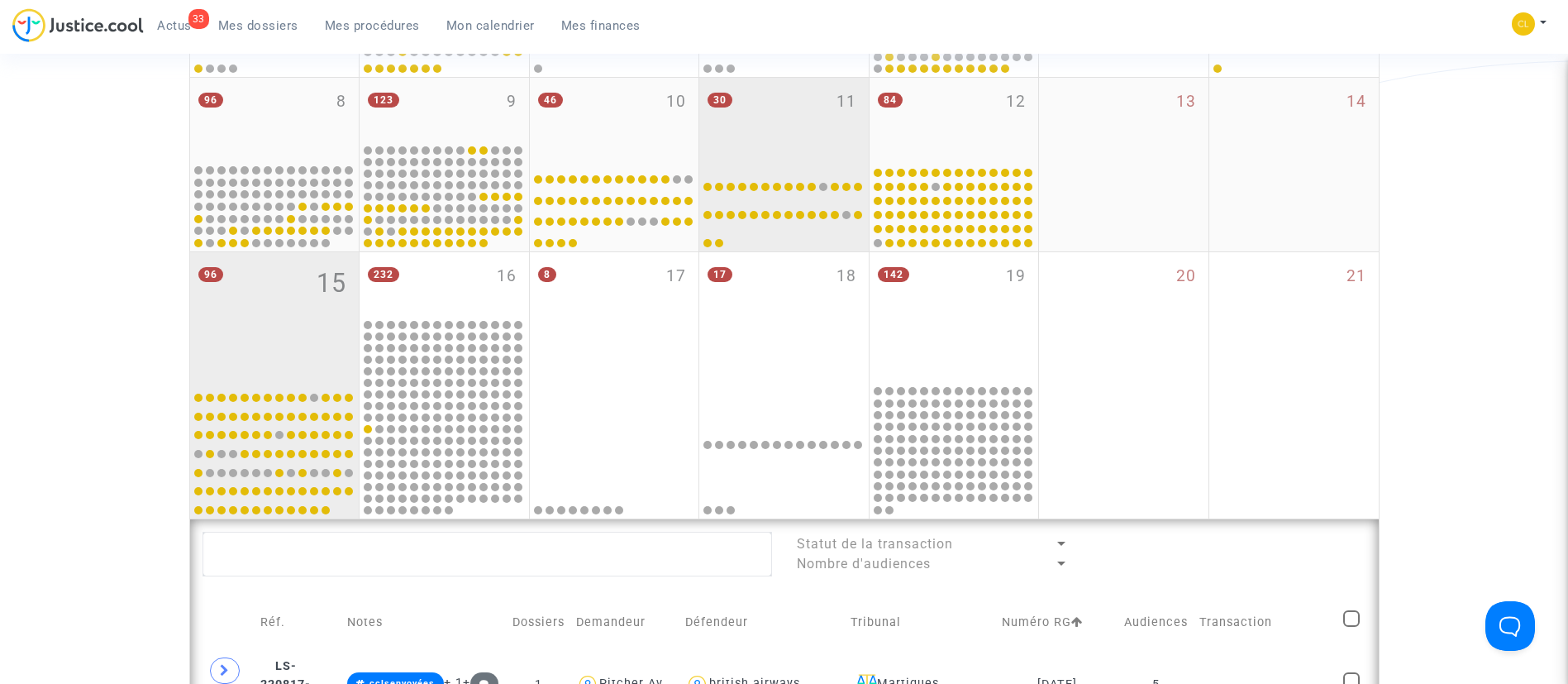
scroll to position [620, 0]
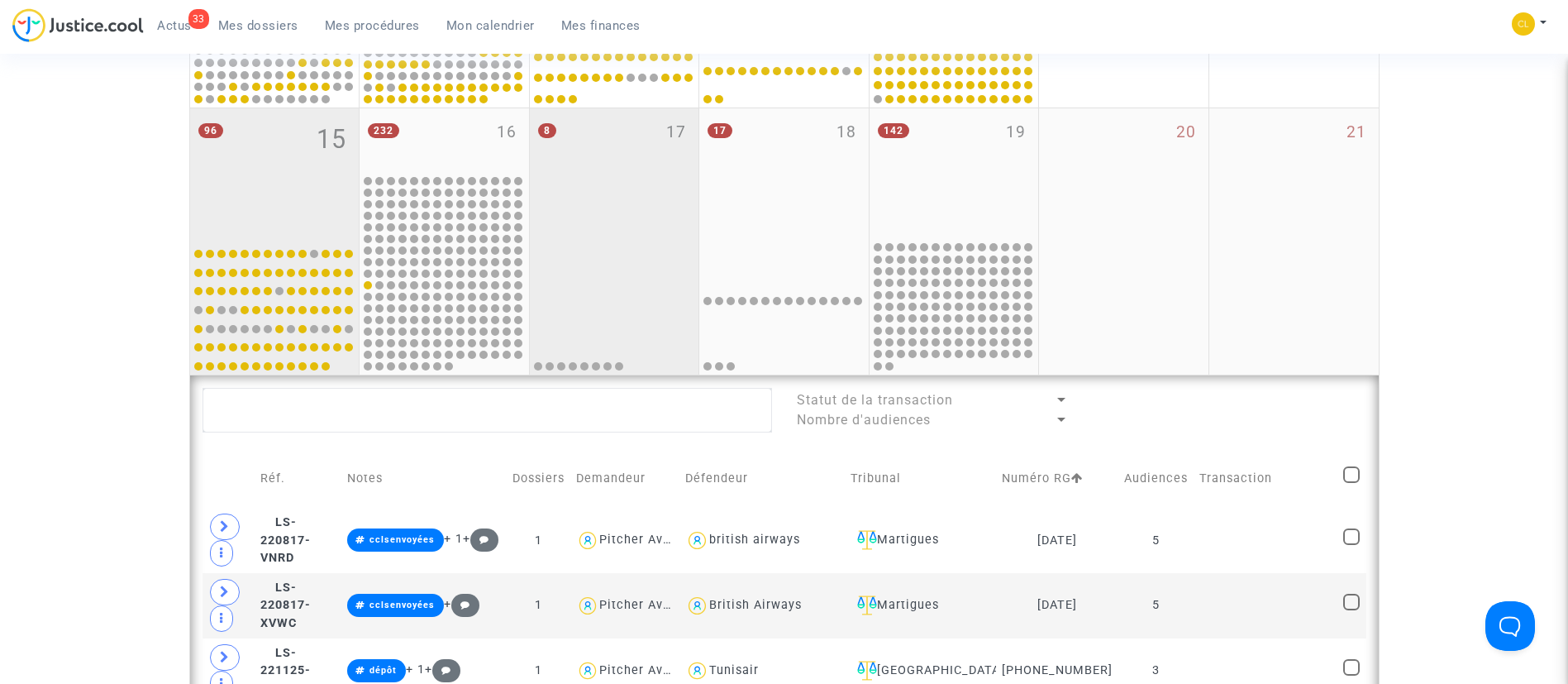
click at [577, 202] on div "8 17" at bounding box center [615, 173] width 170 height 130
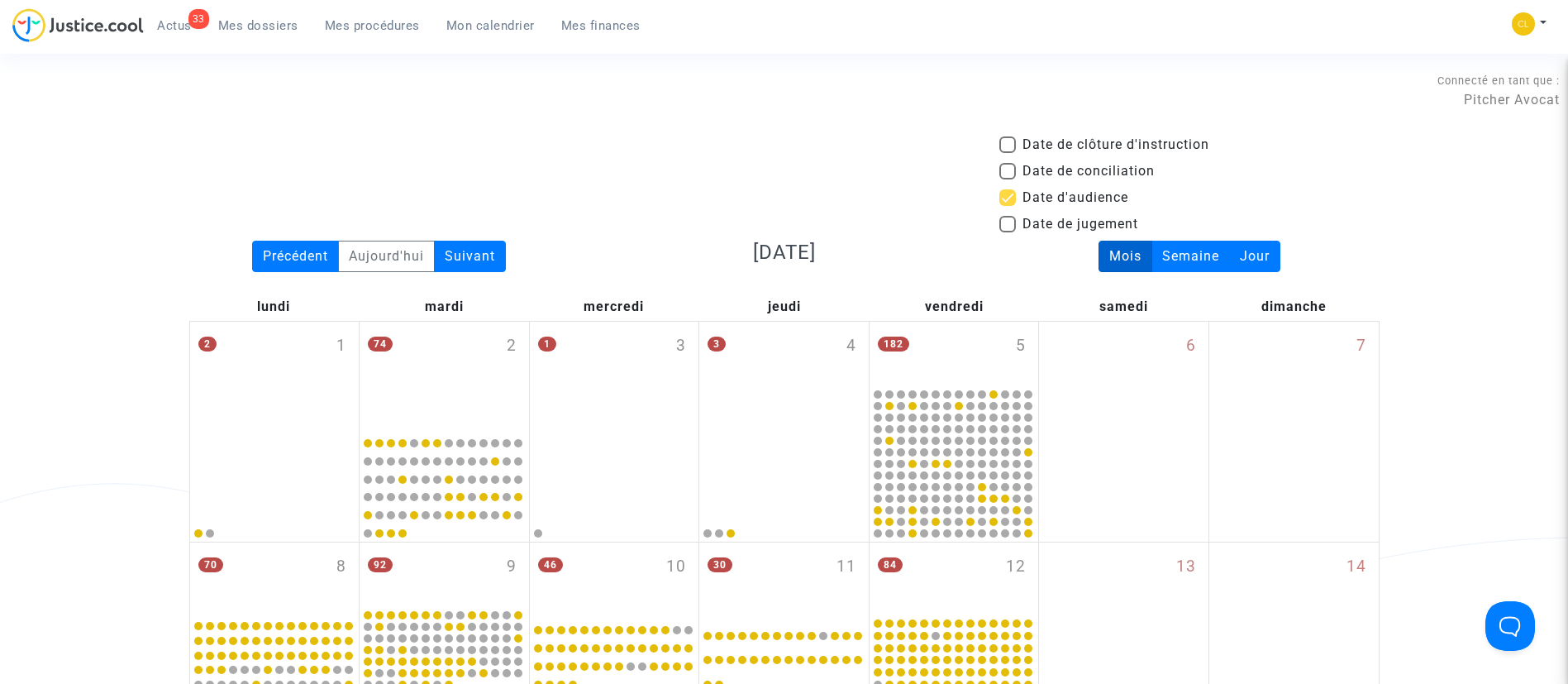
click at [411, 26] on span "Mes procédures" at bounding box center [373, 26] width 95 height 15
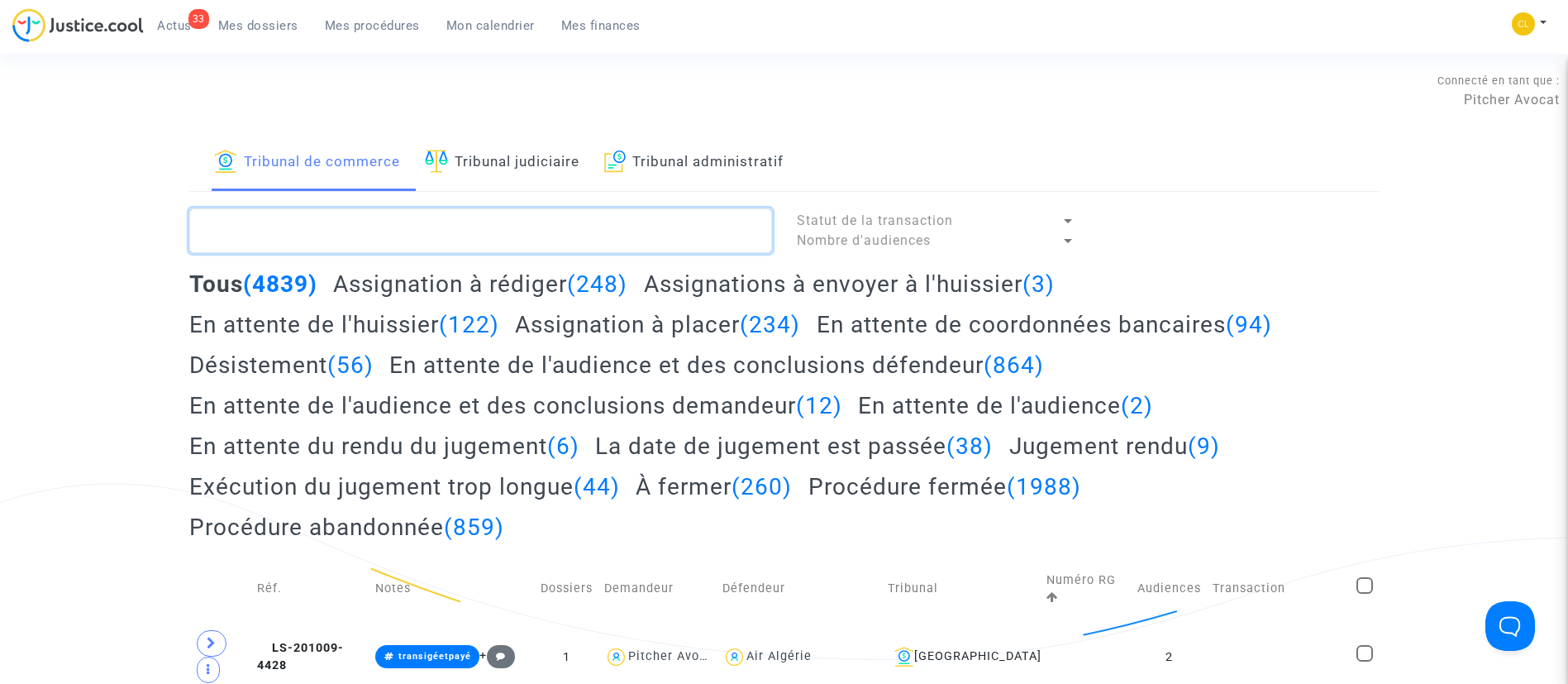
click at [552, 229] on textarea at bounding box center [481, 231] width 583 height 45
click at [268, 19] on span "Mes dossiers" at bounding box center [258, 26] width 80 height 15
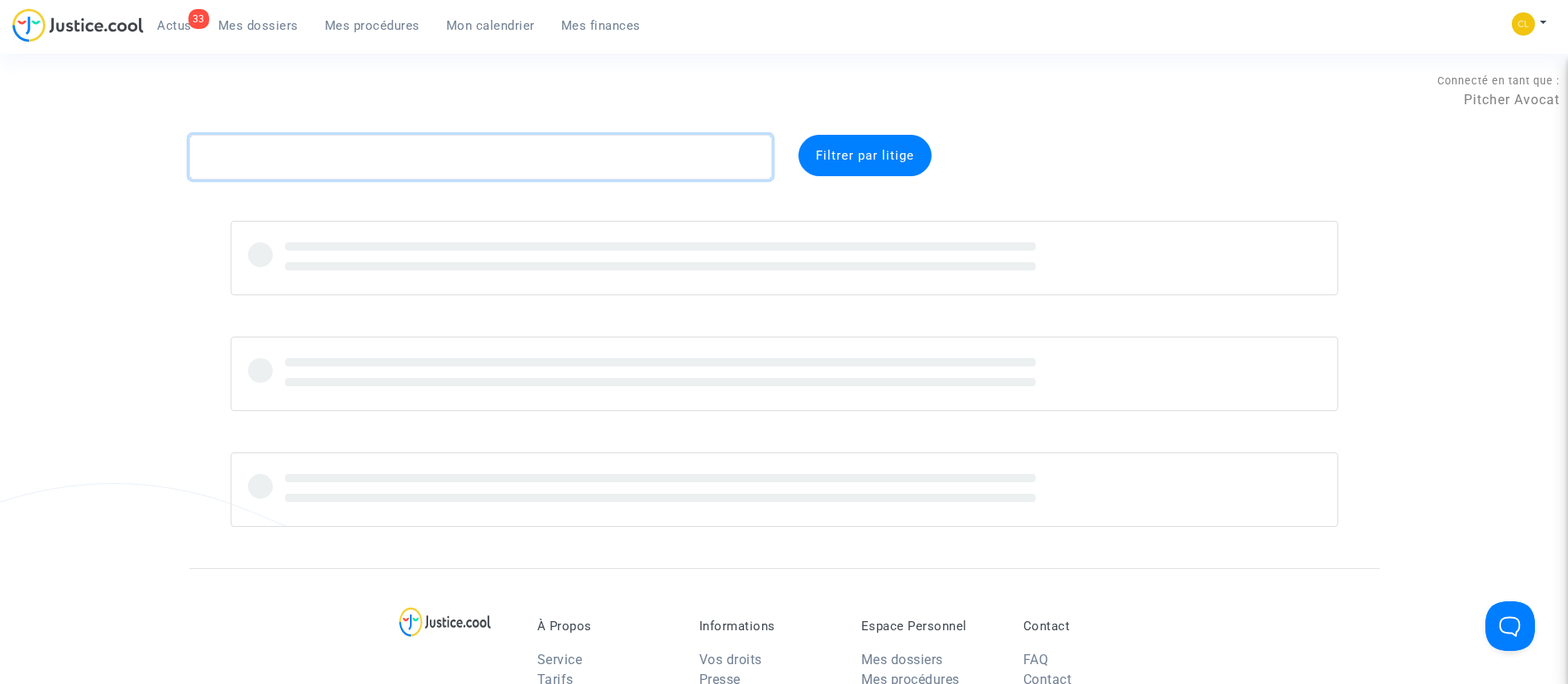
click at [383, 151] on textarea at bounding box center [481, 157] width 583 height 45
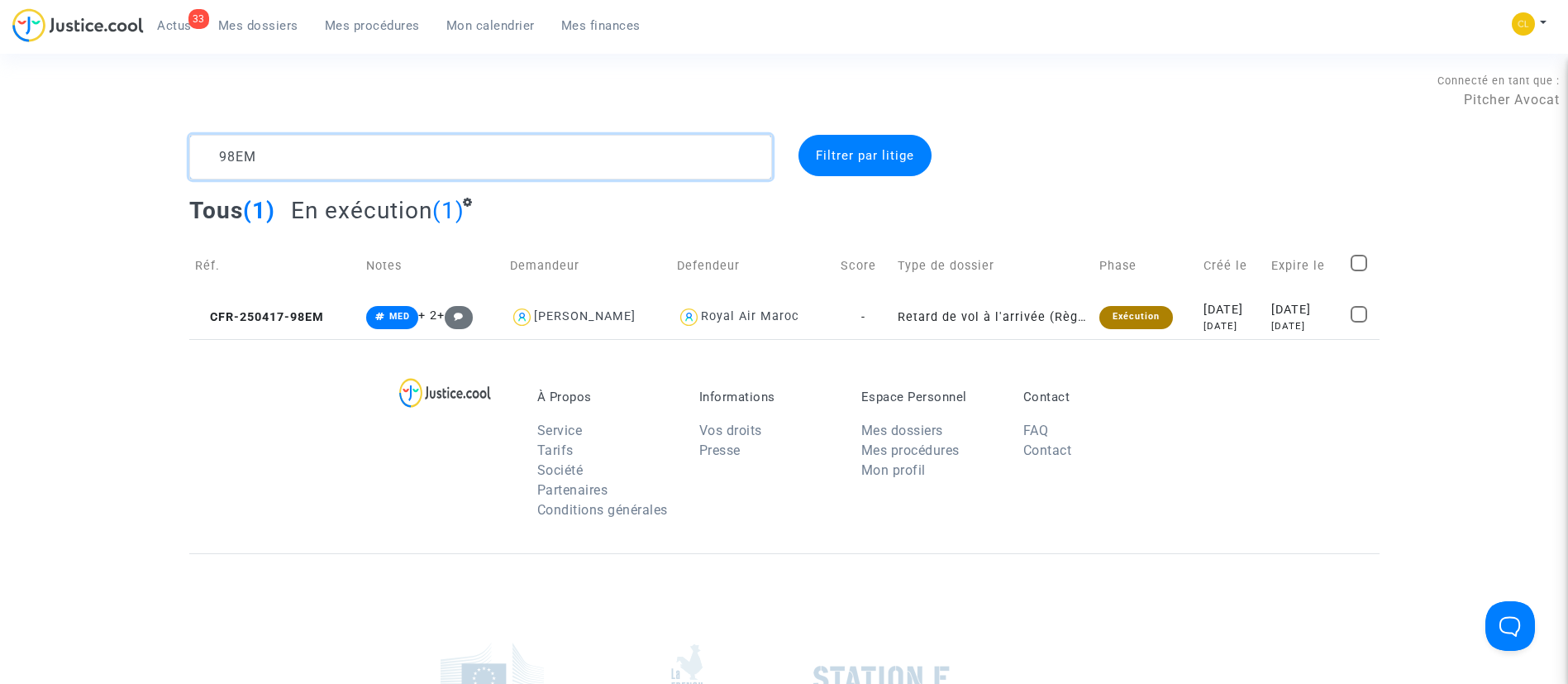
type textarea "98EM"
click at [517, 26] on span "Mon calendrier" at bounding box center [490, 26] width 89 height 15
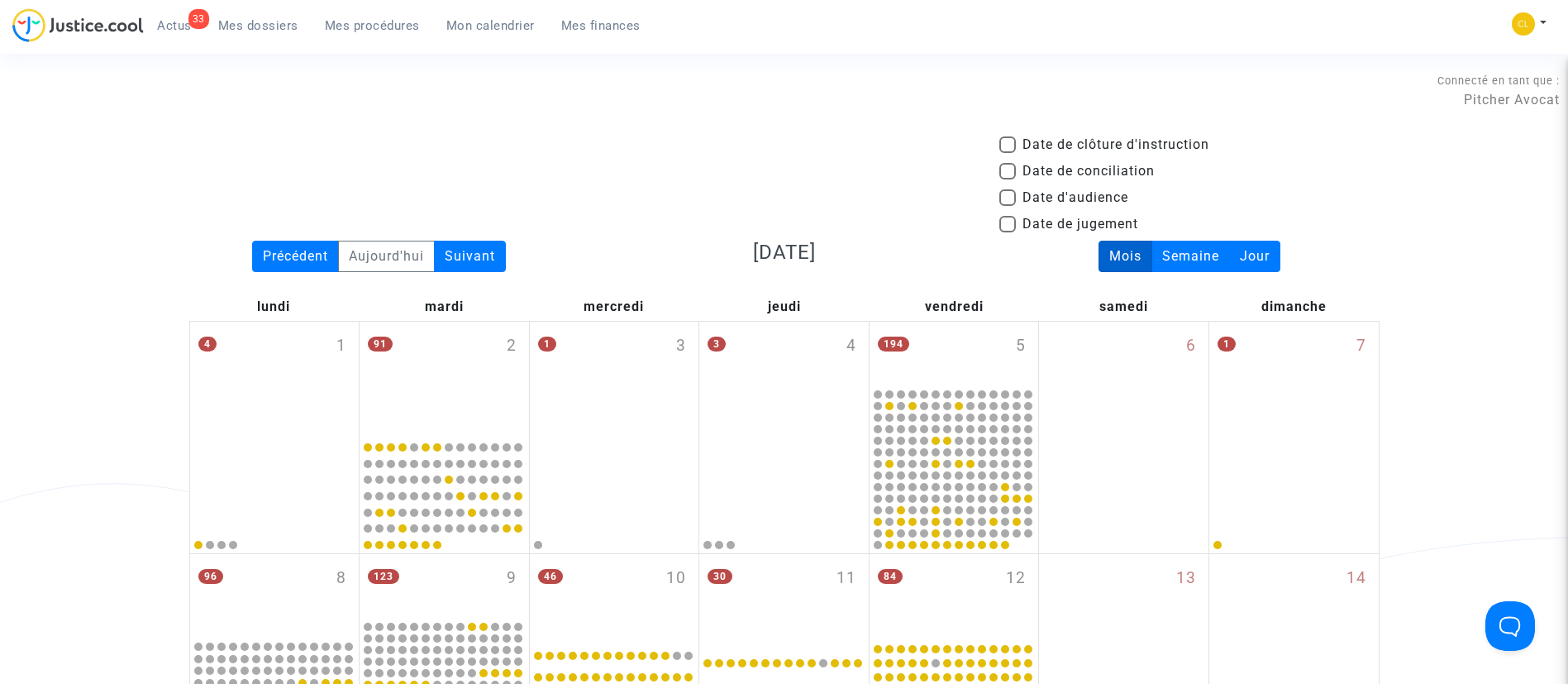
click at [1074, 197] on span "Date d'audience" at bounding box center [1076, 197] width 106 height 20
click at [1008, 206] on input "Date d'audience" at bounding box center [1007, 206] width 1 height 1
checkbox input "true"
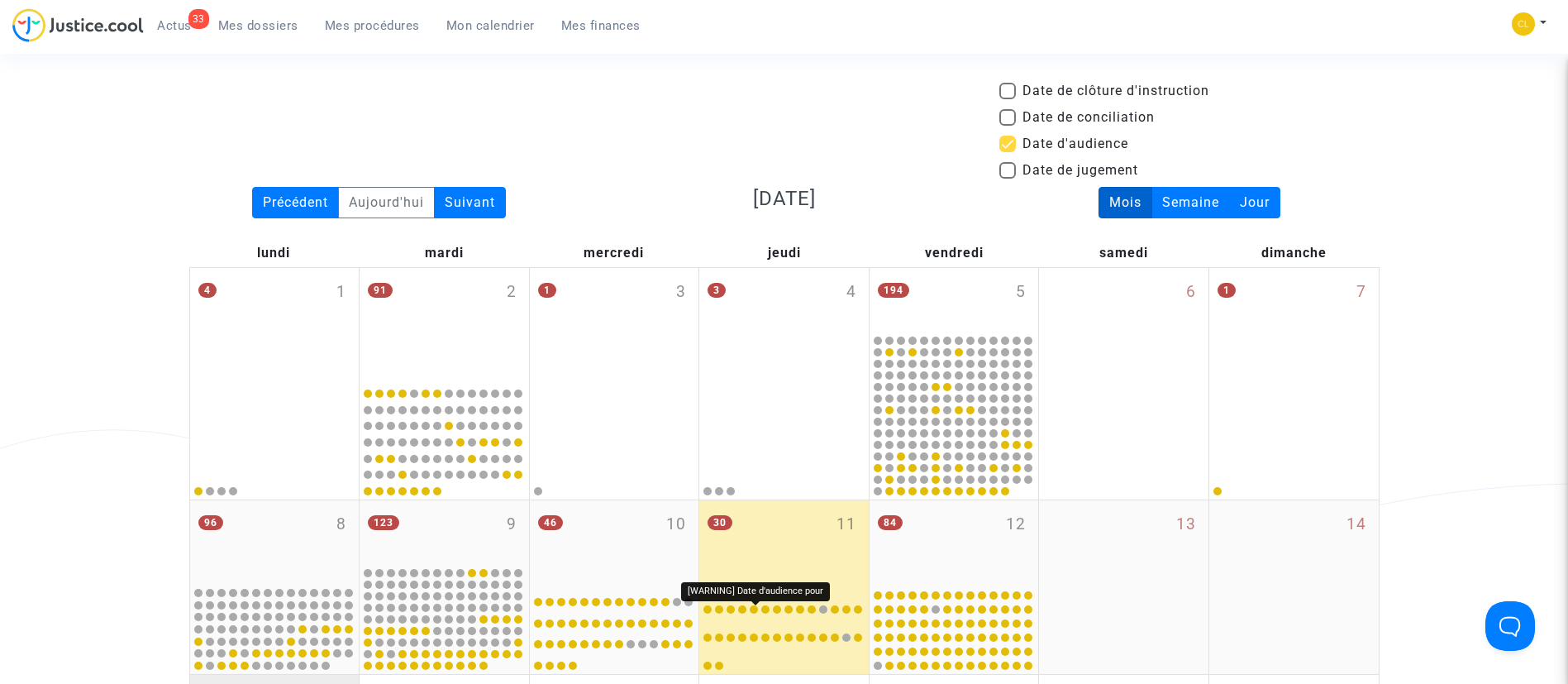
scroll to position [496, 0]
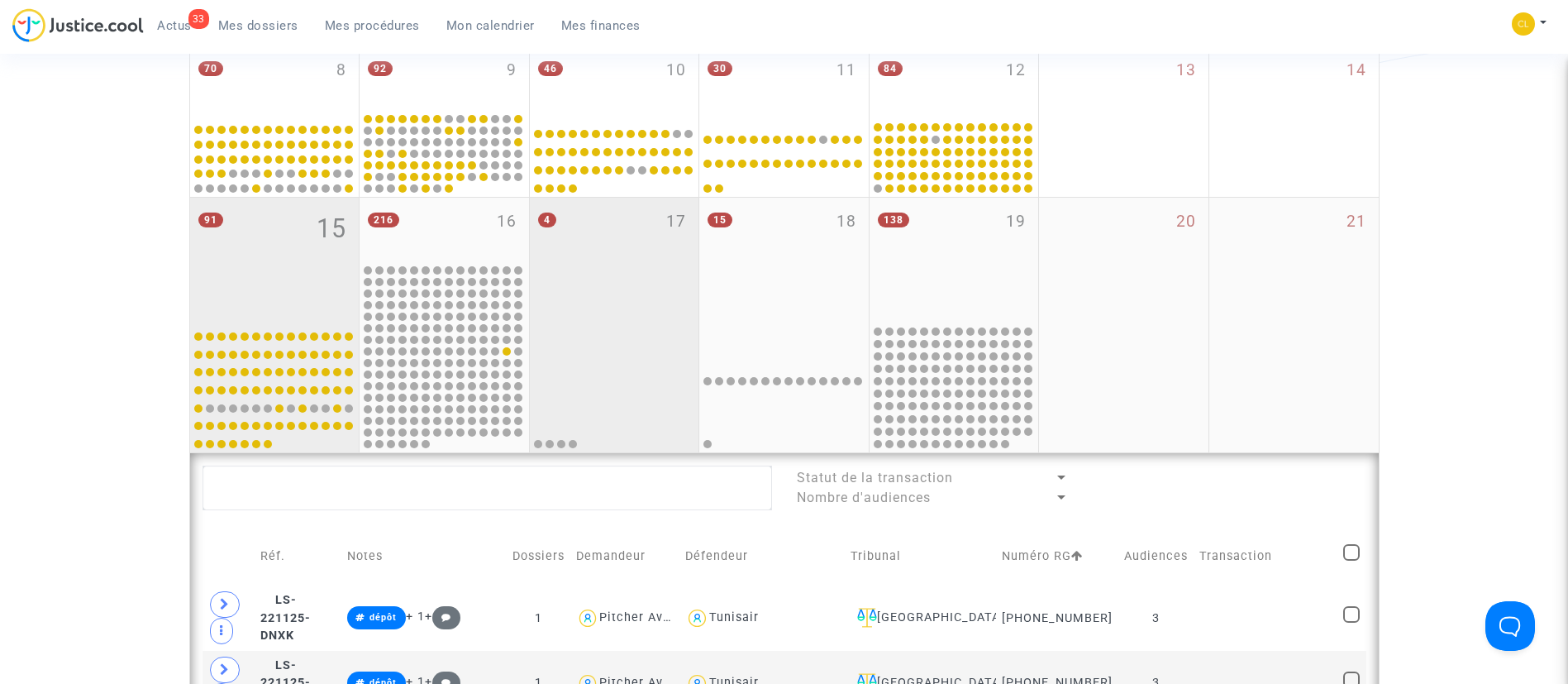
click at [650, 315] on div "4 17" at bounding box center [615, 260] width 170 height 125
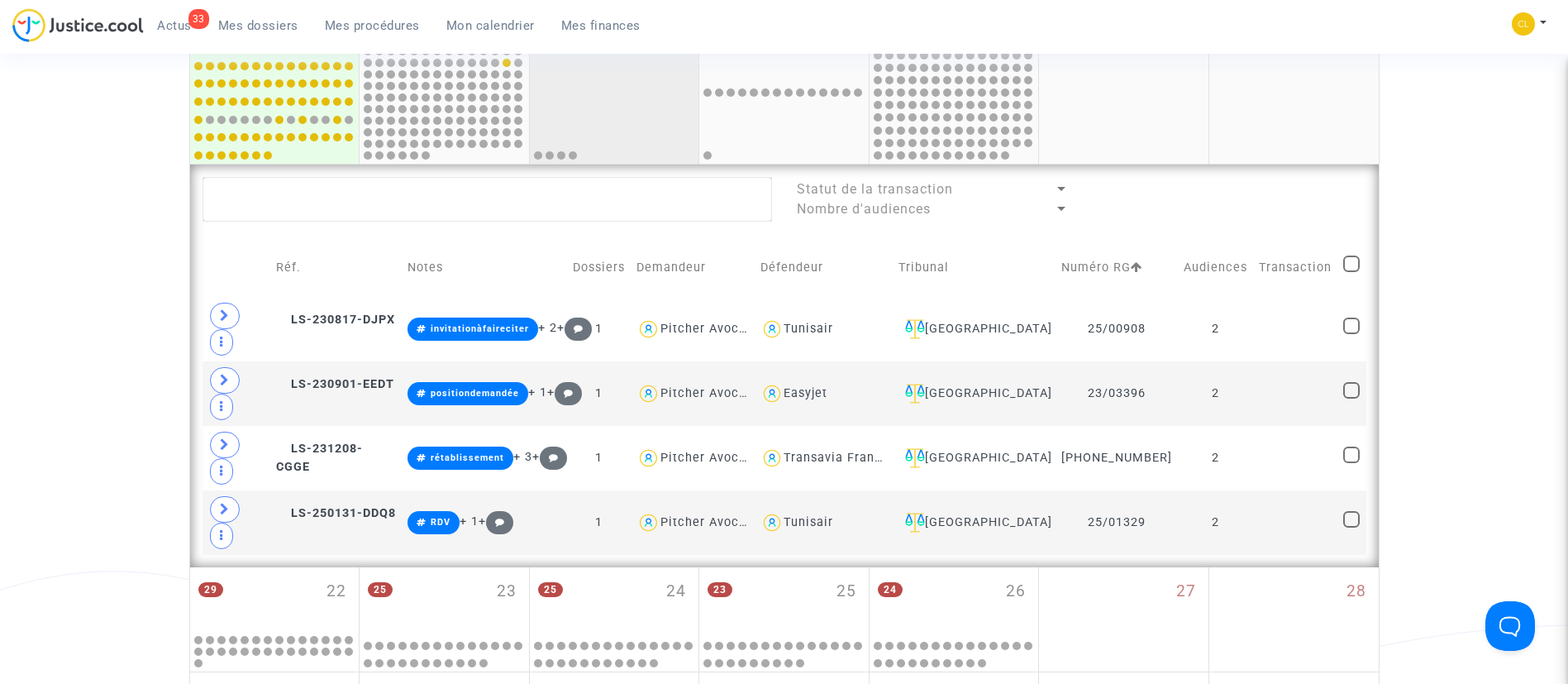
scroll to position [869, 0]
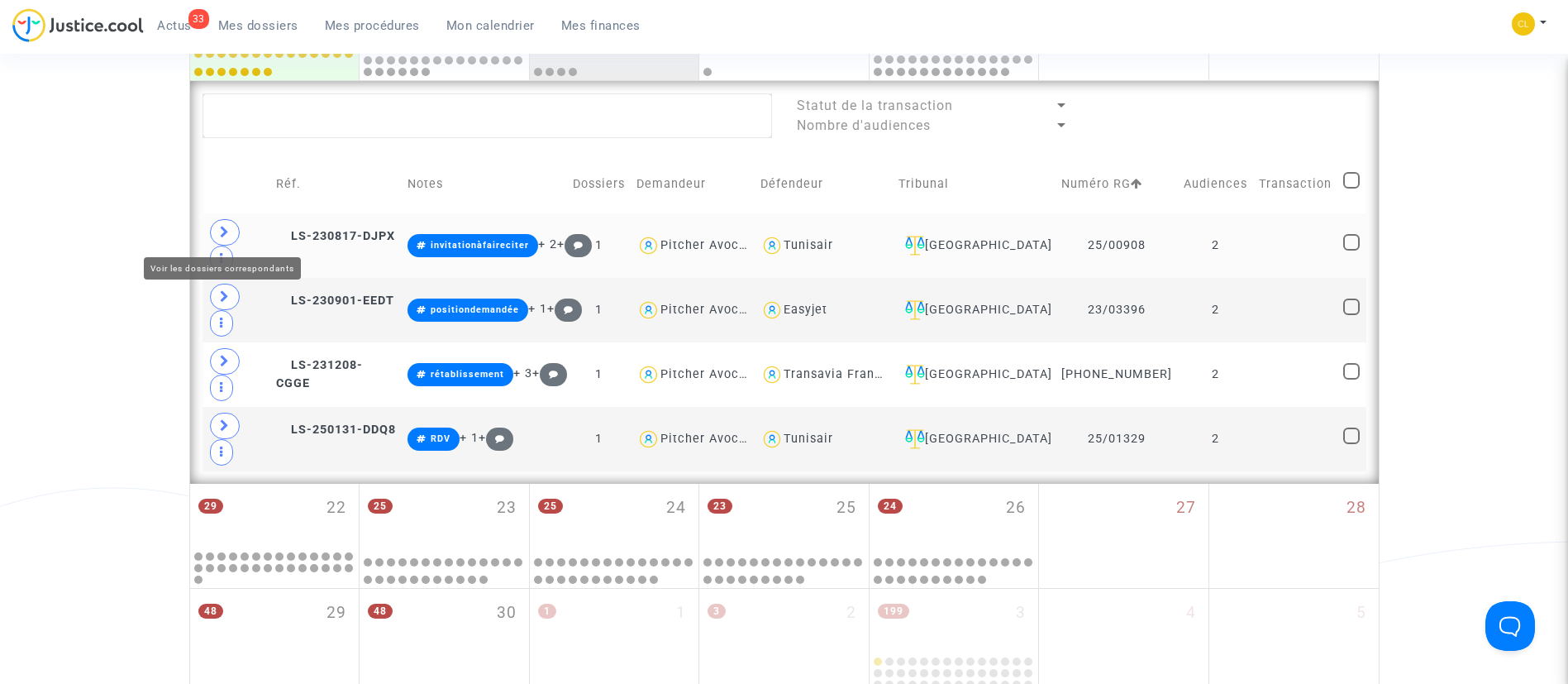
click at [222, 229] on icon at bounding box center [225, 231] width 10 height 12
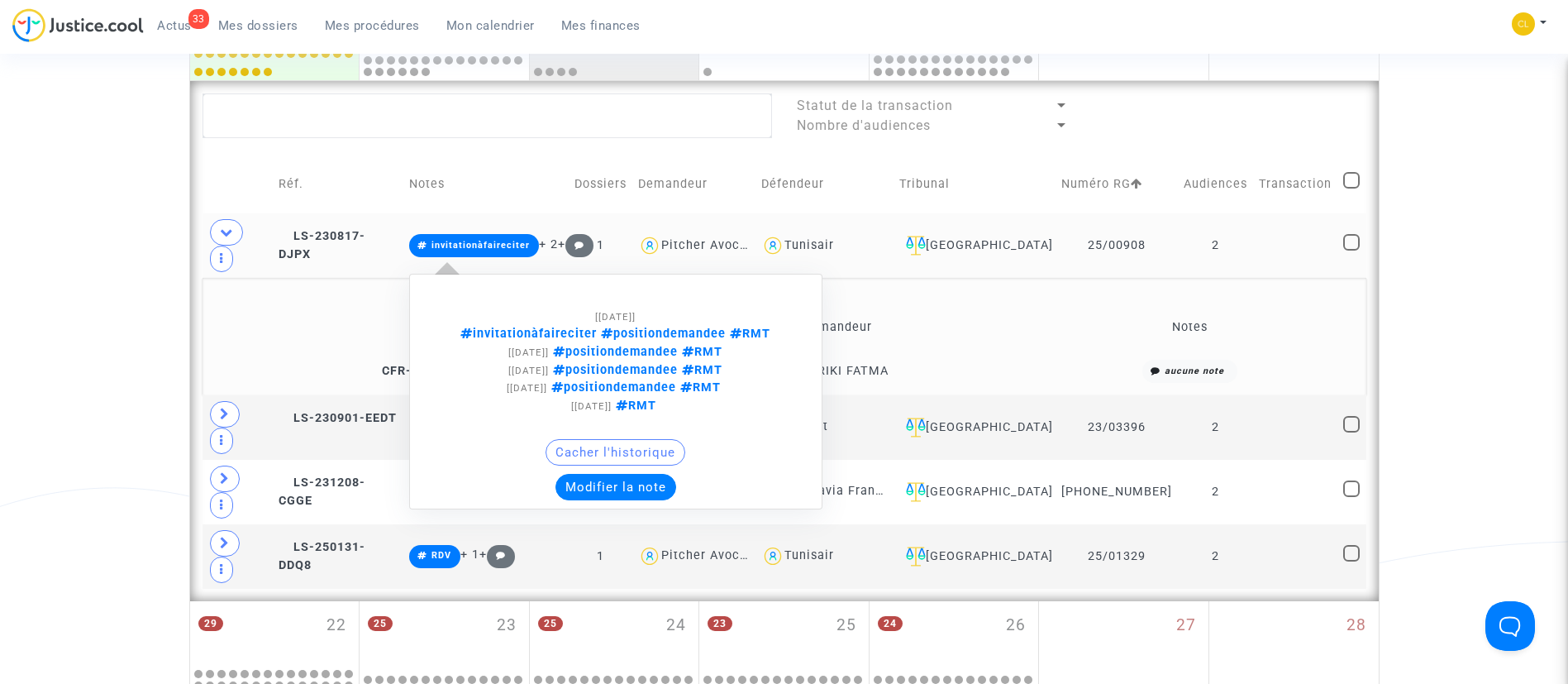
click at [467, 234] on span "invitationàfaireciter" at bounding box center [474, 245] width 130 height 23
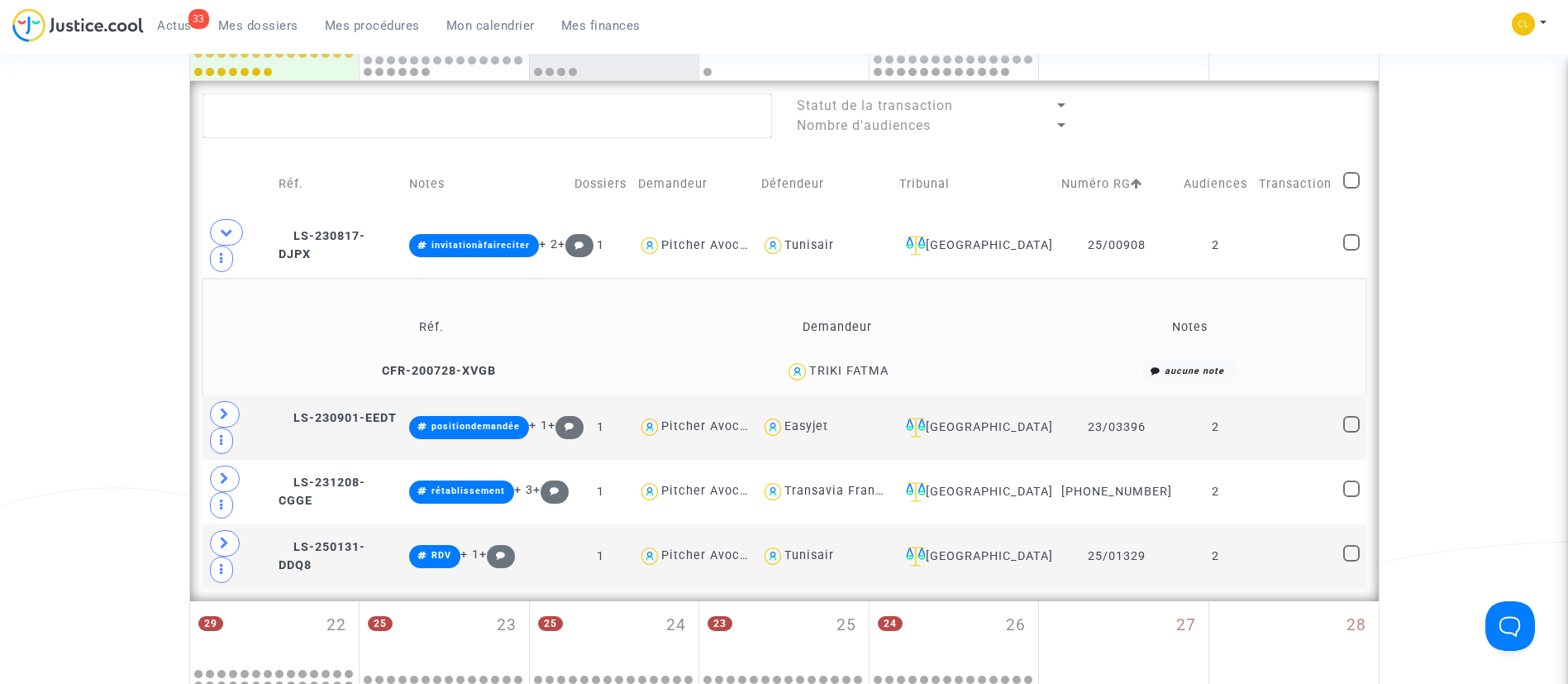
click at [702, 278] on td "Réf. Demandeur Notes CFR-200728-XVGB TRIKI FATMA aucune note" at bounding box center [784, 336] width 1164 height 117
click at [228, 234] on icon at bounding box center [226, 231] width 13 height 12
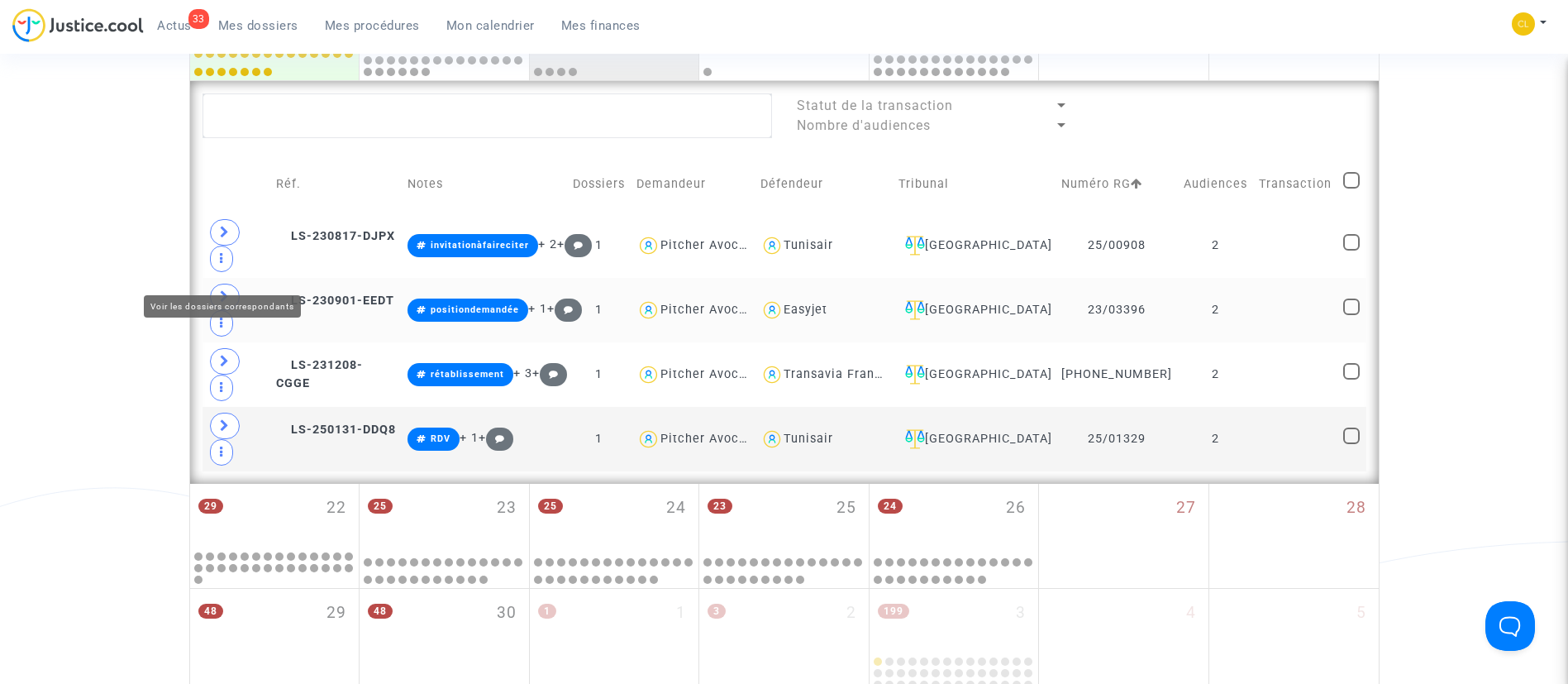
click at [225, 290] on icon at bounding box center [225, 295] width 10 height 12
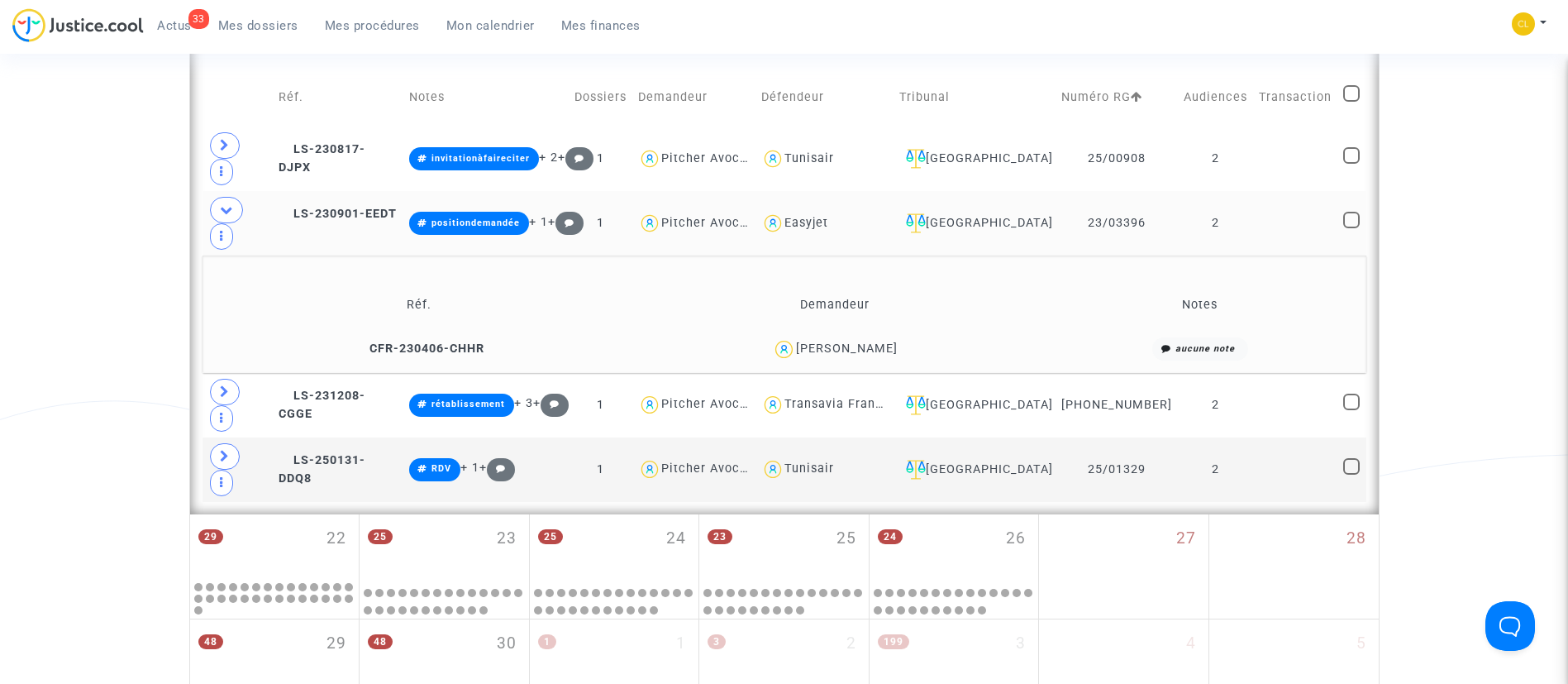
scroll to position [992, 0]
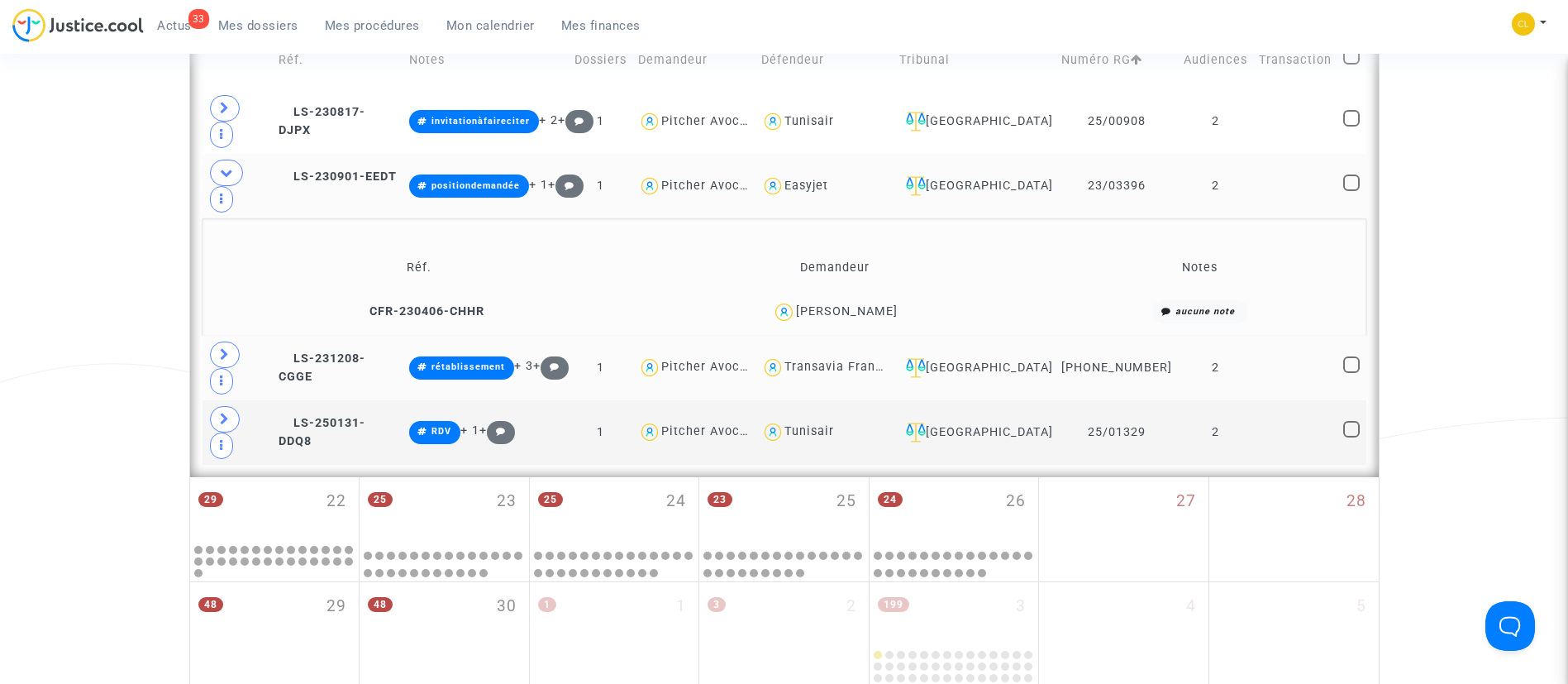
click at [1255, 335] on td at bounding box center [1295, 367] width 85 height 64
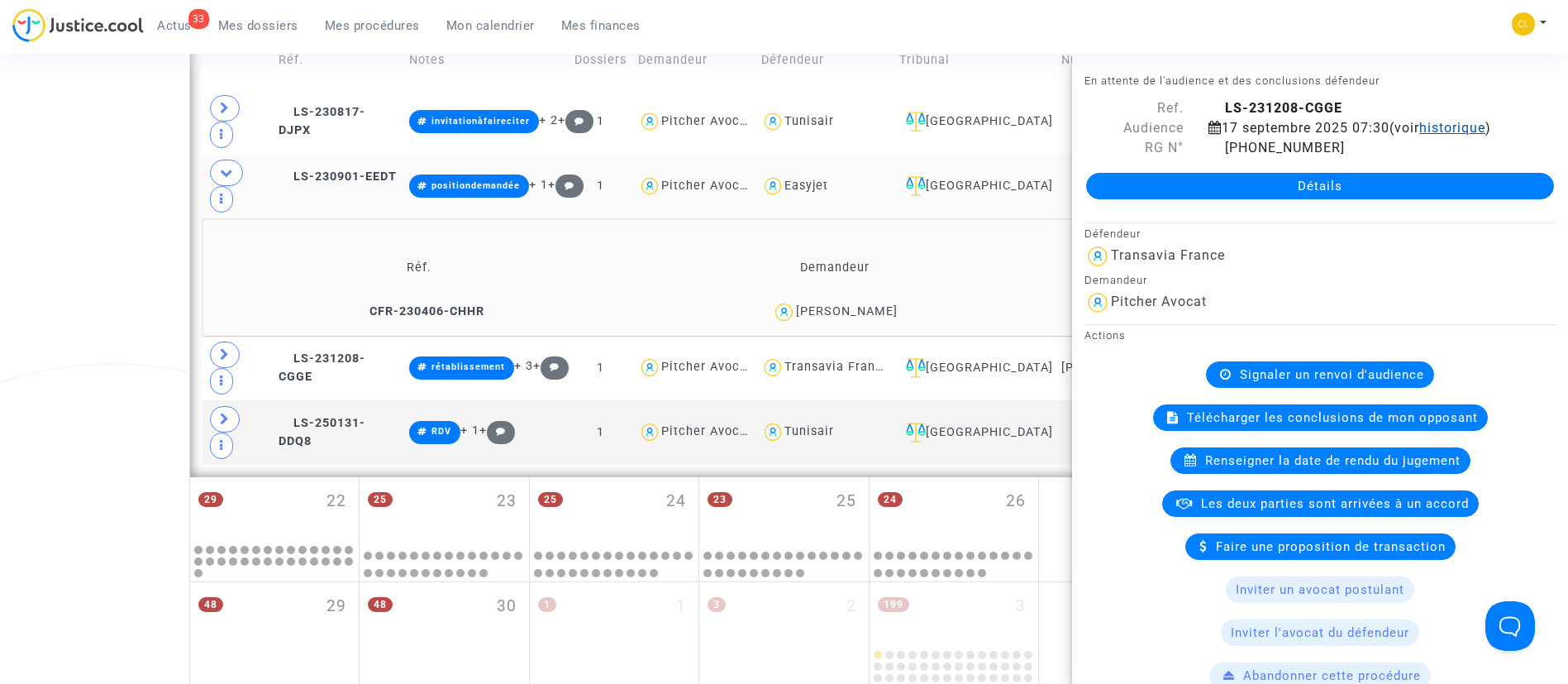
click at [1419, 136] on span "historique" at bounding box center [1452, 128] width 66 height 16
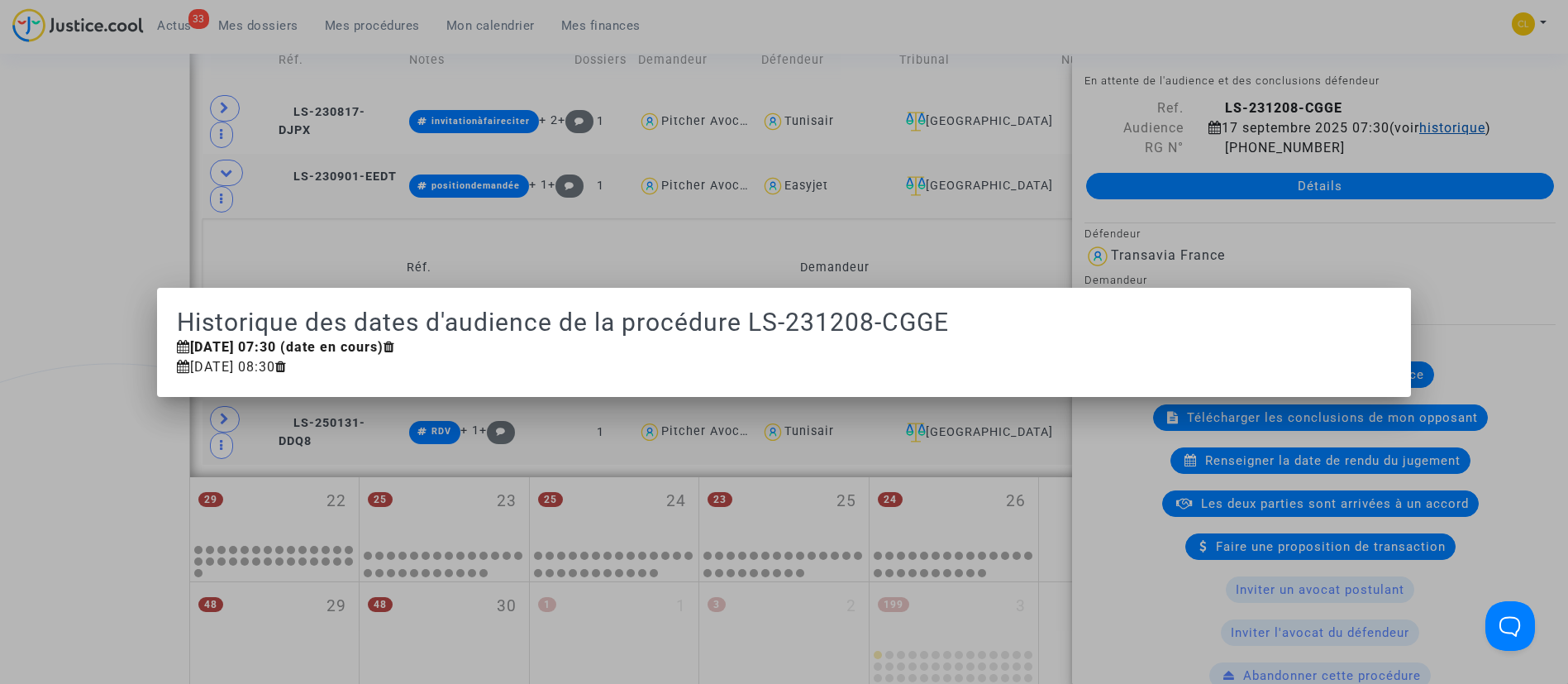
scroll to position [0, 0]
click at [1198, 227] on div at bounding box center [784, 342] width 1568 height 684
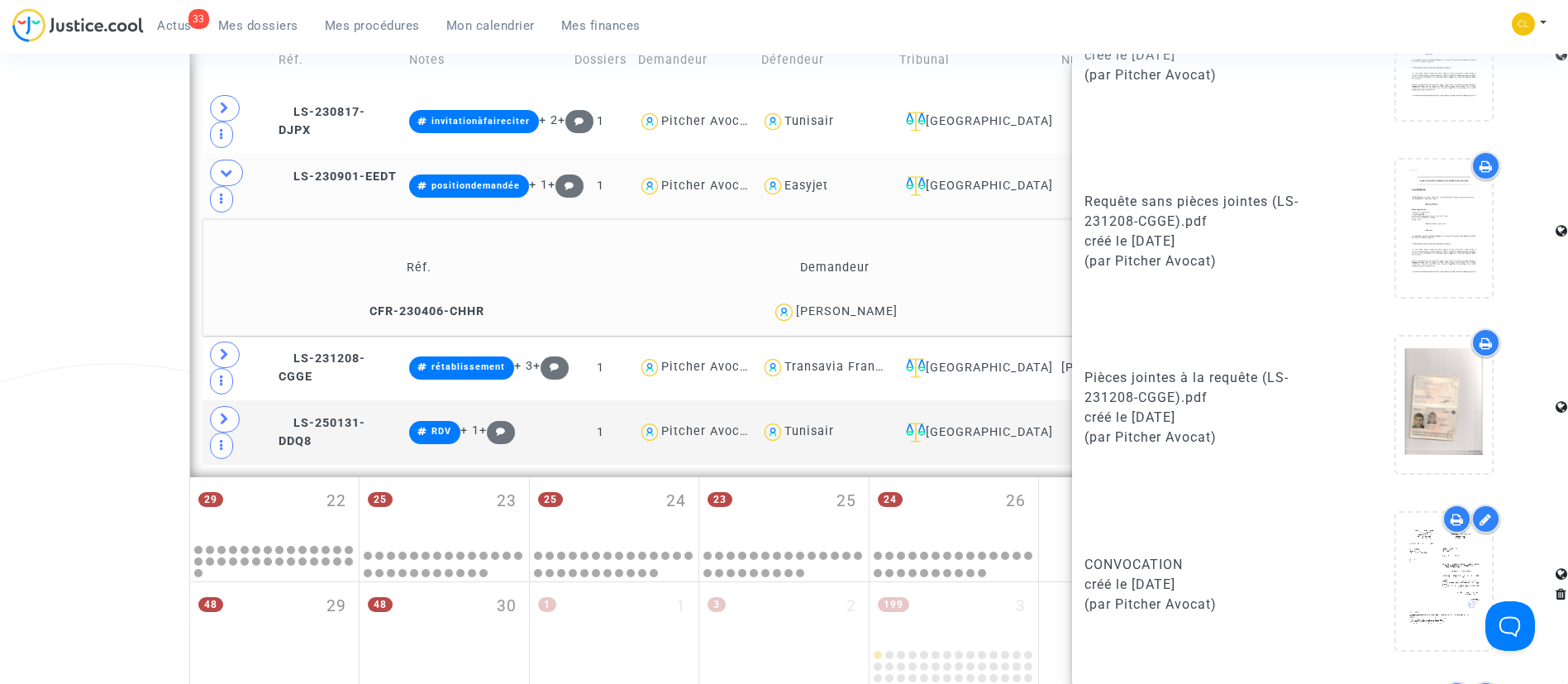
scroll to position [496, 0]
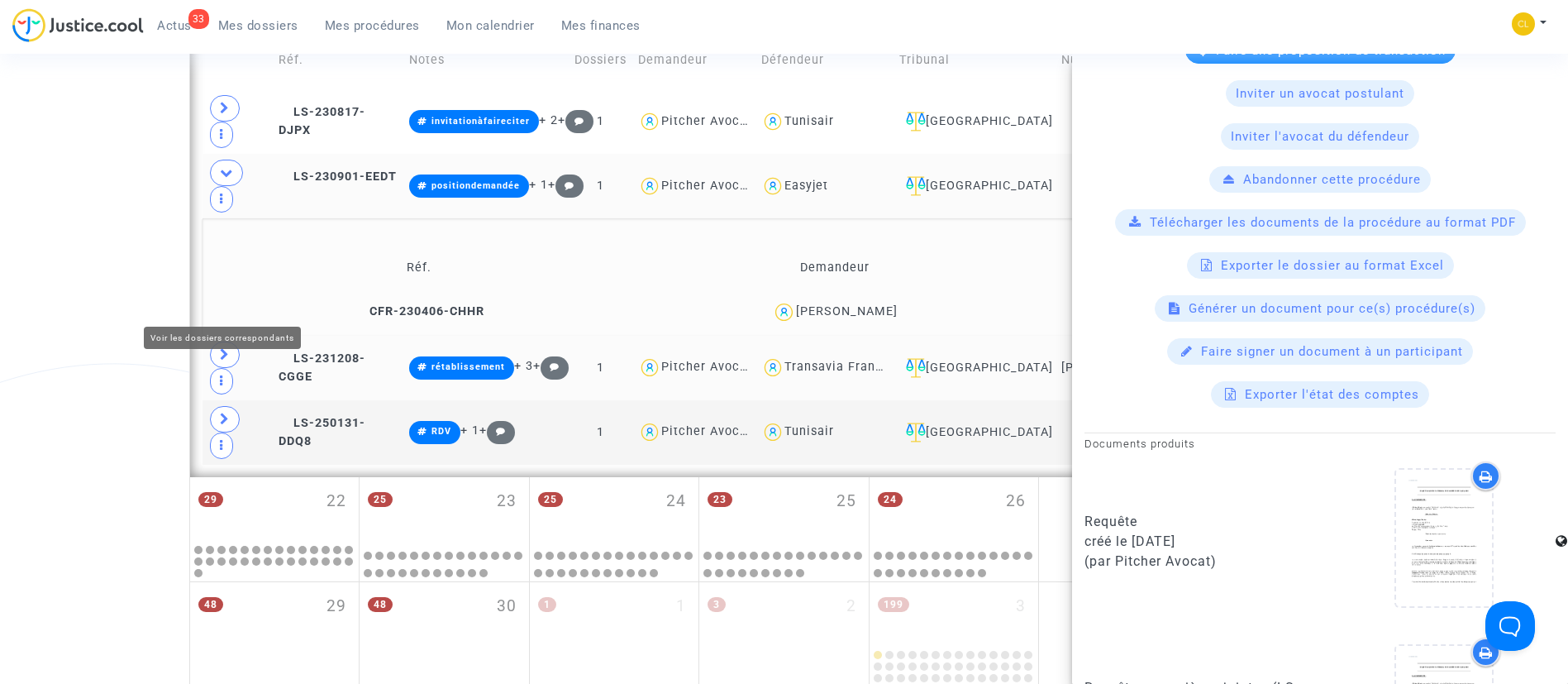
click at [220, 349] on icon at bounding box center [225, 354] width 10 height 12
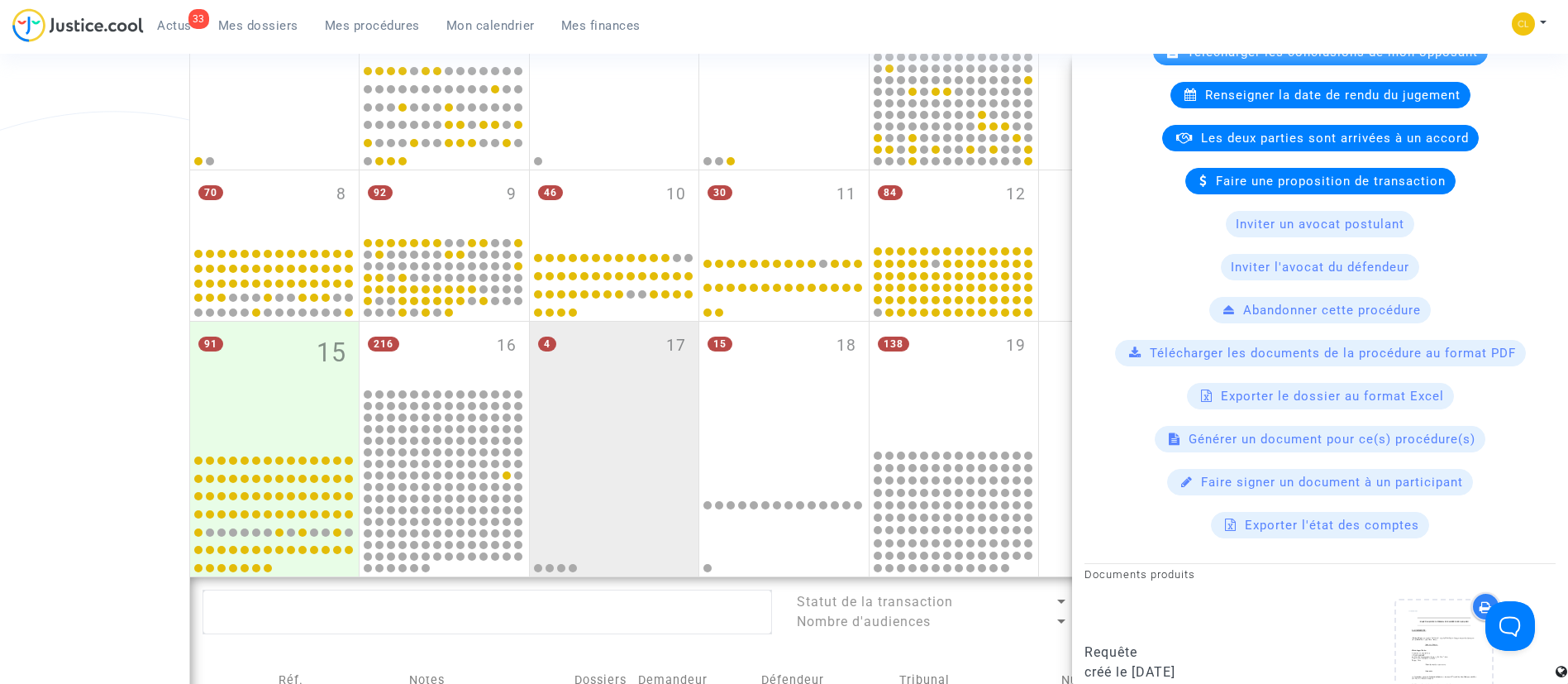
scroll to position [0, 0]
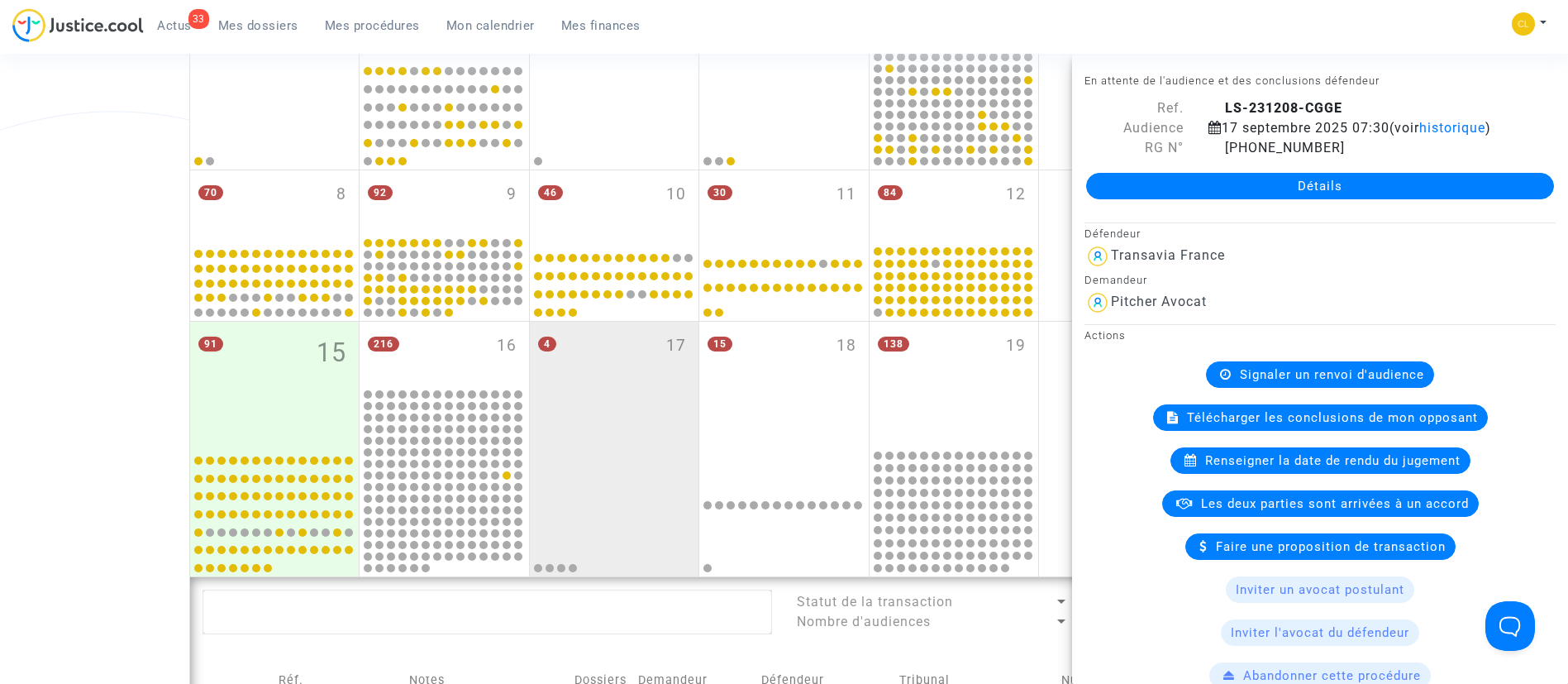
click at [1251, 138] on div "17 septembre 2025 07:30 (voir historique )" at bounding box center [1361, 128] width 331 height 20
drag, startPoint x: 1243, startPoint y: 146, endPoint x: 1253, endPoint y: 125, distance: 23.3
click at [1419, 136] on span "historique" at bounding box center [1452, 128] width 66 height 16
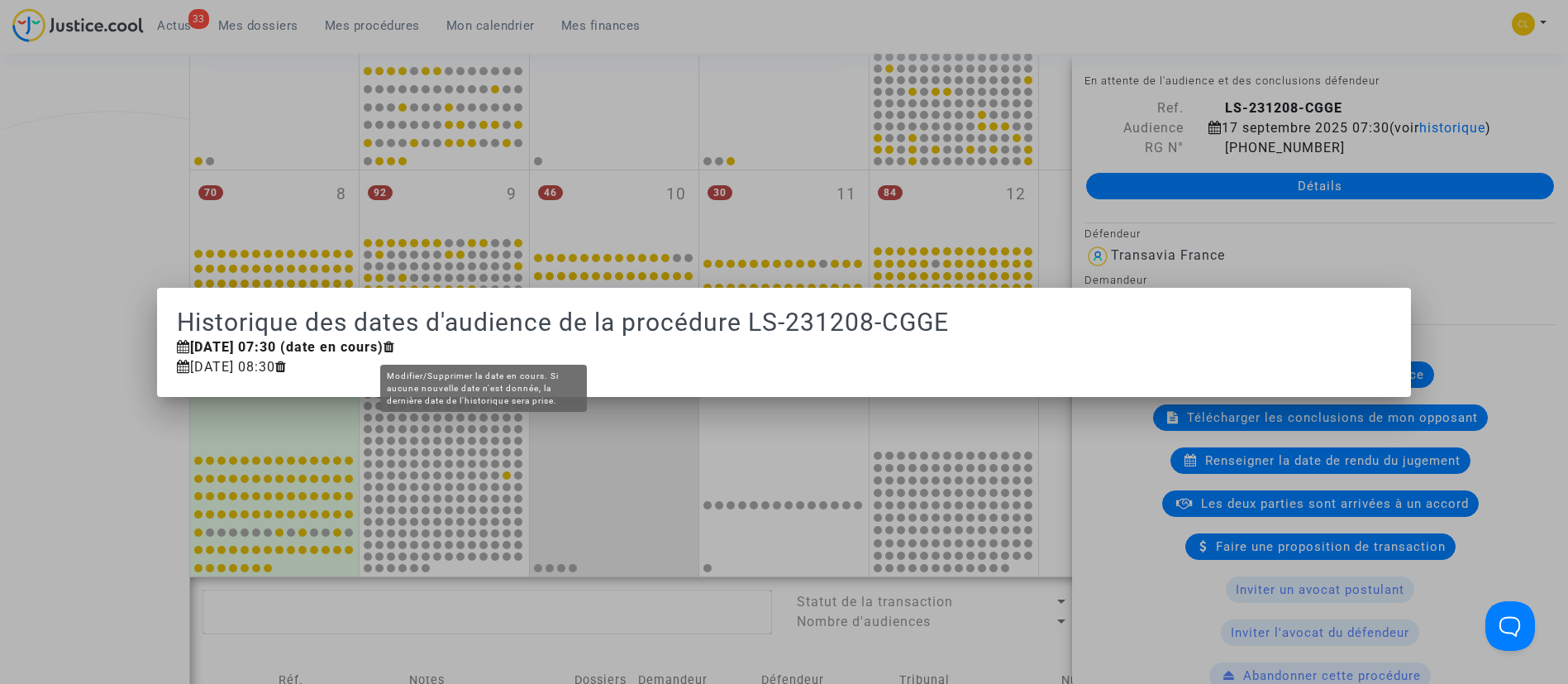
click at [395, 344] on icon at bounding box center [389, 347] width 11 height 13
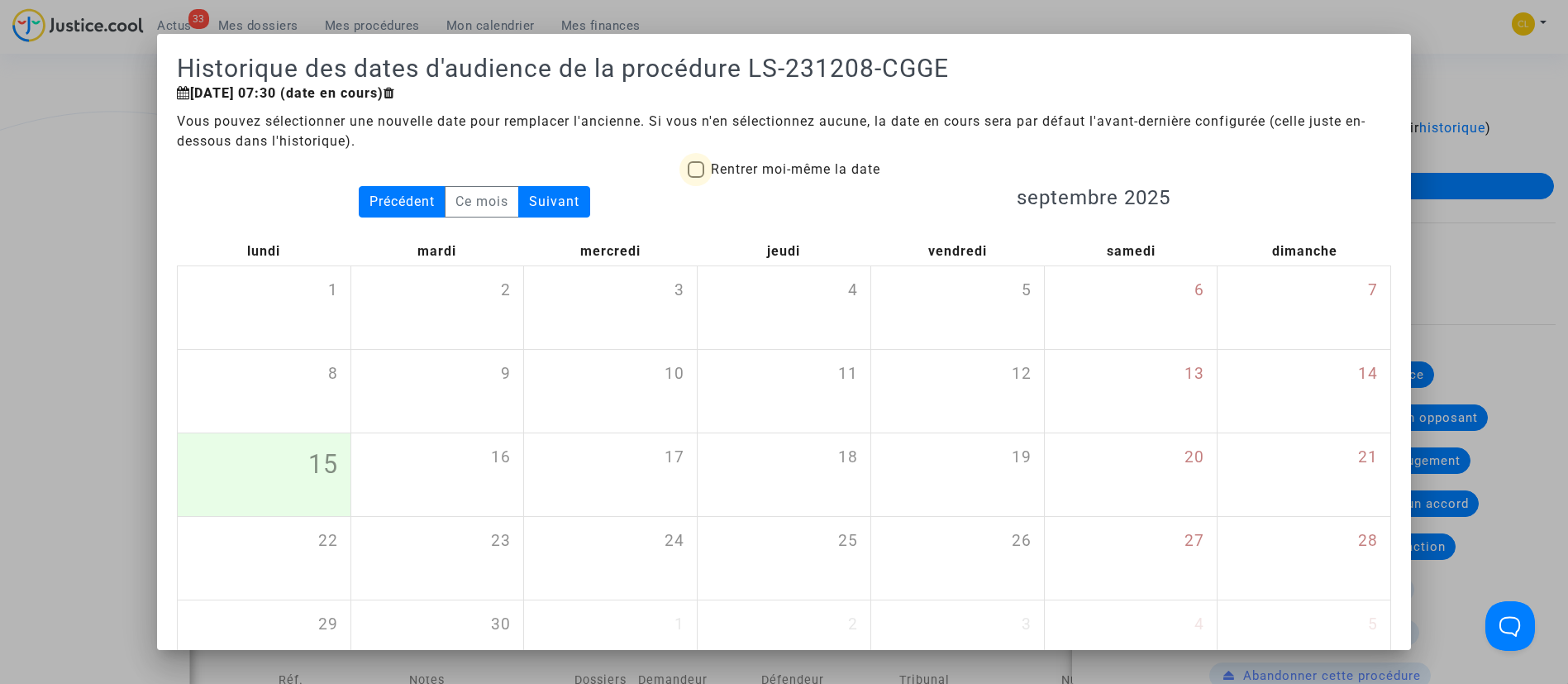
click at [756, 166] on span "Rentrer moi-même la date" at bounding box center [796, 169] width 170 height 16
click at [696, 178] on input "Rentrer moi-même la date" at bounding box center [695, 178] width 1 height 1
checkbox input "true"
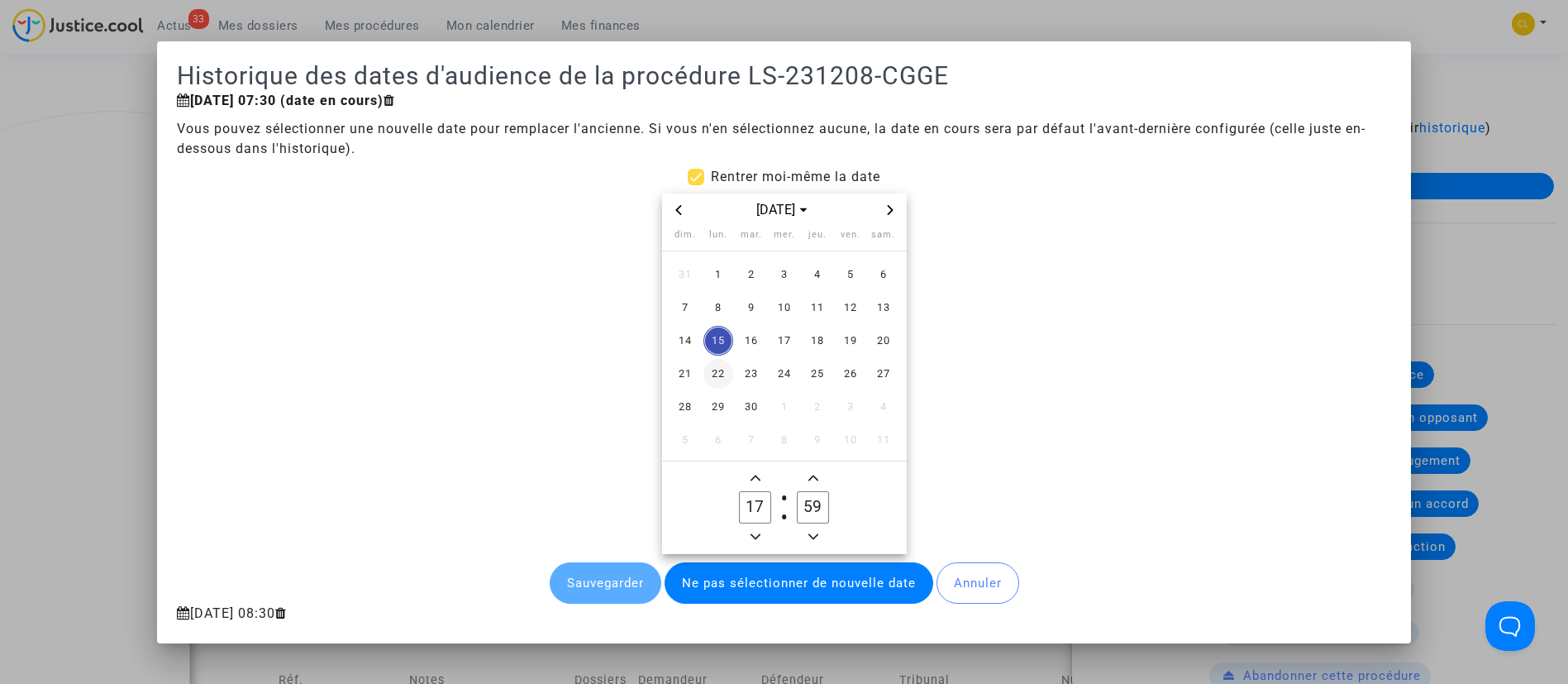
click at [717, 375] on span "22" at bounding box center [718, 374] width 30 height 30
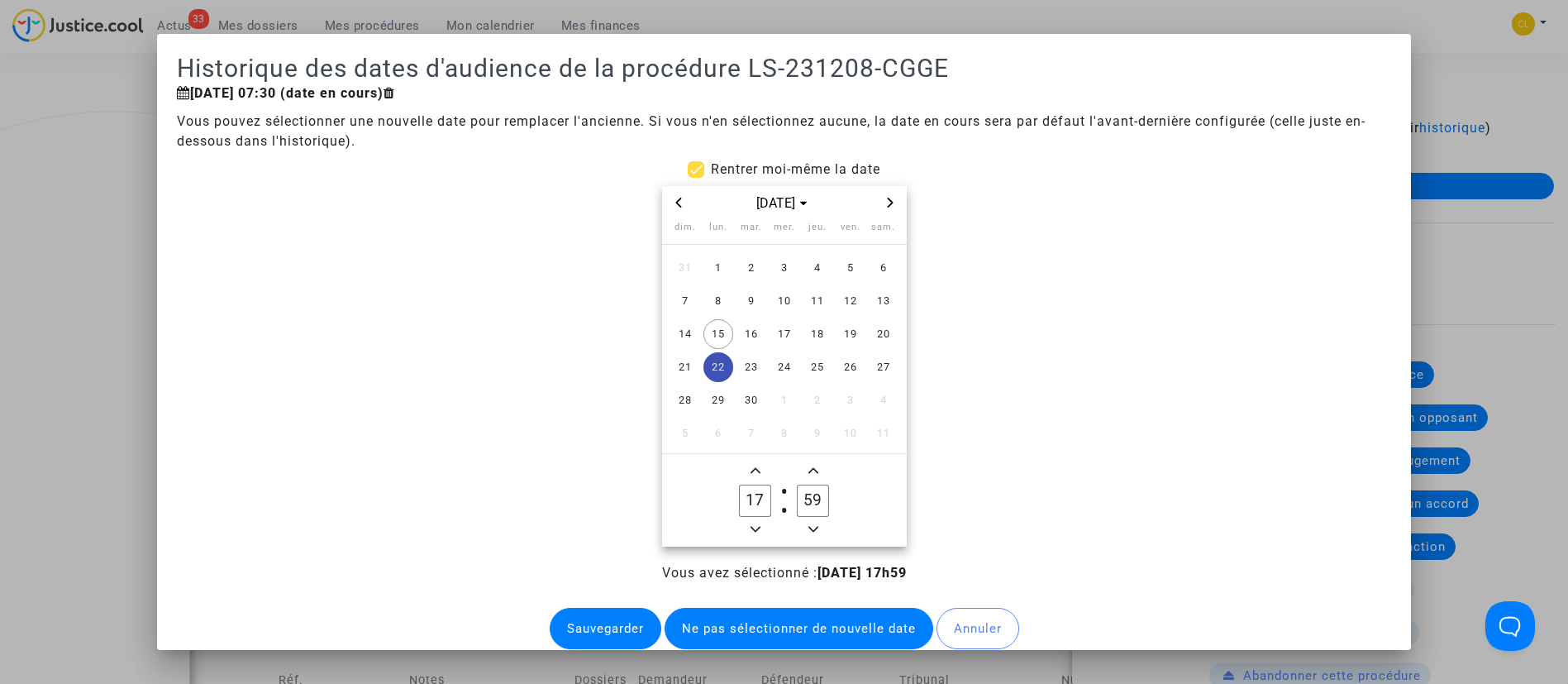
click at [745, 535] on span "Minus a hour" at bounding box center [755, 528] width 20 height 20
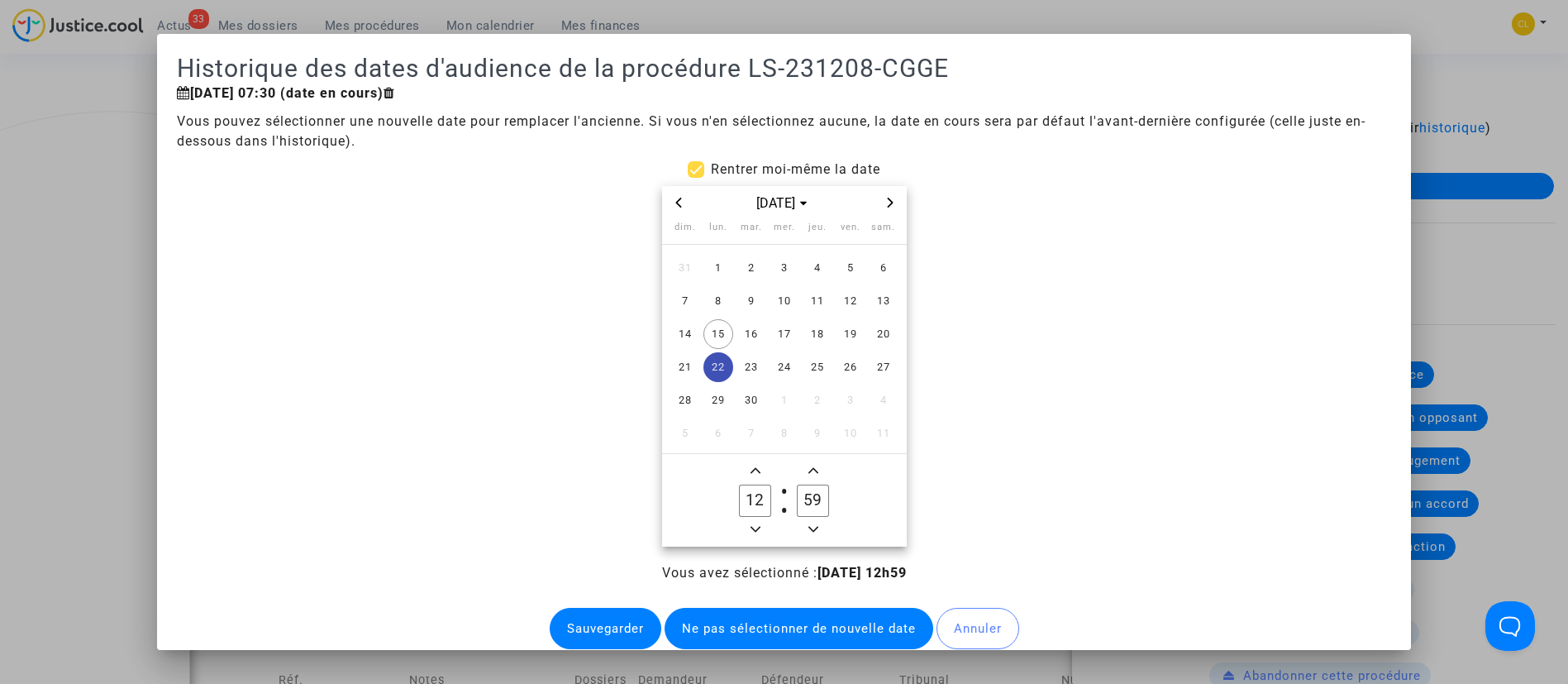
click at [745, 535] on span "Minus a hour" at bounding box center [755, 528] width 20 height 20
type input "09"
click at [805, 503] on input "59" at bounding box center [812, 500] width 32 height 32
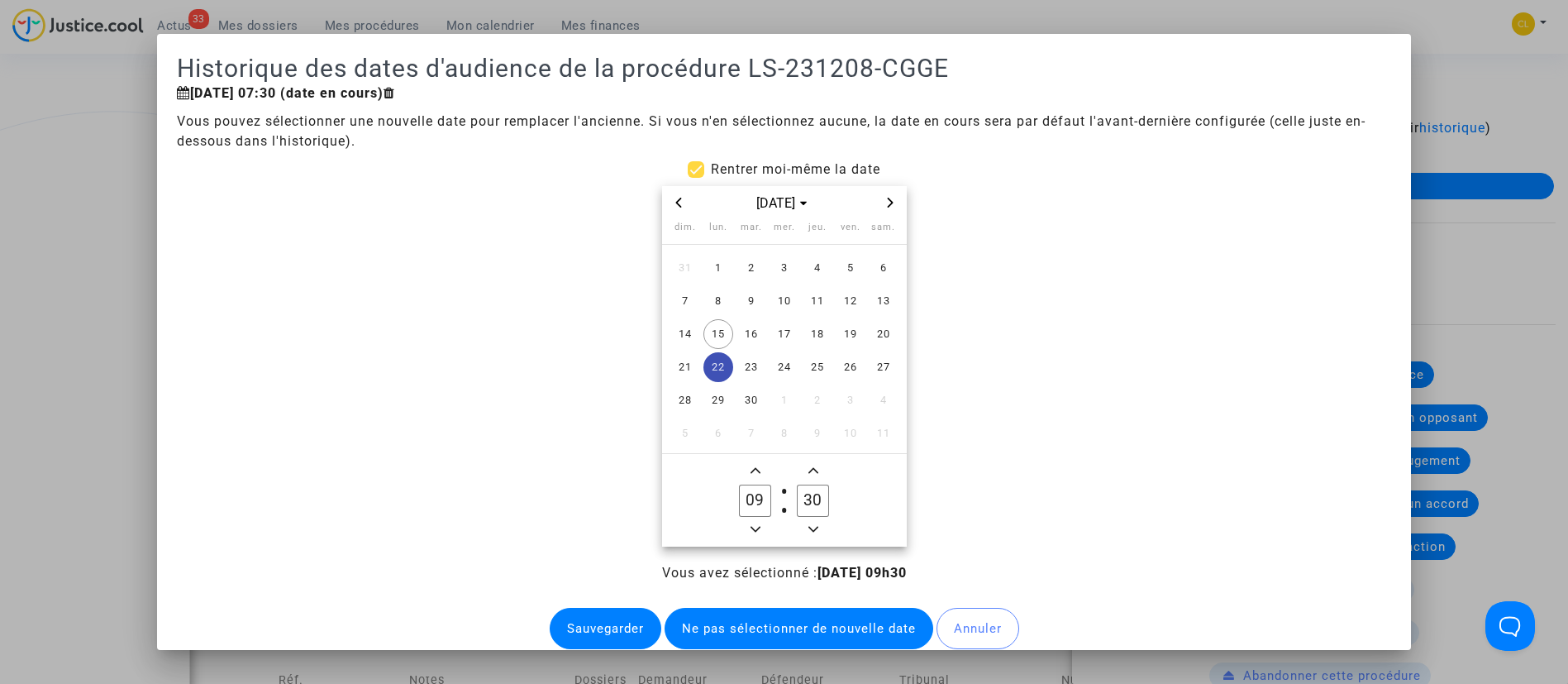
type input "30"
click at [581, 471] on datetime "sept. 2025 dim. lun. mar. mer. jeu. ven. sam. 31 1 2 3 4 5 6 7 8 9 10 11 12 13 …" at bounding box center [784, 366] width 1215 height 361
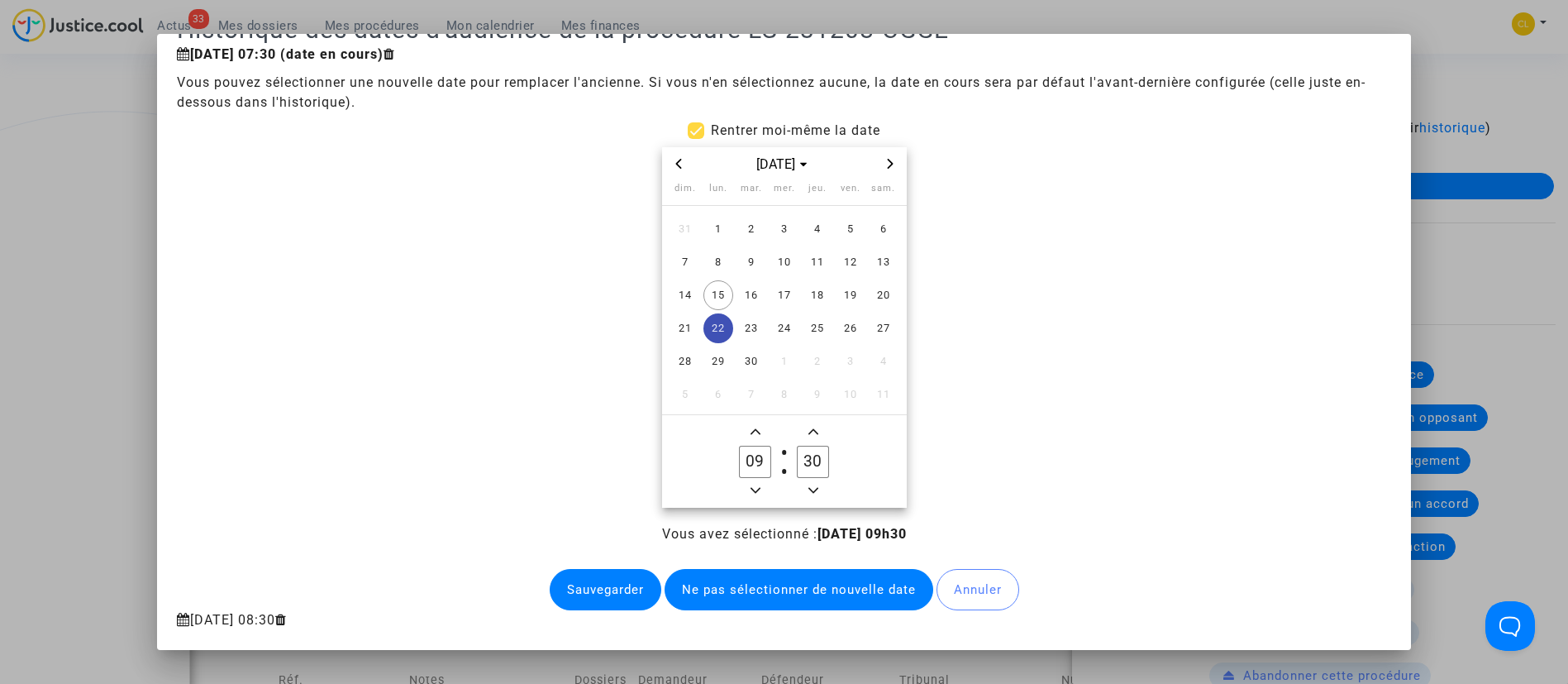
click at [607, 588] on button "Sauvegarder" at bounding box center [606, 589] width 112 height 41
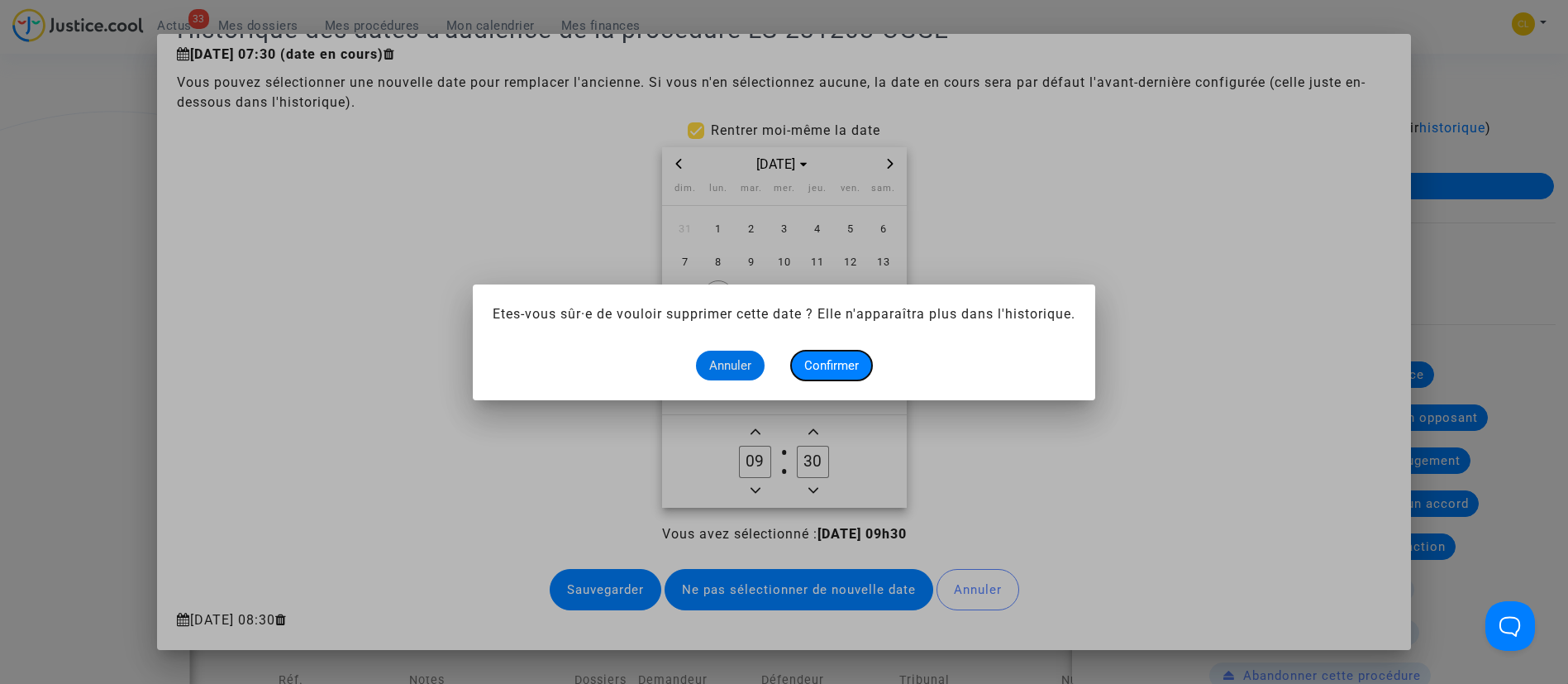
click at [825, 375] on button "Confirmer" at bounding box center [831, 365] width 81 height 30
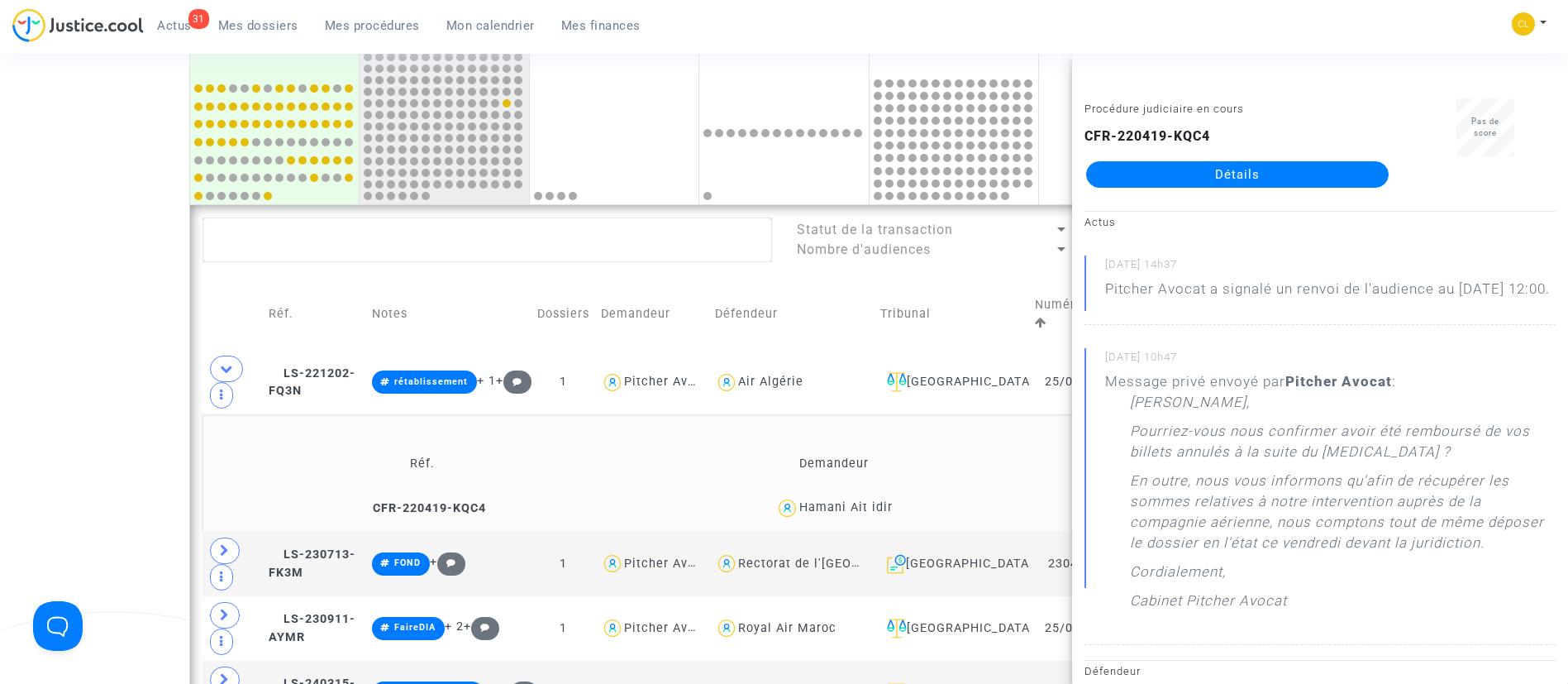
click at [245, 17] on link "Mes dossiers" at bounding box center [258, 25] width 106 height 25
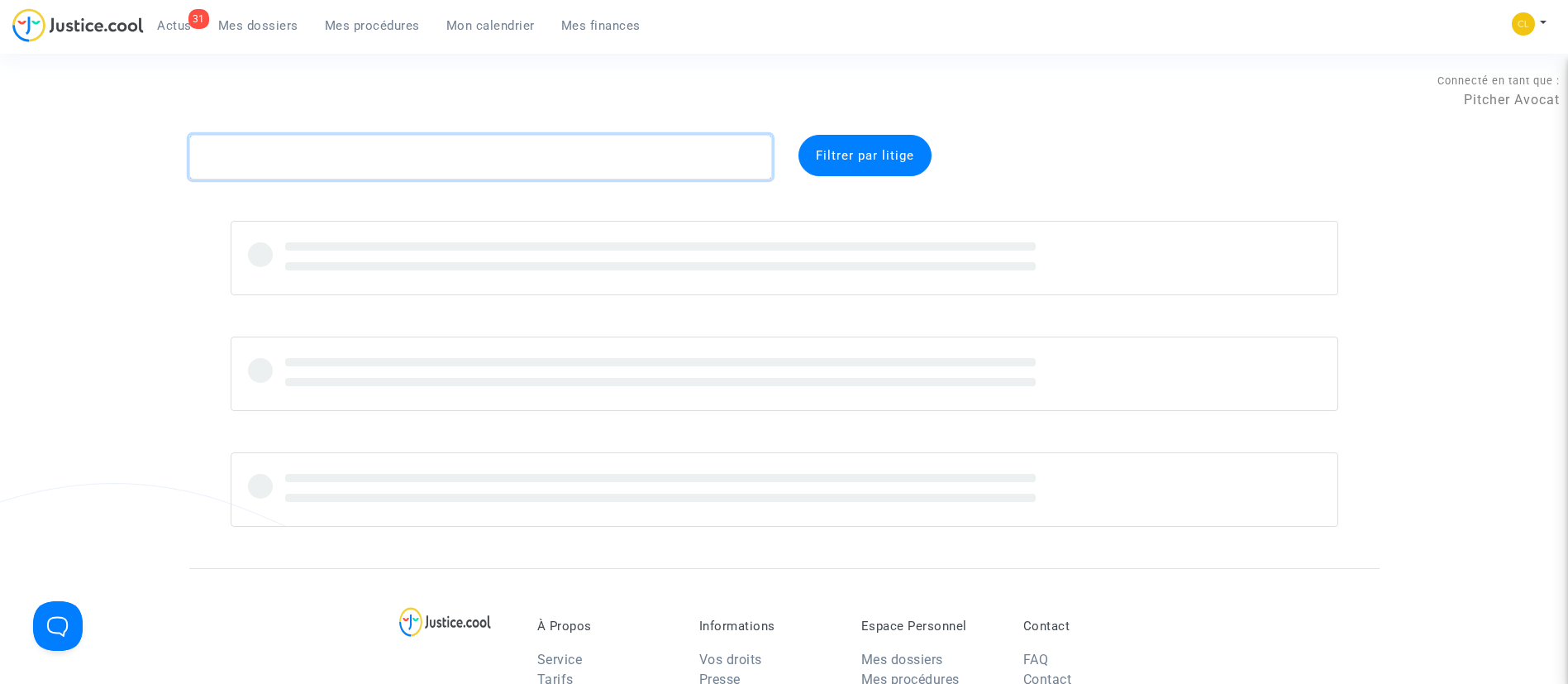
click at [334, 158] on textarea at bounding box center [481, 157] width 583 height 45
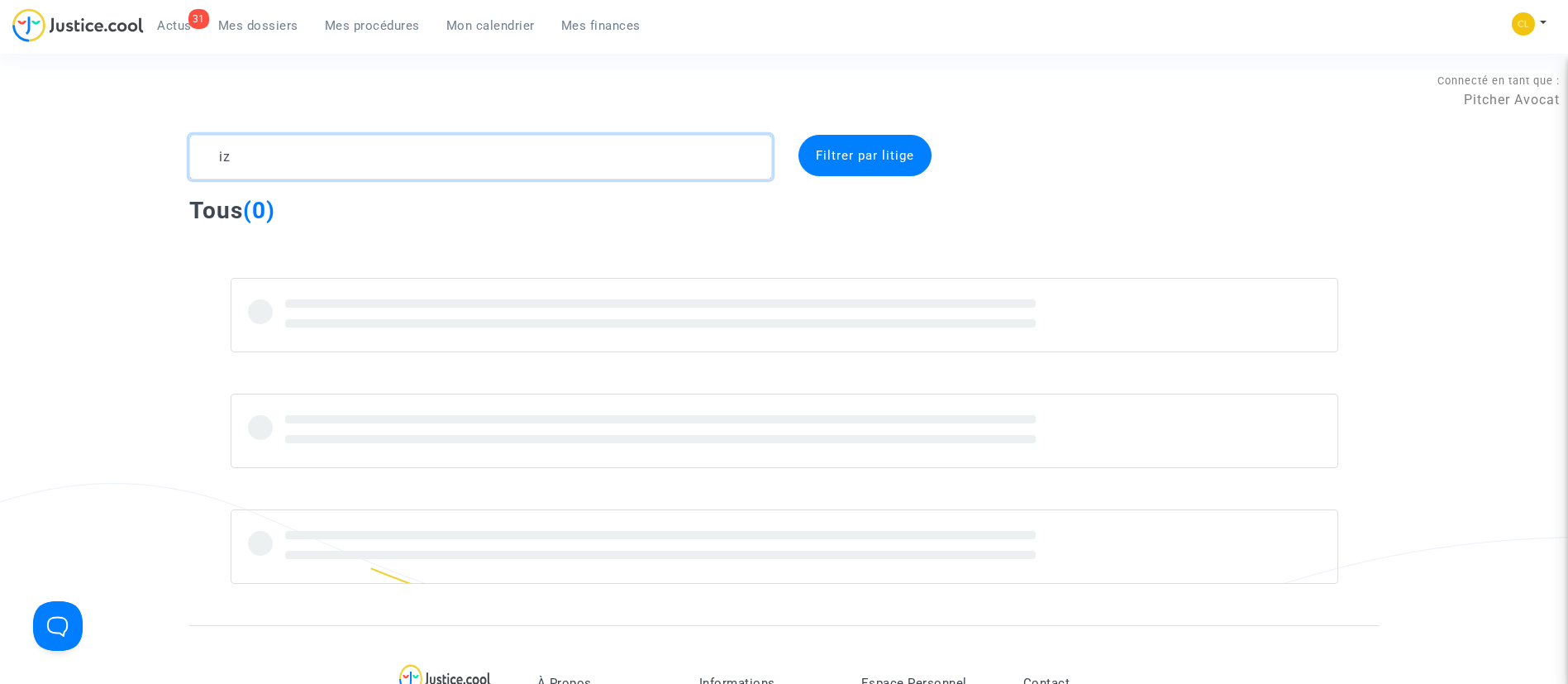
type textarea "z"
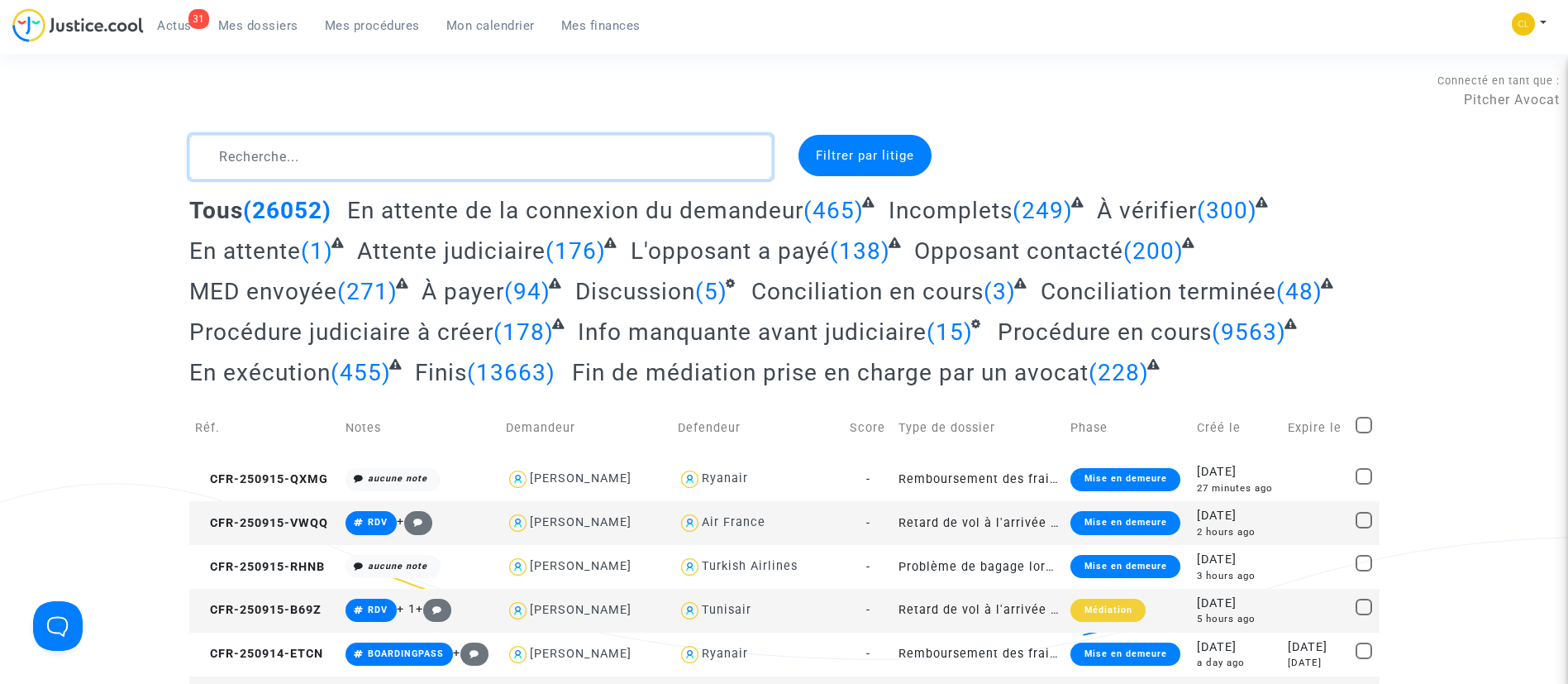
click at [583, 170] on textarea at bounding box center [481, 157] width 583 height 45
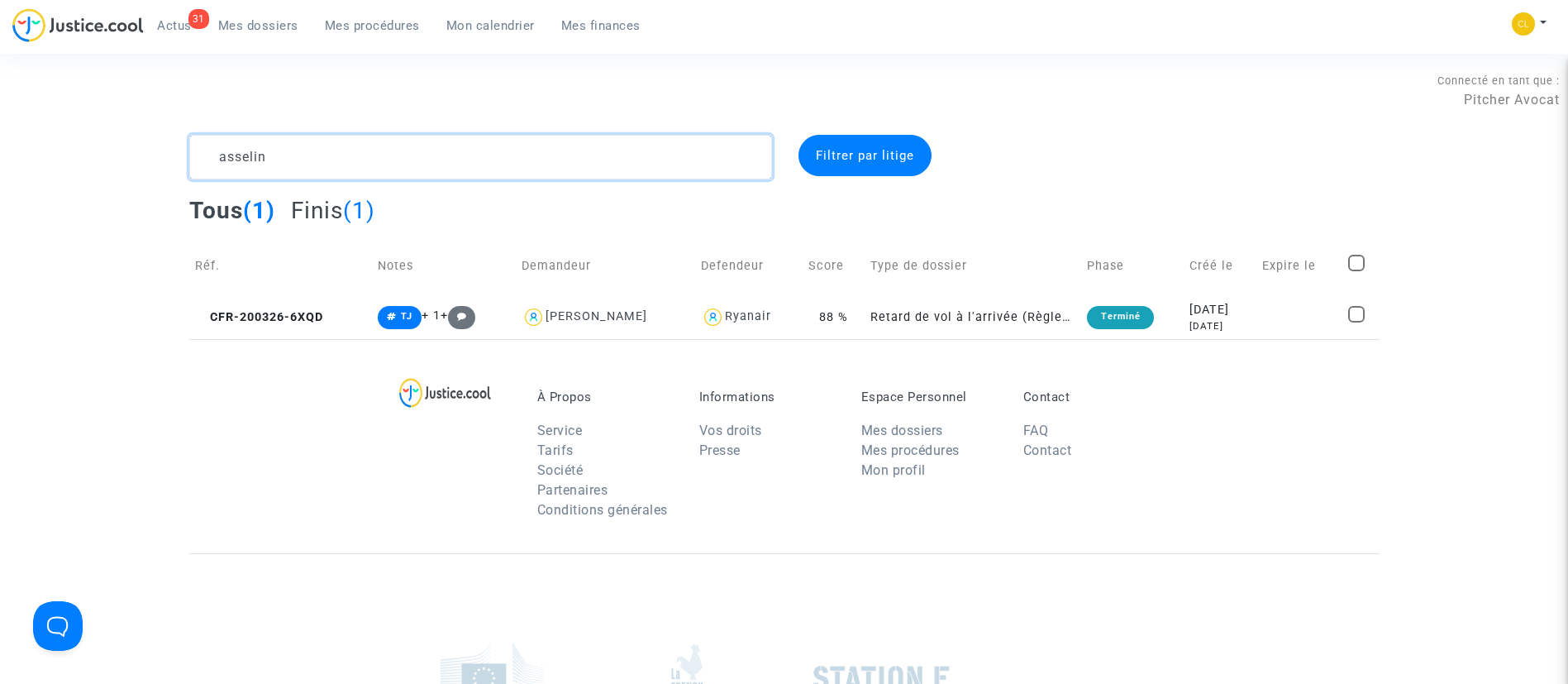
click at [392, 172] on textarea at bounding box center [481, 157] width 583 height 45
click at [393, 173] on textarea at bounding box center [481, 157] width 583 height 45
type textarea "pepic"
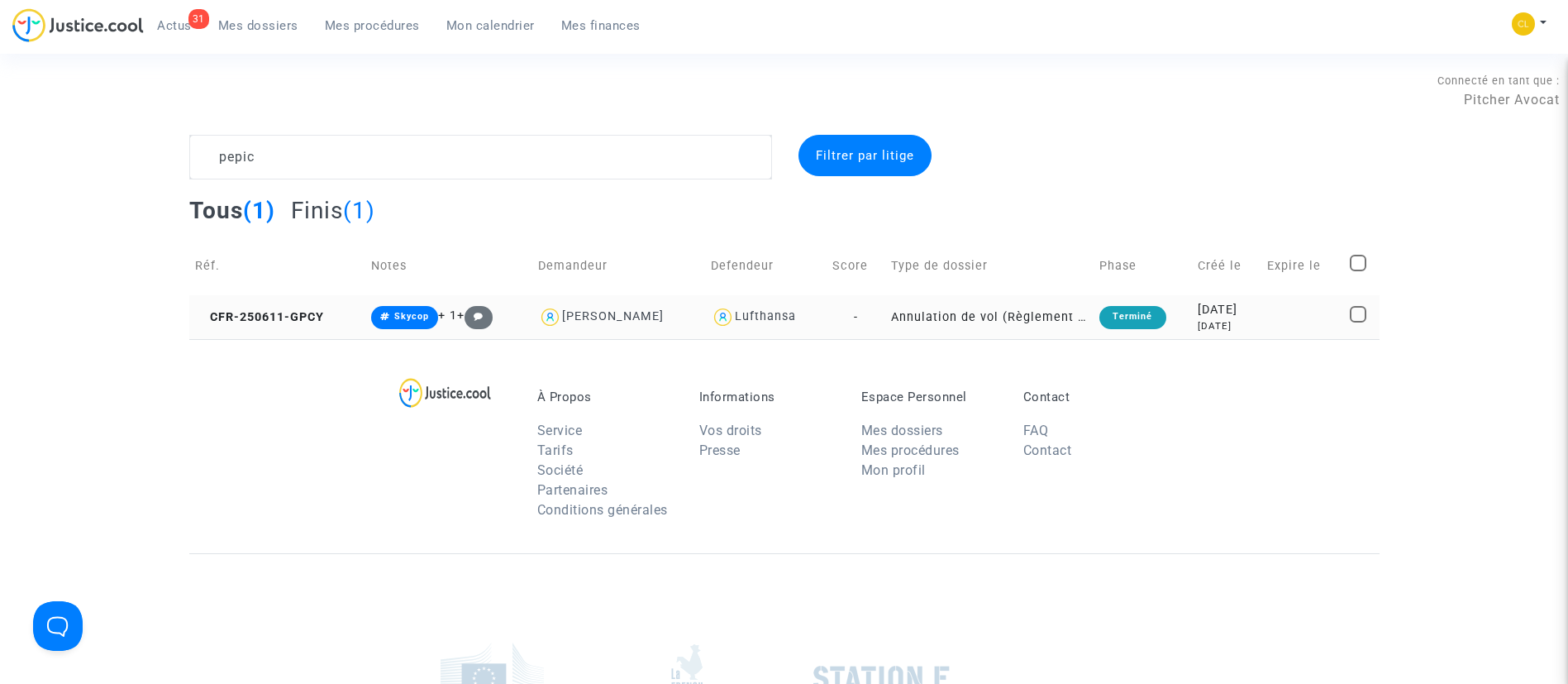
click at [1277, 309] on td at bounding box center [1302, 317] width 82 height 44
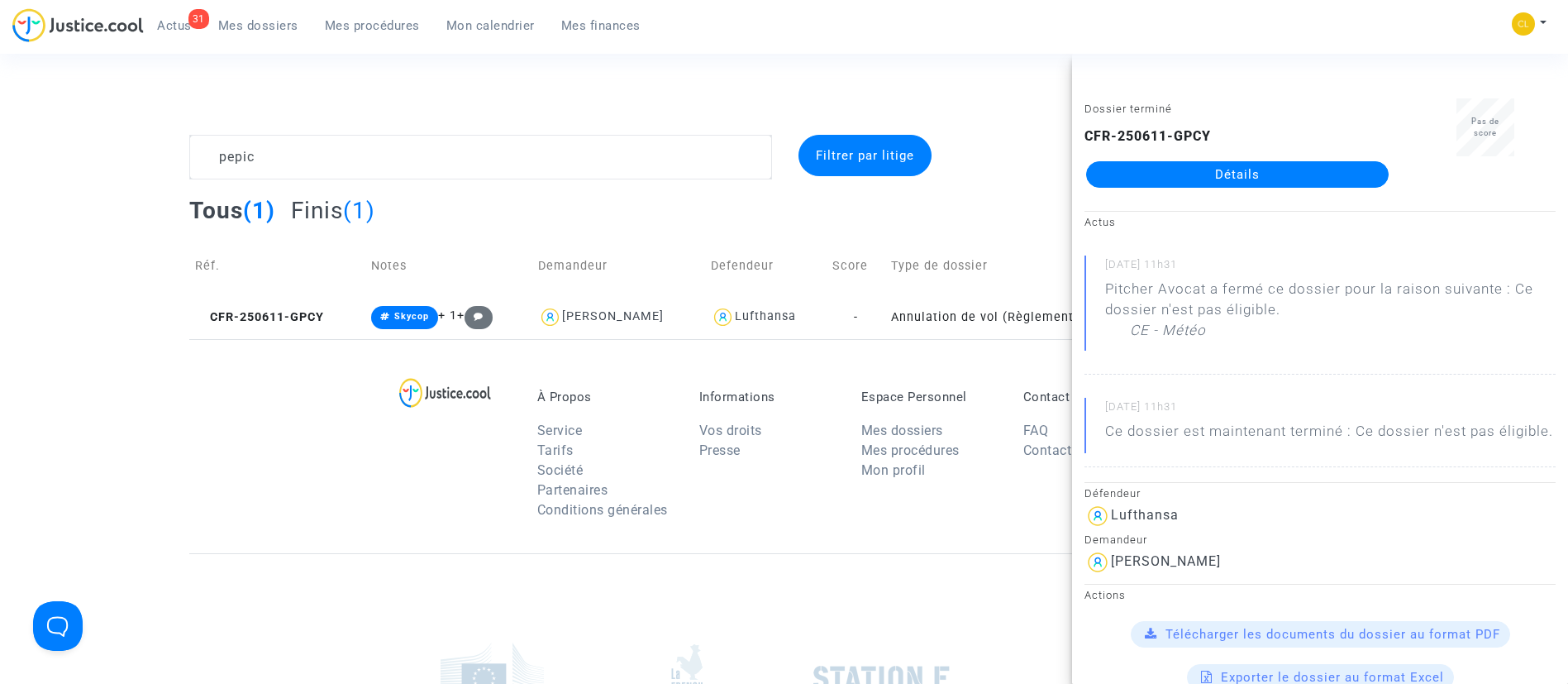
click at [1236, 175] on link "Détails" at bounding box center [1237, 174] width 303 height 26
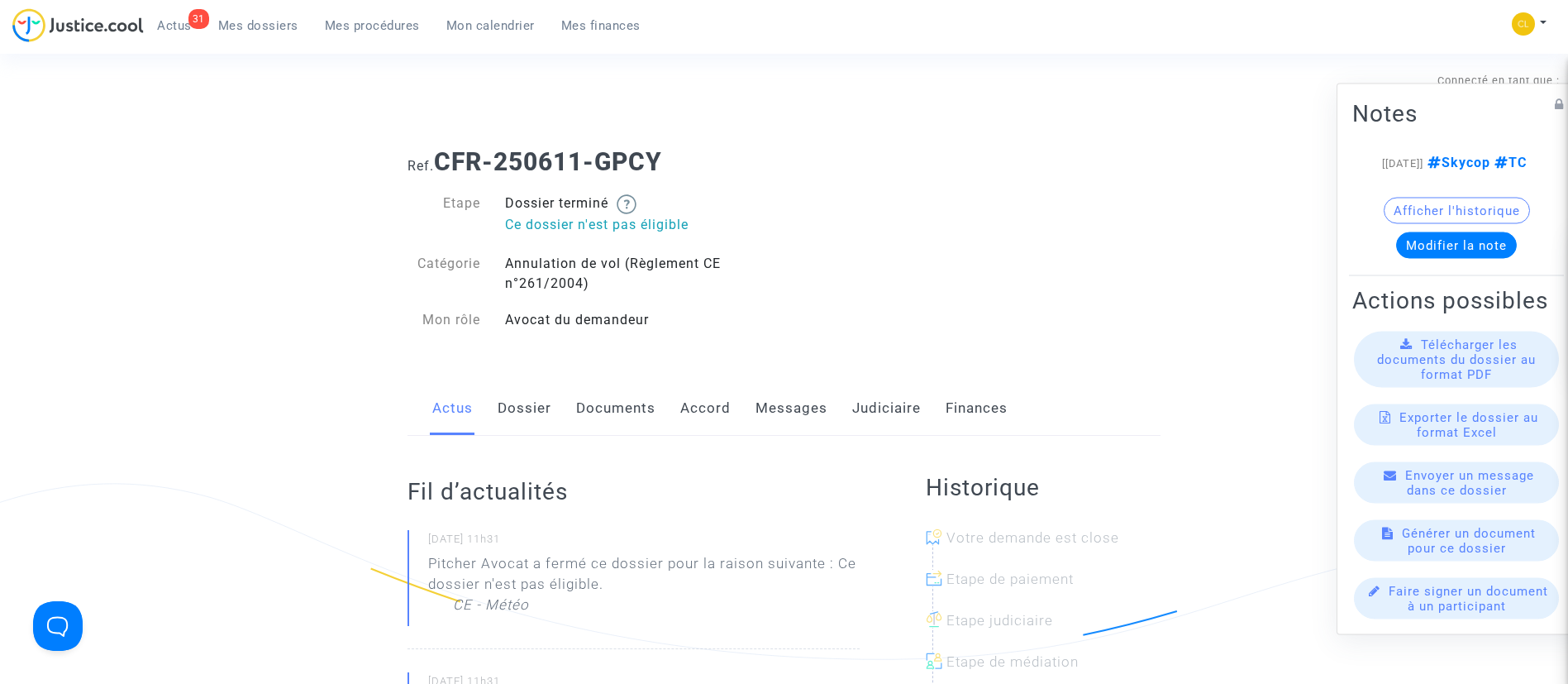
drag, startPoint x: 877, startPoint y: 393, endPoint x: 901, endPoint y: 376, distance: 29.4
click at [876, 392] on link "Judiciaire" at bounding box center [887, 408] width 69 height 55
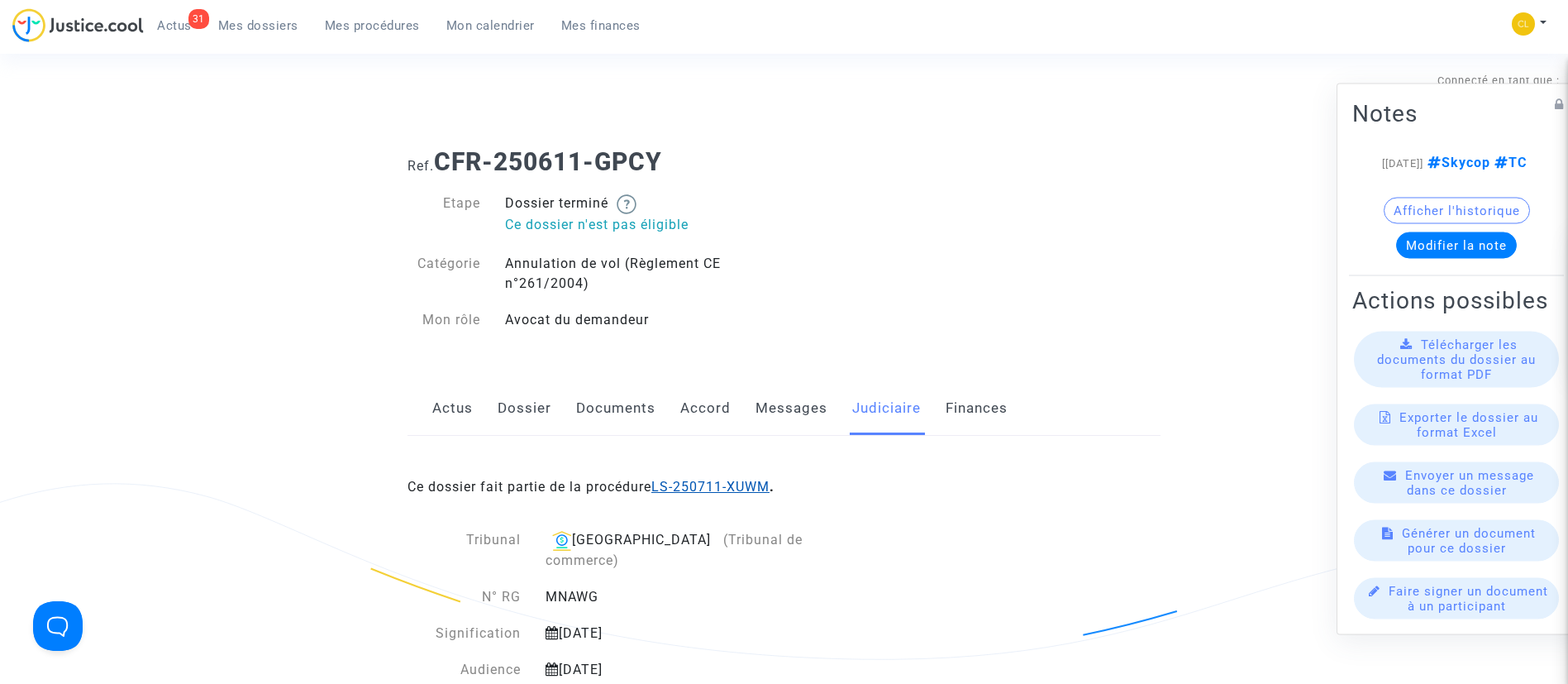
click at [718, 486] on link "LS-250711-XUWM" at bounding box center [710, 486] width 118 height 16
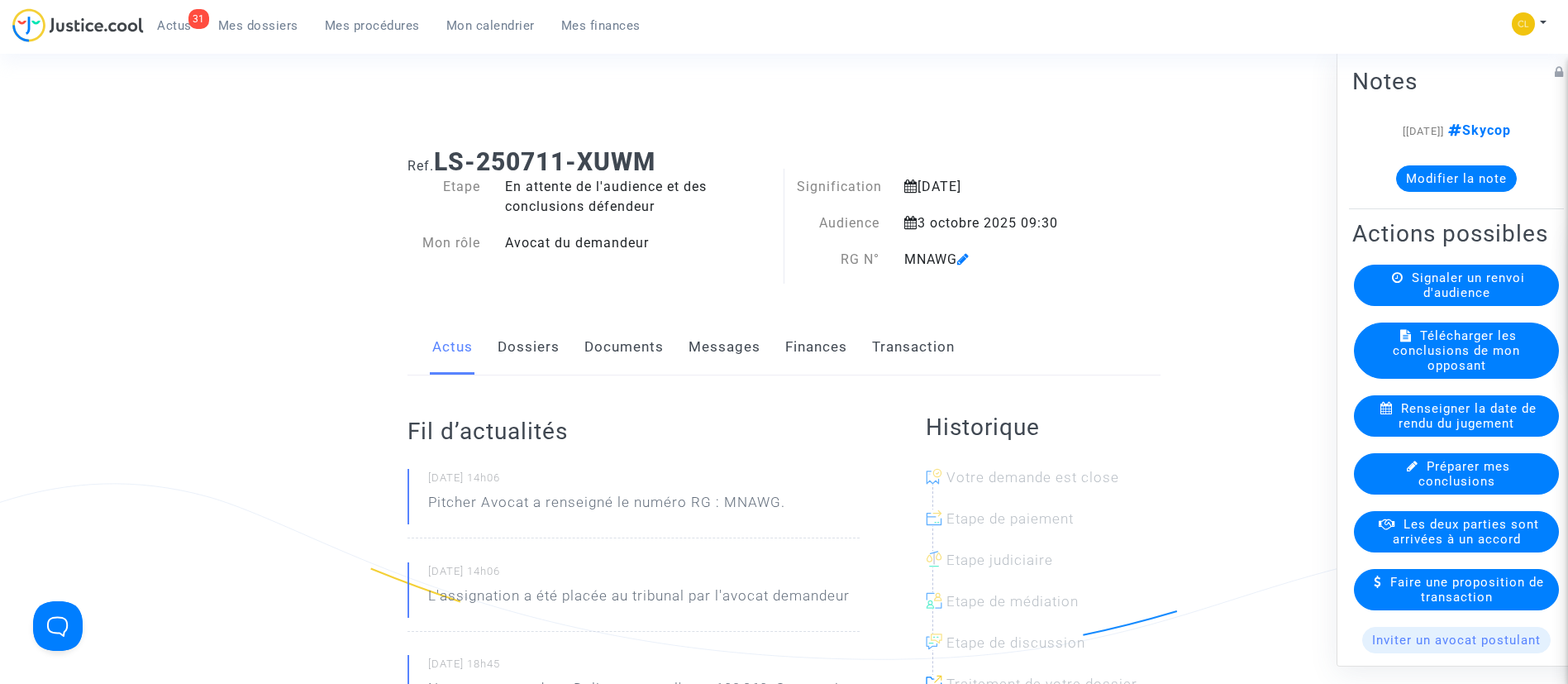
click at [540, 342] on link "Dossiers" at bounding box center [528, 347] width 62 height 55
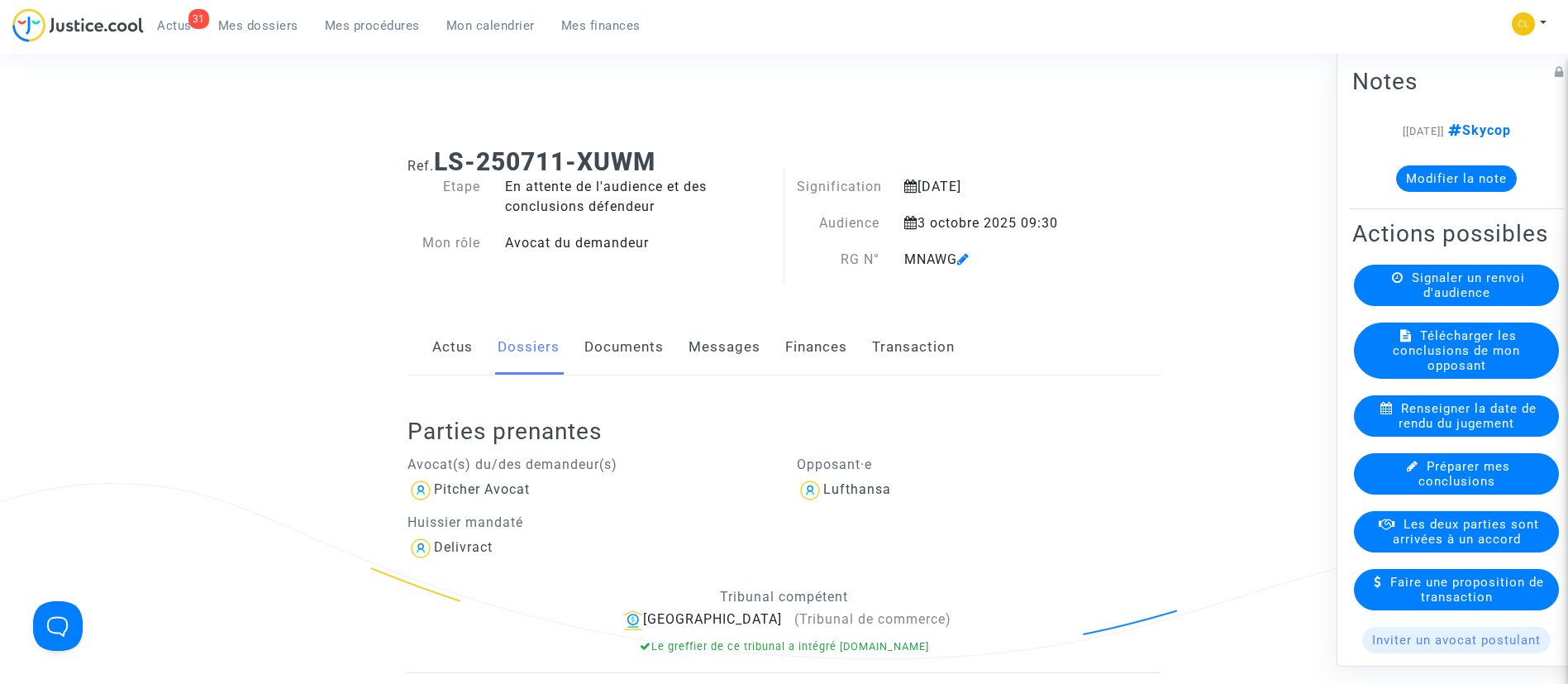
click at [582, 349] on div "Actus Dossiers Documents Messages Finances Transaction" at bounding box center [784, 347] width 753 height 55
click at [616, 341] on link "Documents" at bounding box center [623, 347] width 79 height 55
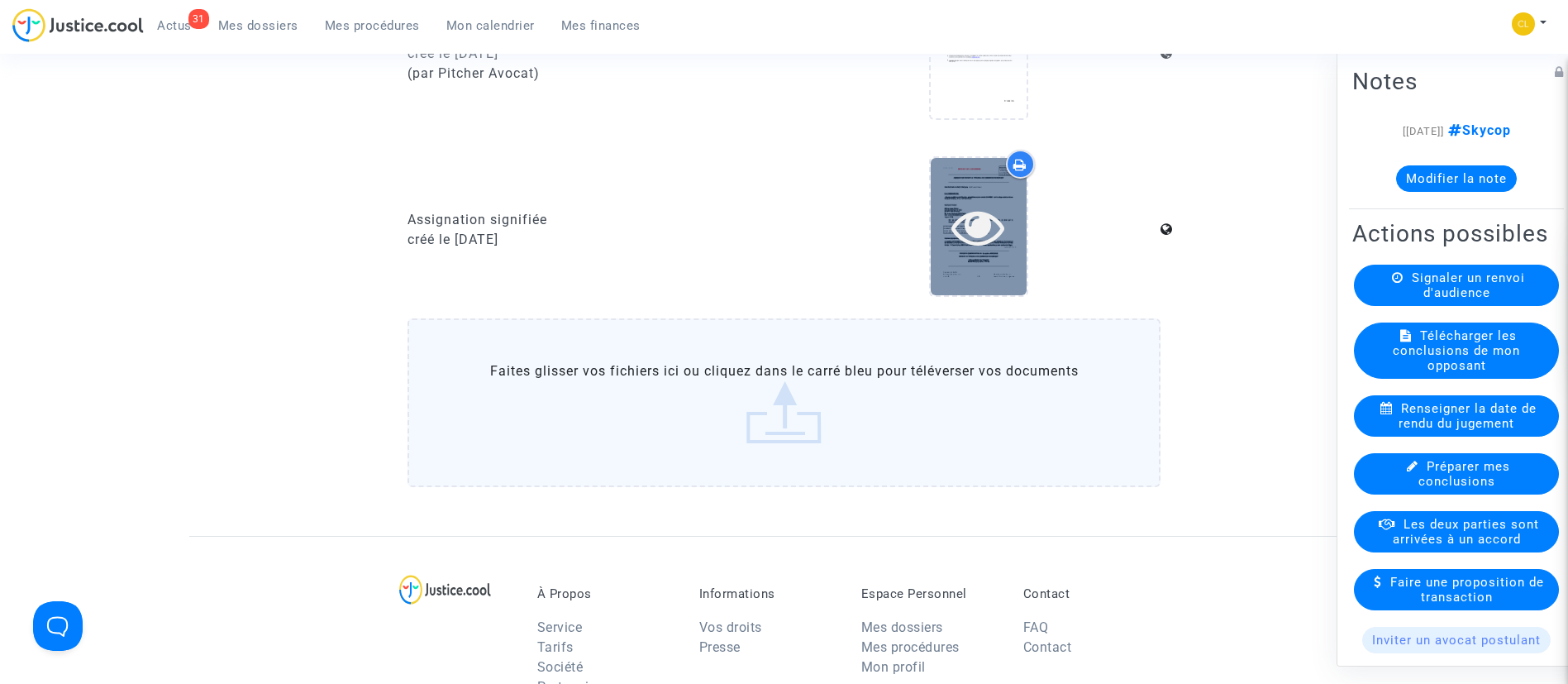
scroll to position [1612, 0]
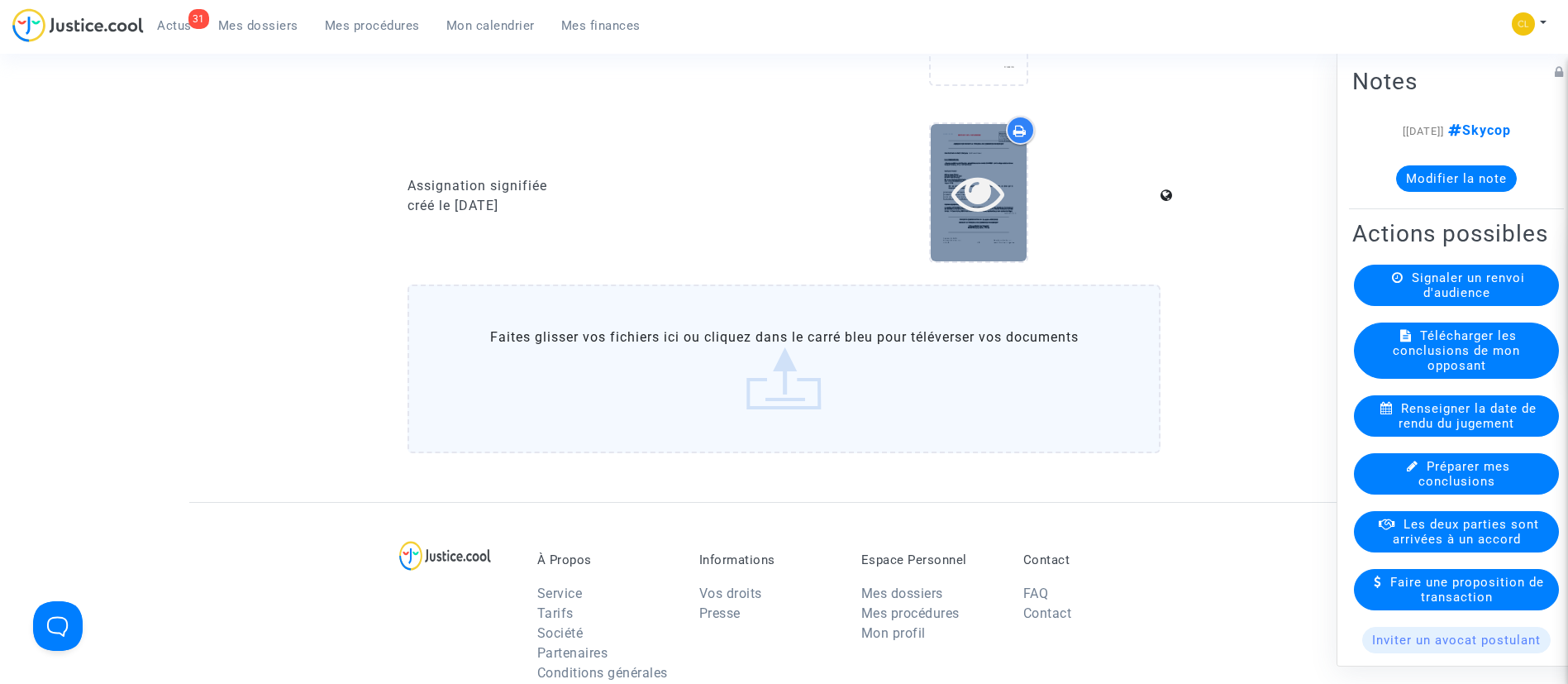
click at [978, 191] on icon at bounding box center [978, 192] width 54 height 53
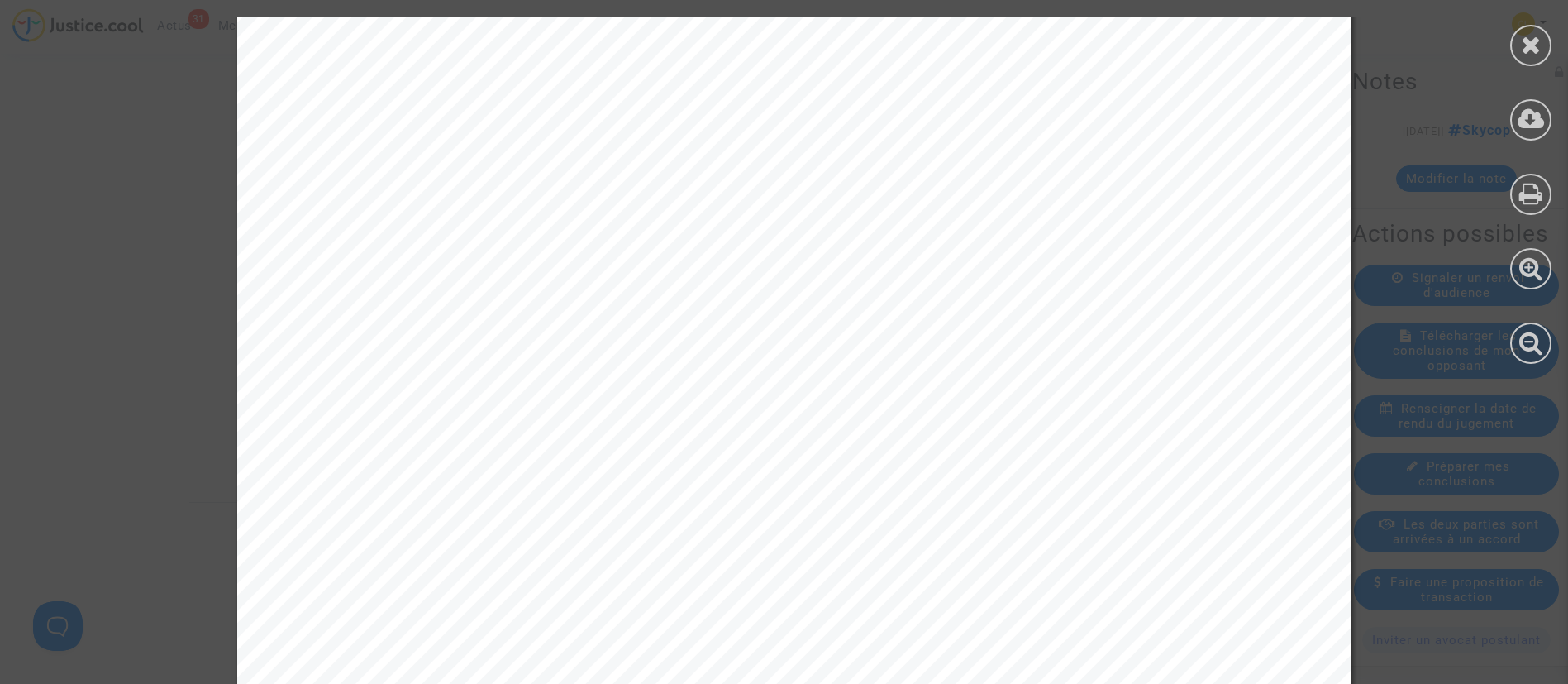
scroll to position [15188, 0]
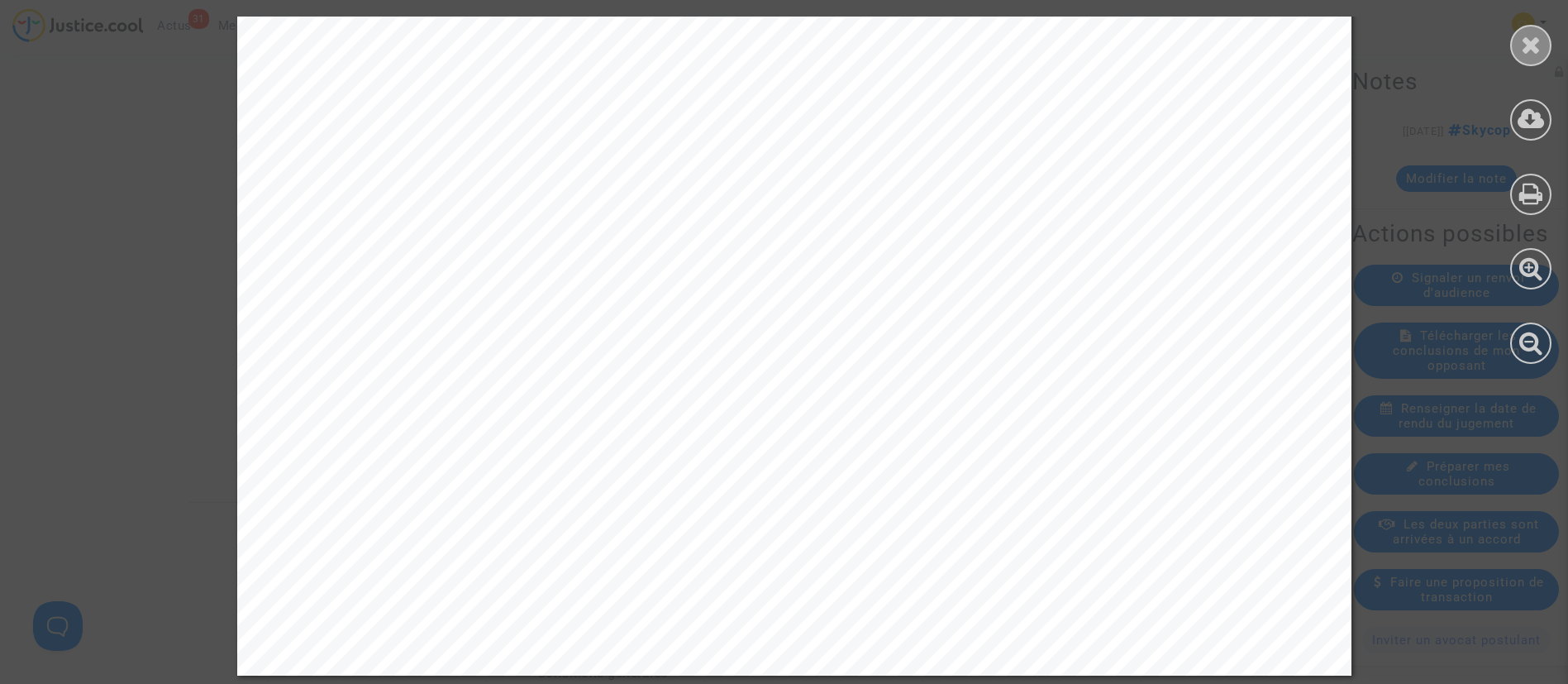
click at [1534, 48] on icon at bounding box center [1532, 45] width 20 height 25
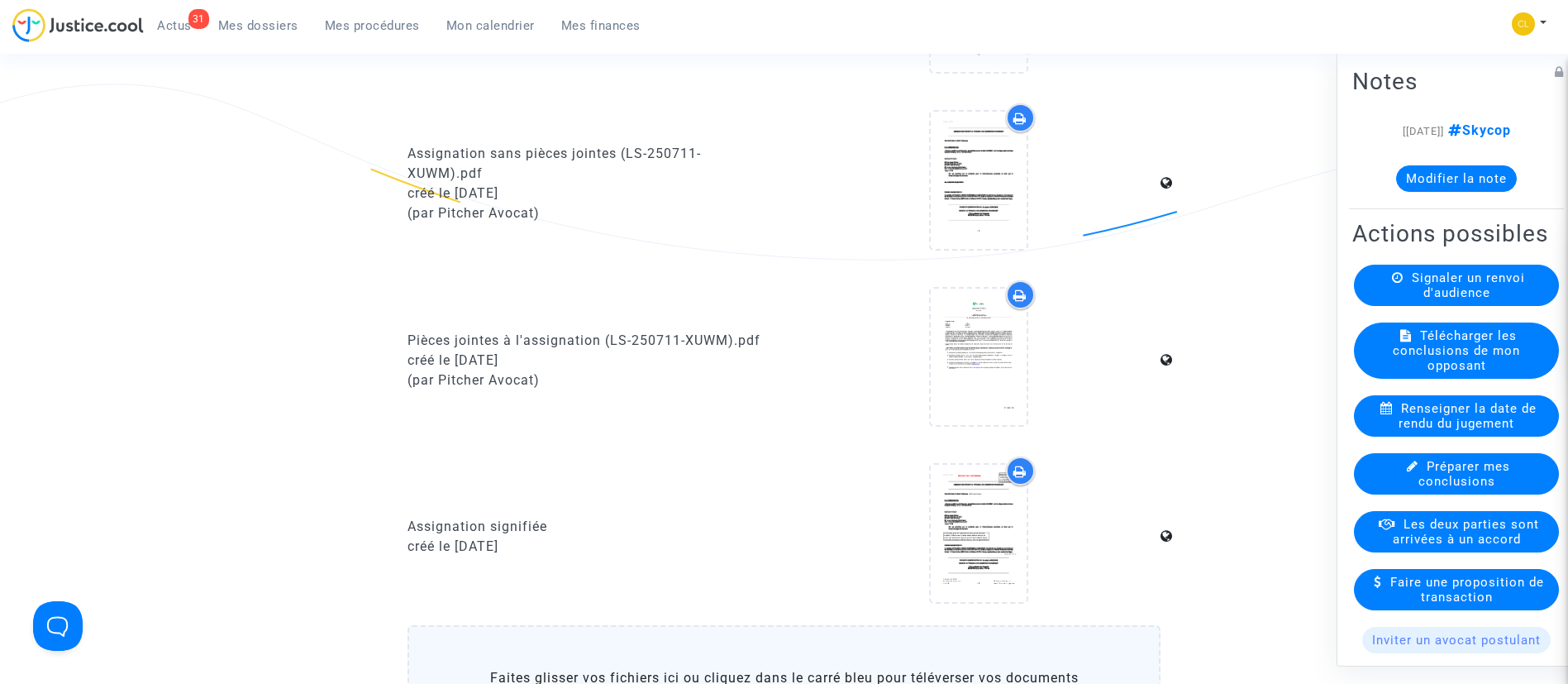
scroll to position [1284, 0]
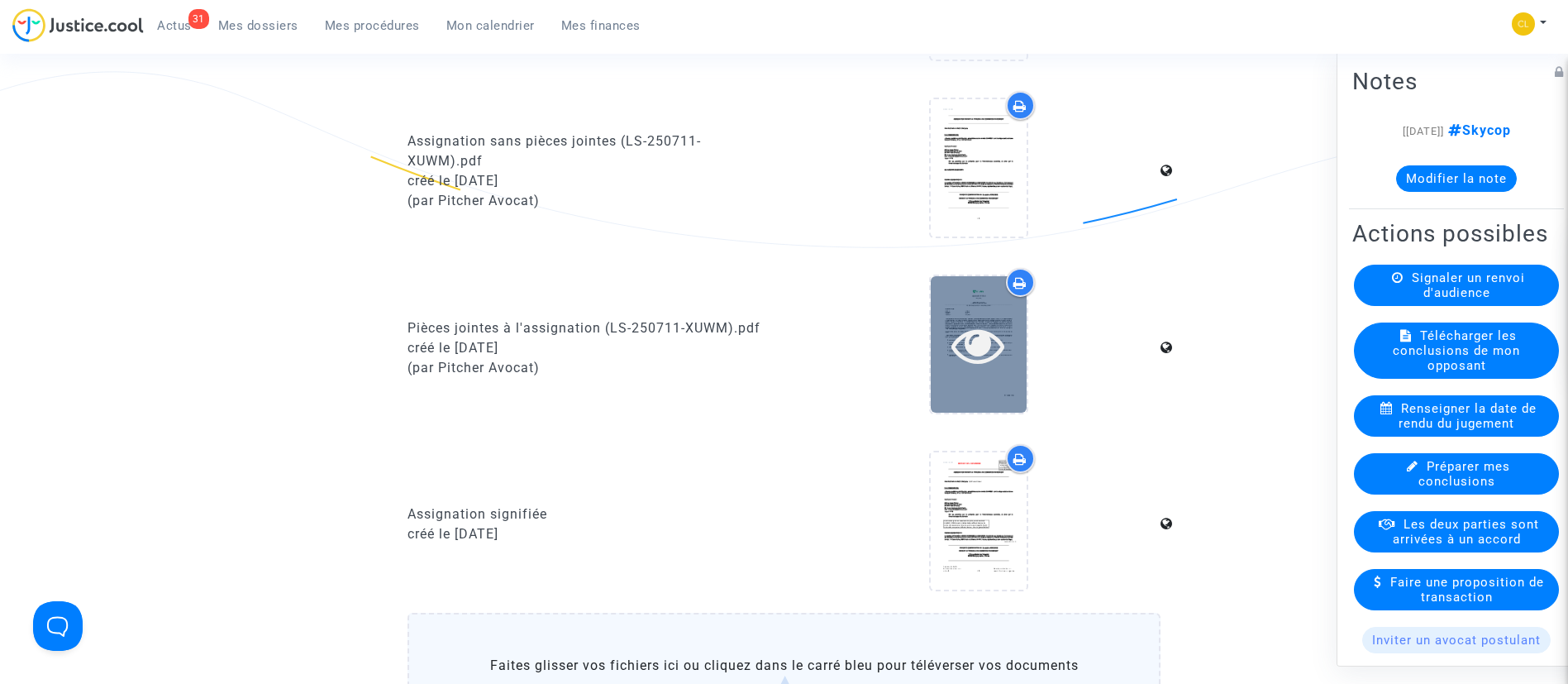
click at [949, 343] on div at bounding box center [978, 345] width 96 height 53
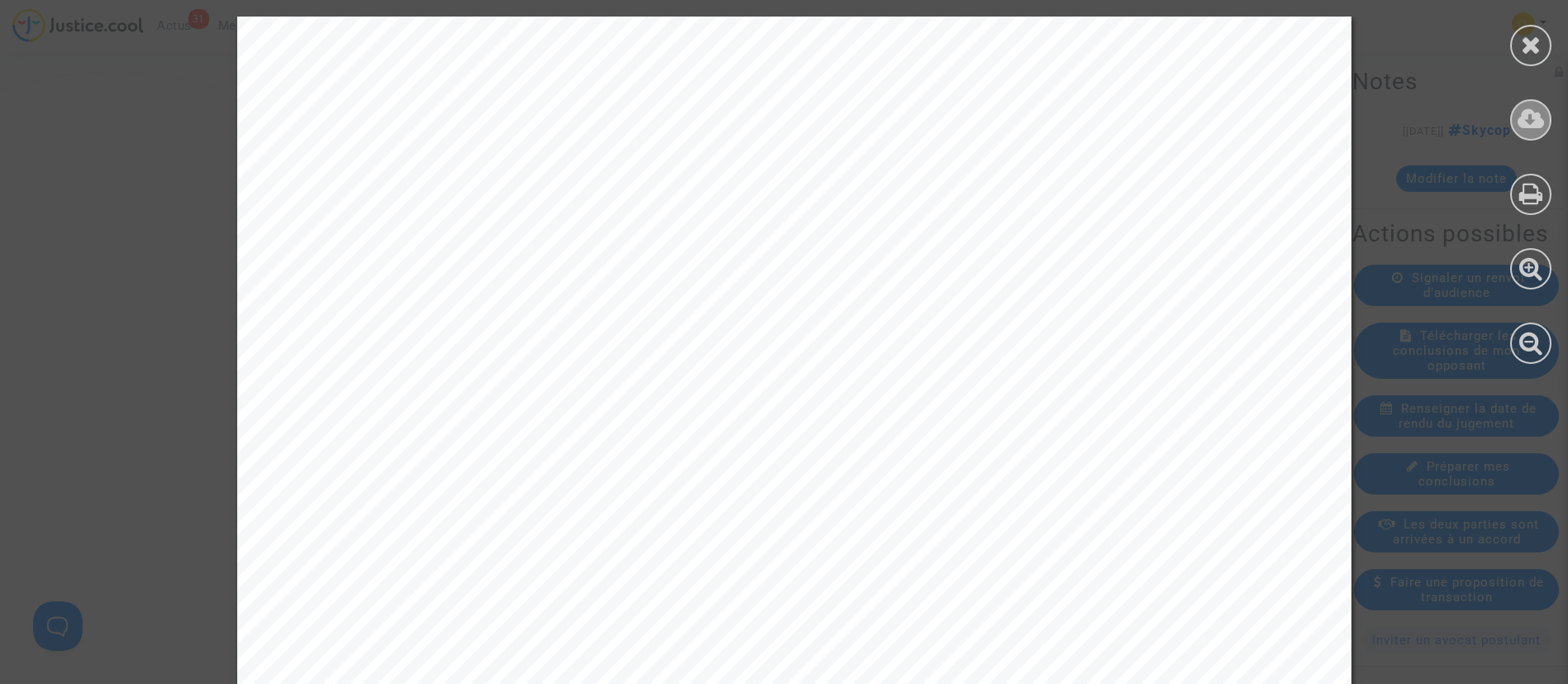
click at [1536, 117] on icon at bounding box center [1531, 118] width 27 height 25
click at [1531, 22] on div at bounding box center [1531, 190] width 75 height 380
click at [1525, 49] on icon at bounding box center [1532, 45] width 20 height 25
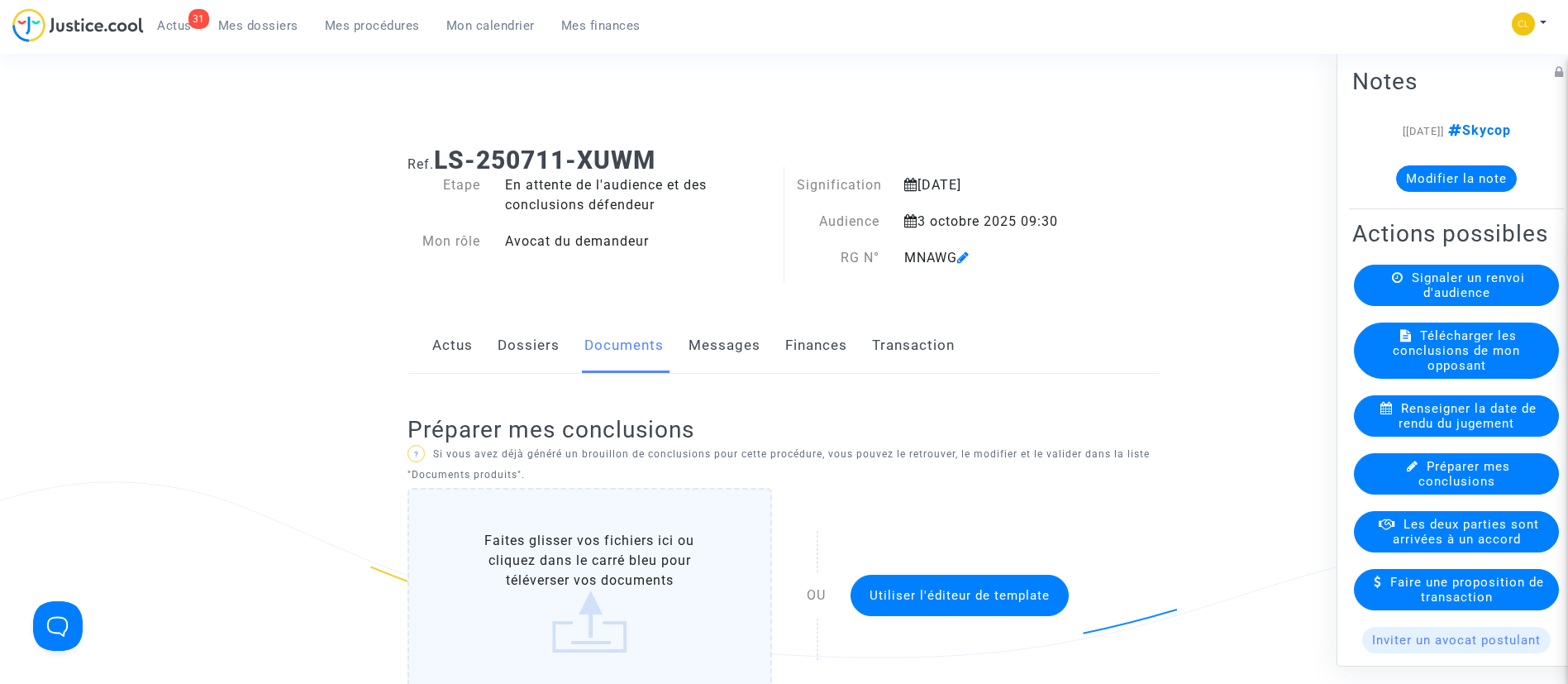
scroll to position [0, 0]
drag, startPoint x: 341, startPoint y: 21, endPoint x: 493, endPoint y: 49, distance: 154.6
click at [341, 21] on span "Mes procédures" at bounding box center [373, 26] width 95 height 15
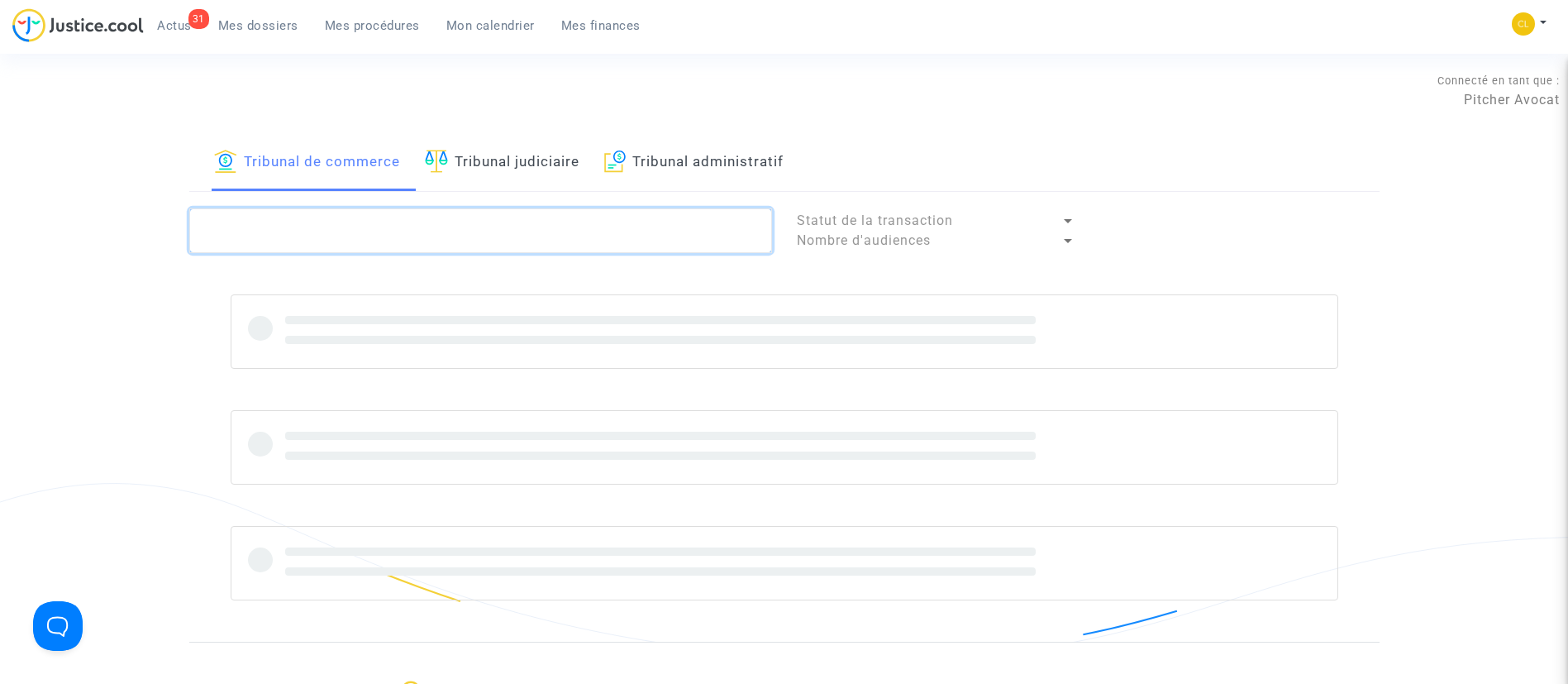
click at [455, 226] on textarea at bounding box center [481, 231] width 583 height 45
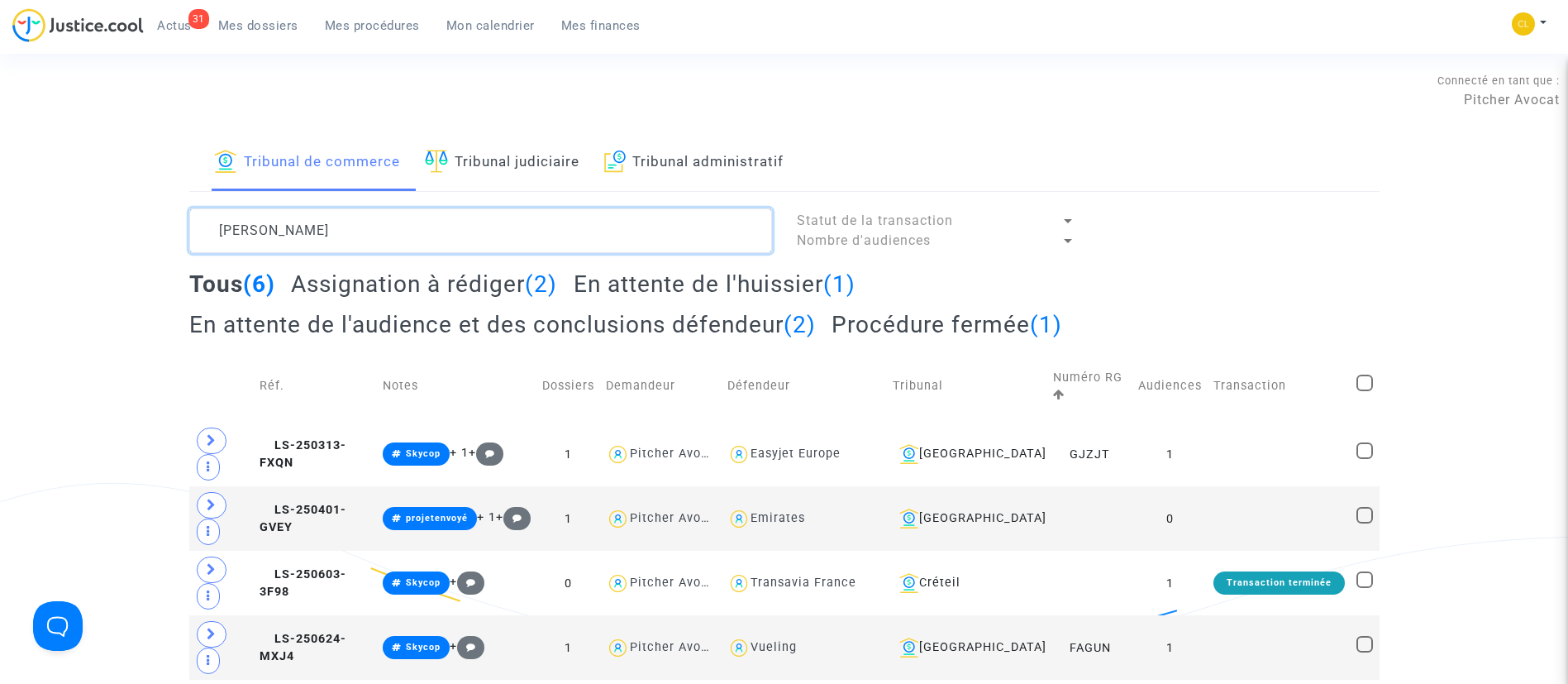
type textarea "[PERSON_NAME]"
click at [243, 34] on link "Mes dossiers" at bounding box center [258, 25] width 106 height 25
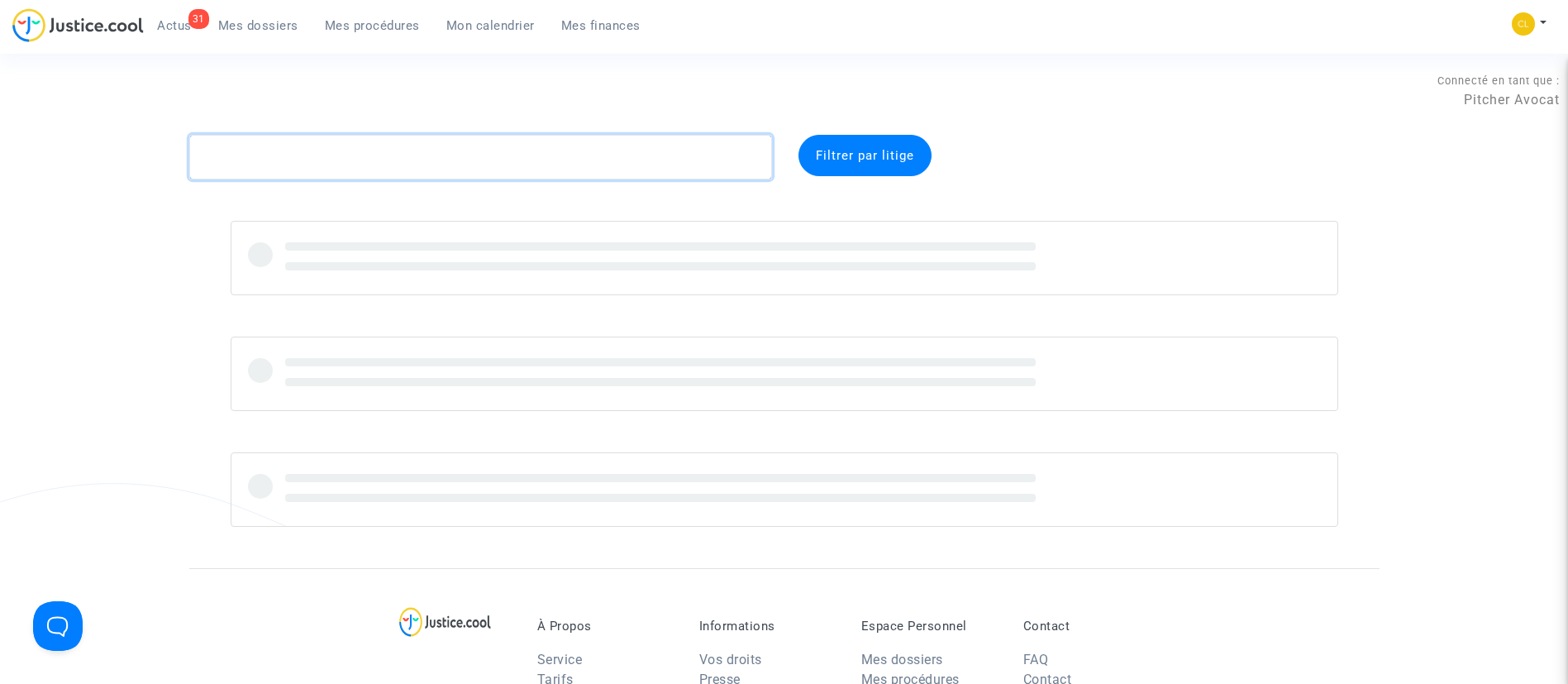
click at [307, 144] on textarea at bounding box center [481, 157] width 583 height 45
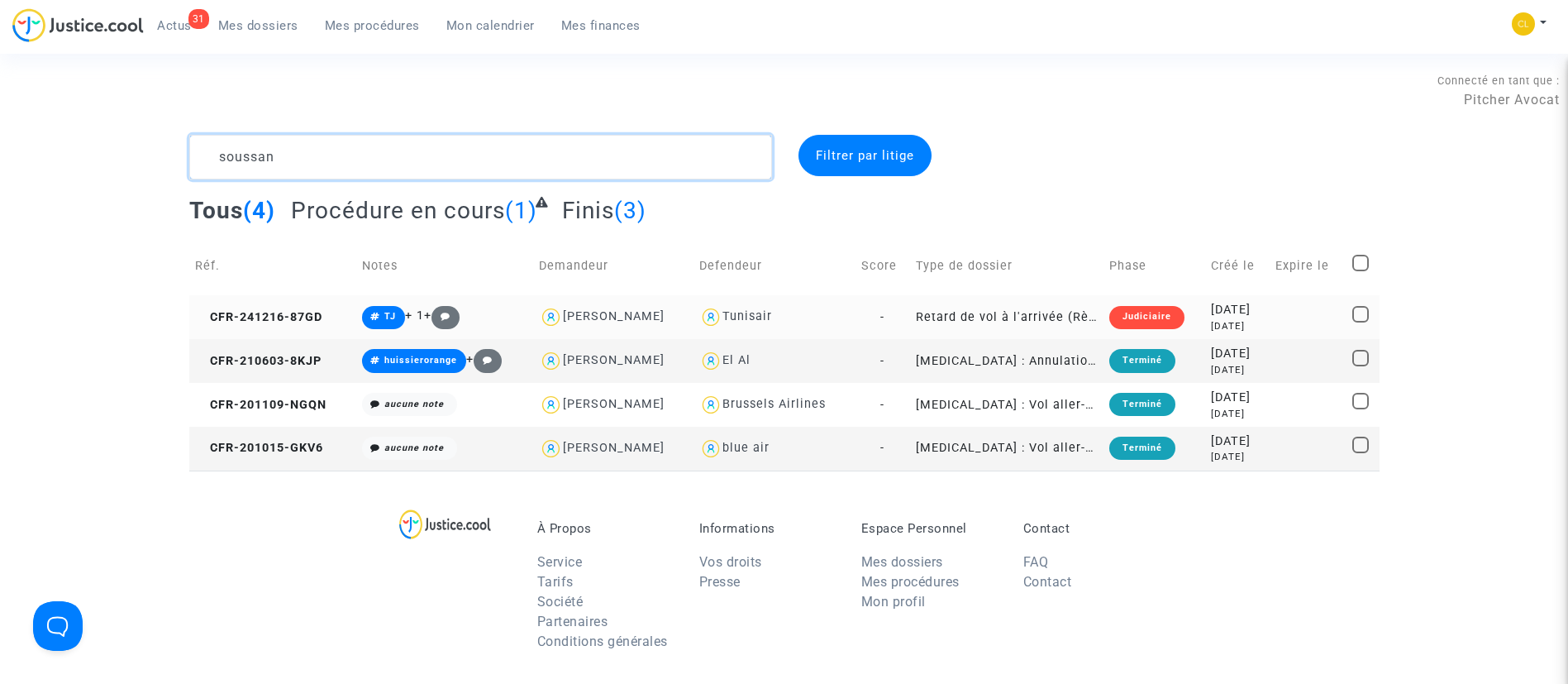
type textarea "soussan"
click at [1211, 301] on div "[DATE]" at bounding box center [1237, 310] width 53 height 19
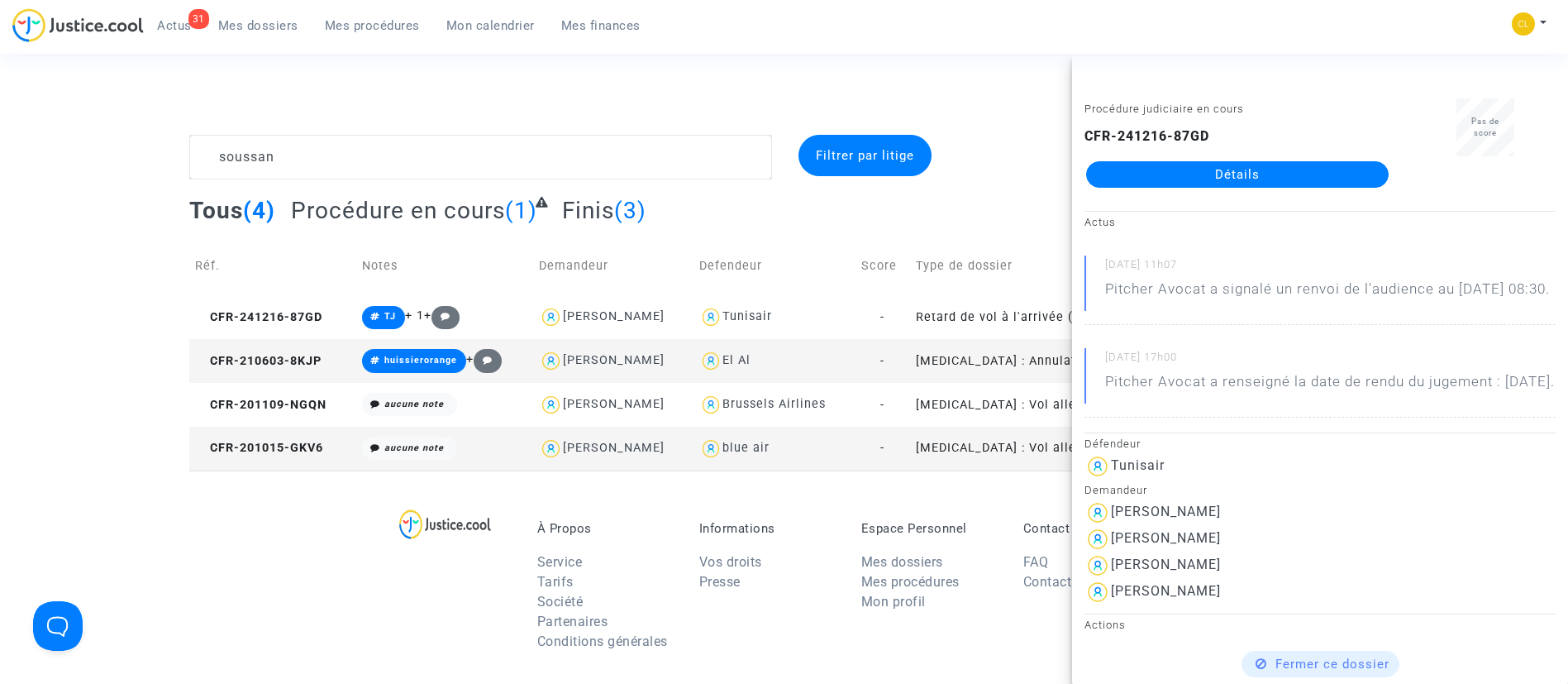
click at [1152, 167] on link "Détails" at bounding box center [1237, 174] width 303 height 26
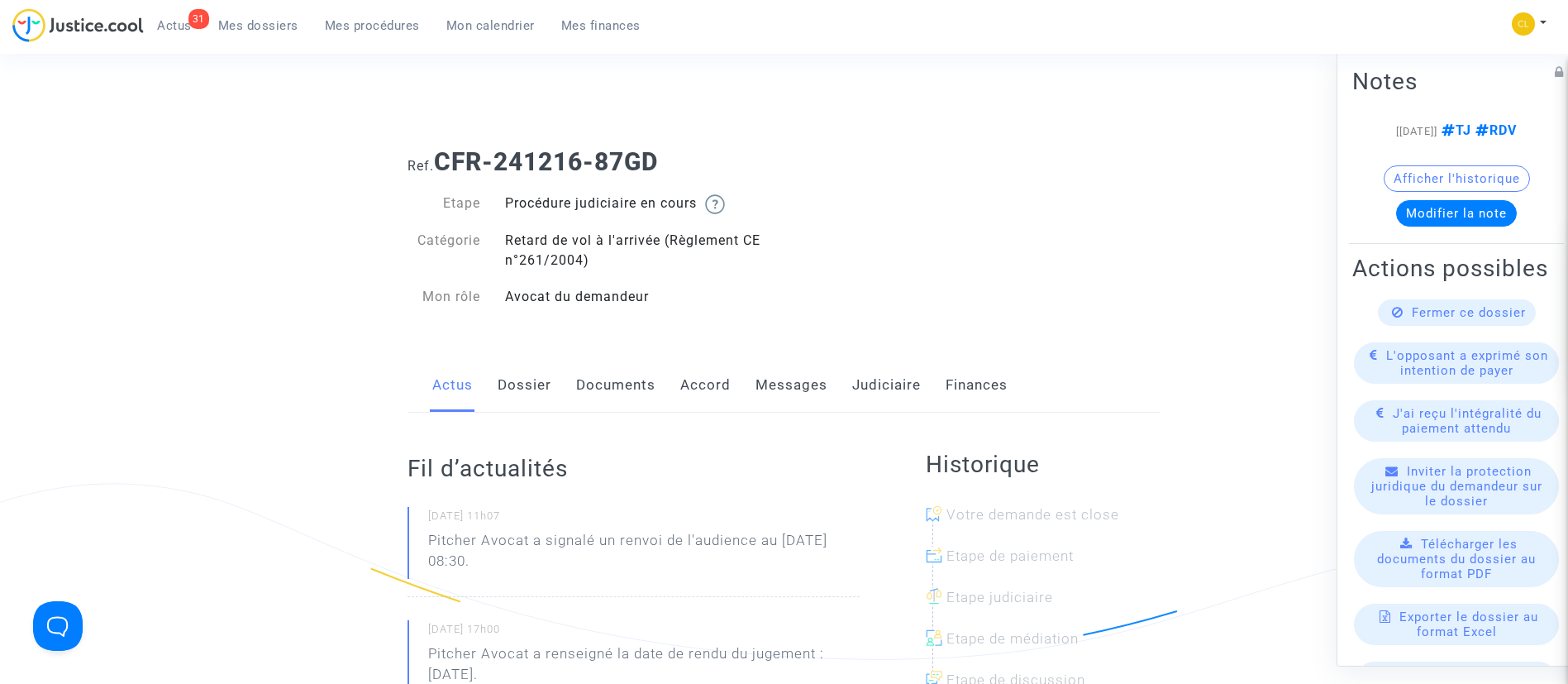
click at [554, 400] on div "Actus Dossier Documents Accord Messages Judiciaire Finances" at bounding box center [784, 385] width 753 height 55
click at [529, 379] on link "Dossier" at bounding box center [525, 385] width 54 height 55
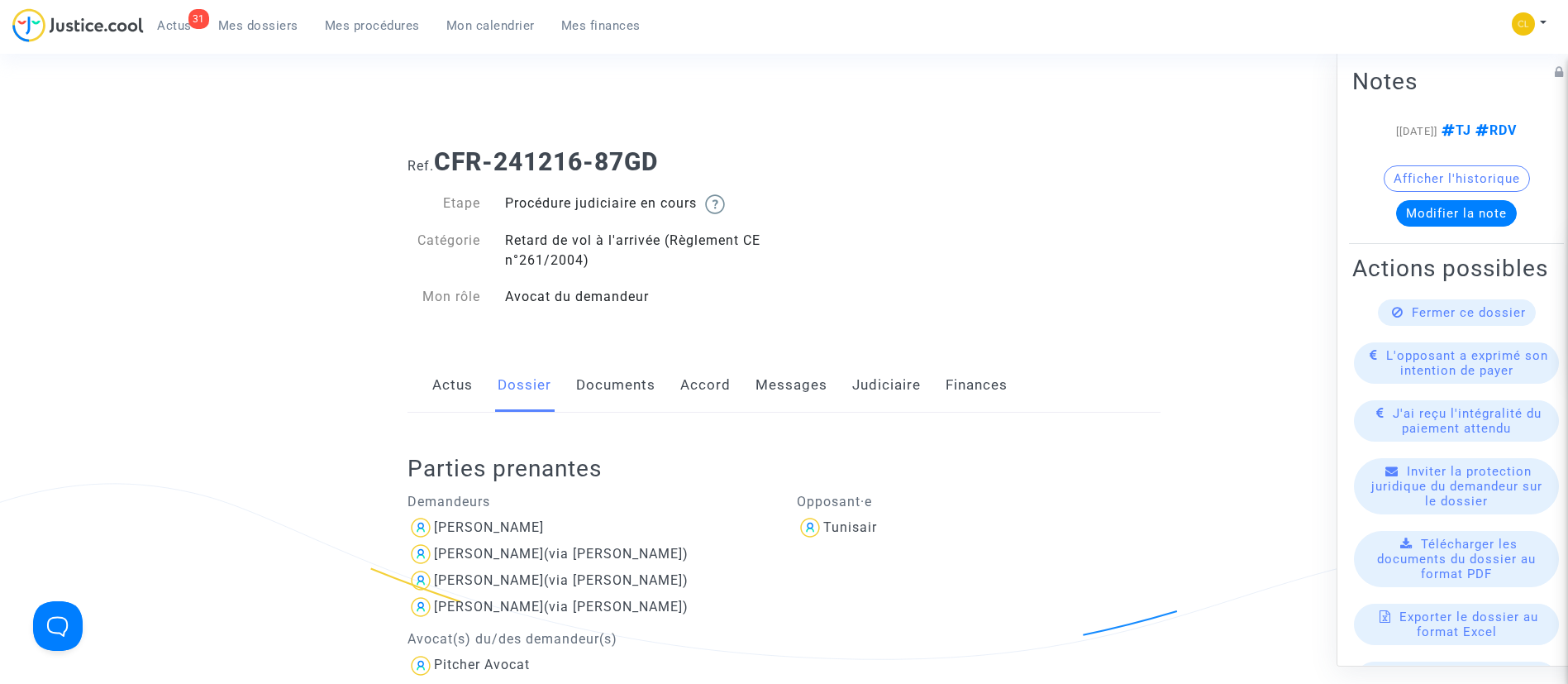
click at [869, 377] on link "Judiciaire" at bounding box center [887, 385] width 69 height 55
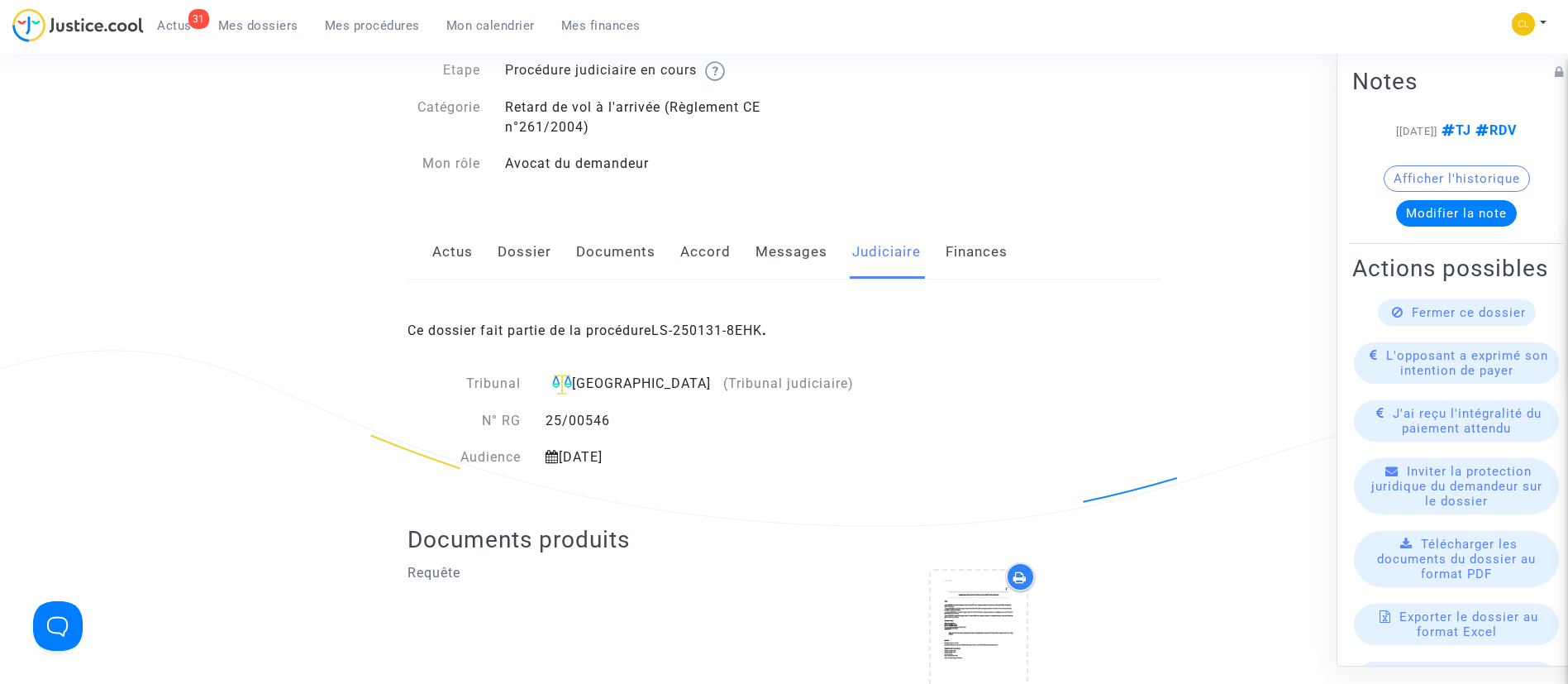
scroll to position [124, 0]
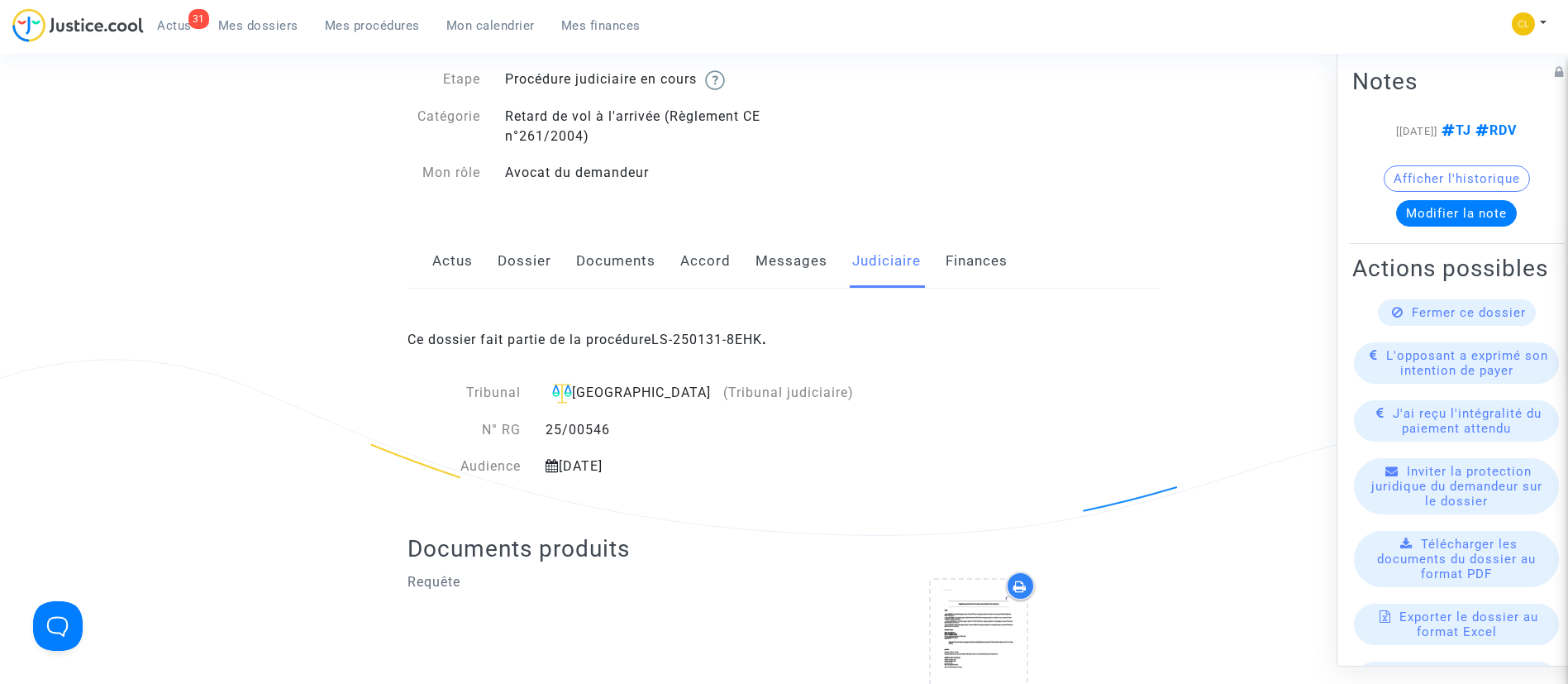
click at [451, 265] on link "Actus" at bounding box center [452, 261] width 40 height 55
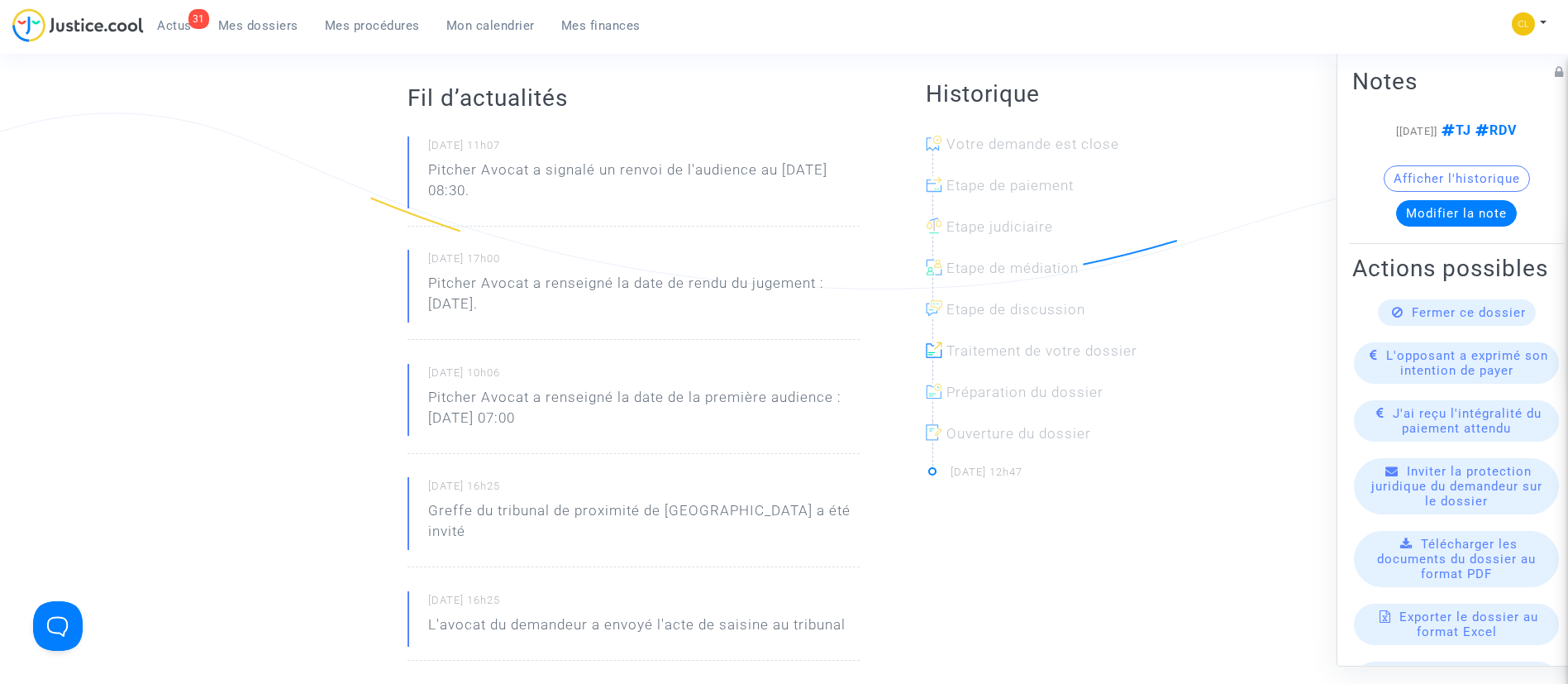
scroll to position [124, 0]
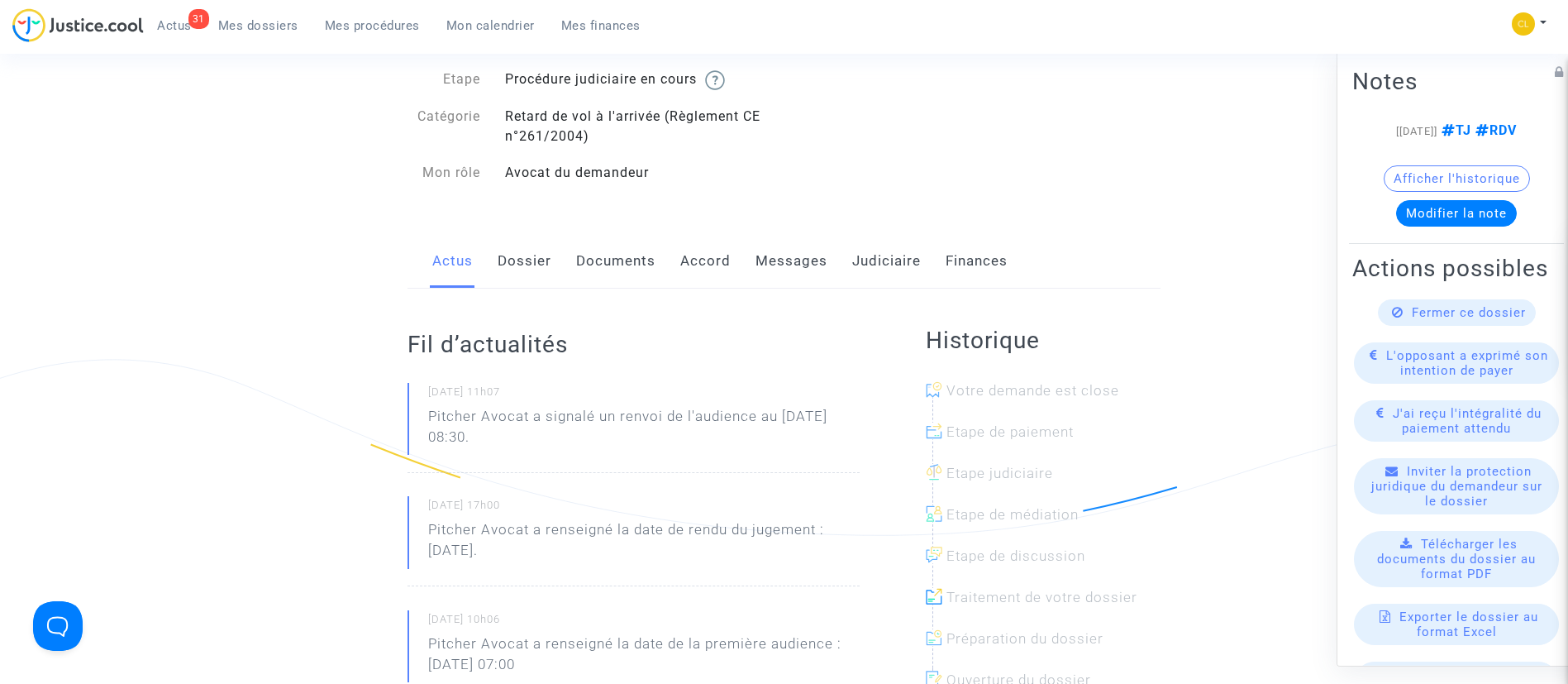
click at [511, 264] on link "Dossier" at bounding box center [525, 261] width 54 height 55
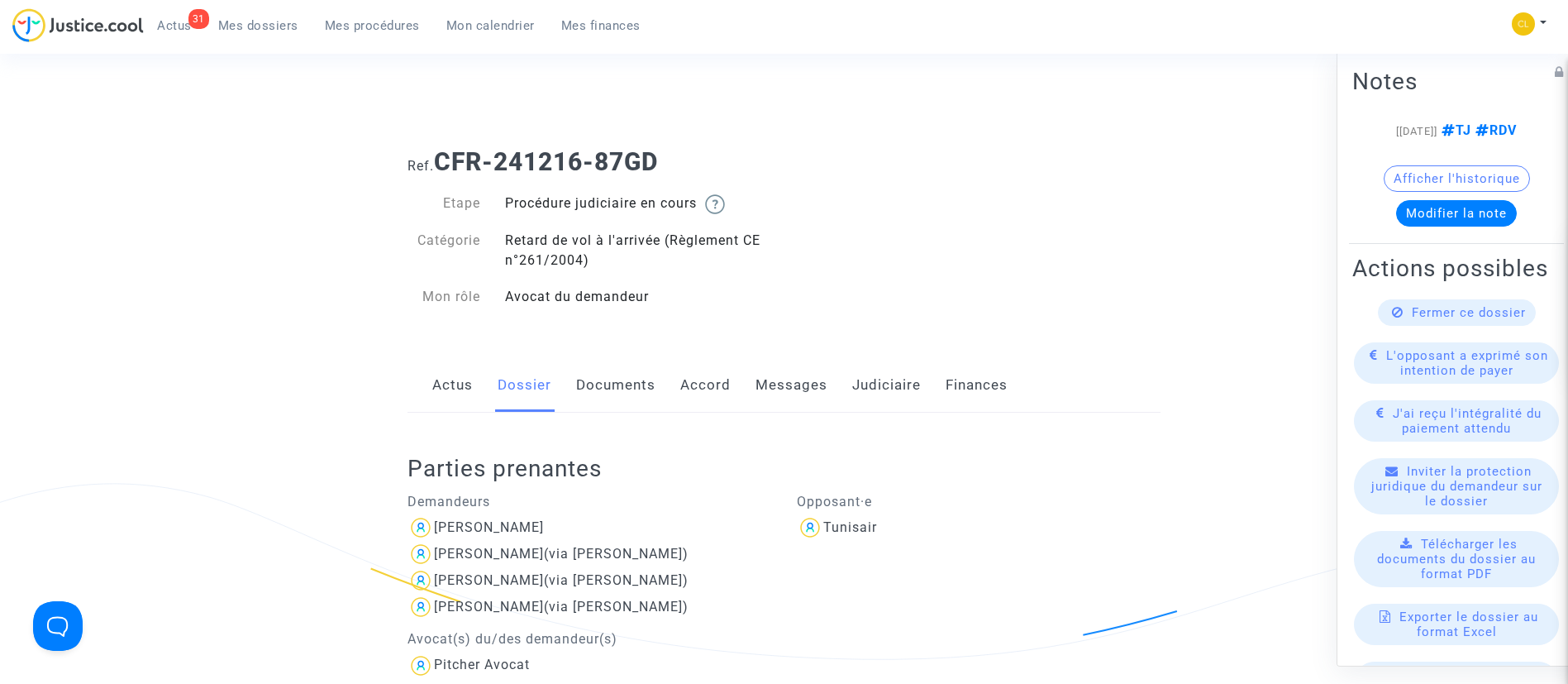
click at [879, 382] on link "Judiciaire" at bounding box center [887, 385] width 69 height 55
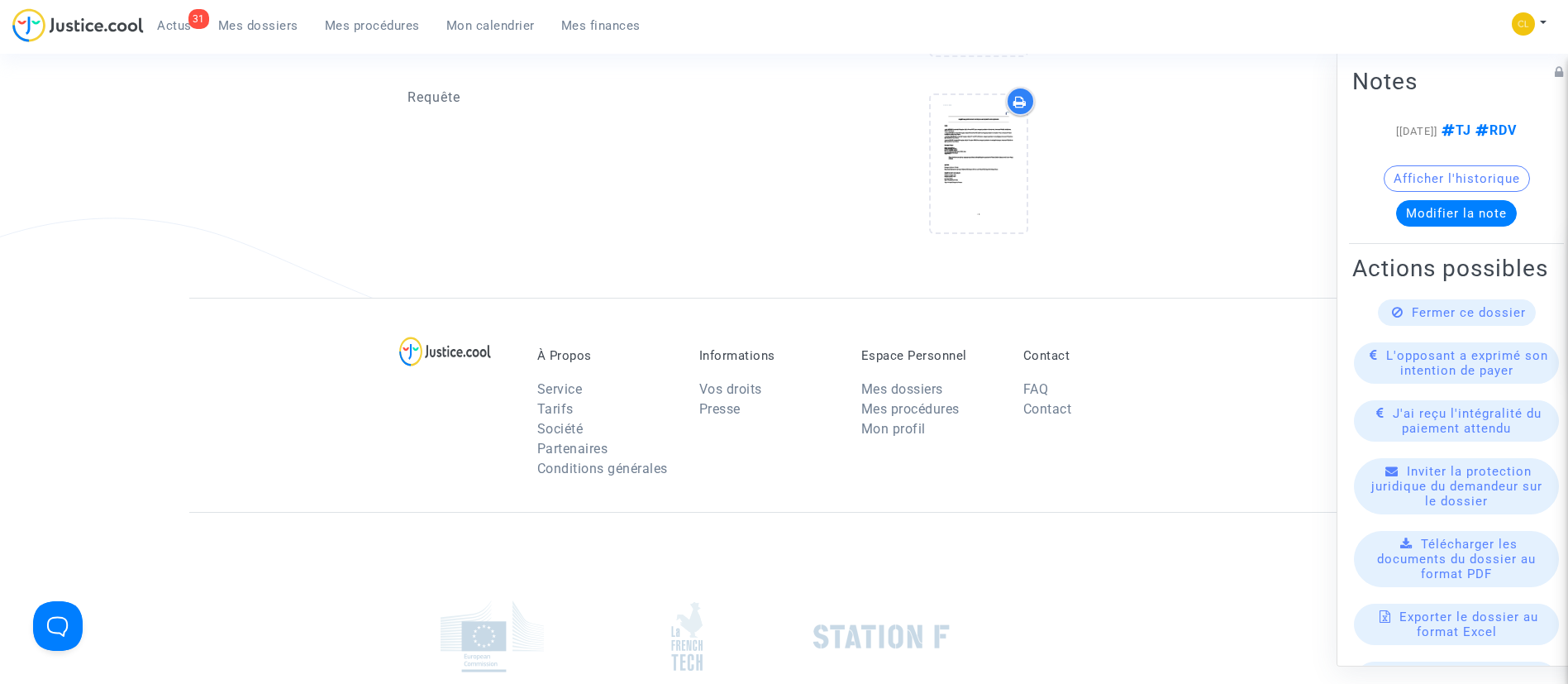
scroll to position [869, 0]
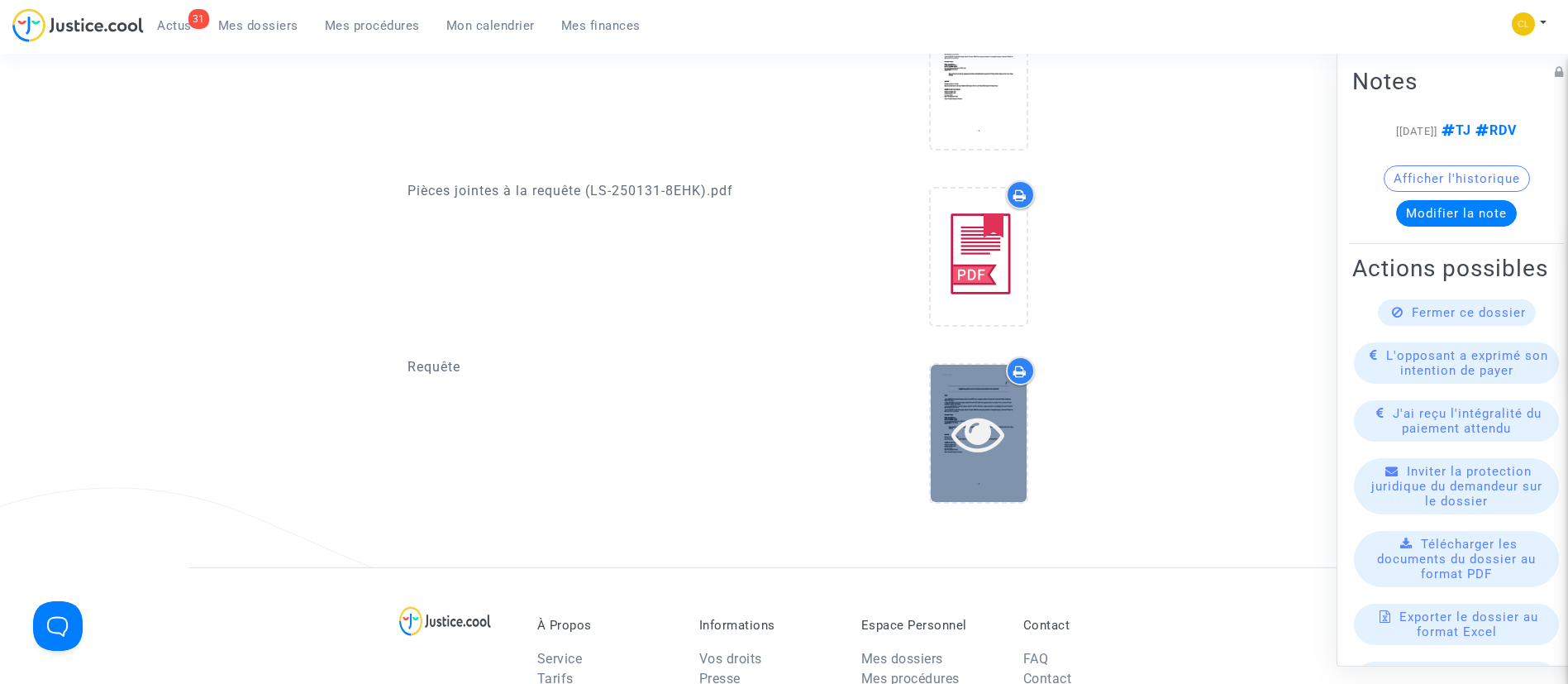
click at [998, 456] on icon at bounding box center [978, 433] width 54 height 53
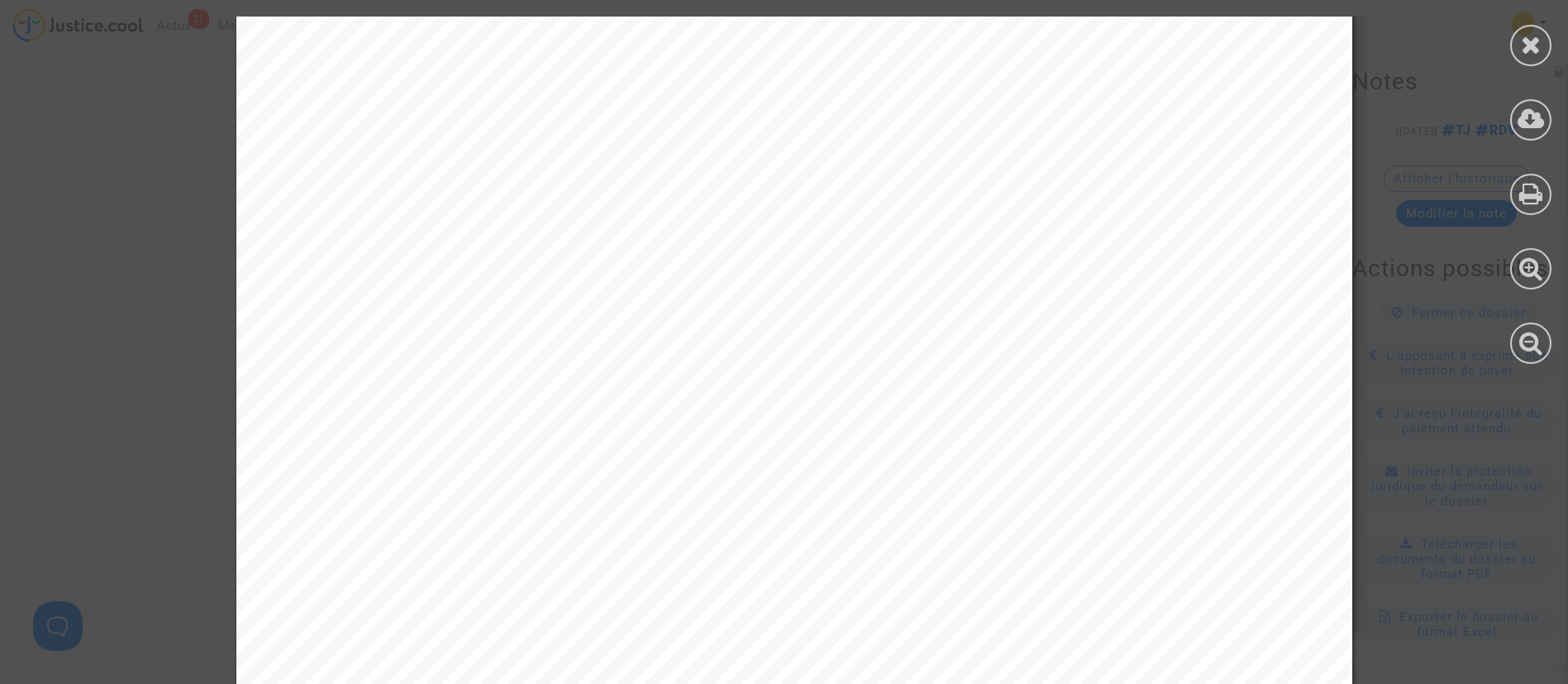
scroll to position [11658, 0]
click at [1508, 42] on div at bounding box center [1531, 190] width 75 height 380
click at [1534, 42] on icon at bounding box center [1532, 45] width 20 height 25
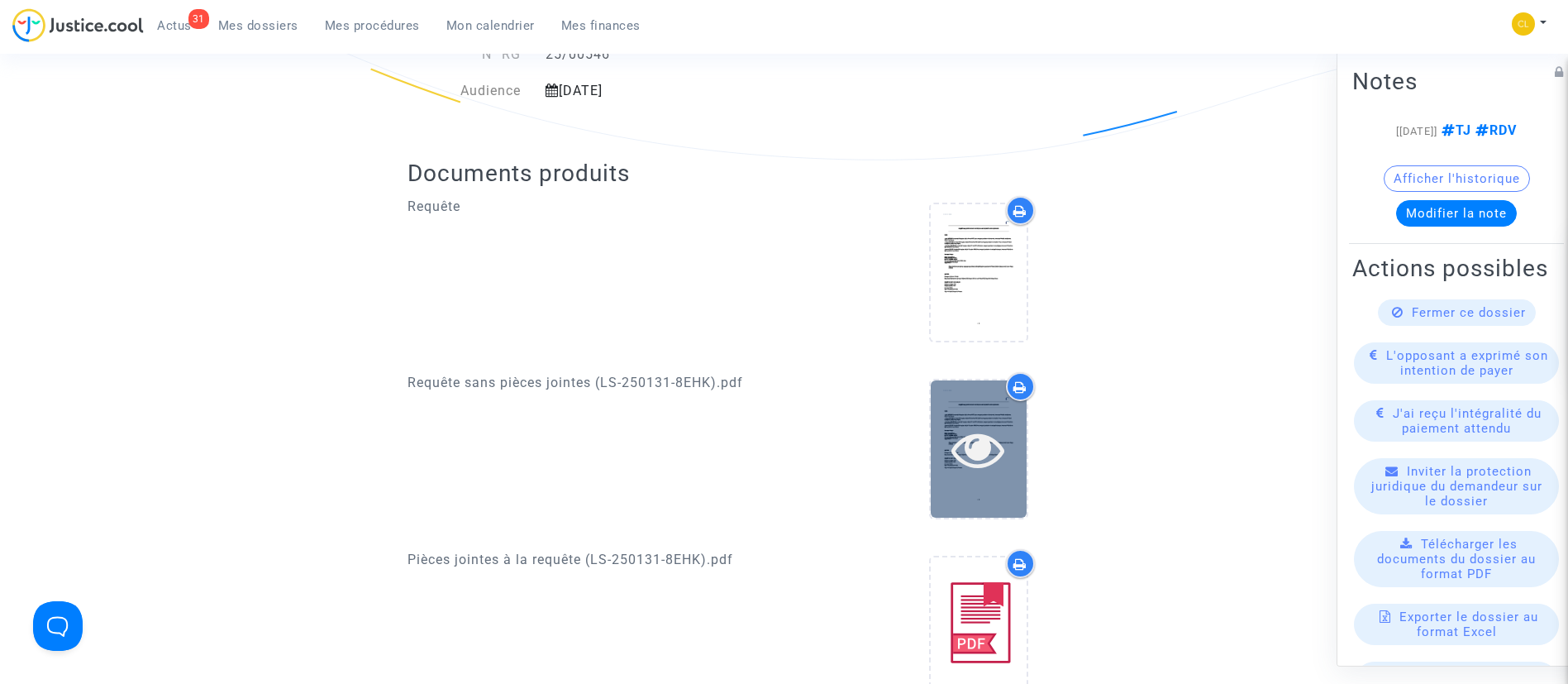
scroll to position [496, 0]
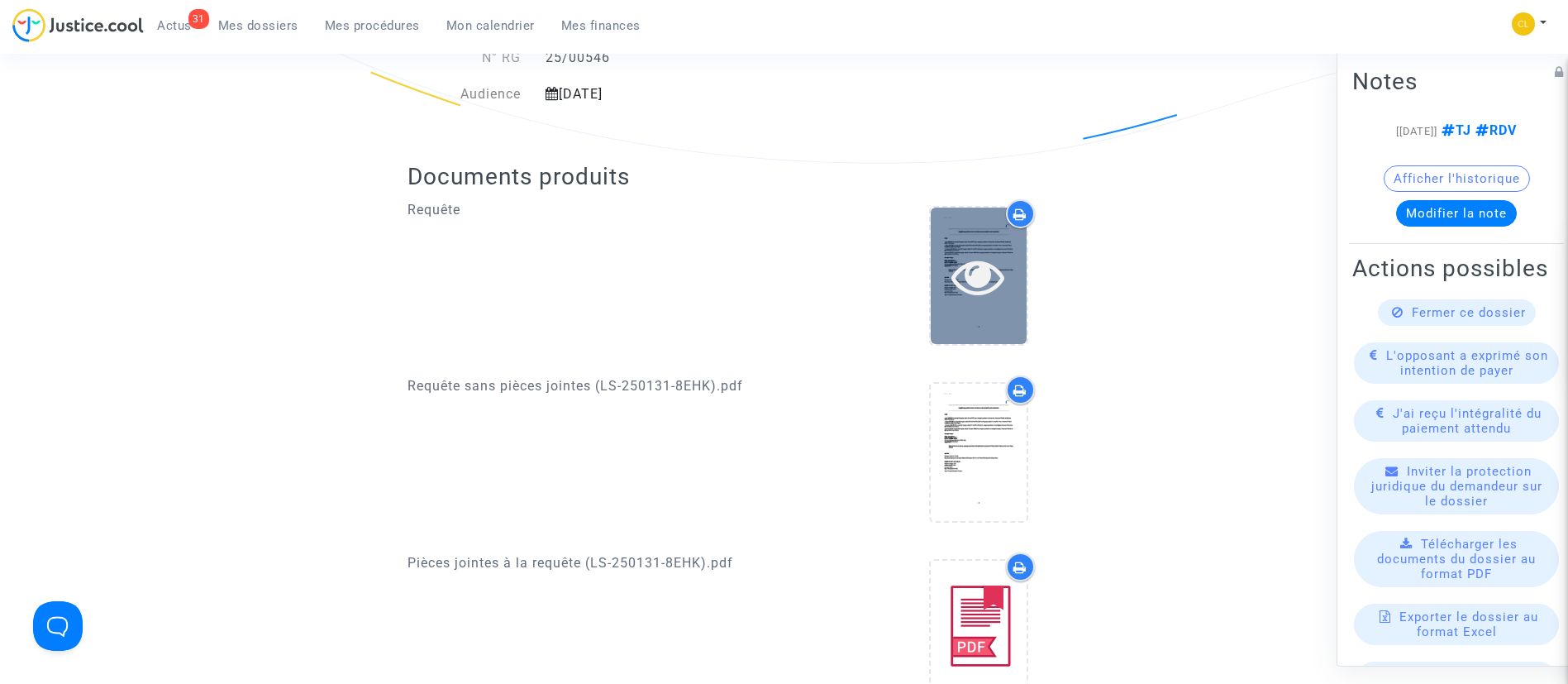
drag, startPoint x: 977, startPoint y: 267, endPoint x: 988, endPoint y: 255, distance: 16.3
click at [982, 262] on icon at bounding box center [978, 276] width 54 height 53
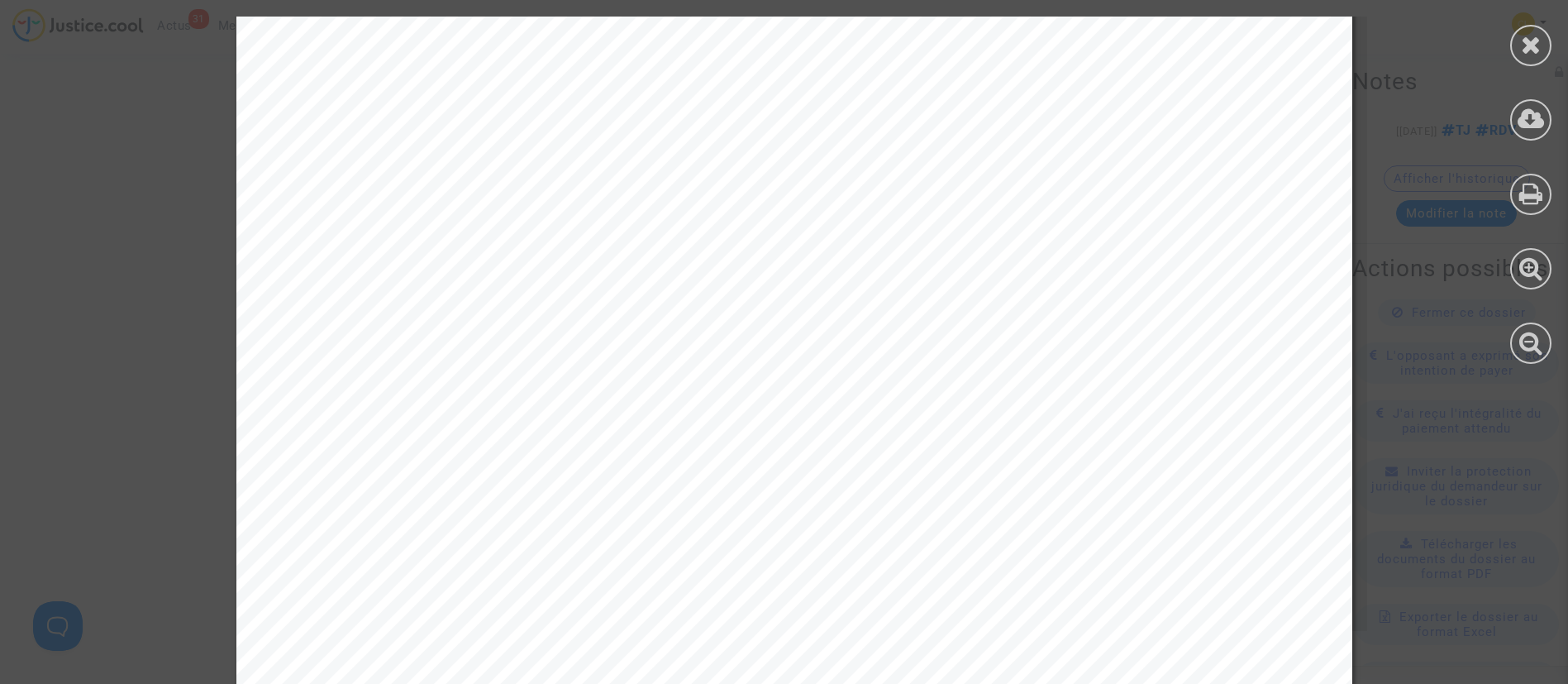
scroll to position [11658, 0]
click at [1515, 46] on div at bounding box center [1531, 46] width 41 height 41
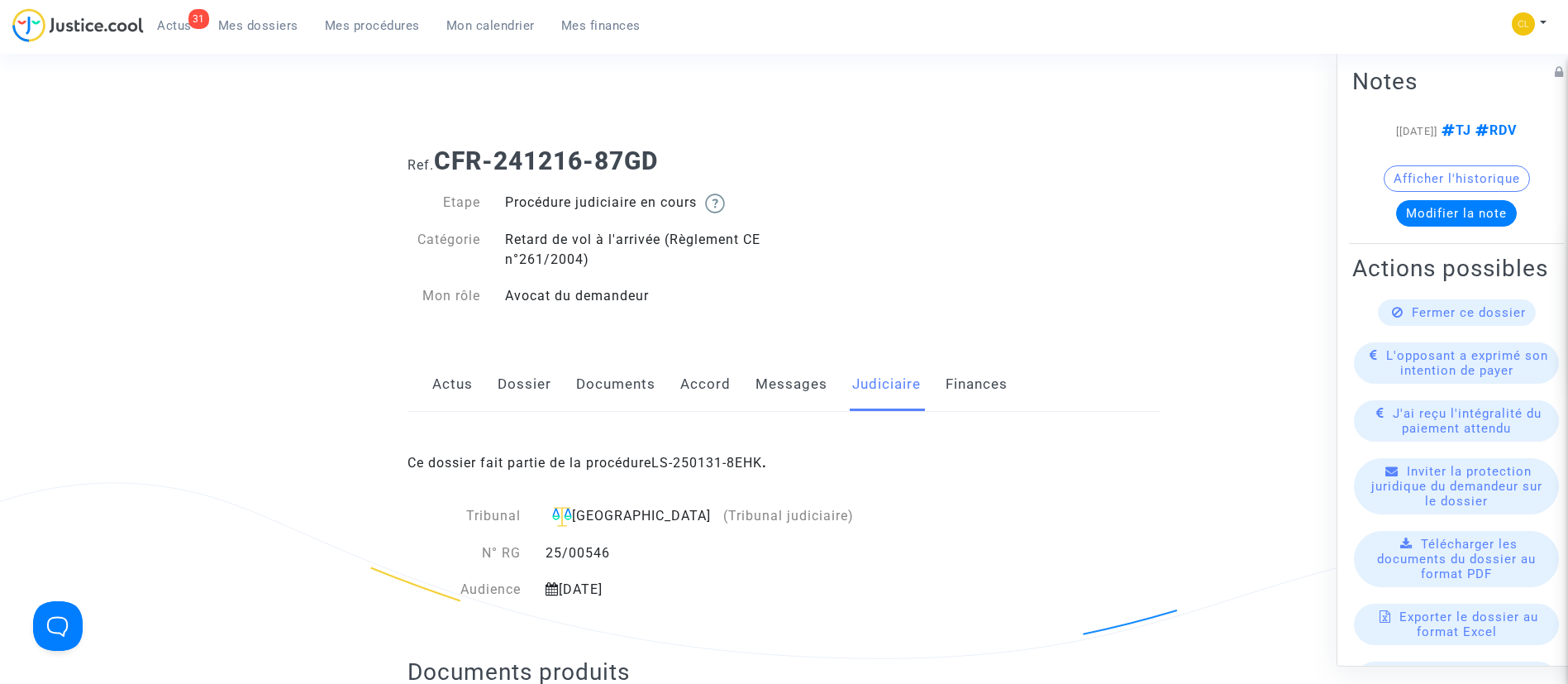
scroll to position [0, 0]
drag, startPoint x: 390, startPoint y: 22, endPoint x: 376, endPoint y: 121, distance: 100.0
click at [390, 22] on span "Mes procédures" at bounding box center [373, 26] width 95 height 15
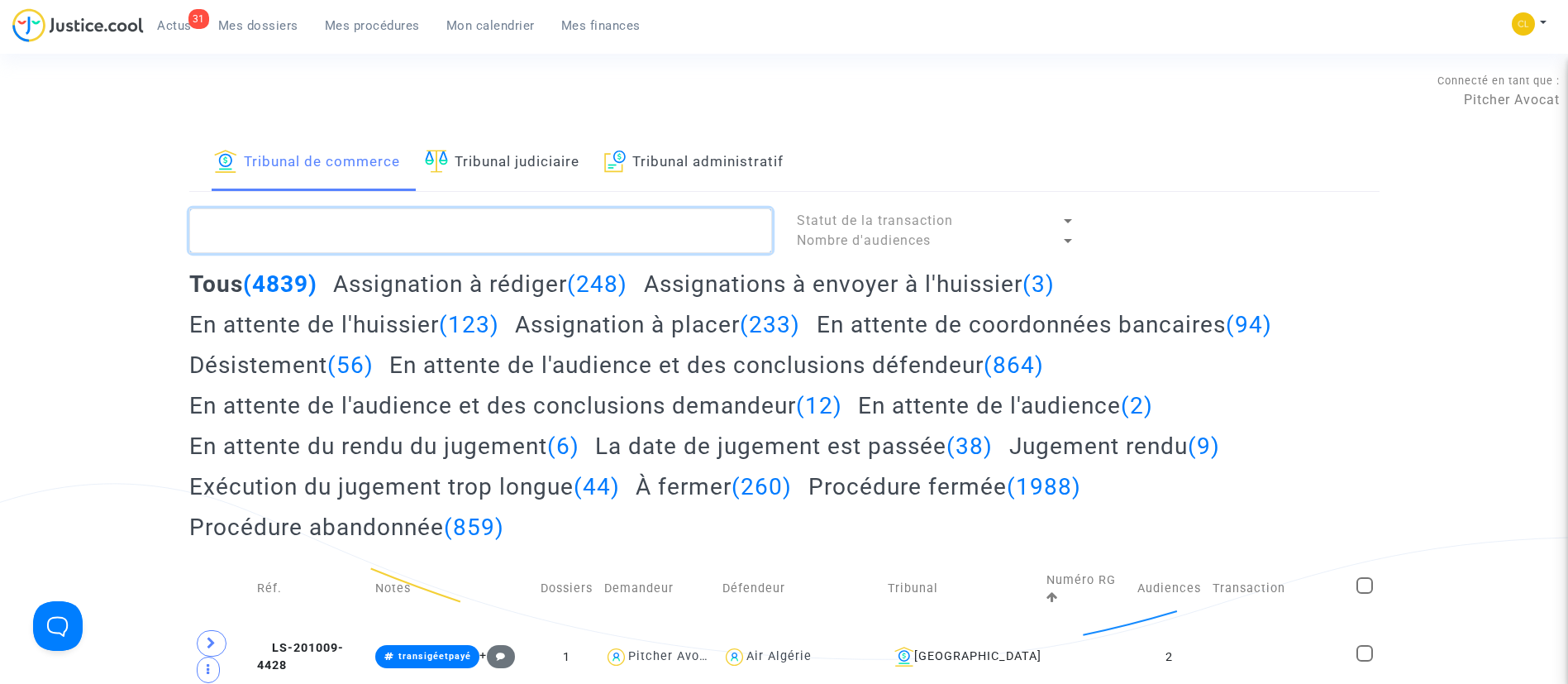
click at [555, 216] on textarea at bounding box center [481, 231] width 583 height 45
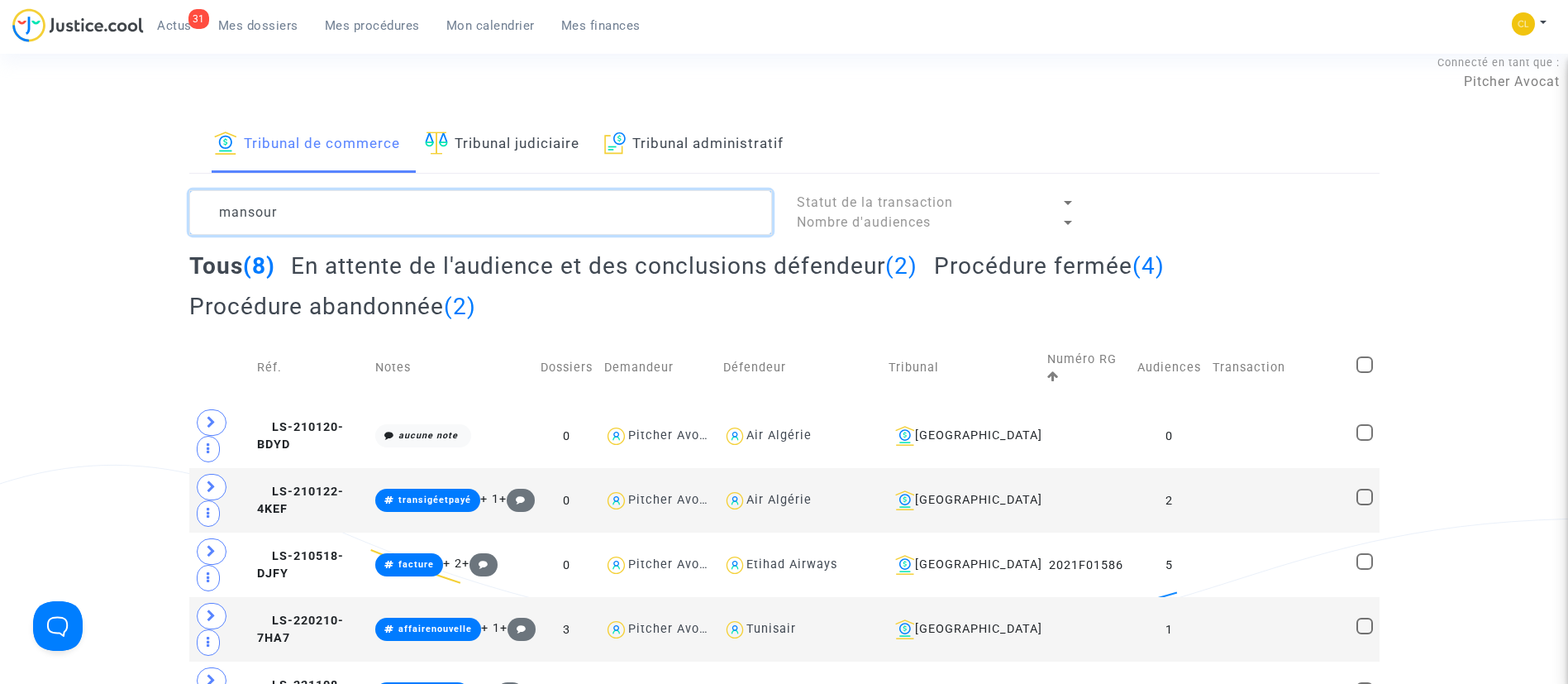
scroll to position [372, 0]
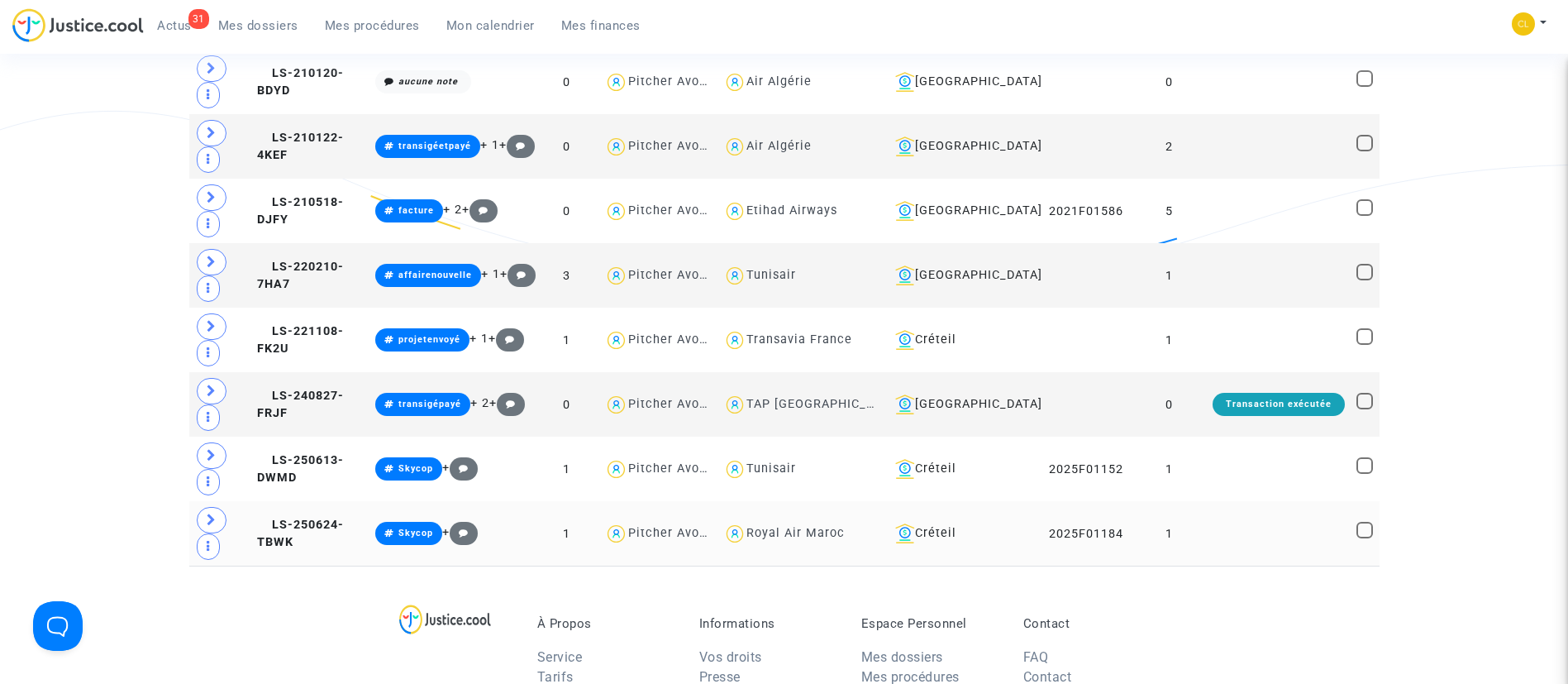
type textarea "mansour"
click at [1328, 501] on td at bounding box center [1278, 533] width 143 height 64
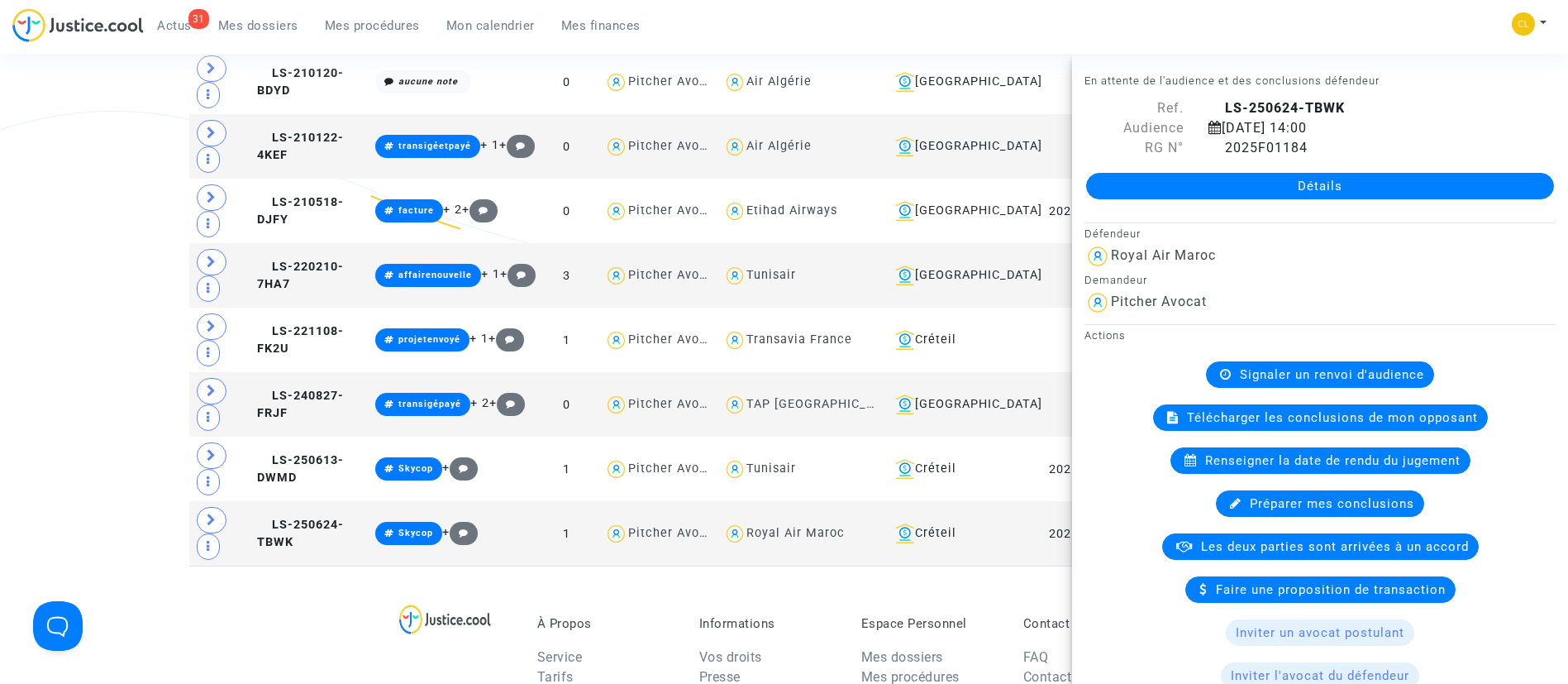
click at [1251, 183] on link "Détails" at bounding box center [1320, 185] width 468 height 26
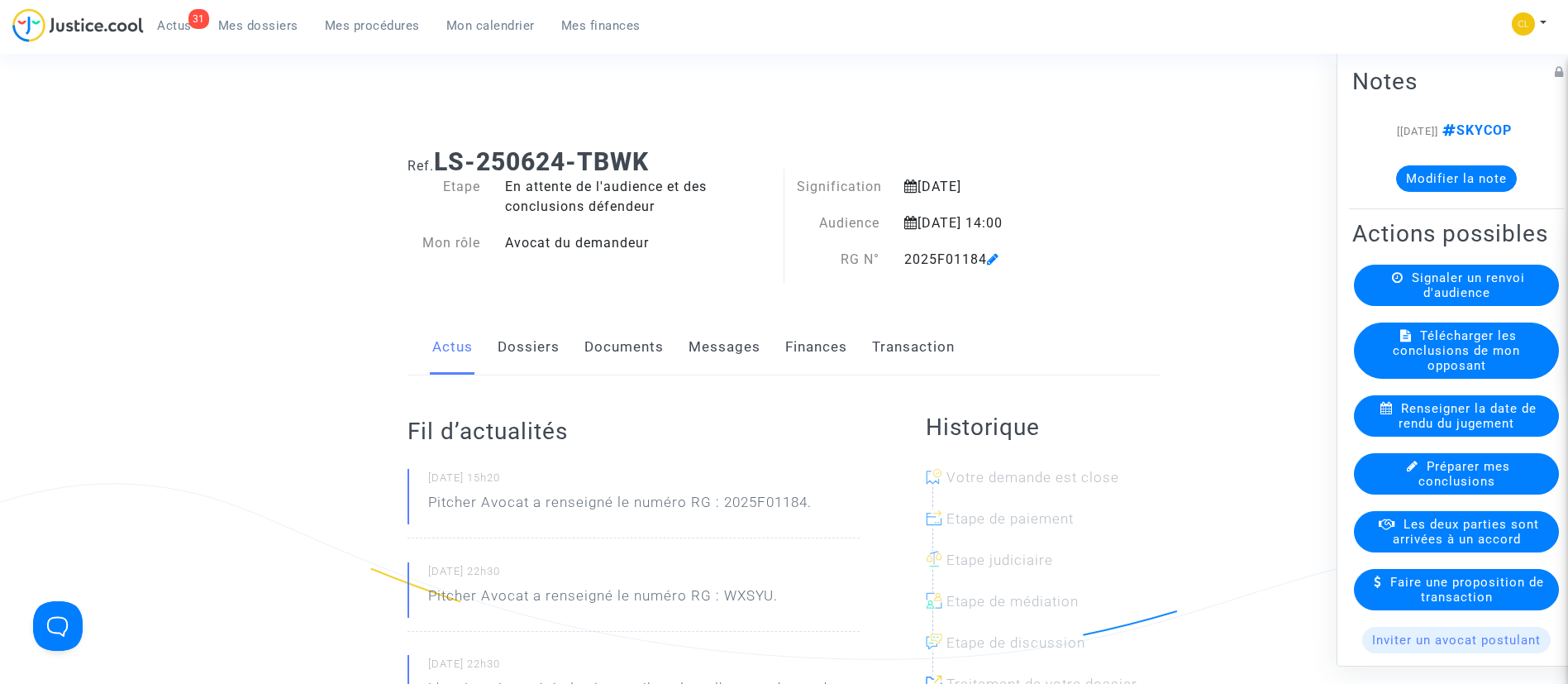
click at [593, 335] on link "Documents" at bounding box center [623, 347] width 79 height 55
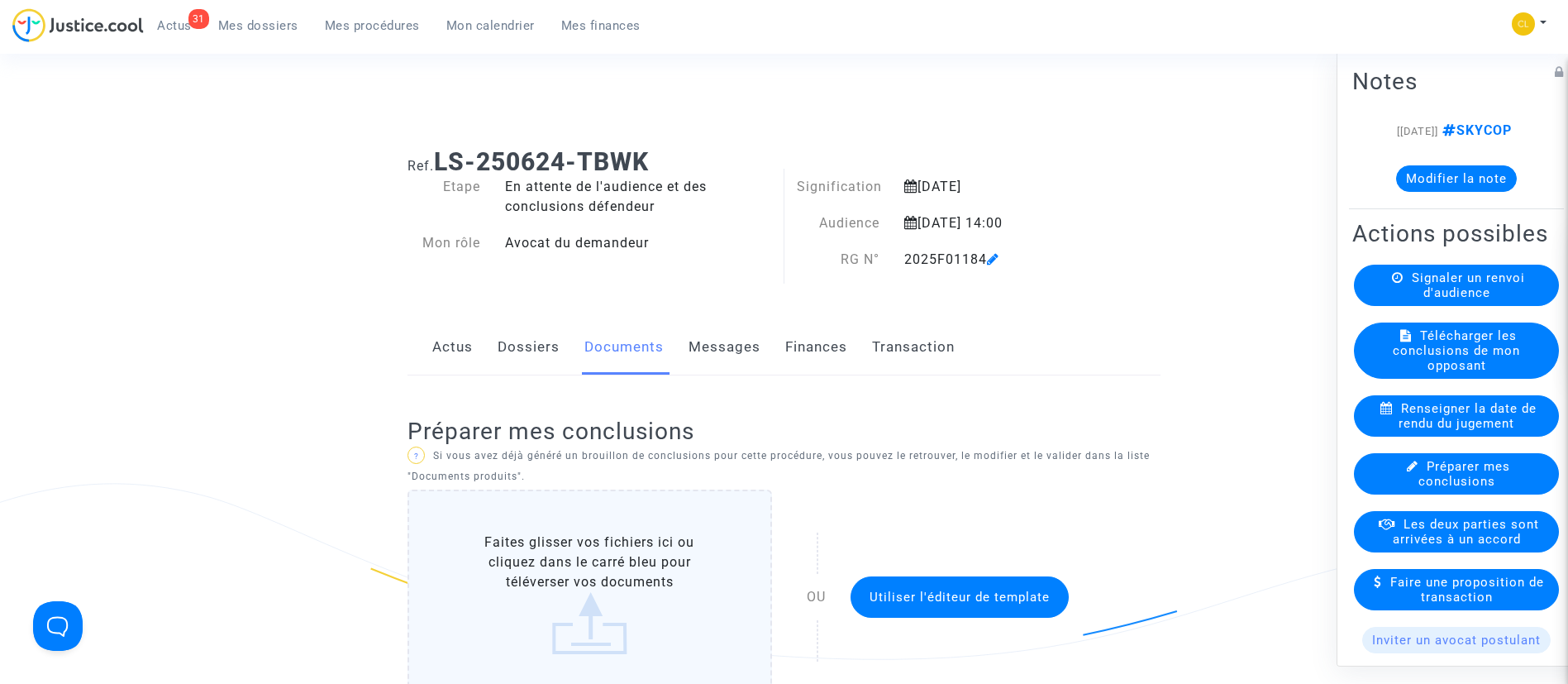
click at [516, 362] on link "Dossiers" at bounding box center [528, 347] width 62 height 55
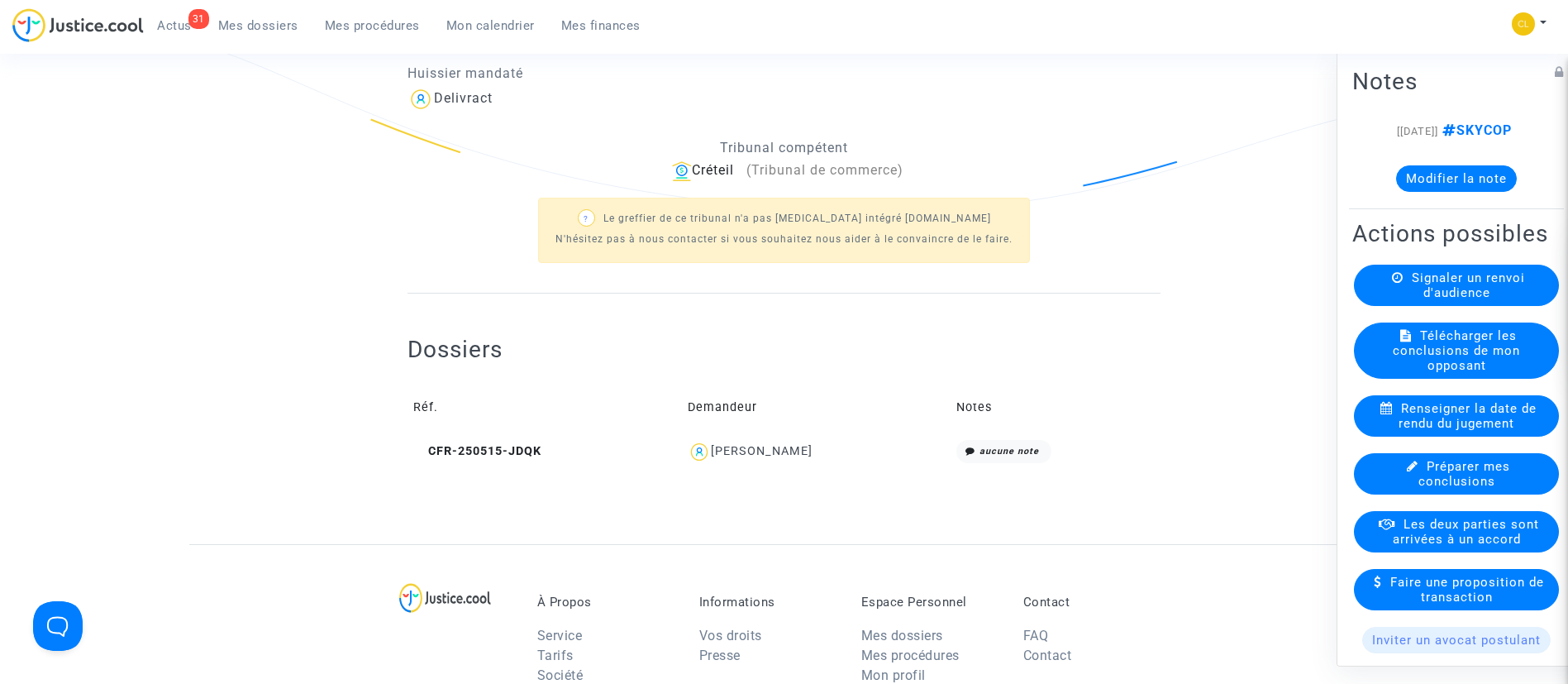
scroll to position [427, 0]
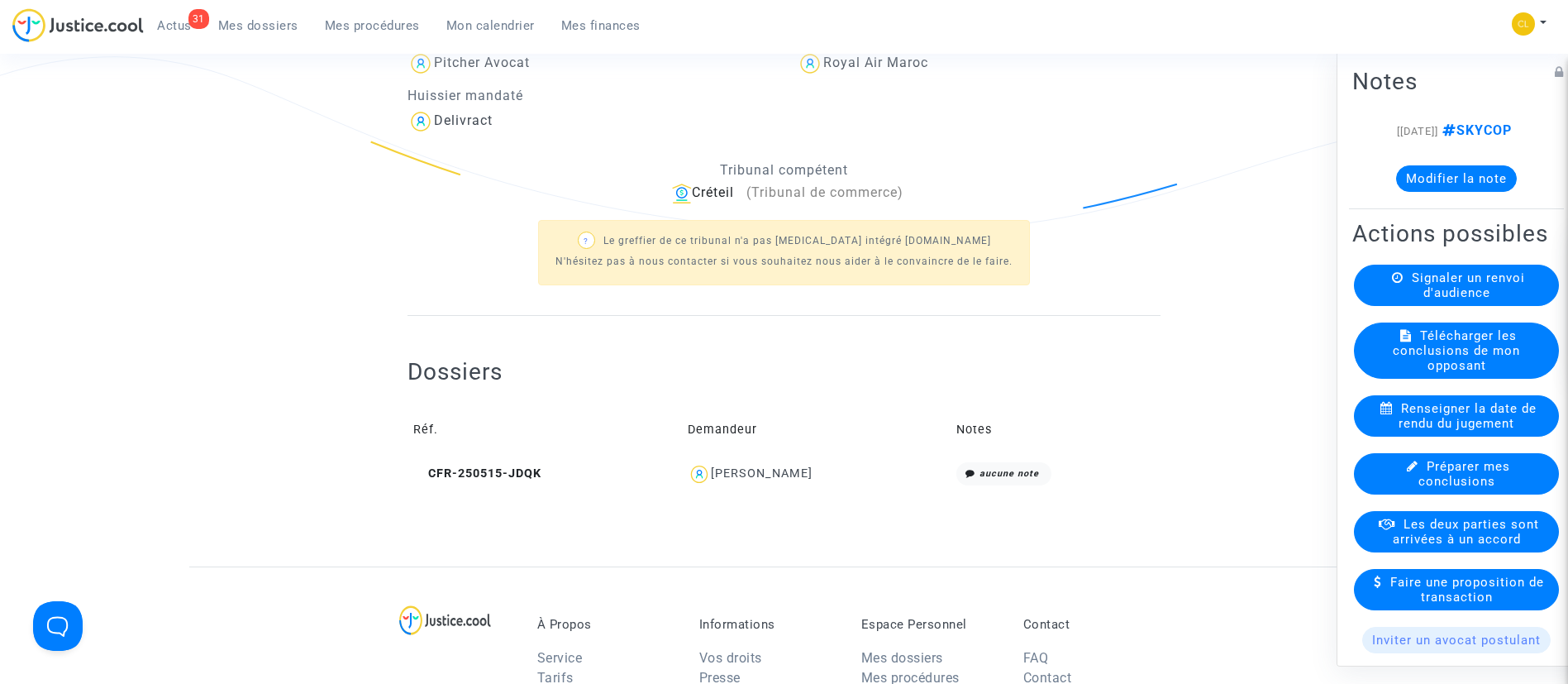
drag, startPoint x: 834, startPoint y: 468, endPoint x: 807, endPoint y: 449, distance: 33.0
click at [812, 468] on div "[PERSON_NAME]" at bounding box center [761, 472] width 102 height 14
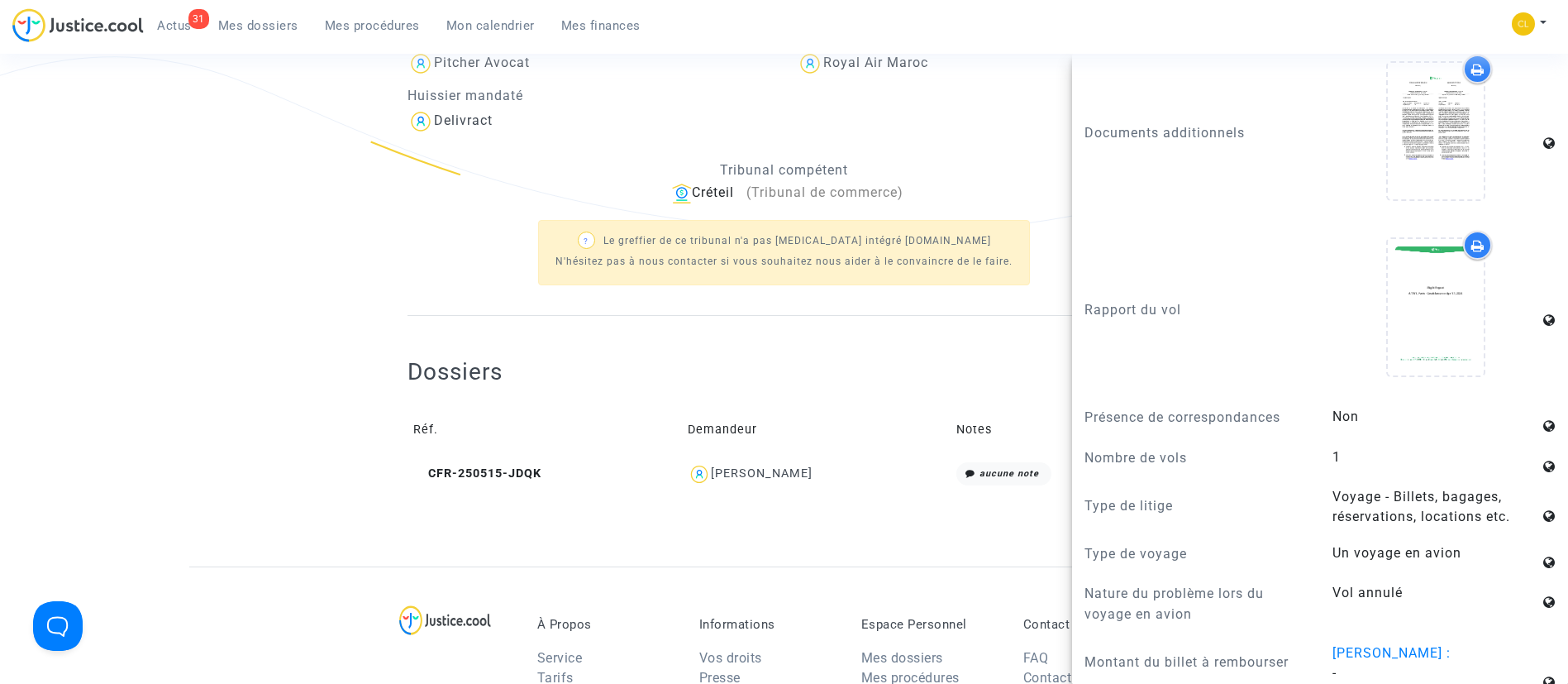
scroll to position [1364, 0]
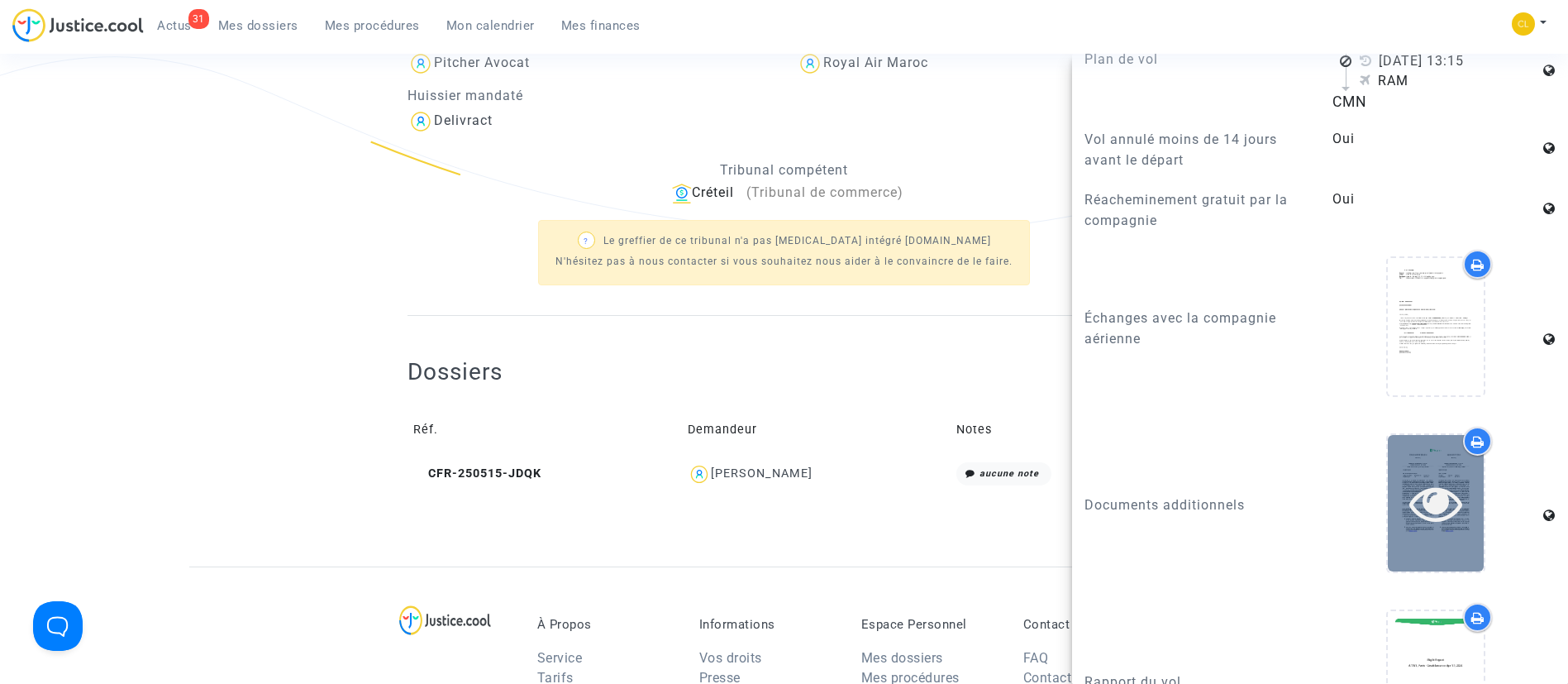
click at [1423, 482] on icon at bounding box center [1437, 502] width 54 height 53
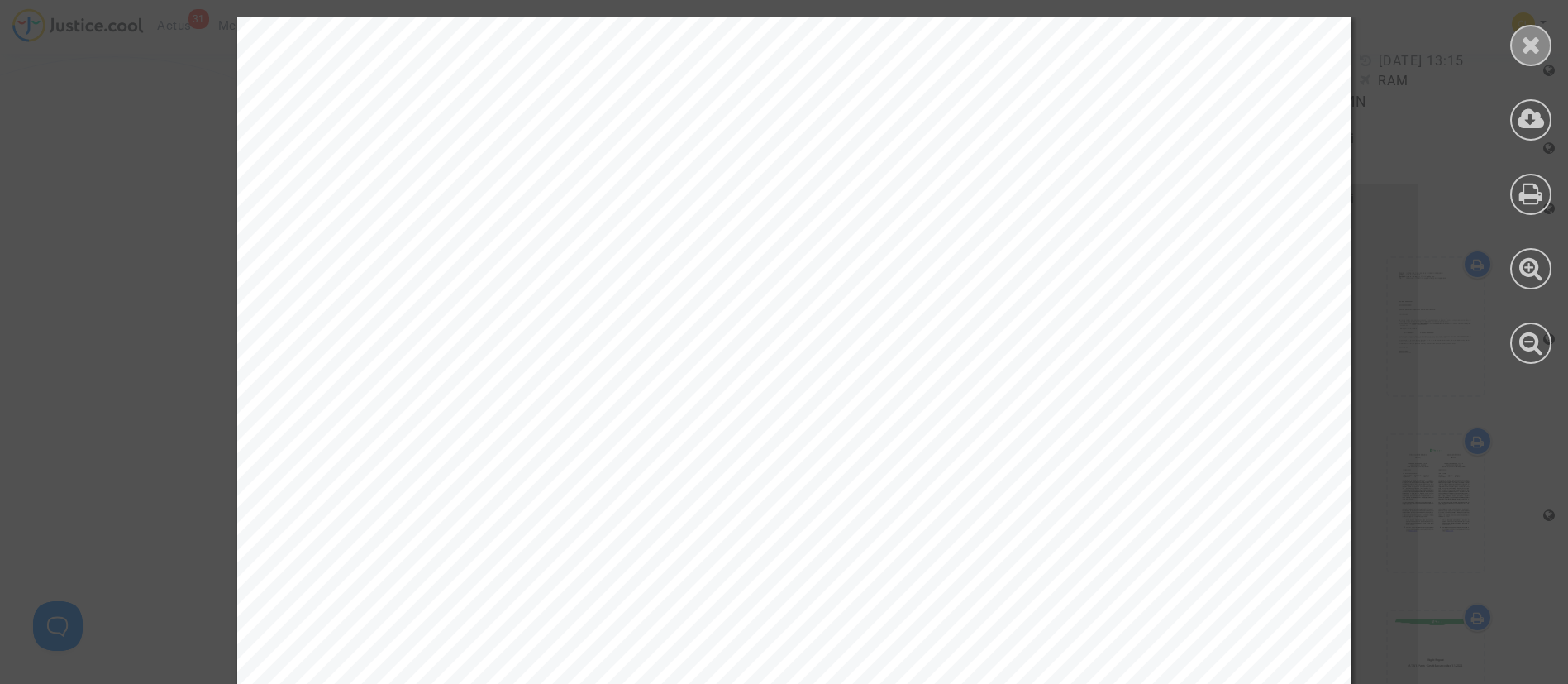
click at [1516, 43] on div at bounding box center [1531, 46] width 41 height 41
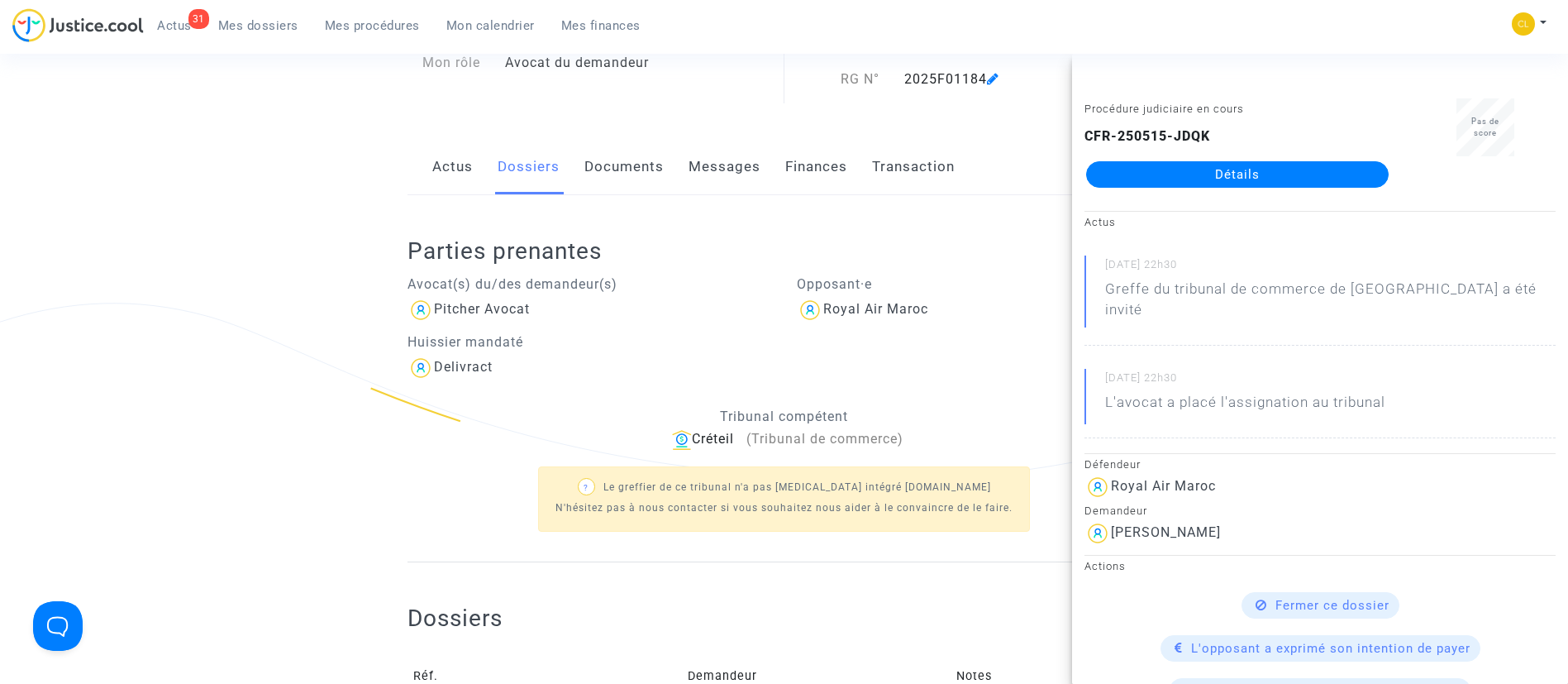
scroll to position [179, 0]
click at [1279, 178] on link "Détails" at bounding box center [1237, 174] width 303 height 26
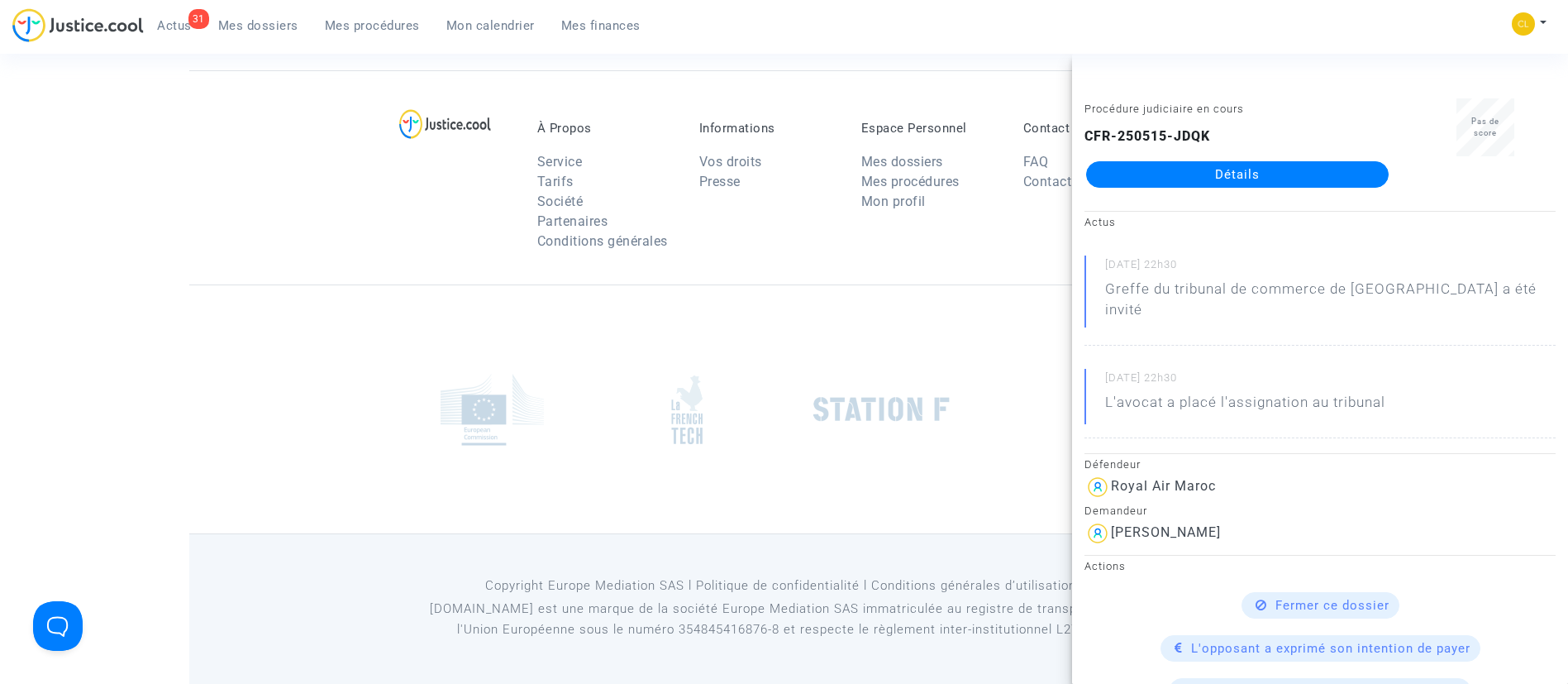
scroll to position [179, 0]
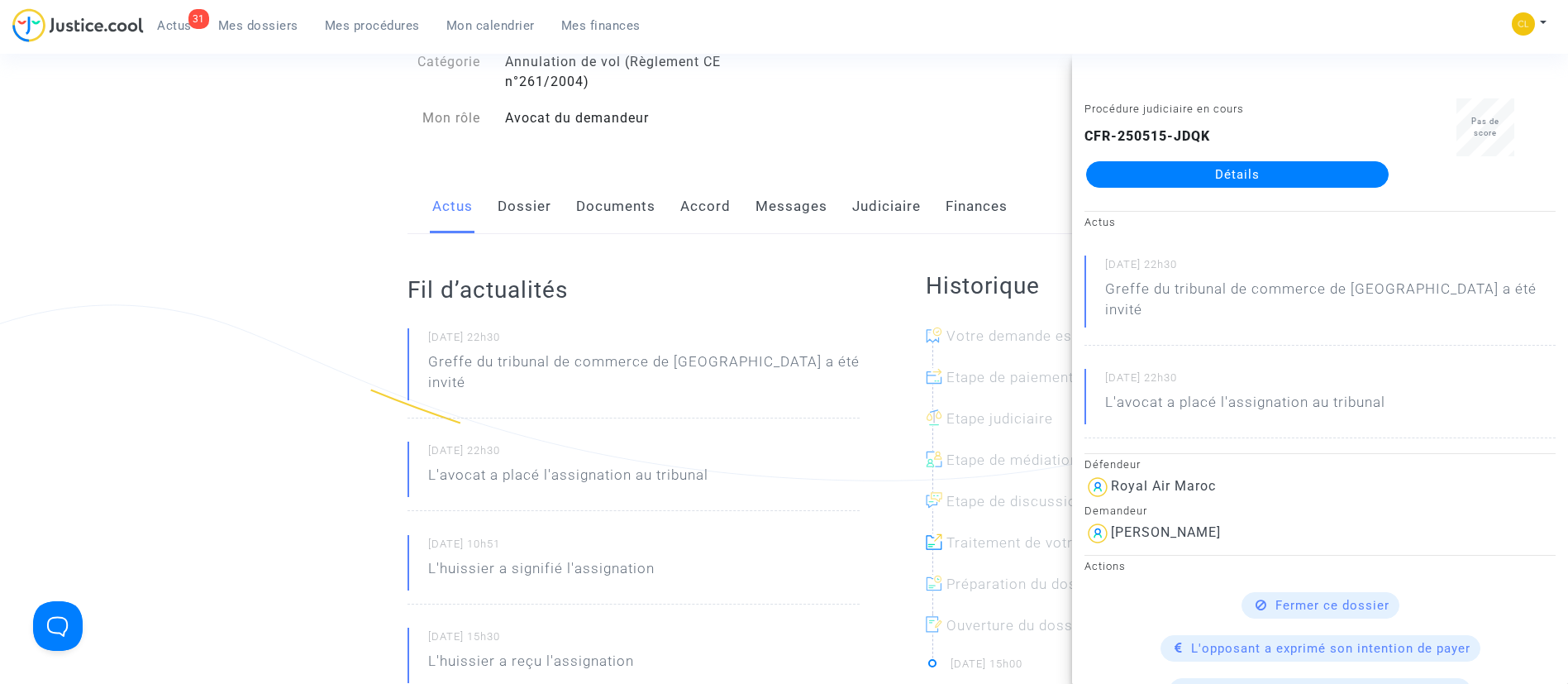
click at [790, 199] on link "Messages" at bounding box center [791, 207] width 72 height 55
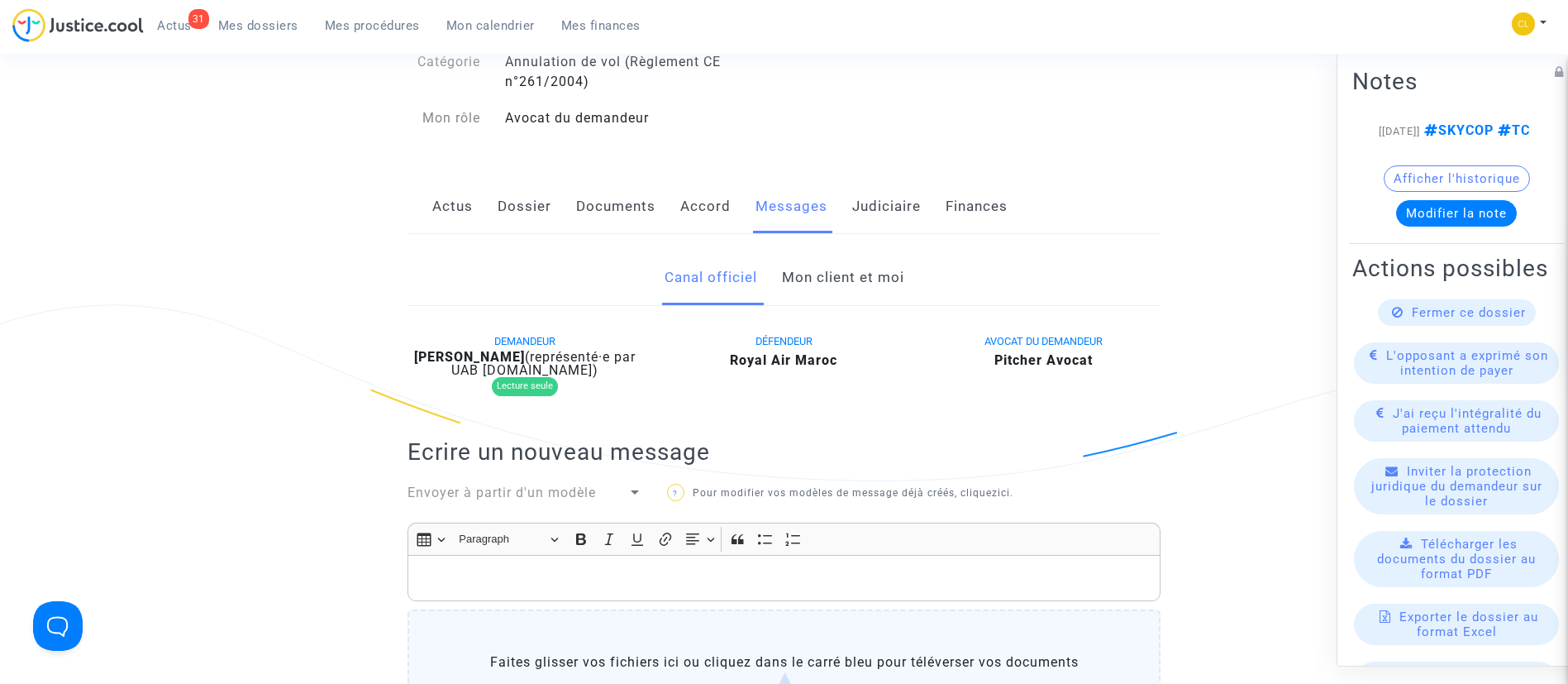
click at [883, 293] on link "Mon client et moi" at bounding box center [842, 278] width 122 height 55
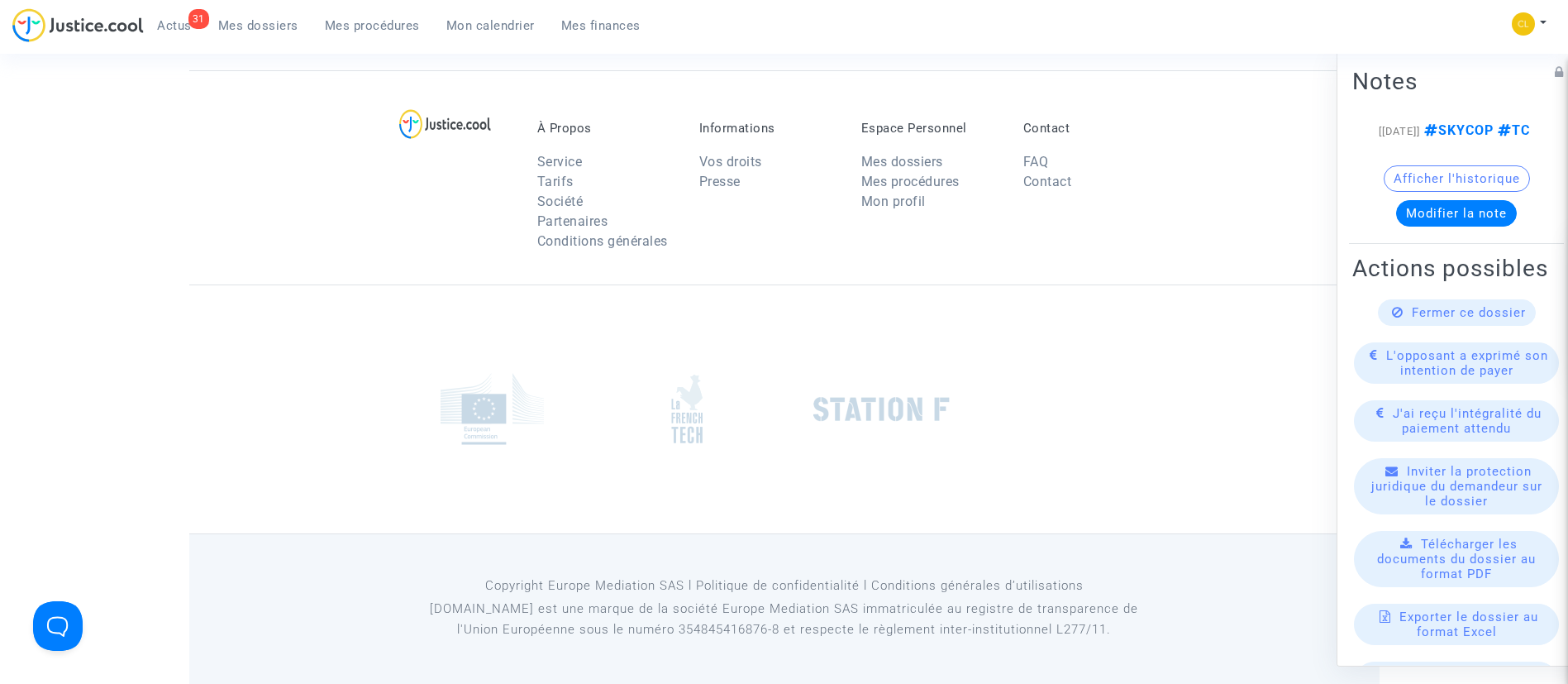
scroll to position [635, 0]
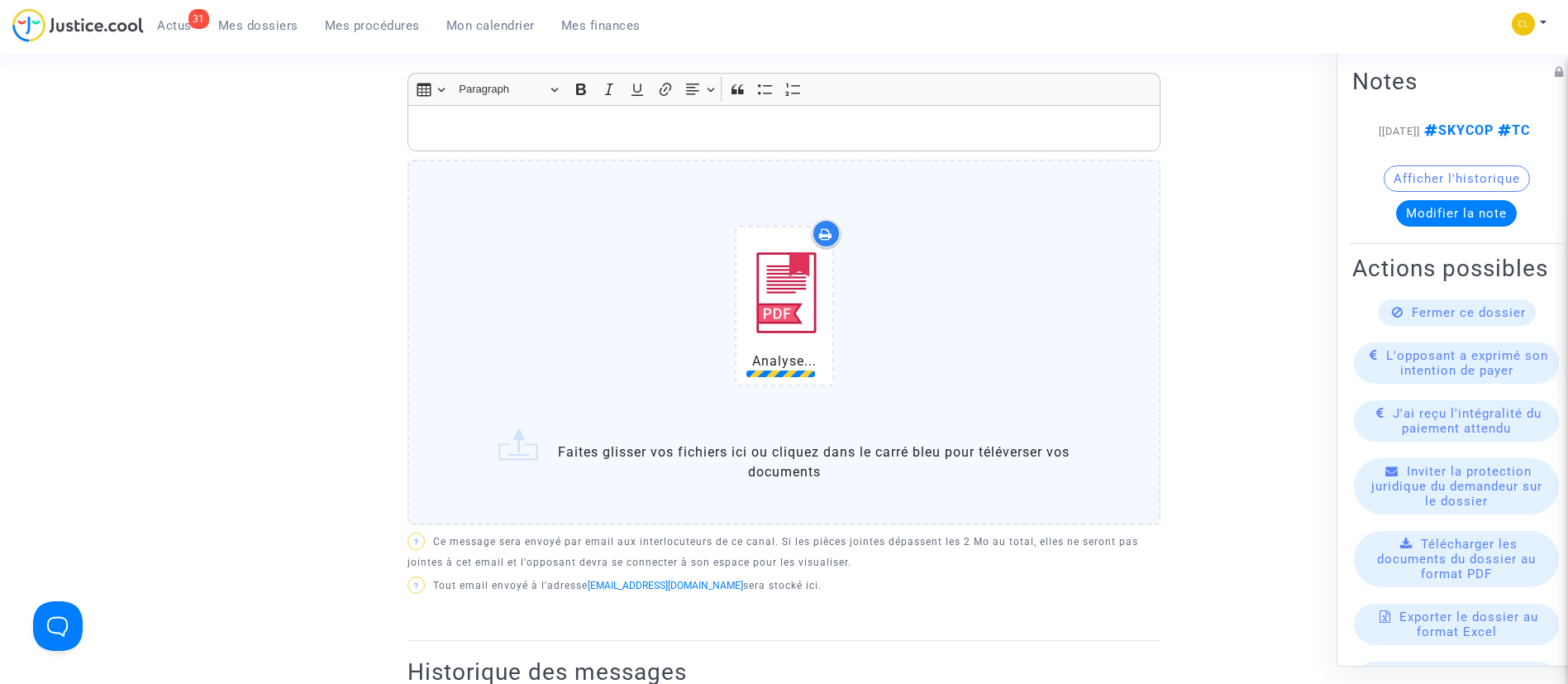
click at [682, 114] on div "Rich Text Editor, main" at bounding box center [784, 129] width 753 height 47
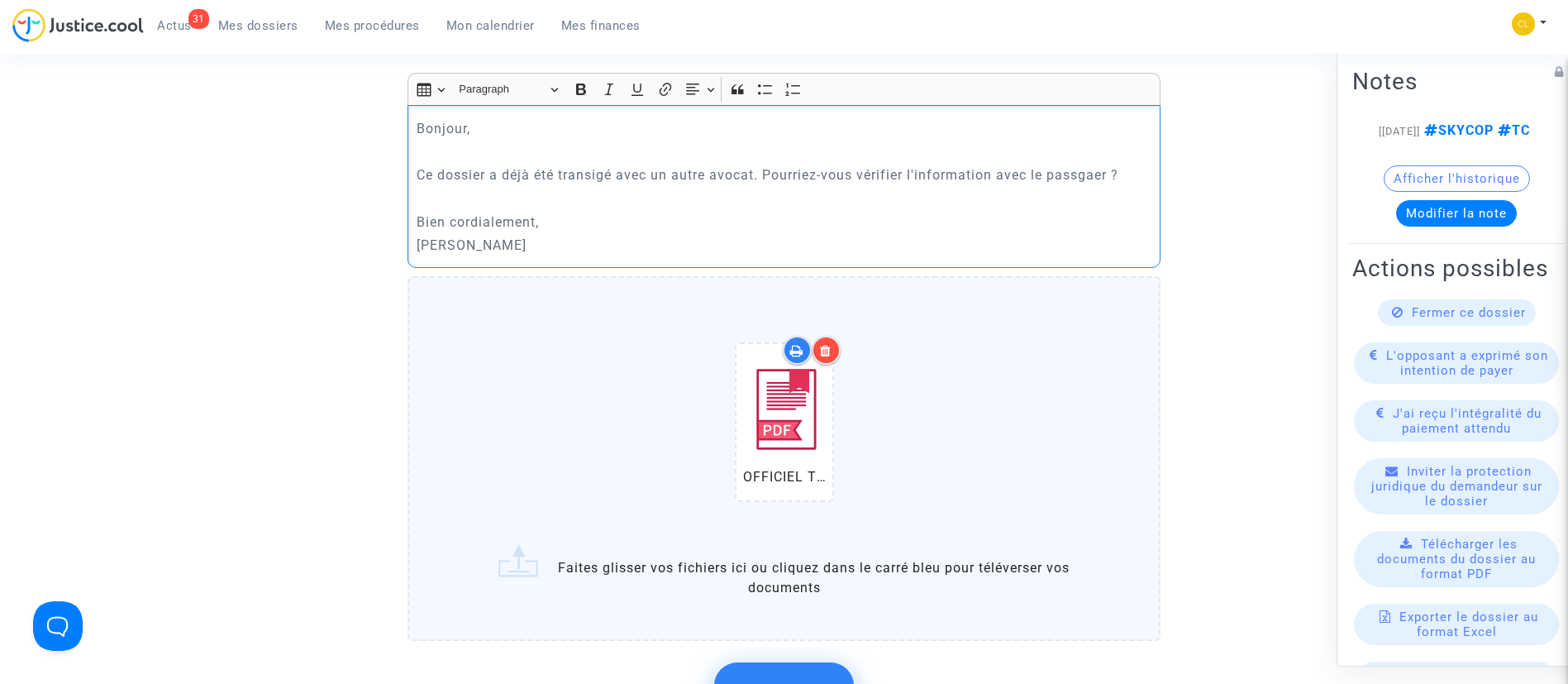
click at [1074, 175] on p "Ce dossier a déjà été transigé avec un autre avocat. Pourriez-vous vérifier l'i…" at bounding box center [784, 175] width 736 height 21
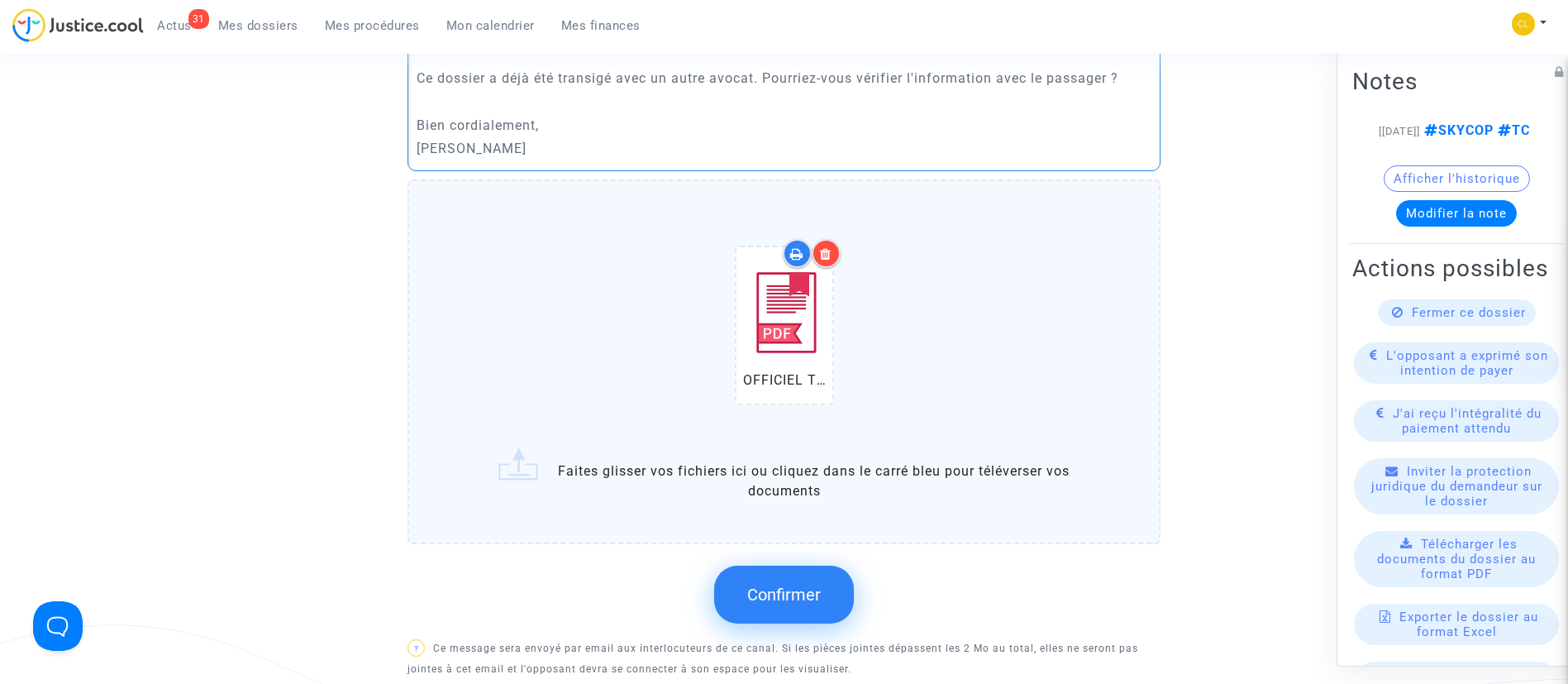
scroll to position [1006, 0]
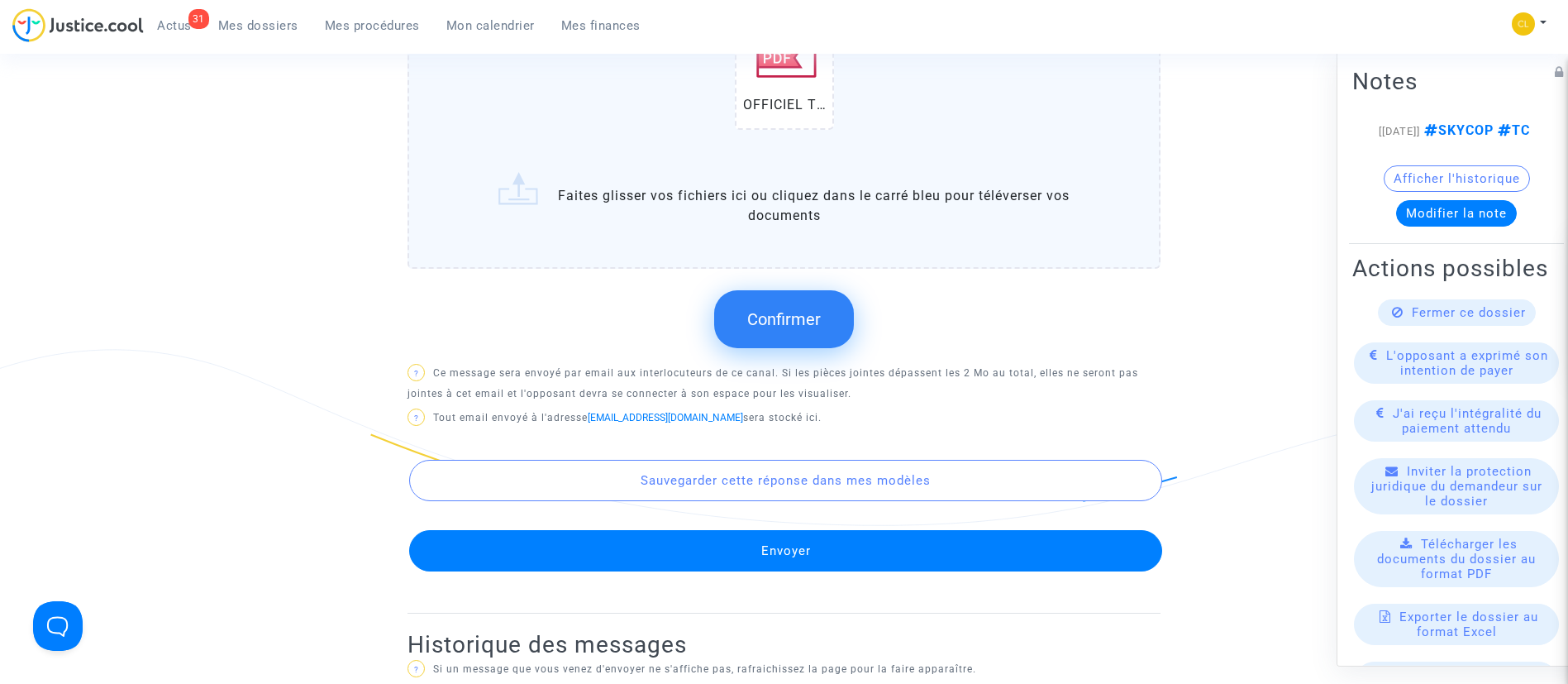
click at [782, 306] on button "Confirmer" at bounding box center [784, 319] width 140 height 58
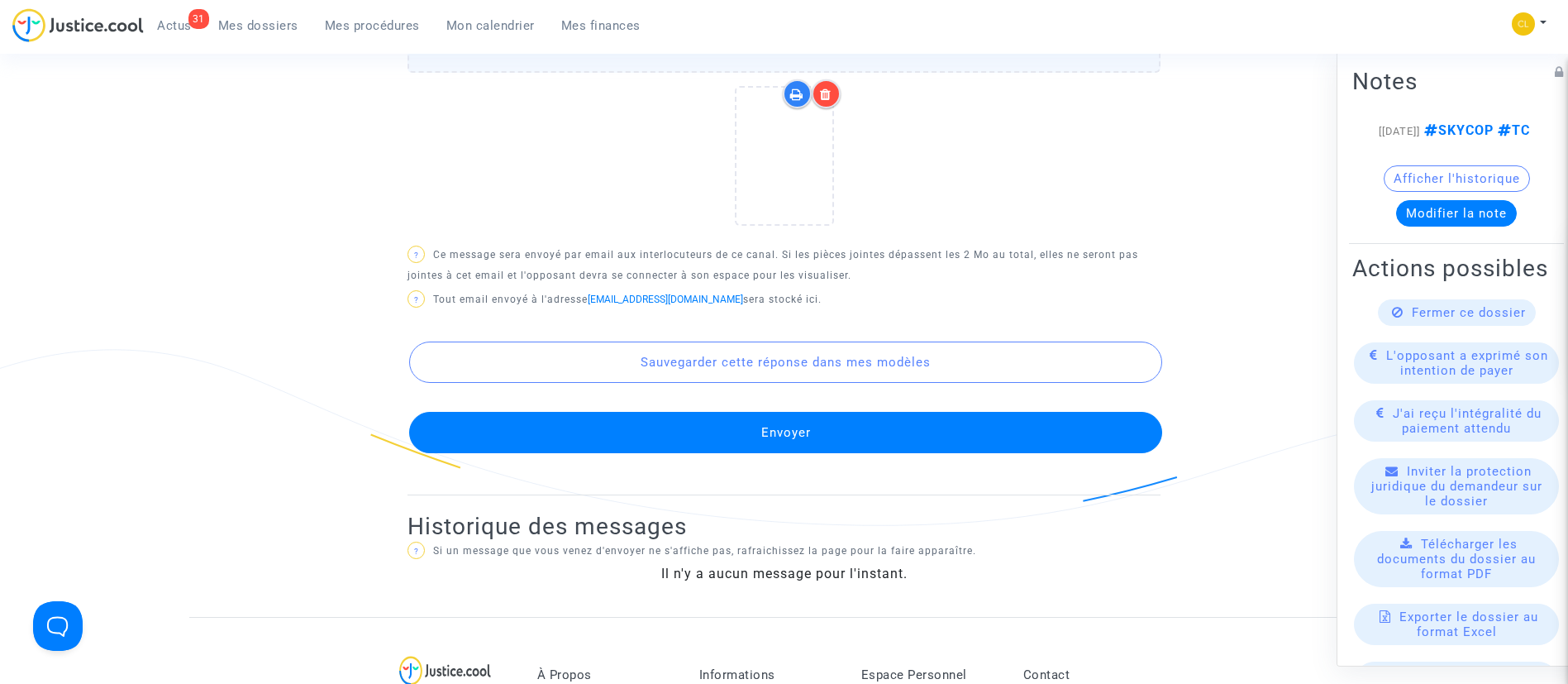
click at [901, 429] on button "Envoyer" at bounding box center [785, 432] width 753 height 41
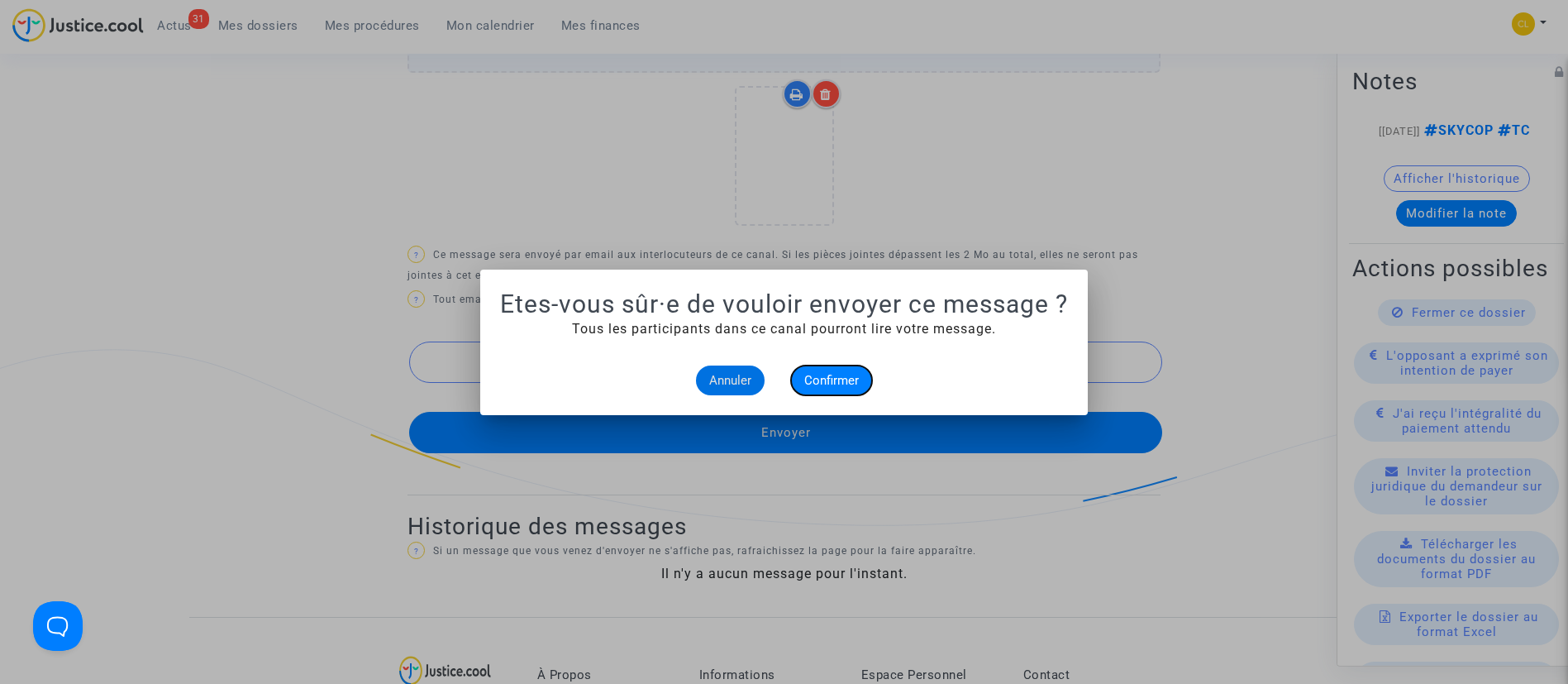
click at [819, 390] on button "Confirmer" at bounding box center [831, 380] width 81 height 30
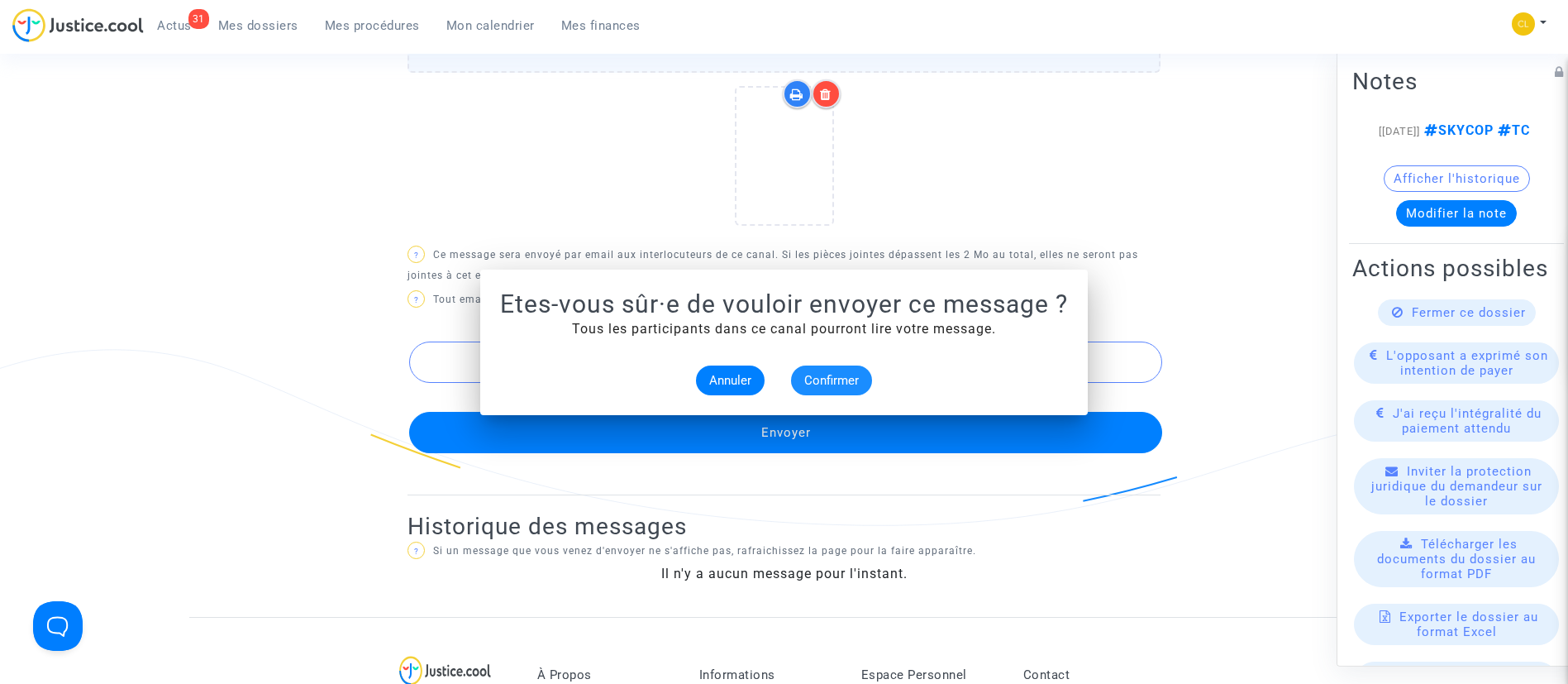
scroll to position [1006, 0]
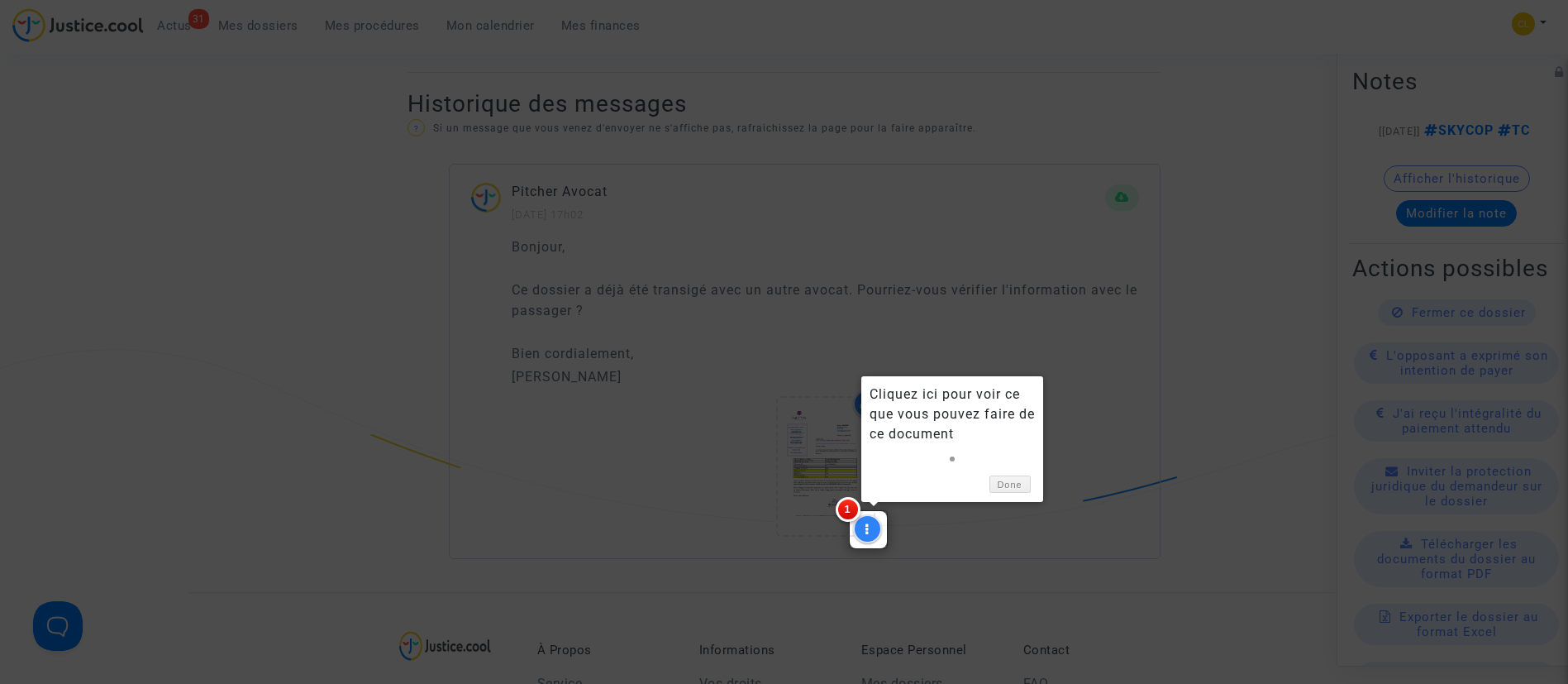
click at [753, 313] on div at bounding box center [784, 342] width 1568 height 684
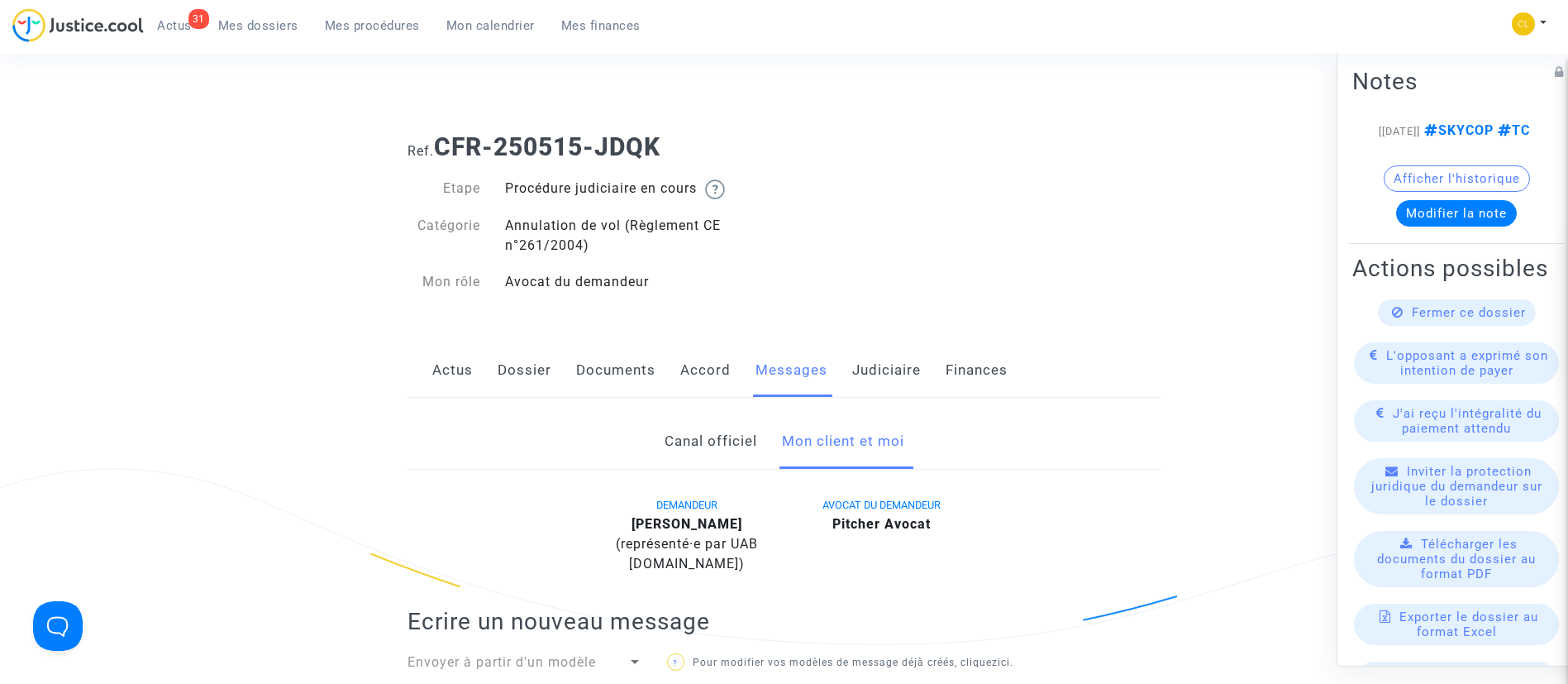
scroll to position [0, 0]
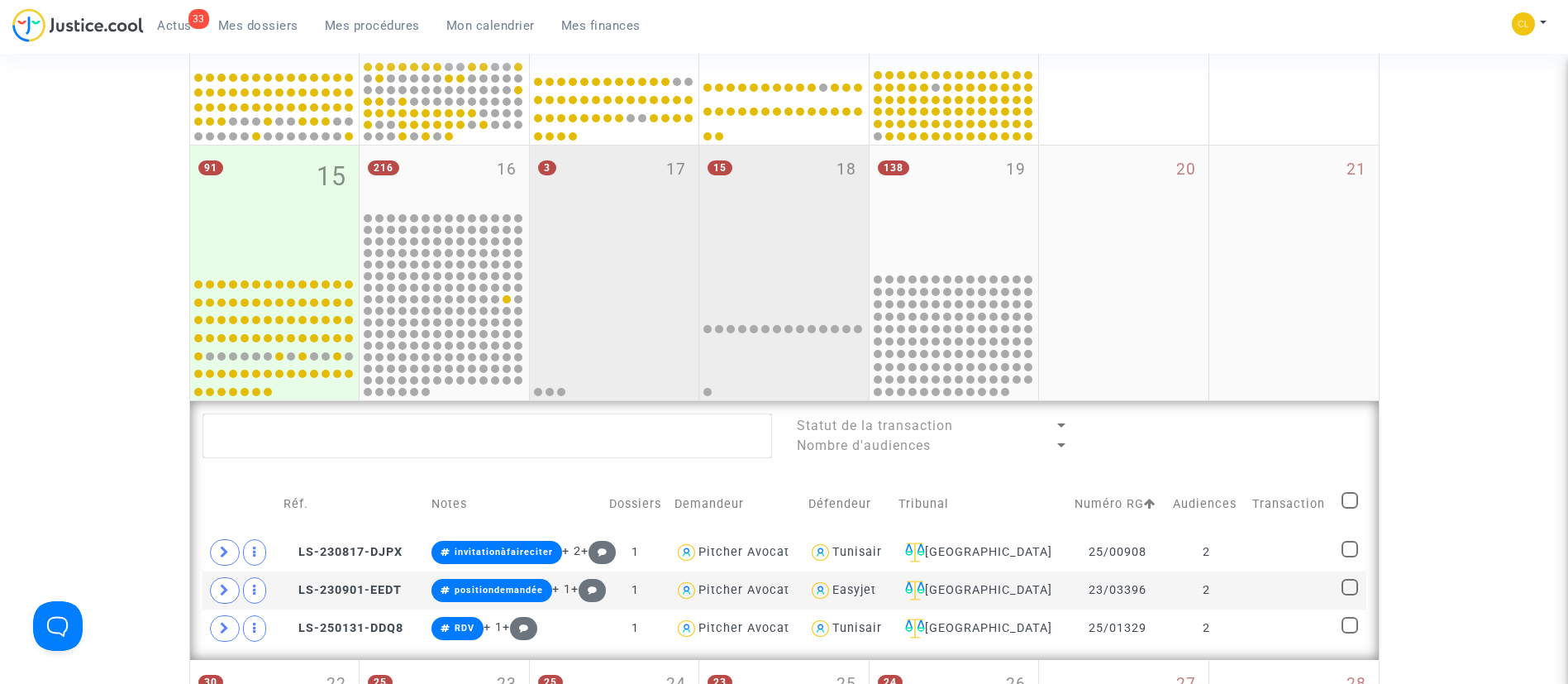
scroll to position [496, 0]
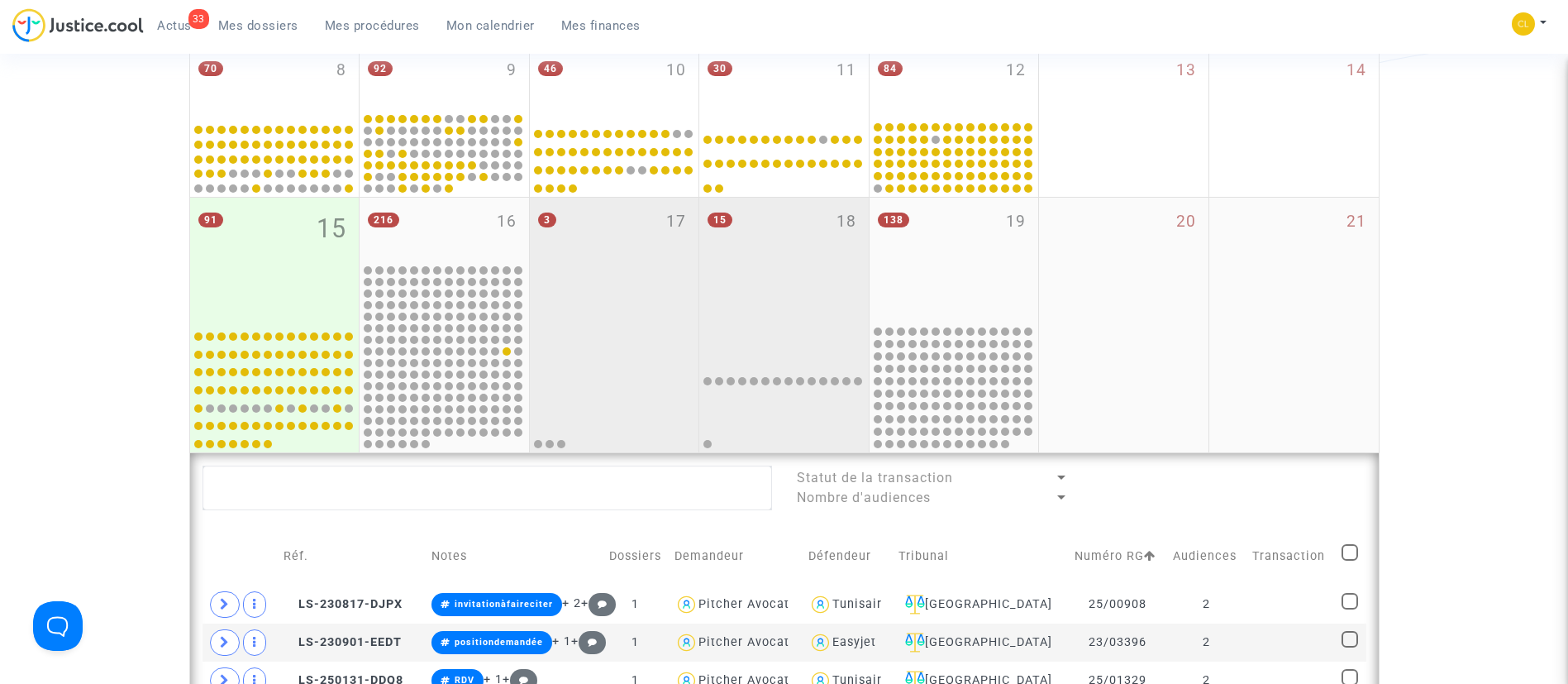
click at [788, 303] on div "15 18" at bounding box center [784, 260] width 170 height 125
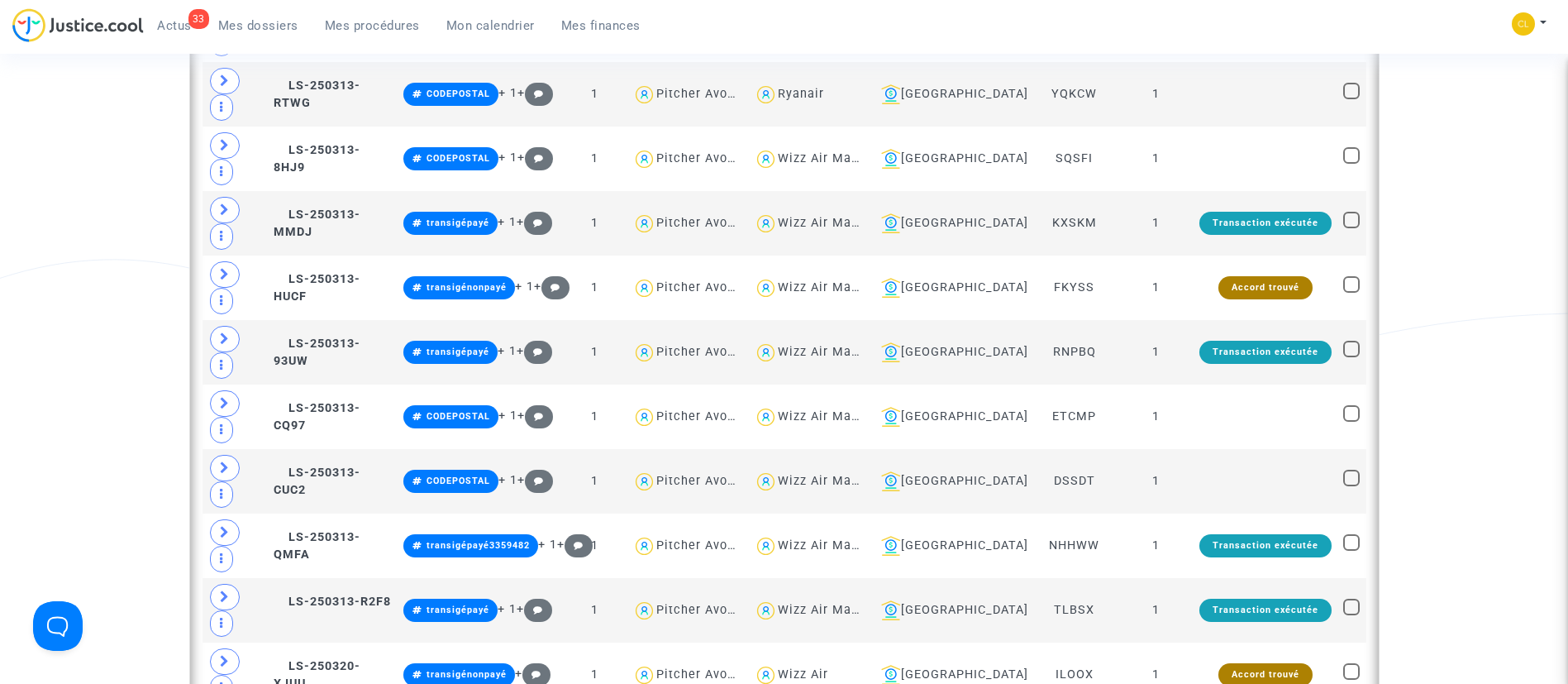
scroll to position [1116, 0]
